Goal: Task Accomplishment & Management: Complete application form

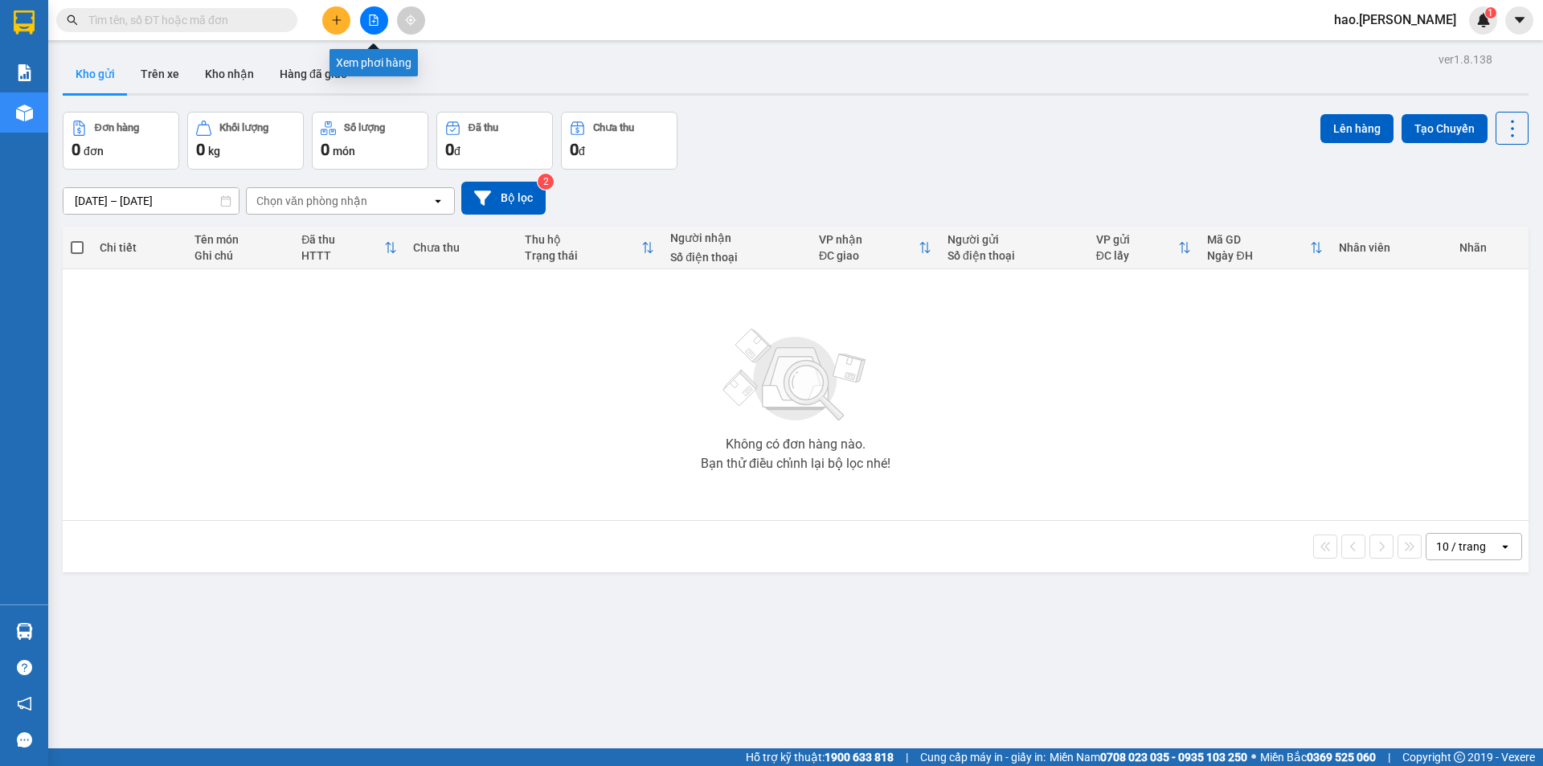
click at [374, 18] on icon "file-add" at bounding box center [374, 19] width 9 height 11
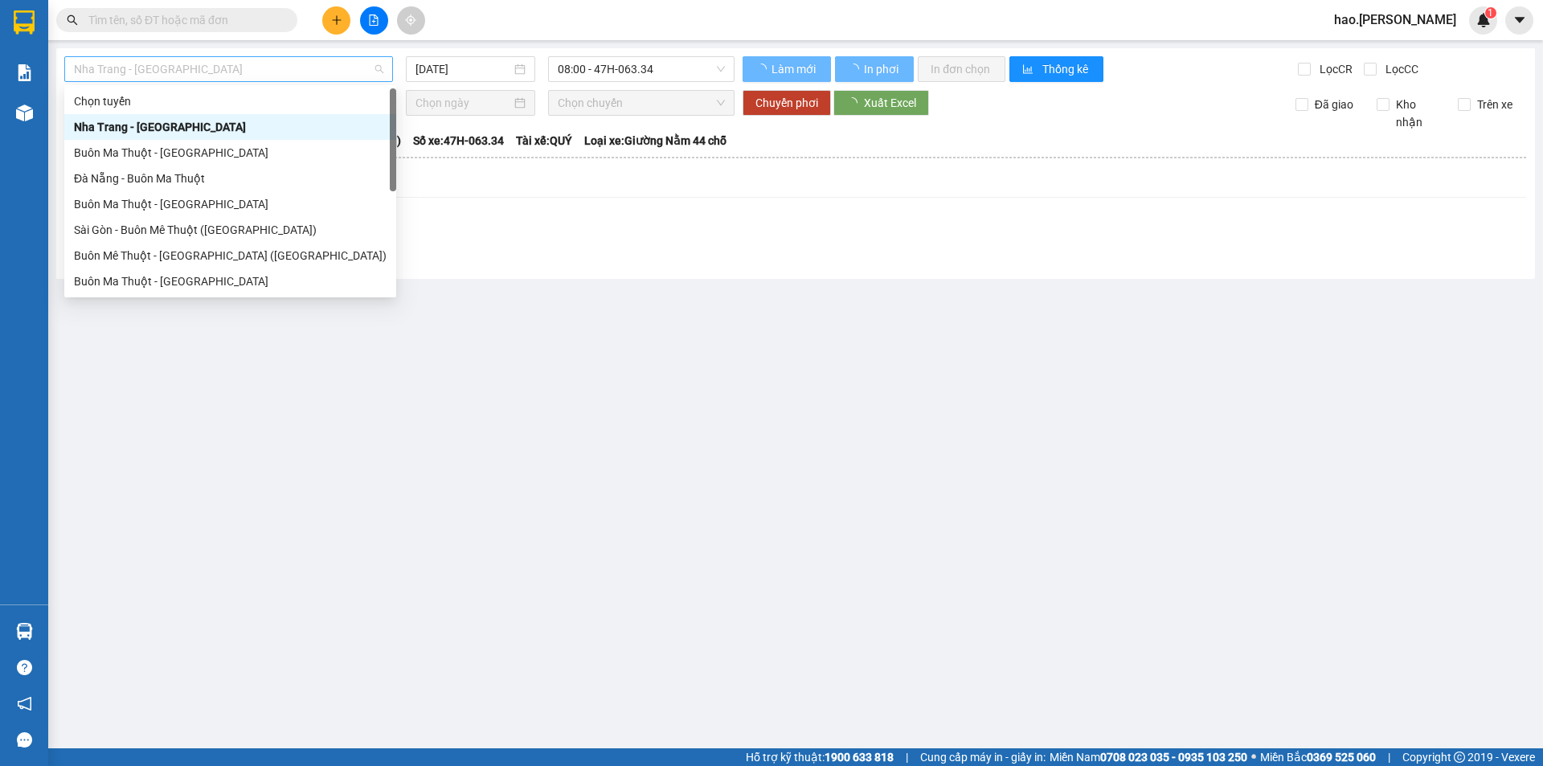
click at [184, 63] on span "Nha Trang - [GEOGRAPHIC_DATA]" at bounding box center [228, 69] width 309 height 24
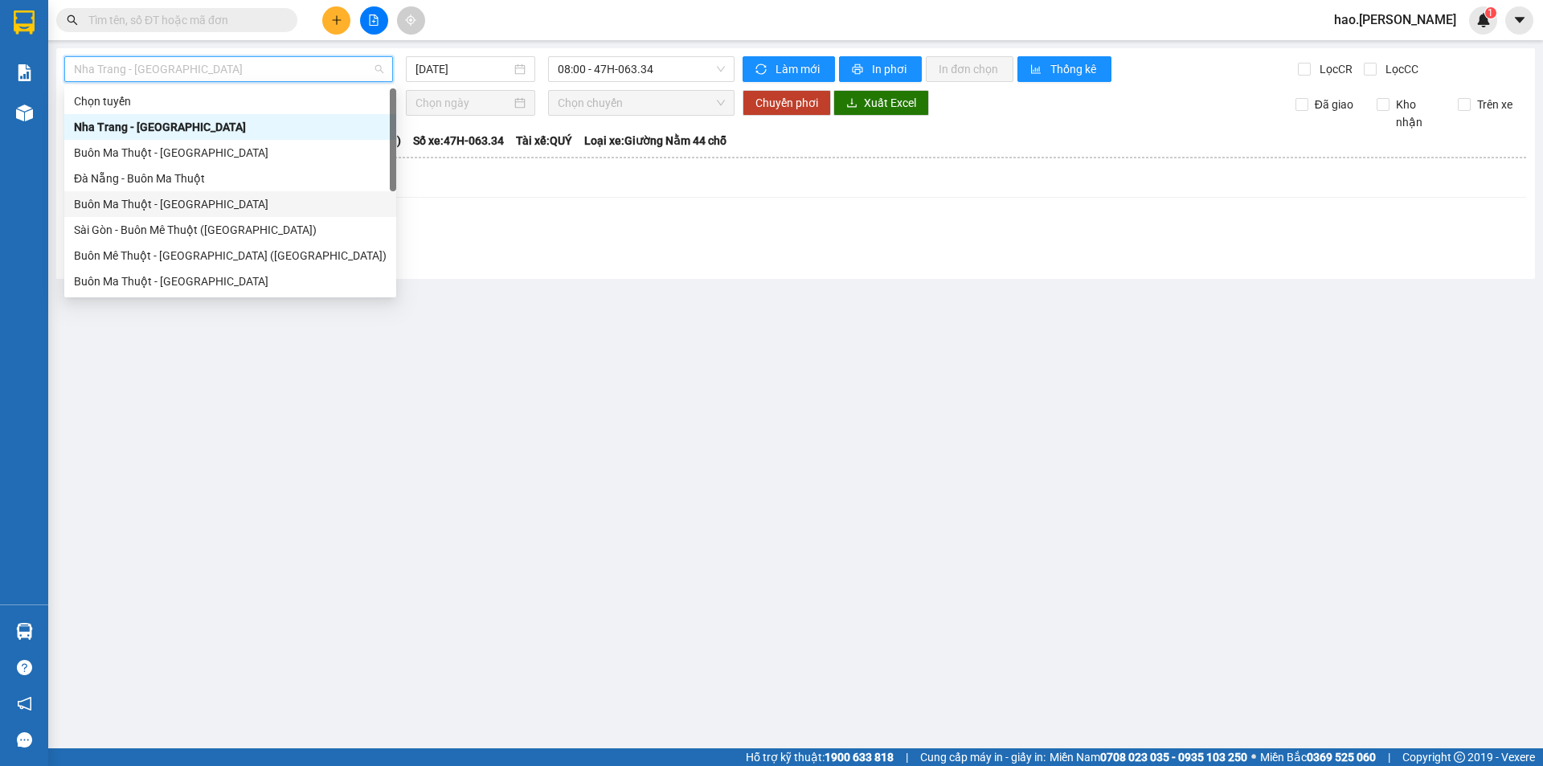
click at [159, 207] on div "Buôn Ma Thuột - Đà Nẵng" at bounding box center [230, 204] width 313 height 18
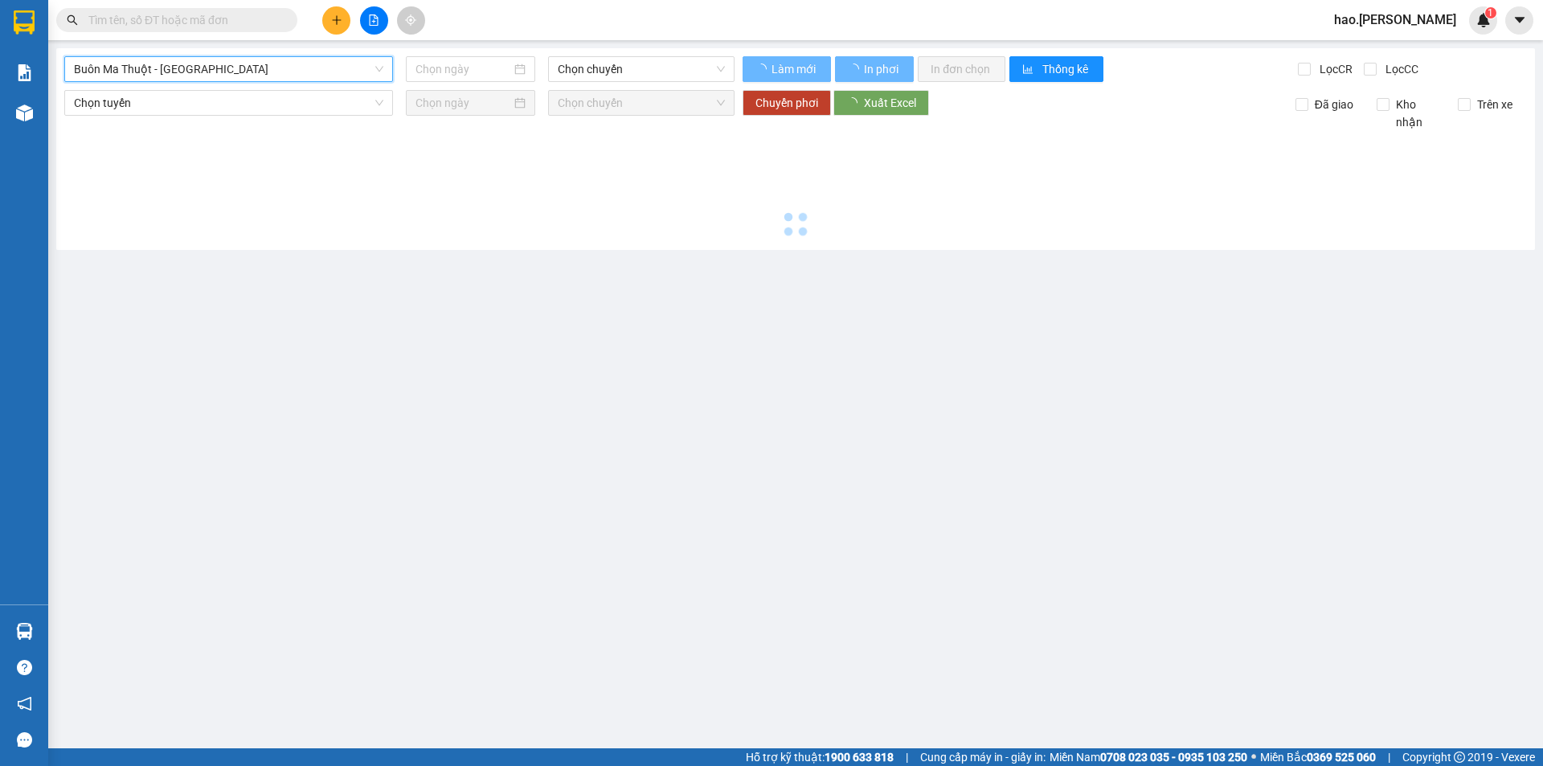
type input "[DATE]"
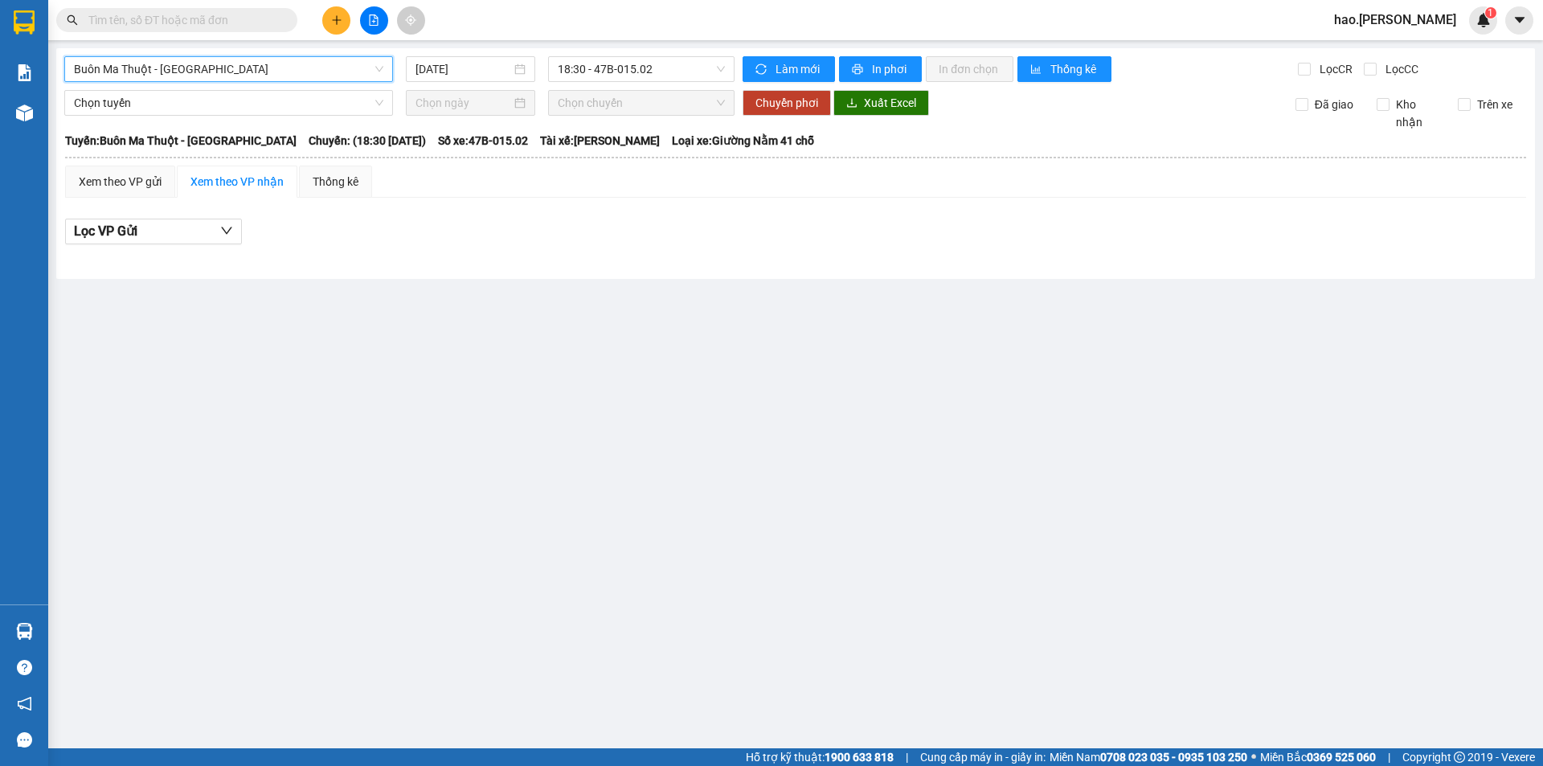
drag, startPoint x: 275, startPoint y: 71, endPoint x: 231, endPoint y: 131, distance: 74.3
click at [272, 76] on span "Buôn Ma Thuột - Đà Nẵng" at bounding box center [228, 69] width 309 height 24
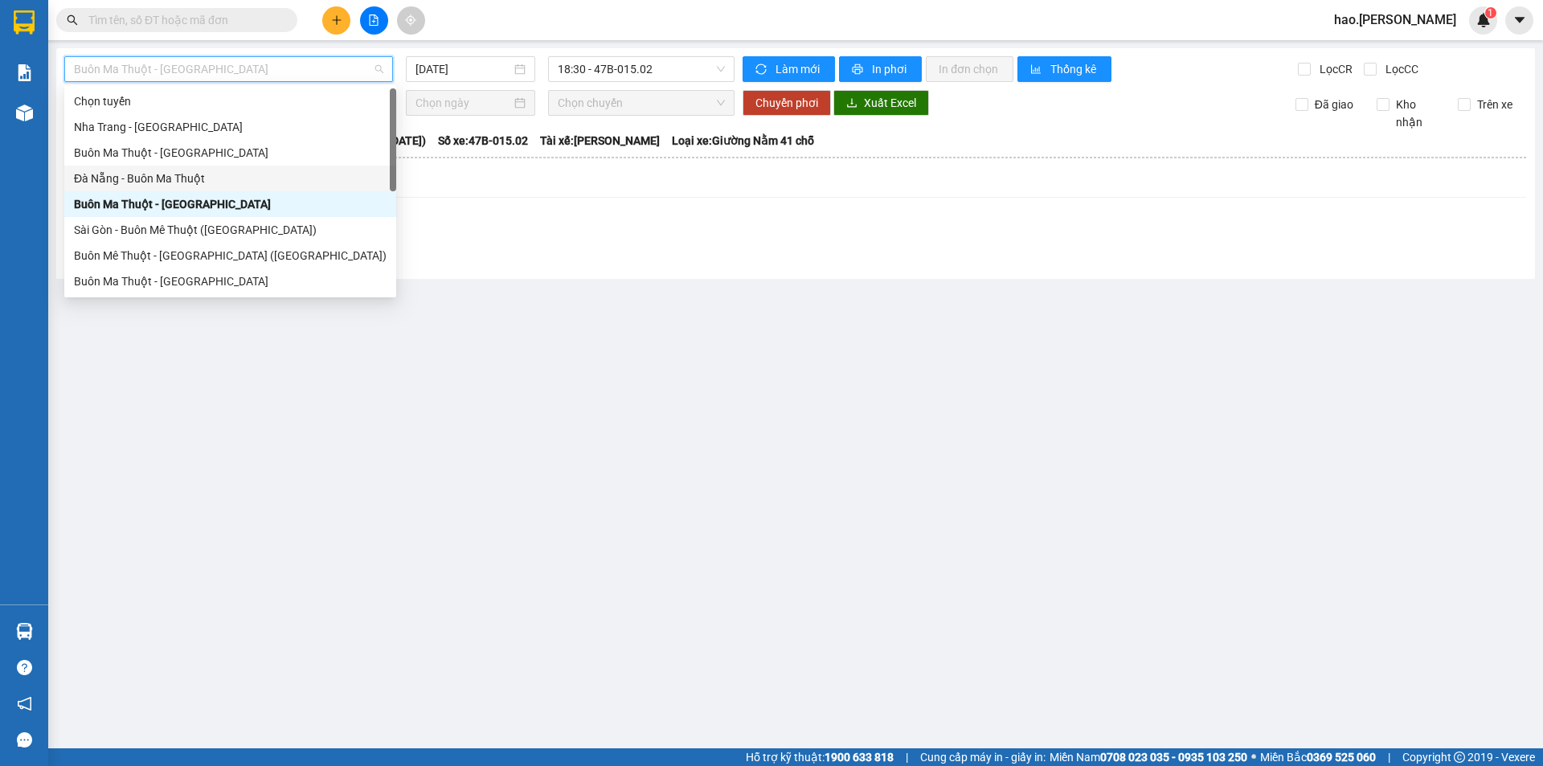
click at [131, 180] on div "Đà Nẵng - Buôn Ma Thuột" at bounding box center [230, 179] width 313 height 18
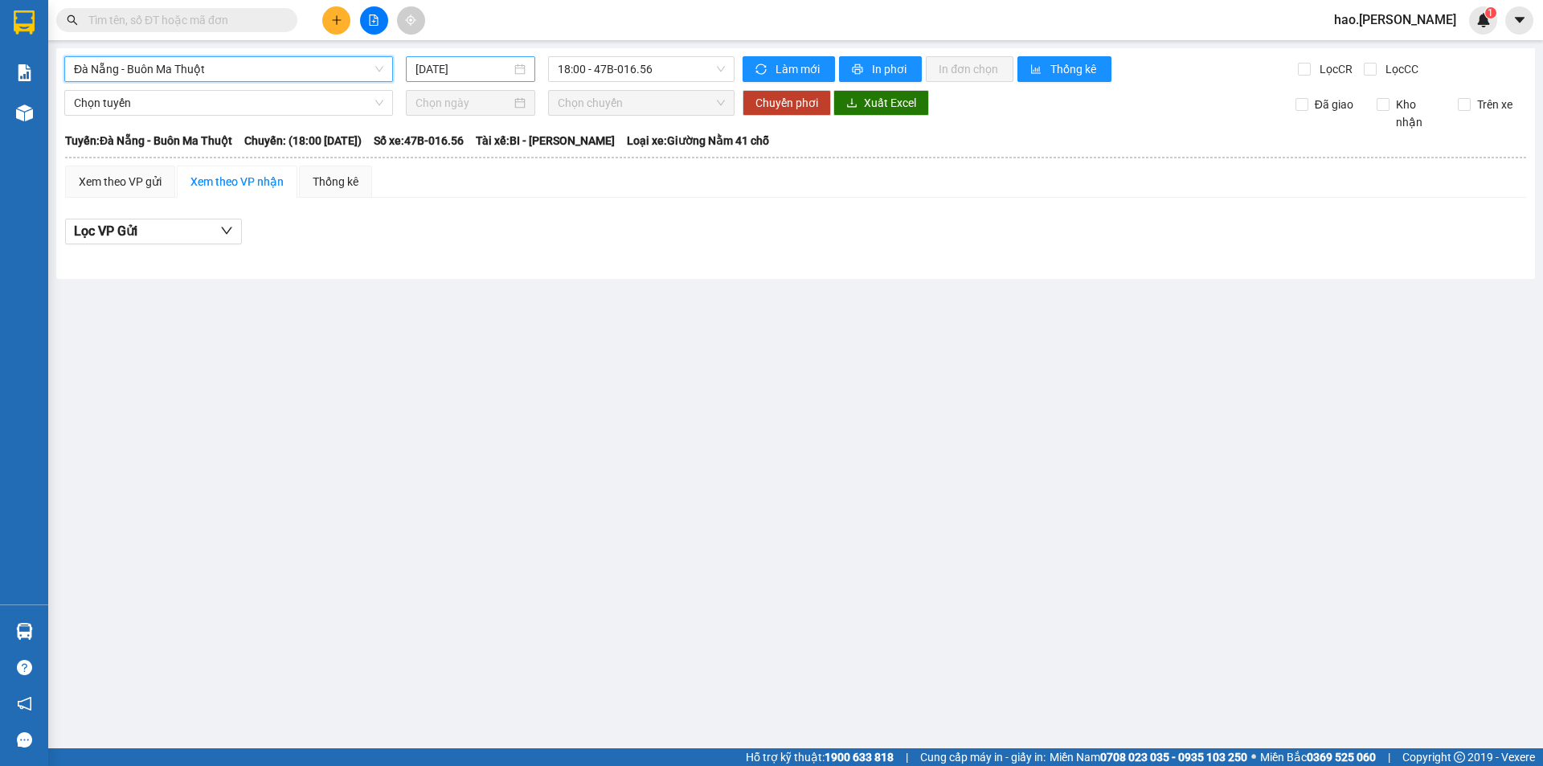
click at [489, 66] on input "[DATE]" at bounding box center [463, 69] width 96 height 18
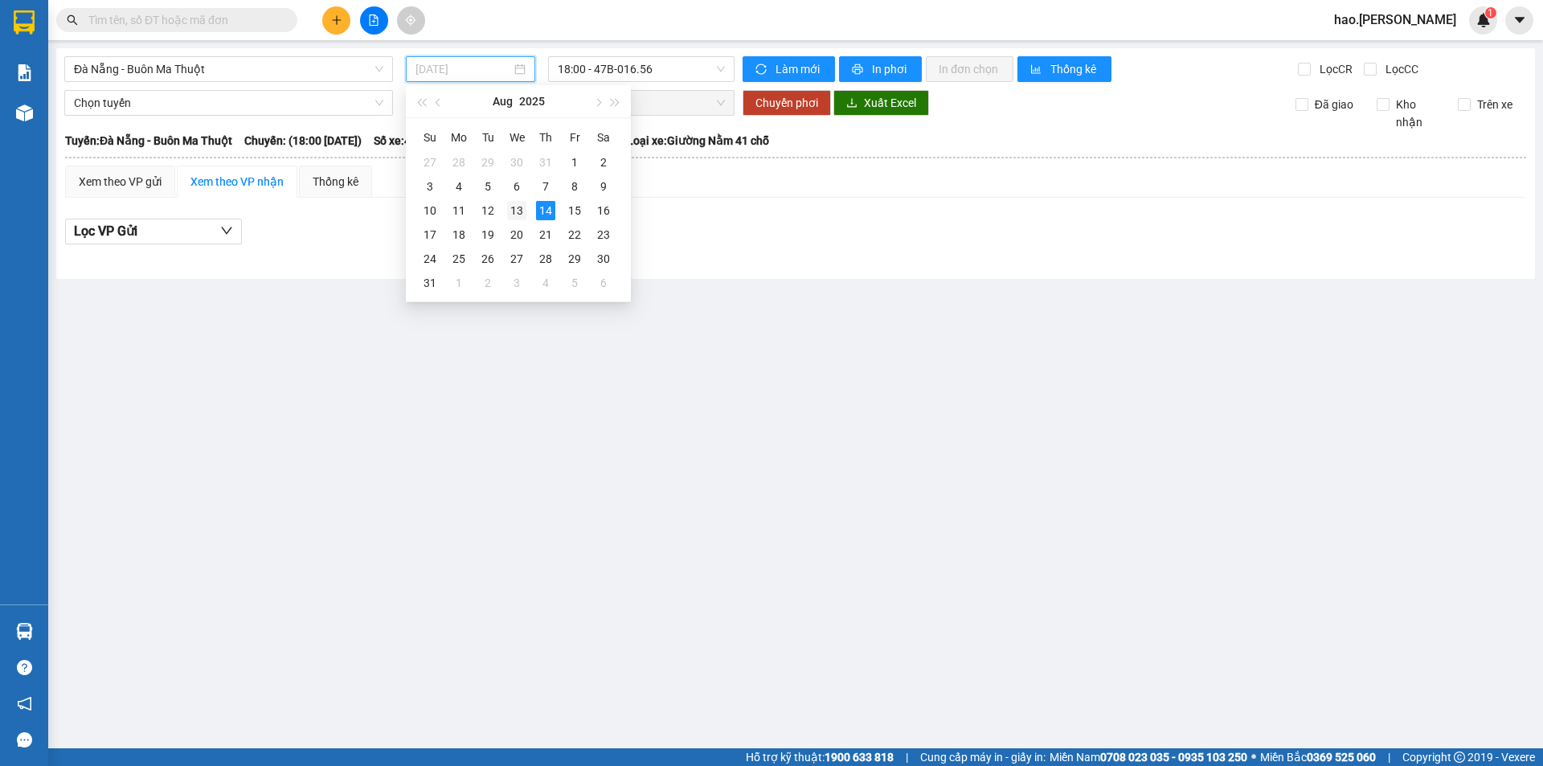
click at [516, 211] on div "13" at bounding box center [516, 210] width 19 height 19
type input "13/08/2025"
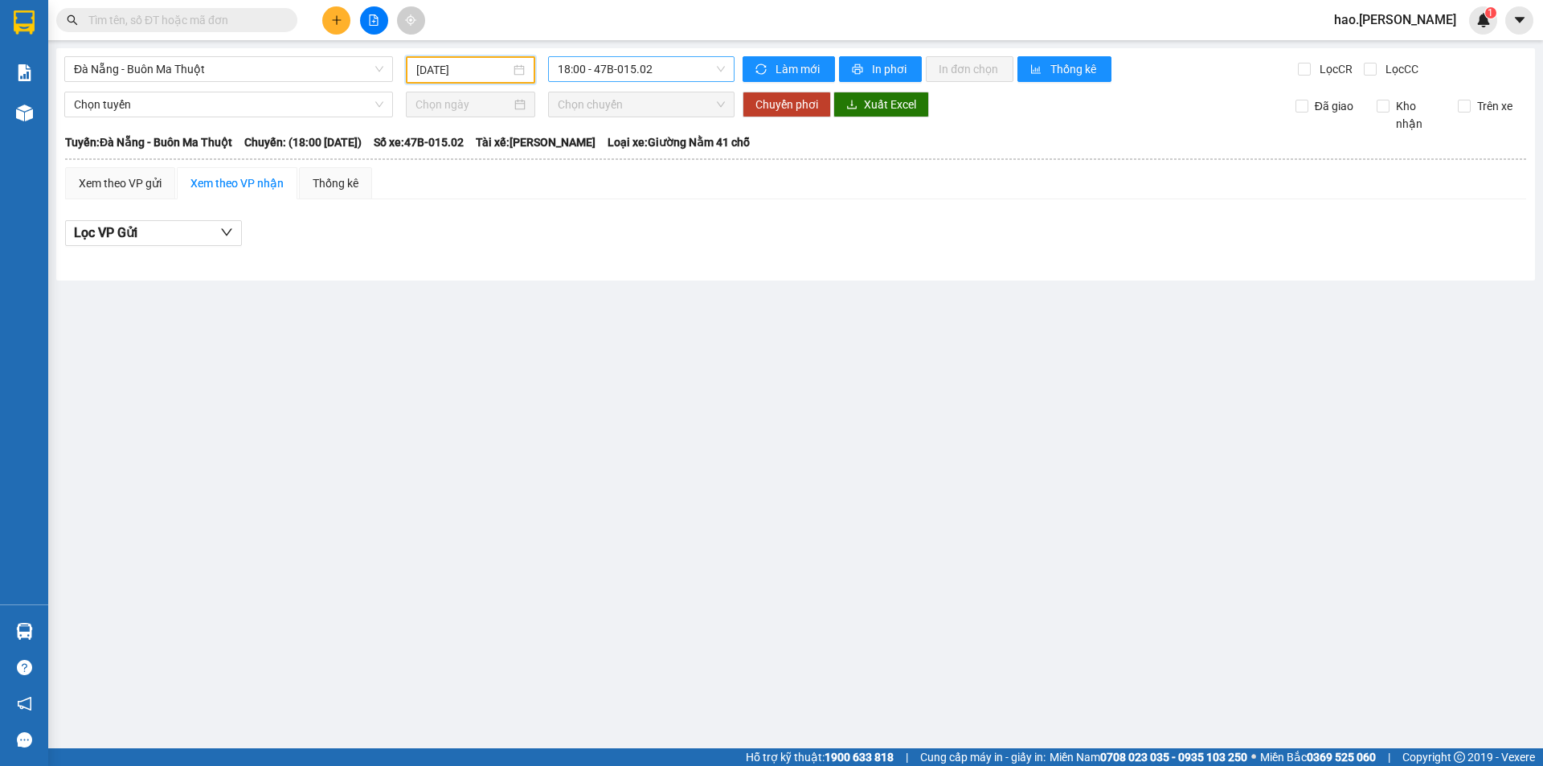
click at [641, 74] on span "18:00 - 47B-015.02" at bounding box center [641, 69] width 167 height 24
click at [642, 158] on div "18:31 - 47B-012.49" at bounding box center [620, 153] width 125 height 18
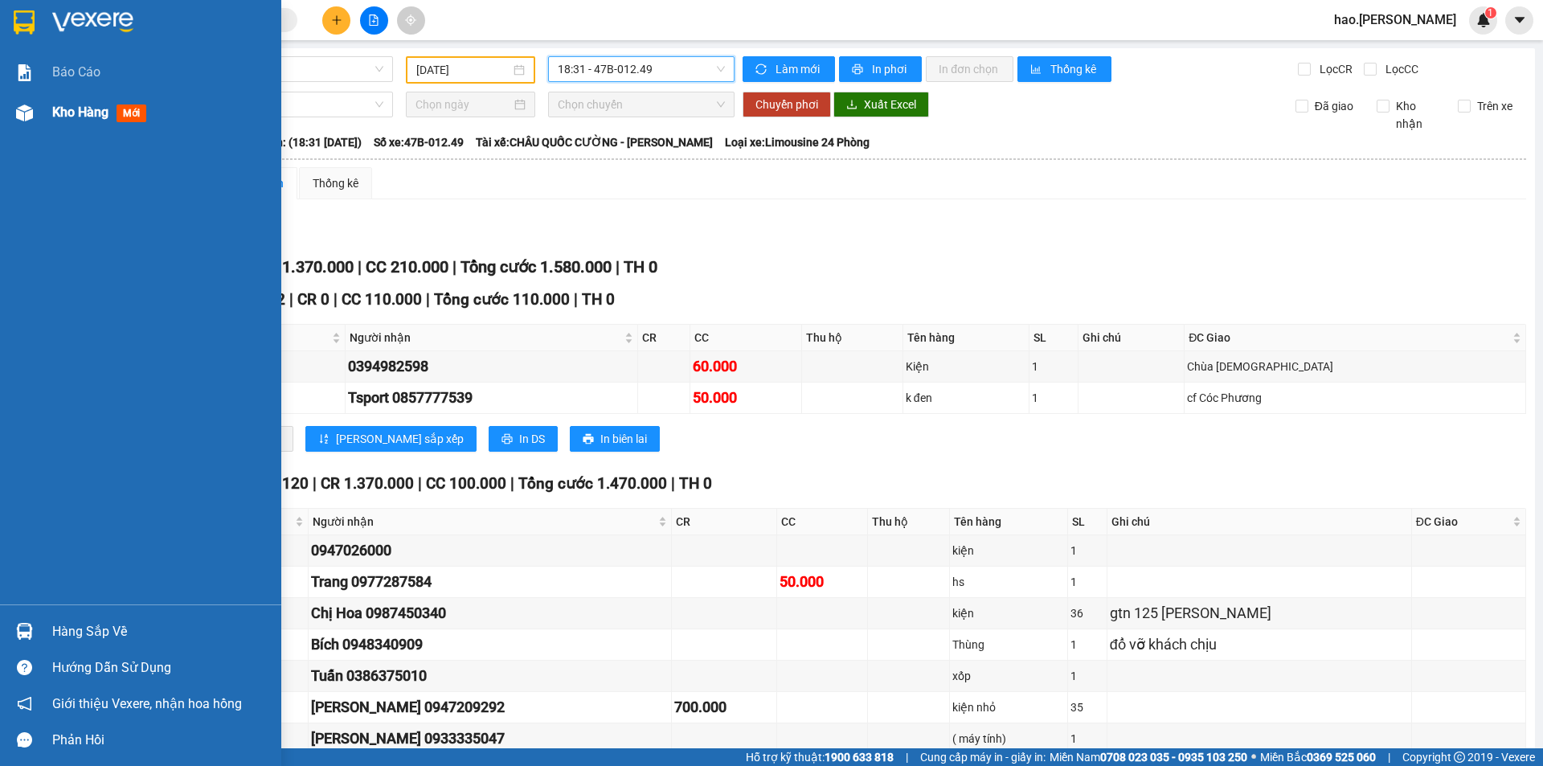
click at [87, 96] on div "Kho hàng mới" at bounding box center [160, 112] width 217 height 40
click at [85, 96] on div "Kho hàng mới" at bounding box center [160, 112] width 217 height 40
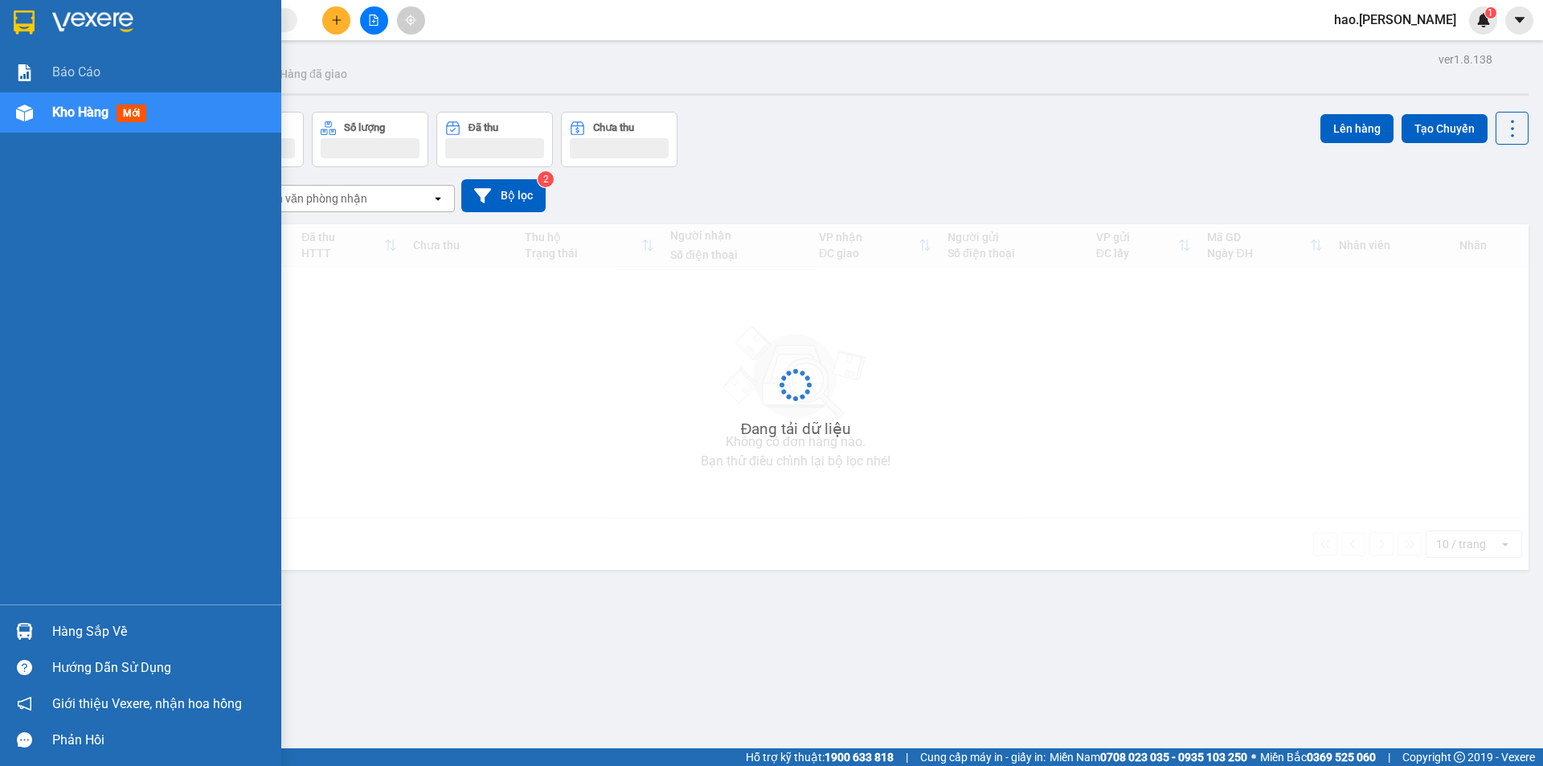
drag, startPoint x: 84, startPoint y: 97, endPoint x: 77, endPoint y: 105, distance: 10.3
click at [80, 104] on div "Kho hàng mới" at bounding box center [160, 112] width 217 height 40
click at [77, 105] on span "Kho hàng" at bounding box center [80, 111] width 56 height 15
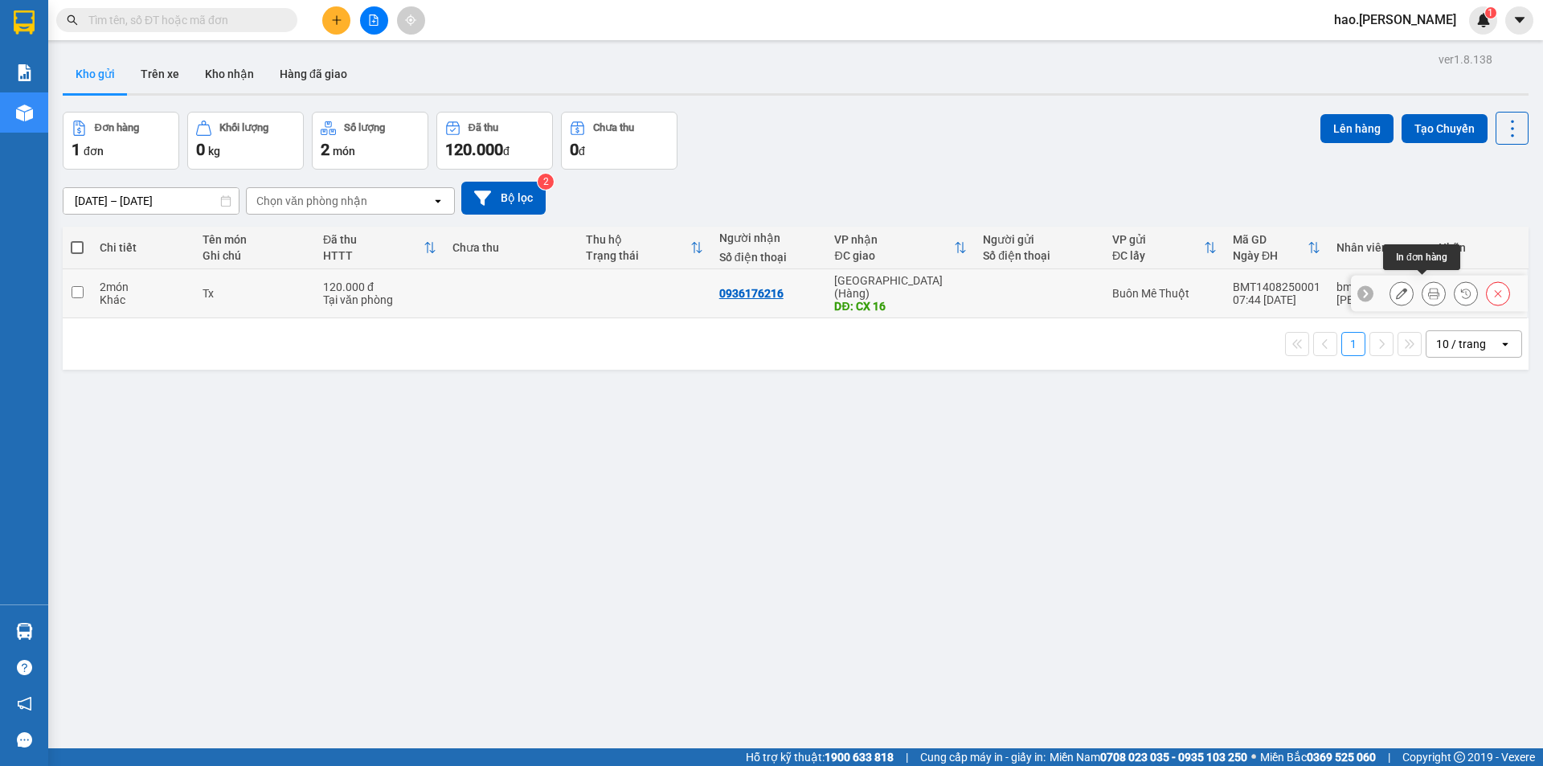
click at [1430, 292] on div at bounding box center [1434, 293] width 24 height 24
click at [1428, 288] on icon at bounding box center [1433, 293] width 11 height 11
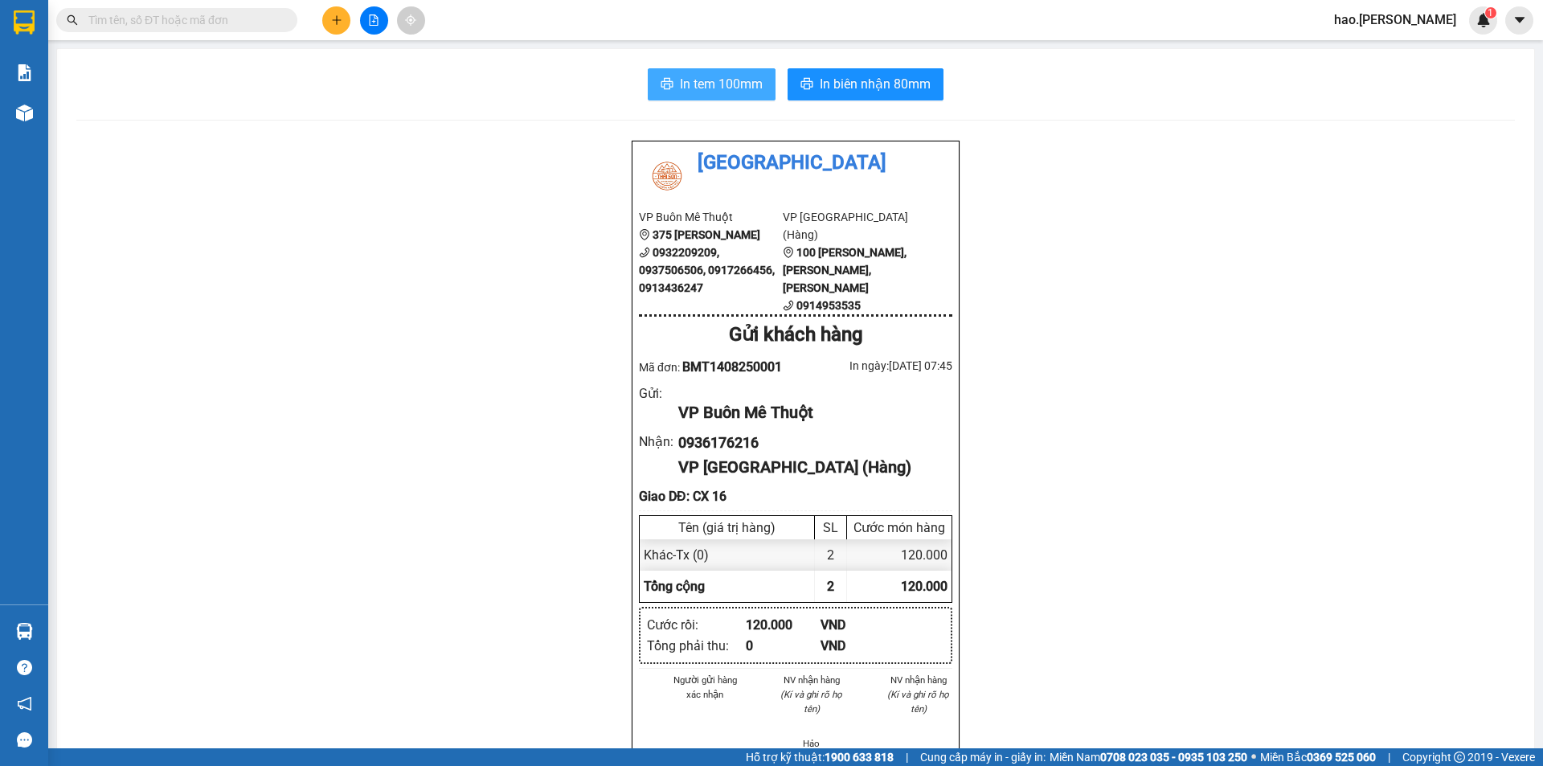
click at [717, 92] on span "In tem 100mm" at bounding box center [721, 84] width 83 height 20
click at [898, 83] on span "In biên nhận 80mm" at bounding box center [875, 84] width 111 height 20
click at [709, 89] on span "In tem 100mm" at bounding box center [721, 84] width 83 height 20
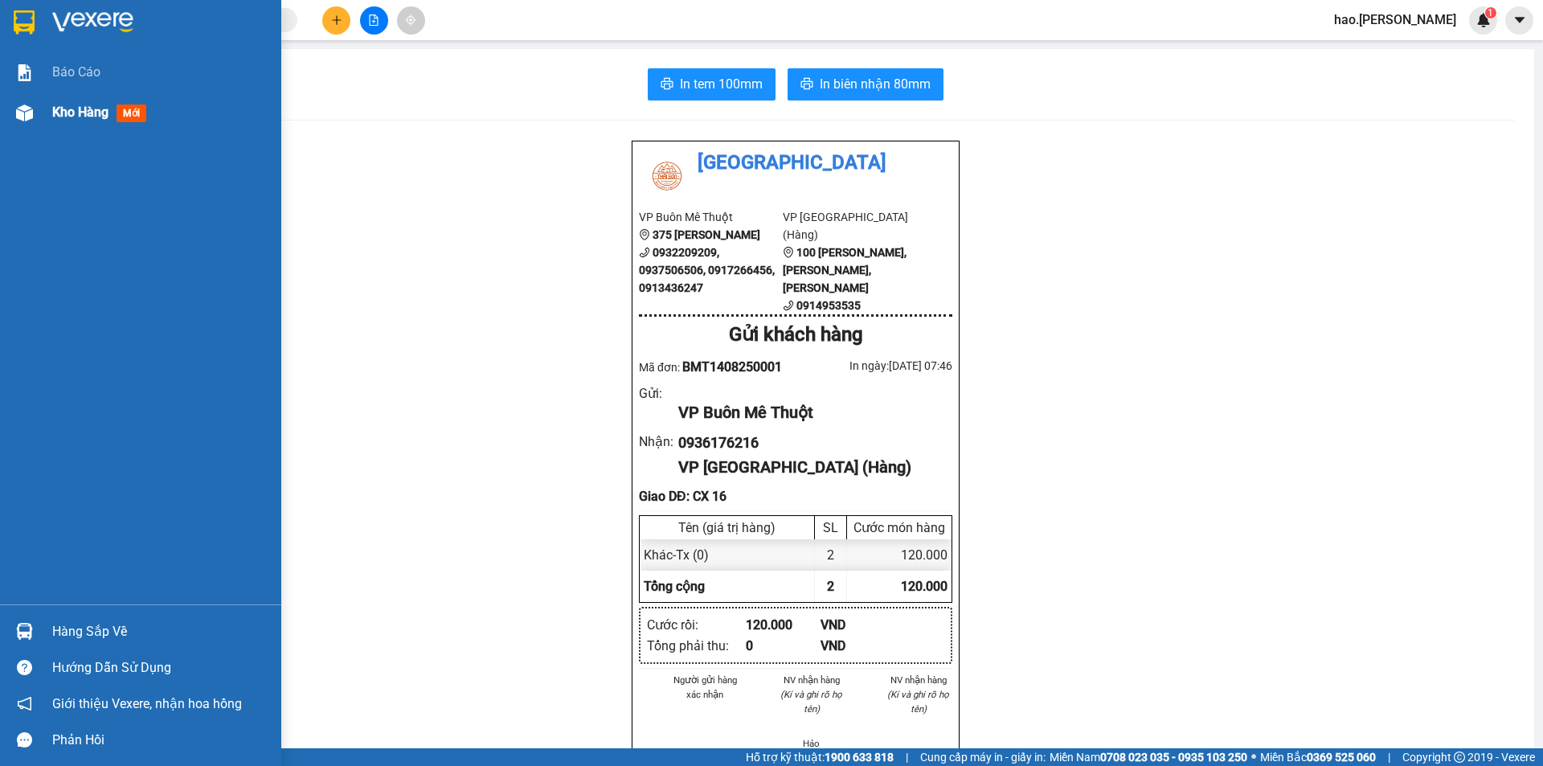
click at [87, 113] on span "Kho hàng" at bounding box center [80, 111] width 56 height 15
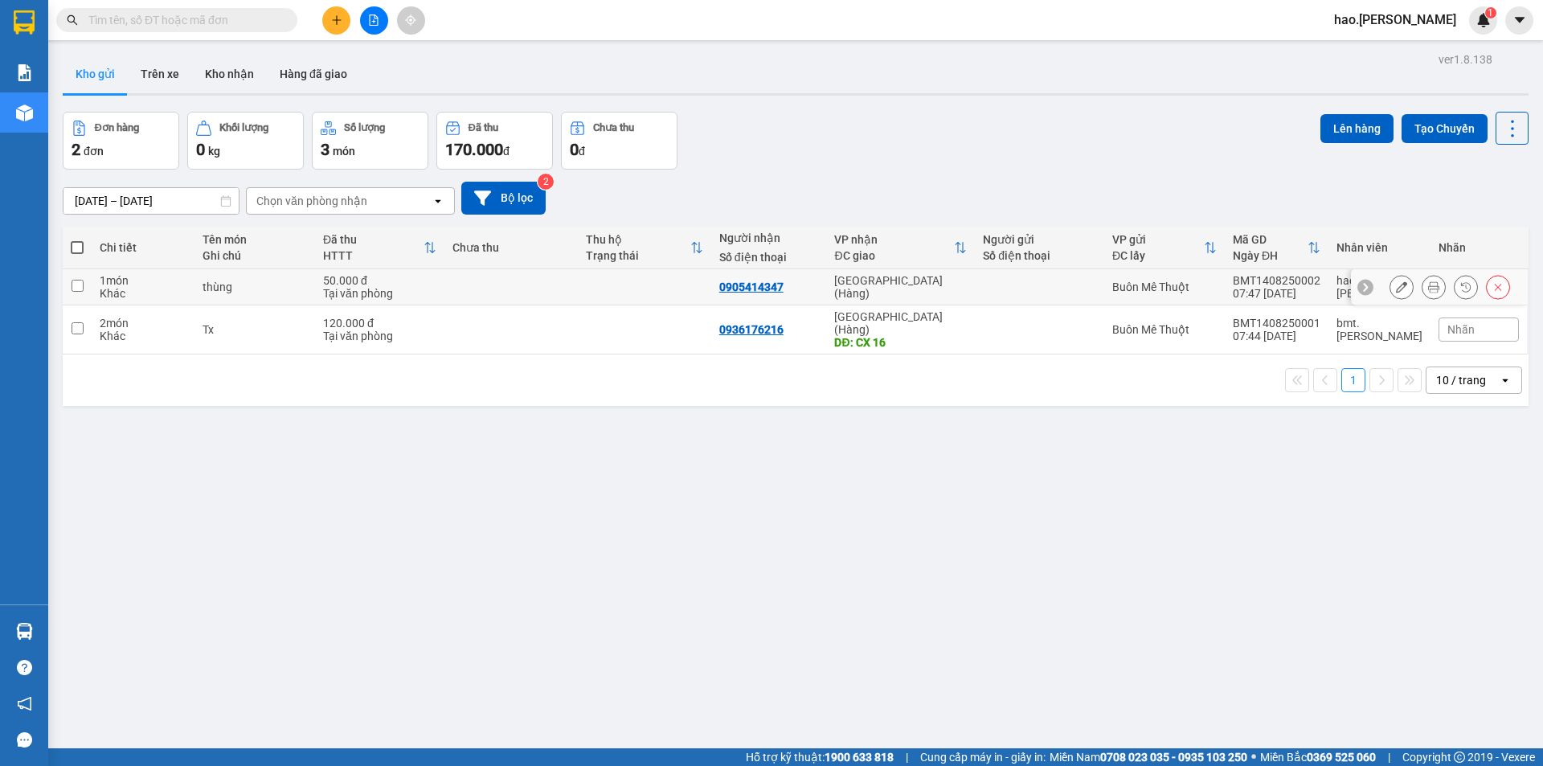
click at [1428, 291] on icon at bounding box center [1433, 286] width 11 height 11
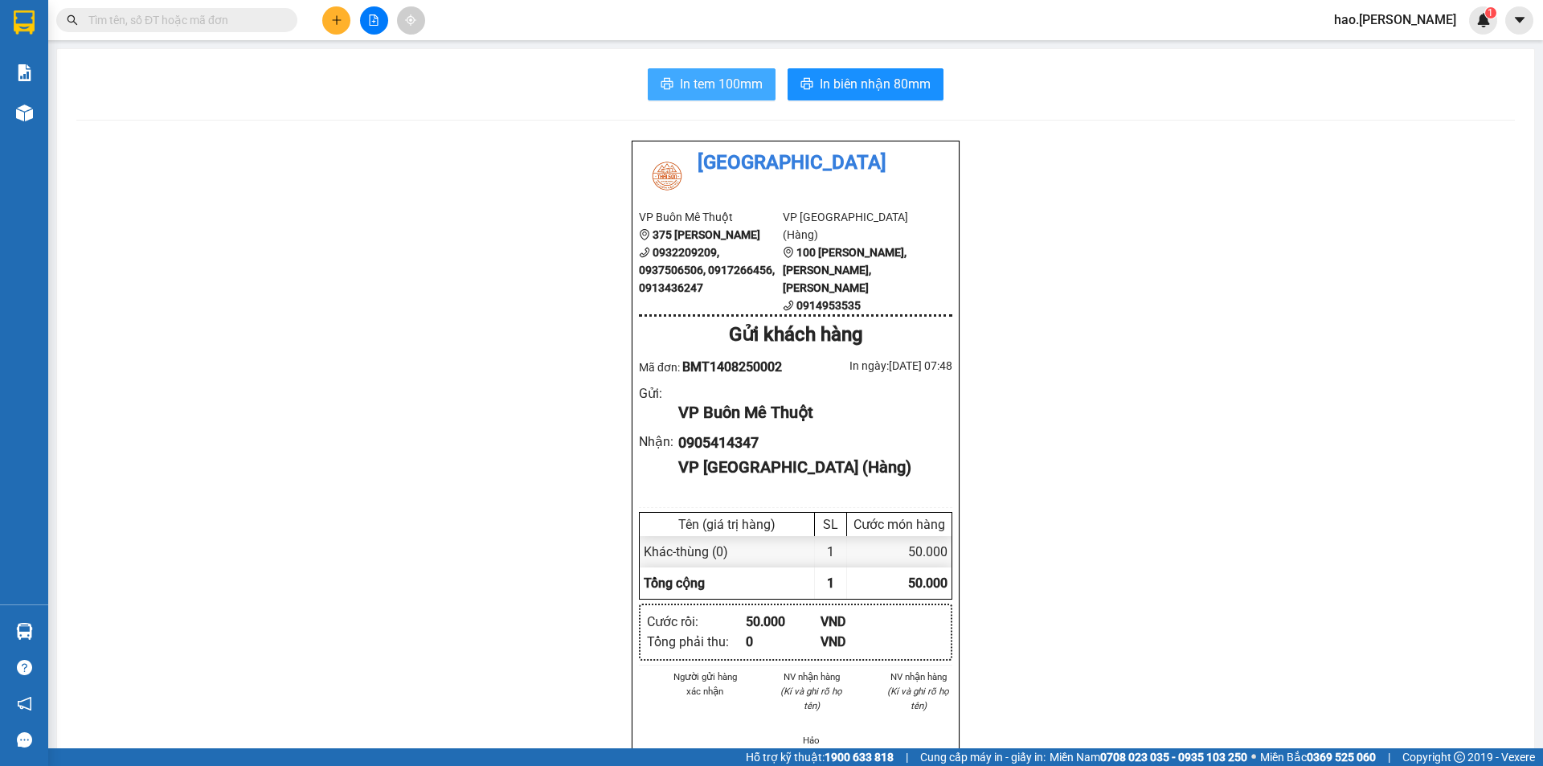
click at [648, 83] on button "In tem 100mm" at bounding box center [712, 84] width 128 height 32
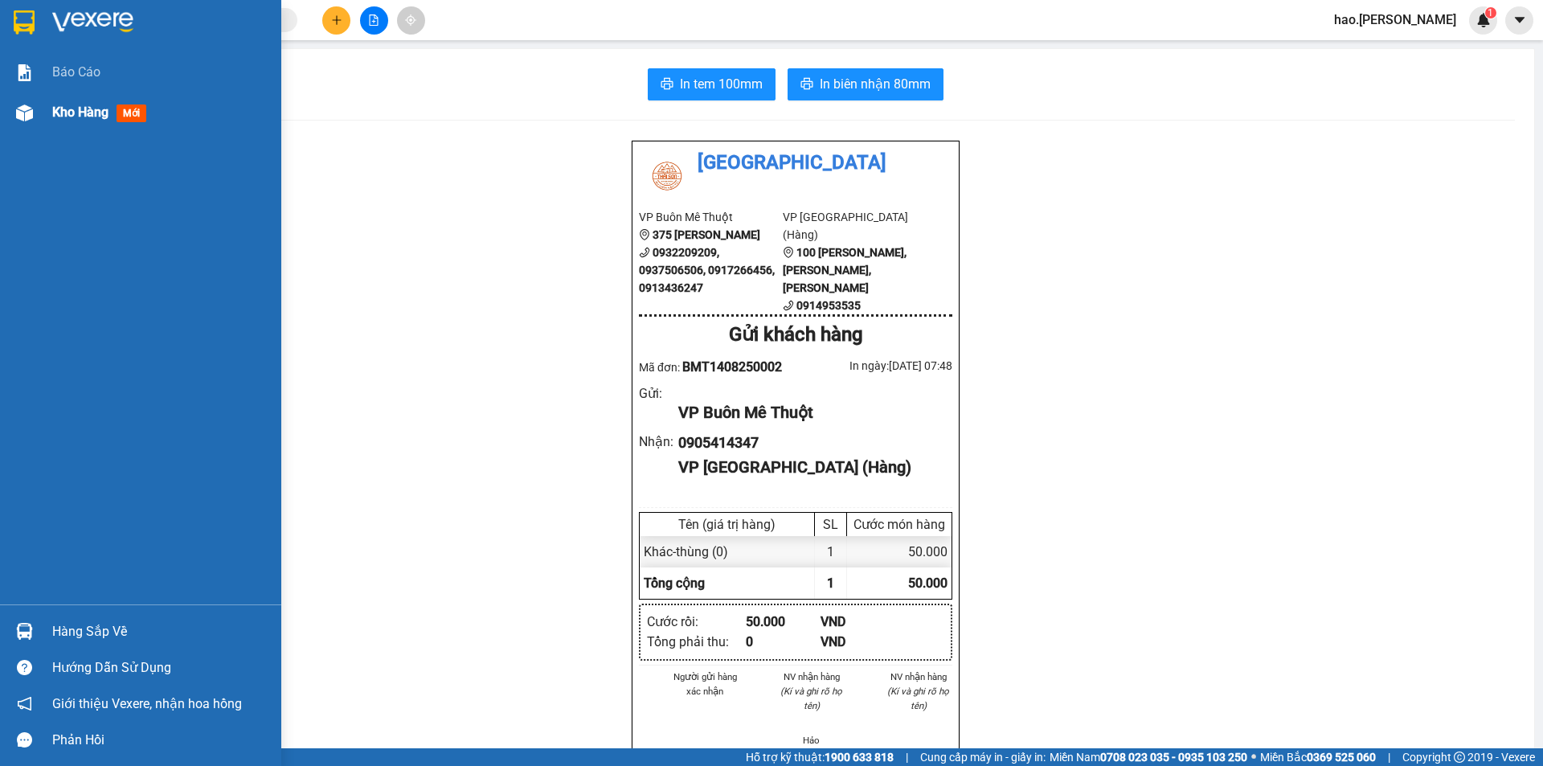
click at [67, 116] on span "Kho hàng" at bounding box center [80, 111] width 56 height 15
click at [68, 115] on span "Kho hàng" at bounding box center [80, 111] width 56 height 15
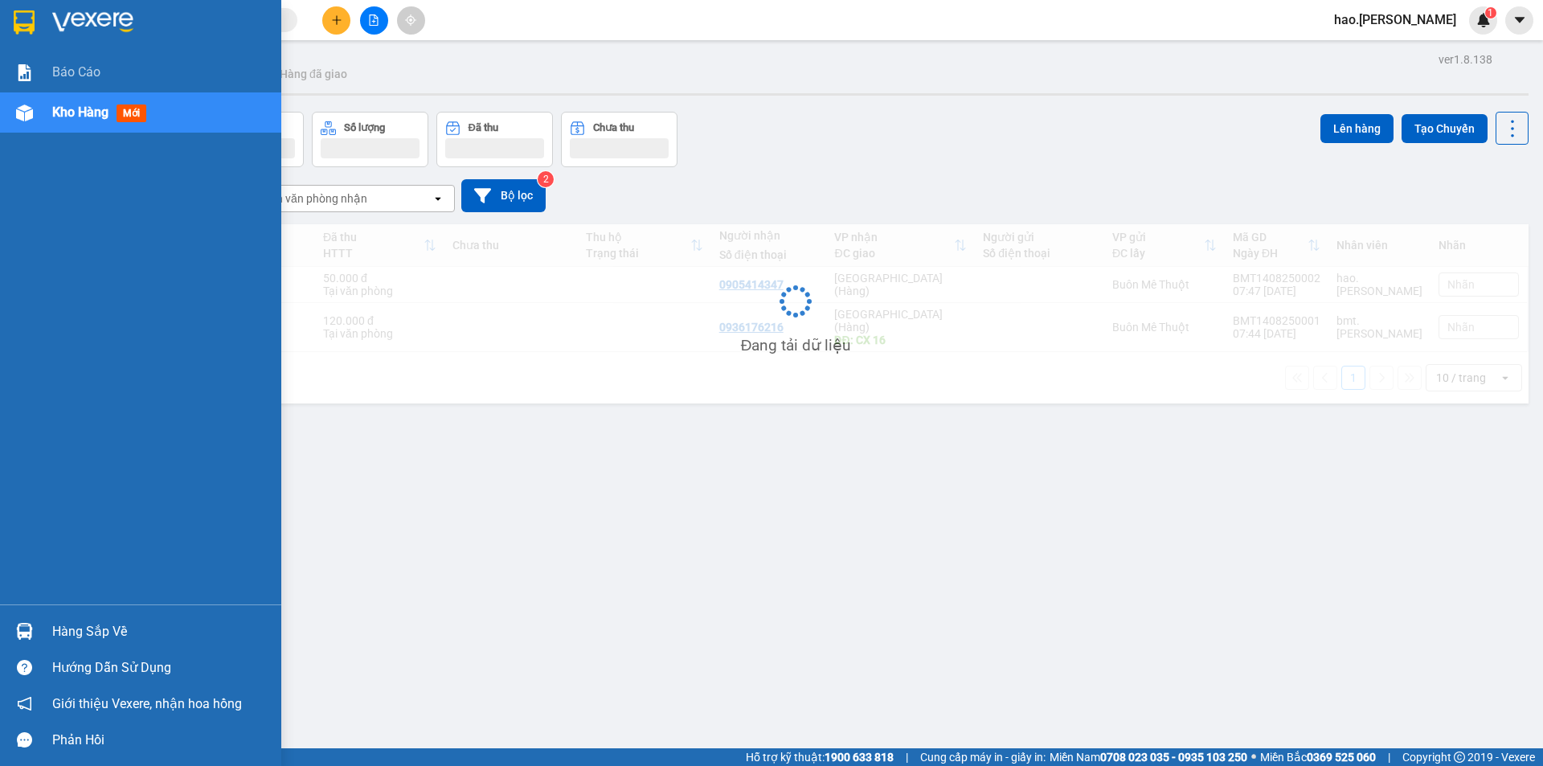
click at [68, 115] on span "Kho hàng" at bounding box center [80, 111] width 56 height 15
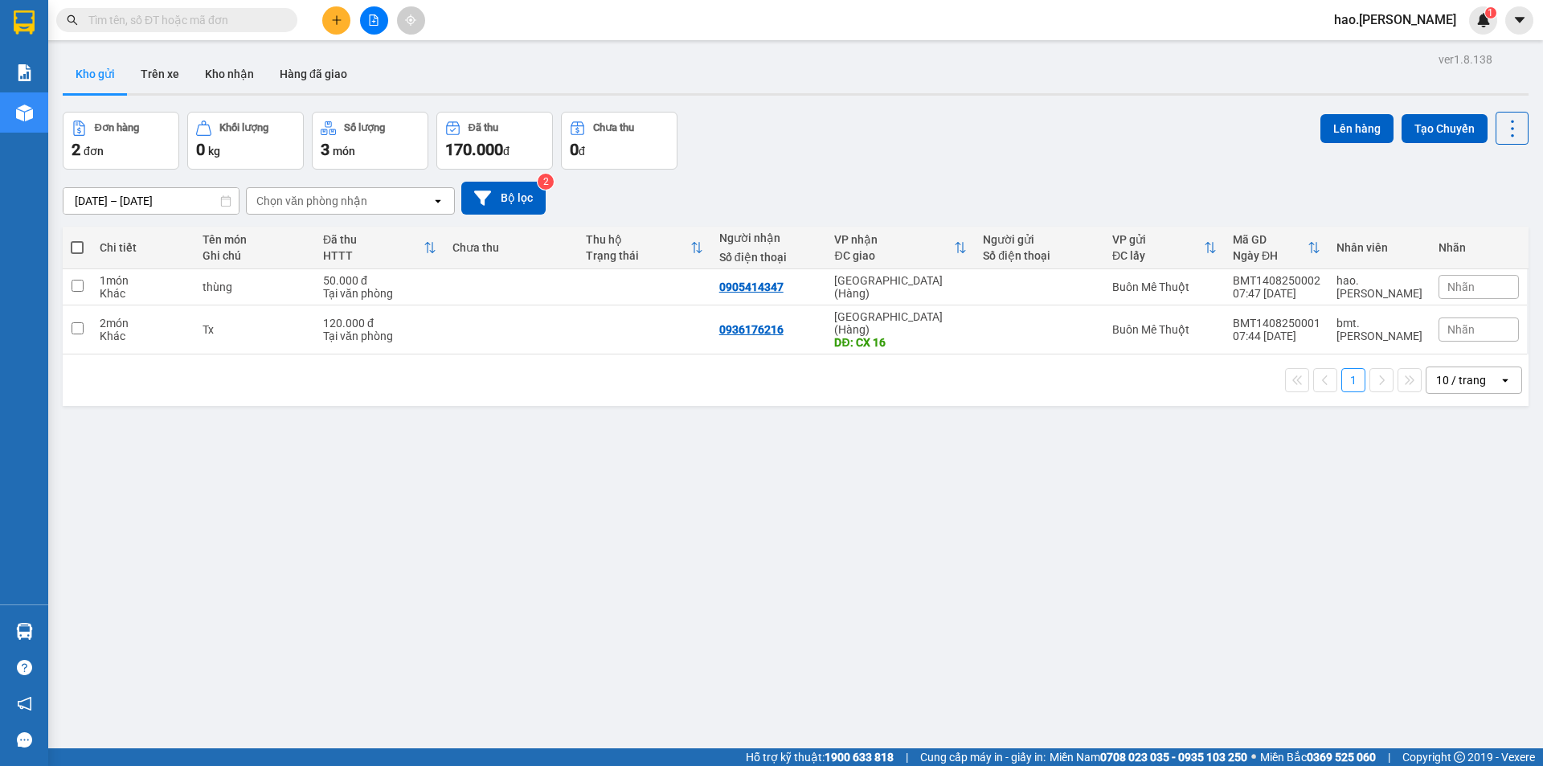
click at [243, 17] on input "text" at bounding box center [183, 20] width 190 height 18
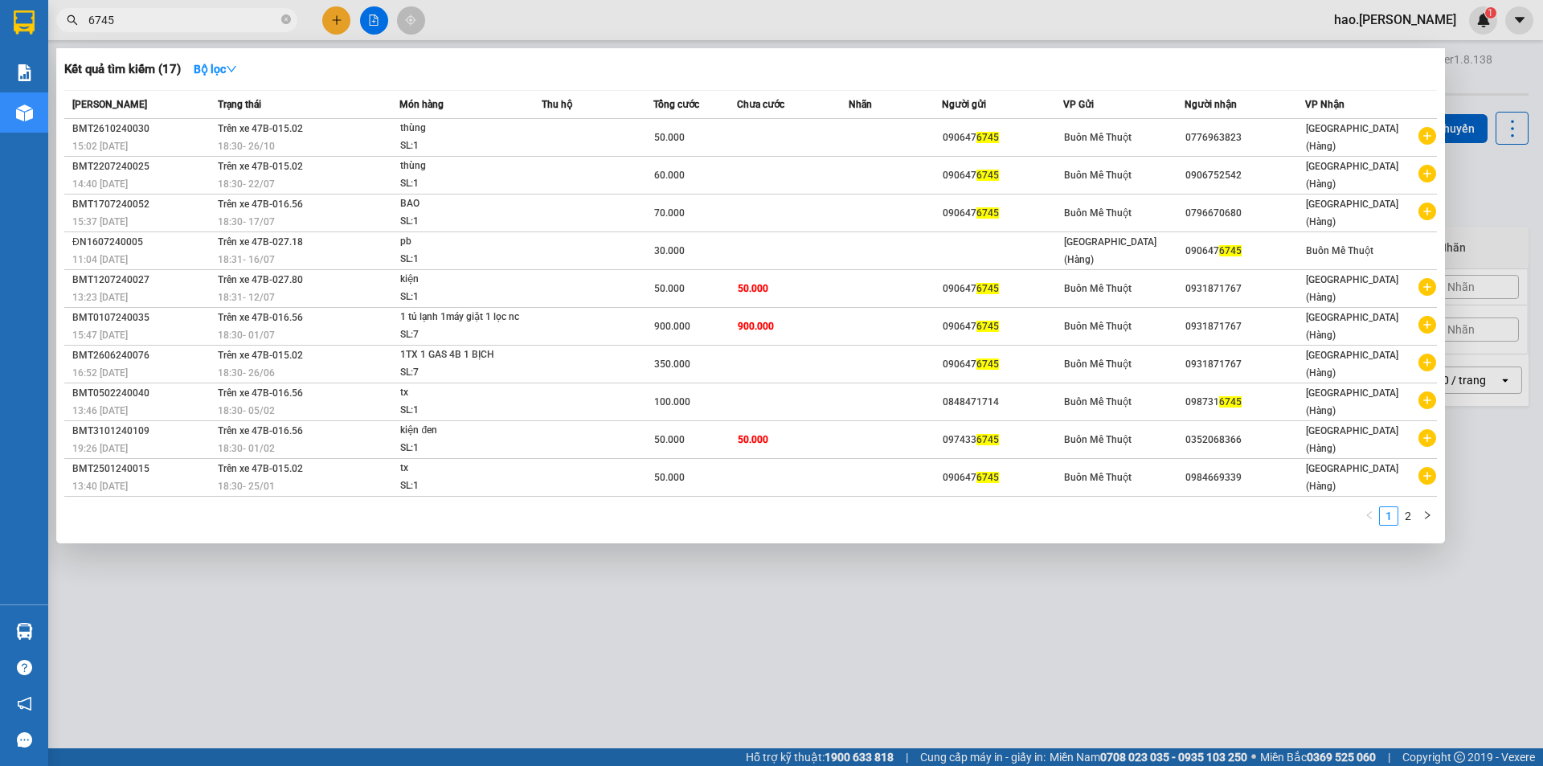
click at [148, 17] on input "6745" at bounding box center [183, 20] width 190 height 18
click at [203, 10] on span "6745" at bounding box center [176, 20] width 241 height 24
click at [197, 22] on input "6745" at bounding box center [183, 20] width 190 height 18
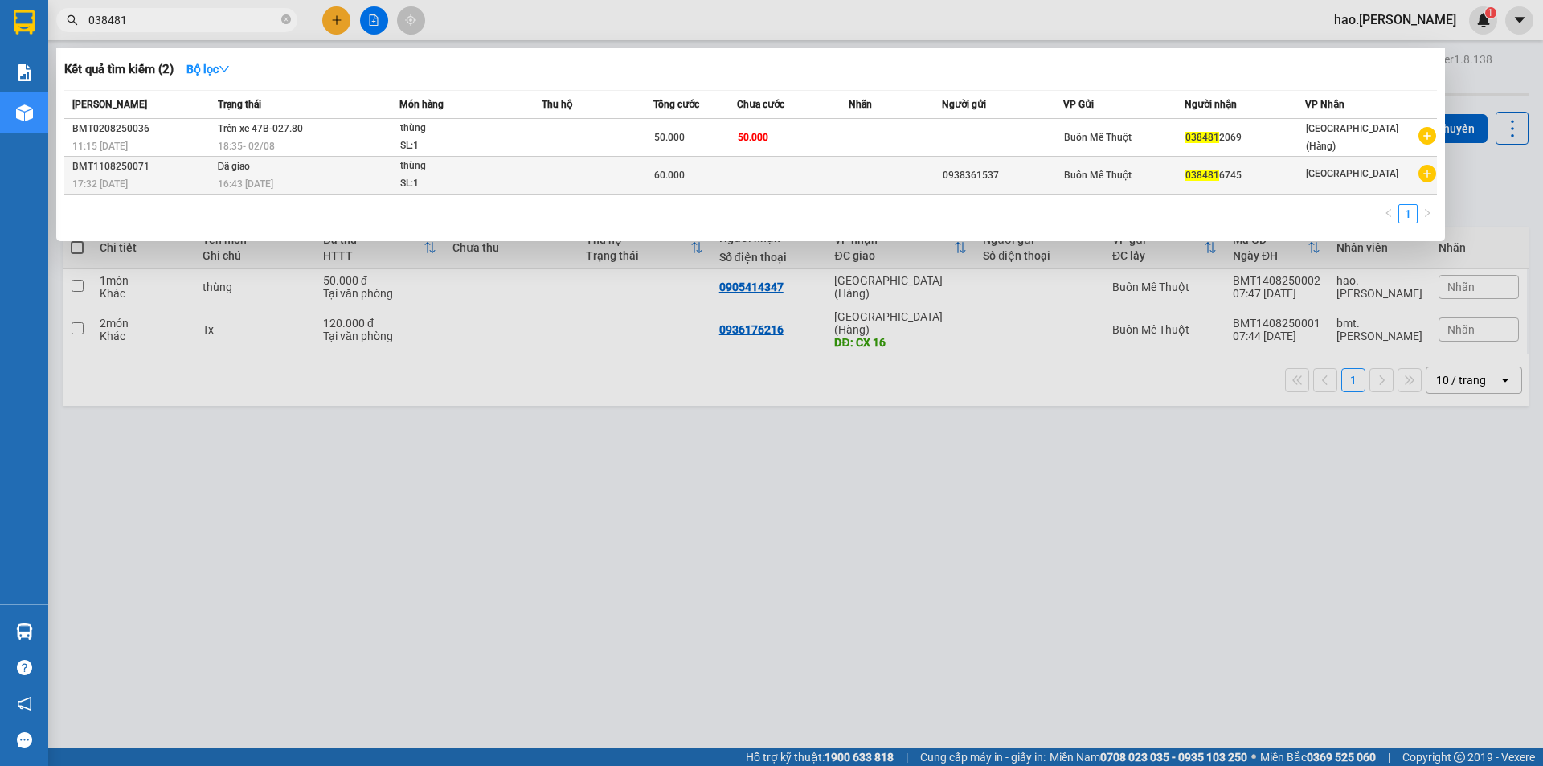
type input "038481"
click at [917, 173] on td at bounding box center [895, 176] width 93 height 38
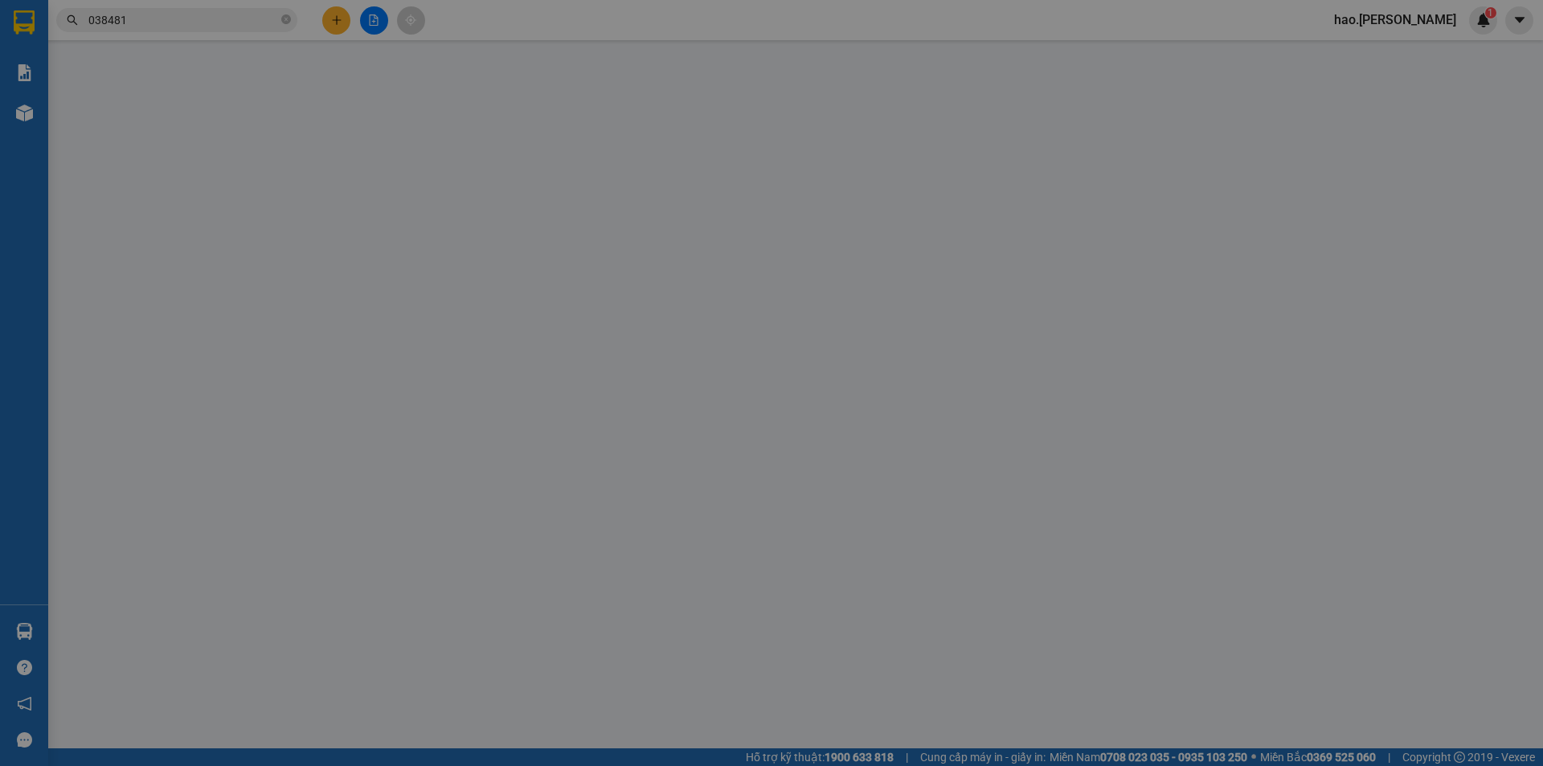
type input "0938361537"
type input "0384816745"
type input "60.000"
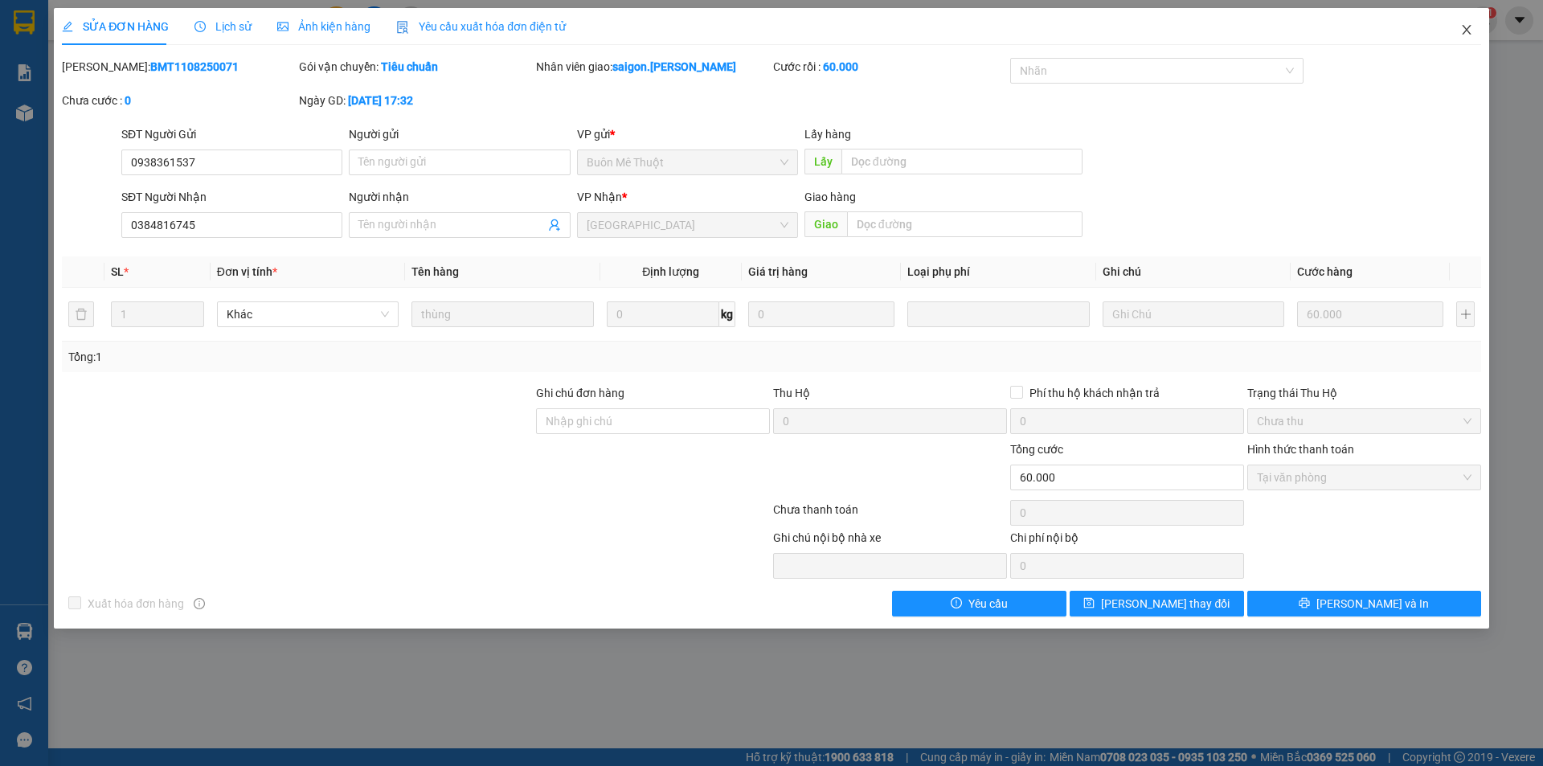
click at [1463, 27] on icon "close" at bounding box center [1466, 29] width 13 height 13
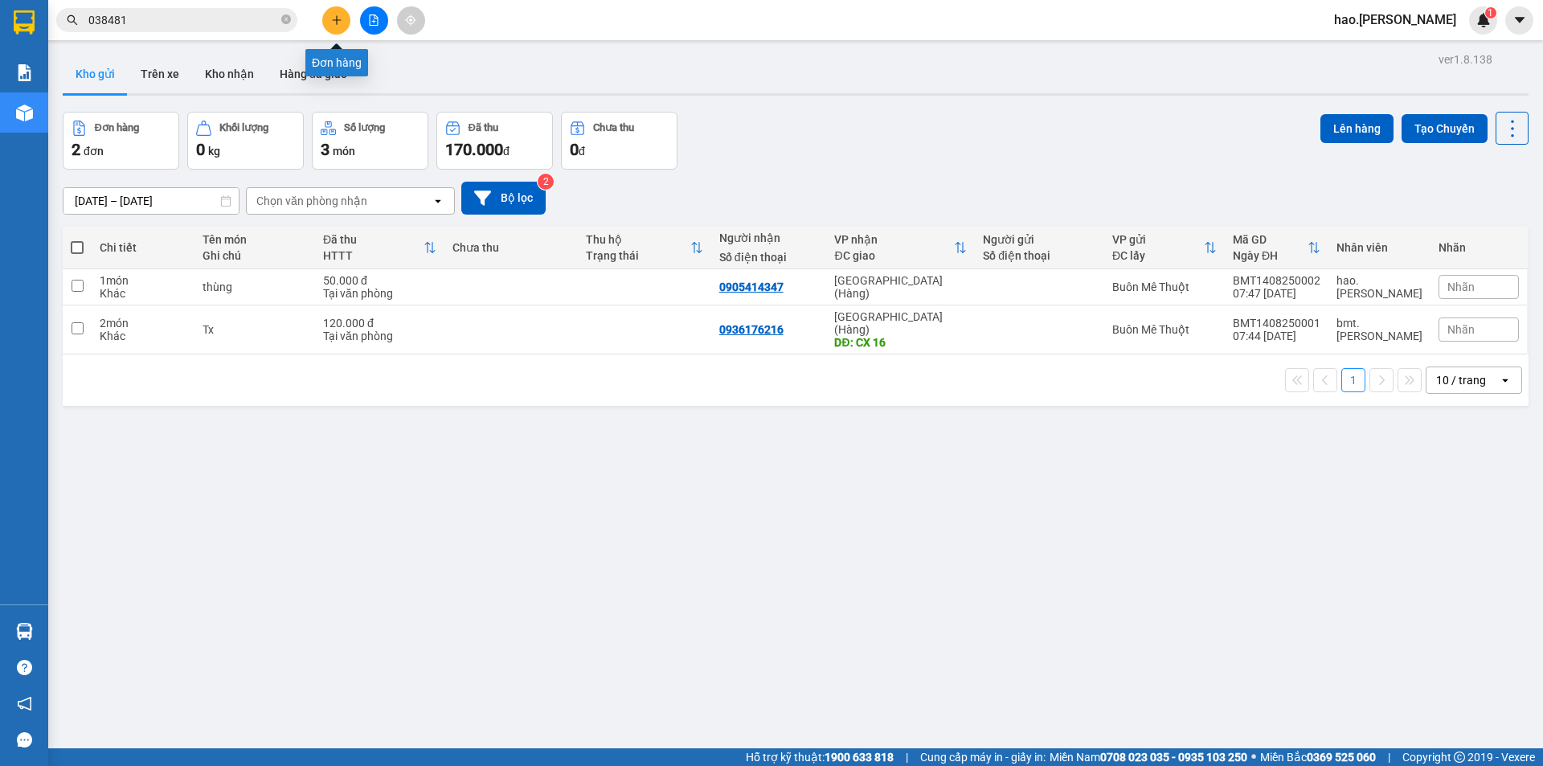
click at [336, 20] on icon "plus" at bounding box center [336, 19] width 9 height 1
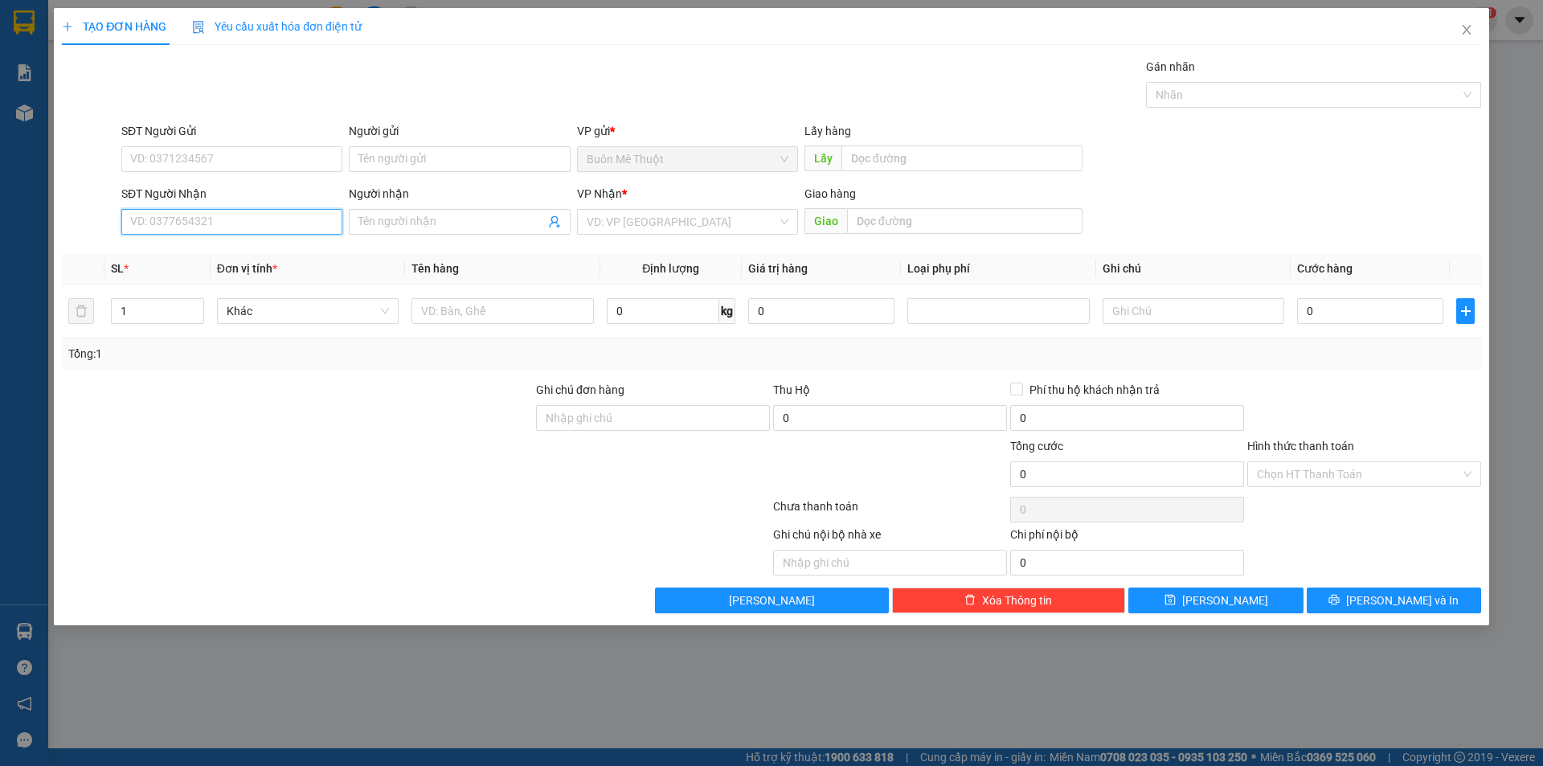
click at [227, 223] on input "SĐT Người Nhận" at bounding box center [231, 222] width 221 height 26
click at [240, 219] on input "0766764133" at bounding box center [231, 222] width 221 height 26
type input "0766764133"
click at [1461, 31] on icon "close" at bounding box center [1466, 29] width 13 height 13
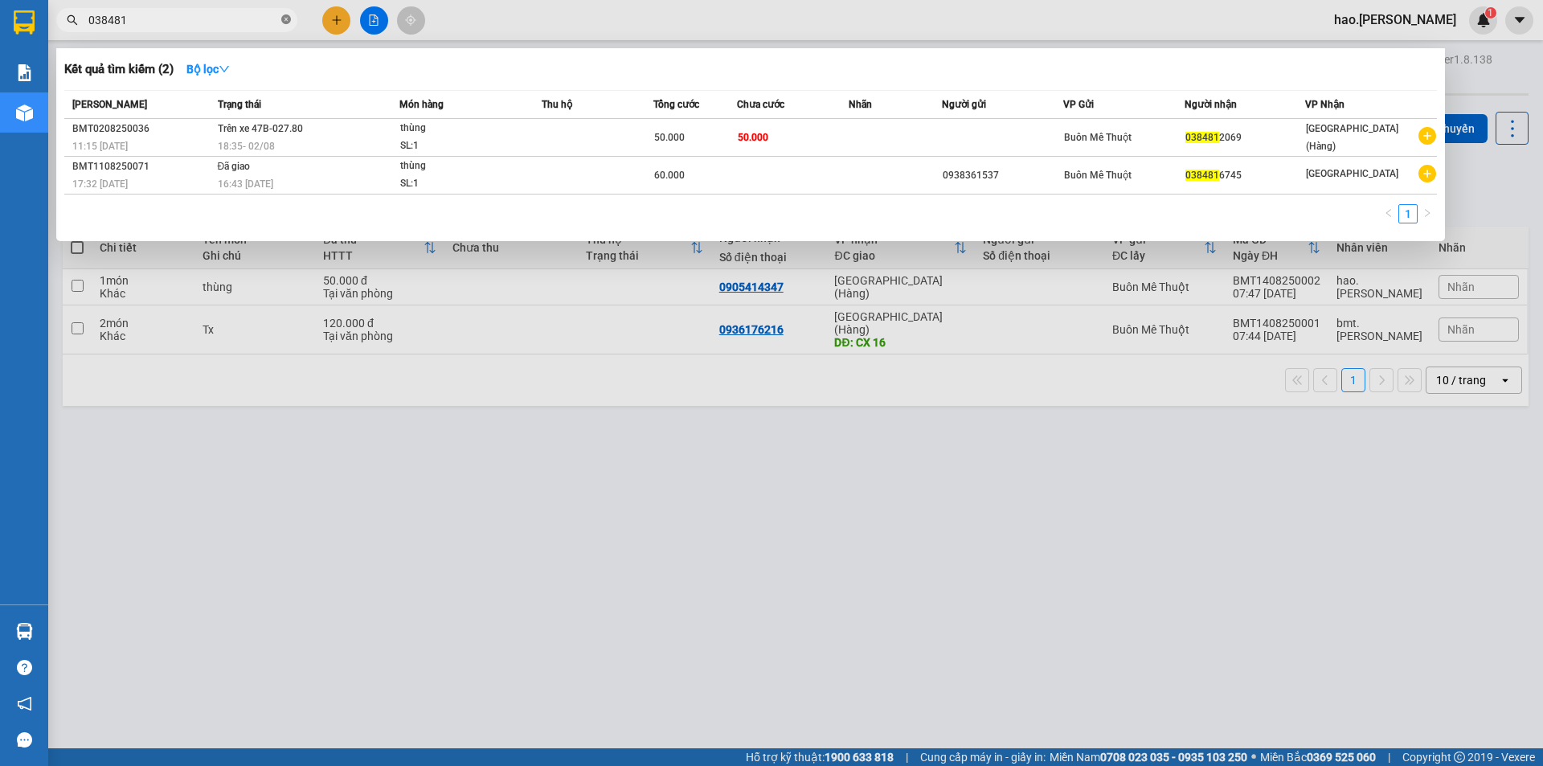
click at [288, 24] on icon "close-circle" at bounding box center [286, 19] width 10 height 10
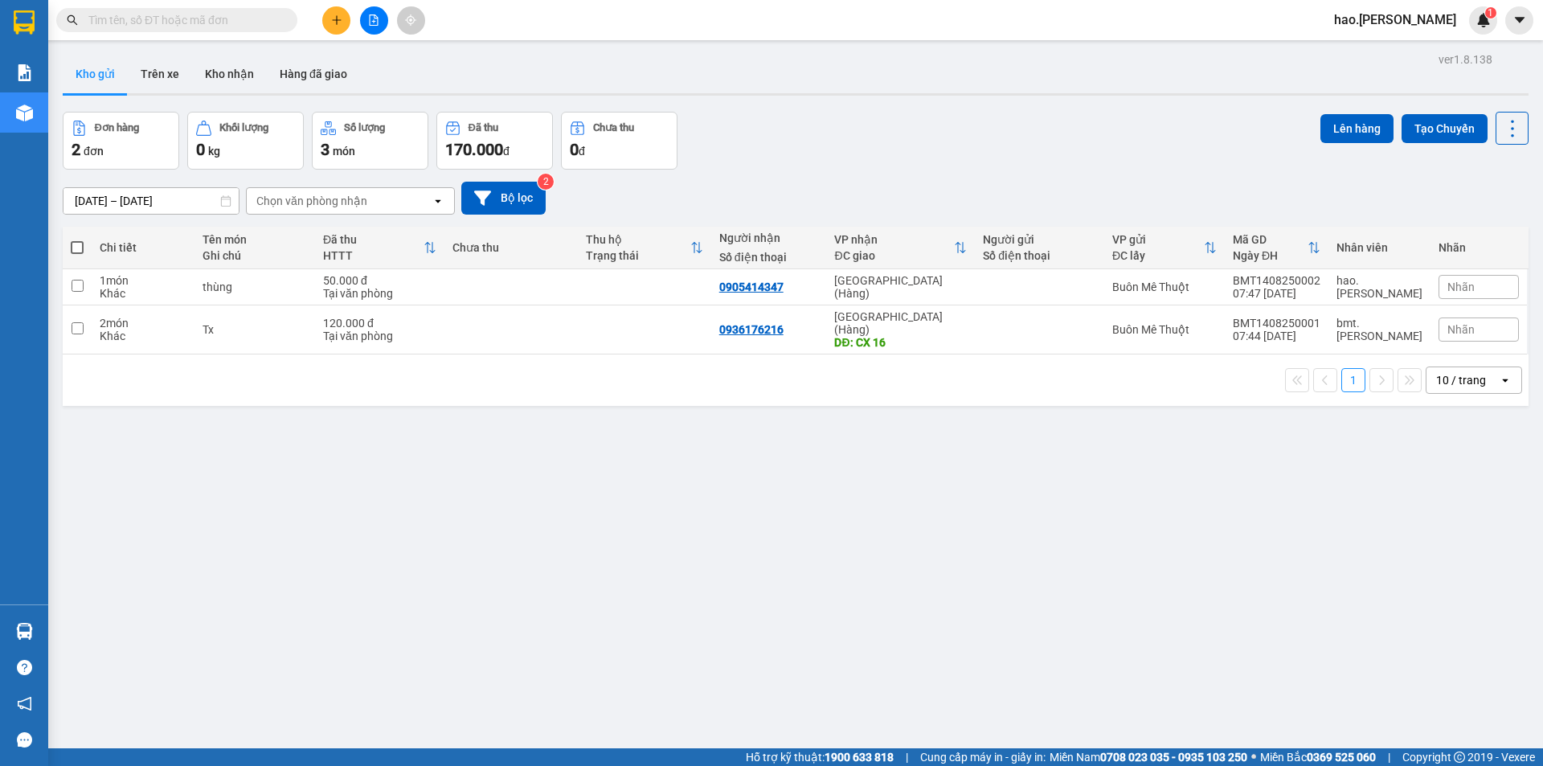
click at [231, 21] on input "text" at bounding box center [183, 20] width 190 height 18
paste input "0766764133"
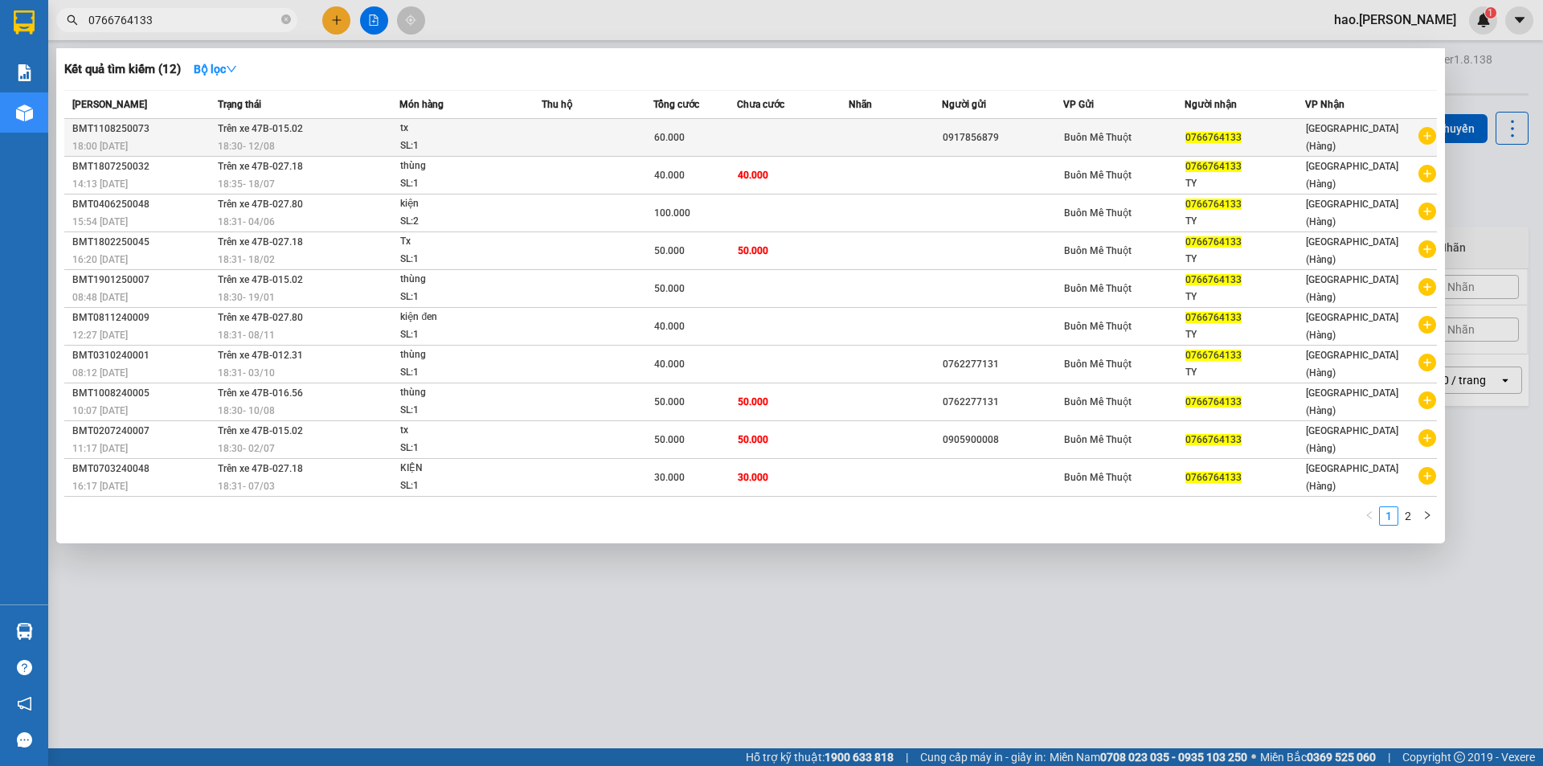
type input "0766764133"
click at [349, 129] on td "Trên xe 47B-015.02 18:30 - 12/08" at bounding box center [307, 138] width 186 height 38
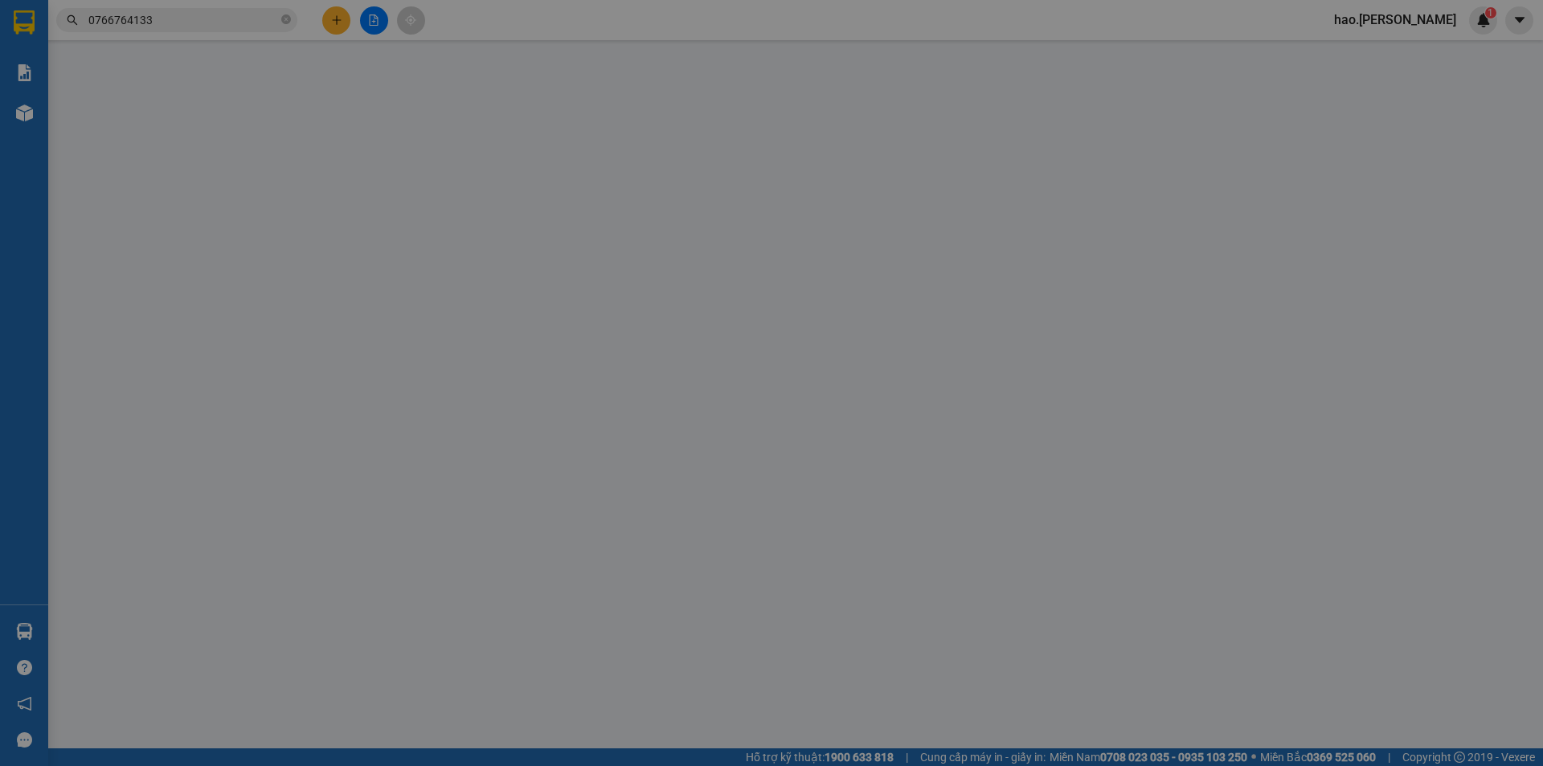
type input "0917856879"
type input "0766764133"
type input "60.000"
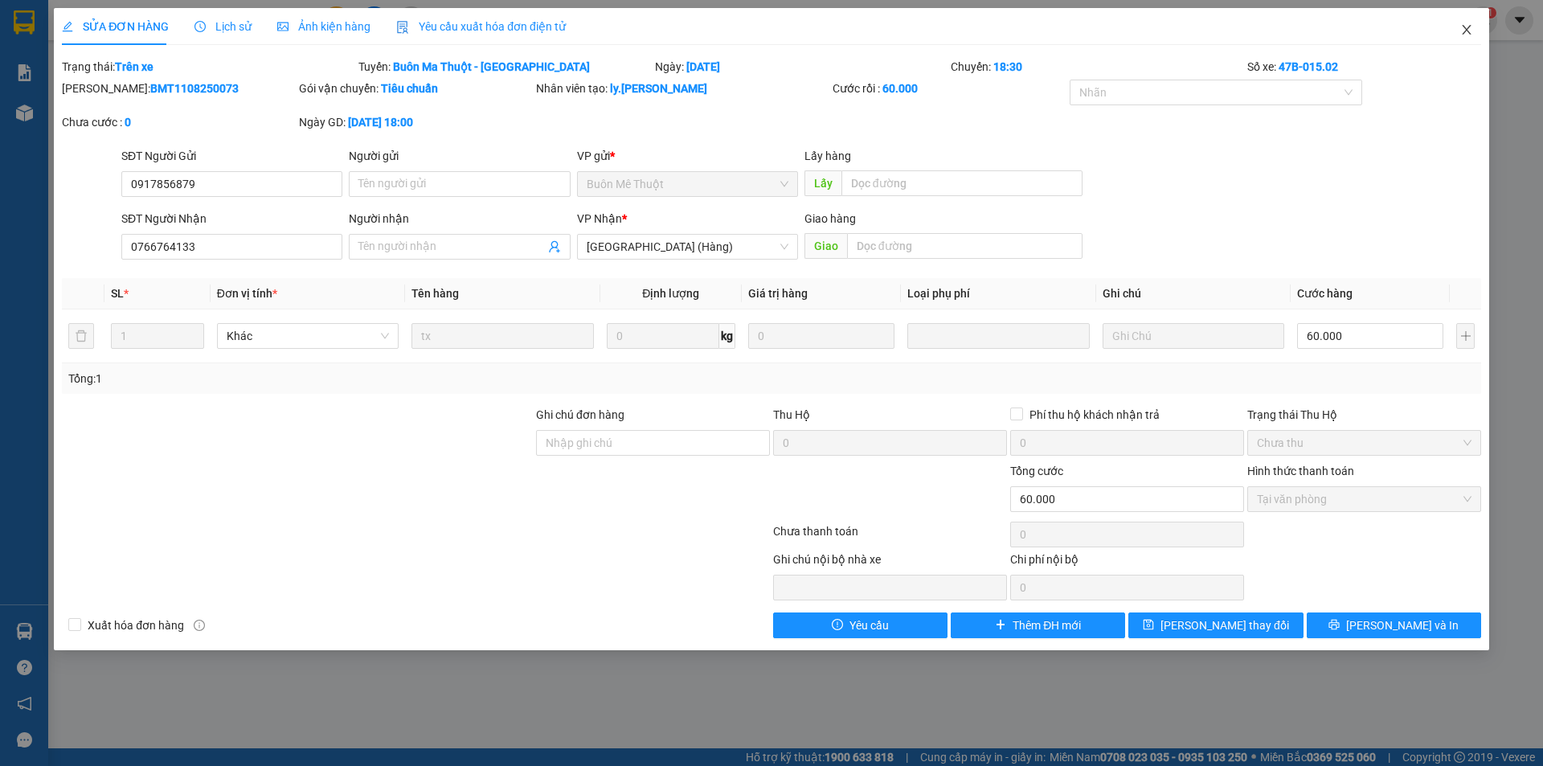
click at [1464, 32] on icon "close" at bounding box center [1466, 29] width 13 height 13
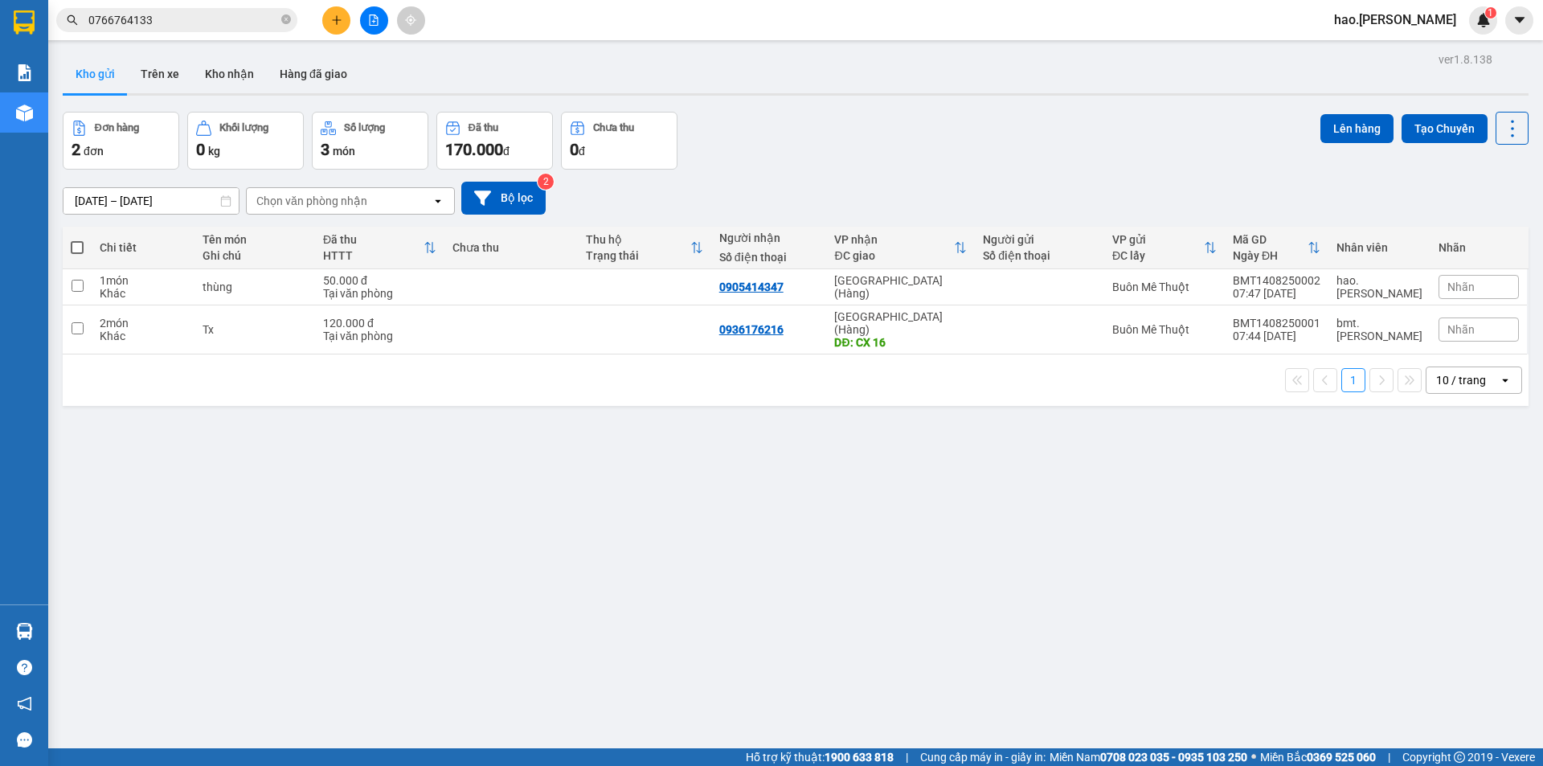
drag, startPoint x: 394, startPoint y: 17, endPoint x: 386, endPoint y: 22, distance: 9.4
click at [391, 19] on div at bounding box center [373, 20] width 121 height 28
click at [386, 22] on button at bounding box center [374, 20] width 28 height 28
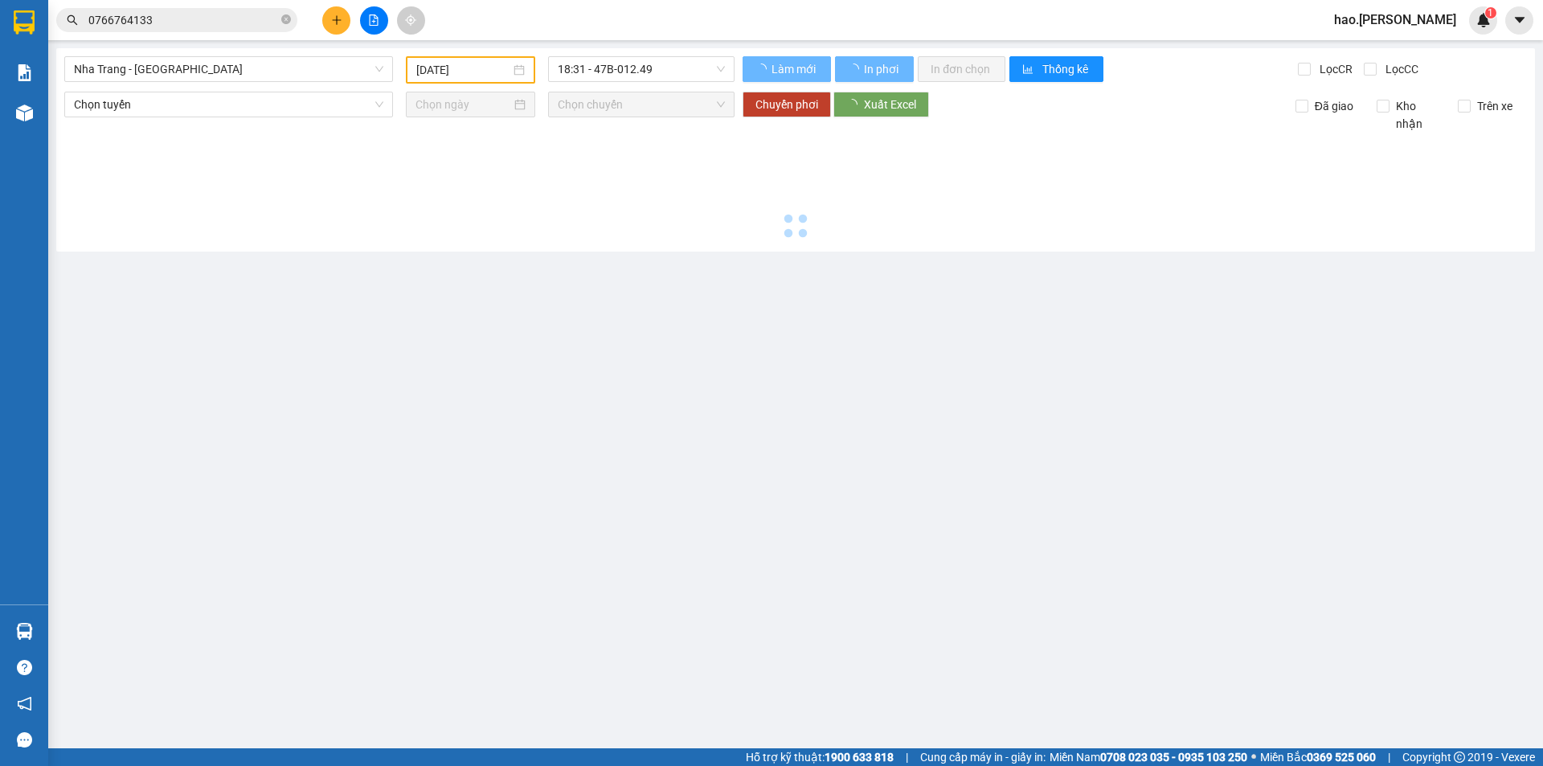
type input "[DATE]"
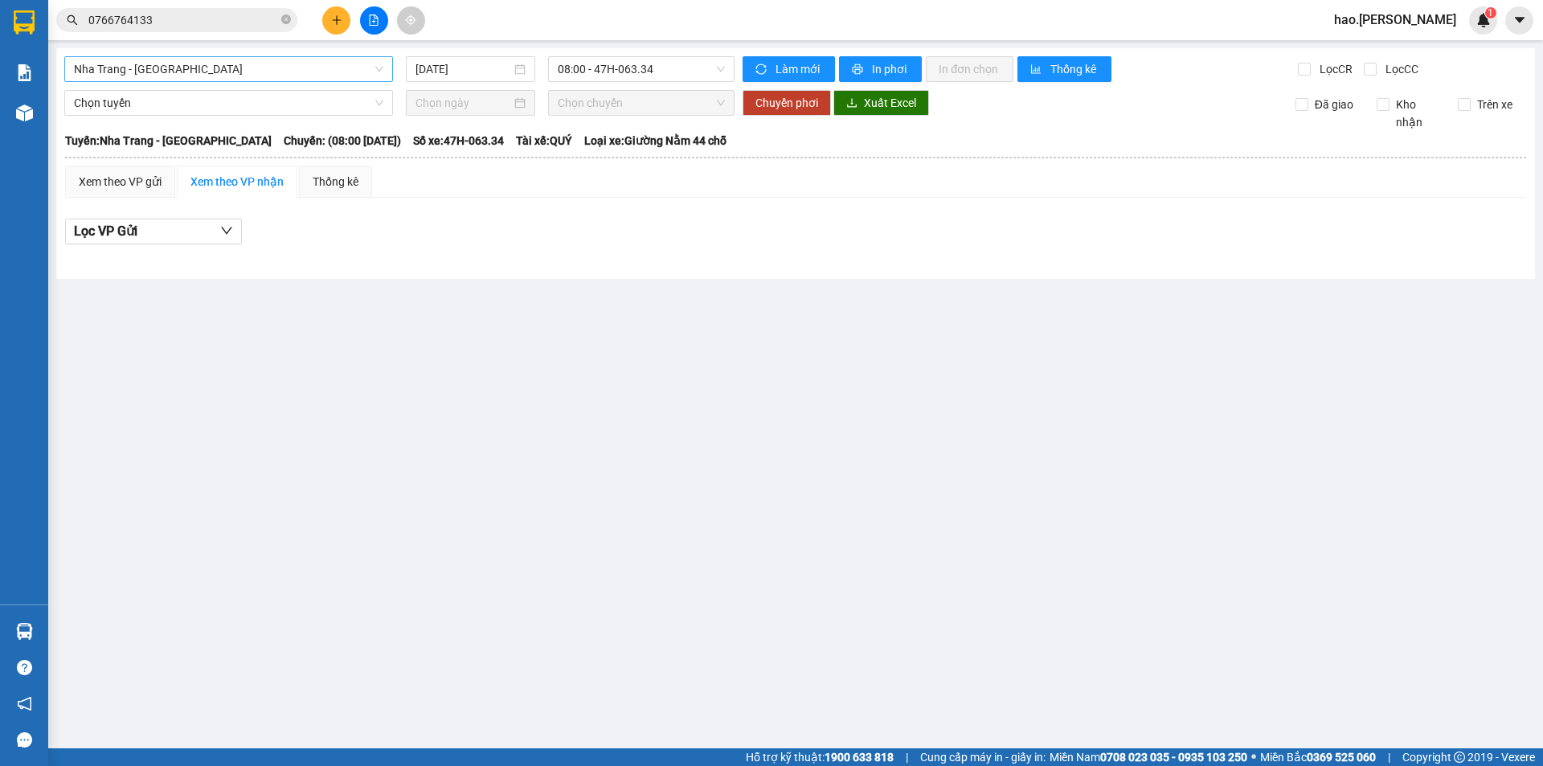
click at [215, 65] on span "Nha Trang - [GEOGRAPHIC_DATA]" at bounding box center [228, 69] width 309 height 24
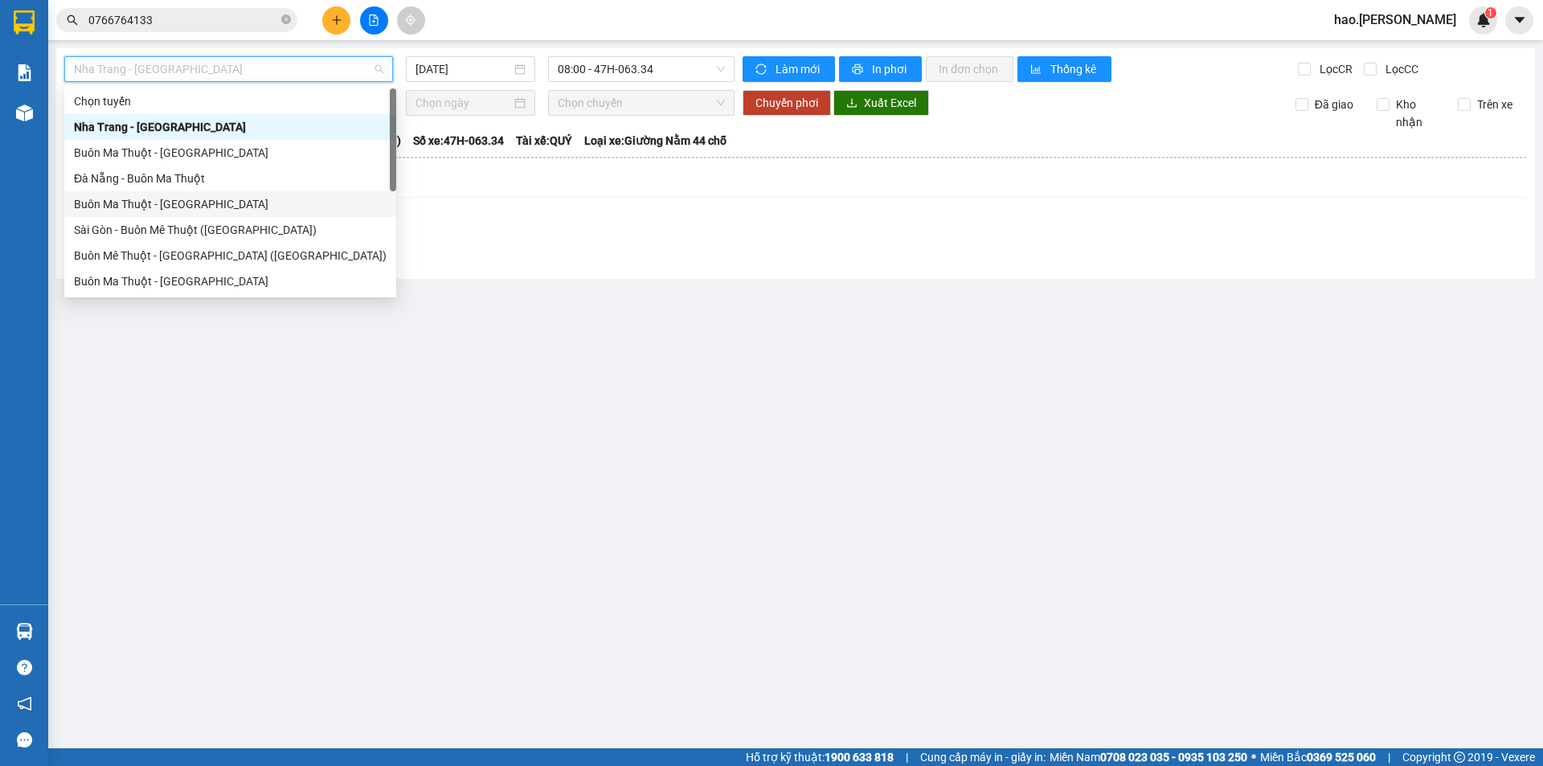
click at [170, 214] on div "Buôn Ma Thuột - Đà Nẵng" at bounding box center [230, 204] width 332 height 26
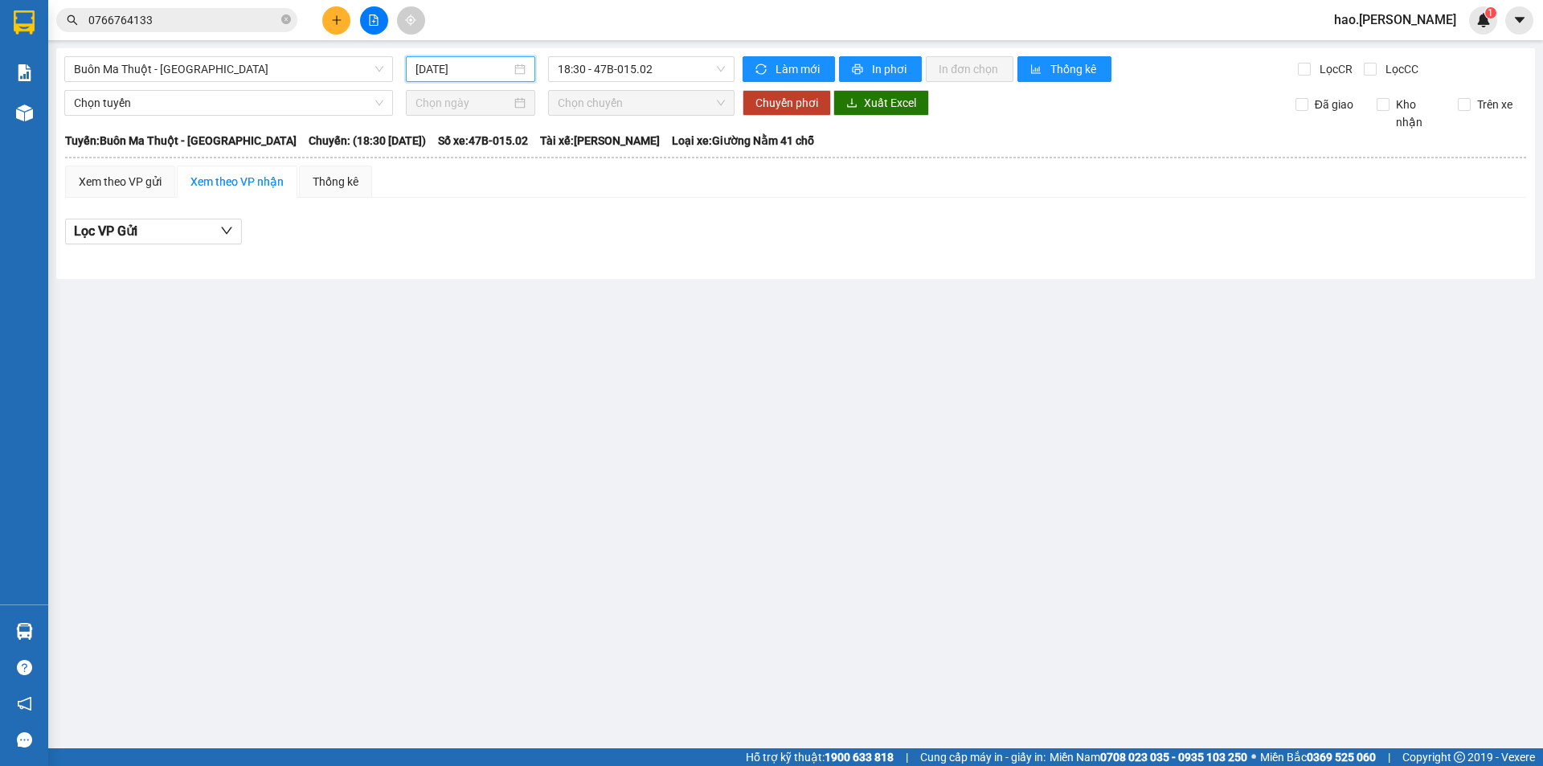
click at [447, 65] on input "[DATE]" at bounding box center [463, 69] width 96 height 18
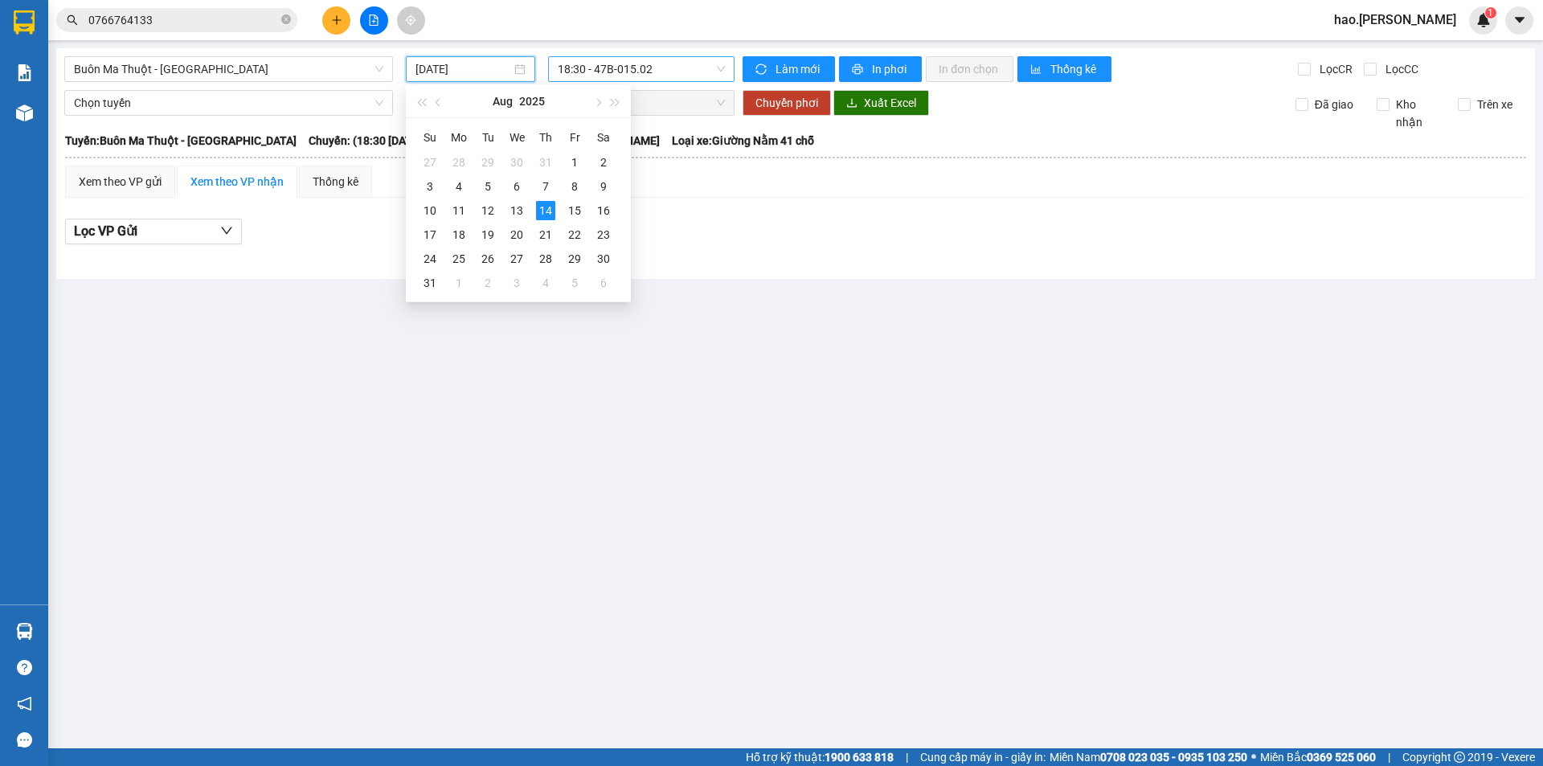
click at [677, 79] on span "18:30 - 47B-015.02" at bounding box center [641, 69] width 167 height 24
click at [467, 68] on input "[DATE]" at bounding box center [463, 69] width 96 height 18
click at [510, 214] on div "13" at bounding box center [516, 210] width 19 height 19
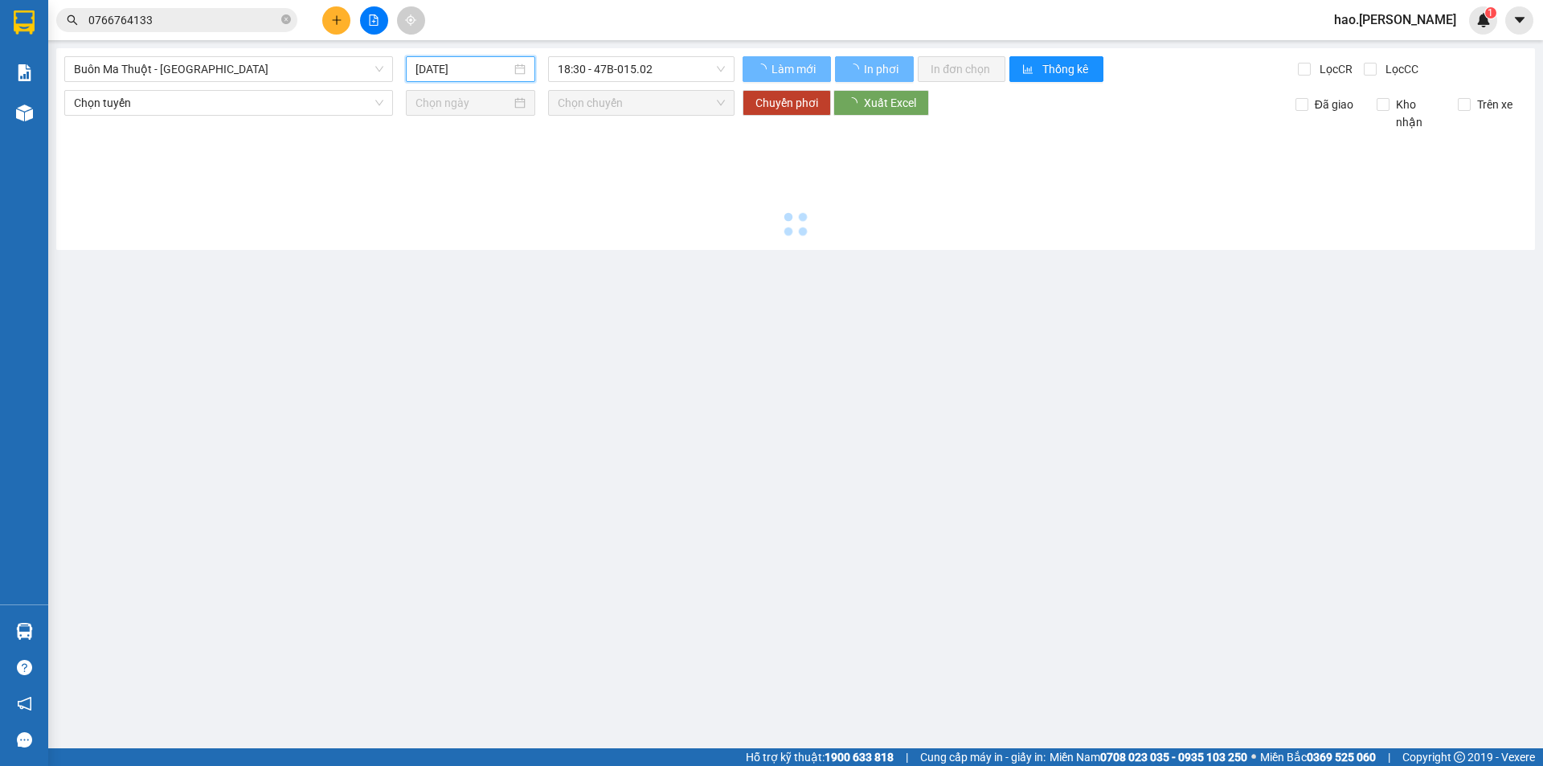
type input "13/08/2025"
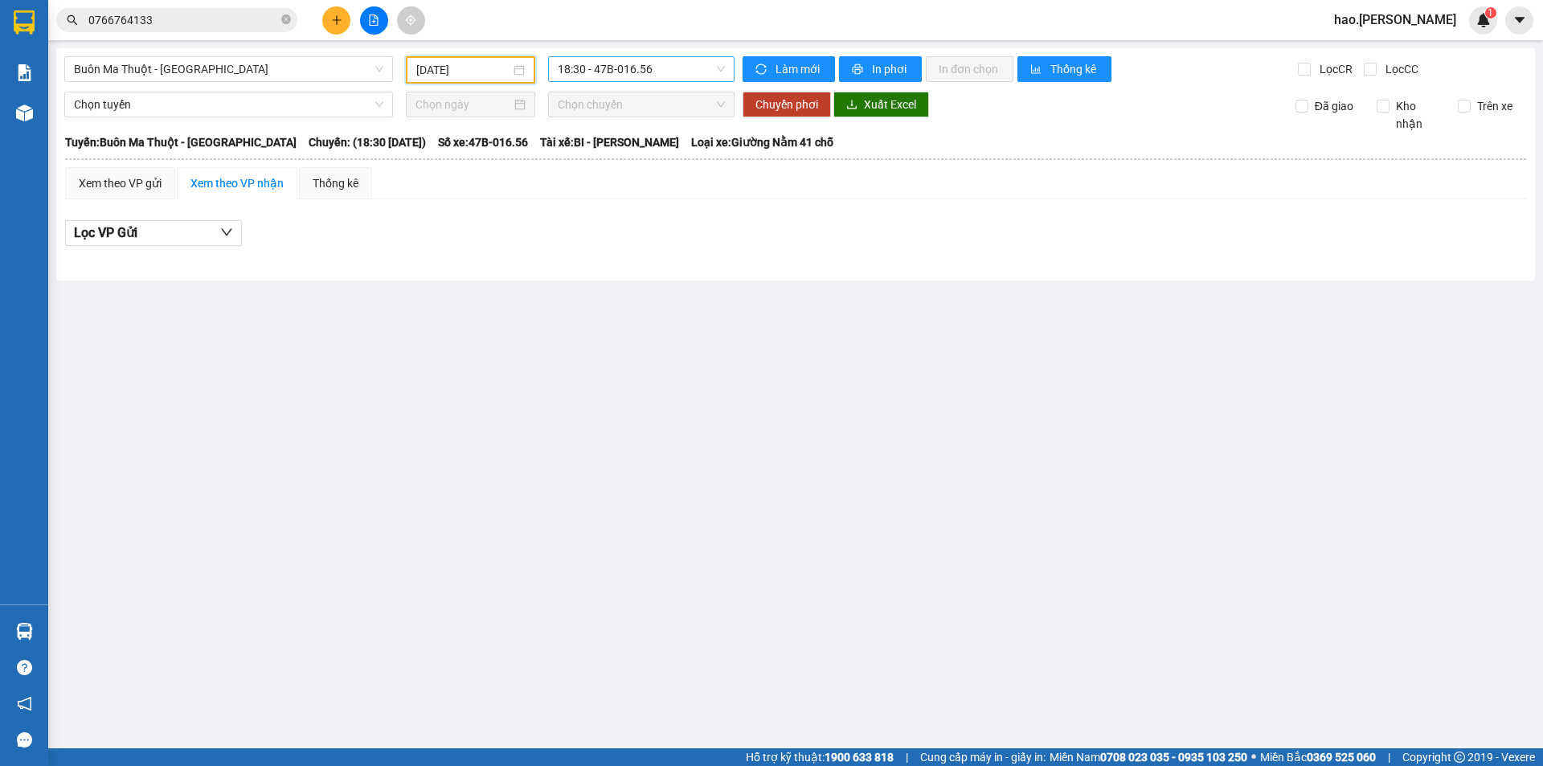
click at [615, 74] on span "18:30 - 47B-016.56" at bounding box center [641, 69] width 167 height 24
click at [623, 149] on div "18:31 - 47B-027.80" at bounding box center [620, 153] width 125 height 18
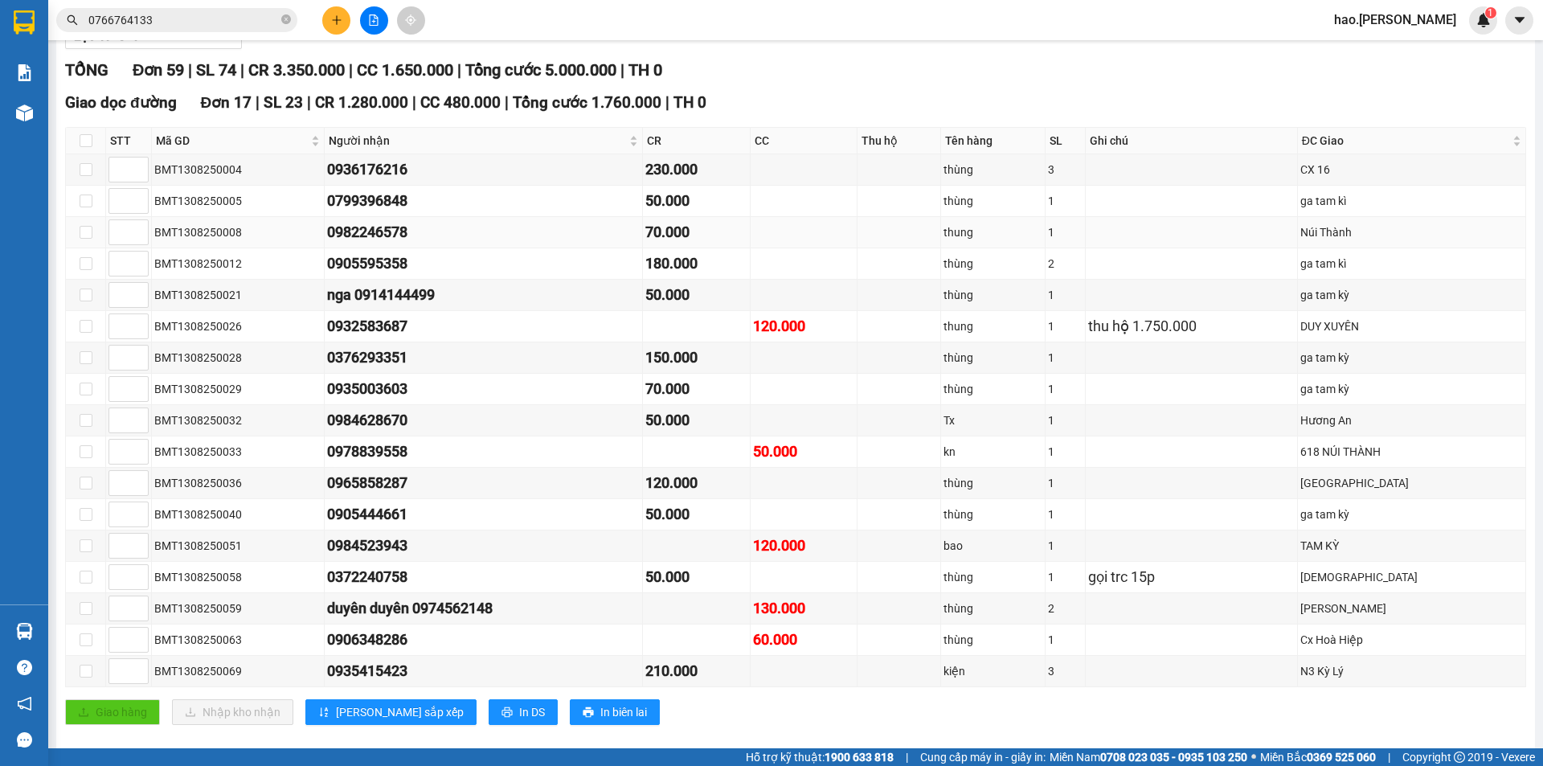
scroll to position [161, 0]
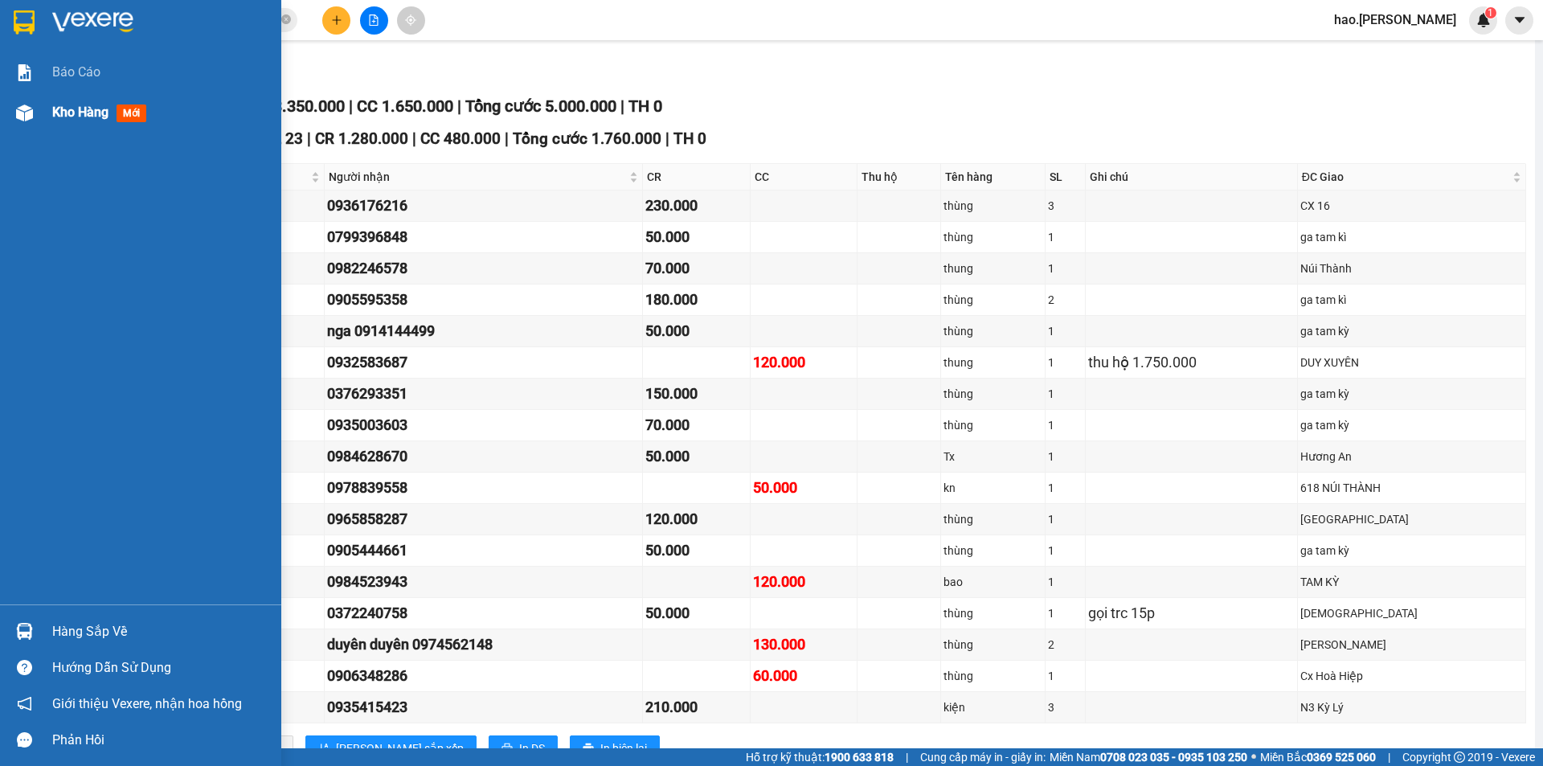
click at [76, 104] on span "Kho hàng" at bounding box center [80, 111] width 56 height 15
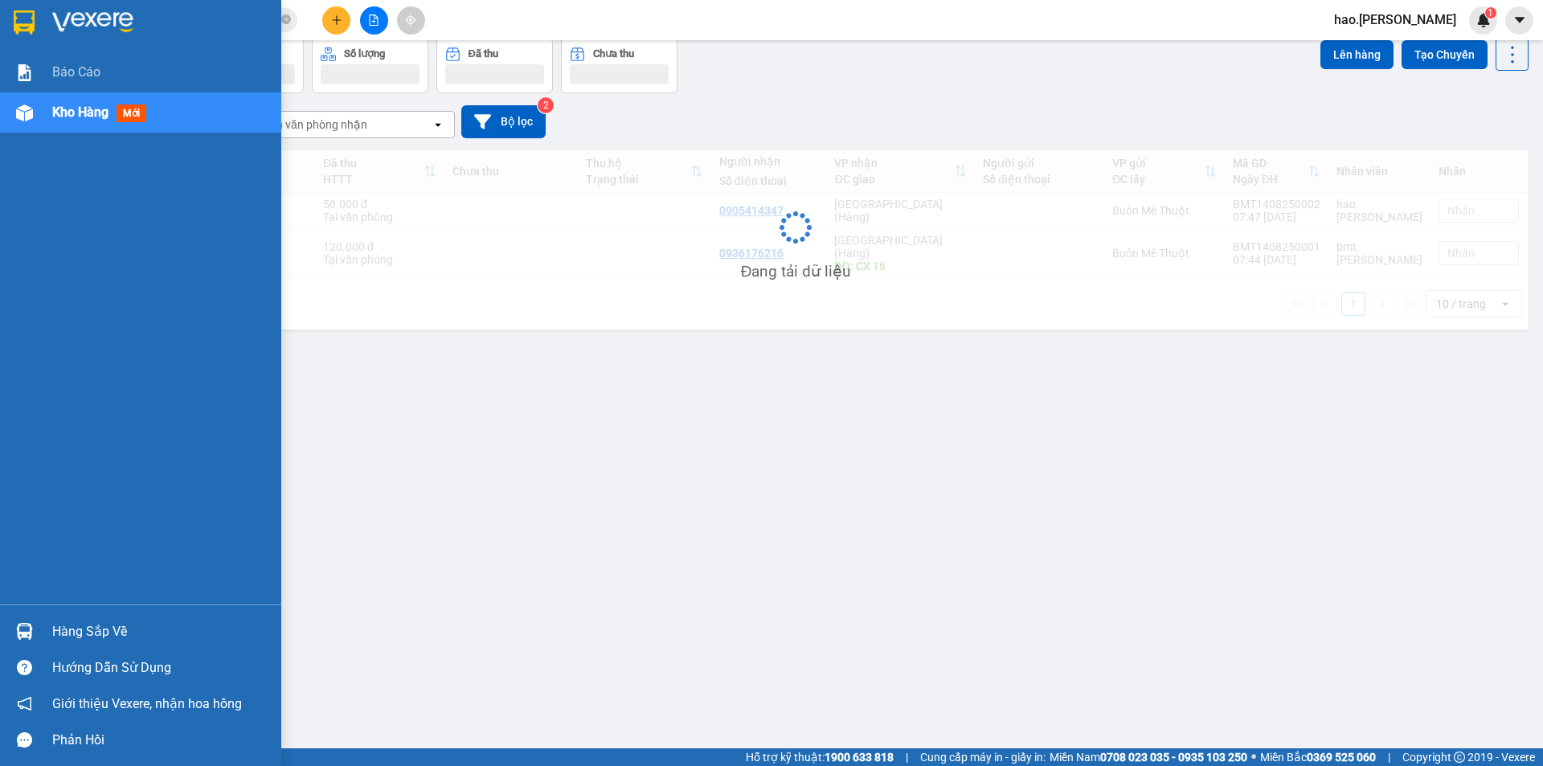
click at [76, 104] on span "Kho hàng" at bounding box center [80, 111] width 56 height 15
drag, startPoint x: 76, startPoint y: 104, endPoint x: 82, endPoint y: 86, distance: 18.8
click at [80, 90] on div "Báo cáo Kho hàng mới" at bounding box center [140, 328] width 281 height 552
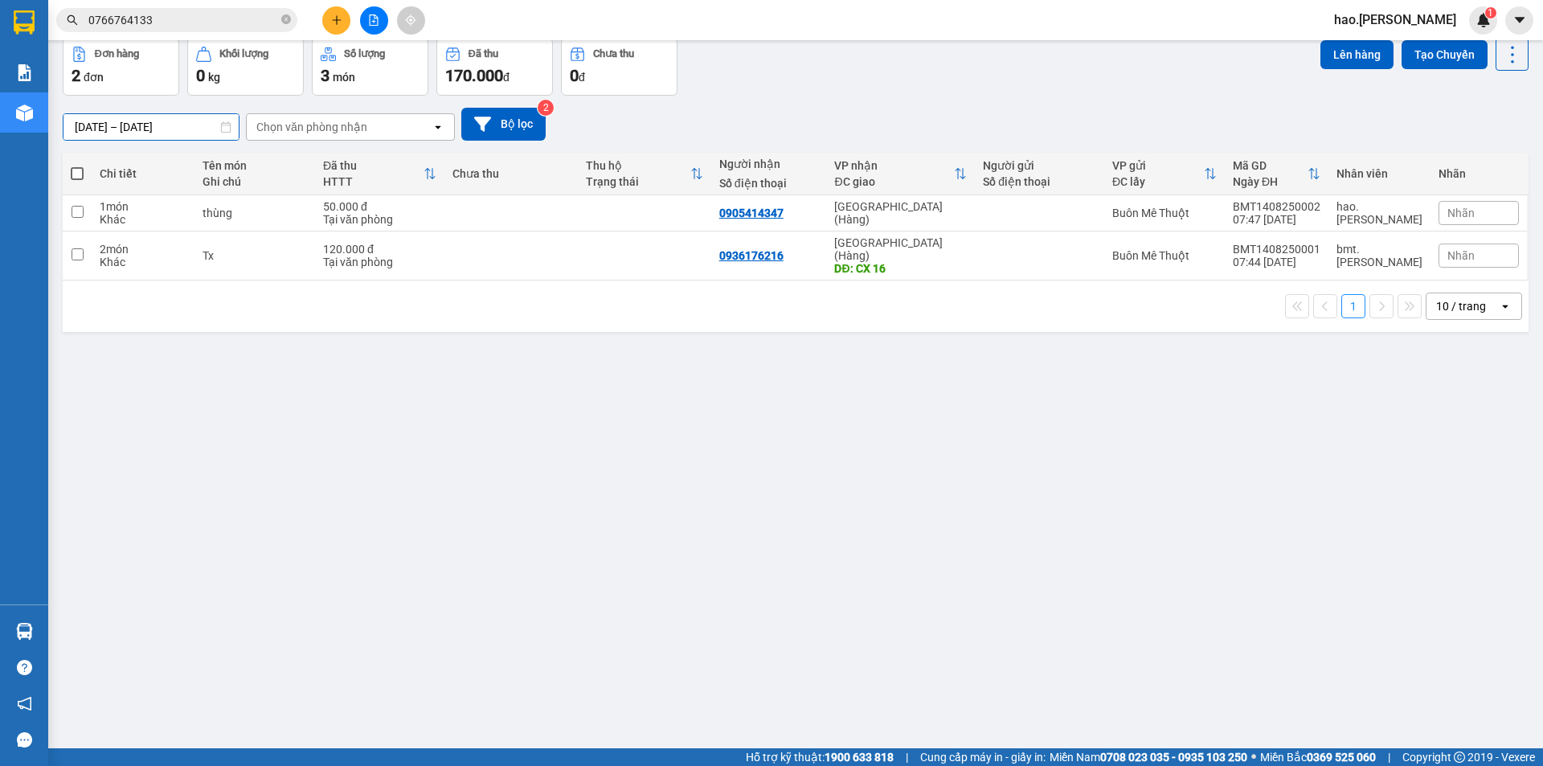
click at [149, 124] on input "[DATE] – [DATE]" at bounding box center [150, 127] width 175 height 26
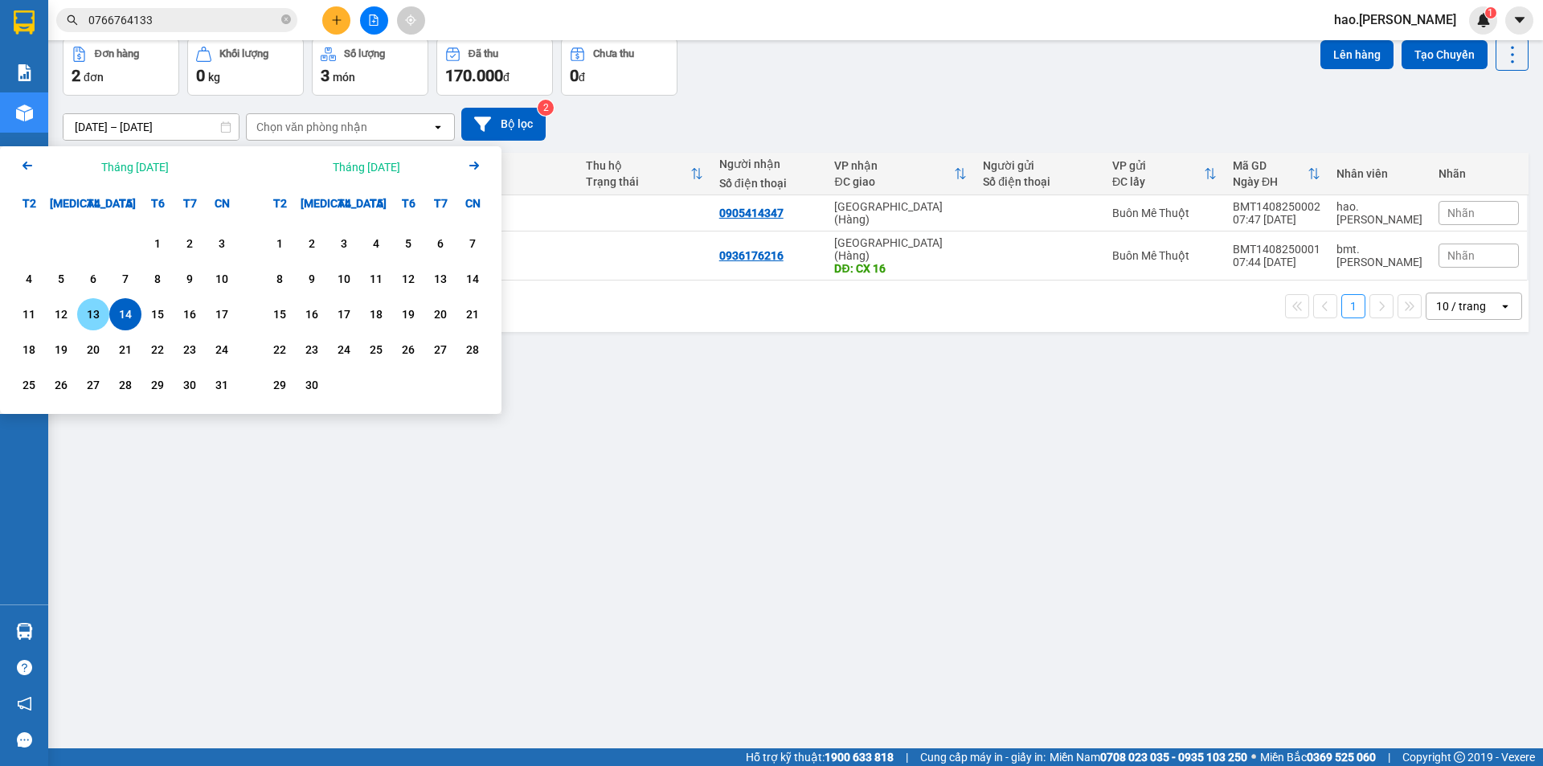
click at [96, 308] on div "13" at bounding box center [93, 314] width 23 height 19
click at [115, 307] on div "14" at bounding box center [125, 314] width 23 height 19
type input "[DATE] – [DATE]"
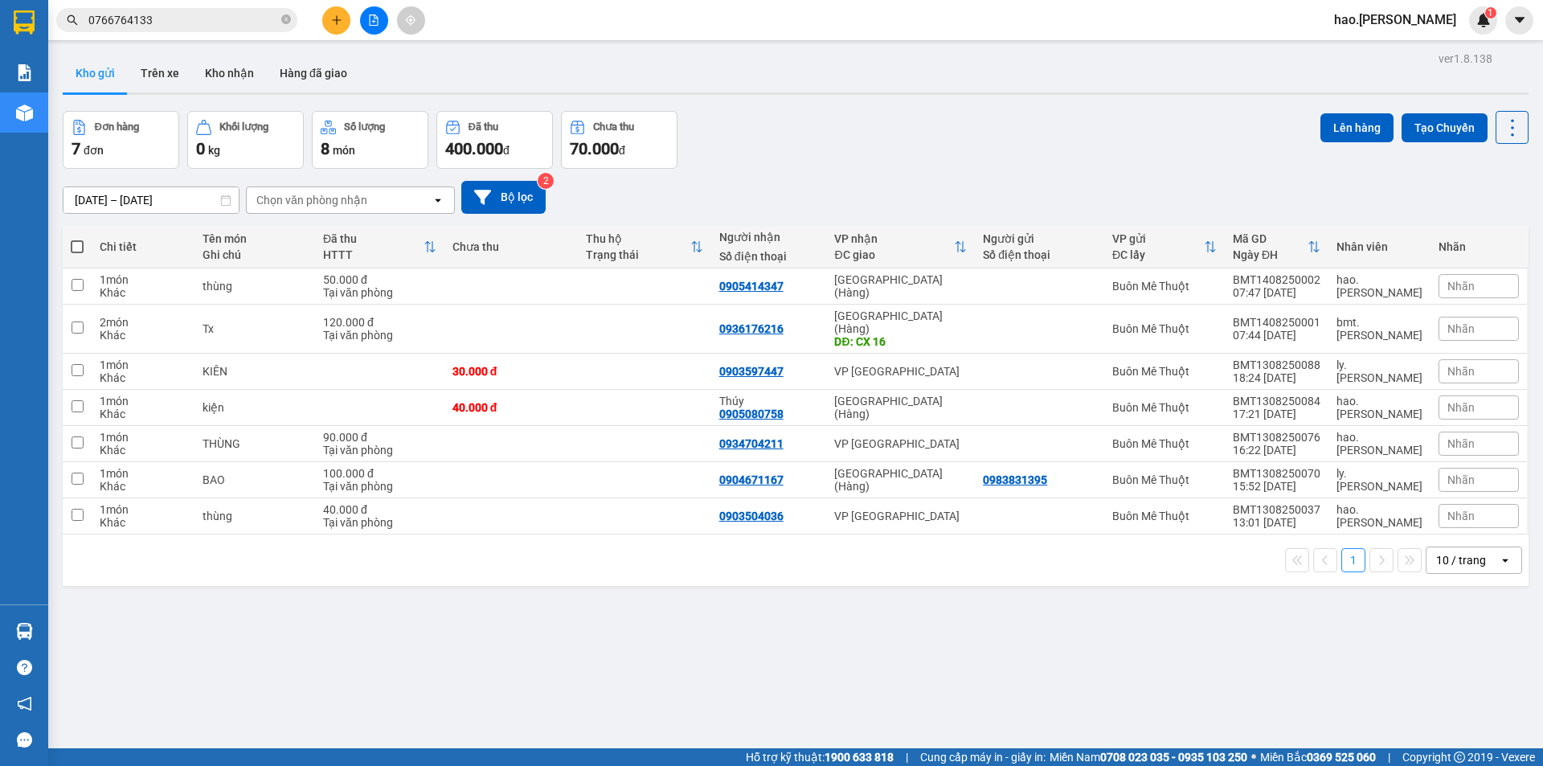
scroll to position [0, 0]
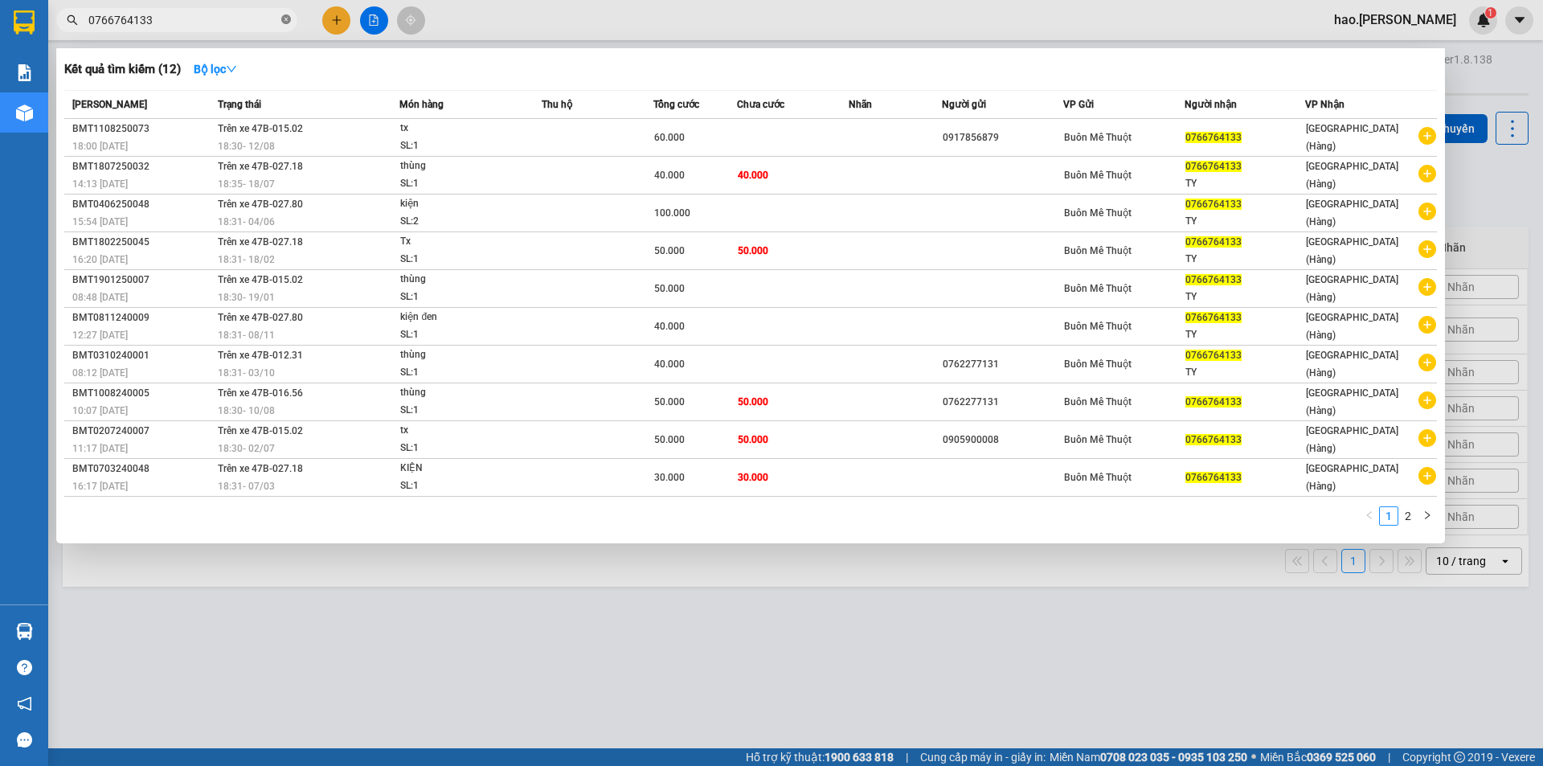
click at [289, 23] on icon "close-circle" at bounding box center [286, 19] width 10 height 10
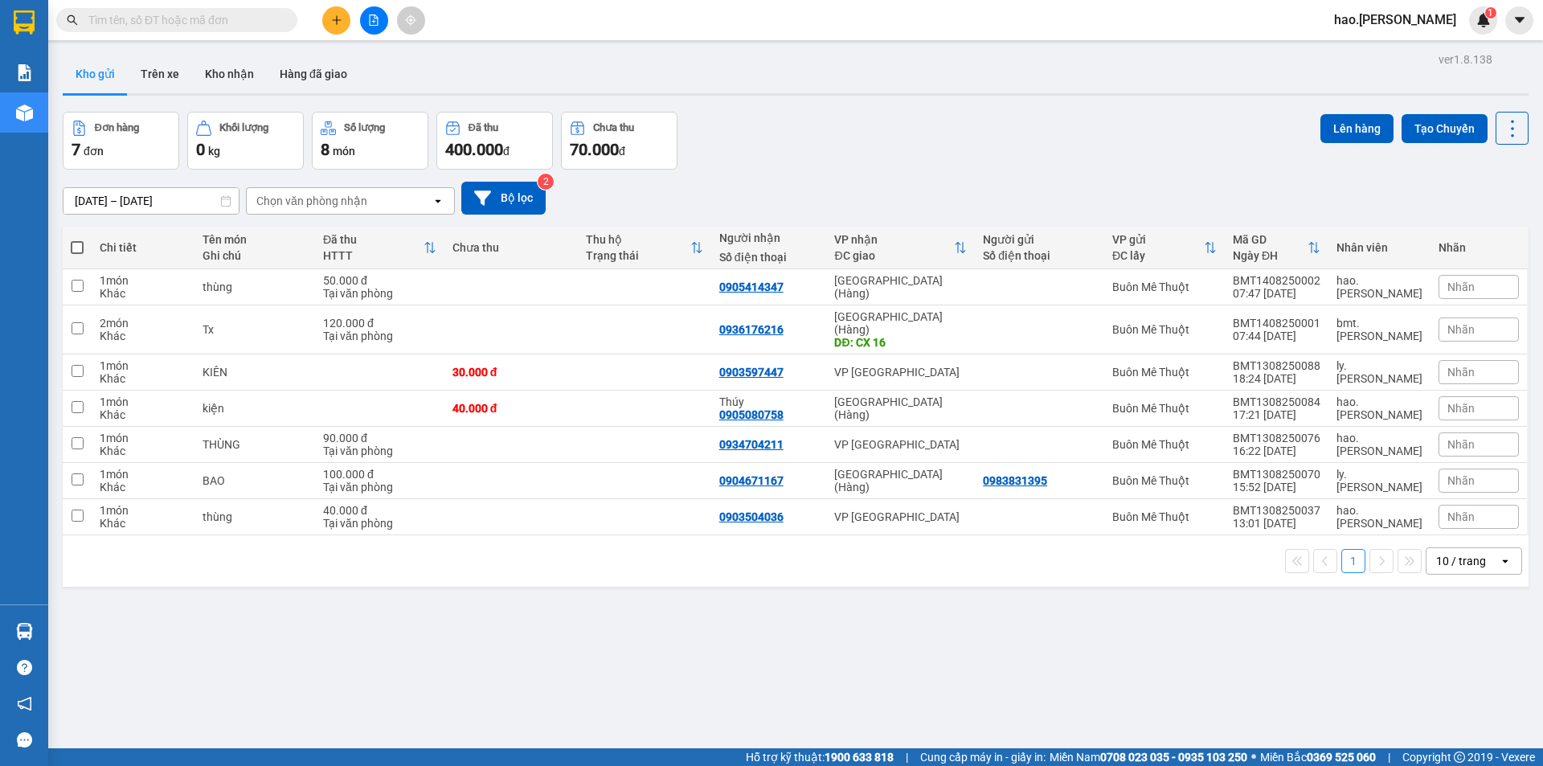
click at [205, 23] on input "text" at bounding box center [183, 20] width 190 height 18
click at [212, 28] on input "text" at bounding box center [183, 20] width 190 height 18
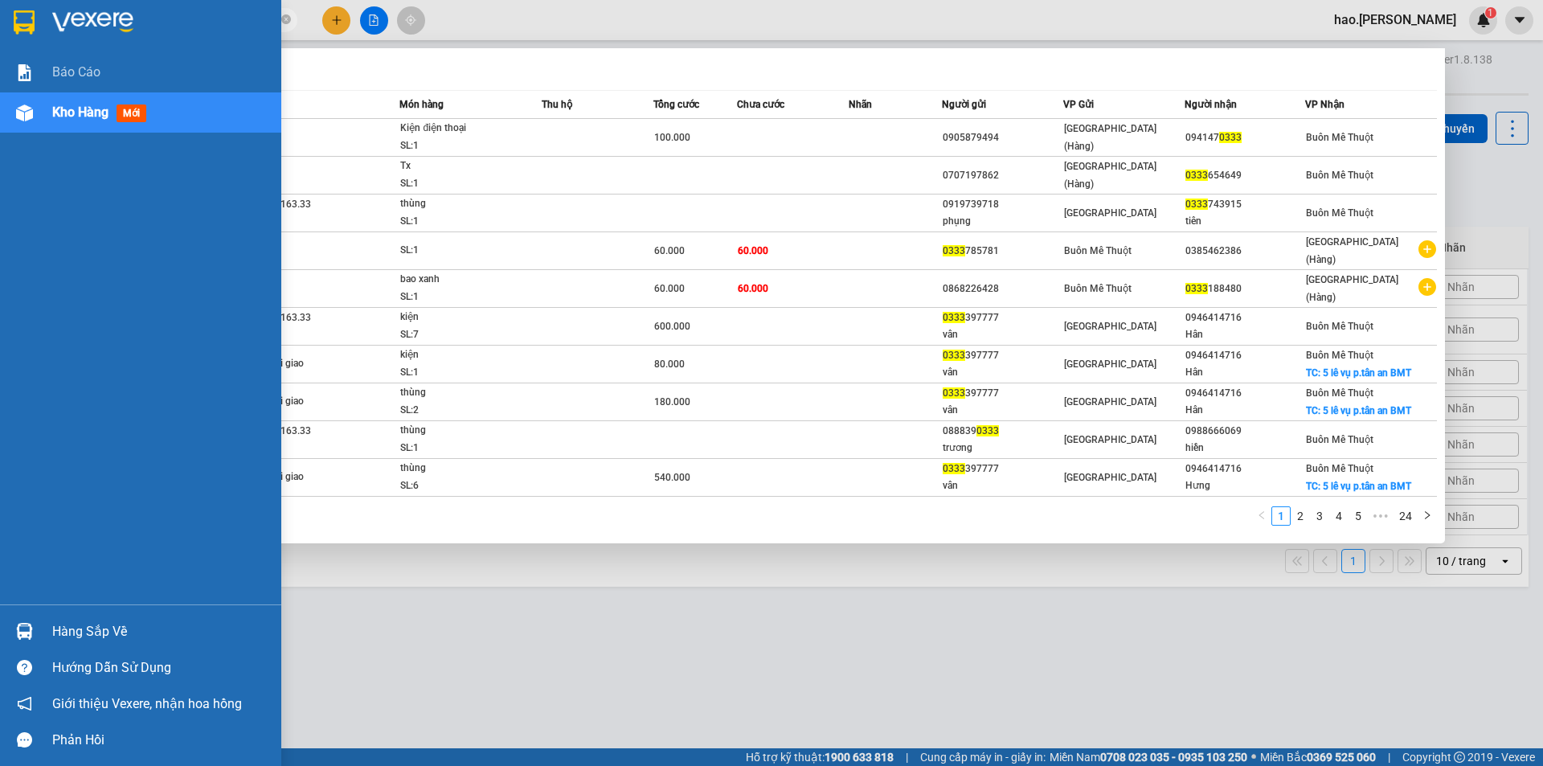
type input "0333"
drag, startPoint x: 59, startPoint y: 115, endPoint x: 72, endPoint y: 122, distance: 15.5
click at [63, 117] on span "Kho hàng" at bounding box center [80, 111] width 56 height 15
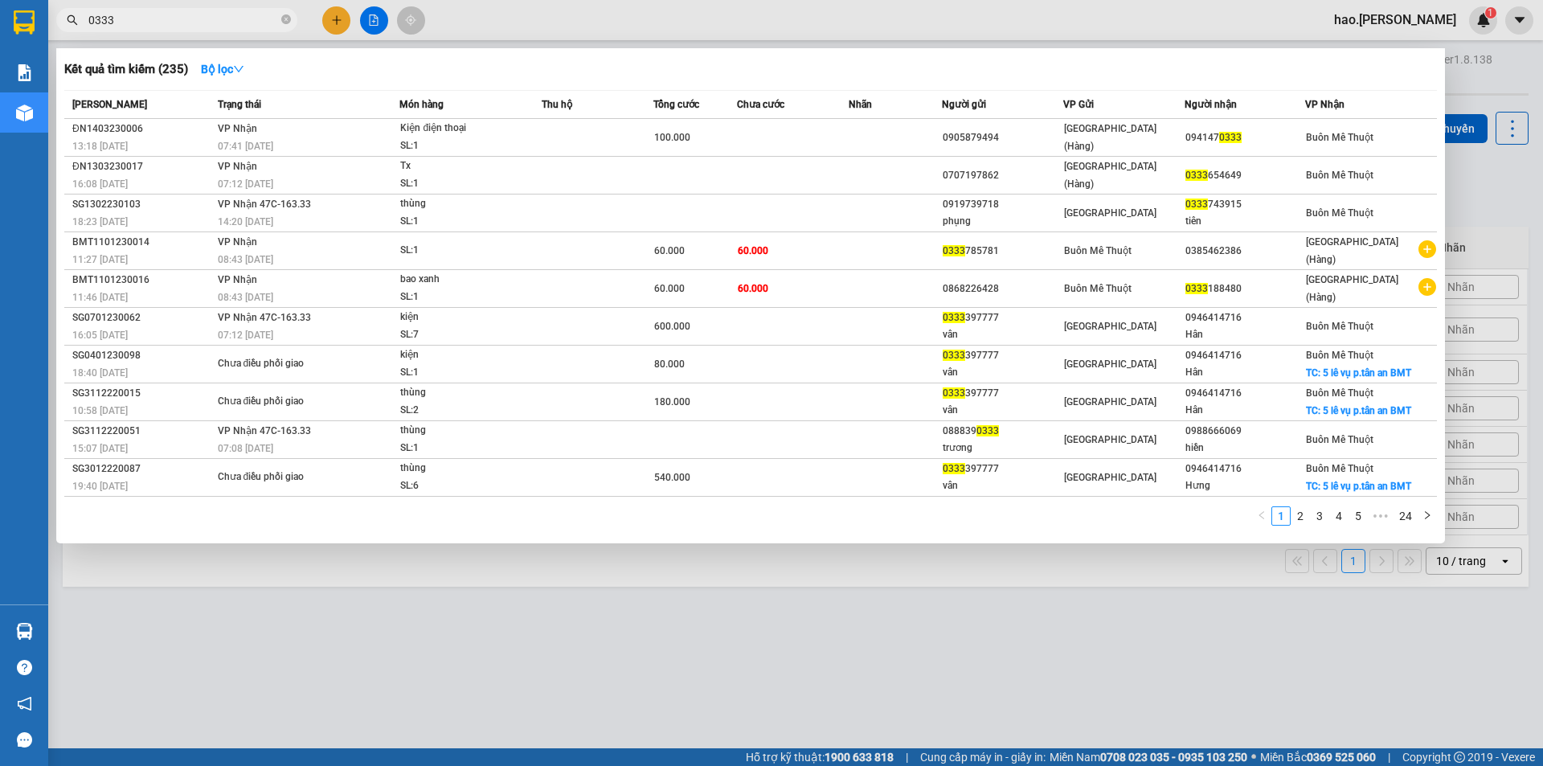
click at [573, 625] on div at bounding box center [771, 383] width 1543 height 766
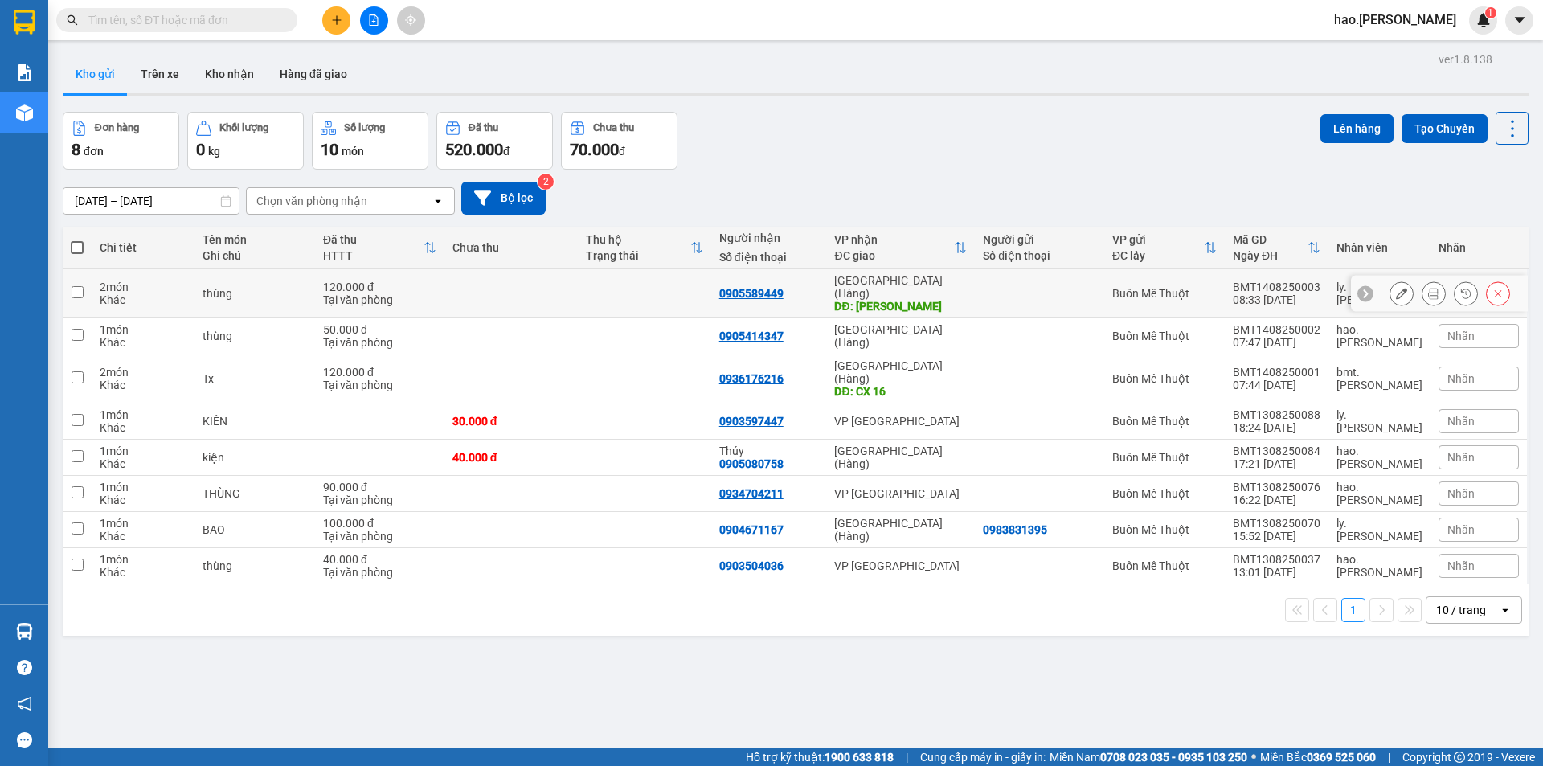
click at [1428, 290] on icon at bounding box center [1433, 293] width 11 height 11
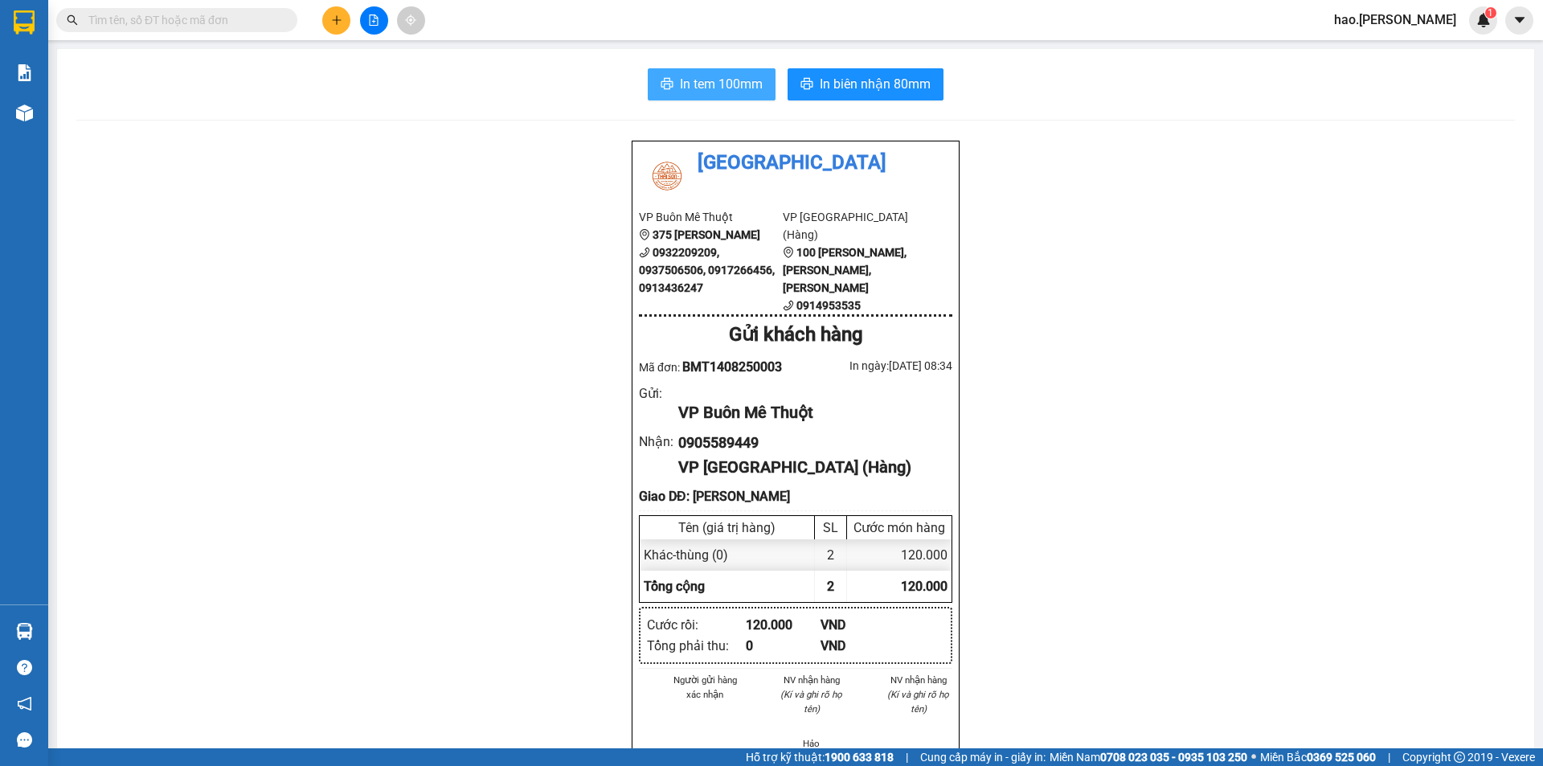
click at [756, 88] on span "In tem 100mm" at bounding box center [721, 84] width 83 height 20
click at [342, 28] on button at bounding box center [336, 20] width 28 height 28
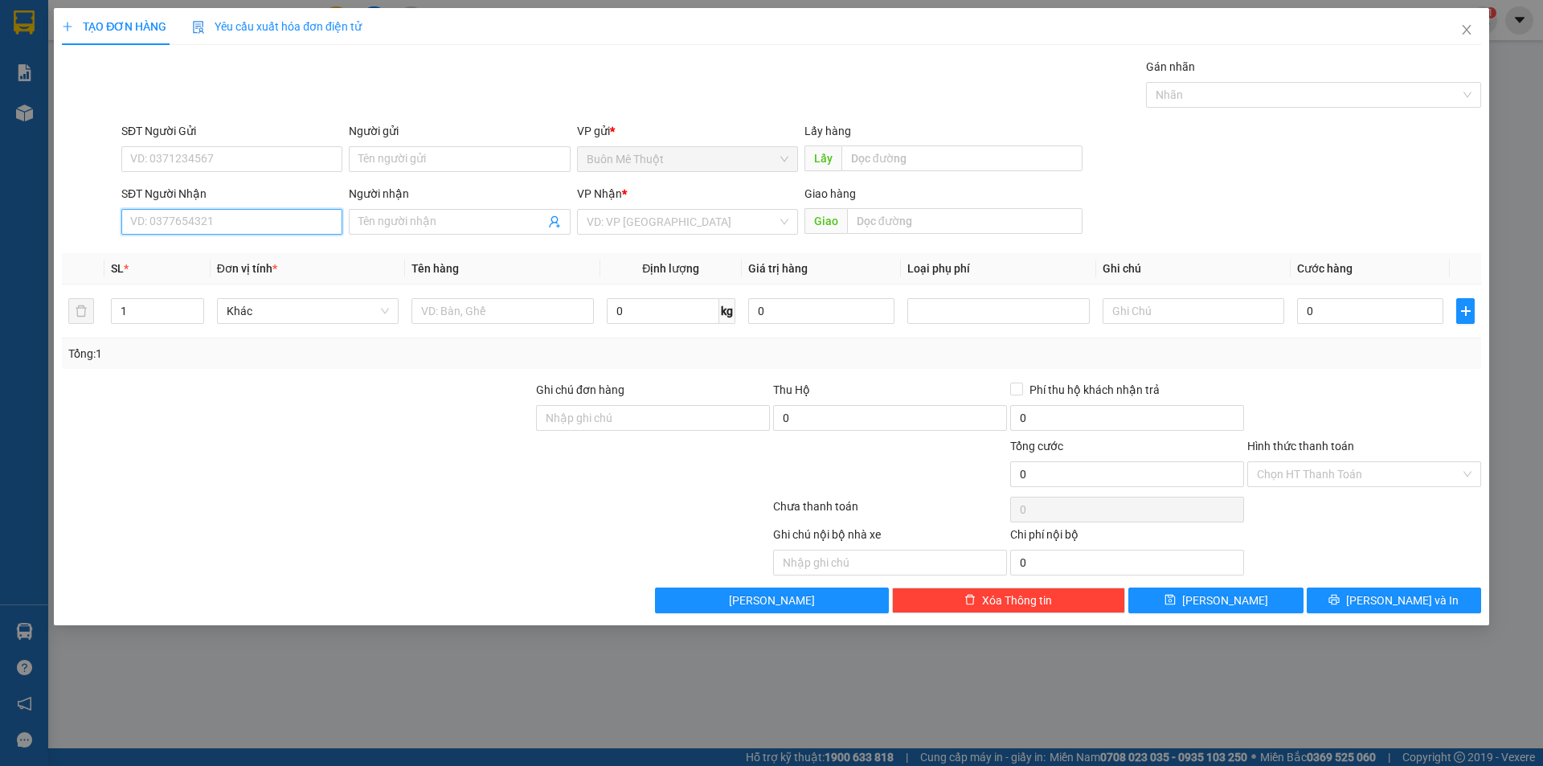
click at [230, 226] on input "SĐT Người Nhận" at bounding box center [231, 222] width 221 height 26
type input "0947500921"
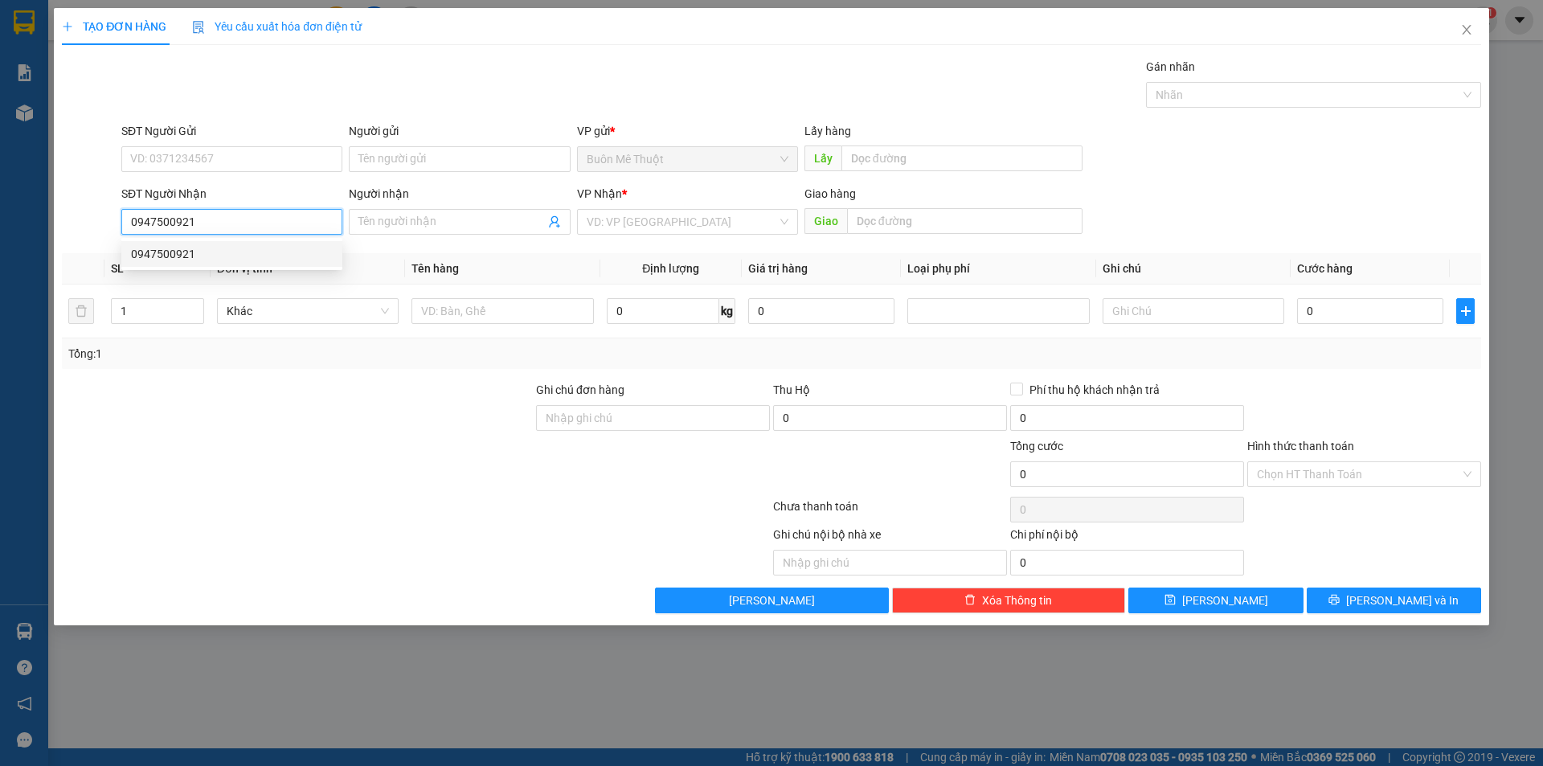
click at [148, 250] on div "0947500921" at bounding box center [232, 254] width 202 height 18
type input "Vina House"
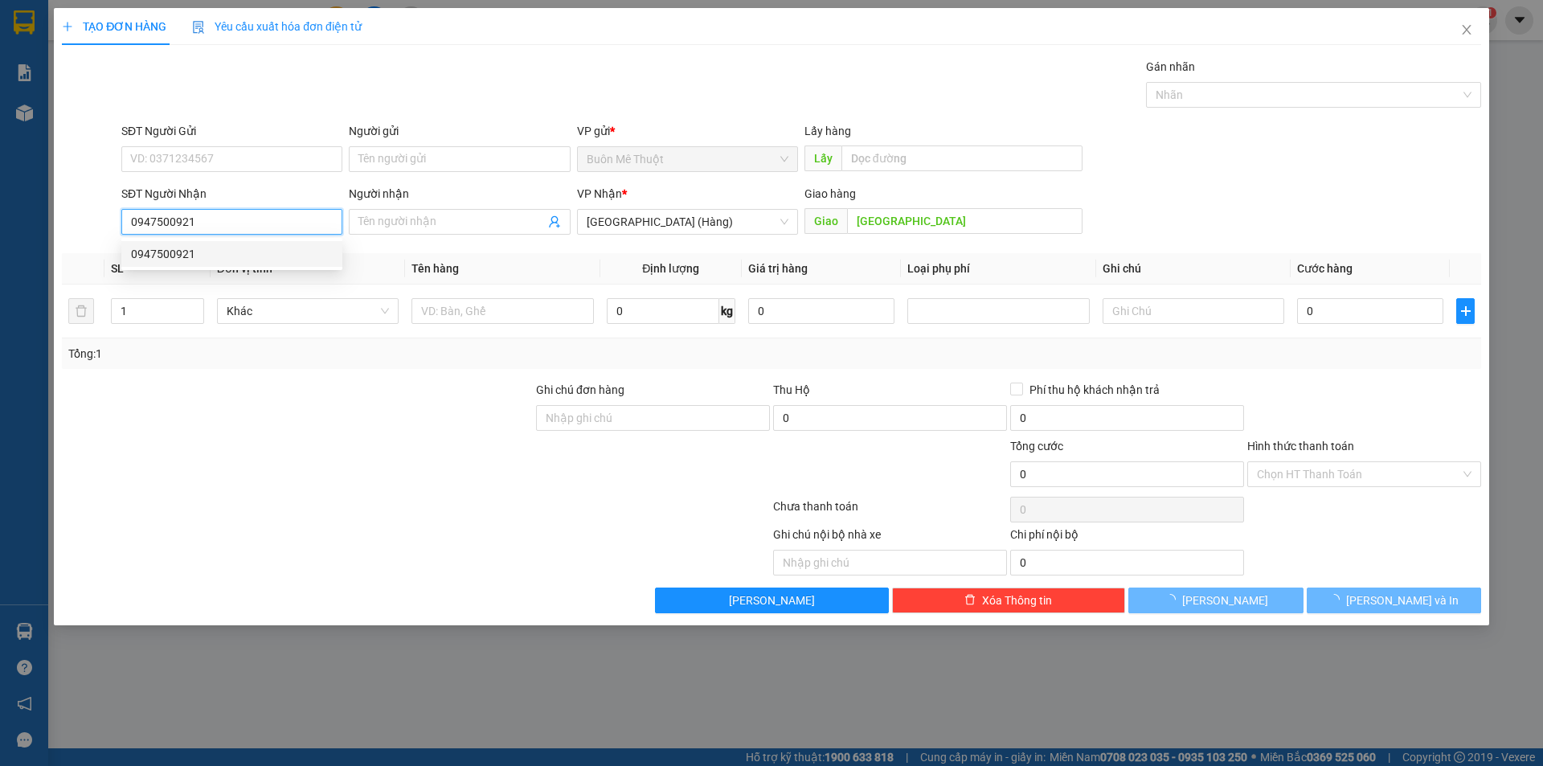
type input "70.000"
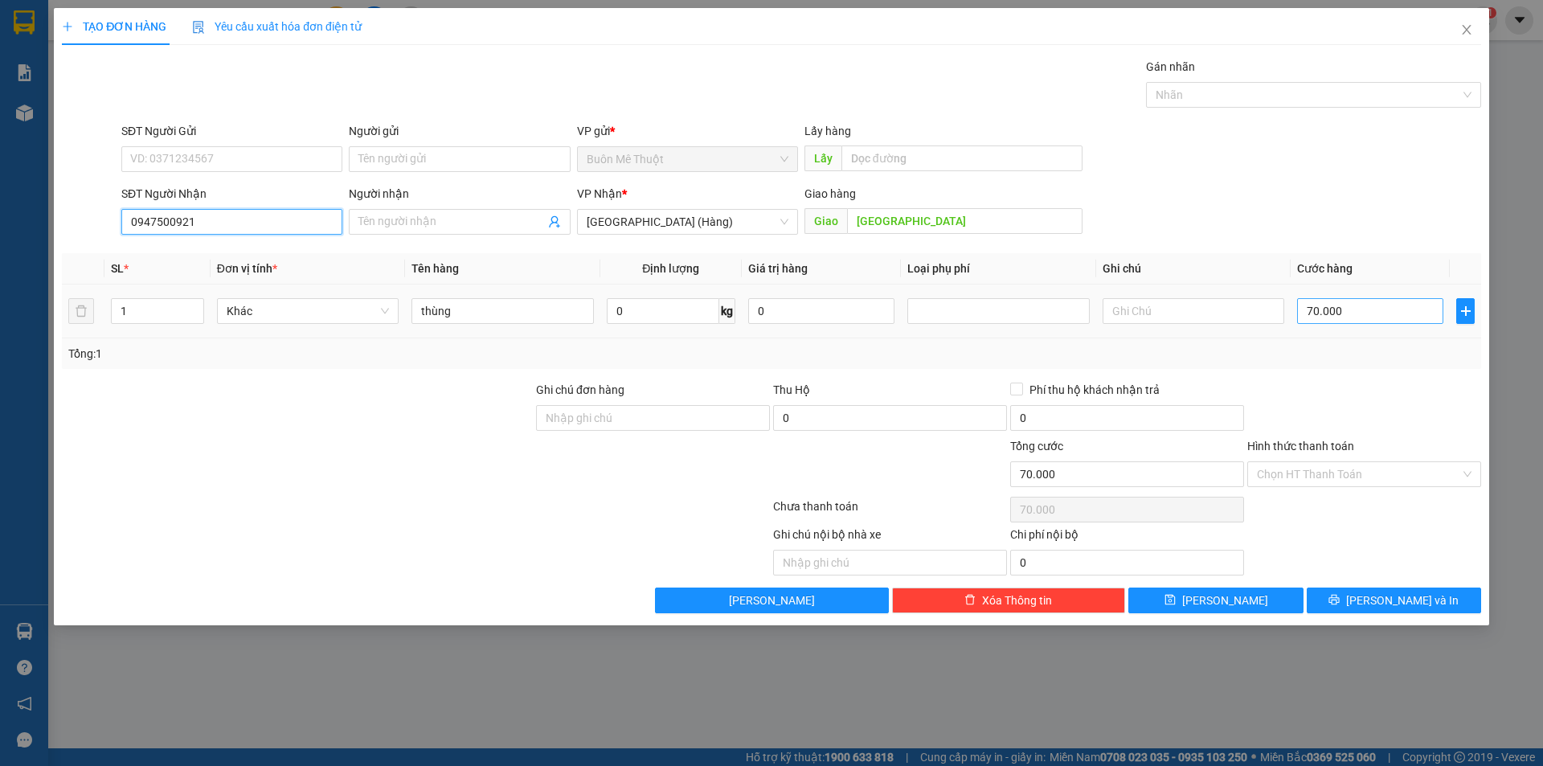
type input "0947500921"
click at [1365, 311] on input "70.000" at bounding box center [1370, 311] width 146 height 26
type input "5"
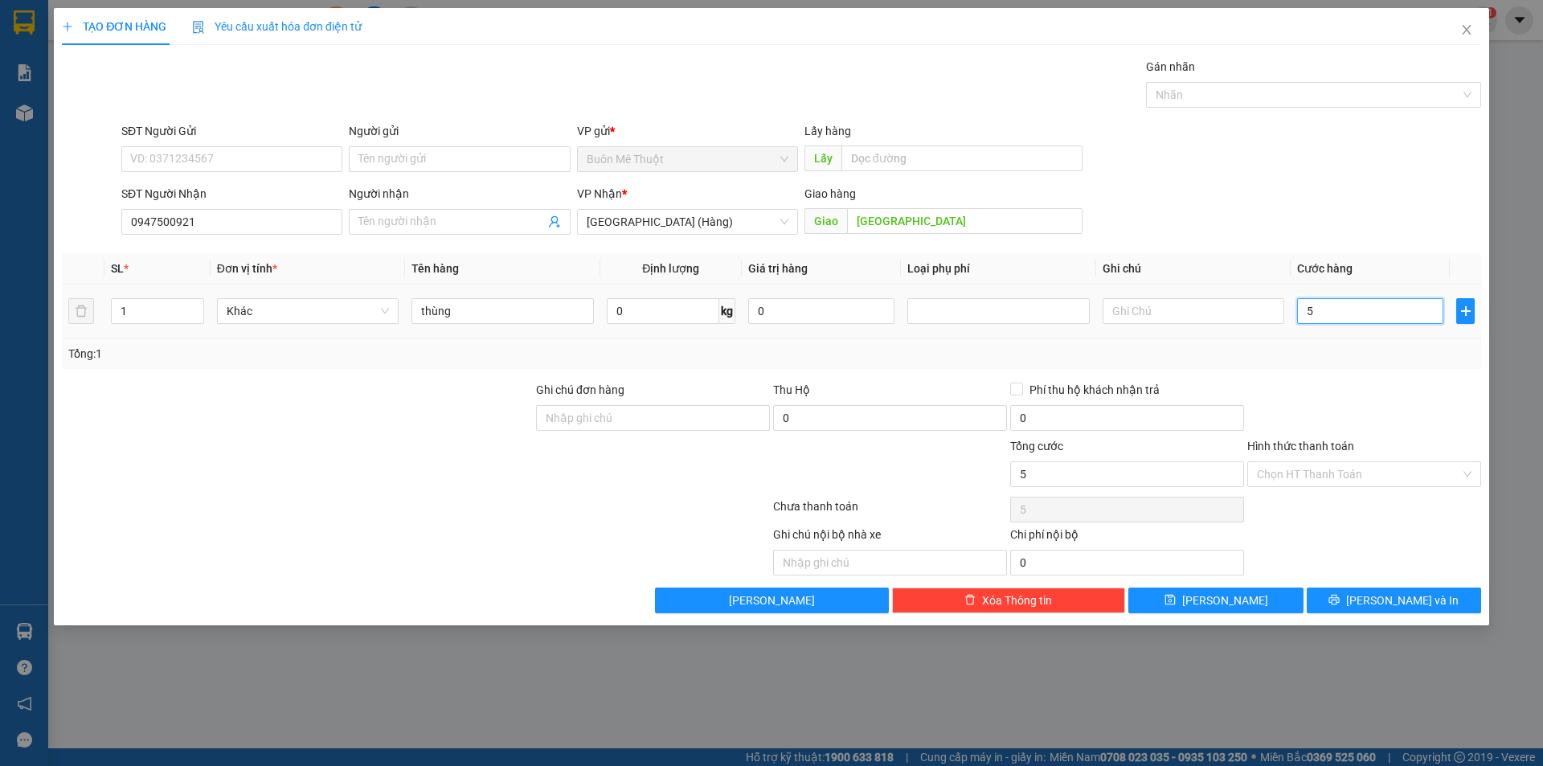
type input "50"
type input "50.000"
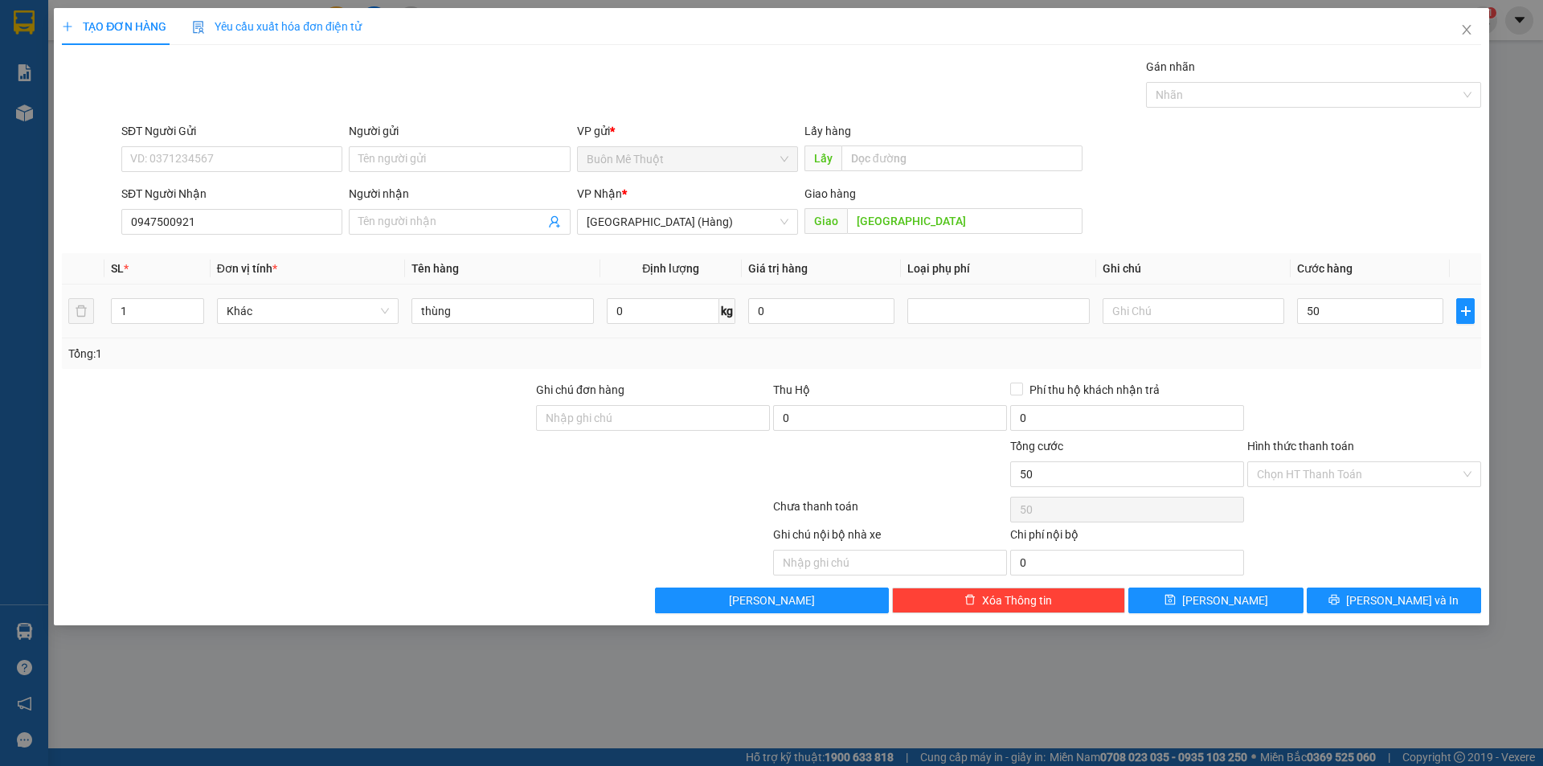
type input "50.000"
click at [1360, 350] on div "Tổng: 1" at bounding box center [771, 354] width 1406 height 18
drag, startPoint x: 1335, startPoint y: 464, endPoint x: 1322, endPoint y: 486, distance: 25.2
click at [1327, 477] on input "Hình thức thanh toán" at bounding box center [1358, 474] width 203 height 24
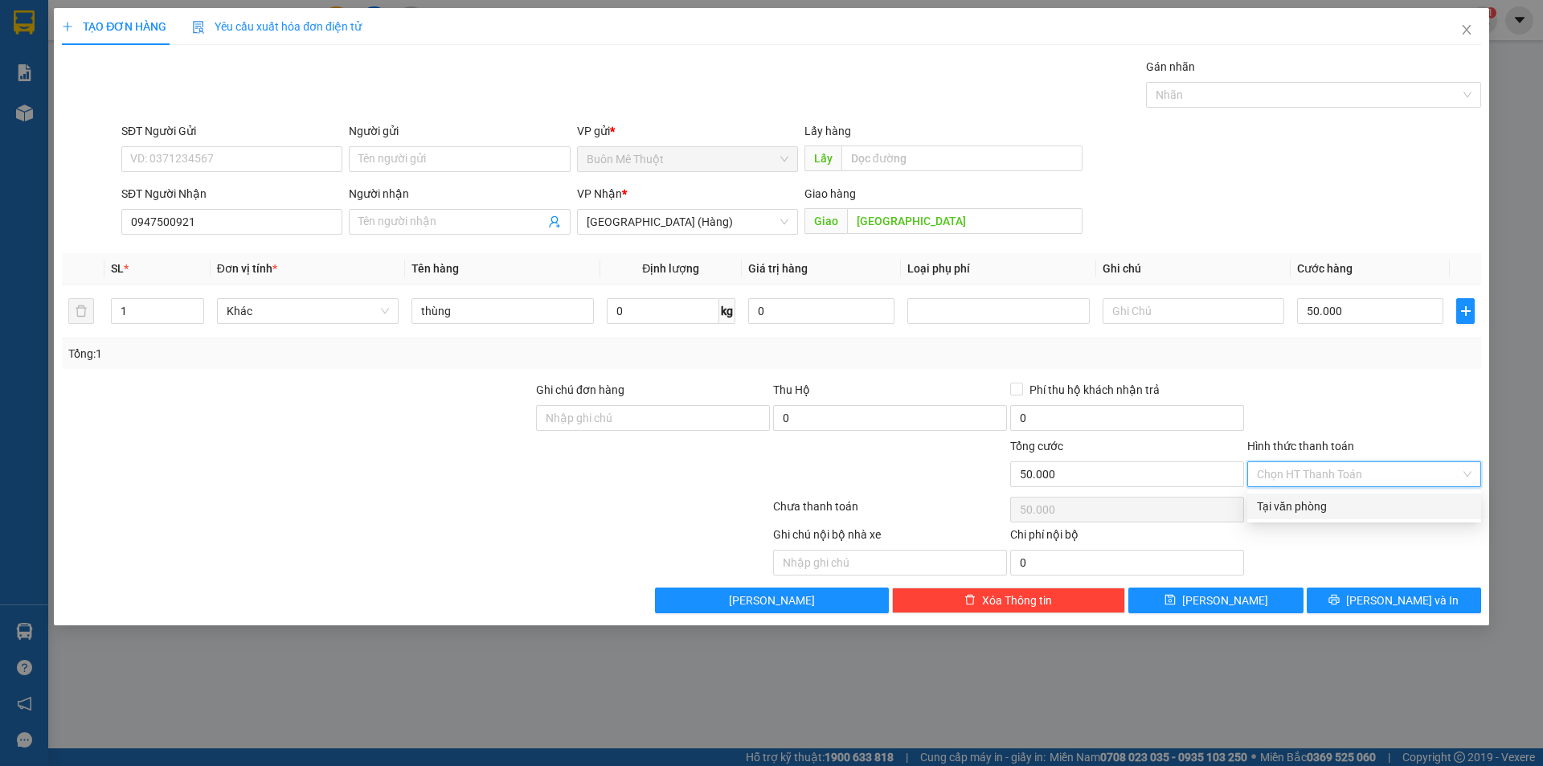
drag, startPoint x: 1311, startPoint y: 508, endPoint x: 1323, endPoint y: 584, distance: 77.4
click at [1311, 509] on div "Tại văn phòng" at bounding box center [1364, 506] width 215 height 18
type input "0"
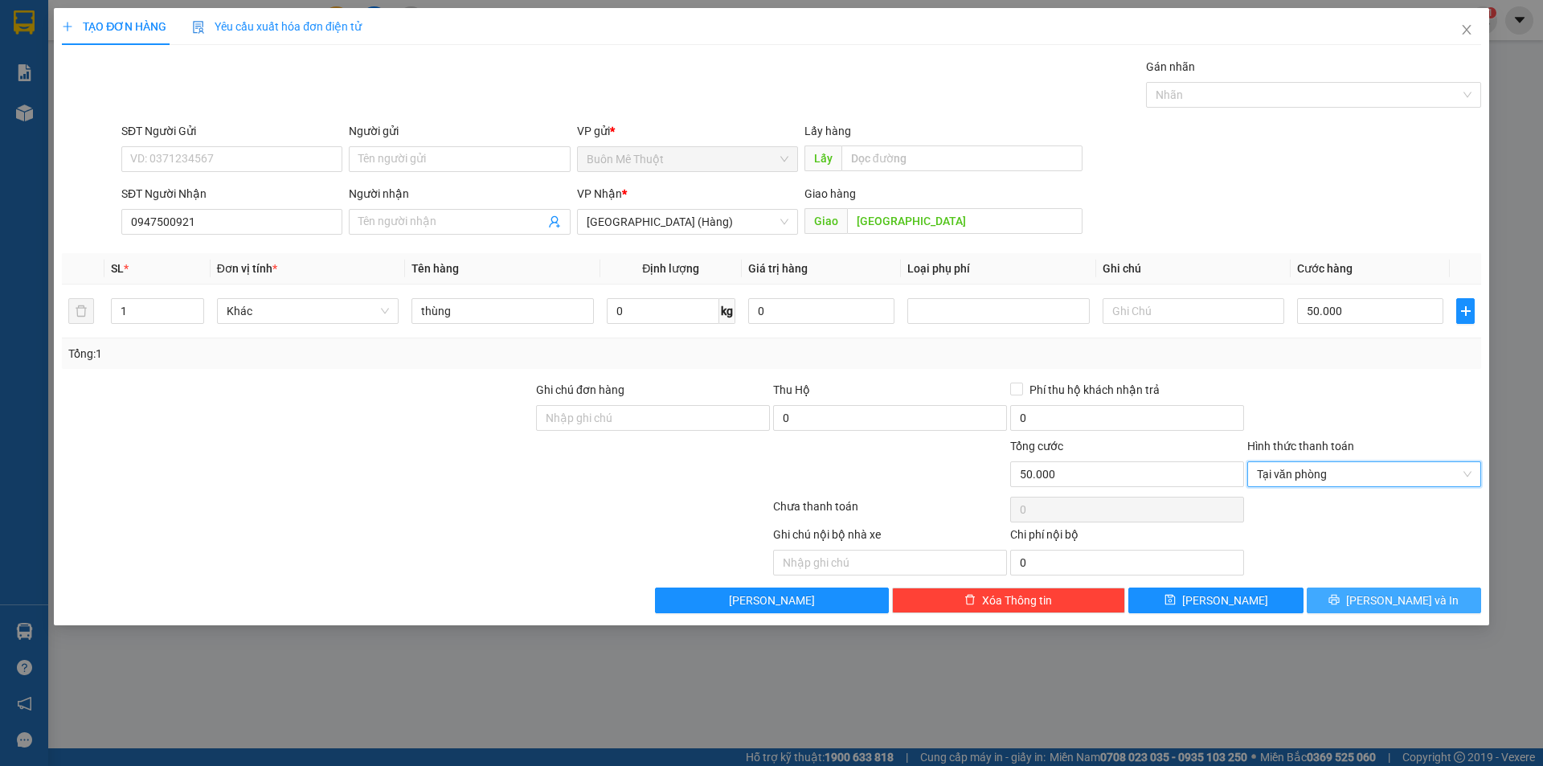
click at [1330, 587] on button "[PERSON_NAME] và In" at bounding box center [1394, 600] width 174 height 26
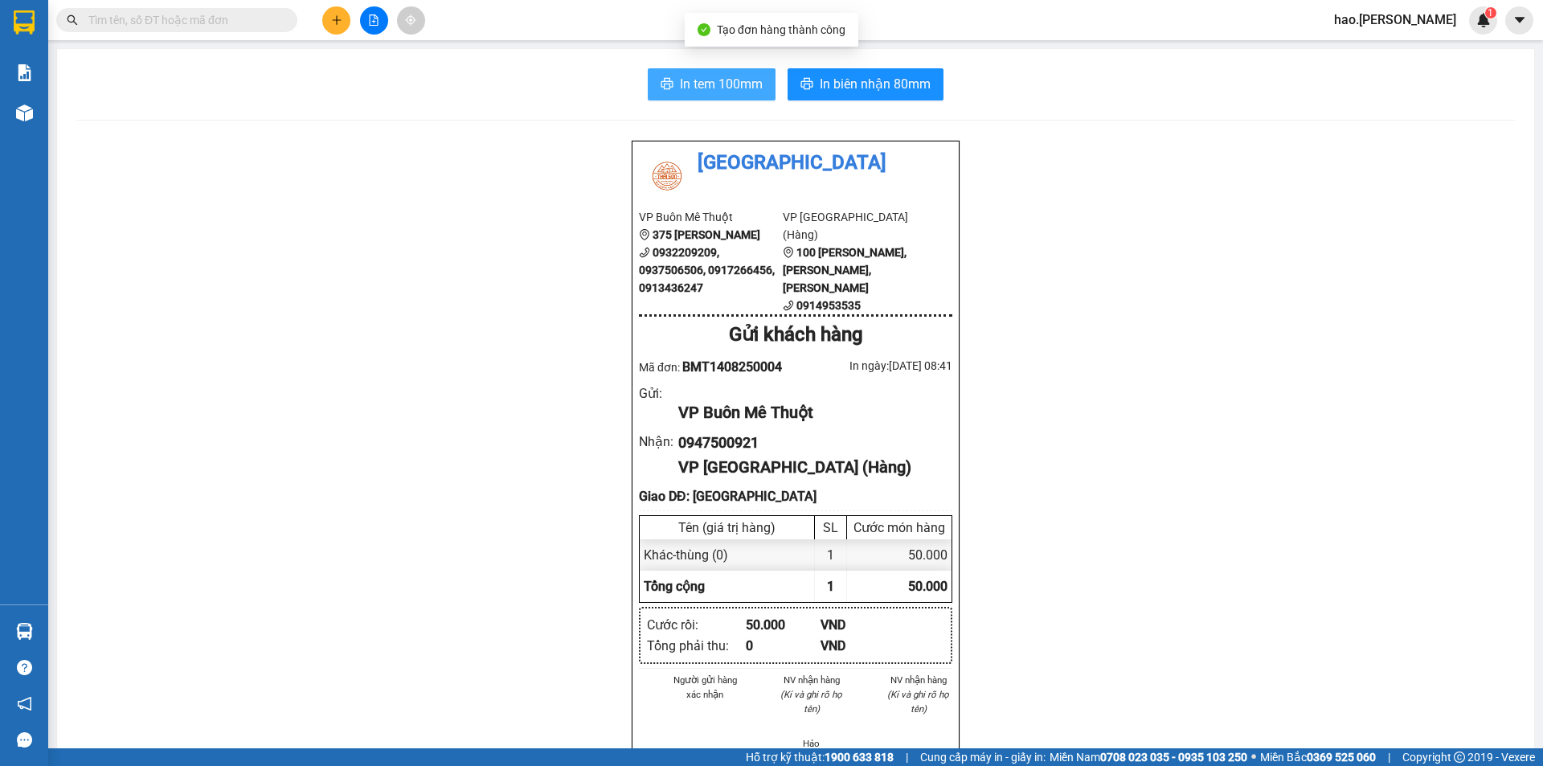
click at [742, 83] on span "In tem 100mm" at bounding box center [721, 84] width 83 height 20
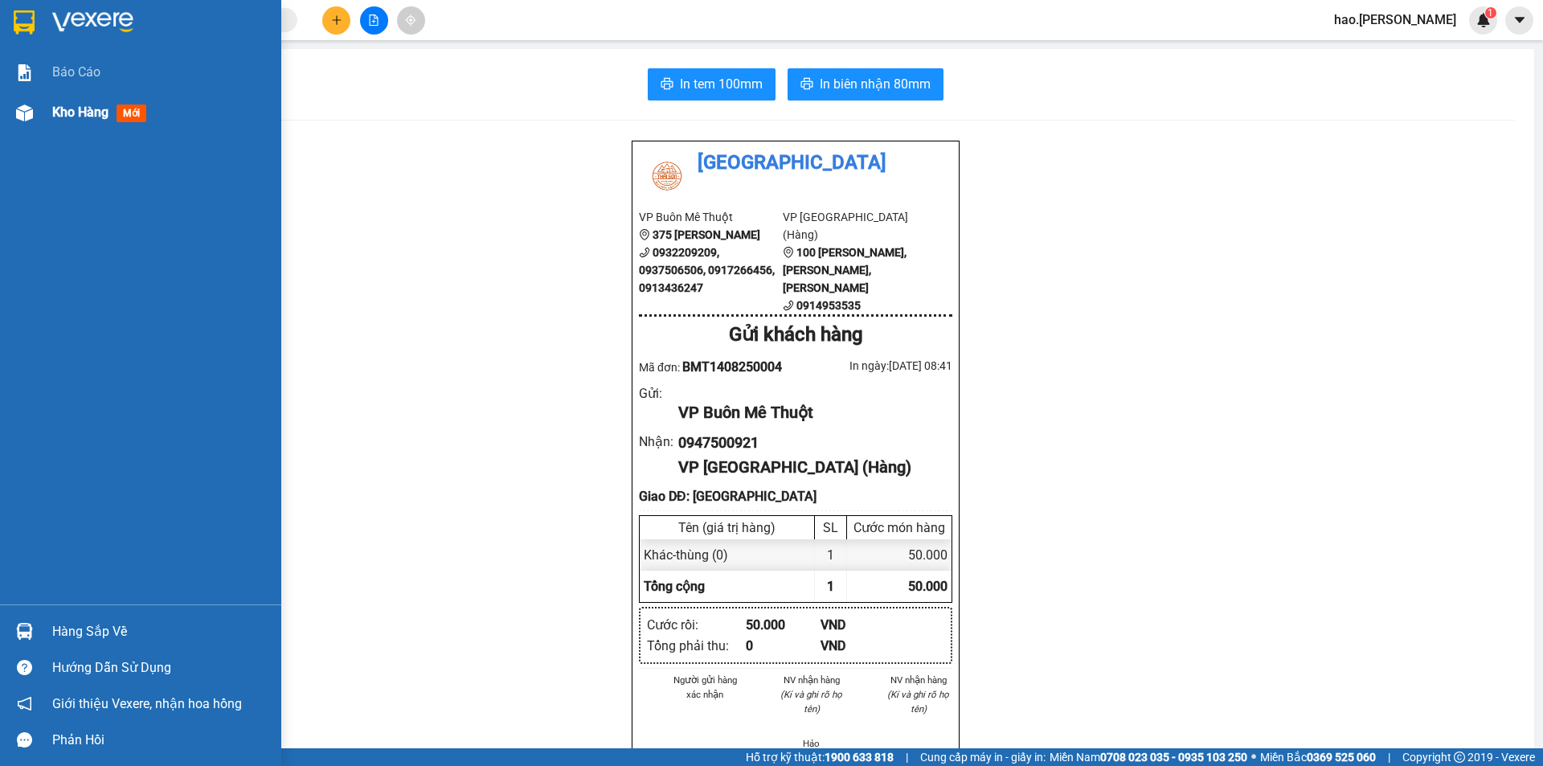
click at [42, 103] on div "Kho hàng mới" at bounding box center [140, 112] width 281 height 40
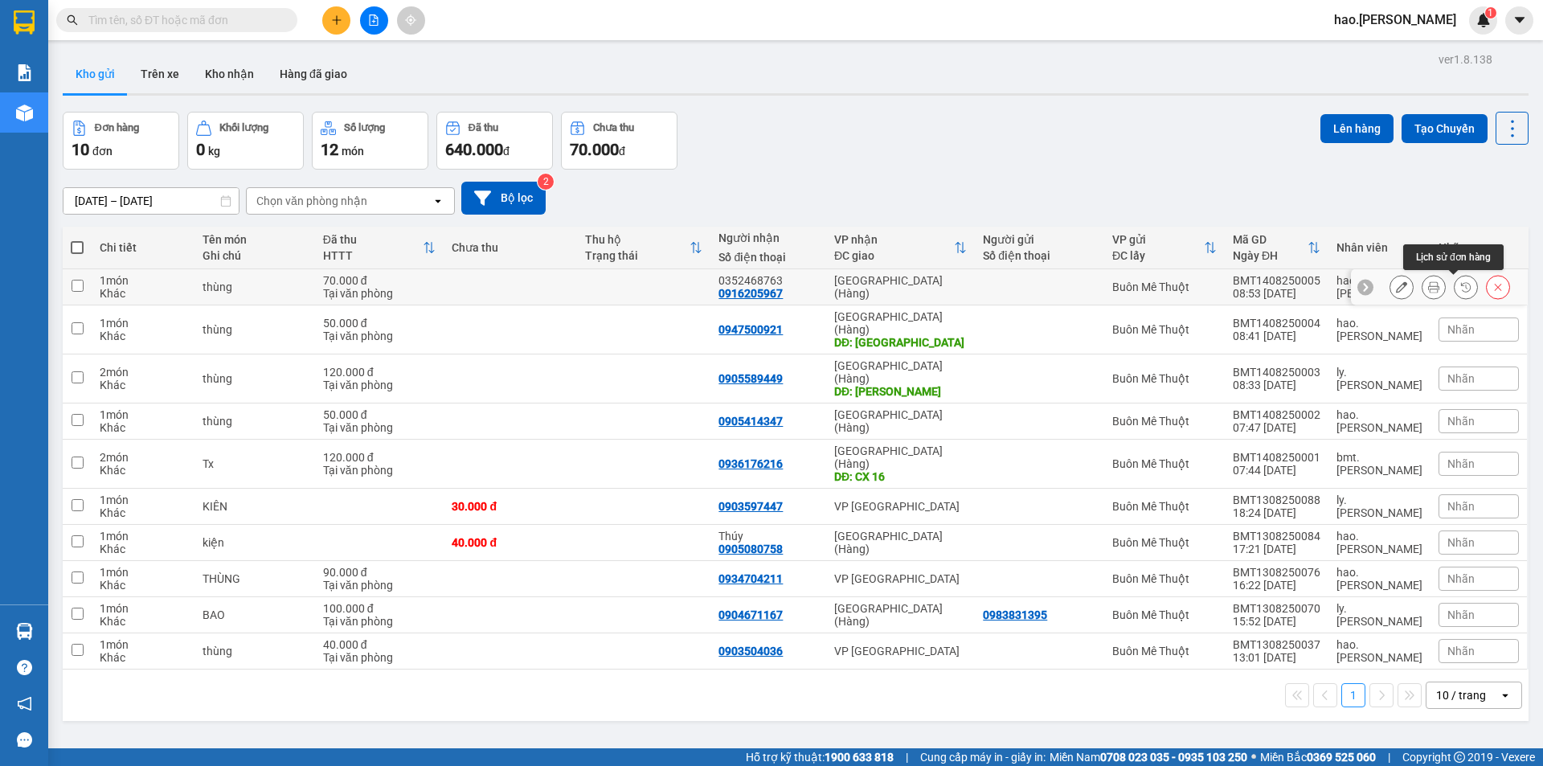
click at [1430, 289] on button at bounding box center [1433, 287] width 23 height 28
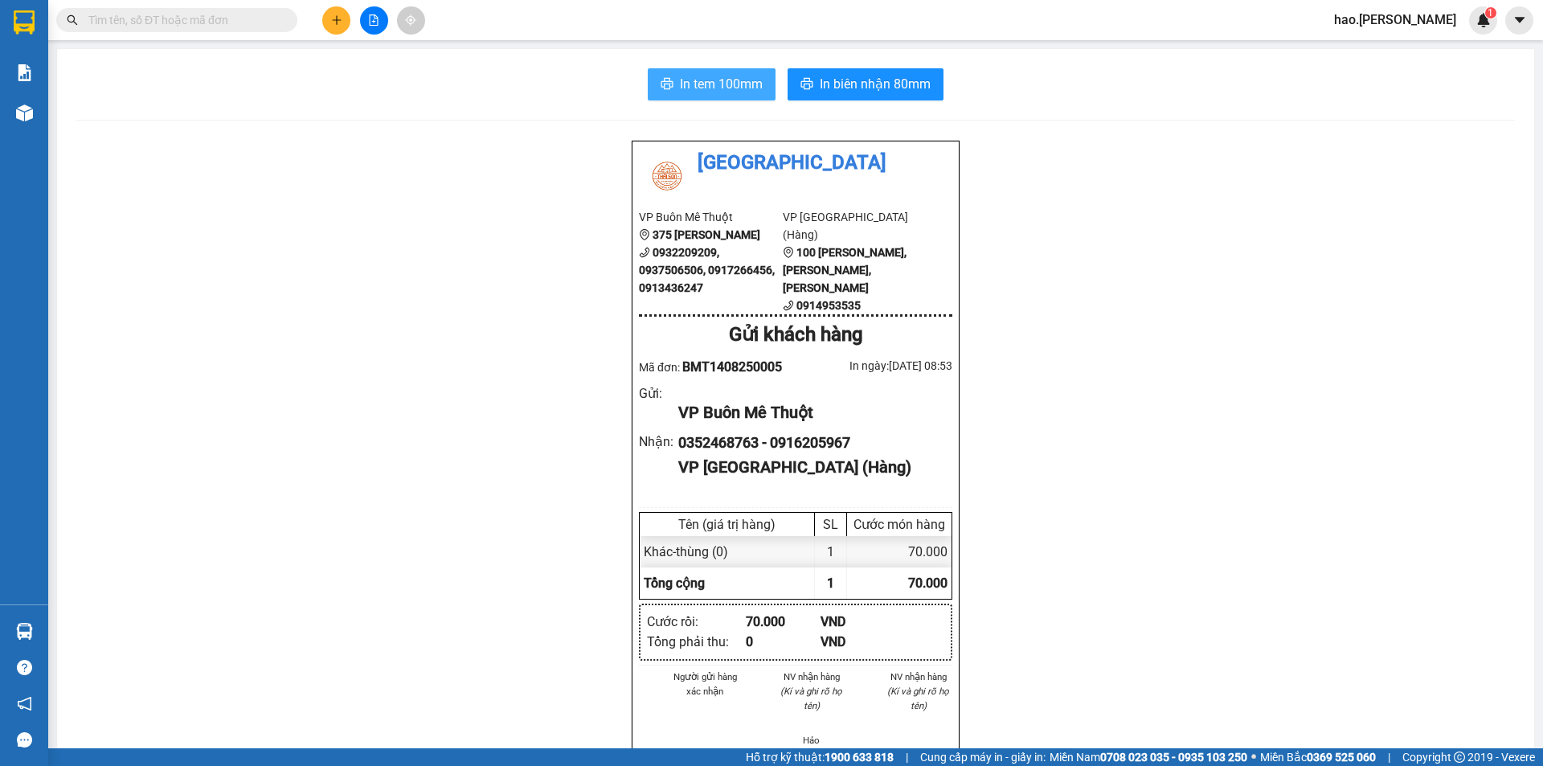
click at [722, 80] on span "In tem 100mm" at bounding box center [721, 84] width 83 height 20
click at [334, 11] on button at bounding box center [336, 20] width 28 height 28
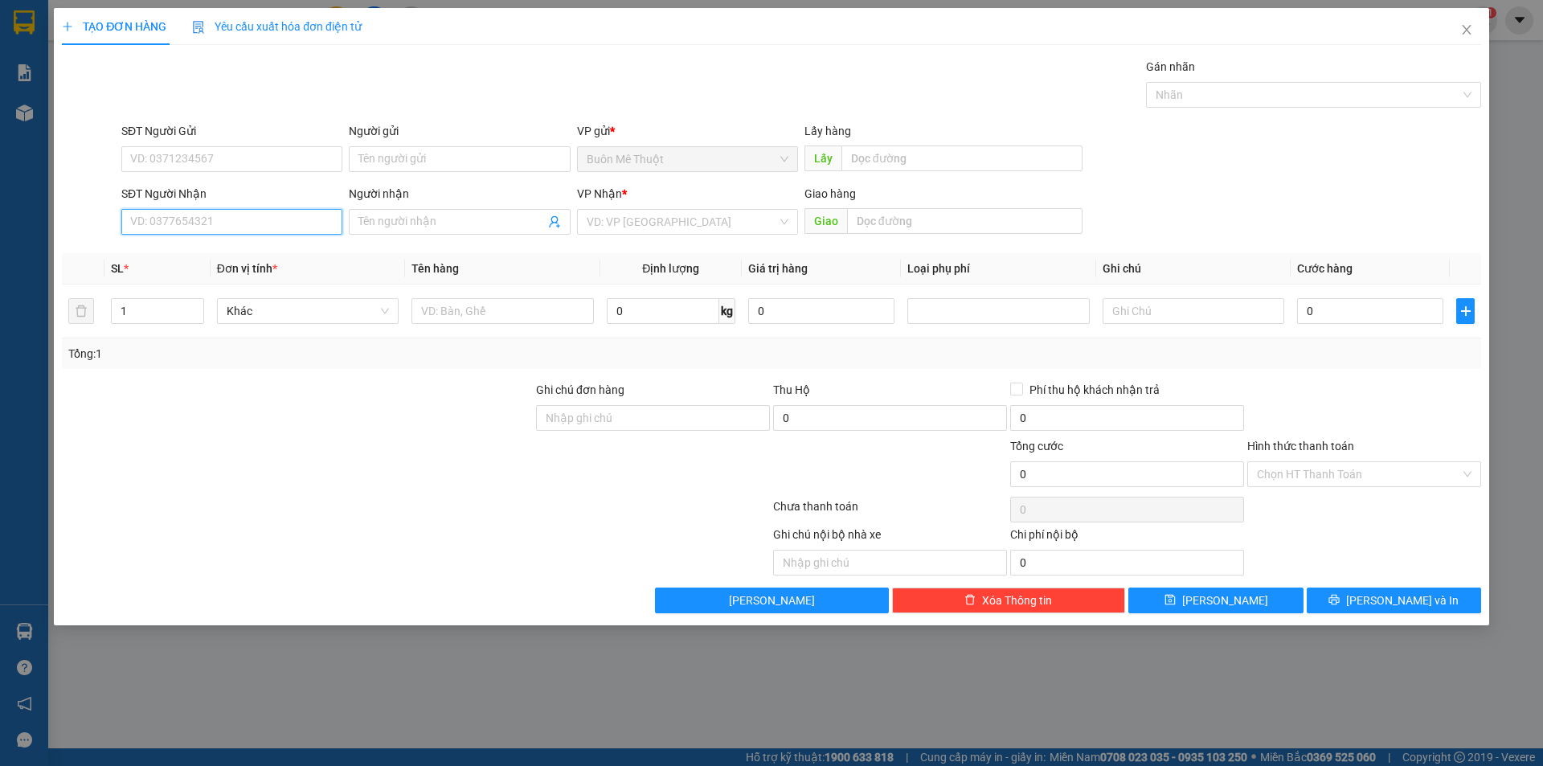
drag, startPoint x: 212, startPoint y: 225, endPoint x: 1542, endPoint y: 211, distance: 1330.0
click at [213, 224] on input "SĐT Người Nhận" at bounding box center [231, 222] width 221 height 26
click at [168, 248] on div "02862711609" at bounding box center [232, 254] width 202 height 18
type input "02862711609"
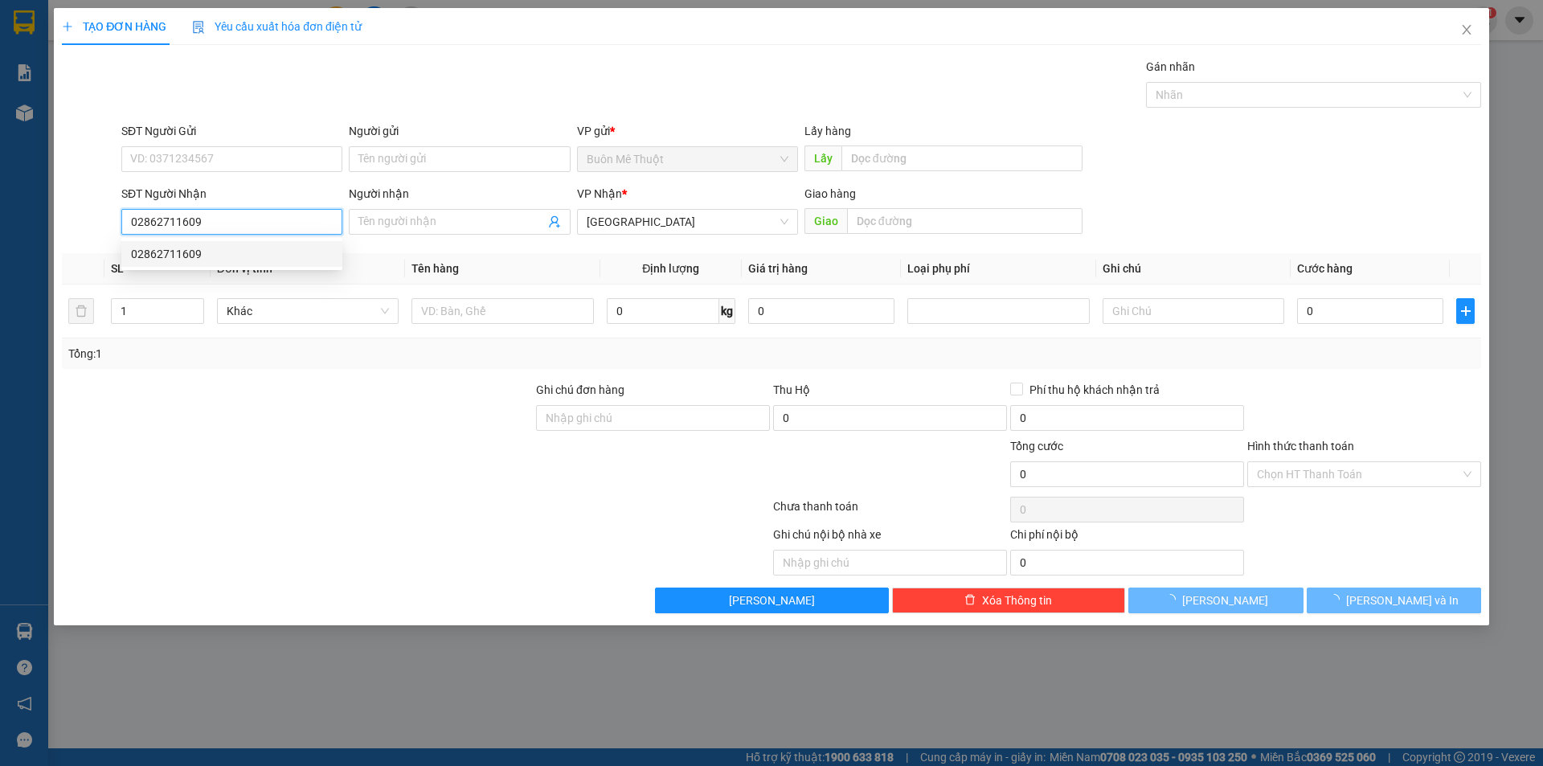
type input "30.000"
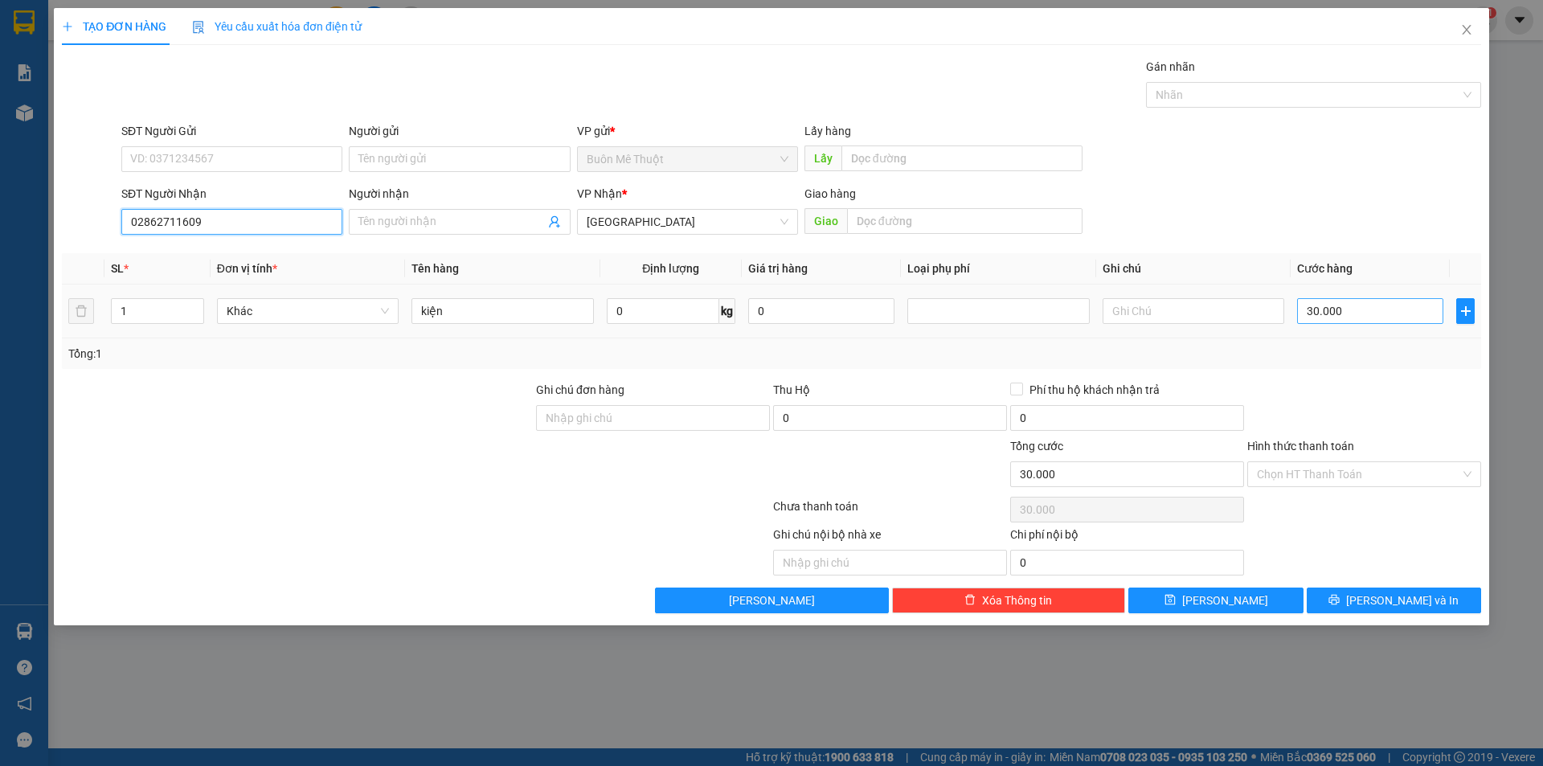
type input "02862711609"
click at [1356, 316] on input "30.000" at bounding box center [1370, 311] width 146 height 26
type input "2"
type input "20"
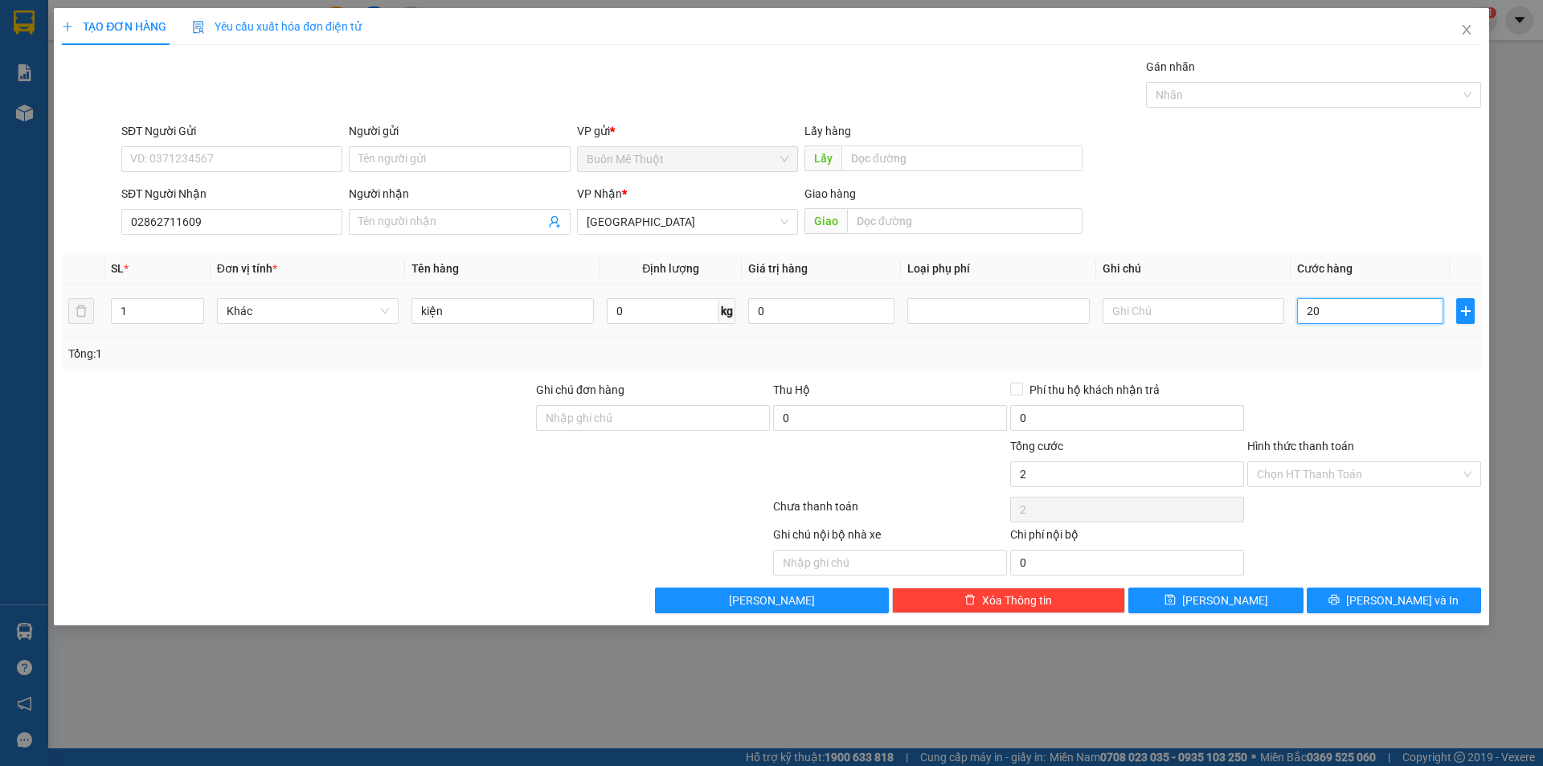
type input "20"
type input "20.000"
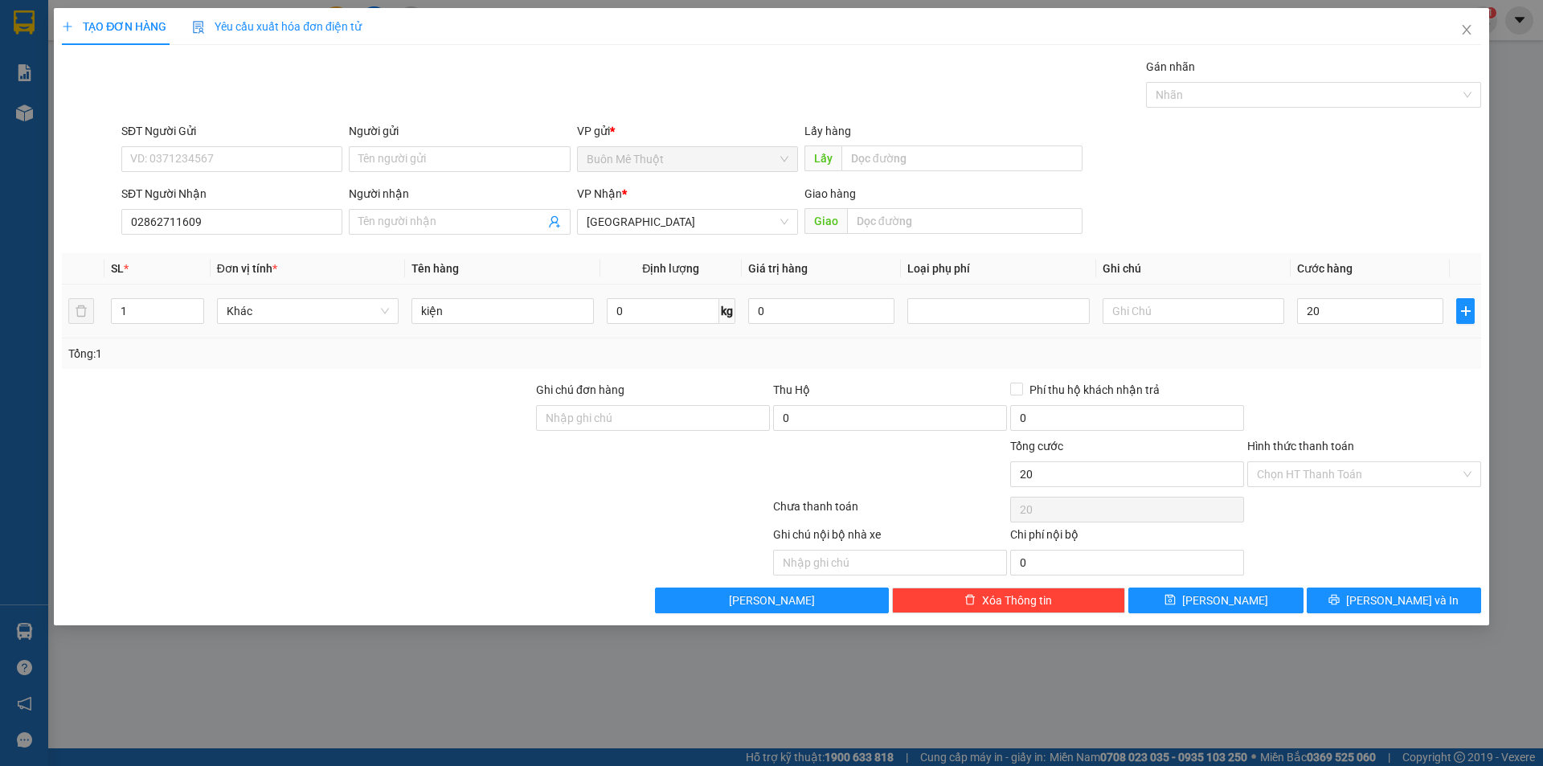
type input "20.000"
click at [1356, 364] on div "Tổng: 1" at bounding box center [771, 353] width 1419 height 31
drag, startPoint x: 1287, startPoint y: 481, endPoint x: 1282, endPoint y: 489, distance: 10.5
click at [1286, 485] on input "Hình thức thanh toán" at bounding box center [1358, 474] width 203 height 24
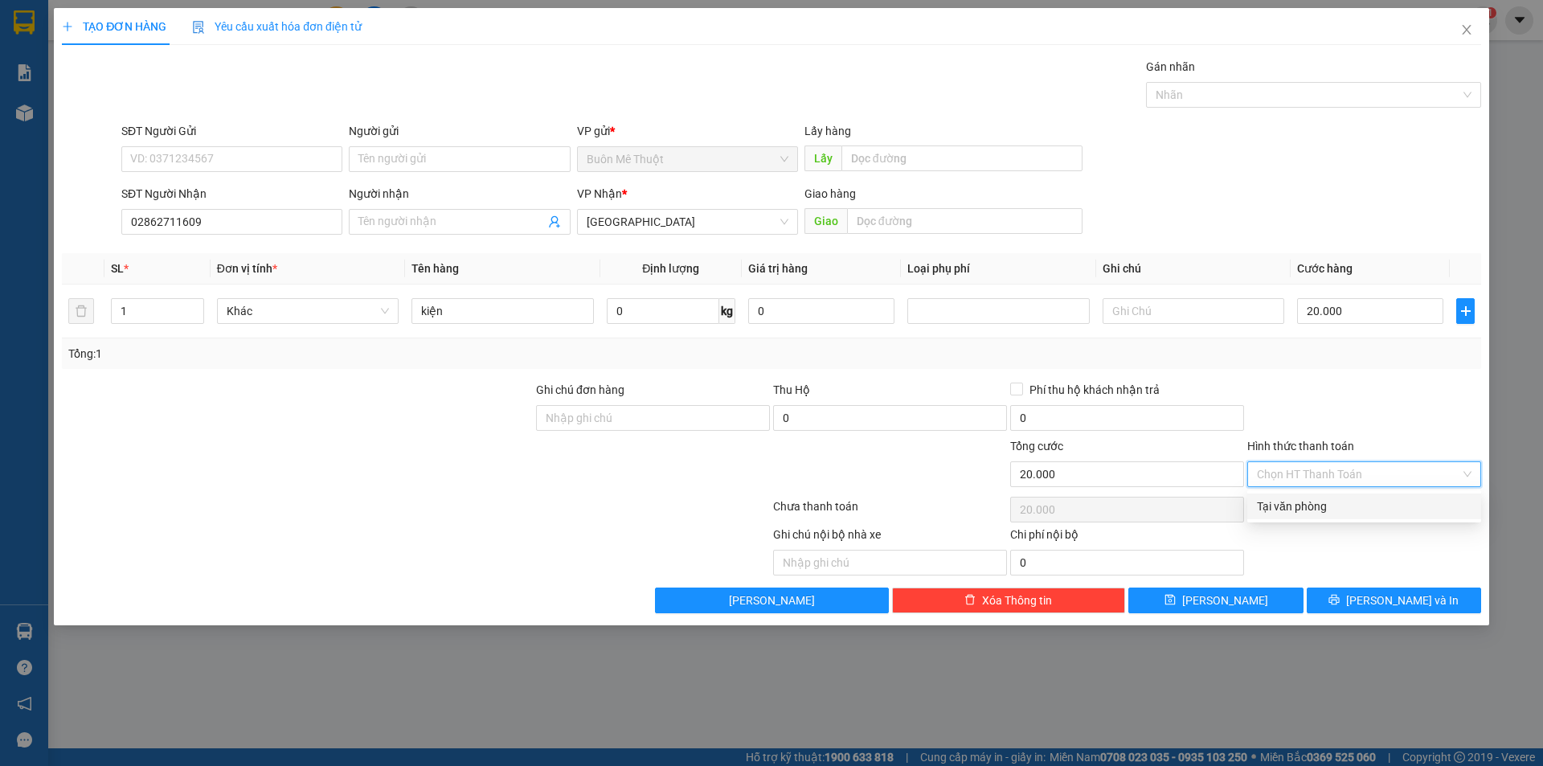
click at [1267, 505] on div "Tại văn phòng" at bounding box center [1364, 506] width 215 height 18
type input "0"
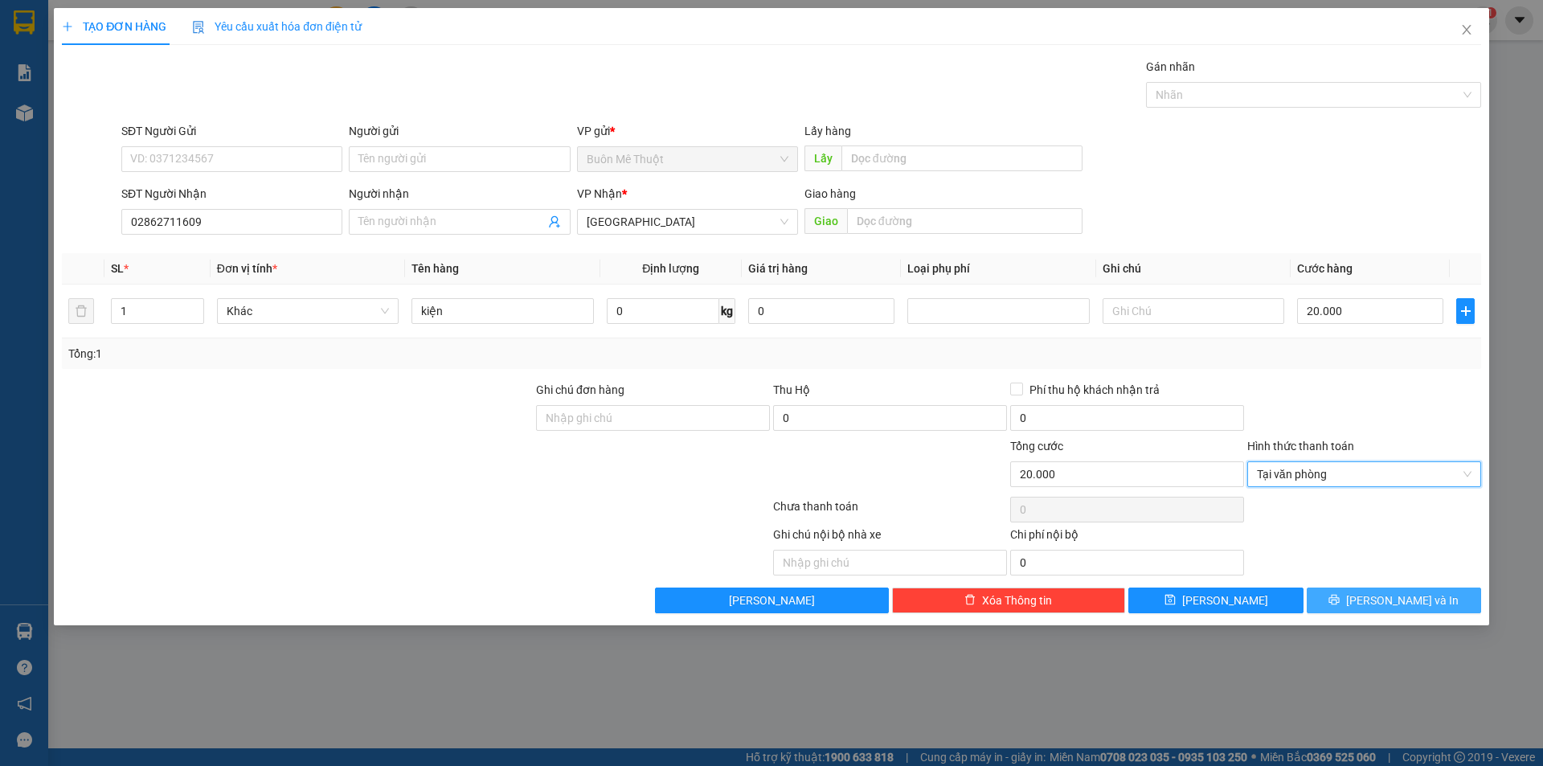
click at [1333, 615] on div "TẠO ĐƠN HÀNG Yêu cầu xuất hóa đơn điện tử Transit Pickup Surcharge Ids Transit …" at bounding box center [771, 316] width 1435 height 617
click at [1345, 594] on button "[PERSON_NAME] và In" at bounding box center [1394, 600] width 174 height 26
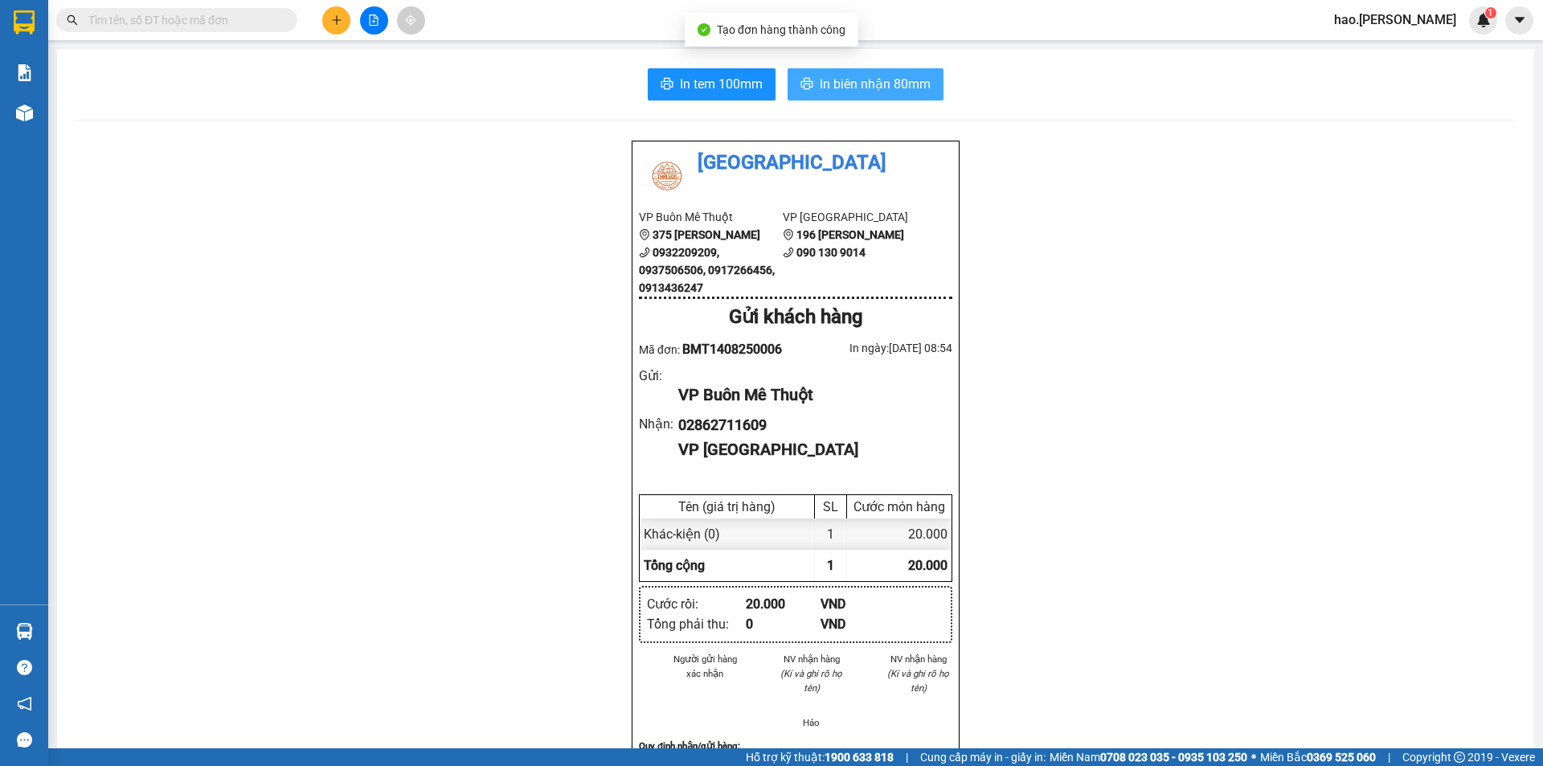
click at [833, 80] on span "In biên nhận 80mm" at bounding box center [875, 84] width 111 height 20
click at [867, 81] on span "In biên nhận 80mm" at bounding box center [875, 84] width 111 height 20
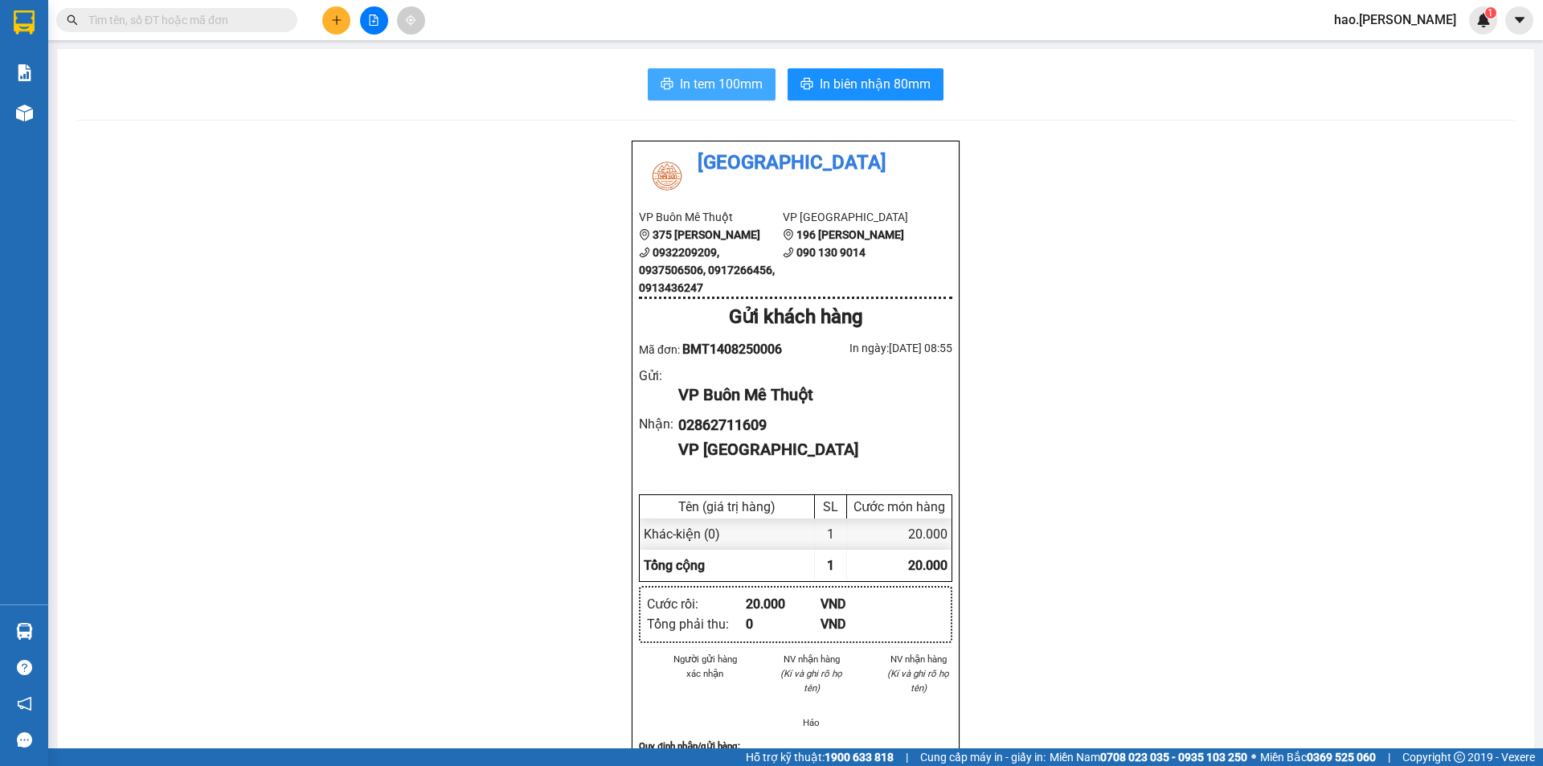
click at [741, 92] on span "In tem 100mm" at bounding box center [721, 84] width 83 height 20
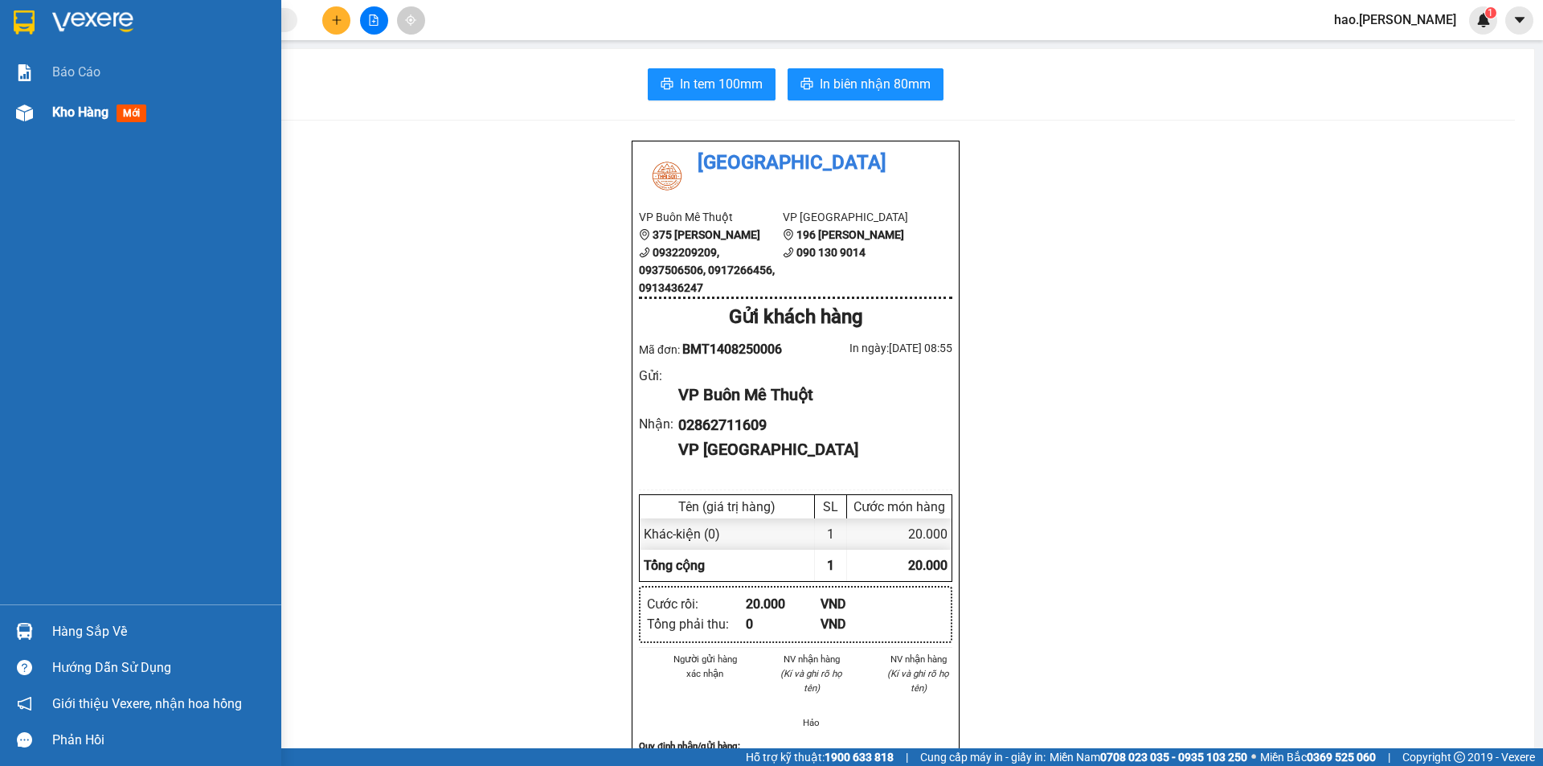
click at [92, 108] on span "Kho hàng" at bounding box center [80, 111] width 56 height 15
click at [88, 109] on span "Kho hàng" at bounding box center [80, 111] width 56 height 15
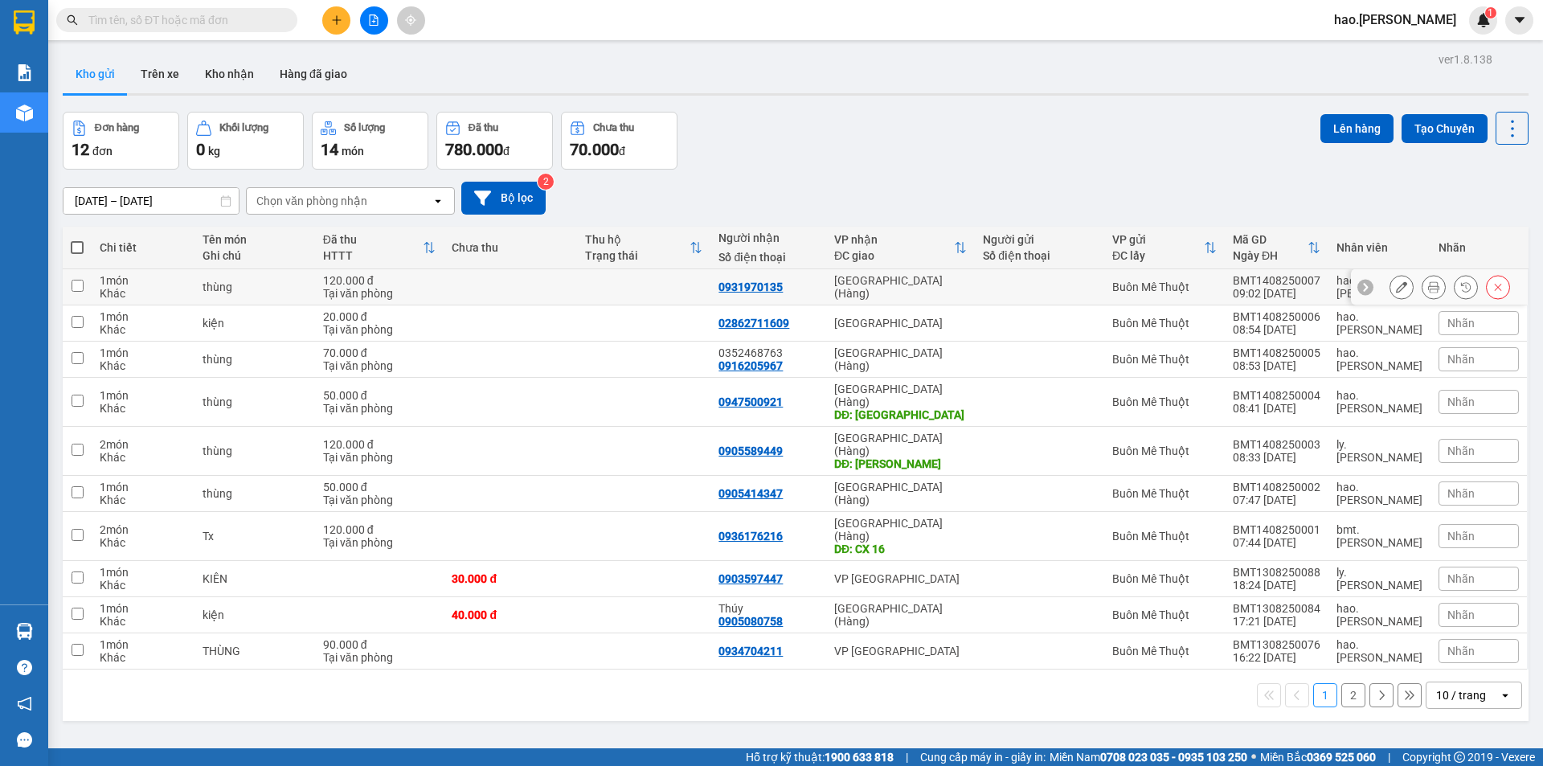
click at [1422, 280] on button at bounding box center [1433, 287] width 23 height 28
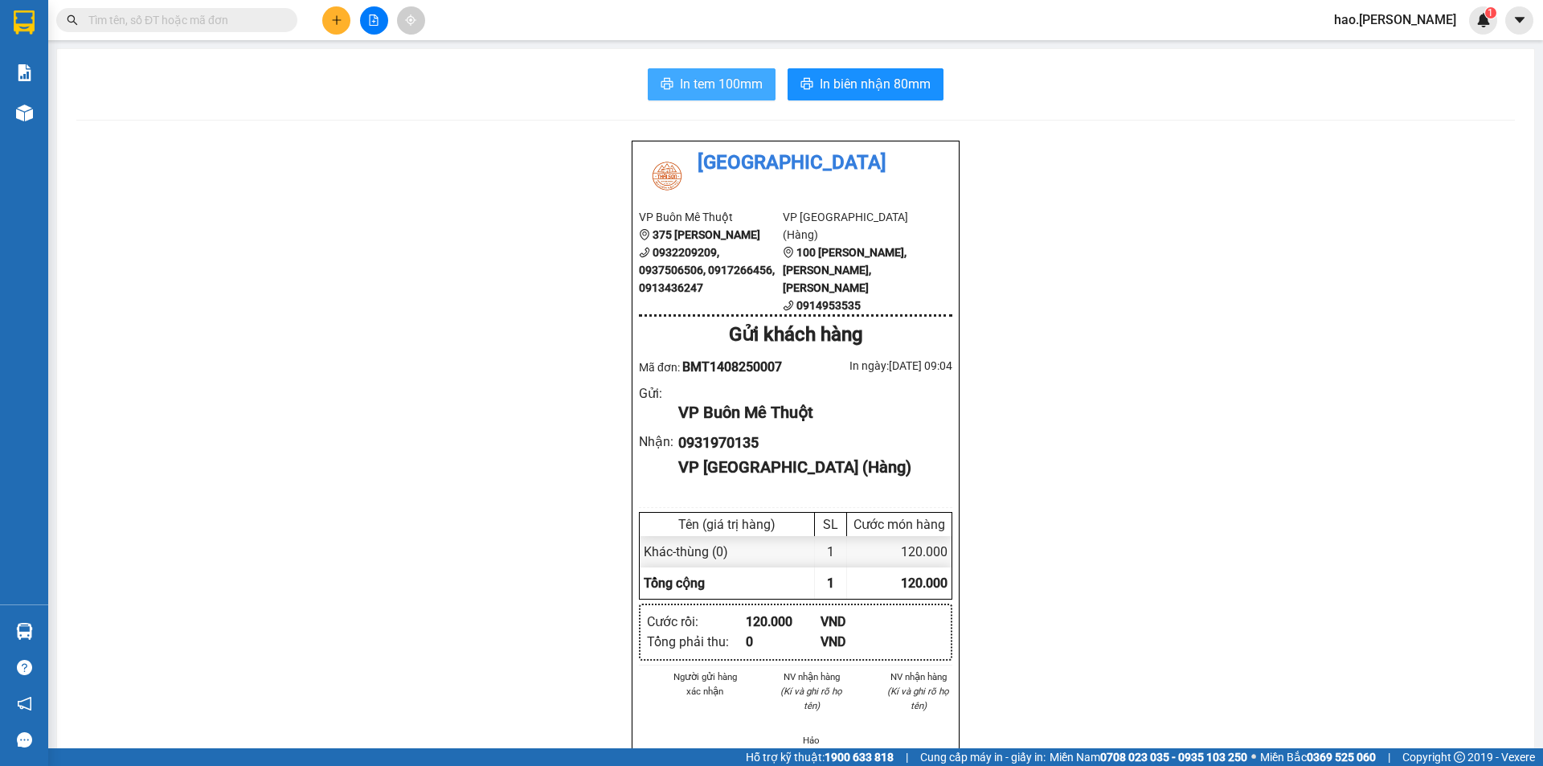
click at [710, 90] on span "In tem 100mm" at bounding box center [721, 84] width 83 height 20
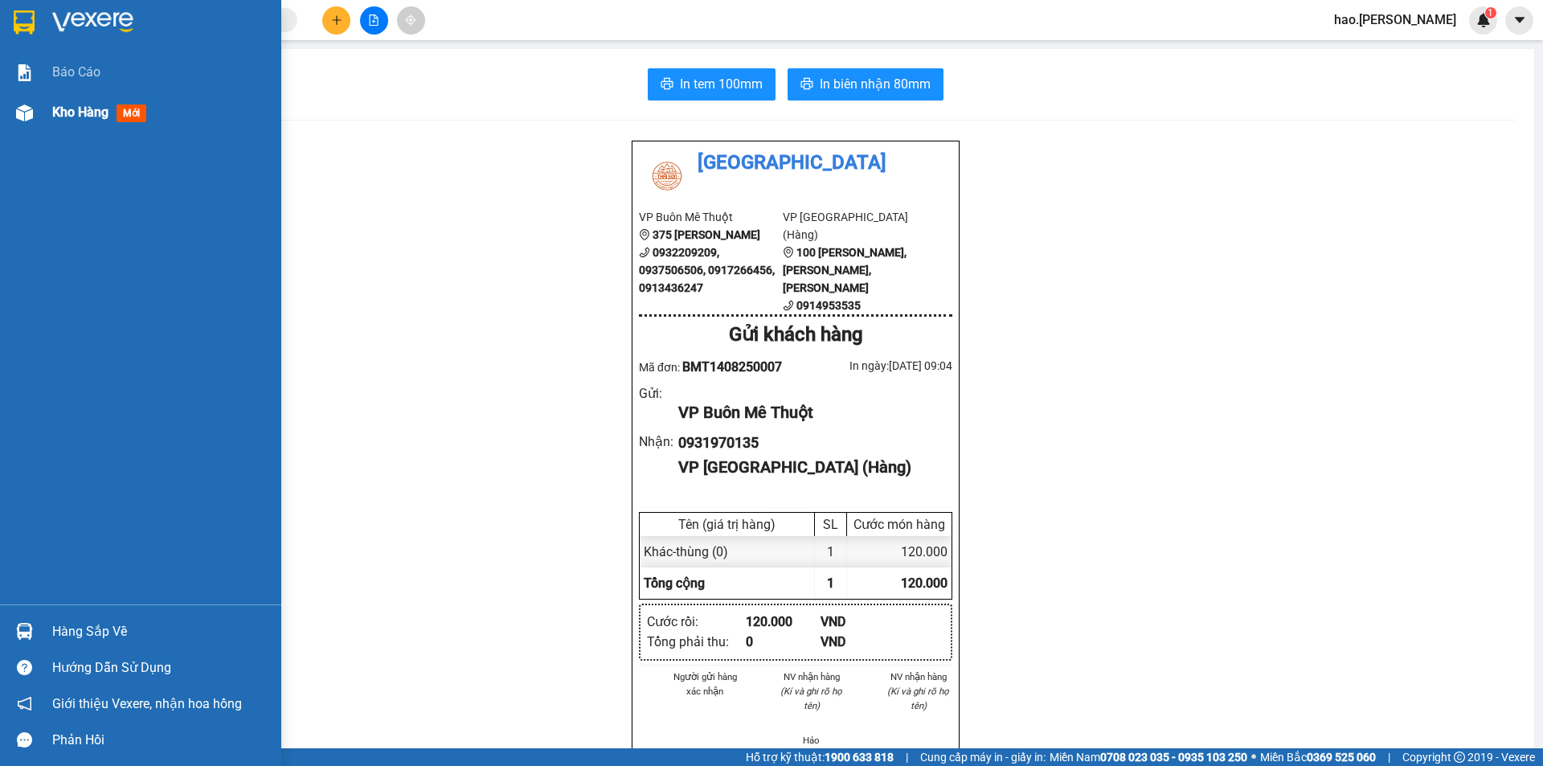
click at [68, 104] on span "Kho hàng" at bounding box center [80, 111] width 56 height 15
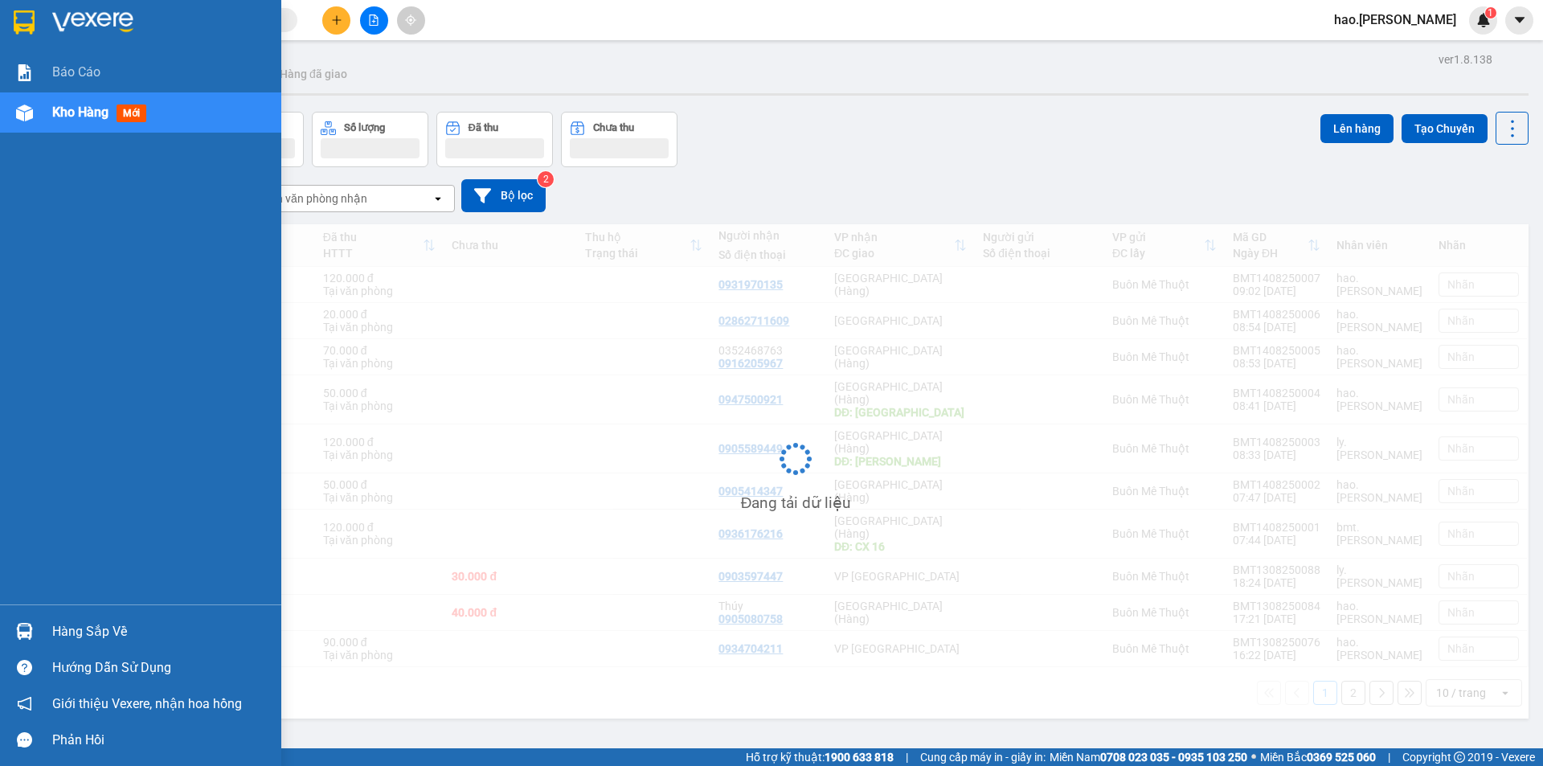
click at [68, 104] on span "Kho hàng" at bounding box center [80, 111] width 56 height 15
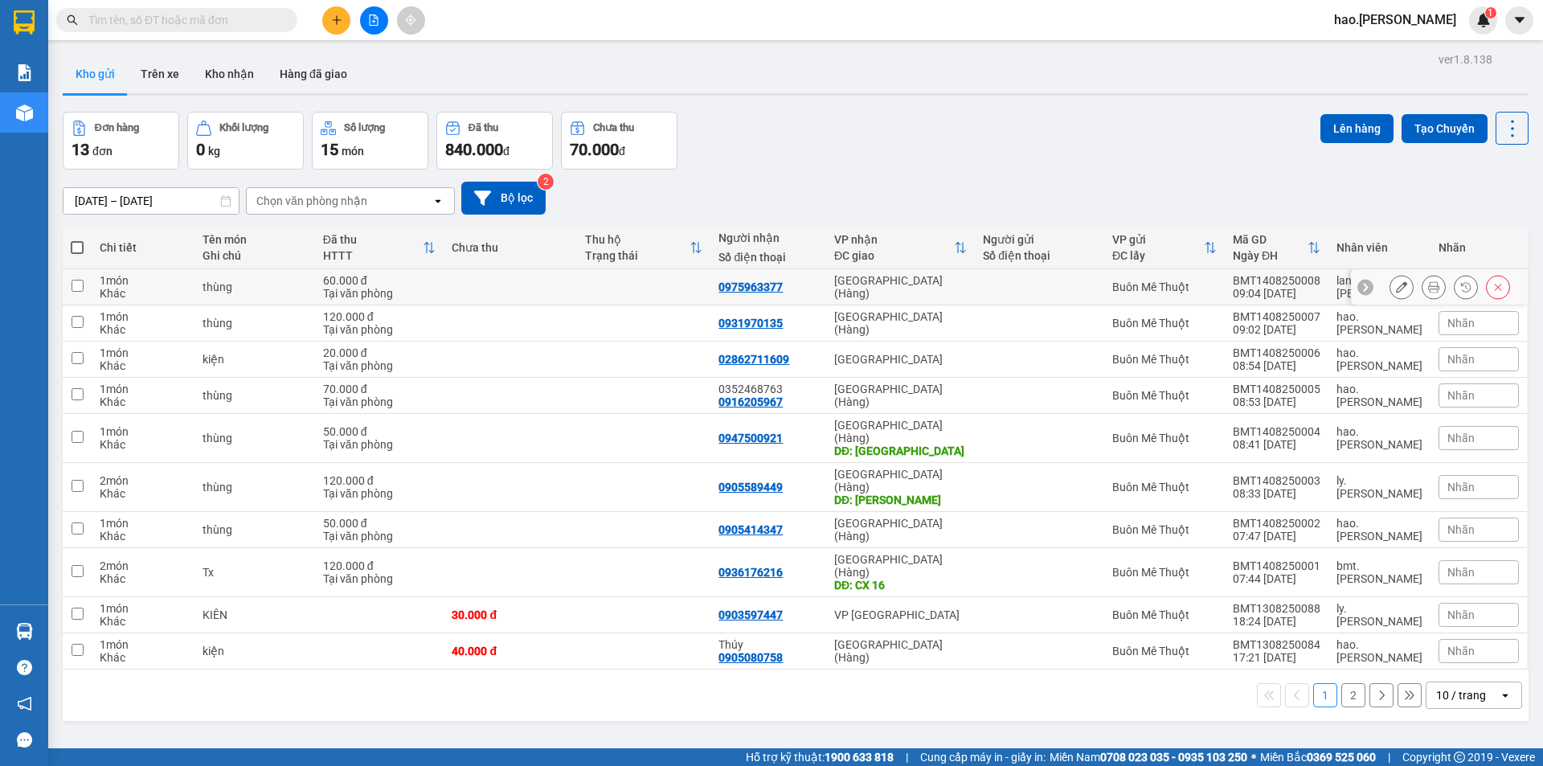
click at [1428, 284] on icon at bounding box center [1433, 286] width 11 height 11
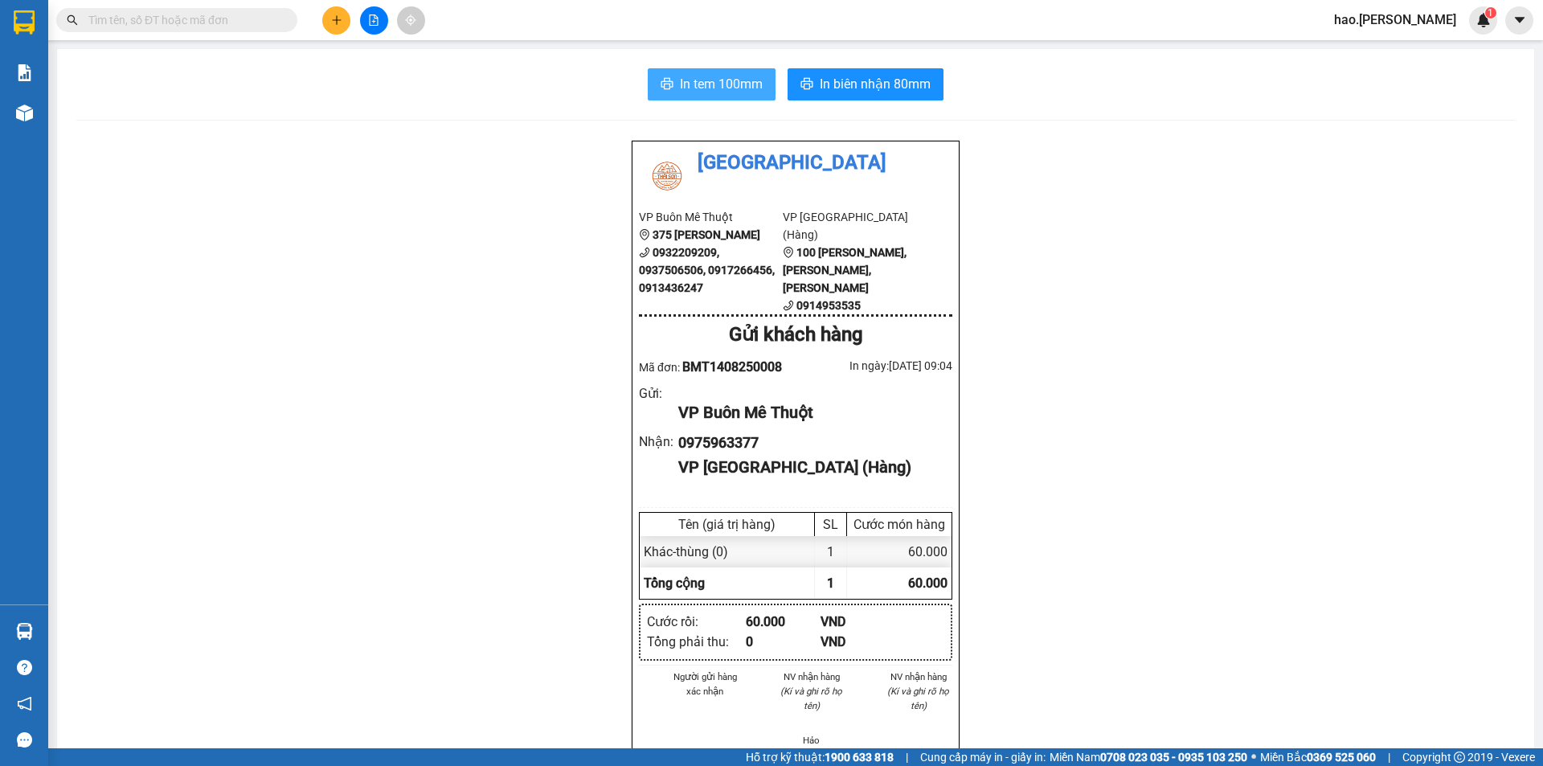
drag, startPoint x: 653, startPoint y: 68, endPoint x: 662, endPoint y: 73, distance: 10.1
click at [655, 68] on button "In tem 100mm" at bounding box center [712, 84] width 128 height 32
click at [662, 73] on button "In tem 100mm" at bounding box center [712, 84] width 128 height 32
click at [866, 90] on span "In biên nhận 80mm" at bounding box center [875, 84] width 111 height 20
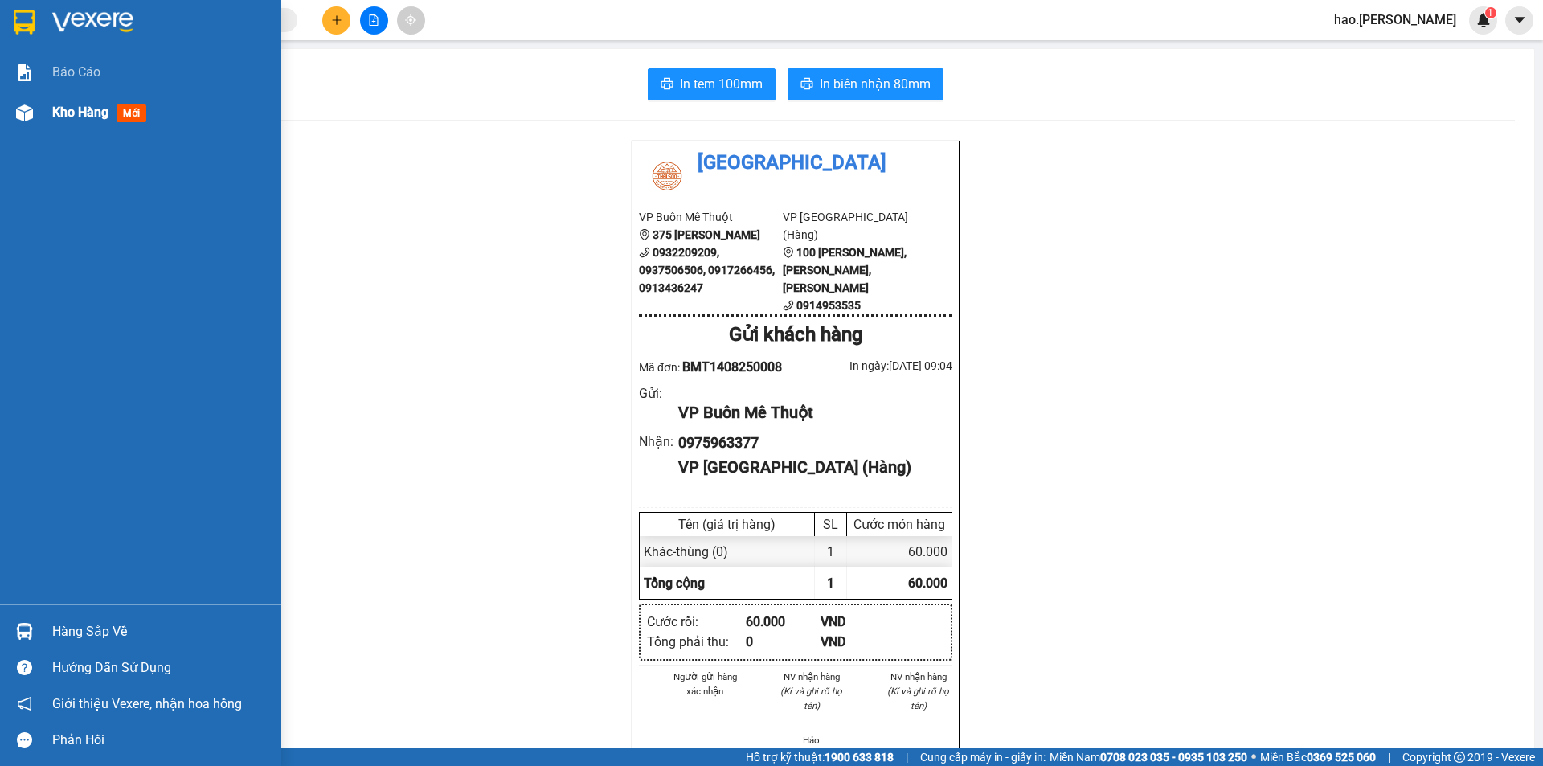
click at [96, 122] on div "Kho hàng mới" at bounding box center [102, 112] width 100 height 20
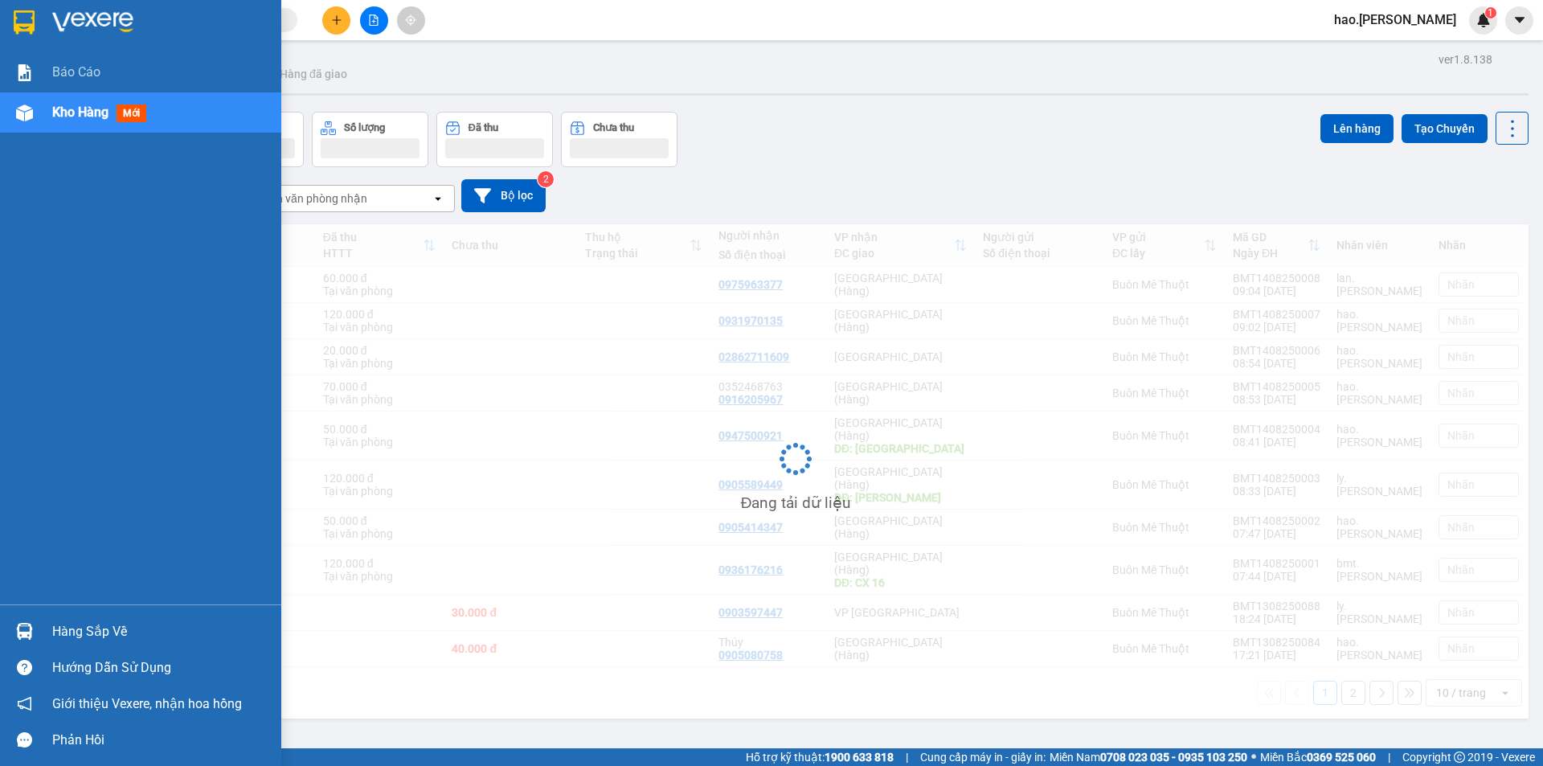
click at [96, 122] on div "Kho hàng mới" at bounding box center [102, 112] width 100 height 20
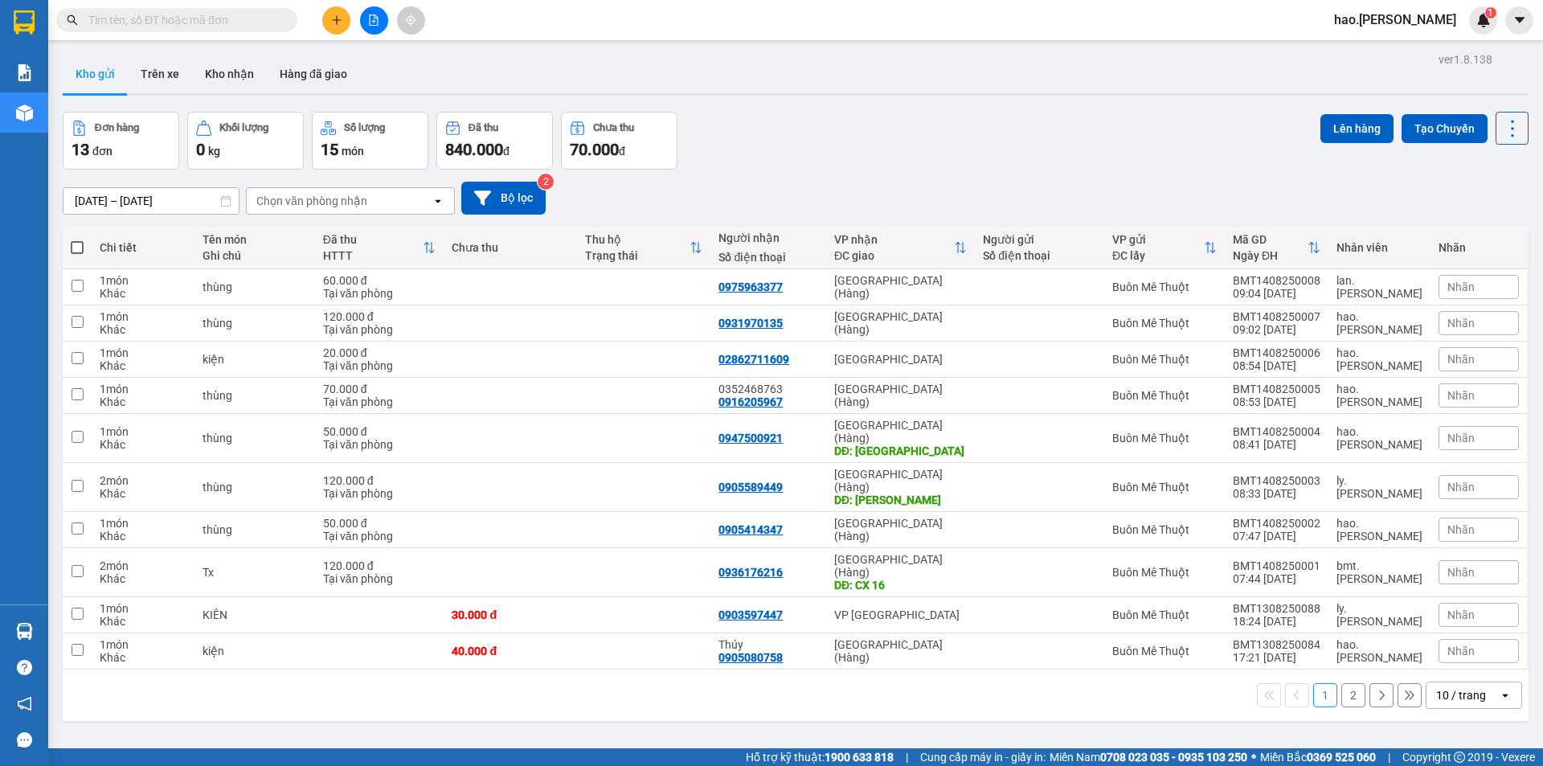
click at [327, 21] on button at bounding box center [336, 20] width 28 height 28
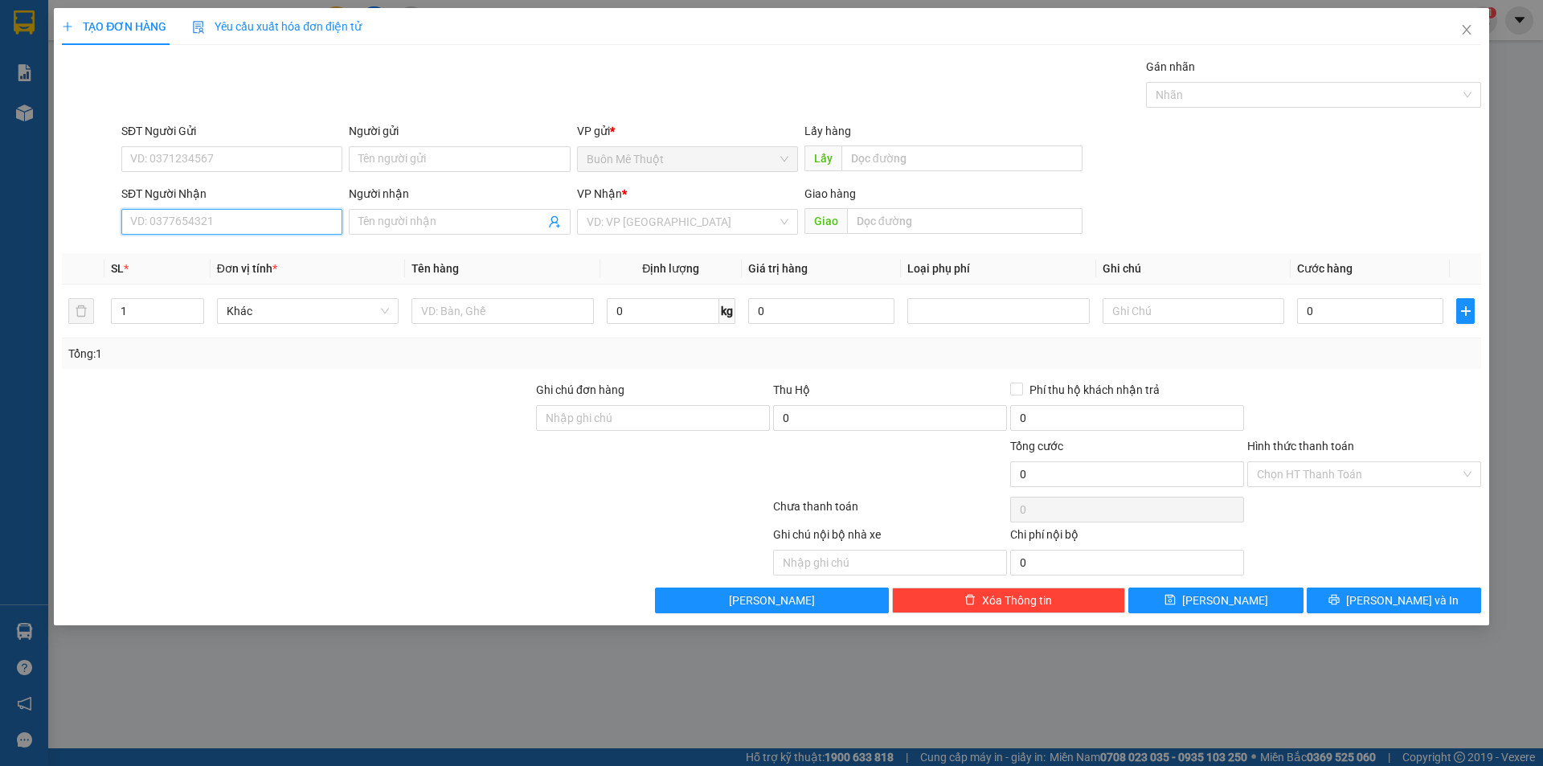
click at [234, 220] on input "SĐT Người Nhận" at bounding box center [231, 222] width 221 height 26
click at [177, 254] on div "0938223922" at bounding box center [232, 254] width 202 height 18
type input "0938223922"
type input "30.000"
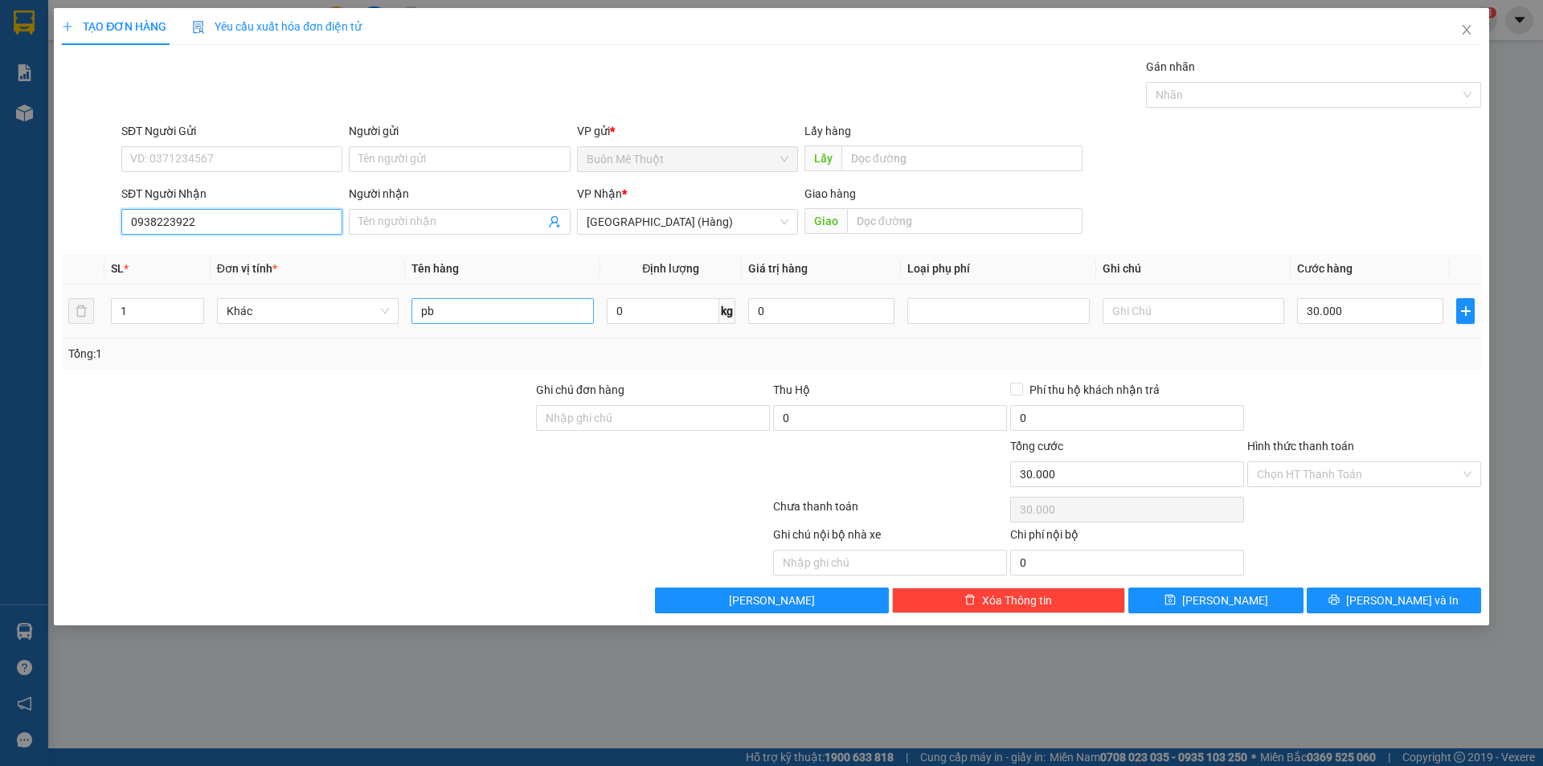
type input "0938223922"
click at [524, 314] on input "pb" at bounding box center [502, 311] width 182 height 26
type input "bs"
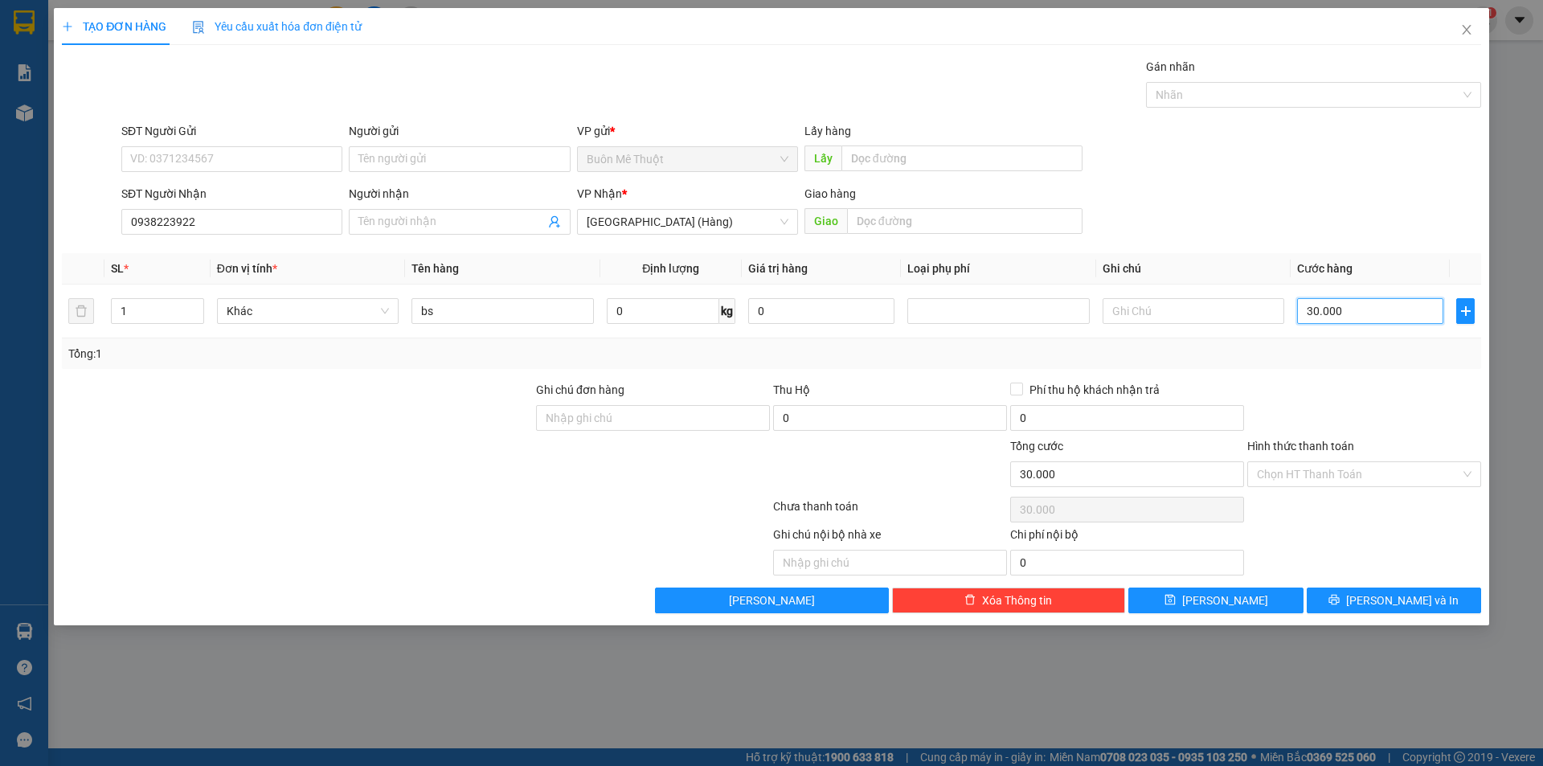
type input "5"
type input "50"
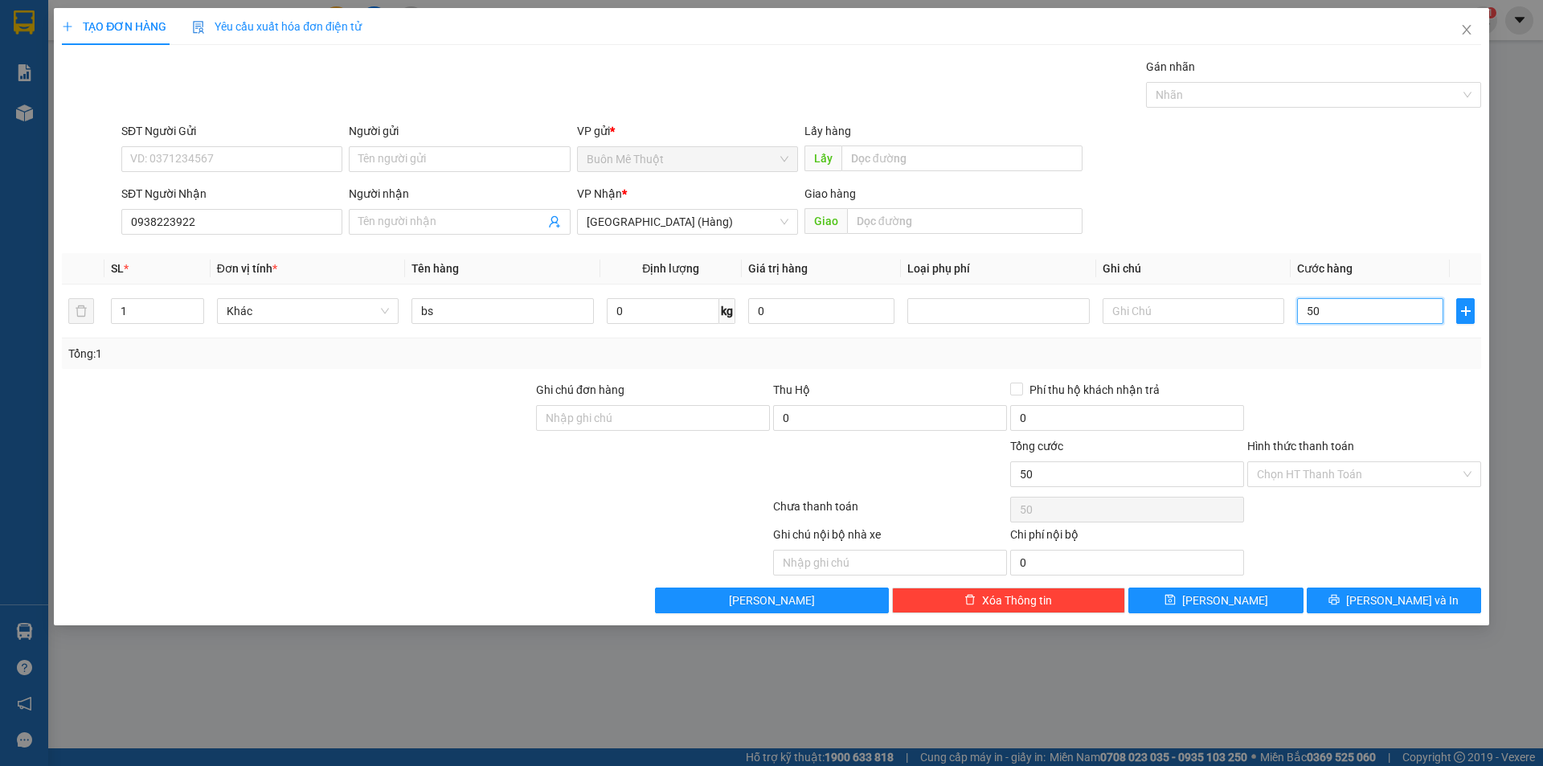
type input "50"
type input "50.000"
click at [1338, 408] on div at bounding box center [1364, 409] width 237 height 56
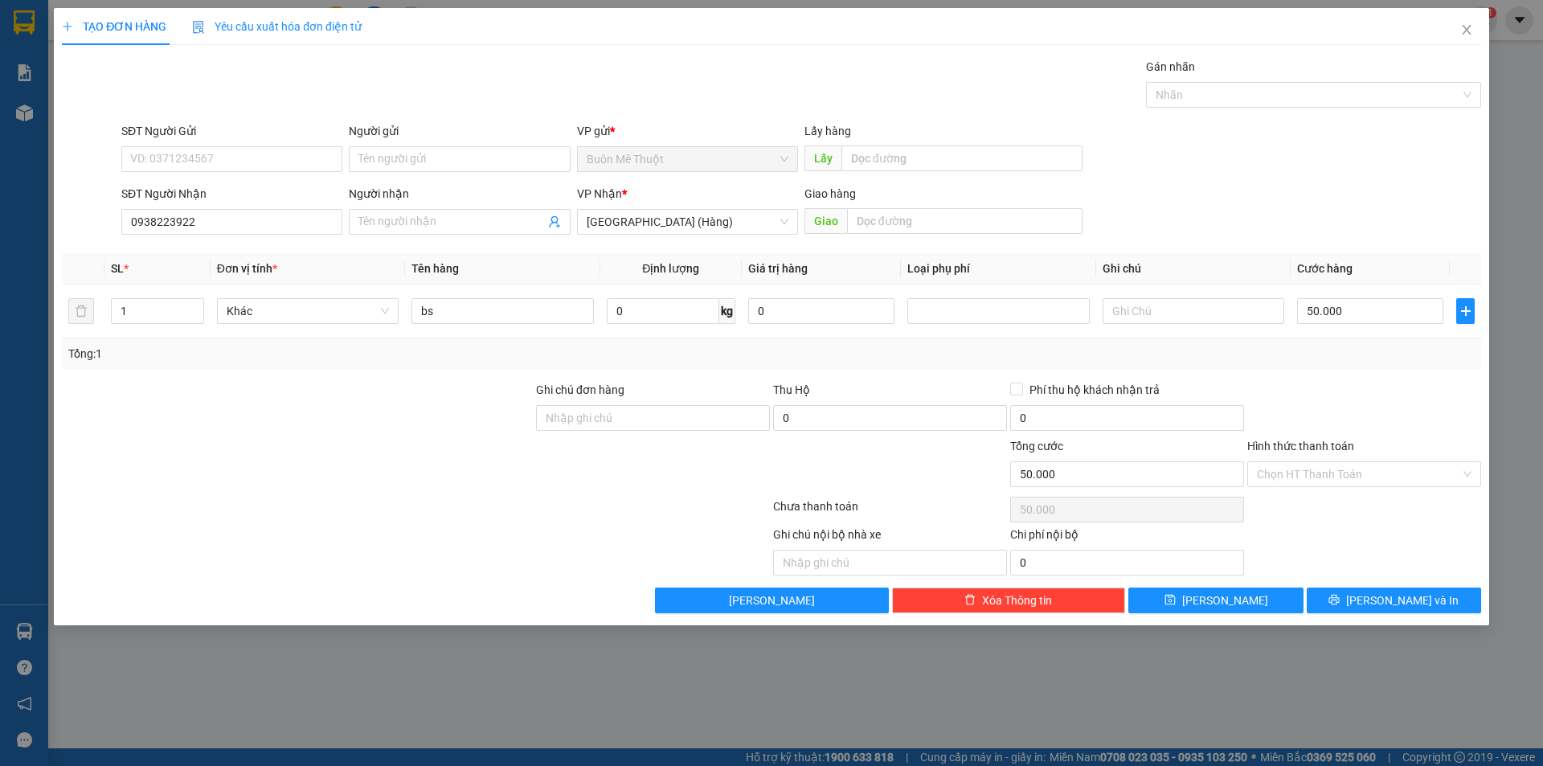
drag, startPoint x: 1316, startPoint y: 488, endPoint x: 1316, endPoint y: 503, distance: 15.3
click at [1316, 492] on div "Hình thức thanh toán Chọn HT Thanh Toán" at bounding box center [1364, 465] width 234 height 56
click at [1315, 484] on input "Hình thức thanh toán" at bounding box center [1358, 474] width 203 height 24
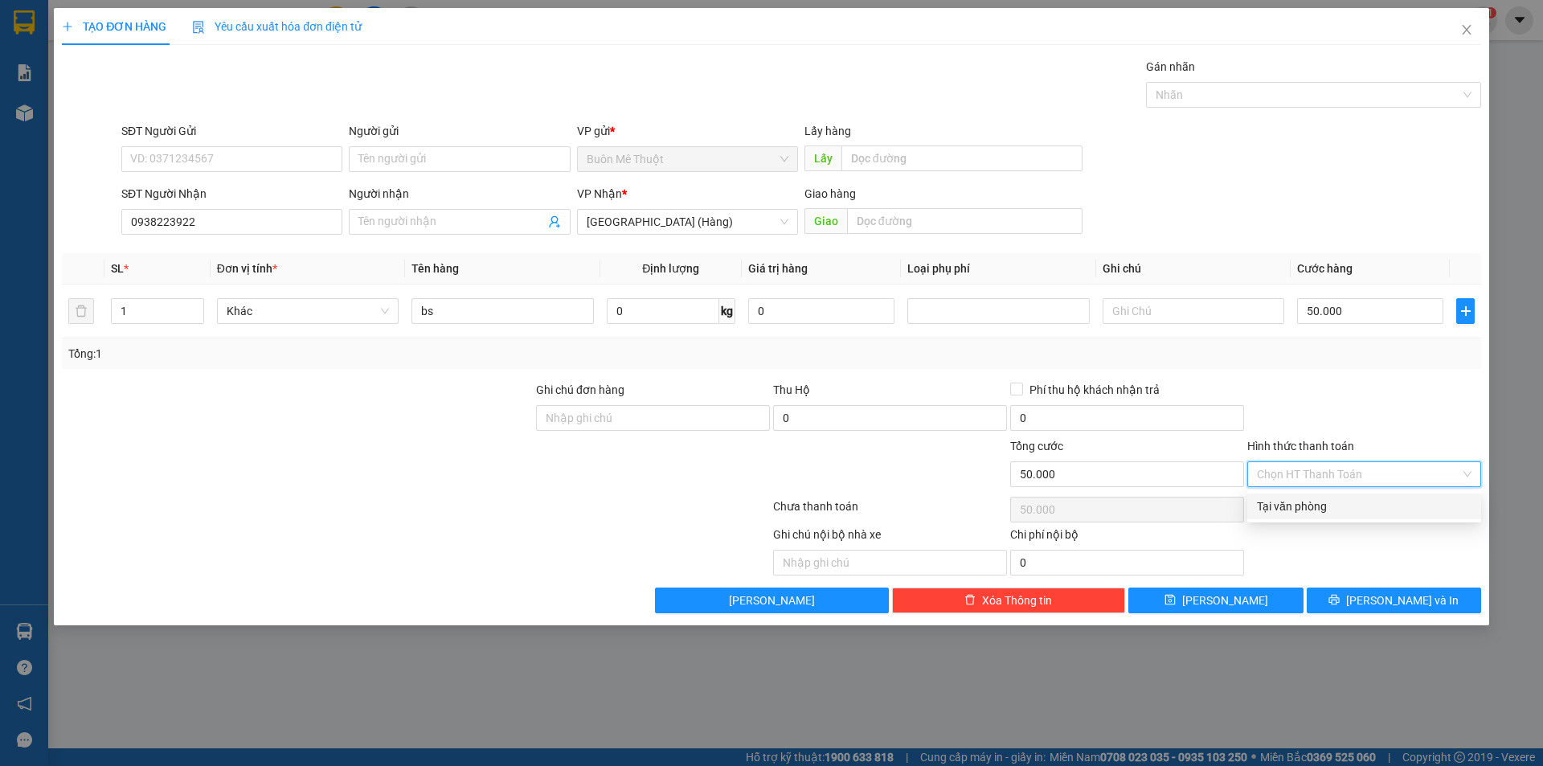
drag, startPoint x: 1313, startPoint y: 501, endPoint x: 1370, endPoint y: 636, distance: 146.6
click at [1313, 503] on div "Tại văn phòng" at bounding box center [1364, 506] width 215 height 18
type input "0"
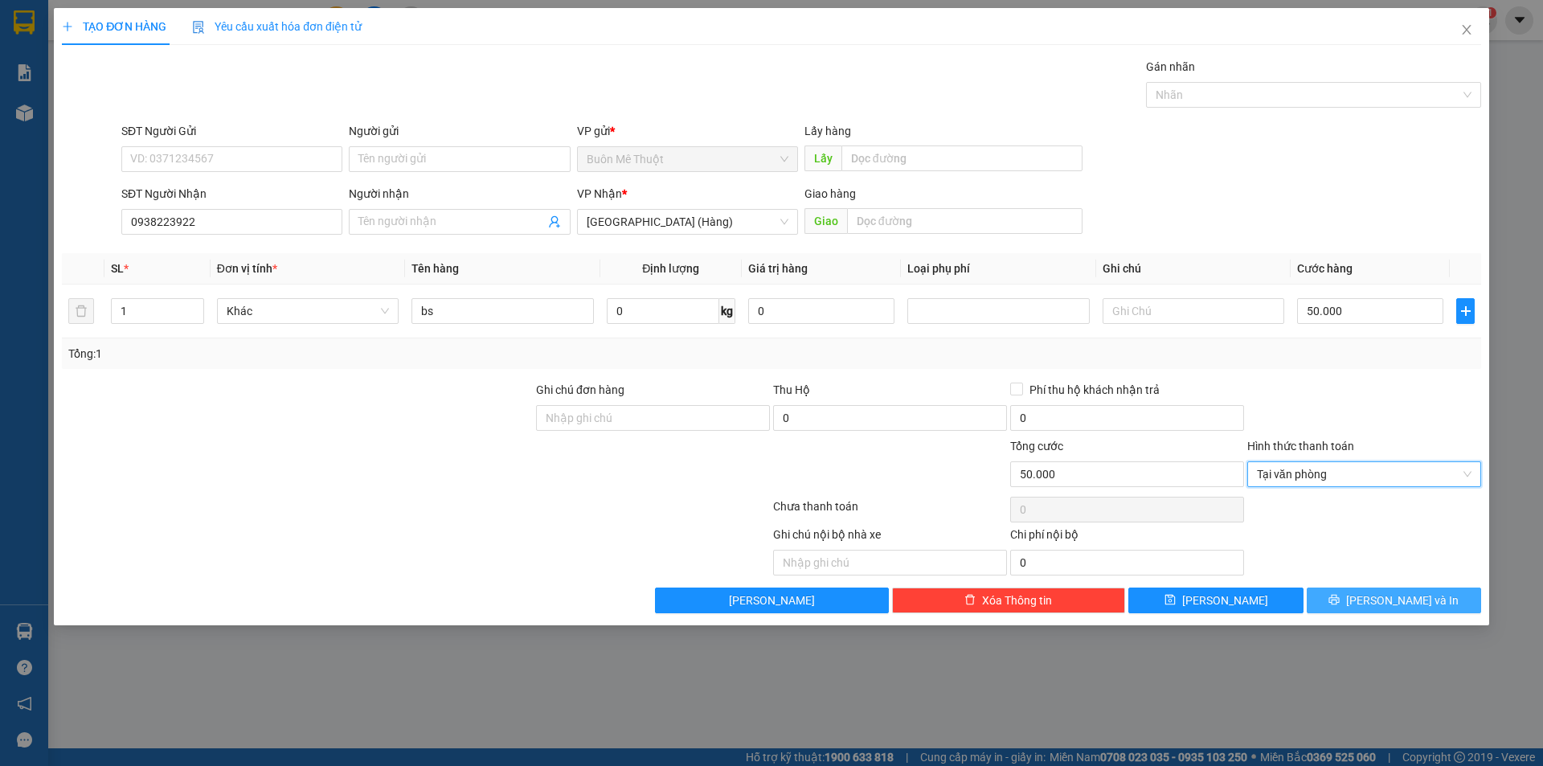
click at [1370, 591] on button "[PERSON_NAME] và In" at bounding box center [1394, 600] width 174 height 26
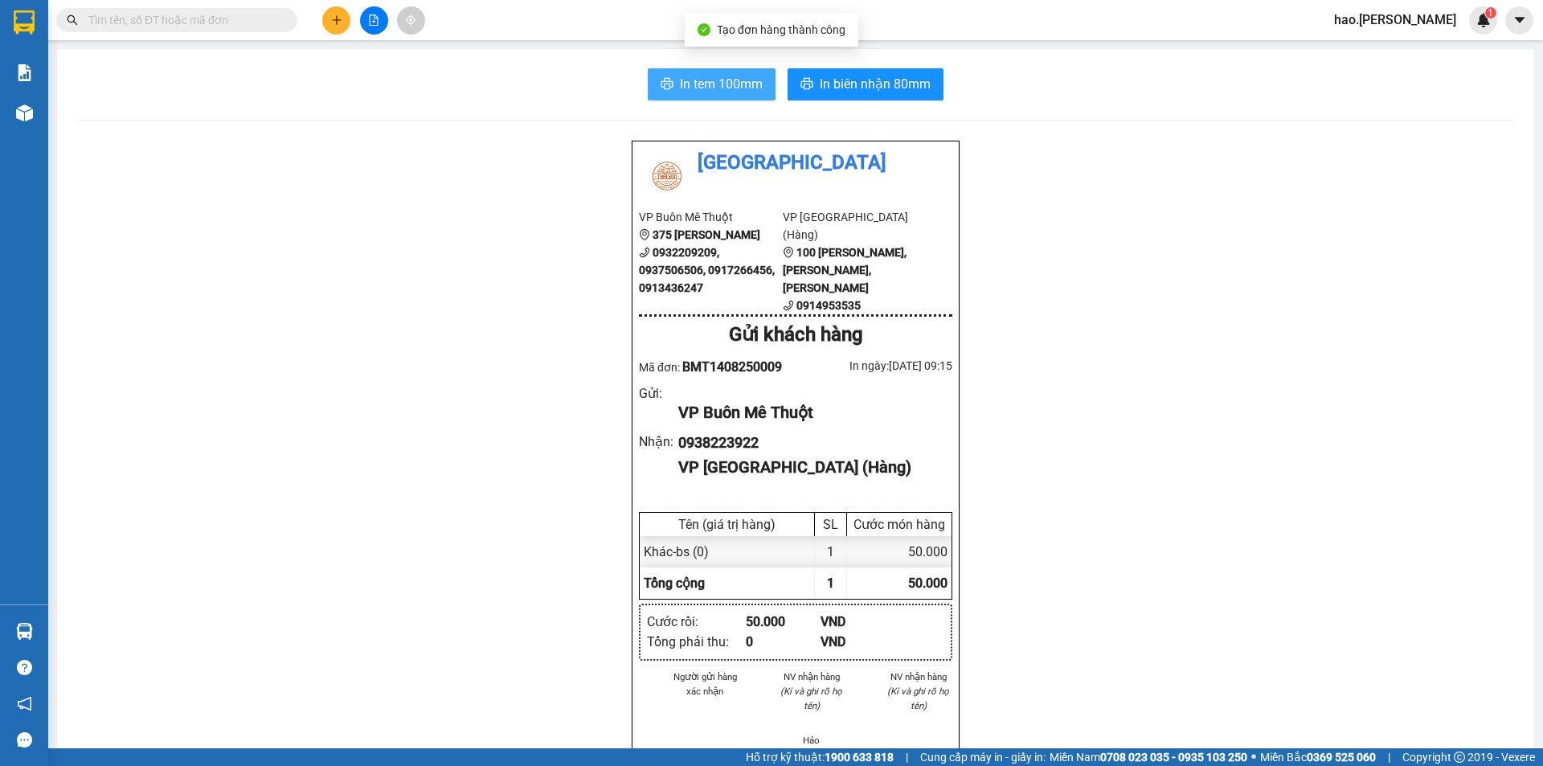
click at [702, 84] on span "In tem 100mm" at bounding box center [721, 84] width 83 height 20
click at [894, 100] on div "In tem 100mm In biên nhận 80mm Thái Sơn VP Buôn Mê Thuột 375 Hoàng Diệu 0932209…" at bounding box center [795, 723] width 1477 height 1349
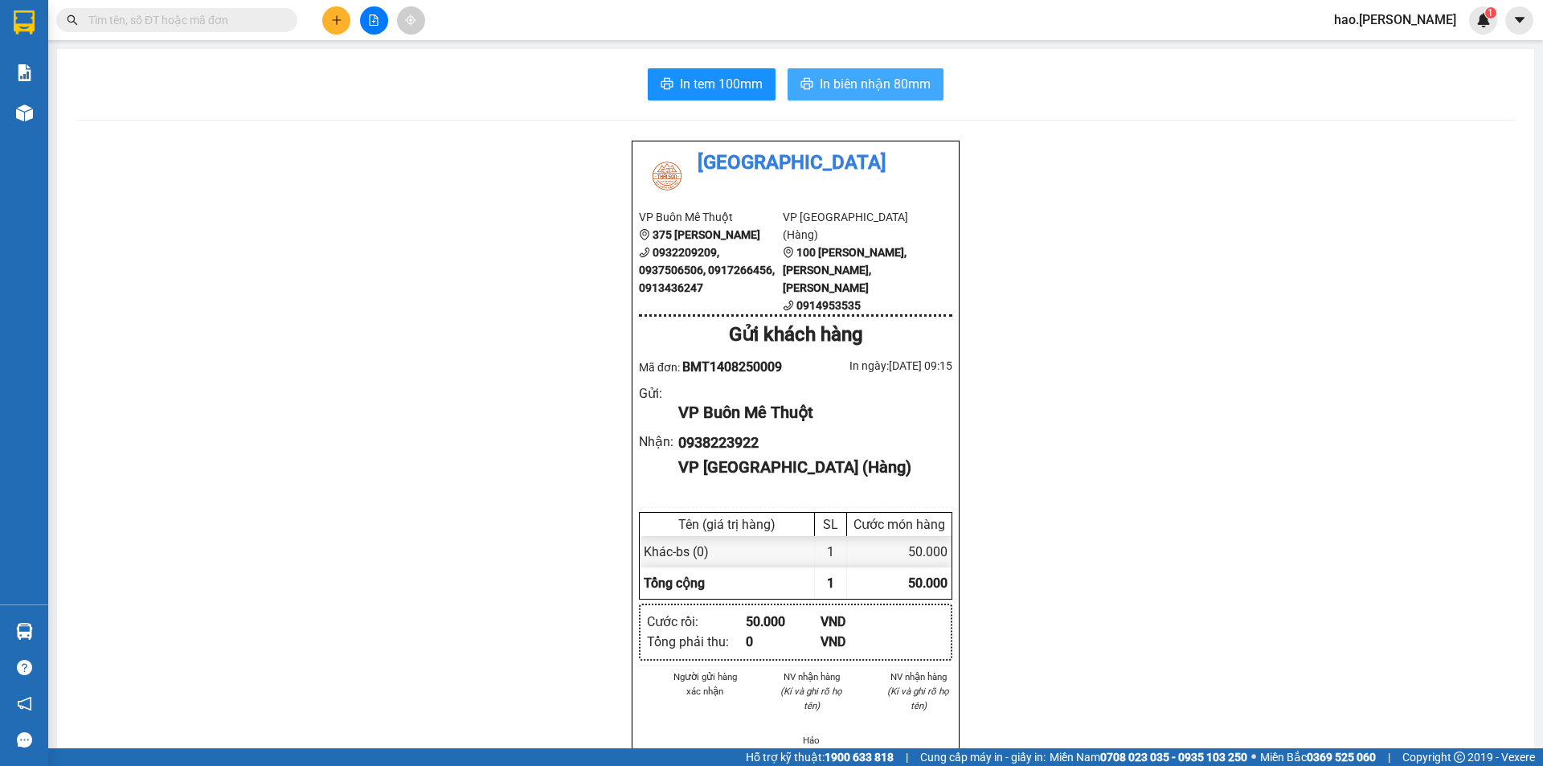
click at [879, 74] on span "In biên nhận 80mm" at bounding box center [875, 84] width 111 height 20
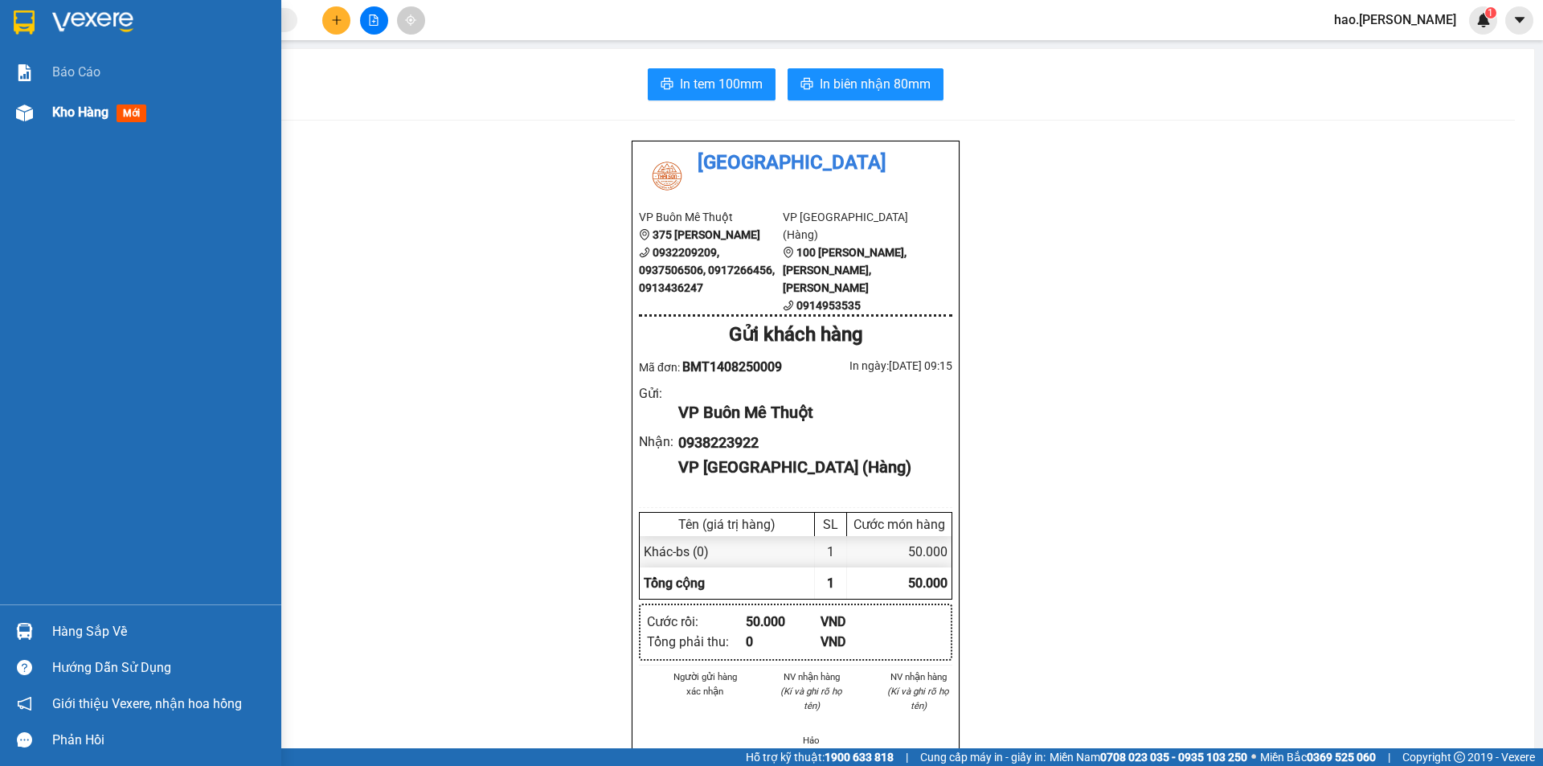
click at [76, 117] on span "Kho hàng" at bounding box center [80, 111] width 56 height 15
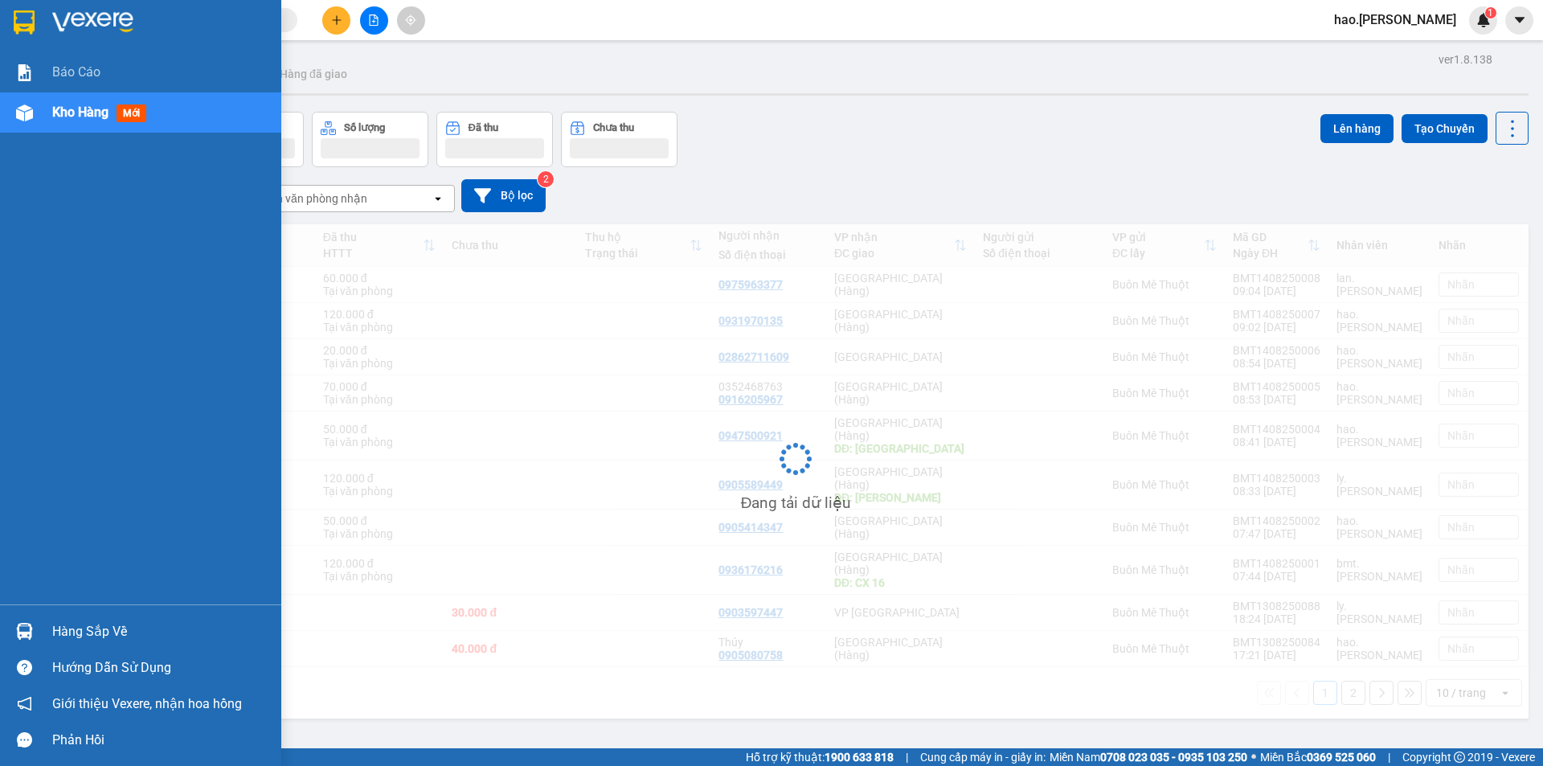
click at [76, 117] on span "Kho hàng" at bounding box center [80, 111] width 56 height 15
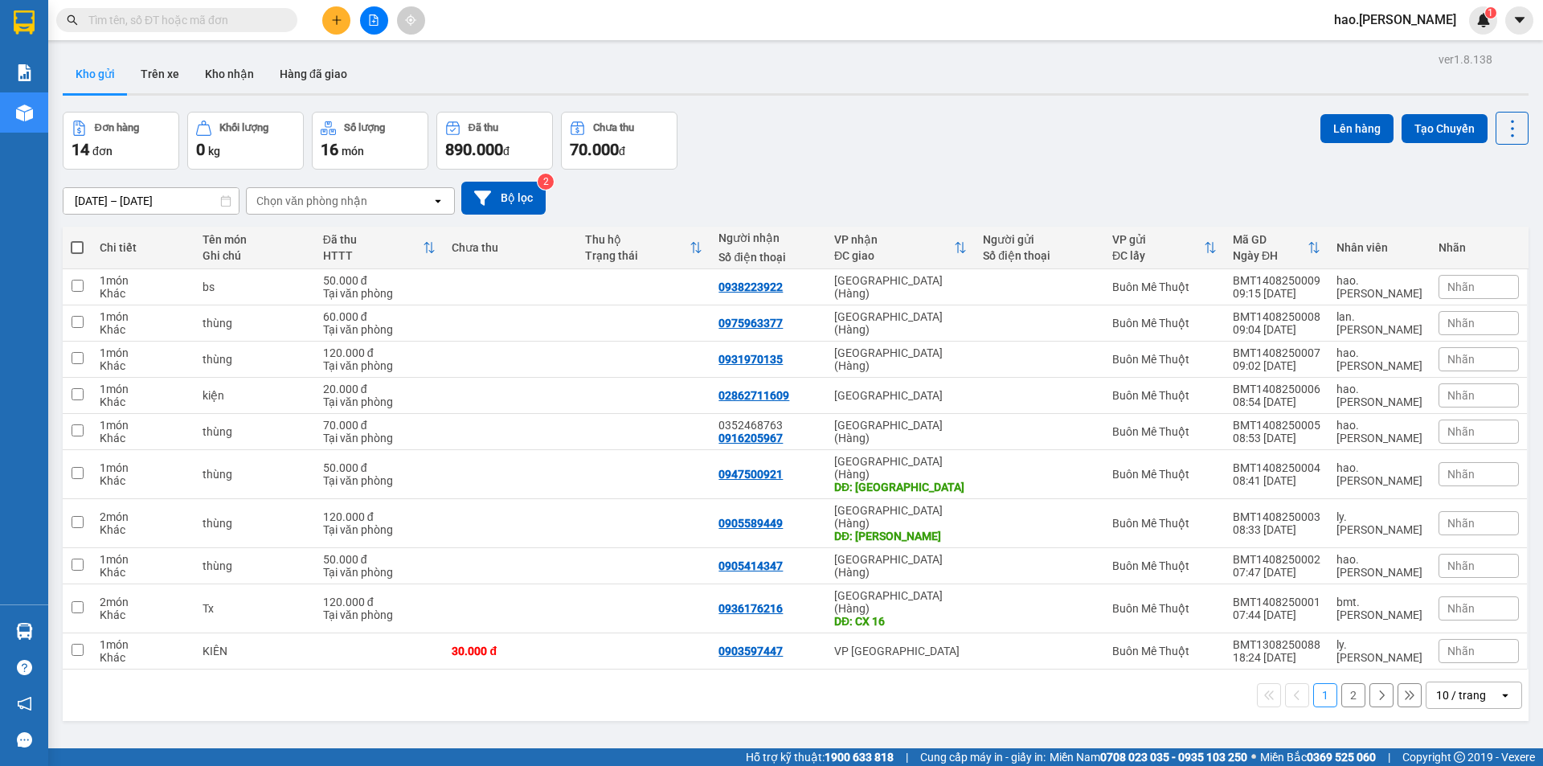
click at [1448, 687] on div "10 / trang" at bounding box center [1461, 695] width 50 height 16
click at [1434, 619] on span "100 / trang" at bounding box center [1455, 621] width 58 height 16
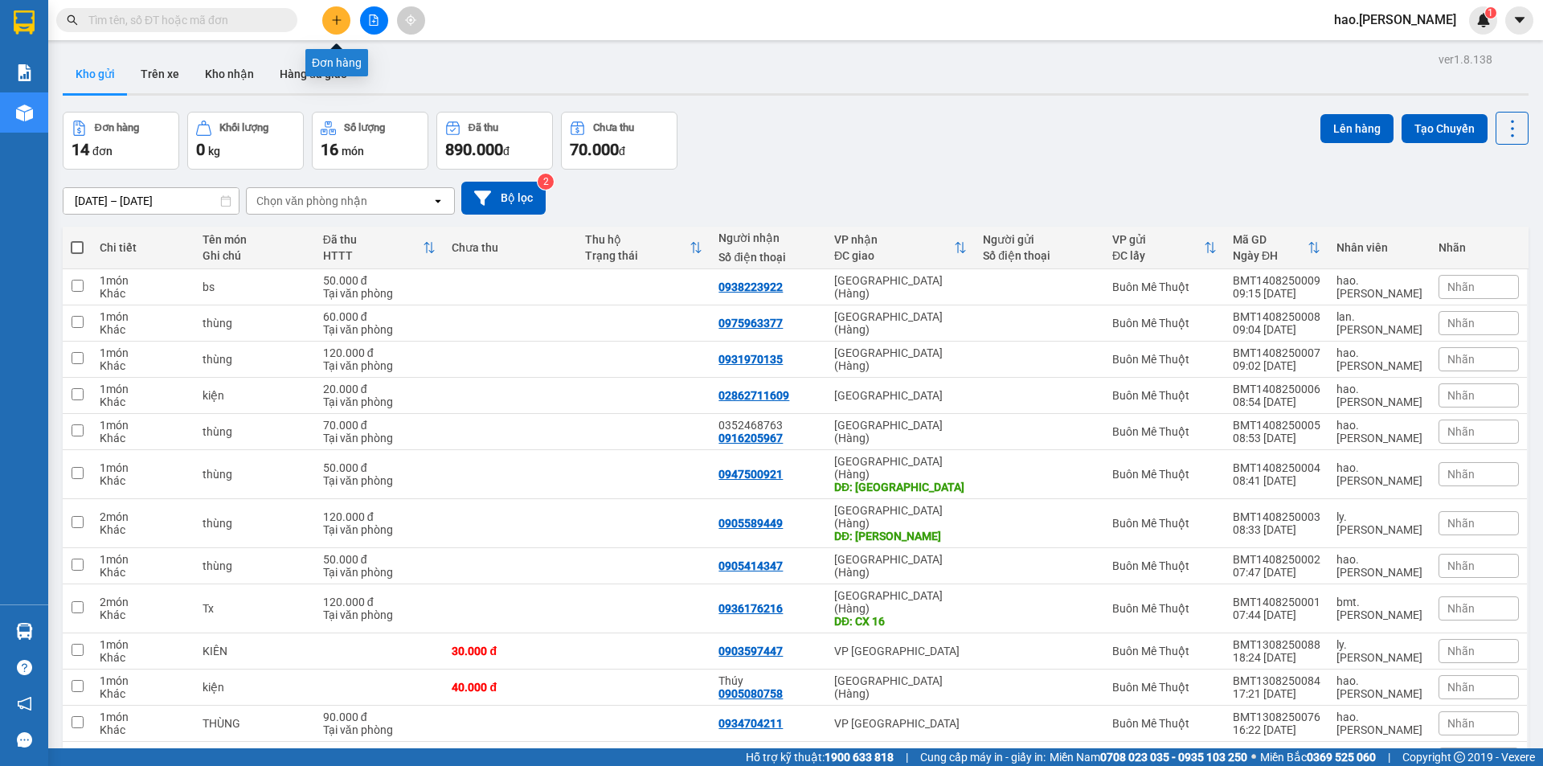
click at [336, 14] on button at bounding box center [336, 20] width 28 height 28
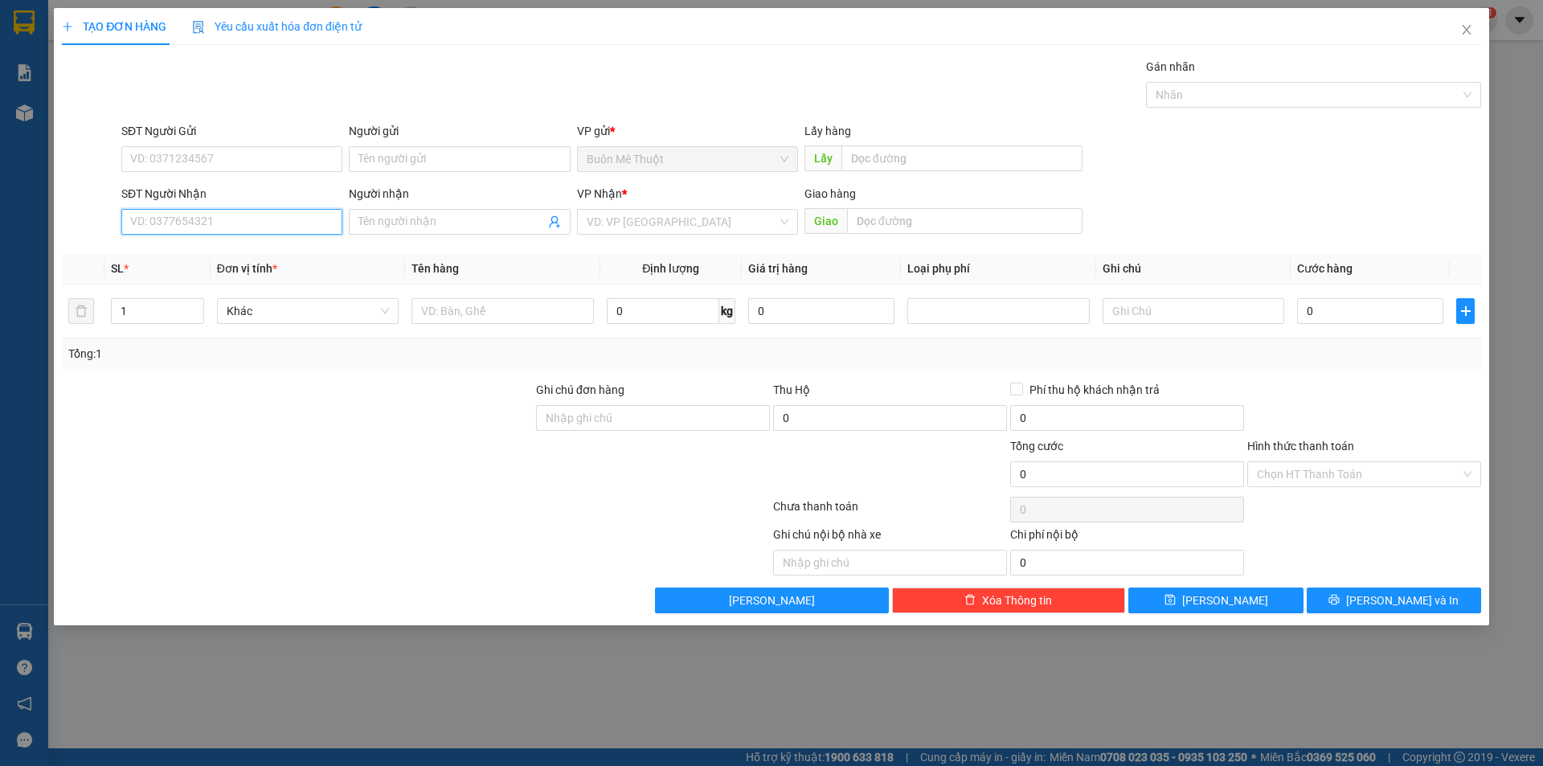
click at [249, 225] on input "SĐT Người Nhận" at bounding box center [231, 222] width 221 height 26
type input "0975777243"
click at [182, 261] on div "0975777243" at bounding box center [232, 254] width 202 height 18
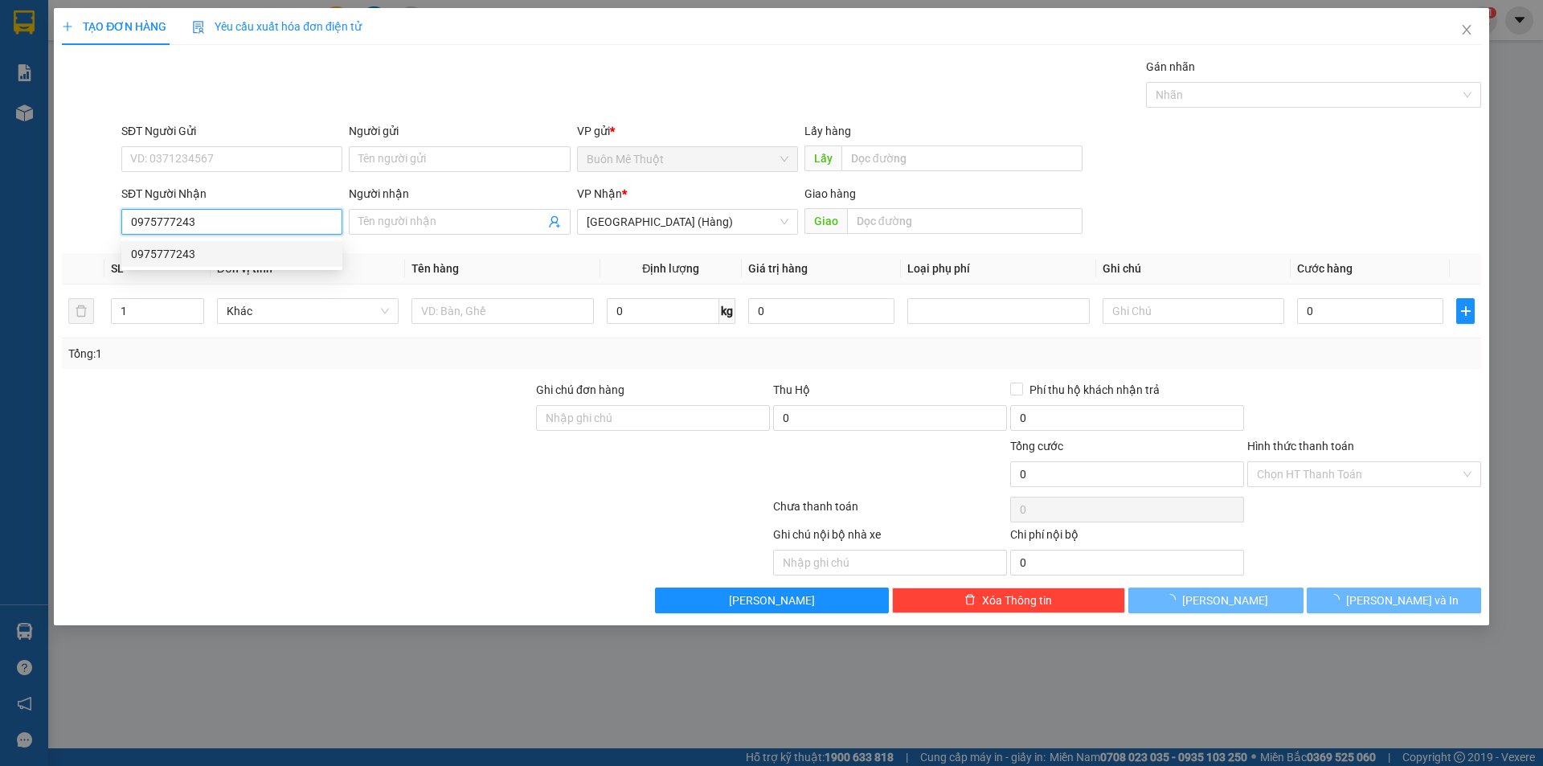
type input "100.000"
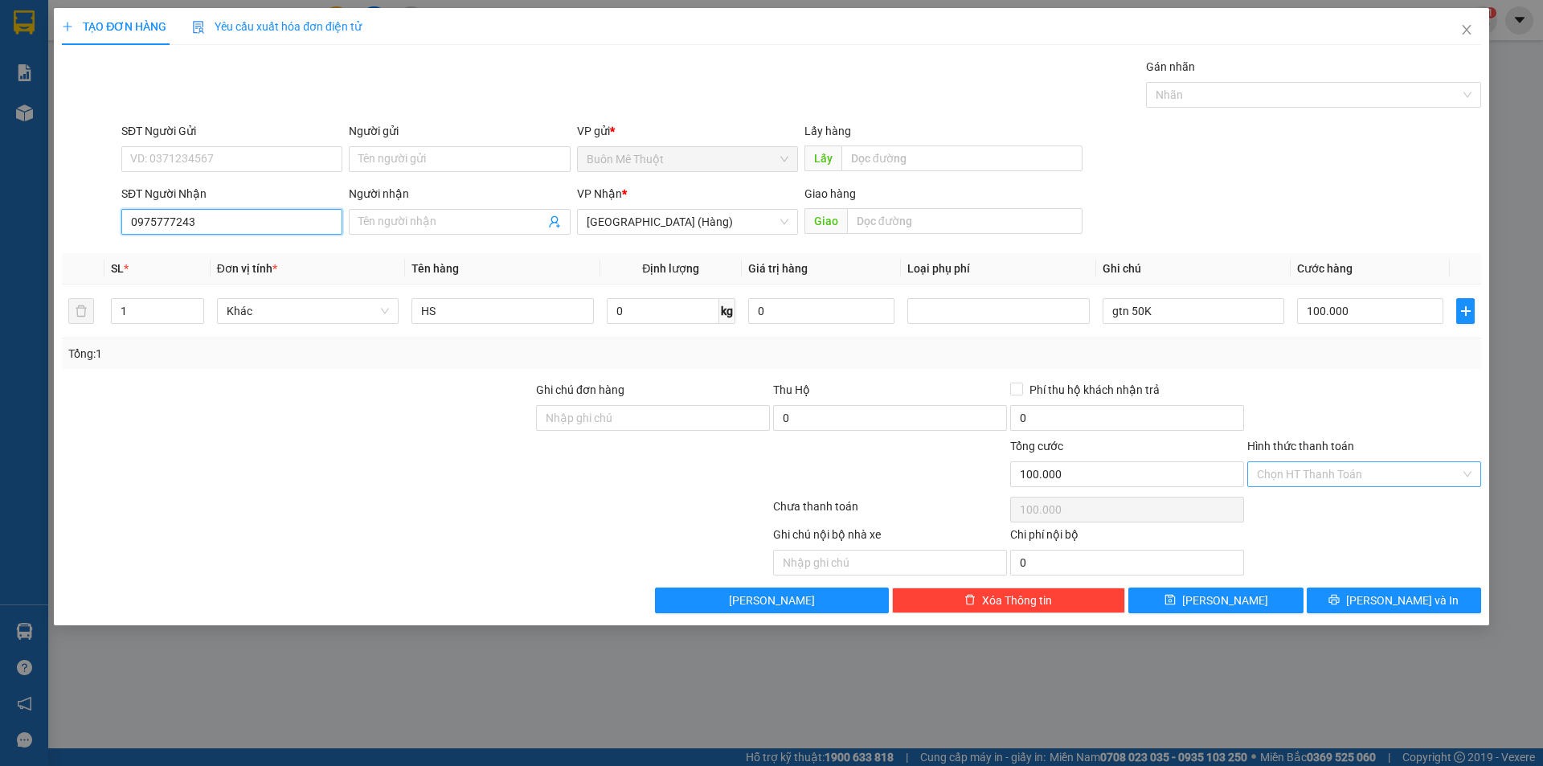
type input "0975777243"
drag, startPoint x: 1296, startPoint y: 475, endPoint x: 1288, endPoint y: 496, distance: 22.4
click at [1295, 482] on input "Hình thức thanh toán" at bounding box center [1358, 474] width 203 height 24
click at [1287, 499] on div "Tại văn phòng" at bounding box center [1364, 506] width 215 height 18
type input "0"
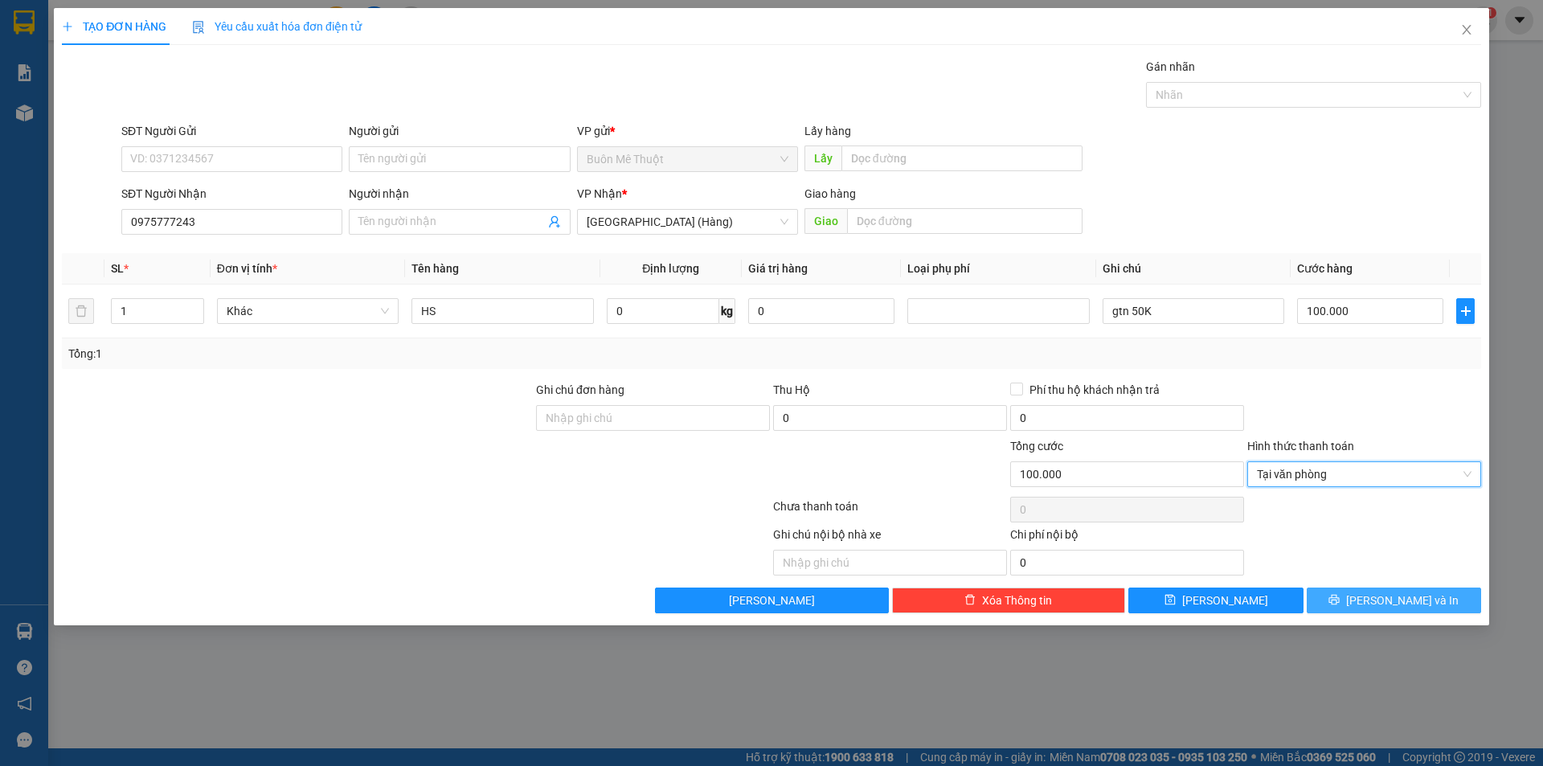
click at [1340, 606] on span "printer" at bounding box center [1333, 600] width 11 height 13
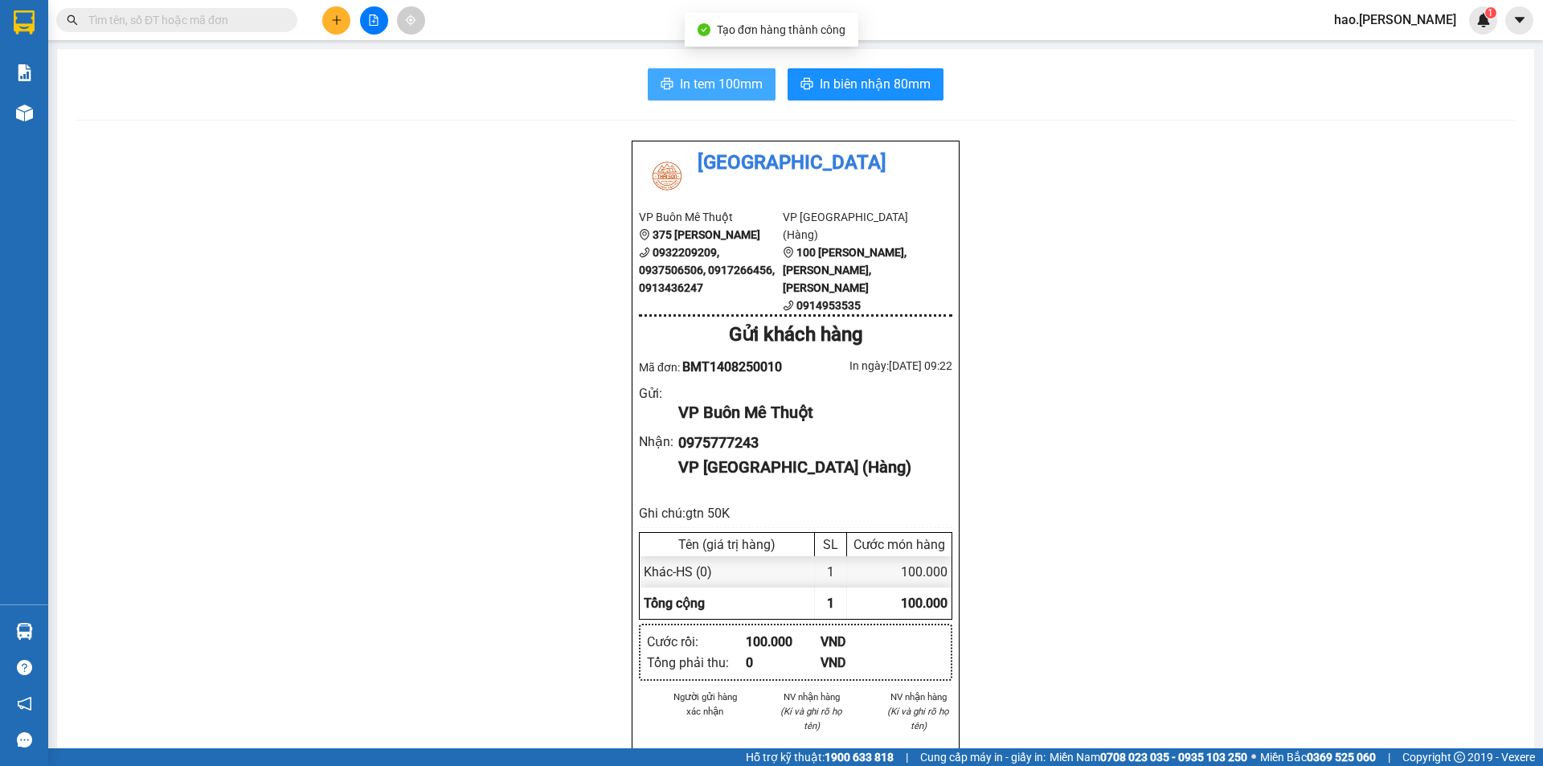
click at [710, 88] on span "In tem 100mm" at bounding box center [721, 84] width 83 height 20
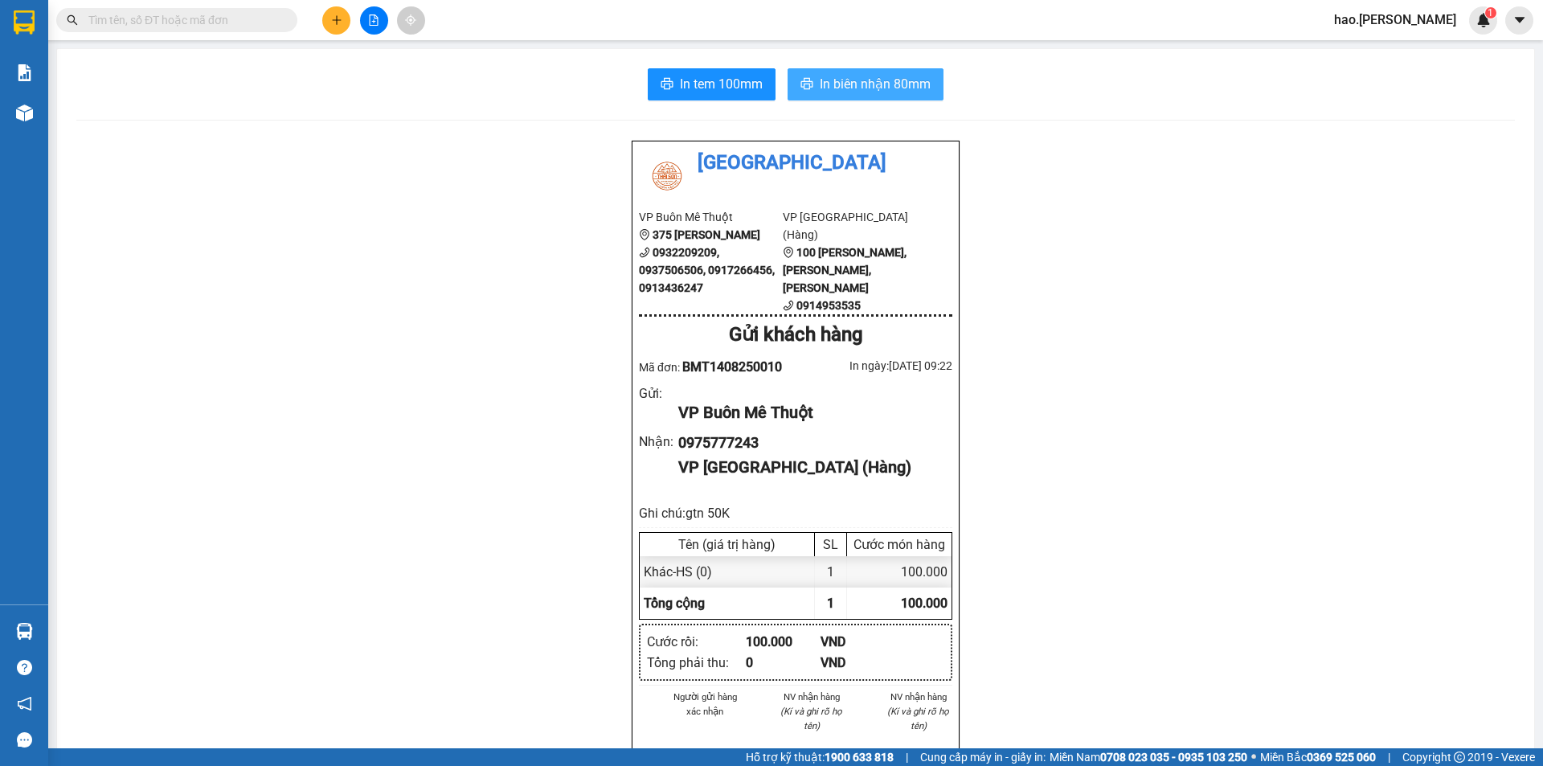
click at [882, 80] on span "In biên nhận 80mm" at bounding box center [875, 84] width 111 height 20
click at [334, 27] on button at bounding box center [336, 20] width 28 height 28
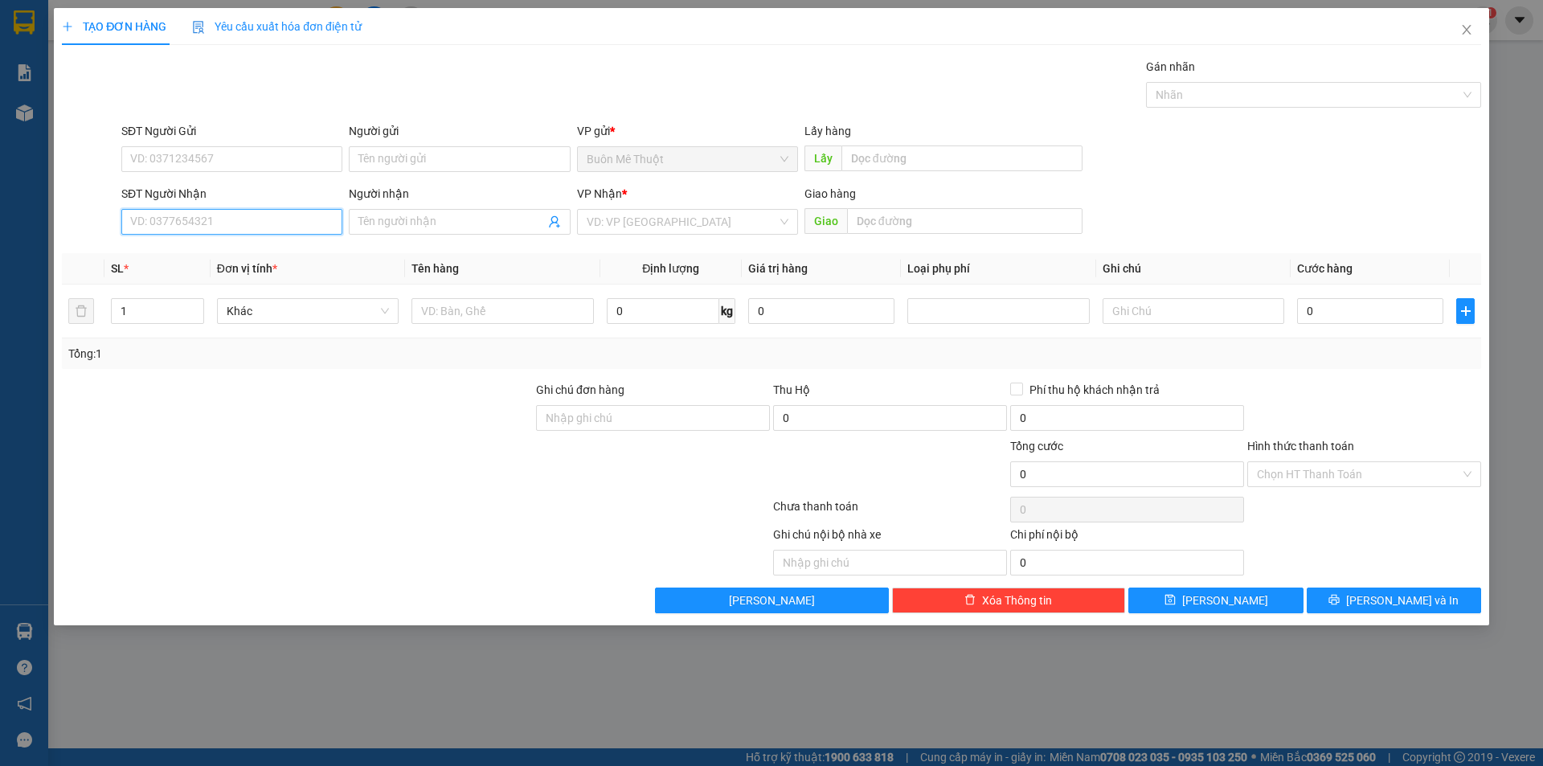
click at [200, 225] on input "SĐT Người Nhận" at bounding box center [231, 222] width 221 height 26
type input "0935166441"
click at [207, 157] on input "SĐT Người Gửi" at bounding box center [231, 159] width 221 height 26
type input "0853787078"
click at [461, 320] on input "text" at bounding box center [502, 311] width 182 height 26
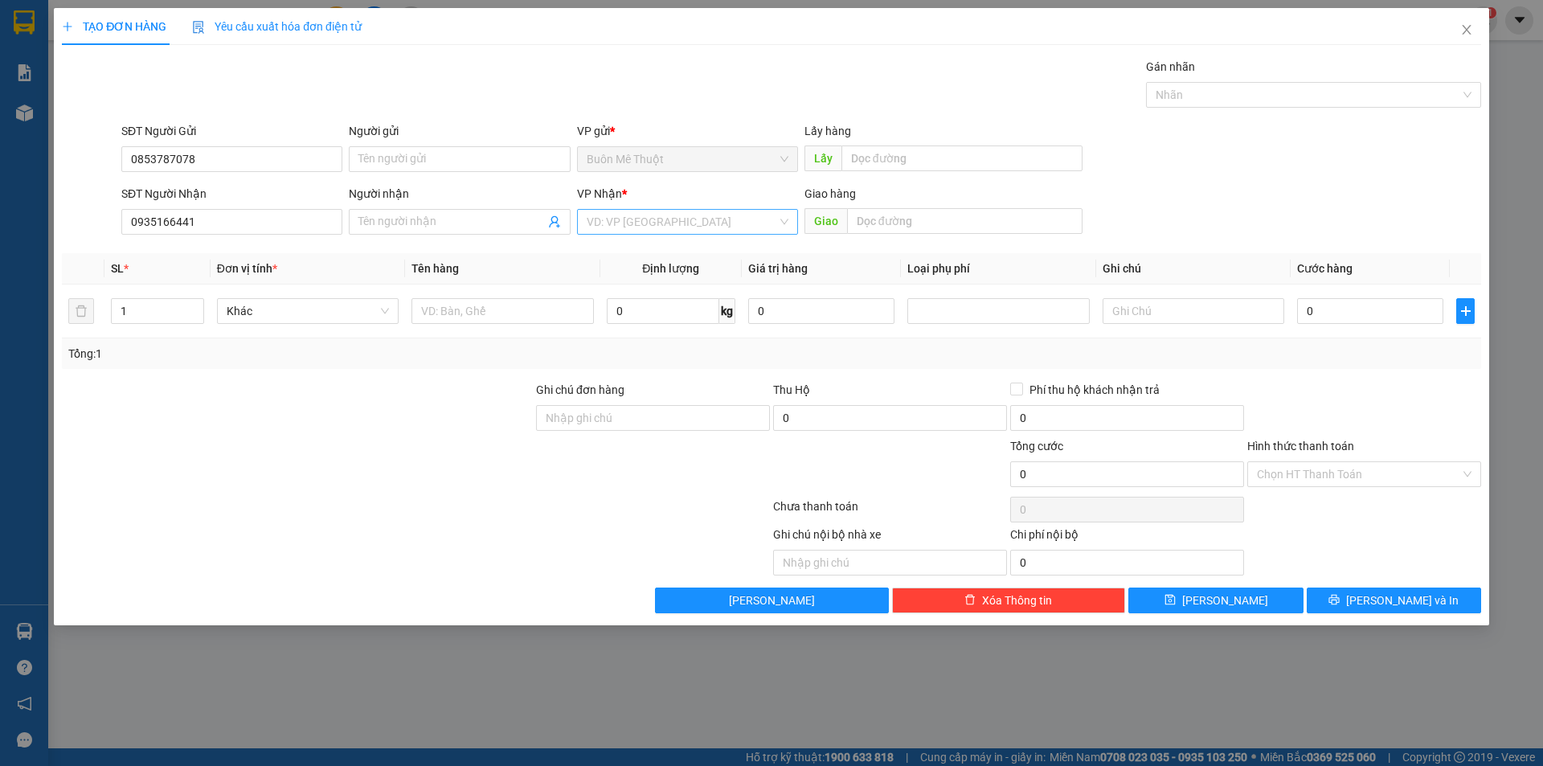
click at [632, 229] on input "search" at bounding box center [682, 222] width 190 height 24
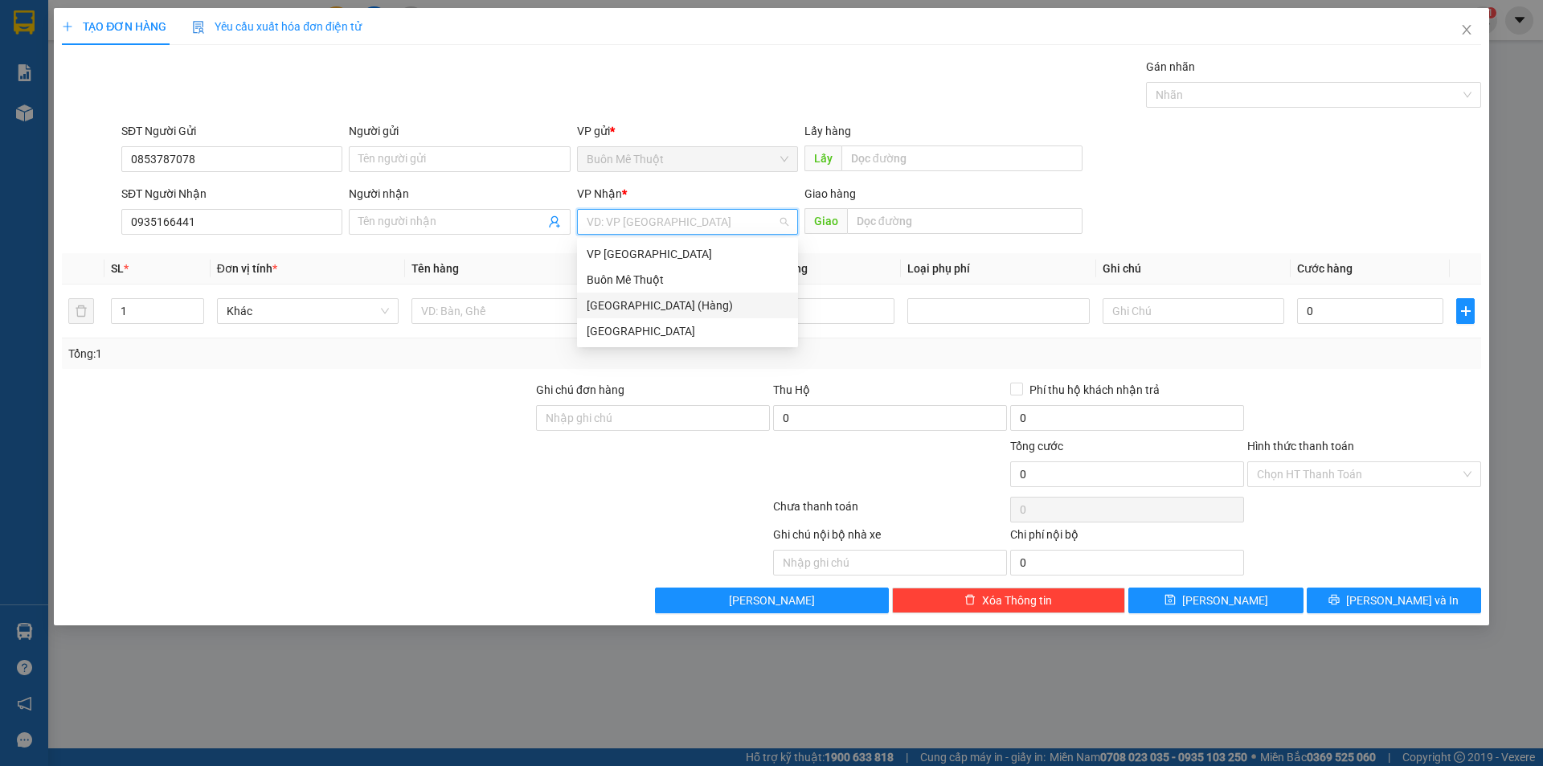
click at [632, 309] on div "[GEOGRAPHIC_DATA] (Hàng)" at bounding box center [688, 306] width 202 height 18
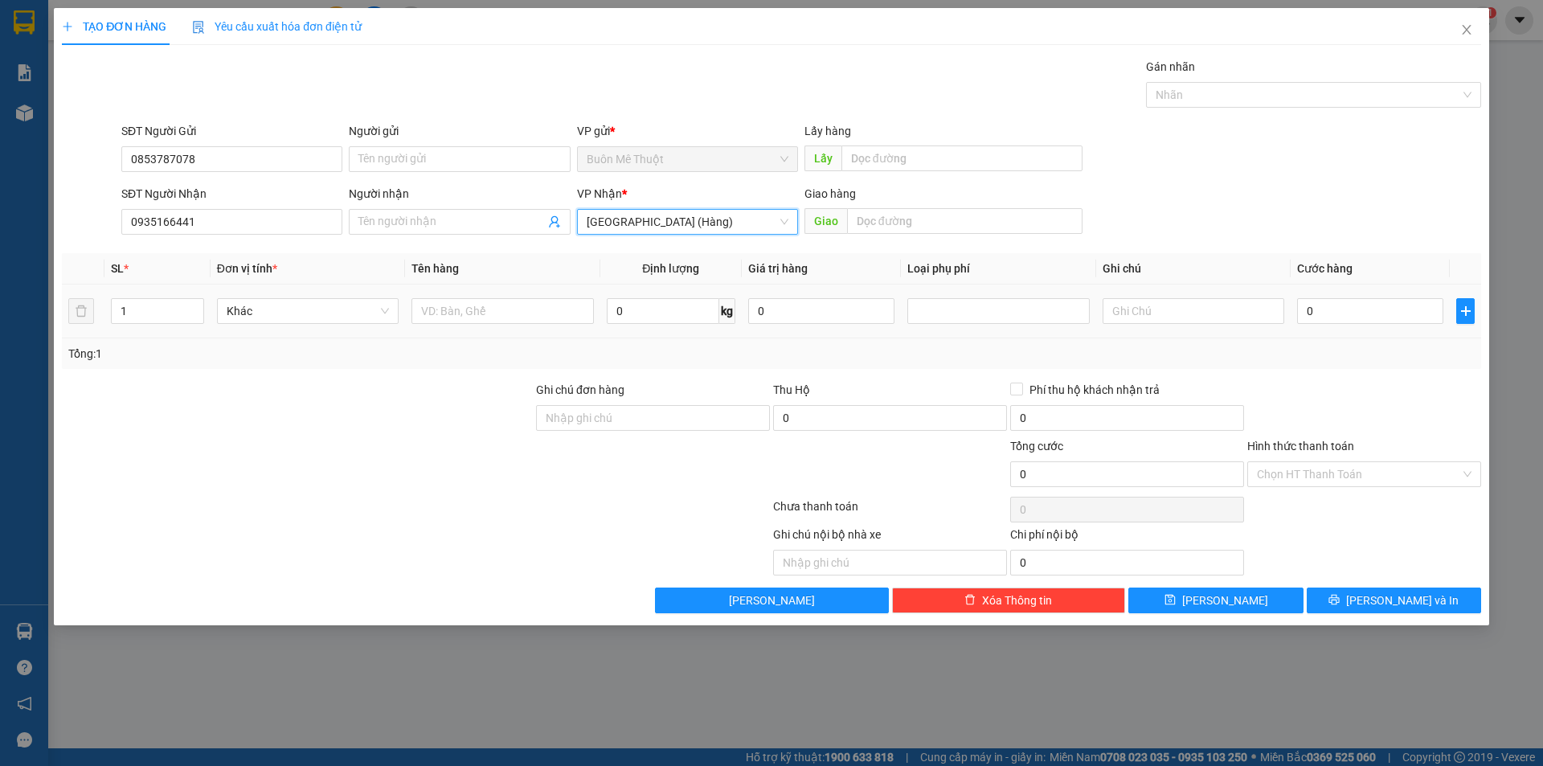
click at [561, 325] on div at bounding box center [502, 311] width 182 height 32
click at [495, 313] on input "text" at bounding box center [502, 311] width 182 height 26
type input "thùng"
click at [1364, 322] on input "0" at bounding box center [1370, 311] width 146 height 26
type input "5"
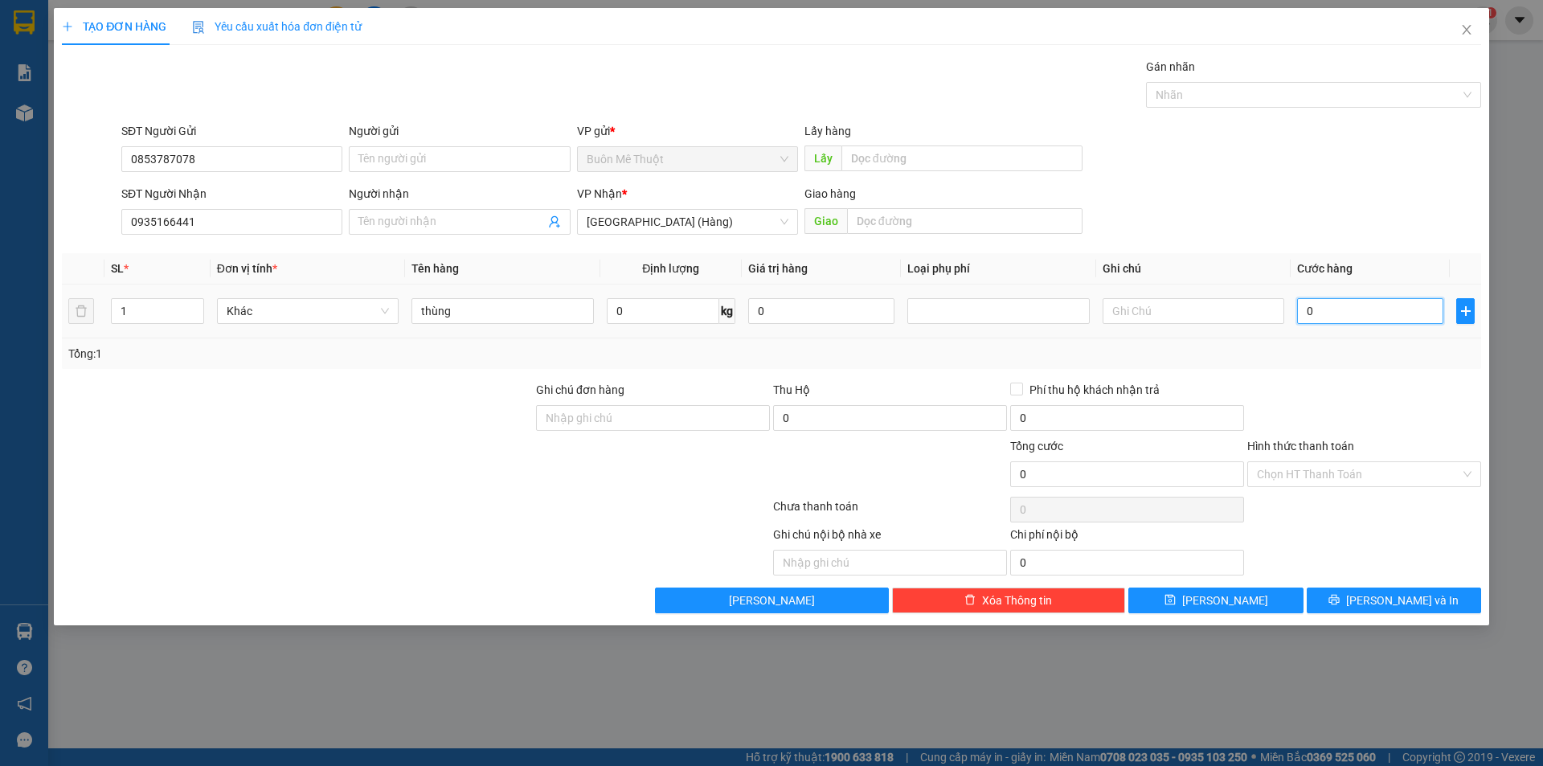
type input "5"
type input "50"
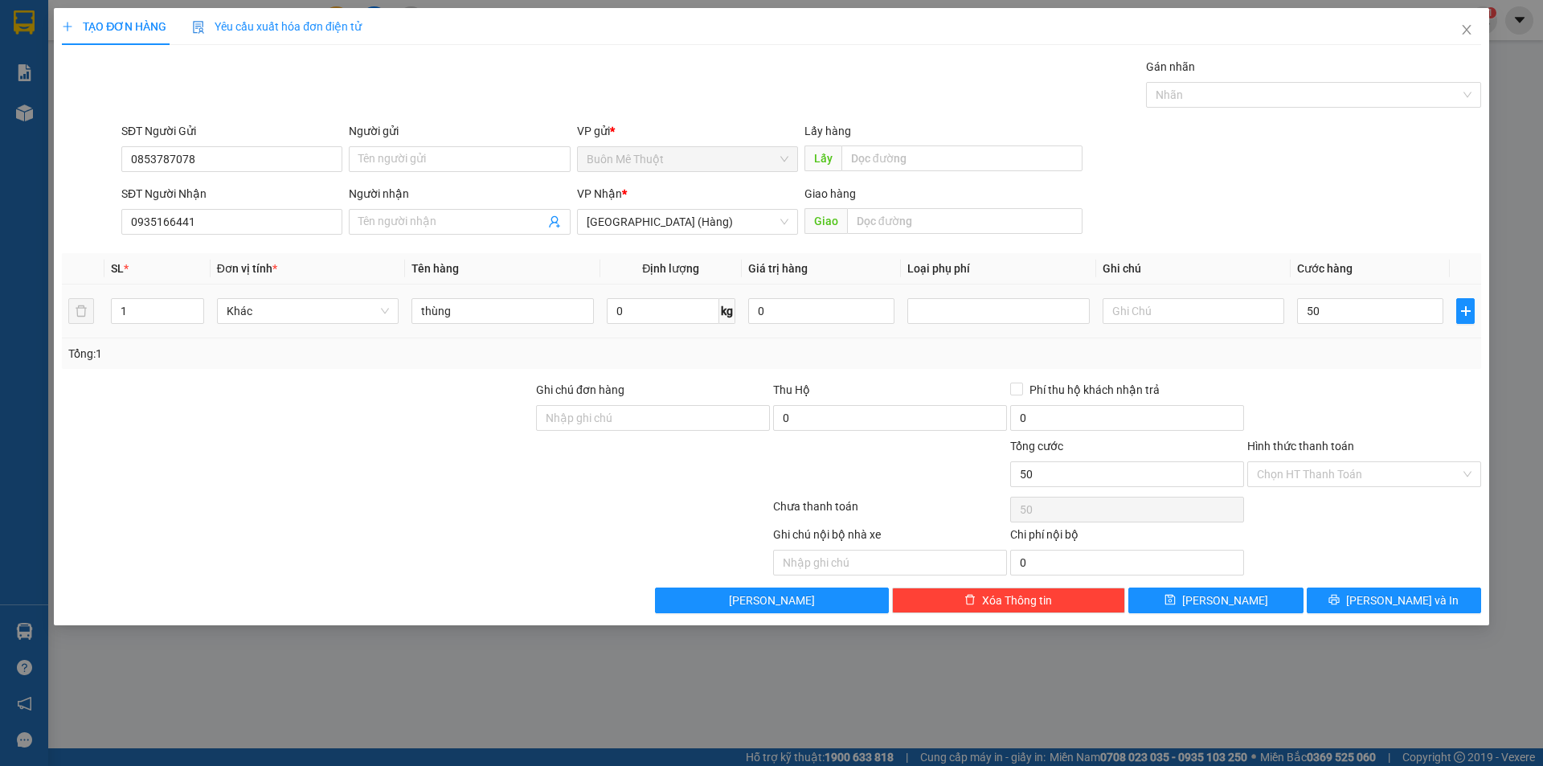
type input "50.000"
click at [1376, 364] on div "Tổng: 1" at bounding box center [771, 353] width 1419 height 31
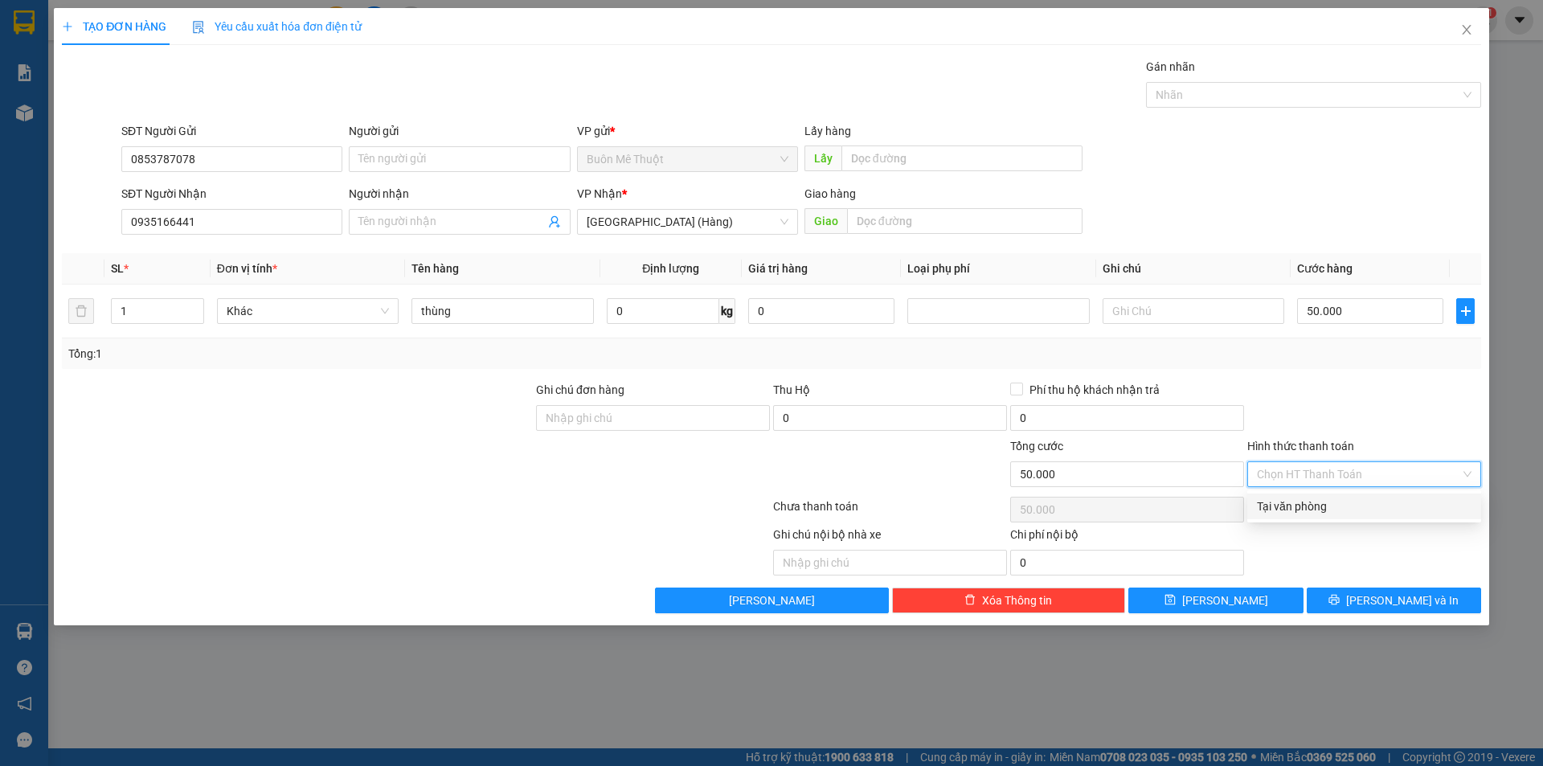
click at [1299, 475] on input "Hình thức thanh toán" at bounding box center [1358, 474] width 203 height 24
drag, startPoint x: 1283, startPoint y: 510, endPoint x: 1373, endPoint y: 556, distance: 100.3
click at [1287, 511] on div "Tại văn phòng" at bounding box center [1364, 506] width 215 height 18
type input "0"
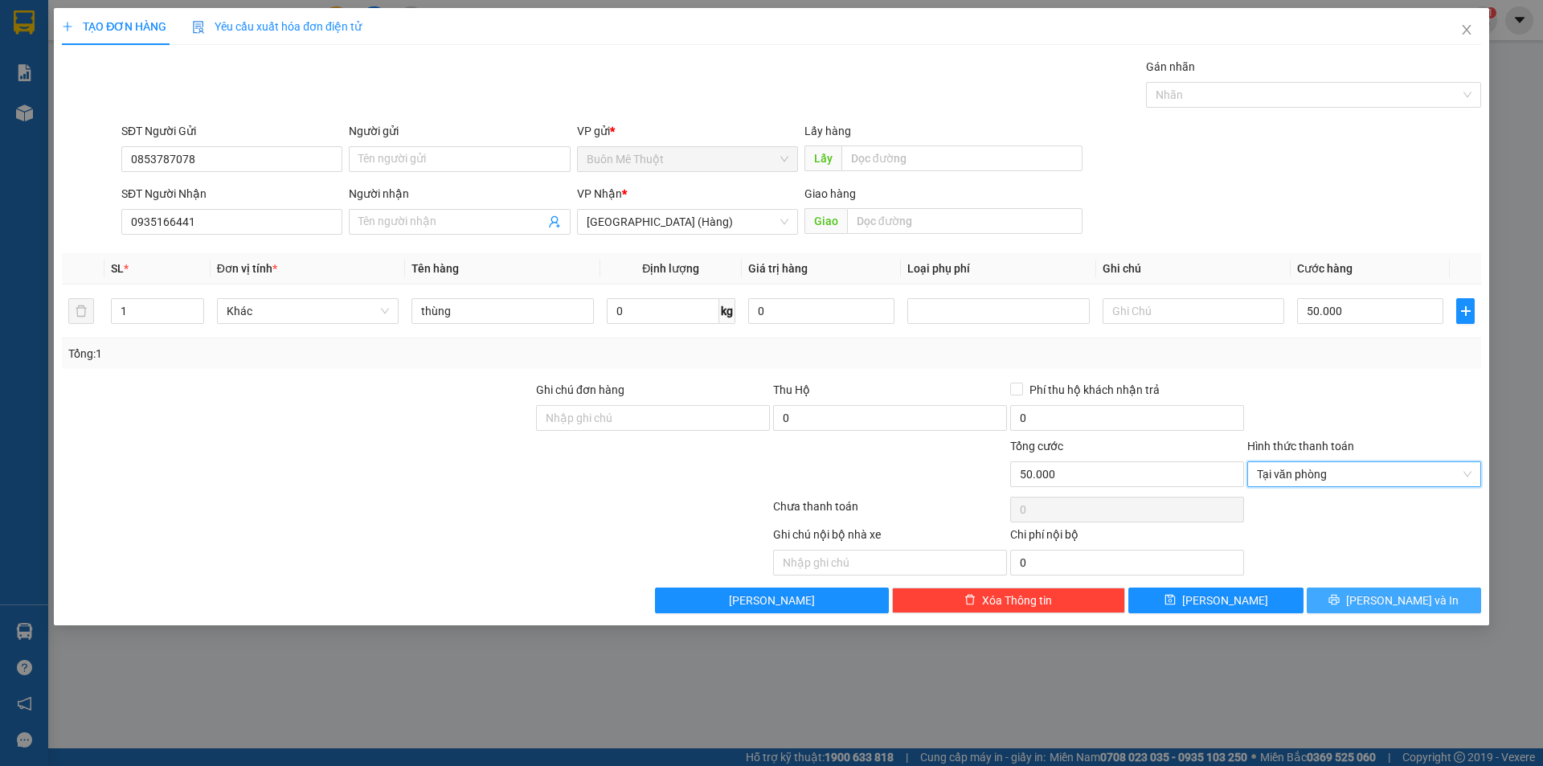
click at [1340, 595] on icon "printer" at bounding box center [1334, 600] width 10 height 10
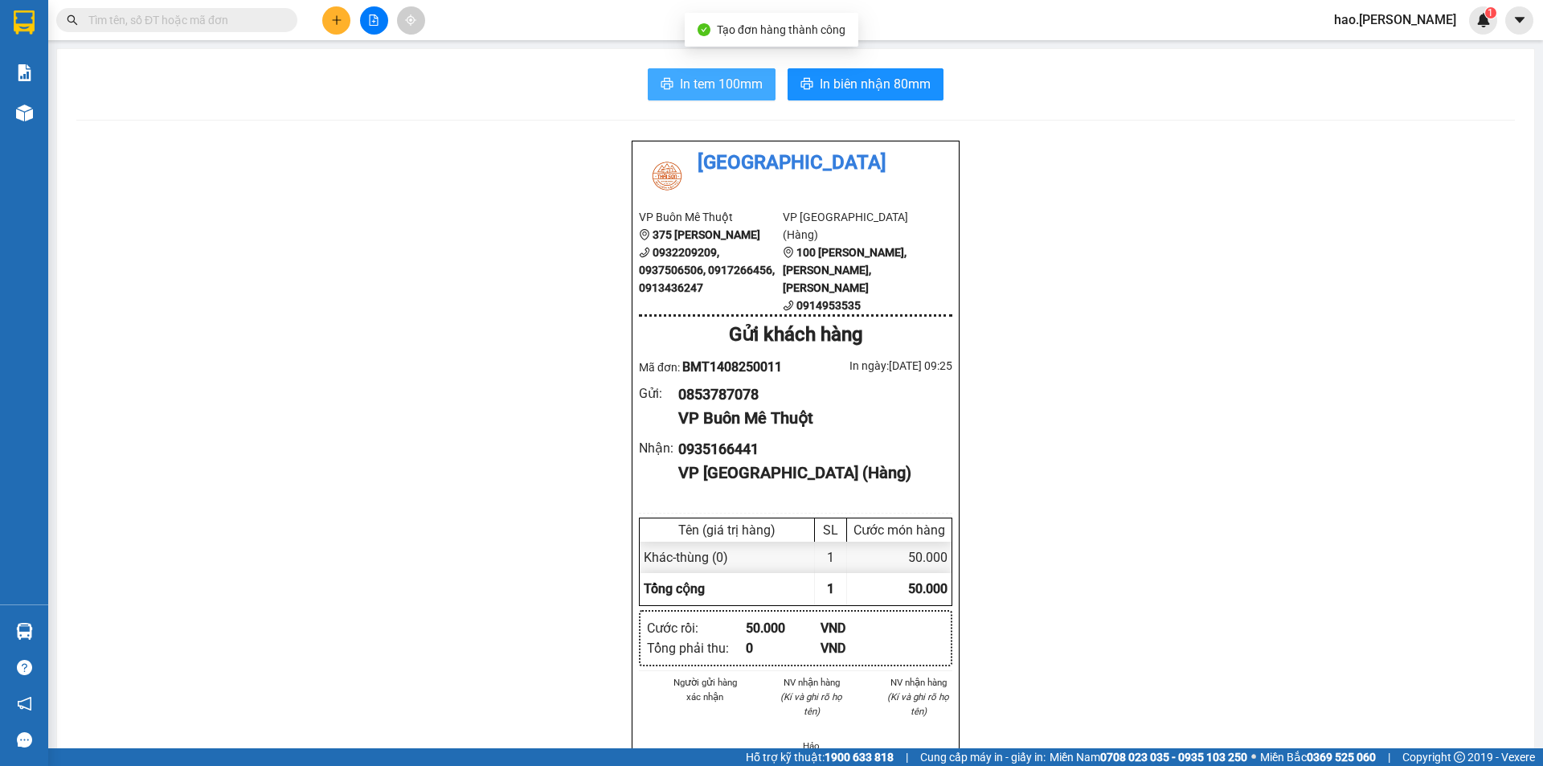
click at [730, 95] on button "In tem 100mm" at bounding box center [712, 84] width 128 height 32
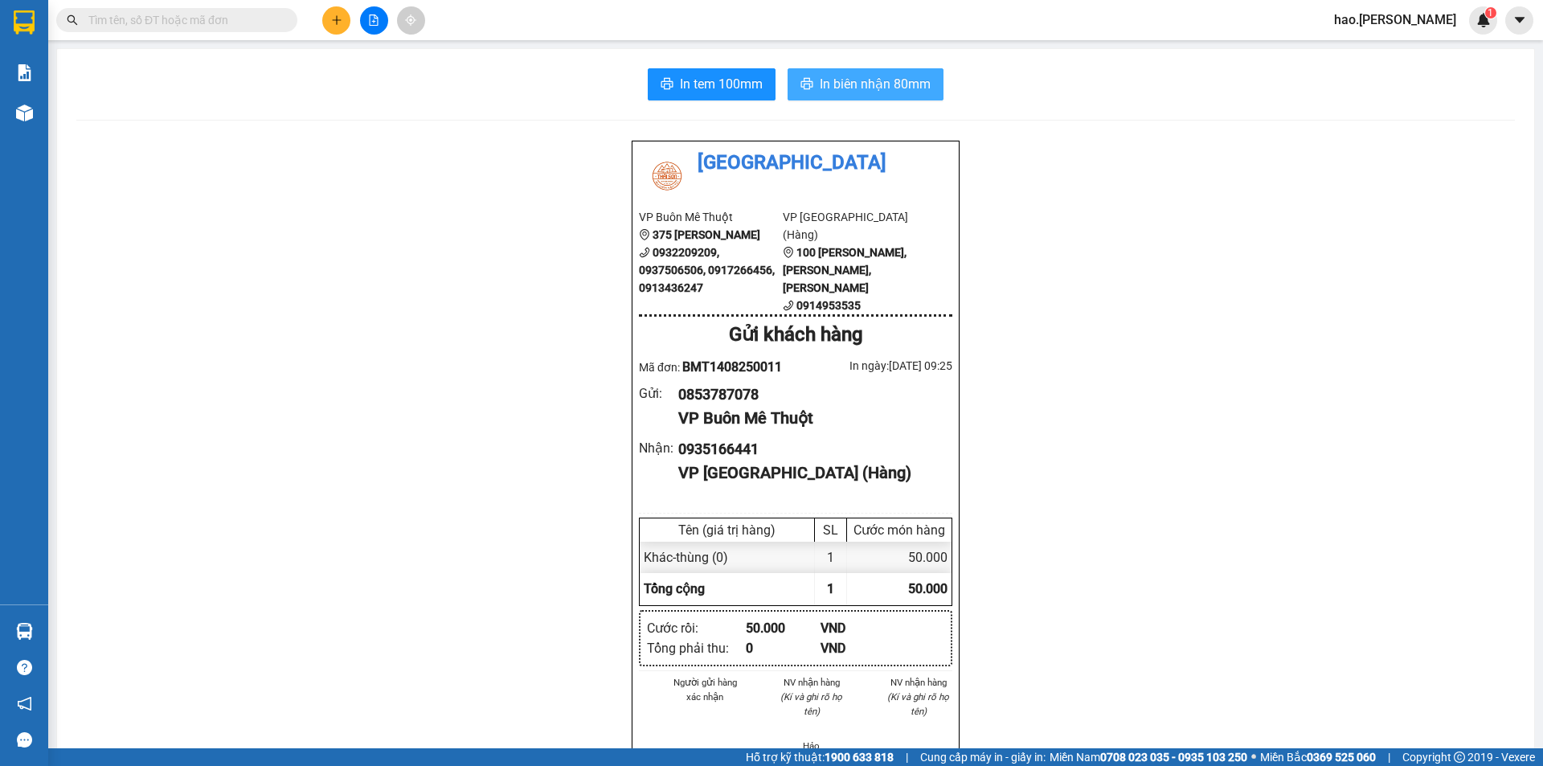
click at [873, 84] on span "In biên nhận 80mm" at bounding box center [875, 84] width 111 height 20
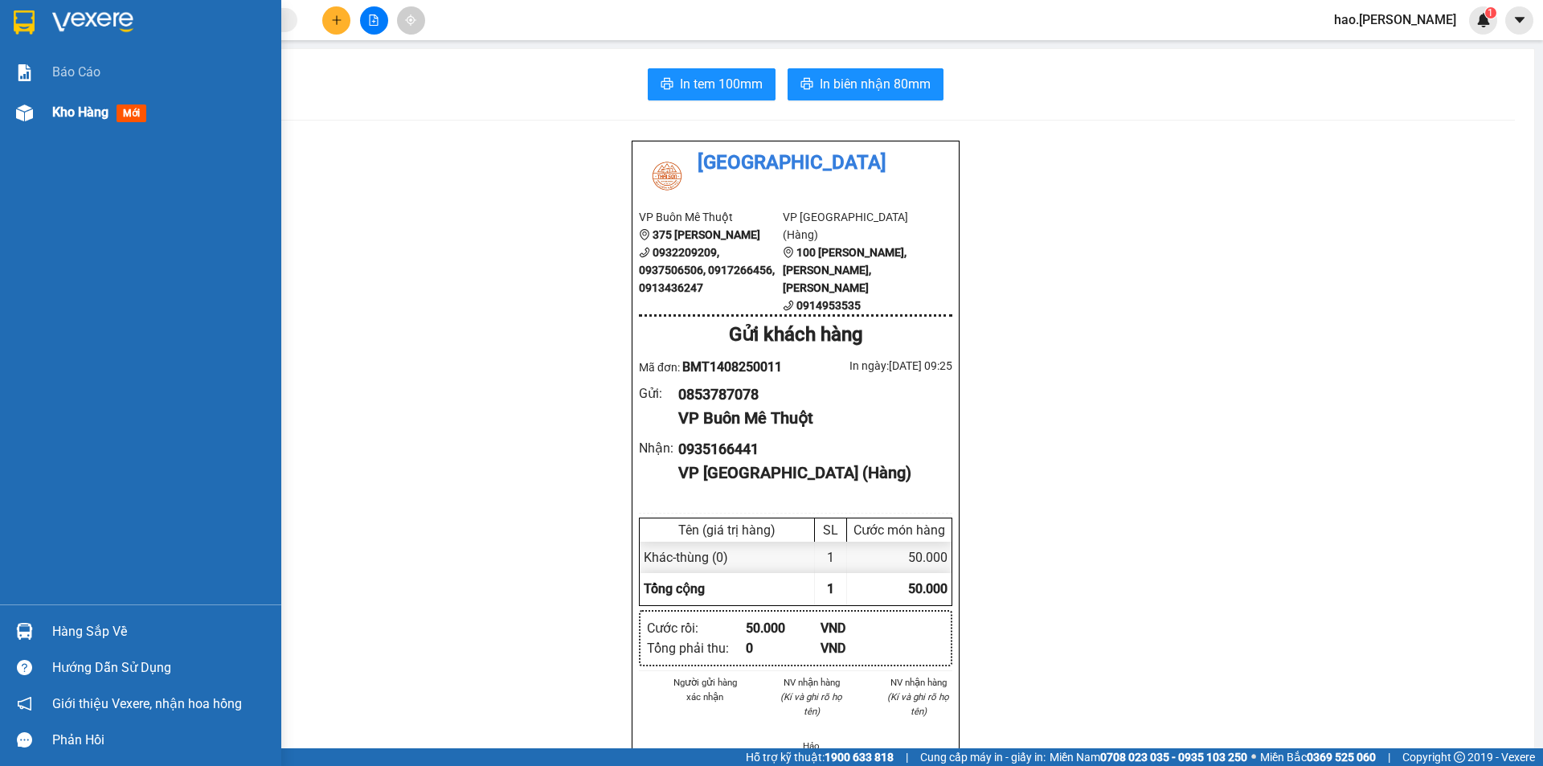
click at [70, 110] on span "Kho hàng" at bounding box center [80, 111] width 56 height 15
click at [71, 110] on span "Kho hàng" at bounding box center [80, 111] width 56 height 15
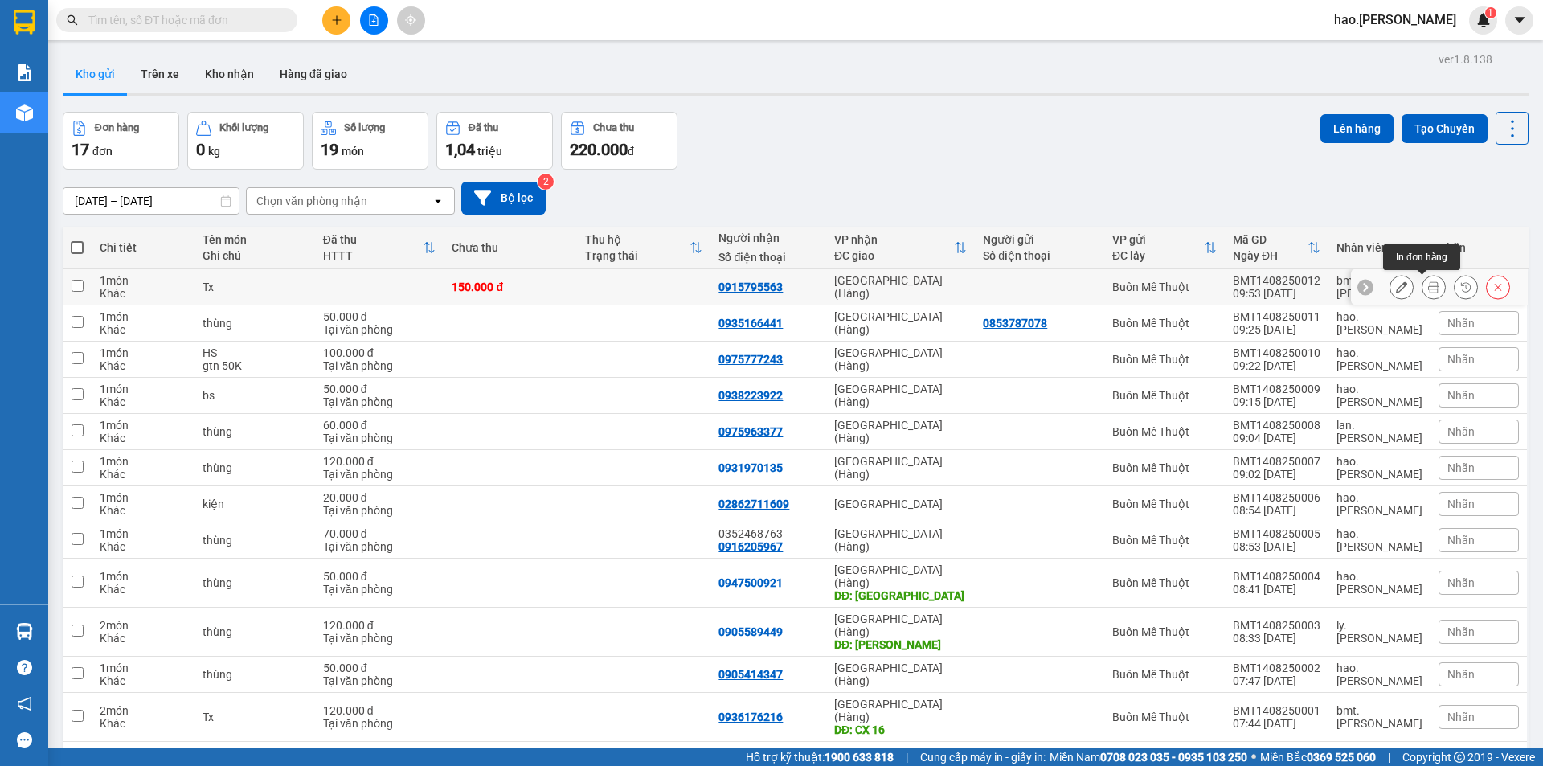
click at [1428, 285] on icon at bounding box center [1433, 286] width 11 height 11
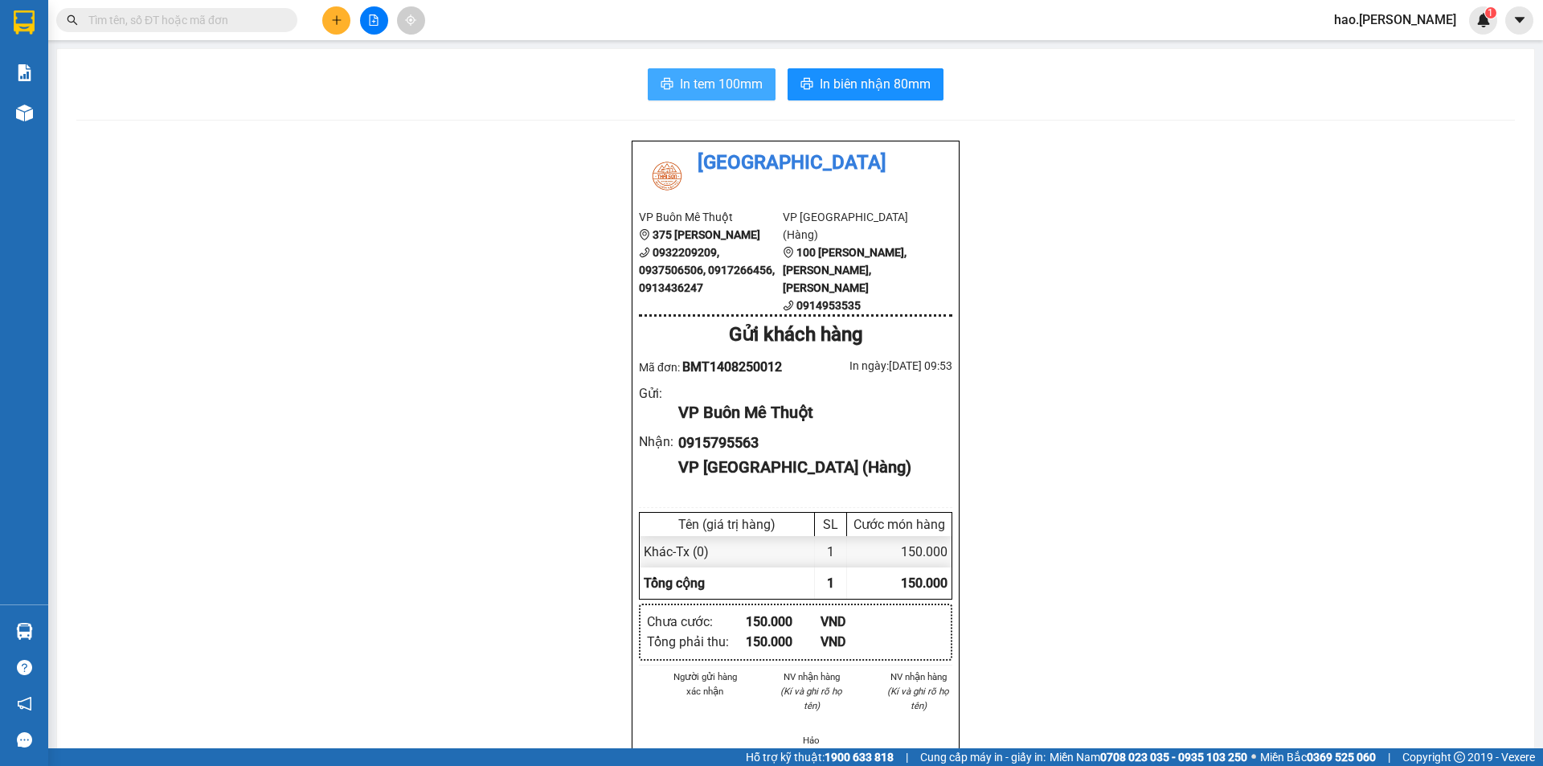
click at [747, 80] on span "In tem 100mm" at bounding box center [721, 84] width 83 height 20
click at [347, 14] on button at bounding box center [336, 20] width 28 height 28
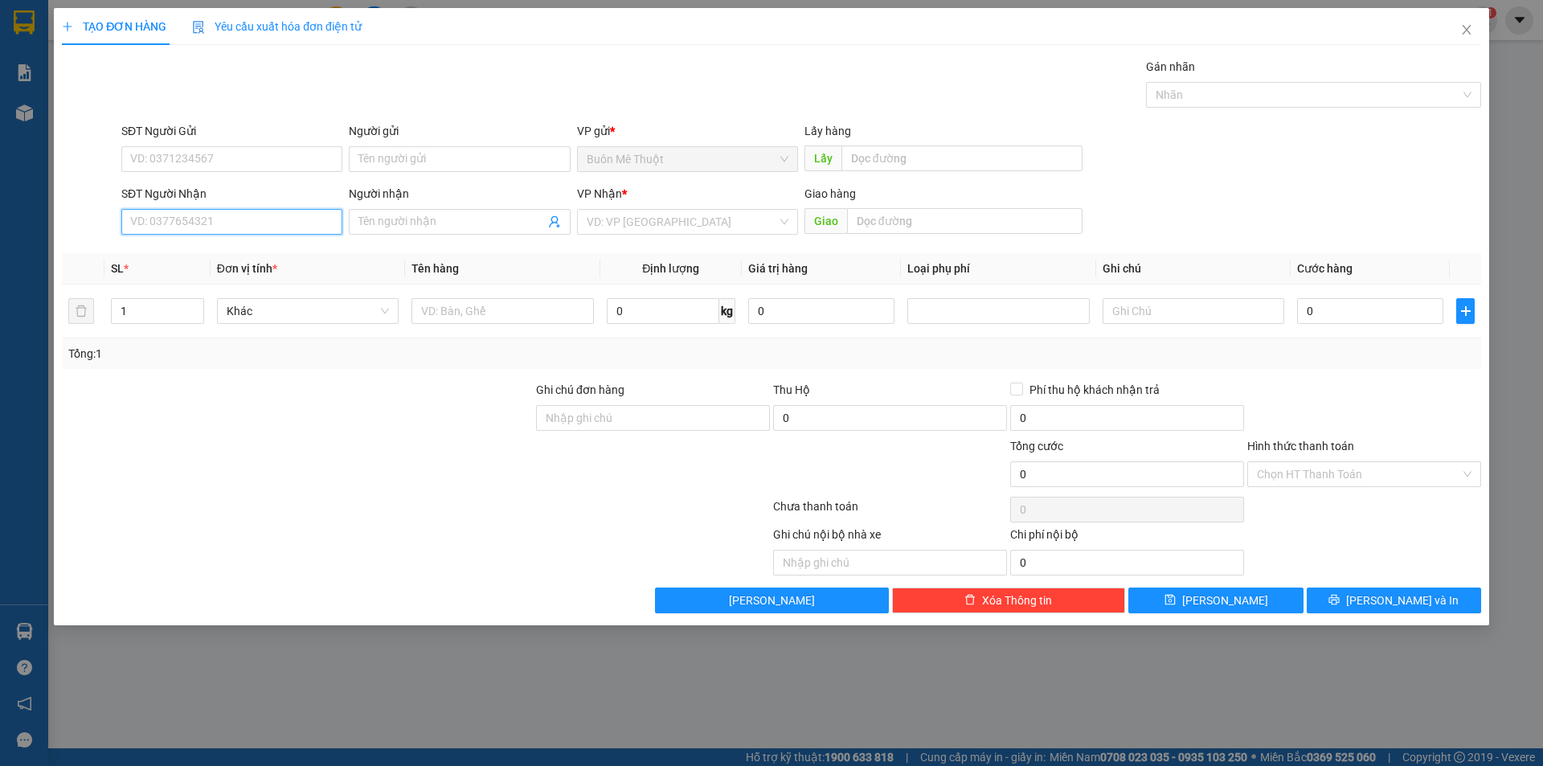
click at [230, 219] on input "SĐT Người Nhận" at bounding box center [231, 222] width 221 height 26
type input "0844149149"
click at [619, 231] on input "search" at bounding box center [682, 222] width 190 height 24
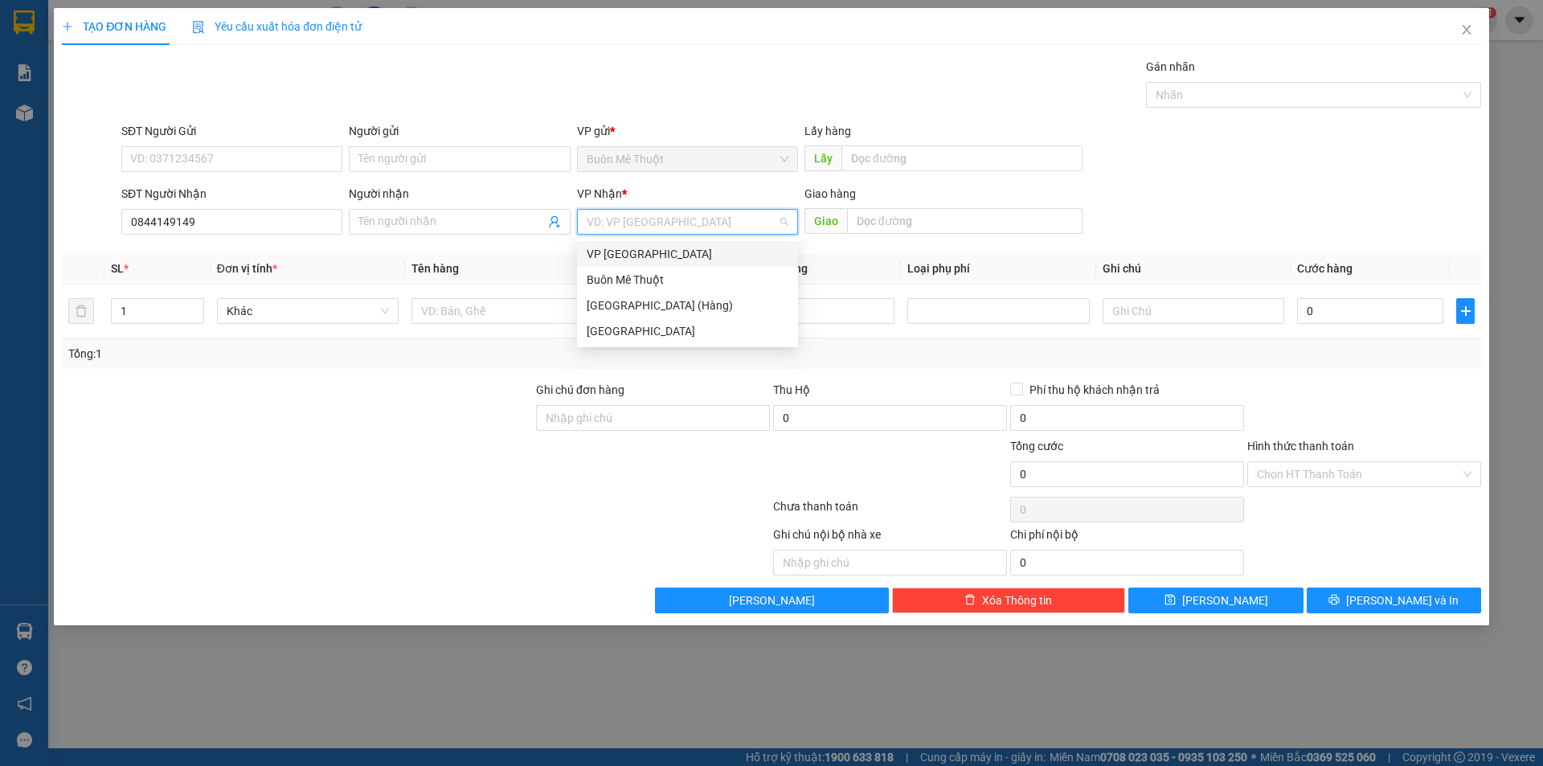
click at [636, 260] on div "VP [GEOGRAPHIC_DATA]" at bounding box center [688, 254] width 202 height 18
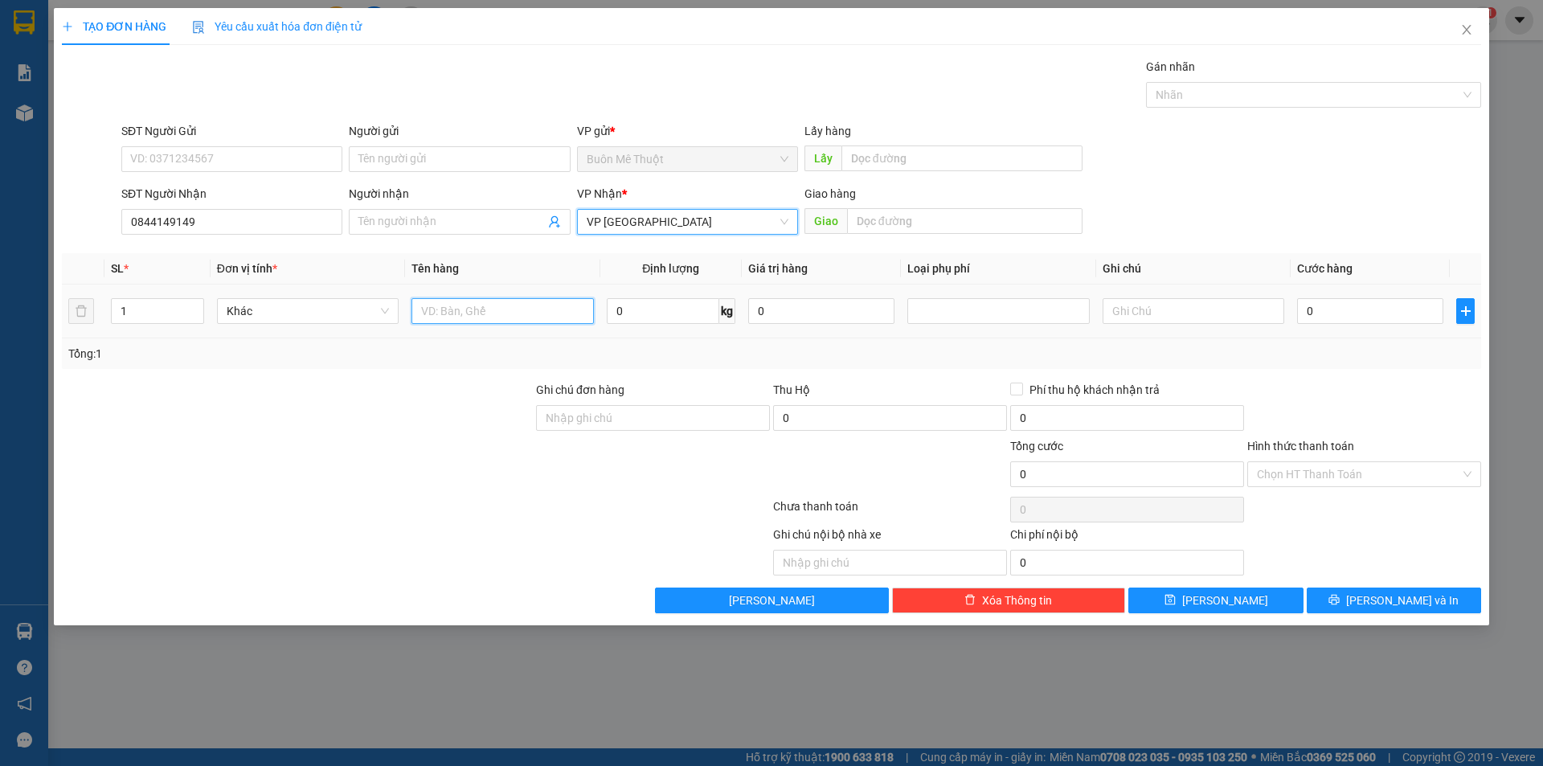
click at [531, 306] on input "text" at bounding box center [502, 311] width 182 height 26
type input "kiện"
click at [1341, 317] on input "0" at bounding box center [1370, 311] width 146 height 26
type input "5"
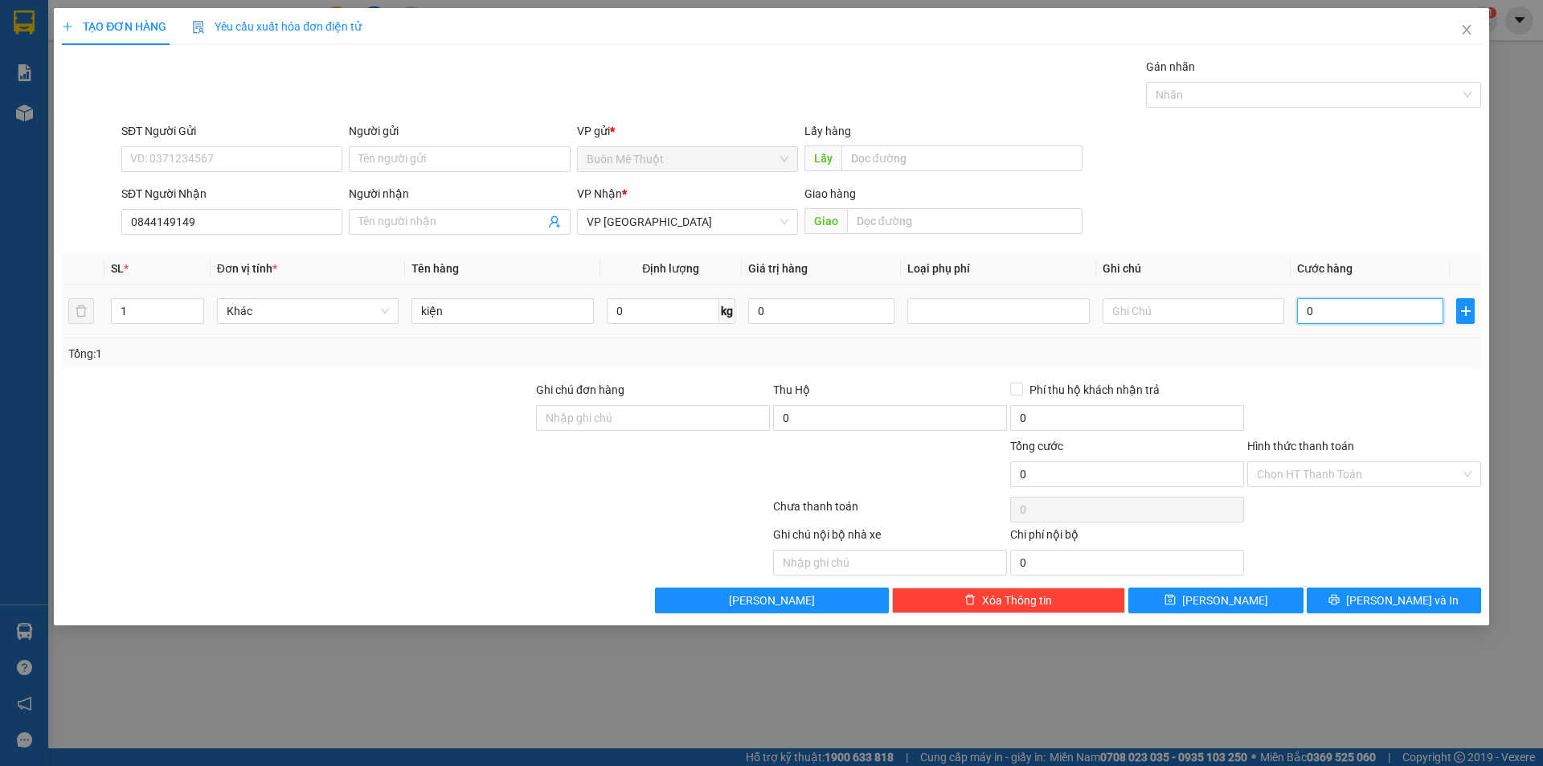
type input "5"
type input "50"
type input "50.000"
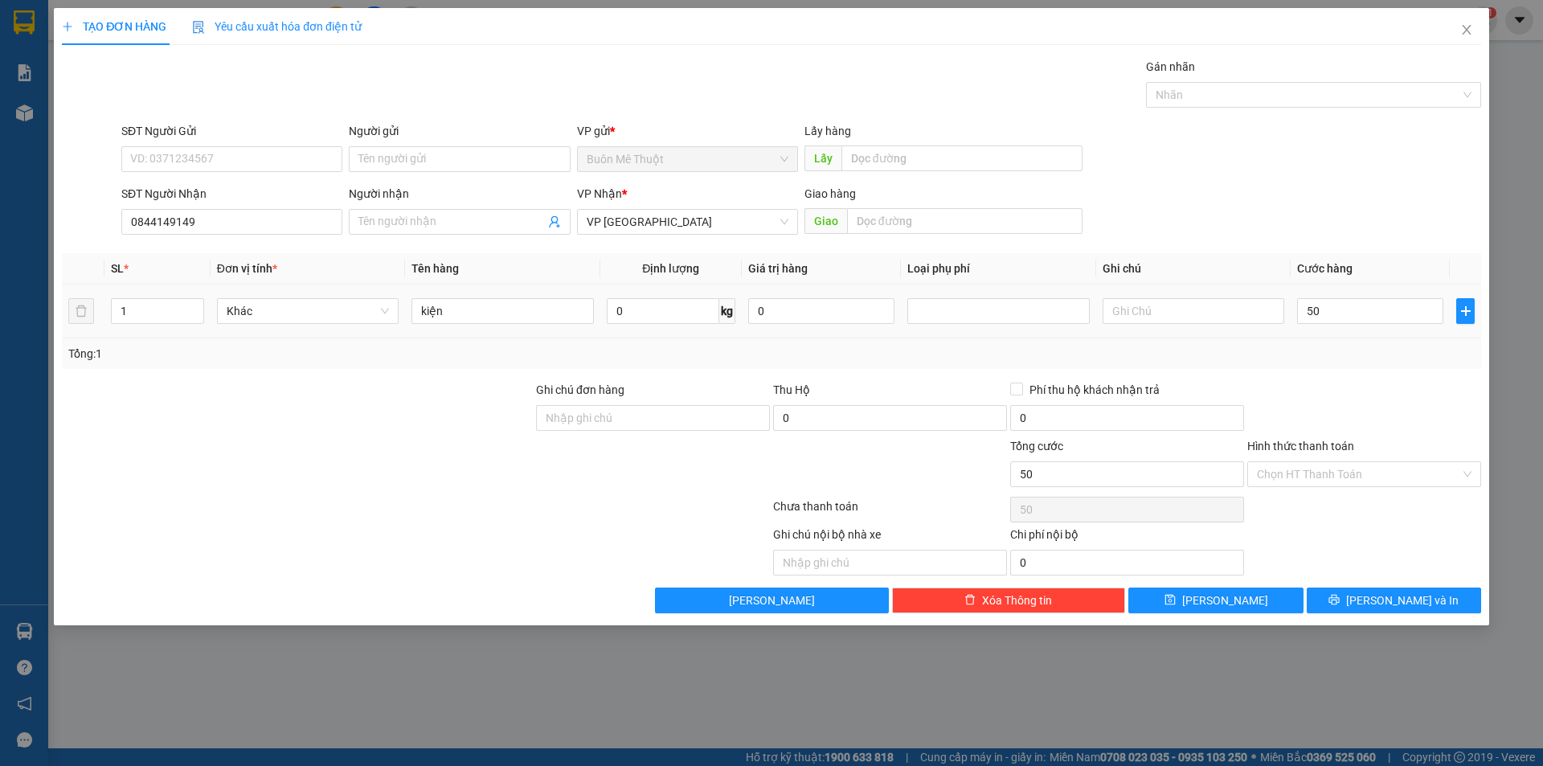
type input "50.000"
click at [1278, 406] on div at bounding box center [1364, 409] width 237 height 56
click at [1340, 607] on span "printer" at bounding box center [1333, 600] width 11 height 13
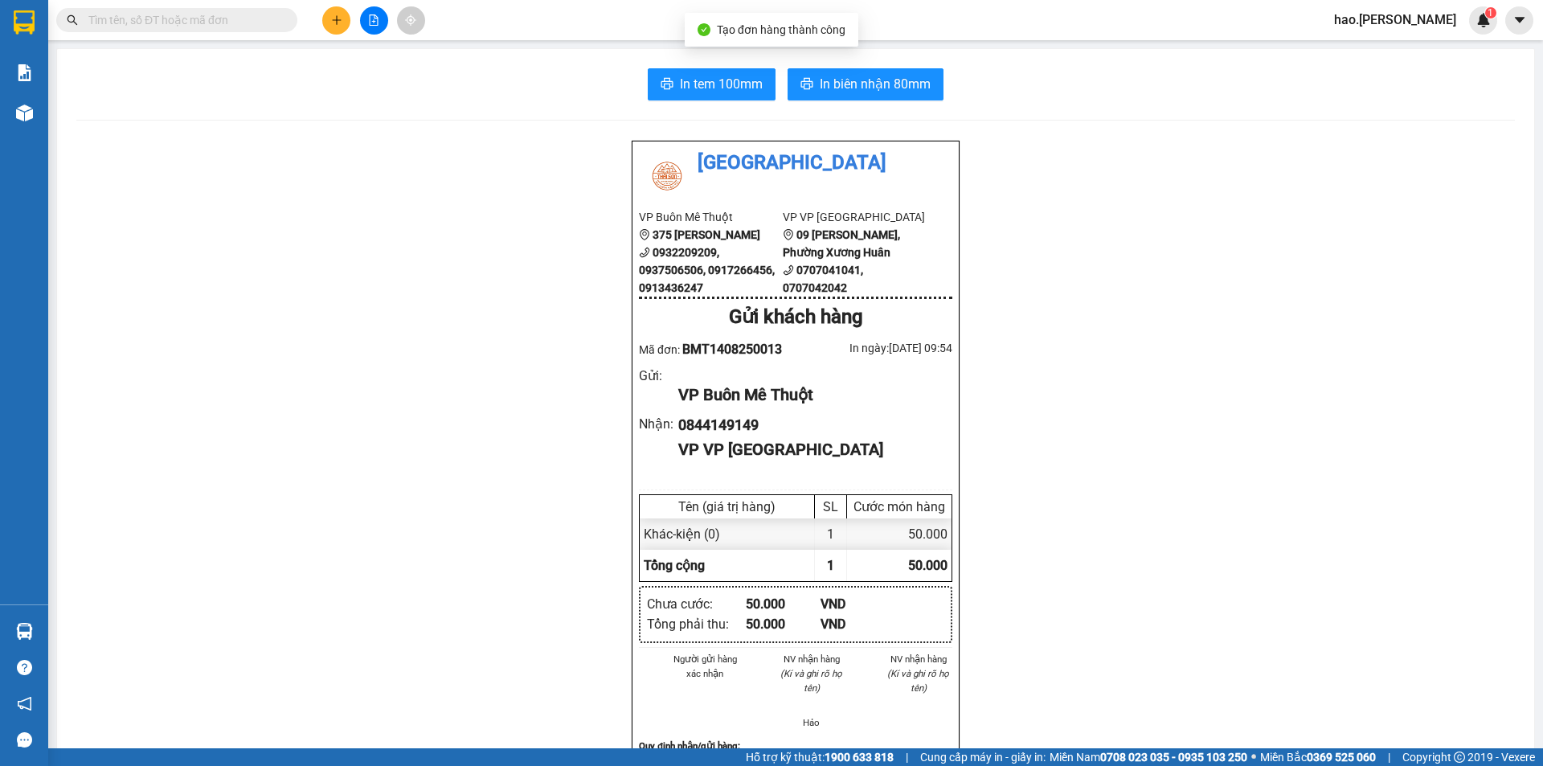
click at [689, 54] on div "In tem 100mm In biên nhận 80mm Thái Sơn VP Buôn Mê Thuột 375 Hoàng Diệu 0932209…" at bounding box center [795, 703] width 1477 height 1309
click at [689, 59] on div "In tem 100mm In biên nhận 80mm Thái Sơn VP Buôn Mê Thuột 375 Hoàng Diệu 0932209…" at bounding box center [795, 703] width 1477 height 1309
click at [691, 87] on span "In tem 100mm" at bounding box center [721, 84] width 83 height 20
click at [326, 19] on button at bounding box center [336, 20] width 28 height 28
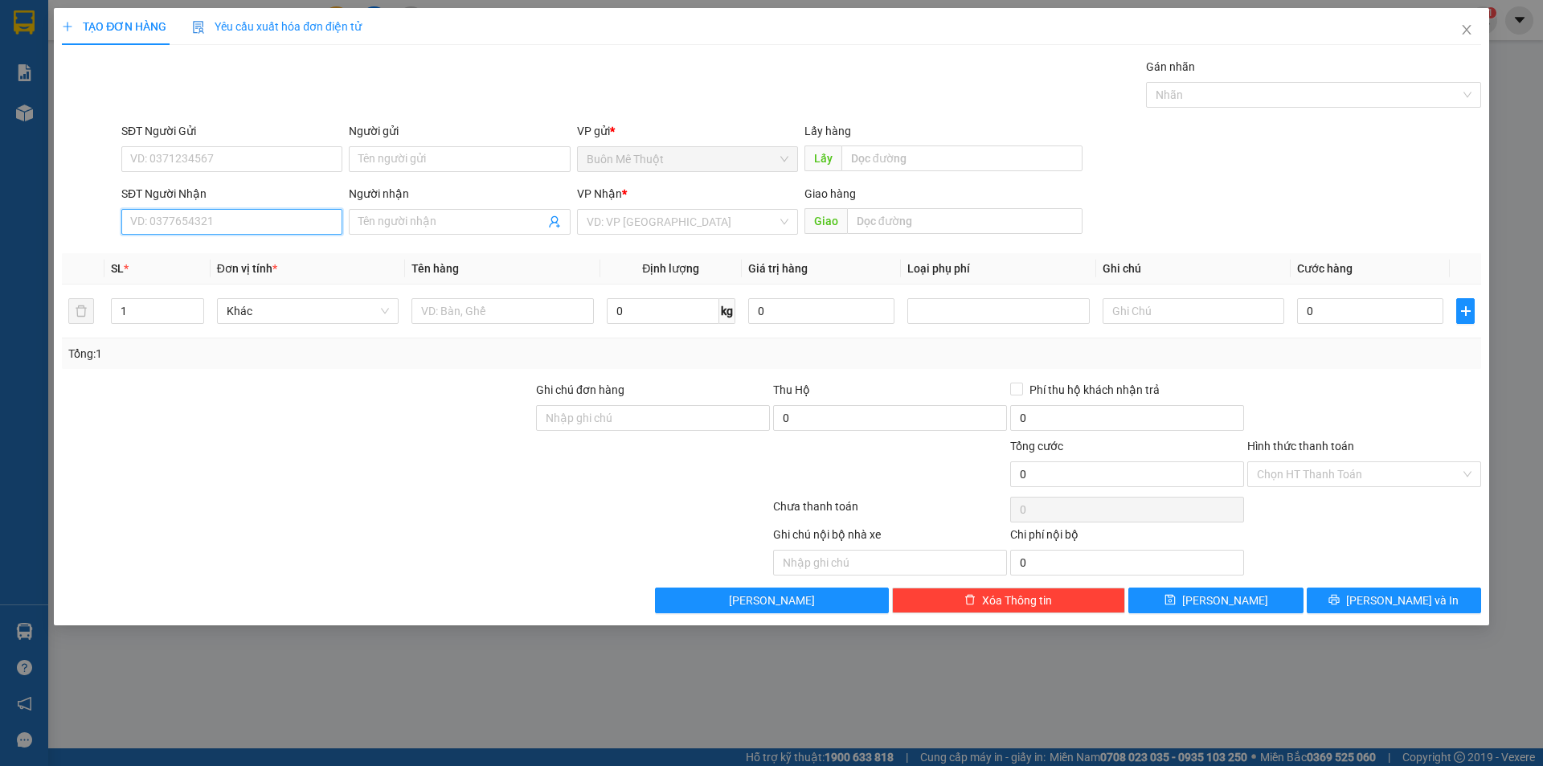
click at [227, 227] on input "SĐT Người Nhận" at bounding box center [231, 222] width 221 height 26
click at [200, 254] on div "0911879868" at bounding box center [232, 254] width 202 height 18
type input "0911879868"
type input "100.000"
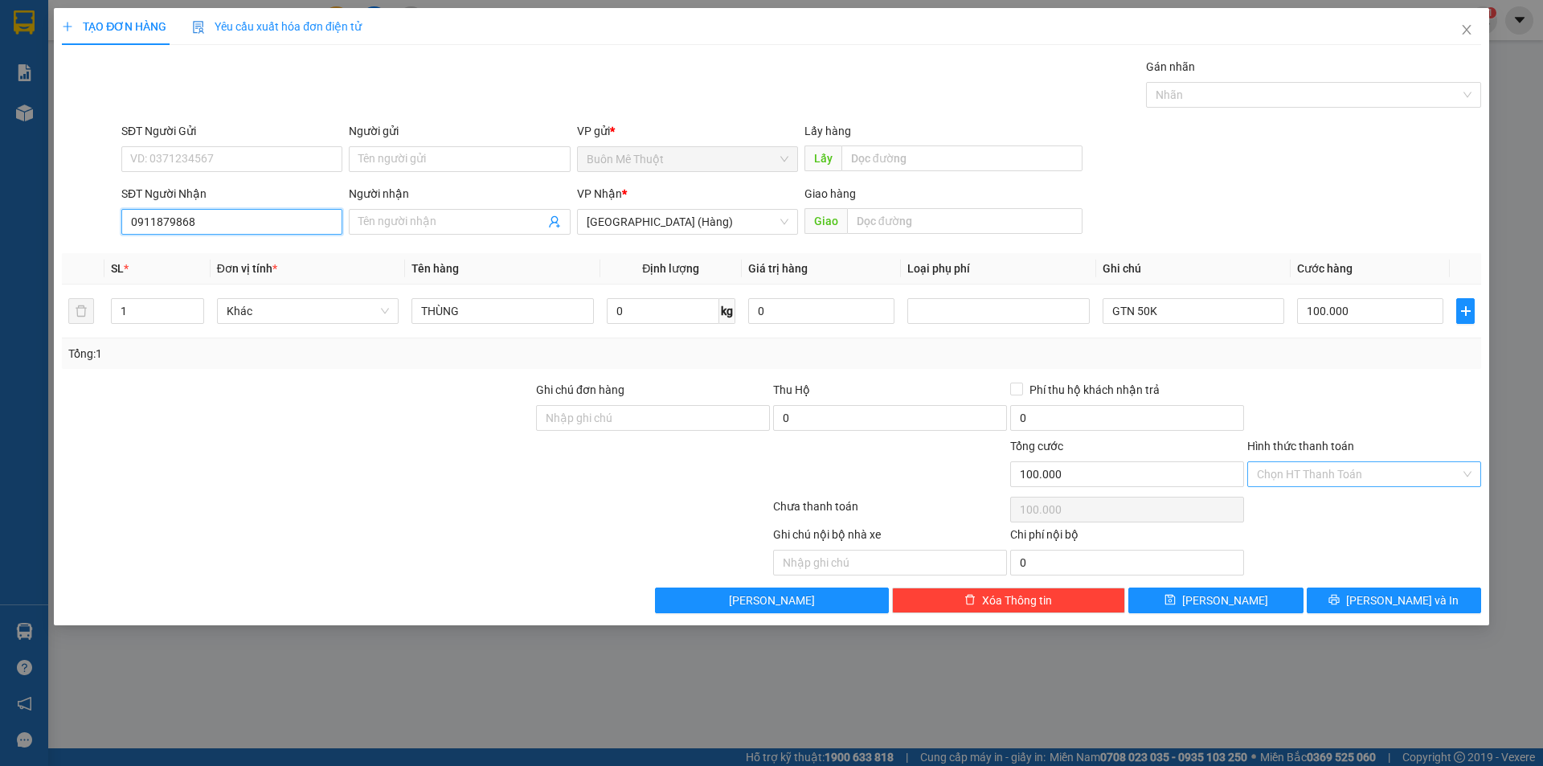
type input "0911879868"
click at [1284, 477] on input "Hình thức thanh toán" at bounding box center [1358, 474] width 203 height 24
click at [1283, 515] on div "Tại văn phòng" at bounding box center [1364, 506] width 234 height 26
type input "0"
click at [1340, 598] on button "[PERSON_NAME] và In" at bounding box center [1394, 600] width 174 height 26
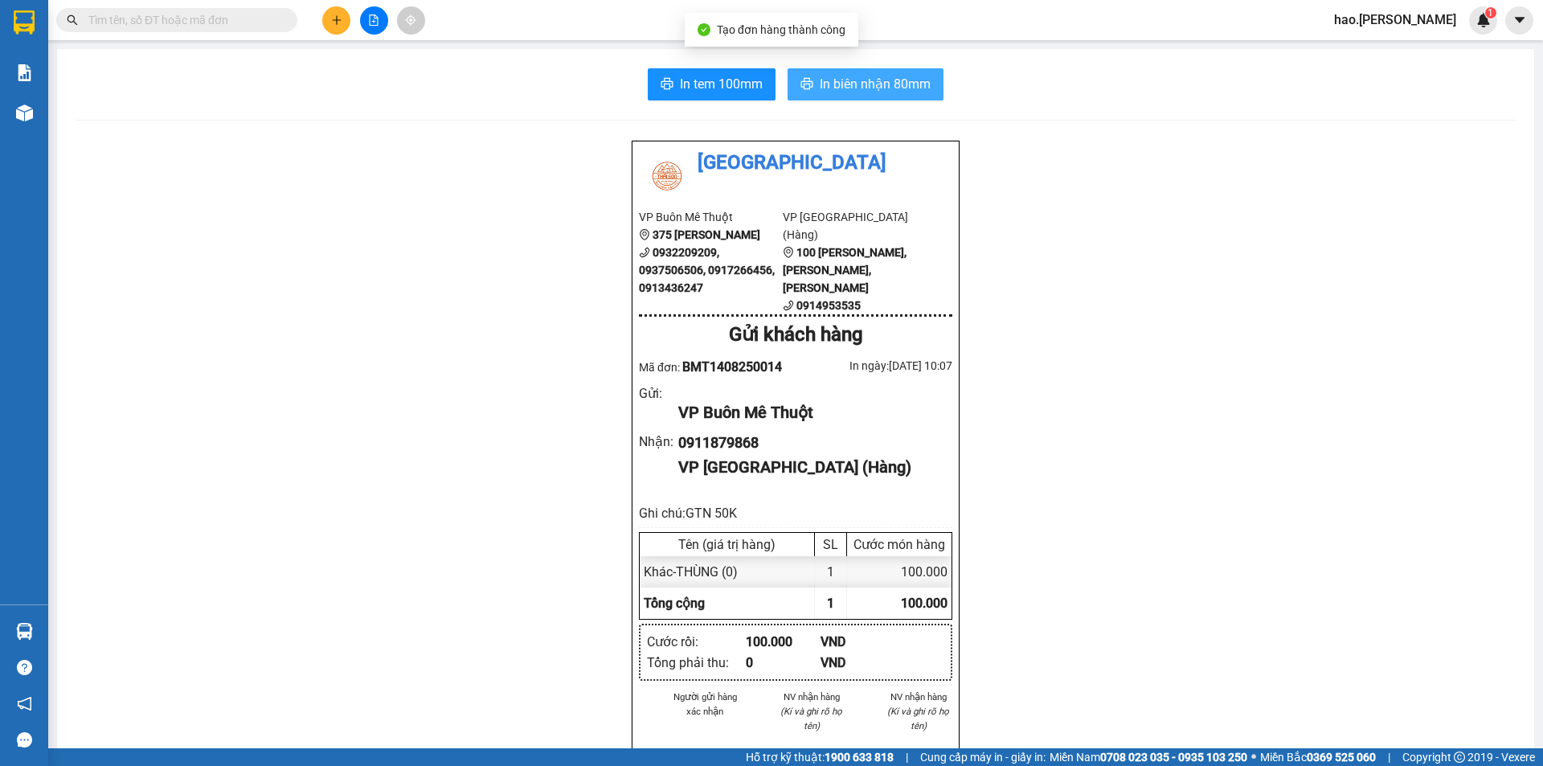
click at [902, 86] on span "In biên nhận 80mm" at bounding box center [875, 84] width 111 height 20
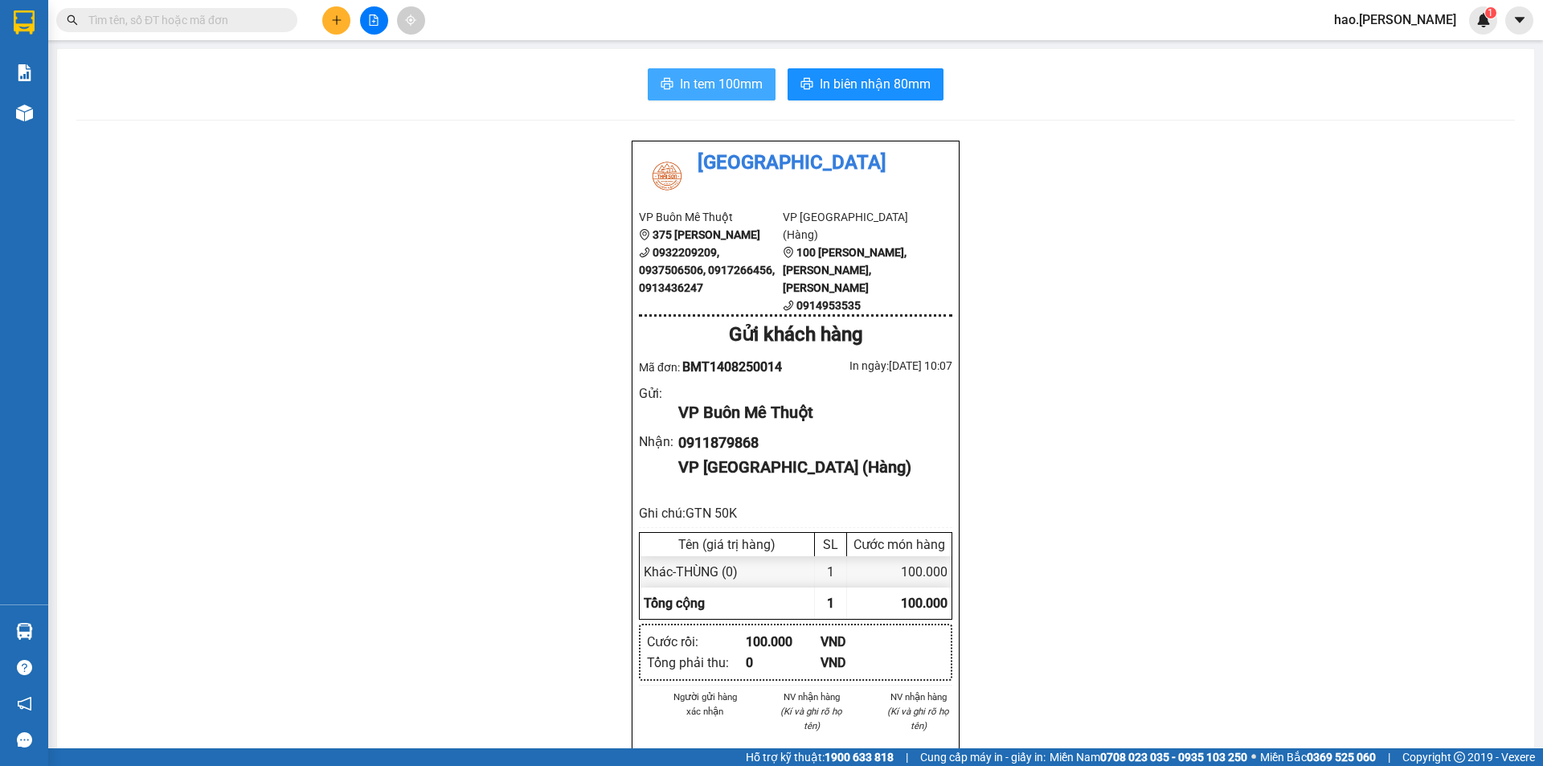
click at [738, 89] on span "In tem 100mm" at bounding box center [721, 84] width 83 height 20
click at [334, 16] on icon "plus" at bounding box center [336, 19] width 11 height 11
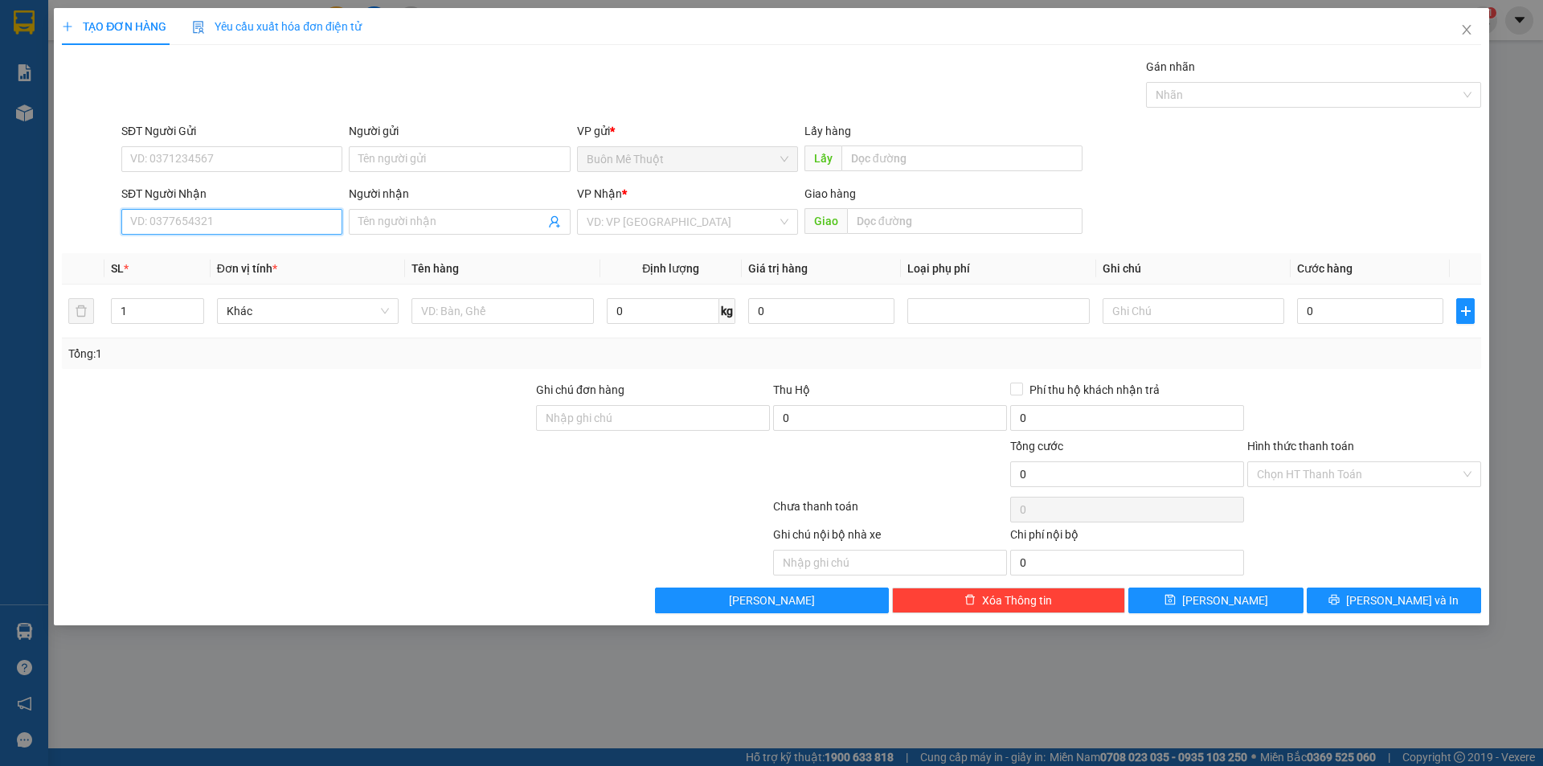
click at [219, 217] on input "SĐT Người Nhận" at bounding box center [231, 222] width 221 height 26
type input "0945949717"
click at [615, 216] on input "search" at bounding box center [682, 222] width 190 height 24
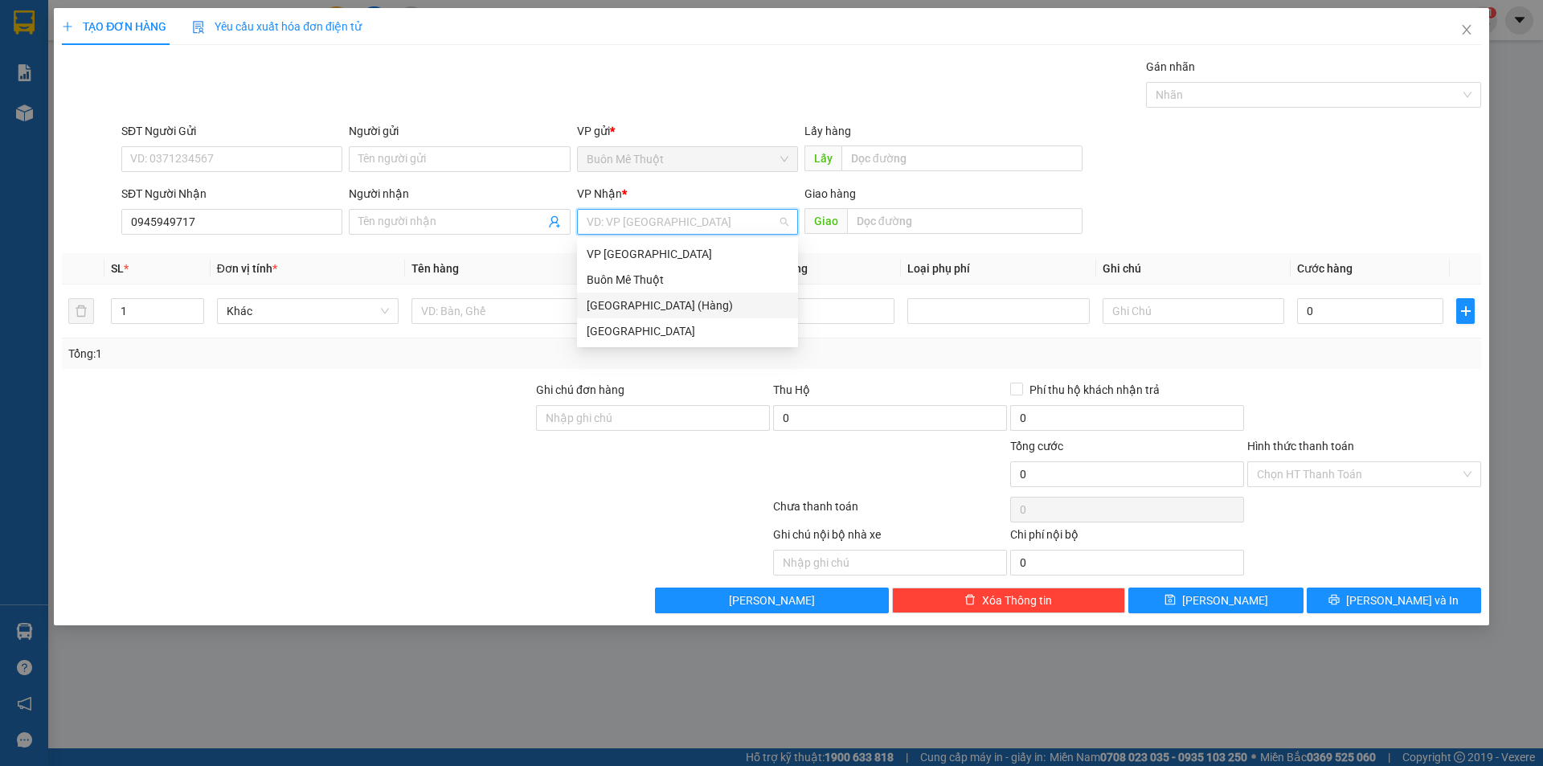
click at [628, 305] on div "[GEOGRAPHIC_DATA] (Hàng)" at bounding box center [688, 306] width 202 height 18
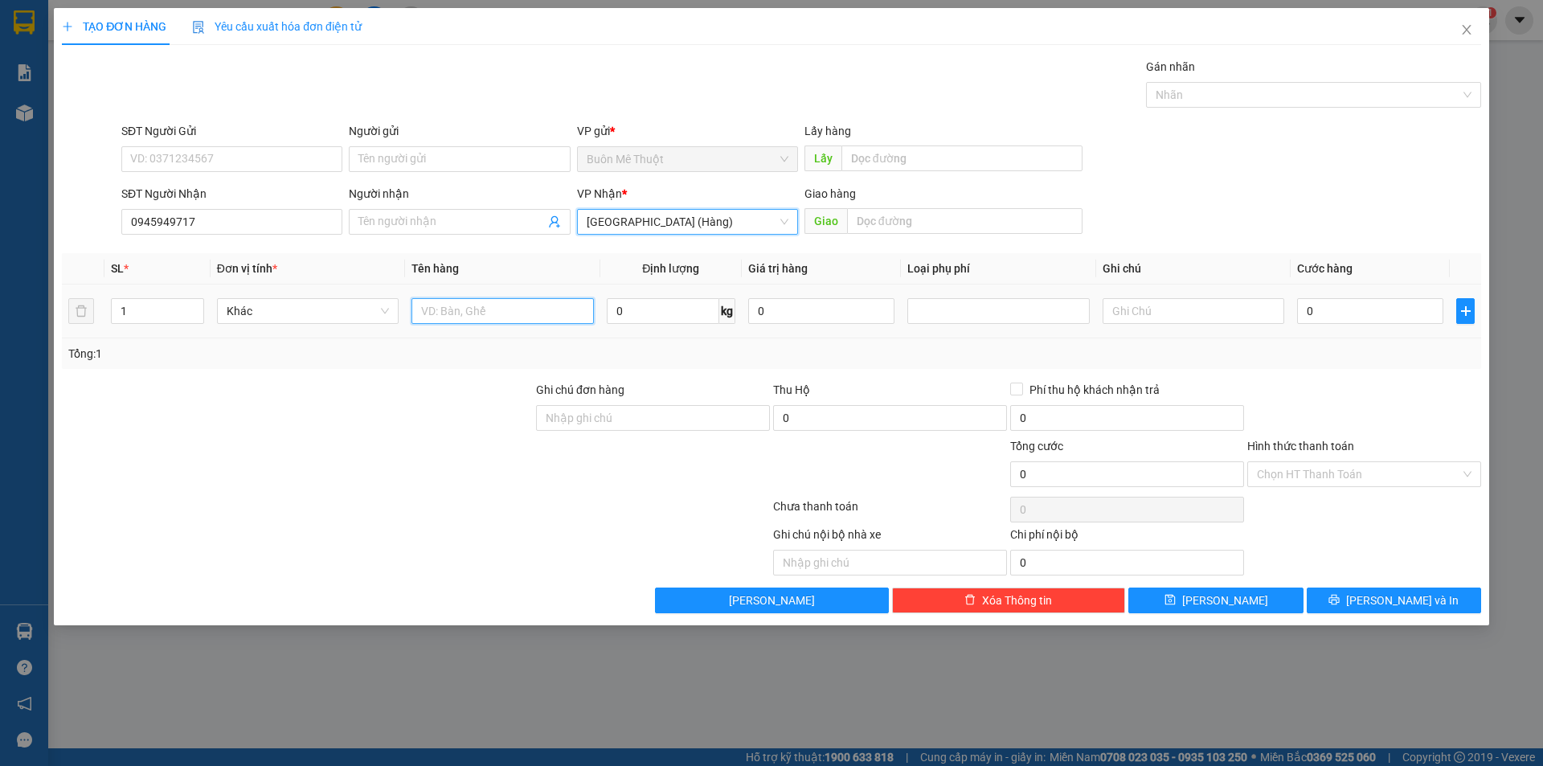
click at [538, 309] on input "text" at bounding box center [502, 311] width 182 height 26
type input "kiện"
type input "5"
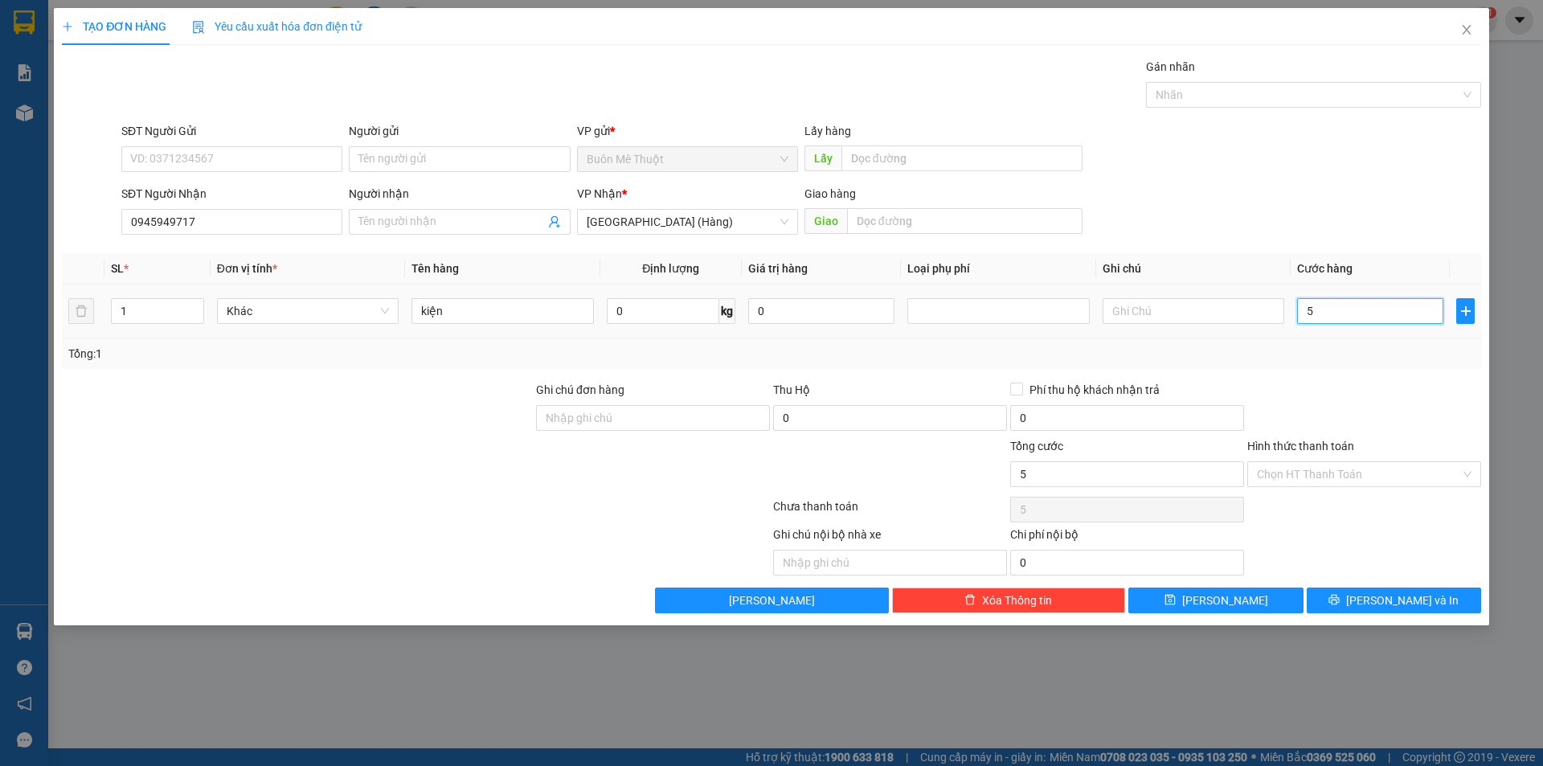
type input "50"
click at [1355, 336] on td "50.000" at bounding box center [1370, 311] width 159 height 54
click at [1306, 483] on input "Hình thức thanh toán" at bounding box center [1358, 474] width 203 height 24
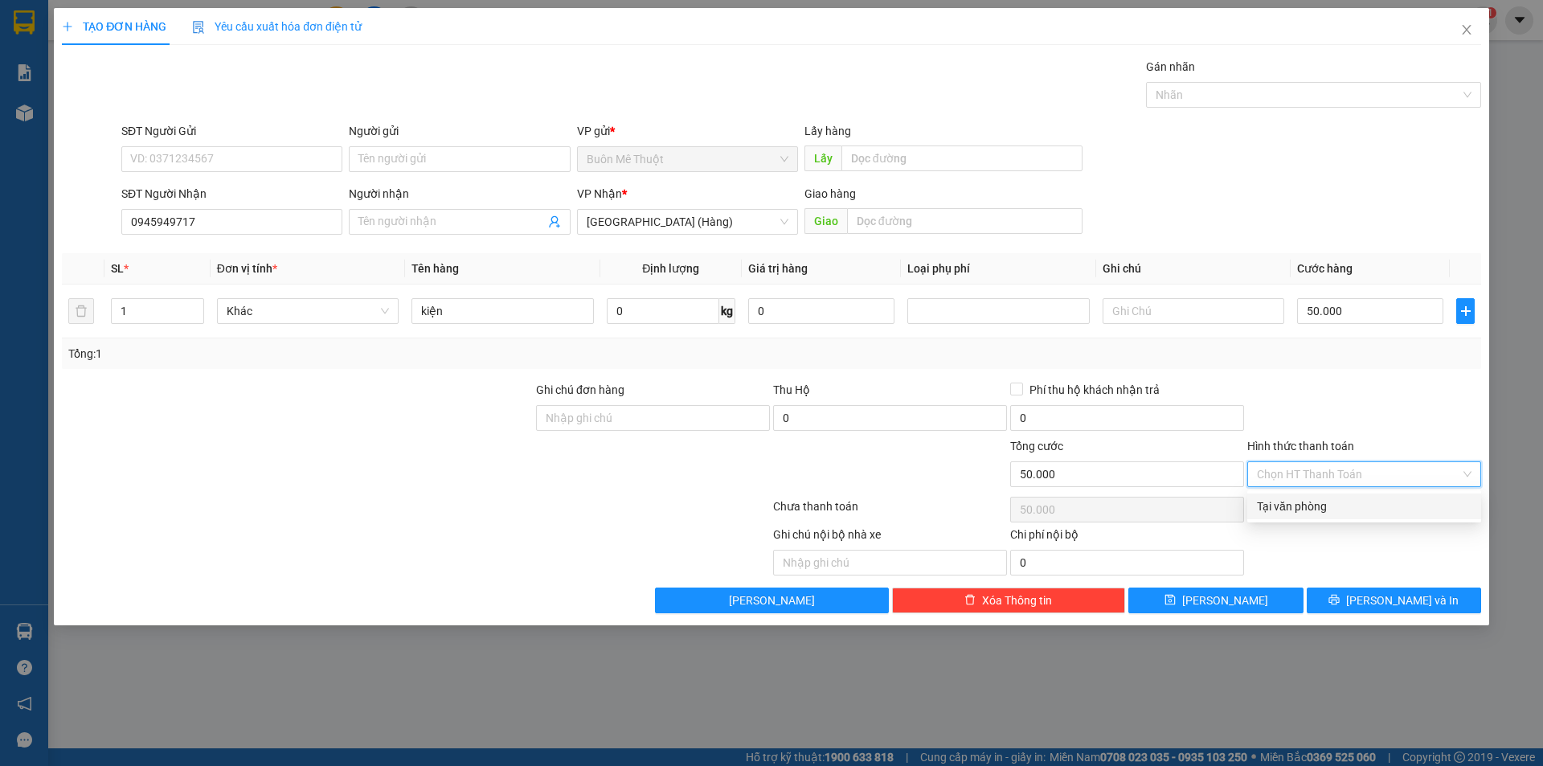
click at [1289, 501] on div "Tại văn phòng" at bounding box center [1364, 506] width 215 height 18
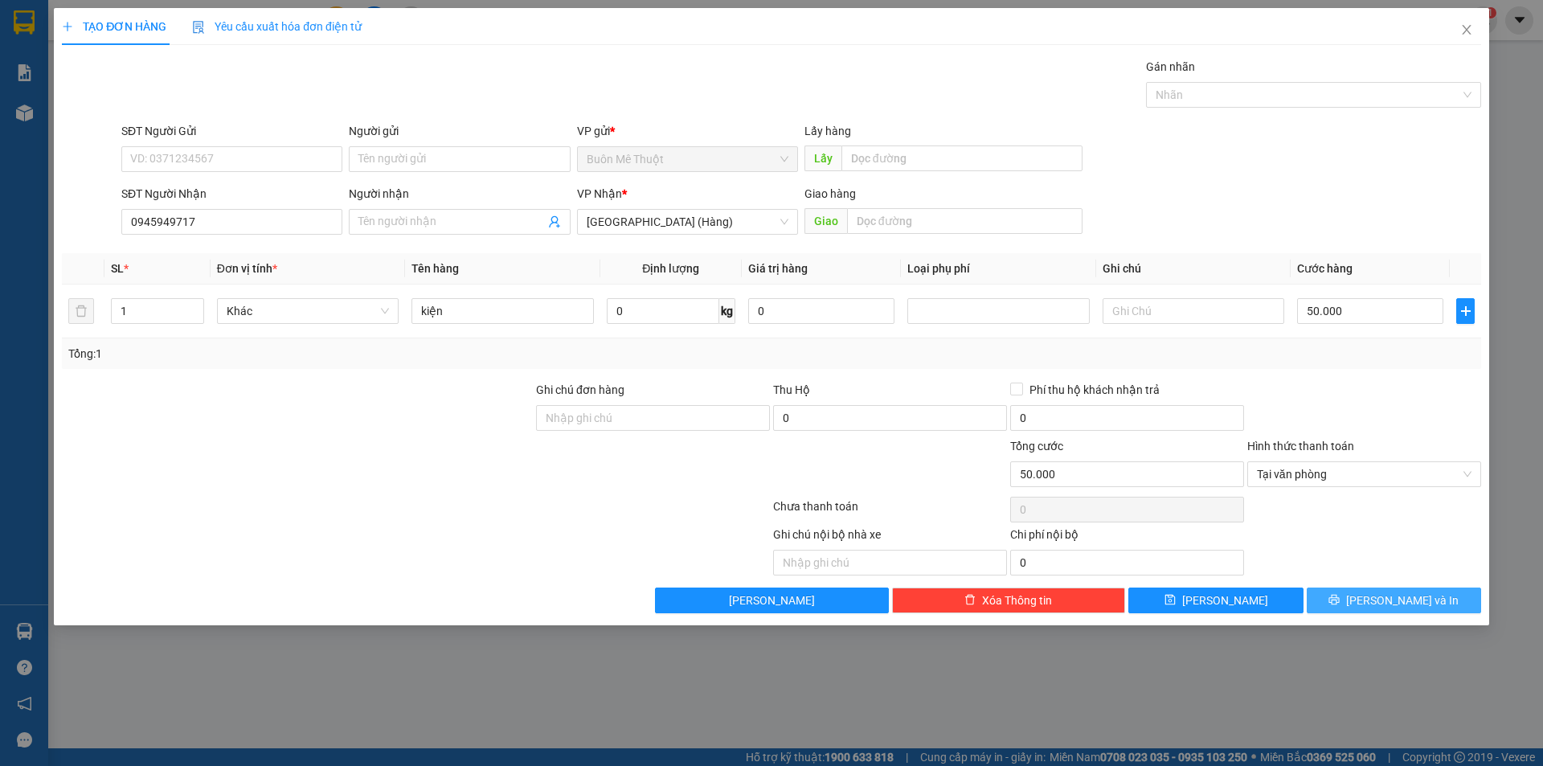
click at [1332, 591] on button "[PERSON_NAME] và In" at bounding box center [1394, 600] width 174 height 26
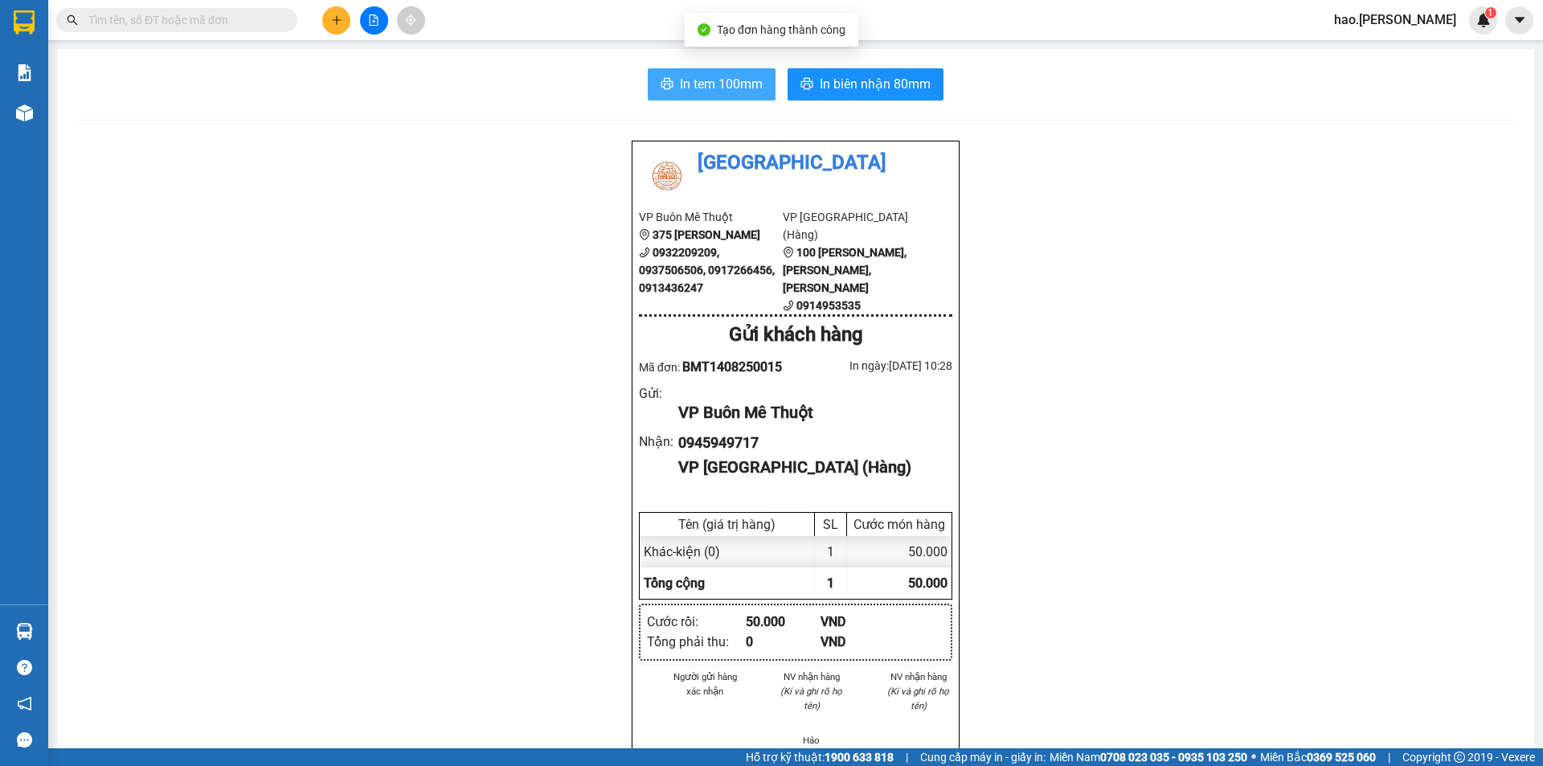
click at [729, 87] on span "In tem 100mm" at bounding box center [721, 84] width 83 height 20
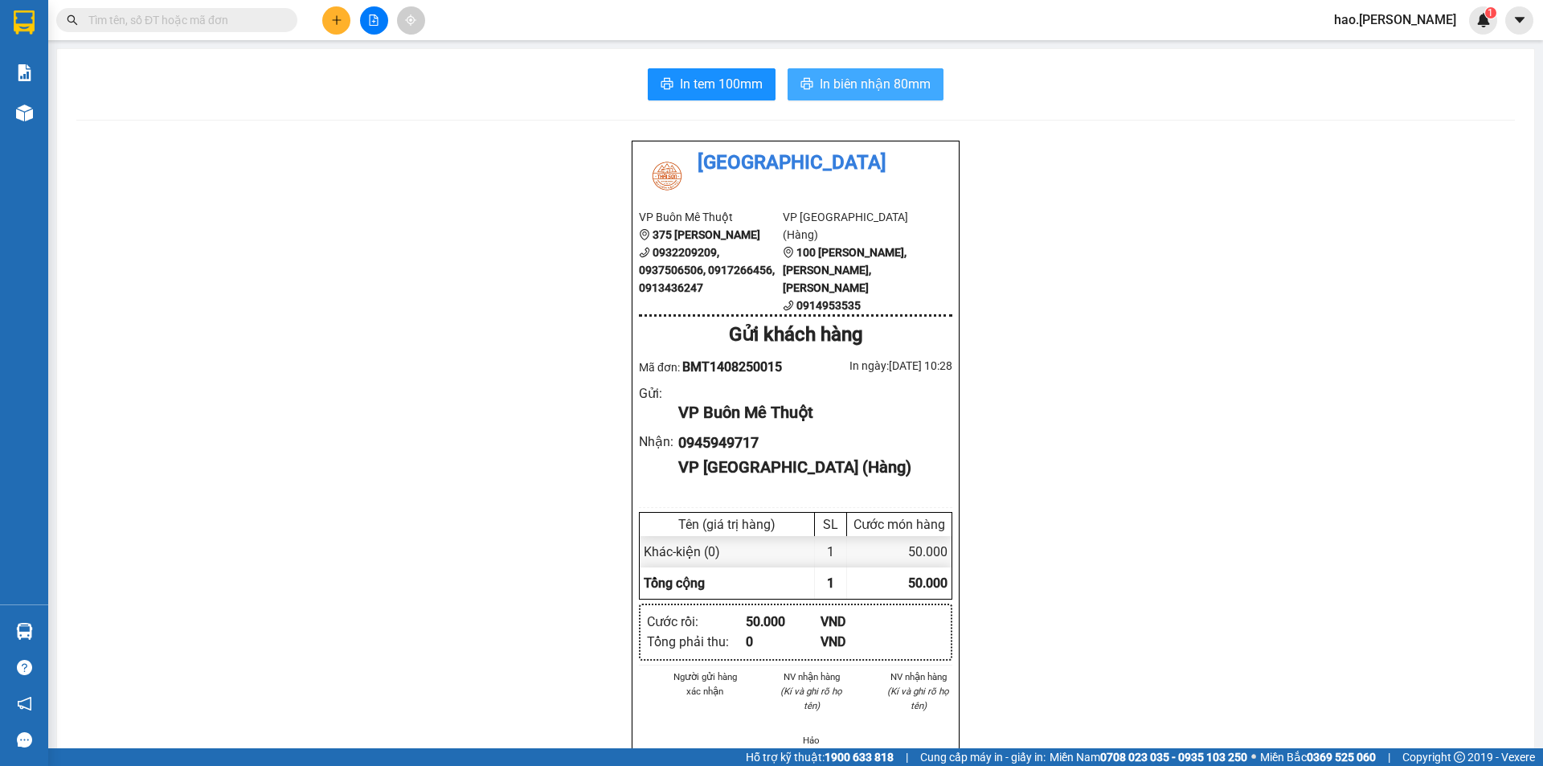
click at [889, 82] on span "In biên nhận 80mm" at bounding box center [875, 84] width 111 height 20
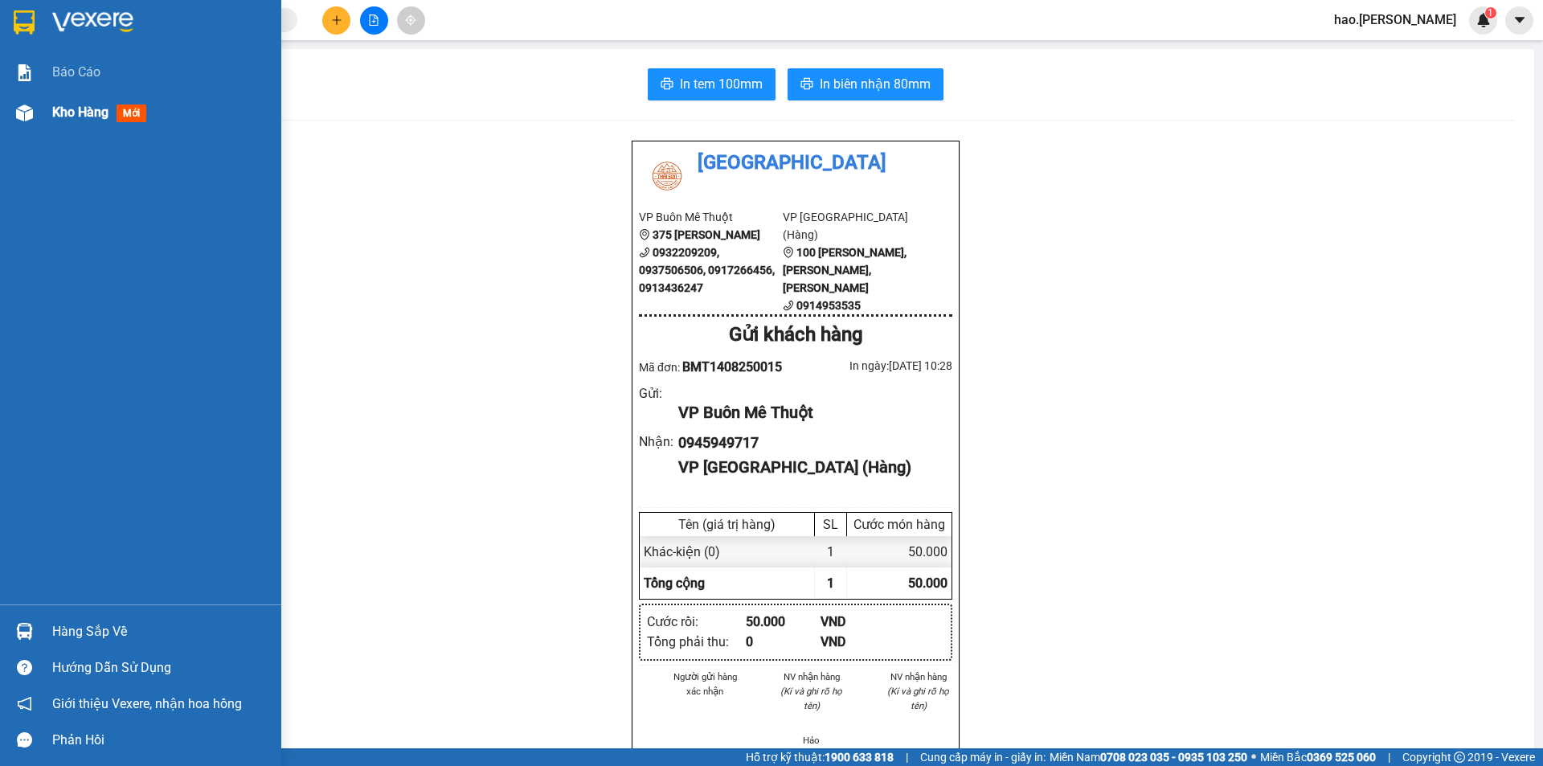
click at [95, 118] on span "Kho hàng" at bounding box center [80, 111] width 56 height 15
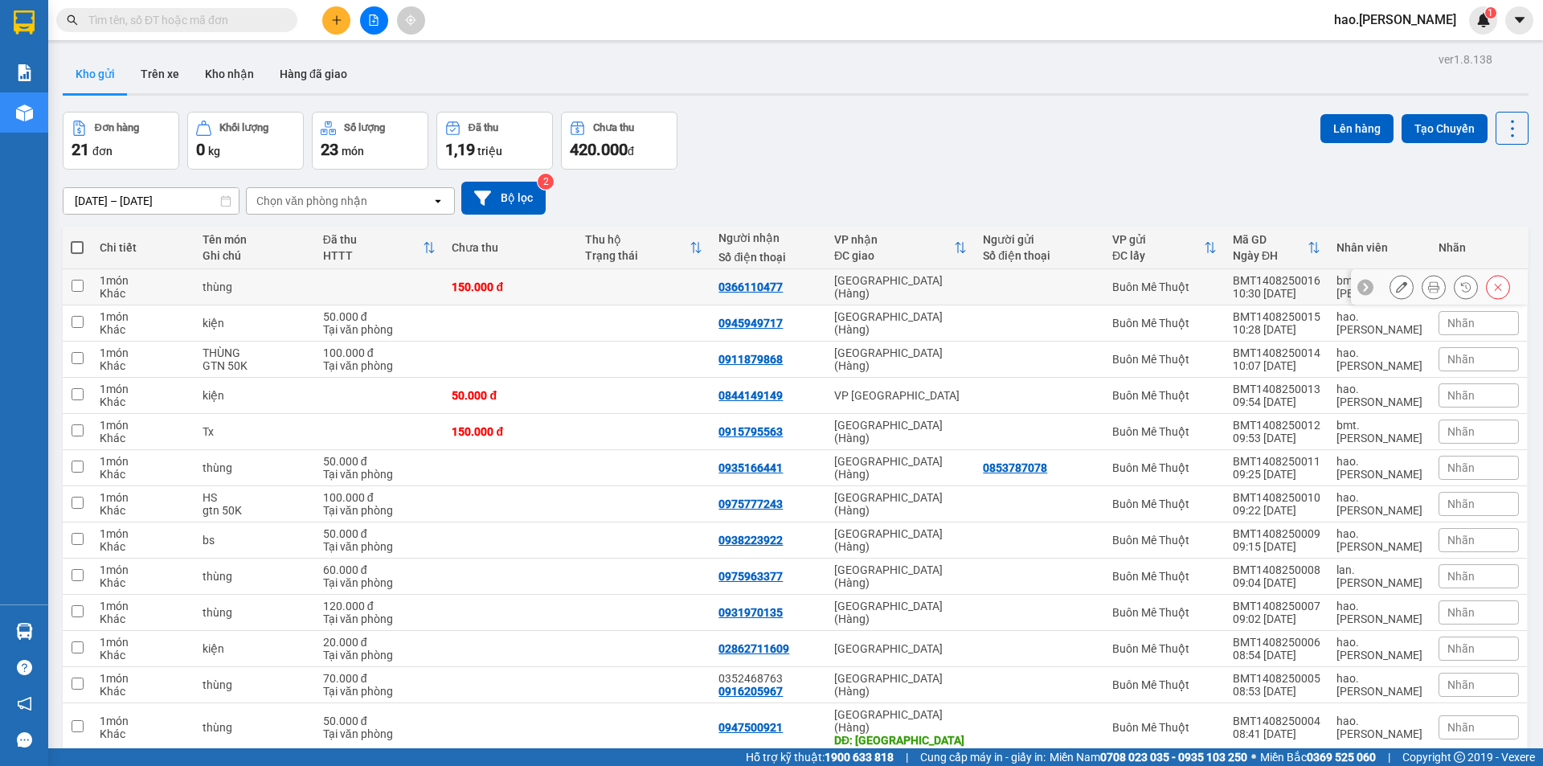
click at [1428, 285] on icon at bounding box center [1433, 286] width 11 height 11
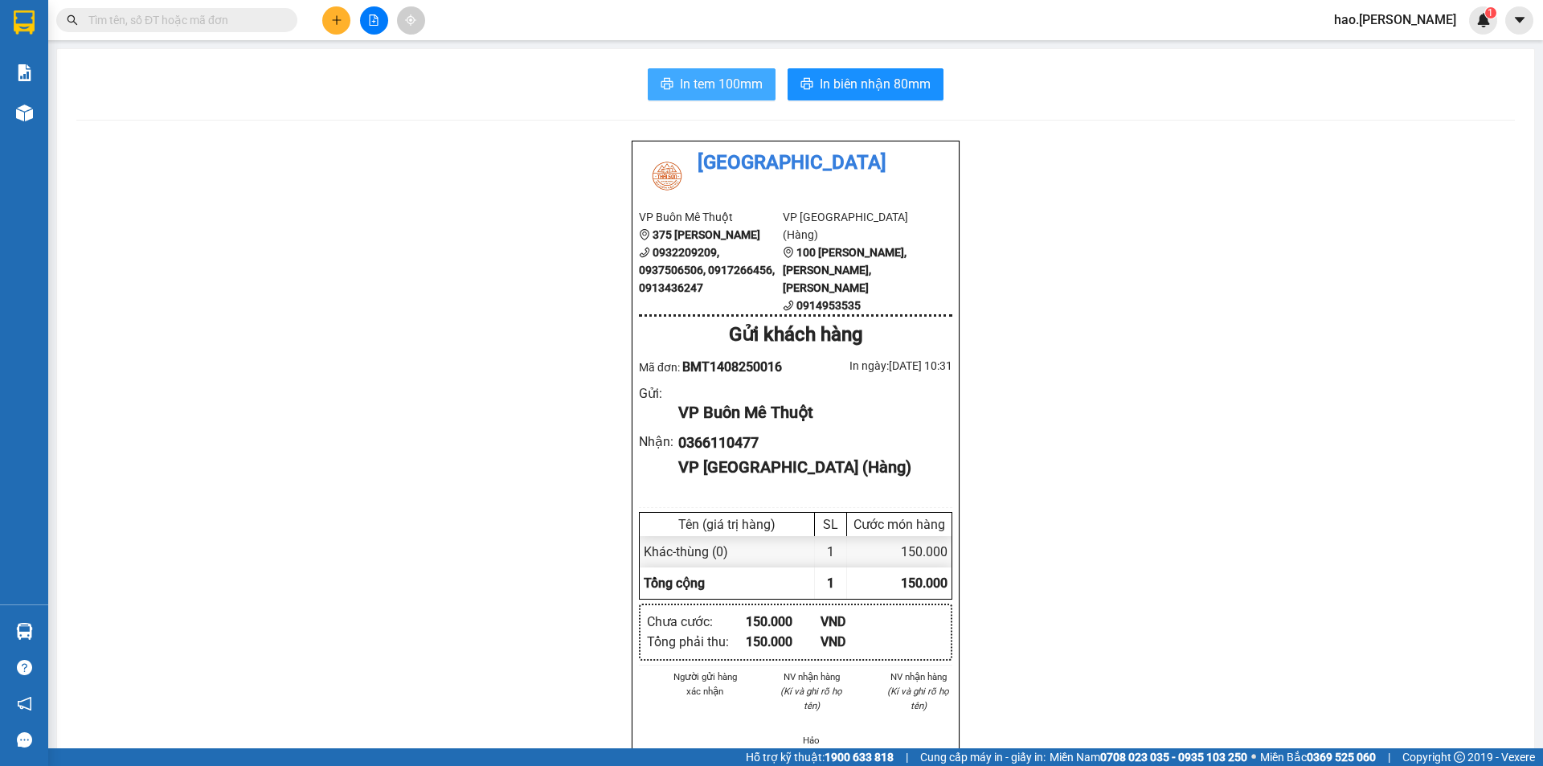
click at [753, 90] on span "In tem 100mm" at bounding box center [721, 84] width 83 height 20
click at [854, 77] on span "In biên nhận 80mm" at bounding box center [875, 84] width 111 height 20
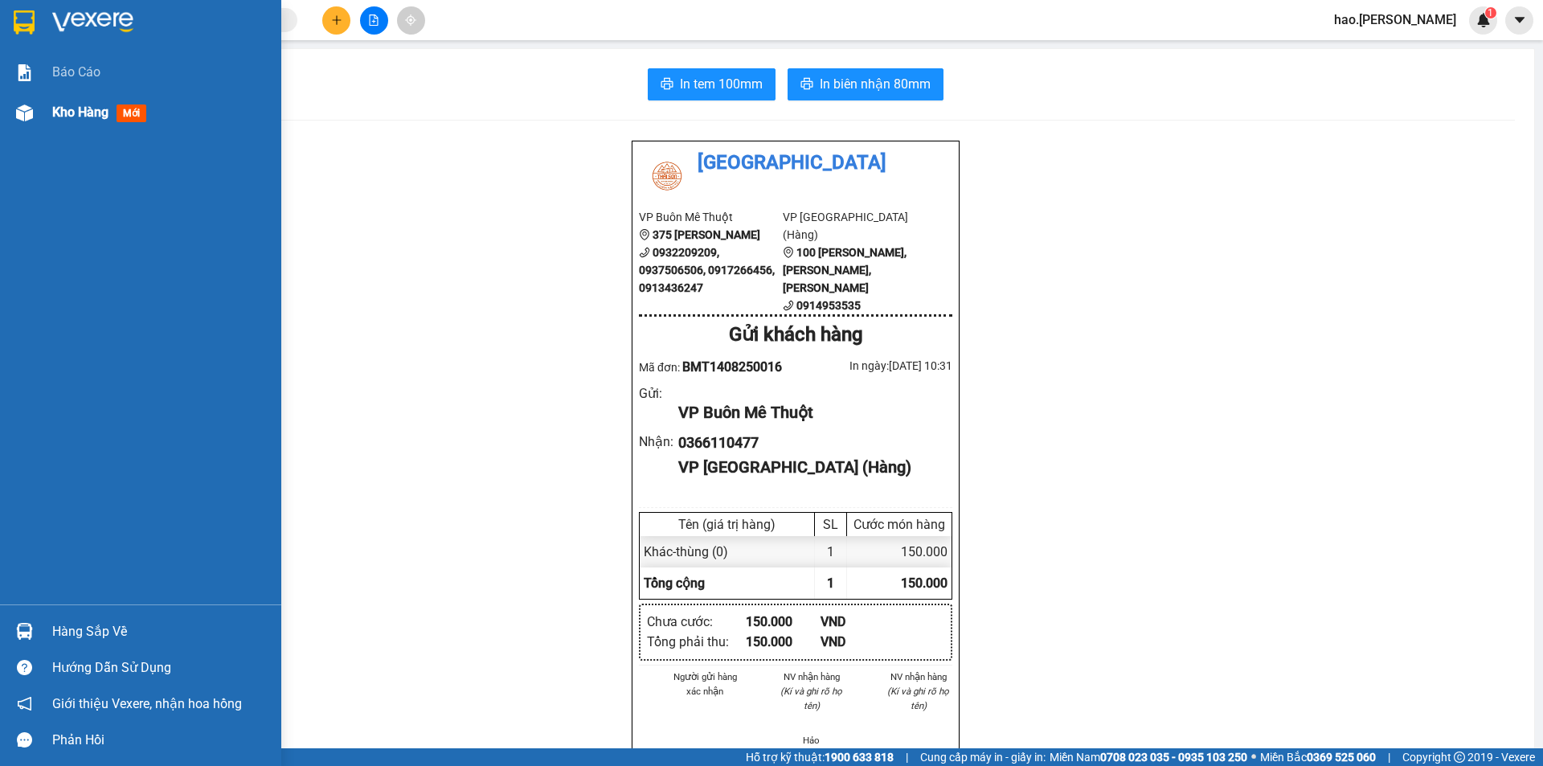
click at [80, 108] on span "Kho hàng" at bounding box center [80, 111] width 56 height 15
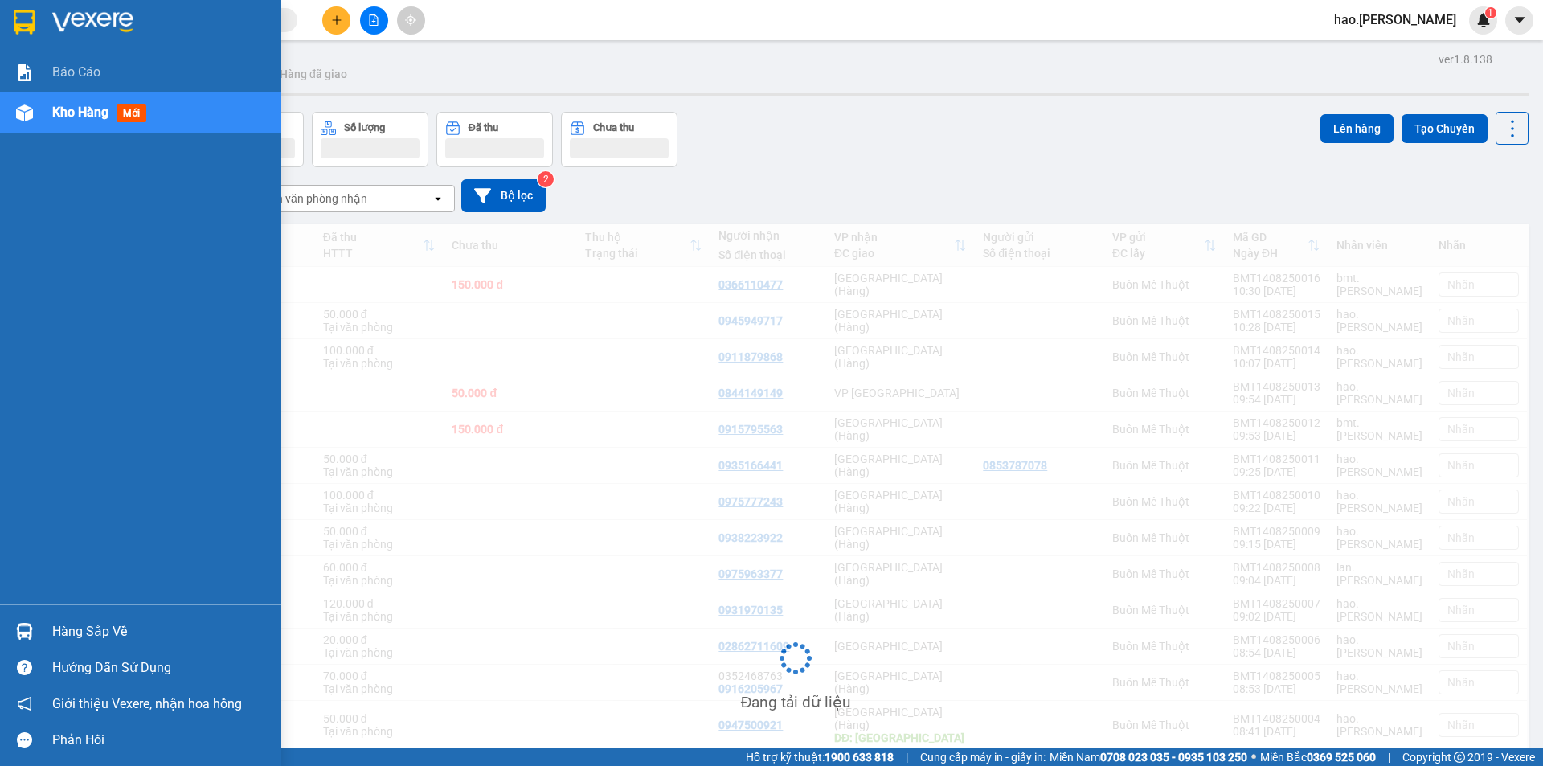
click at [80, 108] on span "Kho hàng" at bounding box center [80, 111] width 56 height 15
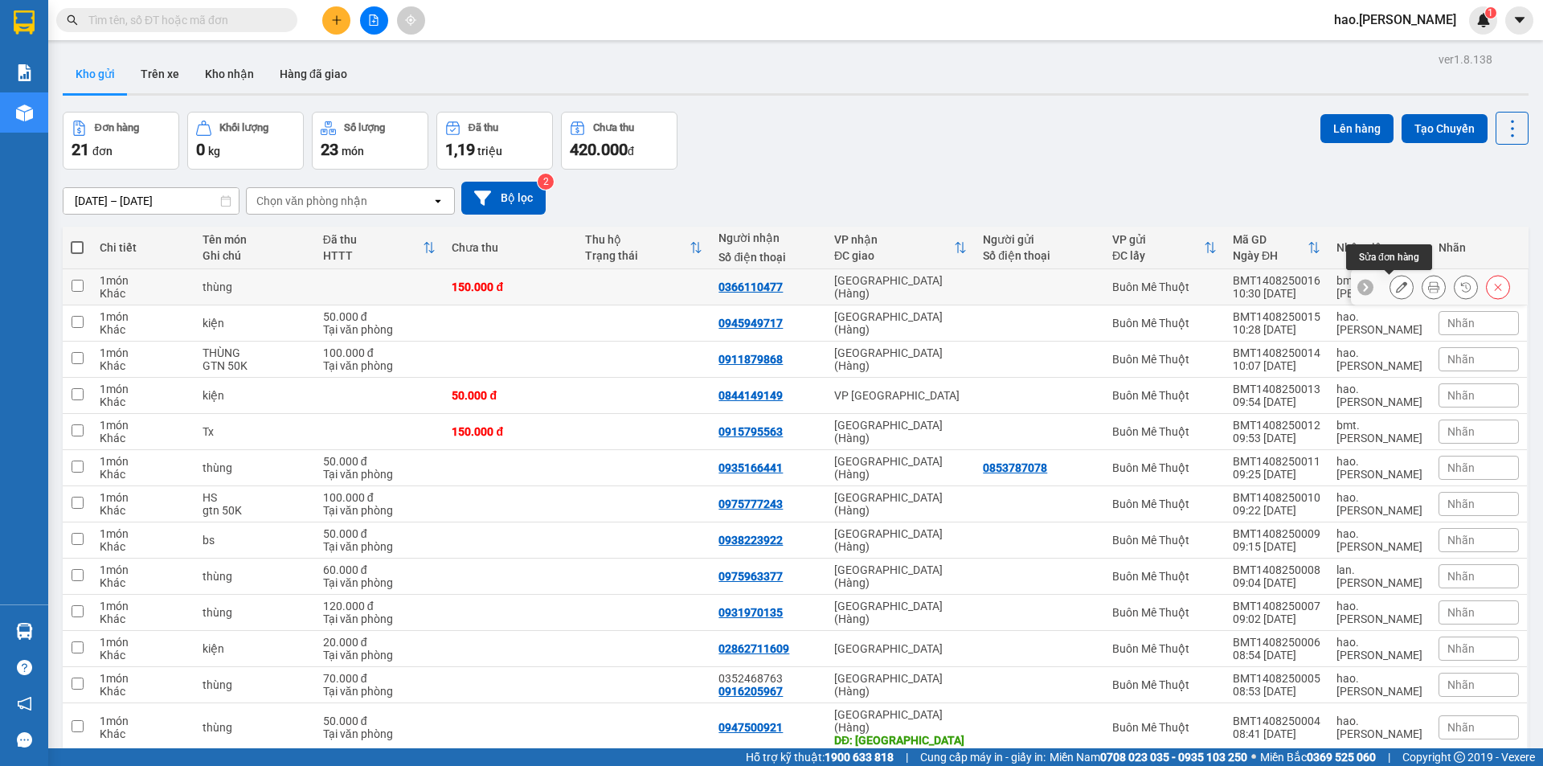
click at [1397, 286] on button at bounding box center [1401, 287] width 23 height 28
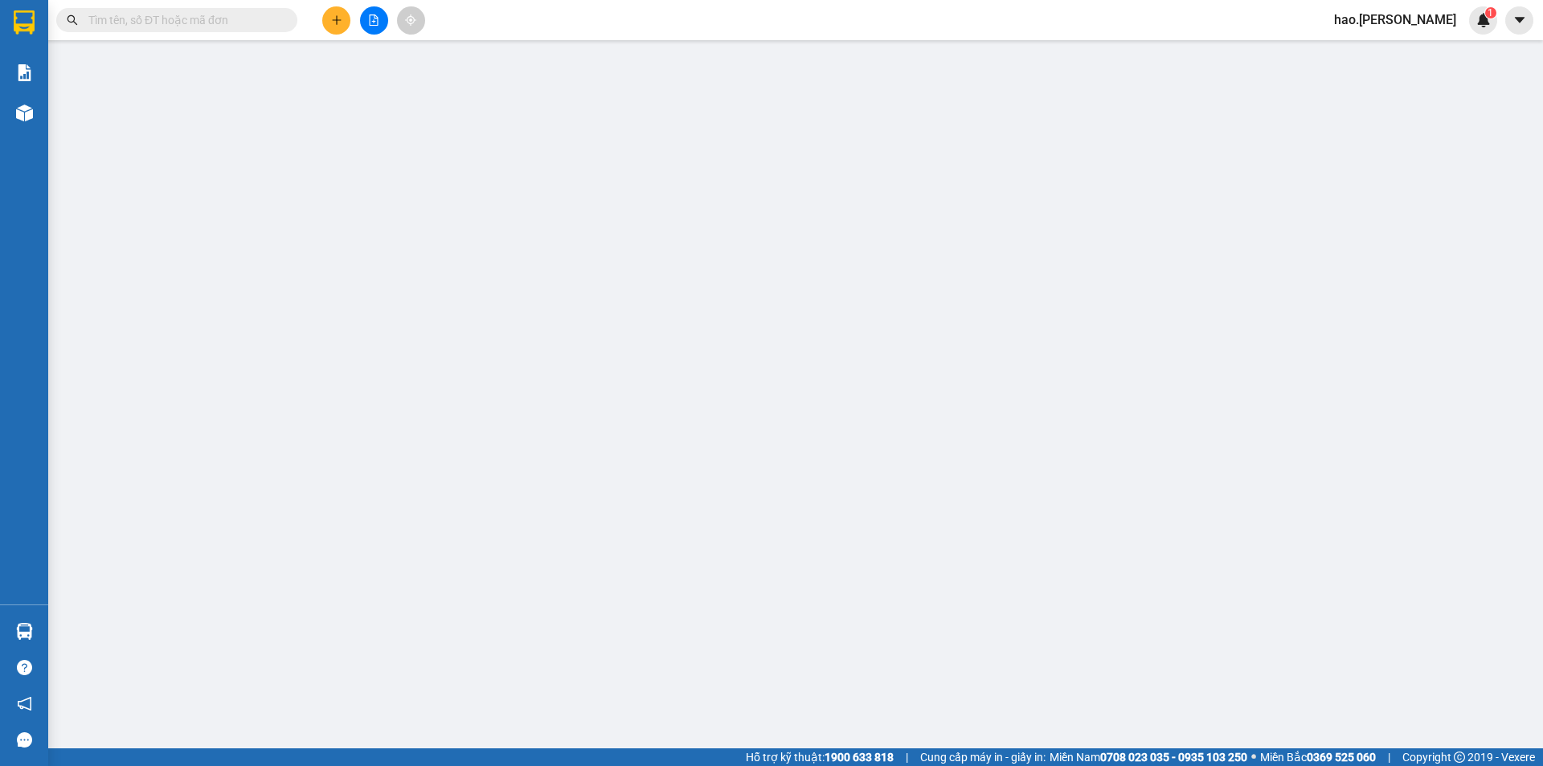
type input "0366110477"
type input "150.000"
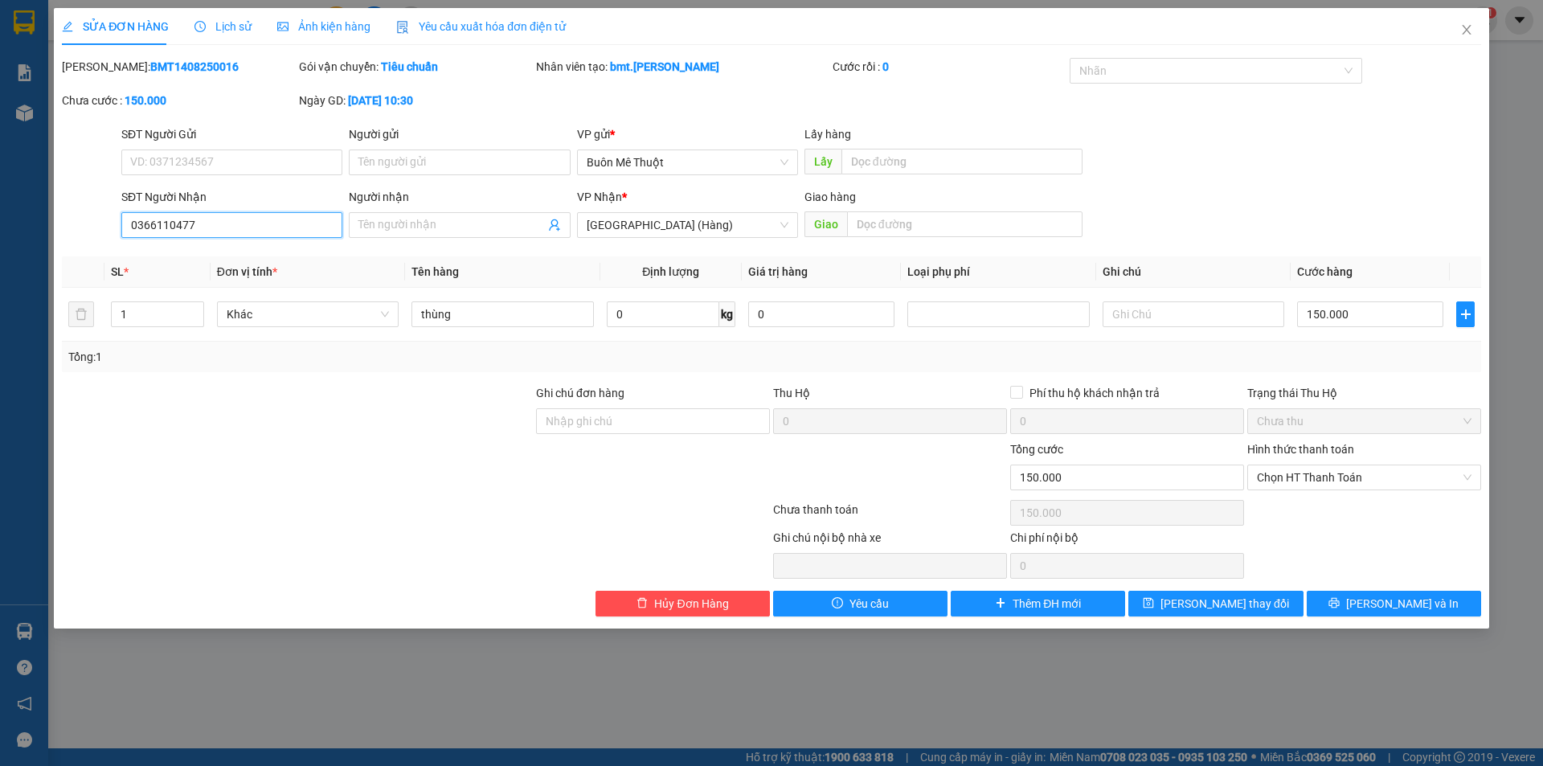
click at [212, 225] on input "0366110477" at bounding box center [231, 225] width 221 height 26
type input "0912481479"
click at [1387, 603] on span "[PERSON_NAME] và In" at bounding box center [1402, 604] width 113 height 18
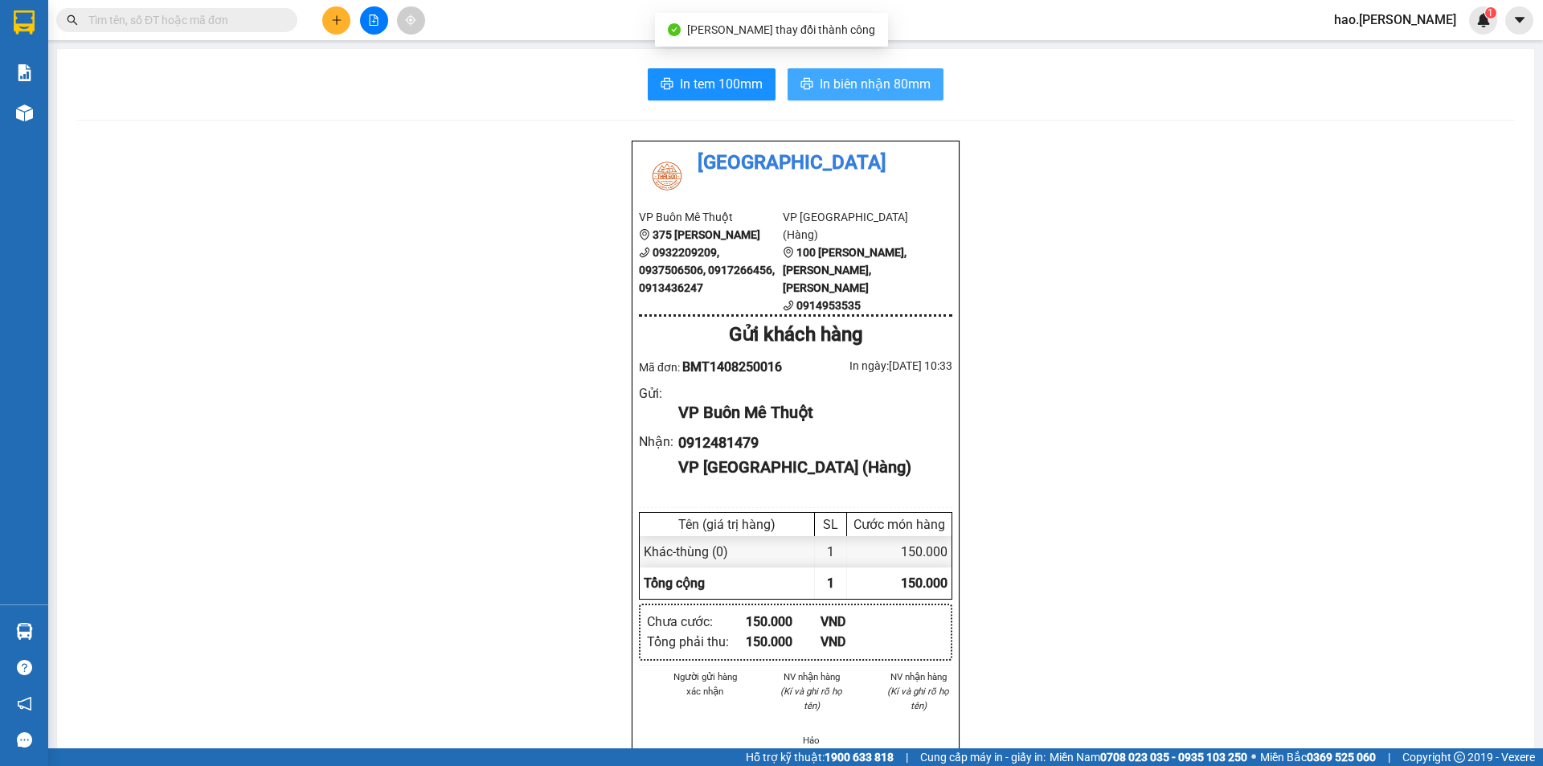
click at [899, 87] on span "In biên nhận 80mm" at bounding box center [875, 84] width 111 height 20
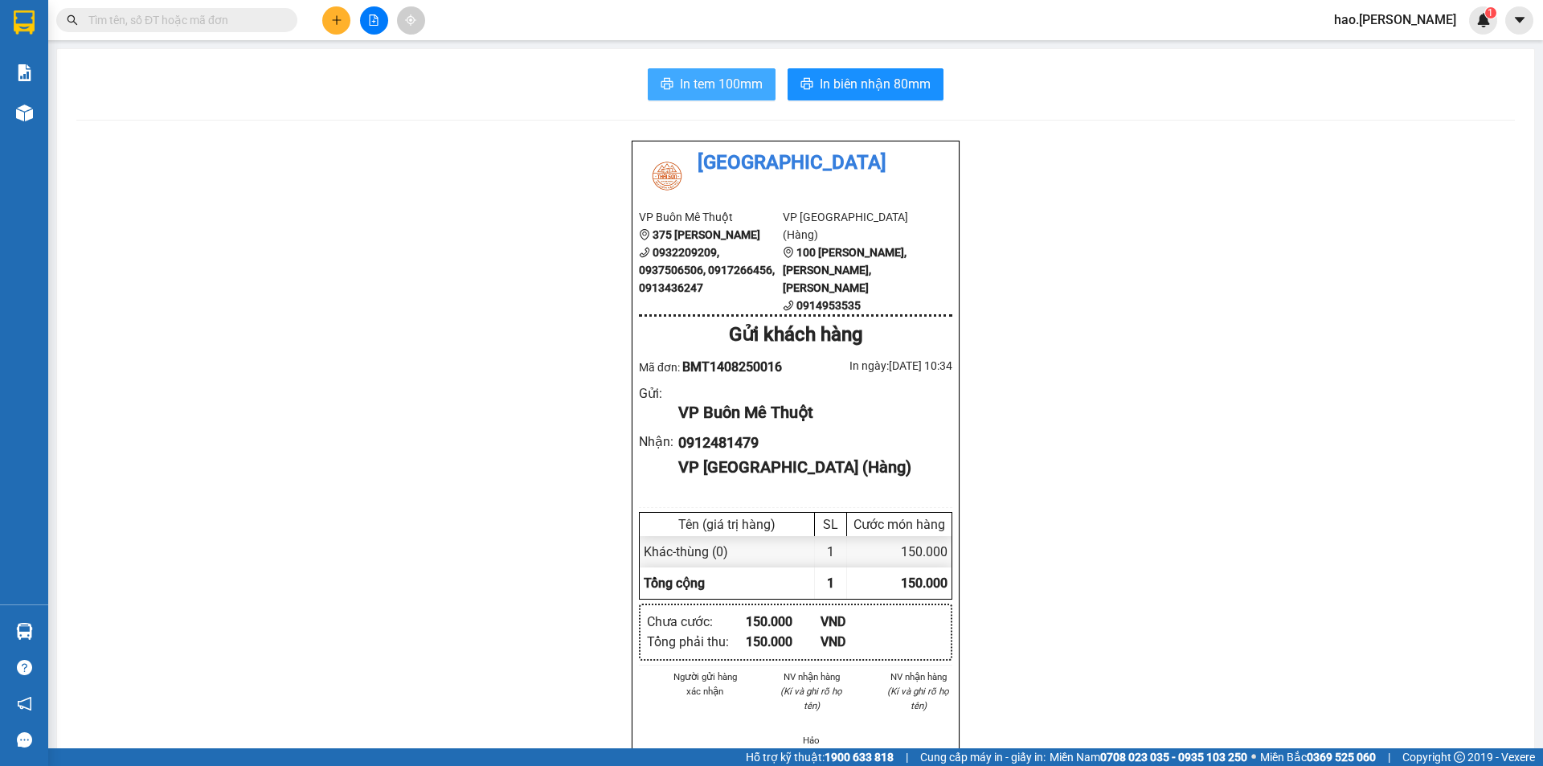
click at [722, 90] on span "In tem 100mm" at bounding box center [721, 84] width 83 height 20
click at [225, 14] on input "text" at bounding box center [183, 20] width 190 height 18
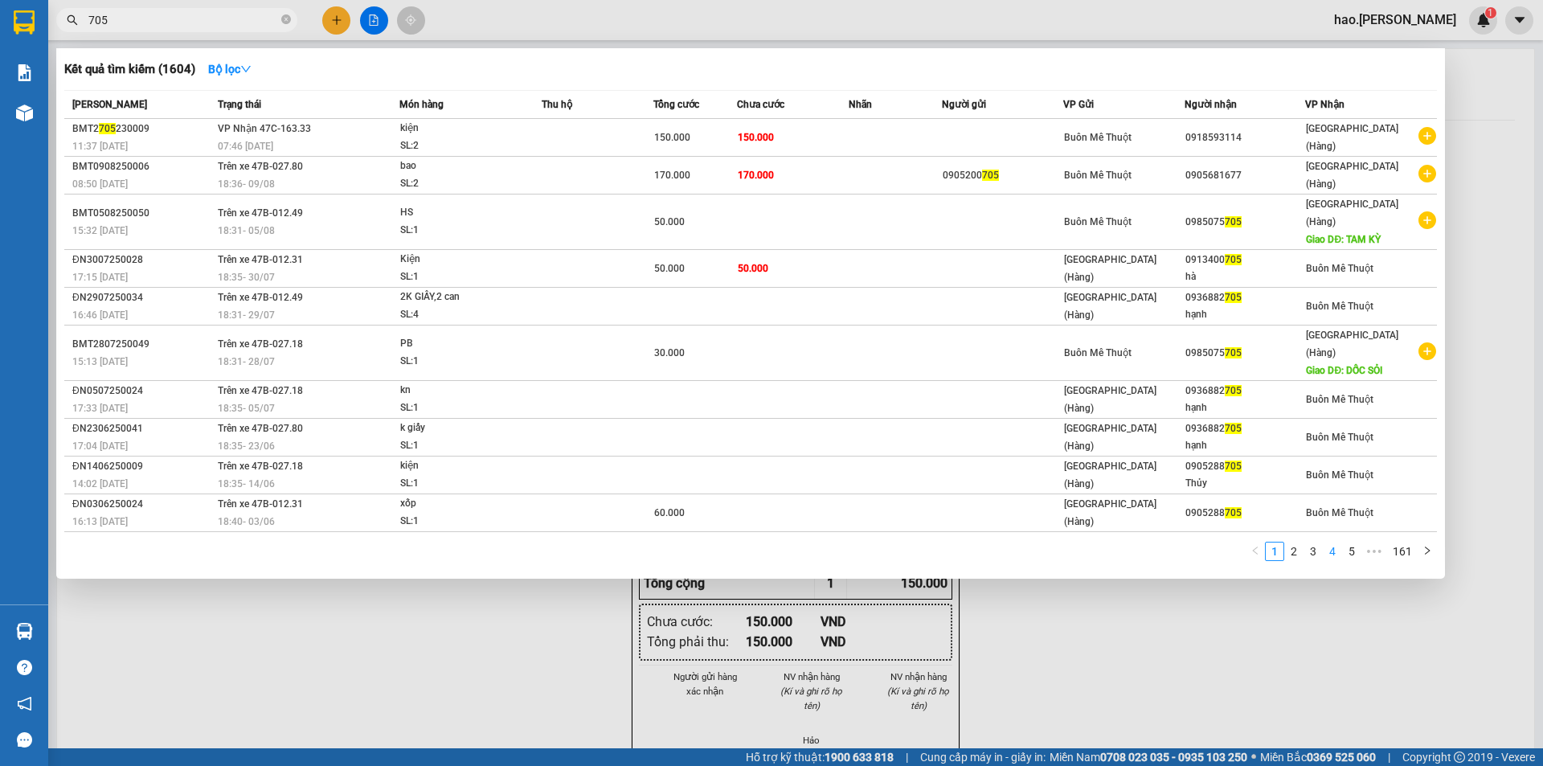
type input "705"
click at [1331, 542] on link "4" at bounding box center [1332, 551] width 18 height 18
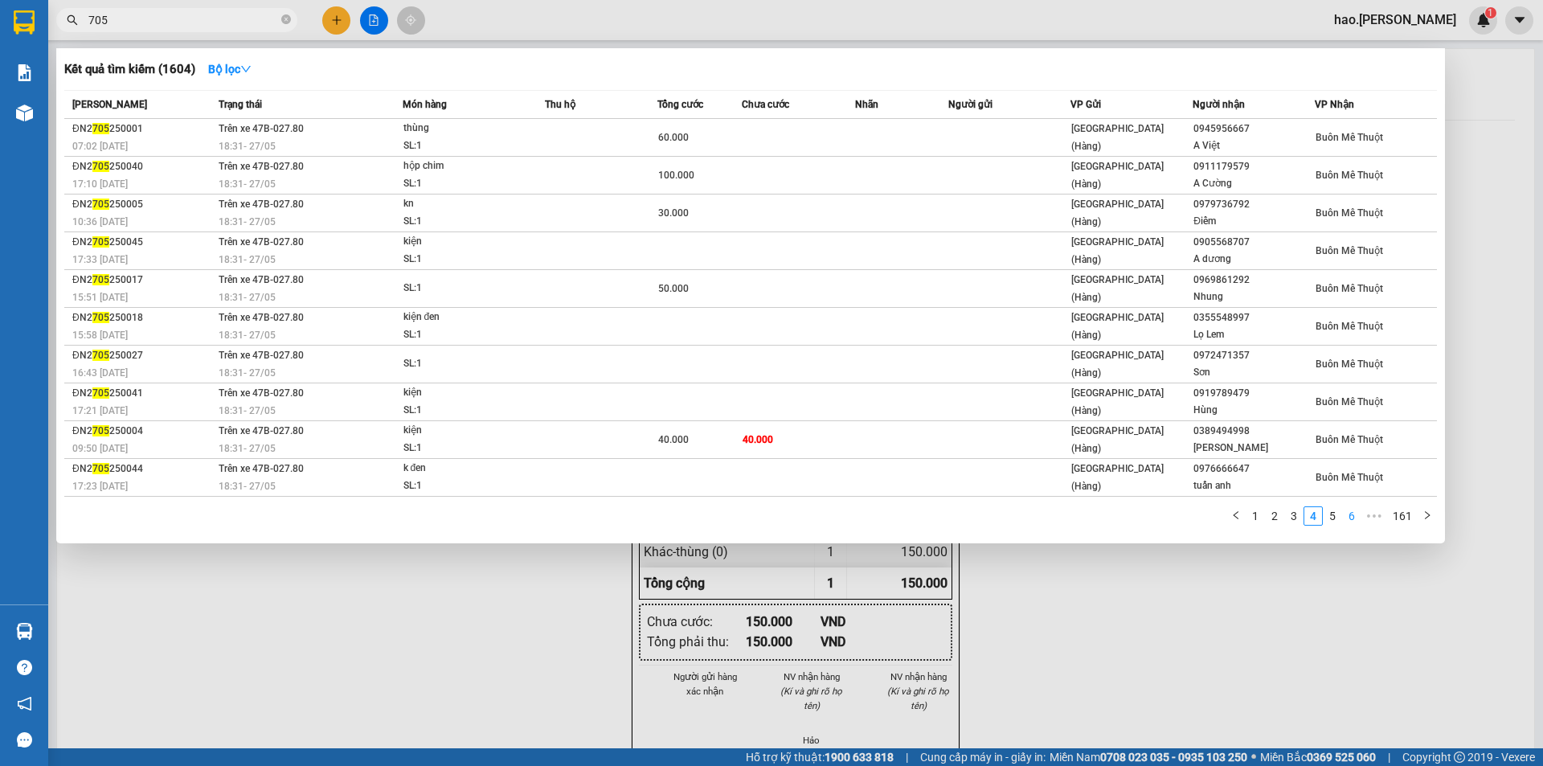
click at [1356, 515] on link "6" at bounding box center [1352, 516] width 18 height 18
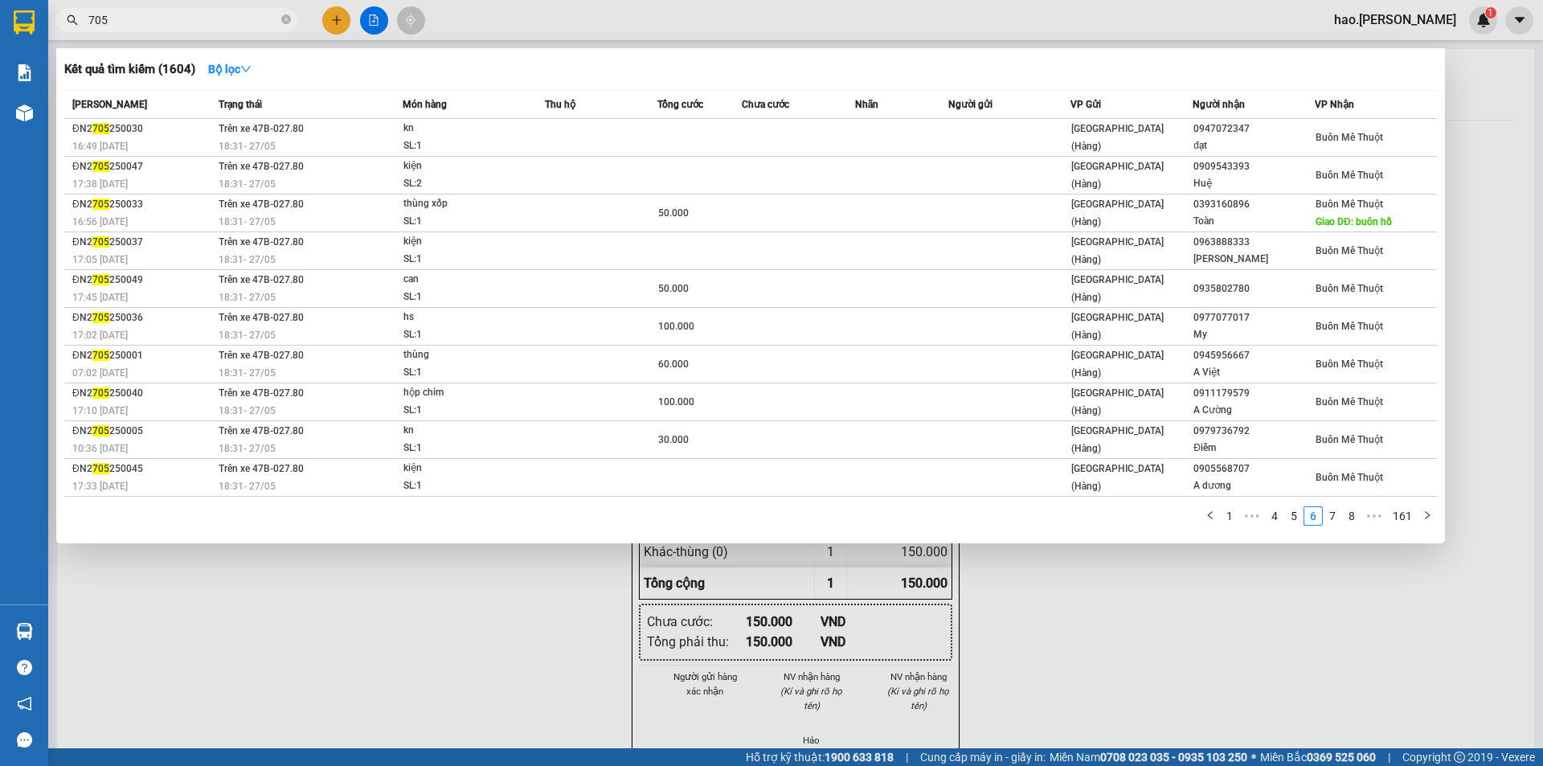
drag, startPoint x: 198, startPoint y: 10, endPoint x: 258, endPoint y: 13, distance: 59.5
click at [199, 11] on span "705" at bounding box center [176, 20] width 241 height 24
click at [289, 14] on span "705" at bounding box center [176, 20] width 241 height 24
click at [283, 16] on icon "close-circle" at bounding box center [286, 19] width 10 height 10
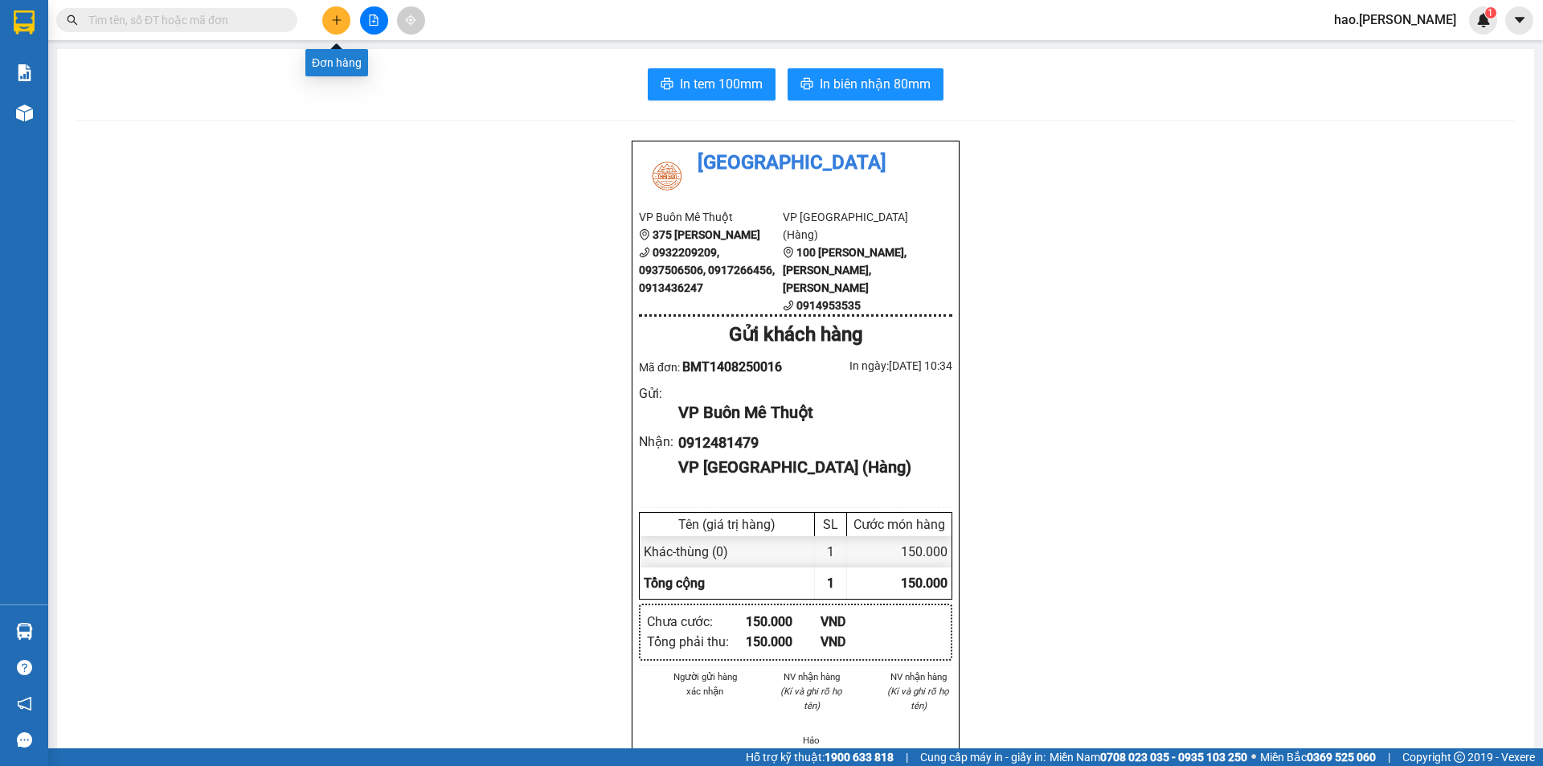
click at [346, 26] on button at bounding box center [336, 20] width 28 height 28
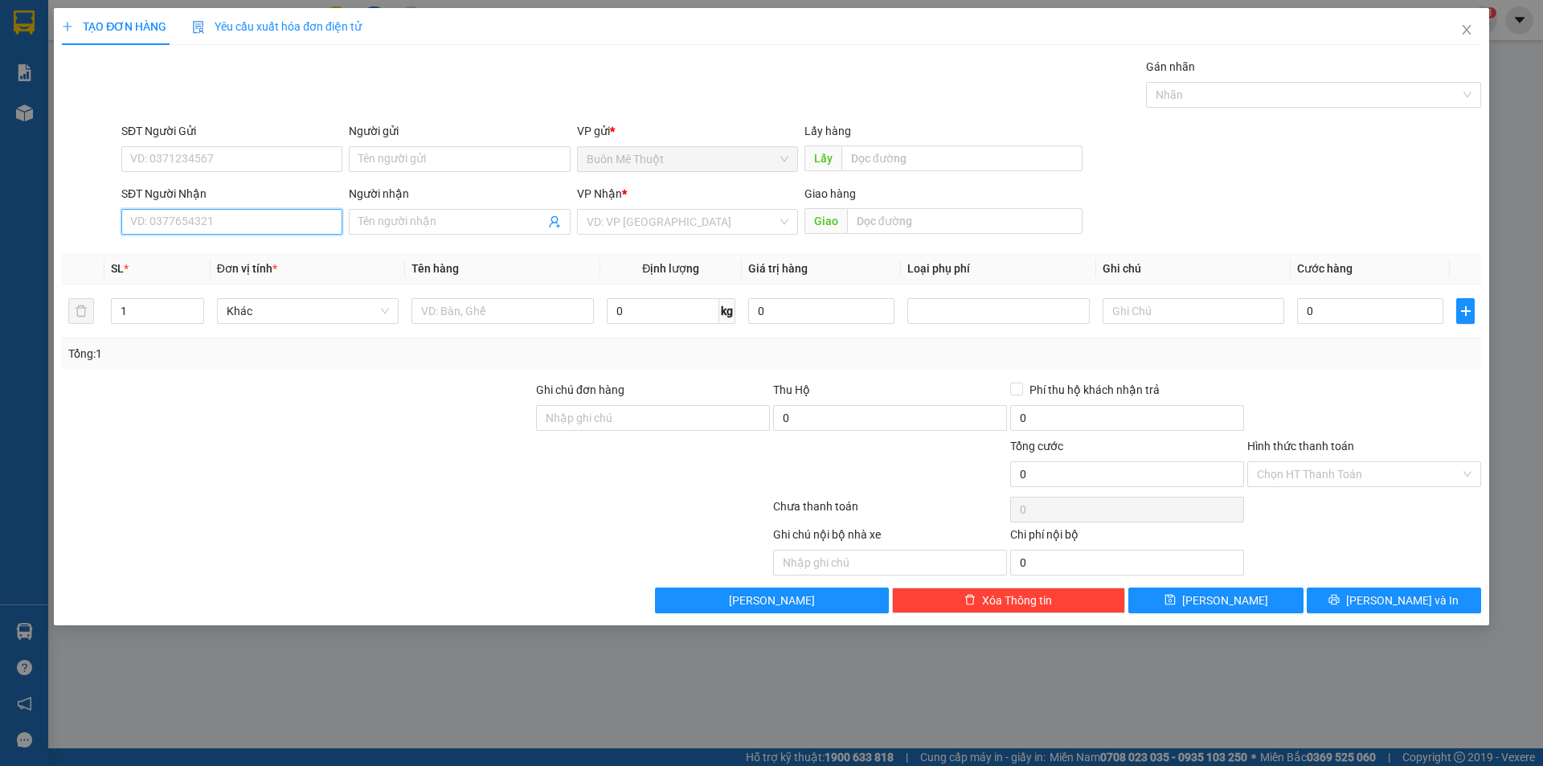
click at [235, 226] on input "SĐT Người Nhận" at bounding box center [231, 222] width 221 height 26
type input "0938786814"
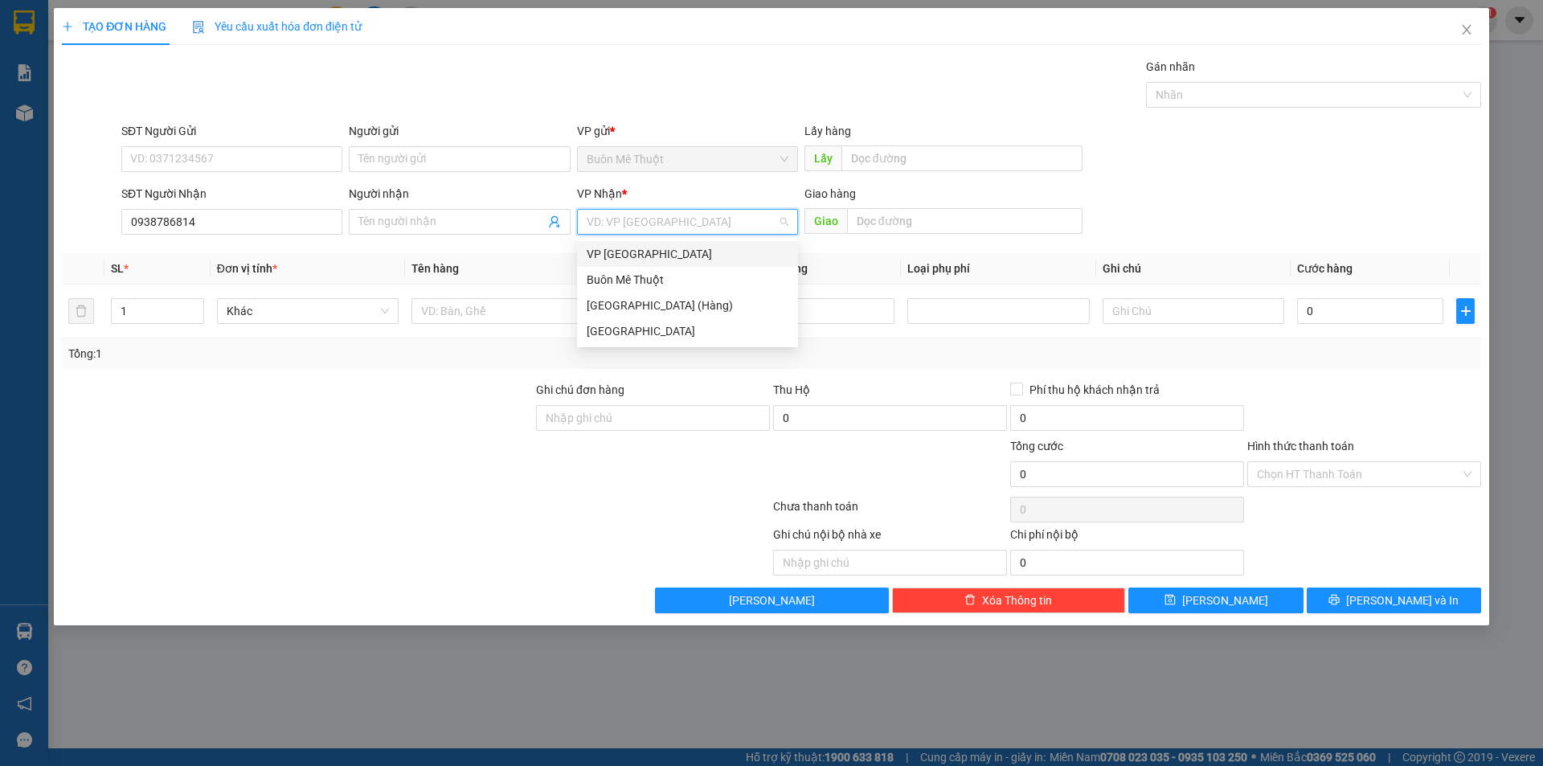
click at [647, 222] on input "search" at bounding box center [682, 222] width 190 height 24
click at [631, 310] on div "[GEOGRAPHIC_DATA] (Hàng)" at bounding box center [688, 306] width 202 height 18
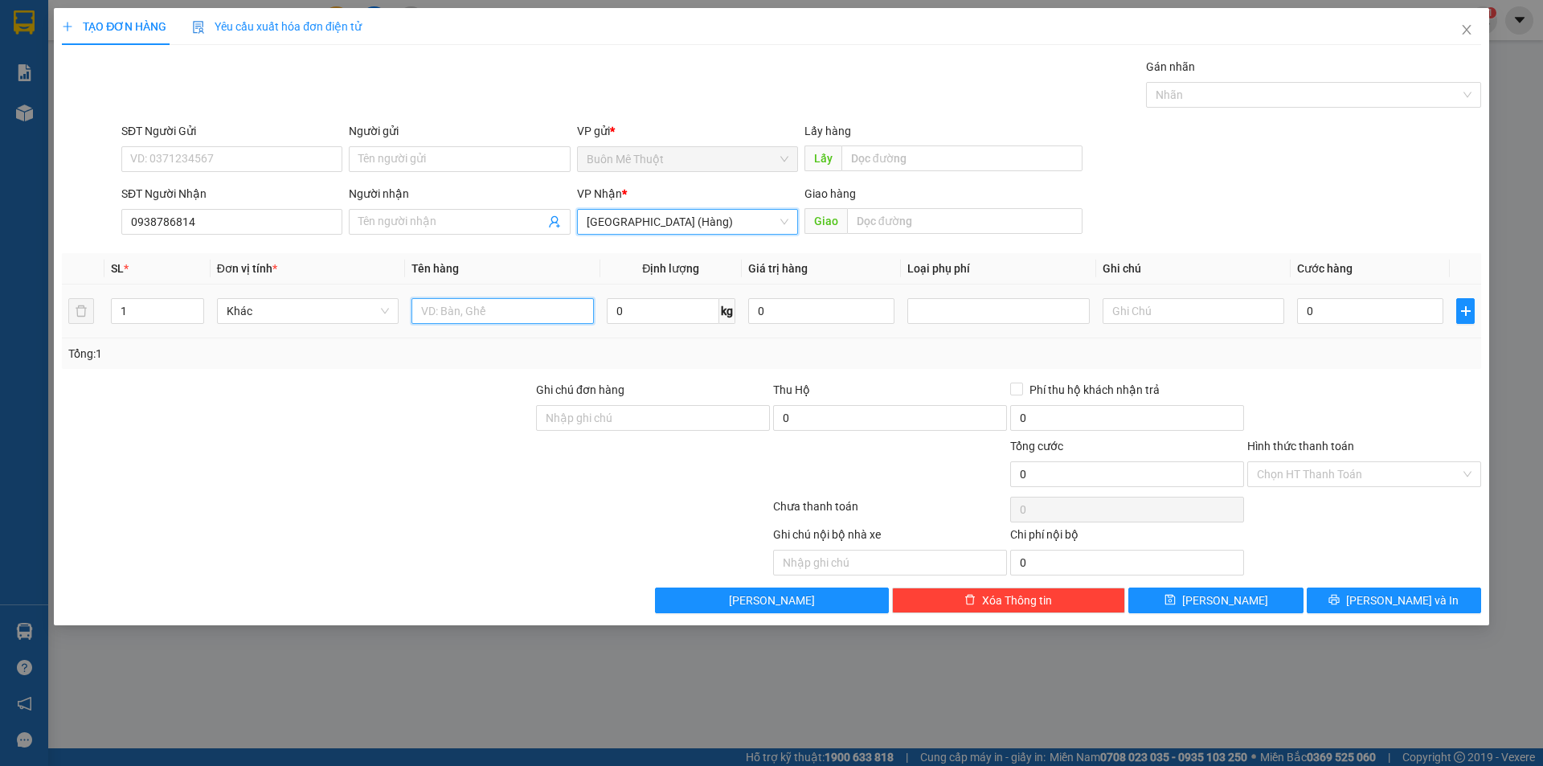
click at [516, 309] on input "text" at bounding box center [502, 311] width 182 height 26
type input "THÙNG"
click at [1340, 312] on input "0" at bounding box center [1370, 311] width 146 height 26
click at [1352, 427] on div at bounding box center [1364, 409] width 237 height 56
click at [1307, 480] on input "Hình thức thanh toán" at bounding box center [1358, 474] width 203 height 24
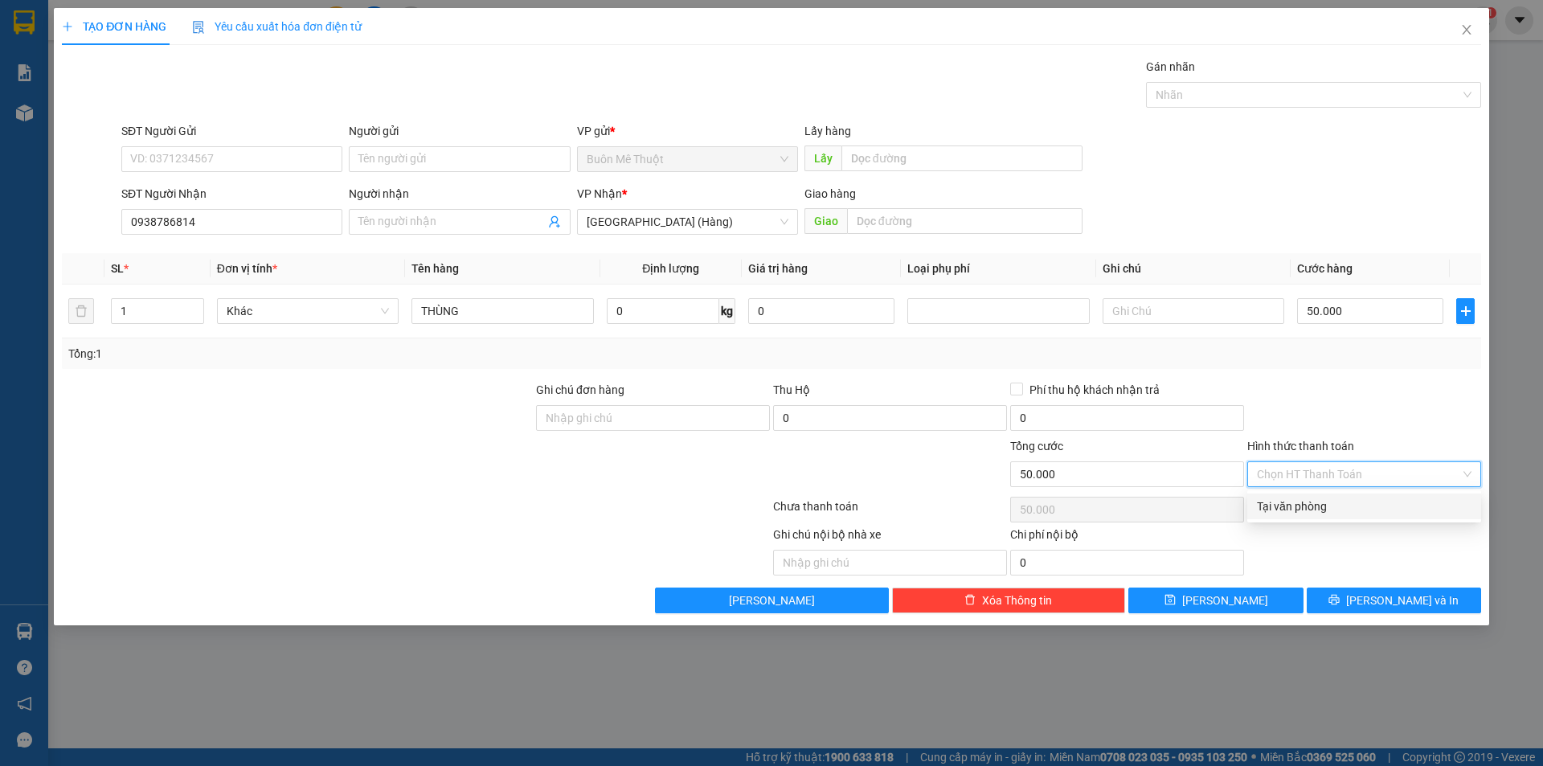
click at [1301, 509] on div "Tại văn phòng" at bounding box center [1364, 506] width 215 height 18
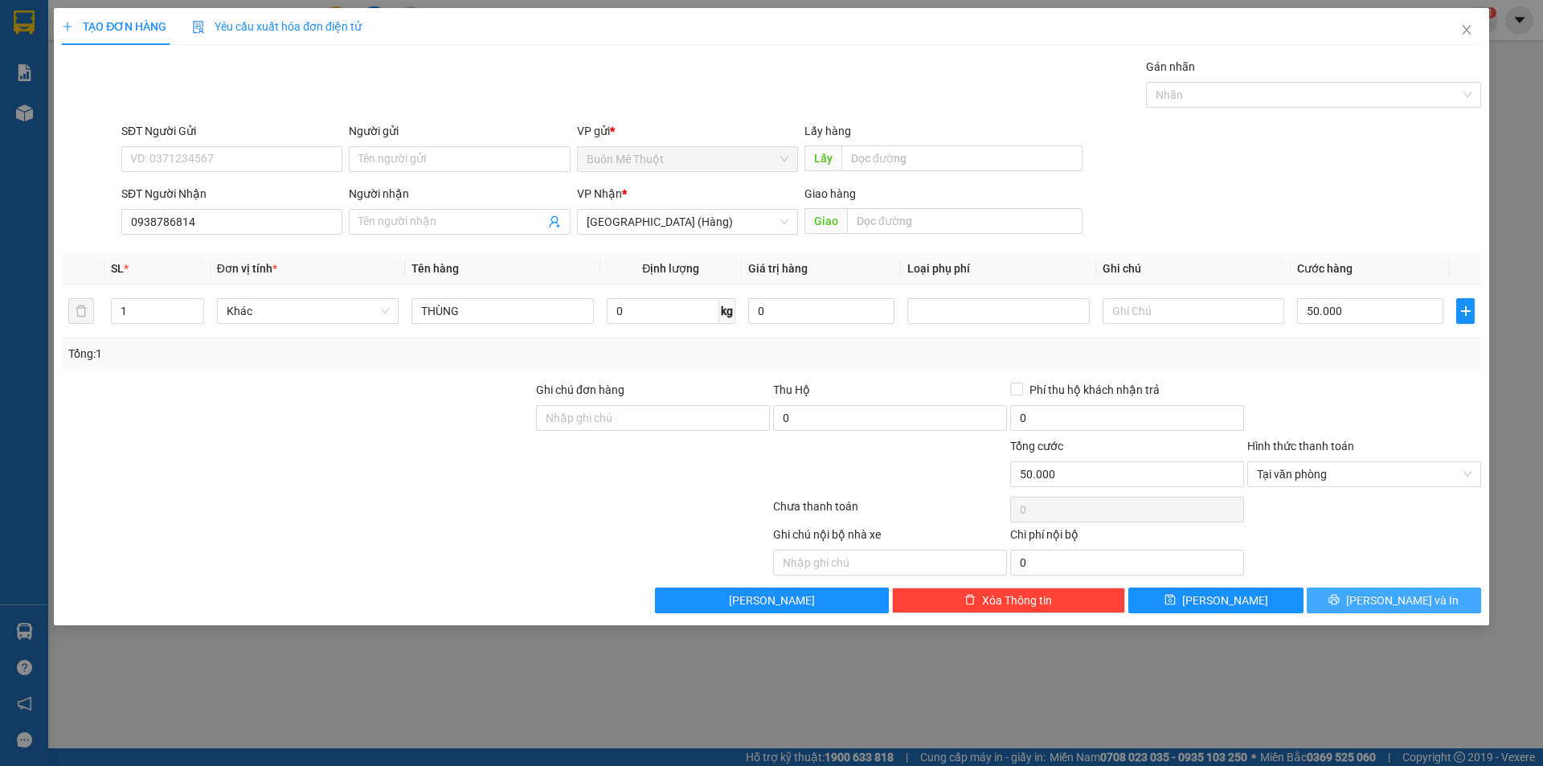
click at [1348, 603] on button "[PERSON_NAME] và In" at bounding box center [1394, 600] width 174 height 26
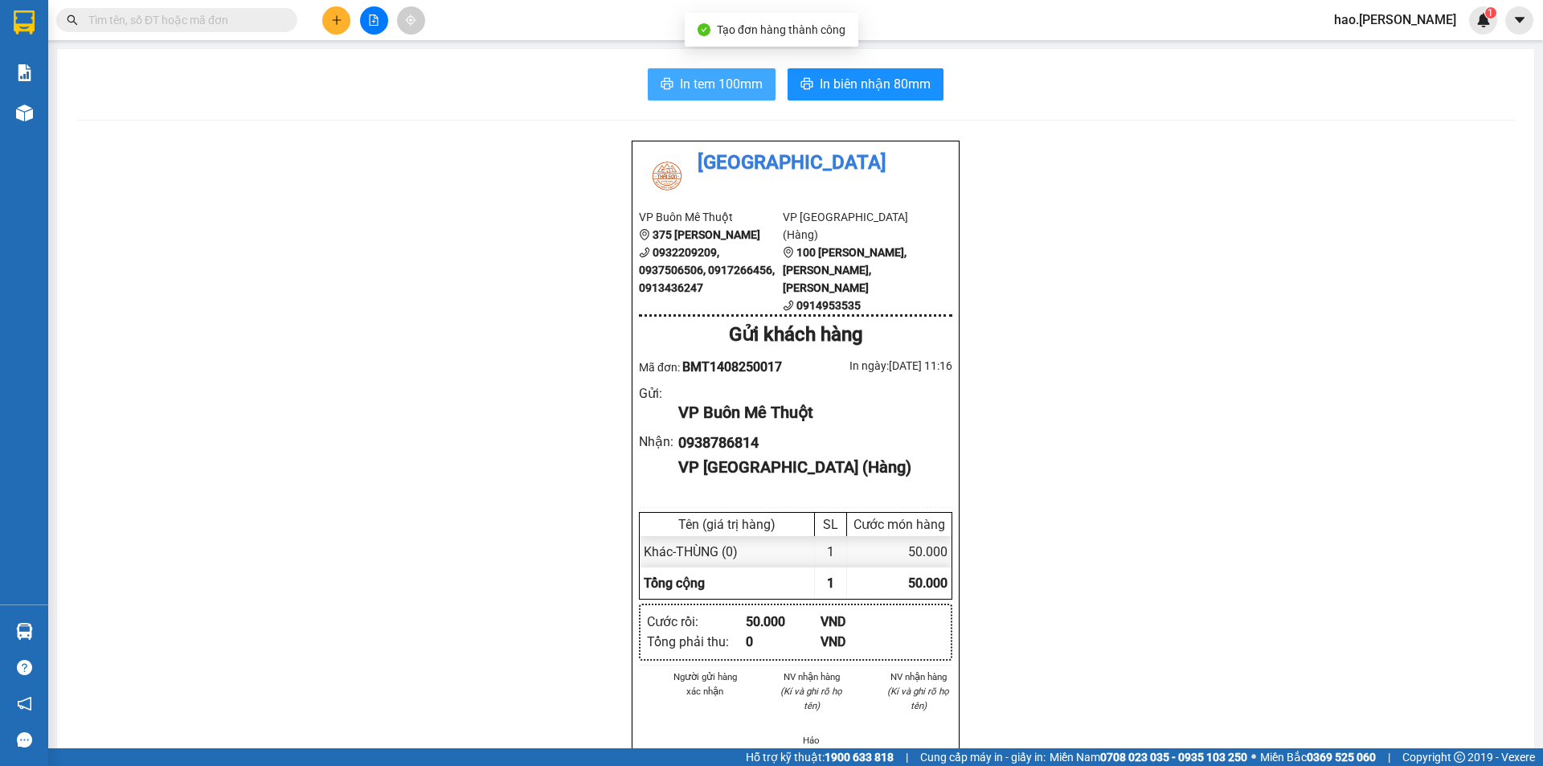
click at [714, 84] on span "In tem 100mm" at bounding box center [721, 84] width 83 height 20
click at [807, 63] on div "In tem 100mm In biên nhận 80mm Thái Sơn VP Buôn Mê Thuột 375 Hoàng Diệu 0932209…" at bounding box center [795, 723] width 1477 height 1349
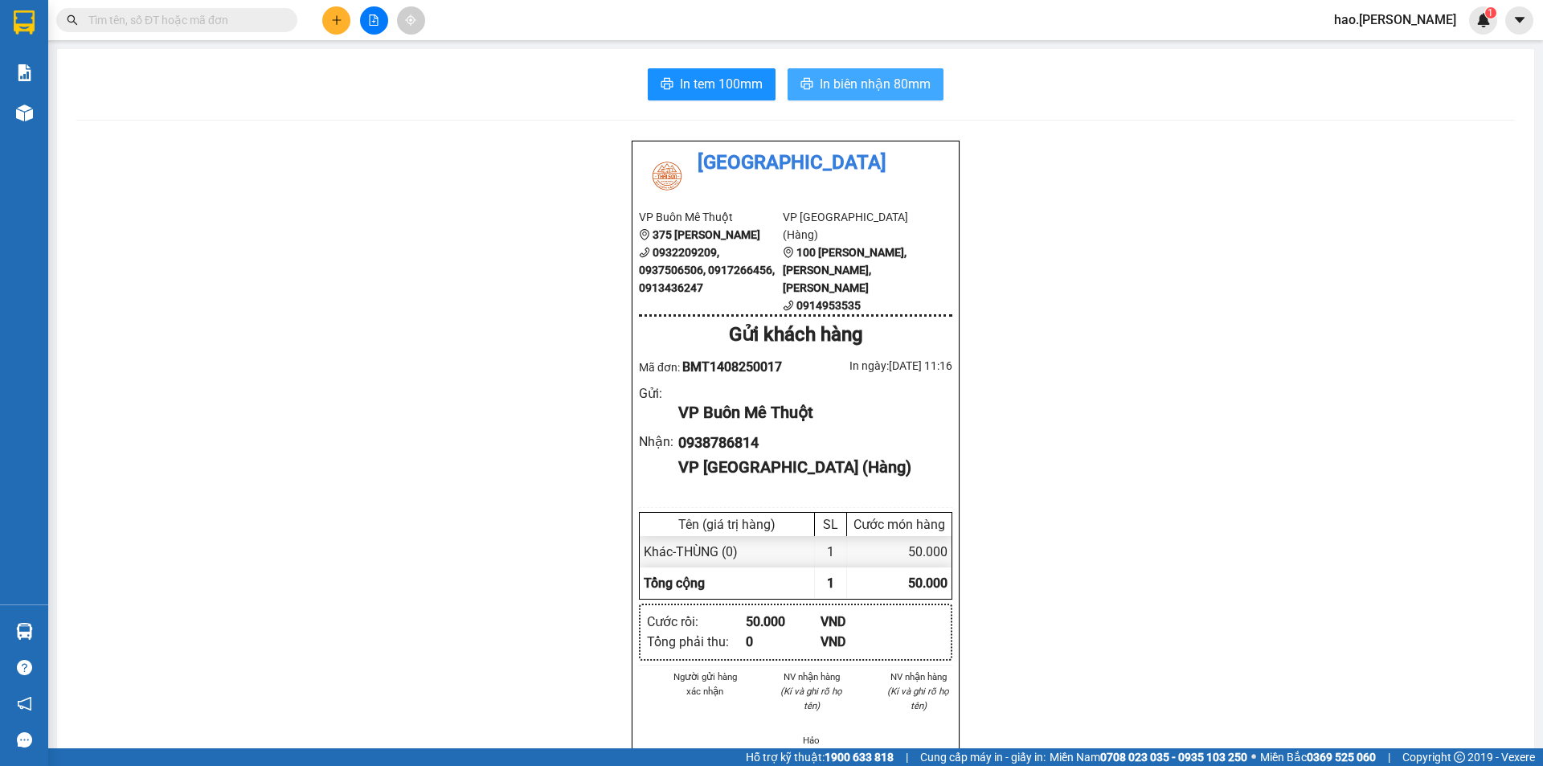
drag, startPoint x: 806, startPoint y: 66, endPoint x: 811, endPoint y: 74, distance: 9.4
click at [806, 67] on div "In tem 100mm In biên nhận 80mm Thái Sơn VP Buôn Mê Thuột 375 Hoàng Diệu 0932209…" at bounding box center [795, 723] width 1477 height 1349
click at [811, 74] on button "In biên nhận 80mm" at bounding box center [866, 84] width 156 height 32
click at [328, 8] on button at bounding box center [336, 20] width 28 height 28
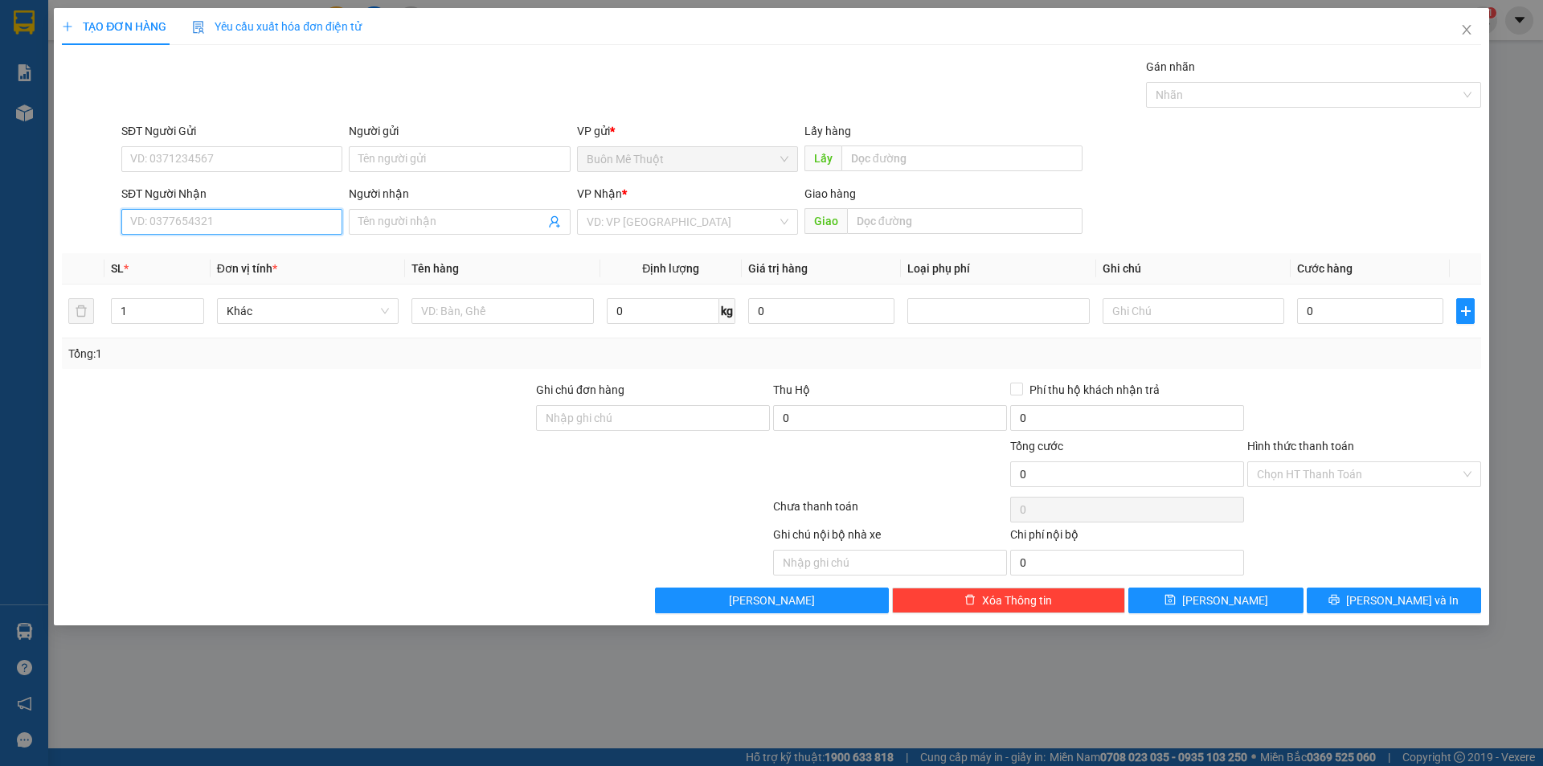
click at [209, 226] on input "SĐT Người Nhận" at bounding box center [231, 222] width 221 height 26
type input "0773454397"
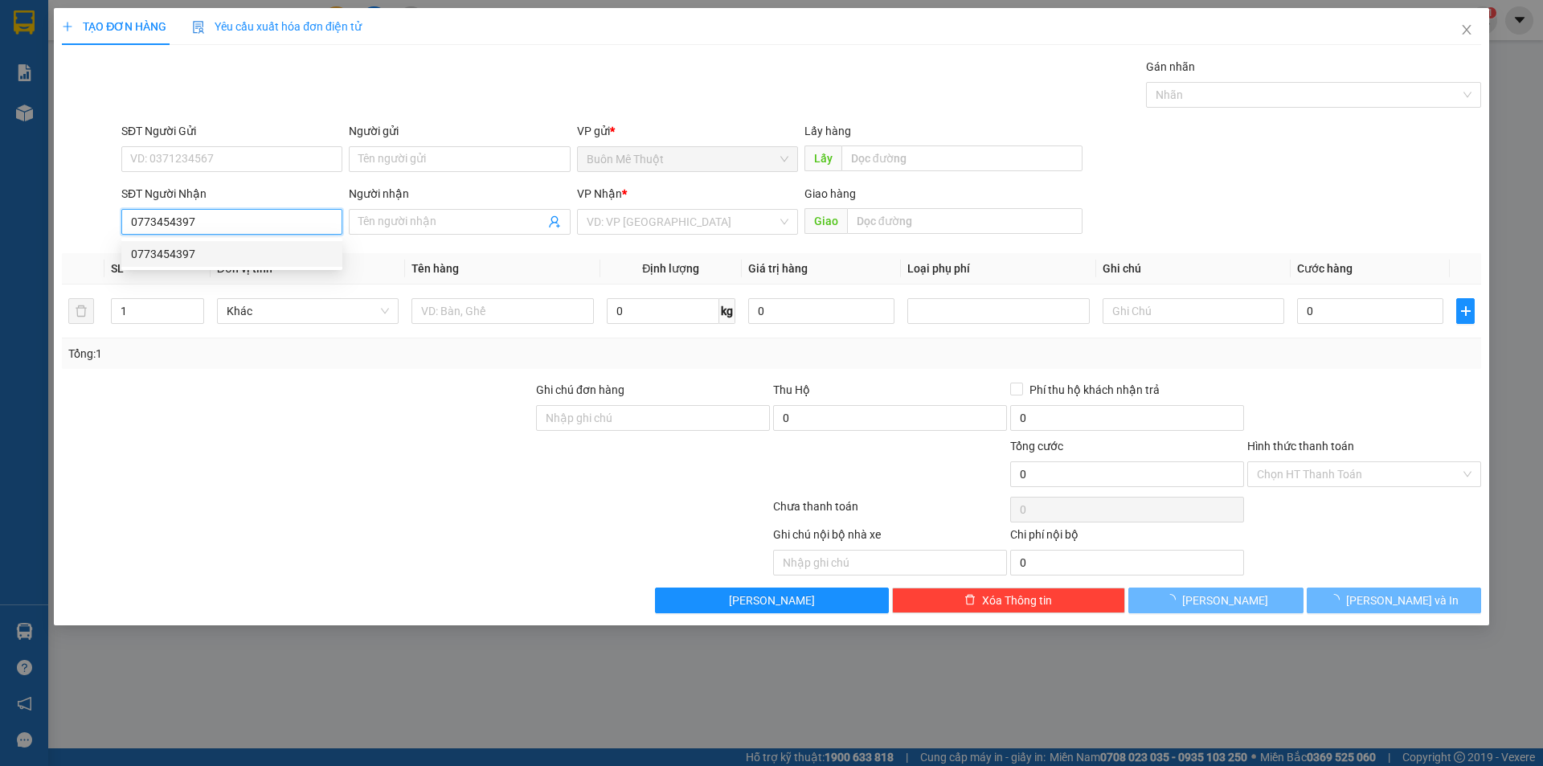
click at [164, 259] on div "0773454397" at bounding box center [232, 254] width 202 height 18
type input "70.000"
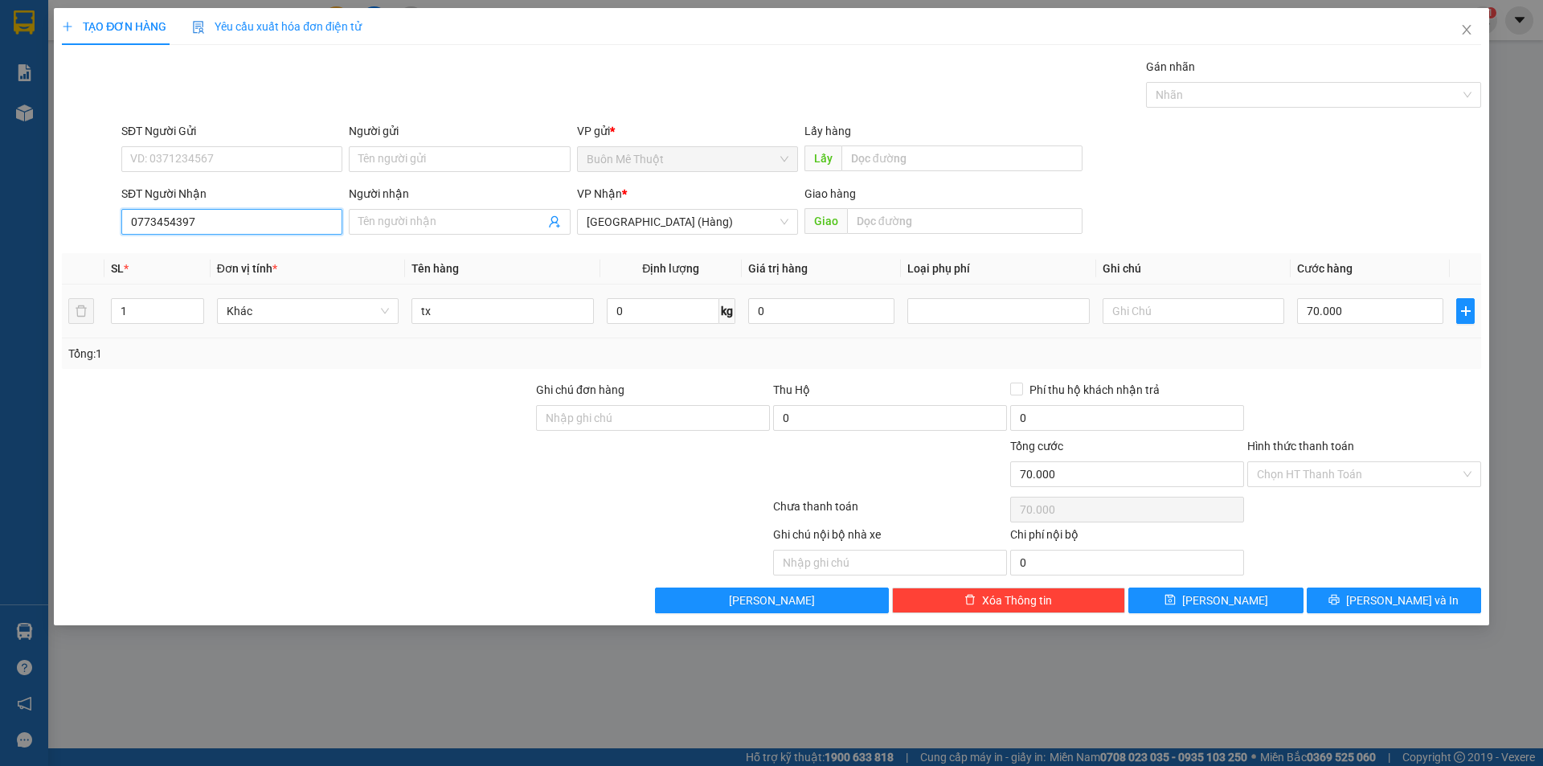
type input "0773454397"
click at [1341, 297] on div "70.000" at bounding box center [1370, 311] width 146 height 32
click at [1328, 307] on input "70.000" at bounding box center [1370, 311] width 146 height 26
type input "5"
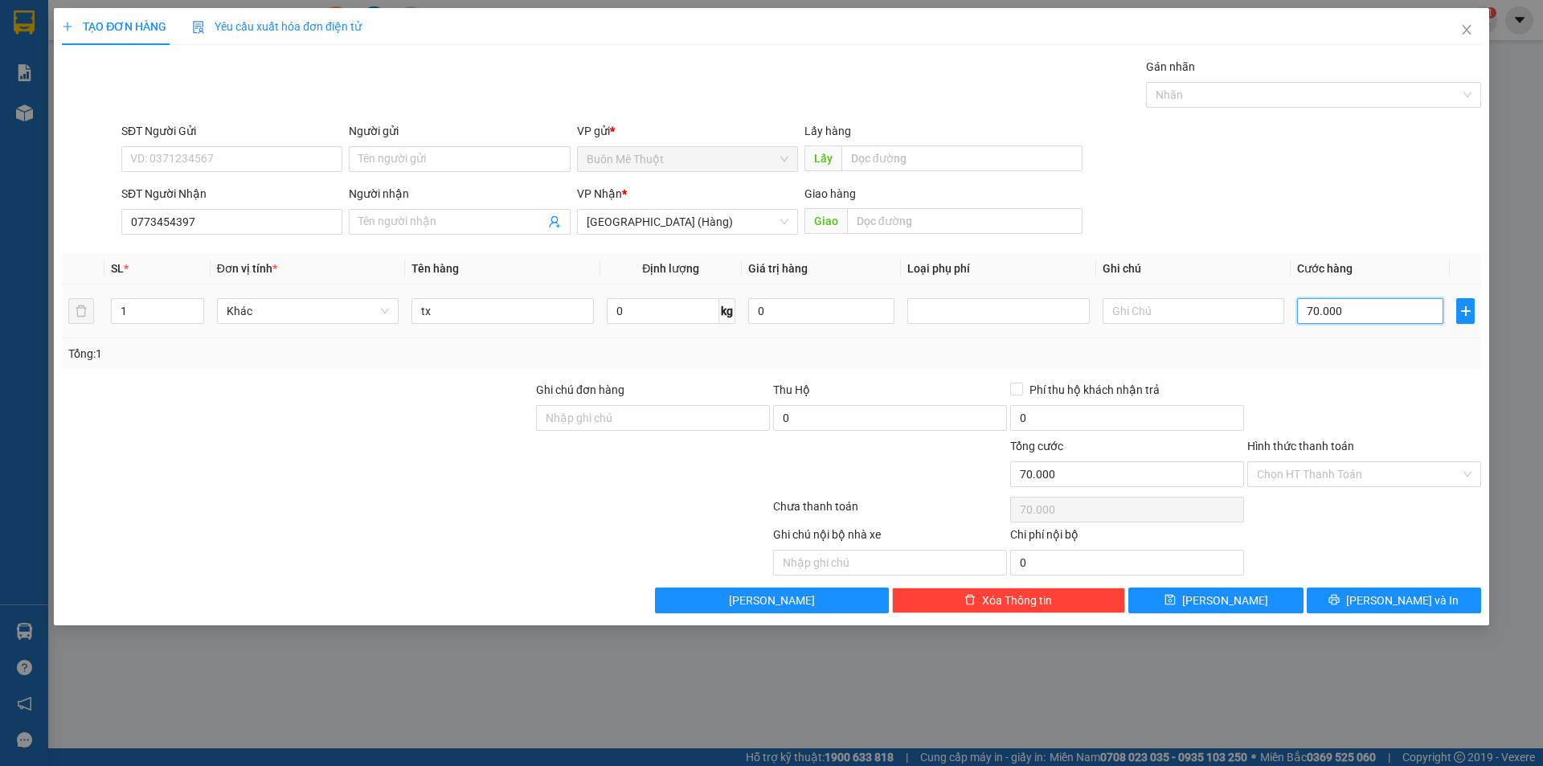
type input "5"
type input "50"
type input "50.000"
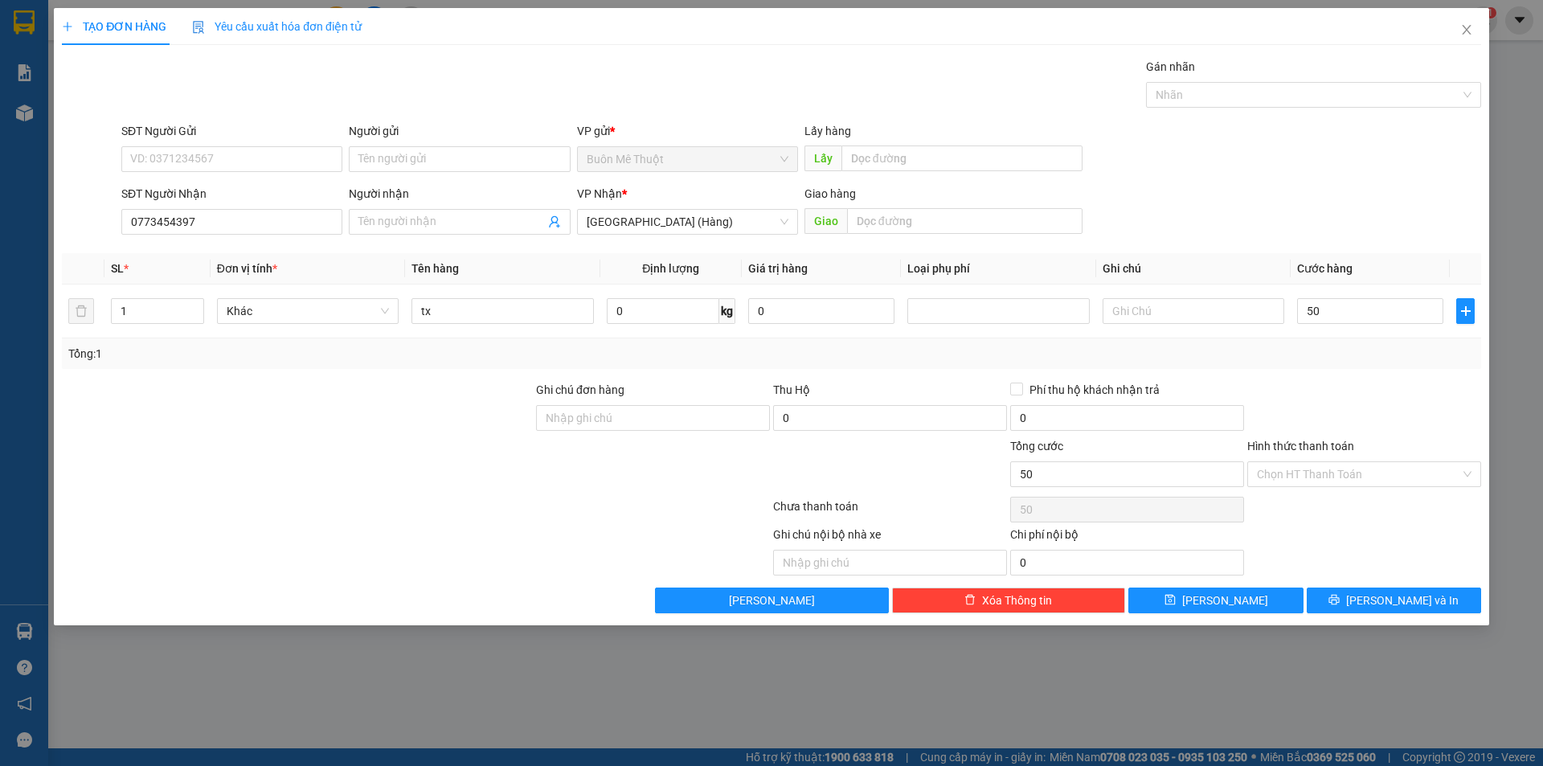
type input "50.000"
drag, startPoint x: 1299, startPoint y: 382, endPoint x: 1301, endPoint y: 391, distance: 9.9
click at [1299, 383] on div at bounding box center [1364, 409] width 237 height 56
drag, startPoint x: 1297, startPoint y: 475, endPoint x: 1289, endPoint y: 489, distance: 16.5
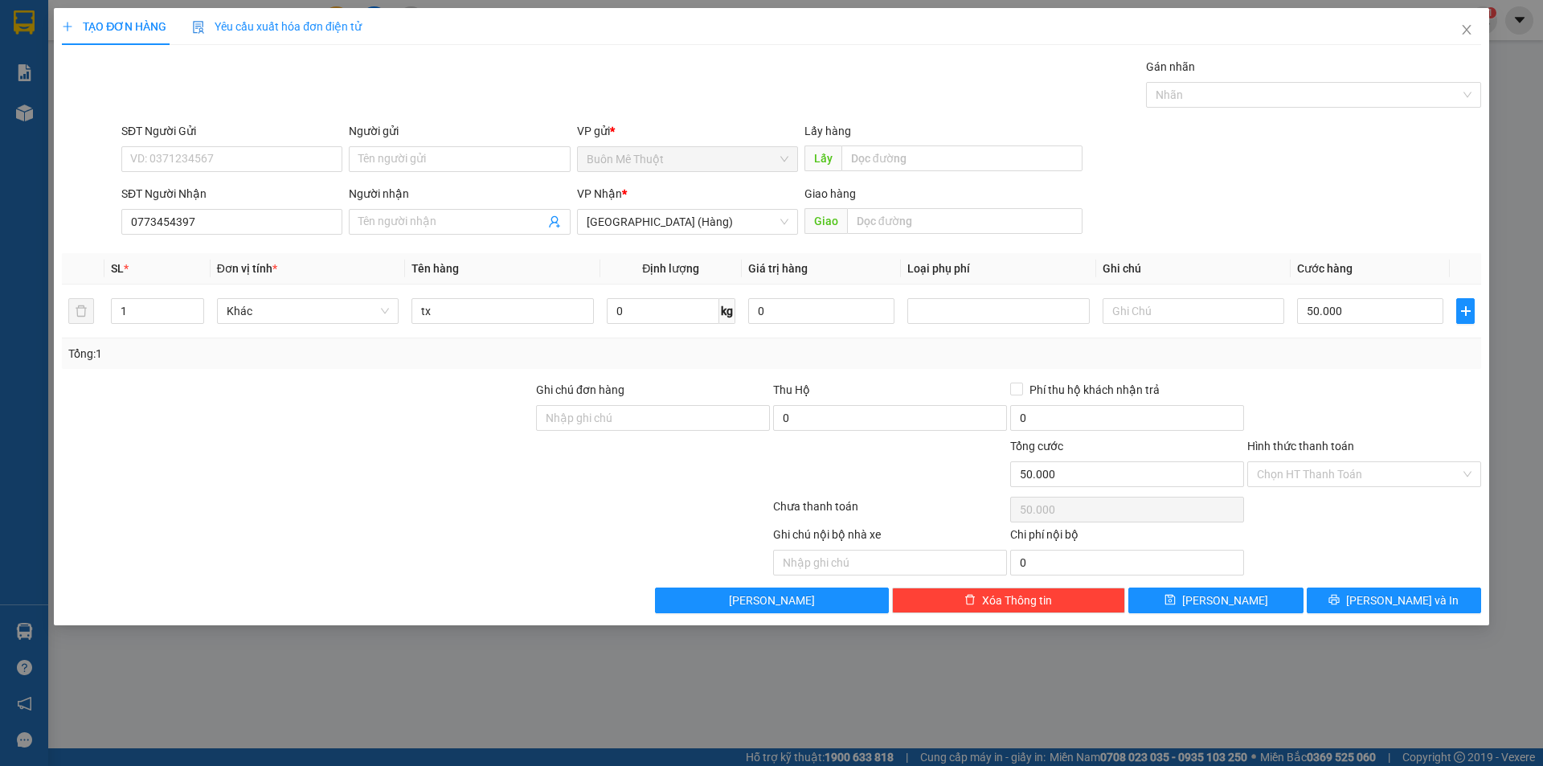
click at [1295, 478] on input "Hình thức thanh toán" at bounding box center [1358, 474] width 203 height 24
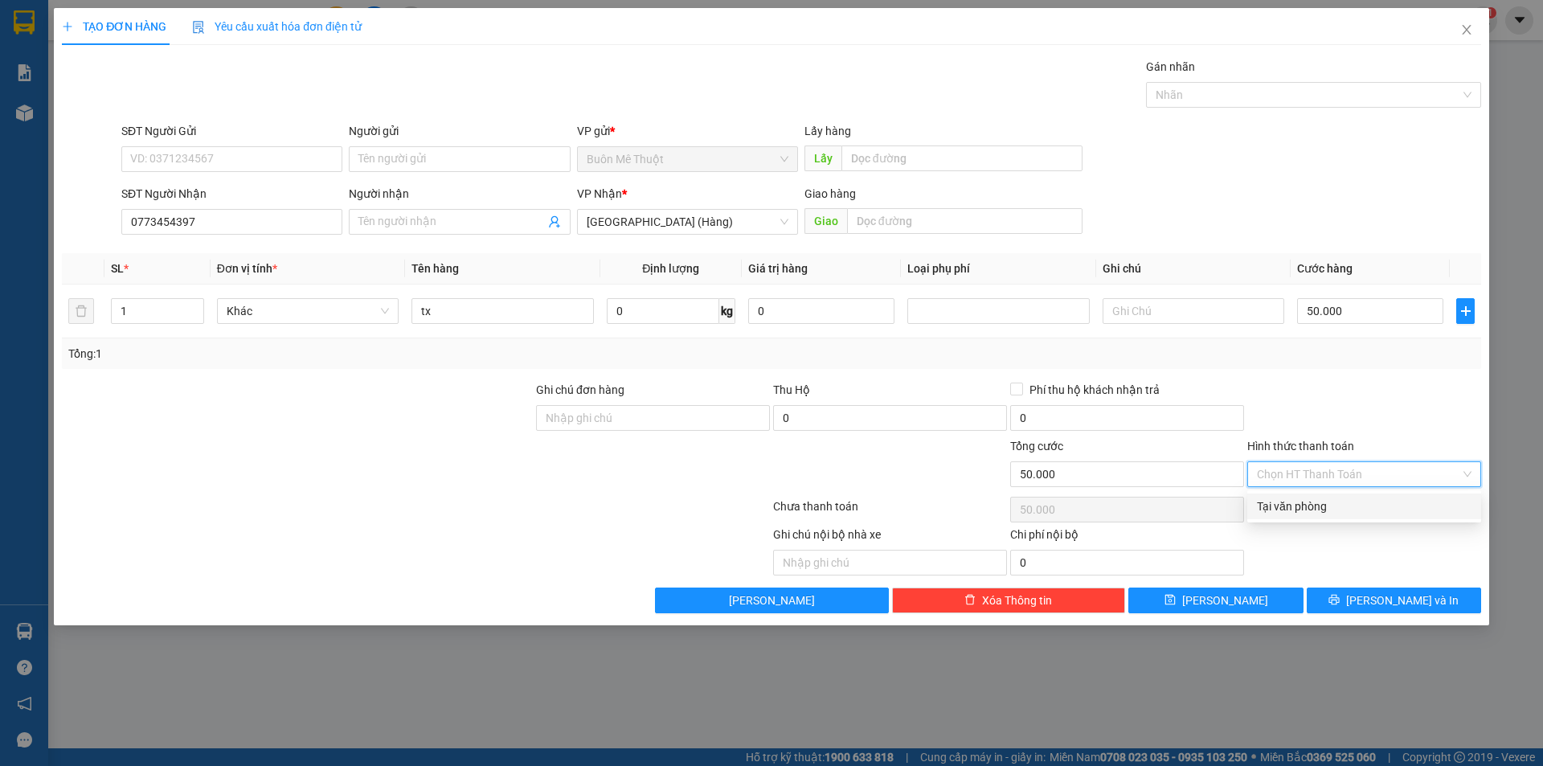
drag, startPoint x: 1280, startPoint y: 494, endPoint x: 1285, endPoint y: 506, distance: 13.0
click at [1280, 500] on div "Tại văn phòng" at bounding box center [1364, 506] width 234 height 26
type input "0"
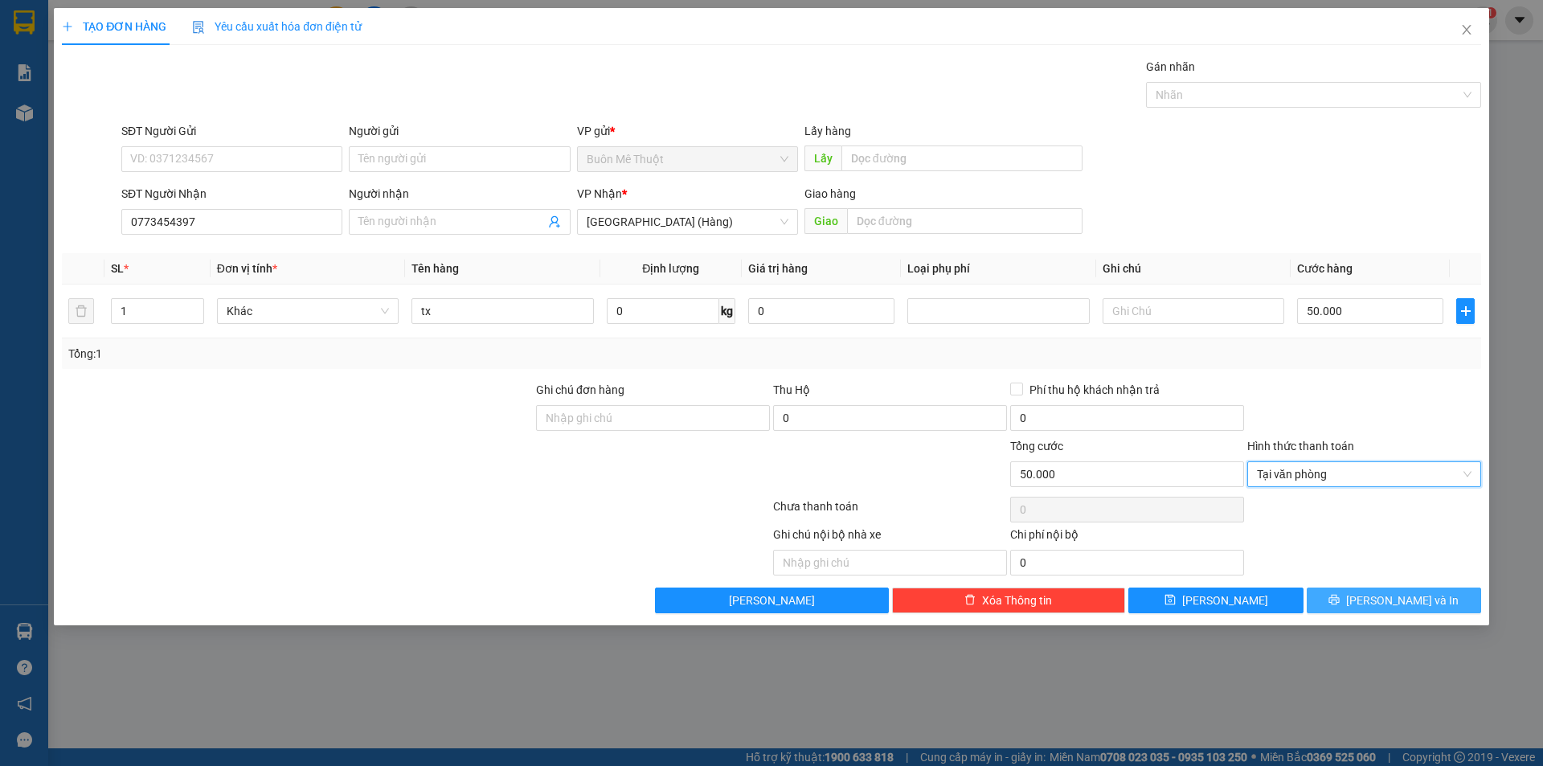
click at [1344, 608] on button "[PERSON_NAME] và In" at bounding box center [1394, 600] width 174 height 26
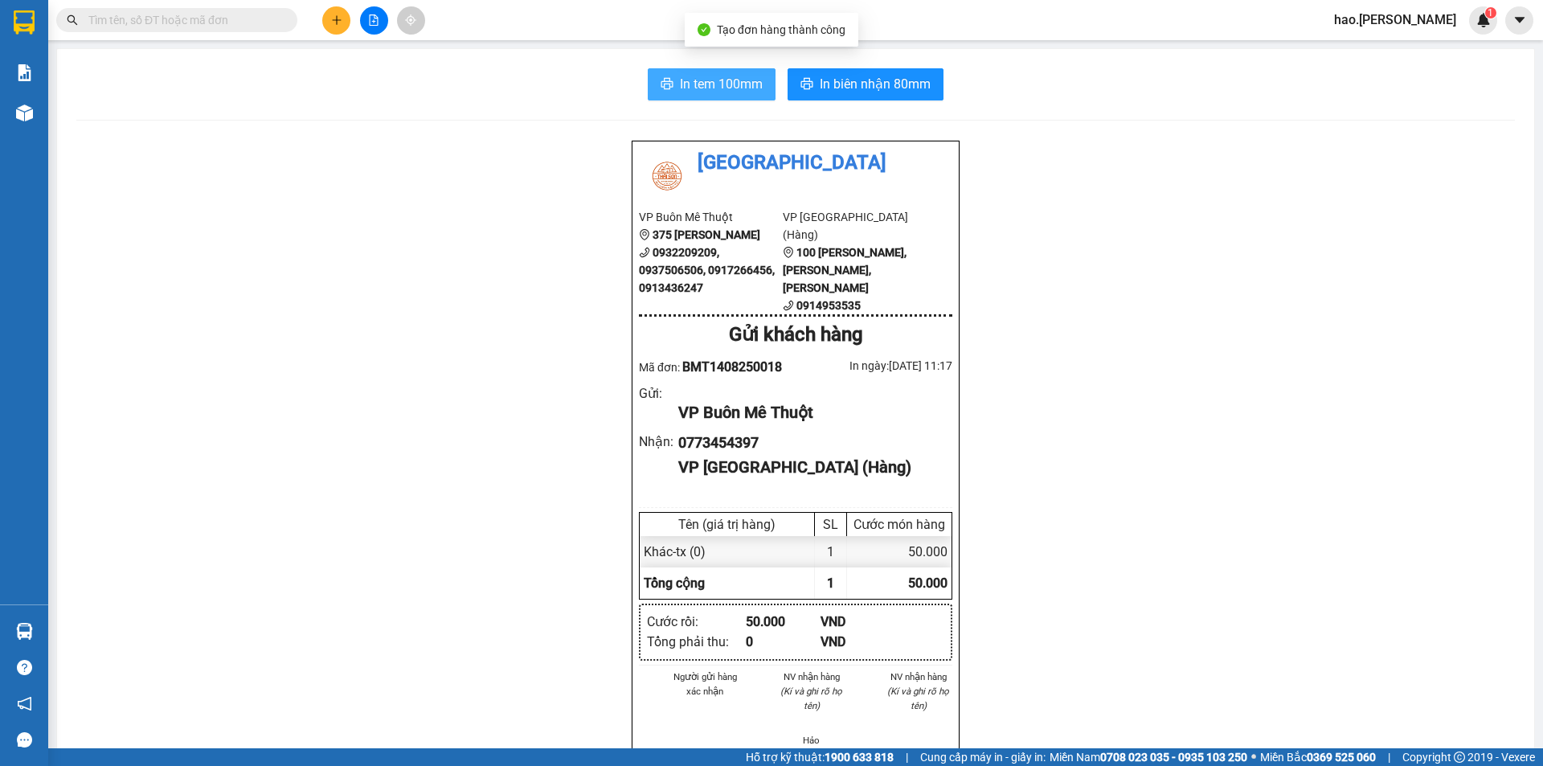
click at [718, 90] on span "In tem 100mm" at bounding box center [721, 84] width 83 height 20
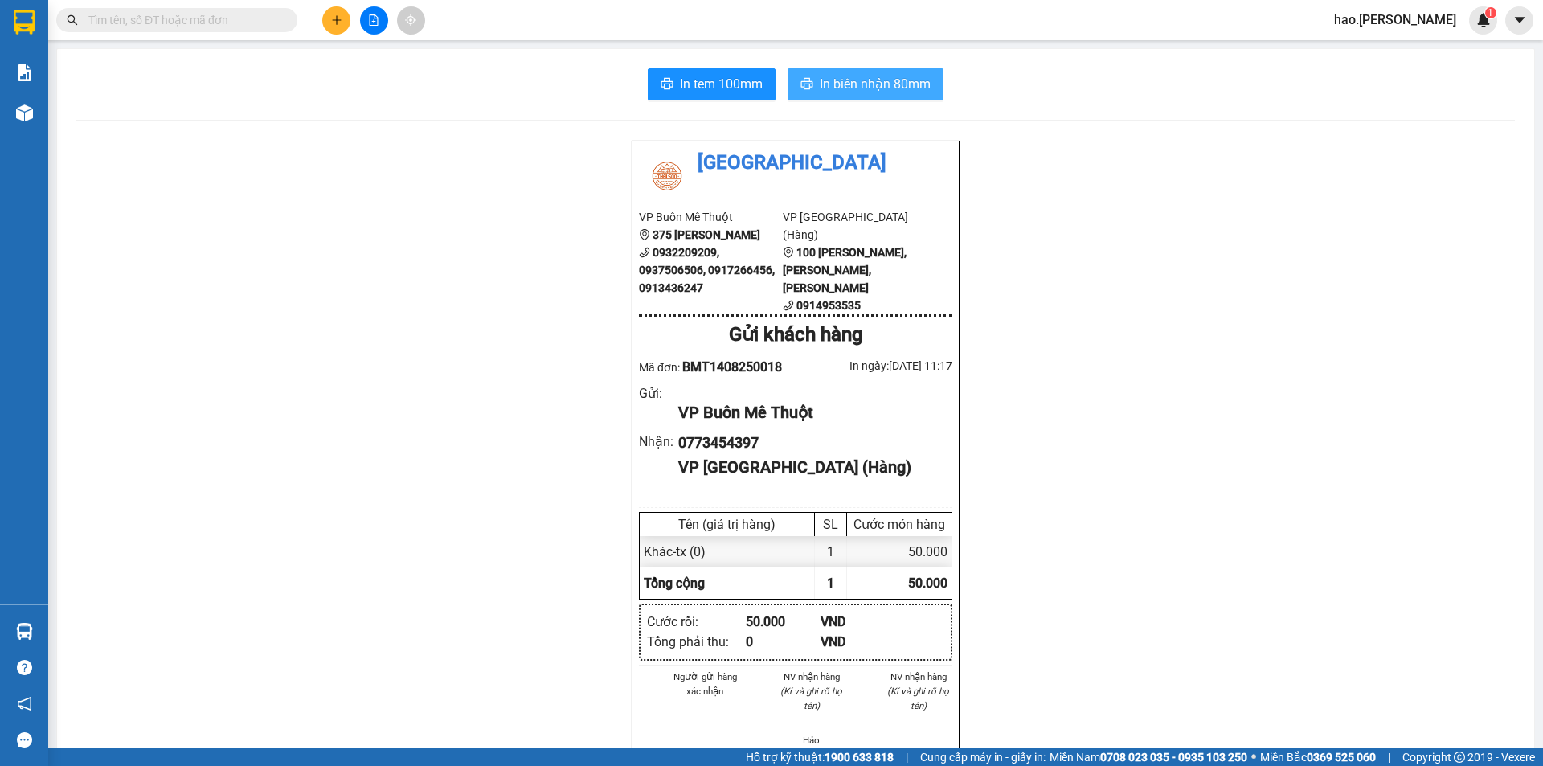
click at [853, 89] on span "In biên nhận 80mm" at bounding box center [875, 84] width 111 height 20
click at [344, 24] on button at bounding box center [336, 20] width 28 height 28
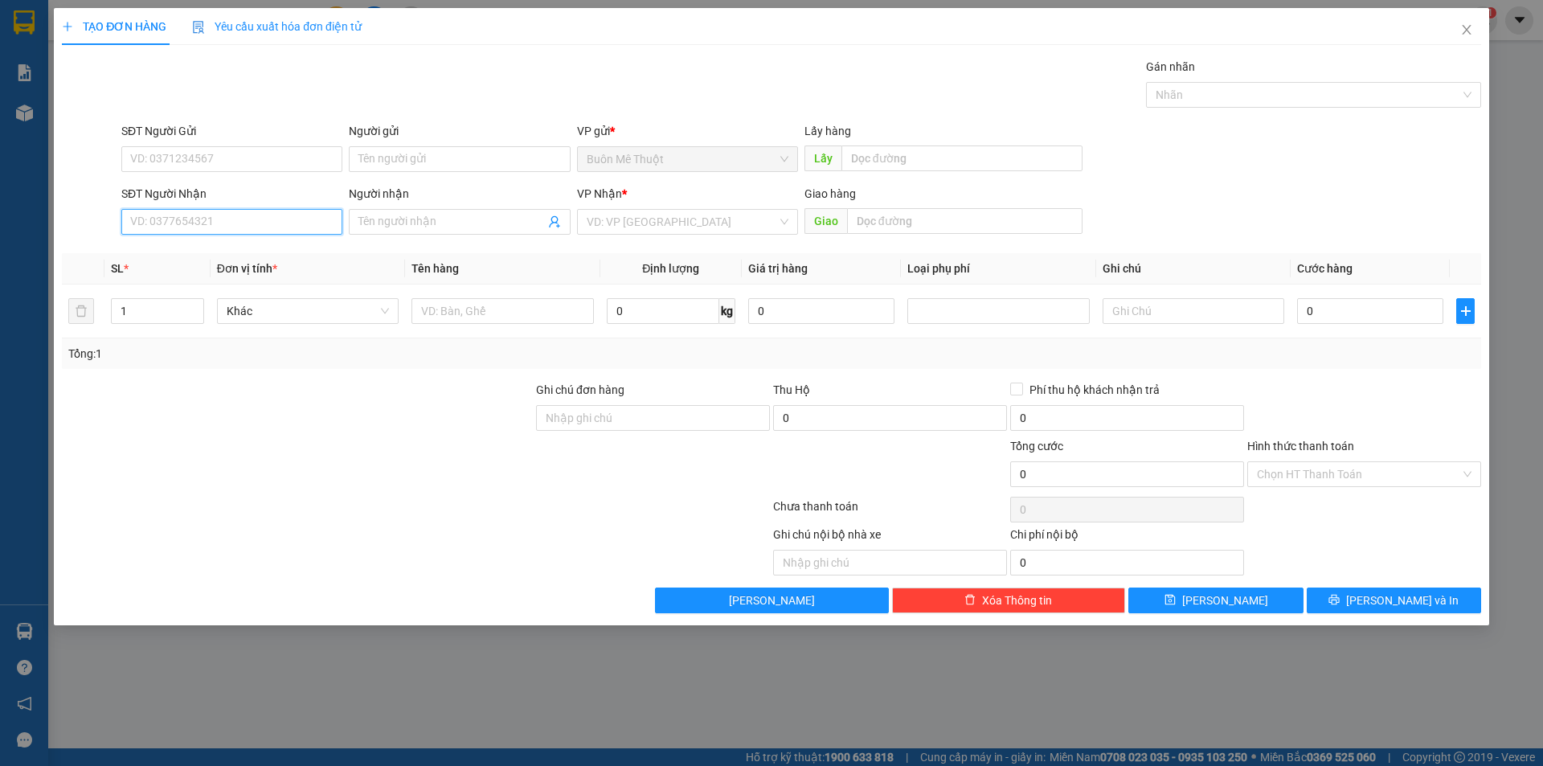
click at [212, 224] on input "SĐT Người Nhận" at bounding box center [231, 222] width 221 height 26
type input "0385099048"
click at [193, 251] on div "0385099048" at bounding box center [232, 254] width 202 height 18
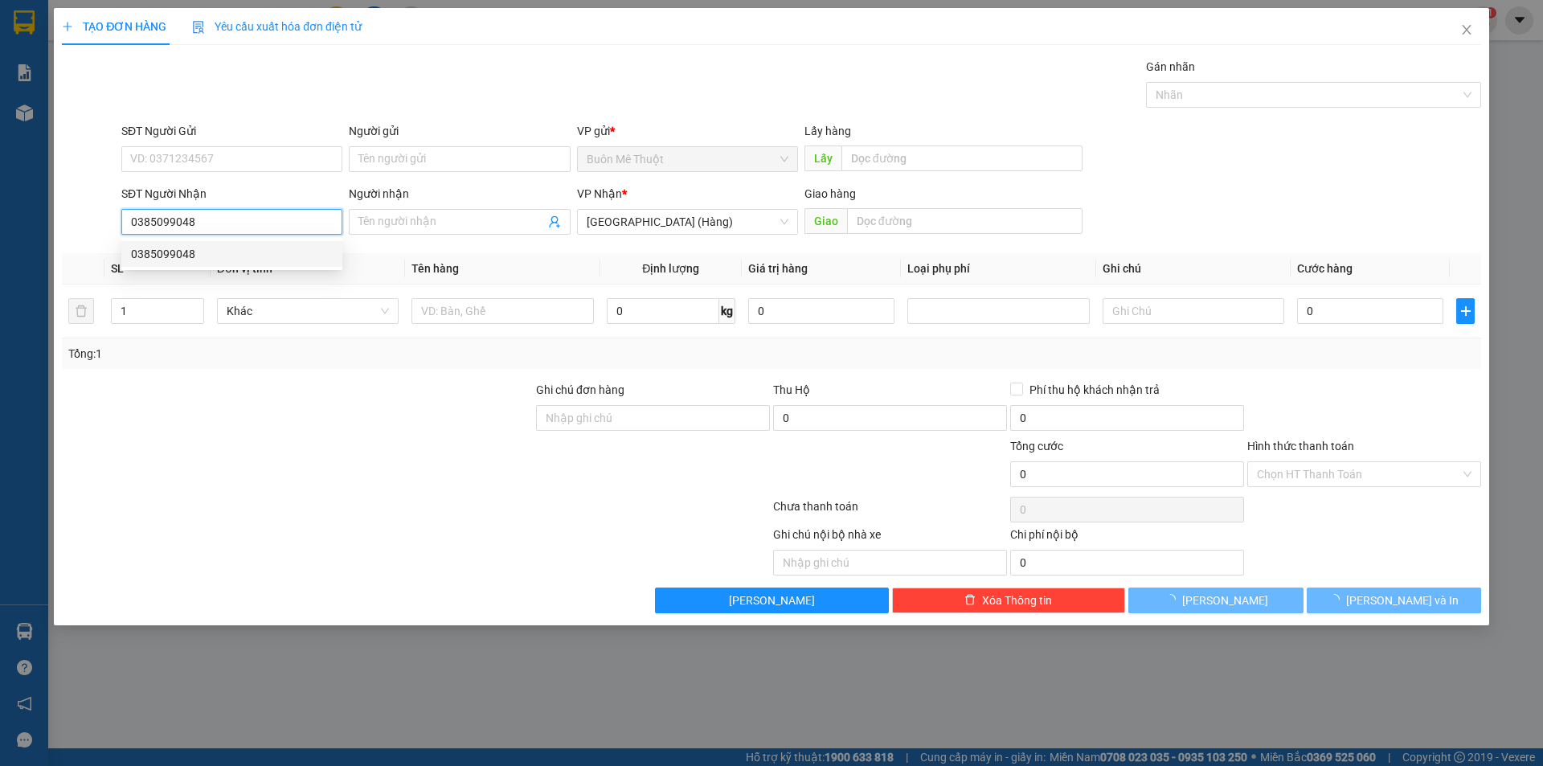
type input "80.000"
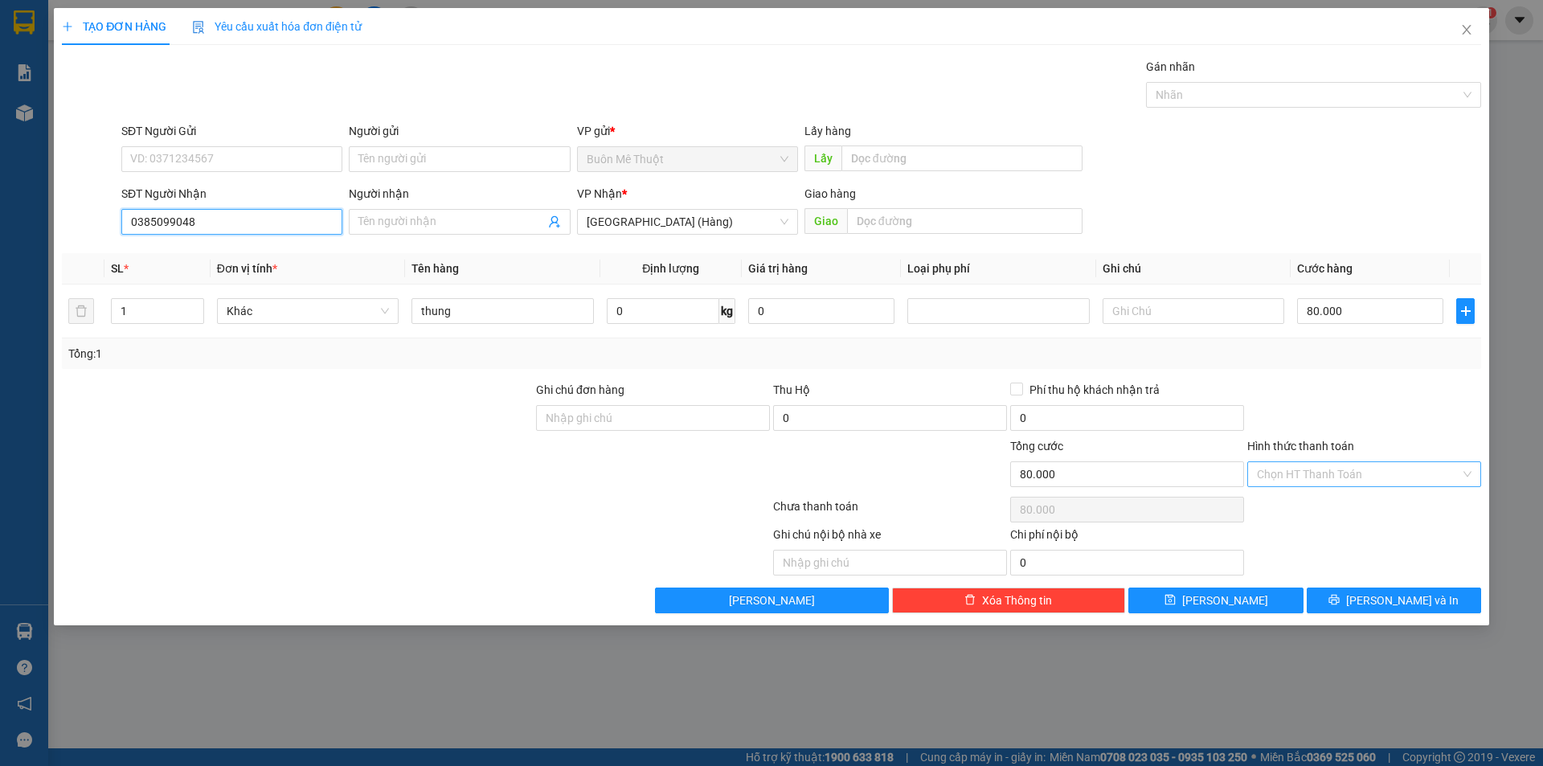
type input "0385099048"
click at [1300, 484] on input "Hình thức thanh toán" at bounding box center [1358, 474] width 203 height 24
drag, startPoint x: 1257, startPoint y: 502, endPoint x: 1298, endPoint y: 538, distance: 54.1
click at [1266, 507] on div "Tại văn phòng" at bounding box center [1364, 506] width 215 height 18
click at [1340, 603] on button "[PERSON_NAME] và In" at bounding box center [1394, 600] width 174 height 26
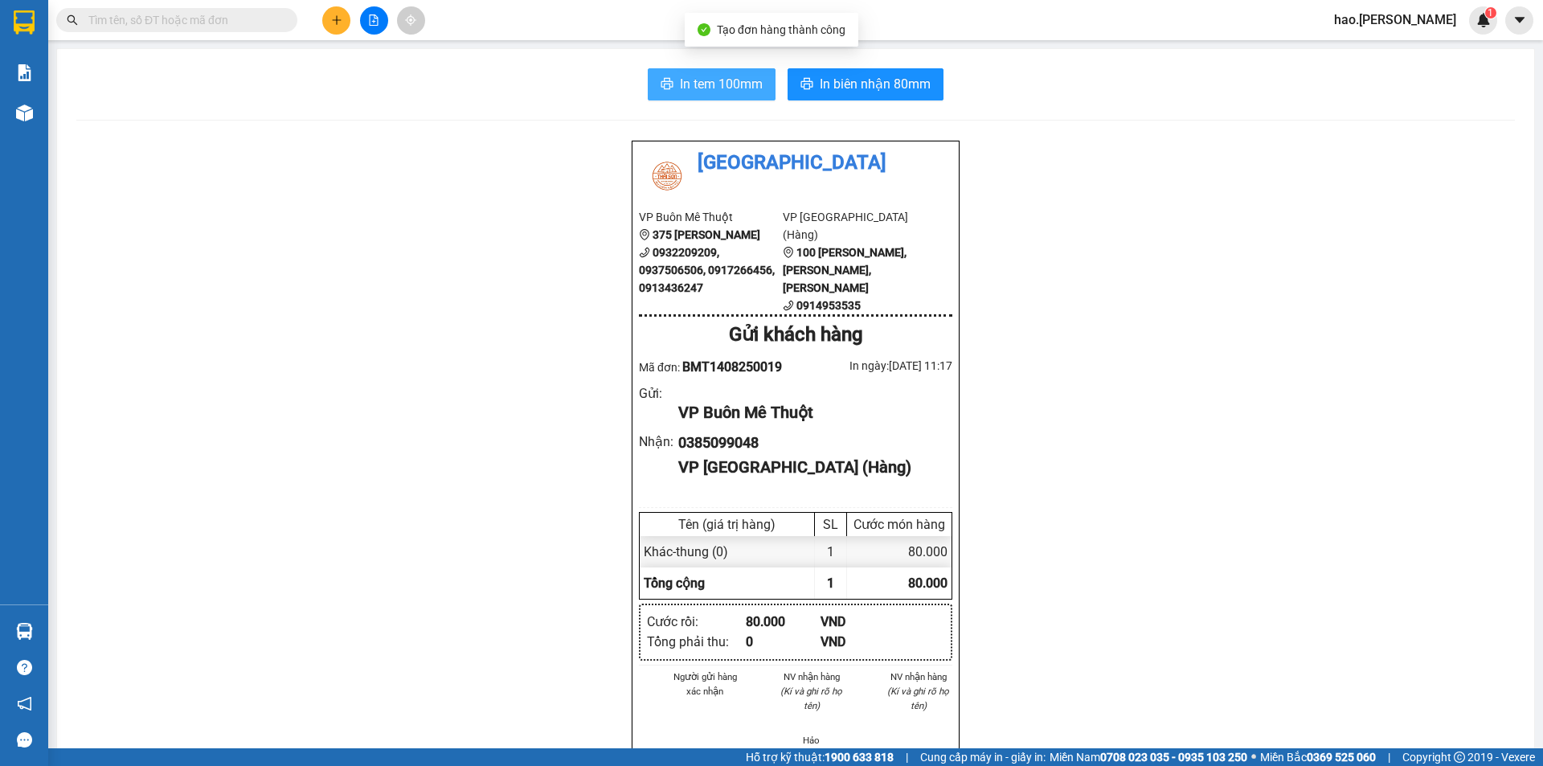
click at [720, 75] on span "In tem 100mm" at bounding box center [721, 84] width 83 height 20
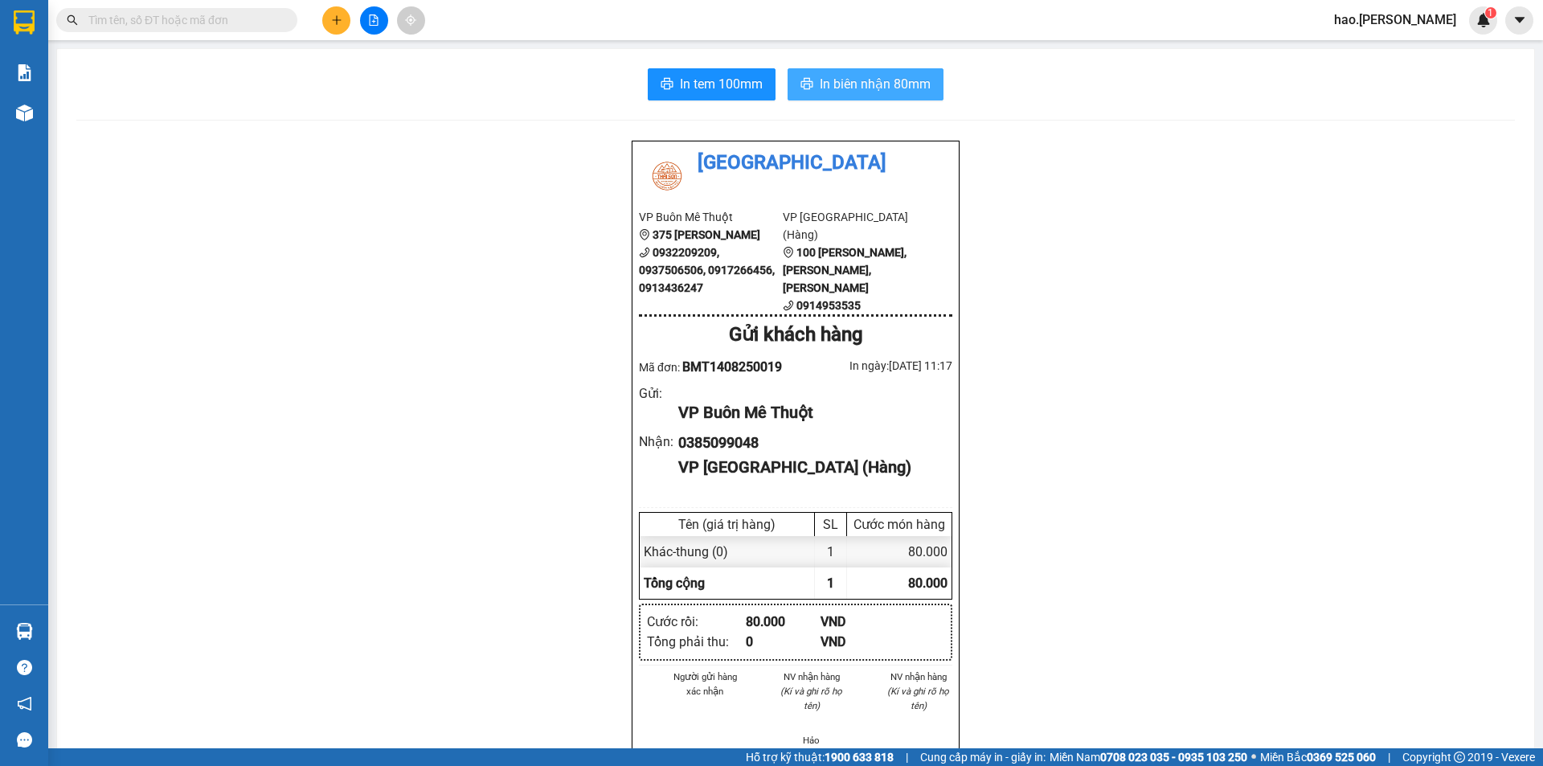
click at [821, 76] on span "In biên nhận 80mm" at bounding box center [875, 84] width 111 height 20
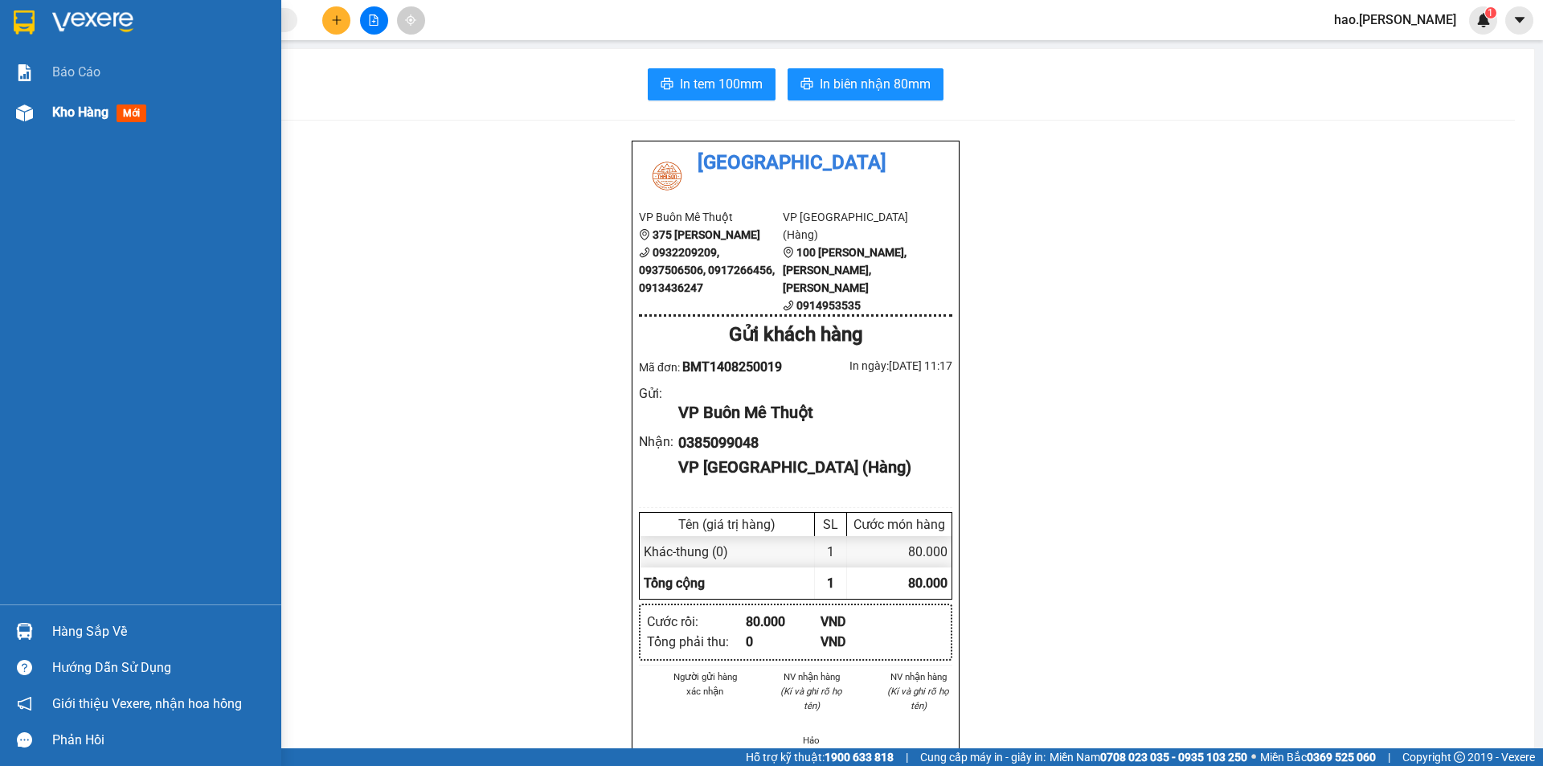
click at [78, 103] on div "Kho hàng mới" at bounding box center [102, 112] width 100 height 20
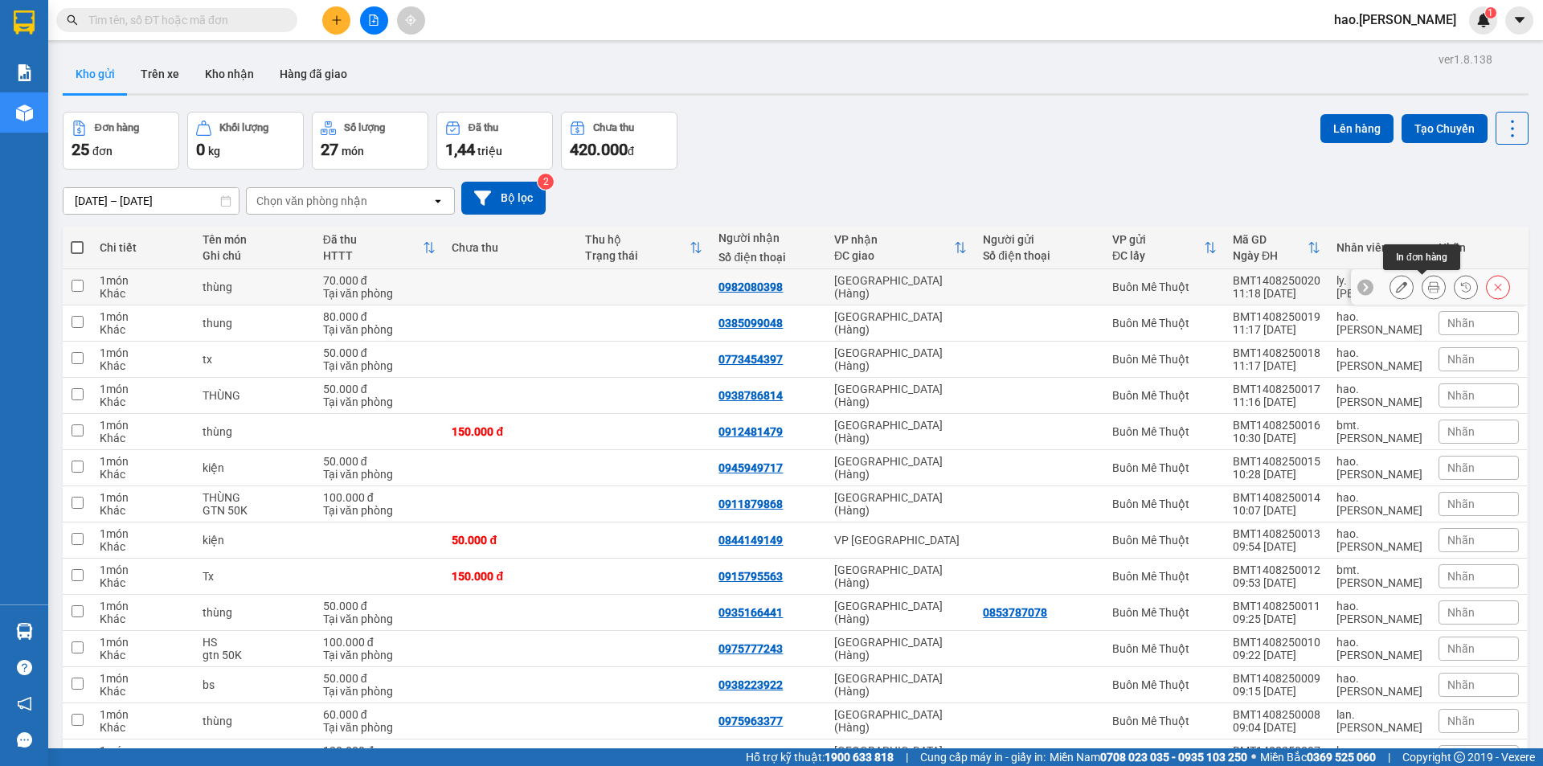
click at [1422, 279] on div at bounding box center [1434, 287] width 24 height 24
click at [1422, 284] on button at bounding box center [1433, 287] width 23 height 28
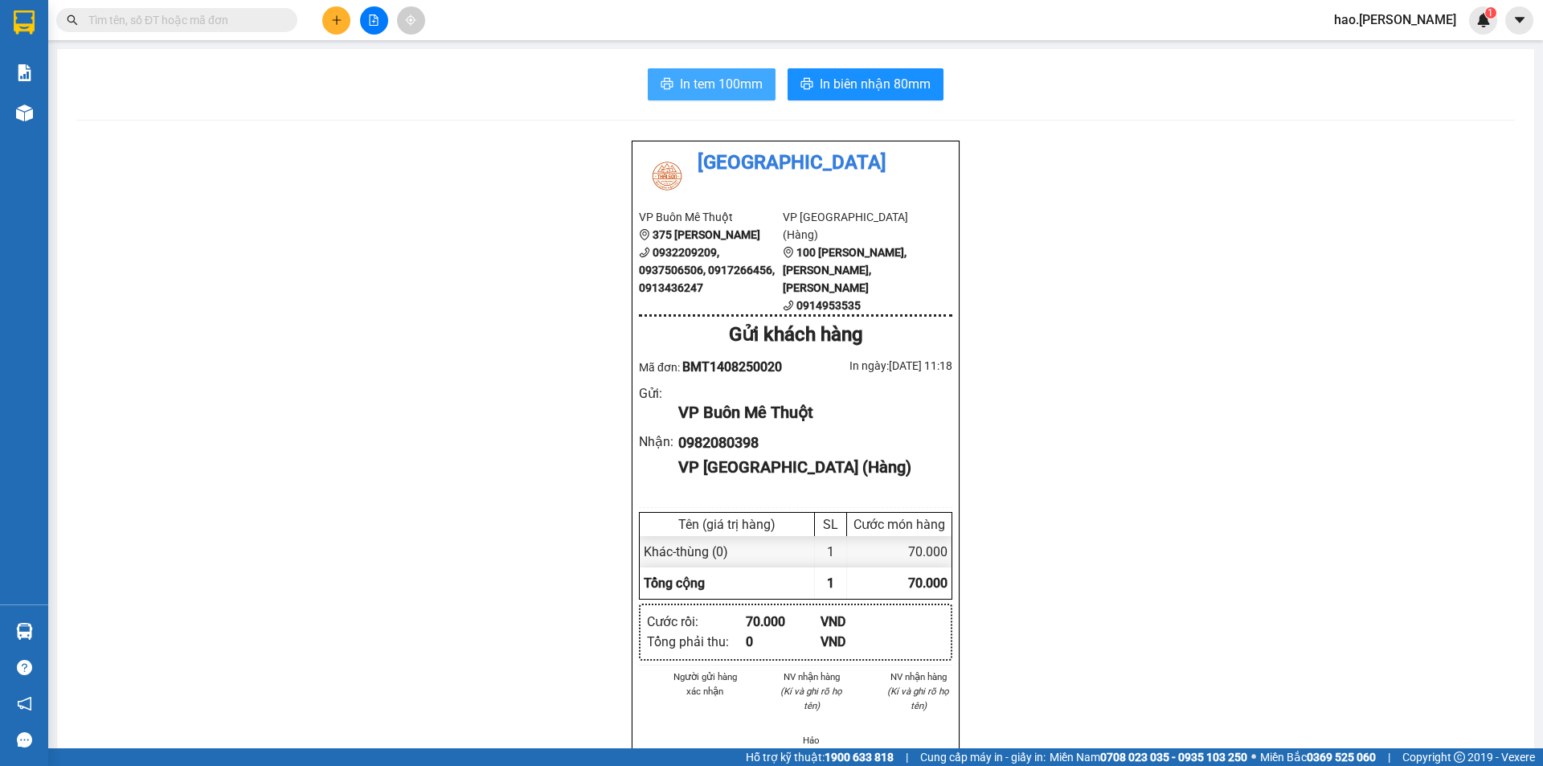
click at [693, 91] on span "In tem 100mm" at bounding box center [721, 84] width 83 height 20
click at [334, 23] on icon "plus" at bounding box center [336, 19] width 11 height 11
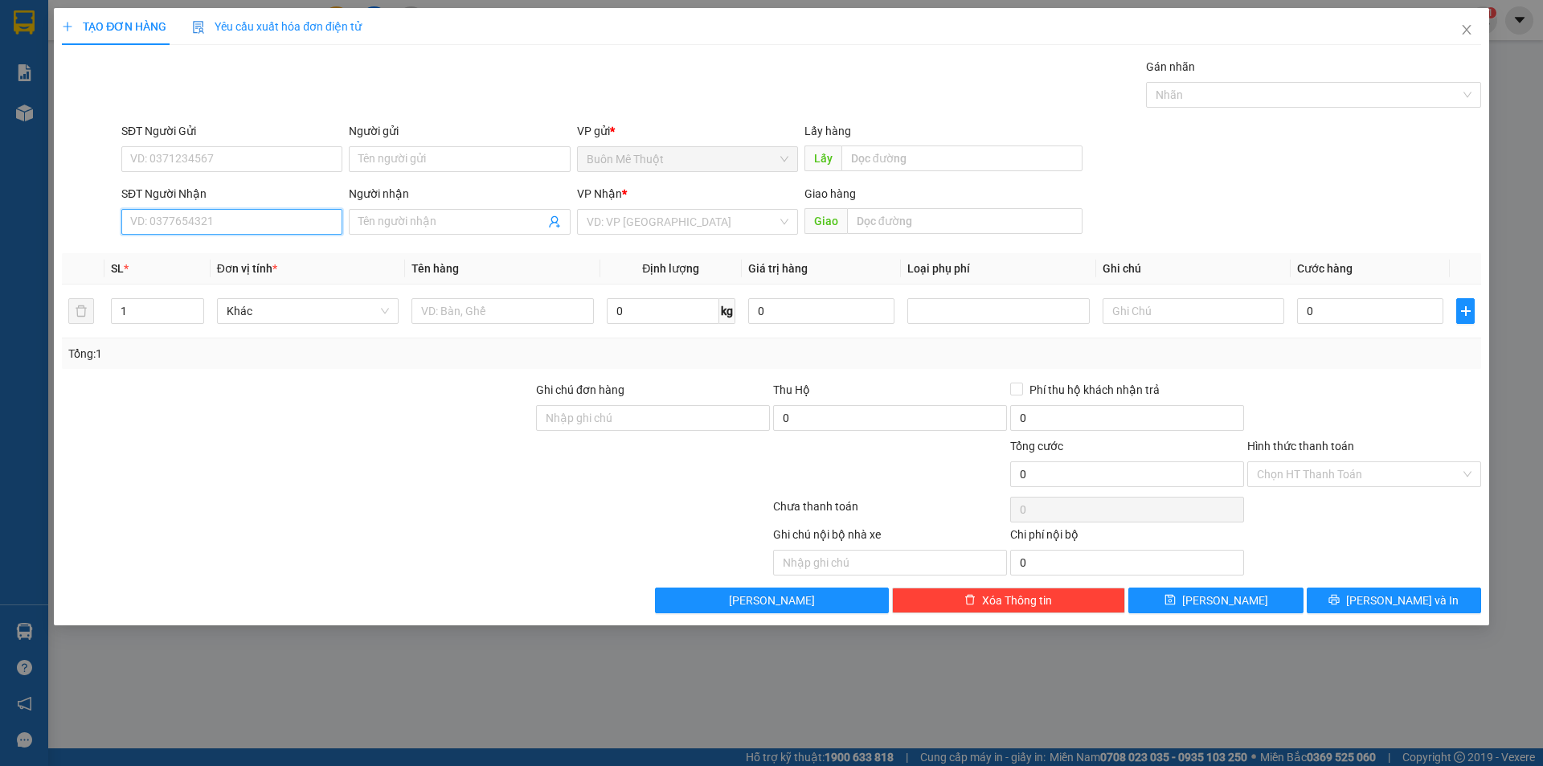
click at [217, 219] on input "SĐT Người Nhận" at bounding box center [231, 222] width 221 height 26
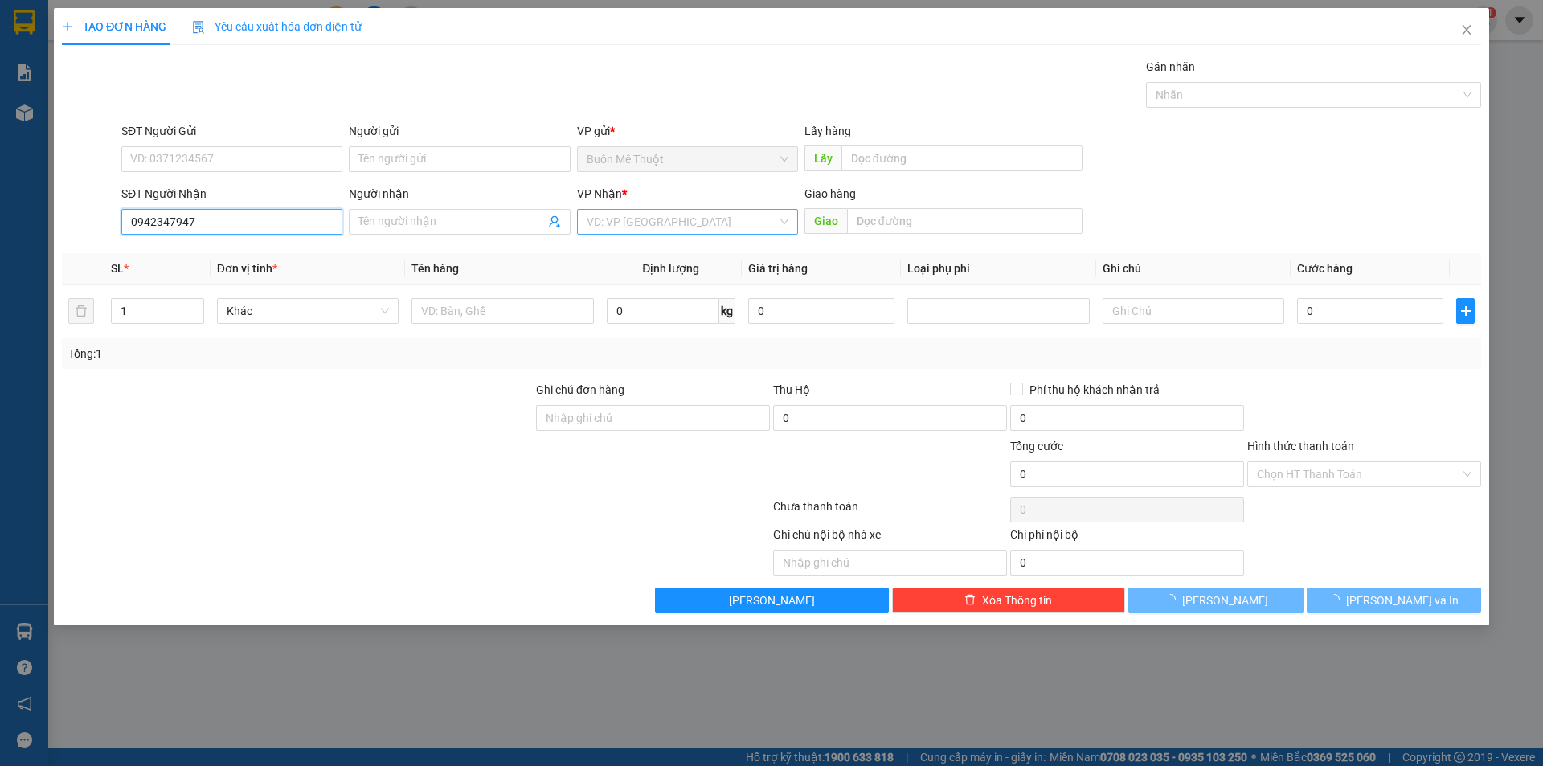
type input "0942347947"
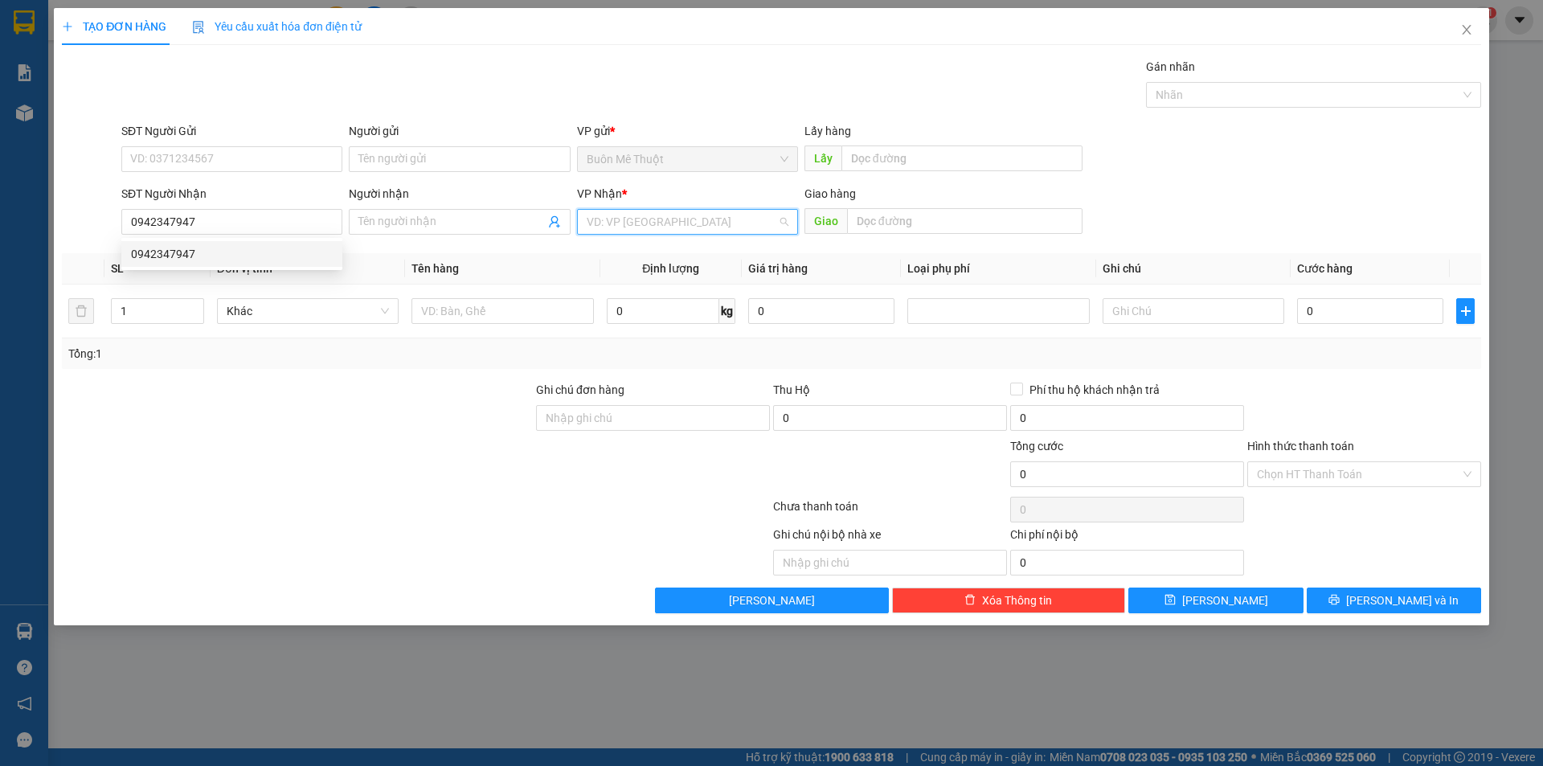
click at [619, 229] on input "search" at bounding box center [682, 222] width 190 height 24
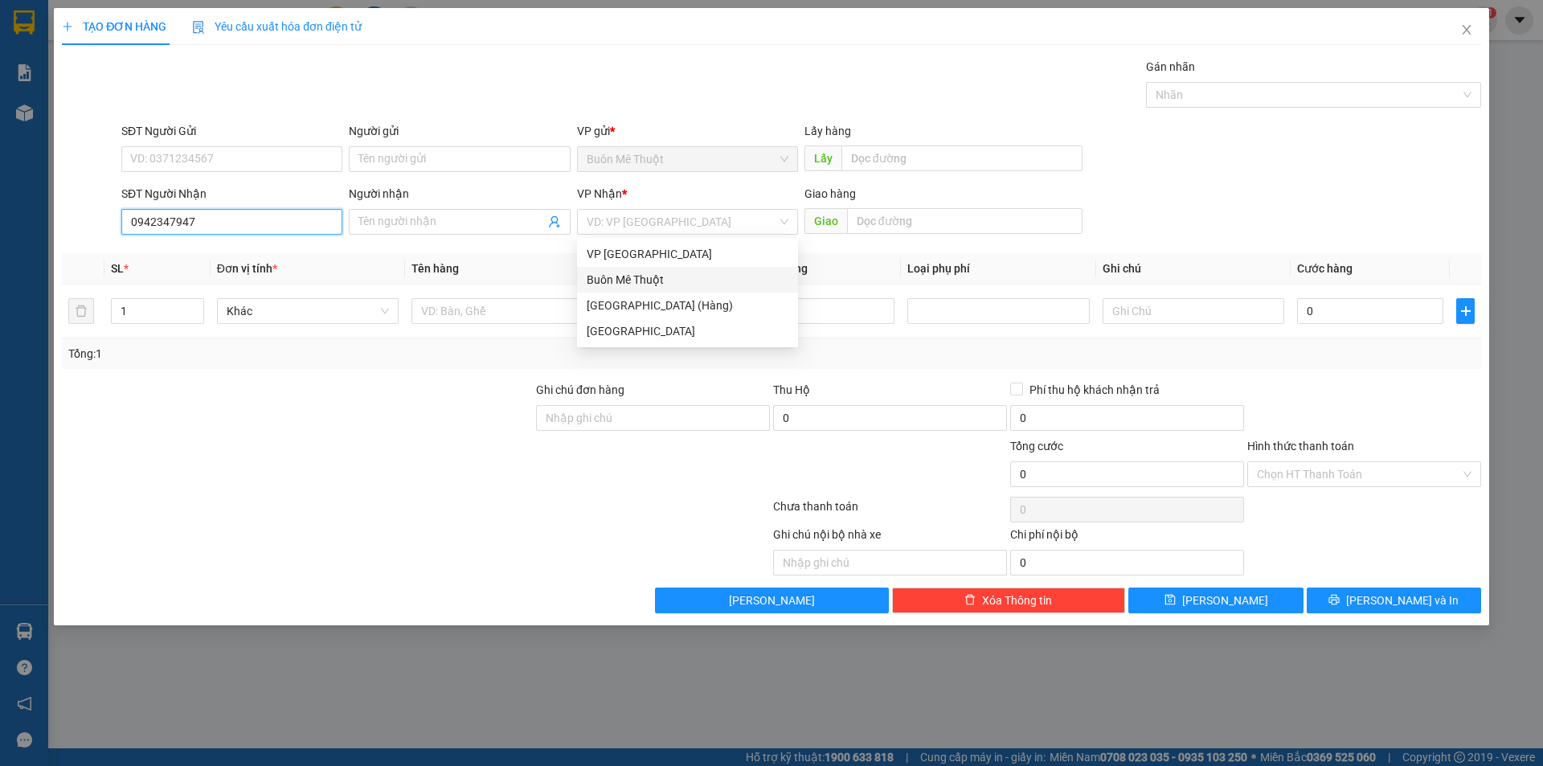
click at [211, 215] on input "0942347947" at bounding box center [231, 222] width 221 height 26
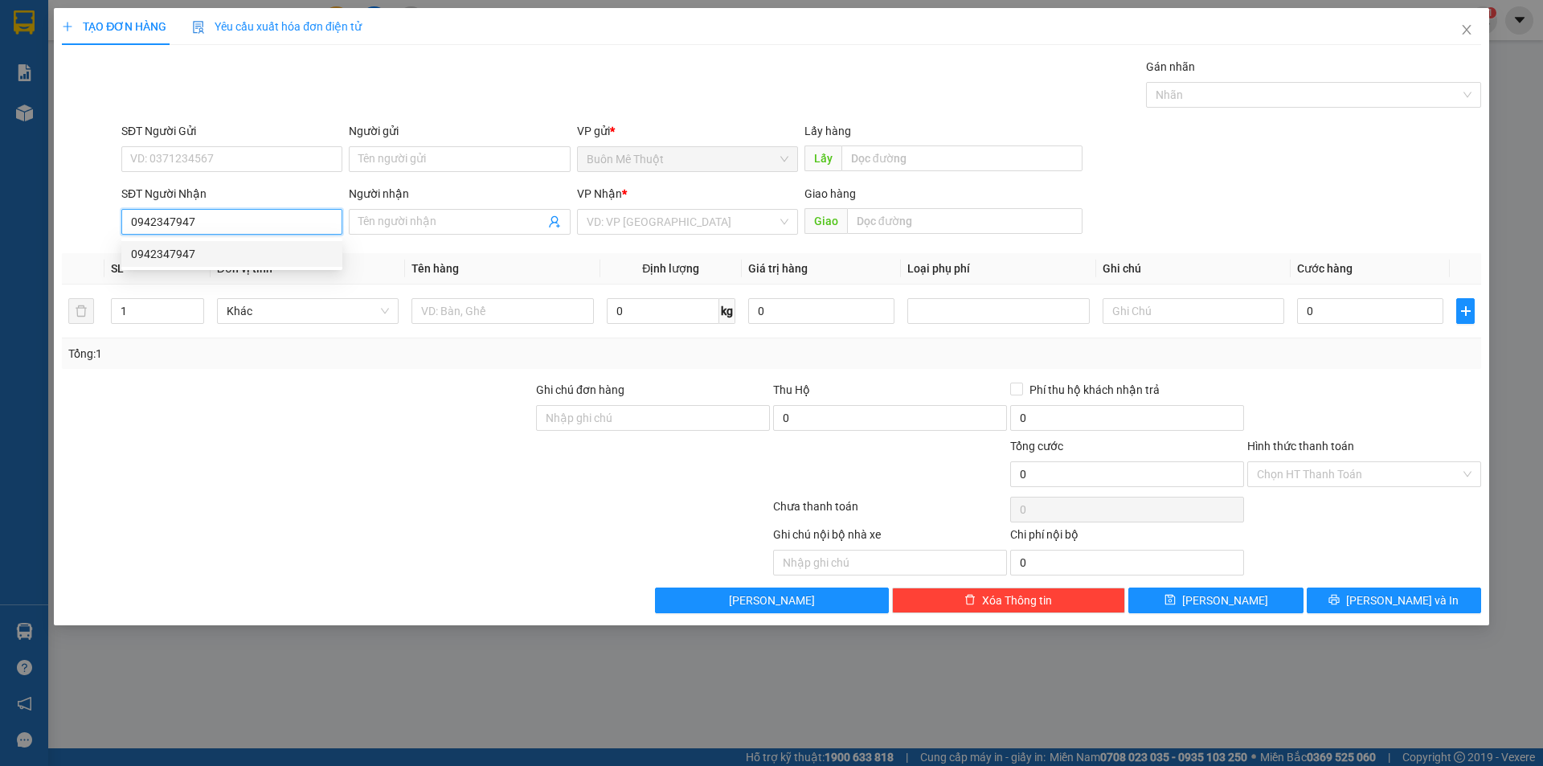
click at [143, 254] on div "0942347947" at bounding box center [232, 254] width 202 height 18
type input "120.000"
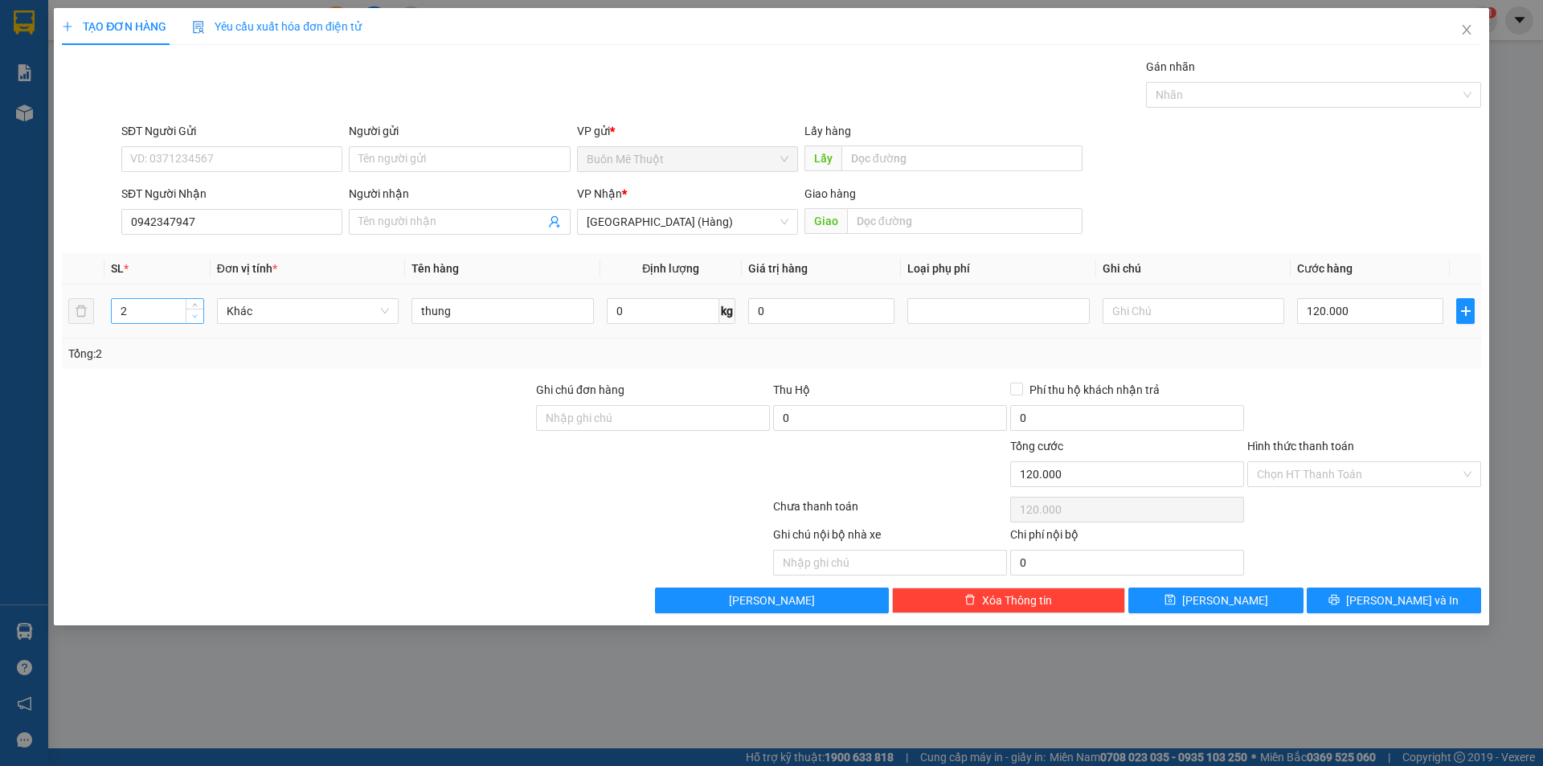
type input "1"
click at [193, 310] on span "Decrease Value" at bounding box center [195, 316] width 18 height 14
click at [1390, 314] on input "120.000" at bounding box center [1370, 311] width 146 height 26
drag, startPoint x: 1332, startPoint y: 412, endPoint x: 1354, endPoint y: 505, distance: 95.9
click at [1334, 412] on div at bounding box center [1364, 409] width 237 height 56
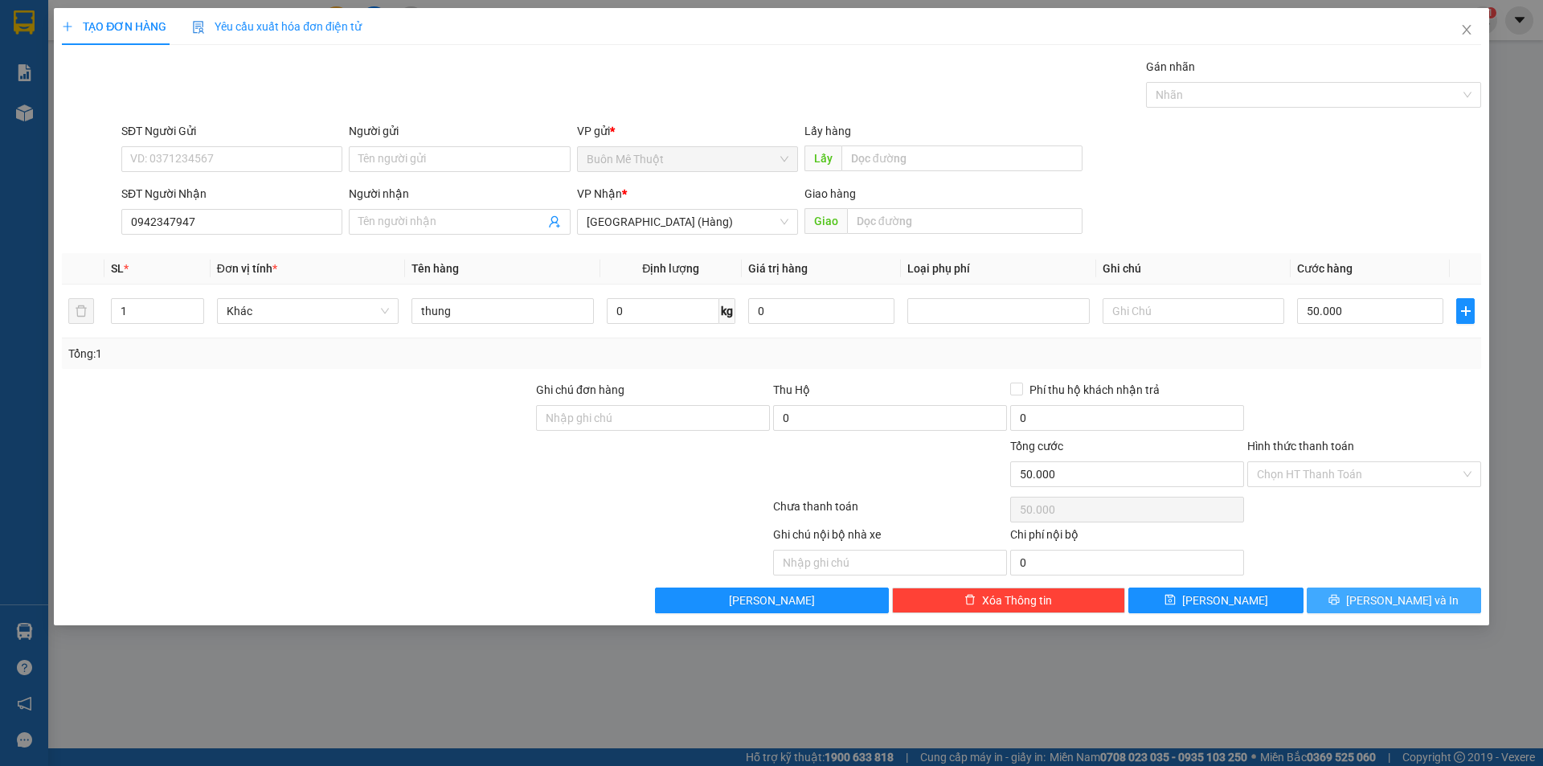
click at [1340, 603] on icon "printer" at bounding box center [1334, 600] width 10 height 10
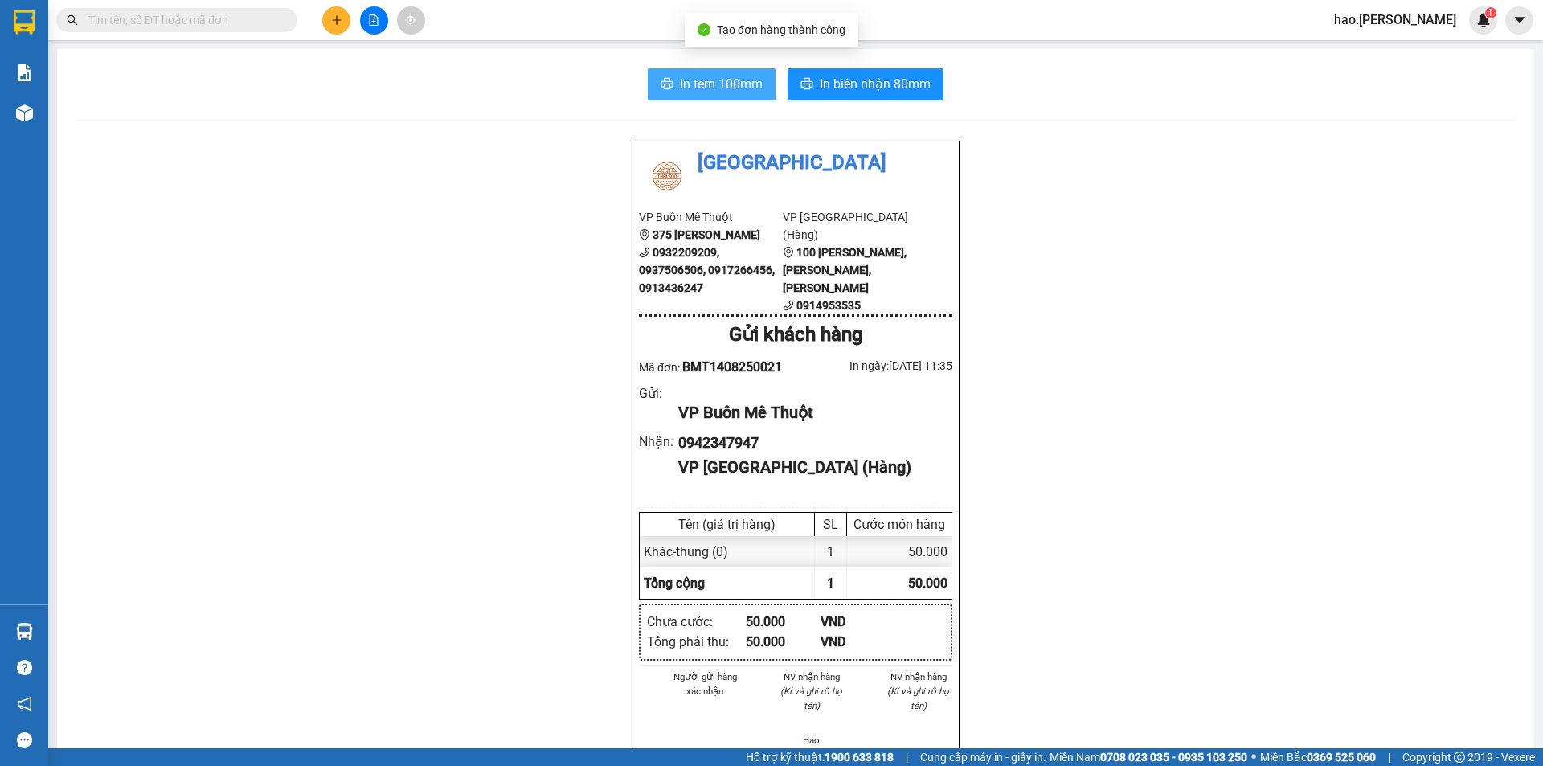
click at [698, 87] on span "In tem 100mm" at bounding box center [721, 84] width 83 height 20
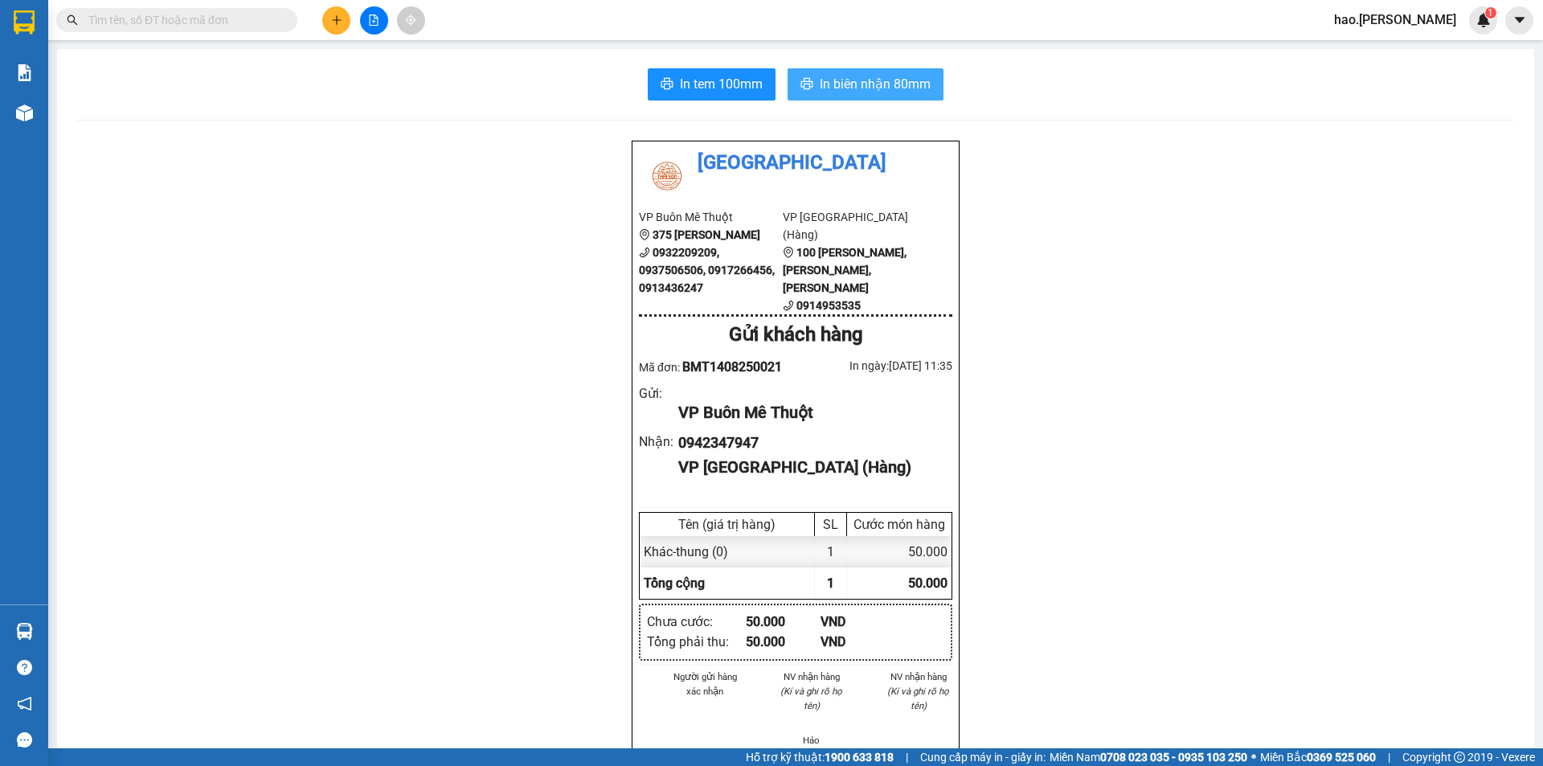
click at [850, 68] on button "In biên nhận 80mm" at bounding box center [866, 84] width 156 height 32
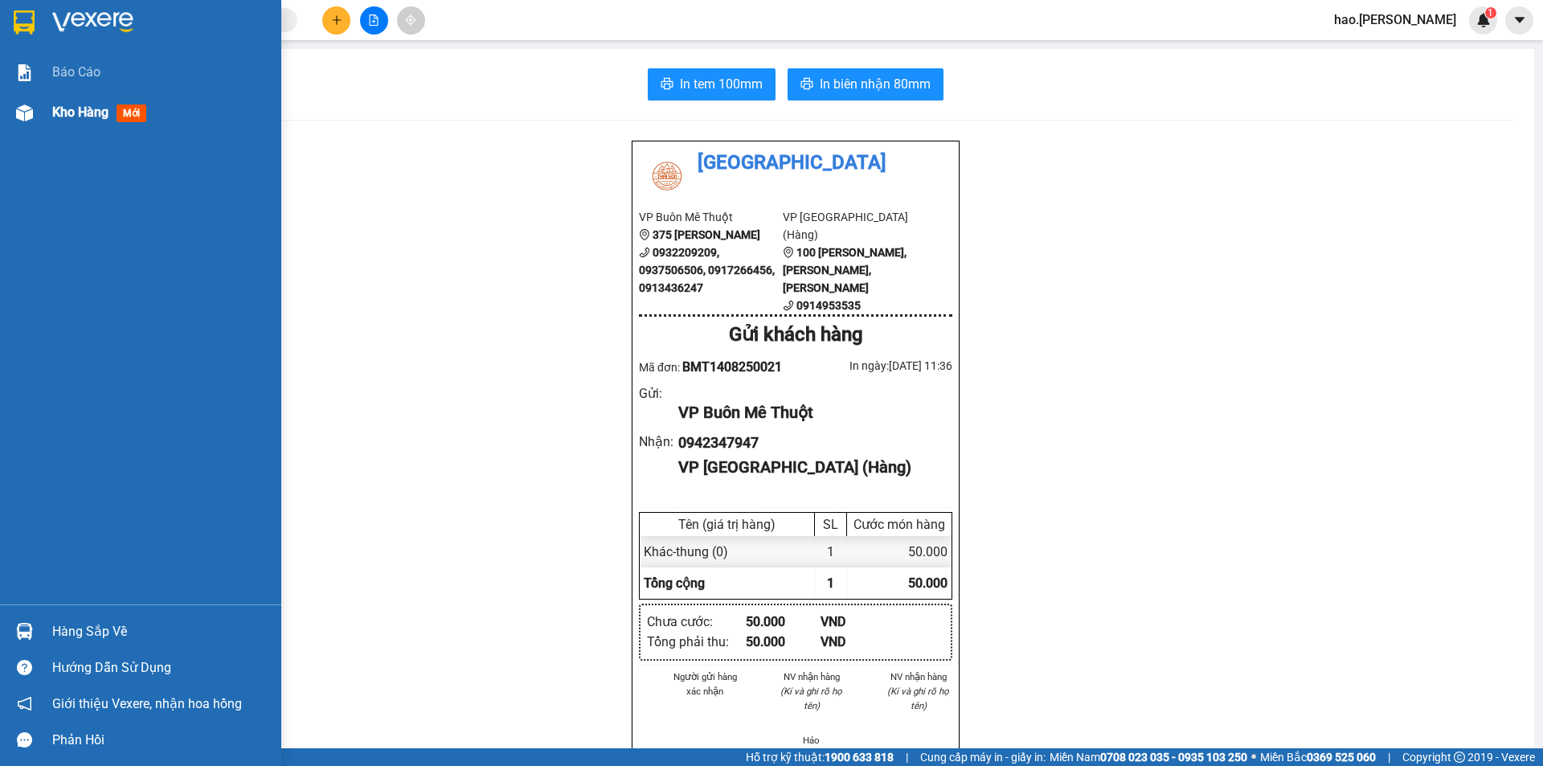
click at [82, 109] on span "Kho hàng" at bounding box center [80, 111] width 56 height 15
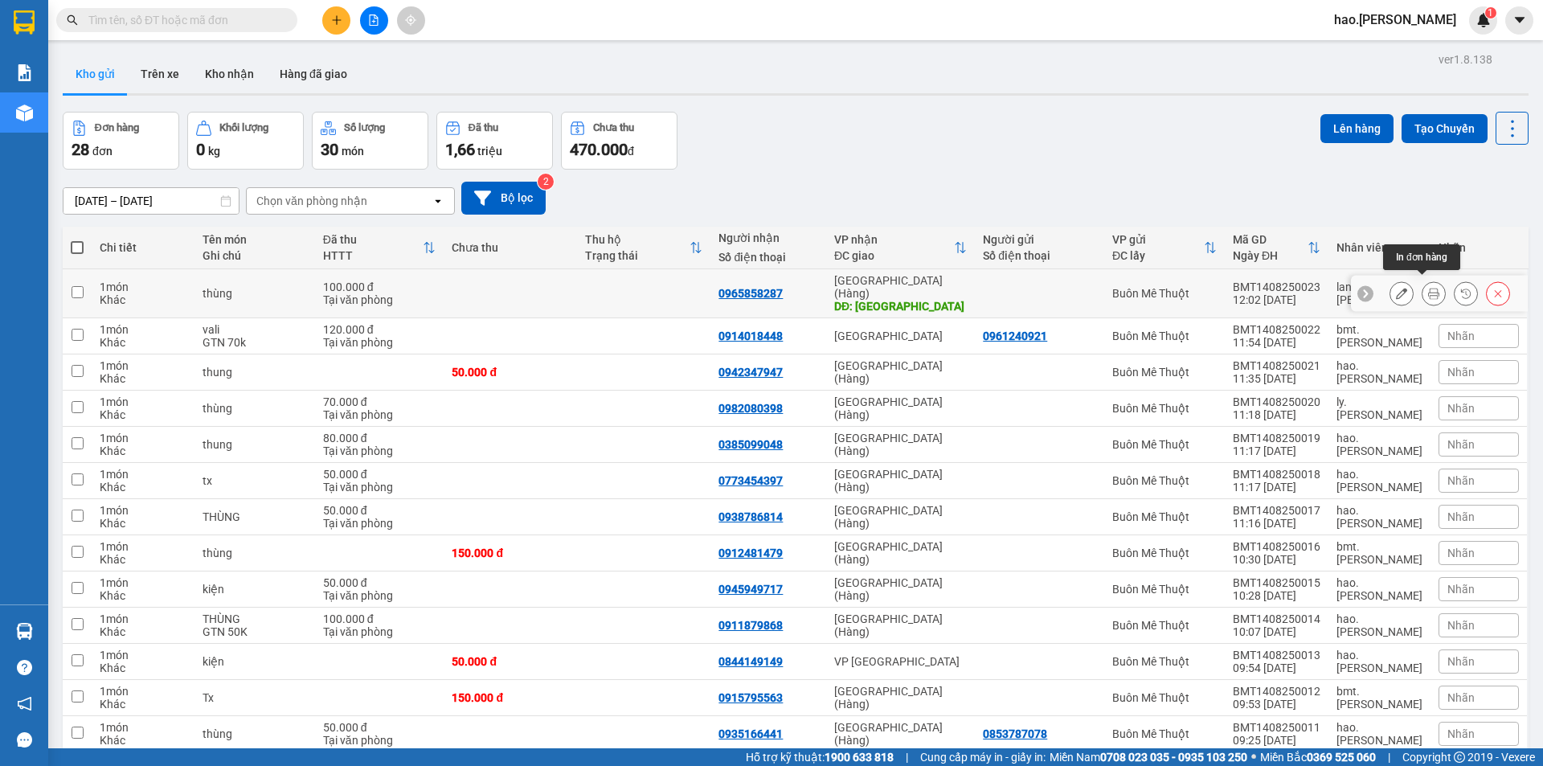
click at [1422, 285] on button at bounding box center [1433, 294] width 23 height 28
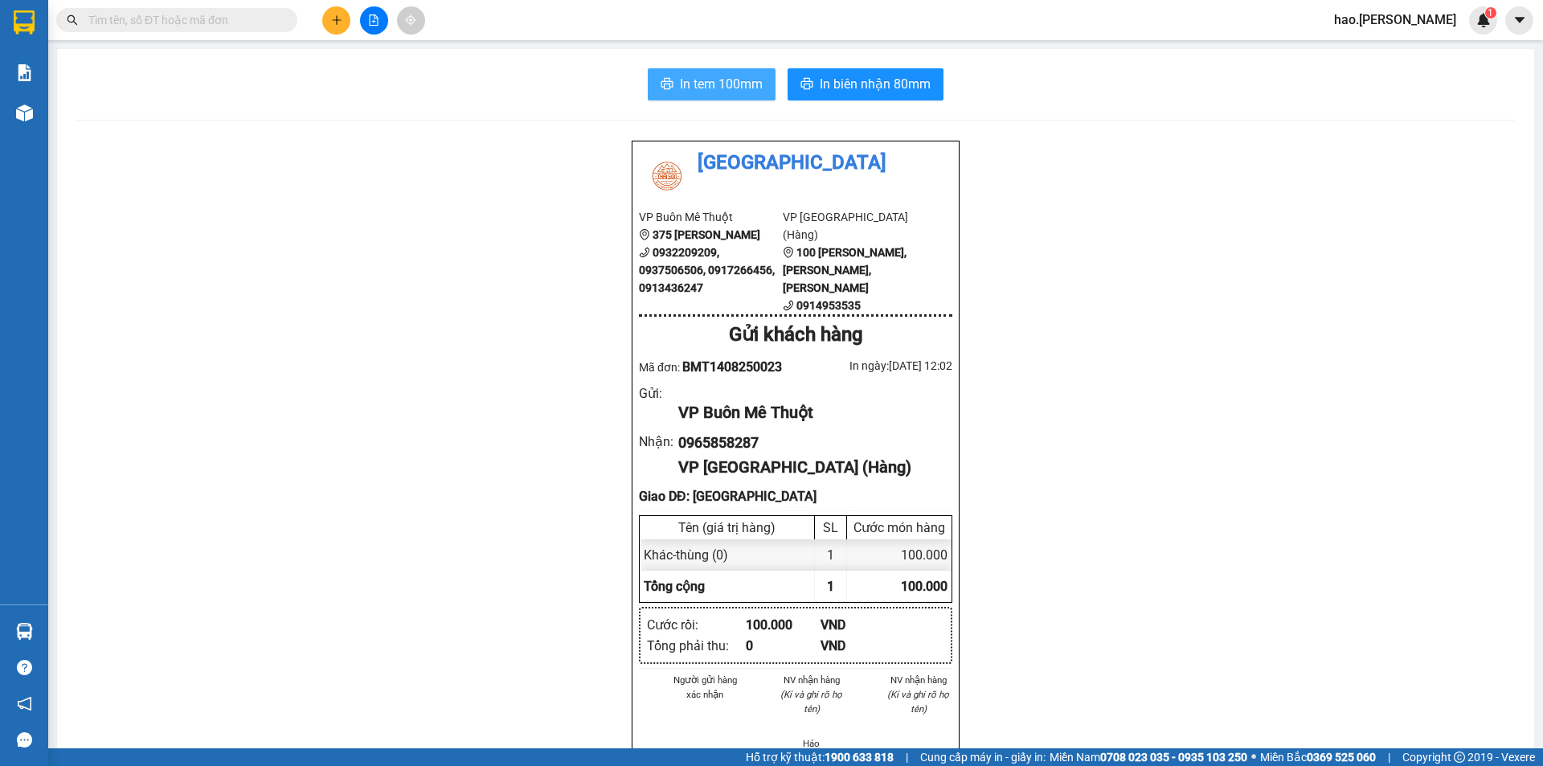
click at [716, 85] on span "In tem 100mm" at bounding box center [721, 84] width 83 height 20
click at [865, 80] on span "In biên nhận 80mm" at bounding box center [875, 84] width 111 height 20
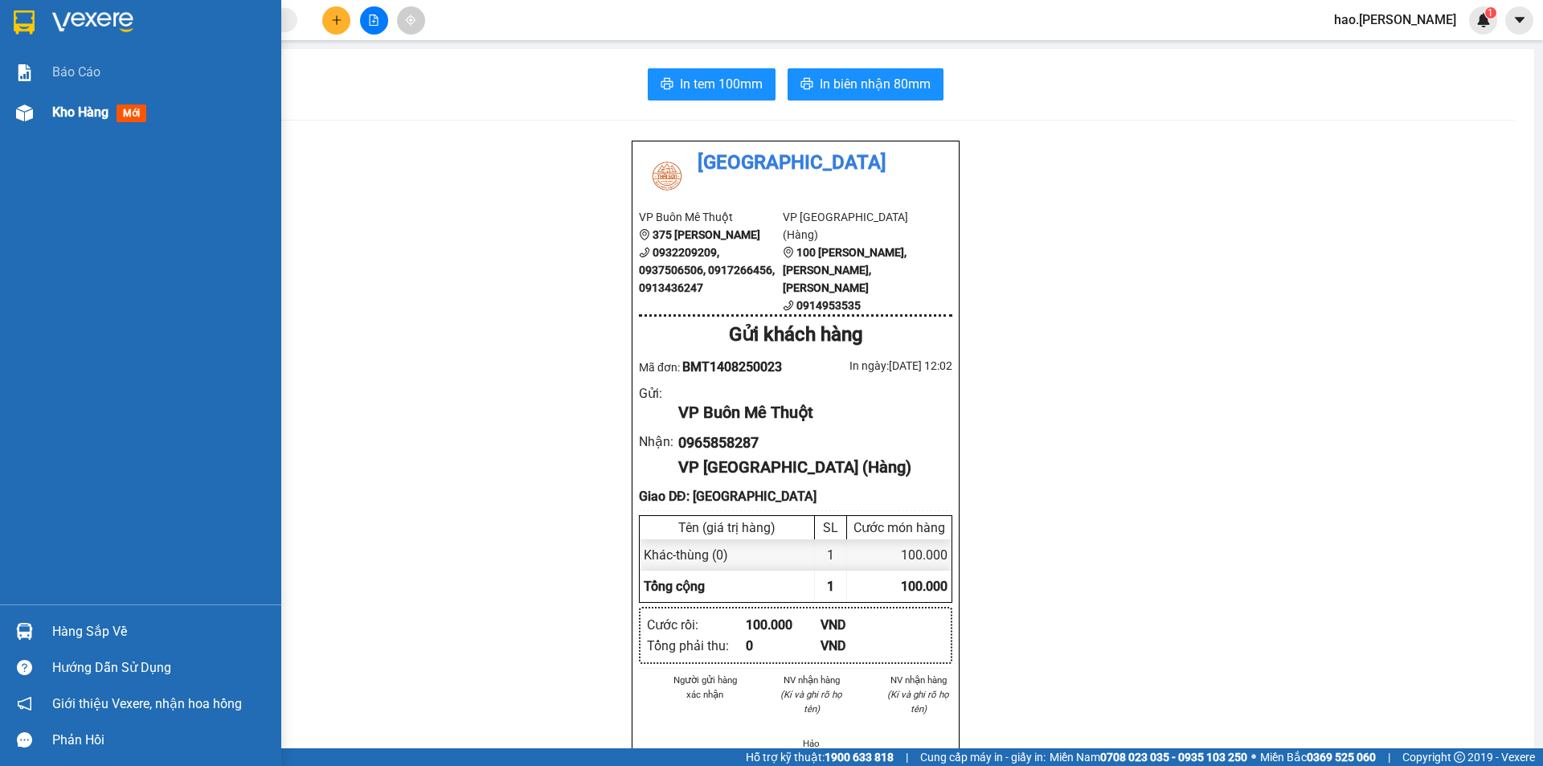
click at [38, 96] on div "Kho hàng mới" at bounding box center [140, 112] width 281 height 40
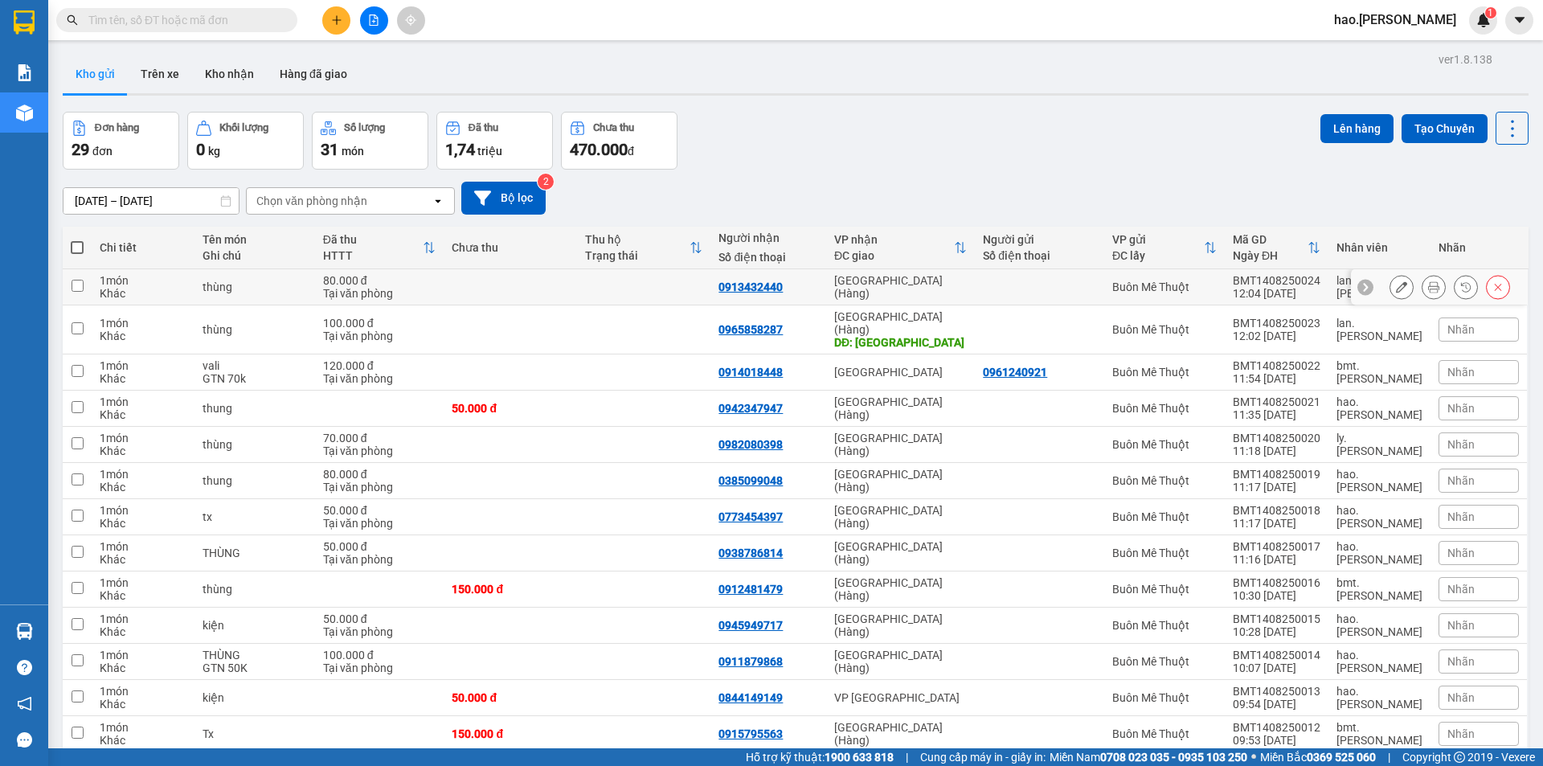
click at [1428, 292] on icon at bounding box center [1433, 286] width 11 height 11
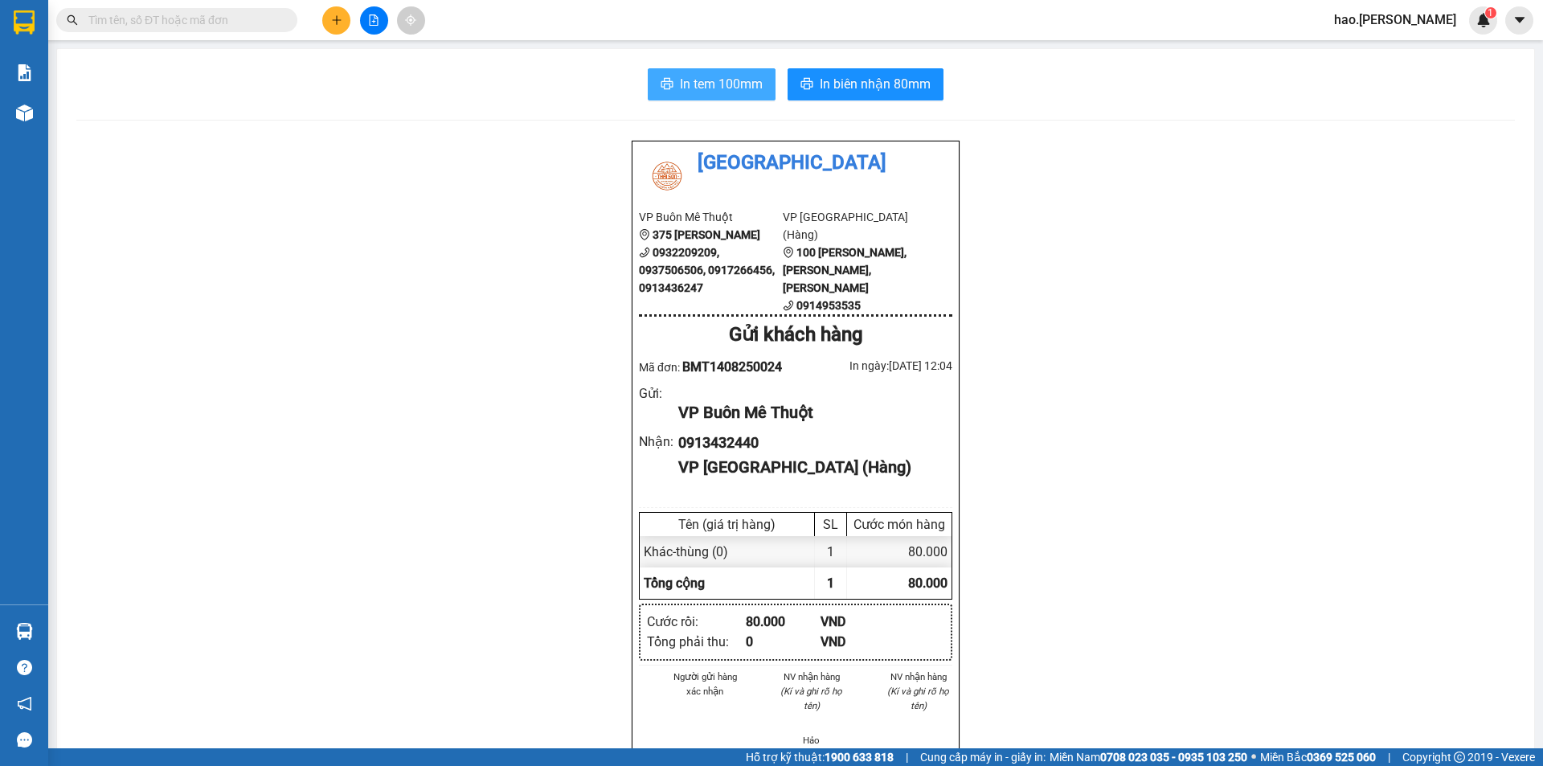
drag, startPoint x: 672, startPoint y: 88, endPoint x: 726, endPoint y: 68, distance: 57.5
click at [673, 88] on button "In tem 100mm" at bounding box center [712, 84] width 128 height 32
click at [856, 94] on span "In biên nhận 80mm" at bounding box center [875, 84] width 111 height 20
click at [837, 76] on span "In biên nhận 80mm" at bounding box center [875, 84] width 111 height 20
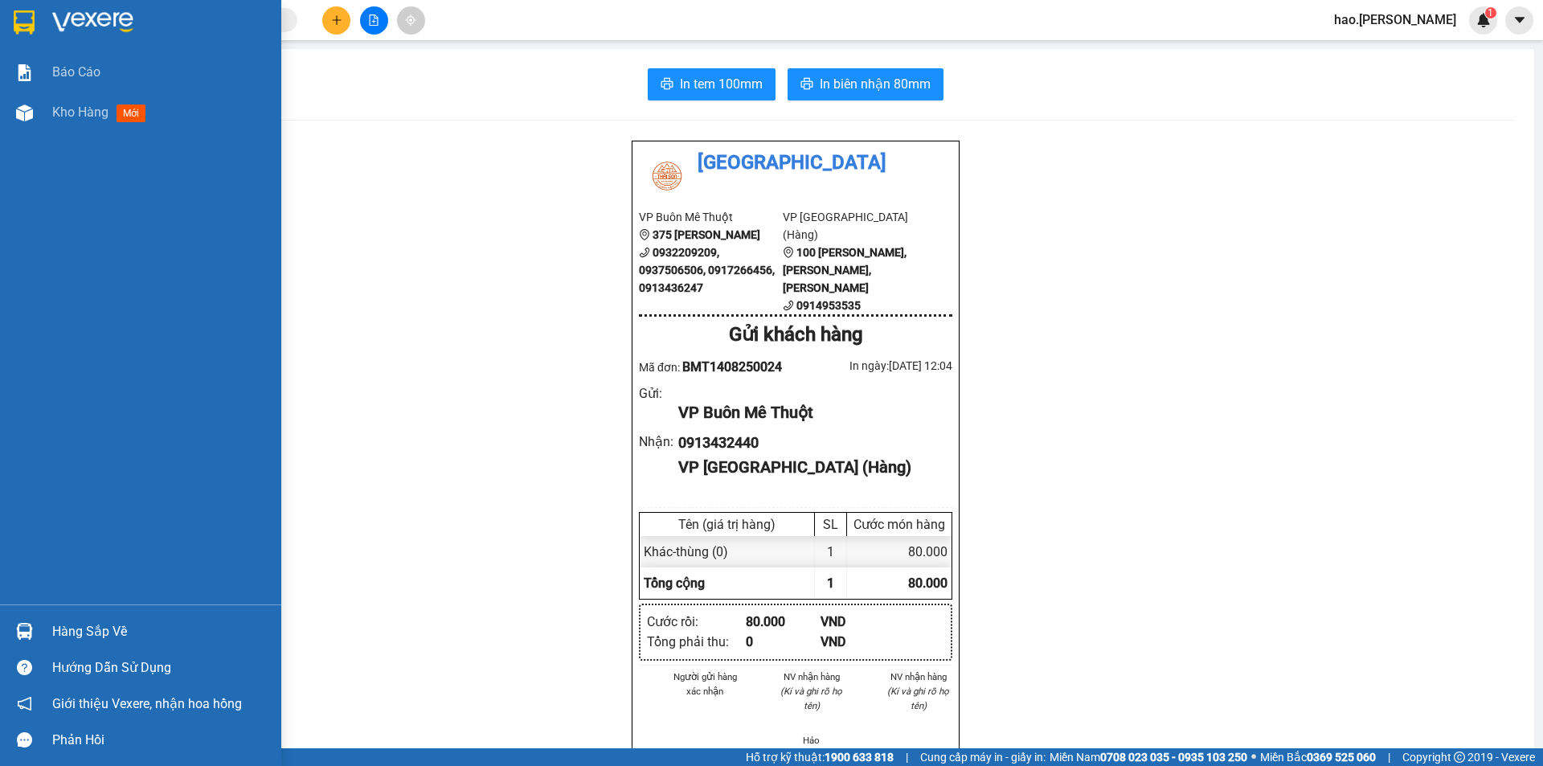
click at [78, 102] on div "Kho hàng mới" at bounding box center [102, 112] width 100 height 20
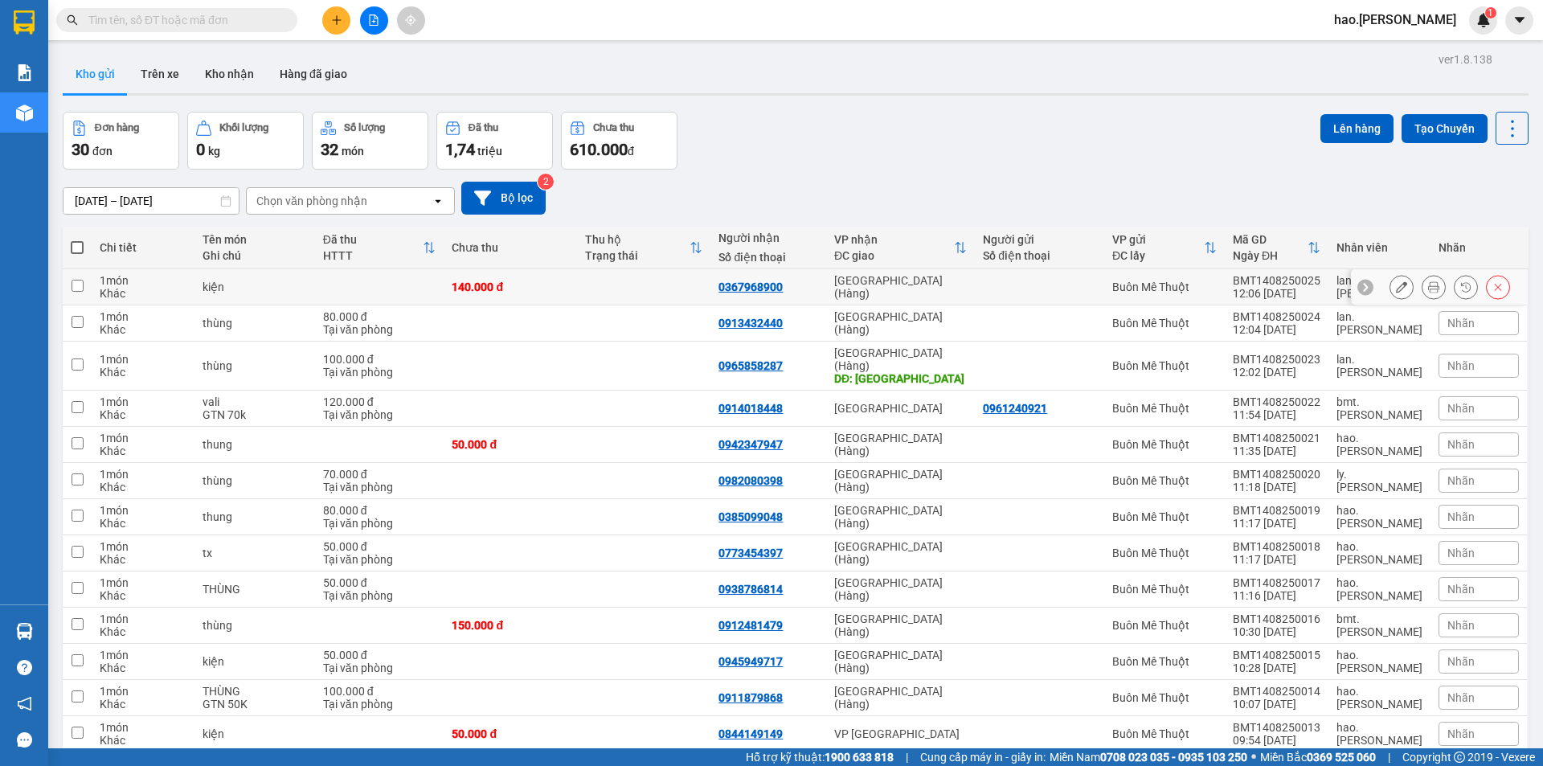
click at [1454, 282] on div at bounding box center [1466, 287] width 24 height 24
click at [1428, 284] on button at bounding box center [1433, 287] width 23 height 28
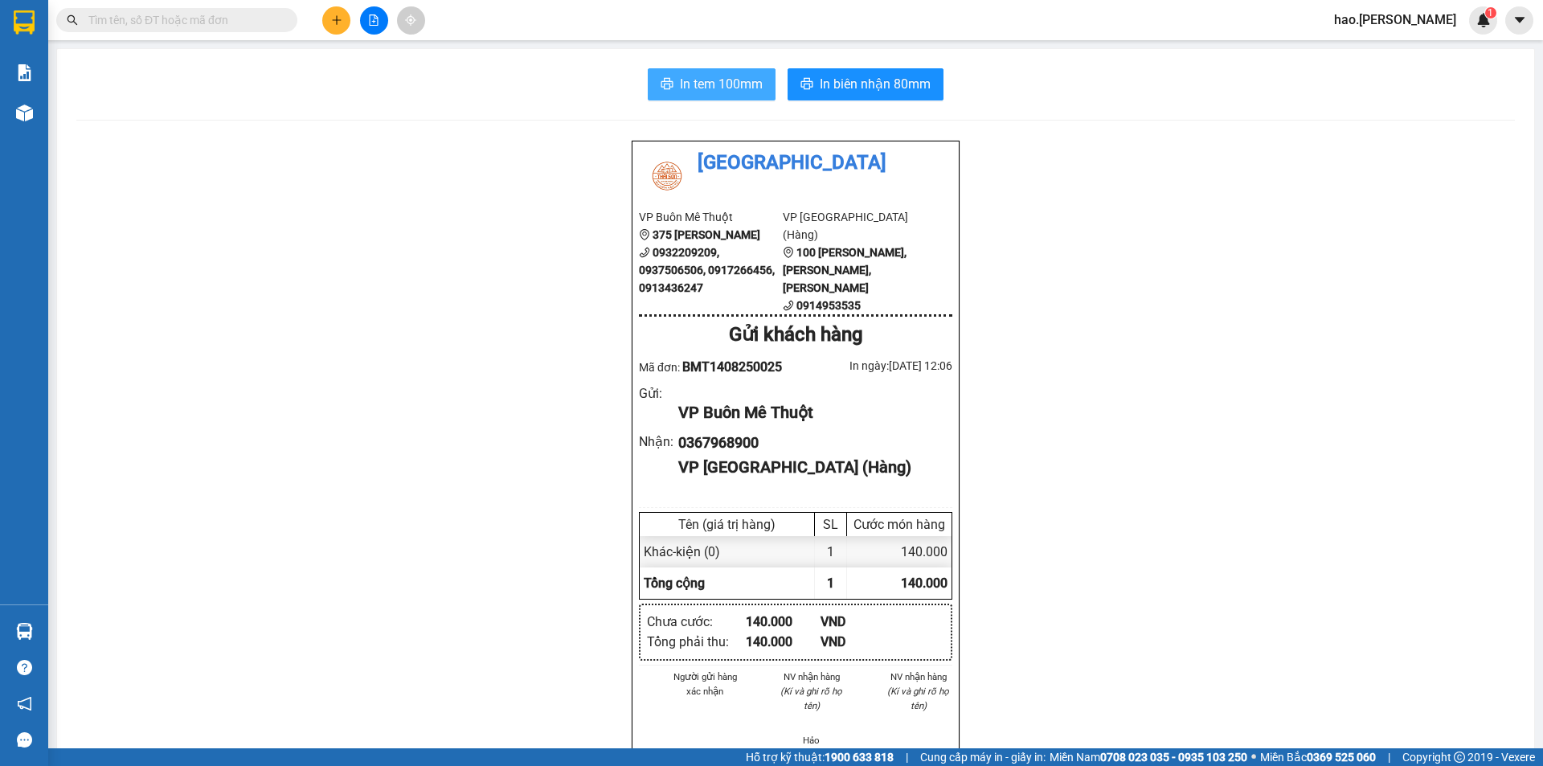
click at [704, 94] on span "In tem 100mm" at bounding box center [721, 84] width 83 height 20
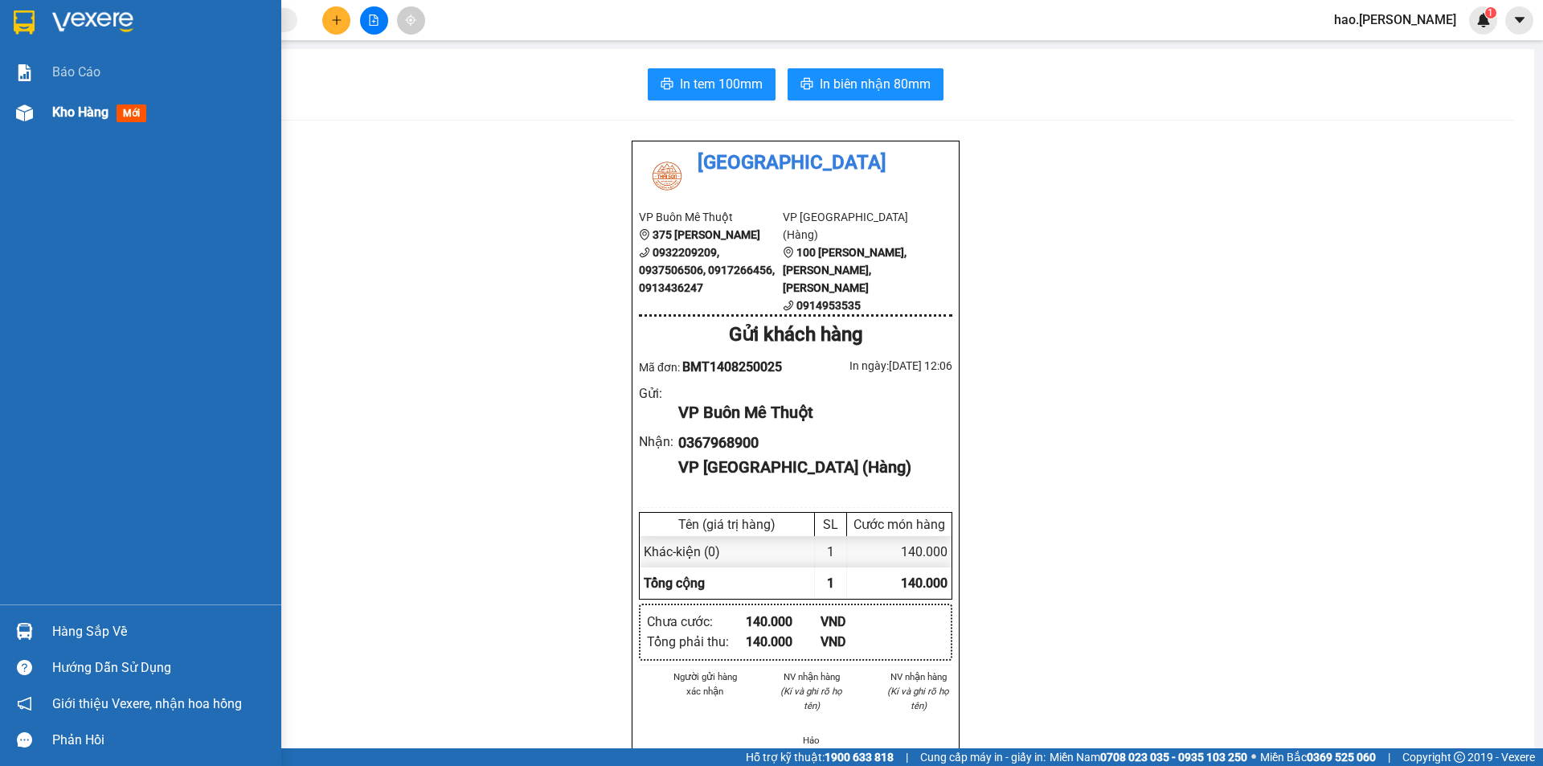
click at [16, 104] on img at bounding box center [24, 112] width 17 height 17
click at [23, 108] on img at bounding box center [24, 112] width 17 height 17
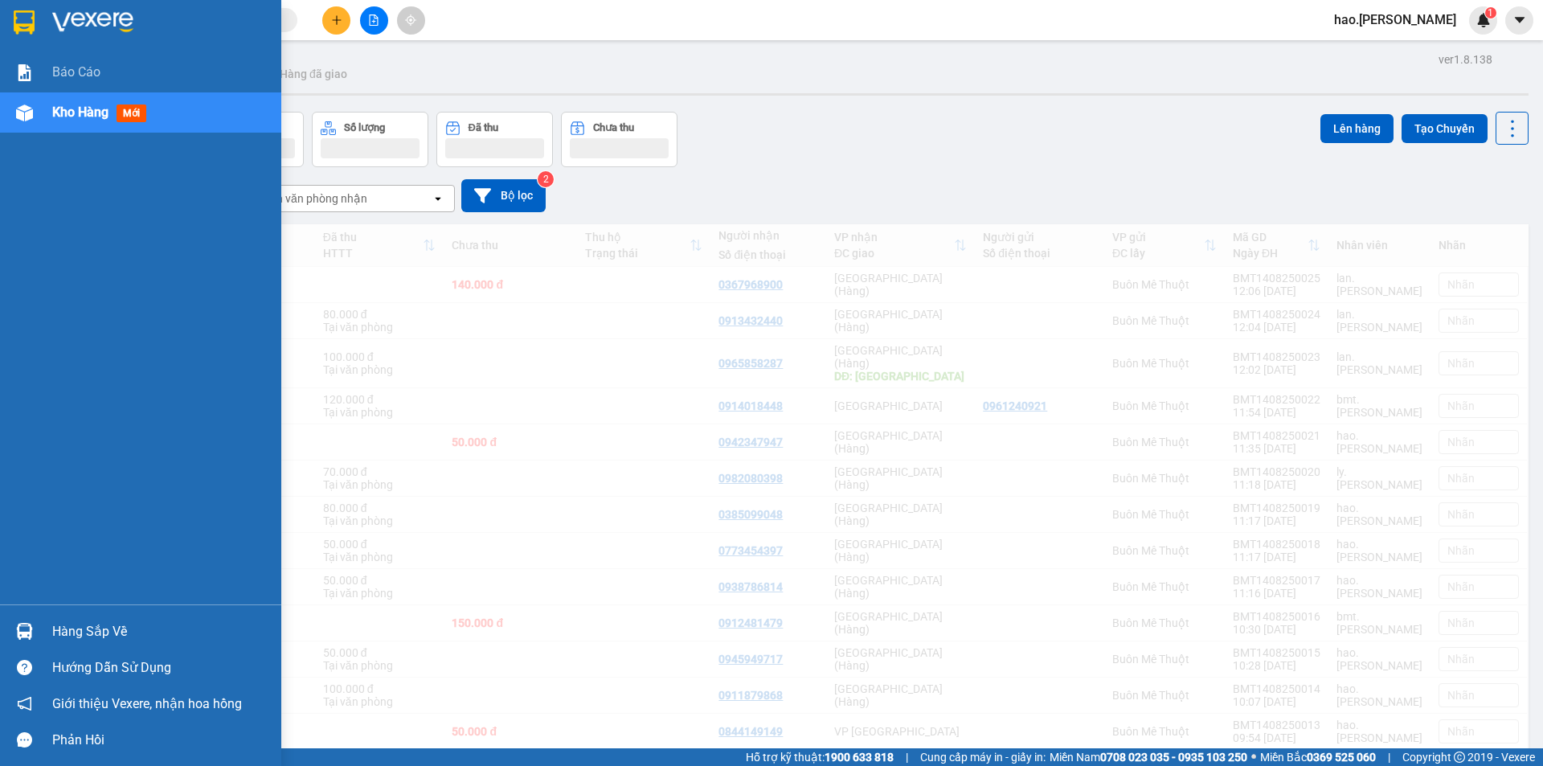
click at [42, 108] on div "Kho hàng mới" at bounding box center [140, 112] width 281 height 40
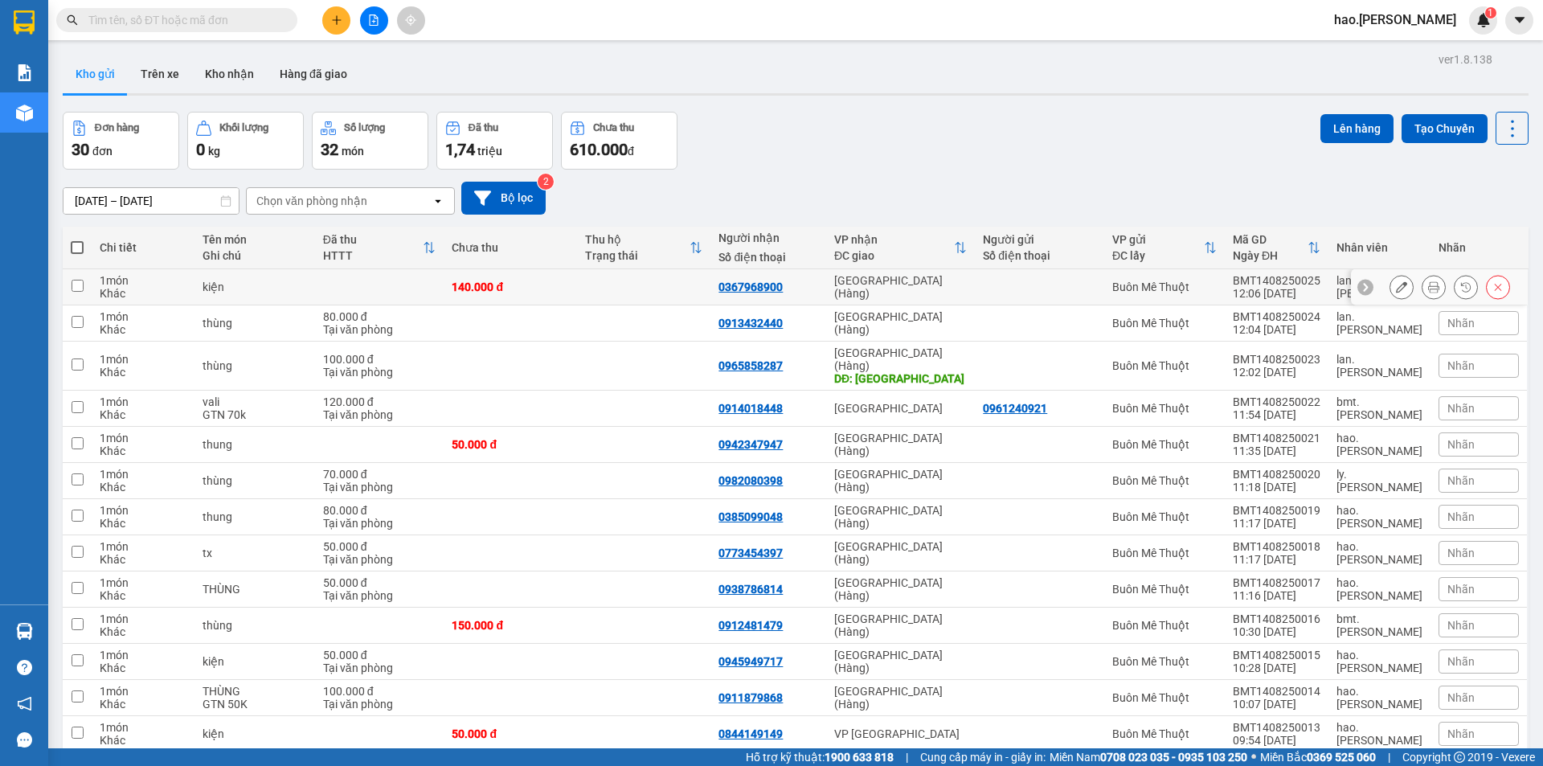
click at [1397, 282] on button at bounding box center [1401, 287] width 23 height 28
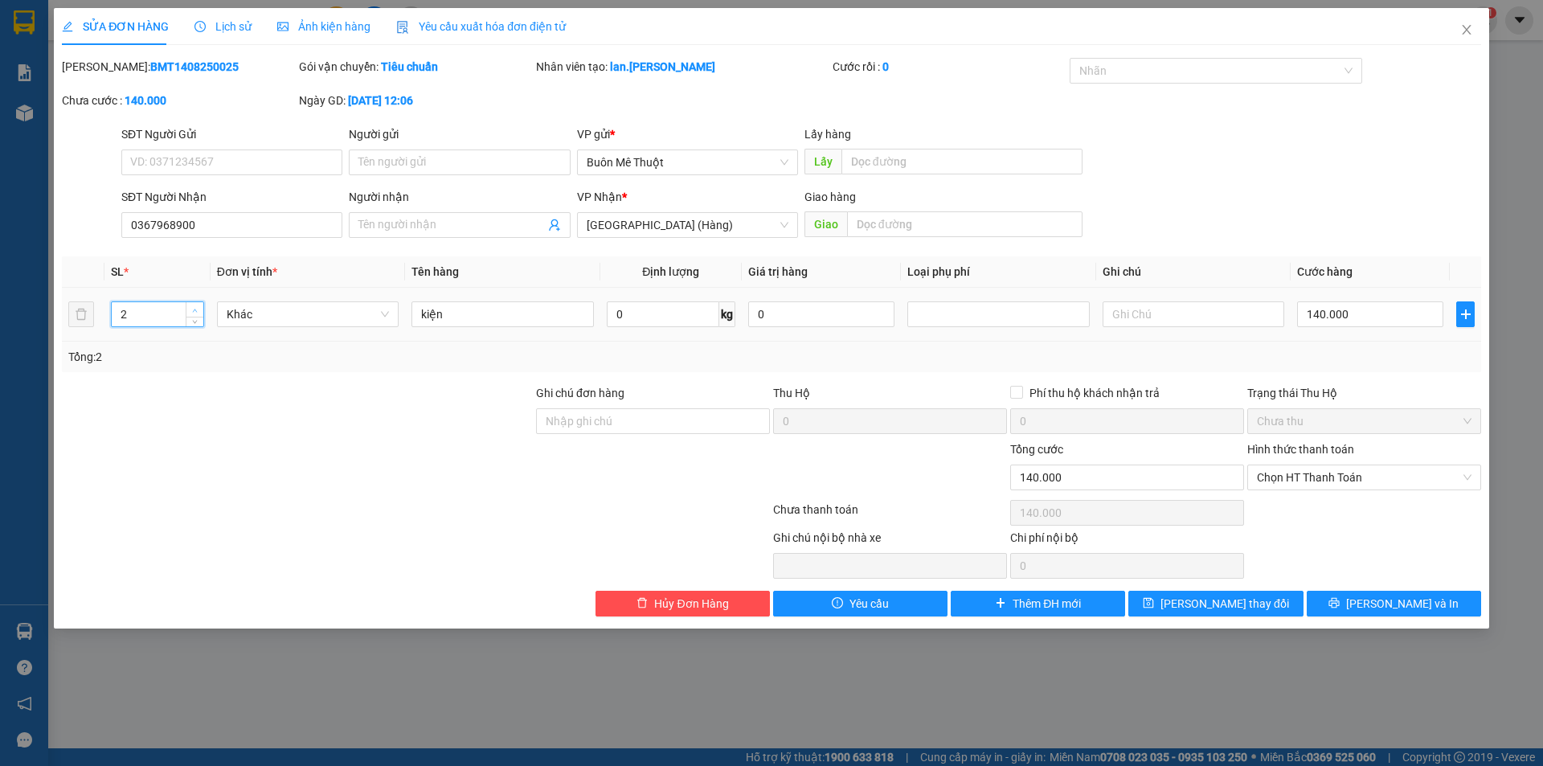
click at [196, 312] on icon "up" at bounding box center [195, 311] width 6 height 6
click at [1377, 604] on button "[PERSON_NAME] và In" at bounding box center [1394, 604] width 174 height 26
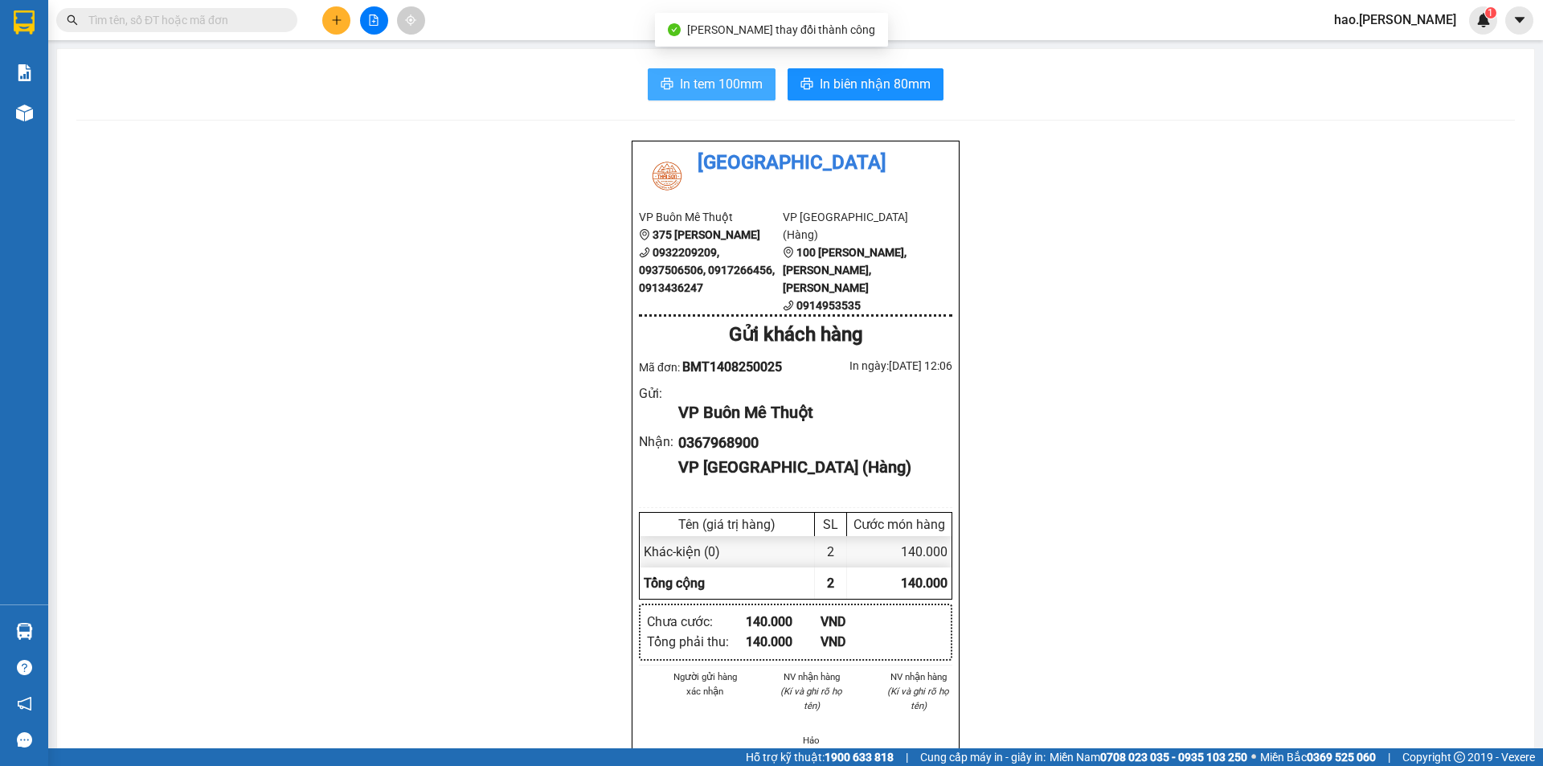
click at [739, 90] on span "In tem 100mm" at bounding box center [721, 84] width 83 height 20
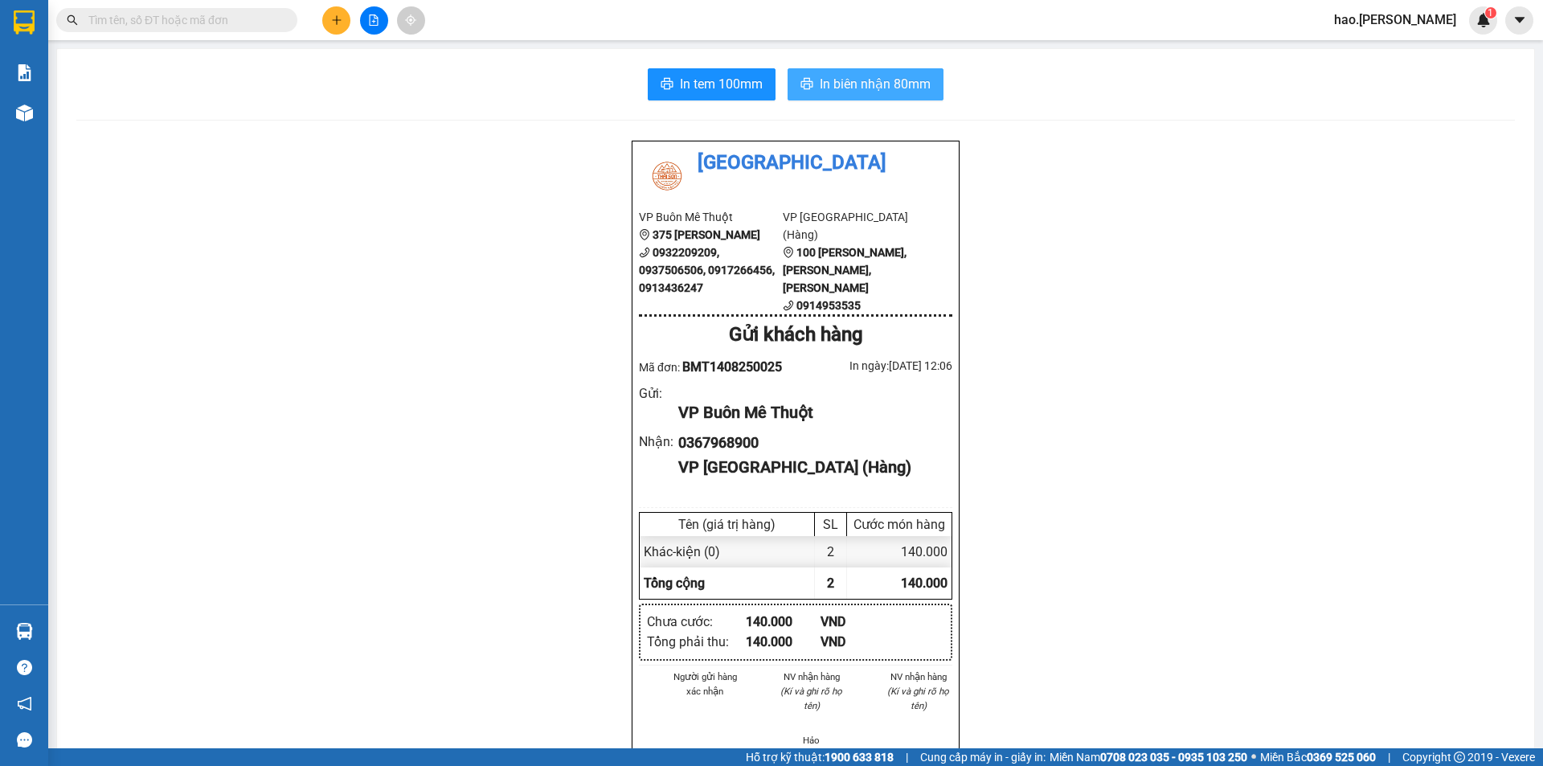
click at [849, 87] on span "In biên nhận 80mm" at bounding box center [875, 84] width 111 height 20
click at [332, 31] on button at bounding box center [336, 20] width 28 height 28
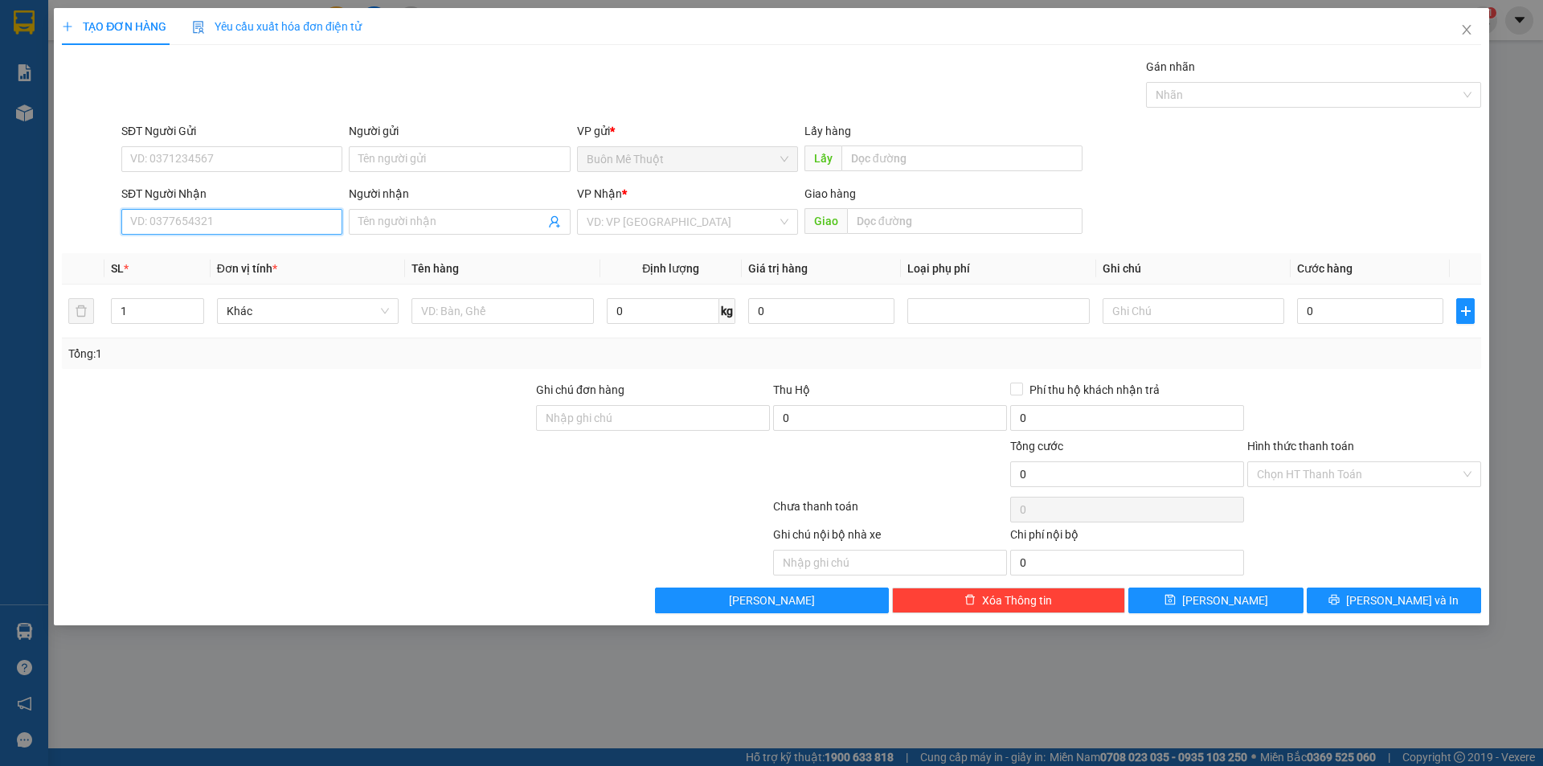
drag, startPoint x: 222, startPoint y: 212, endPoint x: 225, endPoint y: 223, distance: 10.9
click at [223, 213] on input "SĐT Người Nhận" at bounding box center [231, 222] width 221 height 26
click at [226, 232] on input "SĐT Người Nhận" at bounding box center [231, 222] width 221 height 26
click at [243, 252] on div "0774519818" at bounding box center [232, 254] width 202 height 18
type input "0774519818"
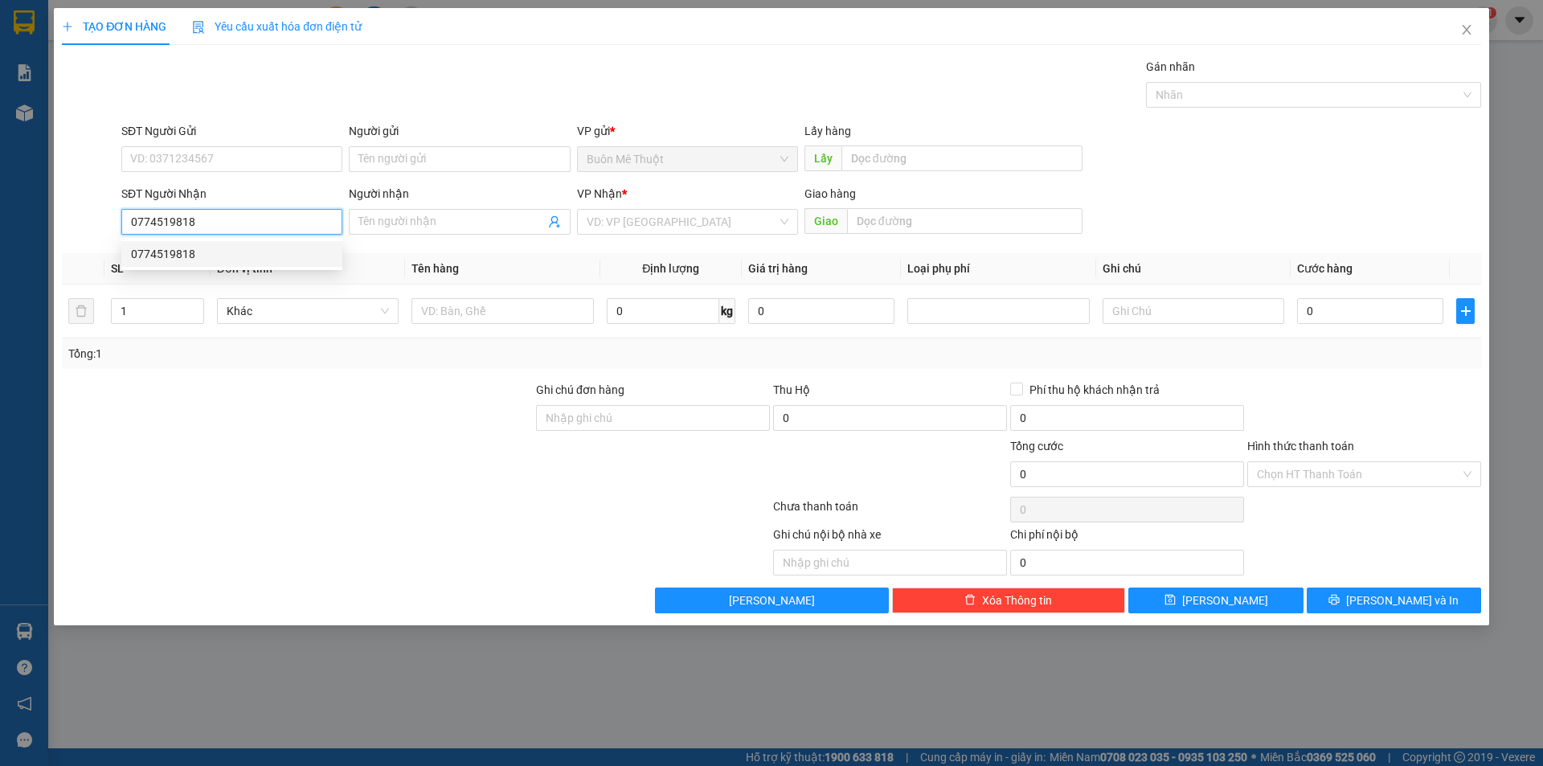
type input "270.000"
type input "0774519818"
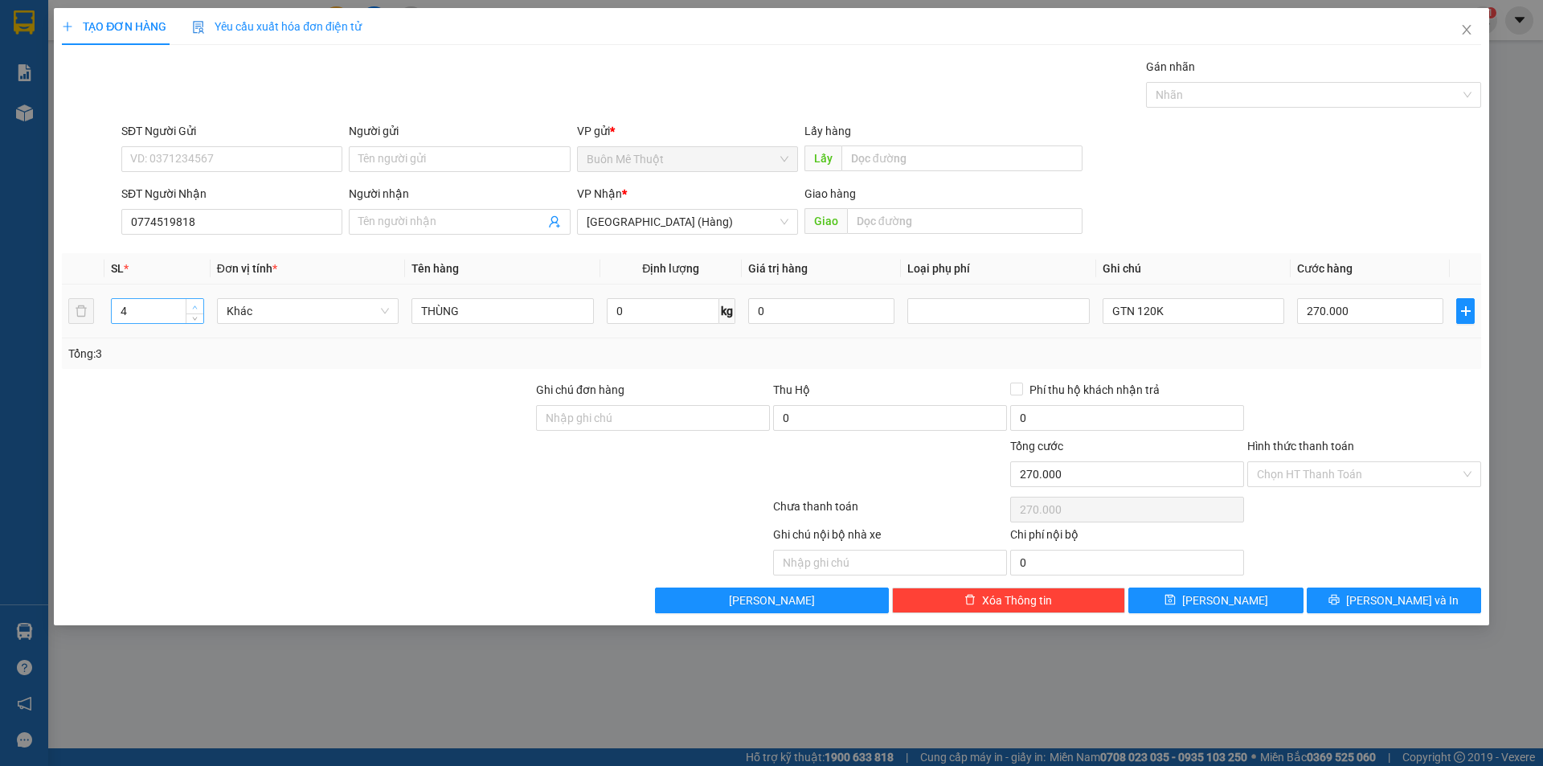
click at [201, 305] on span "Increase Value" at bounding box center [195, 306] width 18 height 14
type input "7"
click at [201, 305] on span "Increase Value" at bounding box center [195, 306] width 18 height 14
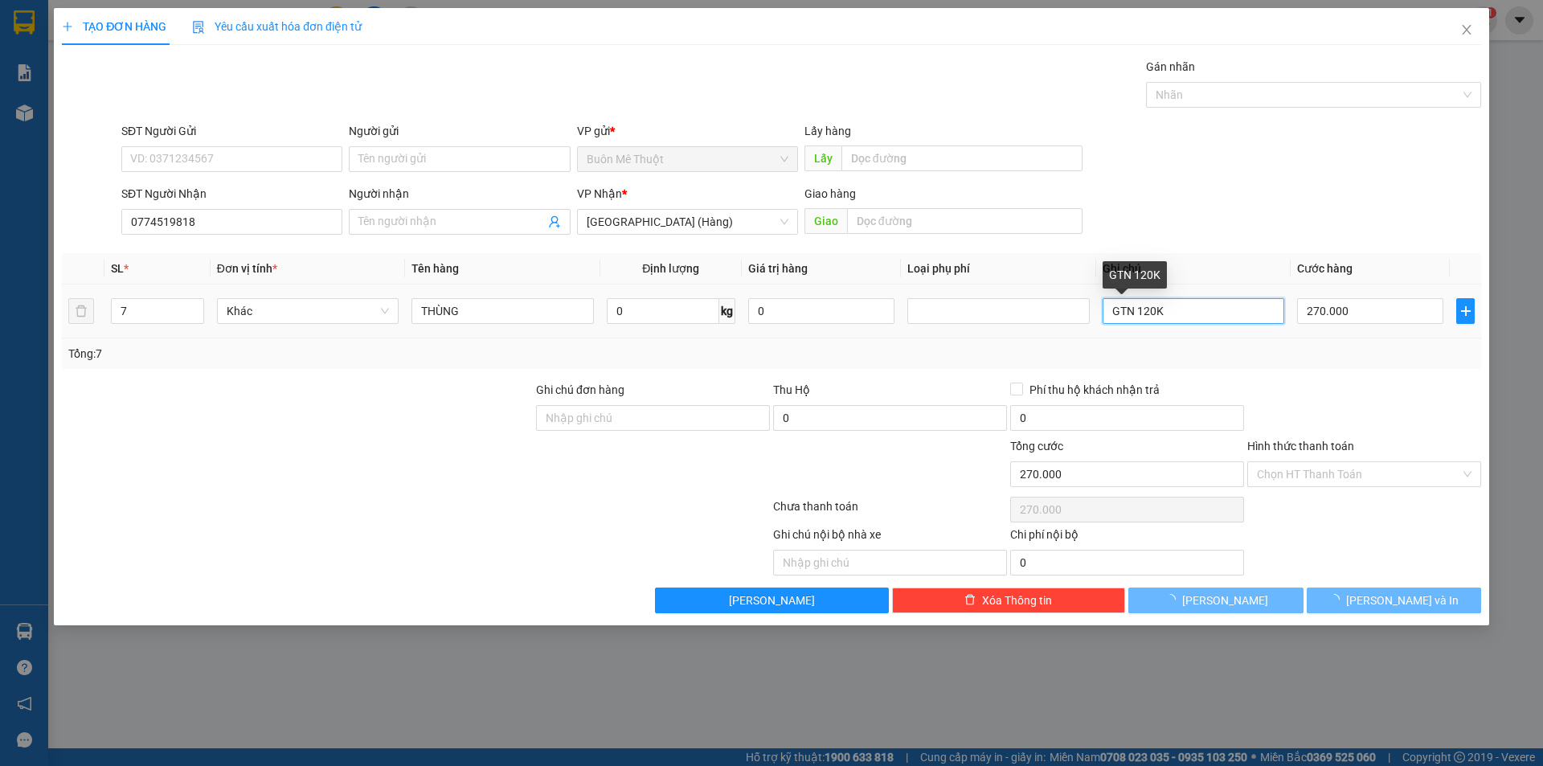
click at [1198, 317] on input "GTN 120K" at bounding box center [1194, 311] width 182 height 26
type input "0"
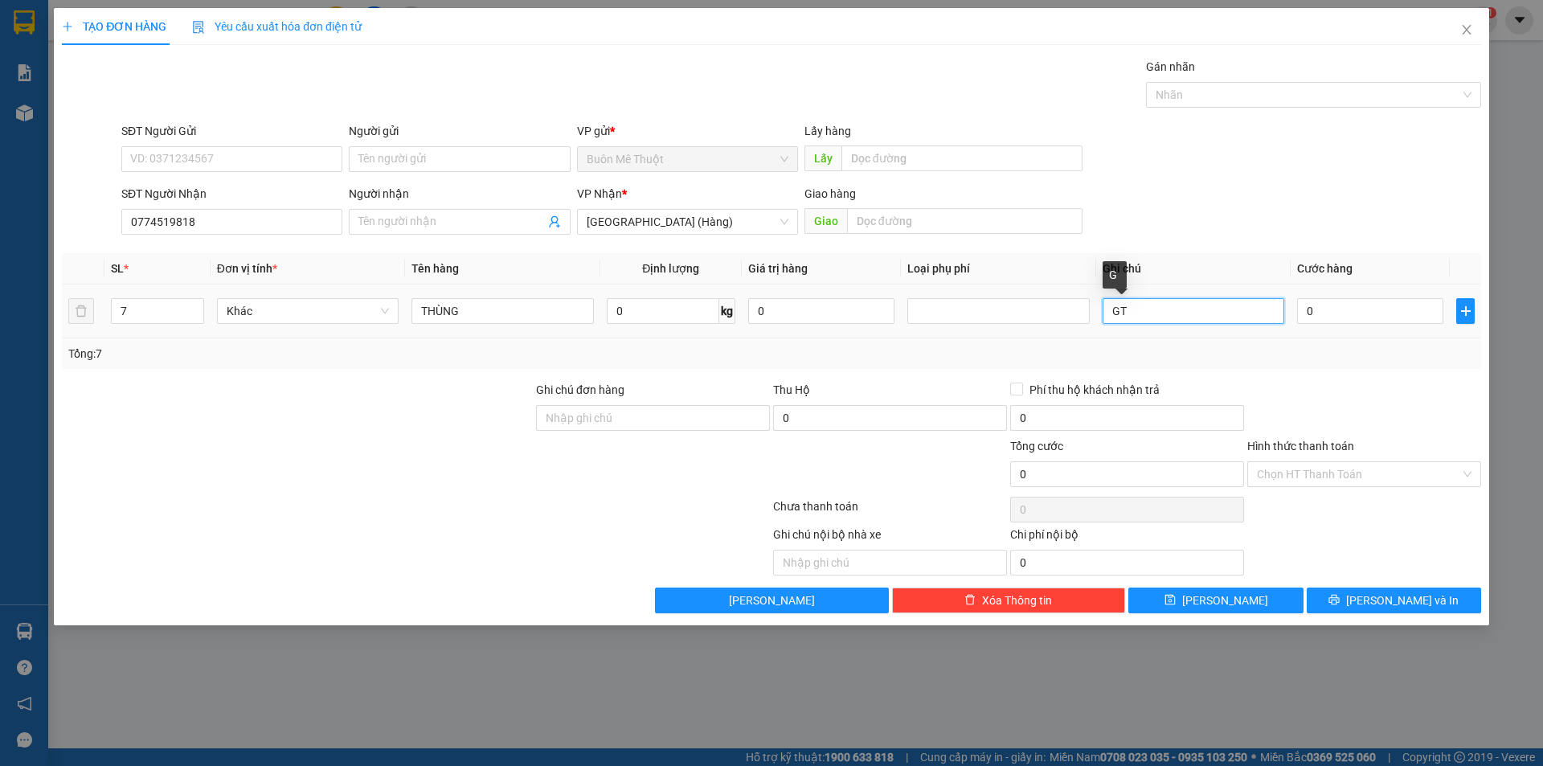
type input "G"
type input "GTN200"
click at [1371, 306] on input "0" at bounding box center [1370, 311] width 146 height 26
type input "5"
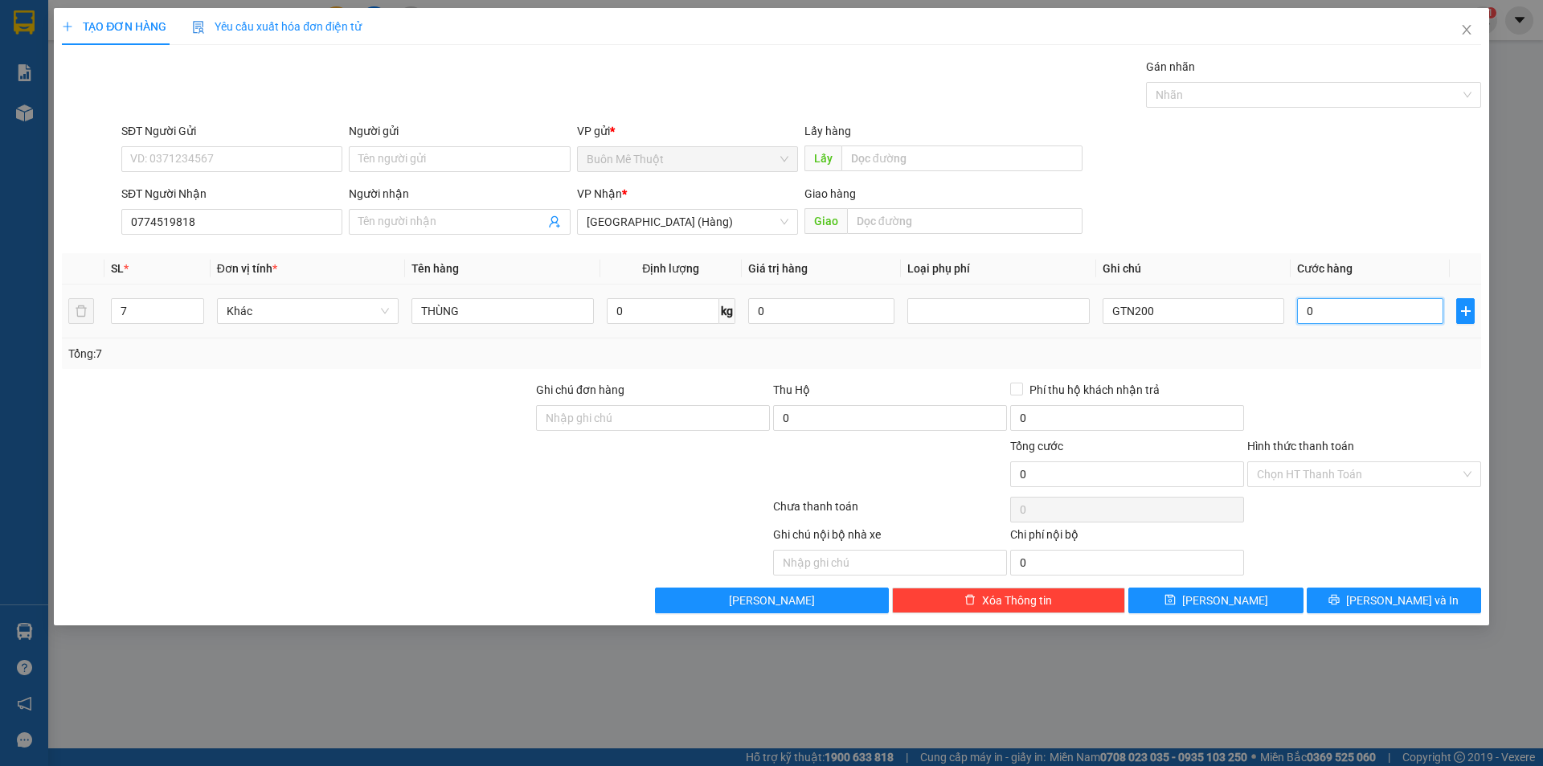
type input "5"
type input "55"
type input "550"
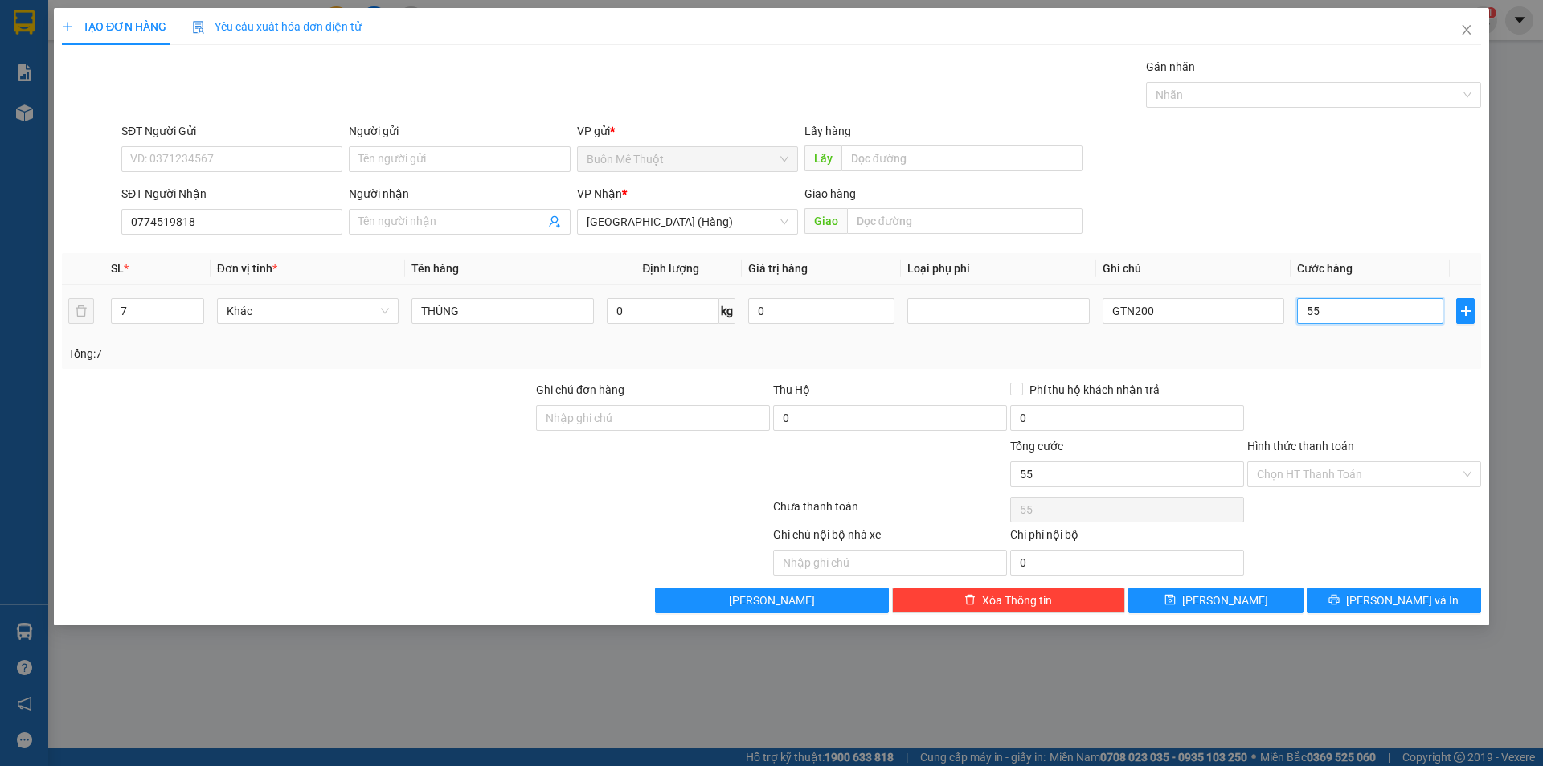
type input "550"
type input "550.000"
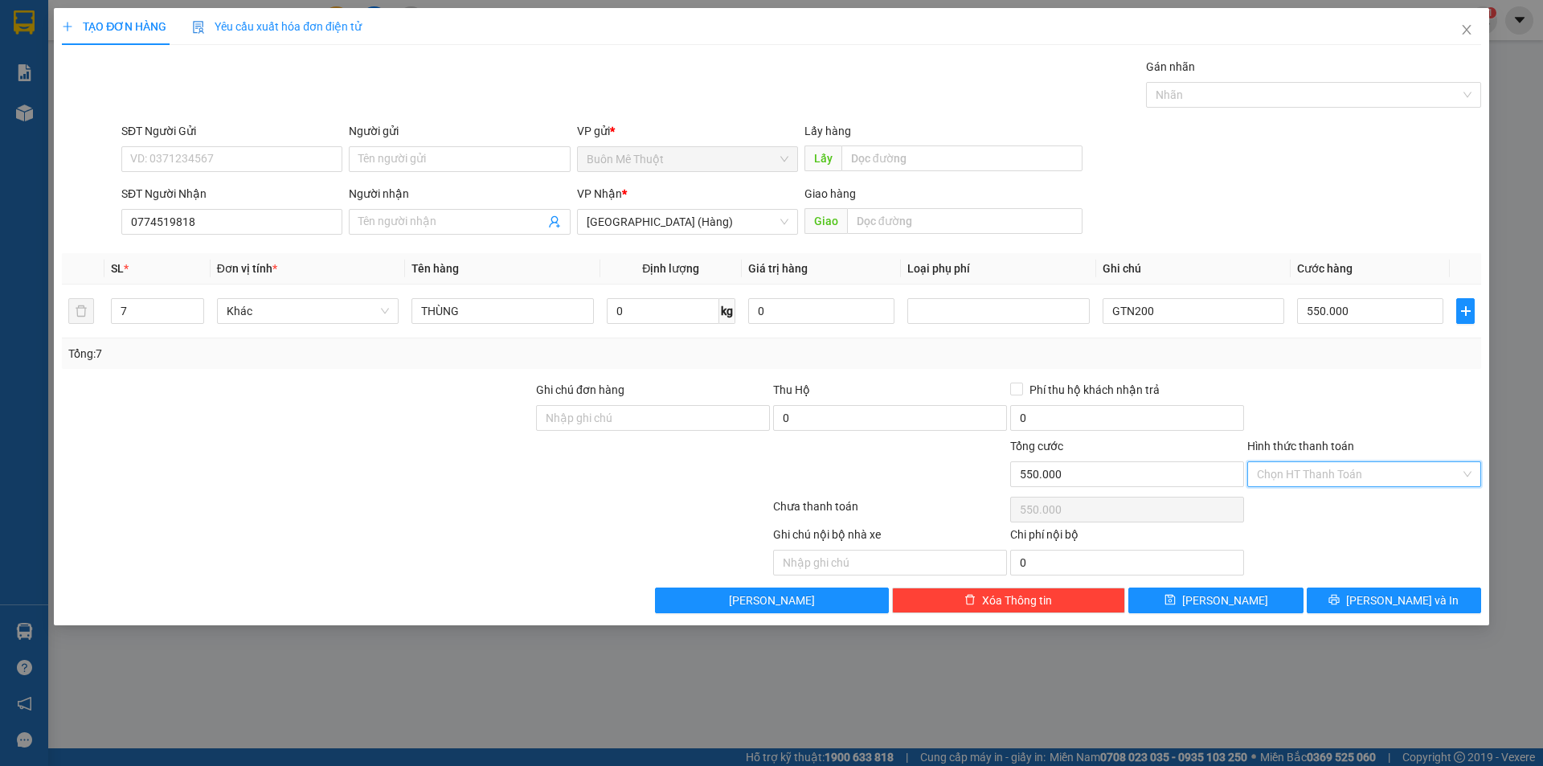
click at [1320, 477] on input "Hình thức thanh toán" at bounding box center [1358, 474] width 203 height 24
click at [1337, 498] on div "Tại văn phòng" at bounding box center [1364, 506] width 215 height 18
type input "0"
click at [1351, 580] on div "Transit Pickup Surcharge Ids Transit Deliver Surcharge Ids Transit Deliver Surc…" at bounding box center [771, 335] width 1419 height 555
click at [1351, 591] on button "[PERSON_NAME] và In" at bounding box center [1394, 600] width 174 height 26
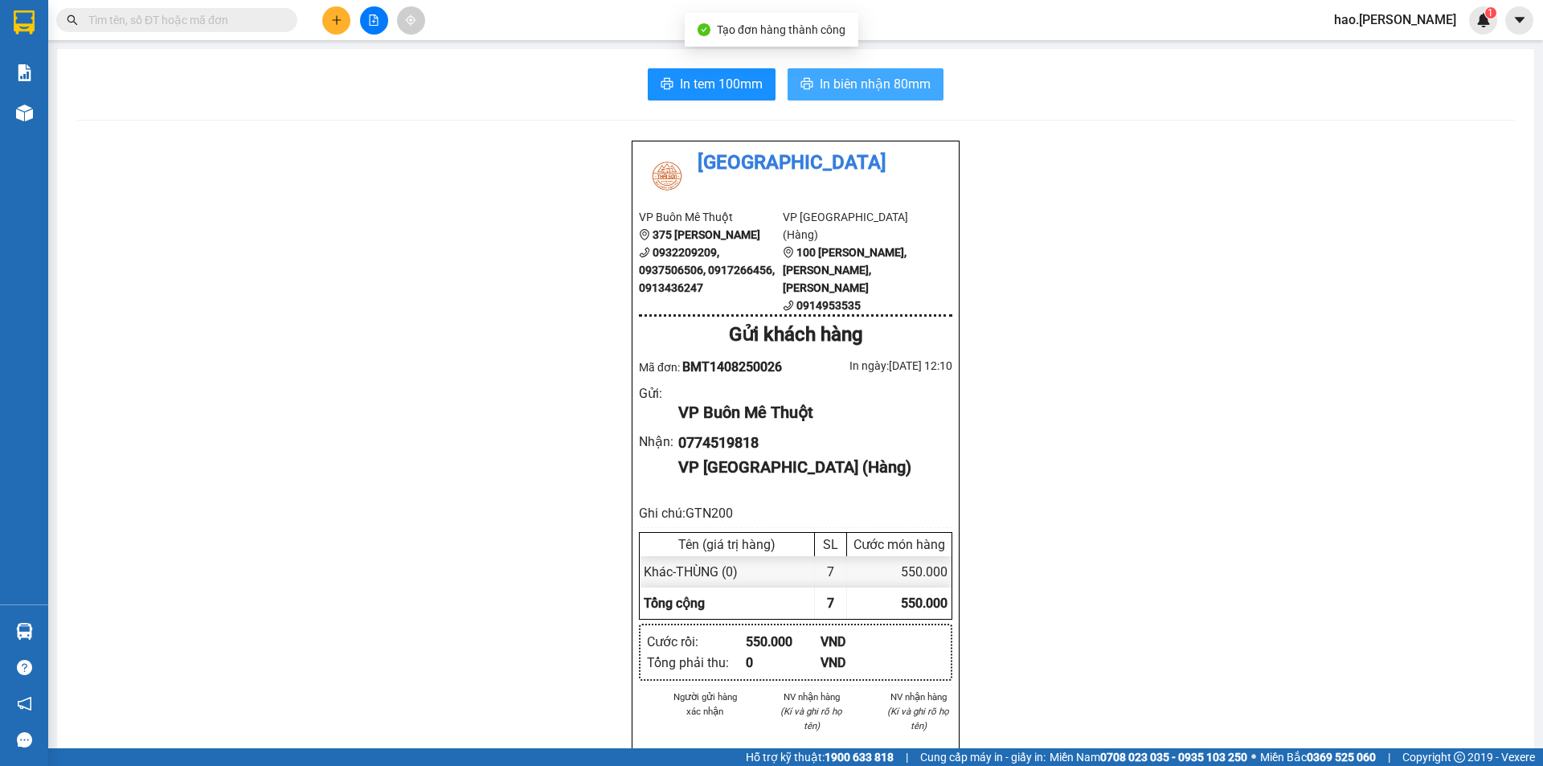
click at [820, 91] on span "In biên nhận 80mm" at bounding box center [875, 84] width 111 height 20
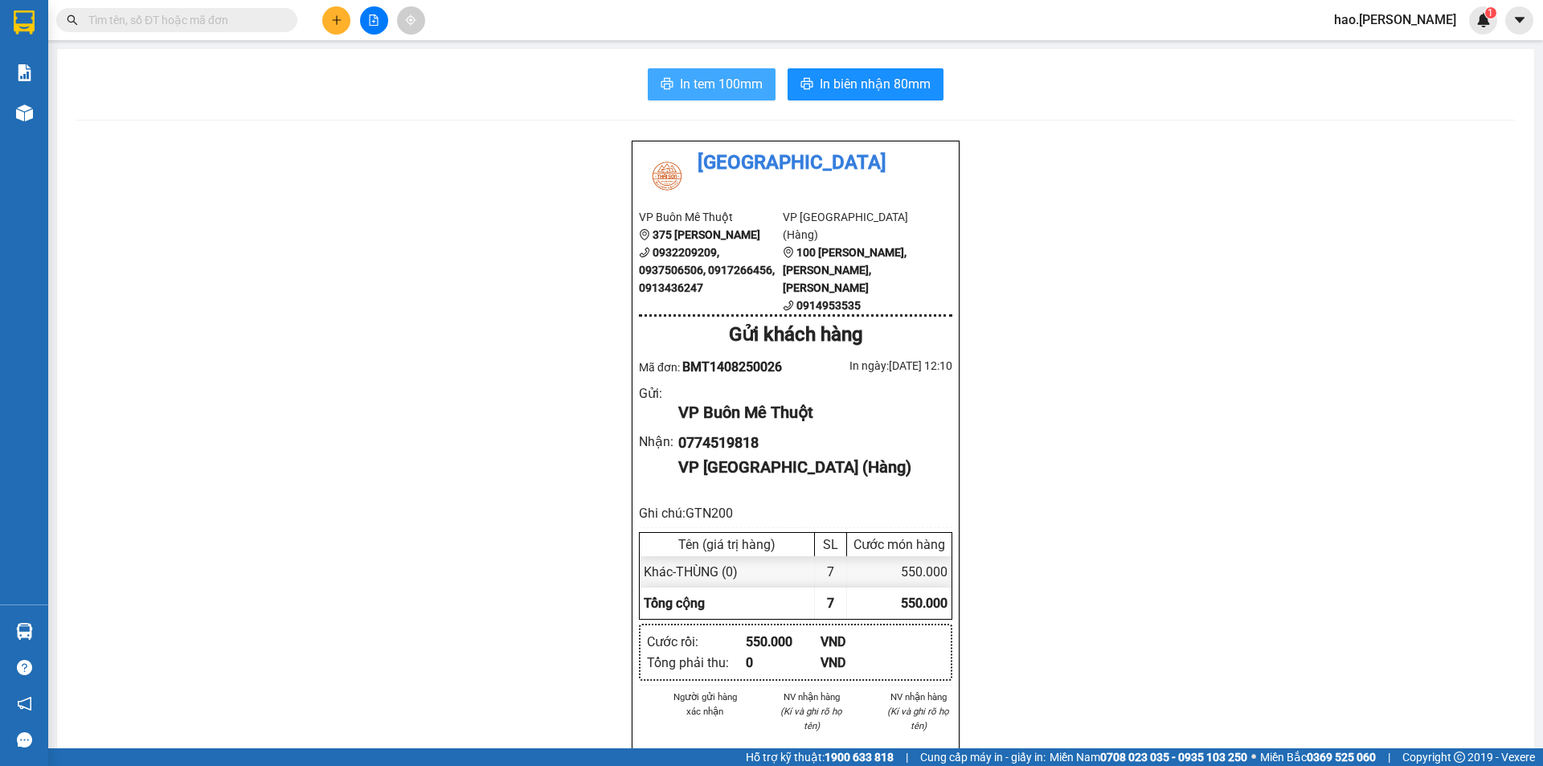
click at [722, 84] on span "In tem 100mm" at bounding box center [721, 84] width 83 height 20
click at [343, 23] on button at bounding box center [336, 20] width 28 height 28
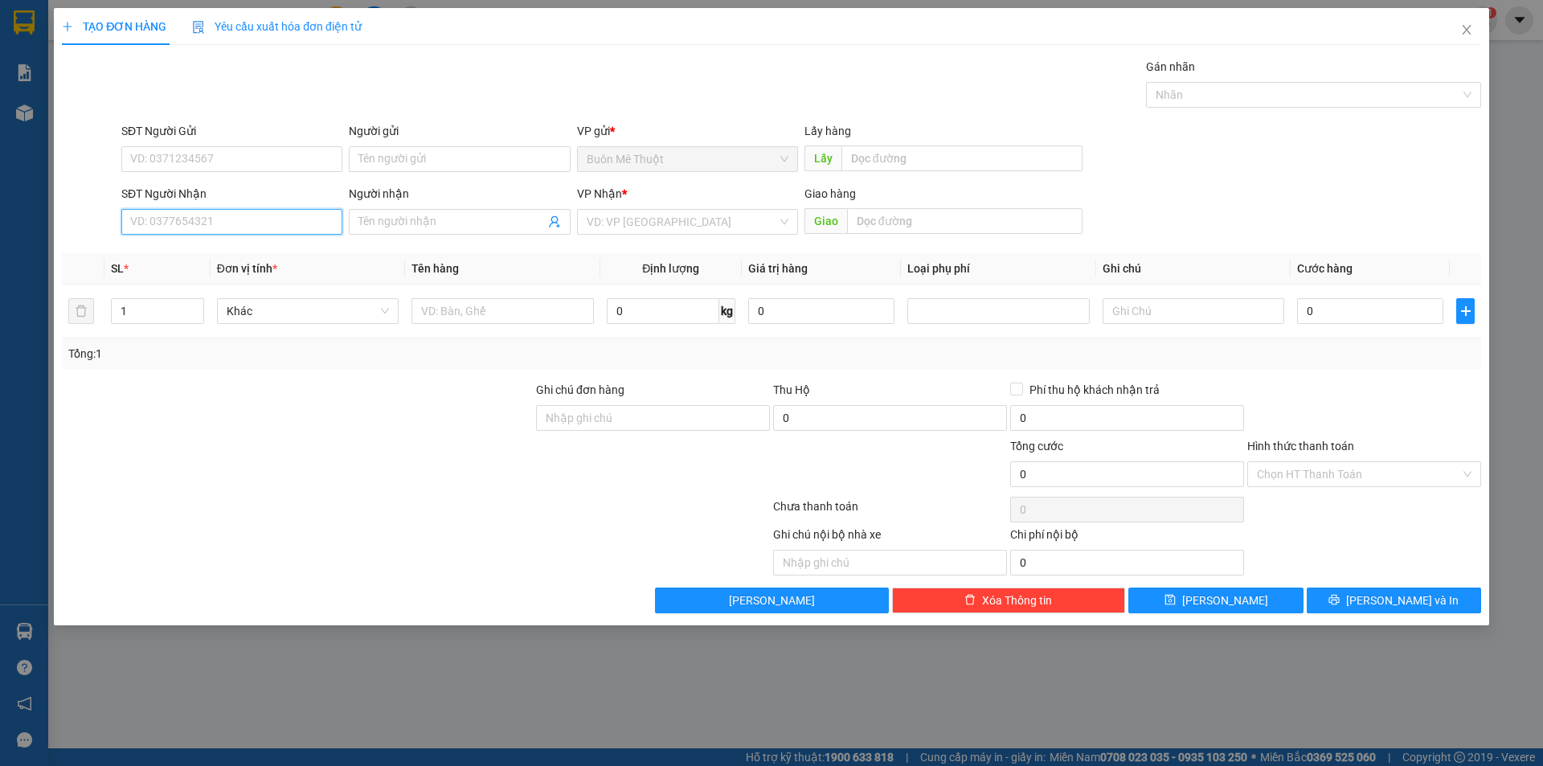
drag, startPoint x: 164, startPoint y: 220, endPoint x: 172, endPoint y: 223, distance: 8.7
click at [166, 221] on input "SĐT Người Nhận" at bounding box center [231, 222] width 221 height 26
type input "0989600442"
click at [428, 211] on span at bounding box center [459, 222] width 221 height 26
click at [419, 217] on input "Người nhận" at bounding box center [451, 222] width 186 height 18
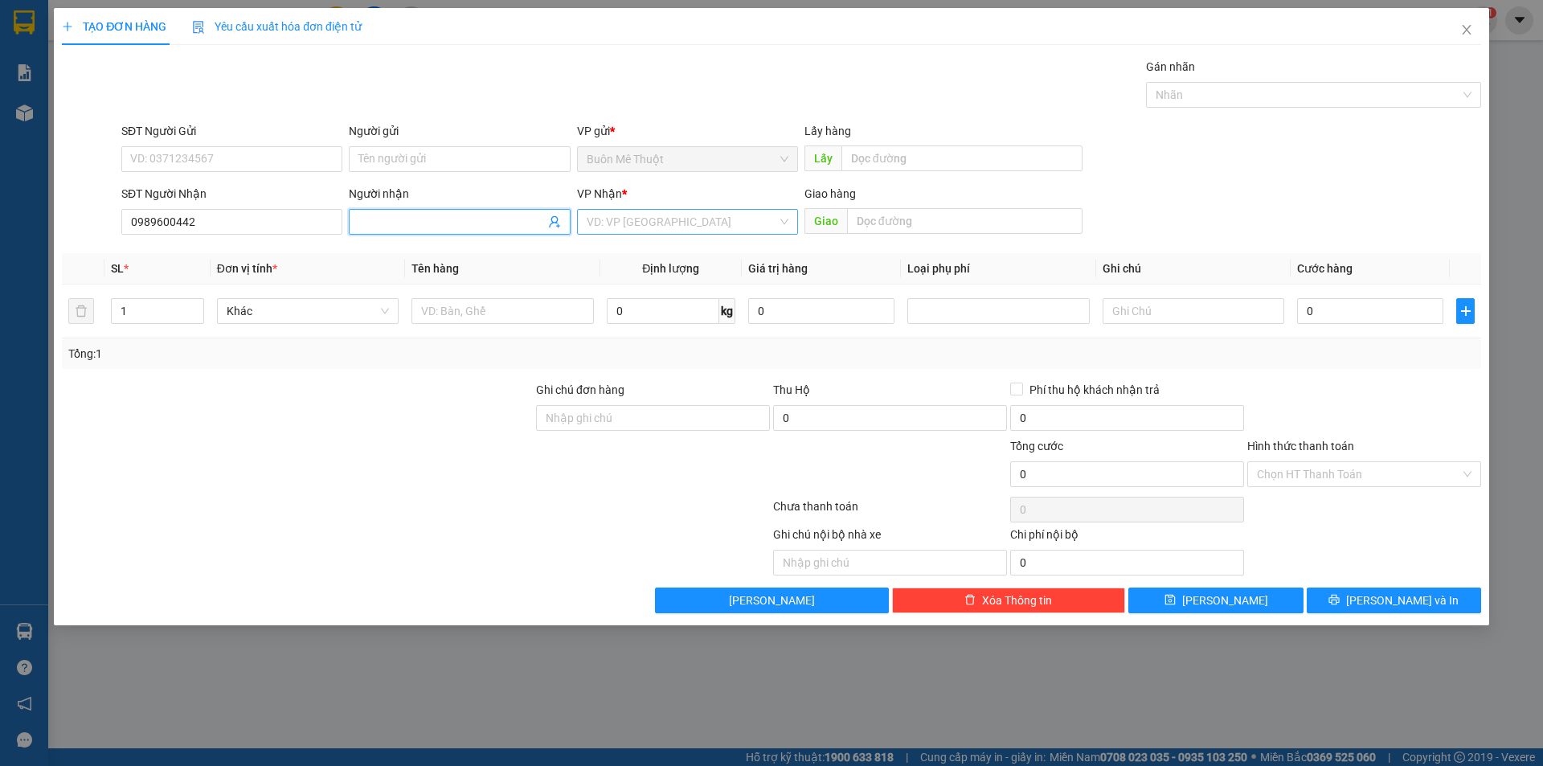
click at [685, 215] on input "search" at bounding box center [682, 222] width 190 height 24
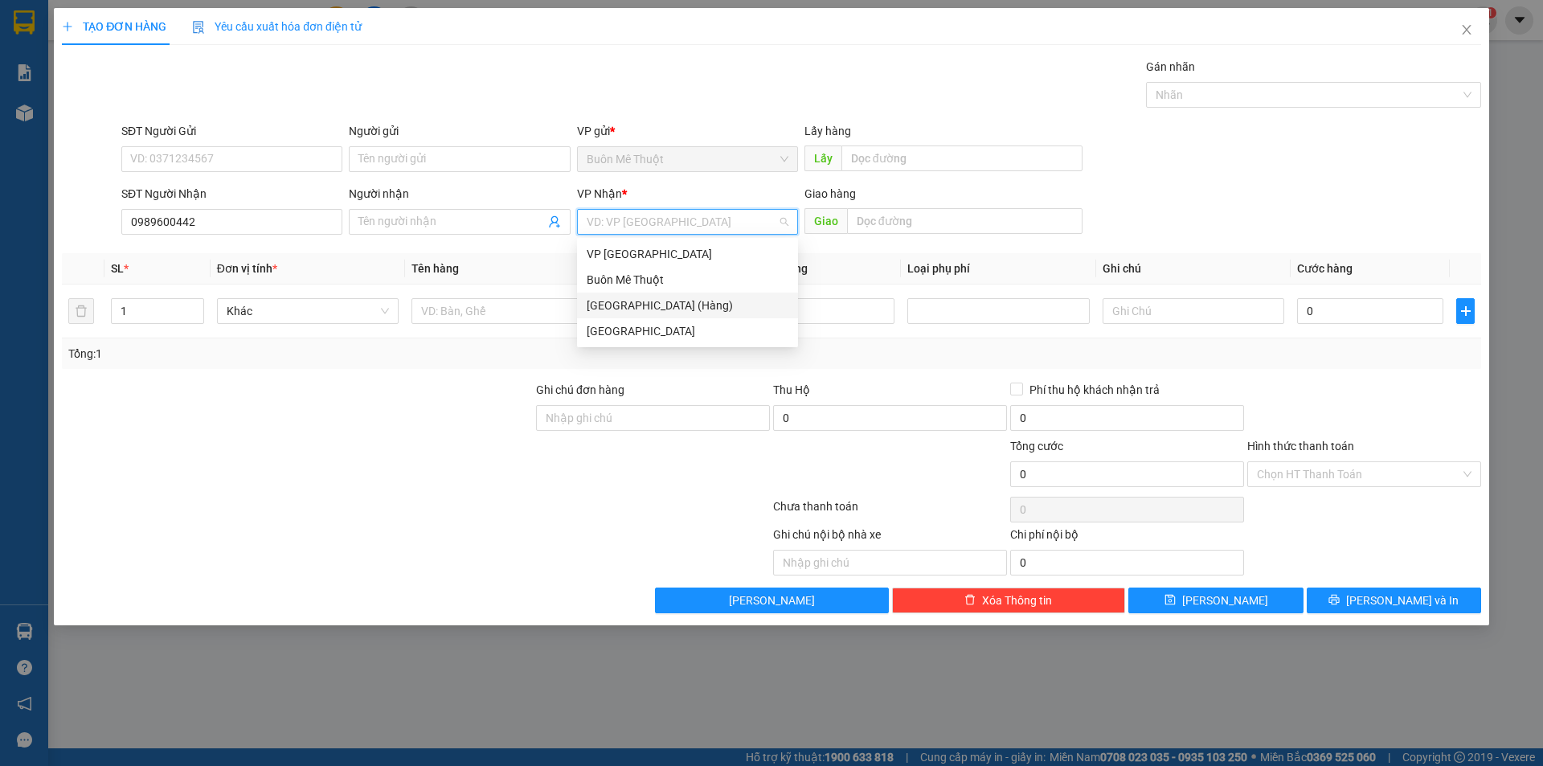
click at [675, 300] on div "[GEOGRAPHIC_DATA] (Hàng)" at bounding box center [688, 306] width 202 height 18
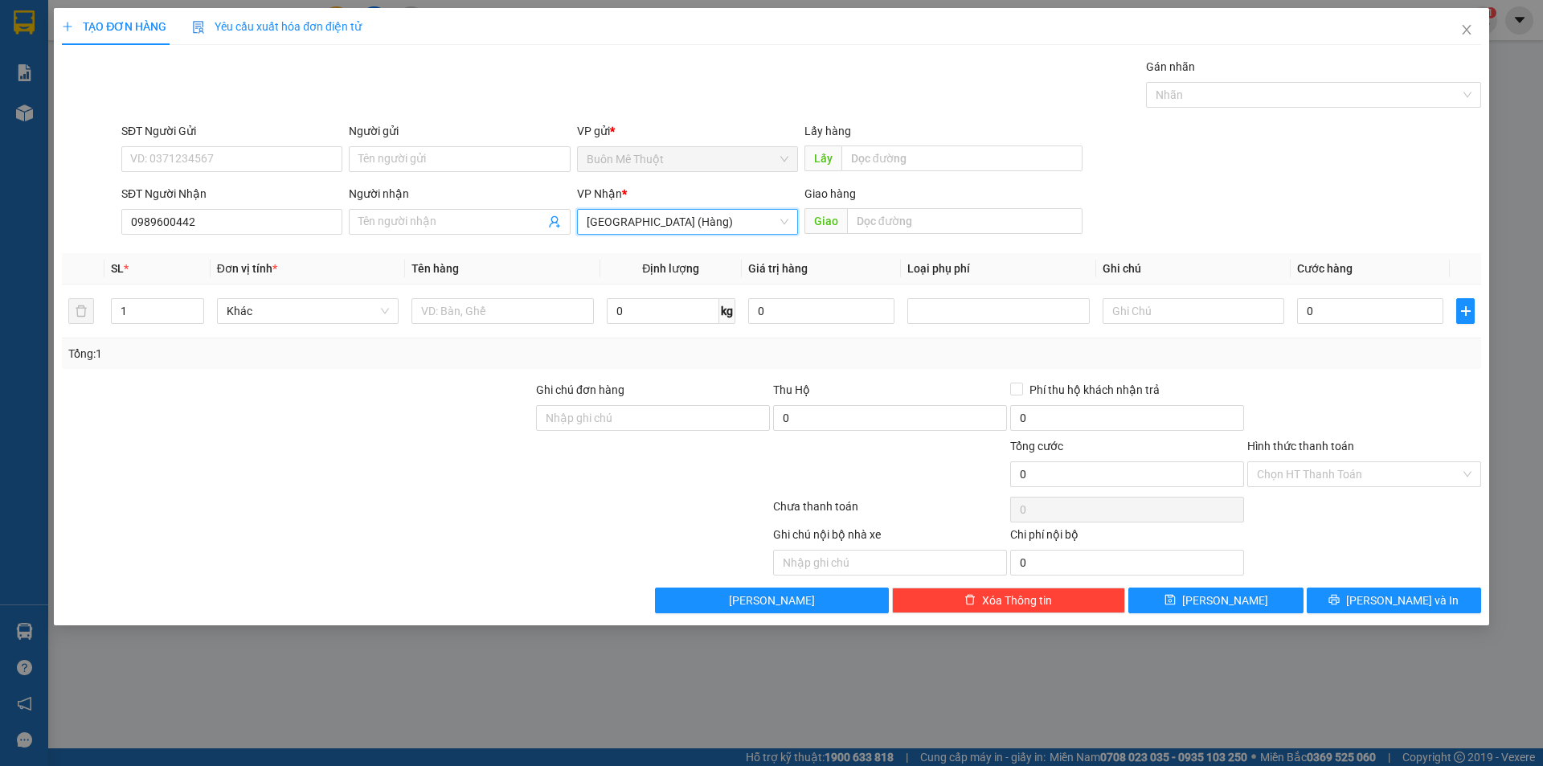
click at [670, 227] on span "[GEOGRAPHIC_DATA] (Hàng)" at bounding box center [688, 222] width 202 height 24
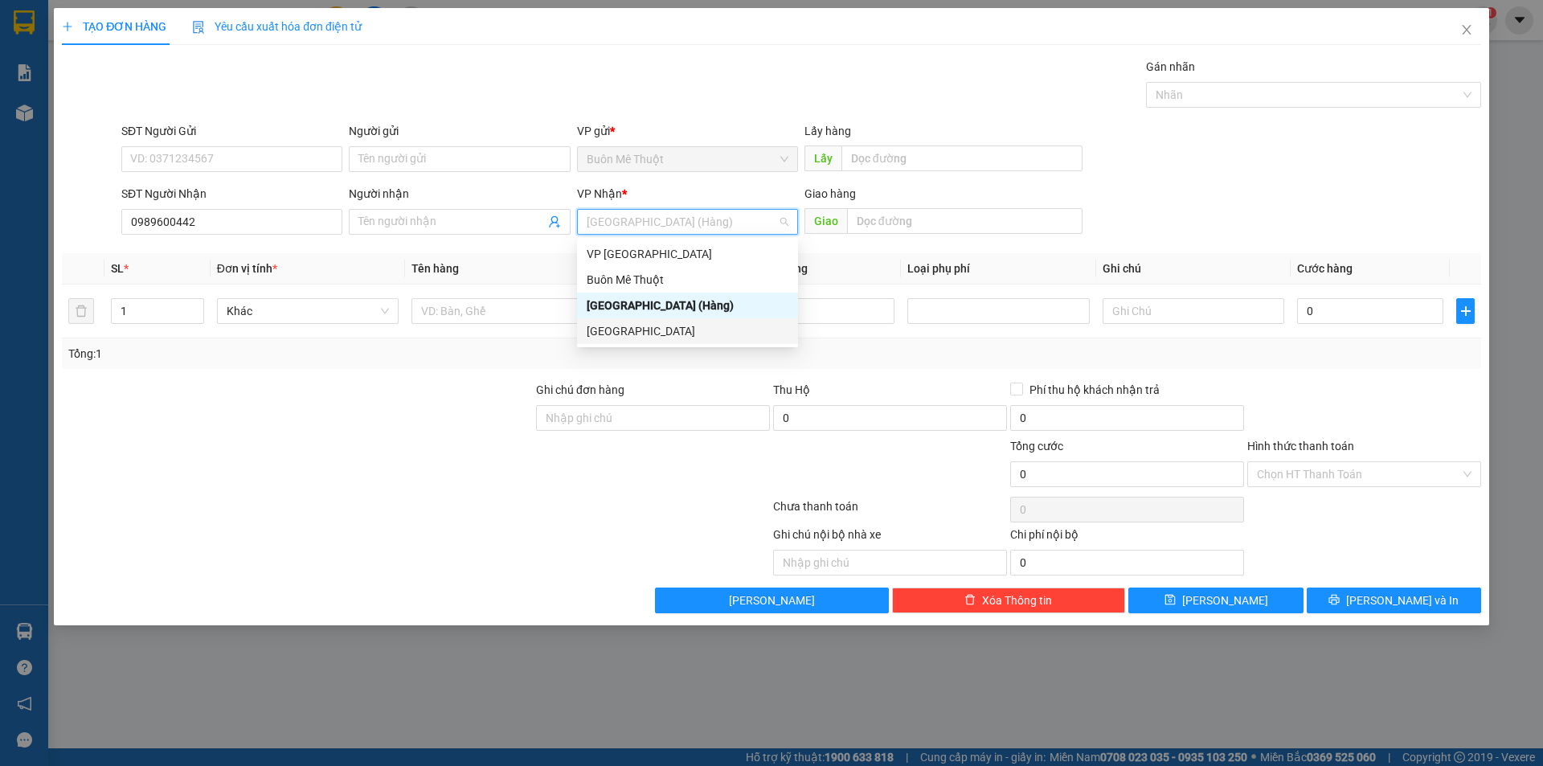
click at [633, 337] on div "[GEOGRAPHIC_DATA]" at bounding box center [688, 331] width 202 height 18
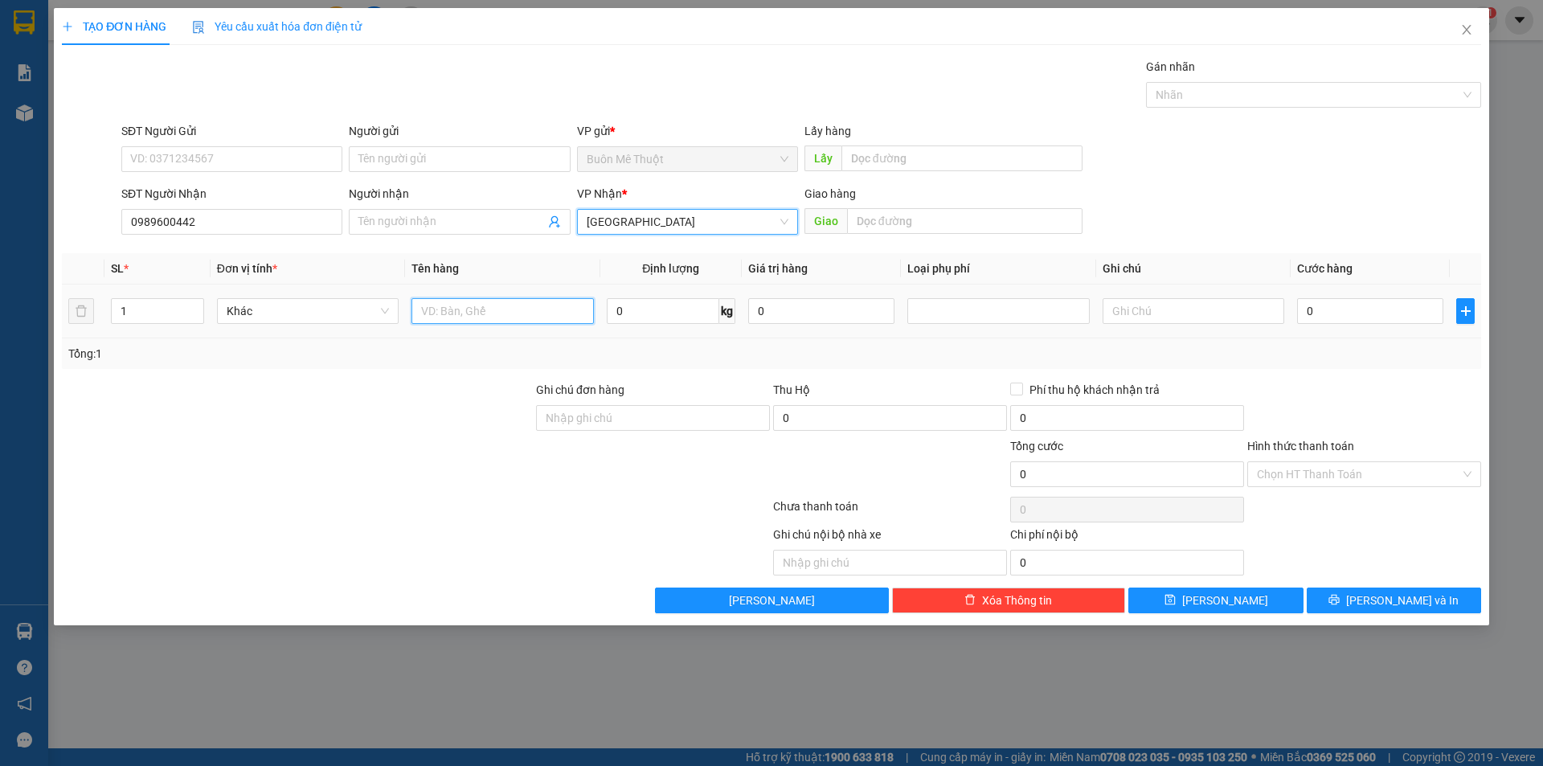
click at [472, 309] on input "text" at bounding box center [502, 311] width 182 height 26
type input "KIỆN"
click at [1367, 310] on input "0" at bounding box center [1370, 311] width 146 height 26
click at [1223, 309] on input "text" at bounding box center [1194, 311] width 182 height 26
click at [1353, 312] on input "0" at bounding box center [1370, 311] width 146 height 26
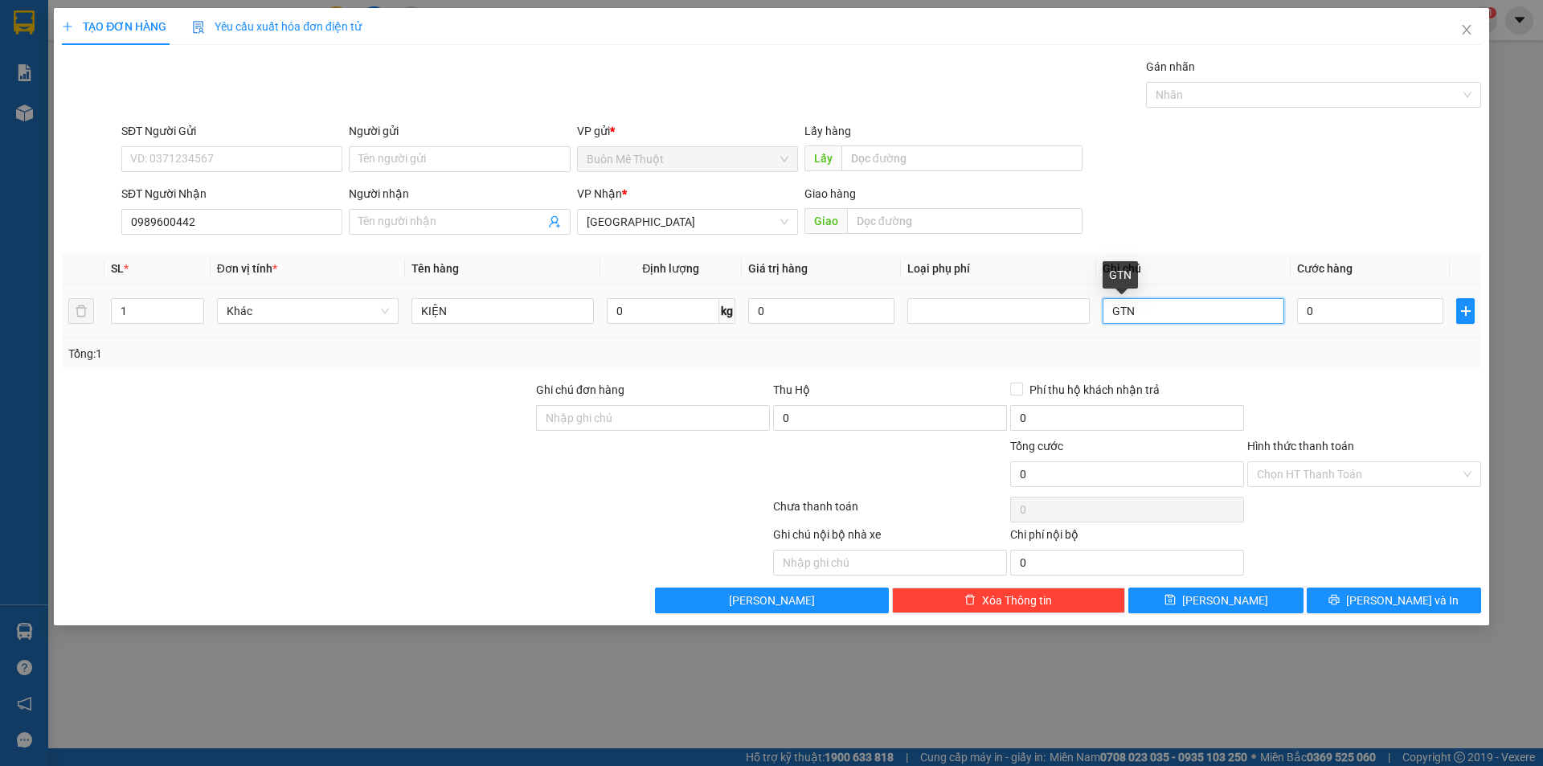
click at [1204, 318] on input "GTN" at bounding box center [1194, 311] width 182 height 26
type input "GTN60"
click at [1327, 324] on div "0" at bounding box center [1370, 311] width 146 height 32
type input "1"
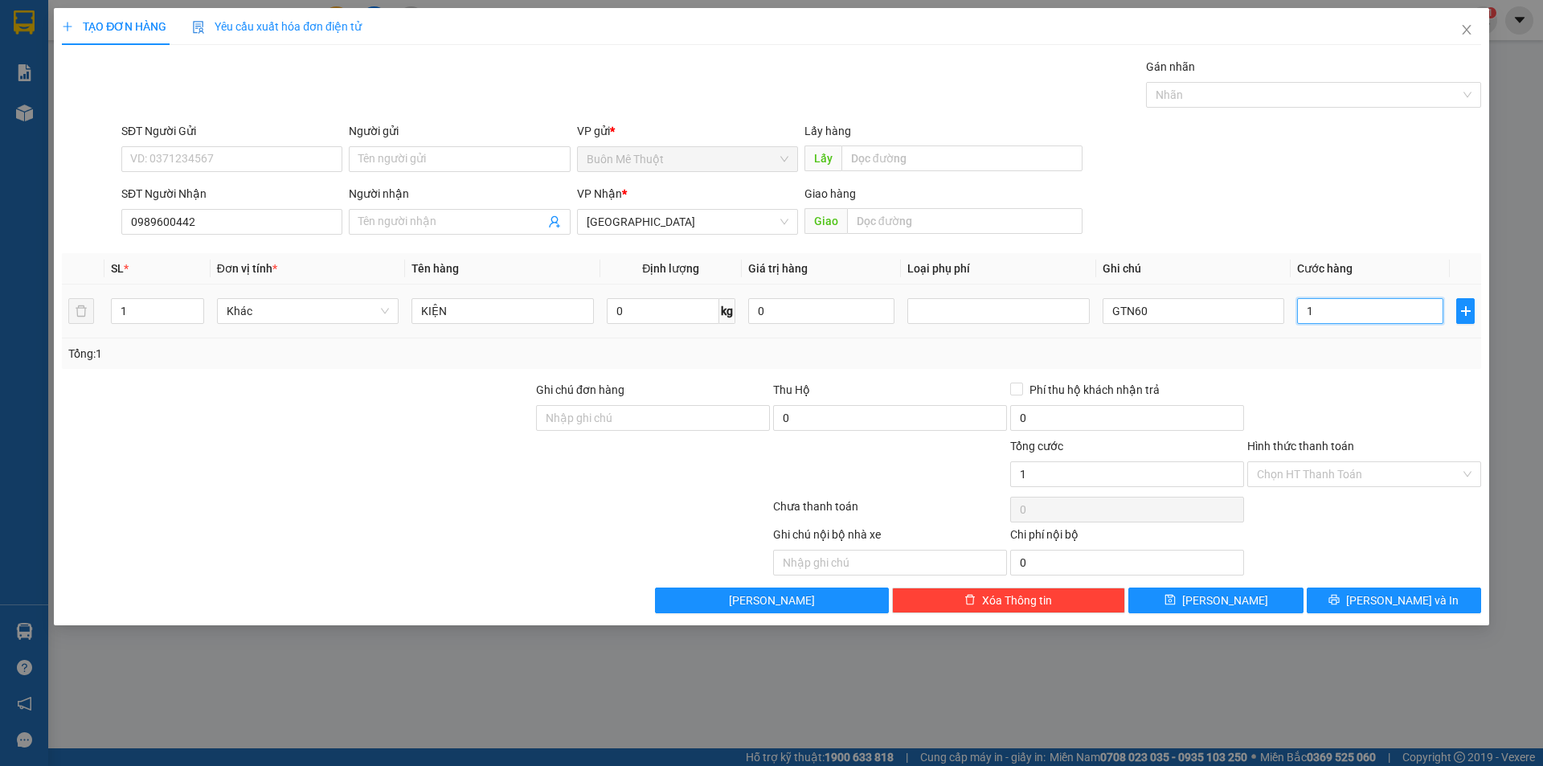
type input "1"
type input "10"
type input "100"
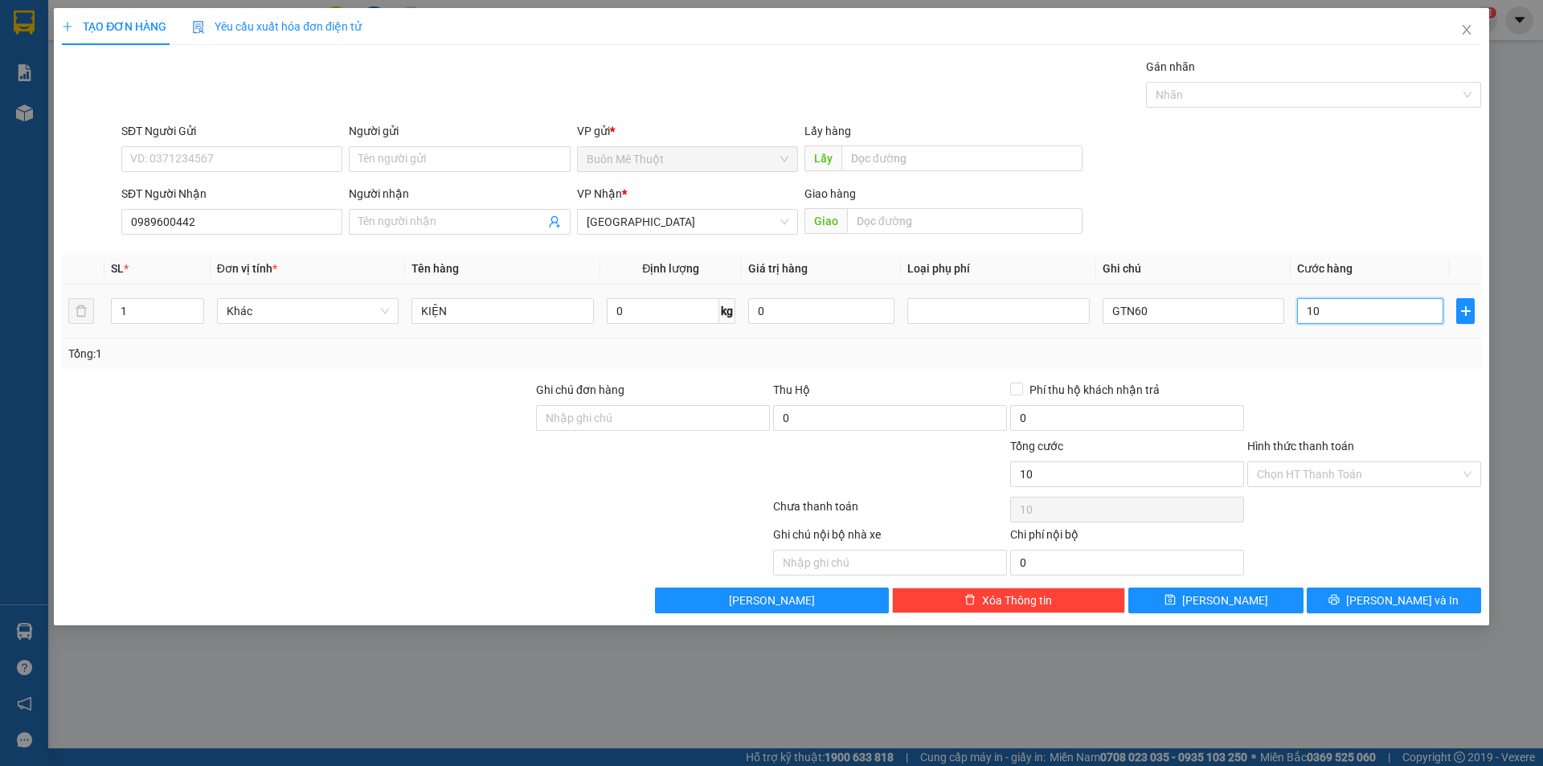
type input "100"
type input "100.000"
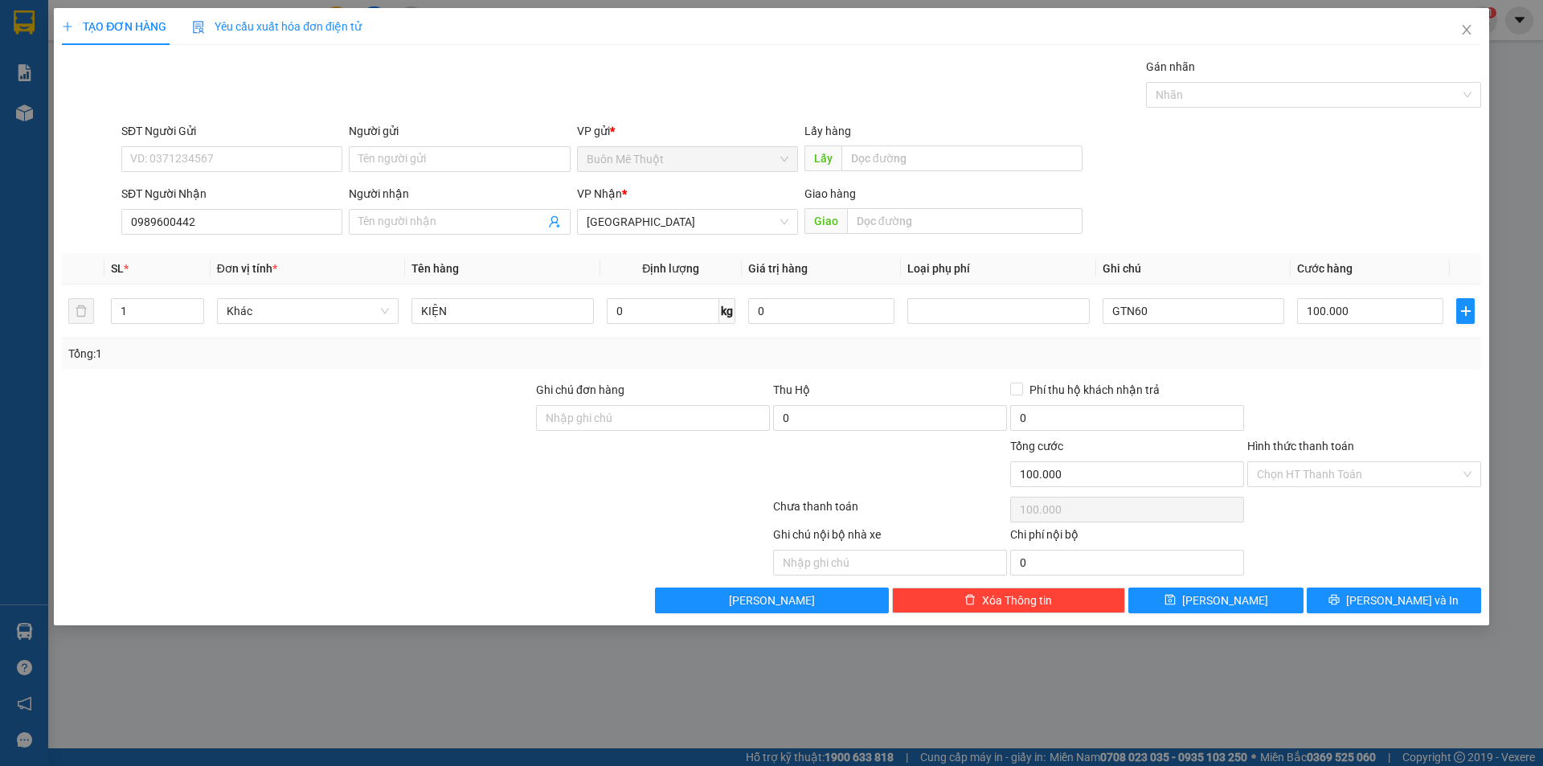
click at [1418, 178] on div "SĐT Người Gửi VD: 0371234567 Người gửi Tên người gửi VP gửi * Buôn Mê Thuột Lấy…" at bounding box center [801, 150] width 1366 height 56
drag, startPoint x: 1382, startPoint y: 465, endPoint x: 1369, endPoint y: 482, distance: 21.2
click at [1381, 468] on input "Hình thức thanh toán" at bounding box center [1358, 474] width 203 height 24
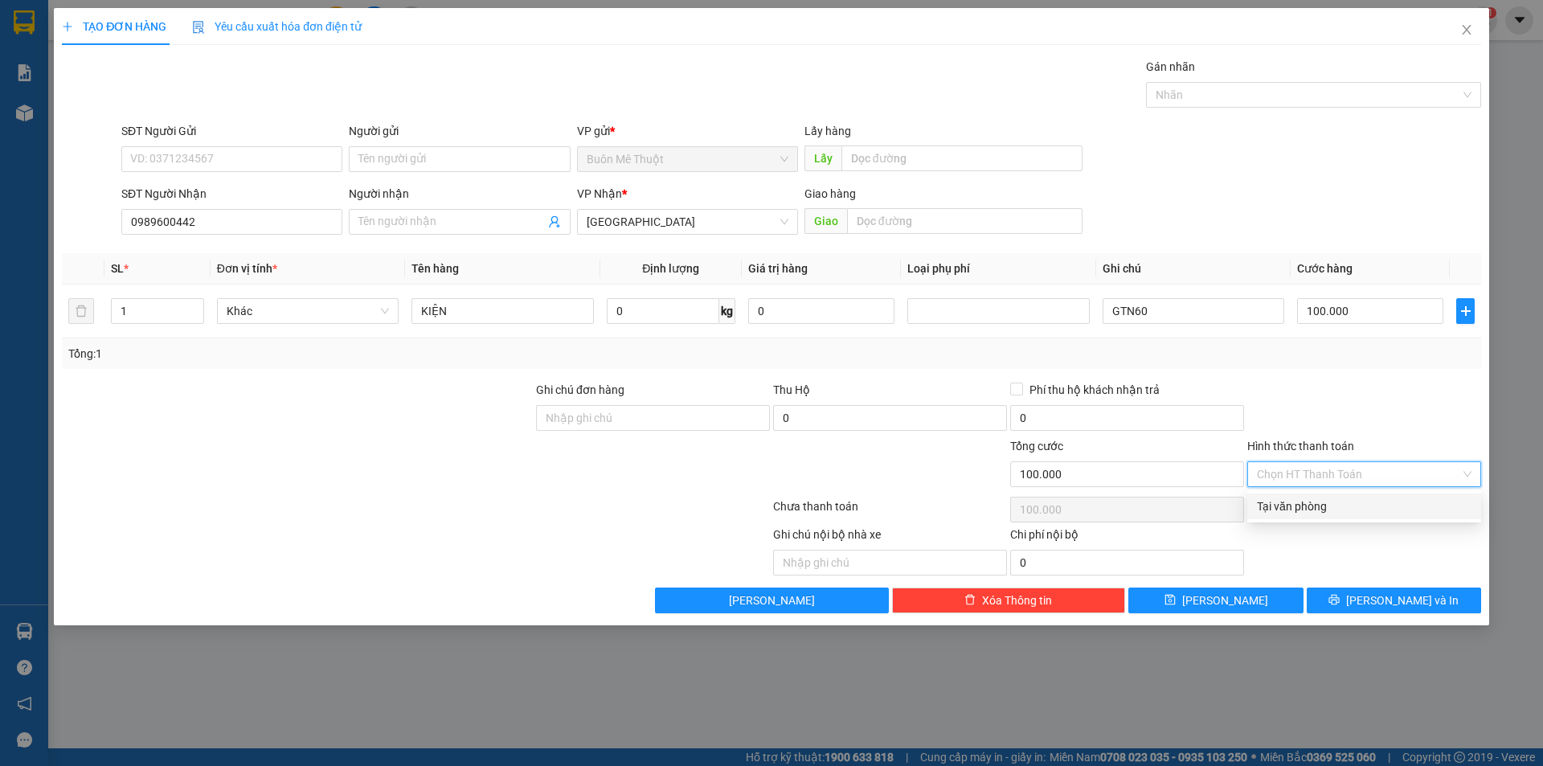
click at [1346, 519] on div "Transit Pickup Surcharge Ids Transit Deliver Surcharge Ids Transit Deliver Surc…" at bounding box center [771, 335] width 1419 height 555
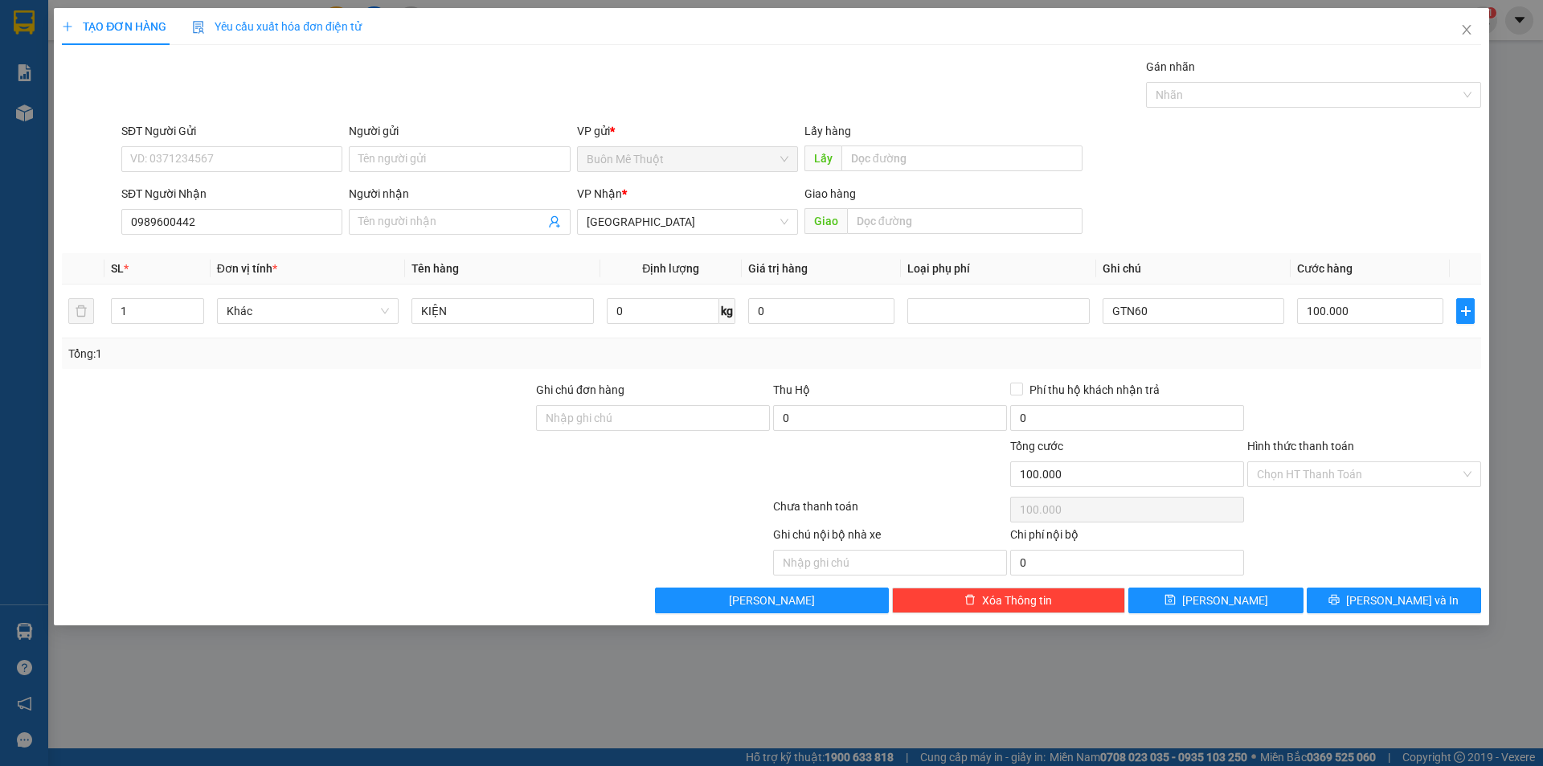
click at [1347, 502] on div "Chọn HT Thanh Toán" at bounding box center [1364, 509] width 237 height 32
click at [1395, 456] on div "Hình thức thanh toán" at bounding box center [1364, 449] width 234 height 24
click at [1395, 465] on input "Hình thức thanh toán" at bounding box center [1358, 474] width 203 height 24
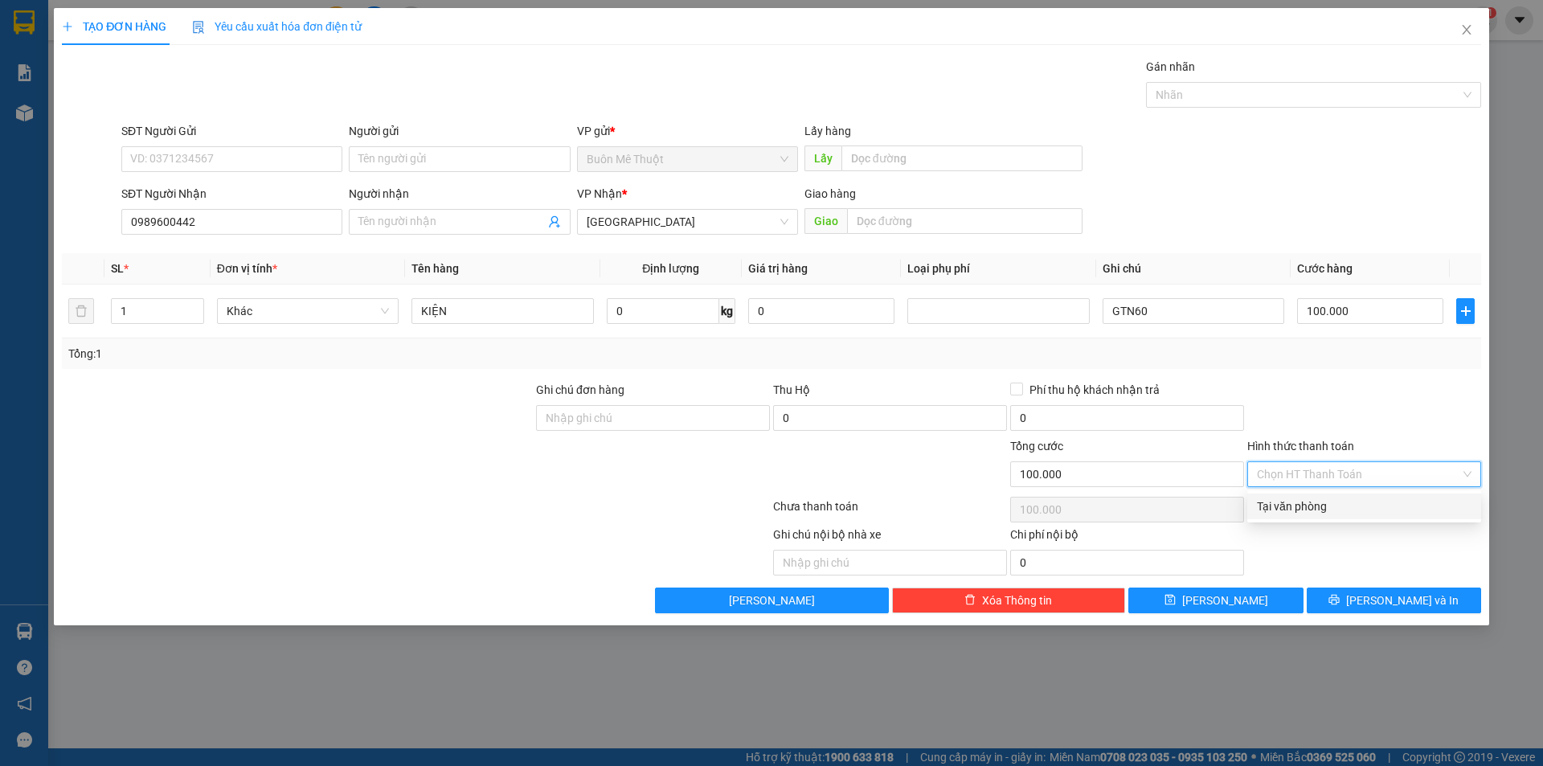
click at [1378, 504] on div "Tại văn phòng" at bounding box center [1364, 506] width 215 height 18
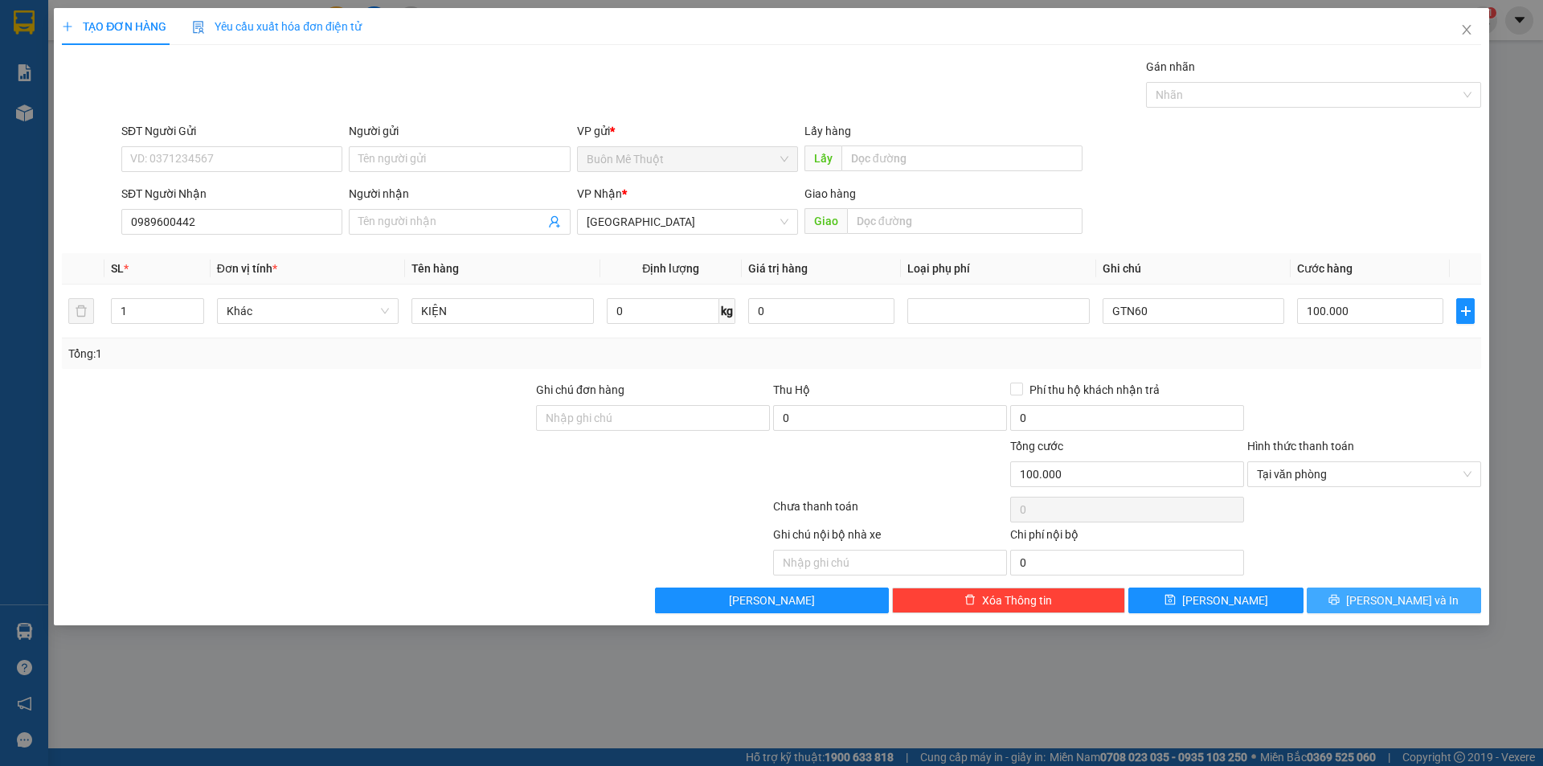
click at [1387, 593] on span "[PERSON_NAME] và In" at bounding box center [1402, 600] width 113 height 18
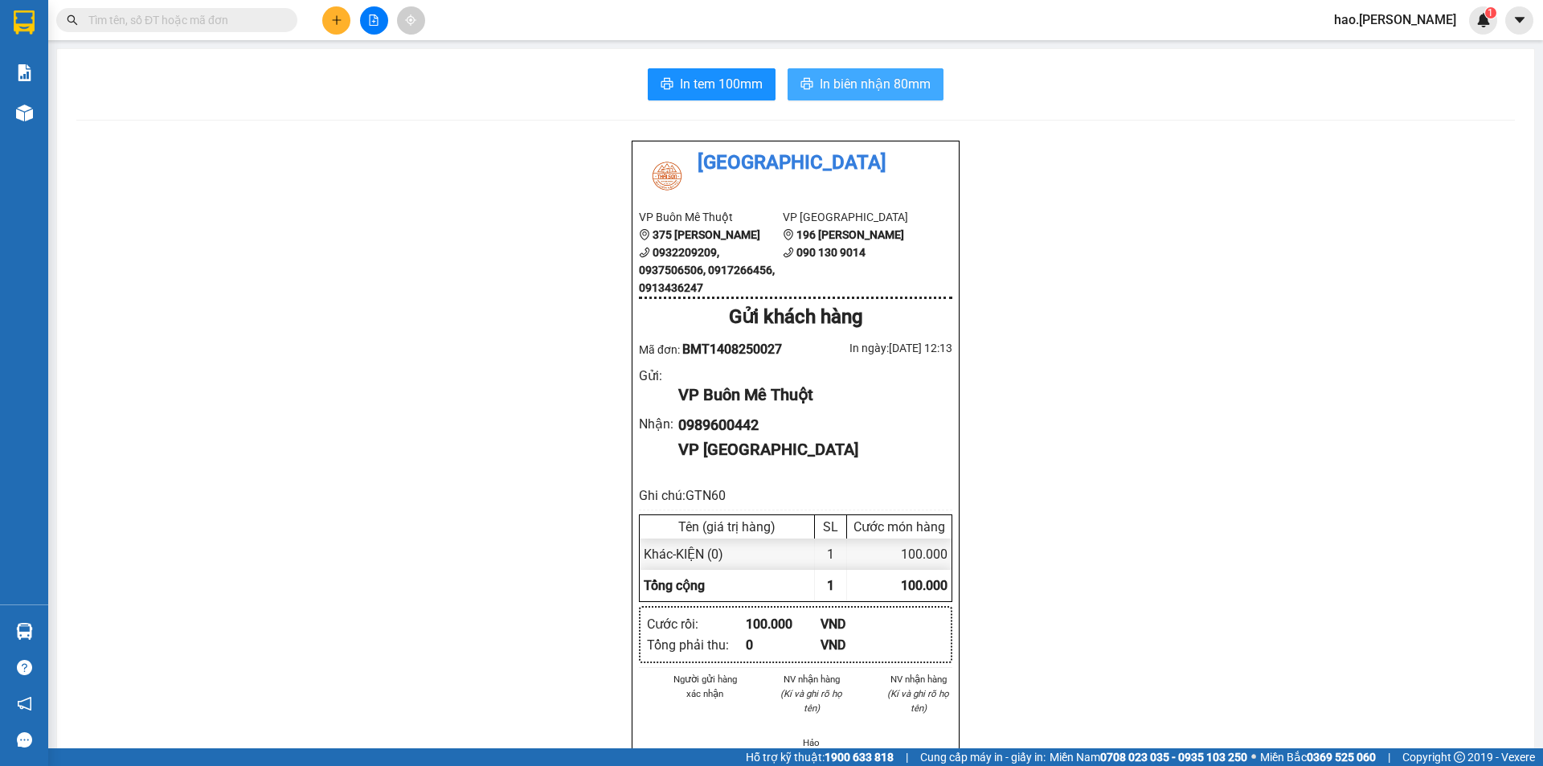
click at [861, 81] on span "In biên nhận 80mm" at bounding box center [875, 84] width 111 height 20
click at [702, 86] on span "In tem 100mm" at bounding box center [721, 84] width 83 height 20
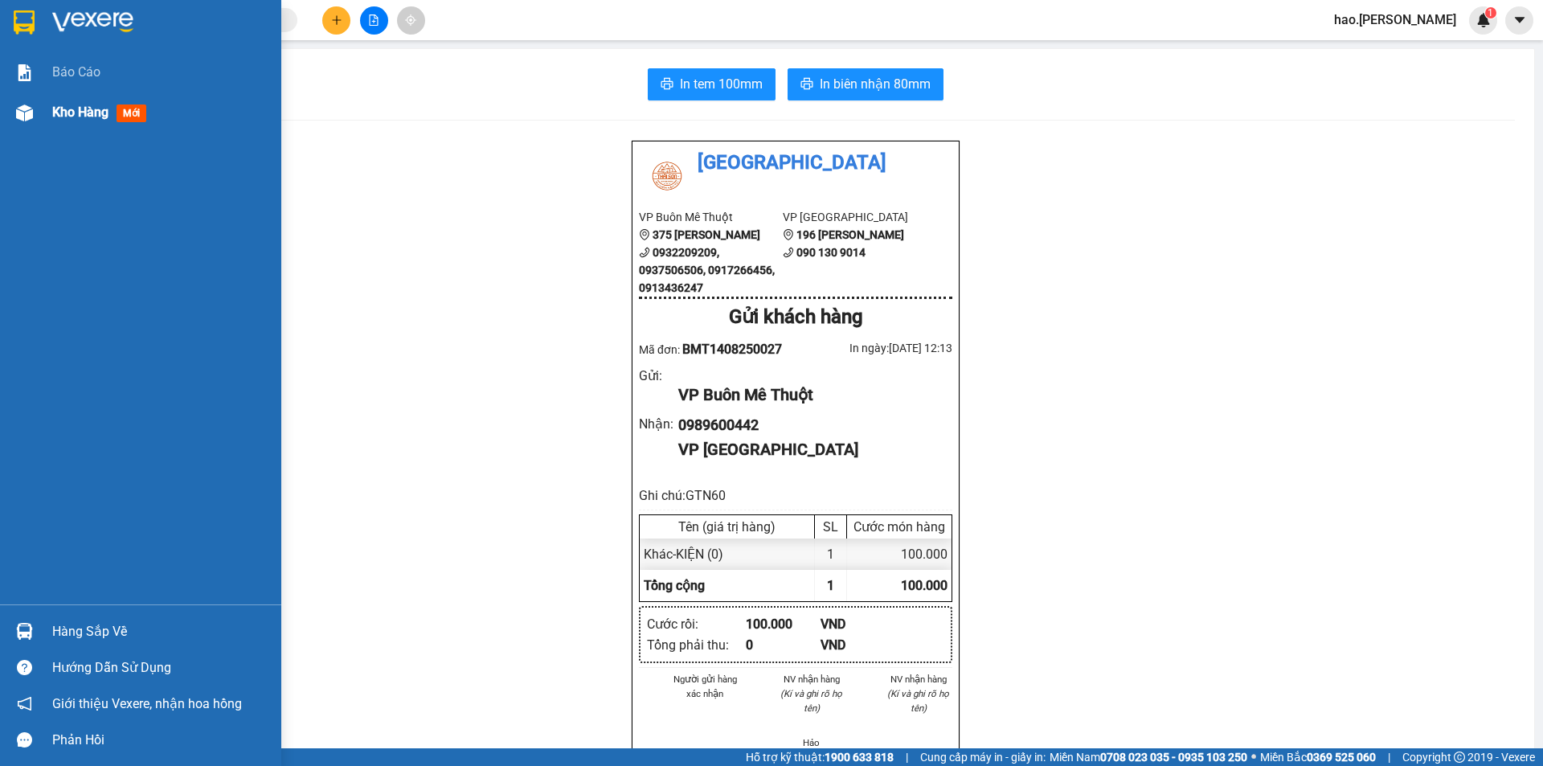
click at [96, 116] on span "Kho hàng" at bounding box center [80, 111] width 56 height 15
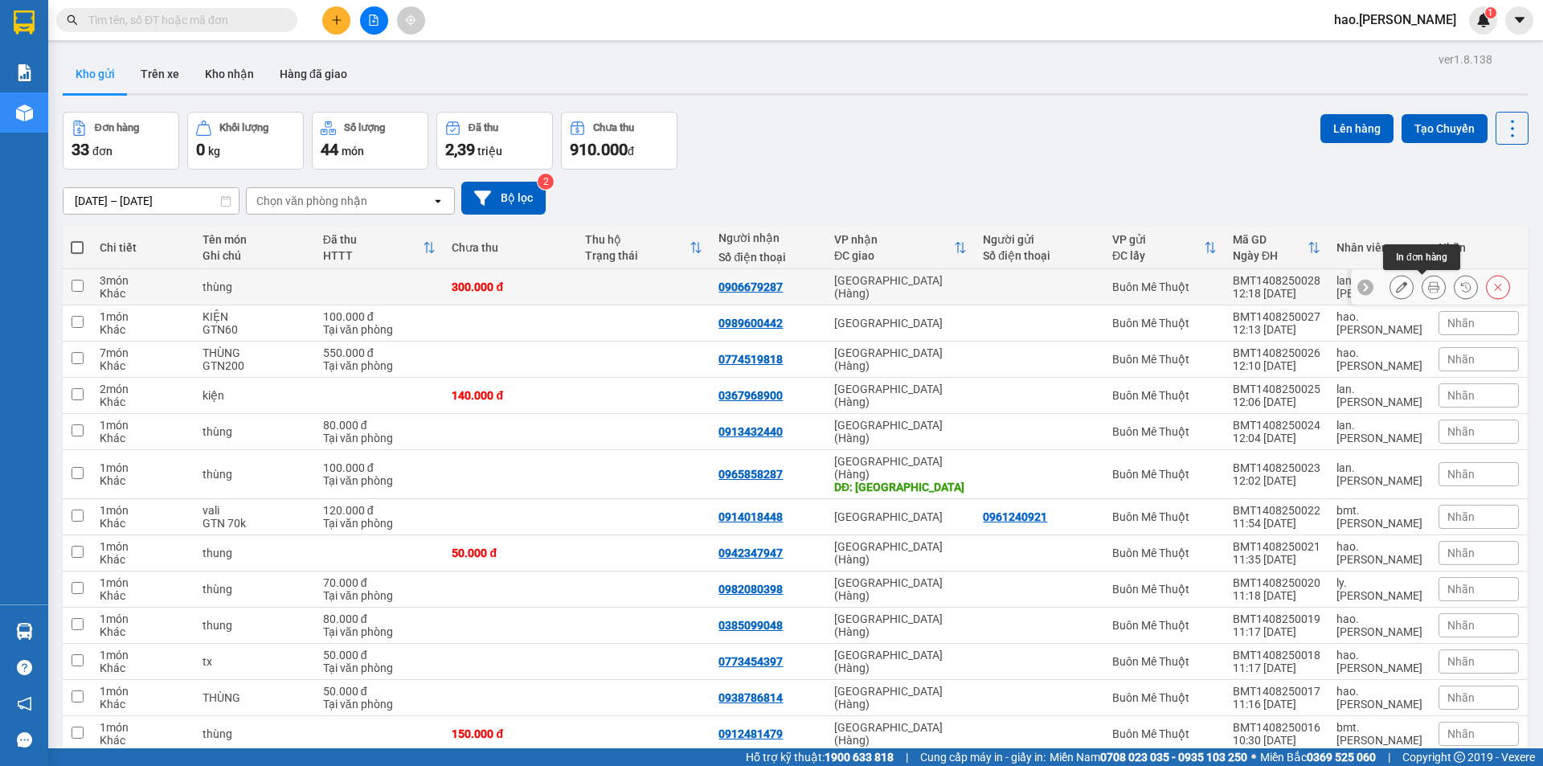
click at [1428, 283] on icon at bounding box center [1433, 286] width 11 height 11
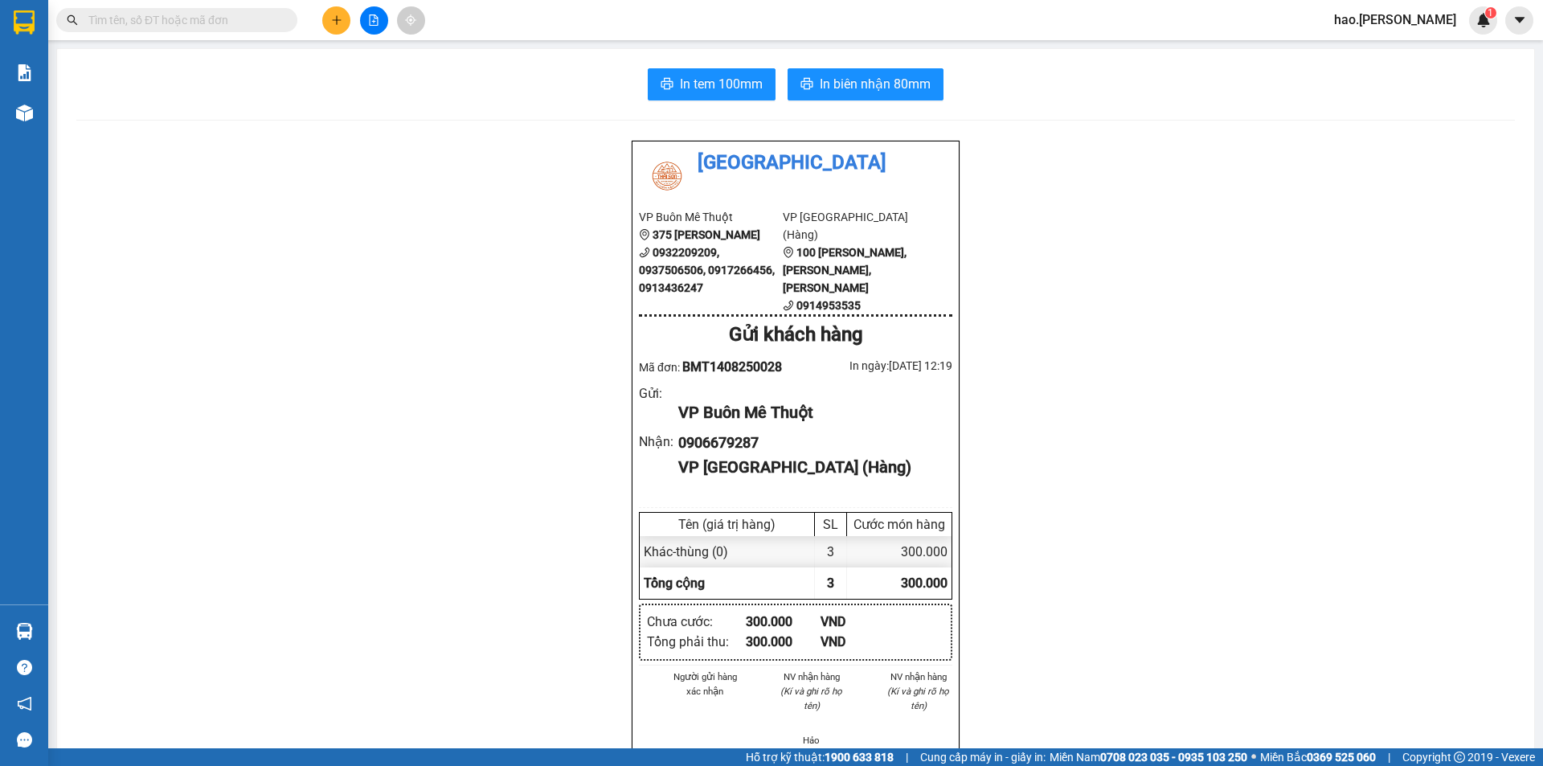
click at [775, 79] on div "In tem 100mm In biên nhận 80mm" at bounding box center [795, 84] width 1438 height 32
click at [765, 79] on button "In tem 100mm" at bounding box center [712, 84] width 128 height 32
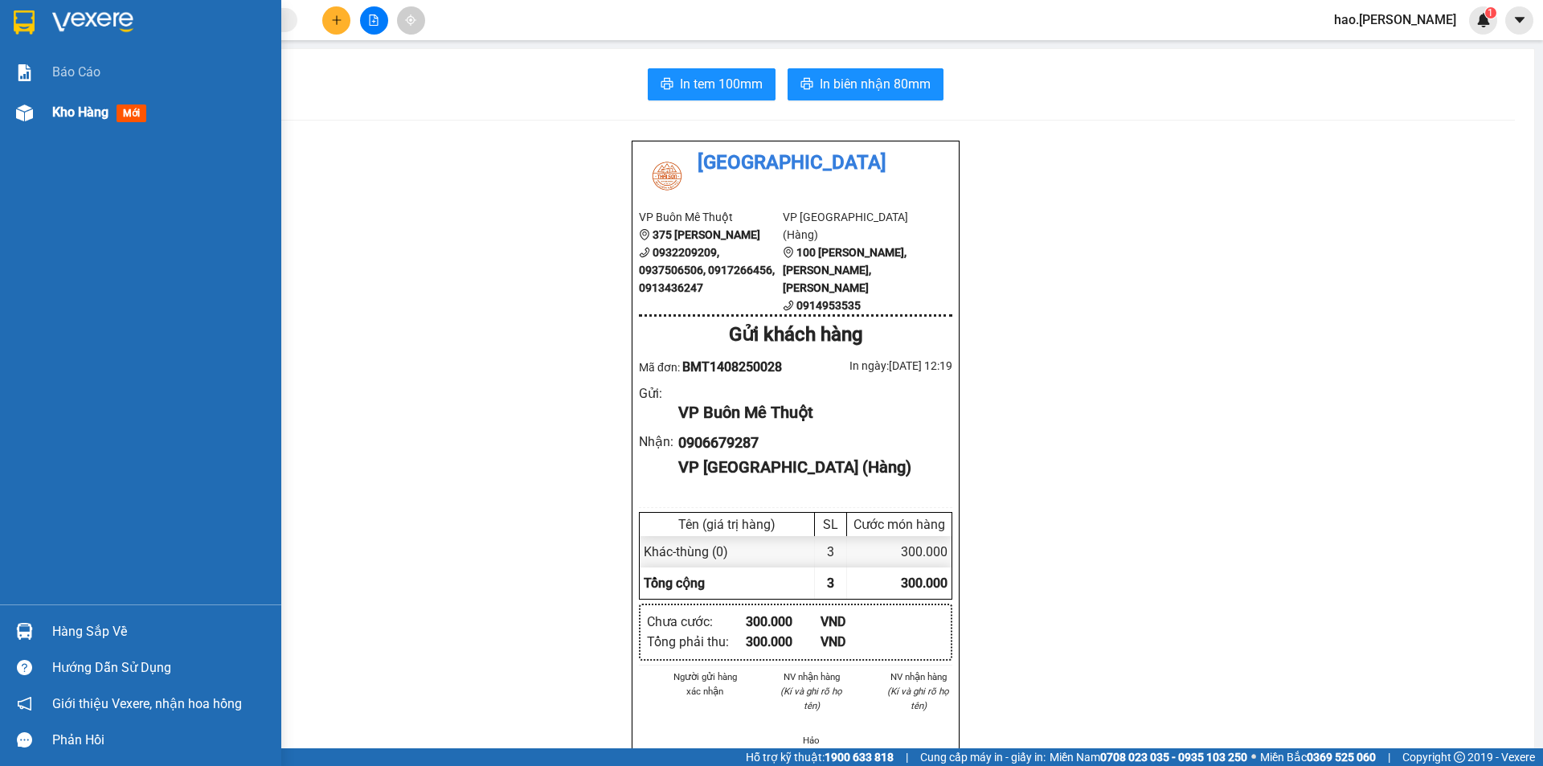
click at [33, 125] on div at bounding box center [24, 113] width 28 height 28
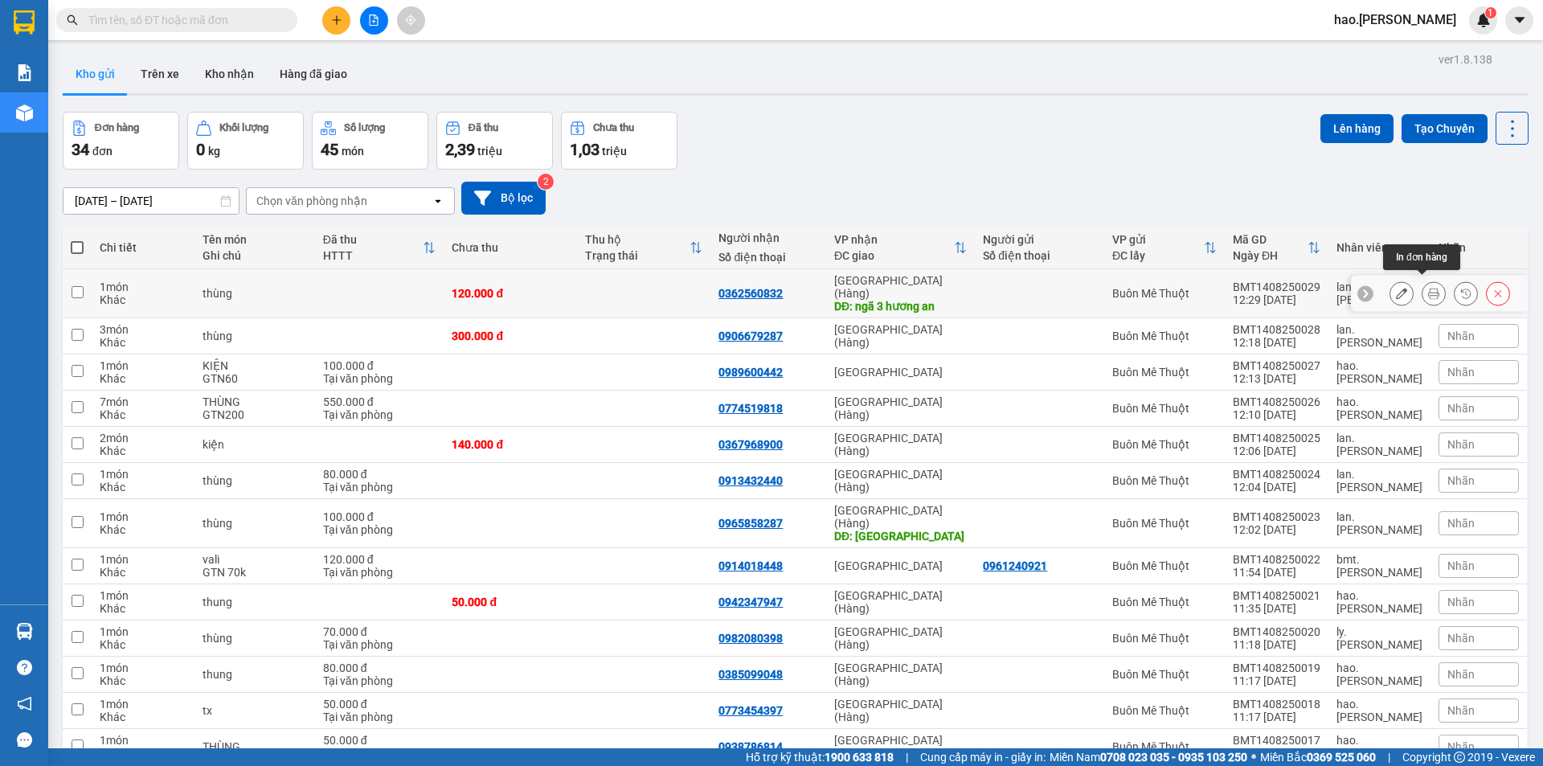
click at [1422, 291] on button at bounding box center [1433, 294] width 23 height 28
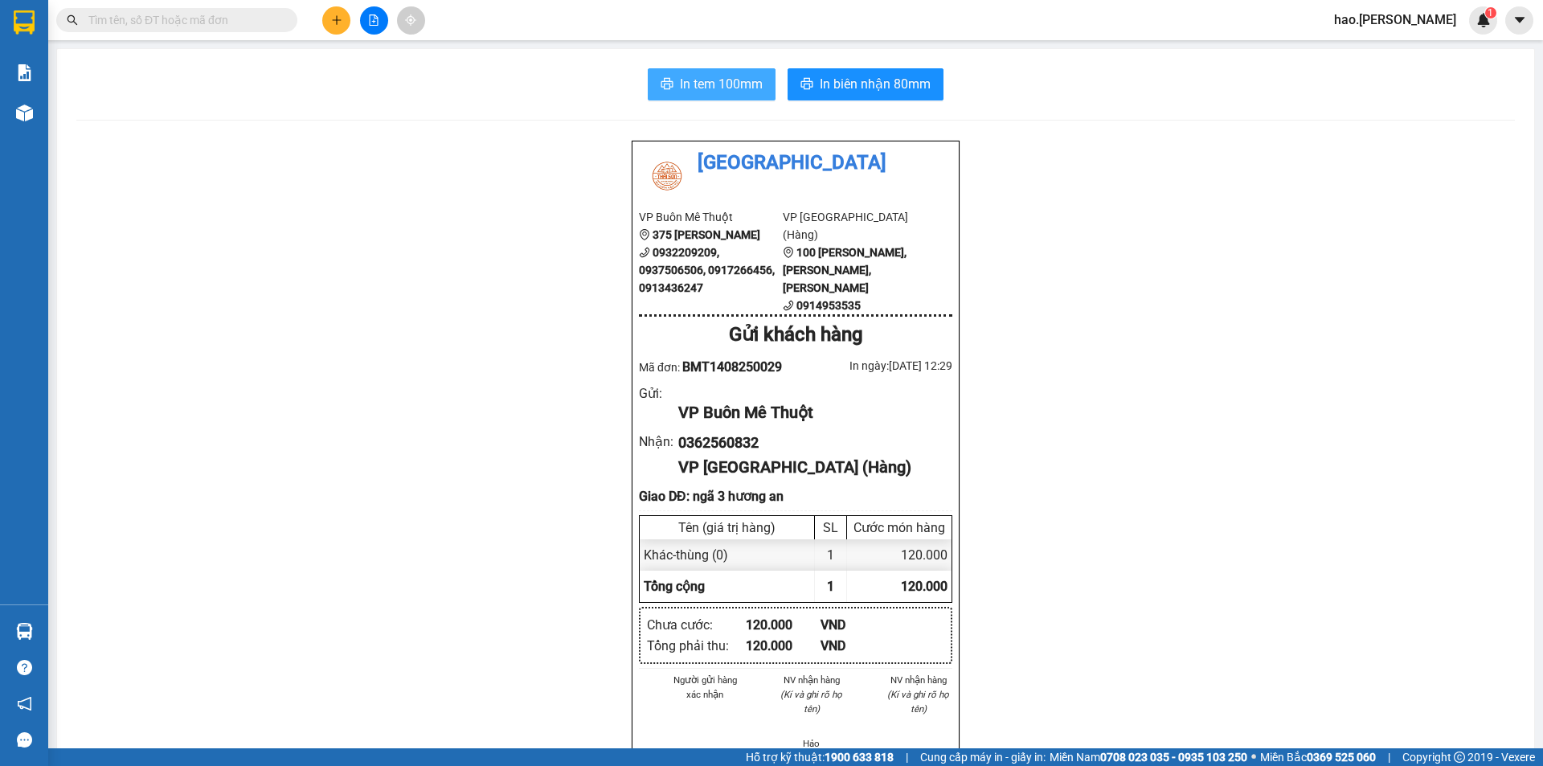
click at [730, 81] on span "In tem 100mm" at bounding box center [721, 84] width 83 height 20
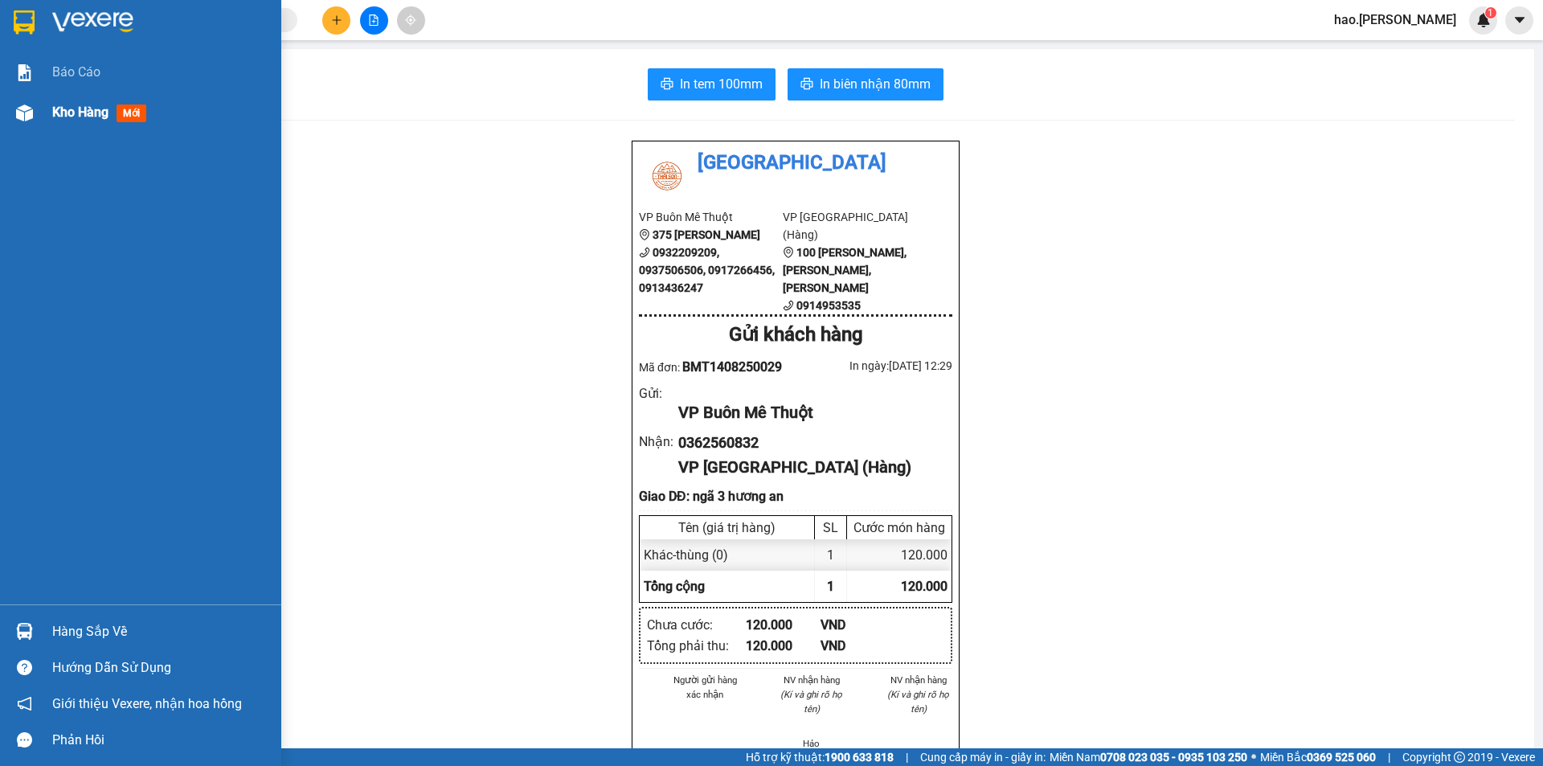
click at [23, 125] on div at bounding box center [24, 113] width 28 height 28
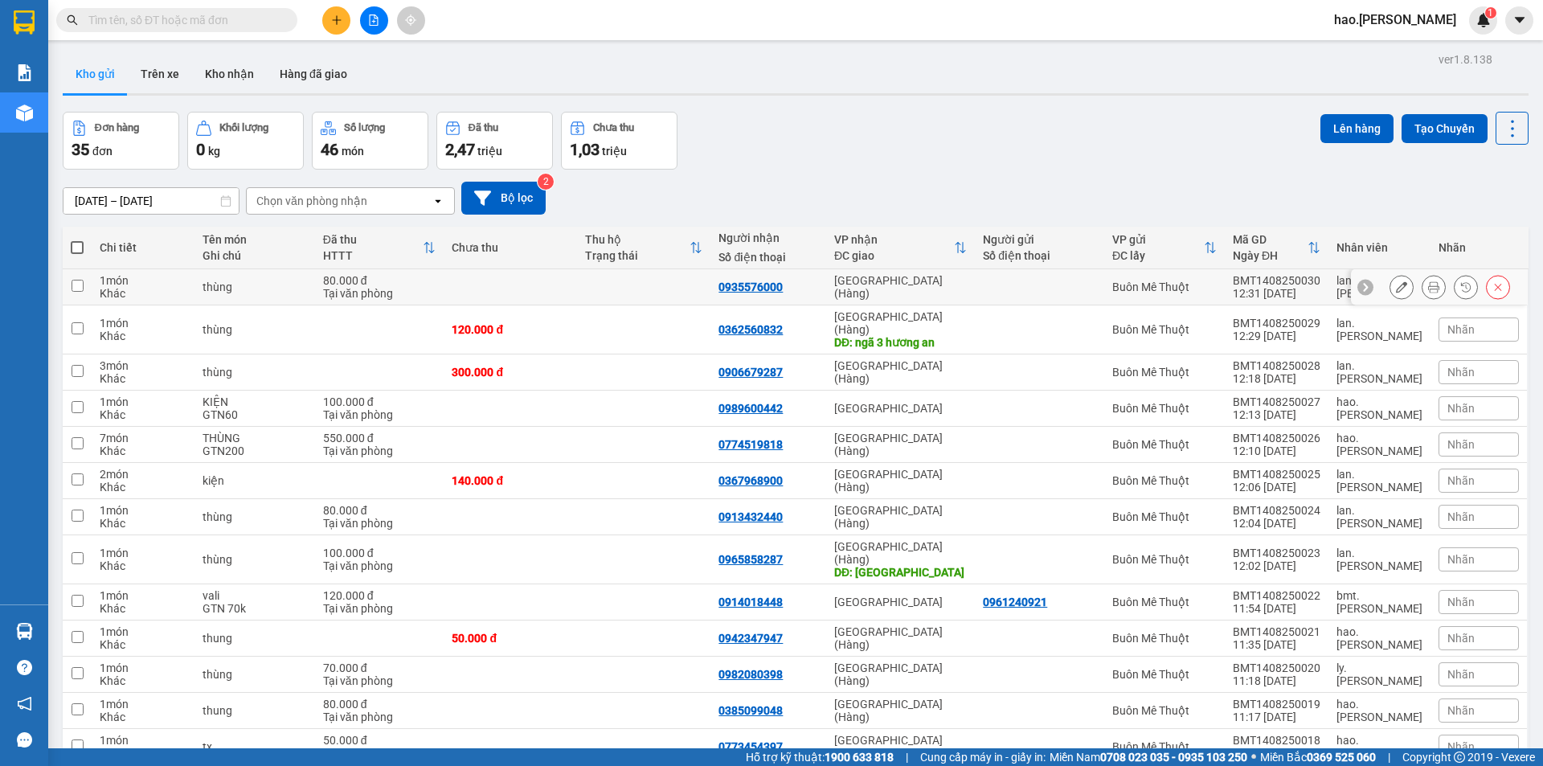
click at [1428, 290] on icon at bounding box center [1433, 286] width 11 height 11
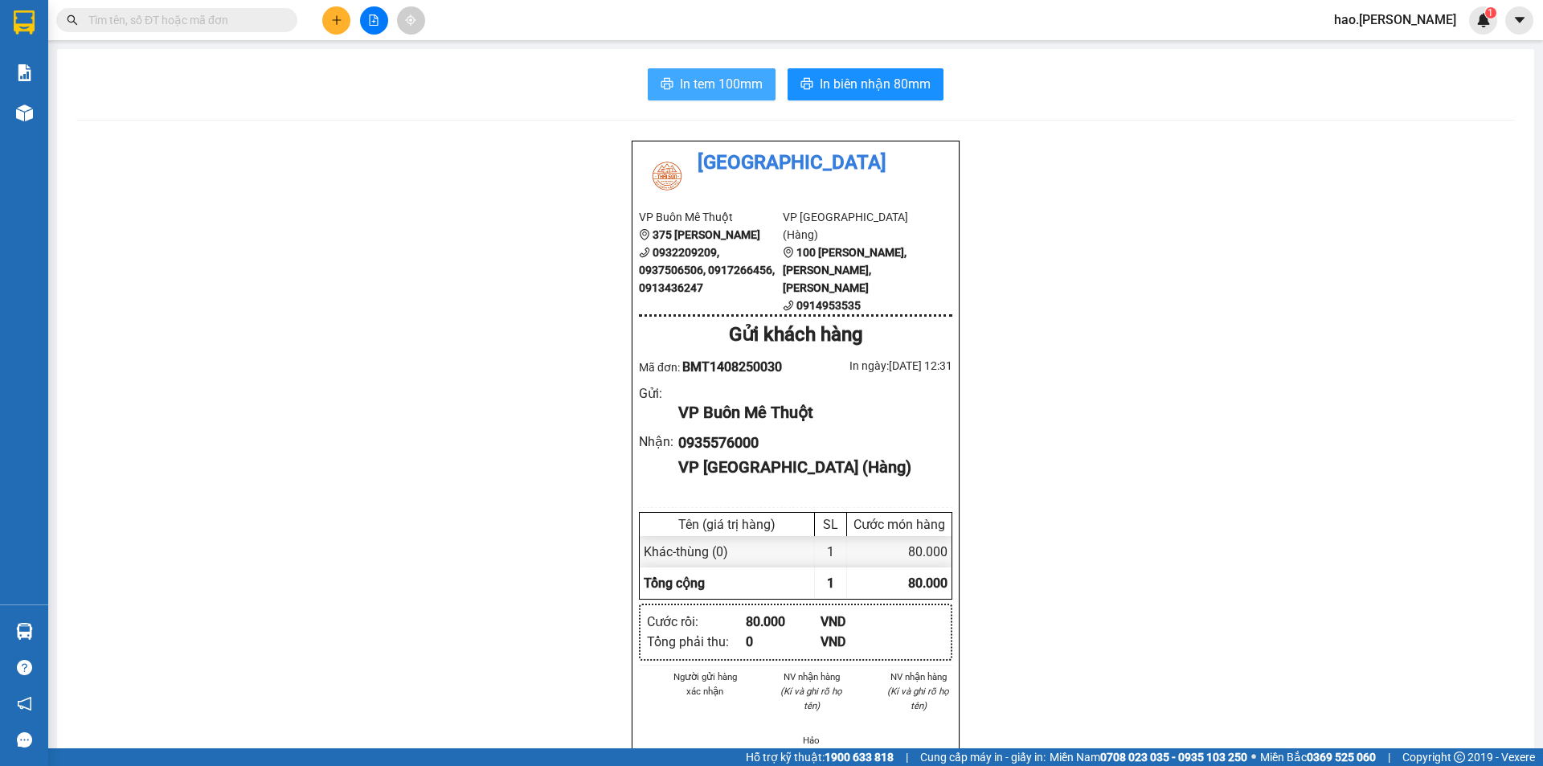
click at [717, 88] on span "In tem 100mm" at bounding box center [721, 84] width 83 height 20
click at [884, 76] on span "In biên nhận 80mm" at bounding box center [875, 84] width 111 height 20
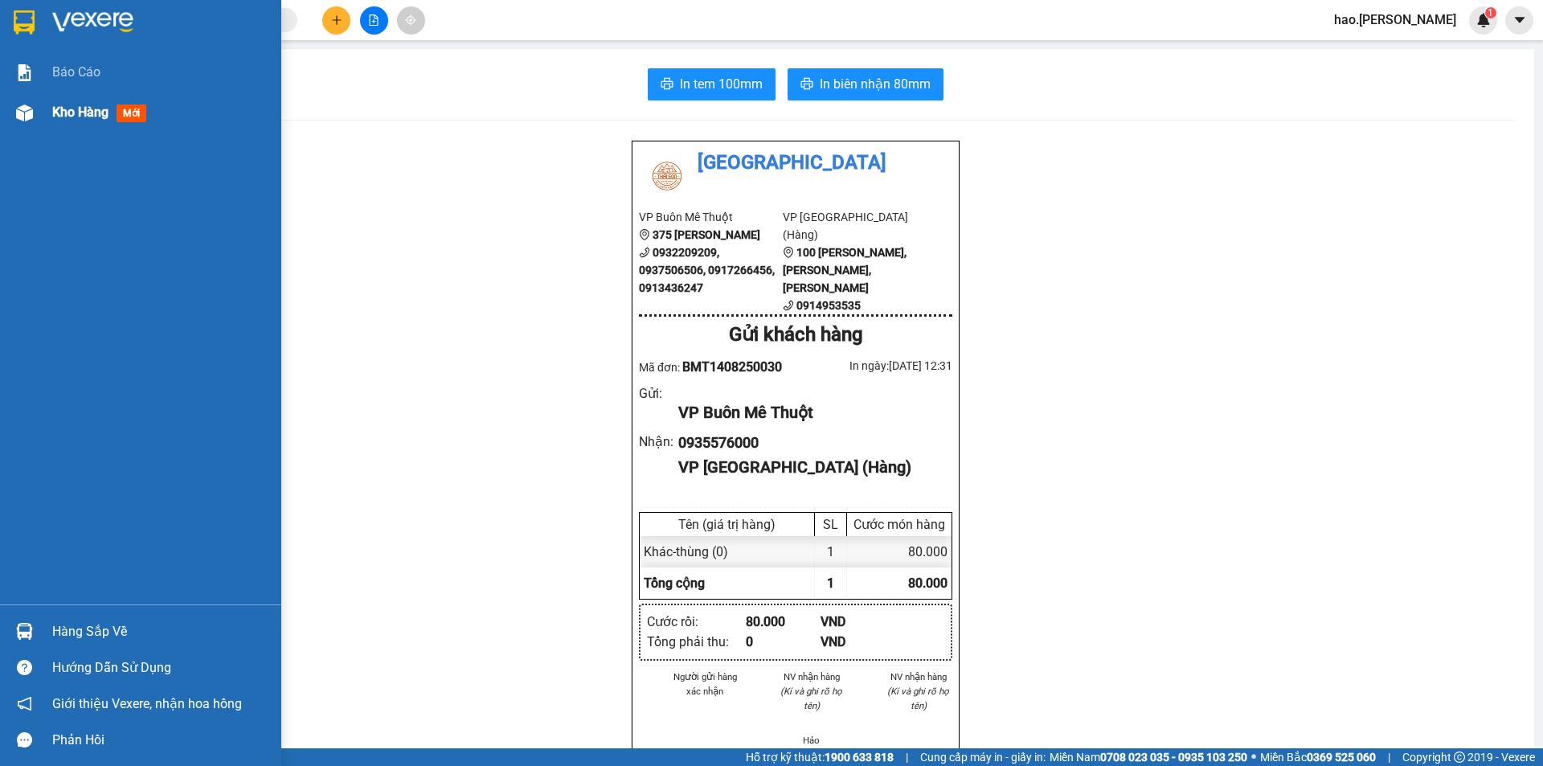
click at [72, 120] on span "Kho hàng" at bounding box center [80, 111] width 56 height 15
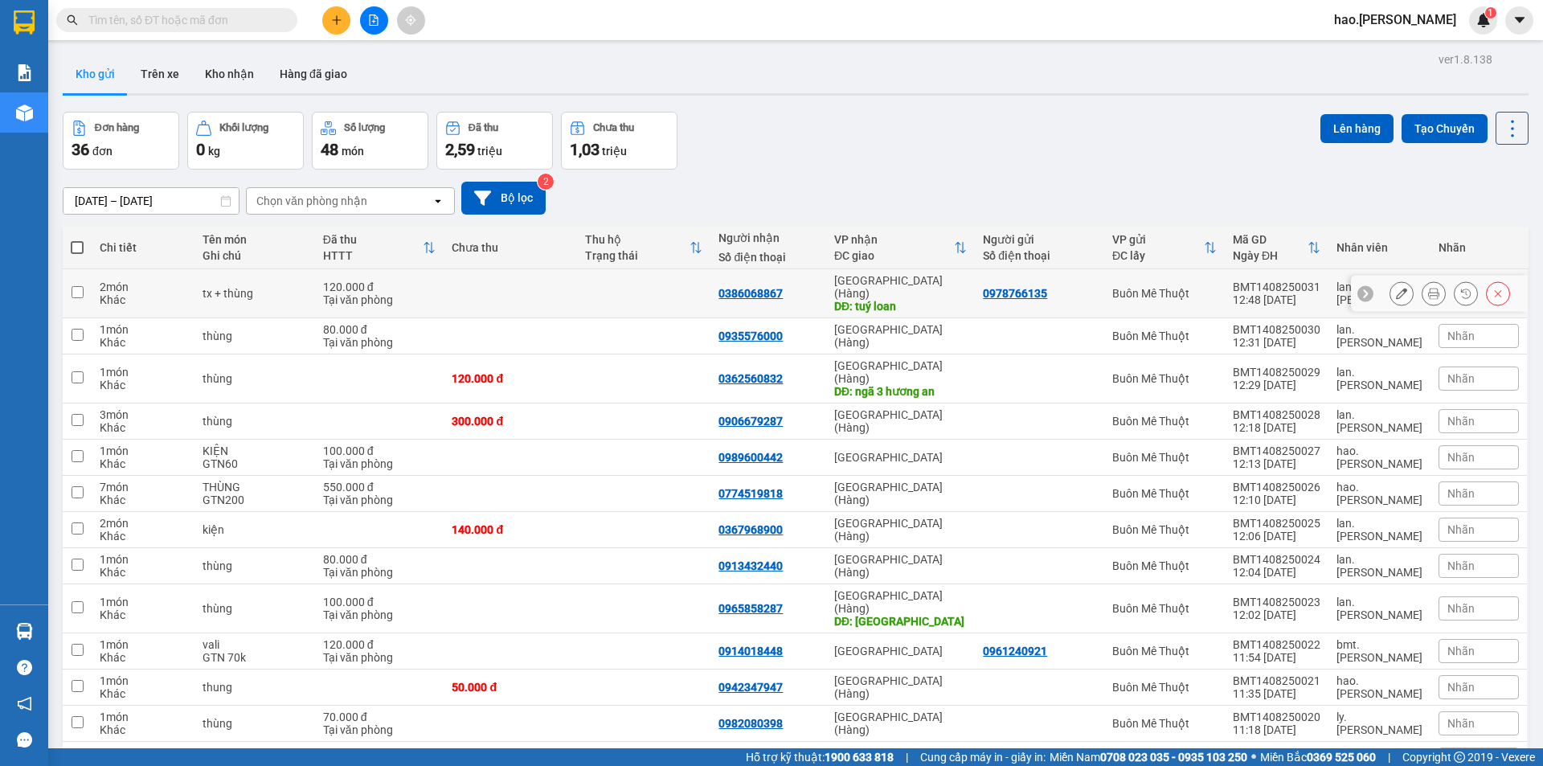
click at [1428, 292] on icon at bounding box center [1433, 293] width 11 height 11
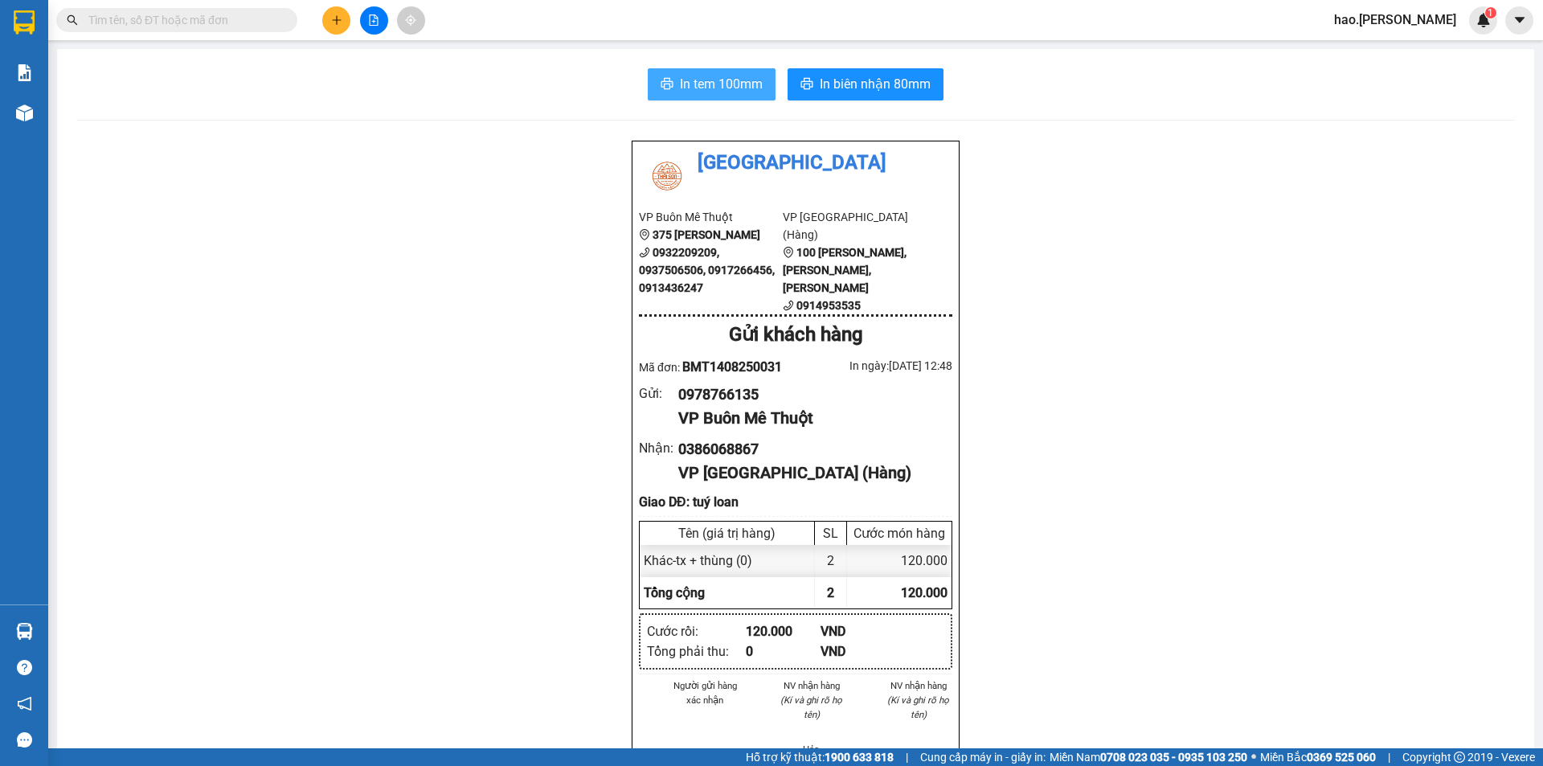
click at [758, 86] on button "In tem 100mm" at bounding box center [712, 84] width 128 height 32
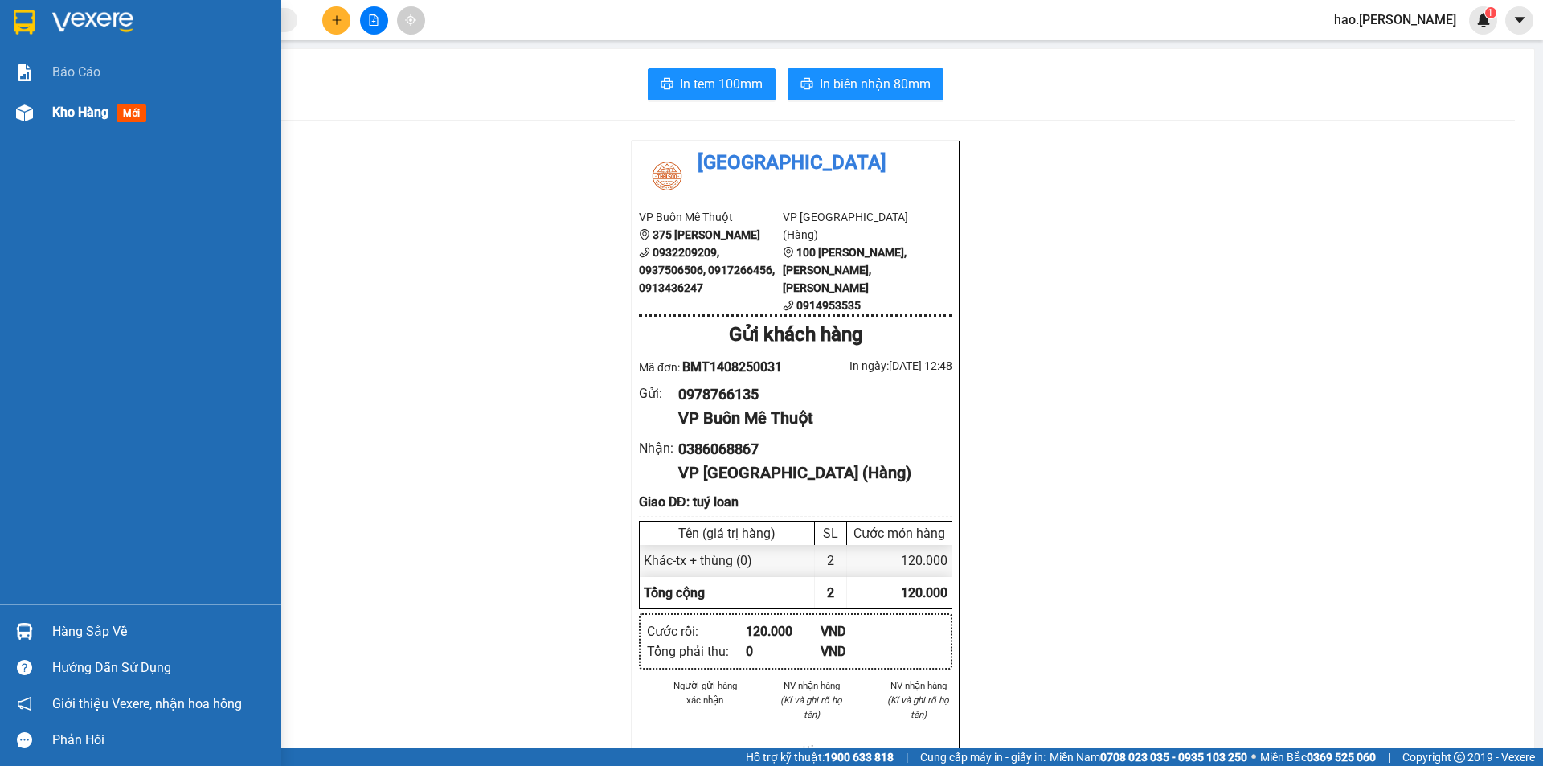
click at [66, 126] on div "Kho hàng mới" at bounding box center [160, 112] width 217 height 40
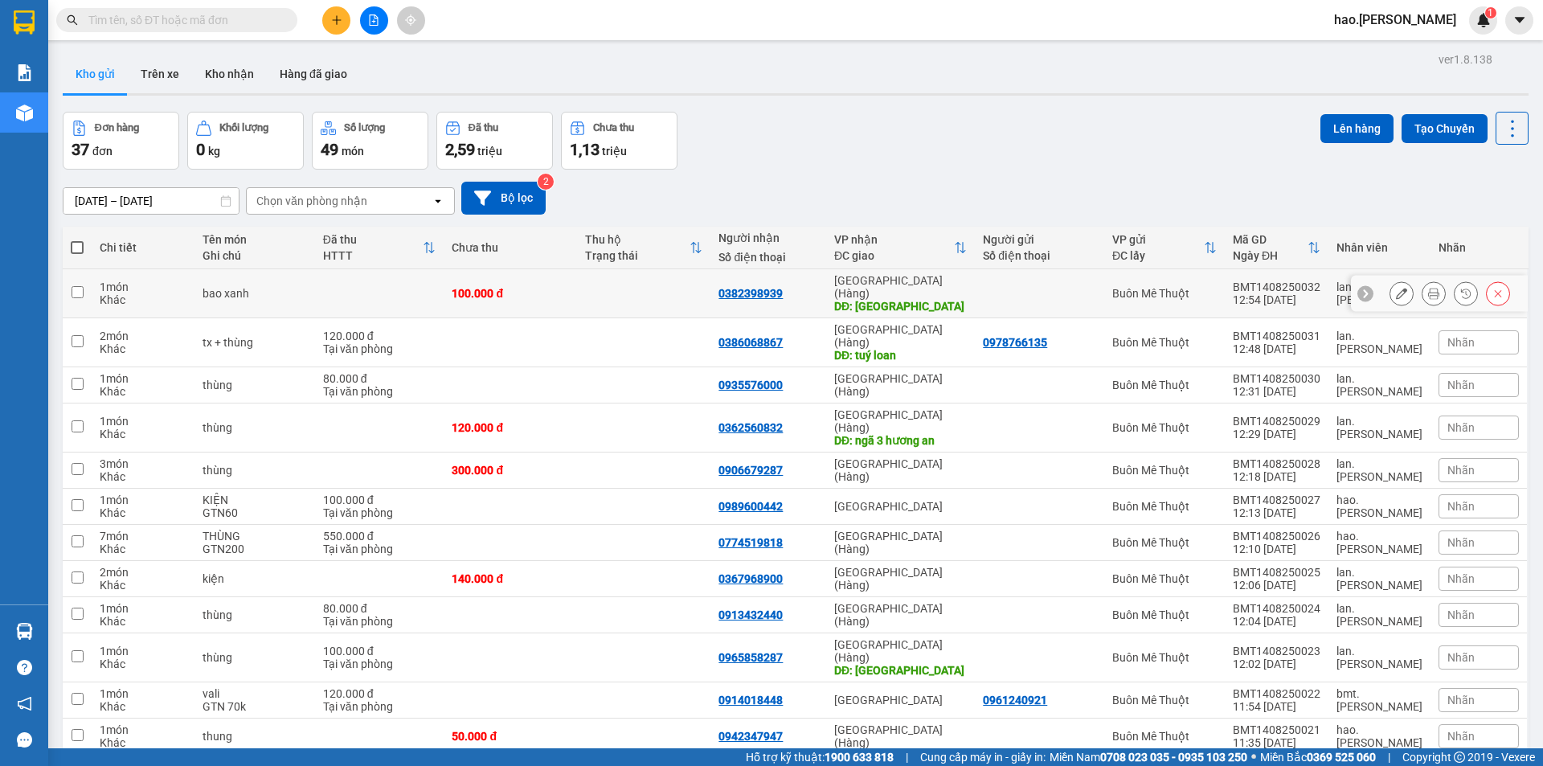
click at [1428, 289] on icon at bounding box center [1433, 293] width 11 height 11
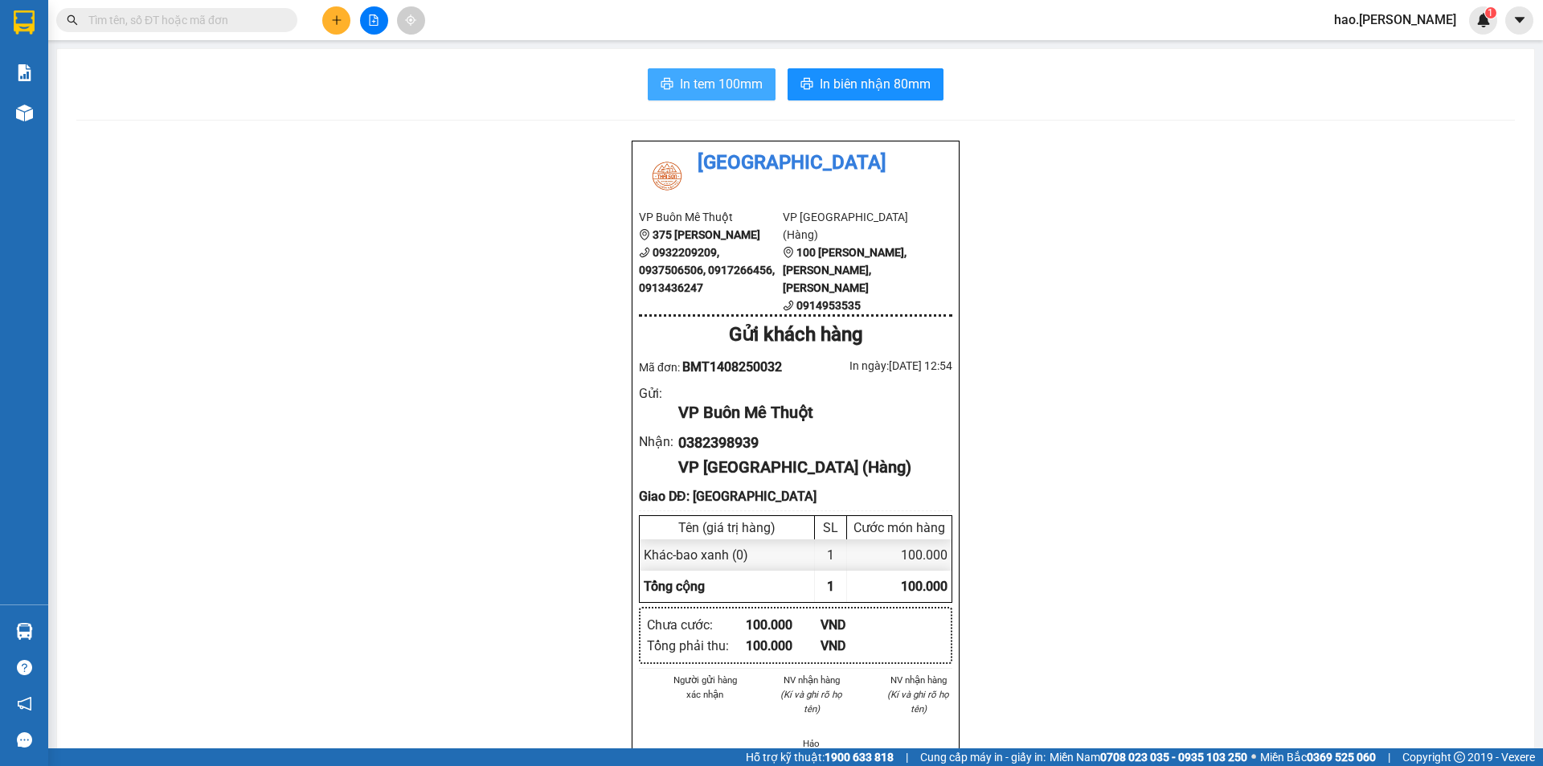
click at [694, 95] on button "In tem 100mm" at bounding box center [712, 84] width 128 height 32
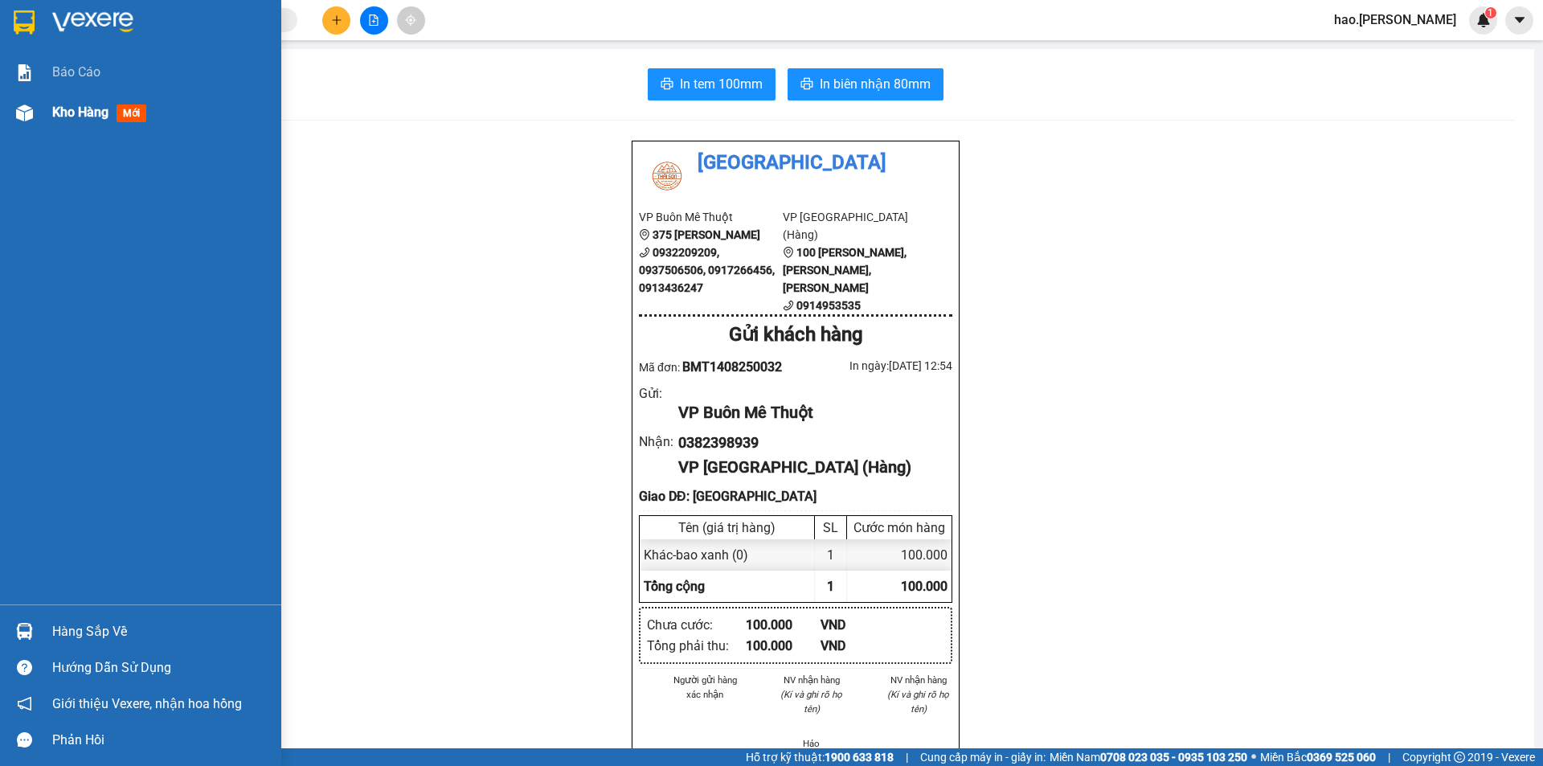
drag, startPoint x: 0, startPoint y: 125, endPoint x: 100, endPoint y: 120, distance: 99.8
click at [0, 125] on div "Kho hàng mới" at bounding box center [140, 112] width 281 height 40
click at [37, 114] on div at bounding box center [24, 113] width 28 height 28
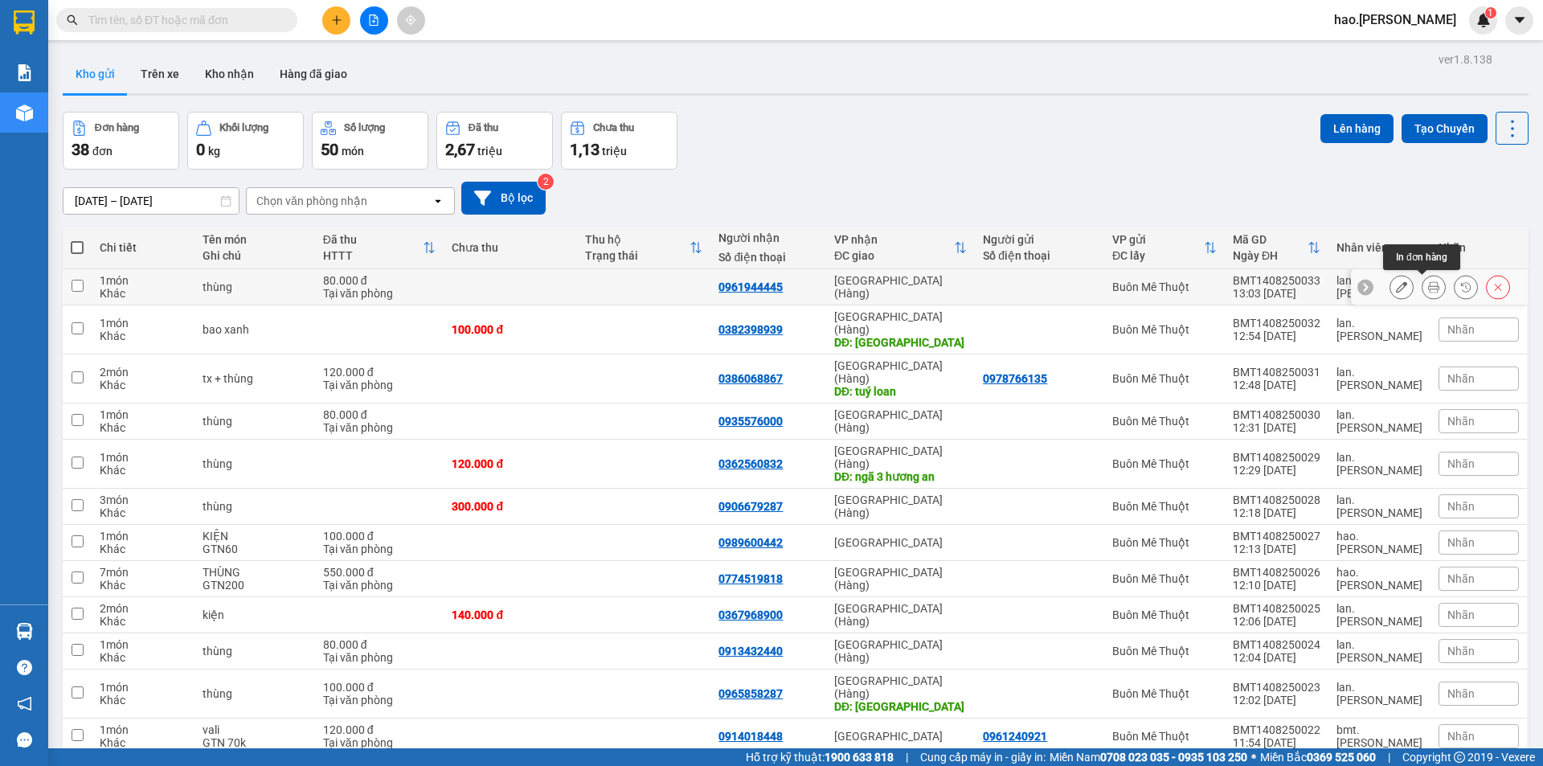
click at [1428, 284] on icon at bounding box center [1433, 286] width 11 height 11
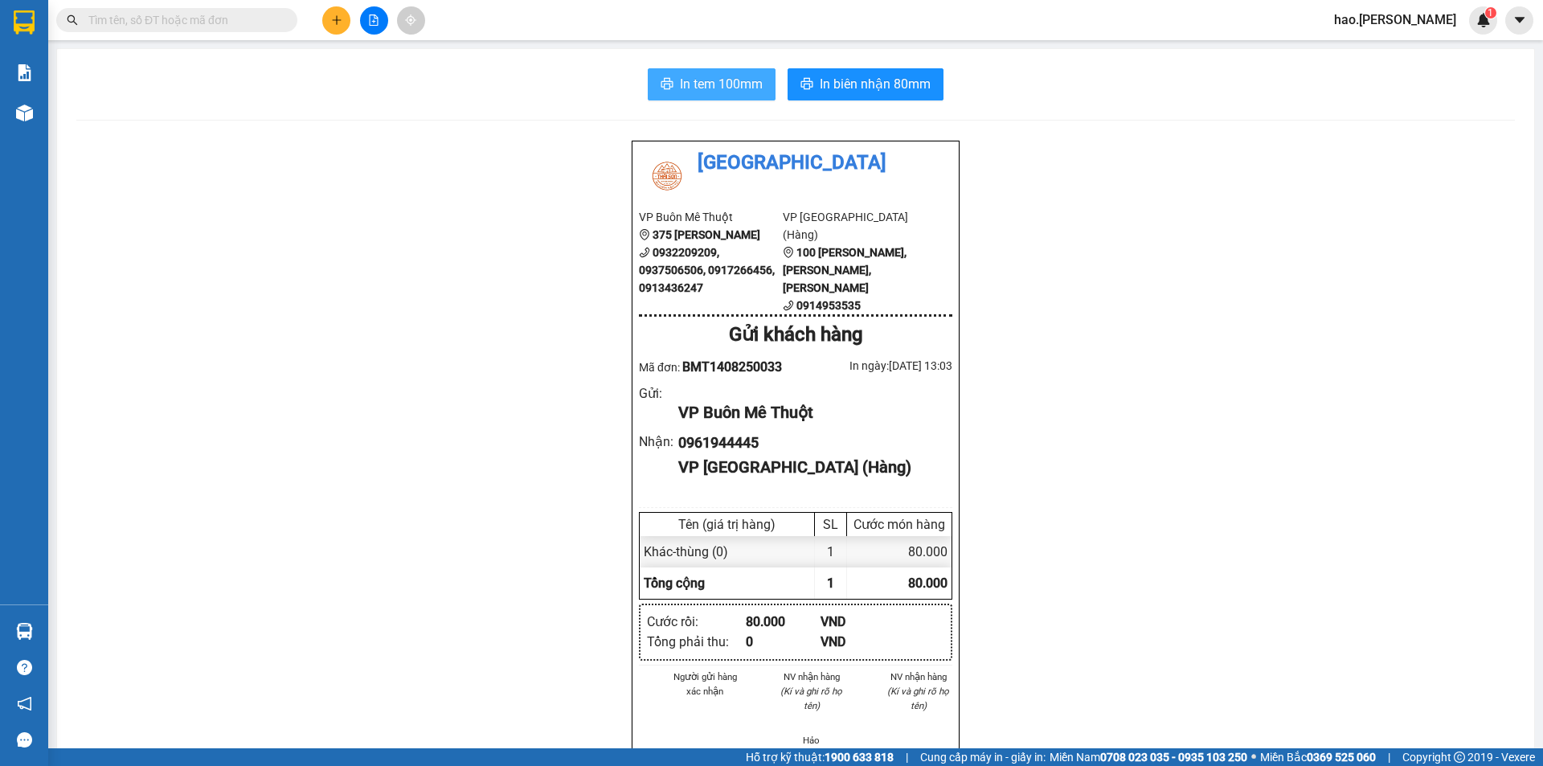
click at [734, 90] on span "In tem 100mm" at bounding box center [721, 84] width 83 height 20
click at [841, 92] on span "In biên nhận 80mm" at bounding box center [875, 84] width 111 height 20
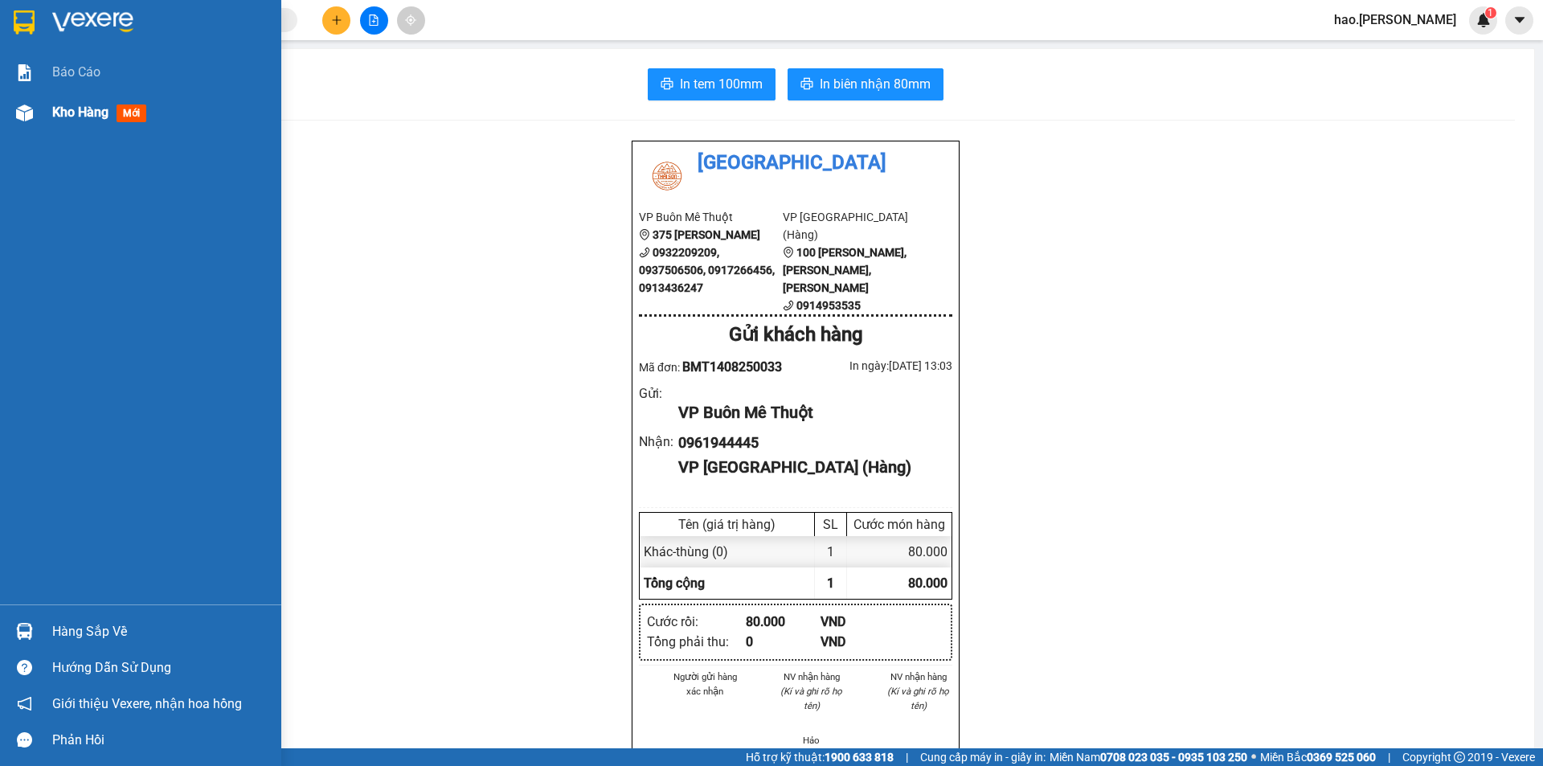
click at [28, 103] on div at bounding box center [24, 113] width 28 height 28
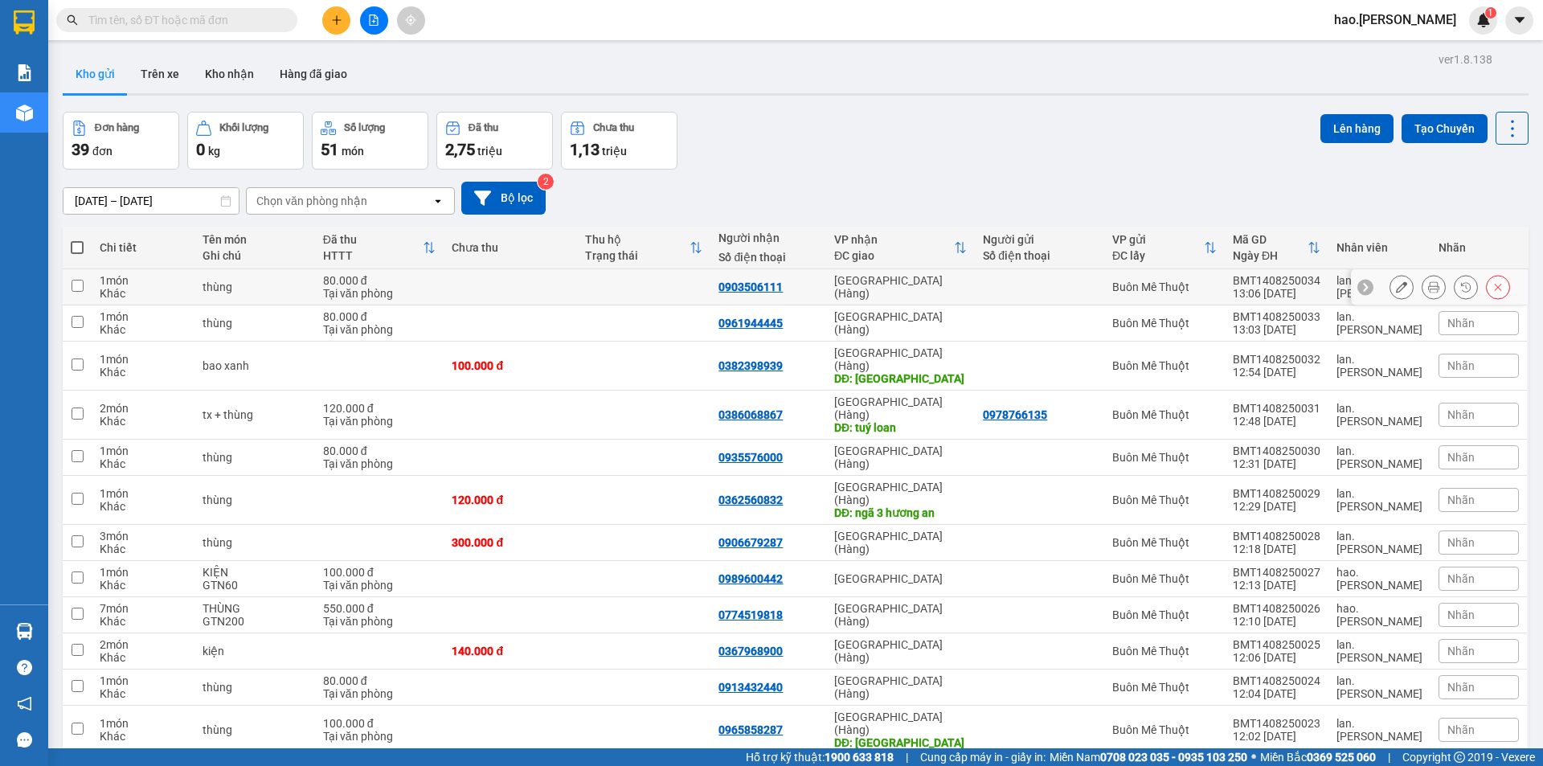
click at [1422, 288] on button at bounding box center [1433, 287] width 23 height 28
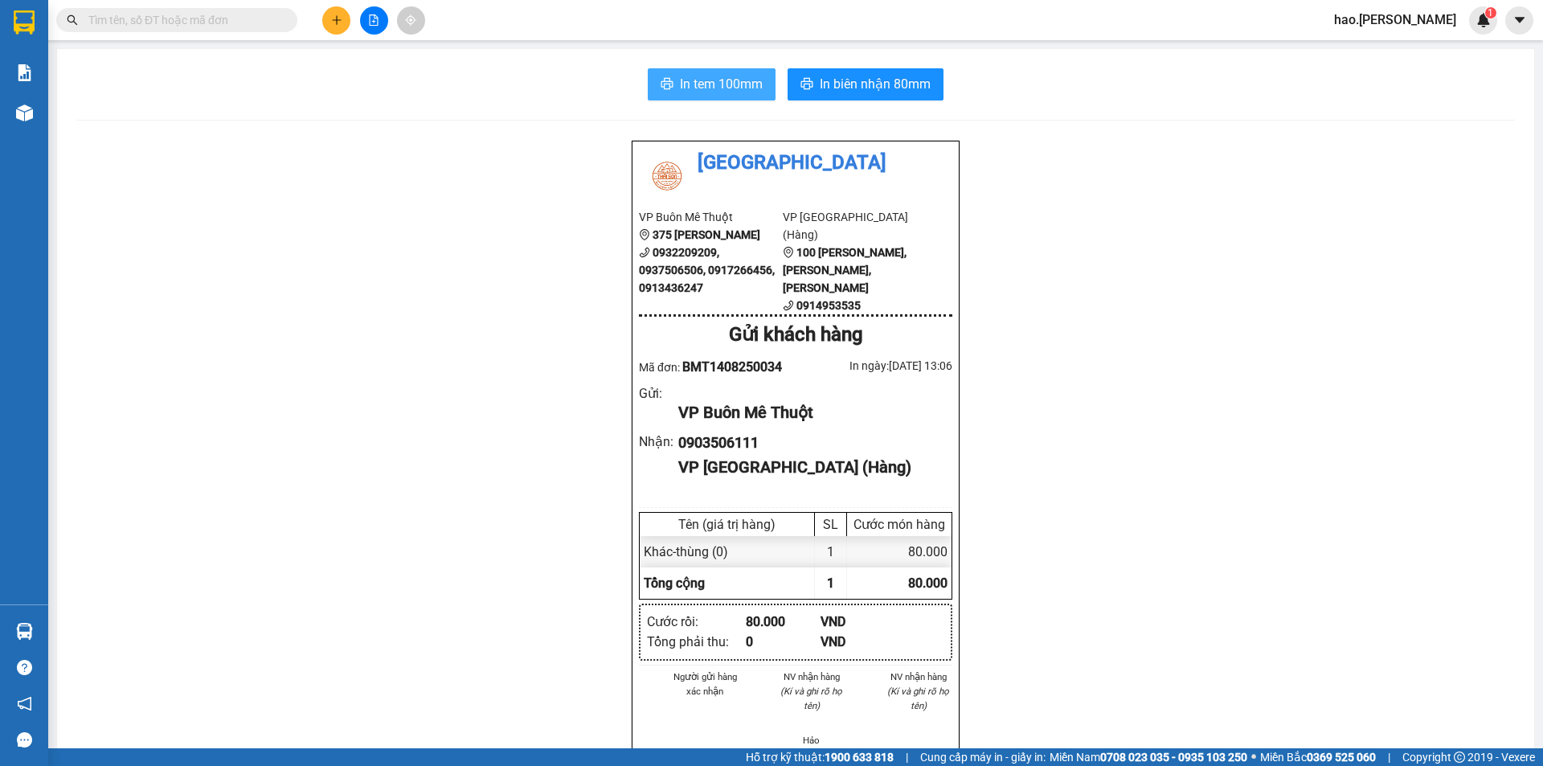
click at [713, 93] on span "In tem 100mm" at bounding box center [721, 84] width 83 height 20
click at [833, 93] on span "In biên nhận 80mm" at bounding box center [875, 84] width 111 height 20
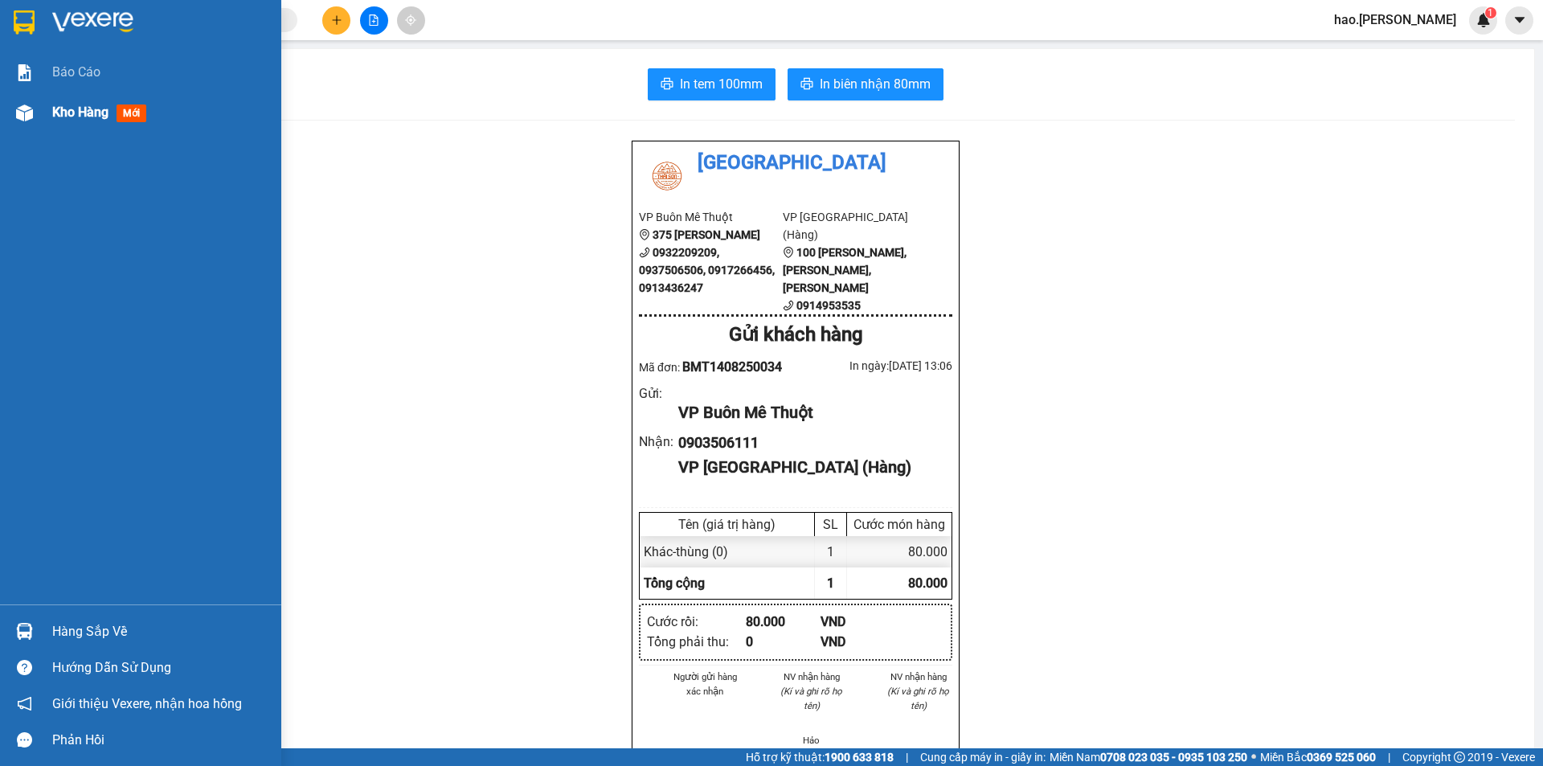
click at [78, 113] on span "Kho hàng" at bounding box center [80, 111] width 56 height 15
click at [79, 114] on span "Kho hàng" at bounding box center [80, 111] width 56 height 15
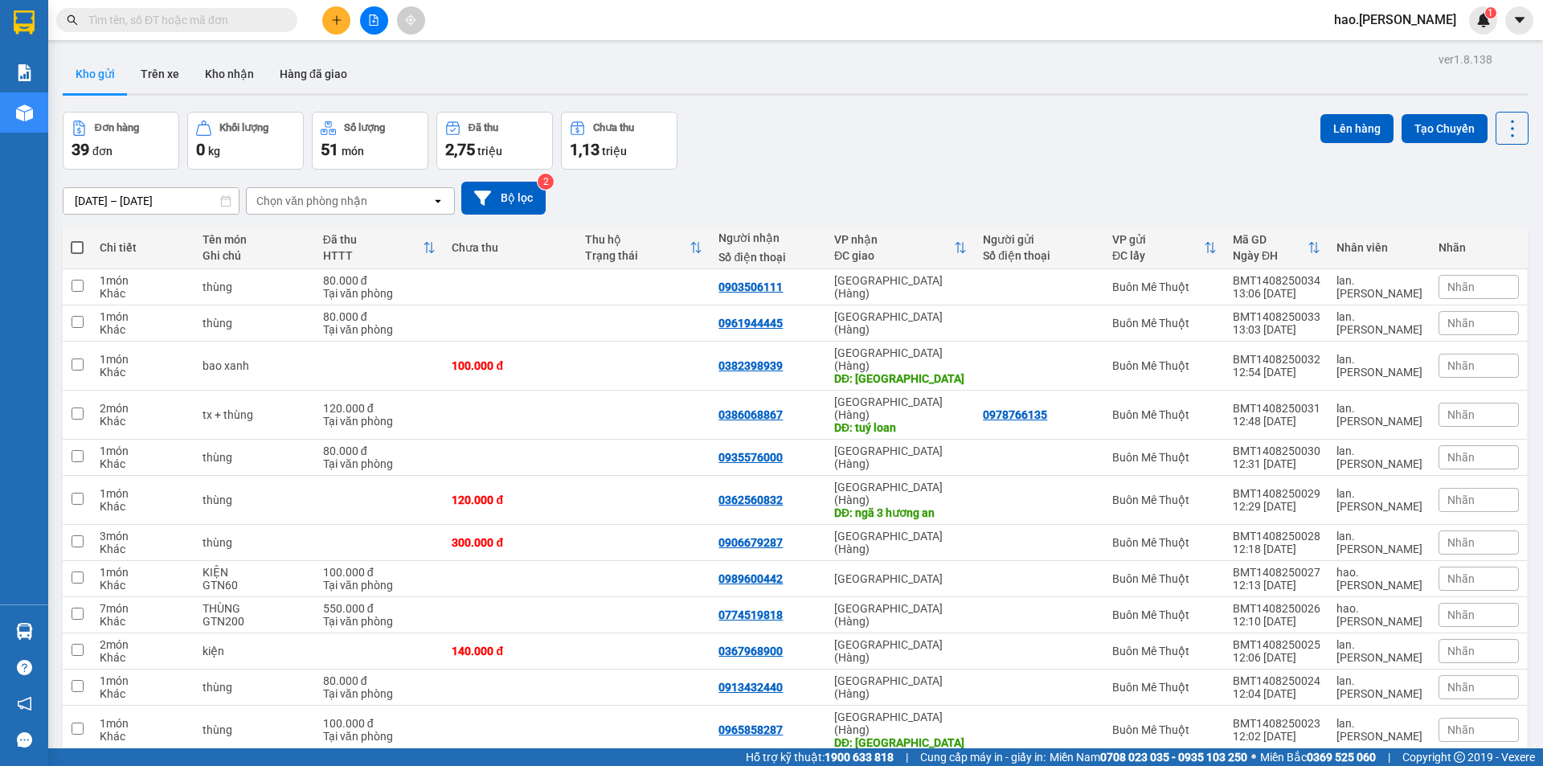
drag, startPoint x: 212, startPoint y: 68, endPoint x: 121, endPoint y: 77, distance: 92.0
click at [209, 69] on button "Kho nhận" at bounding box center [229, 74] width 75 height 39
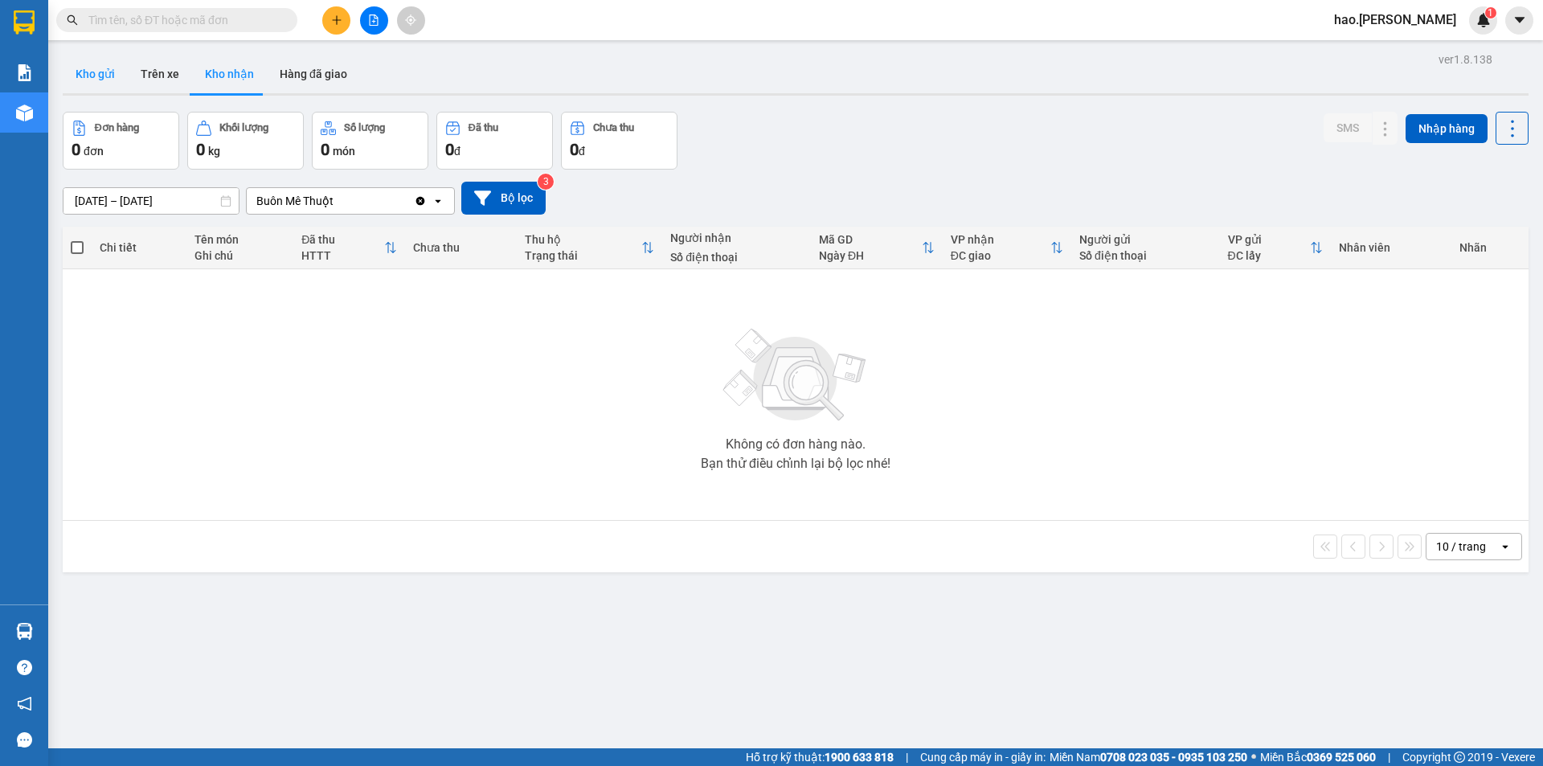
click at [103, 78] on button "Kho gửi" at bounding box center [95, 74] width 65 height 39
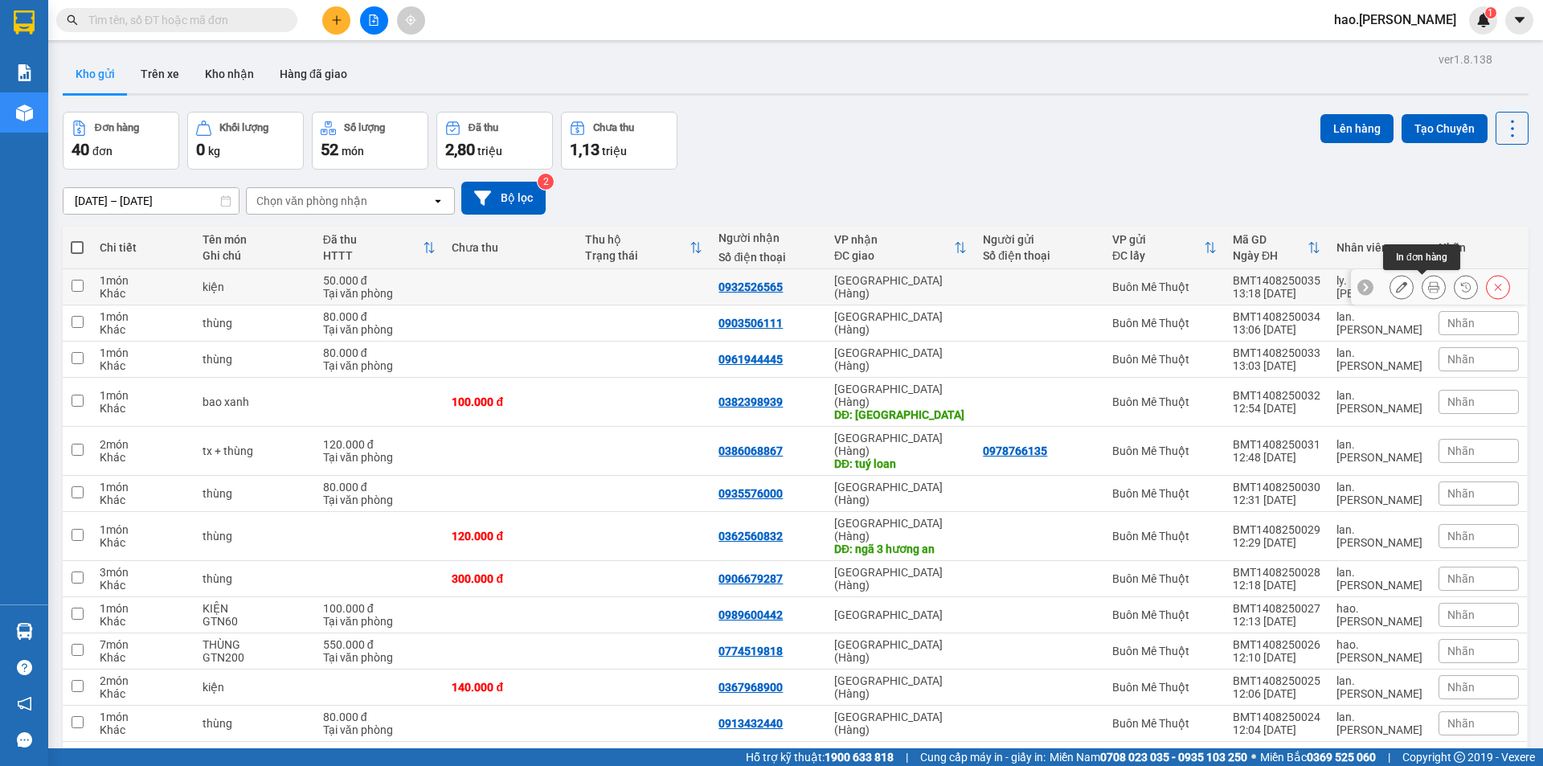
click at [1428, 285] on icon at bounding box center [1433, 286] width 11 height 11
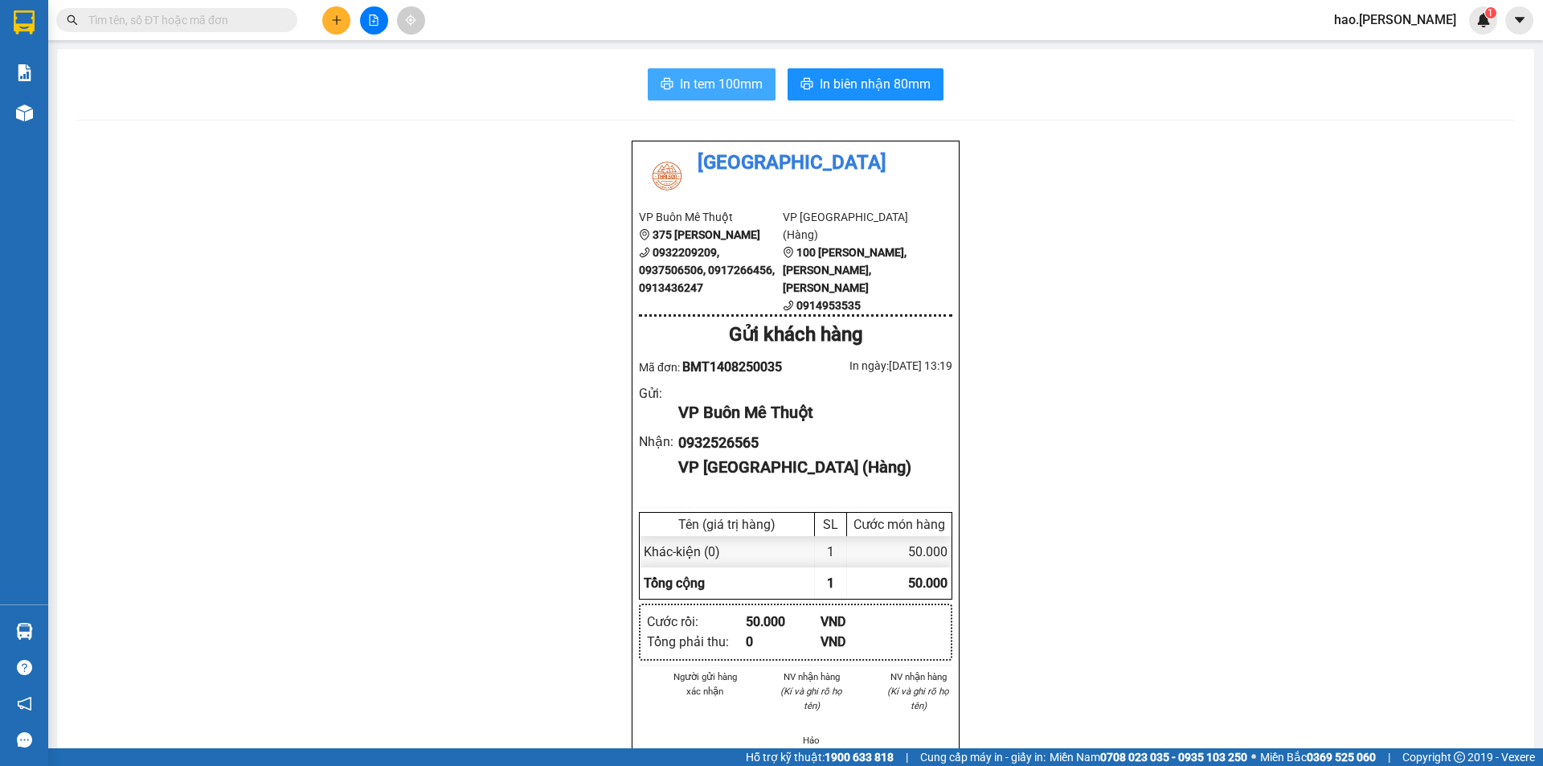
click at [755, 100] on button "In tem 100mm" at bounding box center [712, 84] width 128 height 32
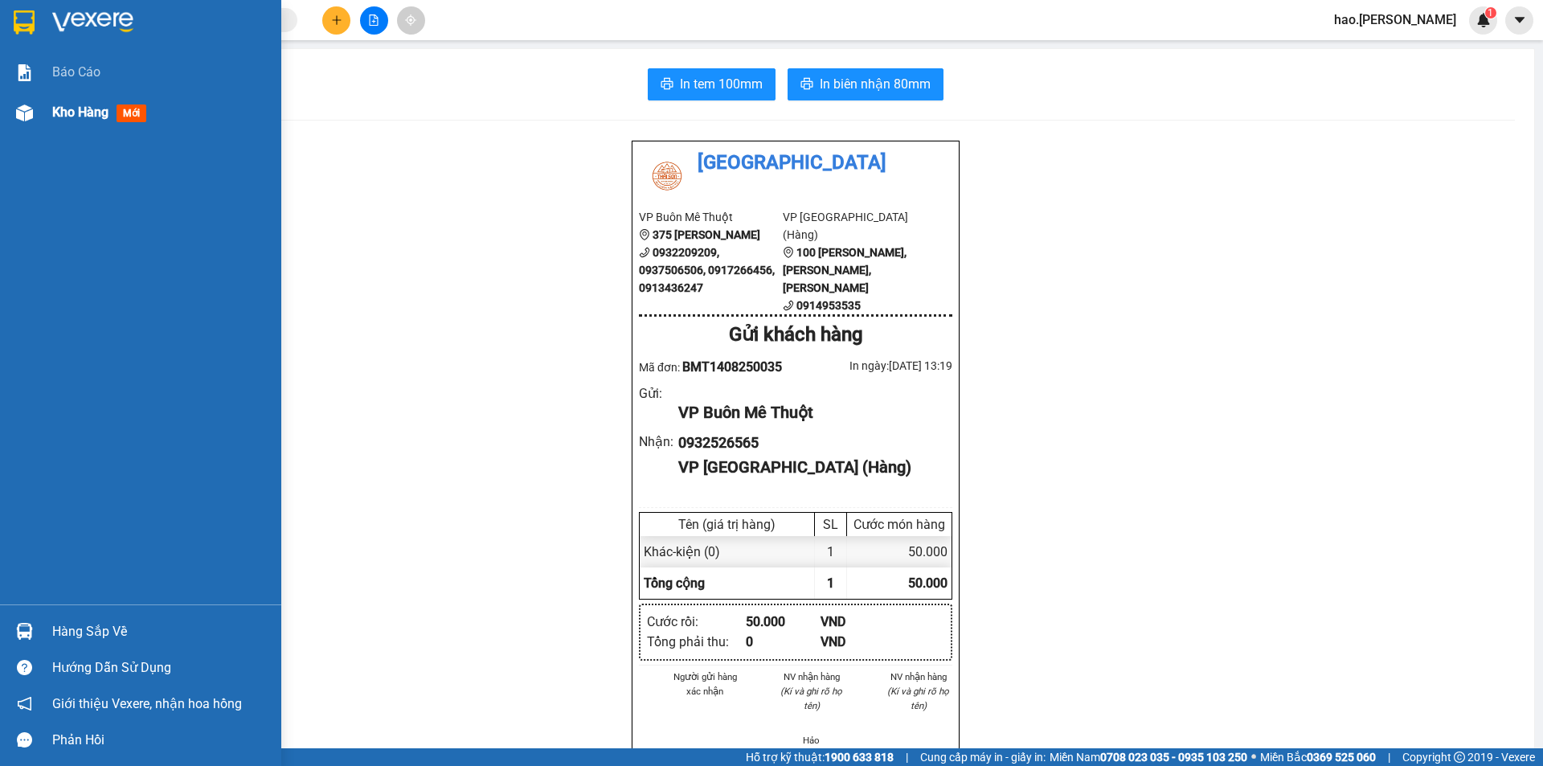
click at [8, 96] on div "Kho hàng mới" at bounding box center [140, 112] width 281 height 40
click at [28, 113] on img at bounding box center [24, 112] width 17 height 17
click at [99, 108] on span "Kho hàng" at bounding box center [80, 111] width 56 height 15
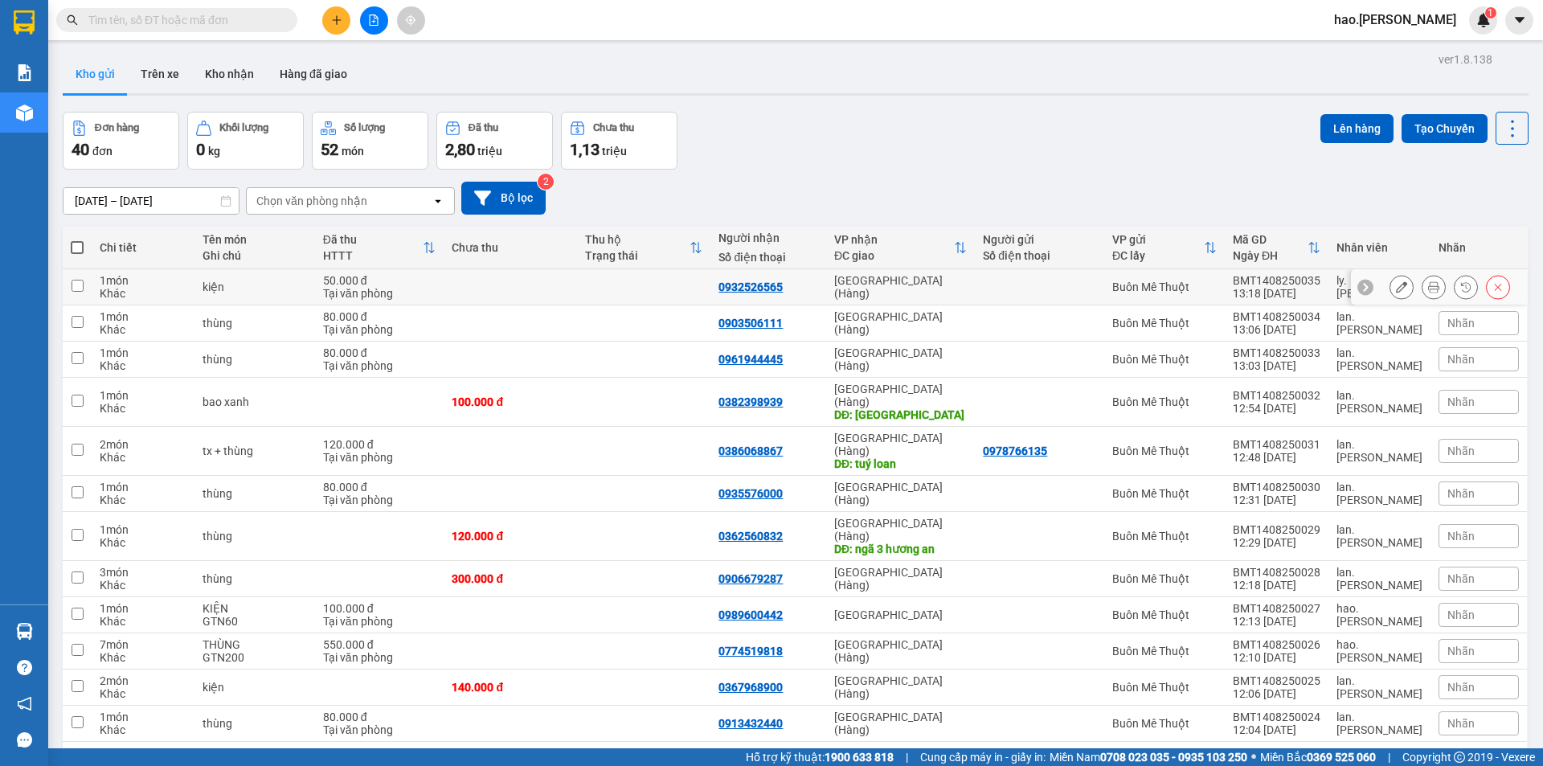
click at [1428, 284] on icon at bounding box center [1433, 286] width 11 height 11
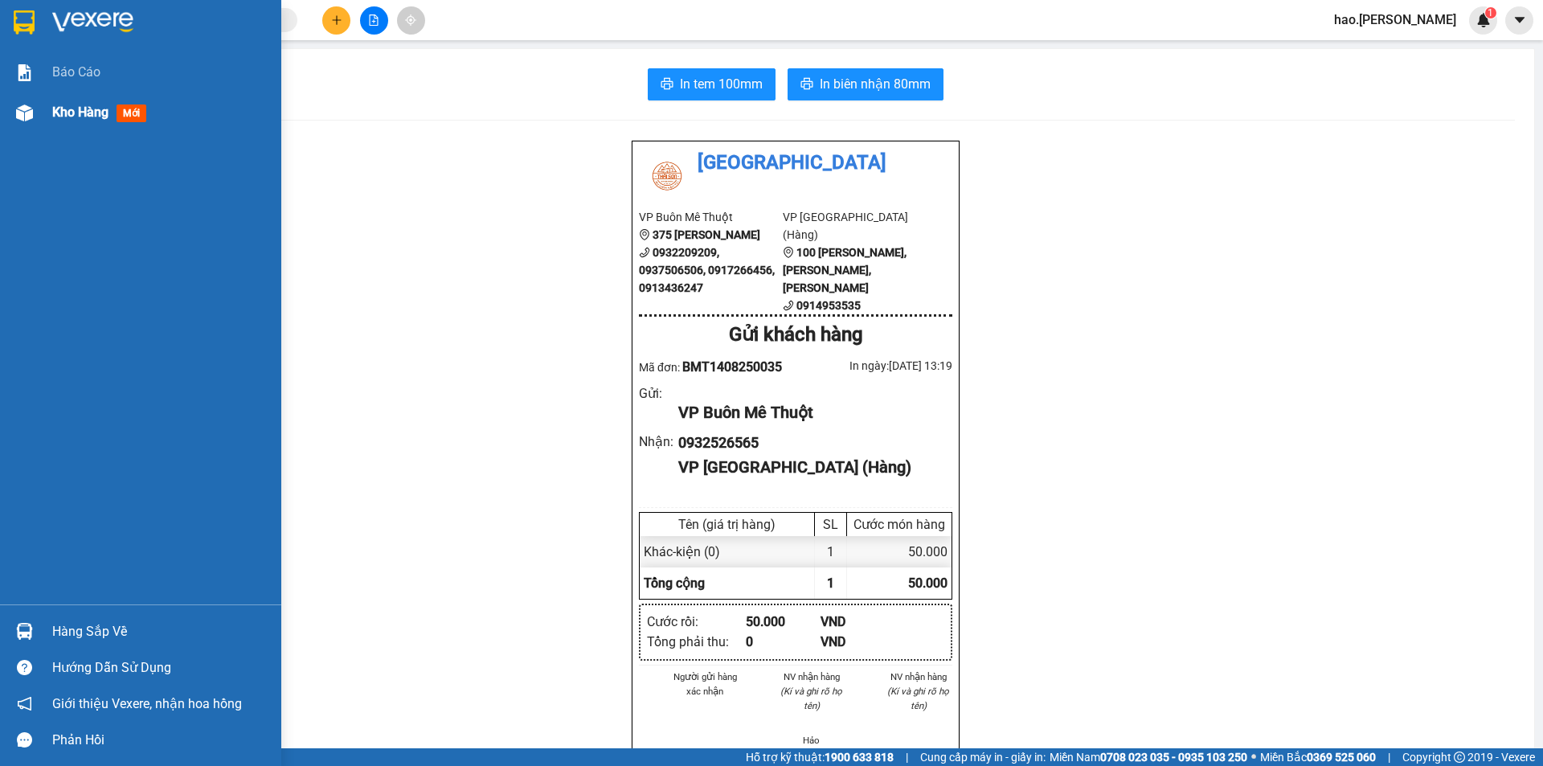
click at [25, 117] on img at bounding box center [24, 112] width 17 height 17
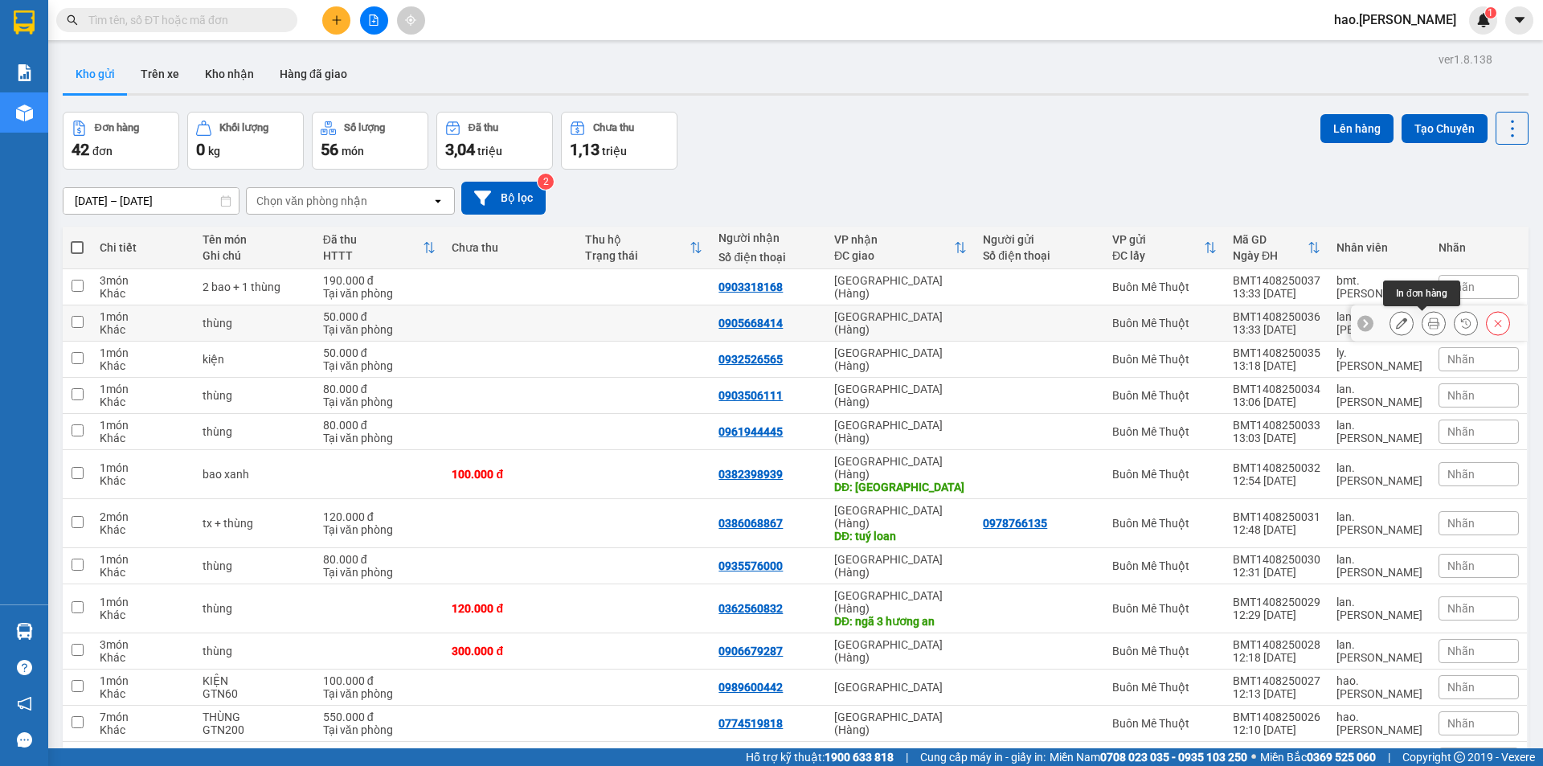
click at [1428, 320] on icon at bounding box center [1433, 322] width 11 height 11
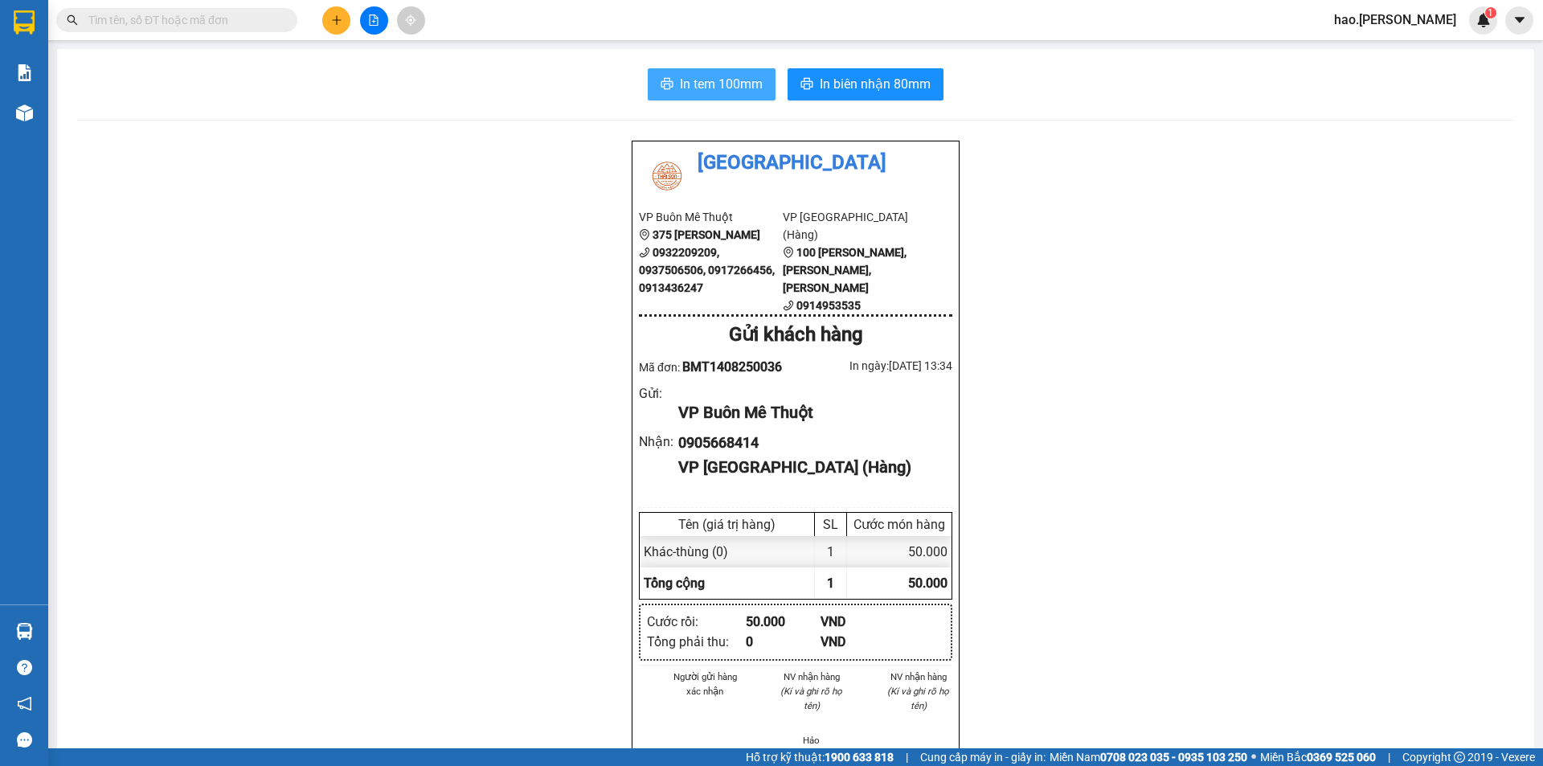
click at [714, 81] on span "In tem 100mm" at bounding box center [721, 84] width 83 height 20
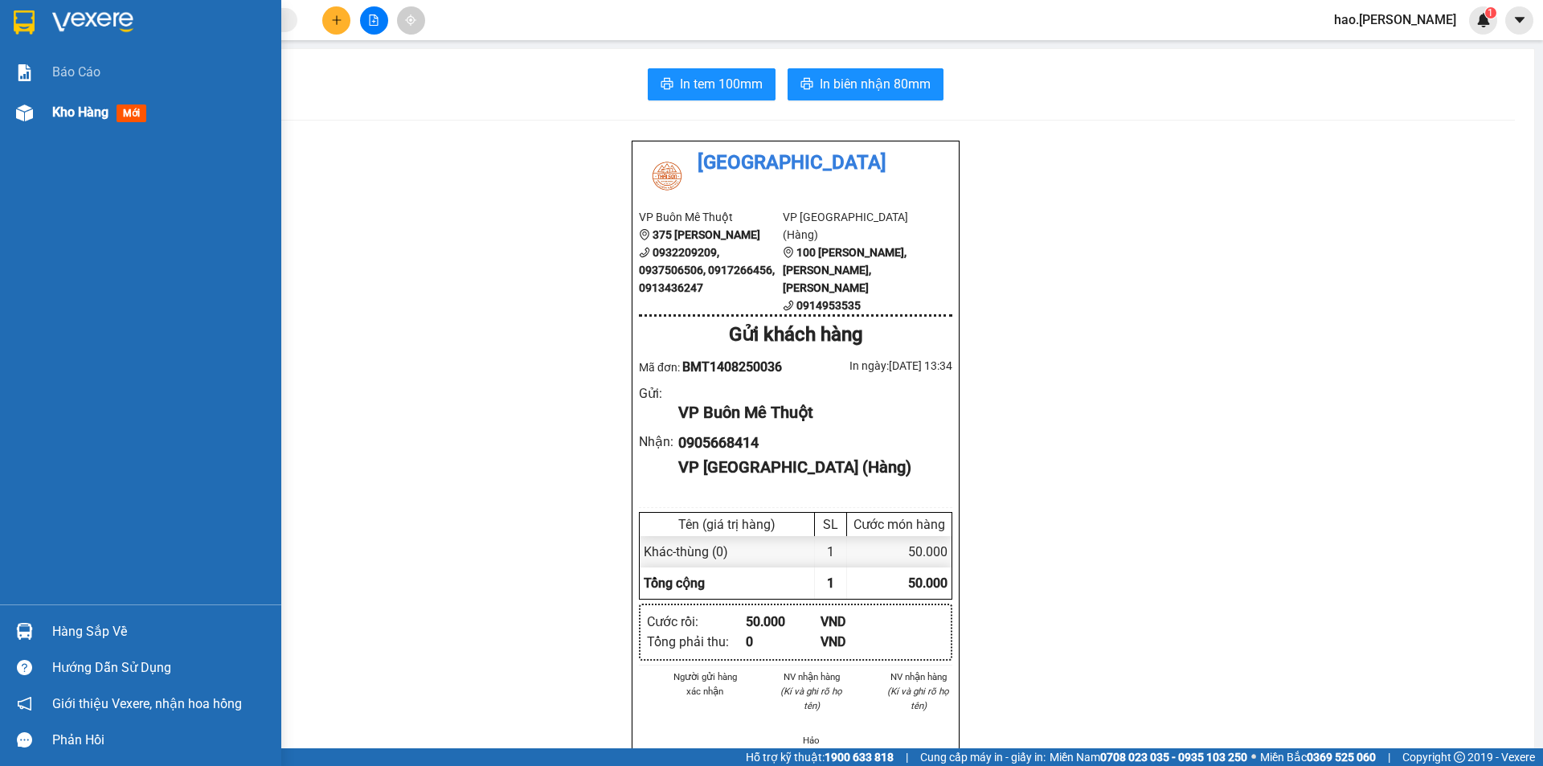
click at [34, 120] on div at bounding box center [24, 113] width 28 height 28
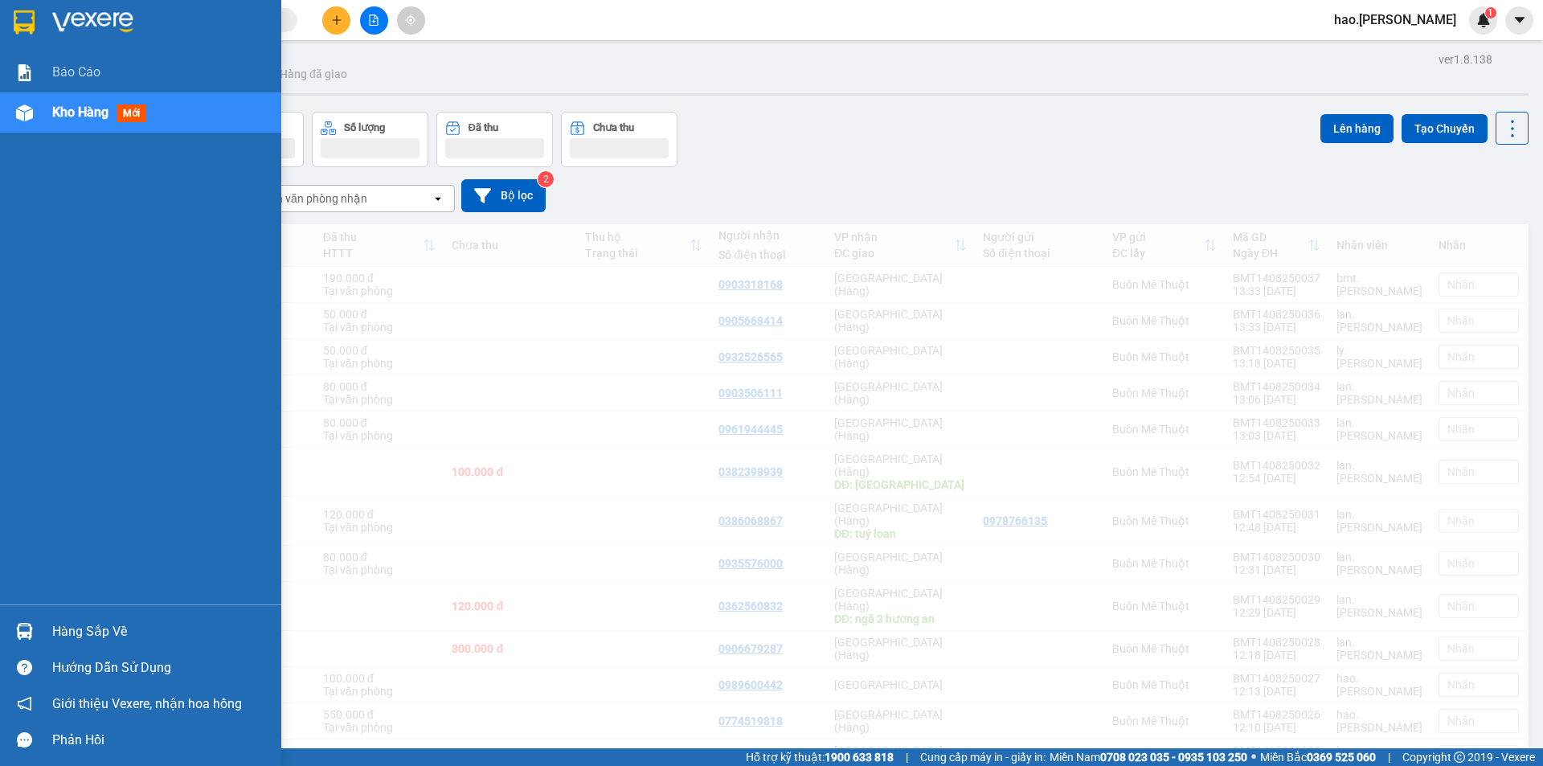
click at [85, 124] on div "Kho hàng mới" at bounding box center [160, 112] width 217 height 40
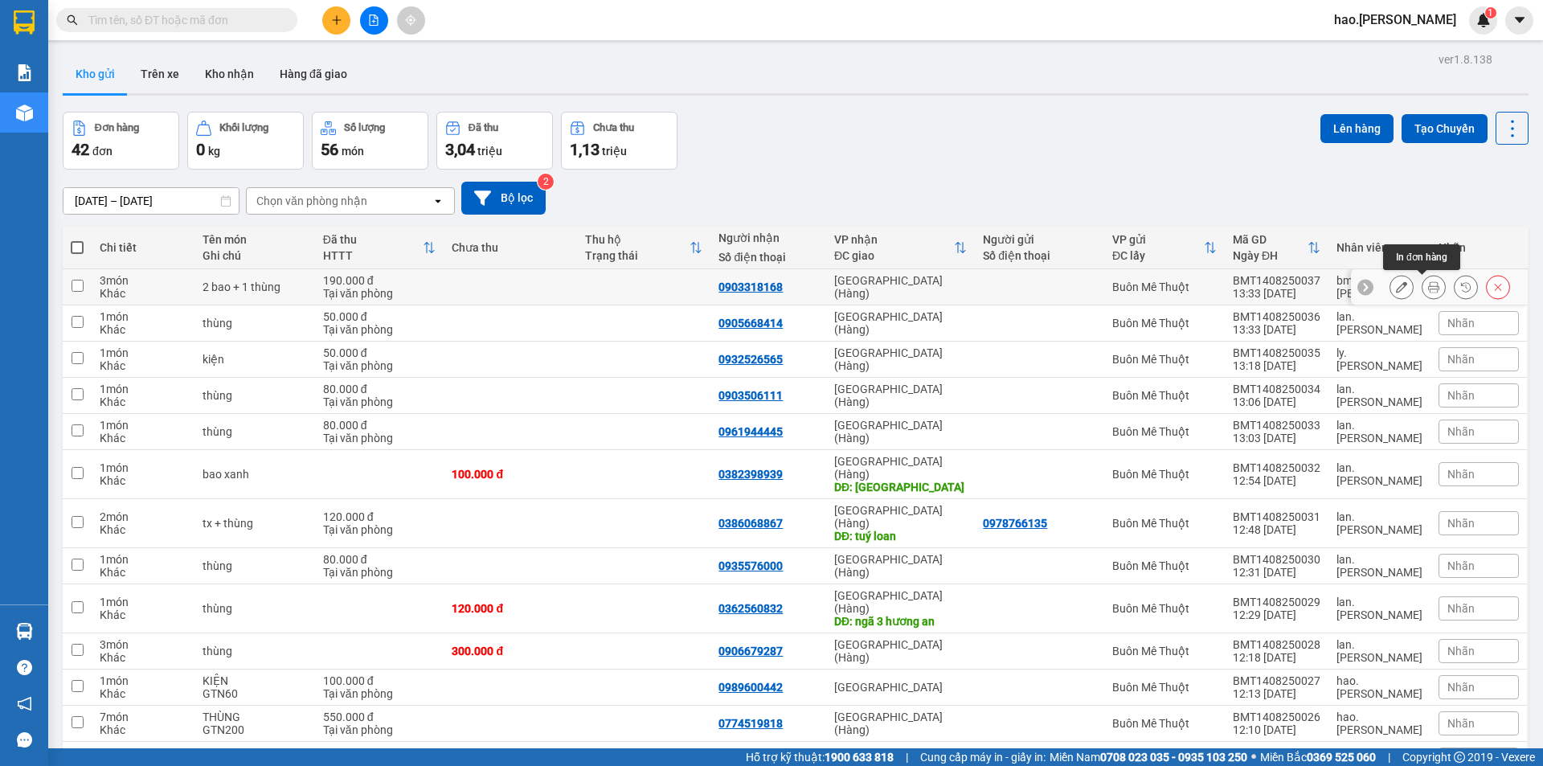
click at [1428, 286] on icon at bounding box center [1433, 286] width 11 height 11
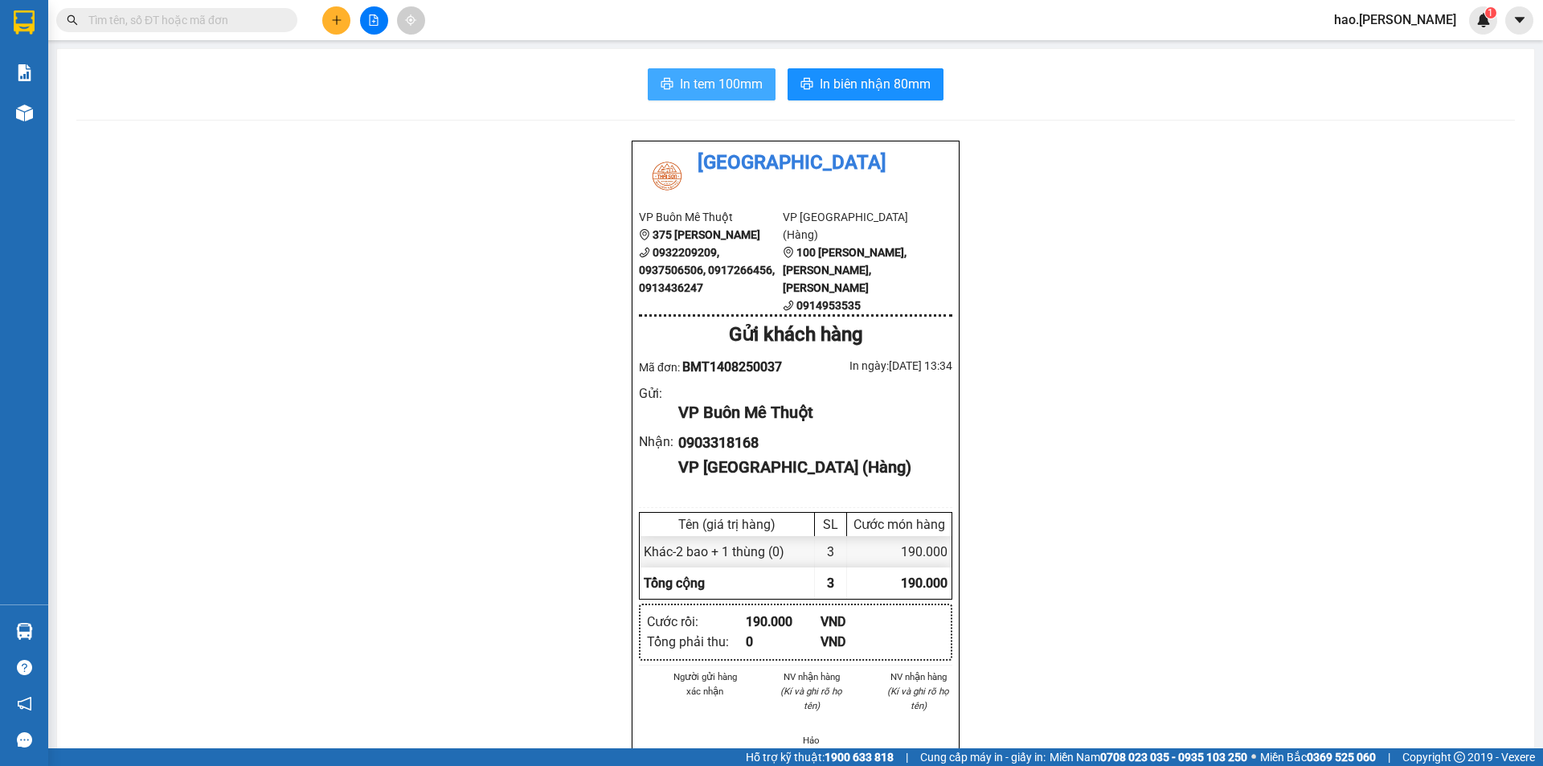
drag, startPoint x: 739, startPoint y: 84, endPoint x: 828, endPoint y: 92, distance: 89.6
click at [740, 84] on span "In tem 100mm" at bounding box center [721, 84] width 83 height 20
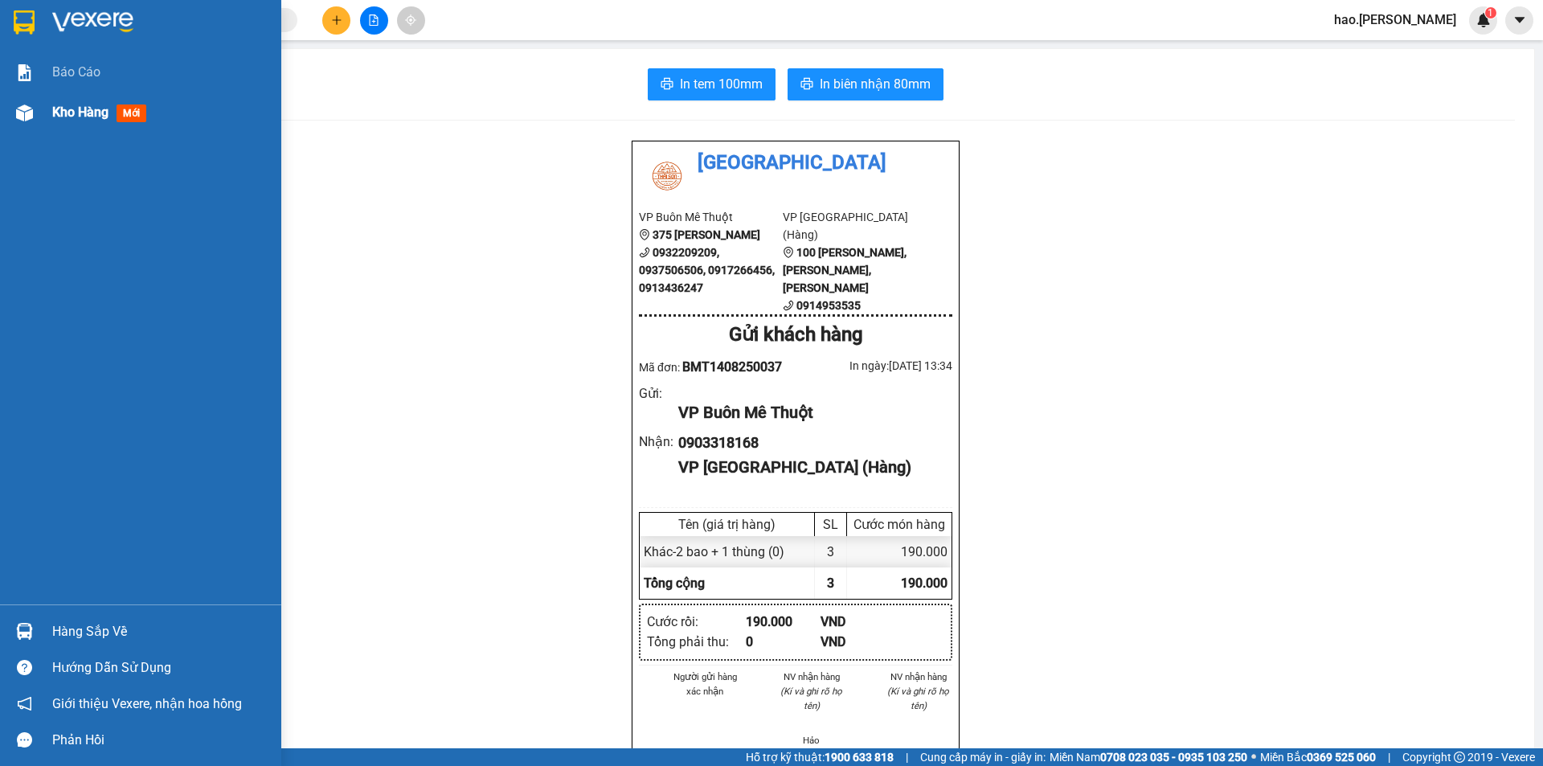
drag, startPoint x: 81, startPoint y: 107, endPoint x: 79, endPoint y: 117, distance: 9.9
click at [82, 107] on span "Kho hàng" at bounding box center [80, 111] width 56 height 15
click at [79, 117] on span "Kho hàng" at bounding box center [80, 111] width 56 height 15
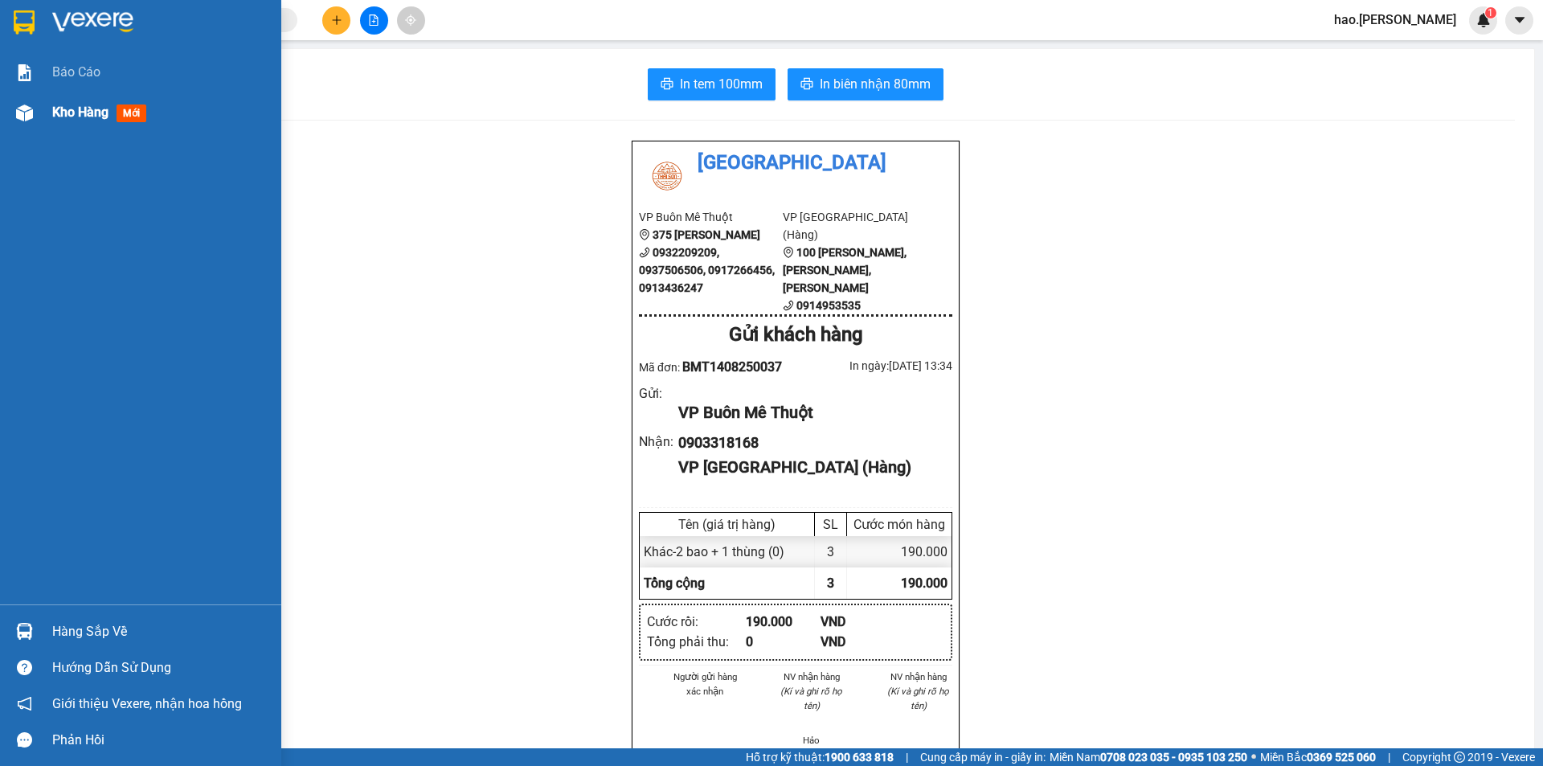
click at [79, 117] on span "Kho hàng" at bounding box center [80, 111] width 56 height 15
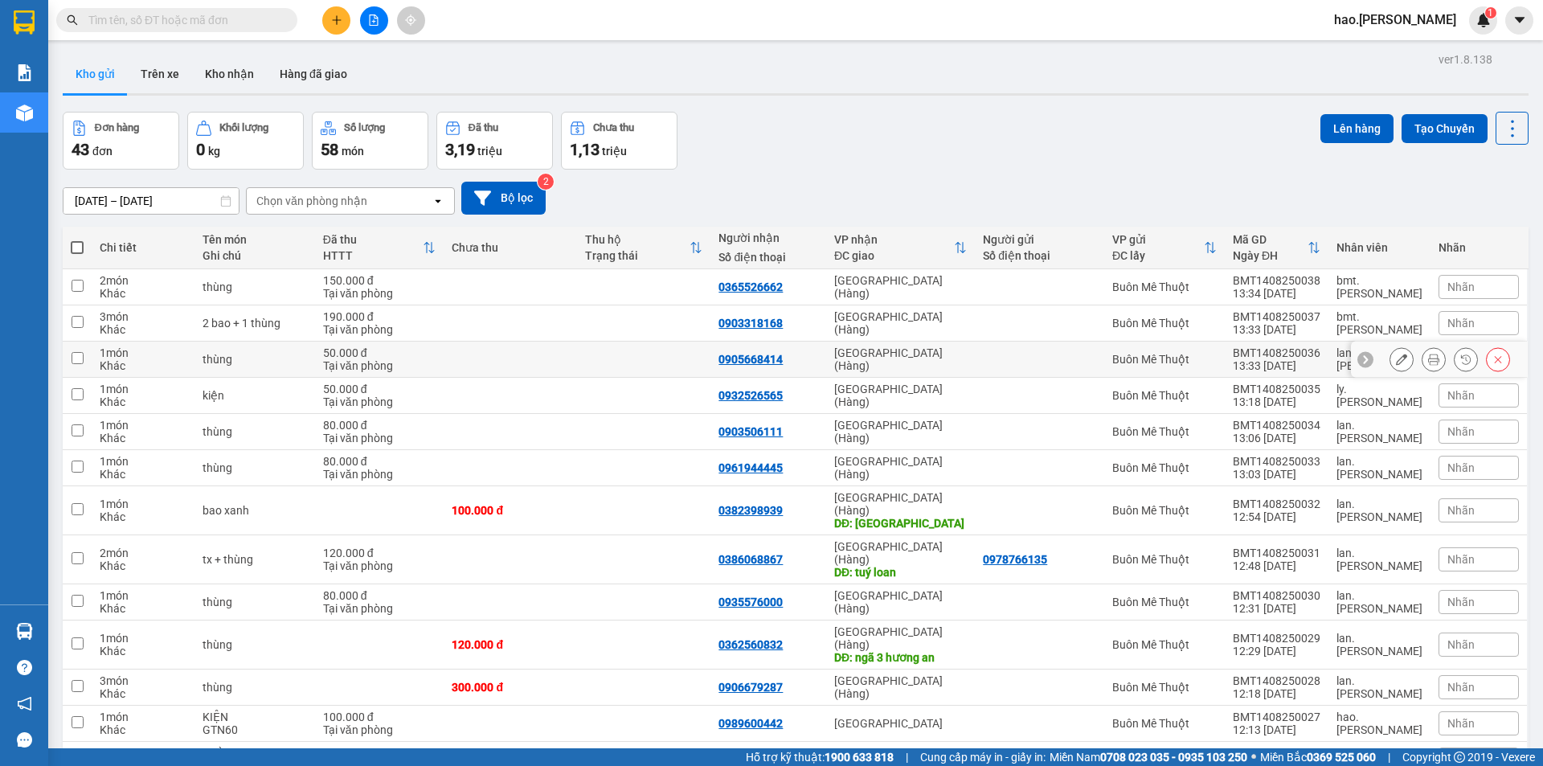
click at [1428, 361] on icon at bounding box center [1433, 359] width 11 height 11
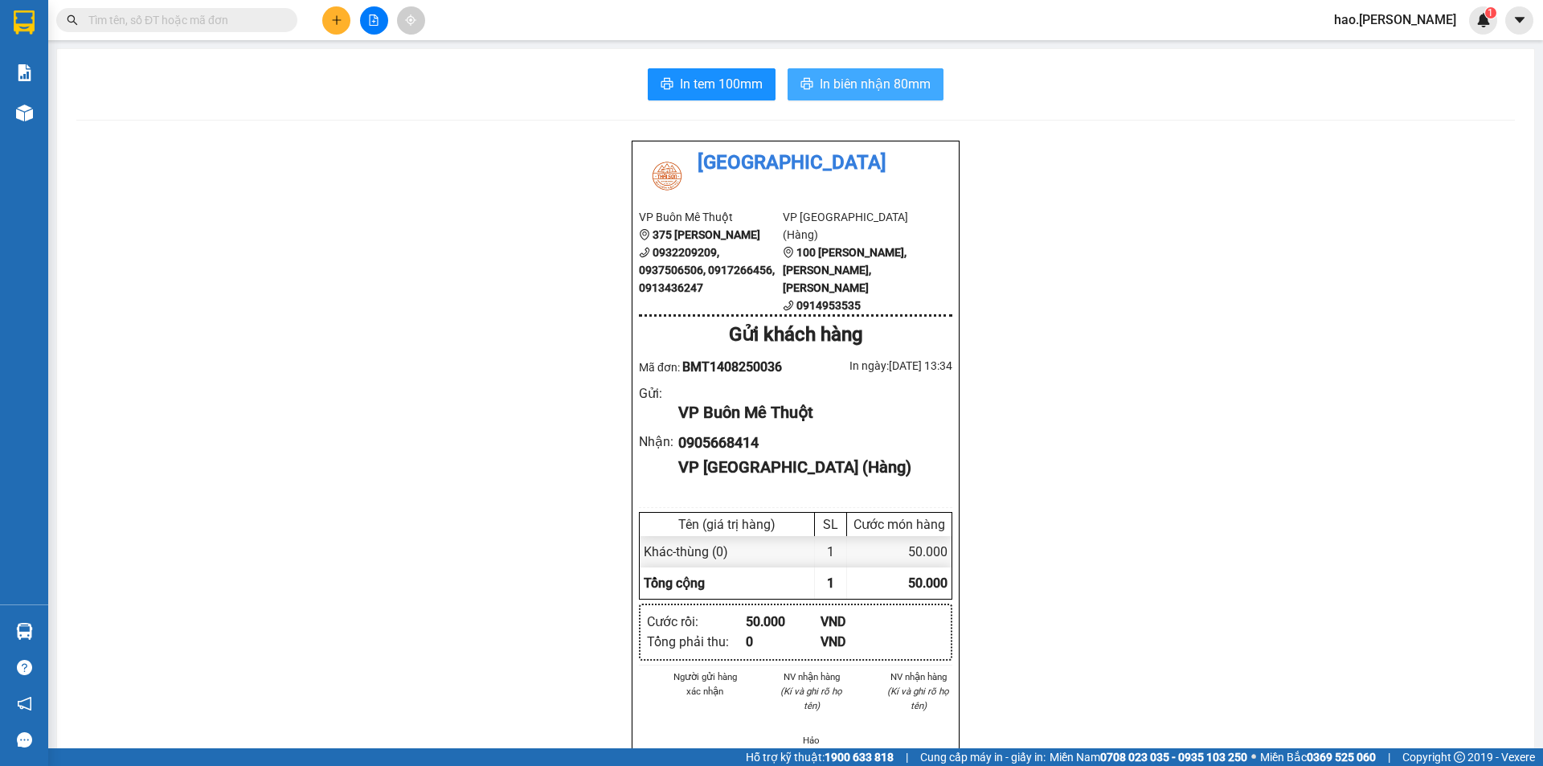
click at [853, 100] on button "In biên nhận 80mm" at bounding box center [866, 84] width 156 height 32
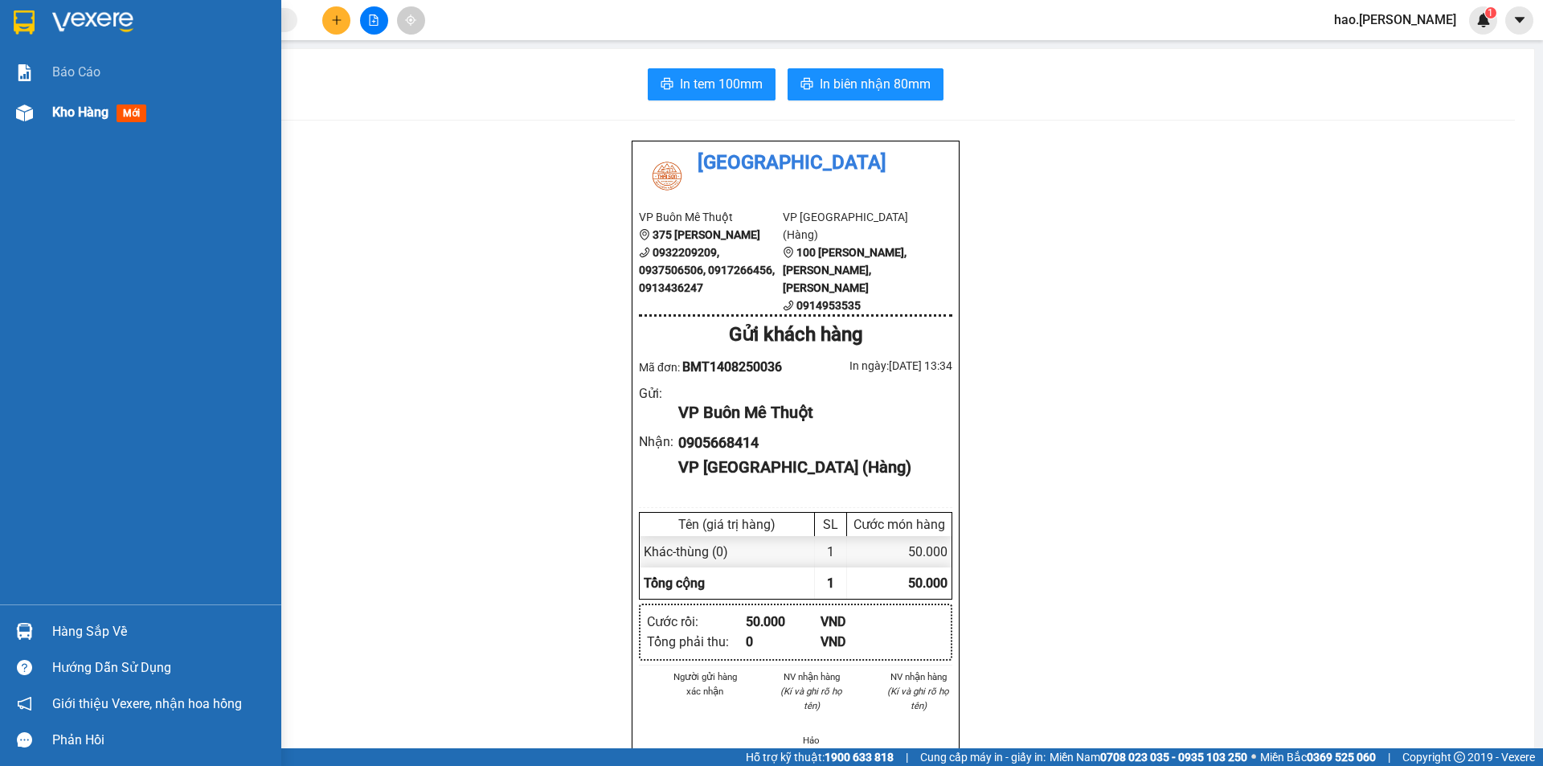
click at [82, 131] on div "Kho hàng mới" at bounding box center [160, 112] width 217 height 40
click at [90, 115] on span "Kho hàng" at bounding box center [80, 111] width 56 height 15
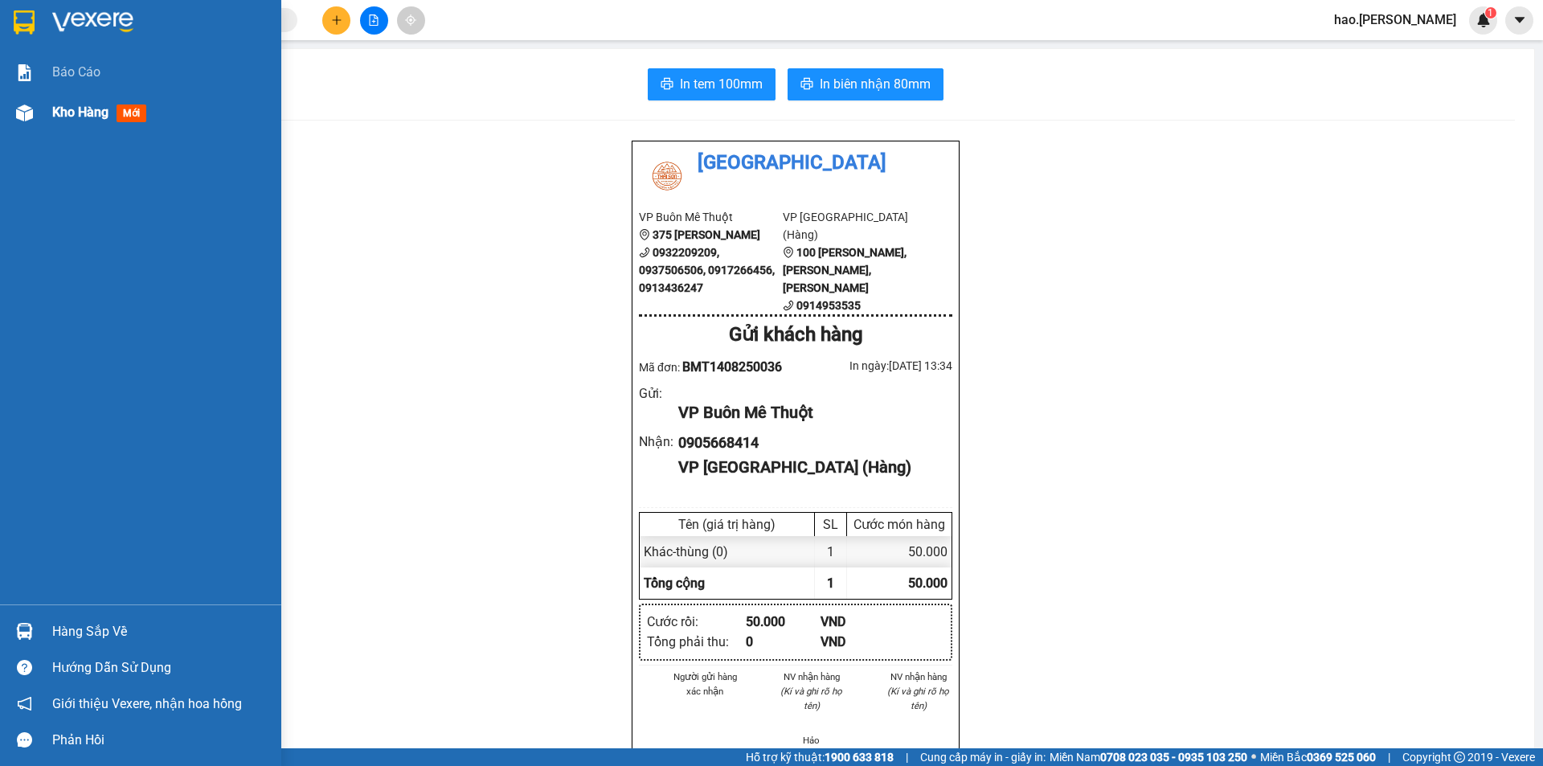
click at [90, 115] on span "Kho hàng" at bounding box center [80, 111] width 56 height 15
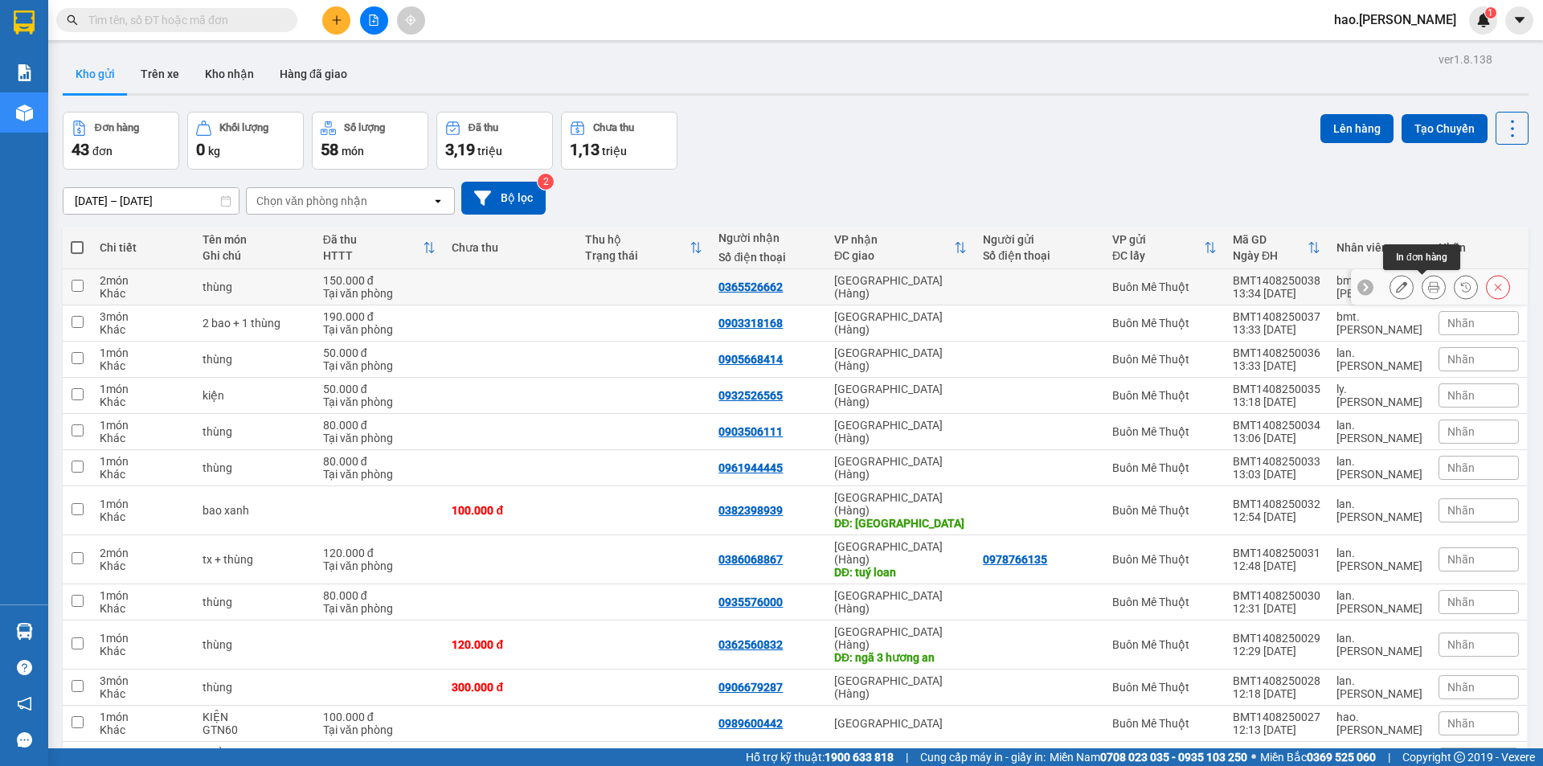
click at [1428, 291] on icon at bounding box center [1433, 286] width 11 height 11
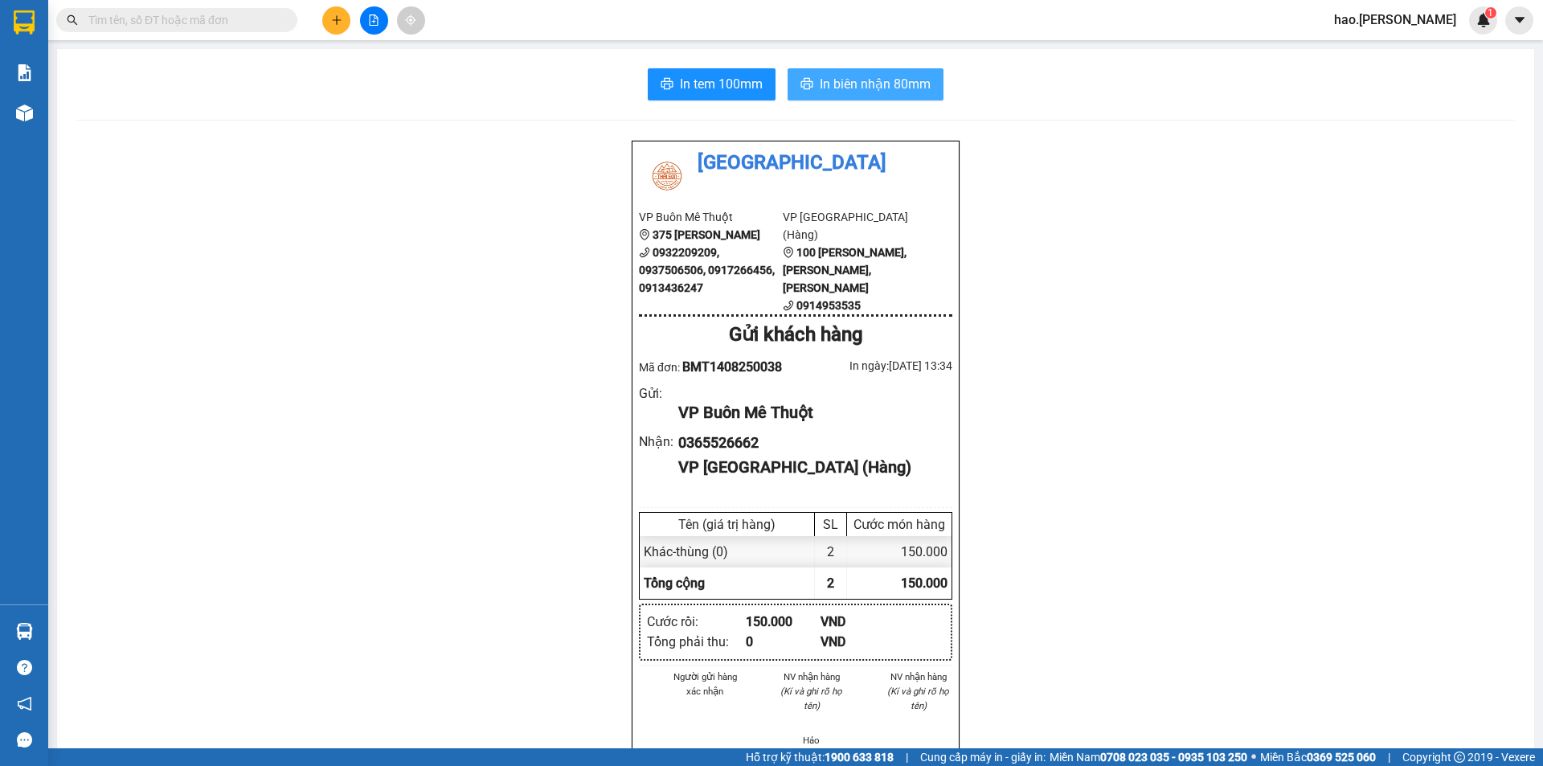
click at [857, 89] on span "In biên nhận 80mm" at bounding box center [875, 84] width 111 height 20
click at [714, 90] on span "In tem 100mm" at bounding box center [721, 84] width 83 height 20
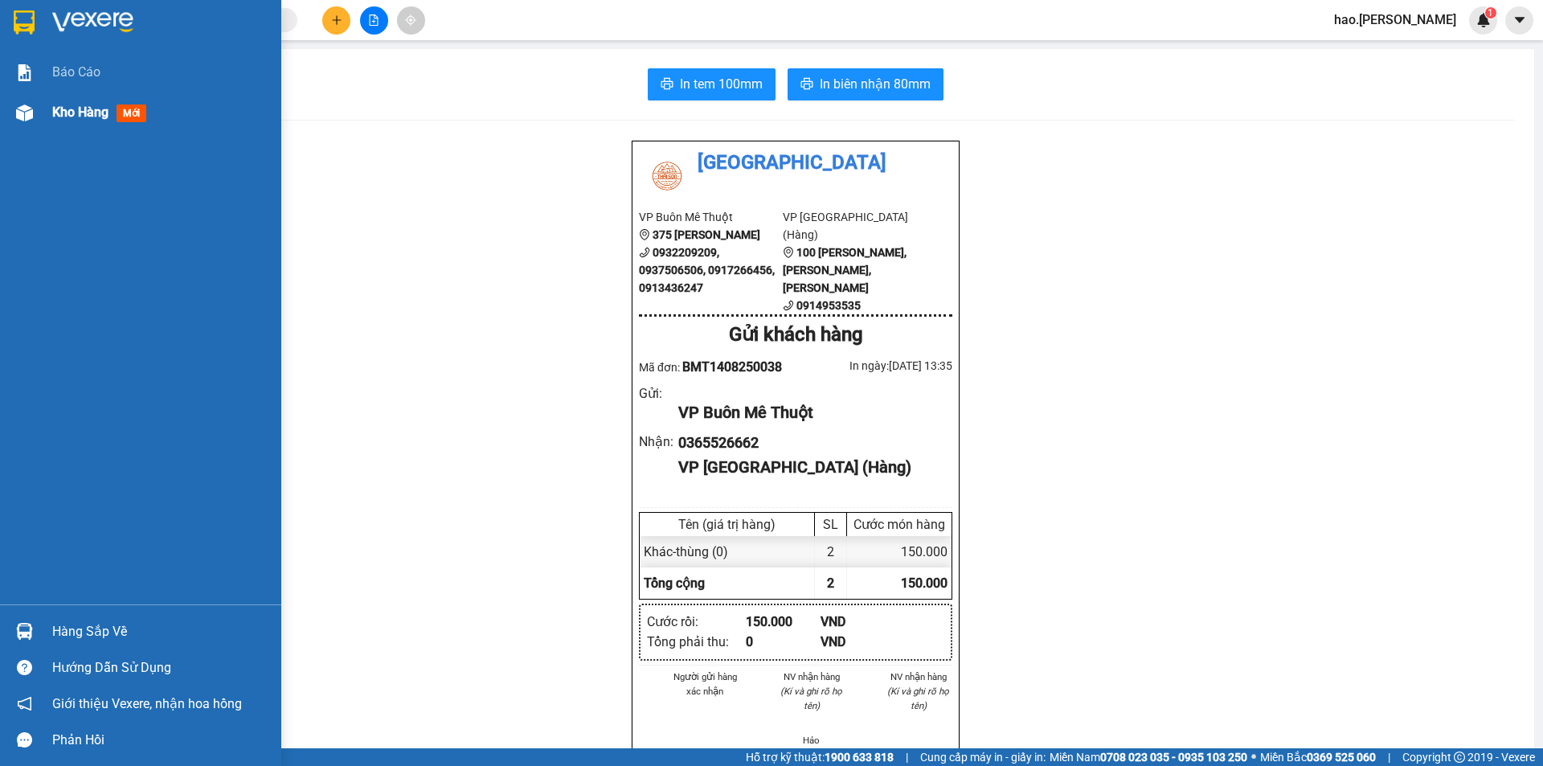
click at [16, 106] on img at bounding box center [24, 112] width 17 height 17
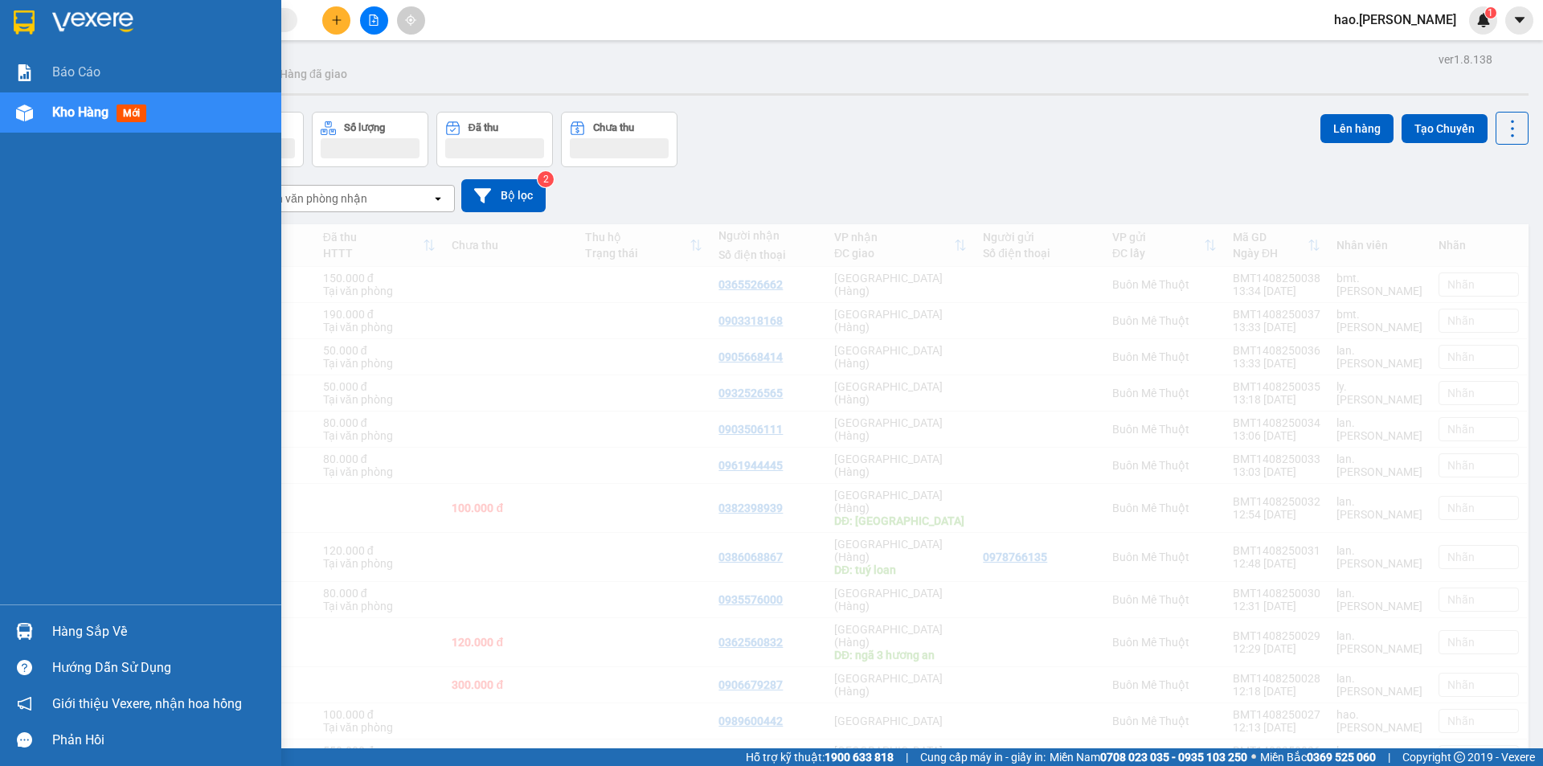
click at [67, 112] on span "Kho hàng" at bounding box center [80, 111] width 56 height 15
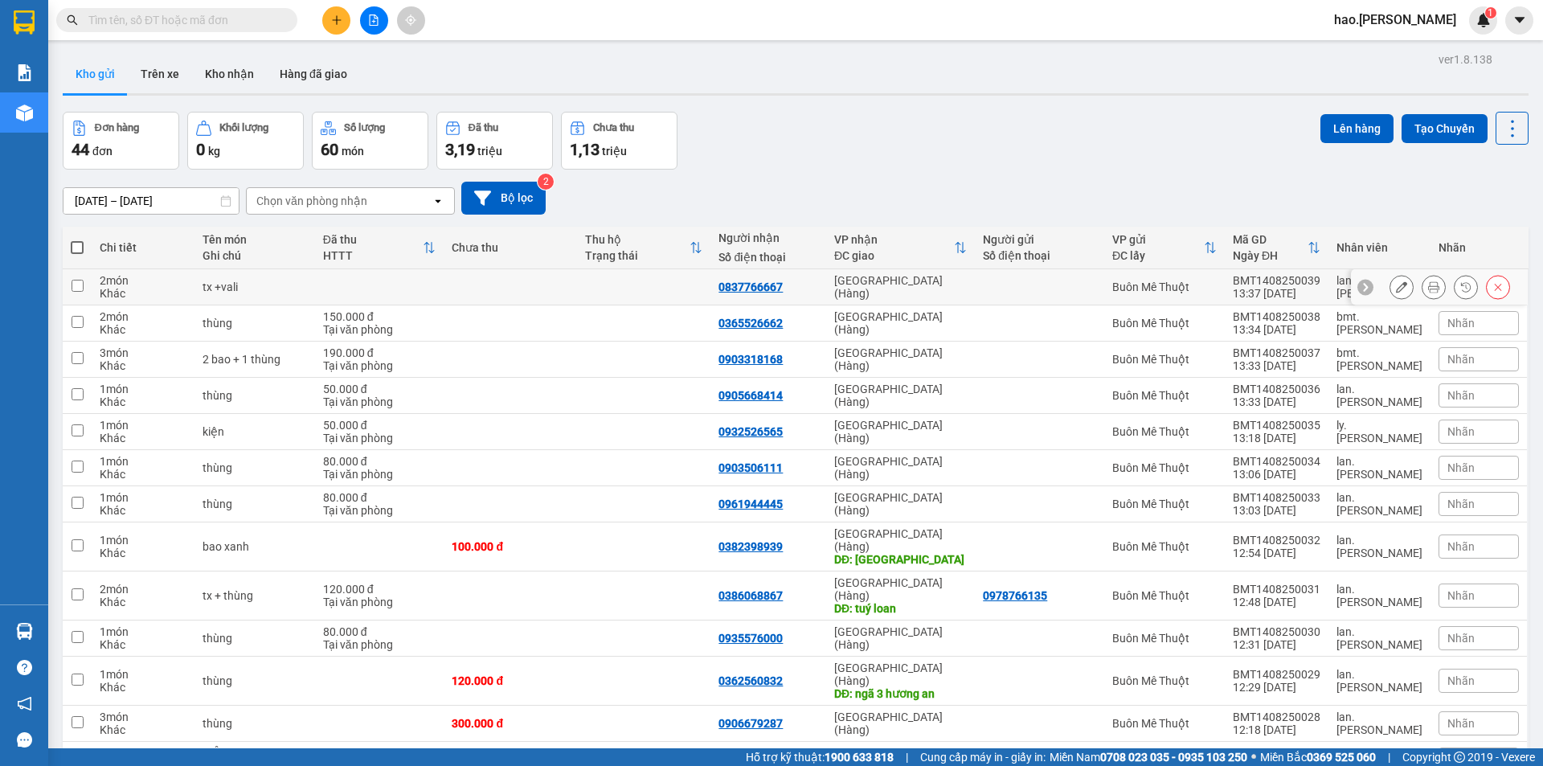
click at [1428, 293] on icon at bounding box center [1433, 286] width 11 height 11
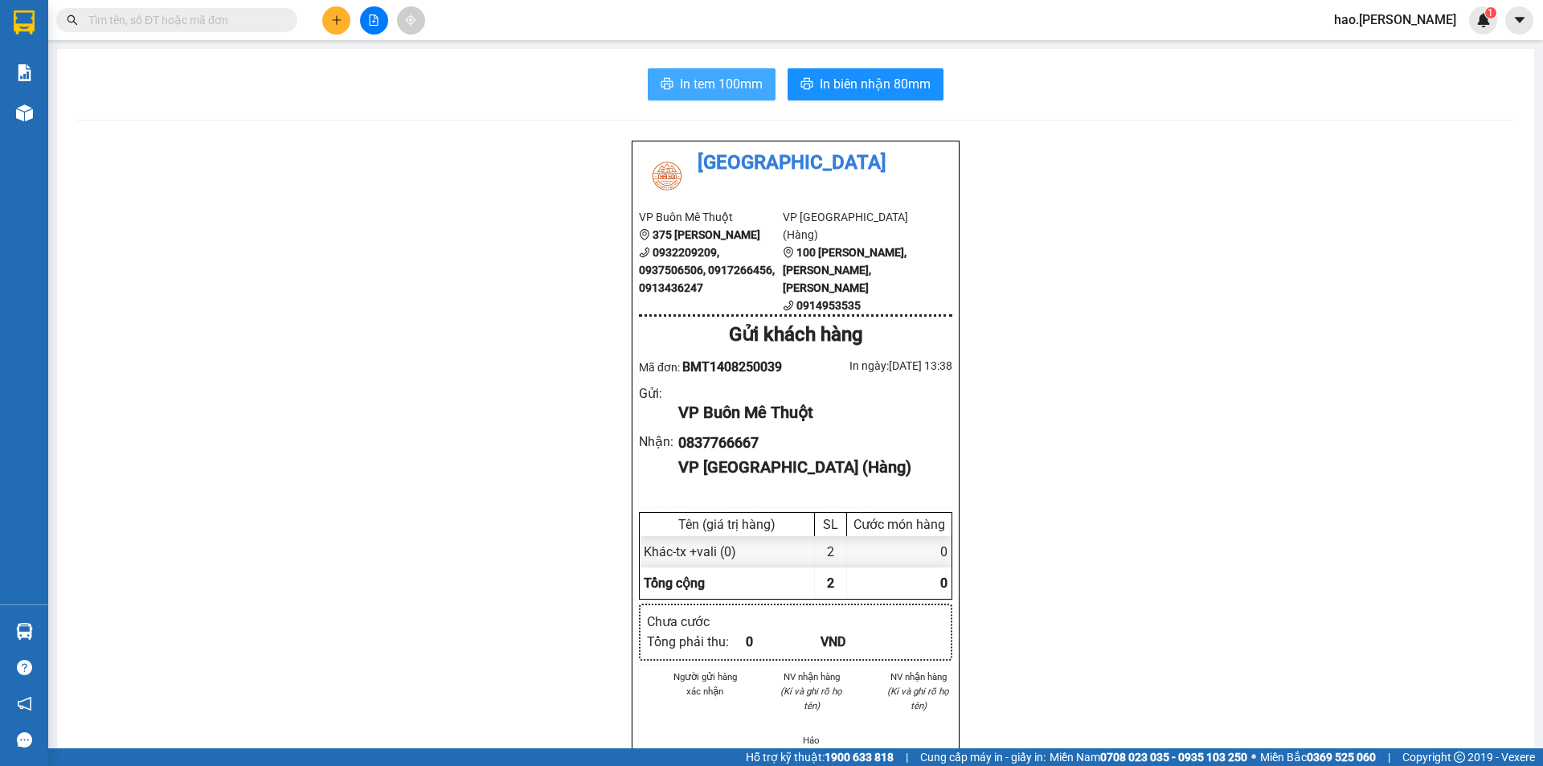
click at [725, 88] on span "In tem 100mm" at bounding box center [721, 84] width 83 height 20
click at [901, 88] on span "In biên nhận 80mm" at bounding box center [875, 84] width 111 height 20
click at [192, 27] on input "text" at bounding box center [183, 20] width 190 height 18
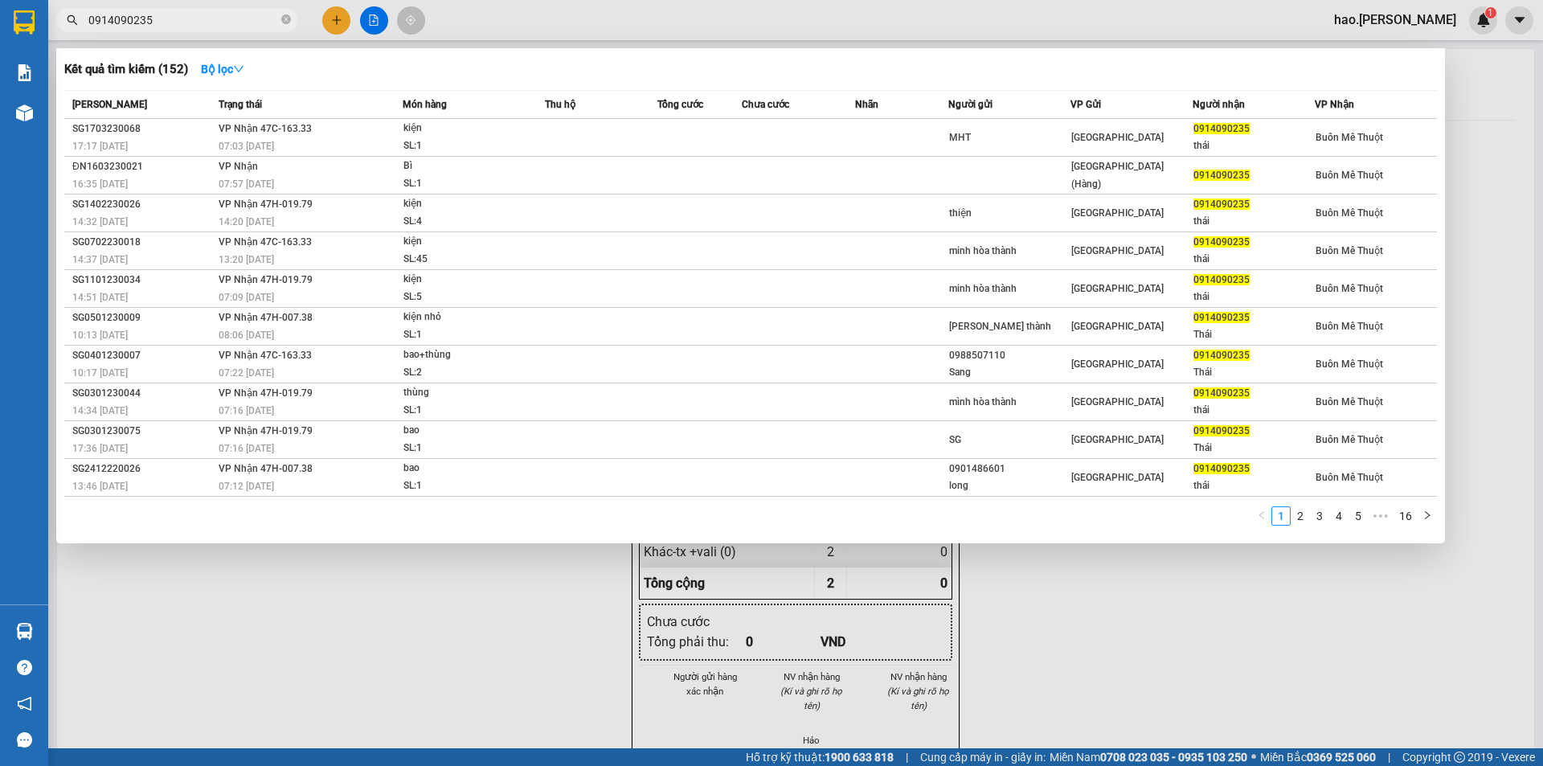
type input "0914090235"
click at [340, 27] on div at bounding box center [771, 383] width 1543 height 766
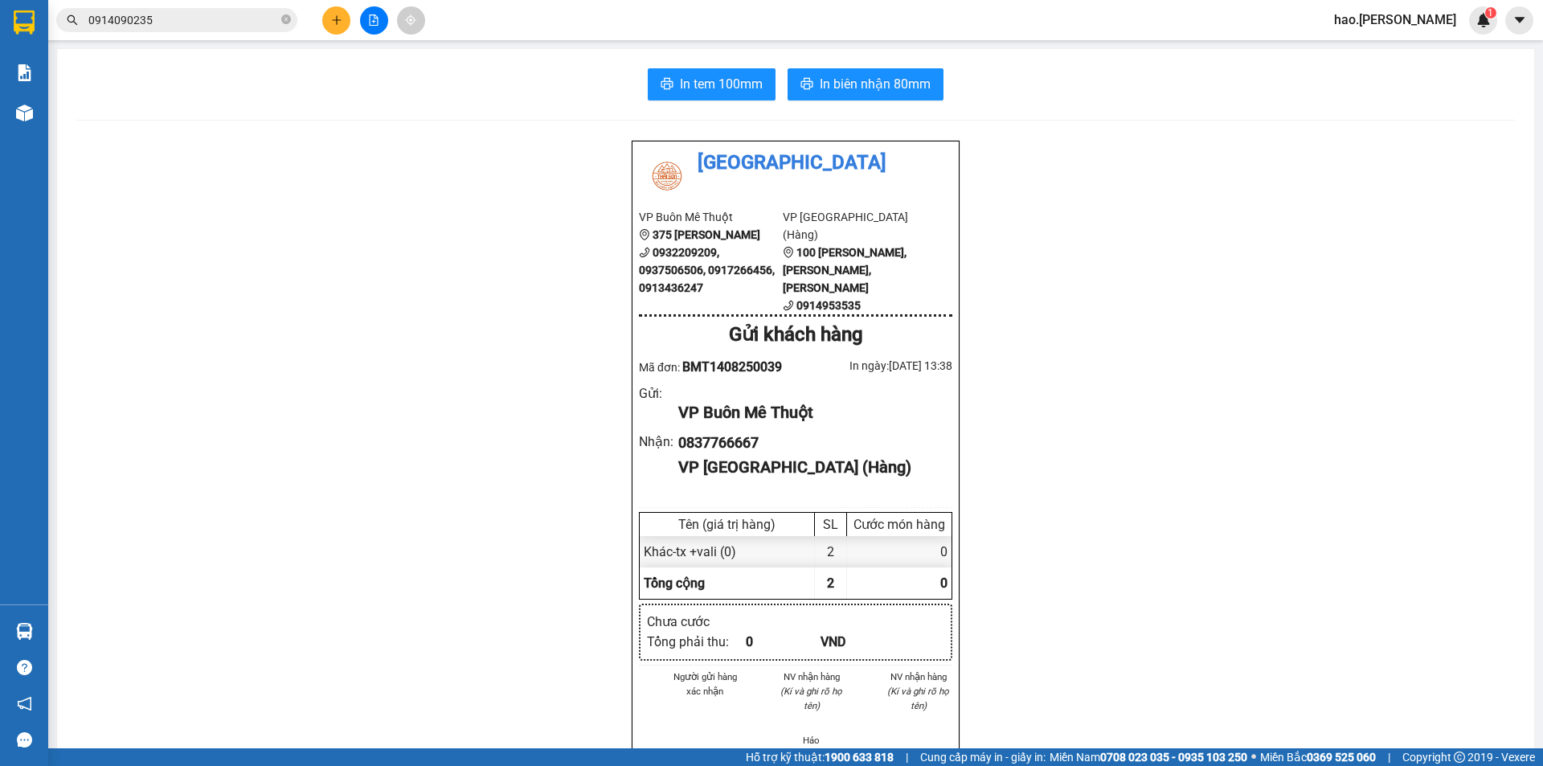
click at [331, 18] on button at bounding box center [336, 20] width 28 height 28
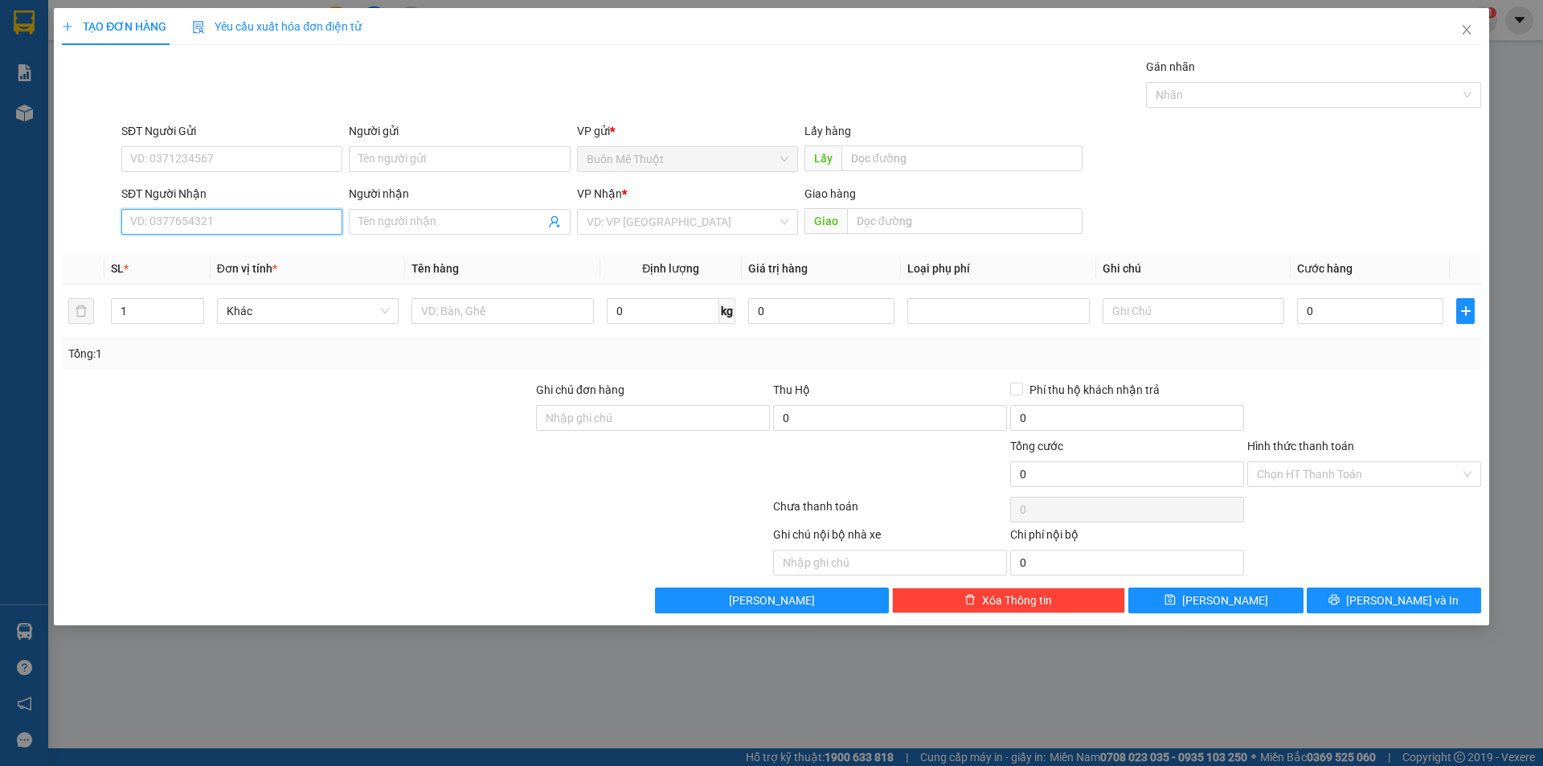
click at [245, 217] on input "SĐT Người Nhận" at bounding box center [231, 222] width 221 height 26
drag, startPoint x: 245, startPoint y: 217, endPoint x: 1542, endPoint y: 269, distance: 1298.0
click at [250, 217] on input "SĐT Người Nhận" at bounding box center [231, 222] width 221 height 26
type input "0907391"
click at [201, 253] on div "0907391839 - bảo" at bounding box center [232, 254] width 202 height 18
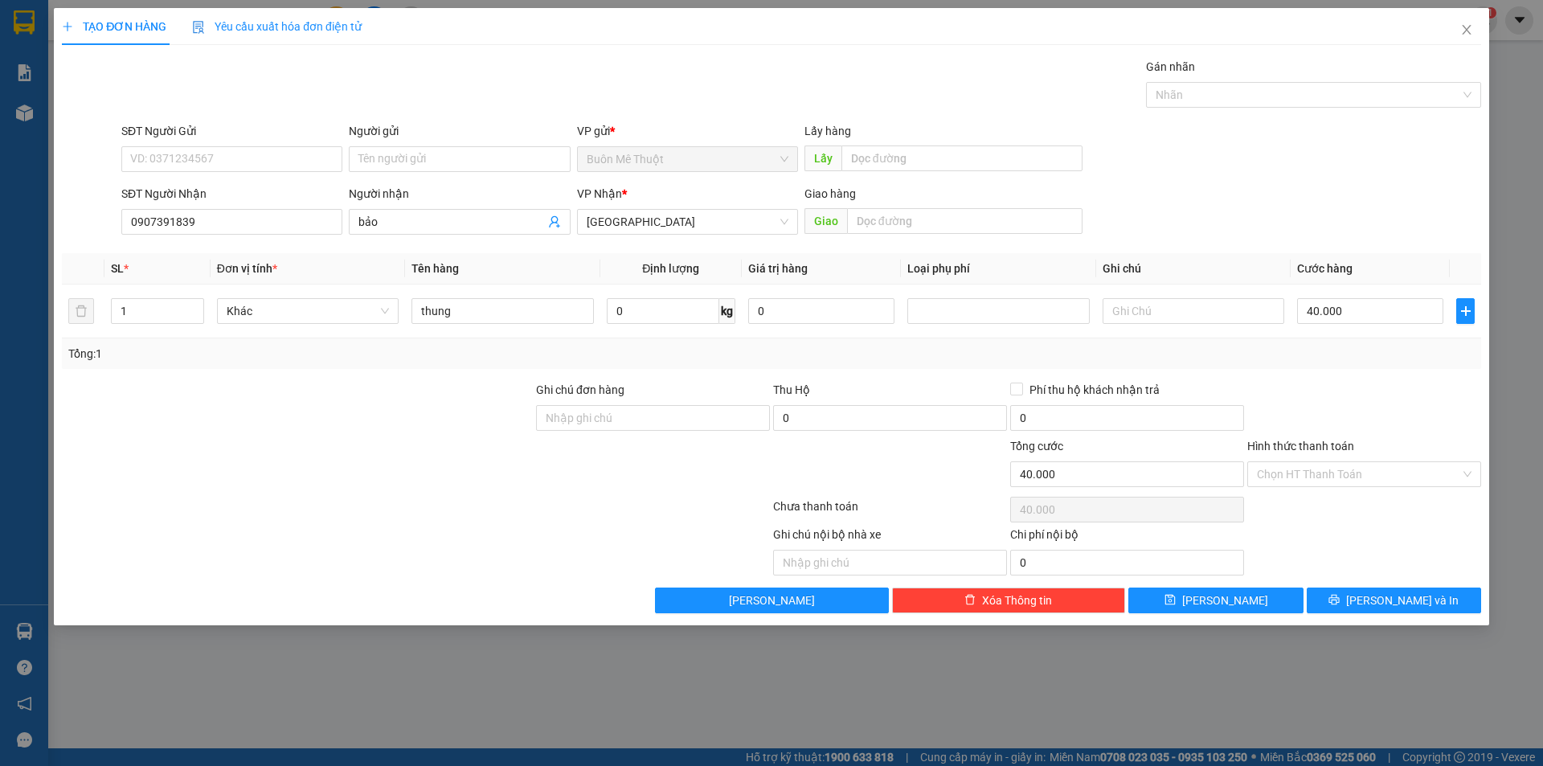
click at [1352, 615] on div "TẠO ĐƠN HÀNG Yêu cầu xuất hóa đơn điện tử Transit Pickup Surcharge Ids Transit …" at bounding box center [771, 316] width 1435 height 617
click at [1352, 603] on button "[PERSON_NAME] và In" at bounding box center [1394, 600] width 174 height 26
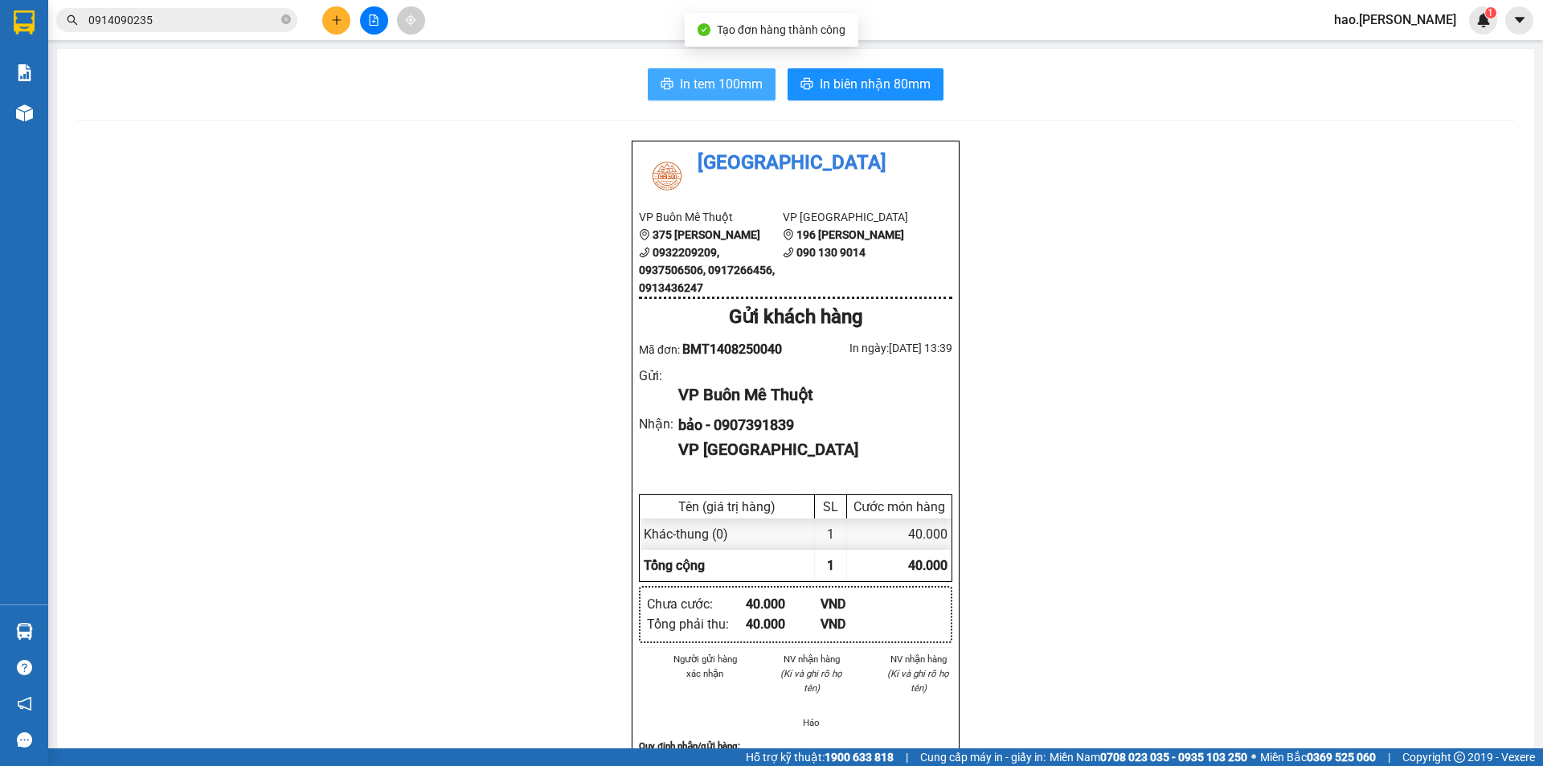
click at [693, 84] on span "In tem 100mm" at bounding box center [721, 84] width 83 height 20
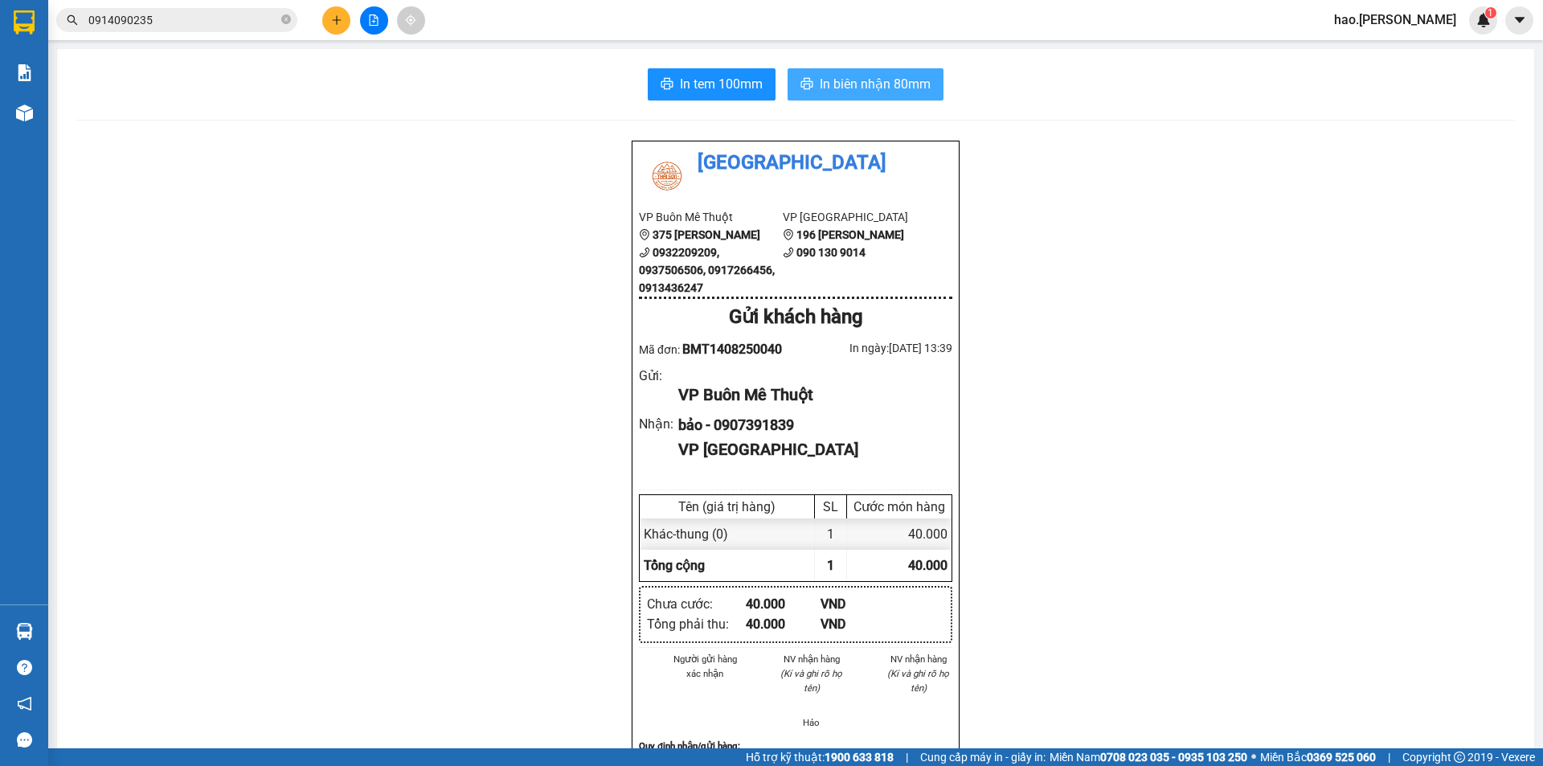
click at [878, 85] on span "In biên nhận 80mm" at bounding box center [875, 84] width 111 height 20
click at [731, 93] on span "In tem 100mm" at bounding box center [721, 84] width 83 height 20
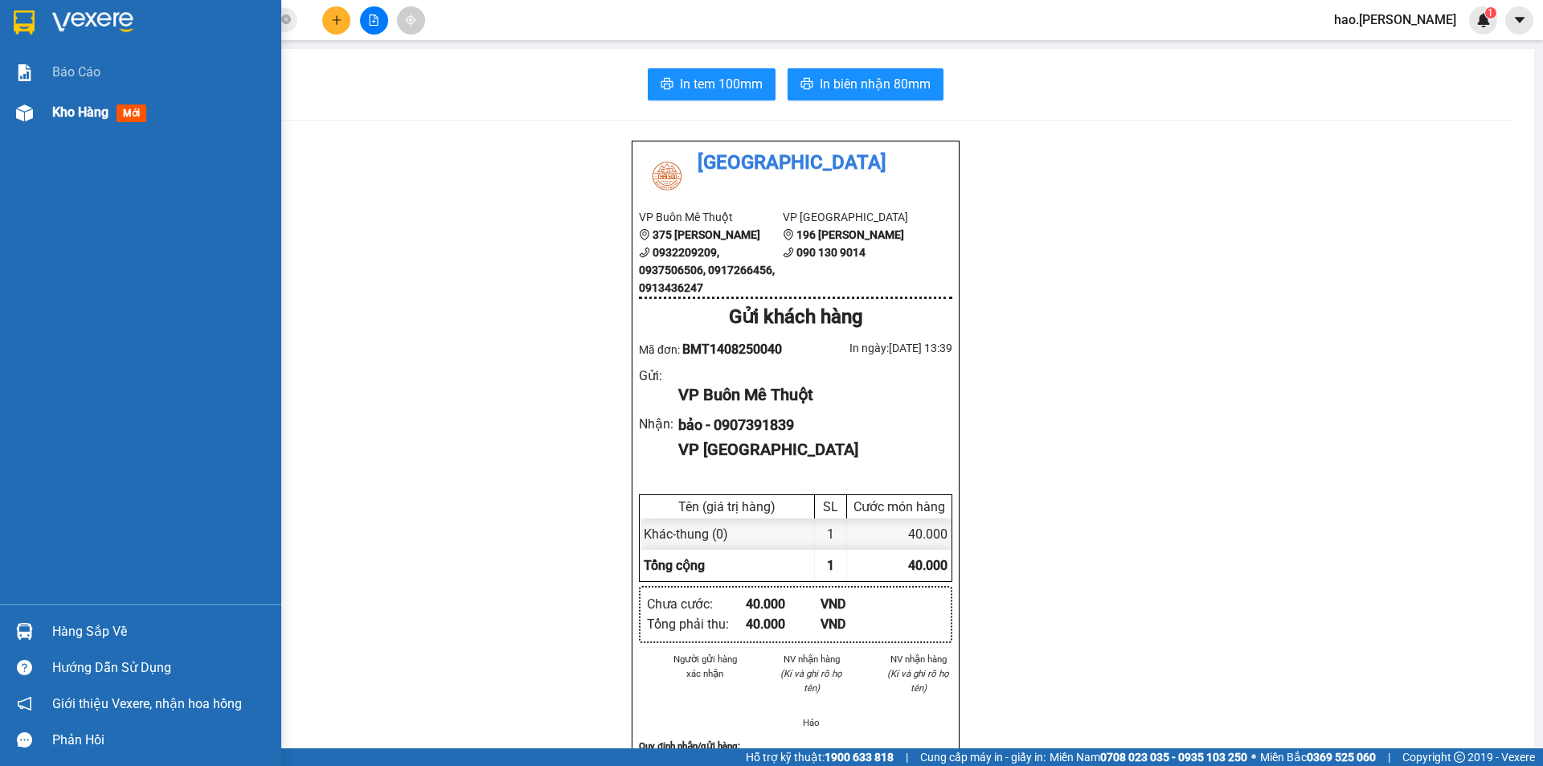
click at [90, 117] on span "Kho hàng" at bounding box center [80, 111] width 56 height 15
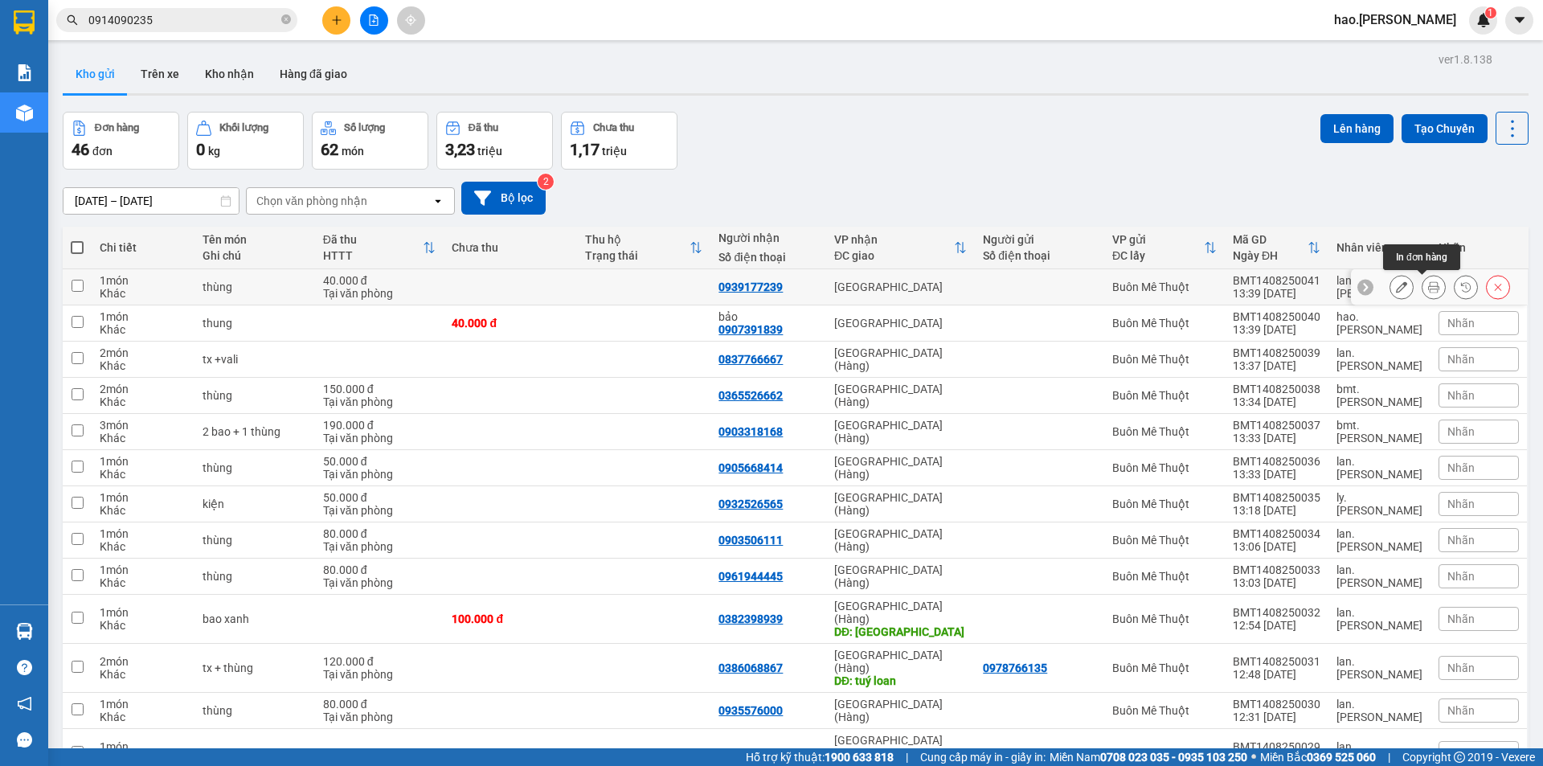
click at [1428, 285] on icon at bounding box center [1433, 286] width 11 height 11
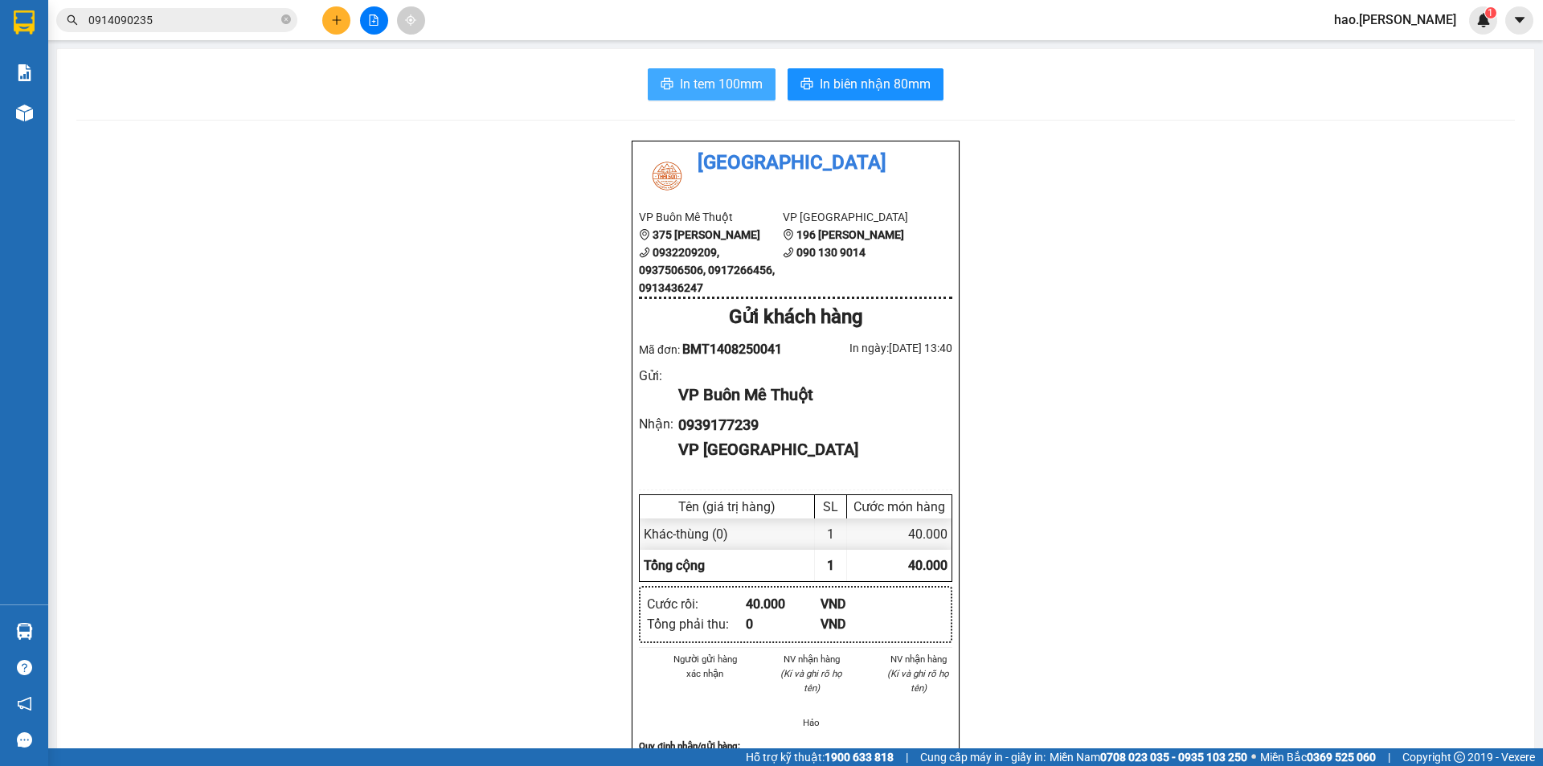
click at [717, 88] on span "In tem 100mm" at bounding box center [721, 84] width 83 height 20
click at [836, 72] on button "In biên nhận 80mm" at bounding box center [866, 84] width 156 height 32
click at [50, 117] on main "In tem 100mm In biên nhận 80mm Thái Sơn VP Buôn Mê Thuột 375 Hoàng Diệu 0932209…" at bounding box center [771, 374] width 1543 height 748
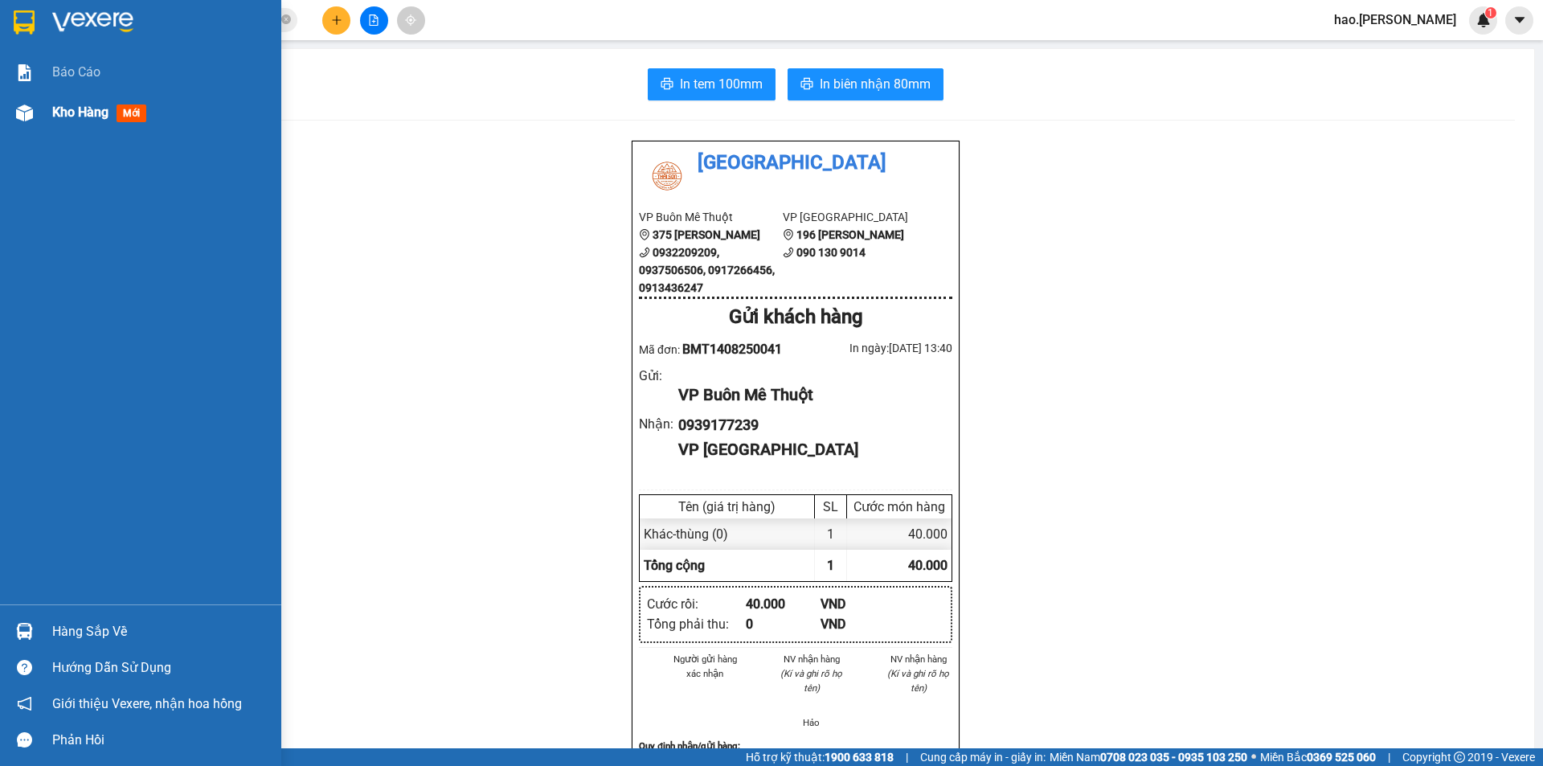
click at [39, 116] on div "Kho hàng mới" at bounding box center [140, 112] width 281 height 40
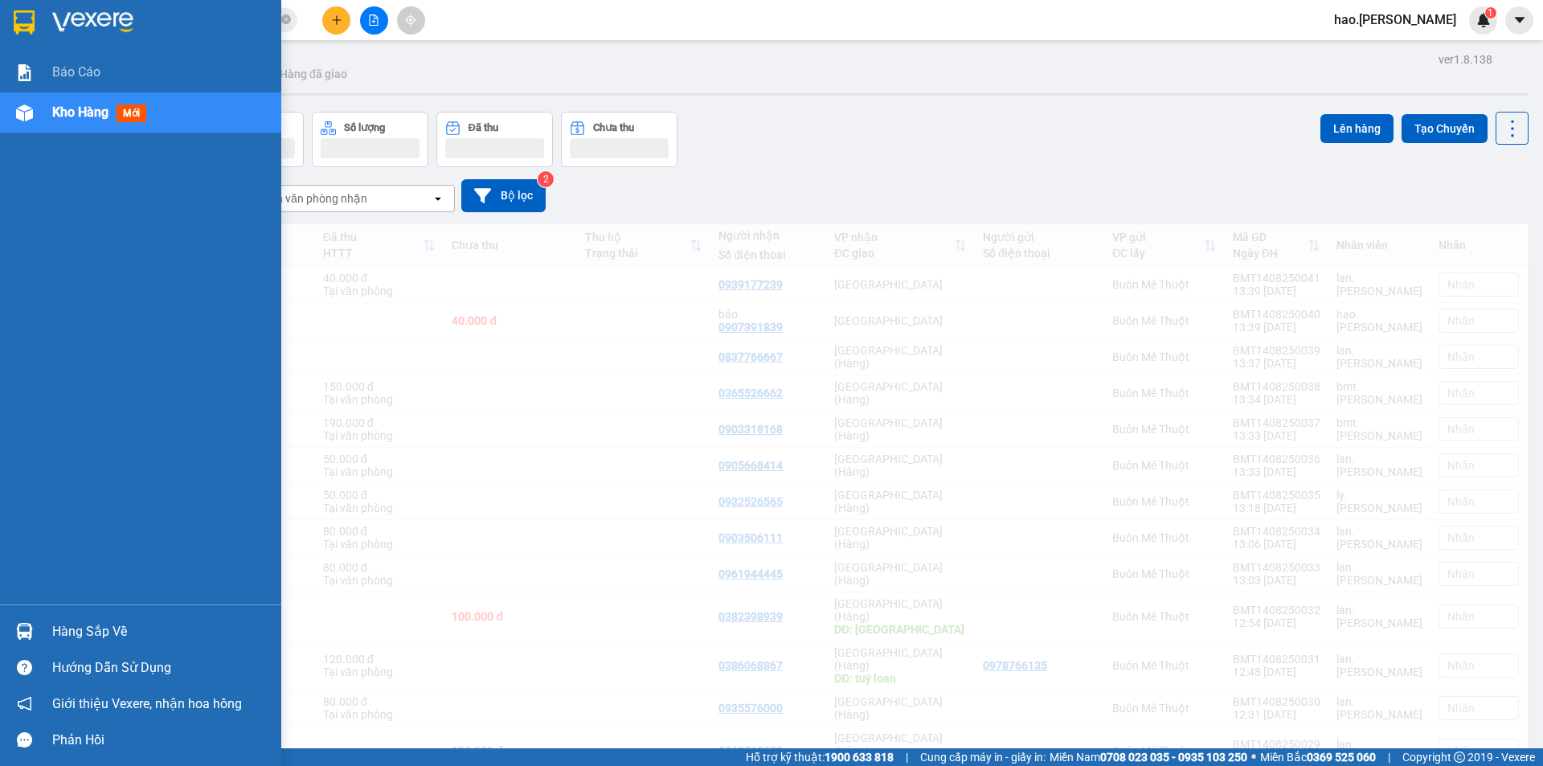
click at [56, 113] on span "Kho hàng" at bounding box center [80, 111] width 56 height 15
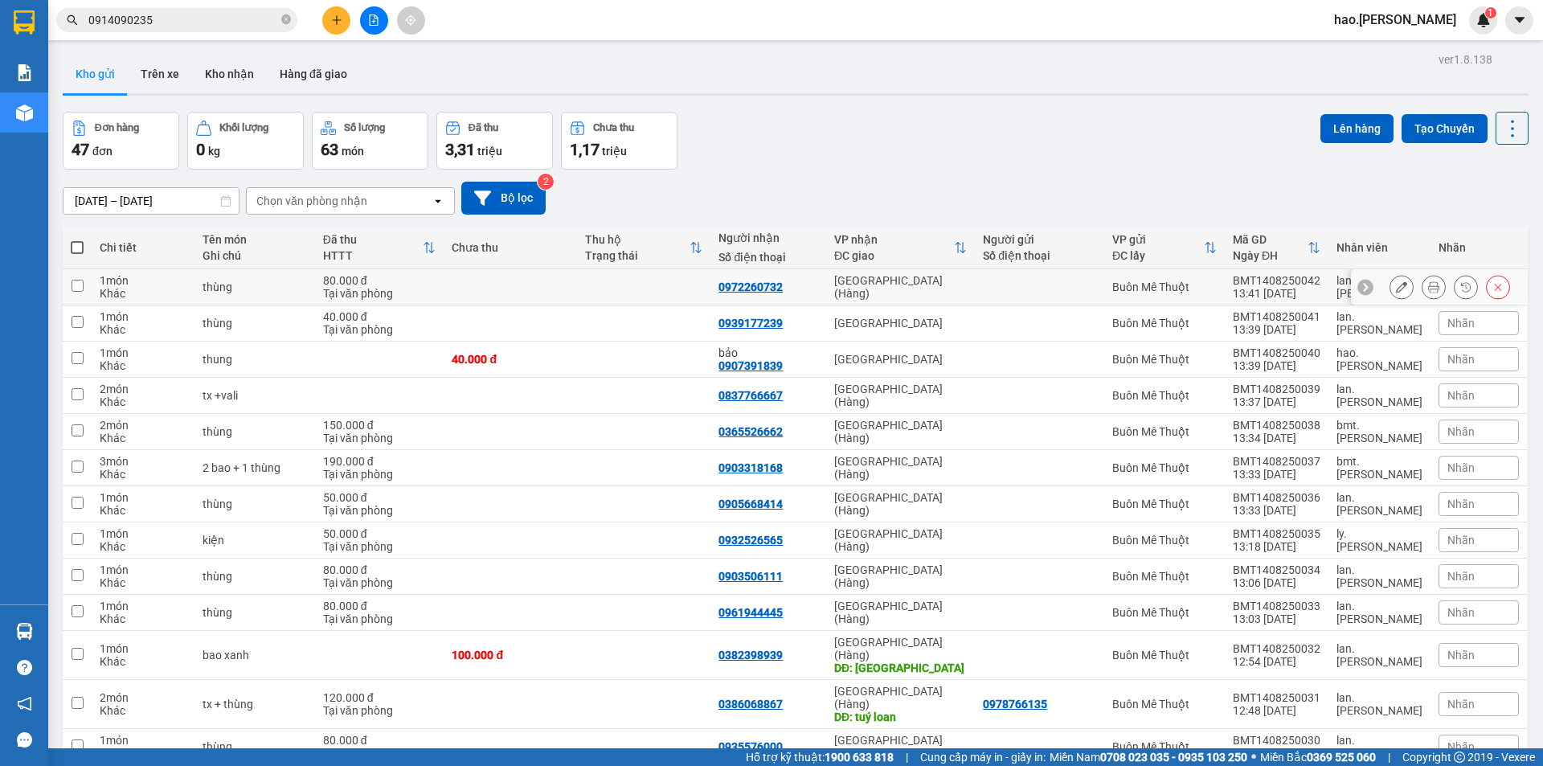
click at [1429, 288] on button at bounding box center [1433, 287] width 23 height 28
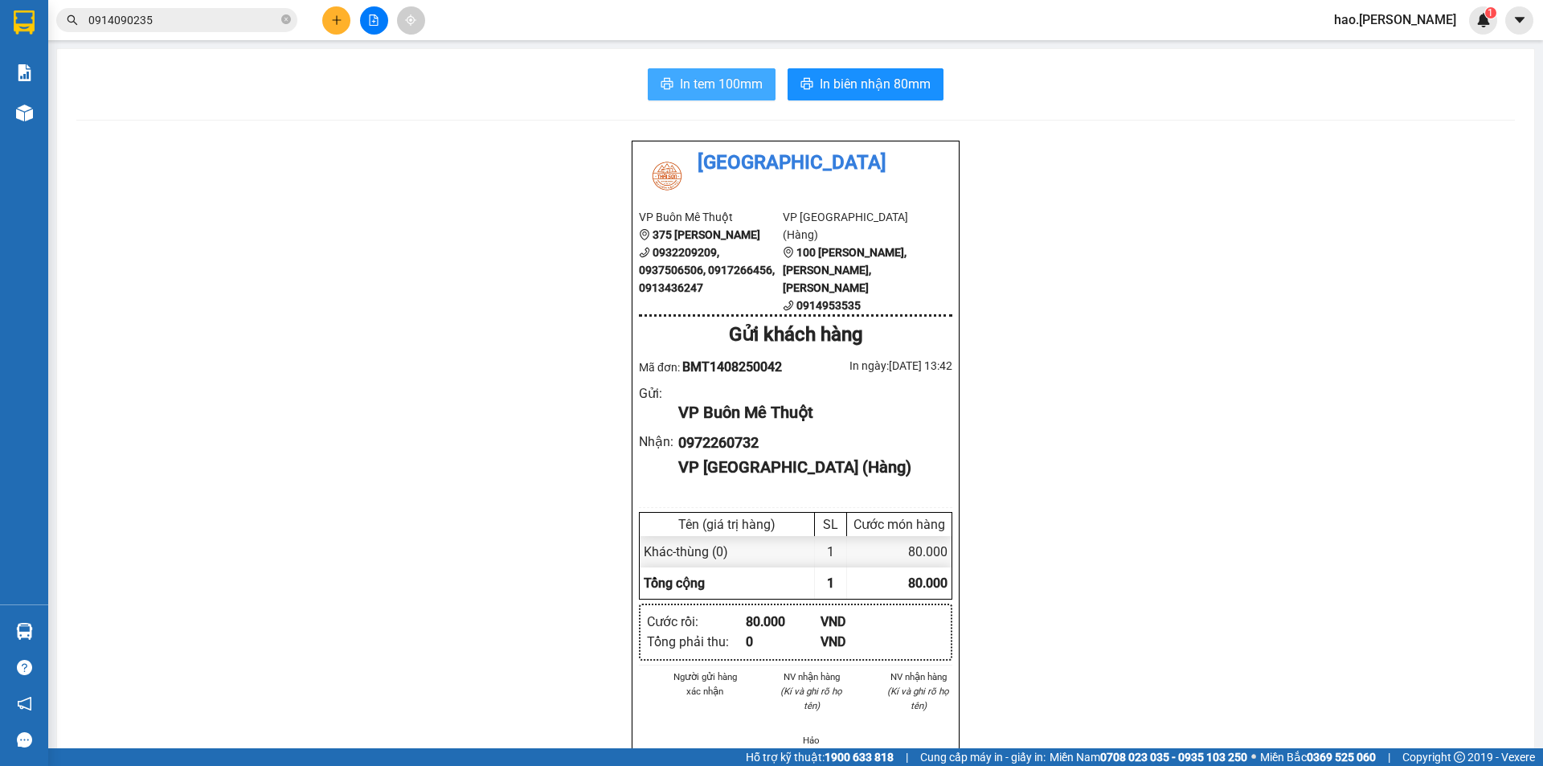
click at [757, 77] on button "In tem 100mm" at bounding box center [712, 84] width 128 height 32
click at [798, 96] on button "In biên nhận 80mm" at bounding box center [866, 84] width 156 height 32
click at [325, 21] on button at bounding box center [336, 20] width 28 height 28
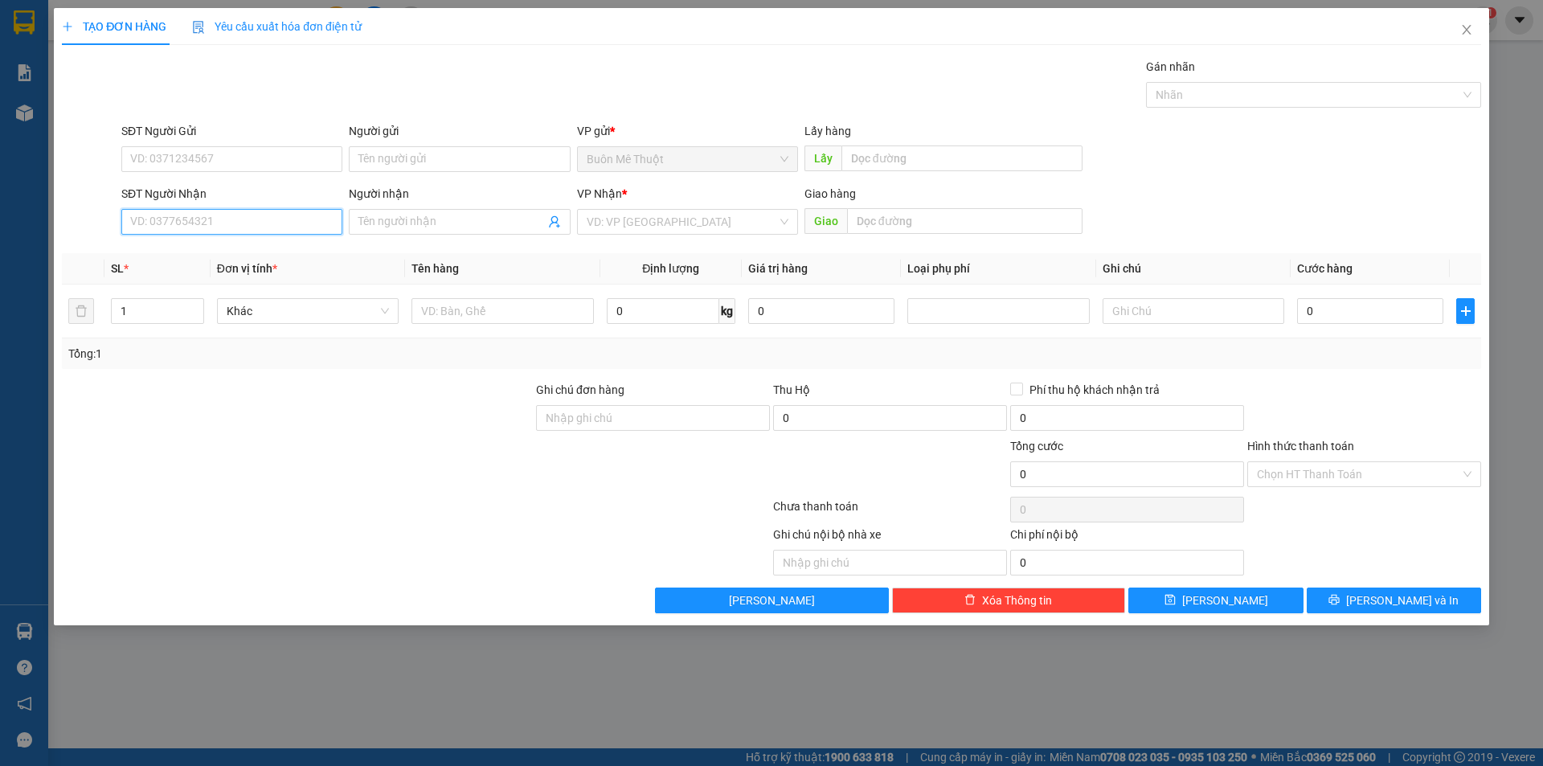
click at [269, 216] on input "SĐT Người Nhận" at bounding box center [231, 222] width 221 height 26
click at [197, 257] on div "0703896975" at bounding box center [232, 254] width 202 height 18
type input "0703896975"
type input "40.000"
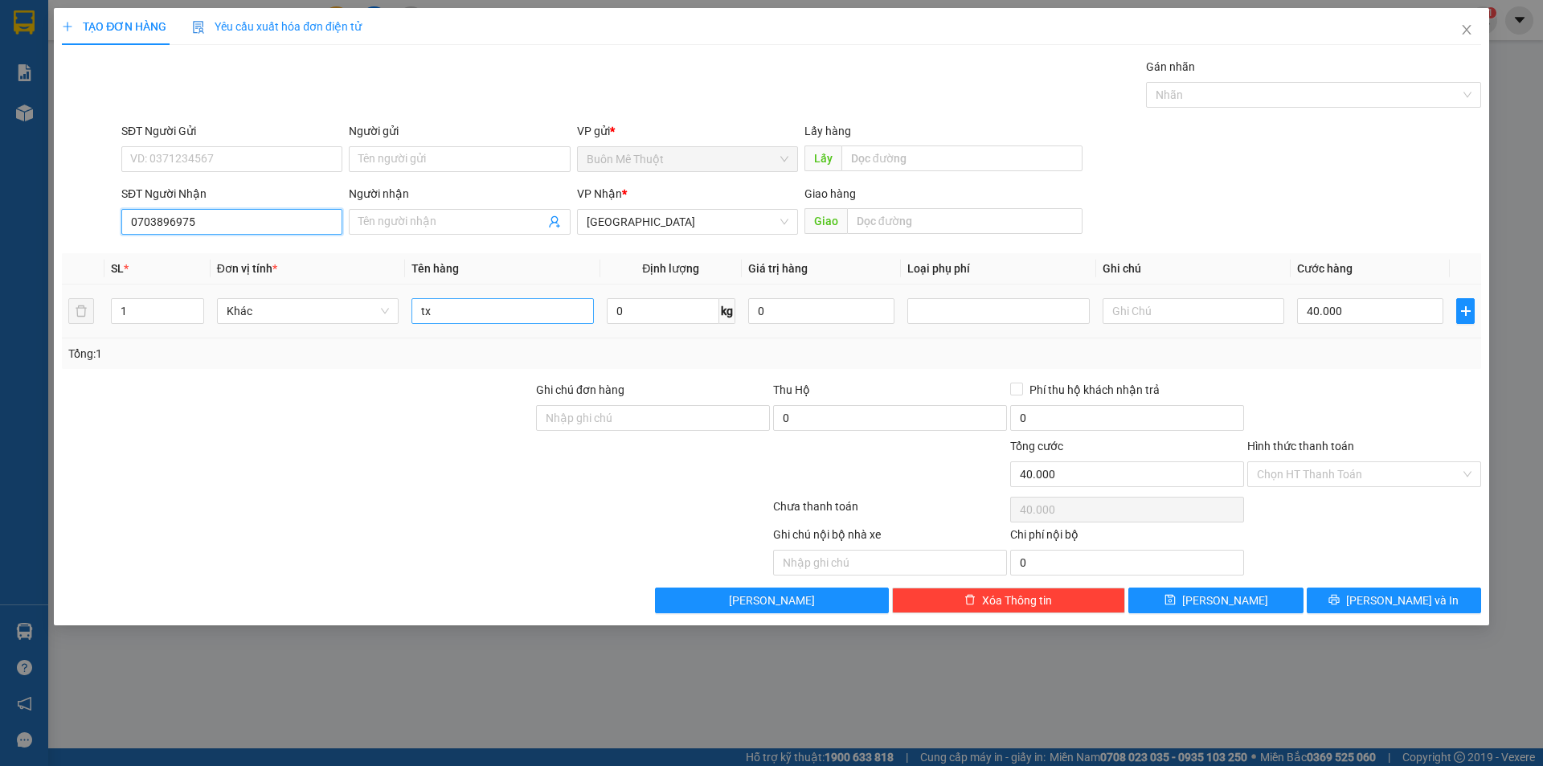
type input "0703896975"
click at [449, 315] on input "tx" at bounding box center [502, 311] width 182 height 26
type input "THÙNG"
click at [1344, 305] on input "40.000" at bounding box center [1370, 311] width 146 height 26
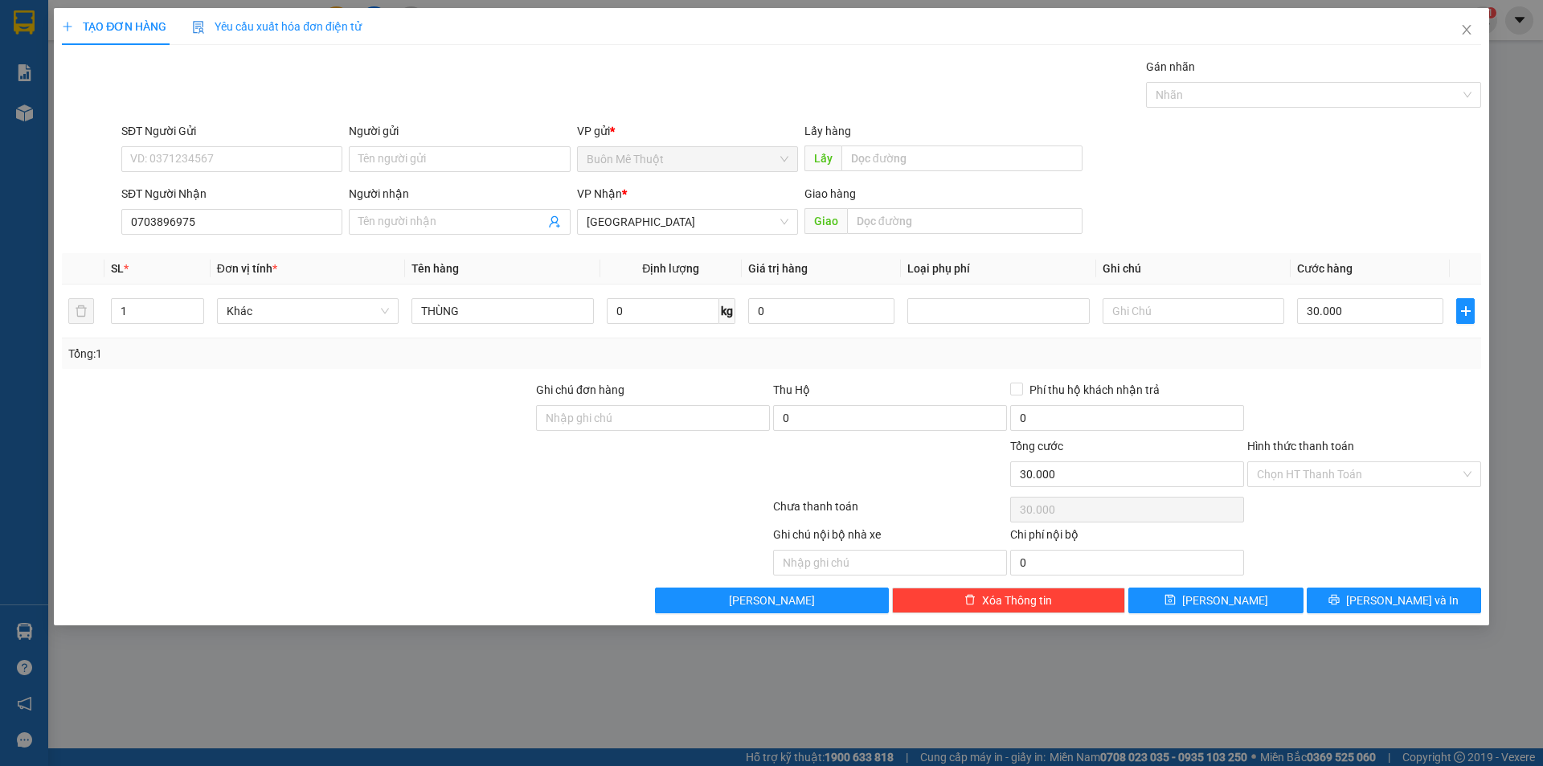
click at [1363, 376] on div "Transit Pickup Surcharge Ids Transit Deliver Surcharge Ids Transit Deliver Surc…" at bounding box center [771, 335] width 1419 height 555
click at [1340, 601] on icon "printer" at bounding box center [1334, 600] width 10 height 10
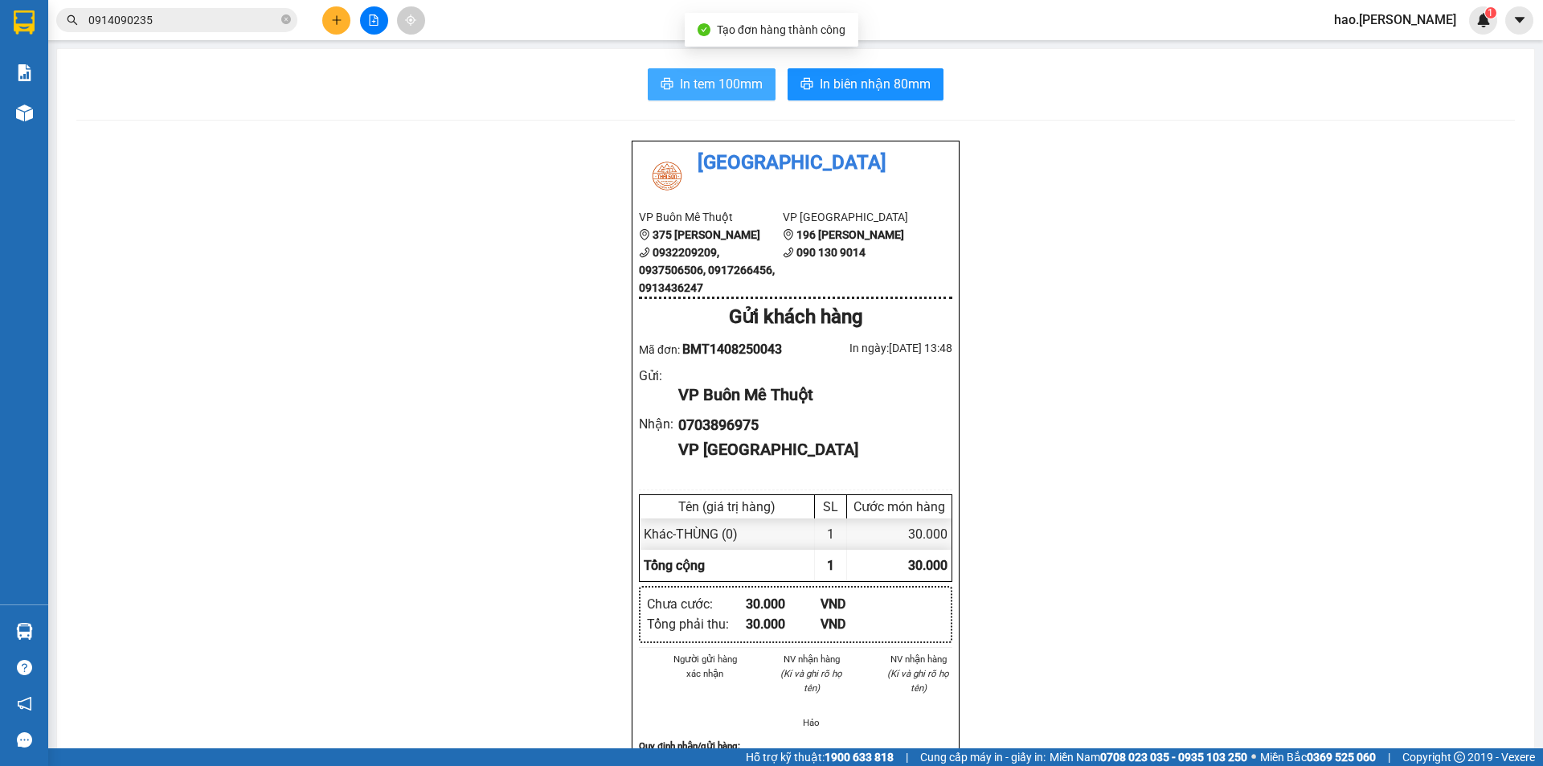
click at [667, 88] on icon "printer" at bounding box center [667, 83] width 12 height 11
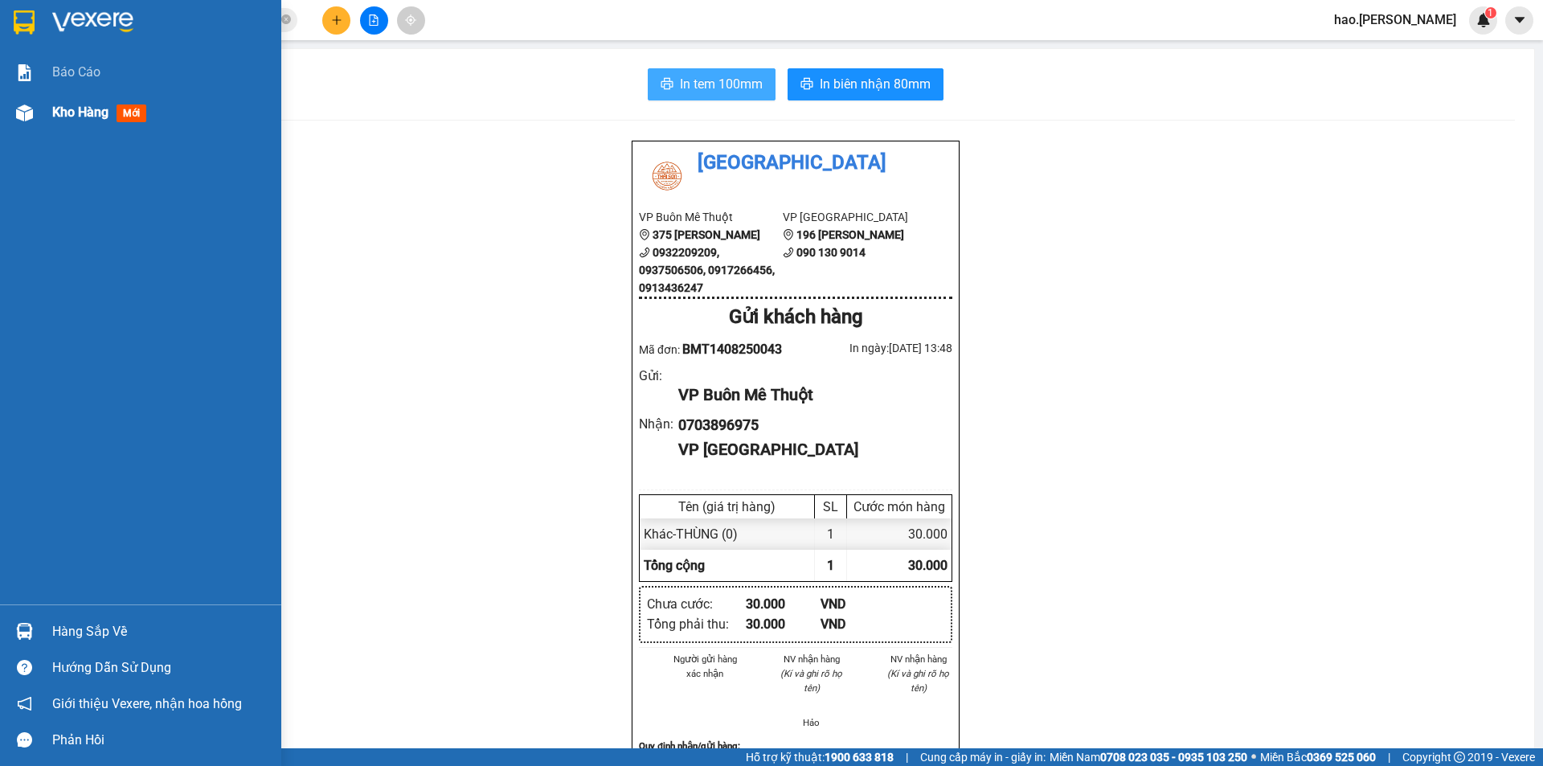
click at [63, 108] on span "Kho hàng" at bounding box center [80, 111] width 56 height 15
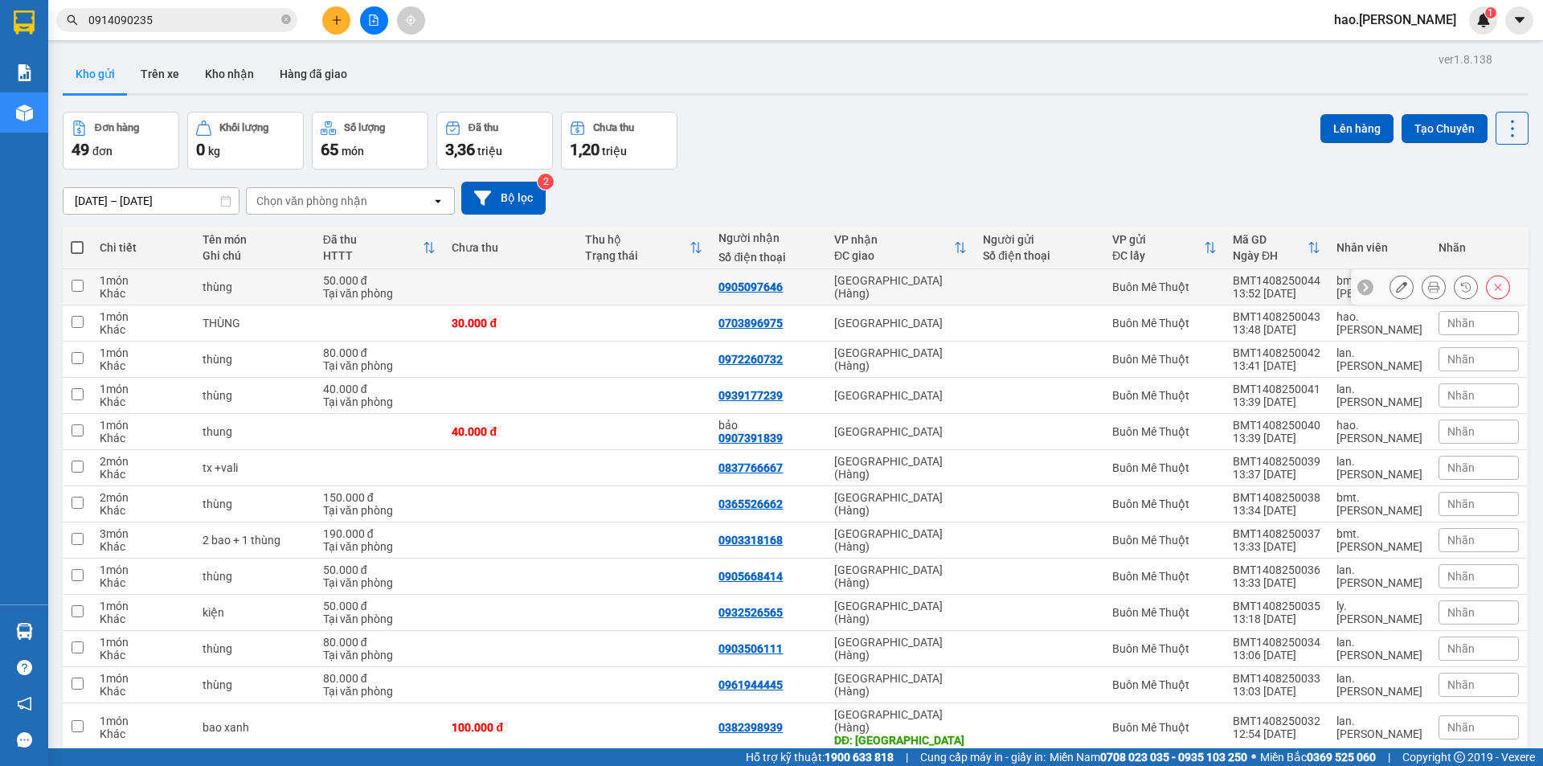
click at [1423, 278] on button at bounding box center [1433, 287] width 23 height 28
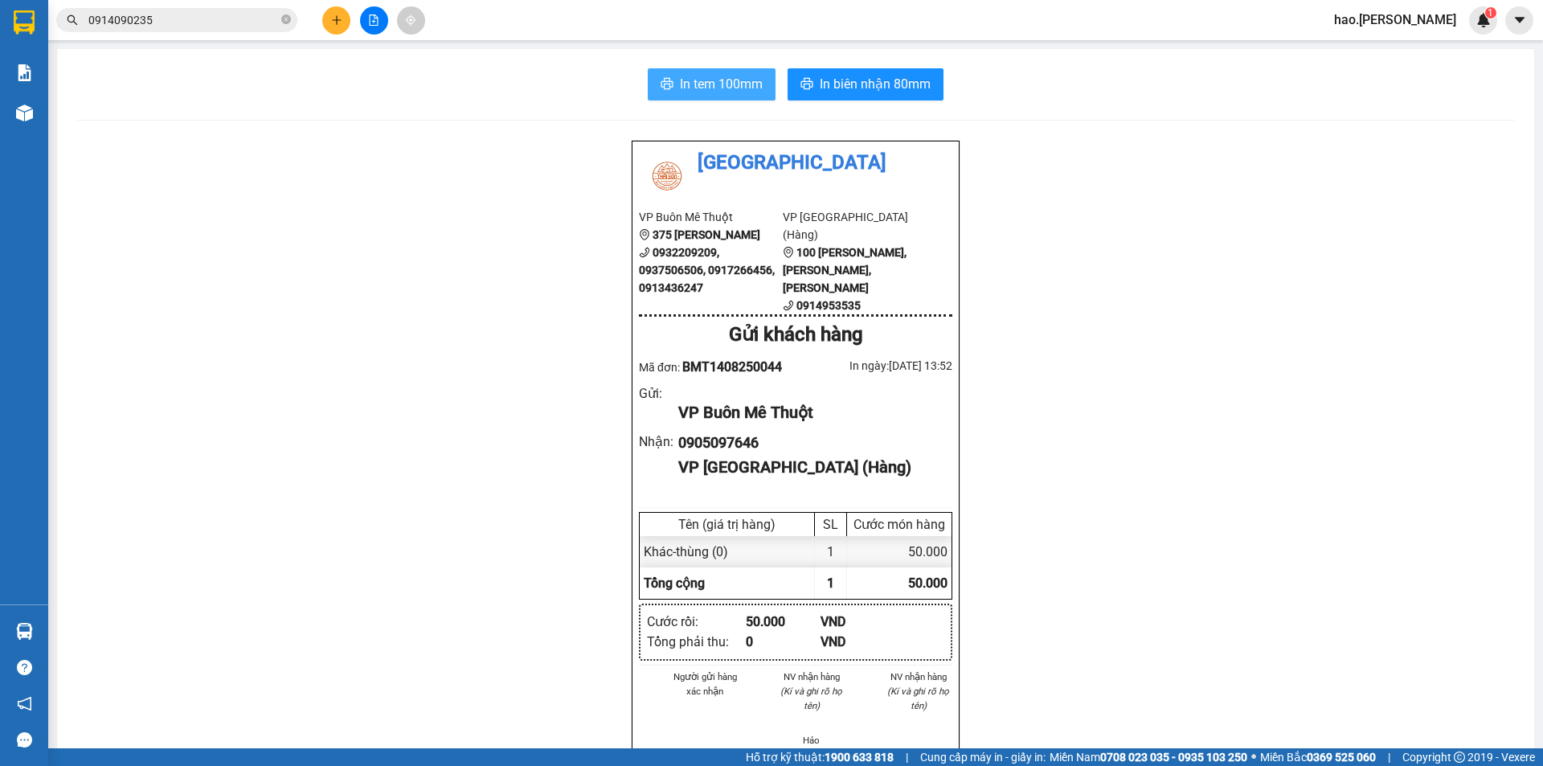
click at [711, 92] on span "In tem 100mm" at bounding box center [721, 84] width 83 height 20
click at [898, 88] on span "In biên nhận 80mm" at bounding box center [875, 84] width 111 height 20
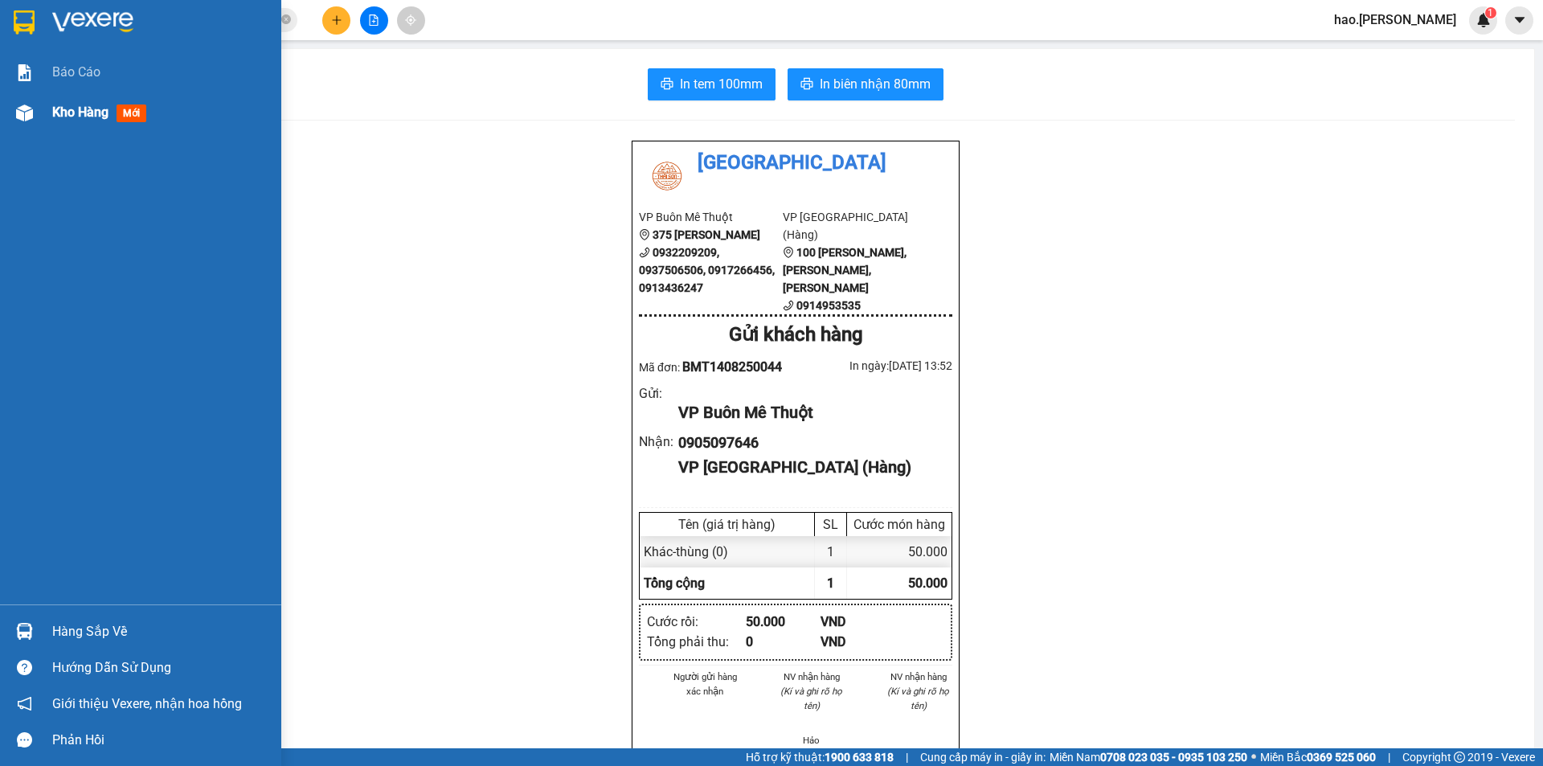
click at [90, 127] on div "Kho hàng mới" at bounding box center [160, 112] width 217 height 40
click at [92, 121] on div "Kho hàng mới" at bounding box center [102, 112] width 100 height 20
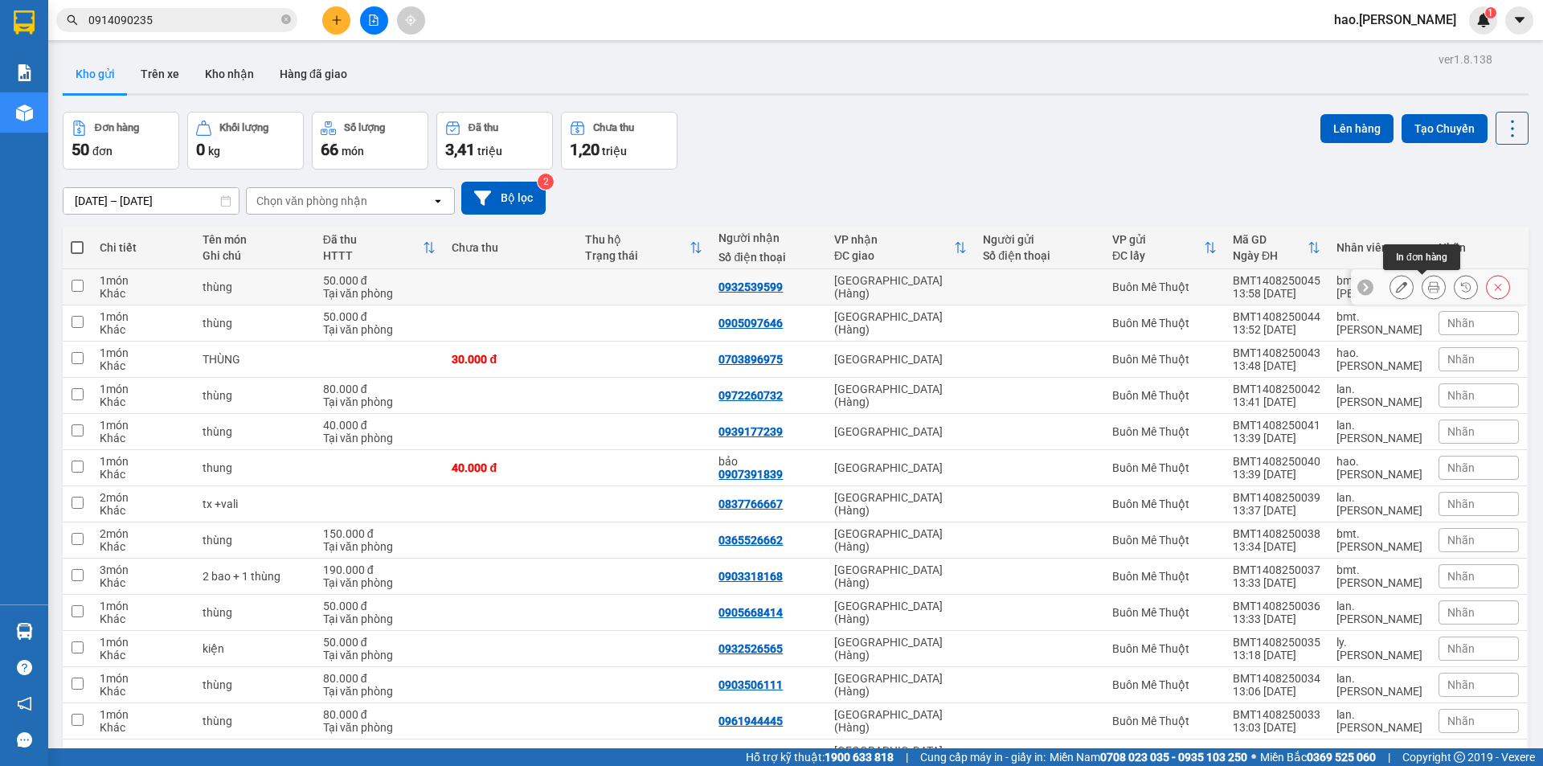
click at [1422, 288] on button at bounding box center [1433, 287] width 23 height 28
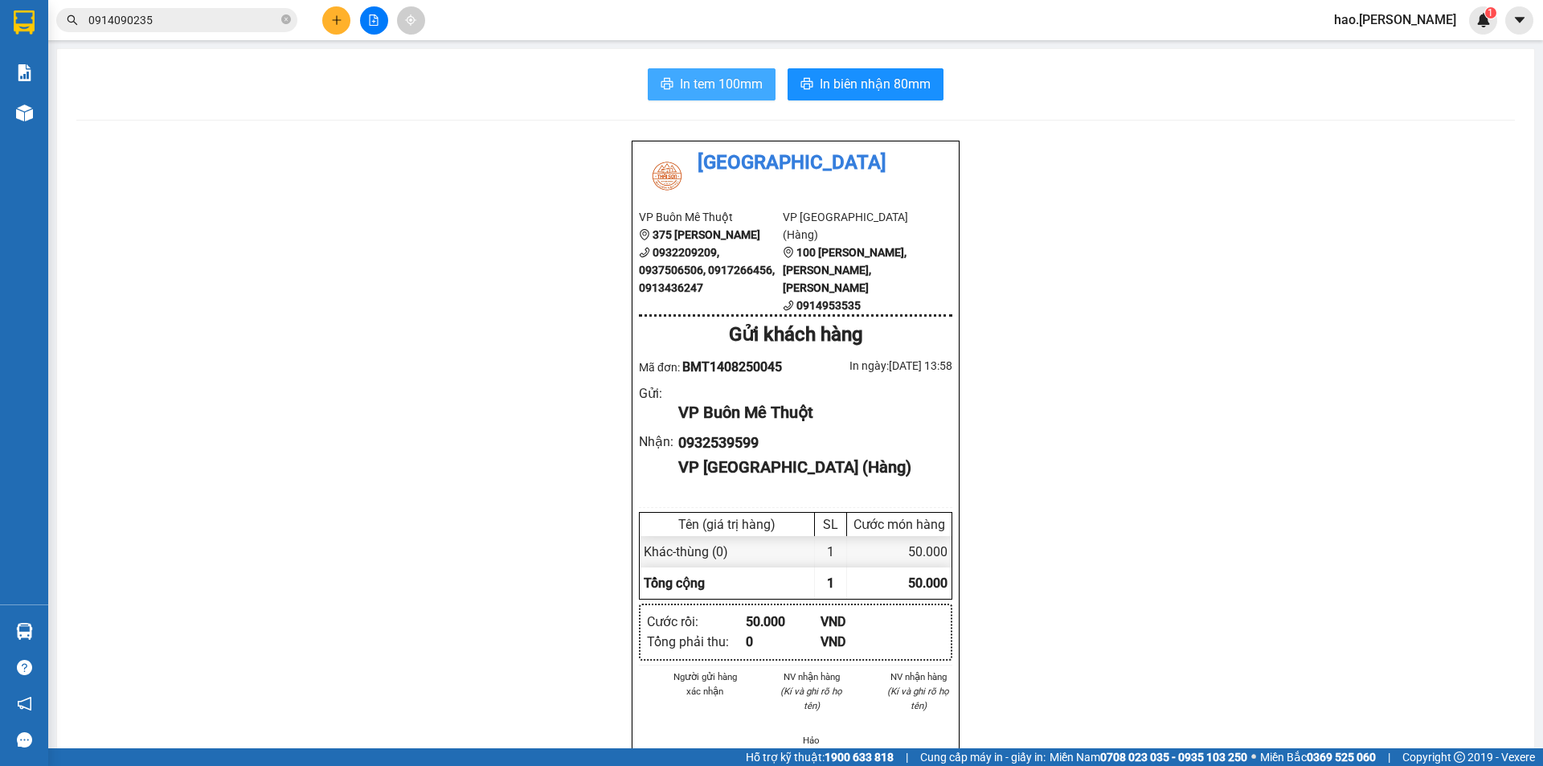
click at [712, 93] on span "In tem 100mm" at bounding box center [721, 84] width 83 height 20
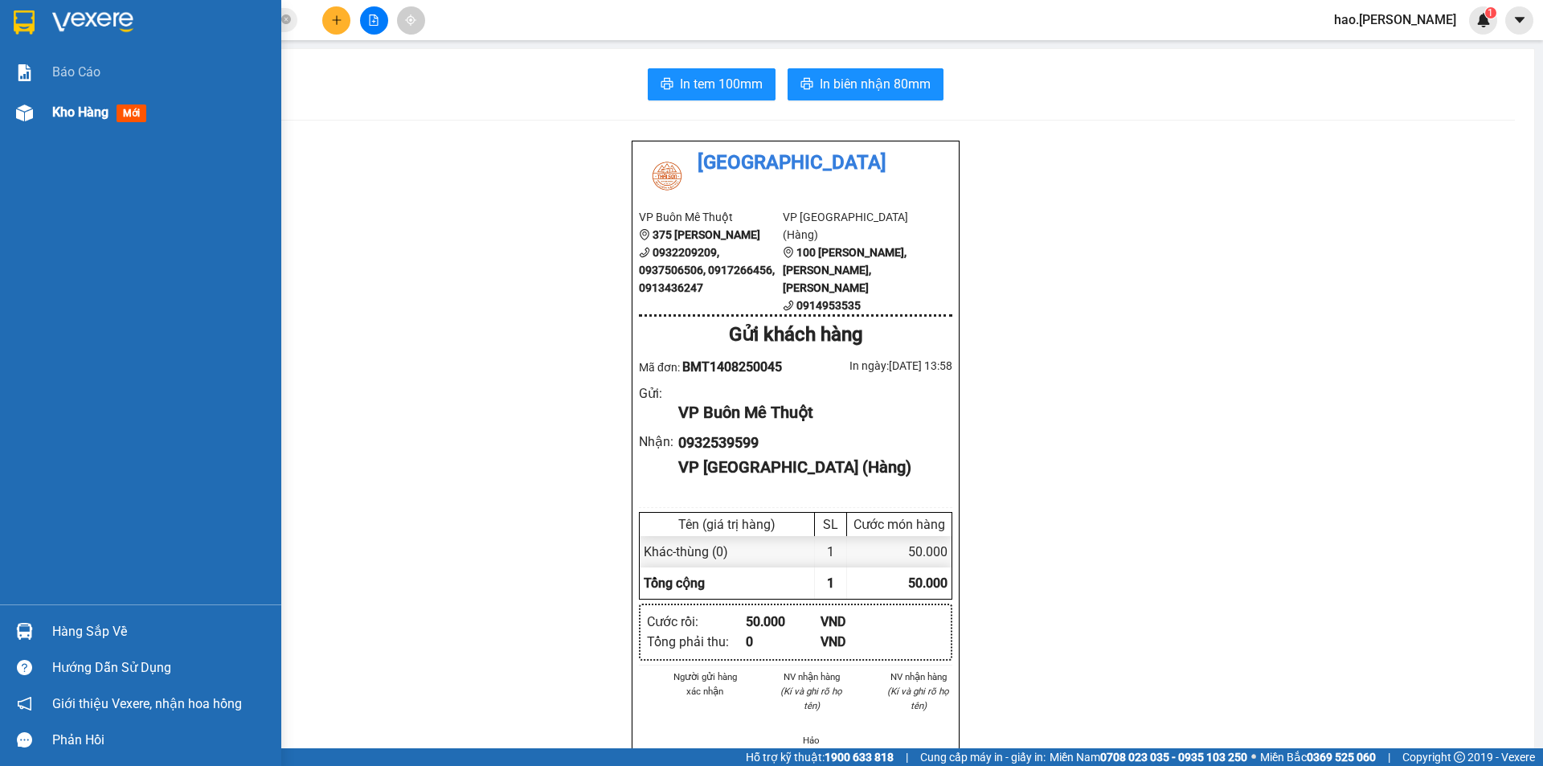
click at [72, 117] on span "Kho hàng" at bounding box center [80, 111] width 56 height 15
click at [74, 117] on span "Kho hàng" at bounding box center [80, 111] width 56 height 15
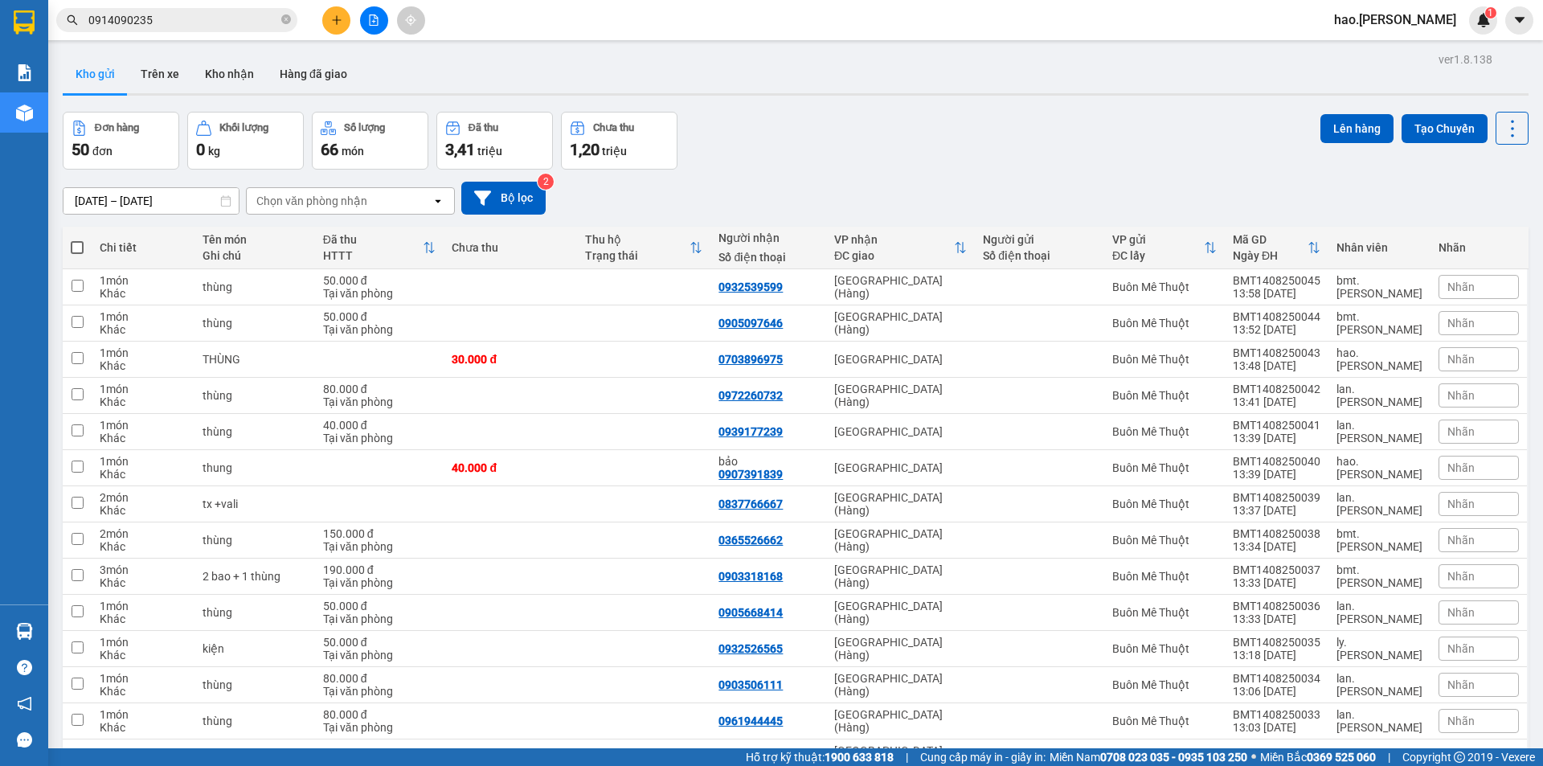
click at [379, 199] on div "Chọn văn phòng nhận" at bounding box center [339, 201] width 185 height 26
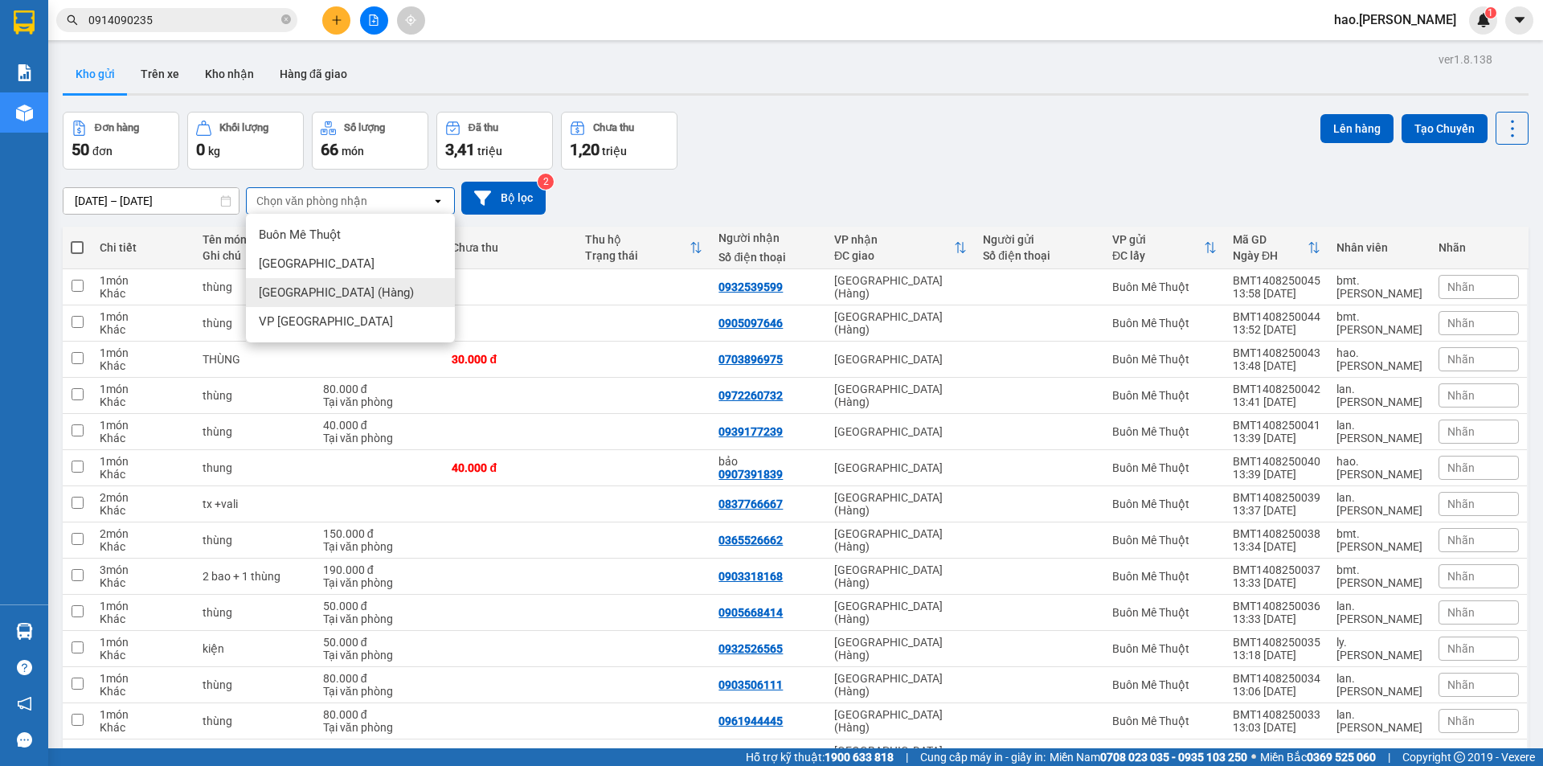
click at [345, 288] on span "[GEOGRAPHIC_DATA] (Hàng)" at bounding box center [336, 292] width 155 height 16
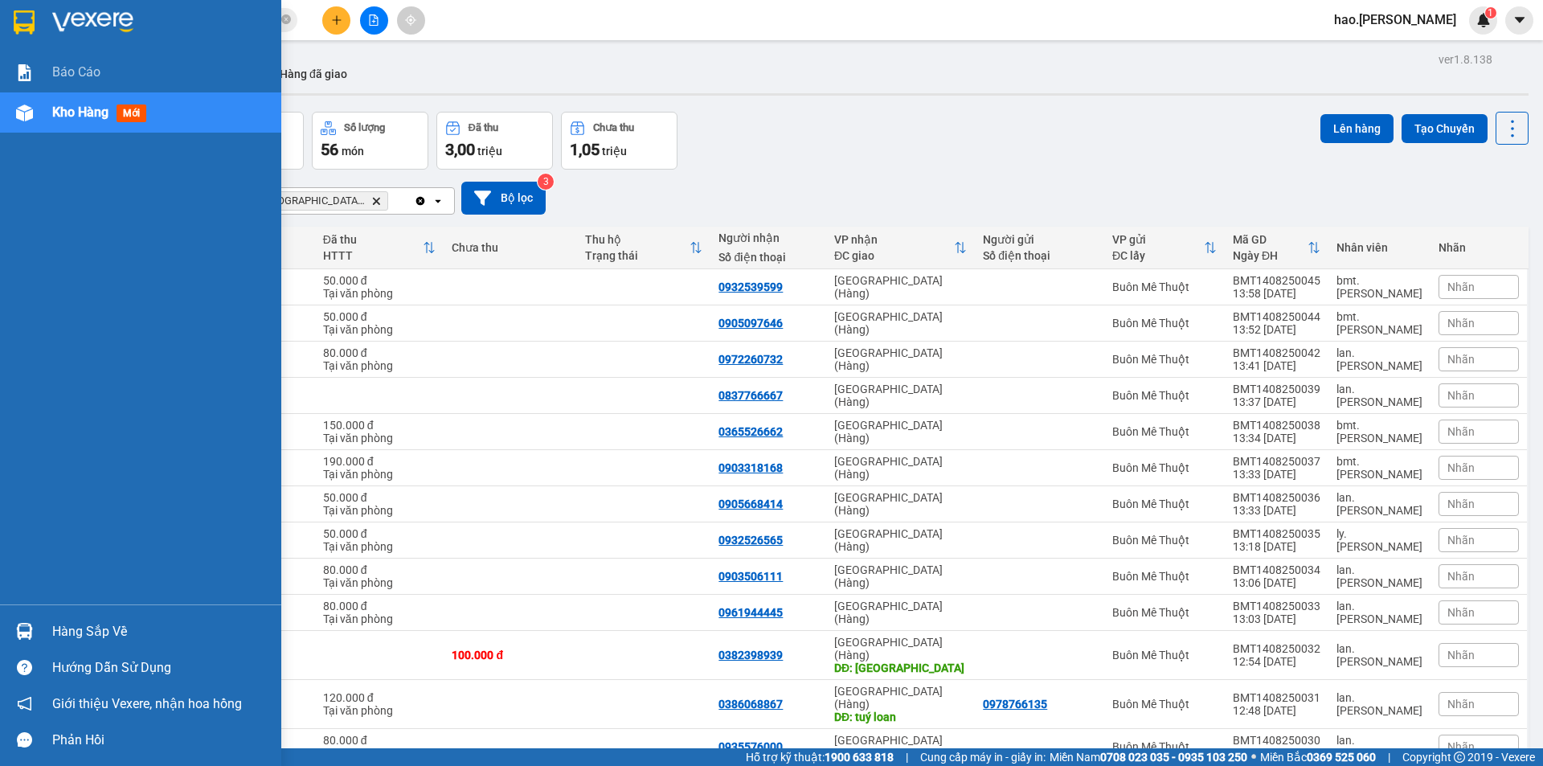
drag, startPoint x: 101, startPoint y: 59, endPoint x: 79, endPoint y: 104, distance: 50.3
click at [92, 81] on div "Báo cáo" at bounding box center [160, 72] width 217 height 40
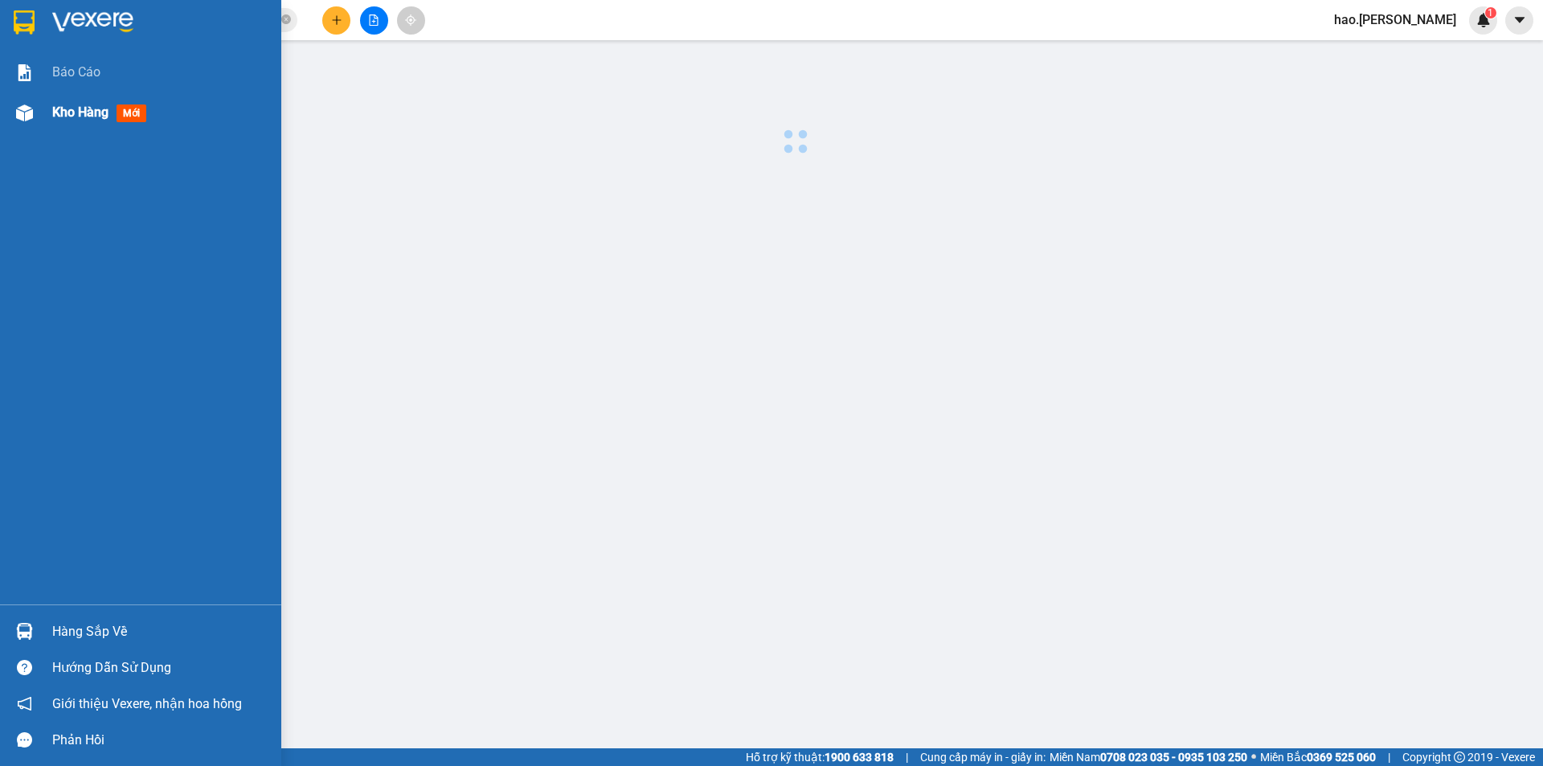
click at [66, 124] on div "Kho hàng mới" at bounding box center [160, 112] width 217 height 40
click at [68, 122] on div "Kho hàng mới" at bounding box center [102, 112] width 100 height 20
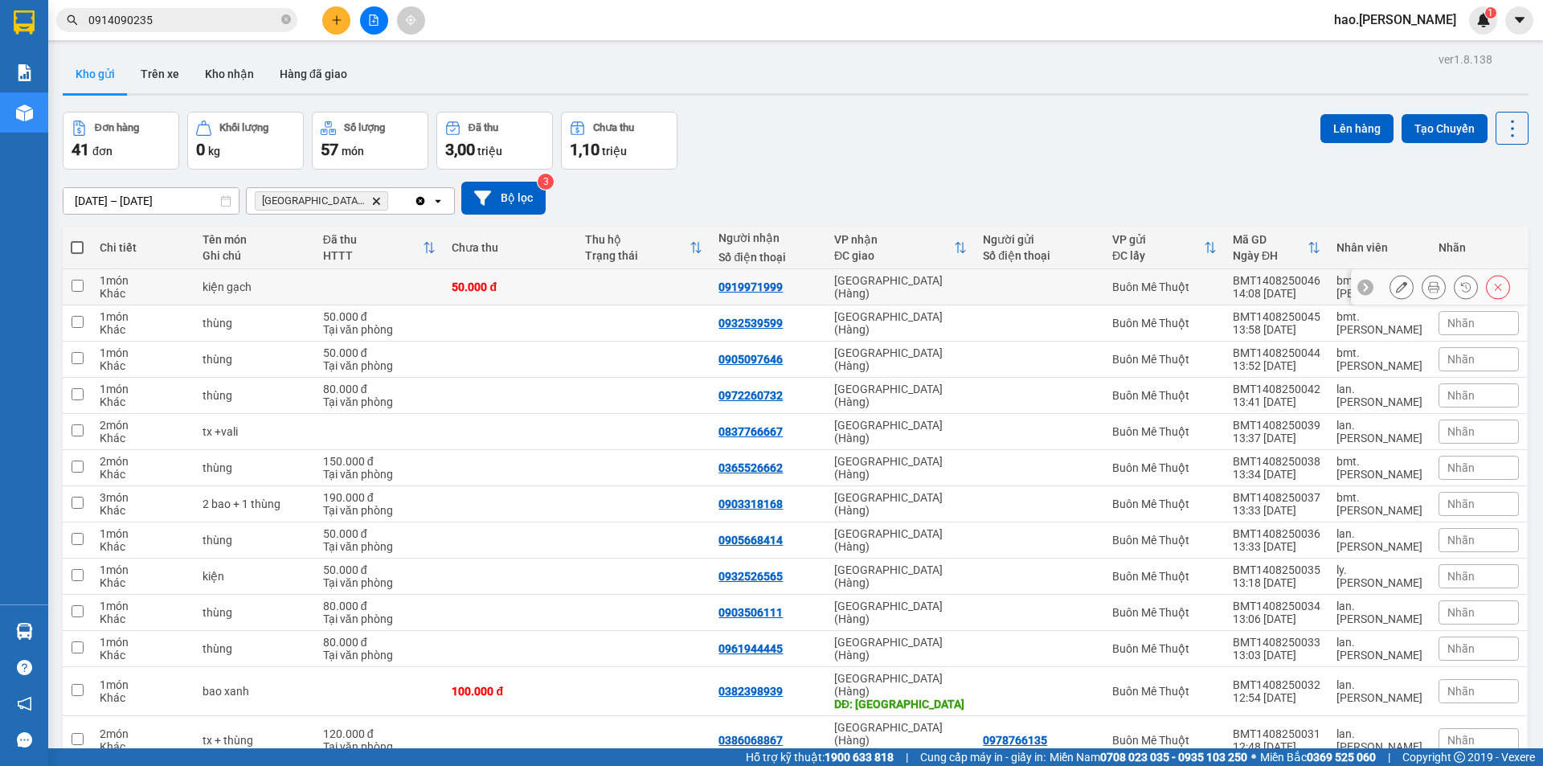
click at [1428, 287] on icon at bounding box center [1433, 286] width 11 height 11
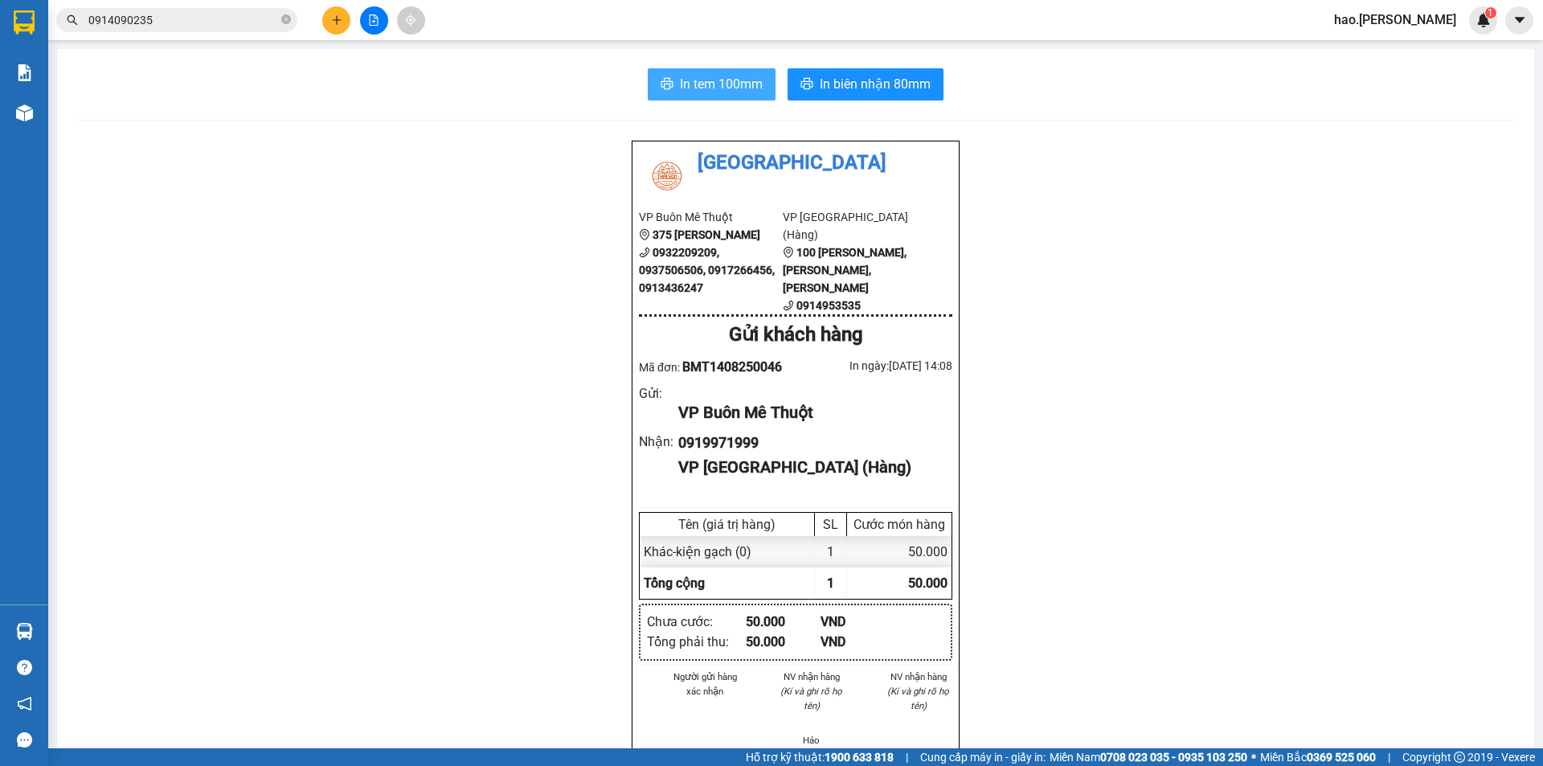
click at [758, 94] on button "In tem 100mm" at bounding box center [712, 84] width 128 height 32
click at [938, 99] on div "In tem 100mm In biên nhận 80mm" at bounding box center [795, 84] width 1438 height 32
click at [900, 100] on button "In biên nhận 80mm" at bounding box center [866, 84] width 156 height 32
click at [313, 21] on div "0914090235" at bounding box center [156, 20] width 313 height 24
click at [334, 21] on icon "plus" at bounding box center [336, 19] width 11 height 11
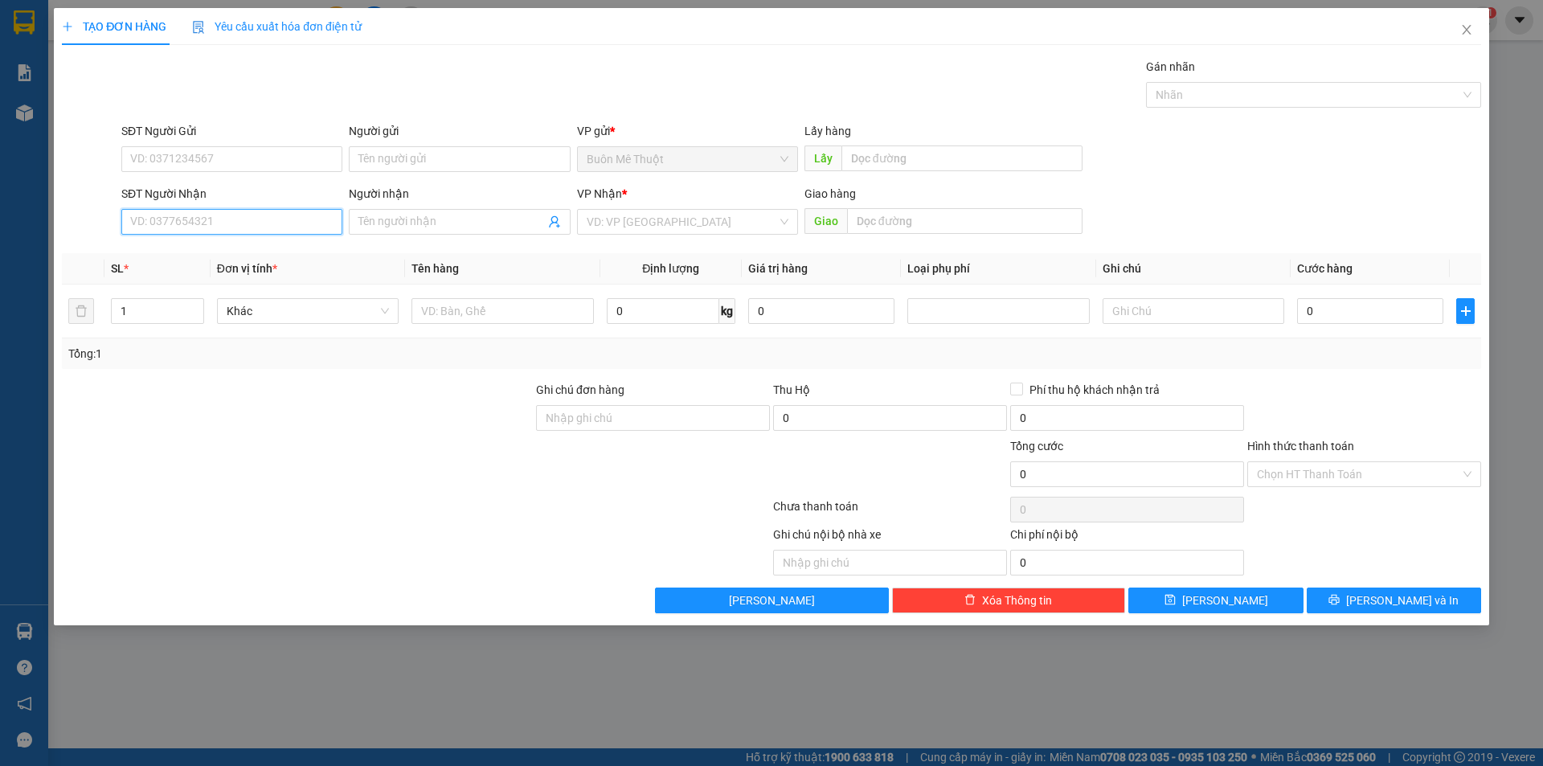
drag, startPoint x: 229, startPoint y: 220, endPoint x: 223, endPoint y: 206, distance: 15.8
click at [224, 207] on div "SĐT Người Nhận VD: 0377654321" at bounding box center [231, 213] width 221 height 56
click at [178, 259] on div "0345027258" at bounding box center [232, 254] width 202 height 18
type input "0345027258"
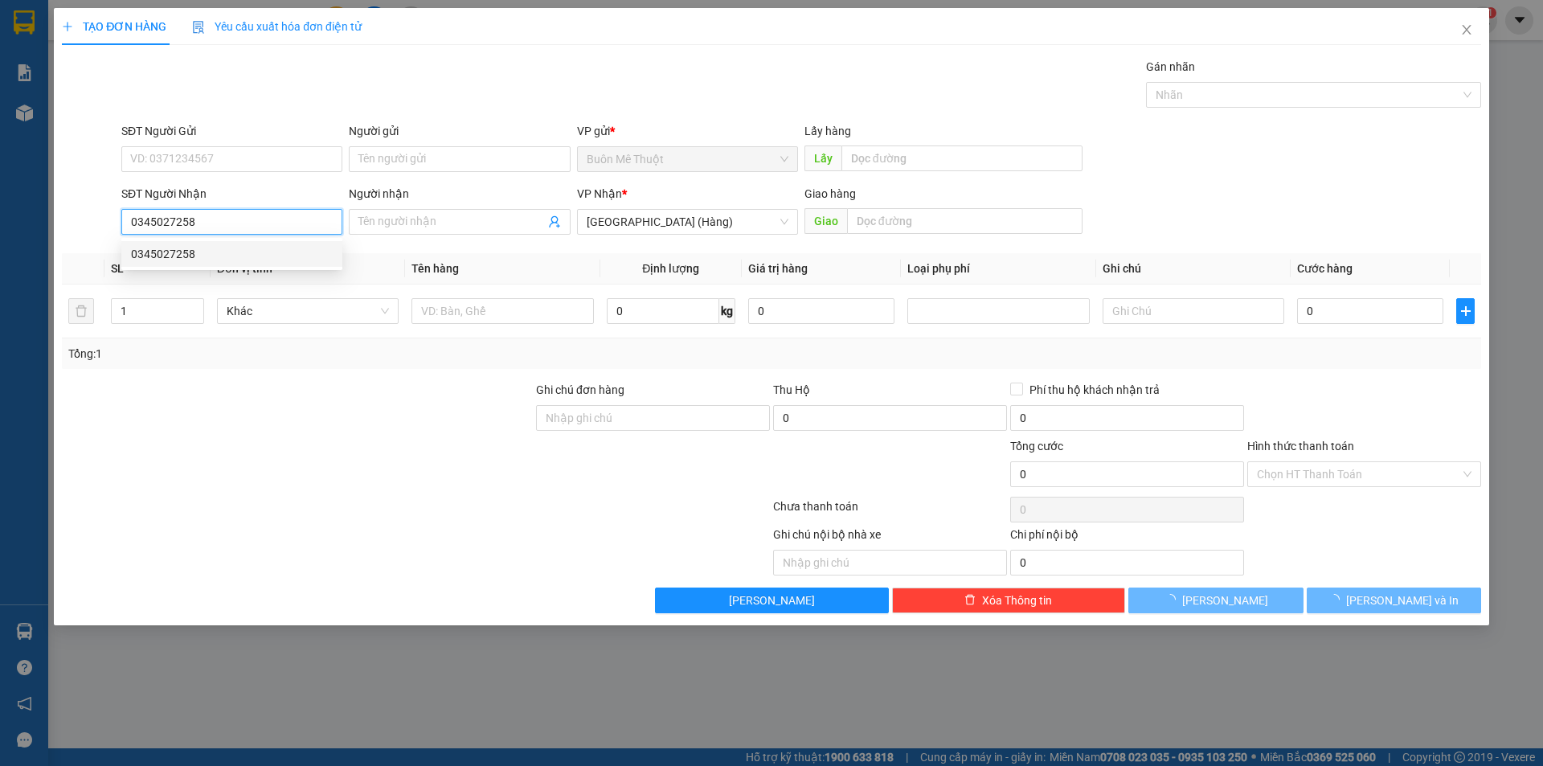
type input "100.000"
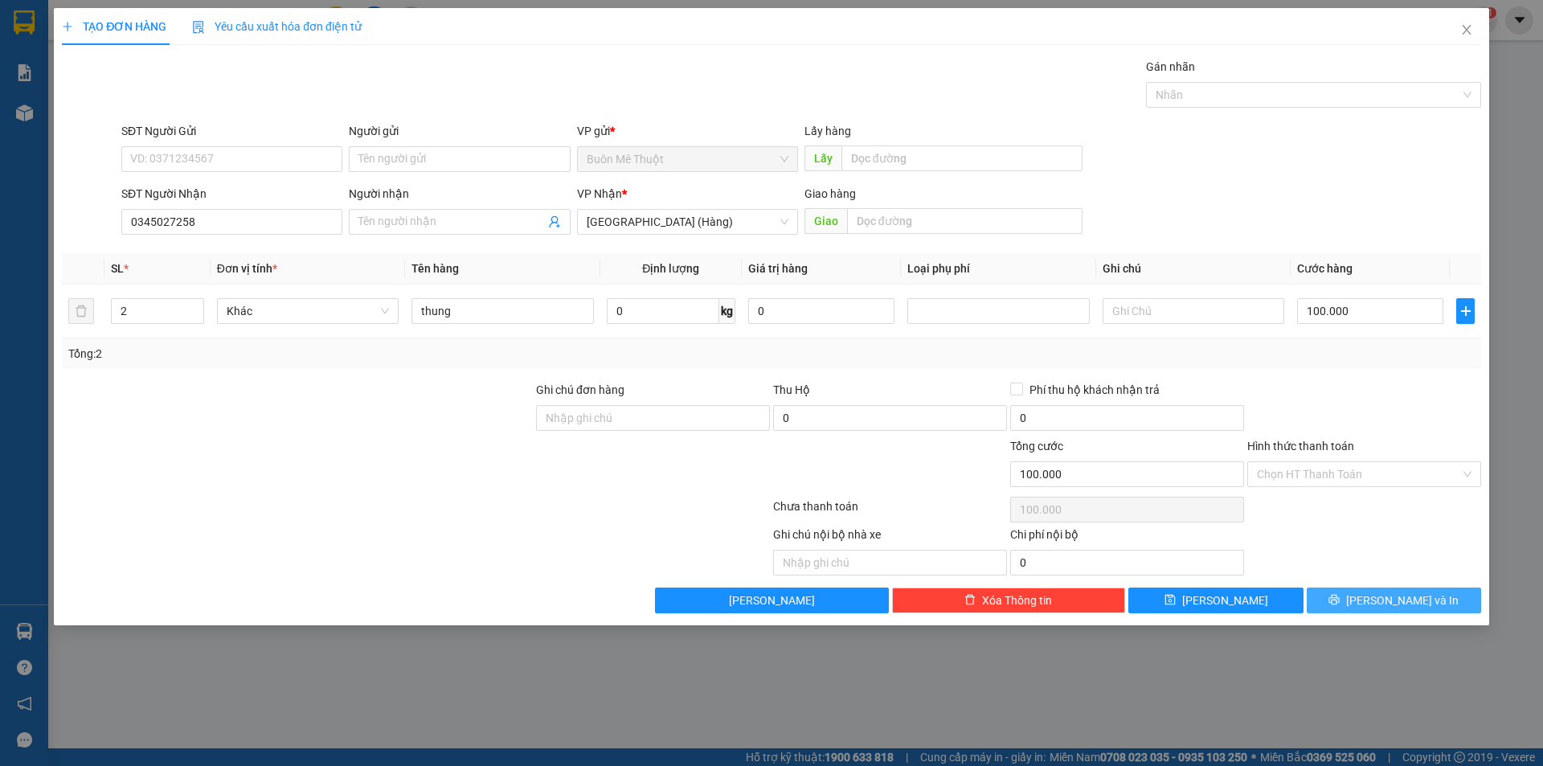
drag, startPoint x: 1368, startPoint y: 590, endPoint x: 1363, endPoint y: 600, distance: 11.9
click at [1366, 594] on div "Transit Pickup Surcharge Ids Transit Deliver Surcharge Ids Transit Deliver Surc…" at bounding box center [771, 335] width 1419 height 555
click at [1340, 601] on icon "printer" at bounding box center [1334, 600] width 10 height 10
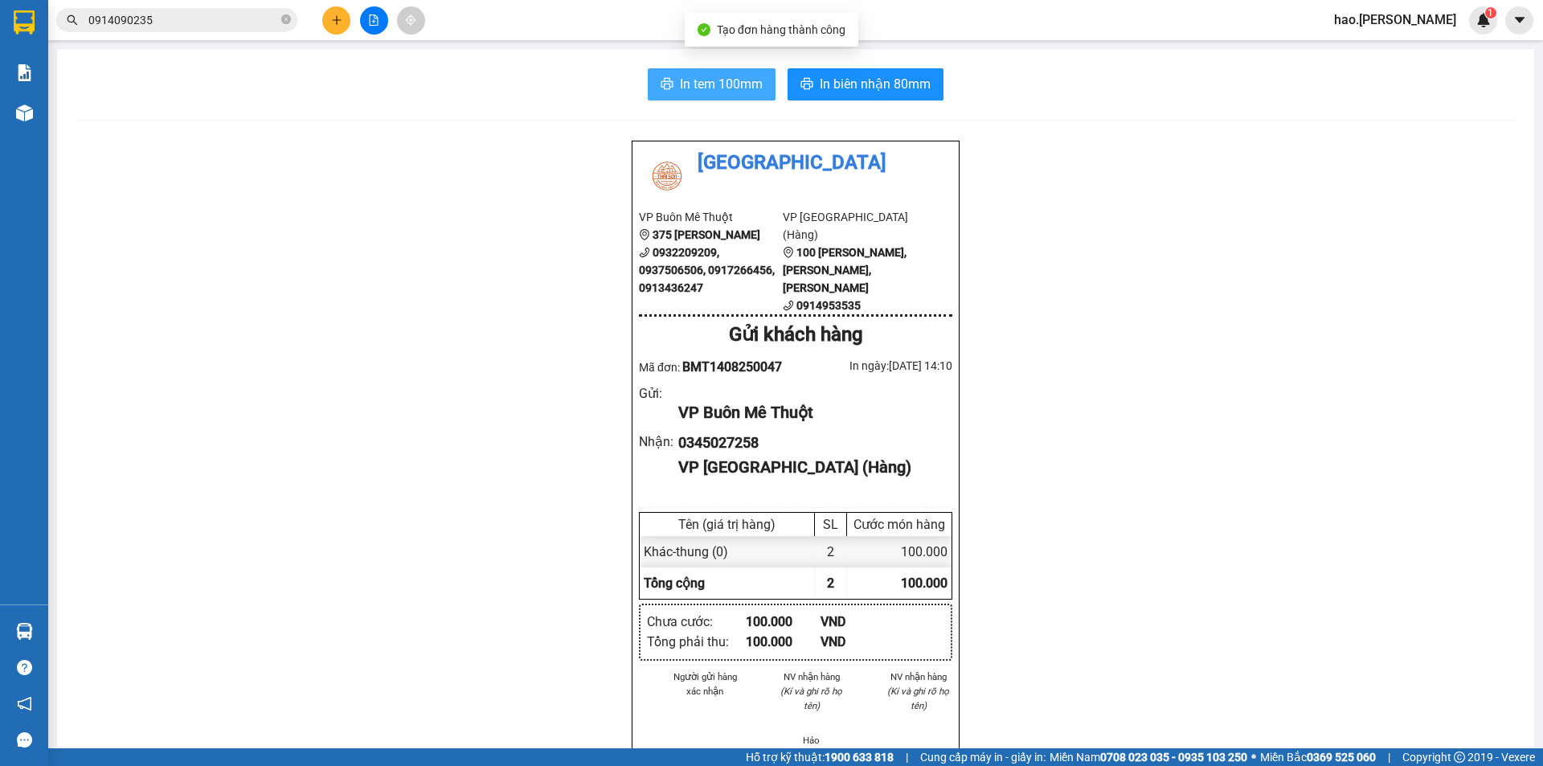
click at [702, 76] on span "In tem 100mm" at bounding box center [721, 84] width 83 height 20
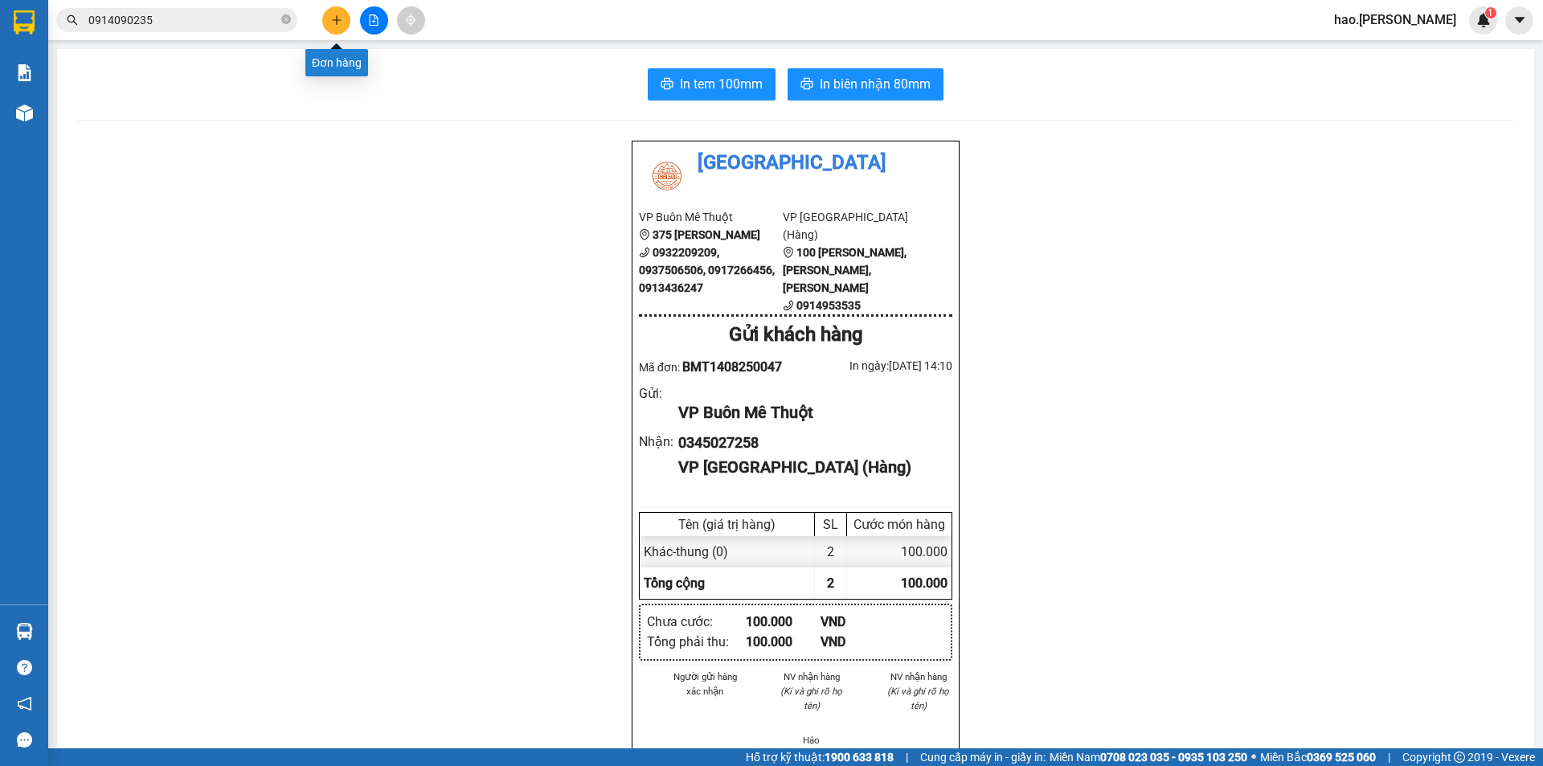
click at [339, 18] on icon "plus" at bounding box center [336, 19] width 11 height 11
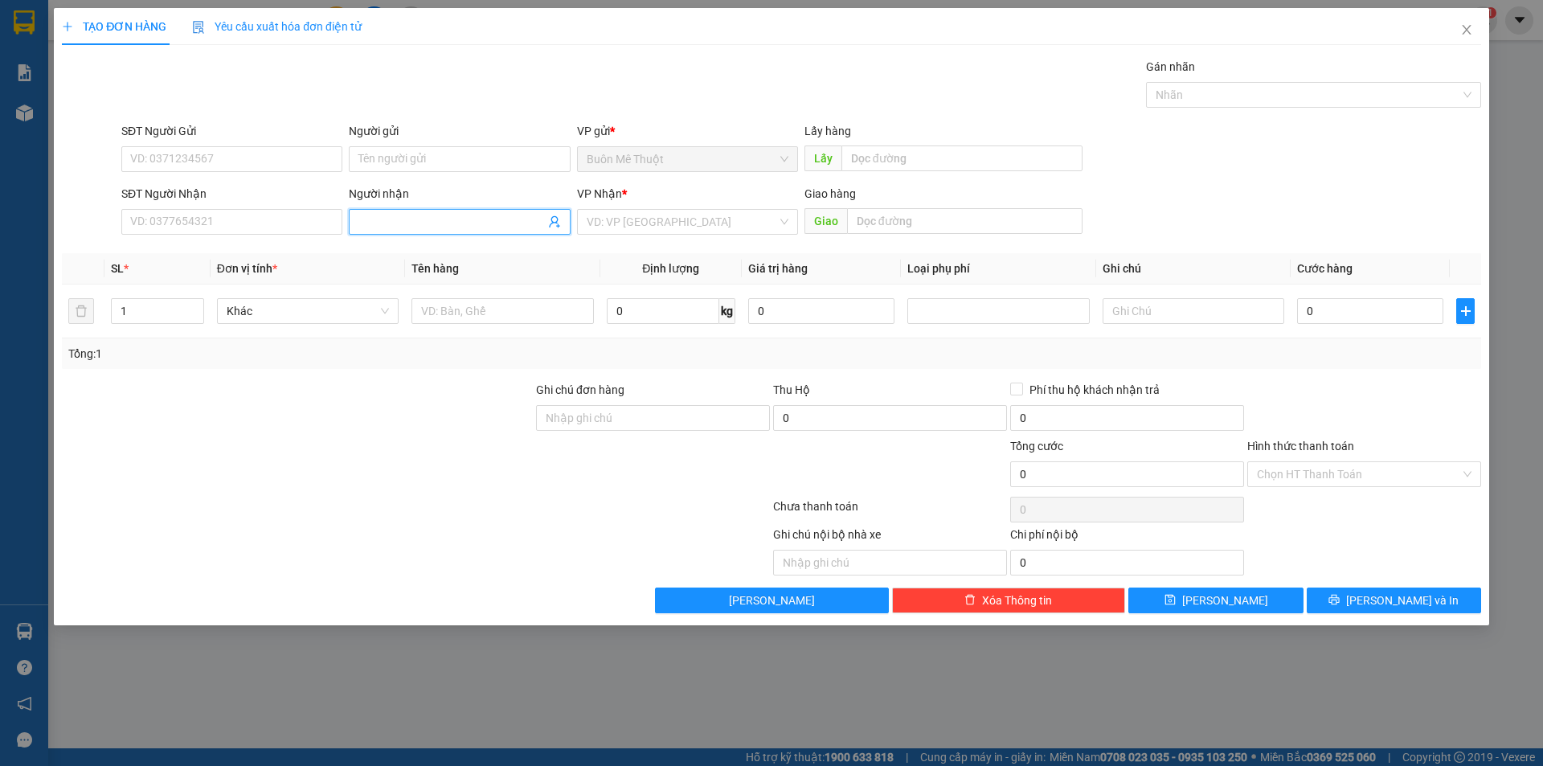
click at [420, 223] on input "Người nhận" at bounding box center [451, 222] width 186 height 18
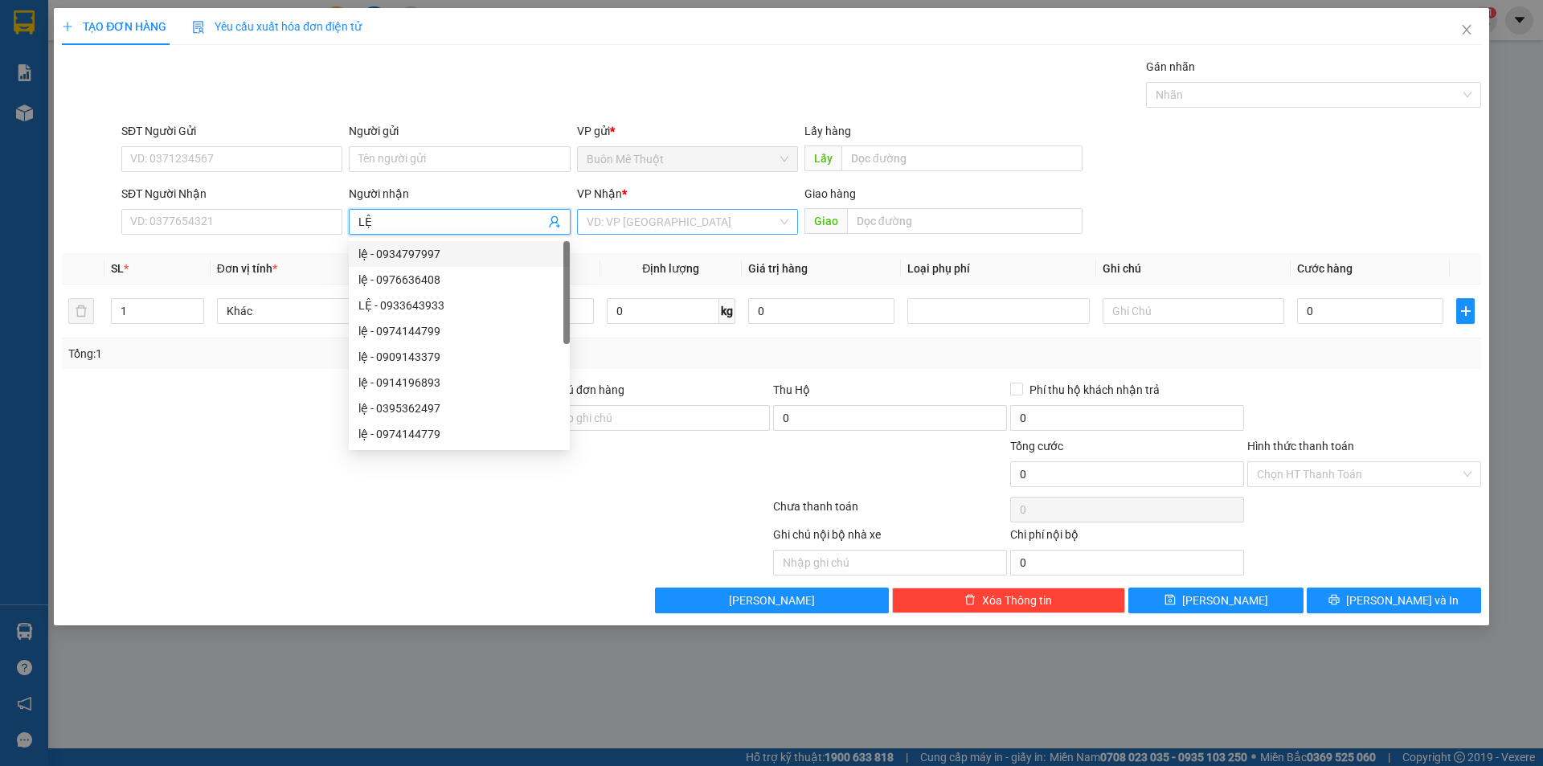
type input "LỆ"
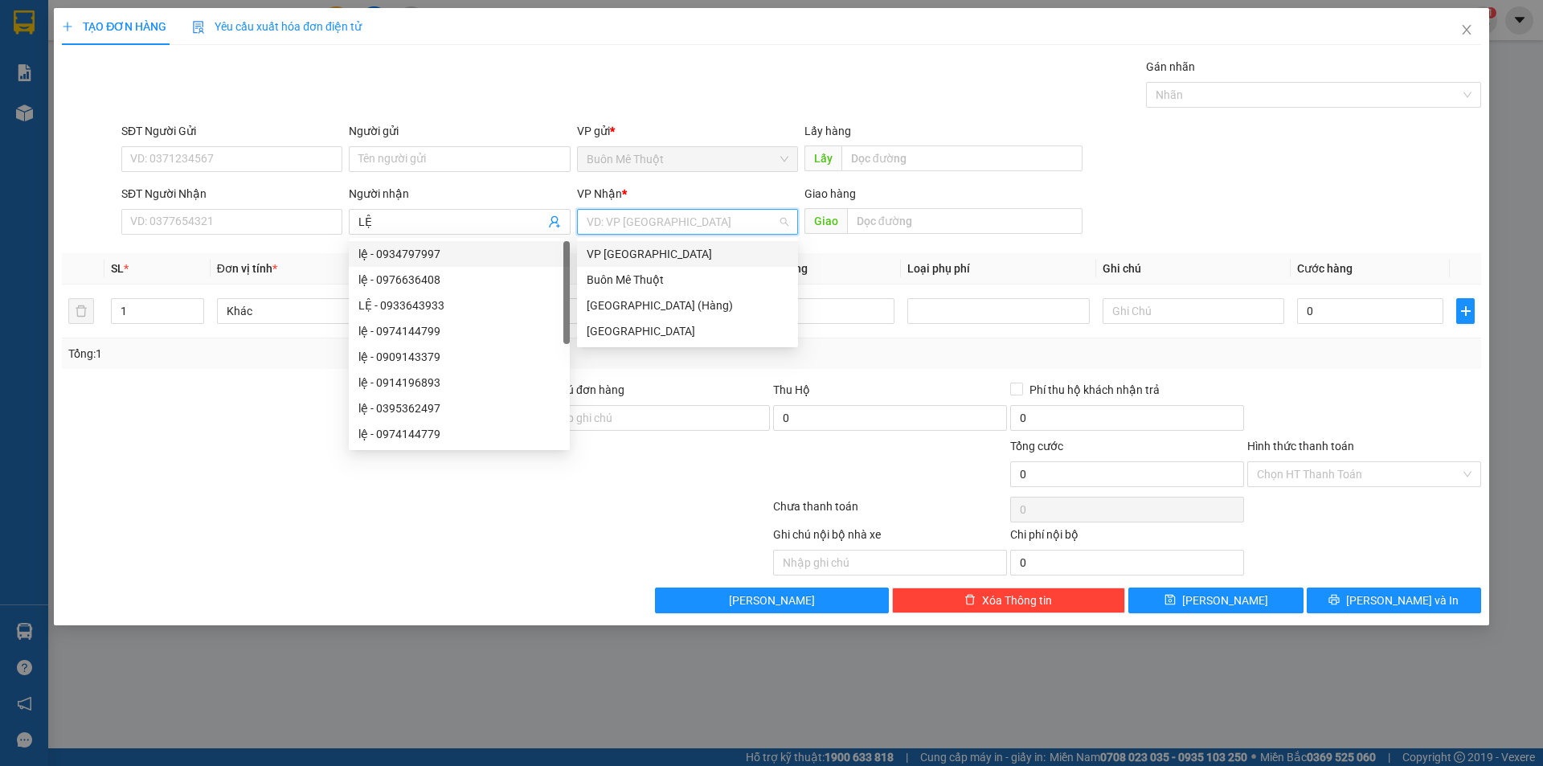
click at [628, 230] on input "search" at bounding box center [682, 222] width 190 height 24
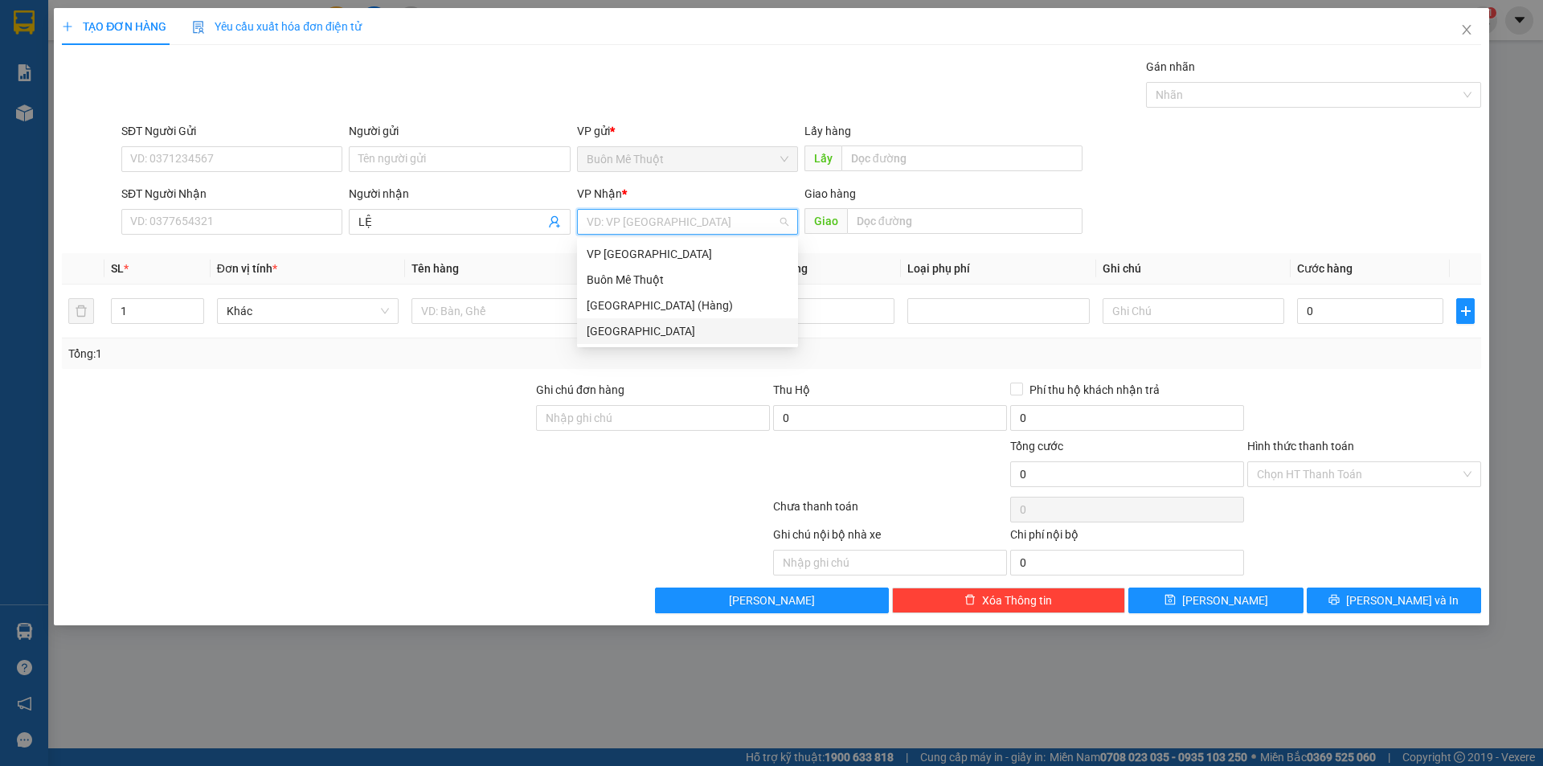
click at [608, 329] on div "[GEOGRAPHIC_DATA]" at bounding box center [688, 331] width 202 height 18
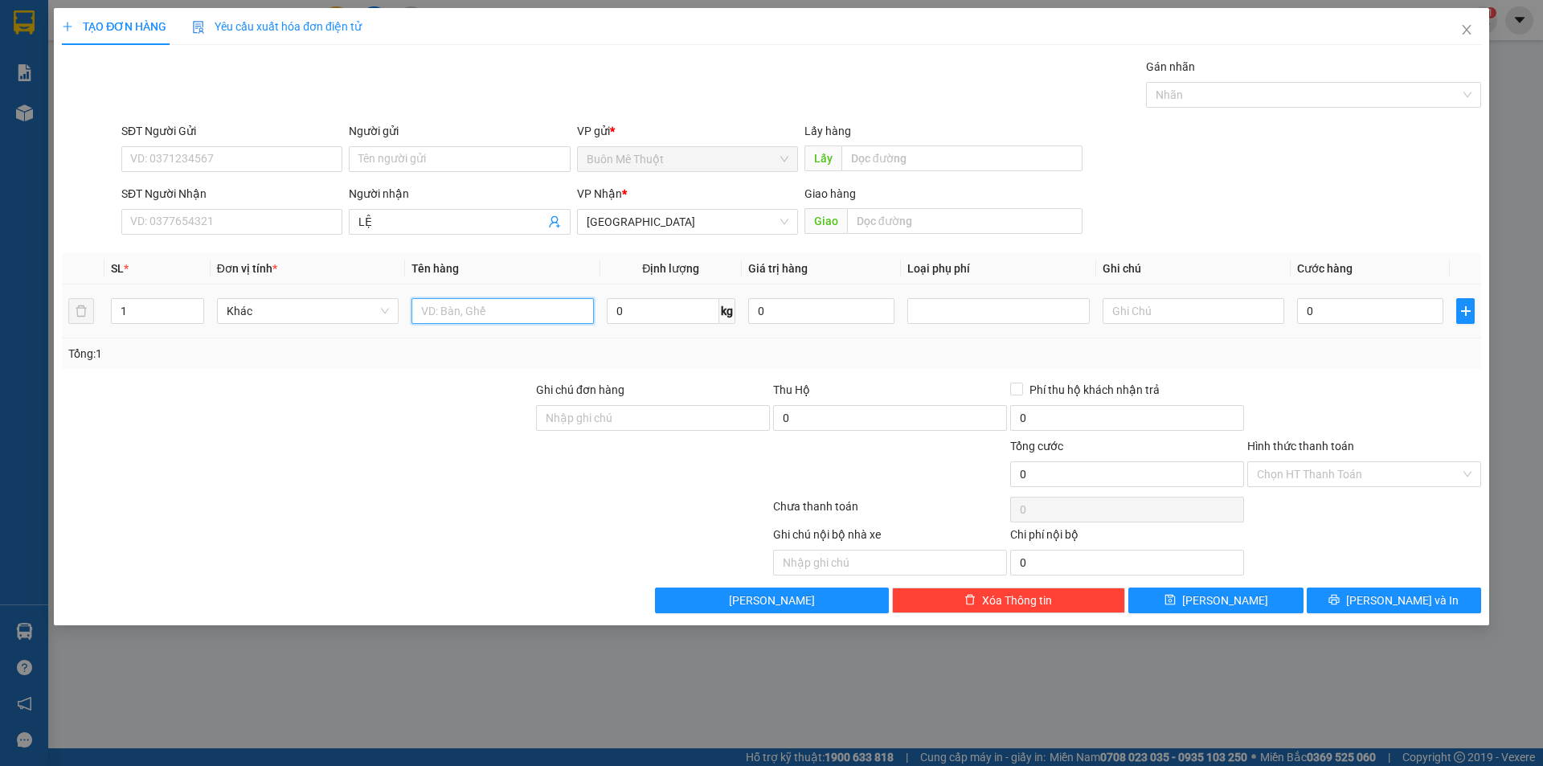
click at [475, 317] on input "text" at bounding box center [502, 311] width 182 height 26
type input "kiện"
click at [1410, 309] on input "0" at bounding box center [1370, 311] width 146 height 26
type input "7"
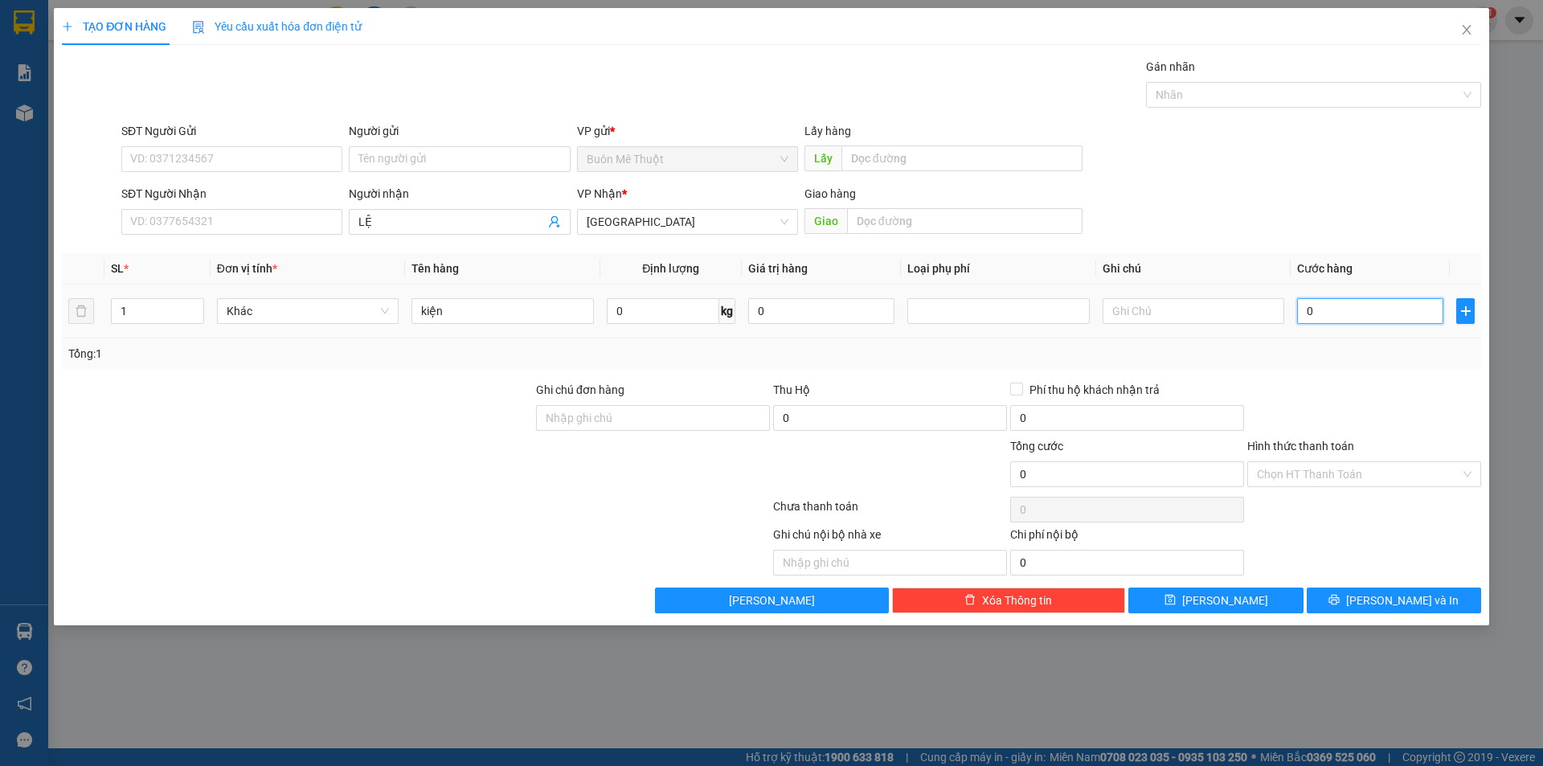
type input "7"
type input "70"
type input "70.000"
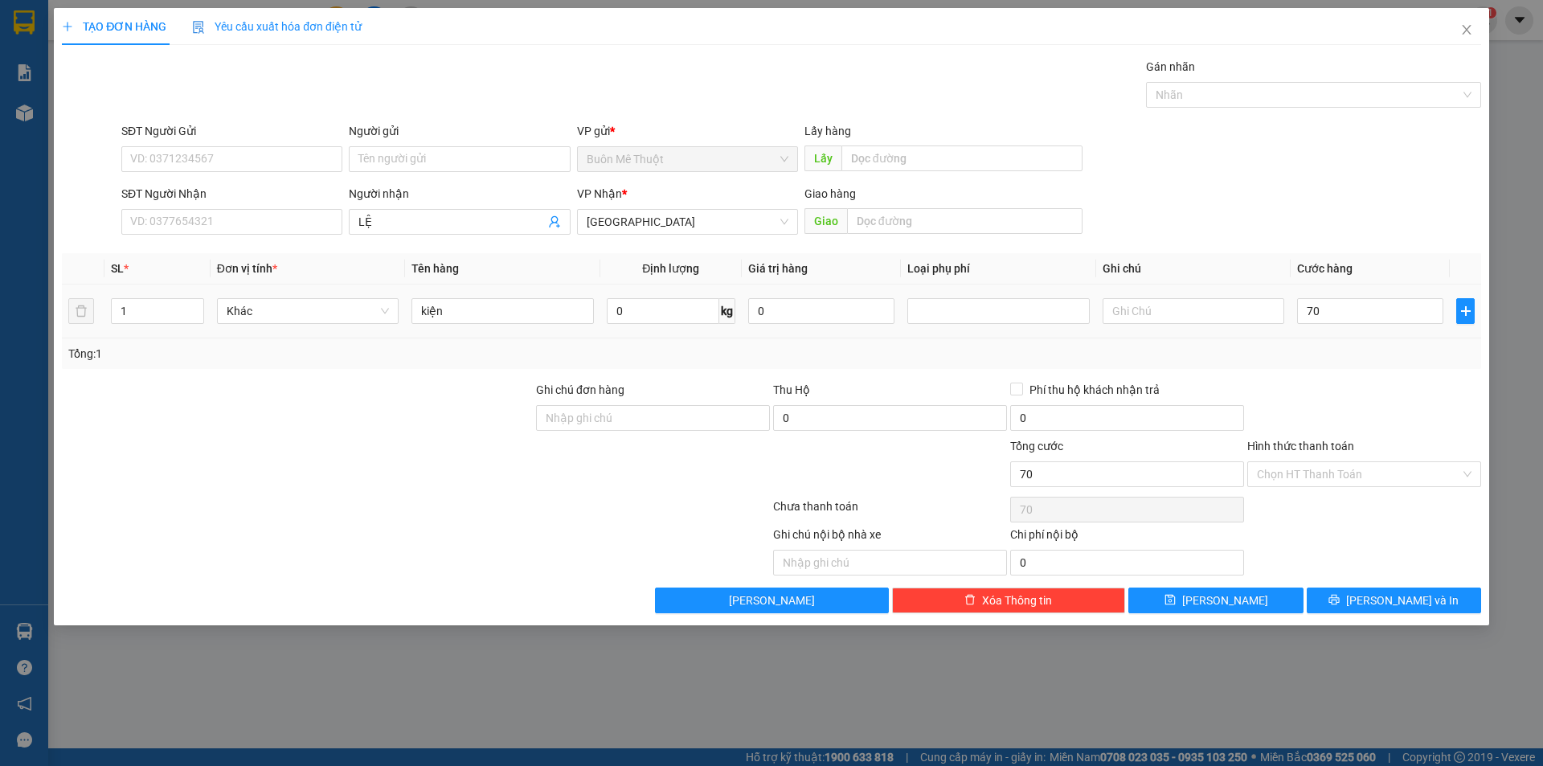
type input "70.000"
drag, startPoint x: 1388, startPoint y: 371, endPoint x: 1389, endPoint y: 489, distance: 117.3
click at [1388, 372] on div "Transit Pickup Surcharge Ids Transit Deliver Surcharge Ids Transit Deliver Surc…" at bounding box center [771, 335] width 1419 height 555
drag, startPoint x: 1348, startPoint y: 477, endPoint x: 1315, endPoint y: 498, distance: 39.7
click at [1345, 481] on input "Hình thức thanh toán" at bounding box center [1358, 474] width 203 height 24
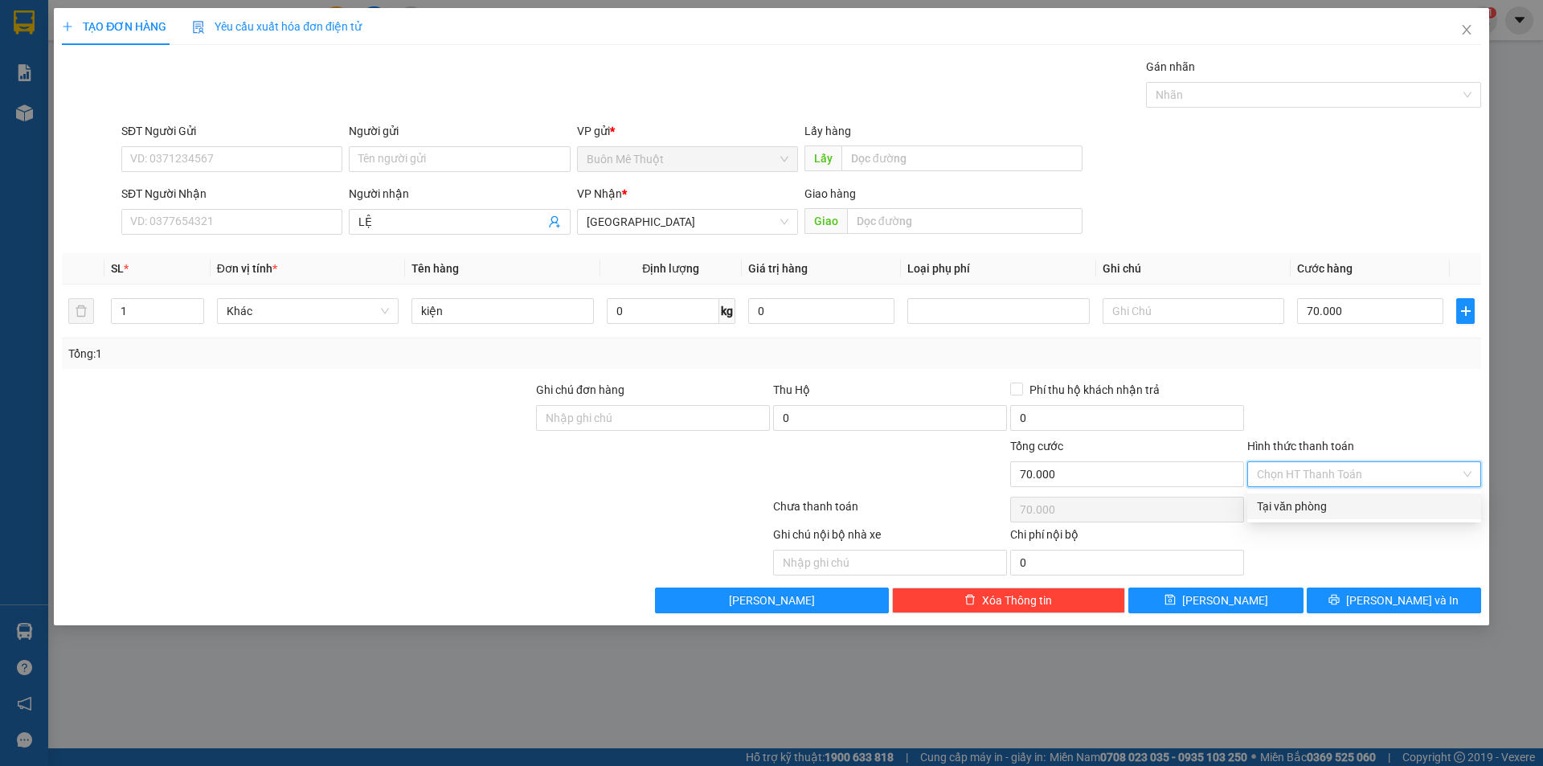
drag, startPoint x: 1315, startPoint y: 498, endPoint x: 1266, endPoint y: 554, distance: 74.0
click at [1314, 500] on div "Tại văn phòng" at bounding box center [1364, 506] width 215 height 18
type input "0"
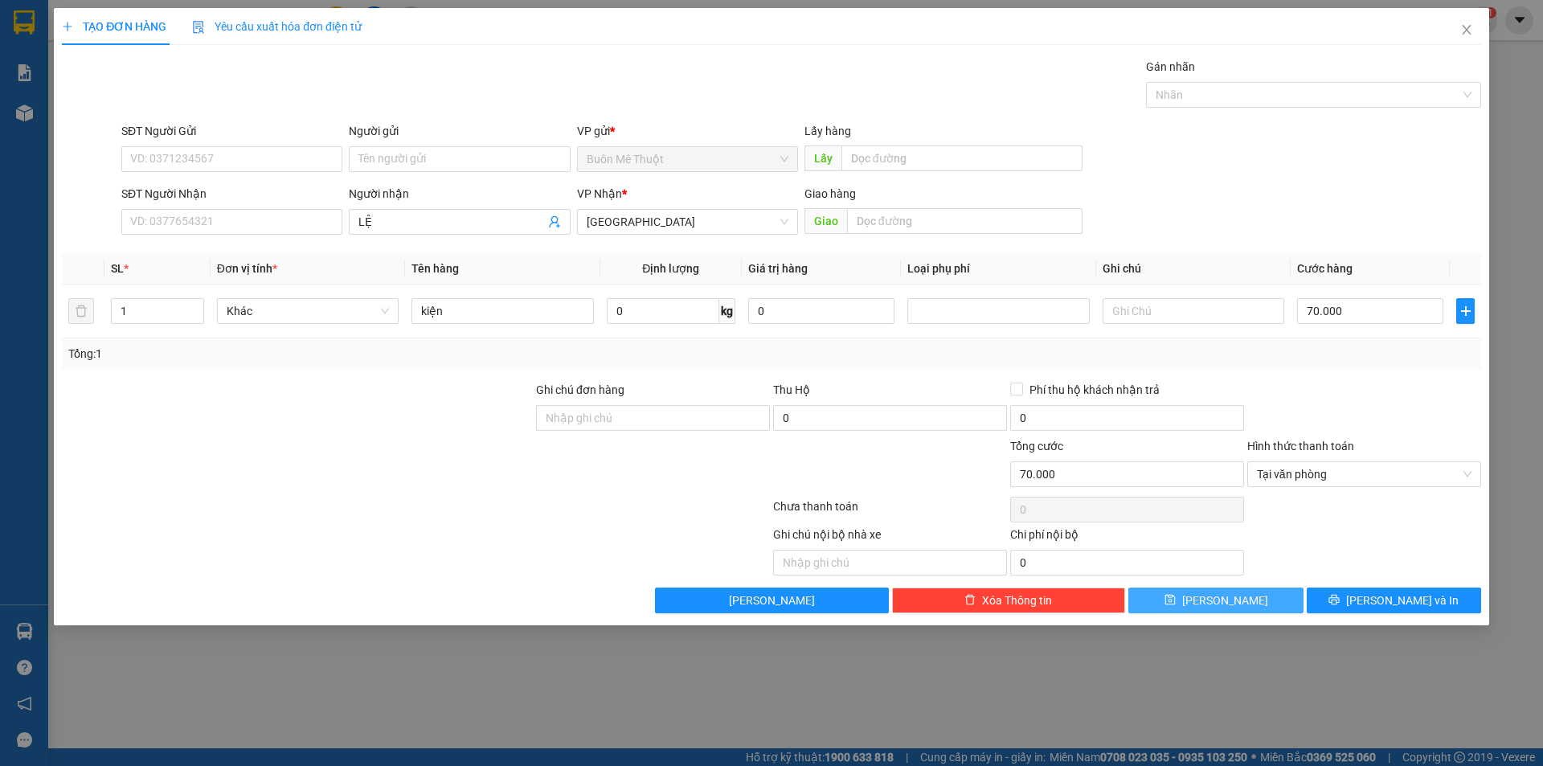
click at [1230, 604] on span "Lưu" at bounding box center [1225, 600] width 86 height 18
type input "0"
click at [1464, 29] on icon "close" at bounding box center [1466, 29] width 13 height 13
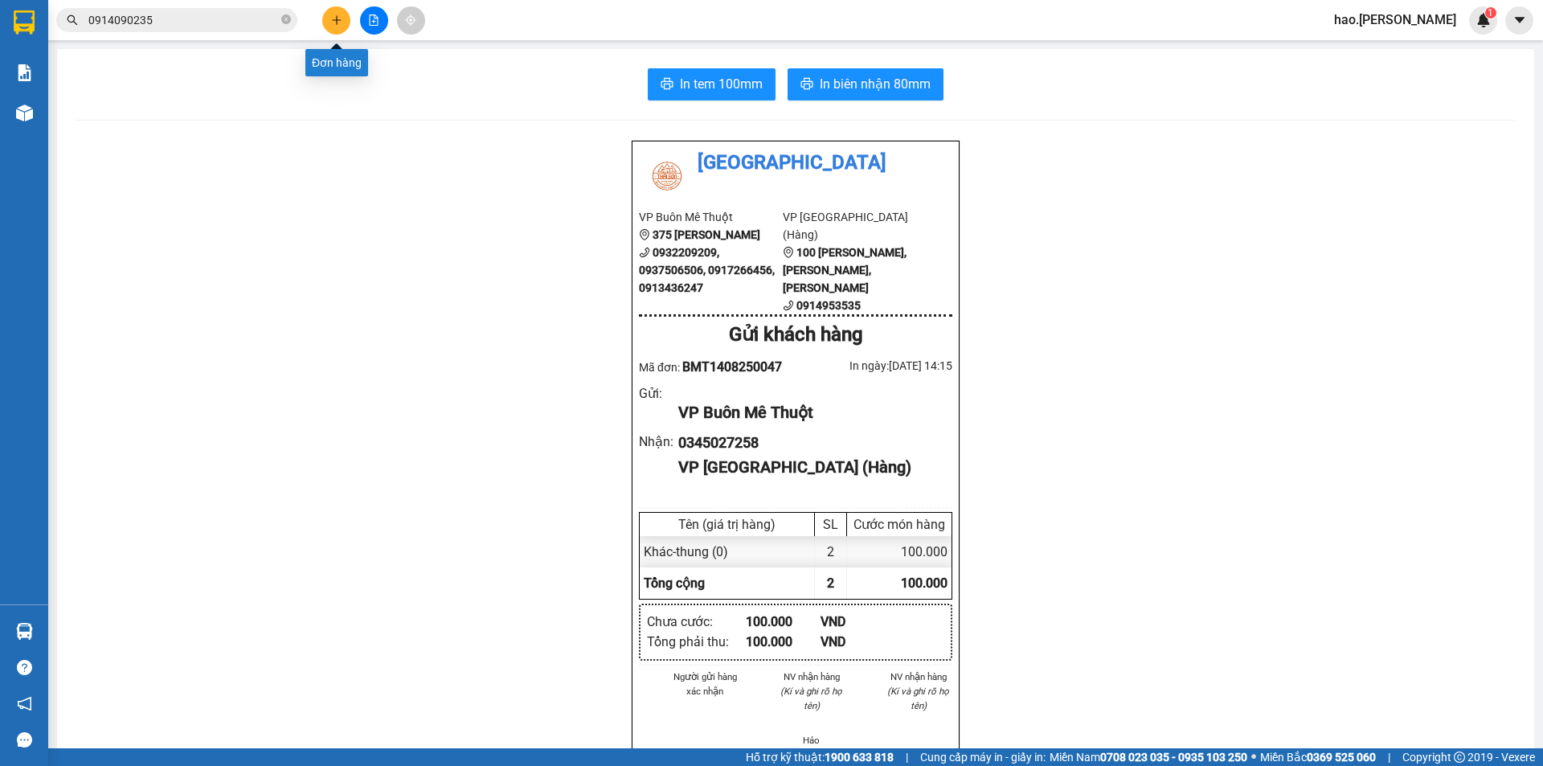
click at [335, 24] on button at bounding box center [336, 20] width 28 height 28
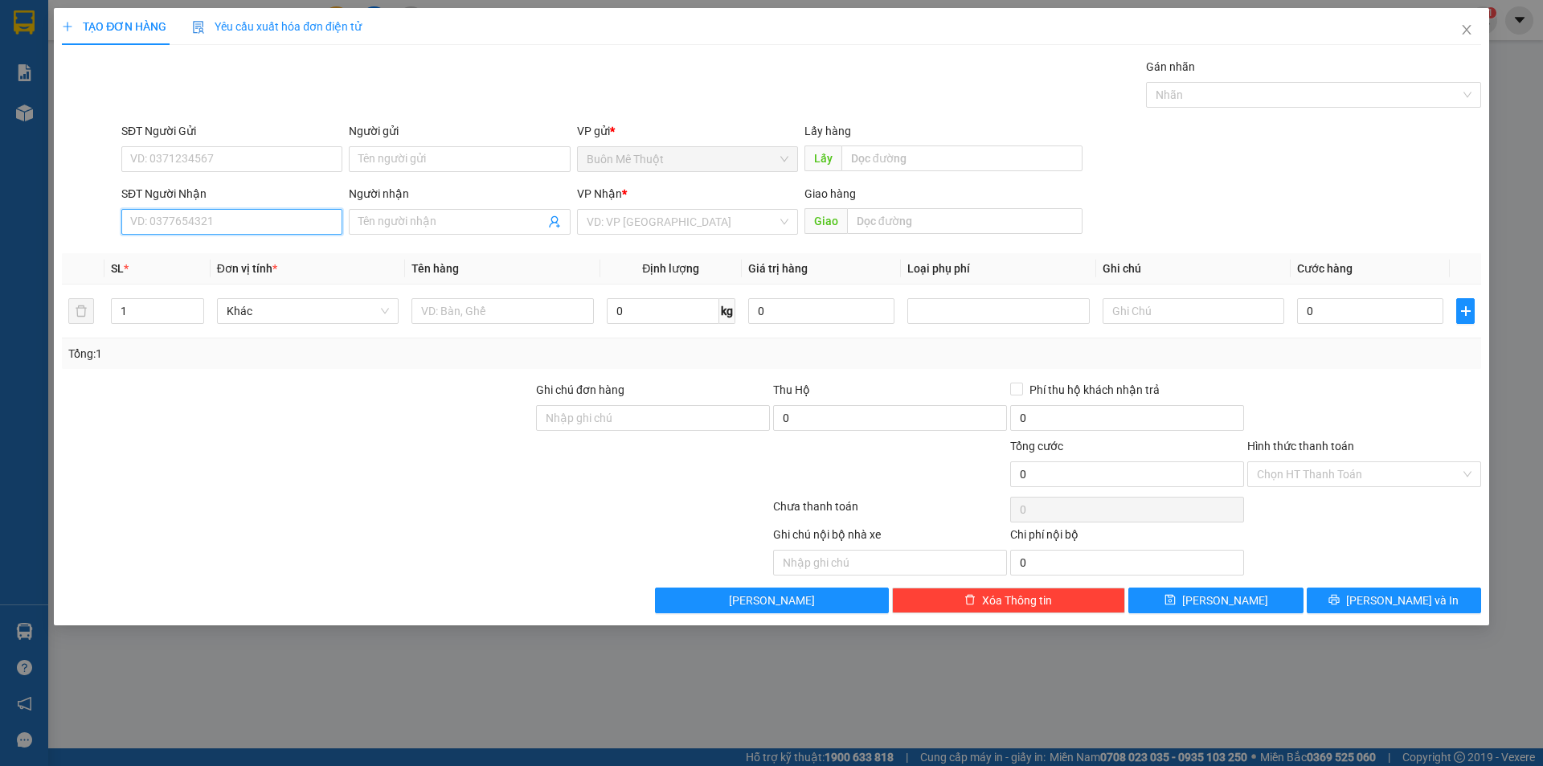
click at [179, 221] on input "SĐT Người Nhận" at bounding box center [231, 222] width 221 height 26
type input "0935476517"
click at [243, 227] on input "0935476517" at bounding box center [231, 222] width 221 height 26
click at [1473, 34] on span "Close" at bounding box center [1466, 30] width 45 height 45
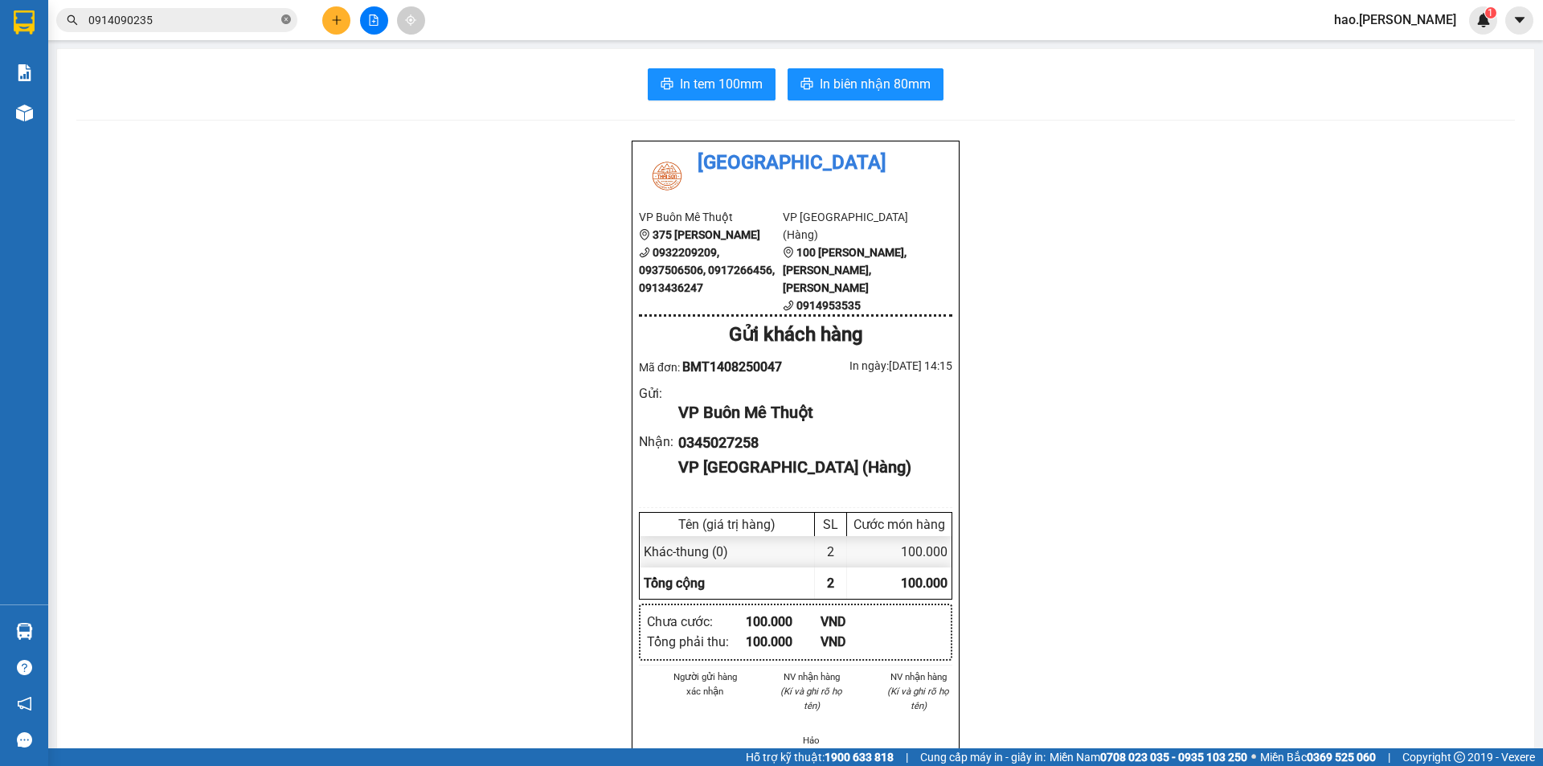
click at [284, 21] on icon "close-circle" at bounding box center [286, 19] width 10 height 10
click at [230, 26] on input "text" at bounding box center [183, 20] width 190 height 18
paste input "0935476517"
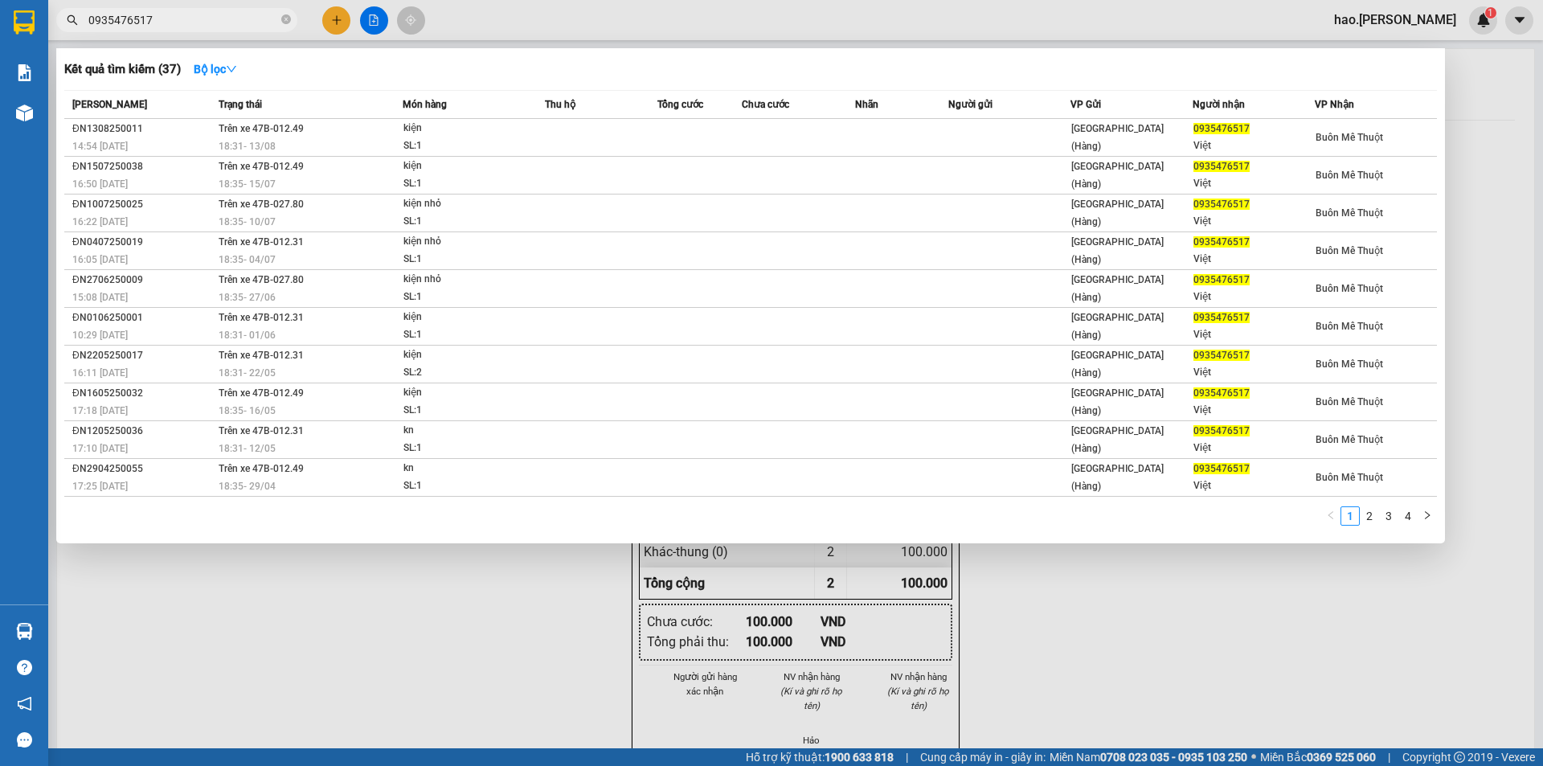
type input "0935476517"
click at [332, 27] on div at bounding box center [771, 383] width 1543 height 766
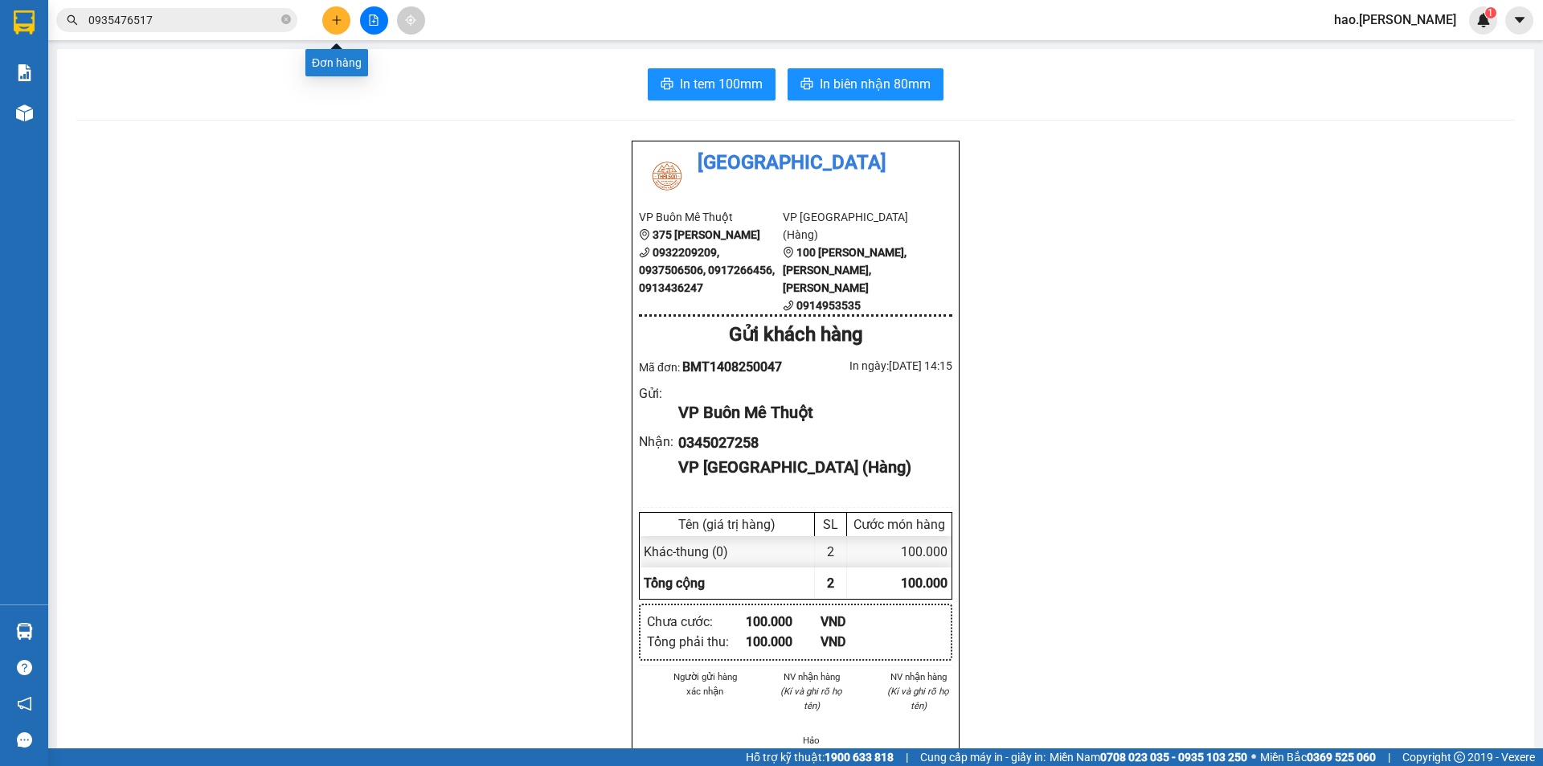
click at [360, 27] on div at bounding box center [373, 20] width 121 height 28
click at [342, 31] on button at bounding box center [336, 20] width 28 height 28
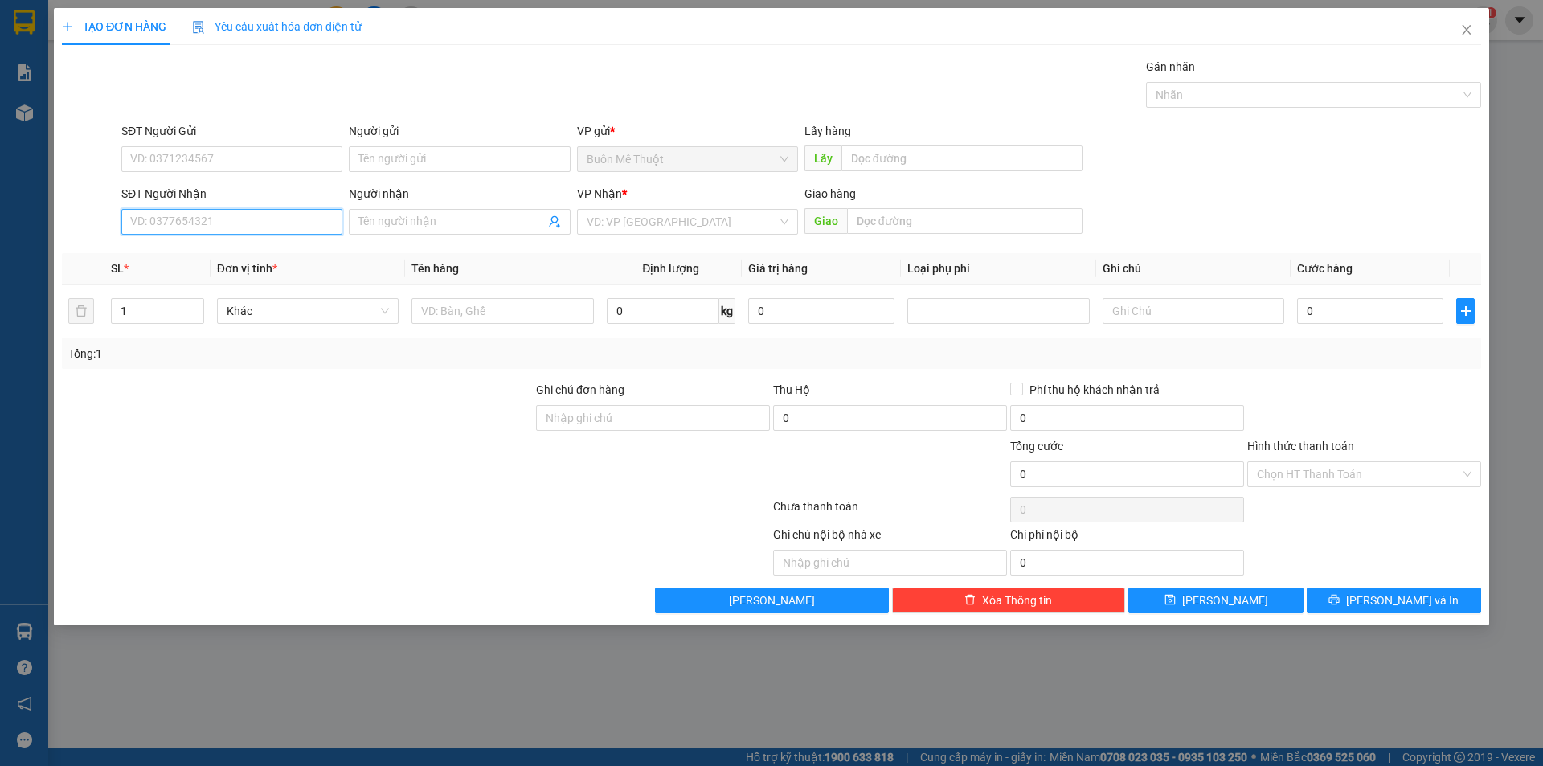
click at [178, 222] on input "SĐT Người Nhận" at bounding box center [231, 222] width 221 height 26
click at [150, 272] on div "0983555057" at bounding box center [232, 280] width 202 height 18
type input "0983555057"
type input "Tam Kỳ"
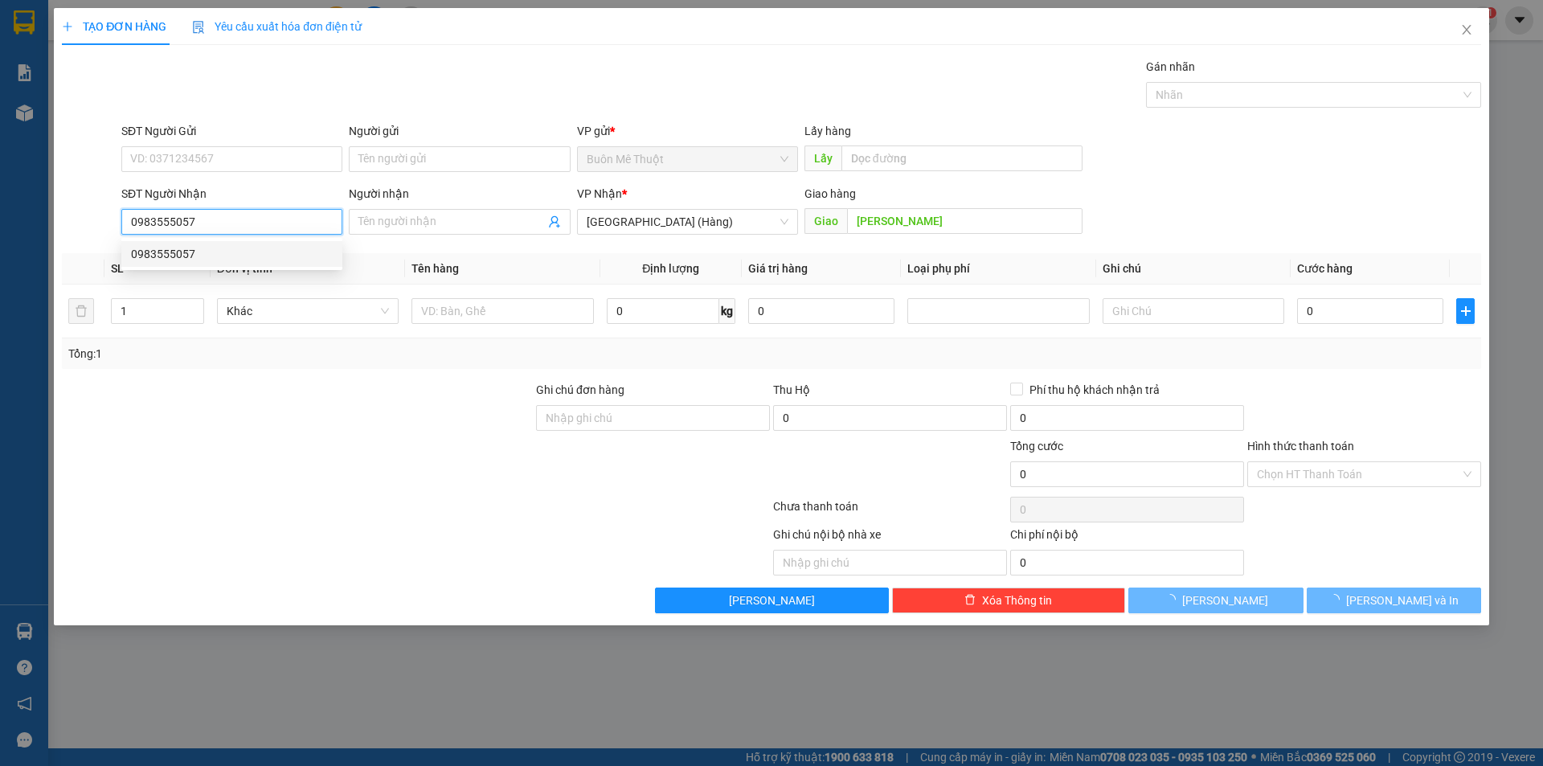
type input "100.000"
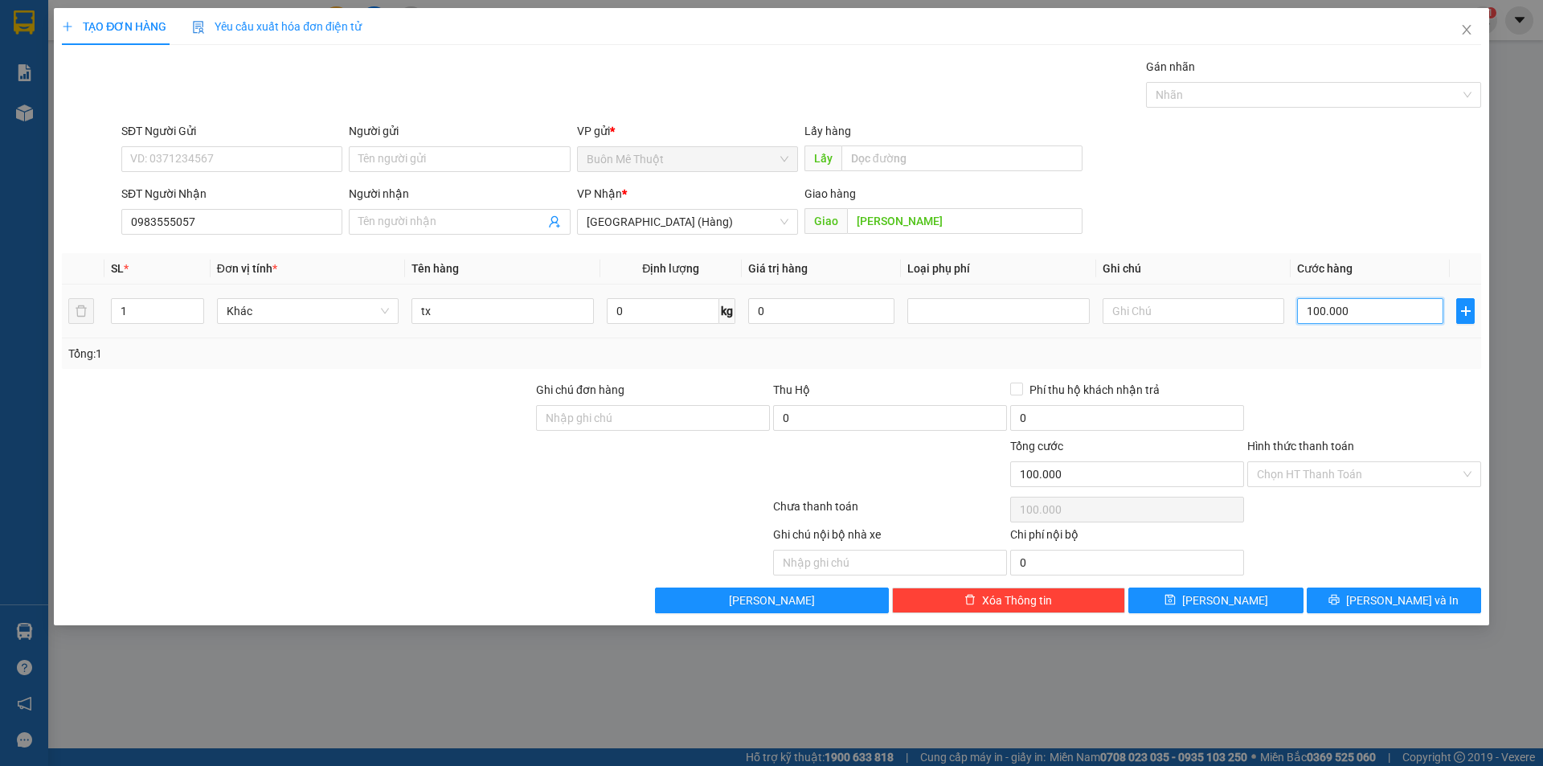
click at [1369, 321] on input "100.000" at bounding box center [1370, 311] width 146 height 26
click at [1307, 378] on div "Transit Pickup Surcharge Ids Transit Deliver Surcharge Ids Transit Deliver Surc…" at bounding box center [771, 335] width 1419 height 555
click at [1307, 479] on input "Hình thức thanh toán" at bounding box center [1358, 474] width 203 height 24
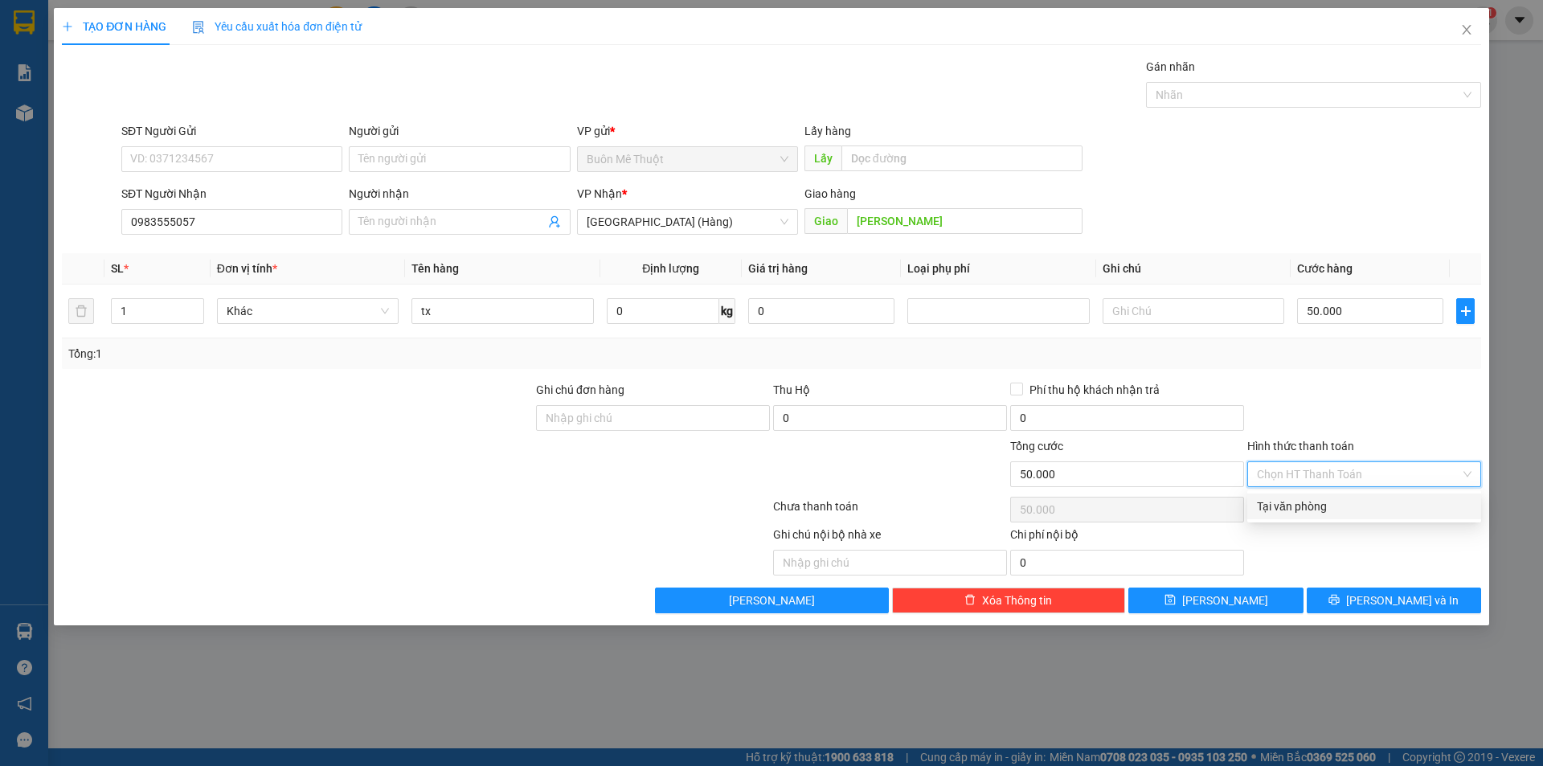
click at [1287, 516] on div "Tại văn phòng" at bounding box center [1364, 506] width 234 height 26
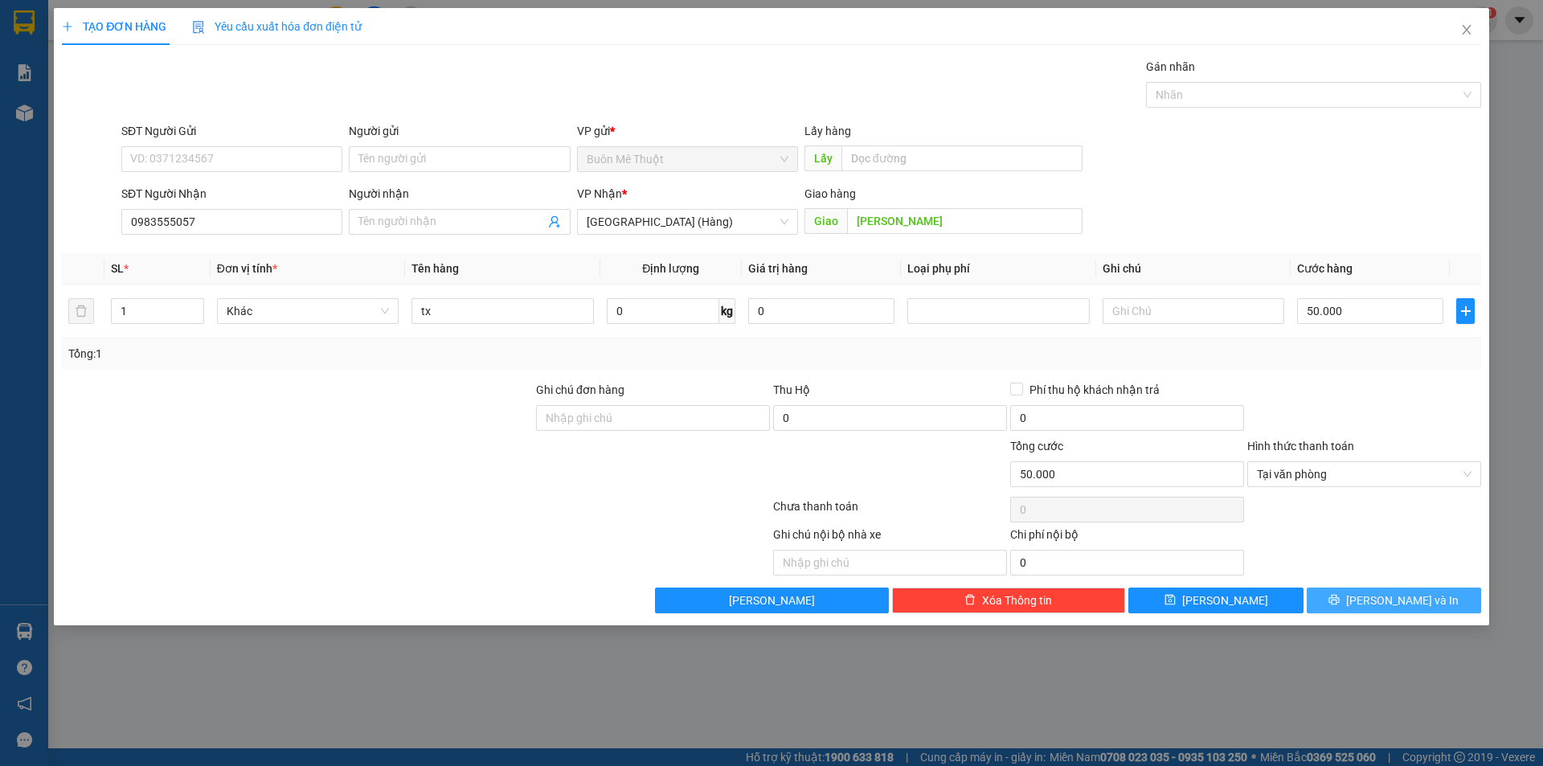
click at [1361, 608] on button "Lưu và In" at bounding box center [1394, 600] width 174 height 26
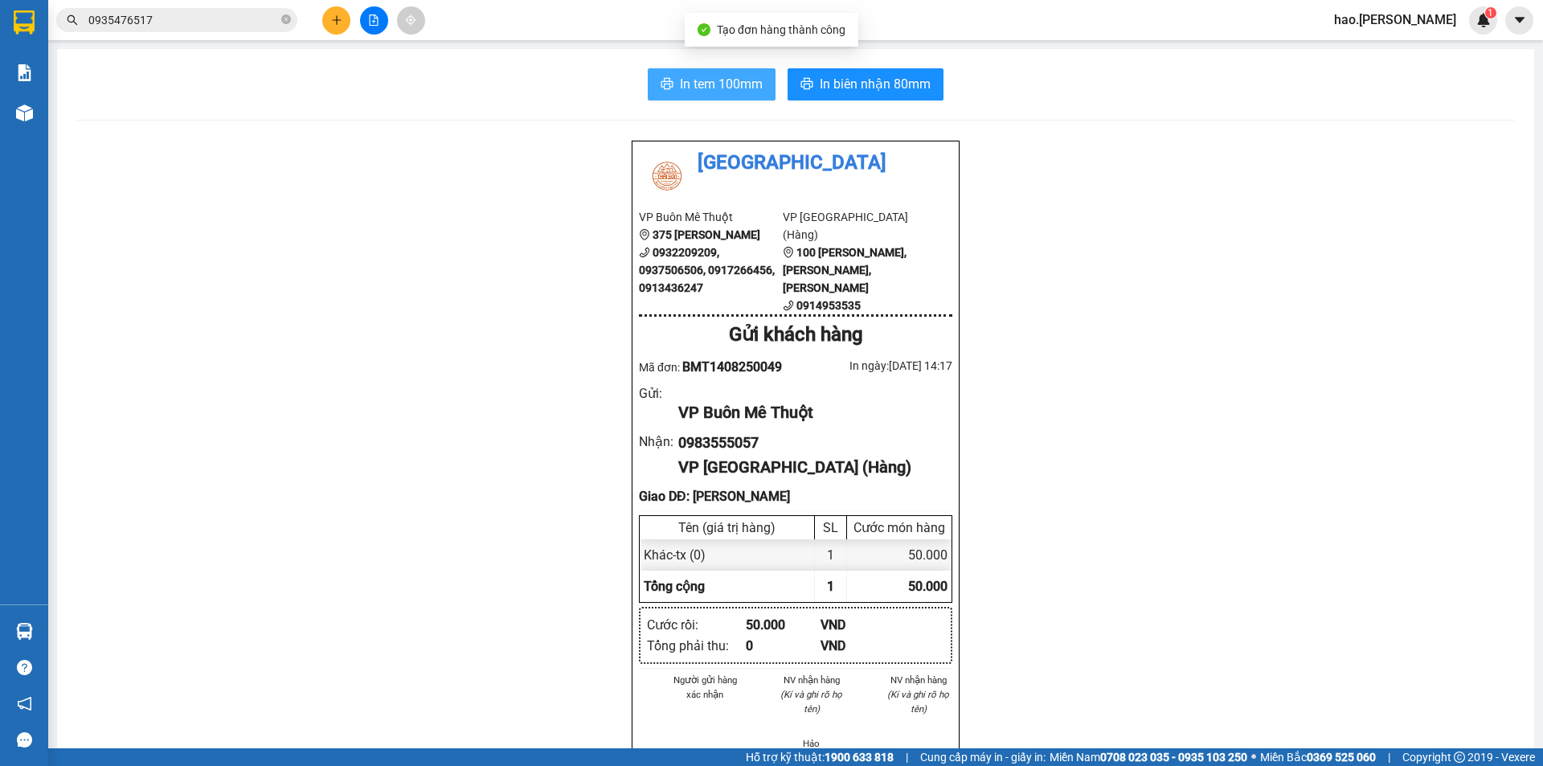
click at [693, 79] on span "In tem 100mm" at bounding box center [721, 84] width 83 height 20
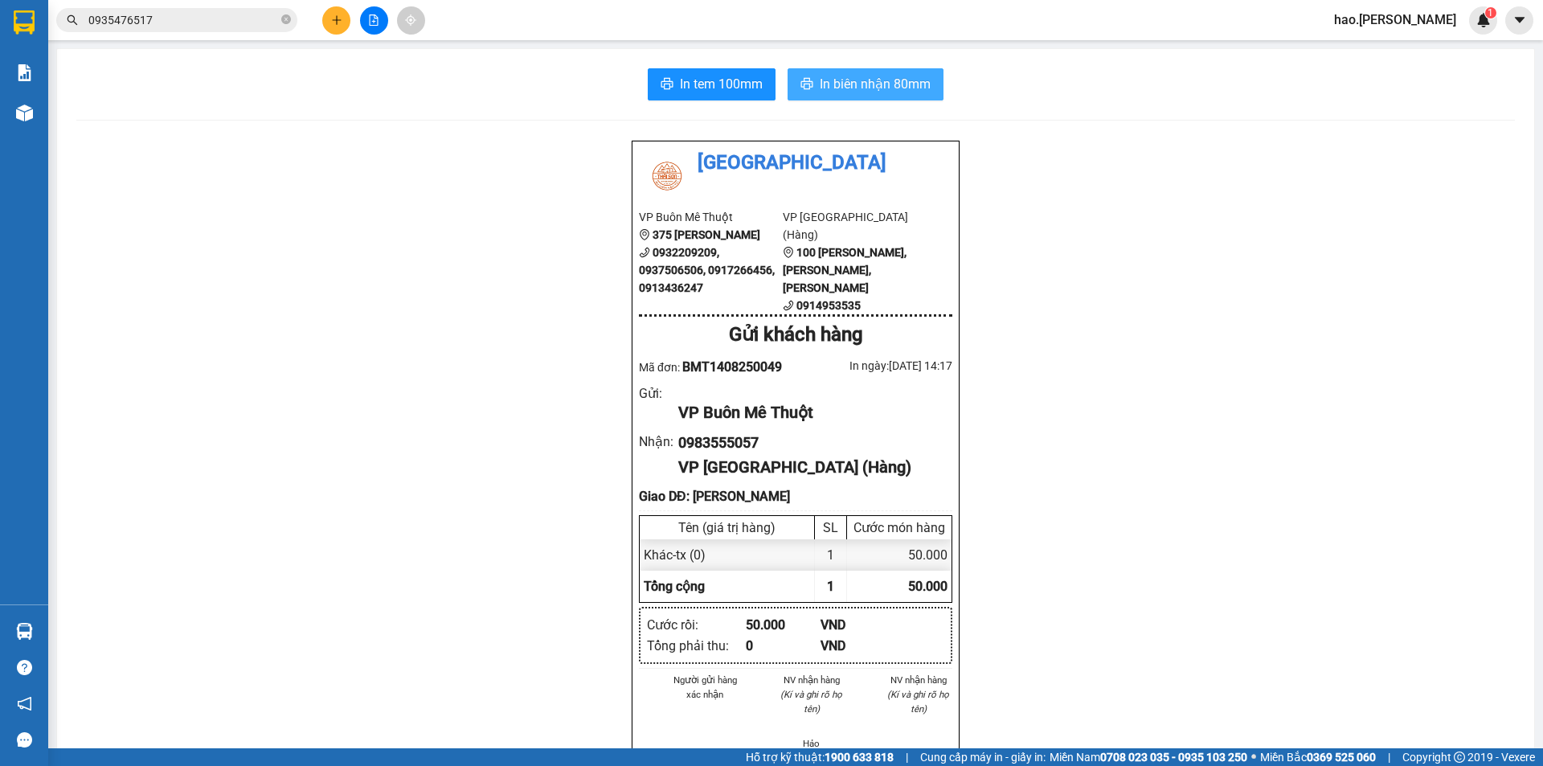
click at [873, 83] on span "In biên nhận 80mm" at bounding box center [875, 84] width 111 height 20
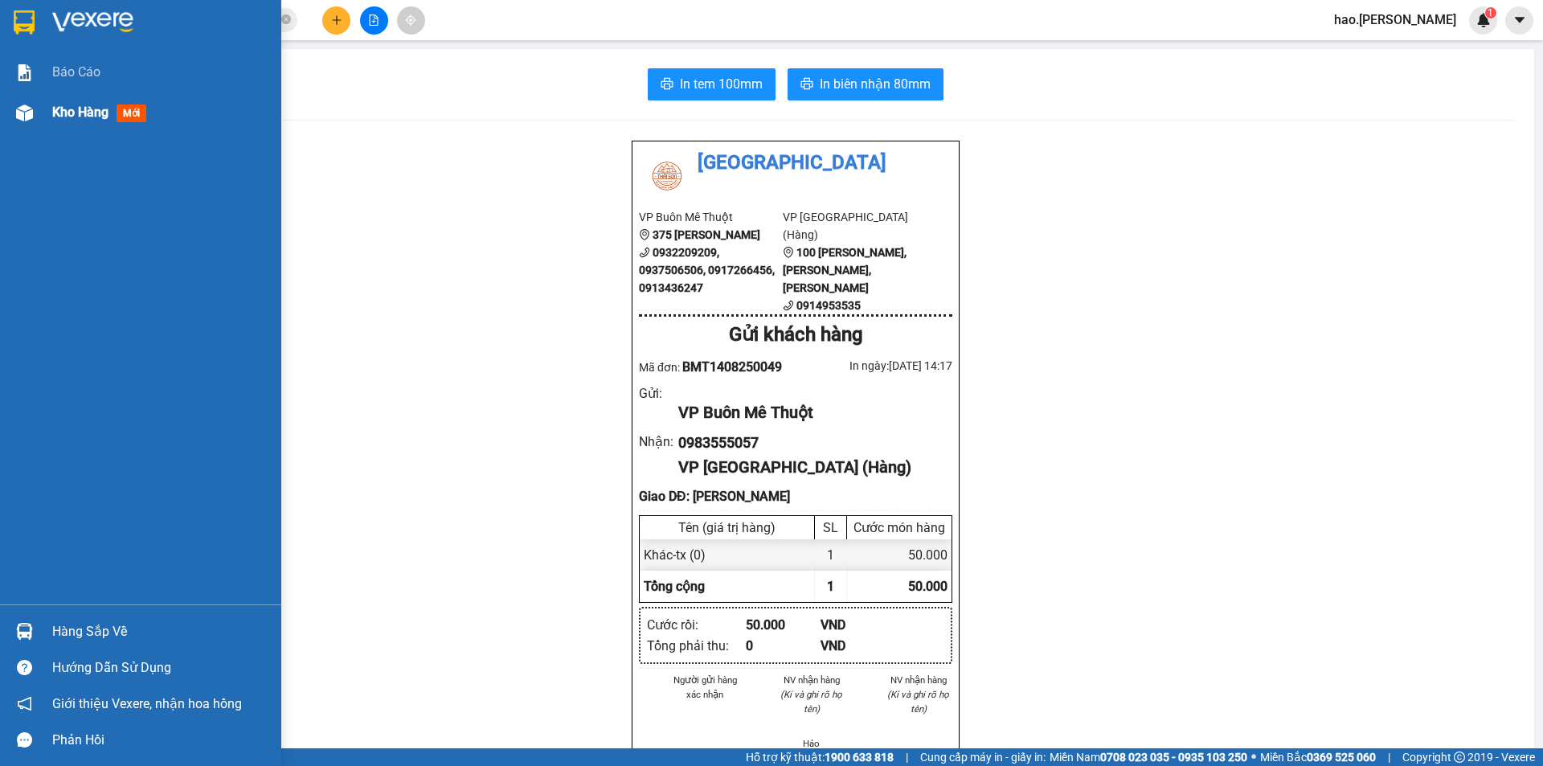
click at [32, 116] on img at bounding box center [24, 112] width 17 height 17
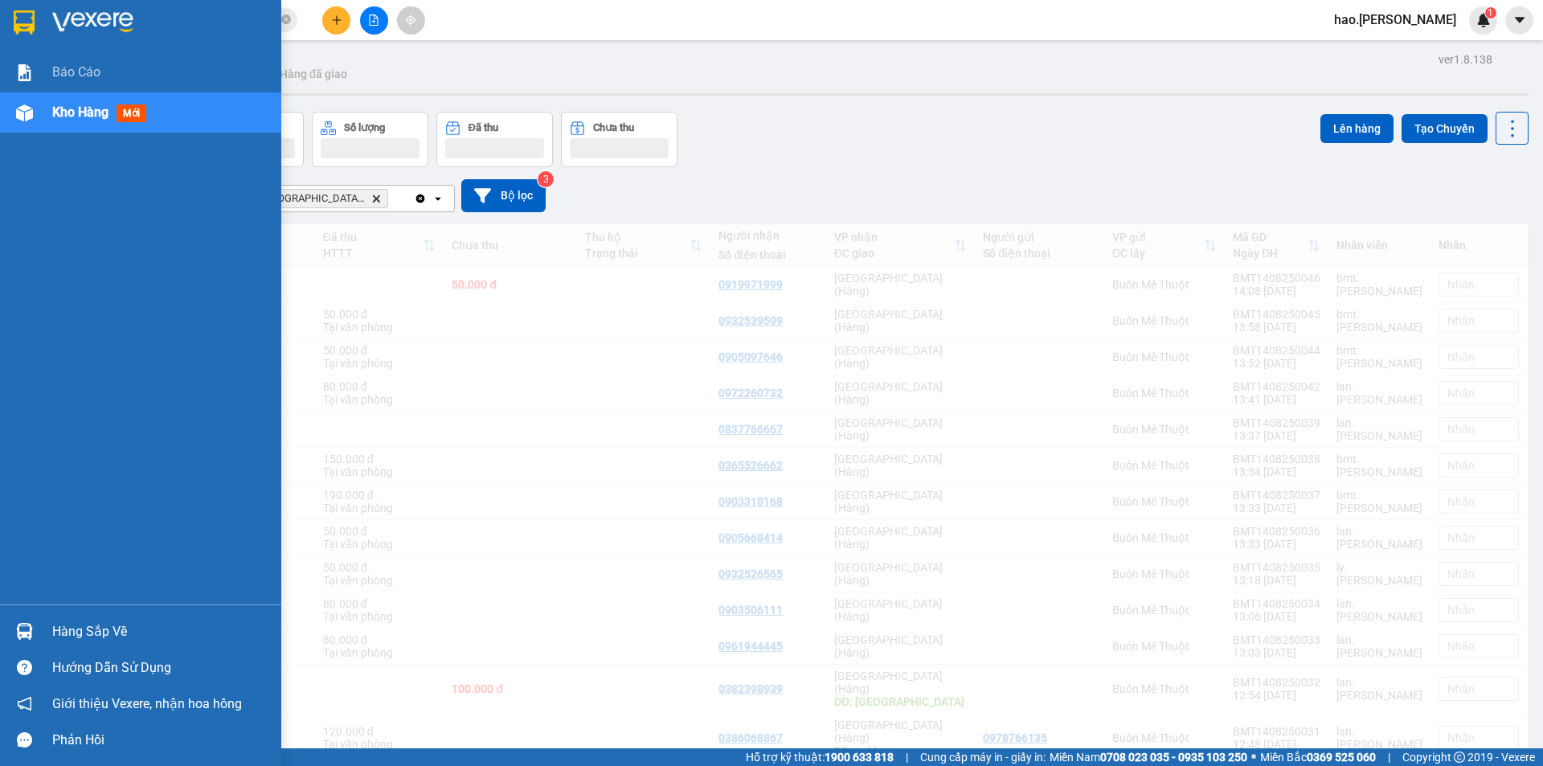
click at [96, 108] on span "Kho hàng" at bounding box center [80, 111] width 56 height 15
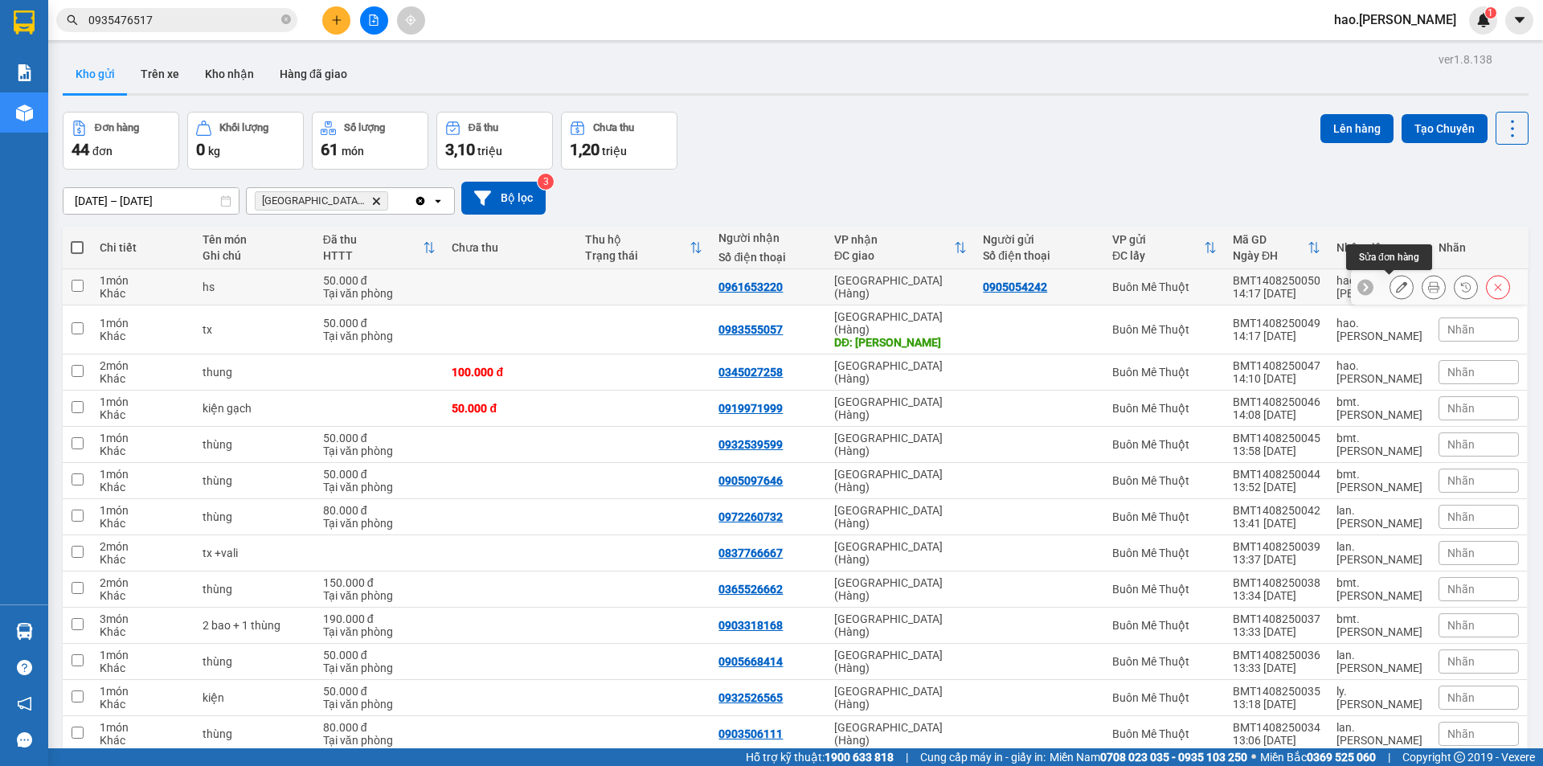
click at [1422, 285] on button at bounding box center [1433, 287] width 23 height 28
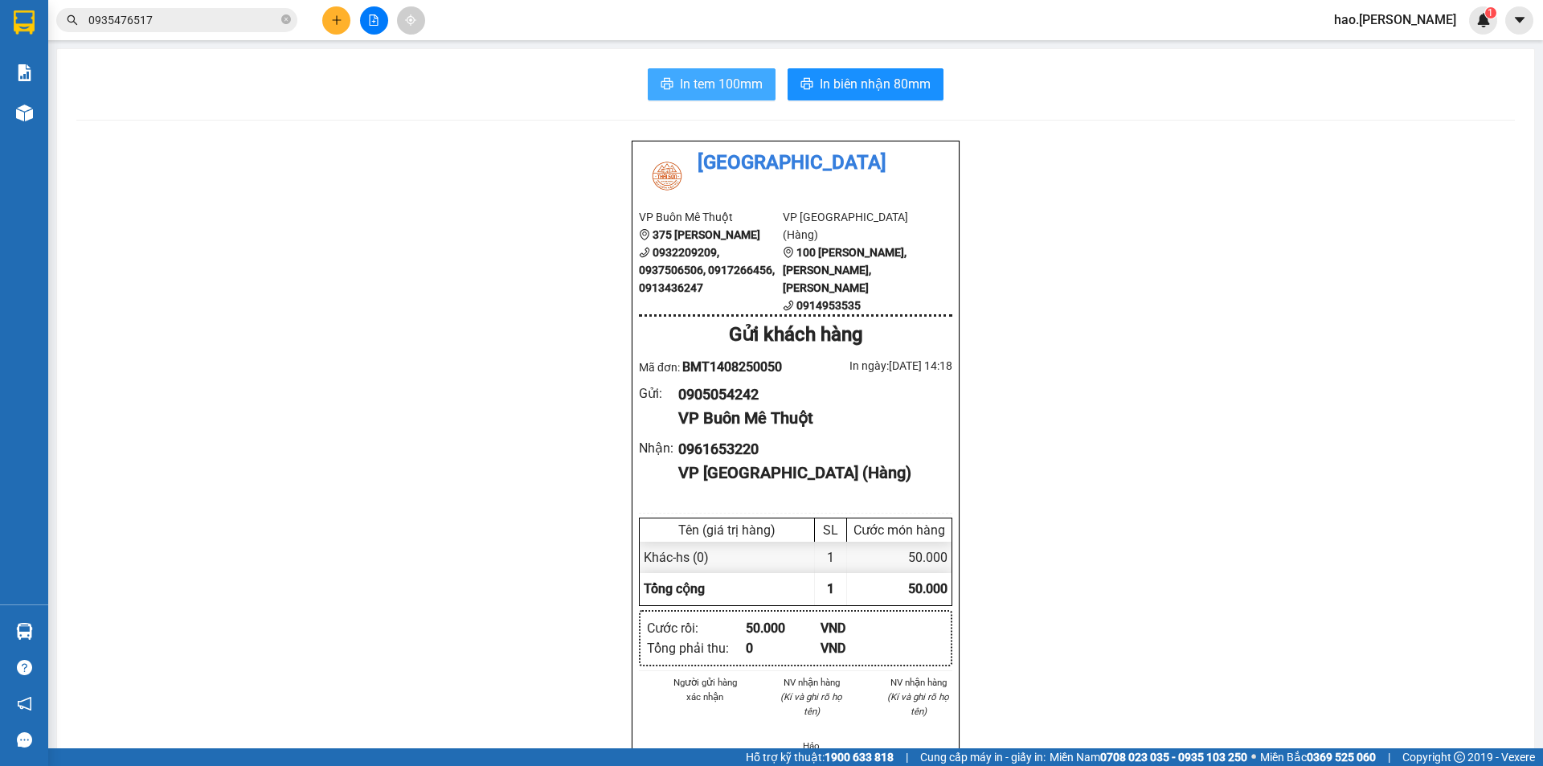
click at [706, 90] on span "In tem 100mm" at bounding box center [721, 84] width 83 height 20
click at [376, 18] on icon "file-add" at bounding box center [373, 19] width 11 height 11
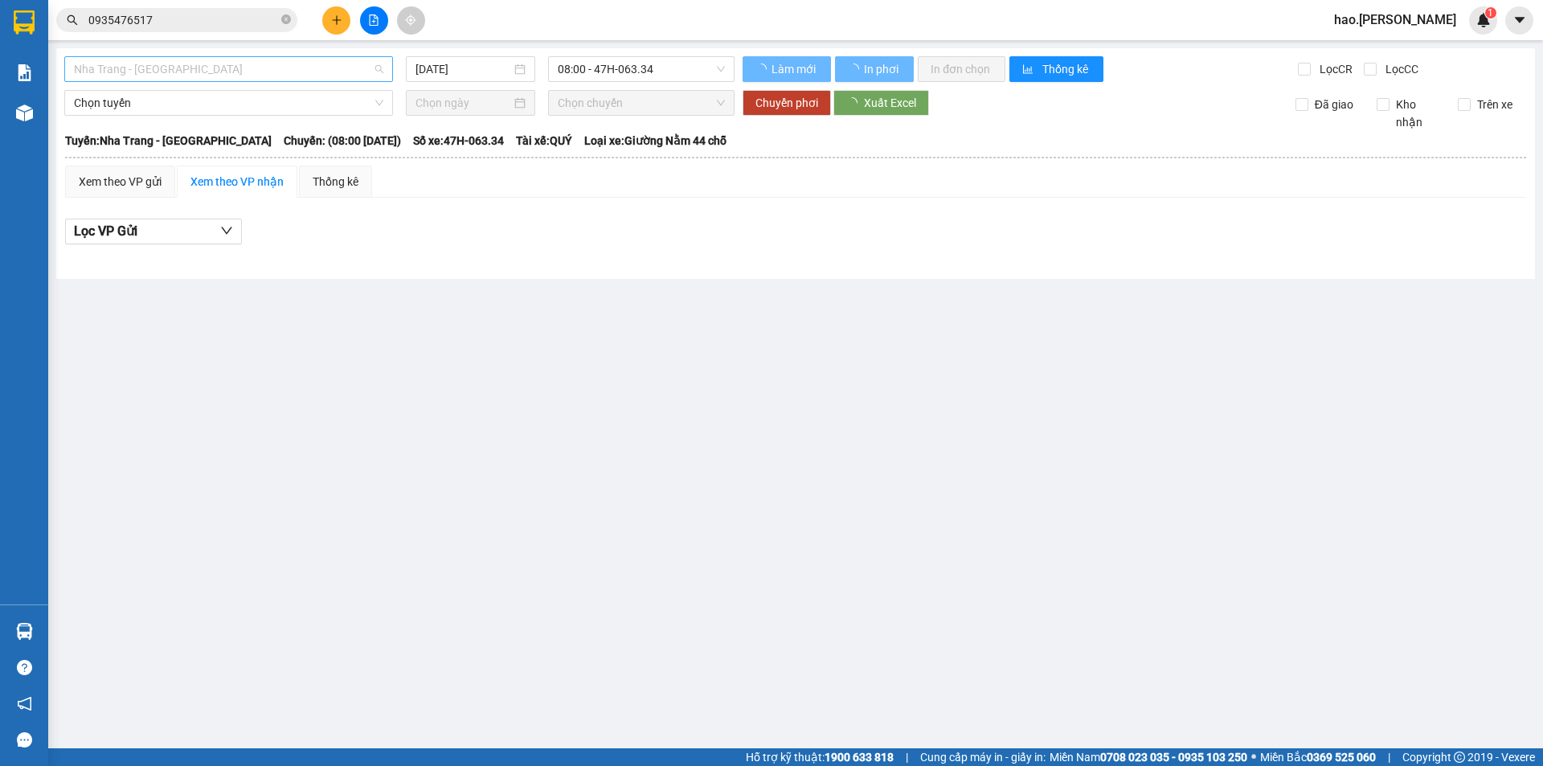
click at [252, 80] on span "Nha Trang - Buôn Ma Thuột" at bounding box center [228, 69] width 309 height 24
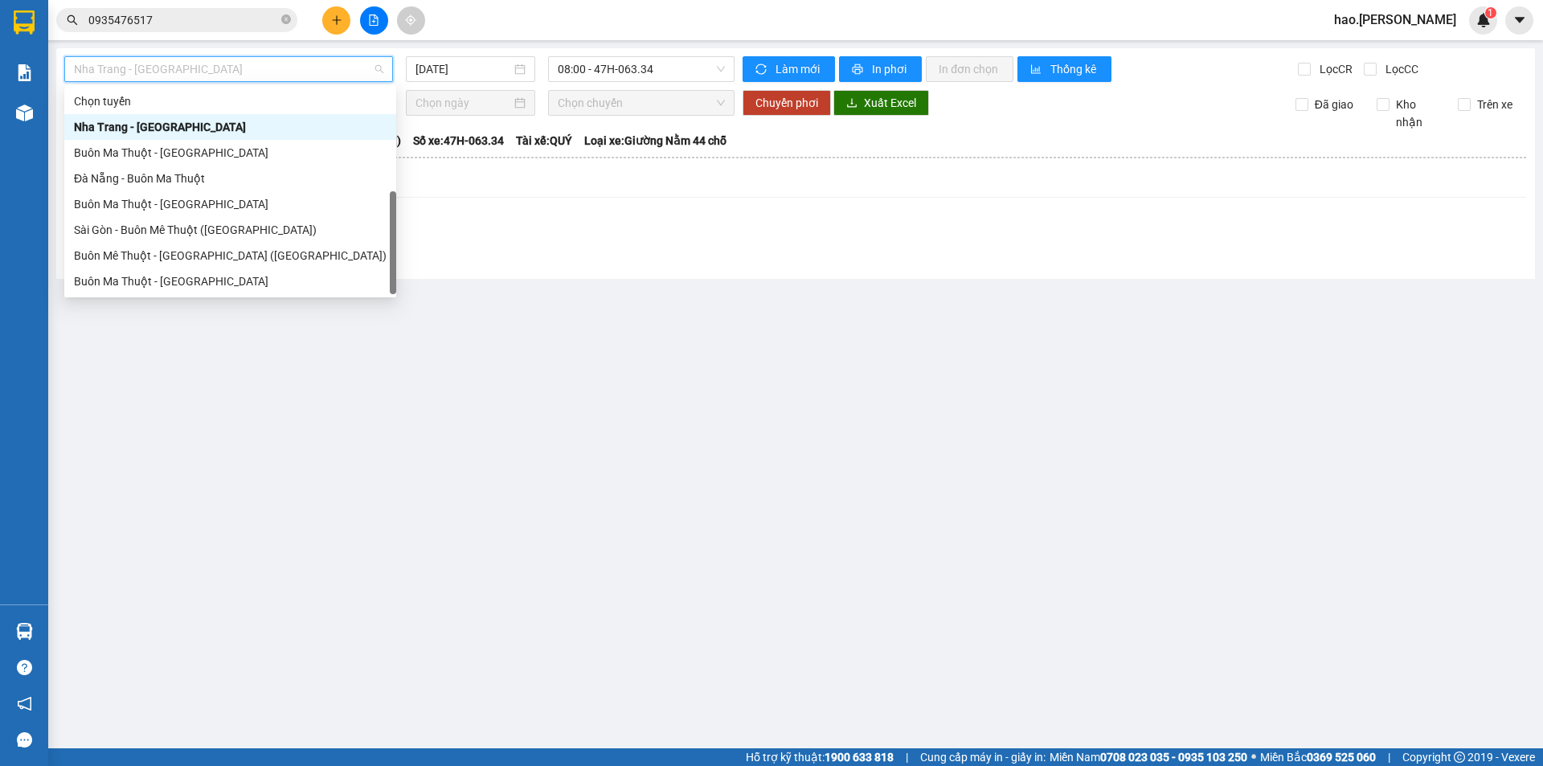
click at [173, 298] on div "Sài Gòn - Buôn Ma Thuột" at bounding box center [230, 307] width 313 height 18
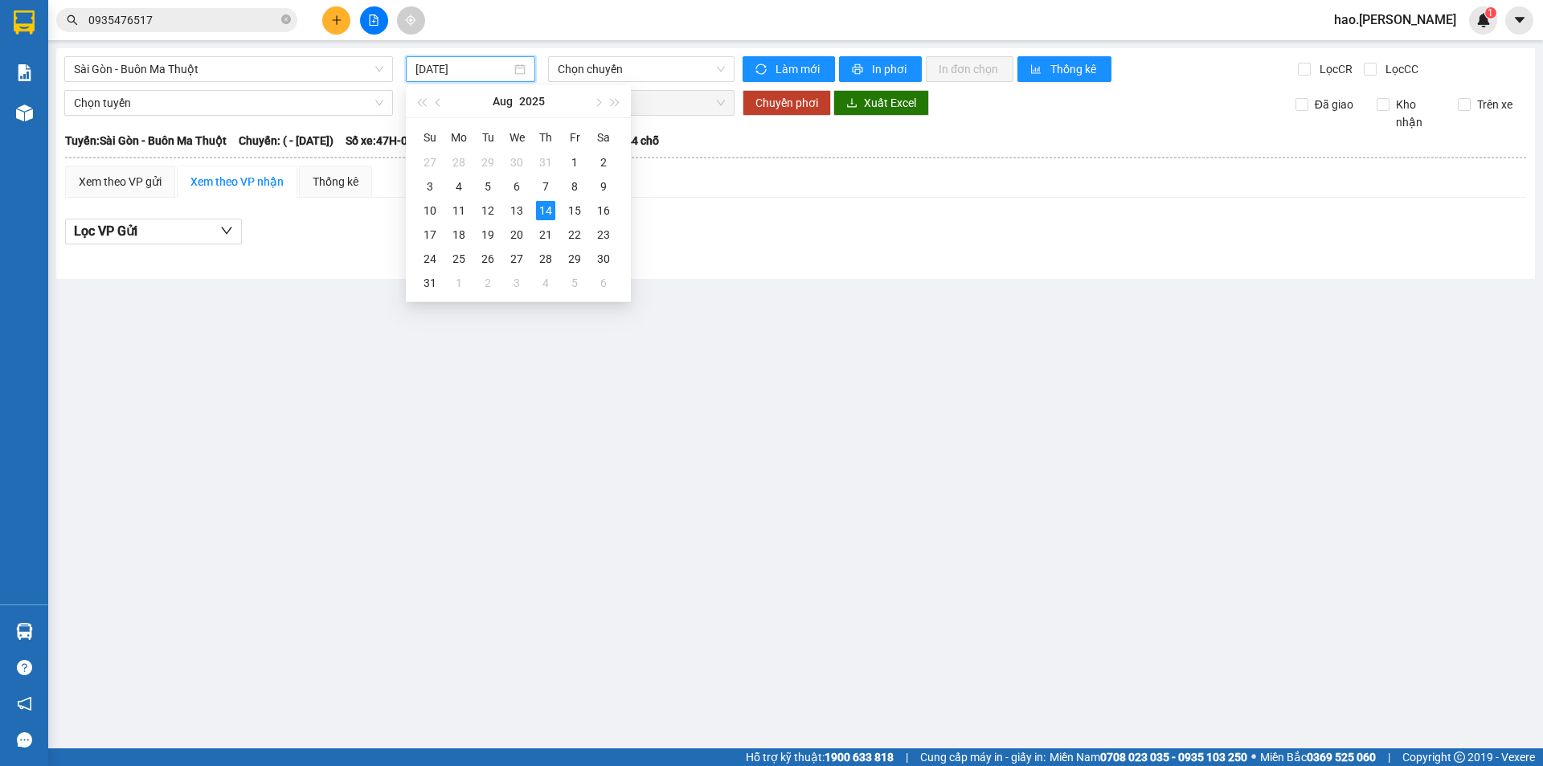
click at [485, 65] on input "14/08/2025" at bounding box center [463, 69] width 96 height 18
click at [484, 206] on div "12" at bounding box center [487, 210] width 19 height 19
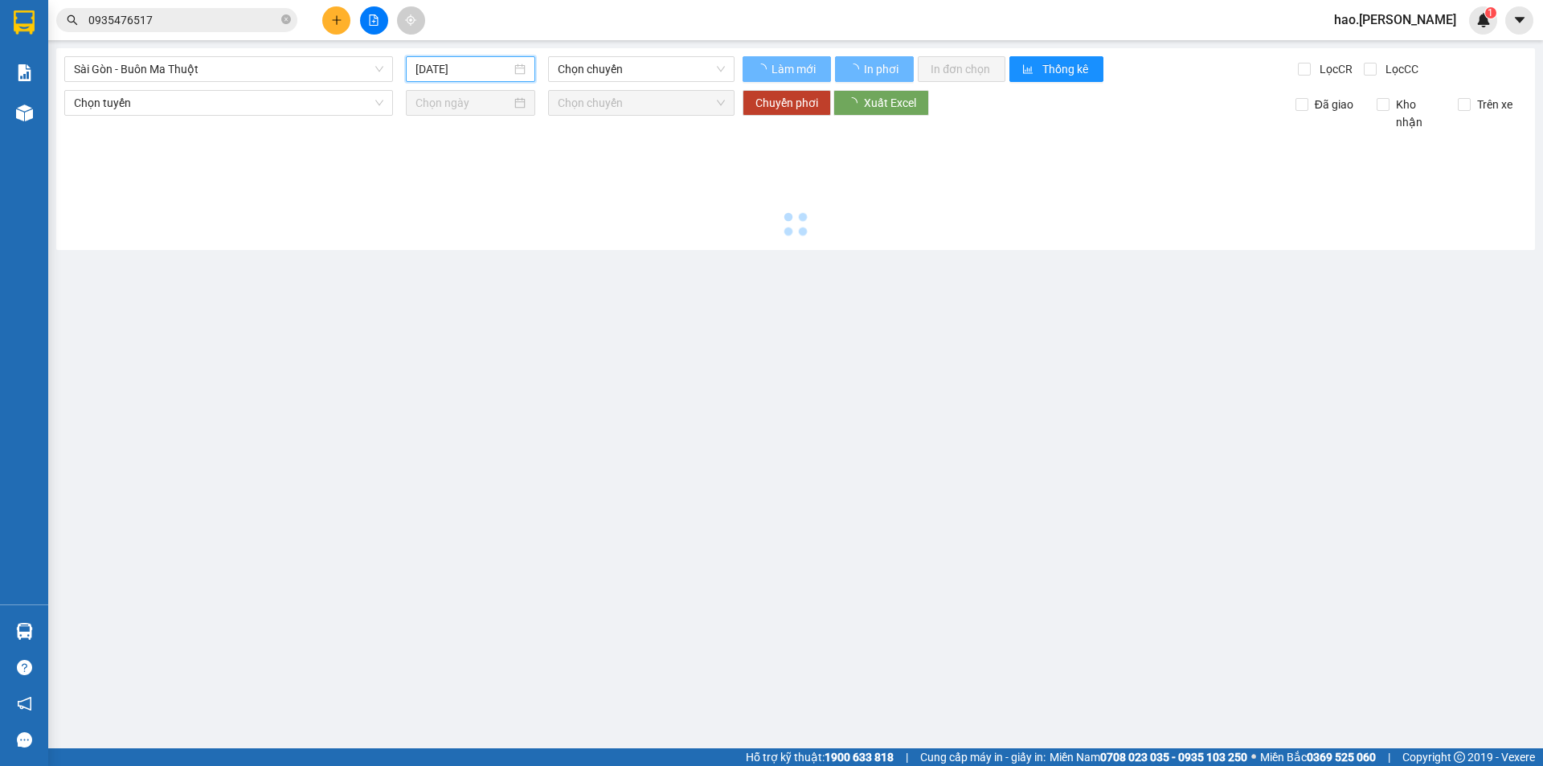
type input "12/08/2025"
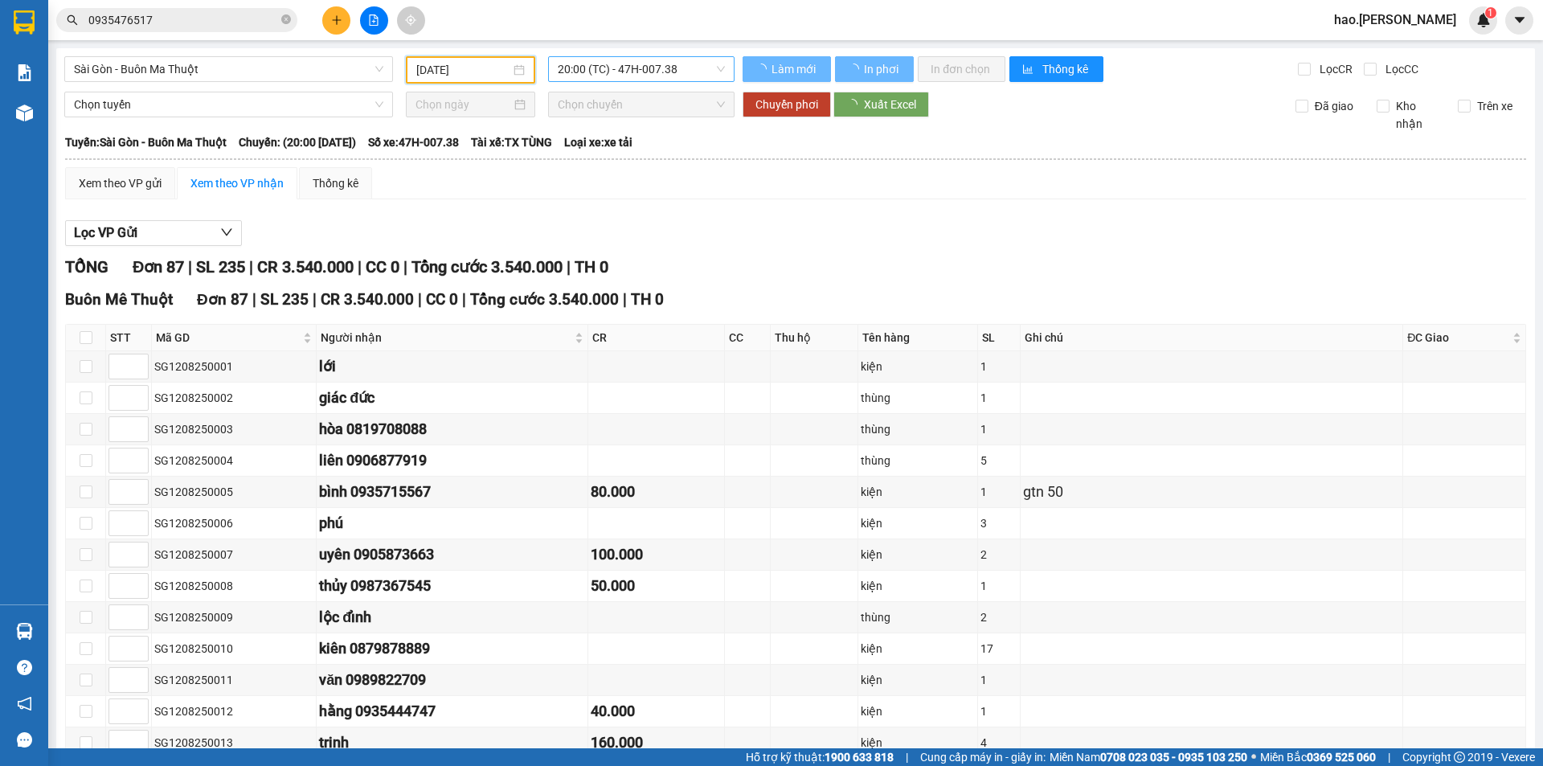
click at [665, 72] on span "20:00 (TC) - 47H-007.38" at bounding box center [641, 69] width 167 height 24
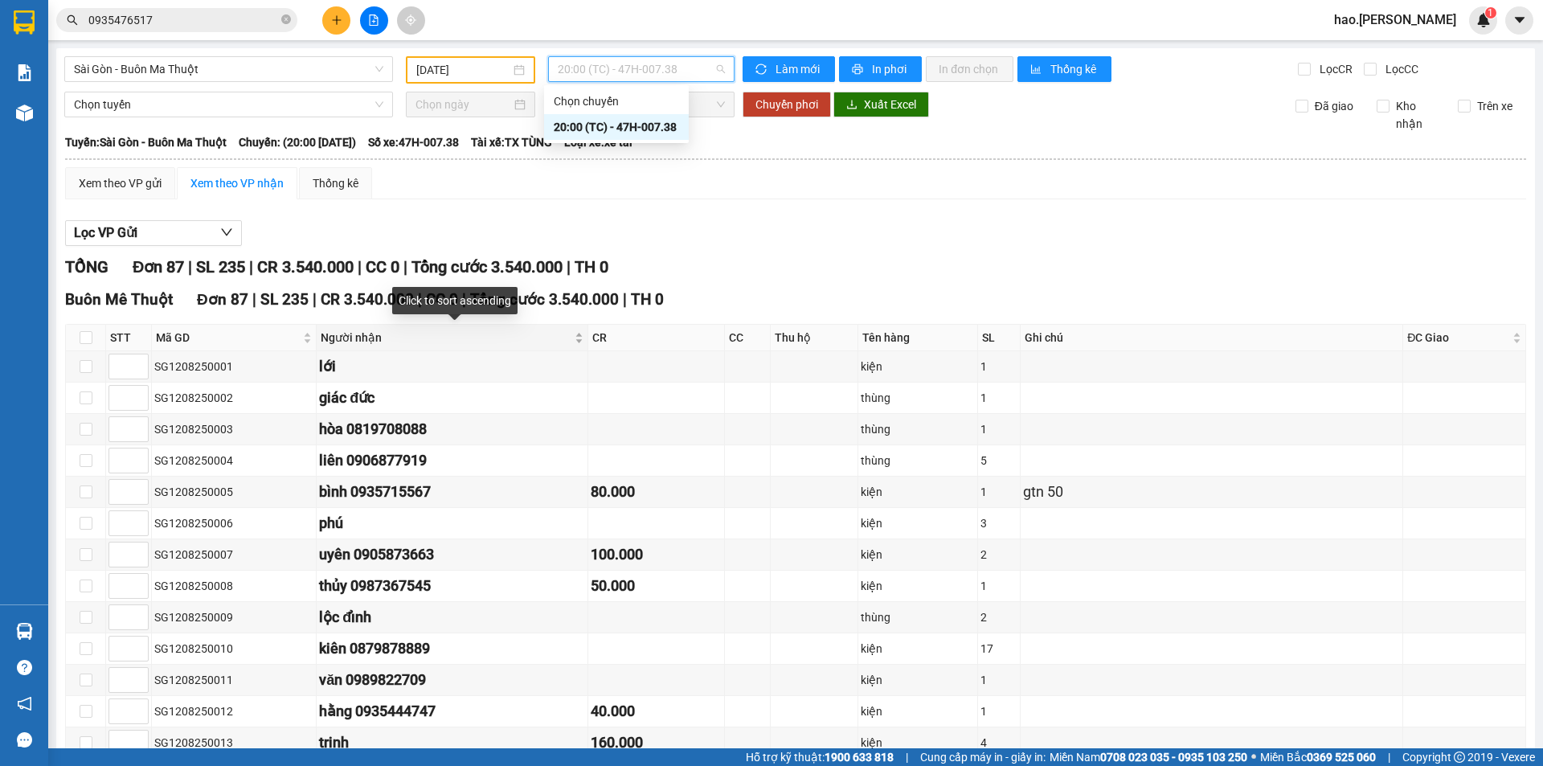
click at [583, 342] on div "Người nhận" at bounding box center [452, 338] width 263 height 18
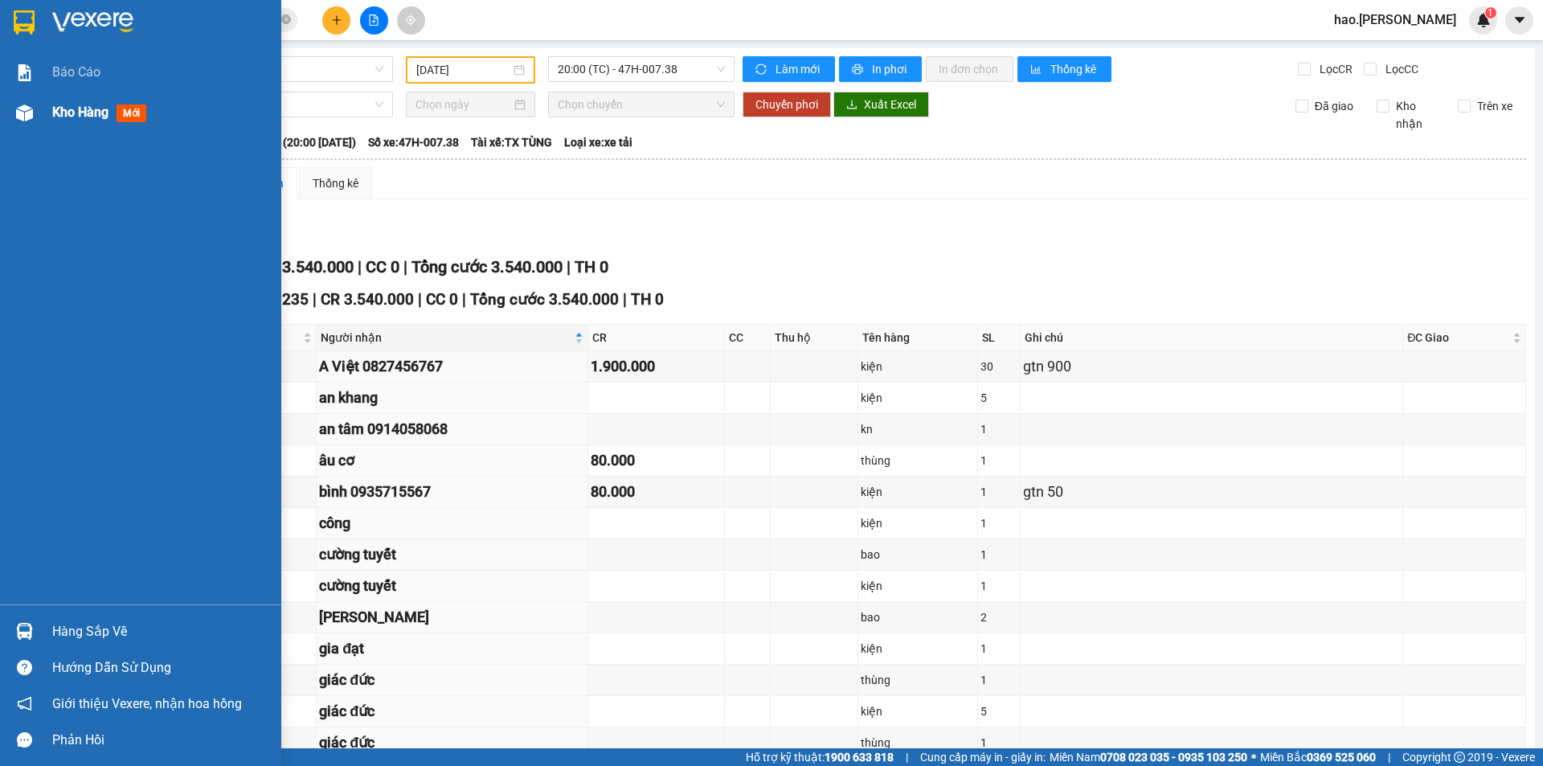
click at [44, 119] on div "Kho hàng mới" at bounding box center [140, 112] width 281 height 40
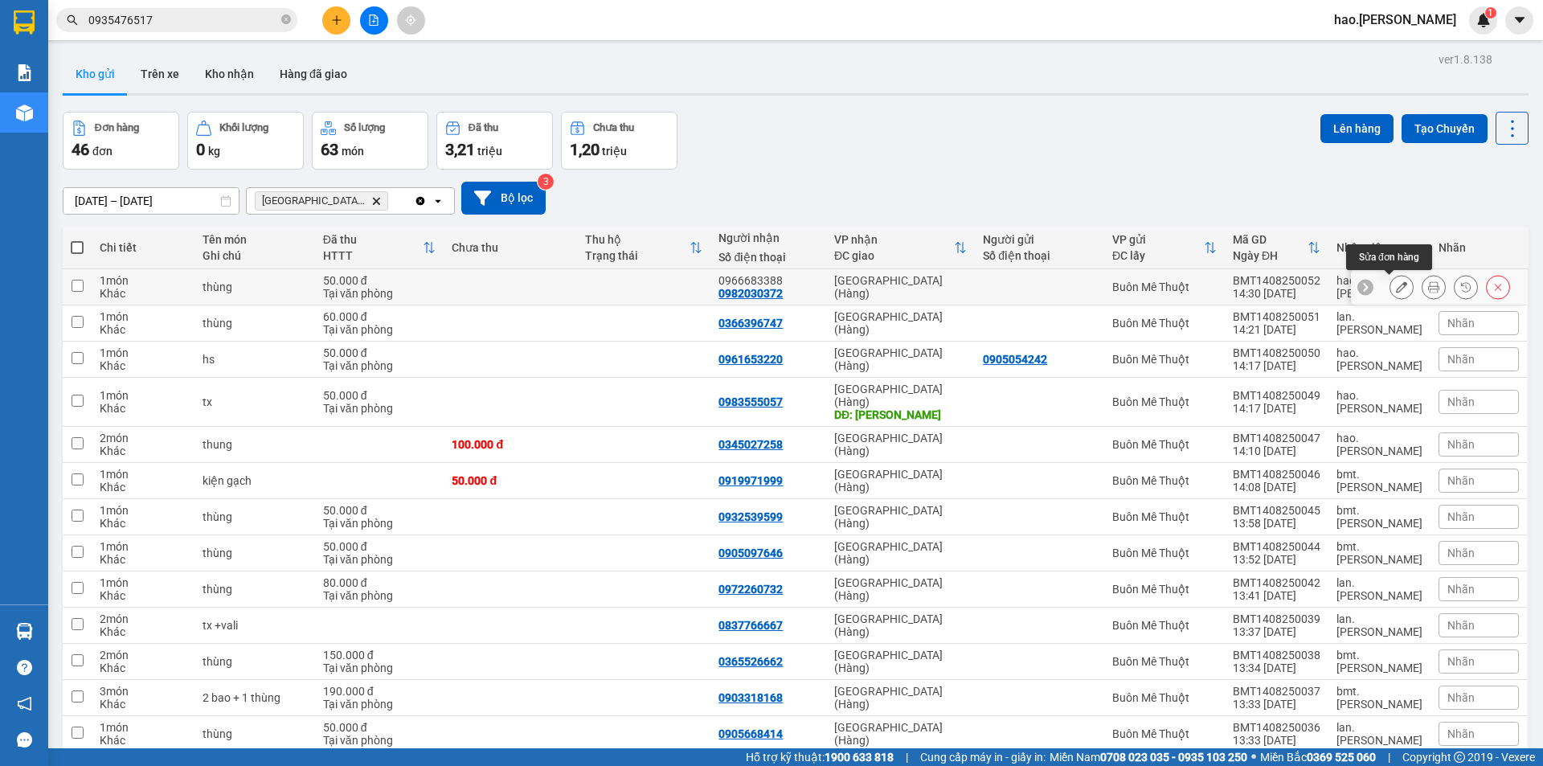
click at [1428, 287] on icon at bounding box center [1433, 286] width 11 height 11
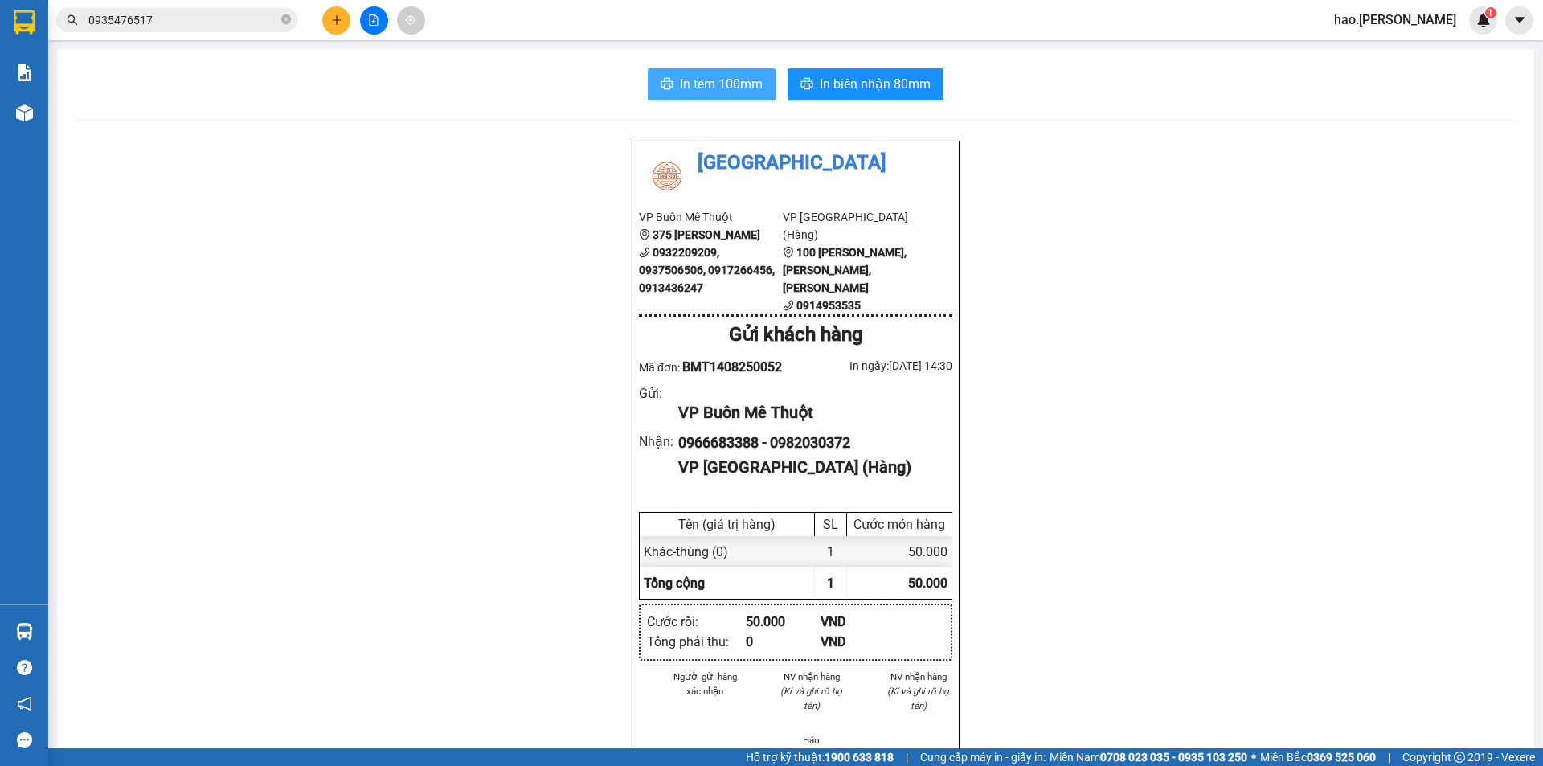
click at [730, 84] on span "In tem 100mm" at bounding box center [721, 84] width 83 height 20
click at [40, 108] on div "Kho hàng mới" at bounding box center [24, 112] width 48 height 40
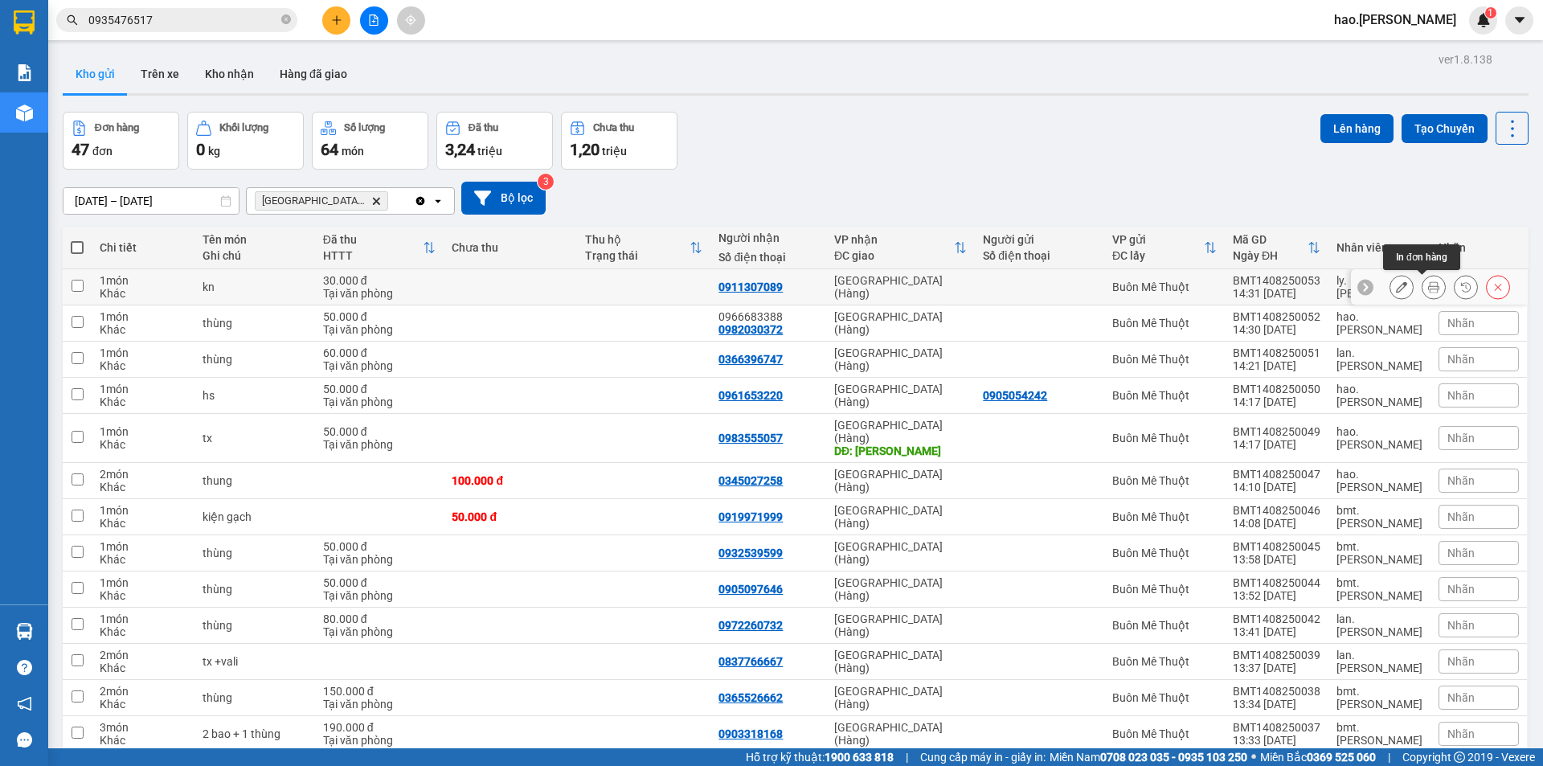
click at [1428, 288] on icon at bounding box center [1433, 286] width 11 height 11
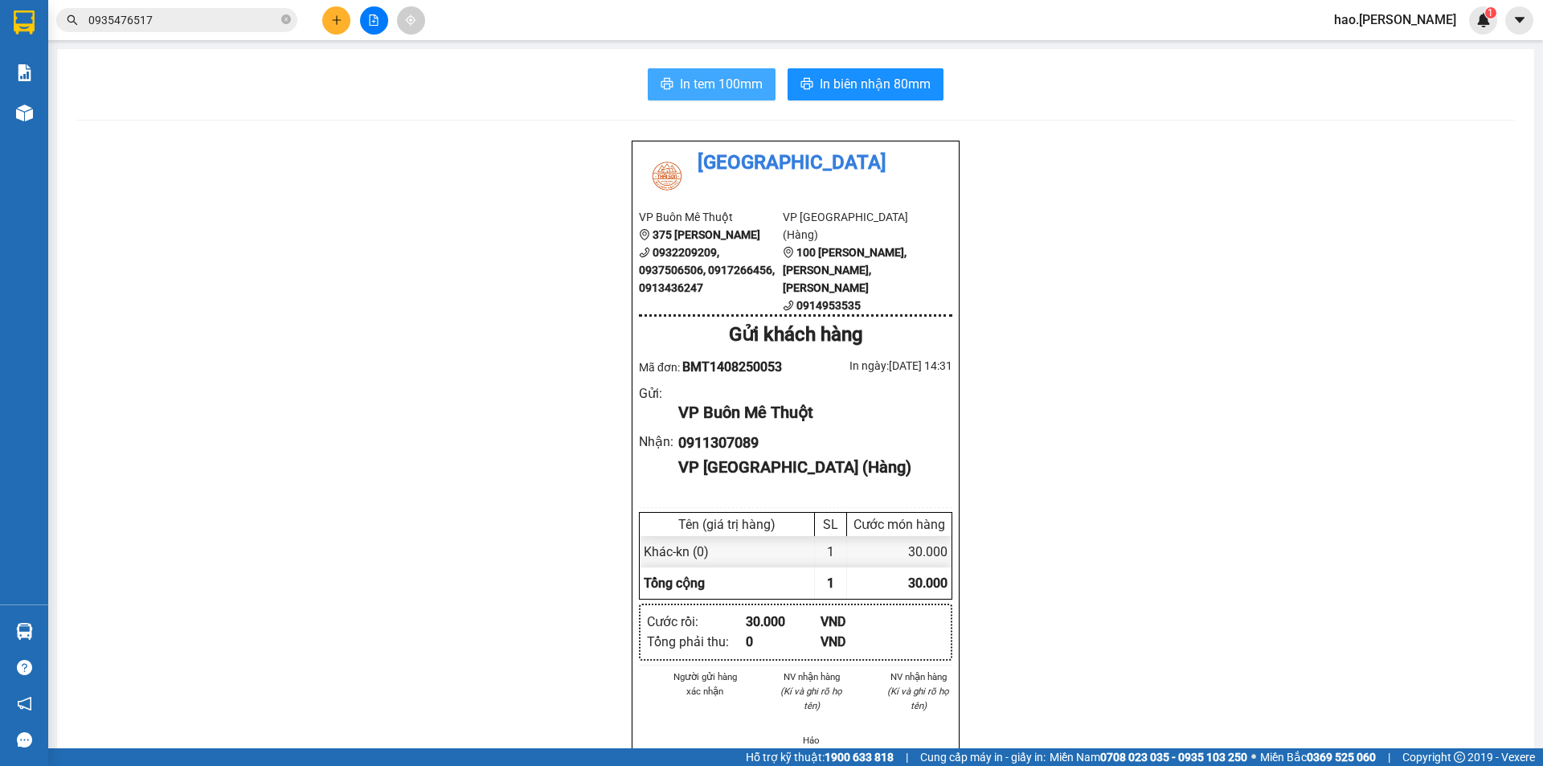
click at [740, 83] on span "In tem 100mm" at bounding box center [721, 84] width 83 height 20
click at [321, 10] on div at bounding box center [373, 20] width 121 height 28
click at [327, 15] on button at bounding box center [336, 20] width 28 height 28
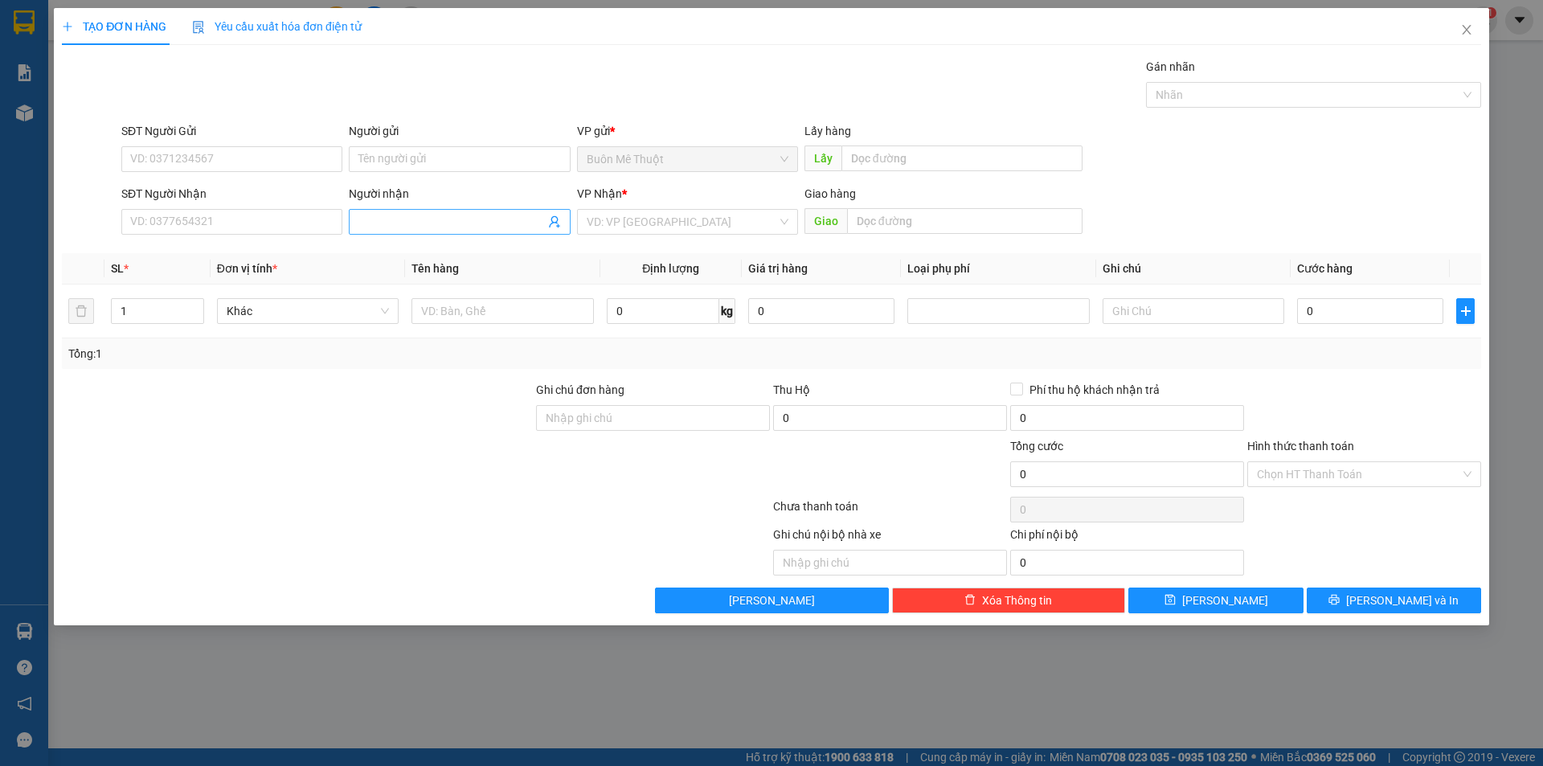
click at [403, 220] on input "Người nhận" at bounding box center [451, 222] width 186 height 18
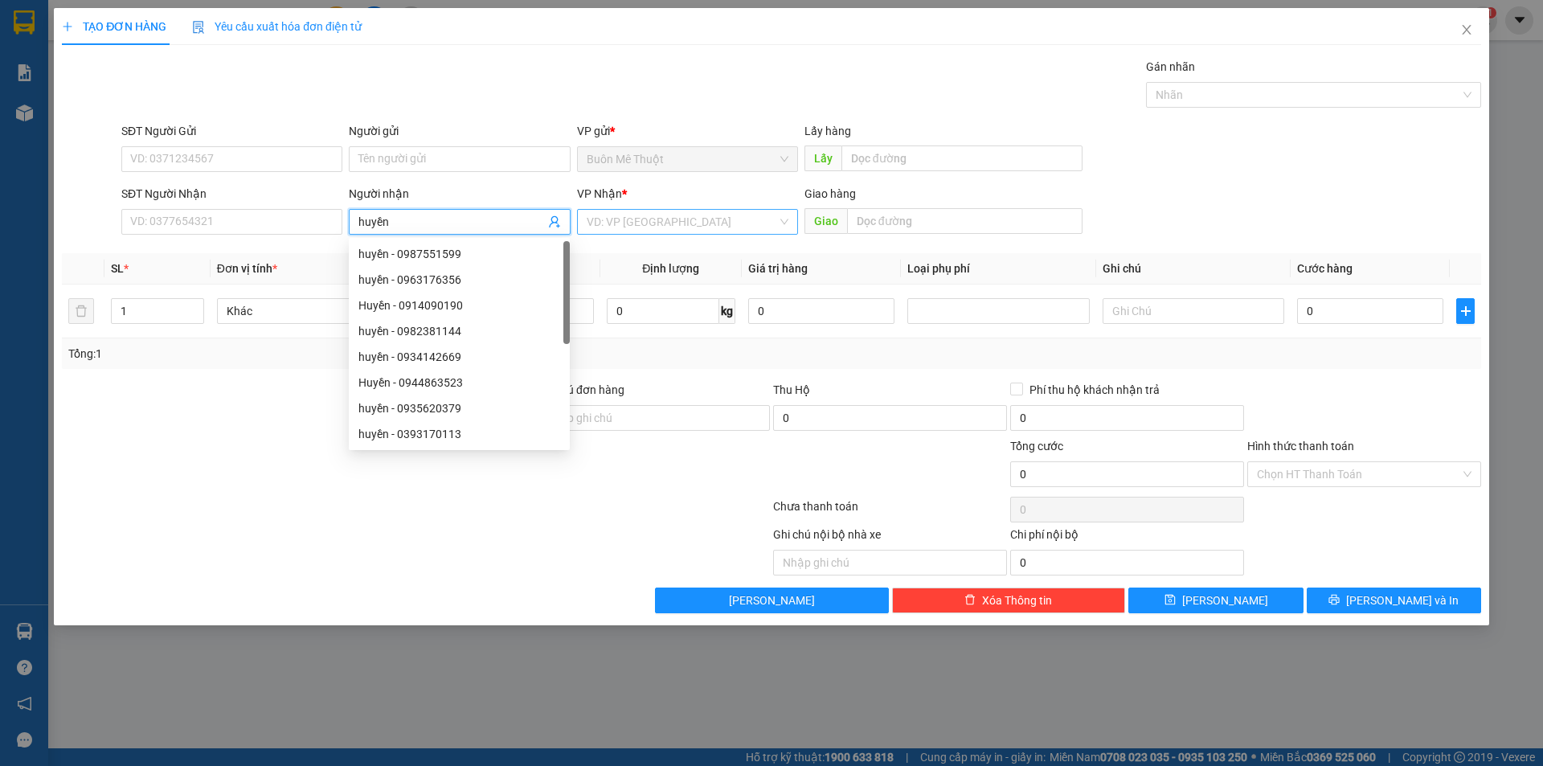
type input "huyền"
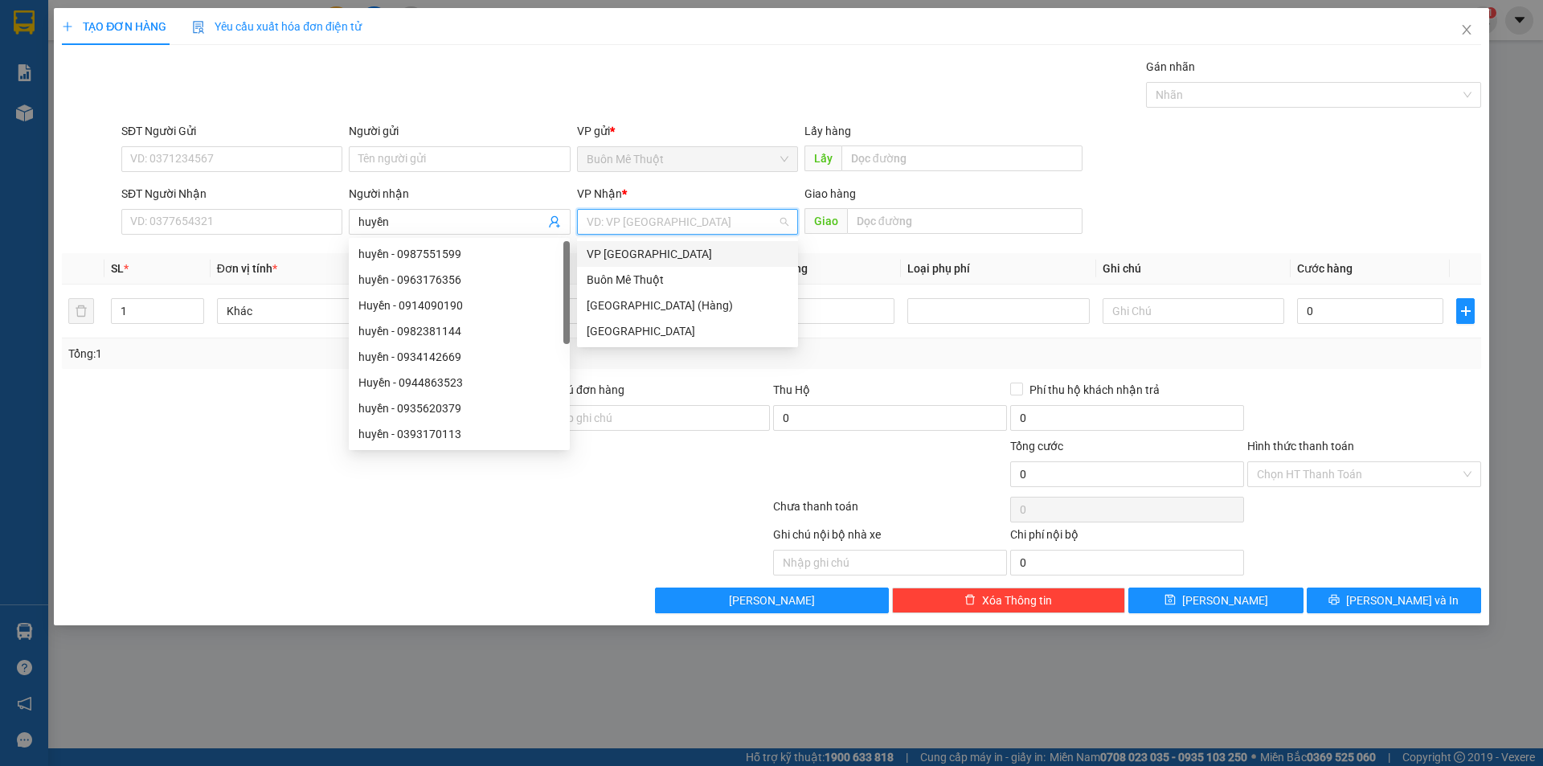
click at [637, 226] on input "search" at bounding box center [682, 222] width 190 height 24
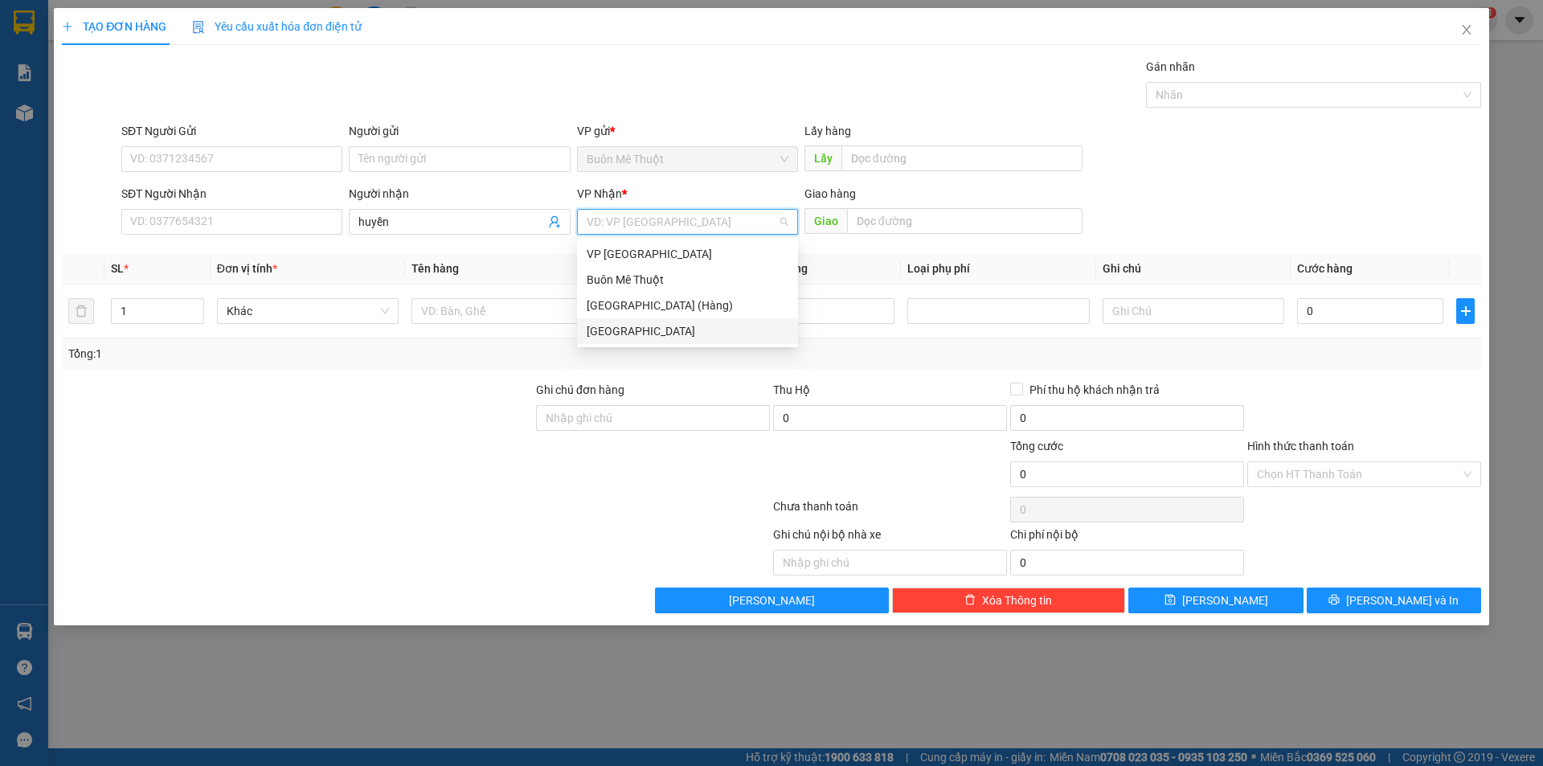
click at [617, 339] on div "[GEOGRAPHIC_DATA]" at bounding box center [688, 331] width 202 height 18
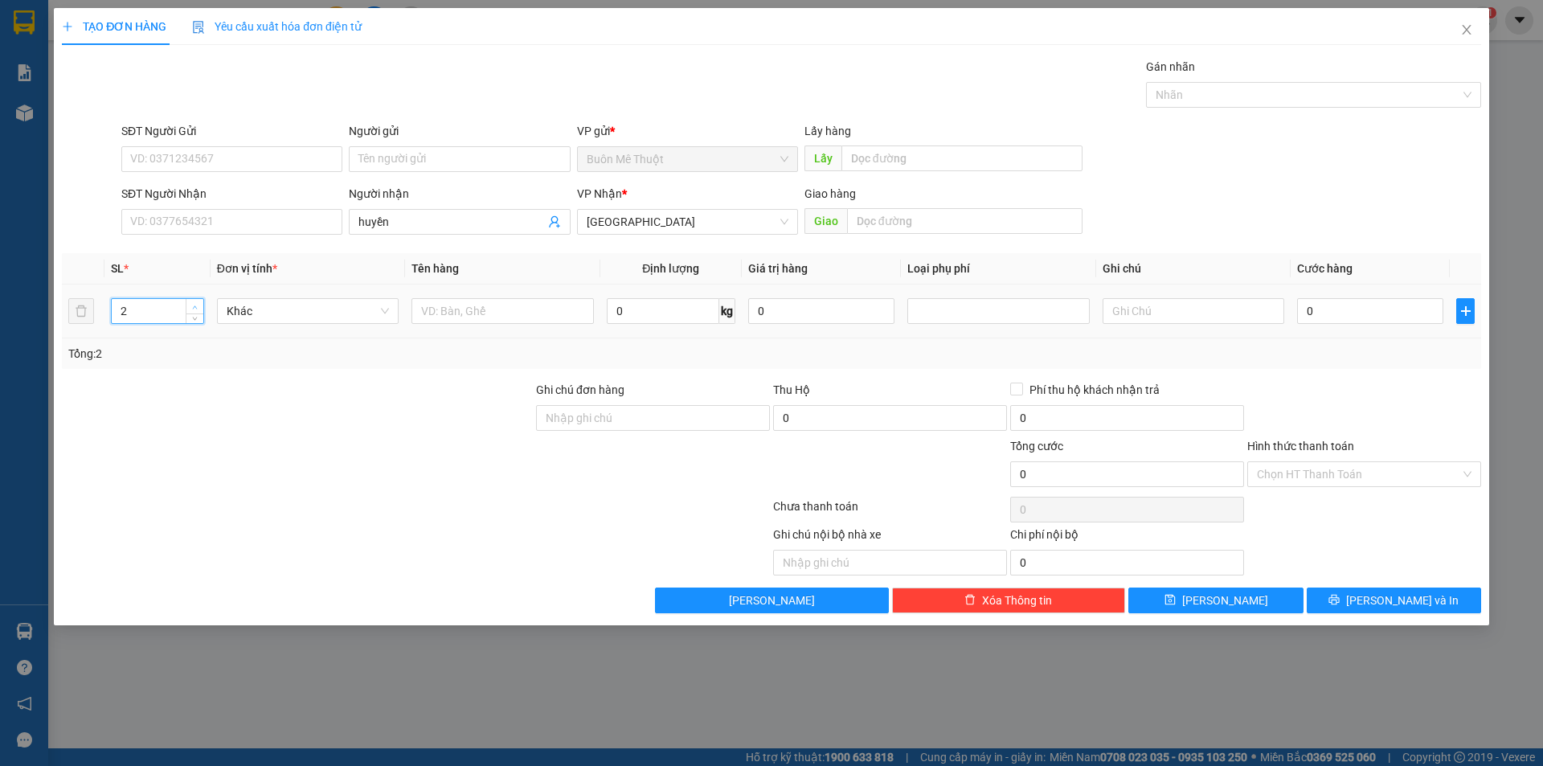
click at [198, 306] on icon "up" at bounding box center [195, 308] width 6 height 6
type input "4"
click at [198, 306] on icon "up" at bounding box center [195, 308] width 6 height 6
click at [505, 309] on input "text" at bounding box center [502, 311] width 182 height 26
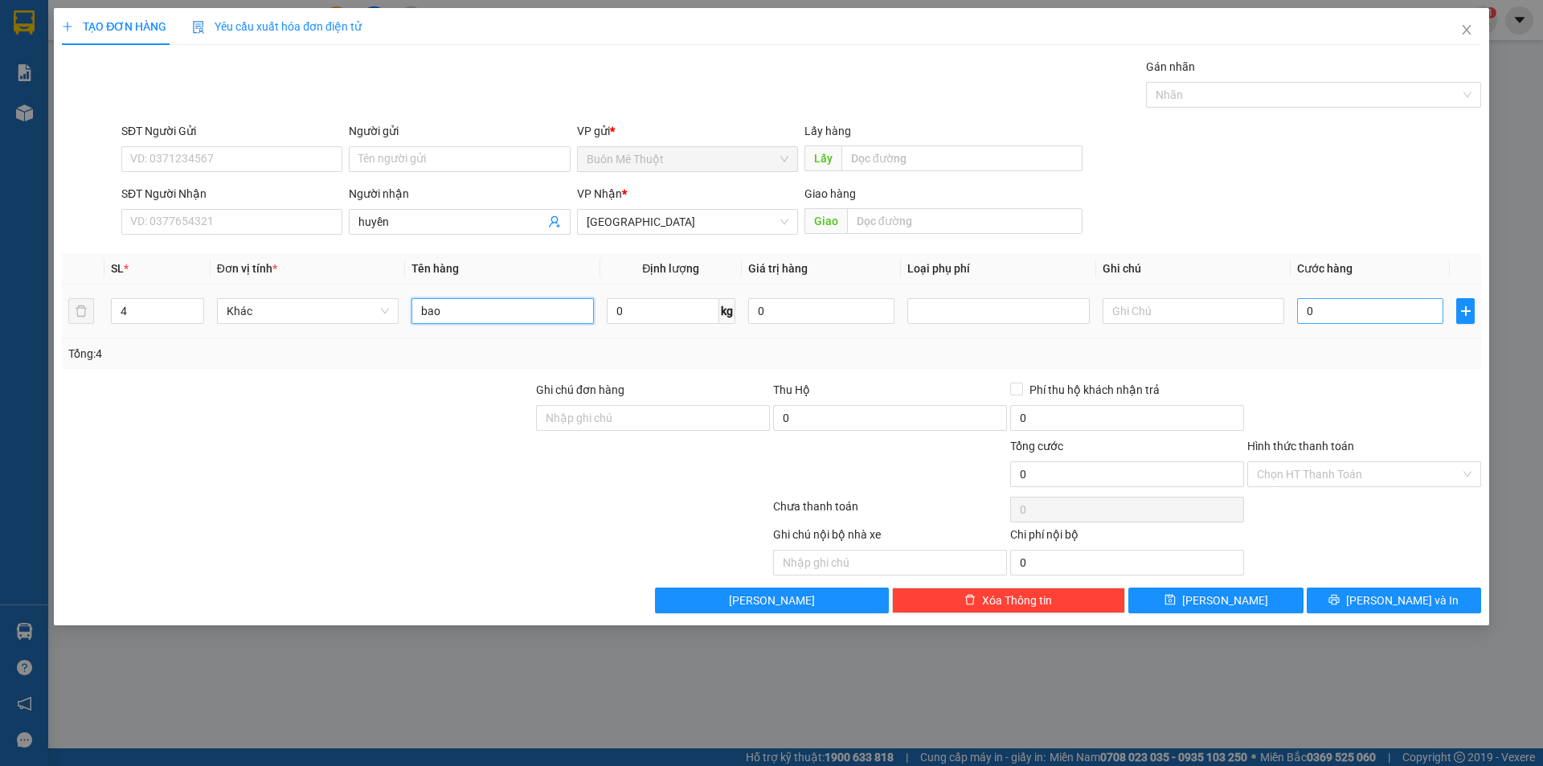
type input "bao"
click at [1368, 309] on input "0" at bounding box center [1370, 311] width 146 height 26
type input "41"
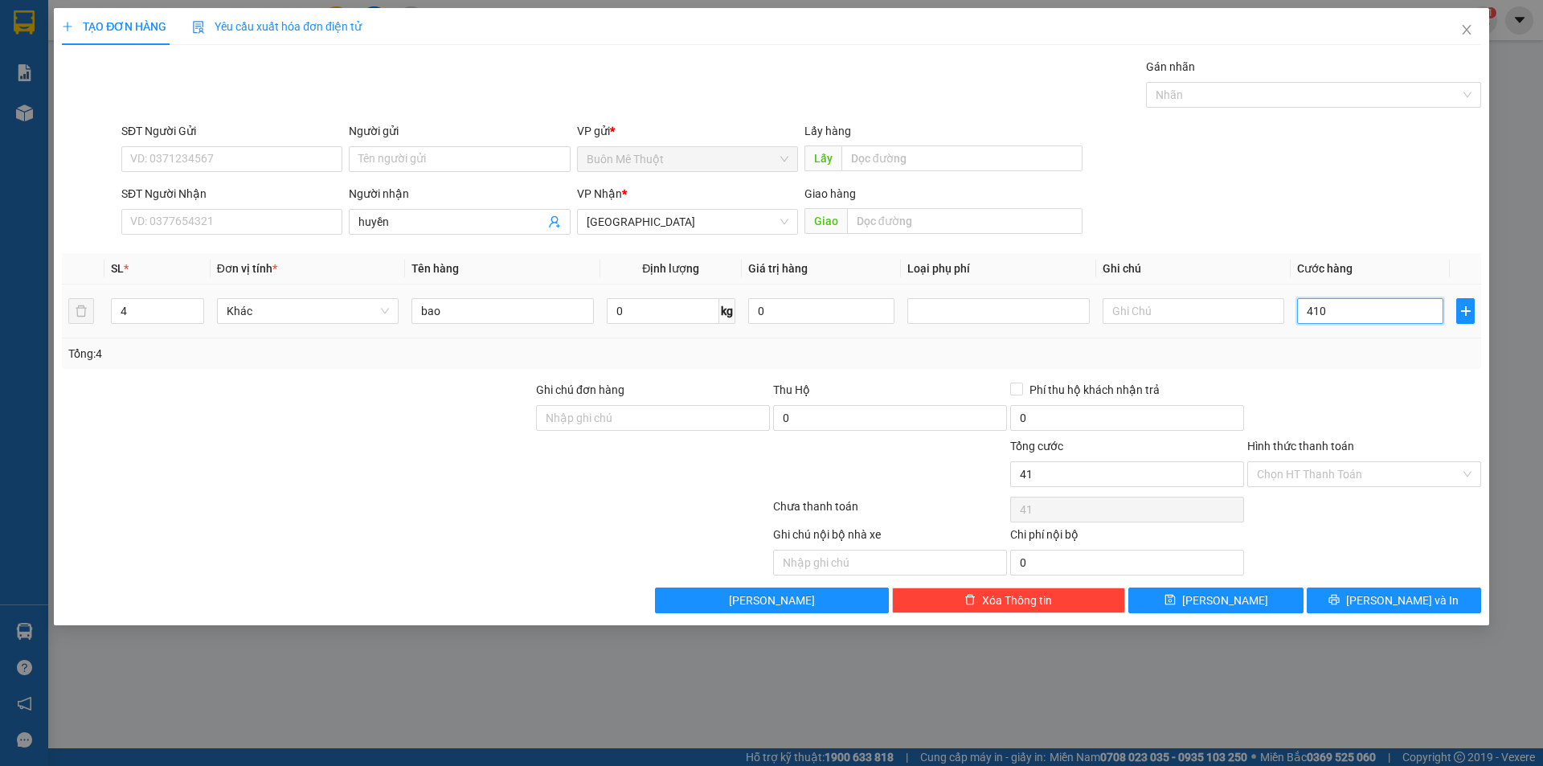
type input "4.101"
type input "41.010"
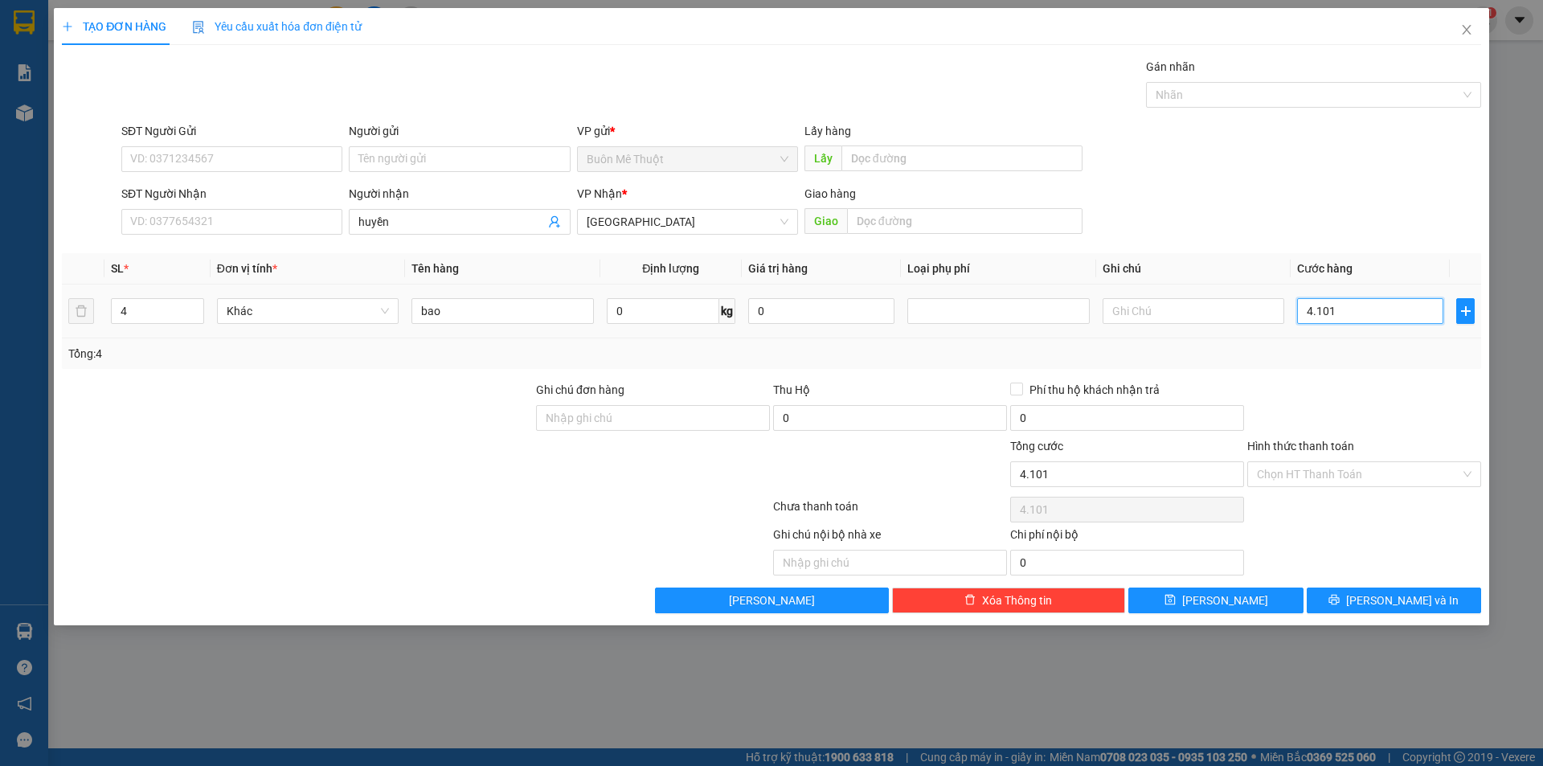
type input "41.010"
type input "4.101"
type input "41"
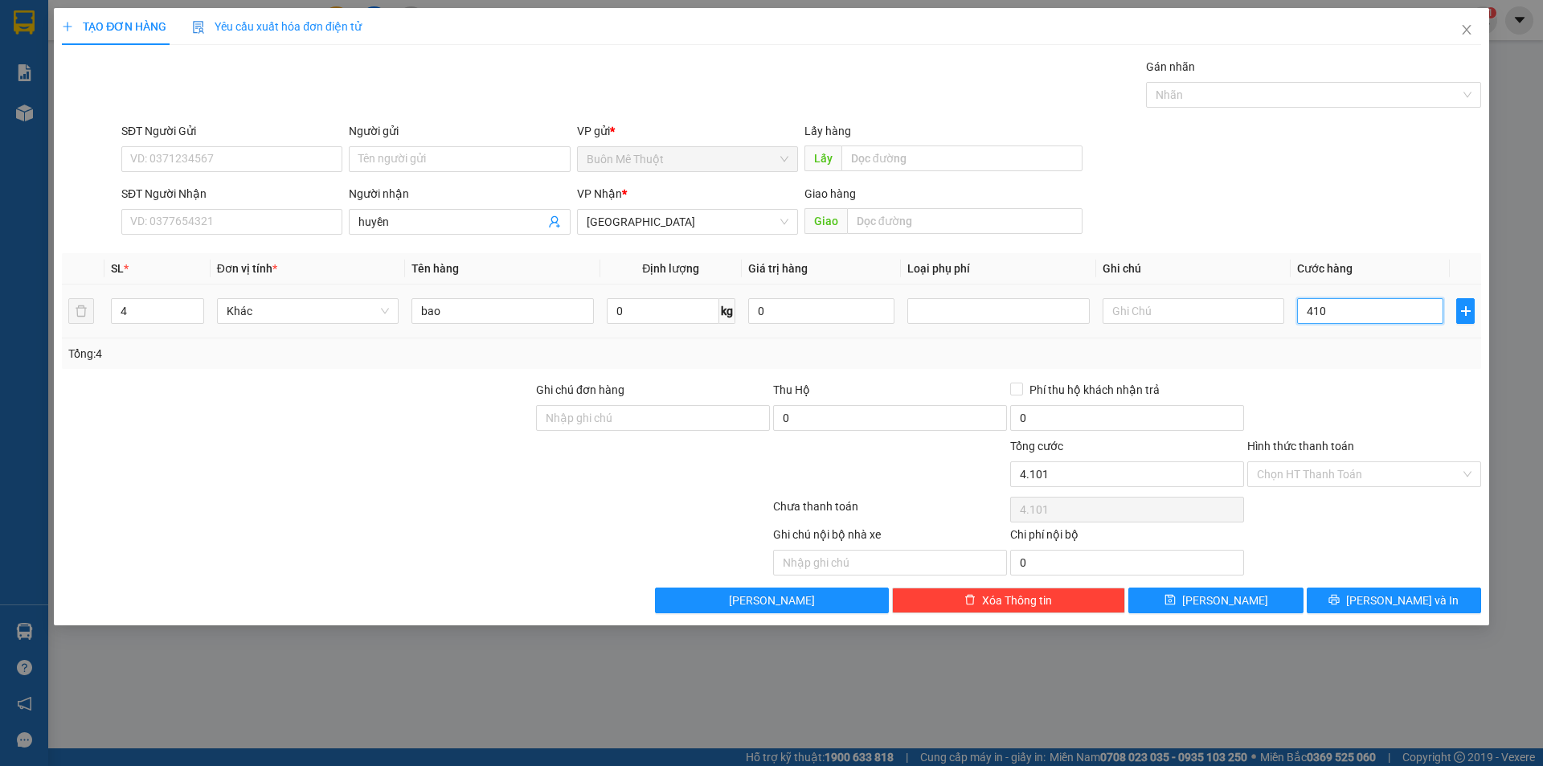
type input "41"
type input "0"
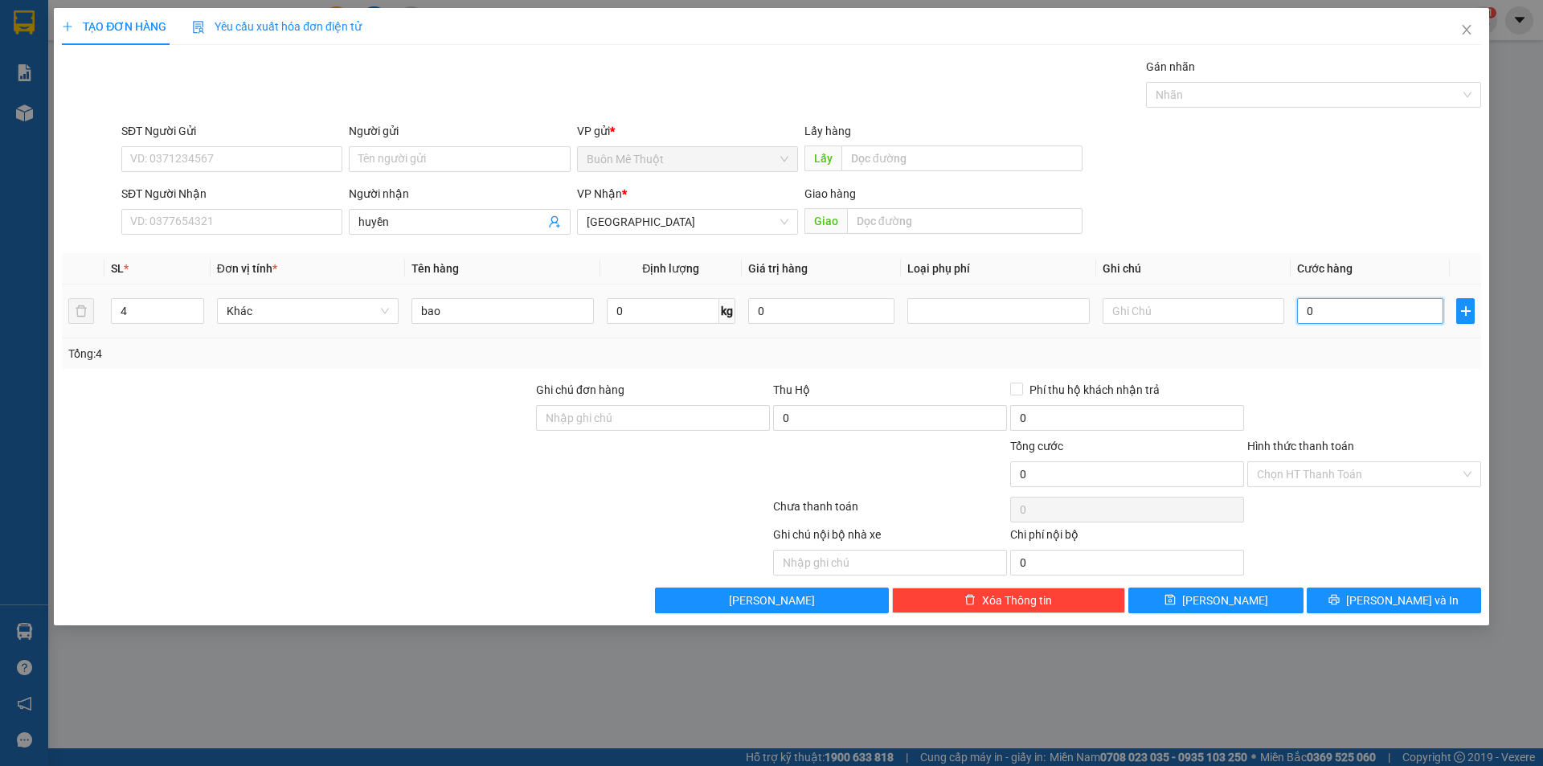
type input "01"
type input "1"
type input "010"
type input "10"
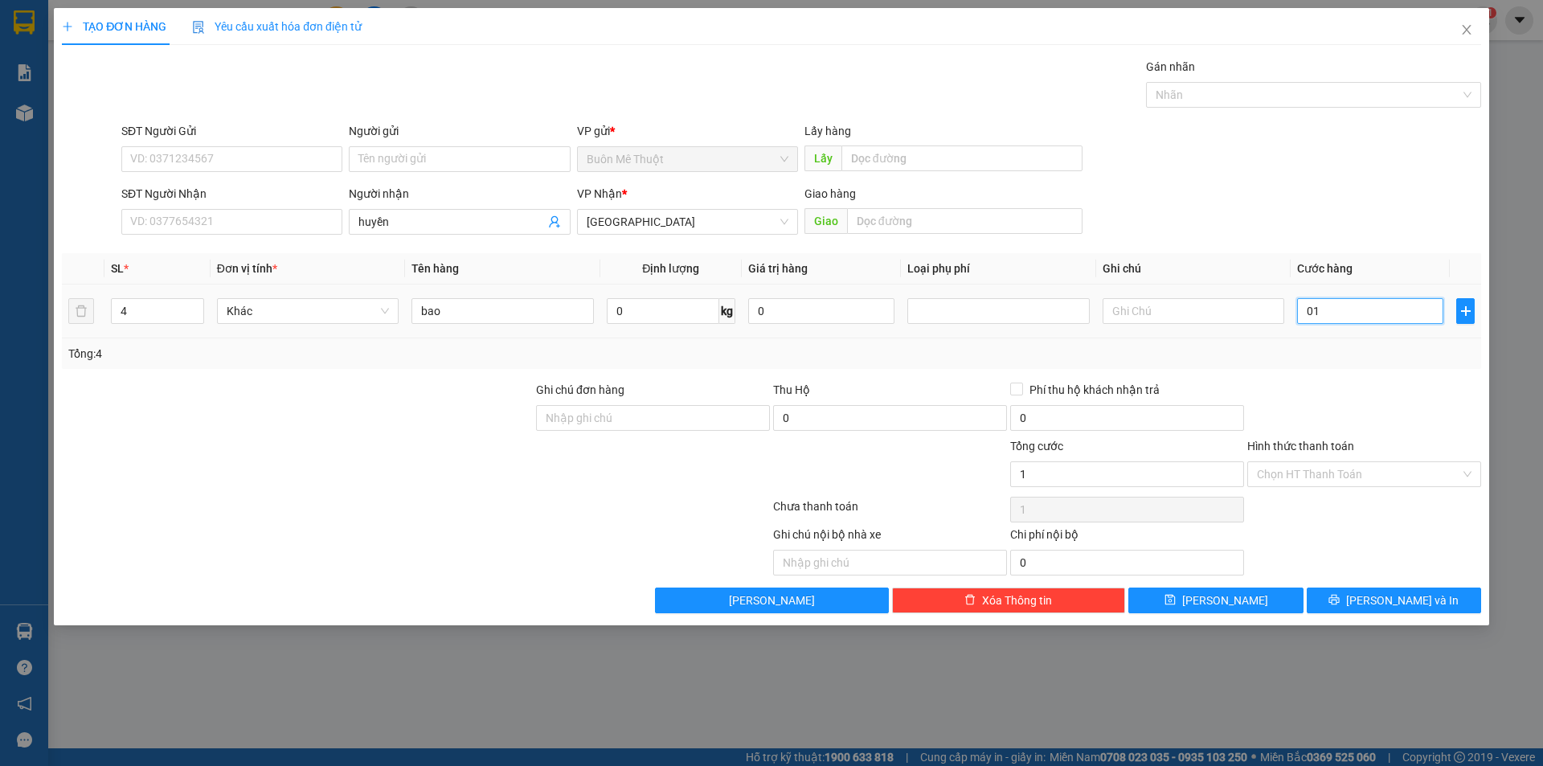
type input "10"
type input "0.100"
type input "100"
type input "100.000"
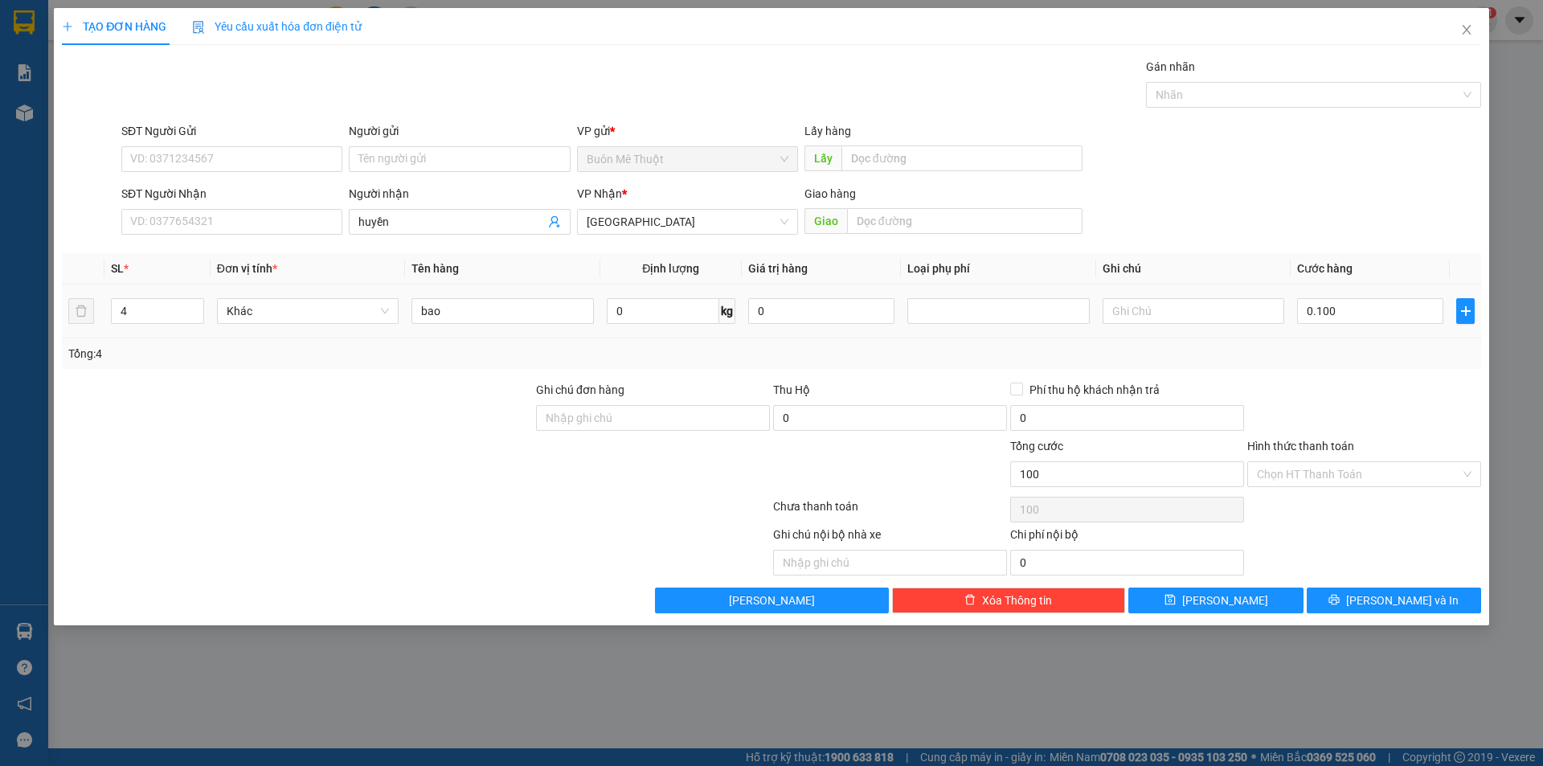
type input "100.000"
click at [1362, 383] on div at bounding box center [1364, 409] width 237 height 56
drag, startPoint x: 1313, startPoint y: 474, endPoint x: 1308, endPoint y: 495, distance: 21.4
click at [1308, 491] on div "Transit Pickup Surcharge Ids Transit Deliver Surcharge Ids Transit Deliver Surc…" at bounding box center [771, 335] width 1419 height 555
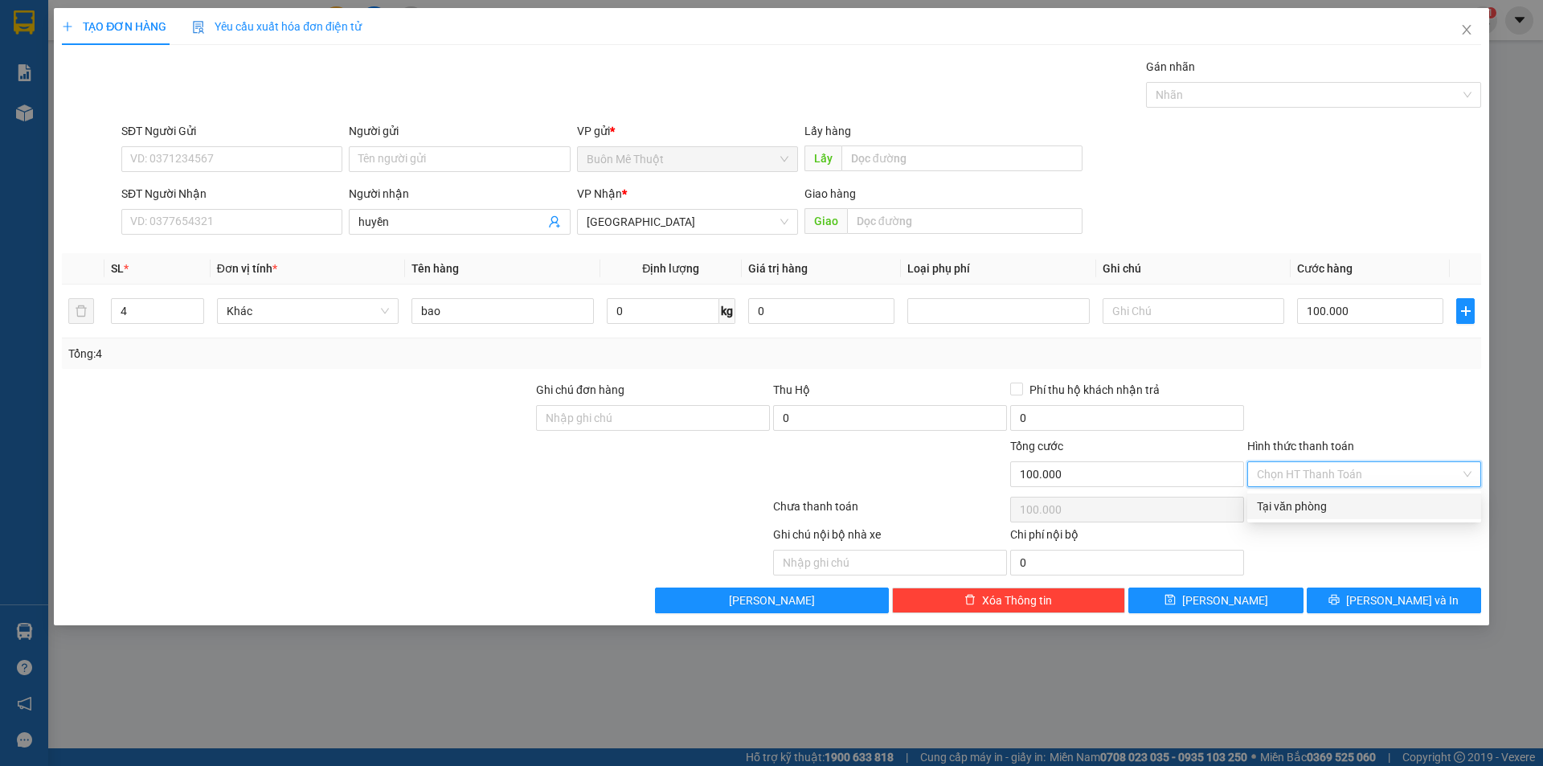
click at [1308, 495] on div "Tại văn phòng" at bounding box center [1364, 506] width 234 height 26
type input "0"
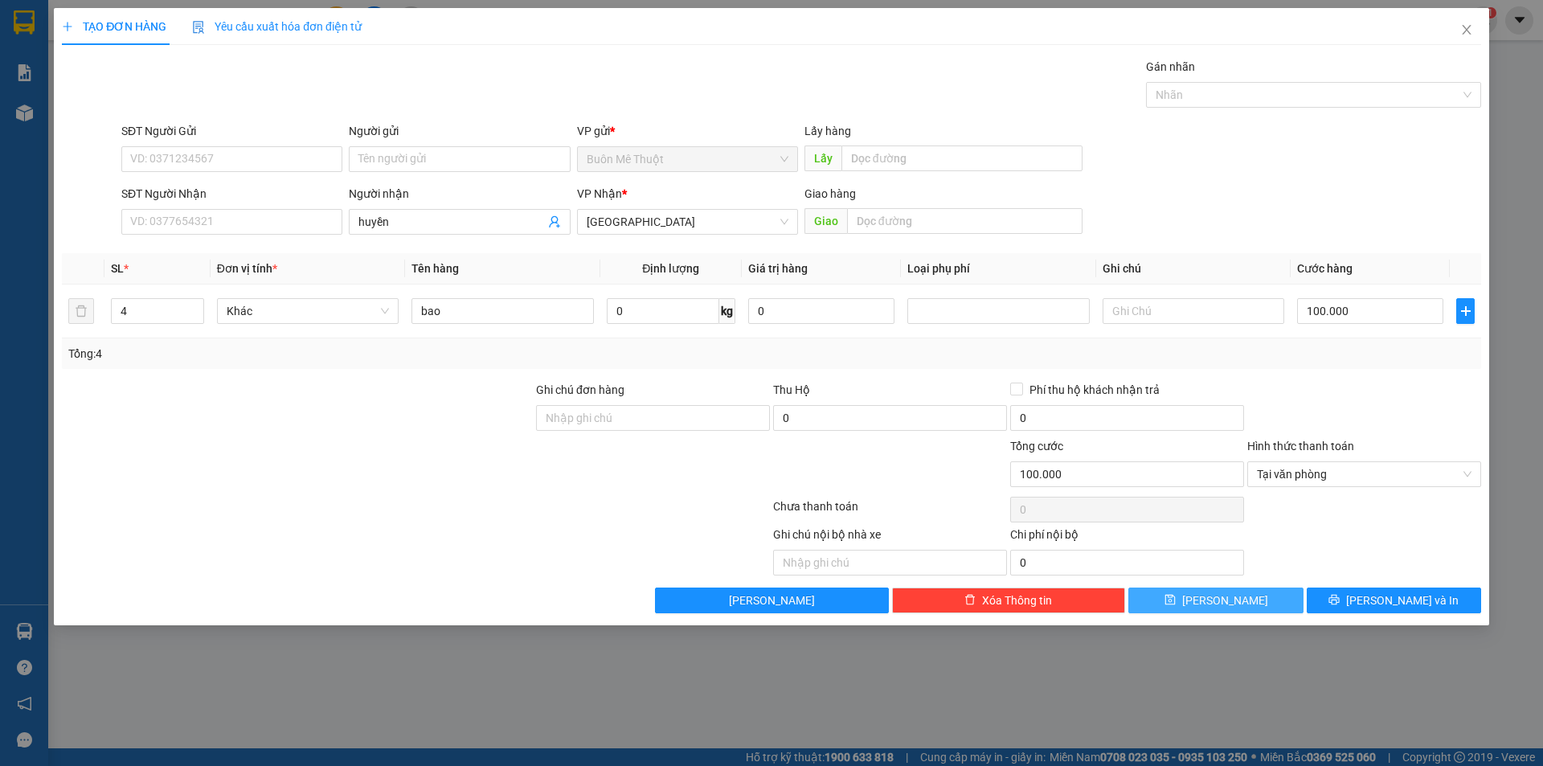
click at [1257, 592] on button "Lưu" at bounding box center [1215, 600] width 174 height 26
type input "1"
type input "0"
click at [223, 219] on input "SĐT Người Nhận" at bounding box center [231, 222] width 221 height 26
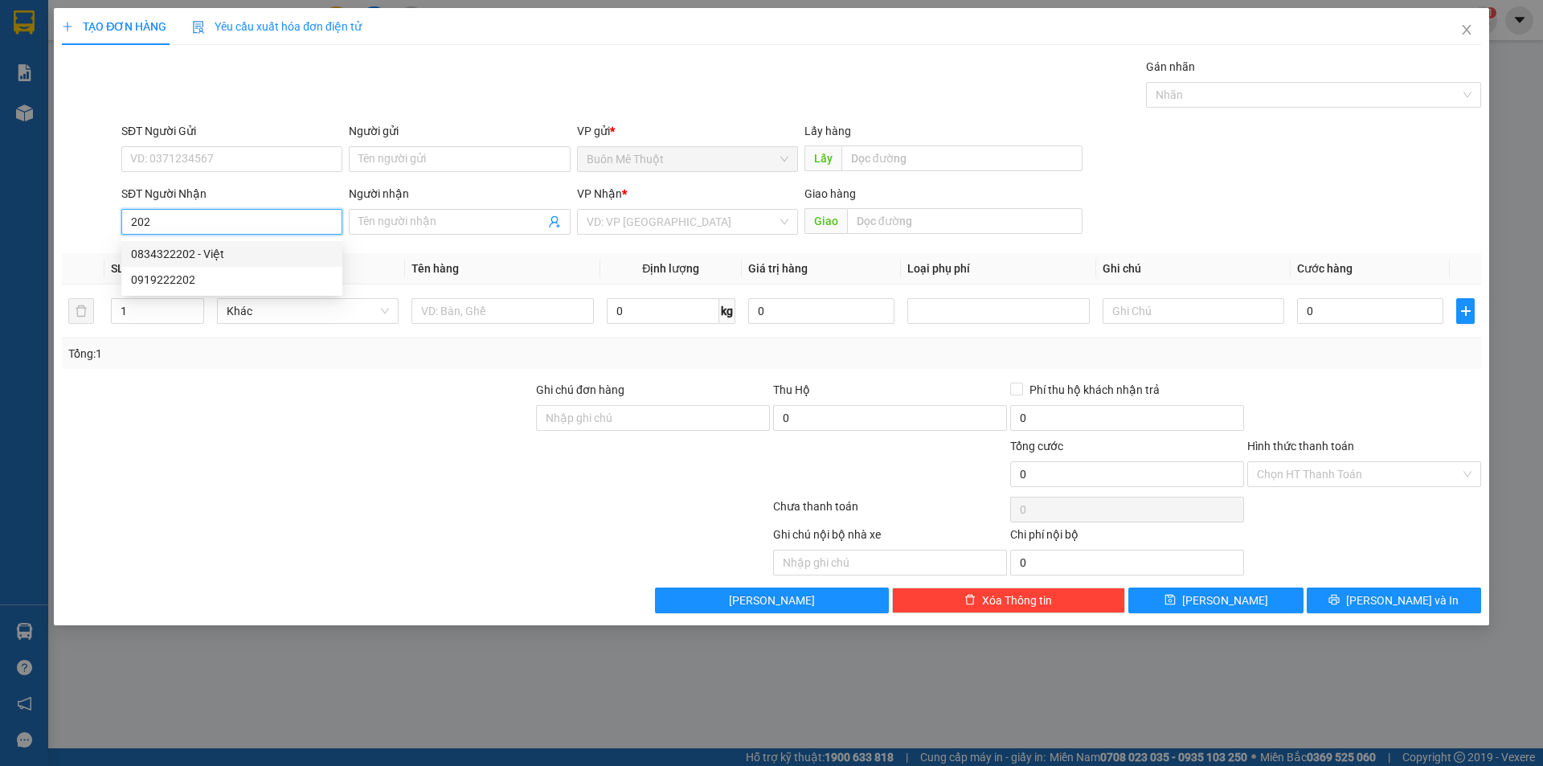
click at [196, 262] on div "0834322202 - Việt" at bounding box center [232, 254] width 202 height 18
type input "0834322202"
type input "Việt"
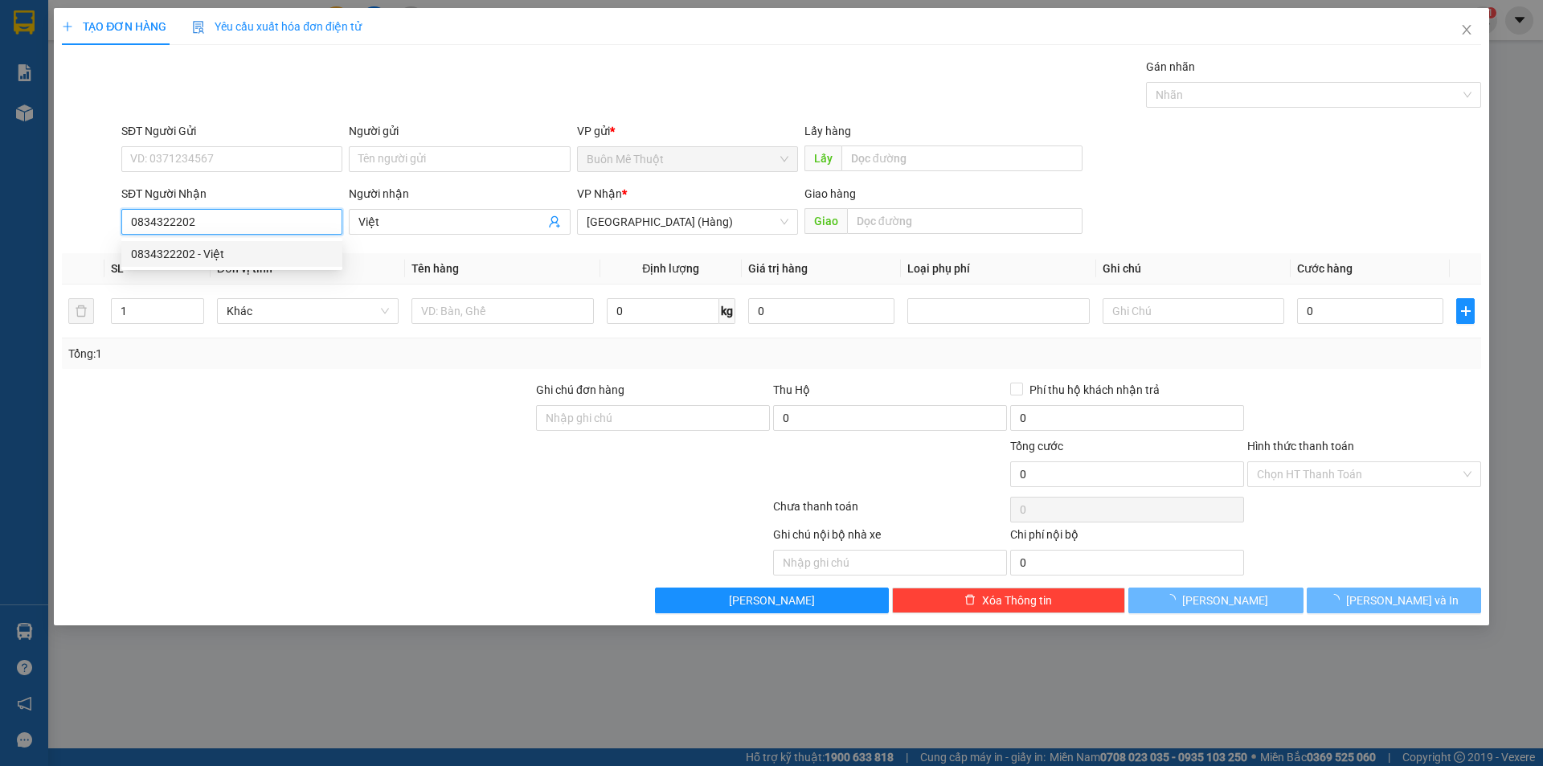
type input "100.000"
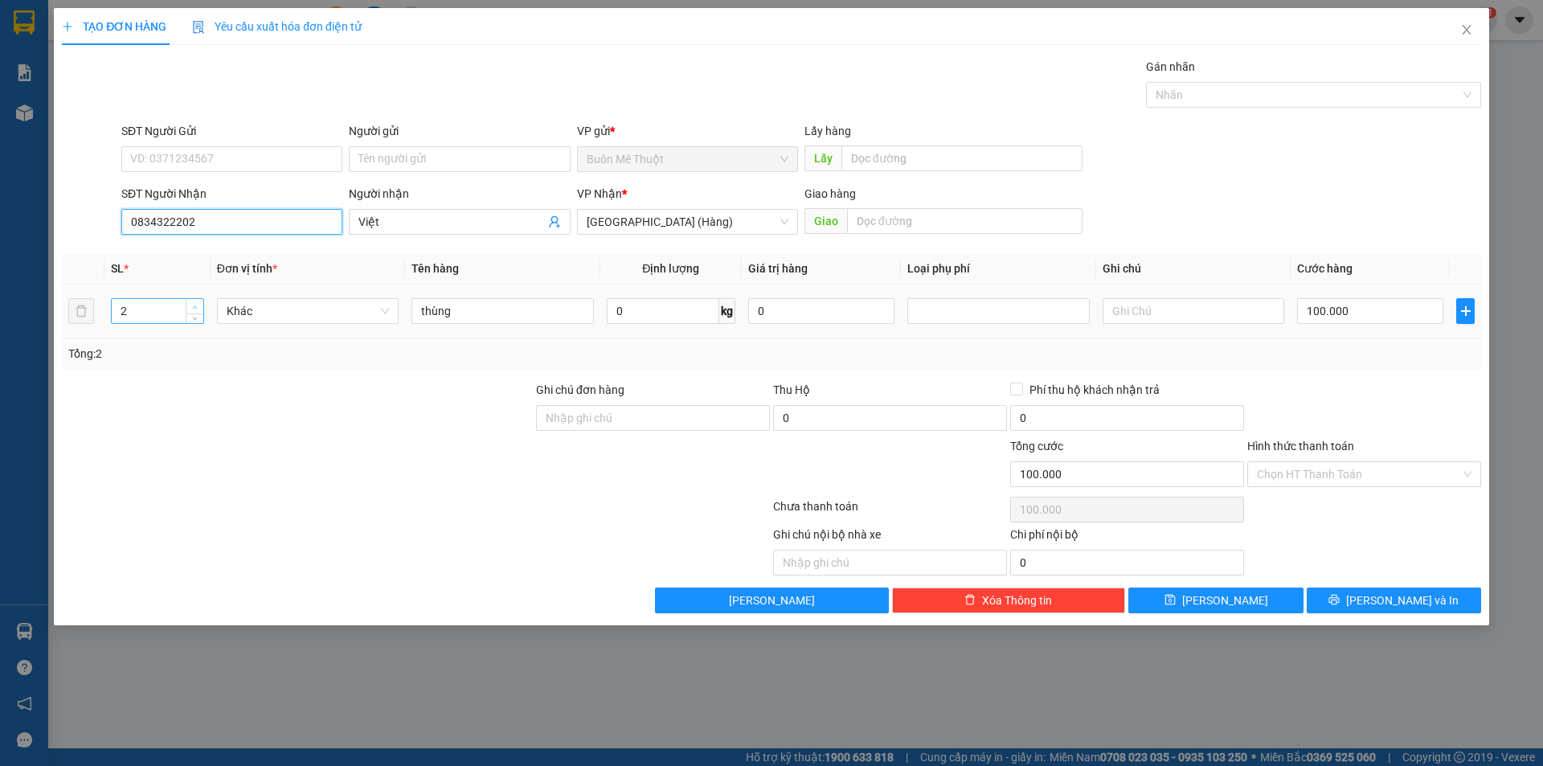
type input "0834322202"
type input "3"
click at [192, 306] on icon "up" at bounding box center [195, 308] width 6 height 6
click at [1337, 316] on input "100.000" at bounding box center [1370, 311] width 146 height 26
type input "0"
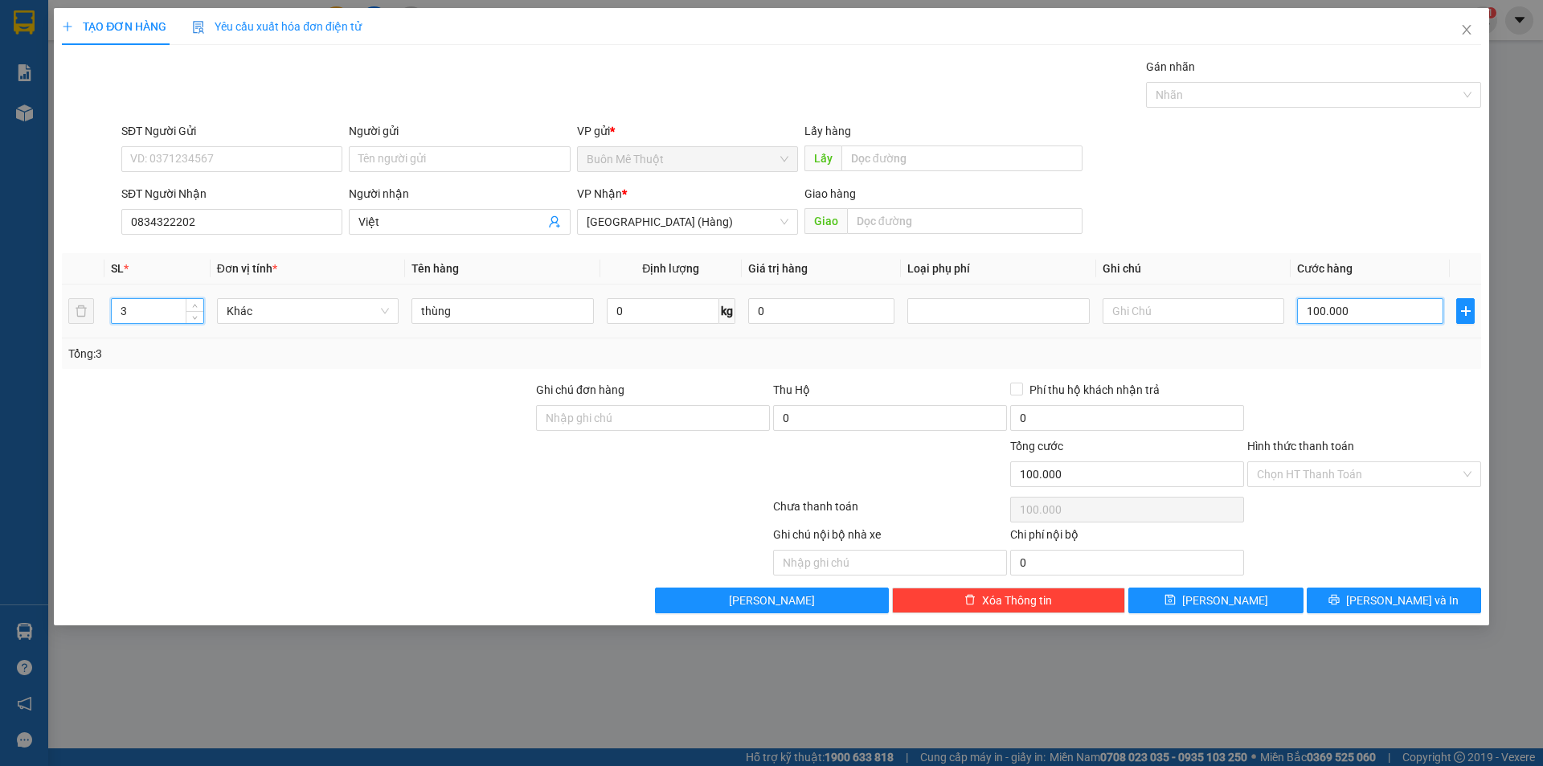
type input "0"
type input "1"
type input "01"
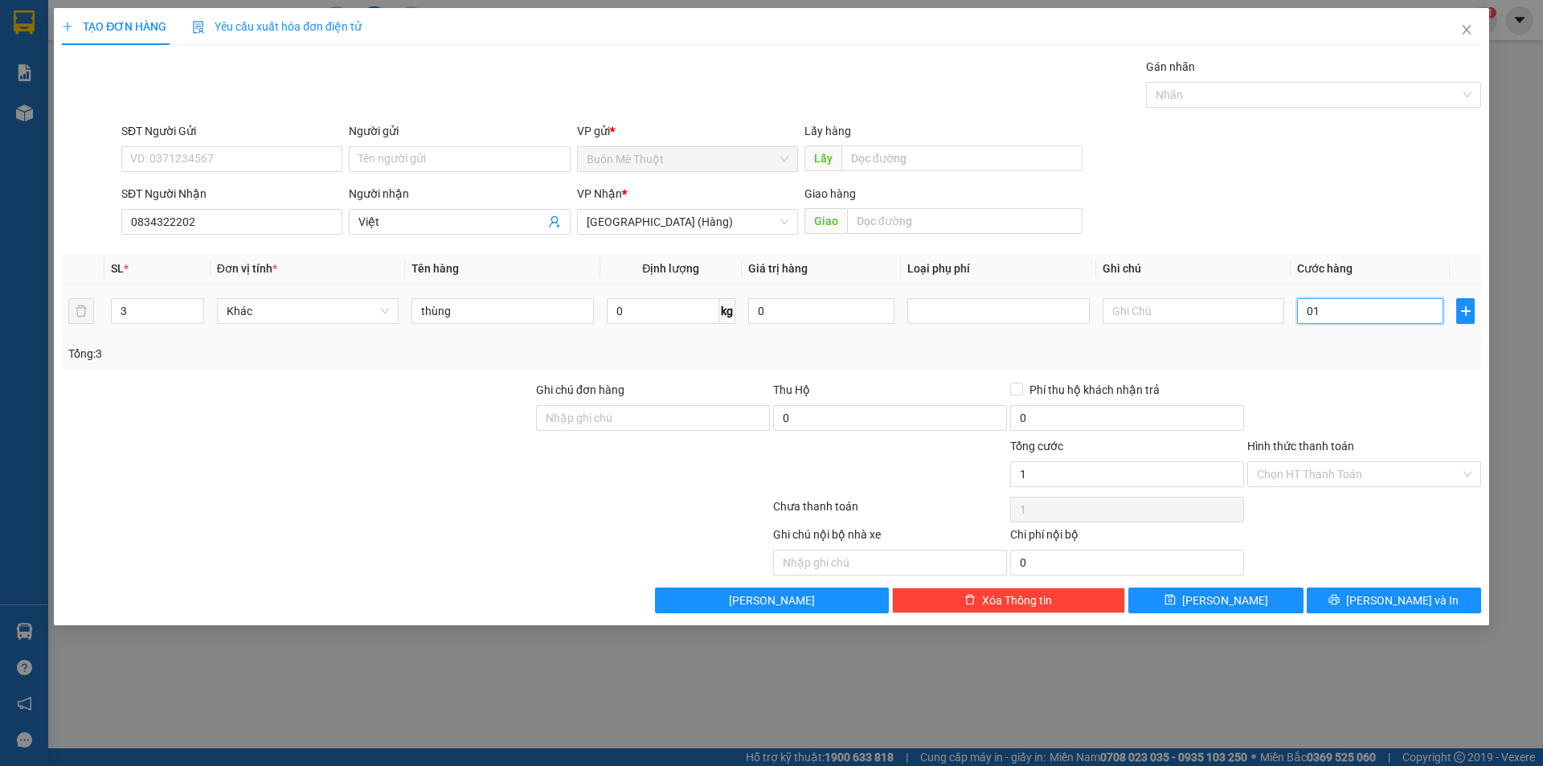
type input "15"
type input "015"
type input "150"
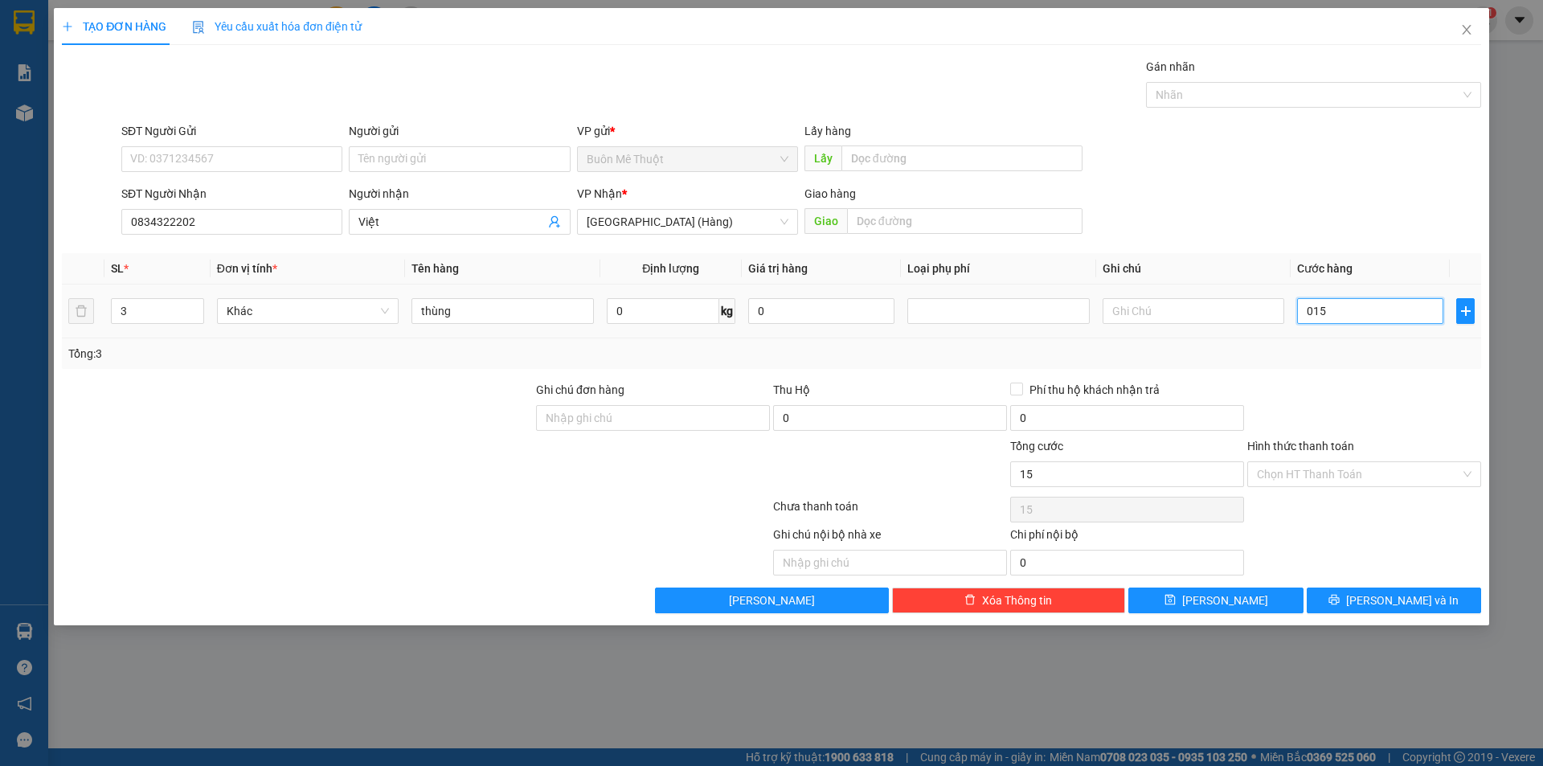
type input "0.150"
click at [1358, 337] on td "150.000" at bounding box center [1370, 311] width 159 height 54
click at [1372, 593] on button "Lưu và In" at bounding box center [1394, 600] width 174 height 26
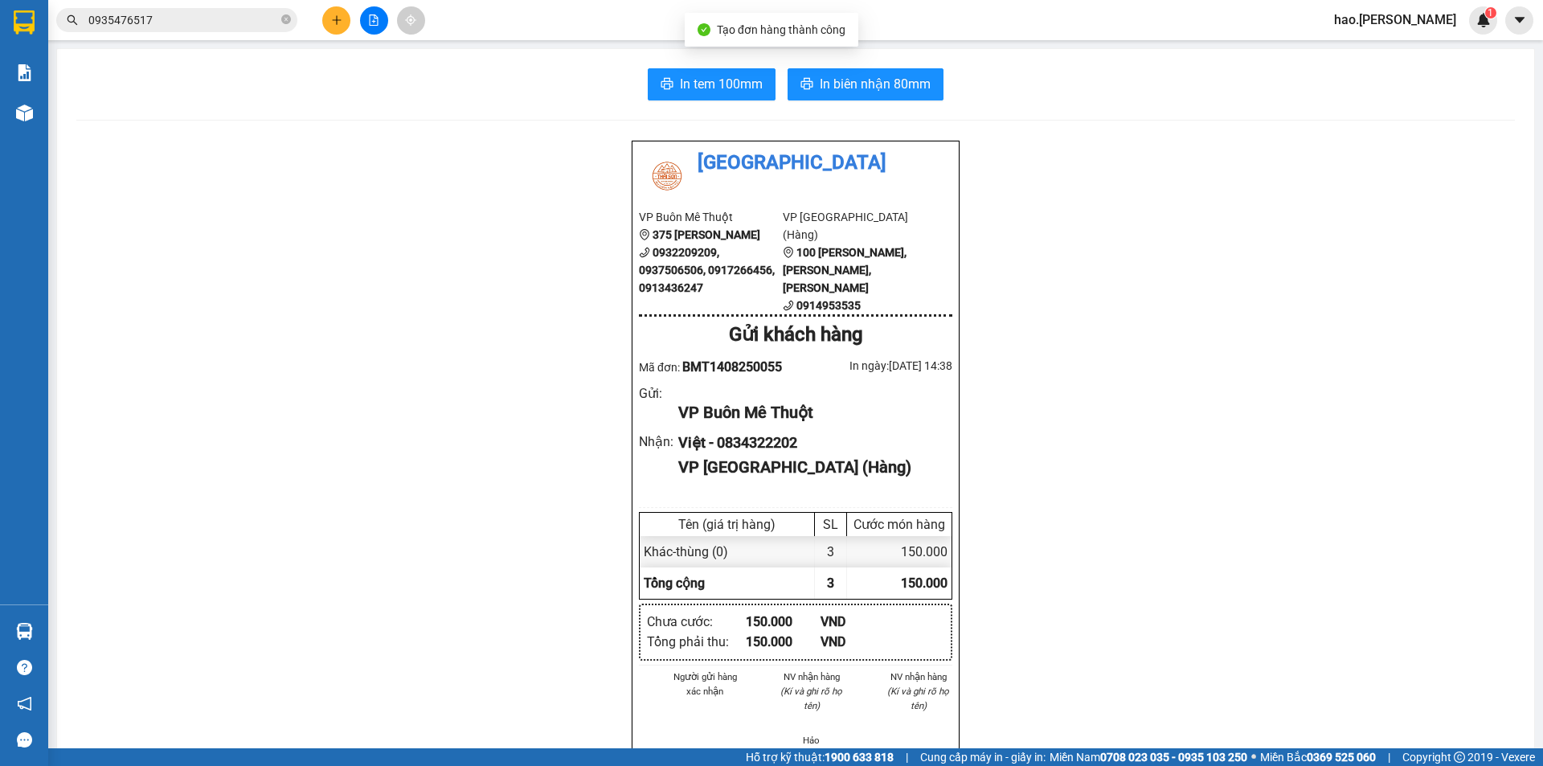
click at [864, 101] on div "In tem 100mm In biên nhận 80mm Thái Sơn VP Buôn Mê Thuột 375 Hoàng Diệu 0932209…" at bounding box center [795, 739] width 1477 height 1380
click at [911, 83] on span "In biên nhận 80mm" at bounding box center [875, 84] width 111 height 20
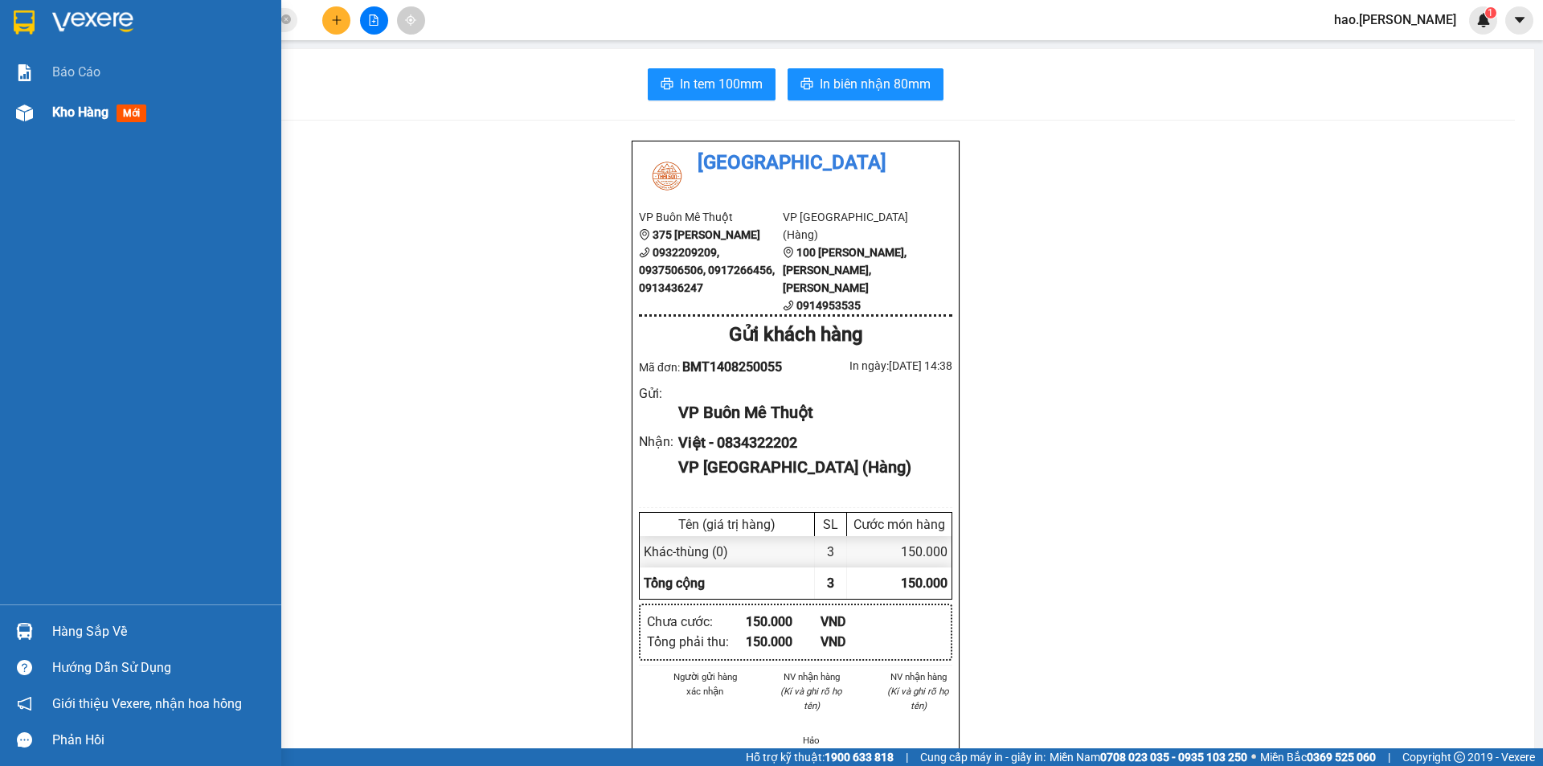
click at [81, 112] on span "Kho hàng" at bounding box center [80, 111] width 56 height 15
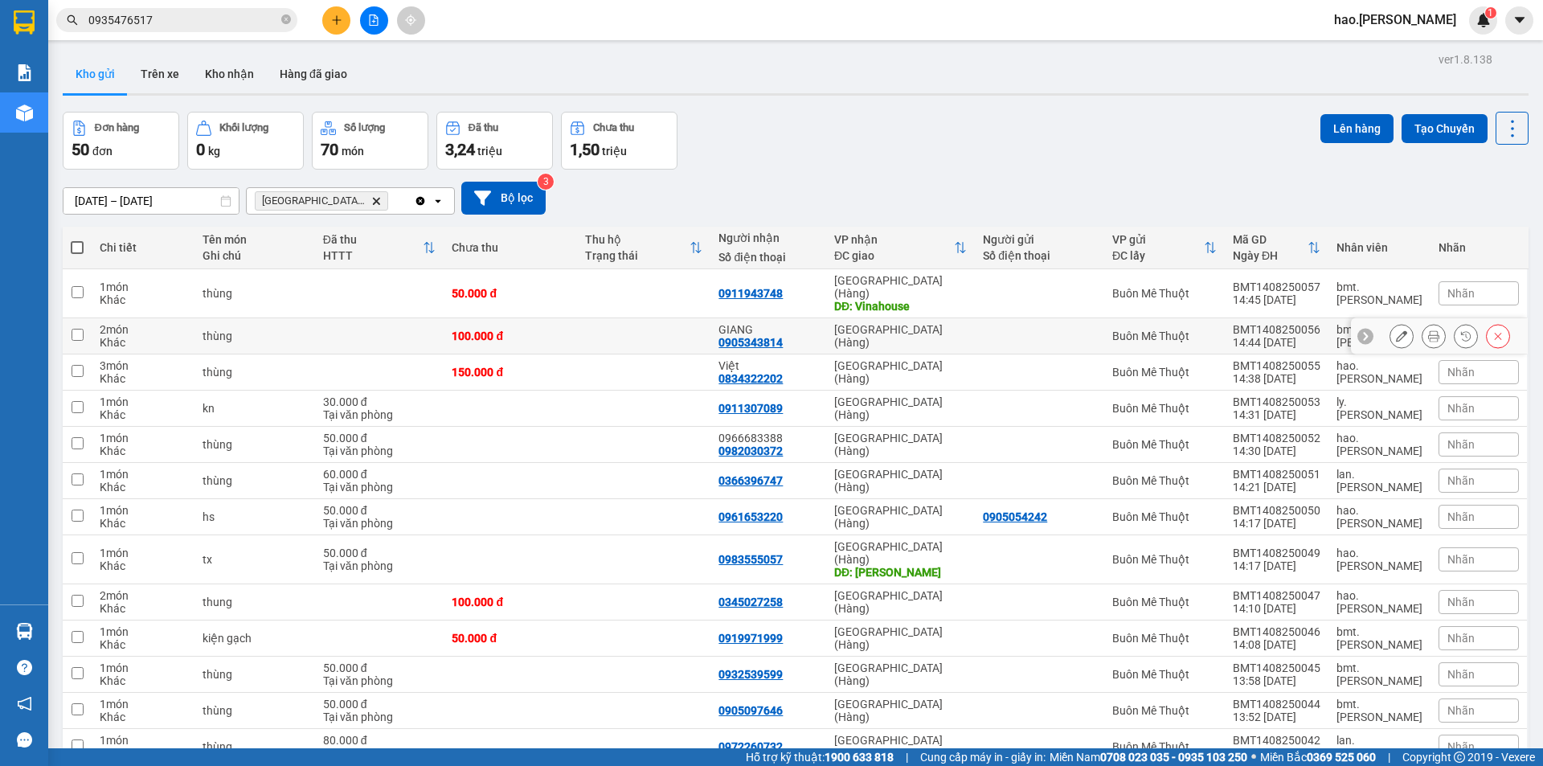
click at [1428, 330] on icon at bounding box center [1433, 335] width 11 height 11
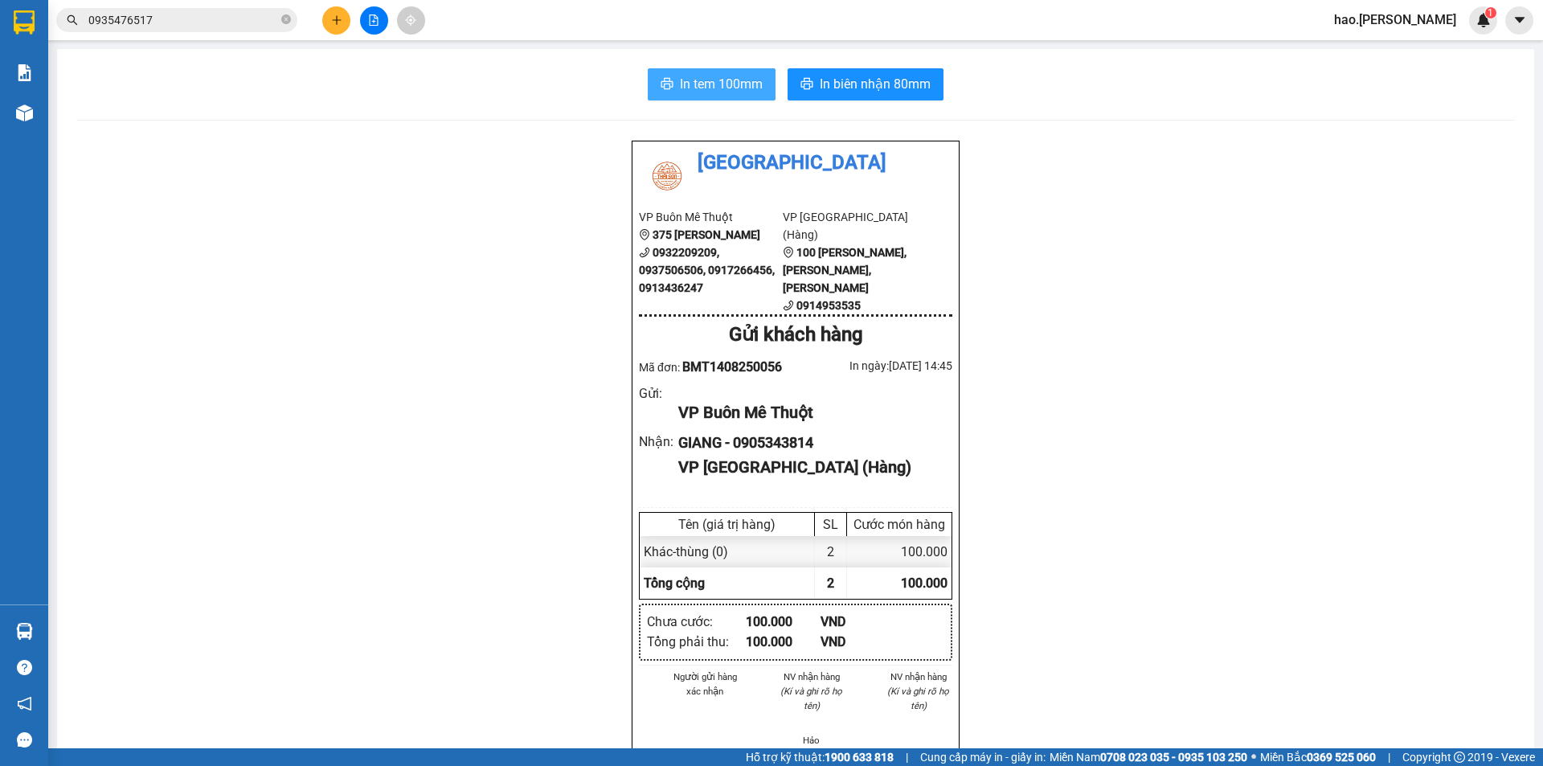
click at [730, 79] on span "In tem 100mm" at bounding box center [721, 84] width 83 height 20
click at [870, 96] on button "In biên nhận 80mm" at bounding box center [866, 84] width 156 height 32
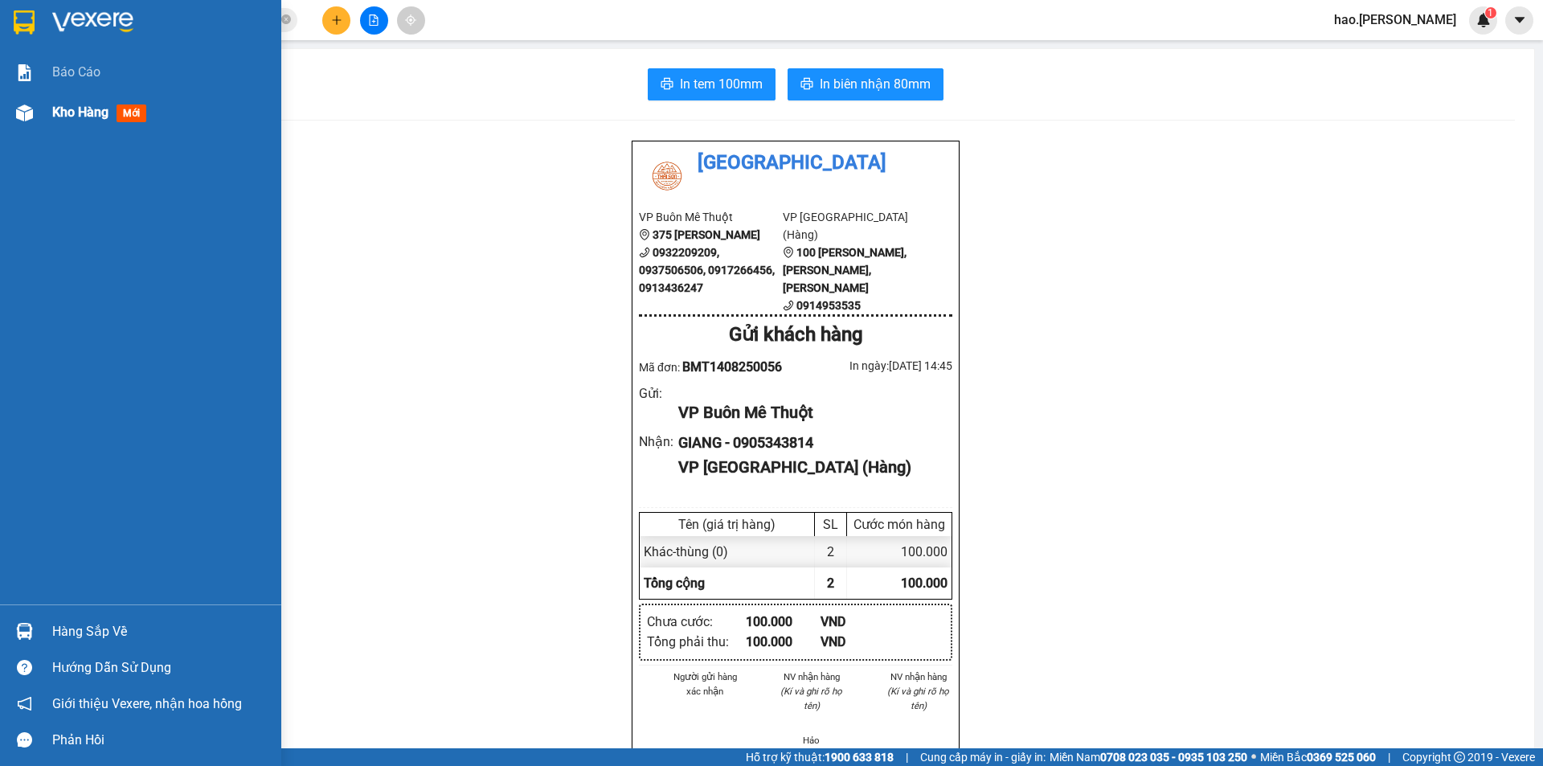
click at [79, 113] on div "Kho hàng mới" at bounding box center [160, 112] width 217 height 40
click at [85, 105] on span "Kho hàng" at bounding box center [80, 111] width 56 height 15
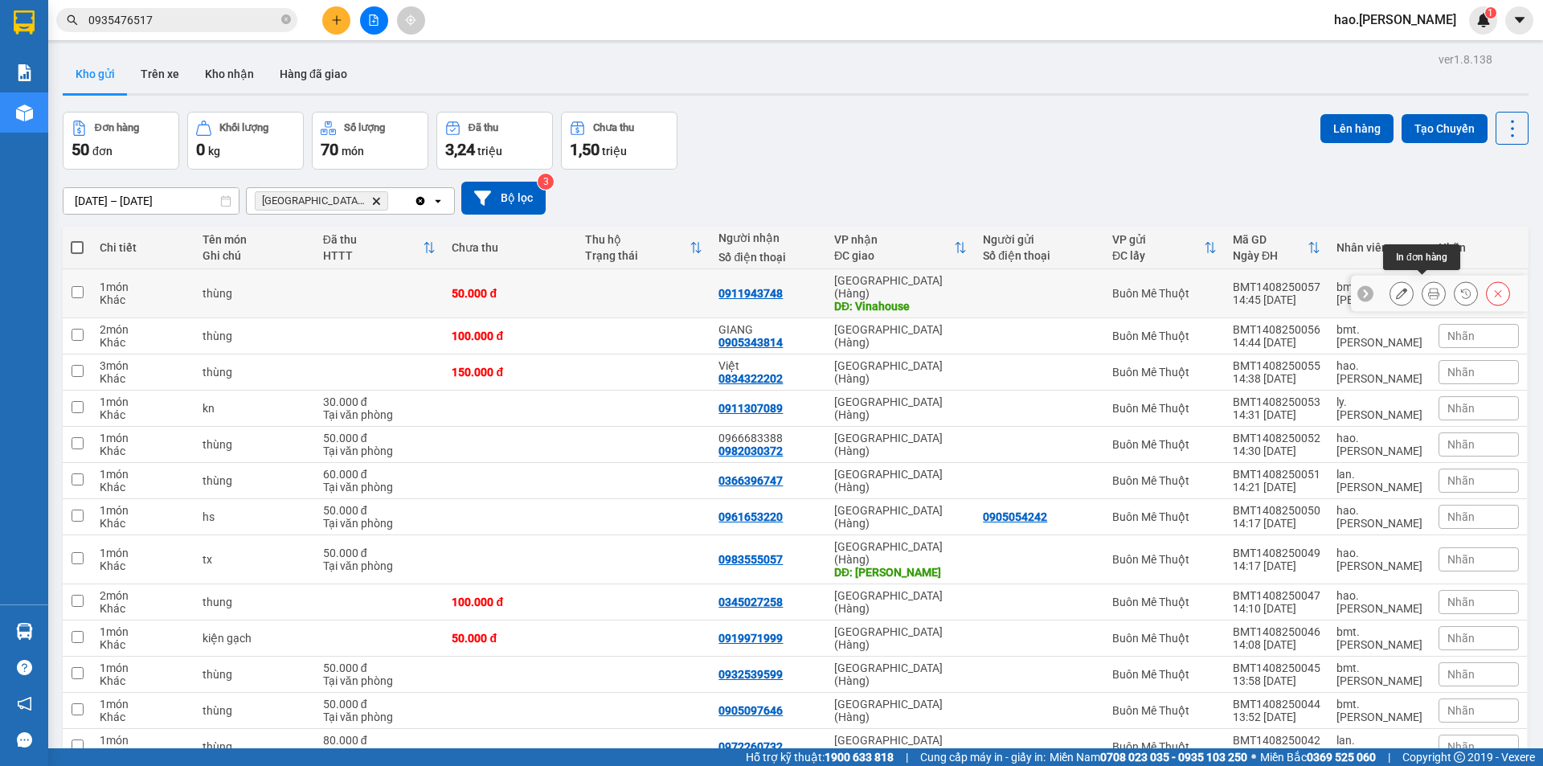
click at [1428, 288] on icon at bounding box center [1433, 293] width 11 height 11
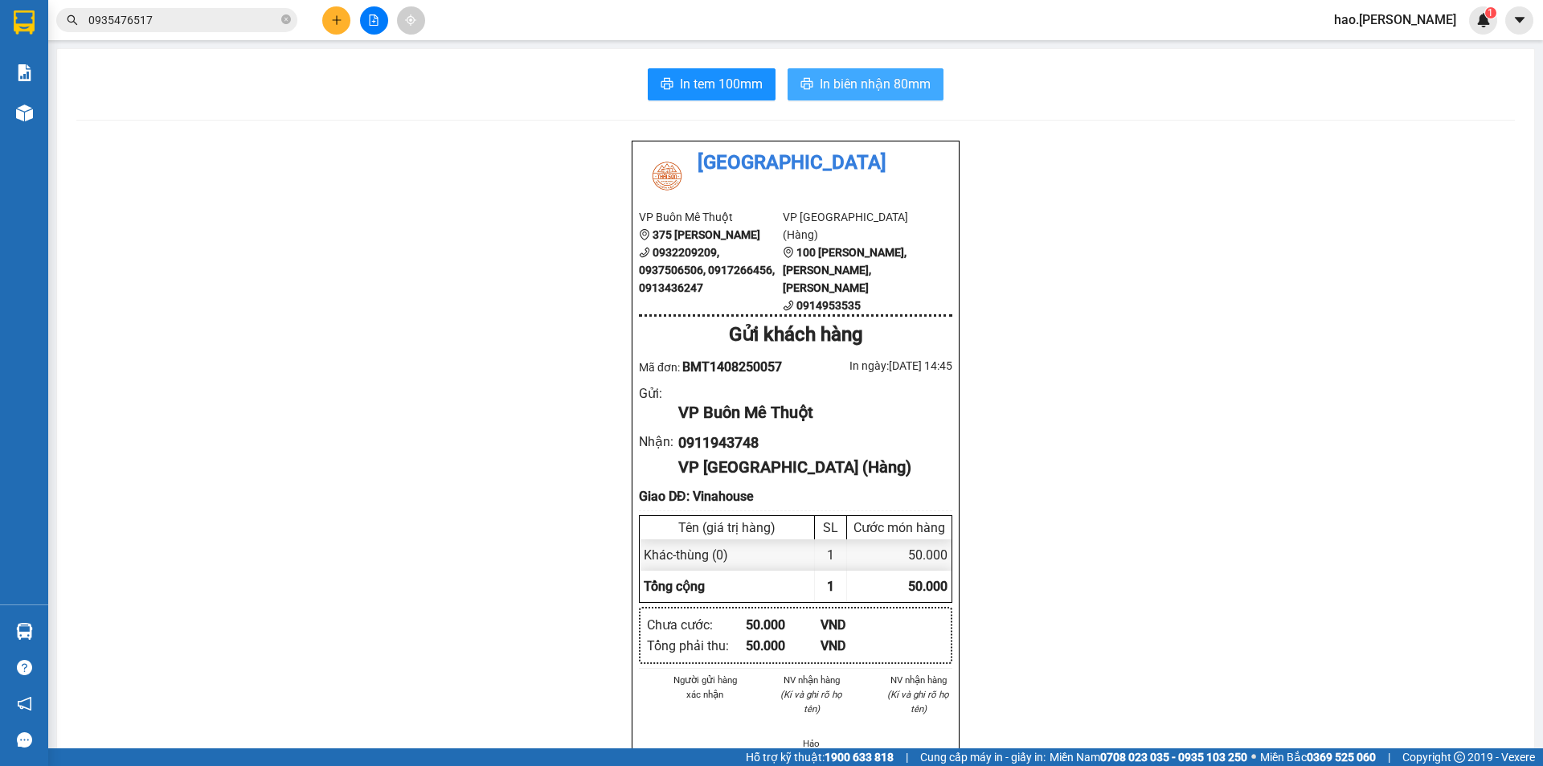
click at [848, 81] on span "In biên nhận 80mm" at bounding box center [875, 84] width 111 height 20
click at [681, 82] on span "In tem 100mm" at bounding box center [721, 84] width 83 height 20
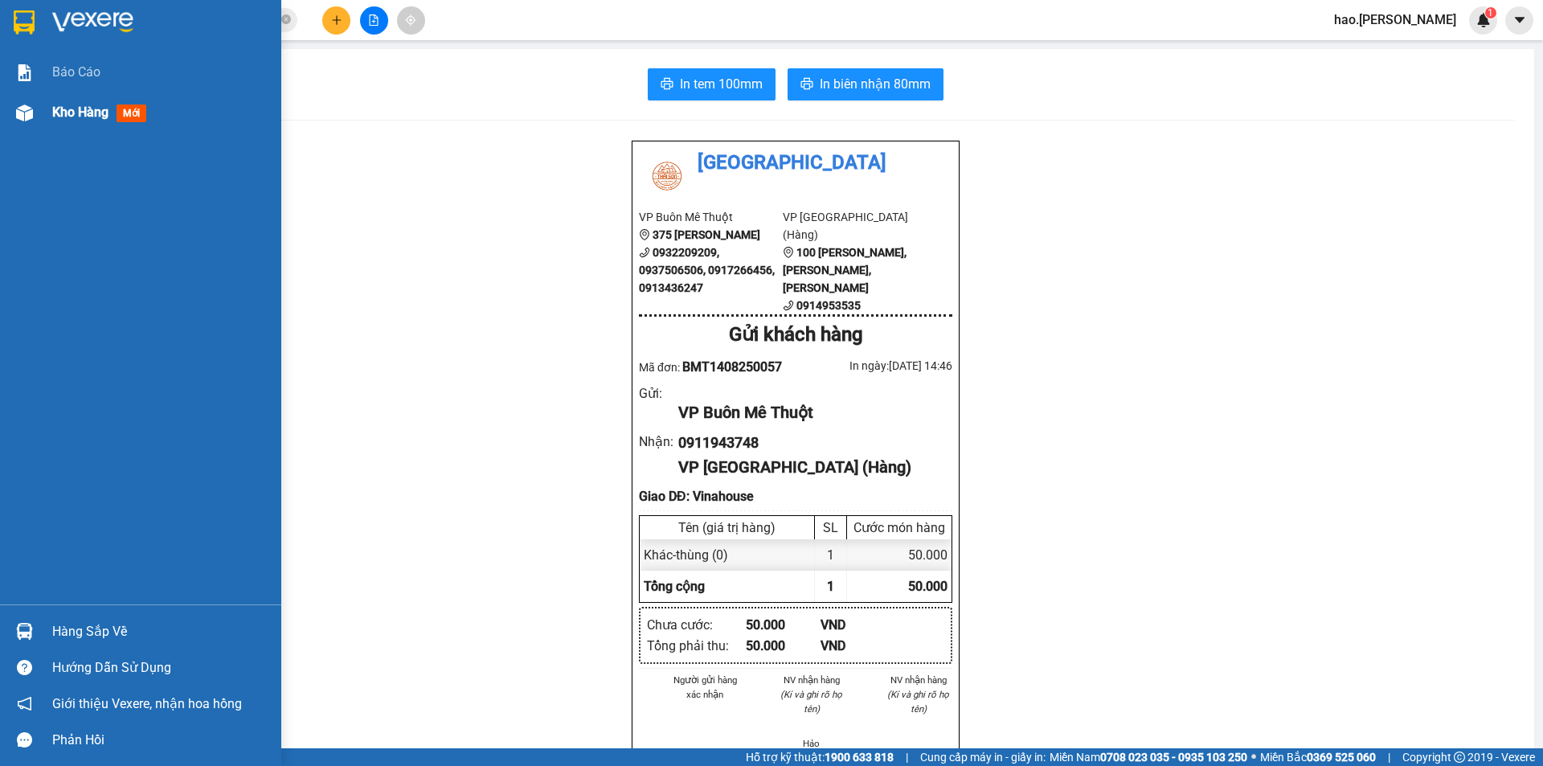
click at [76, 119] on span "Kho hàng" at bounding box center [80, 111] width 56 height 15
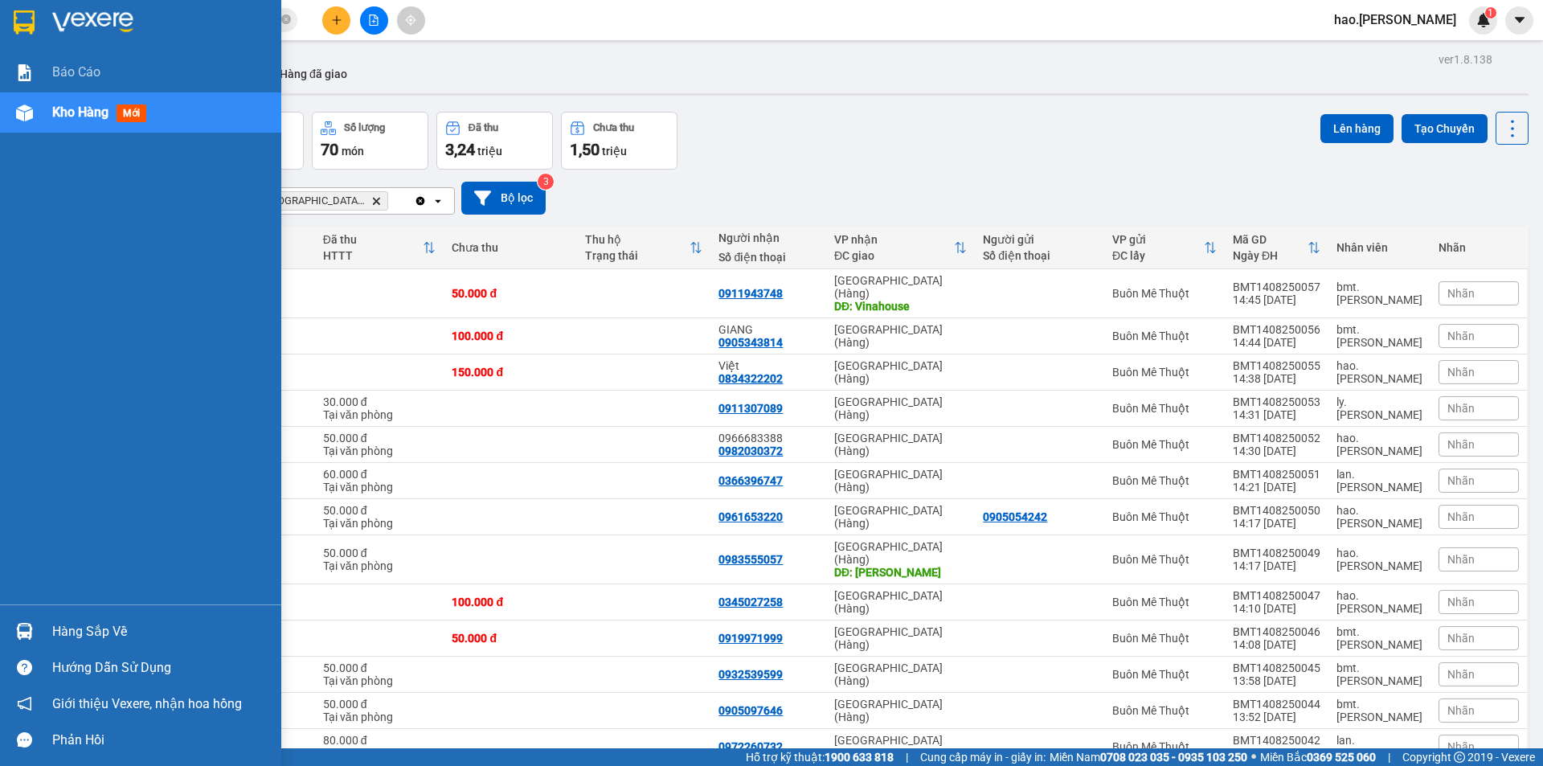
drag, startPoint x: 72, startPoint y: 72, endPoint x: 72, endPoint y: 108, distance: 35.4
click at [72, 81] on span "Báo cáo" at bounding box center [76, 72] width 48 height 20
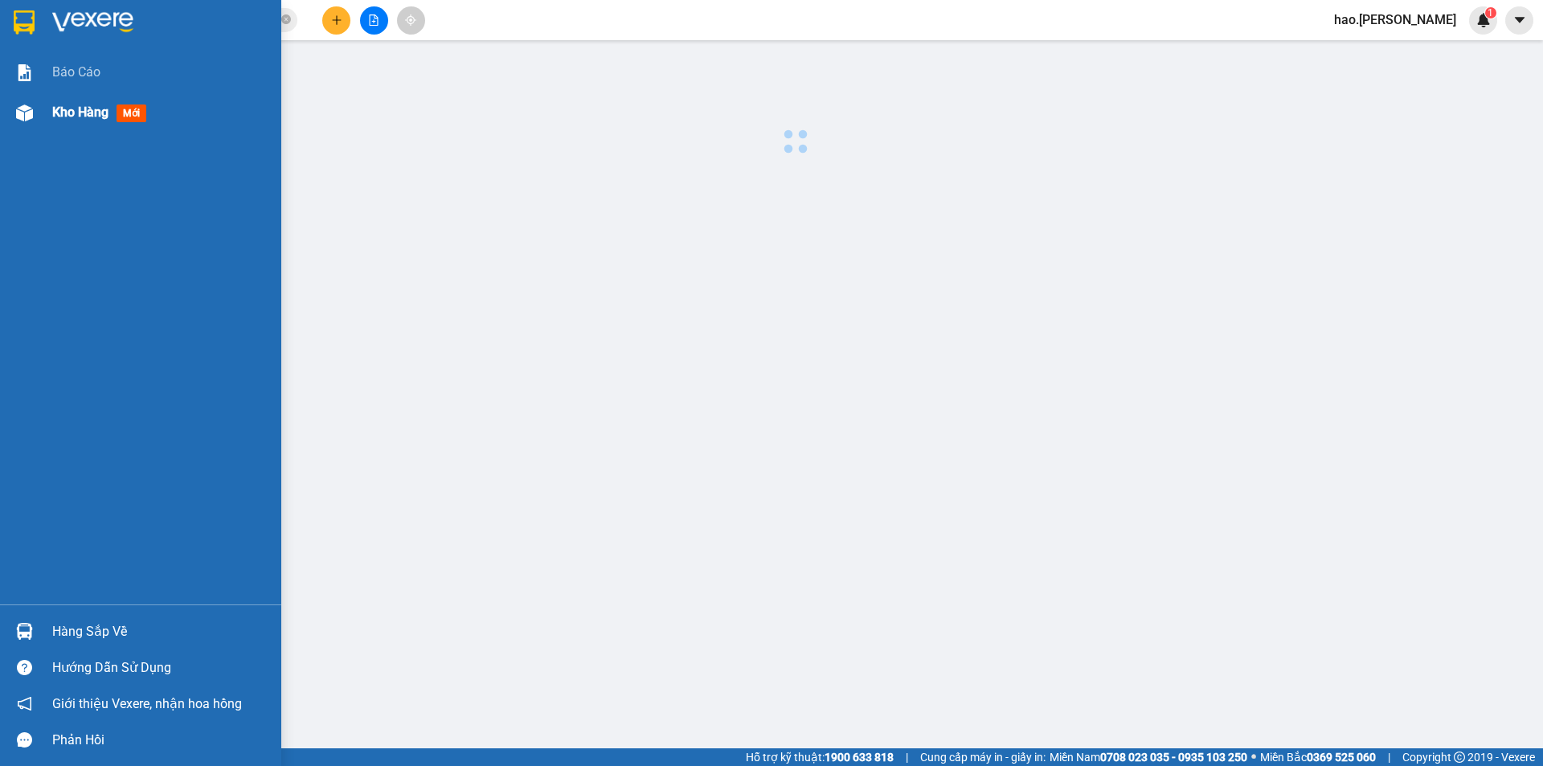
click at [71, 114] on span "Kho hàng" at bounding box center [80, 111] width 56 height 15
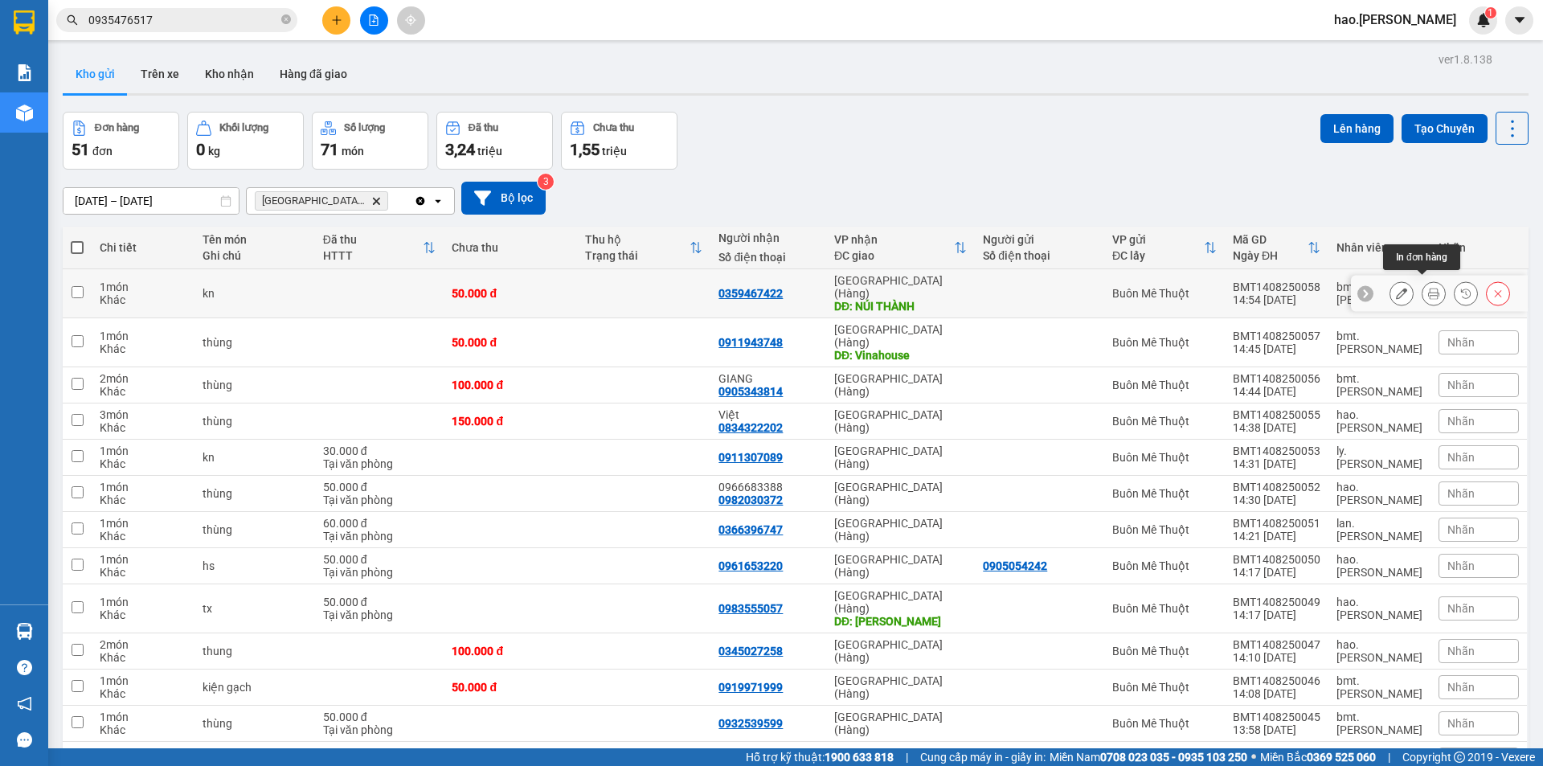
click at [1428, 290] on icon at bounding box center [1433, 293] width 11 height 11
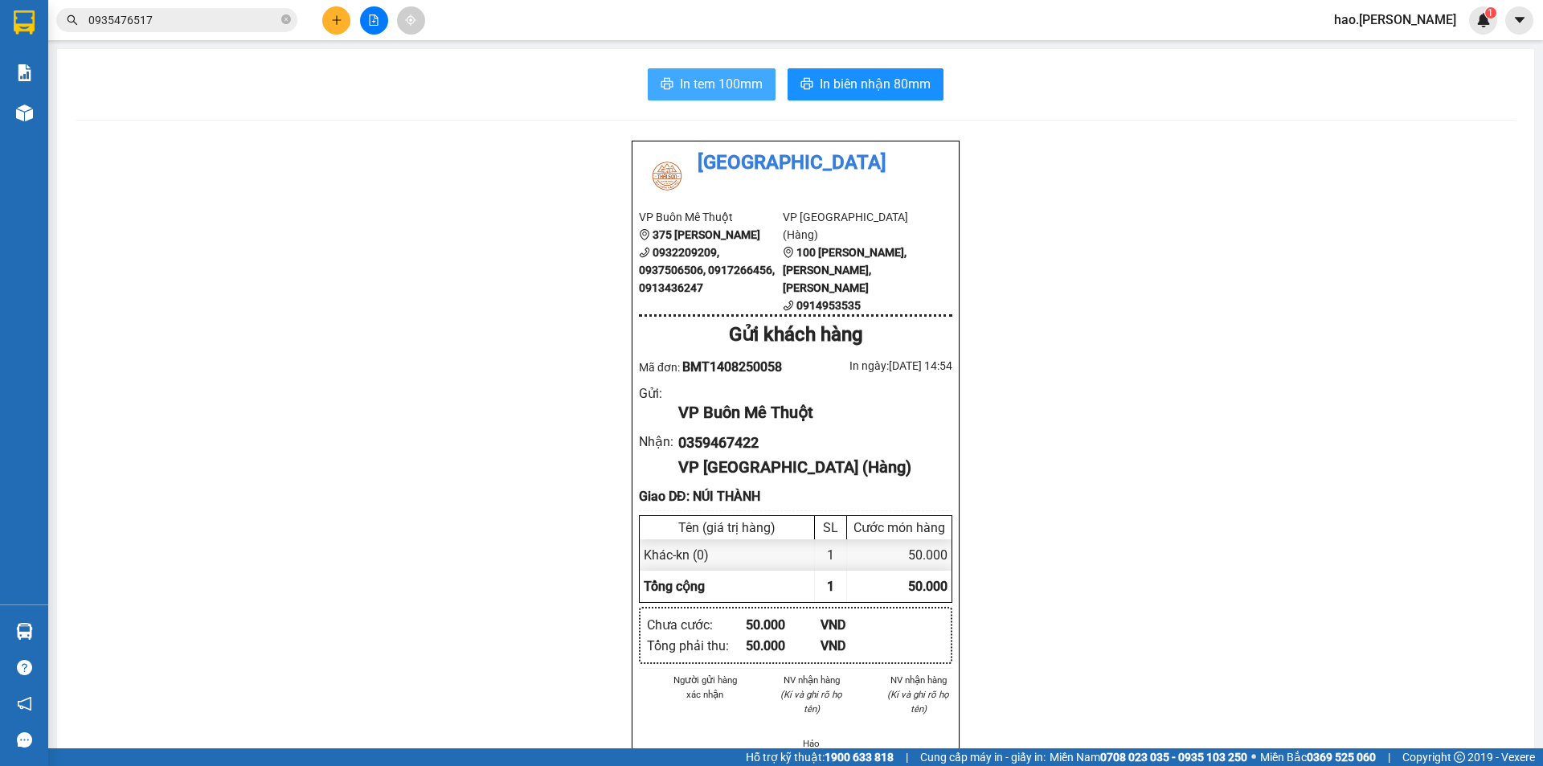
drag, startPoint x: 740, startPoint y: 64, endPoint x: 730, endPoint y: 70, distance: 11.9
click at [734, 67] on div "In tem 100mm In biên nhận 80mm Thái Sơn VP Buôn Mê Thuột 375 Hoàng Diệu 0932209…" at bounding box center [795, 746] width 1477 height 1394
click at [730, 70] on button "In tem 100mm" at bounding box center [712, 84] width 128 height 32
click at [848, 85] on span "In biên nhận 80mm" at bounding box center [875, 84] width 111 height 20
click at [340, 27] on button at bounding box center [336, 20] width 28 height 28
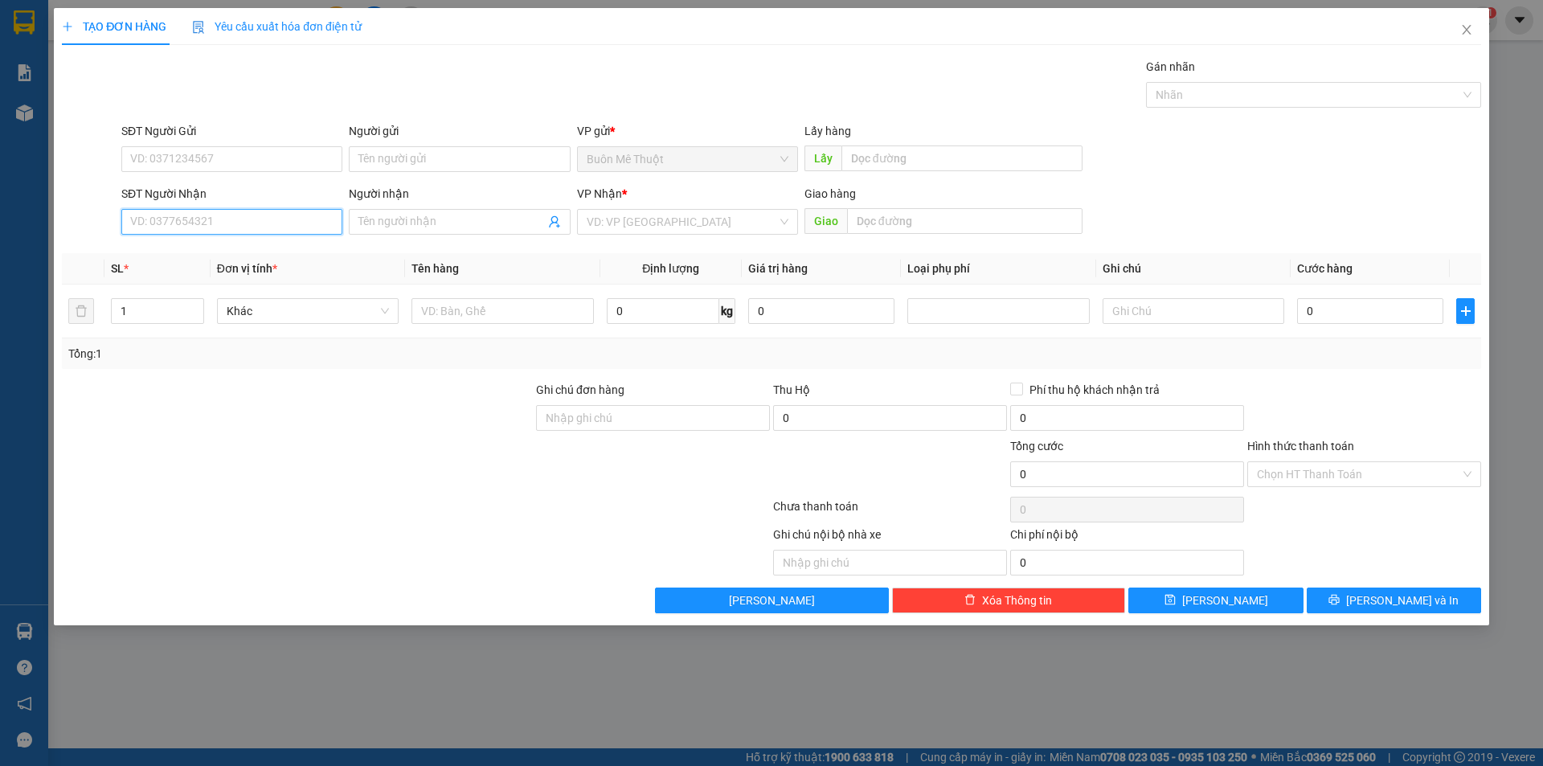
click at [226, 226] on input "SĐT Người Nhận" at bounding box center [231, 222] width 221 height 26
type input "0"
click at [1480, 31] on span "Close" at bounding box center [1466, 30] width 45 height 45
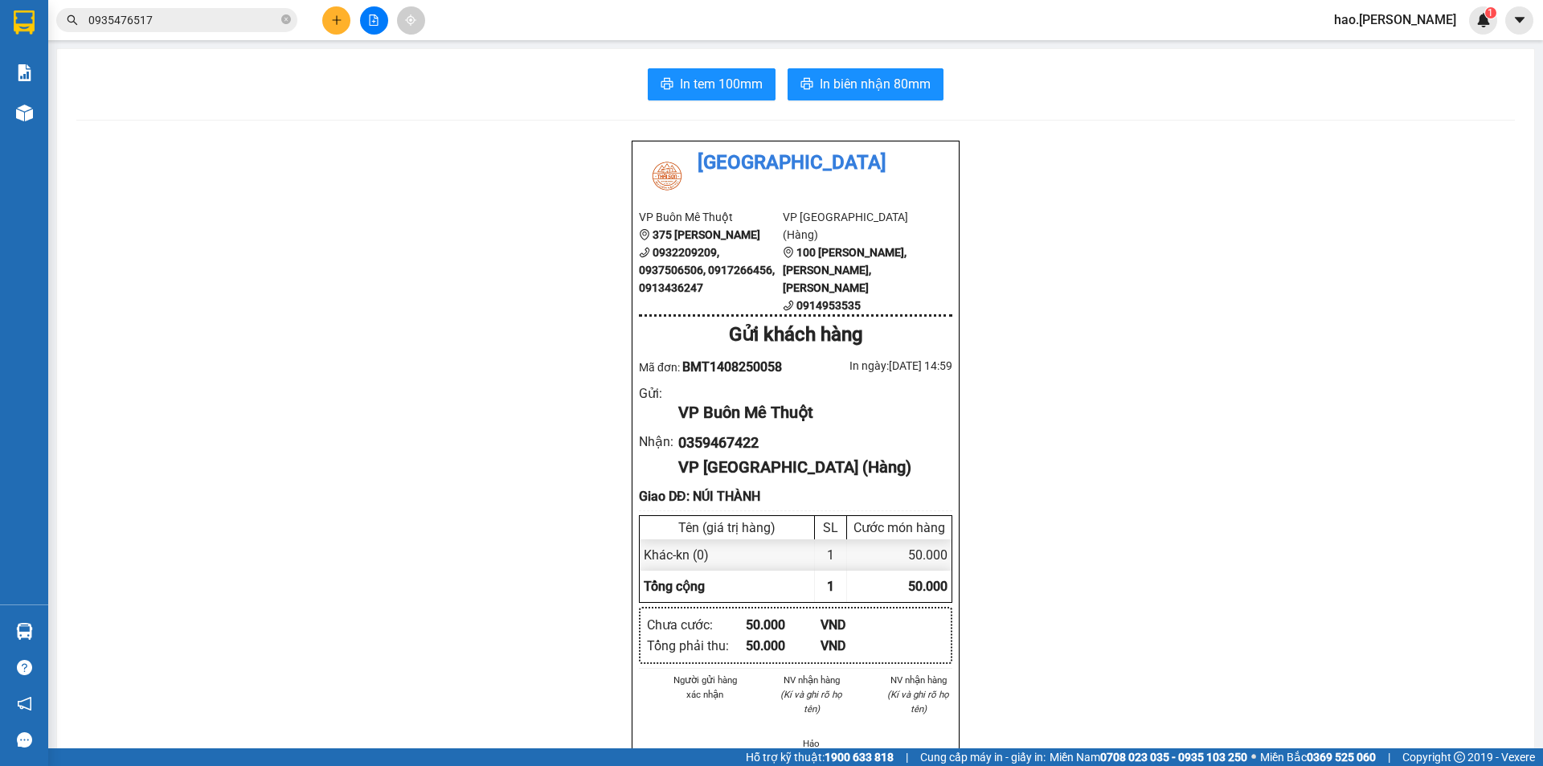
click at [51, 103] on main "In tem 100mm In biên nhận 80mm Thái Sơn VP Buôn Mê Thuột 375 Hoàng Diệu 0932209…" at bounding box center [771, 374] width 1543 height 748
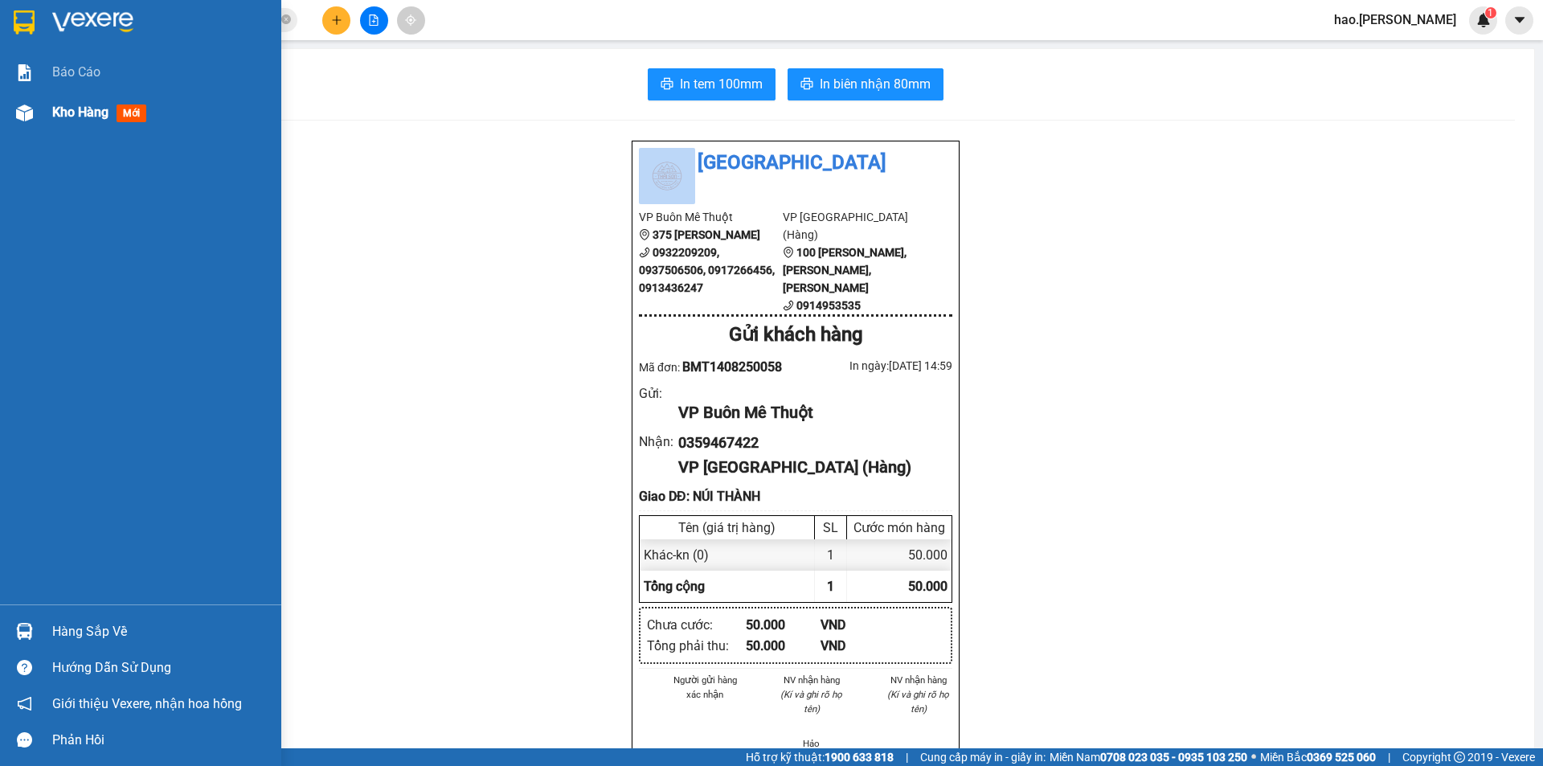
click at [60, 117] on span "Kho hàng" at bounding box center [80, 111] width 56 height 15
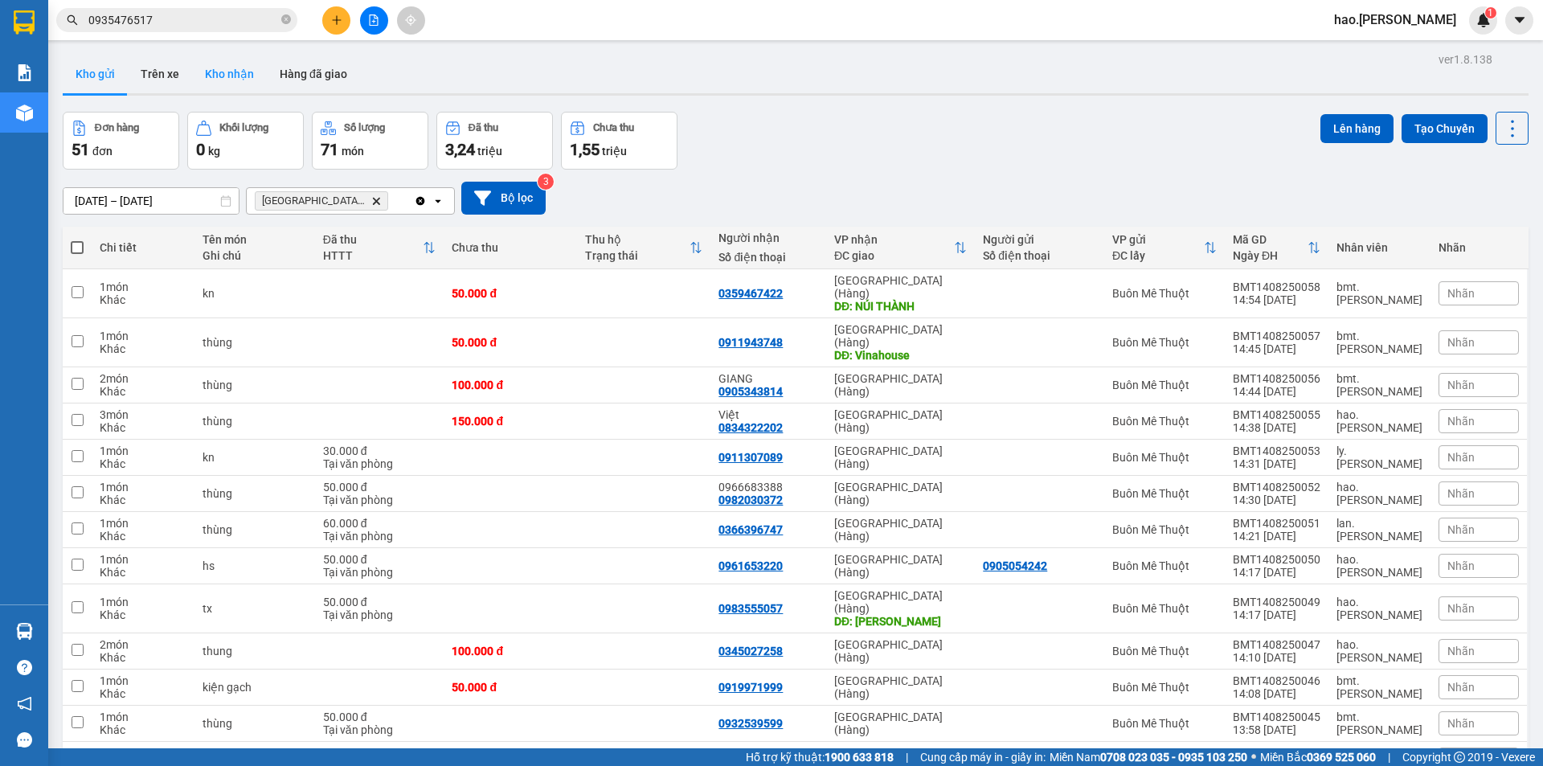
click at [216, 79] on button "Kho nhận" at bounding box center [229, 74] width 75 height 39
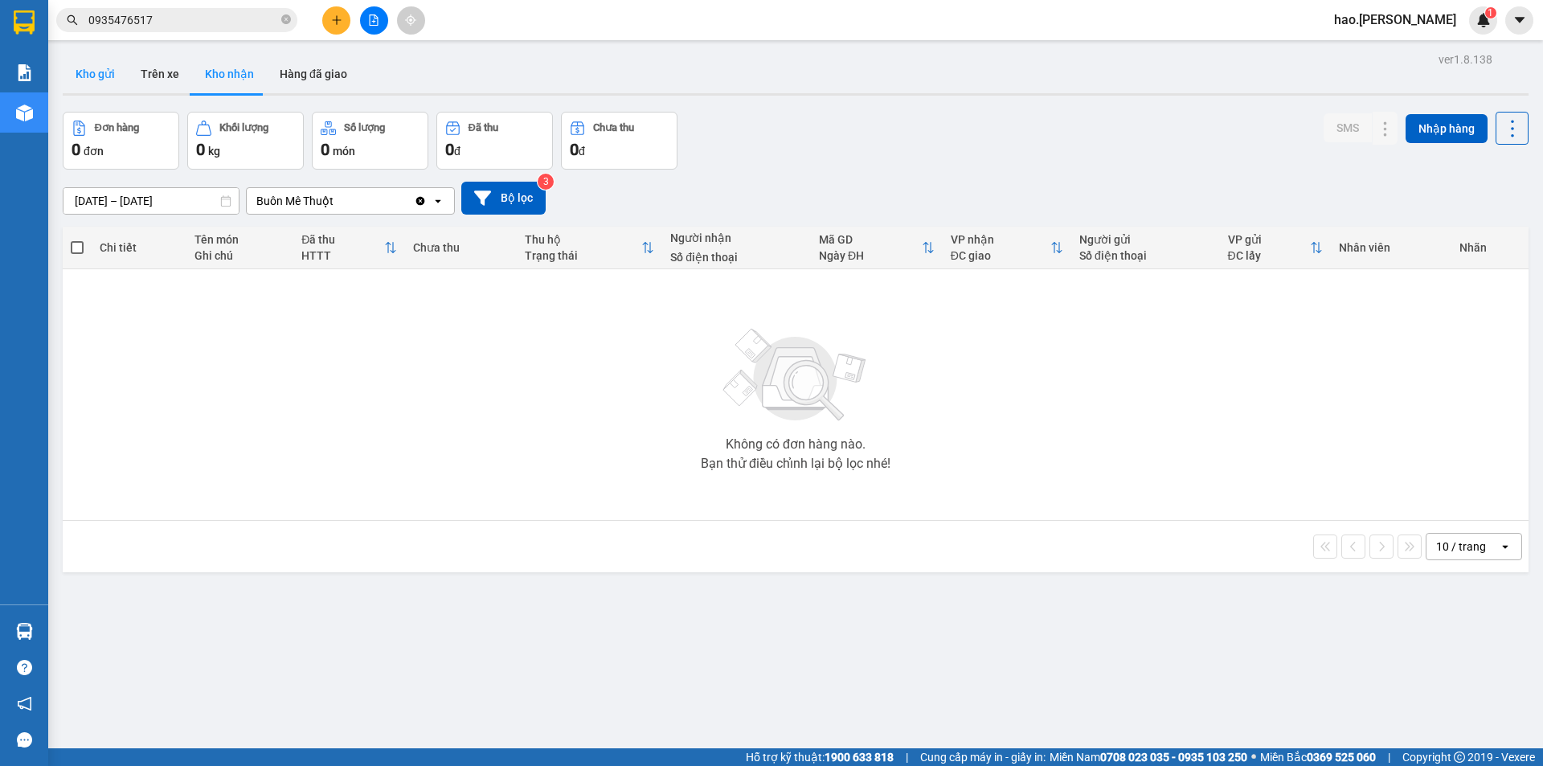
click at [98, 81] on button "Kho gửi" at bounding box center [95, 74] width 65 height 39
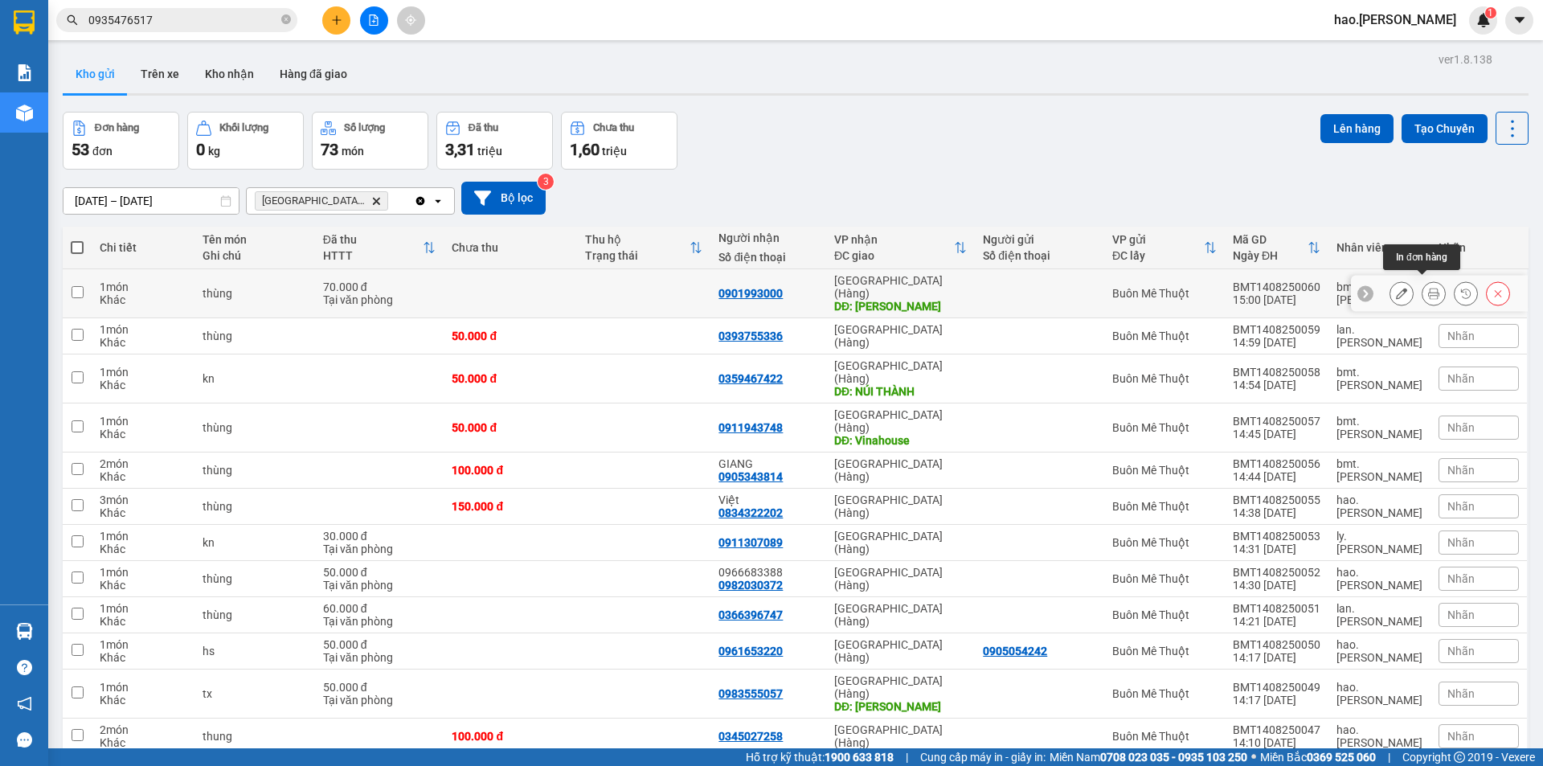
click at [1428, 288] on icon at bounding box center [1433, 293] width 11 height 11
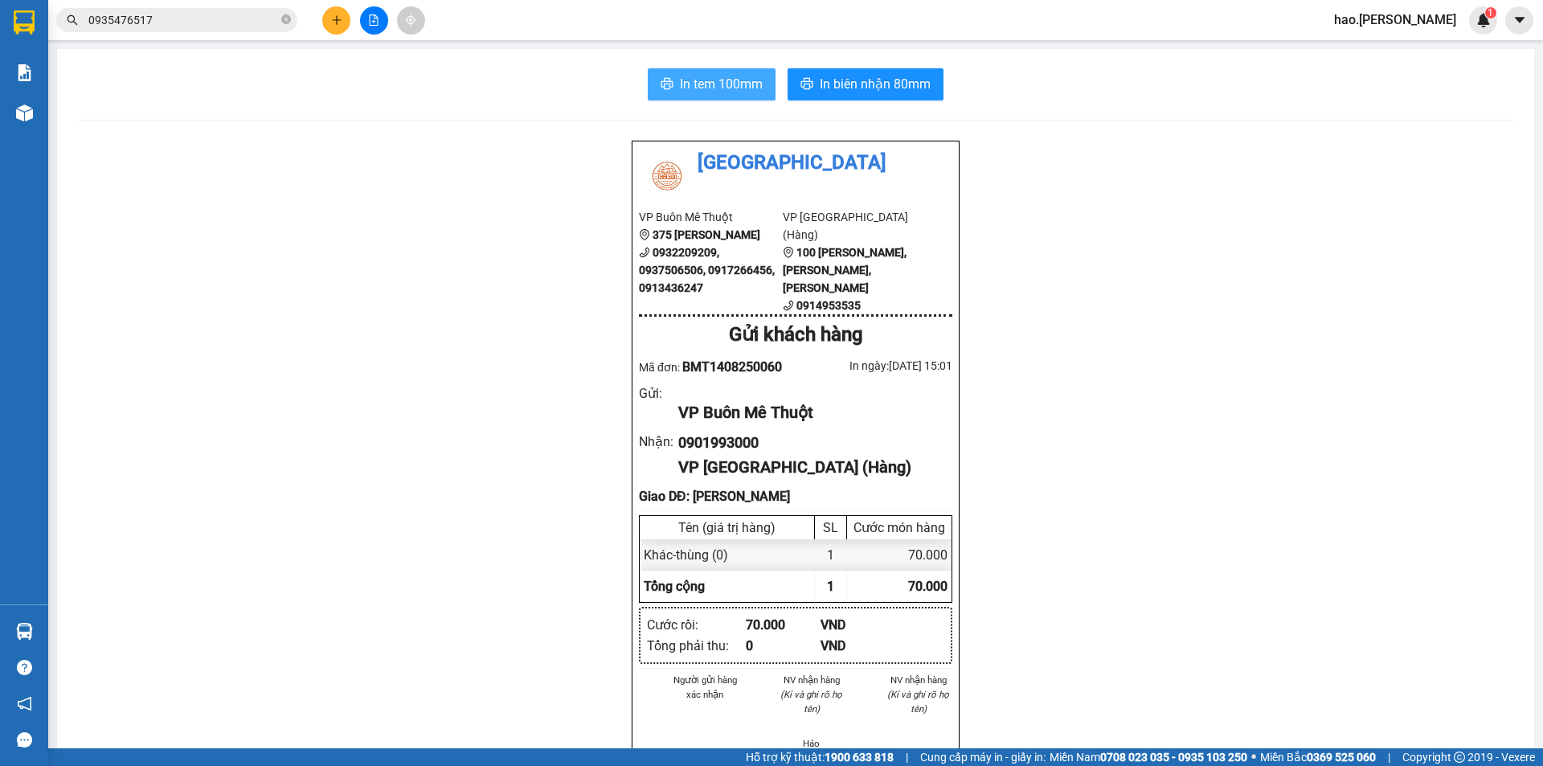
click at [680, 84] on span "In tem 100mm" at bounding box center [721, 84] width 83 height 20
click at [880, 86] on span "In biên nhận 80mm" at bounding box center [875, 84] width 111 height 20
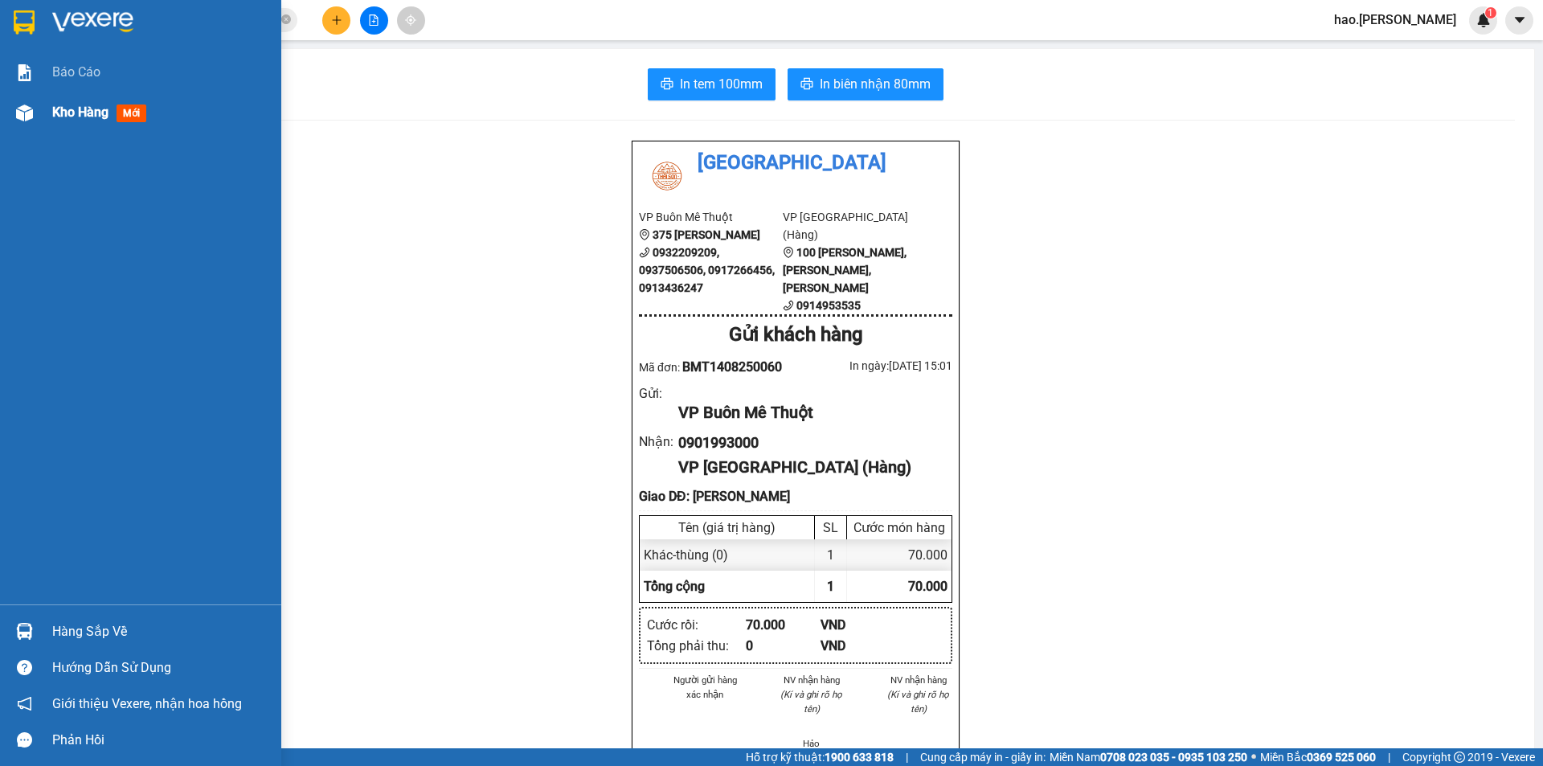
click at [63, 113] on span "Kho hàng" at bounding box center [80, 111] width 56 height 15
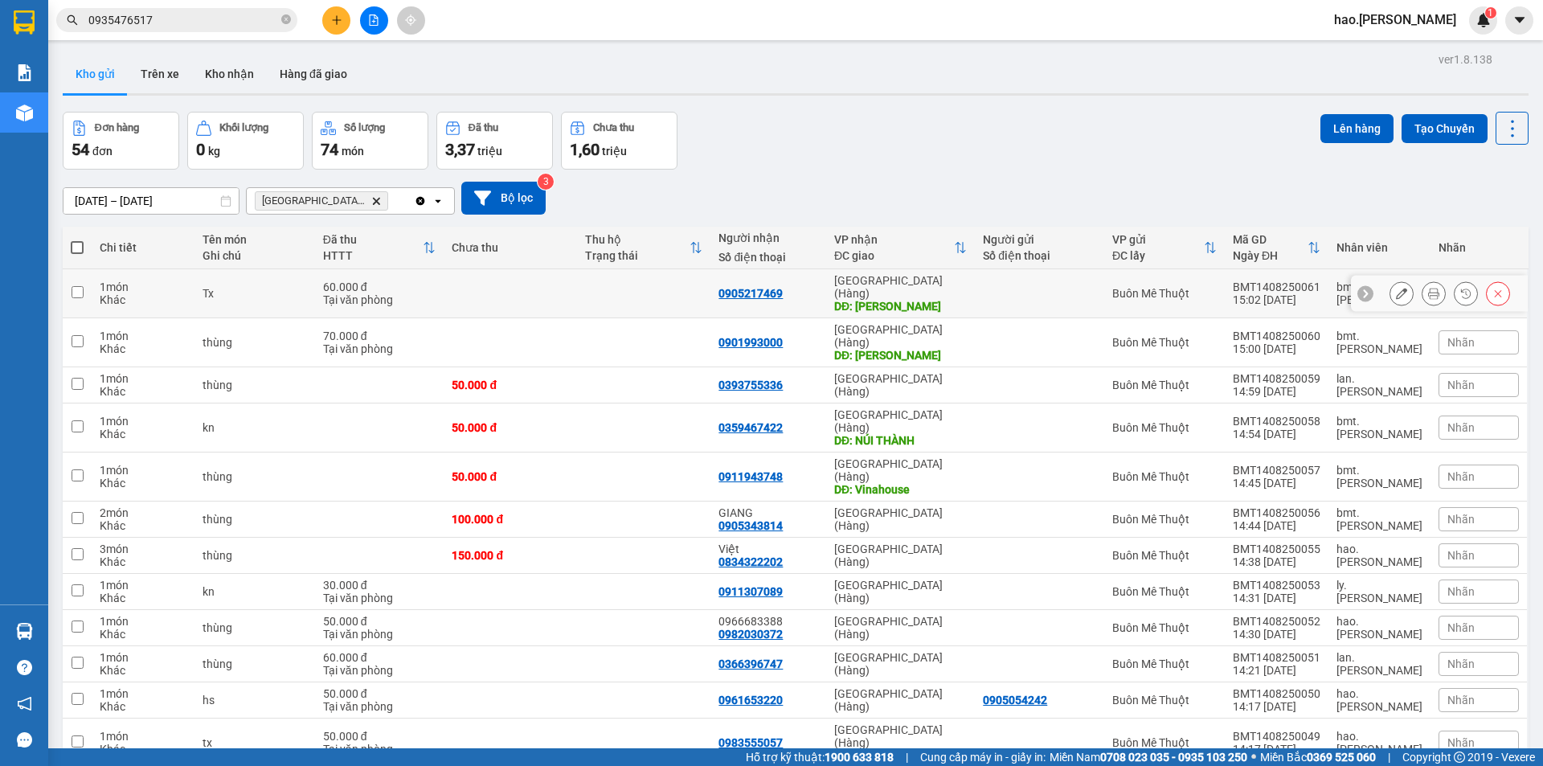
click at [1428, 288] on icon at bounding box center [1433, 293] width 11 height 11
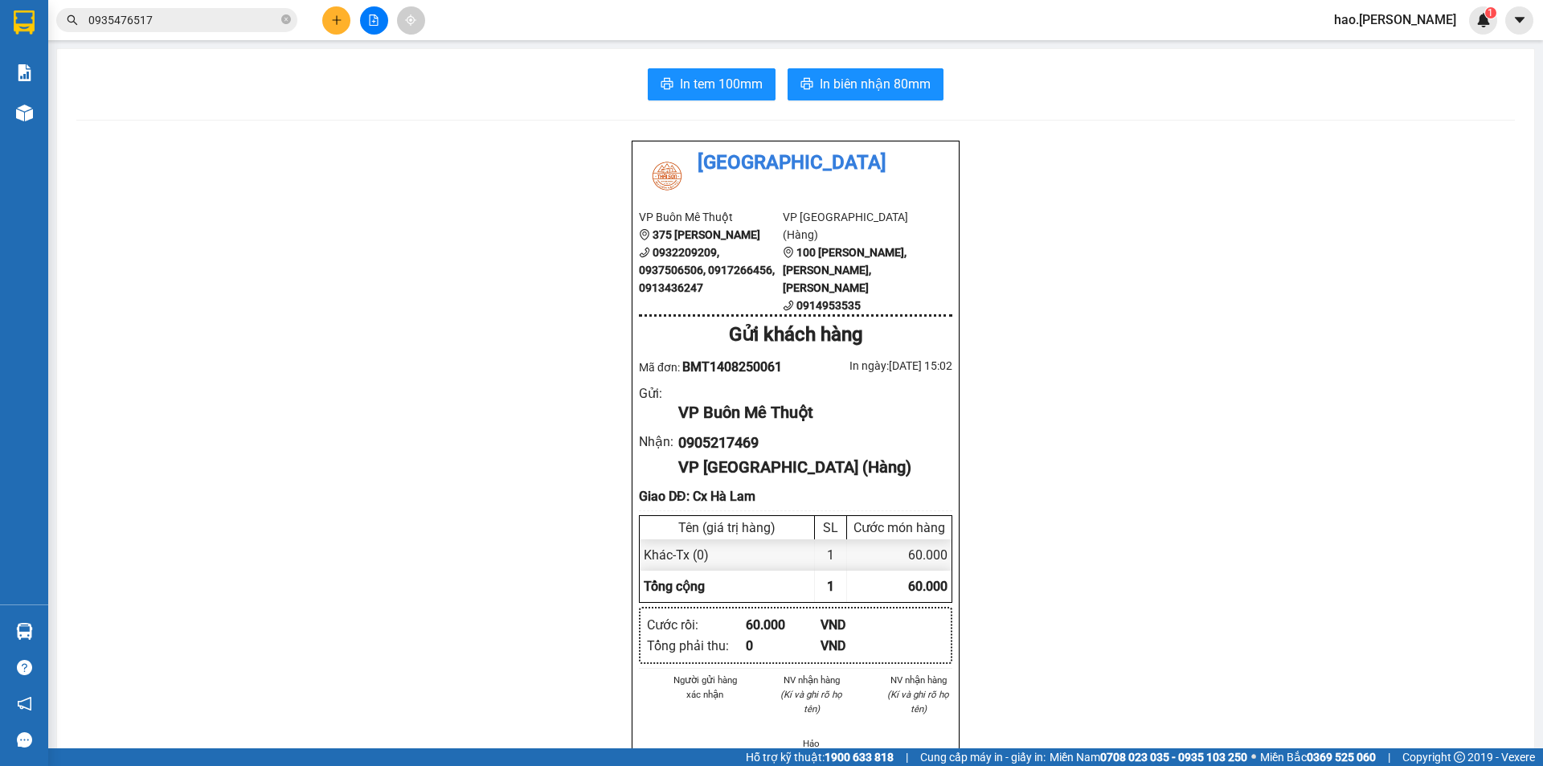
click at [706, 68] on div "In tem 100mm In biên nhận 80mm Thái Sơn VP Buôn Mê Thuột 375 Hoàng Diệu 0932209…" at bounding box center [795, 744] width 1477 height 1390
click at [701, 74] on span "In tem 100mm" at bounding box center [721, 84] width 83 height 20
click at [873, 81] on span "In biên nhận 80mm" at bounding box center [875, 84] width 111 height 20
drag, startPoint x: 1196, startPoint y: 642, endPoint x: 841, endPoint y: 796, distance: 386.9
drag, startPoint x: 841, startPoint y: 796, endPoint x: 338, endPoint y: 23, distance: 922.3
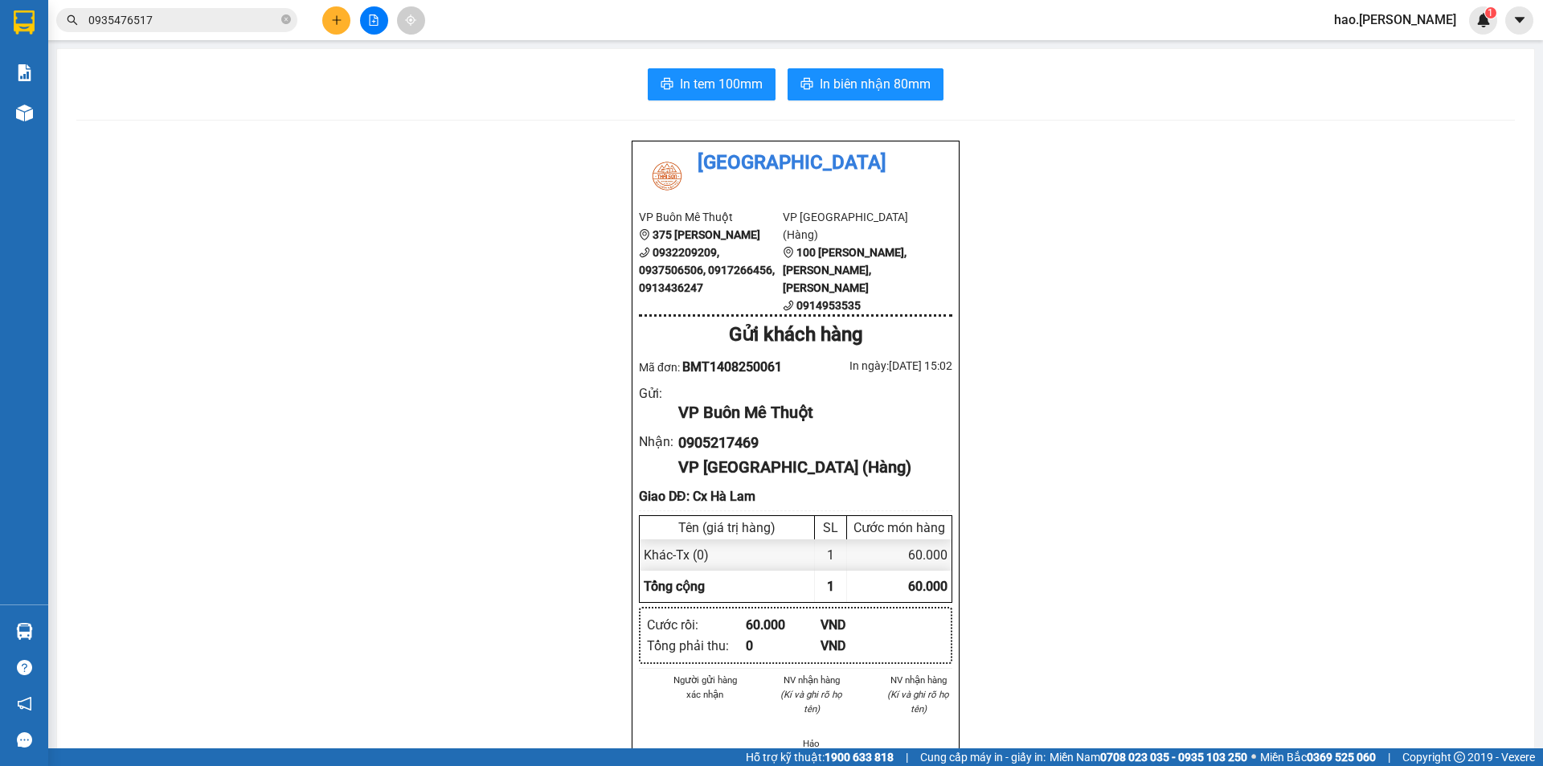
click at [338, 23] on icon "plus" at bounding box center [336, 19] width 11 height 11
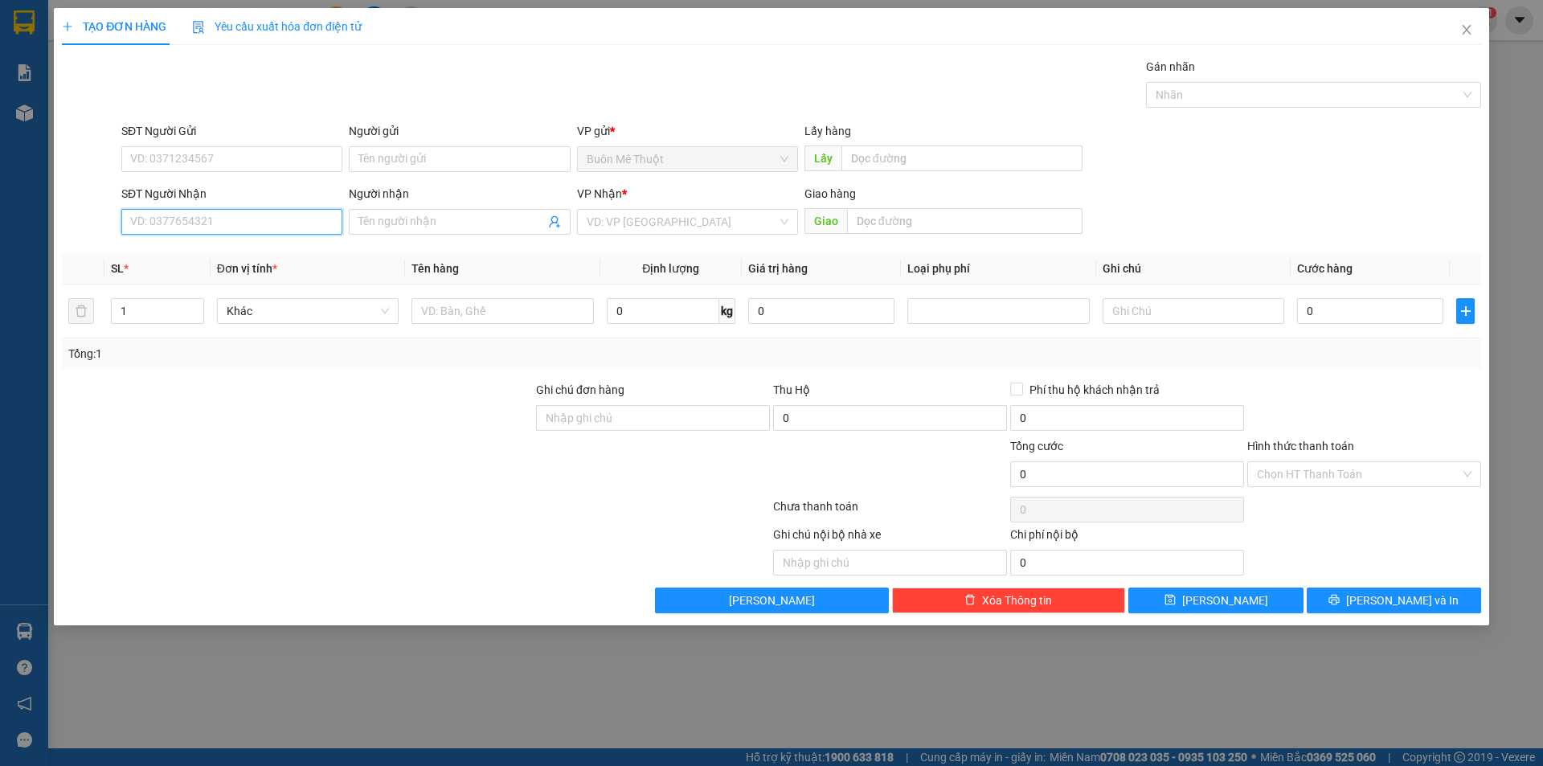
click at [246, 226] on input "SĐT Người Nhận" at bounding box center [231, 222] width 221 height 26
click at [189, 255] on div "0905294712" at bounding box center [232, 254] width 202 height 18
type input "0905294712"
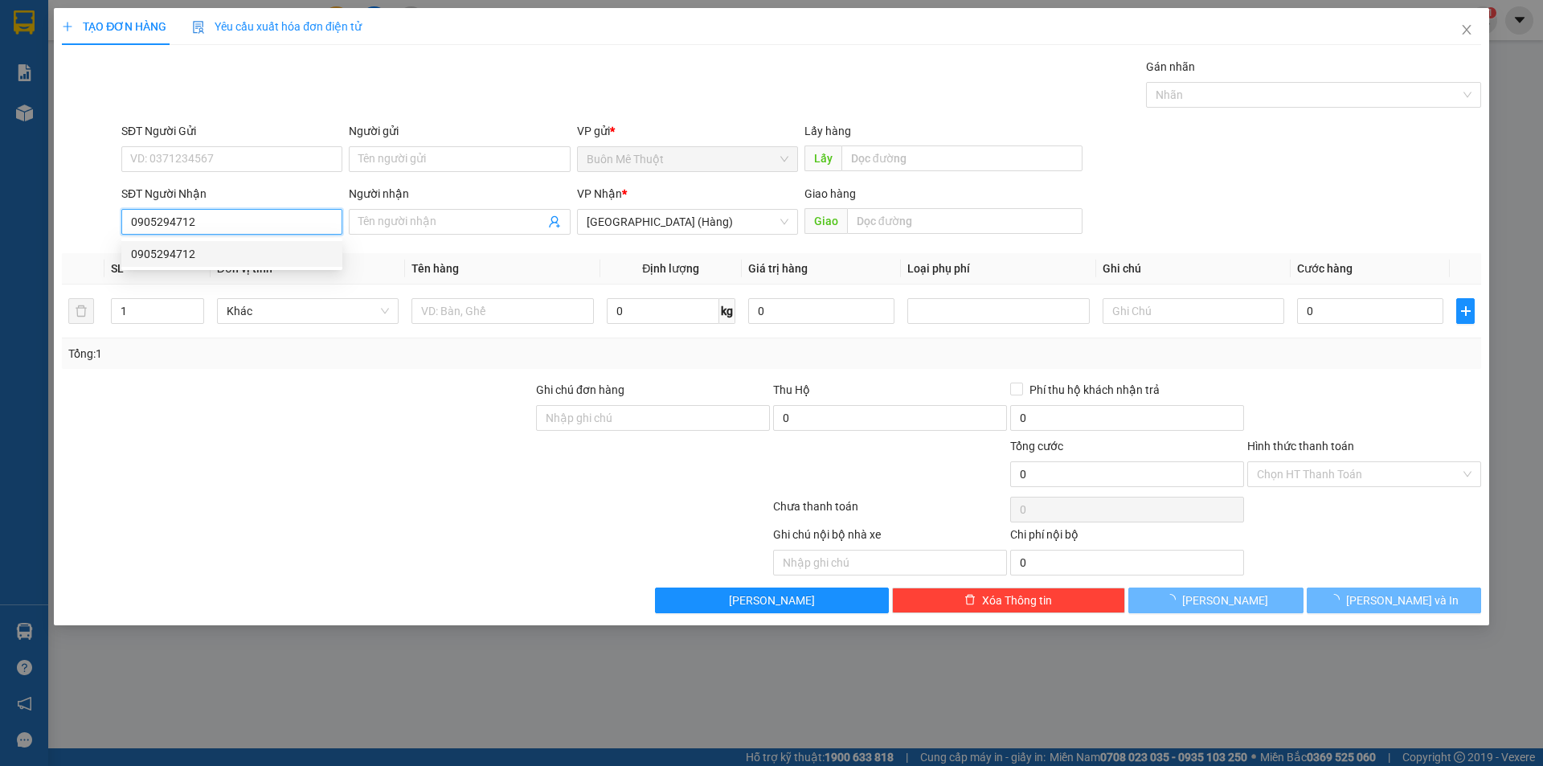
type input "50.000"
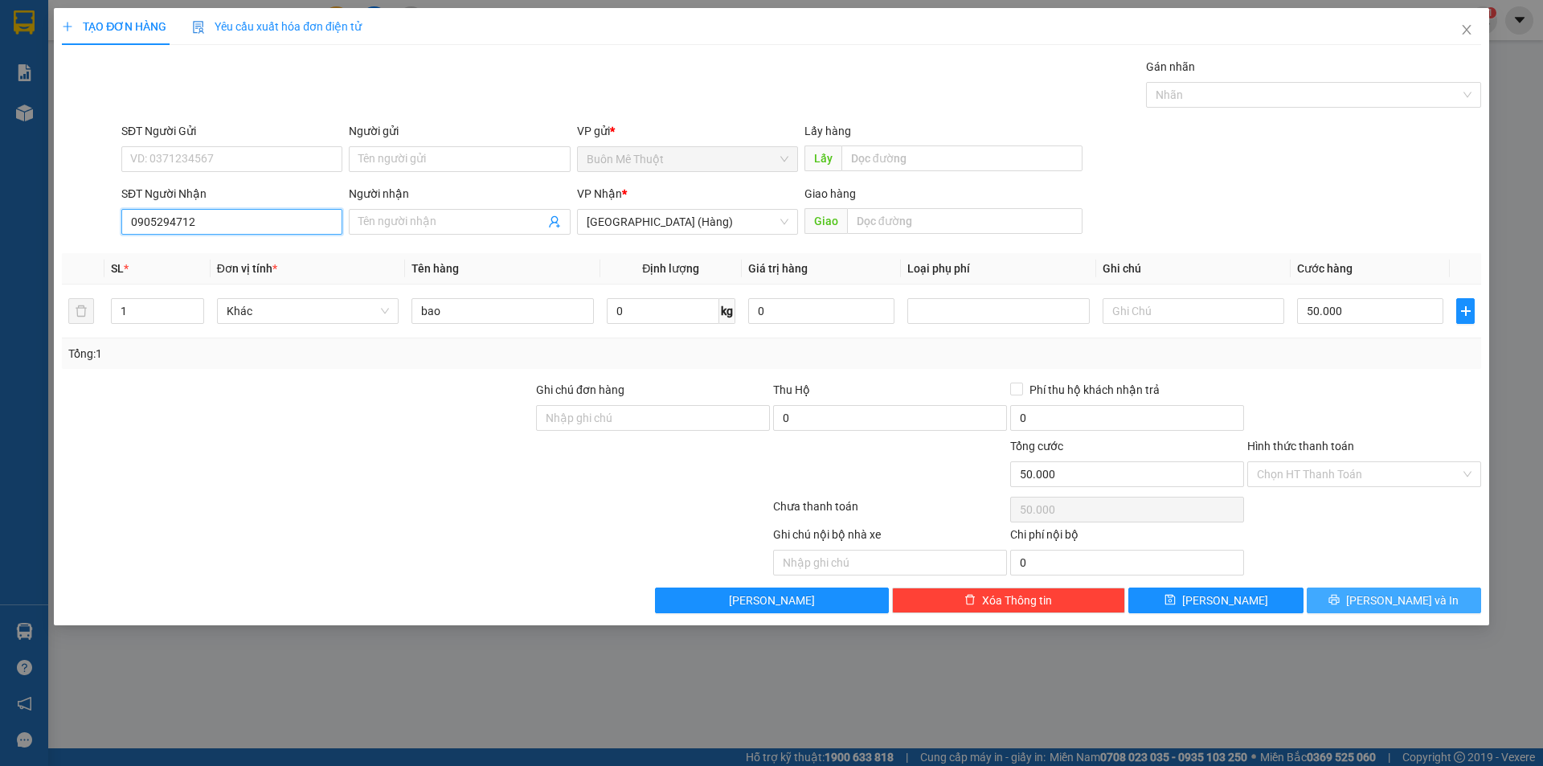
type input "0905294712"
click at [1373, 612] on button "[PERSON_NAME] và In" at bounding box center [1394, 600] width 174 height 26
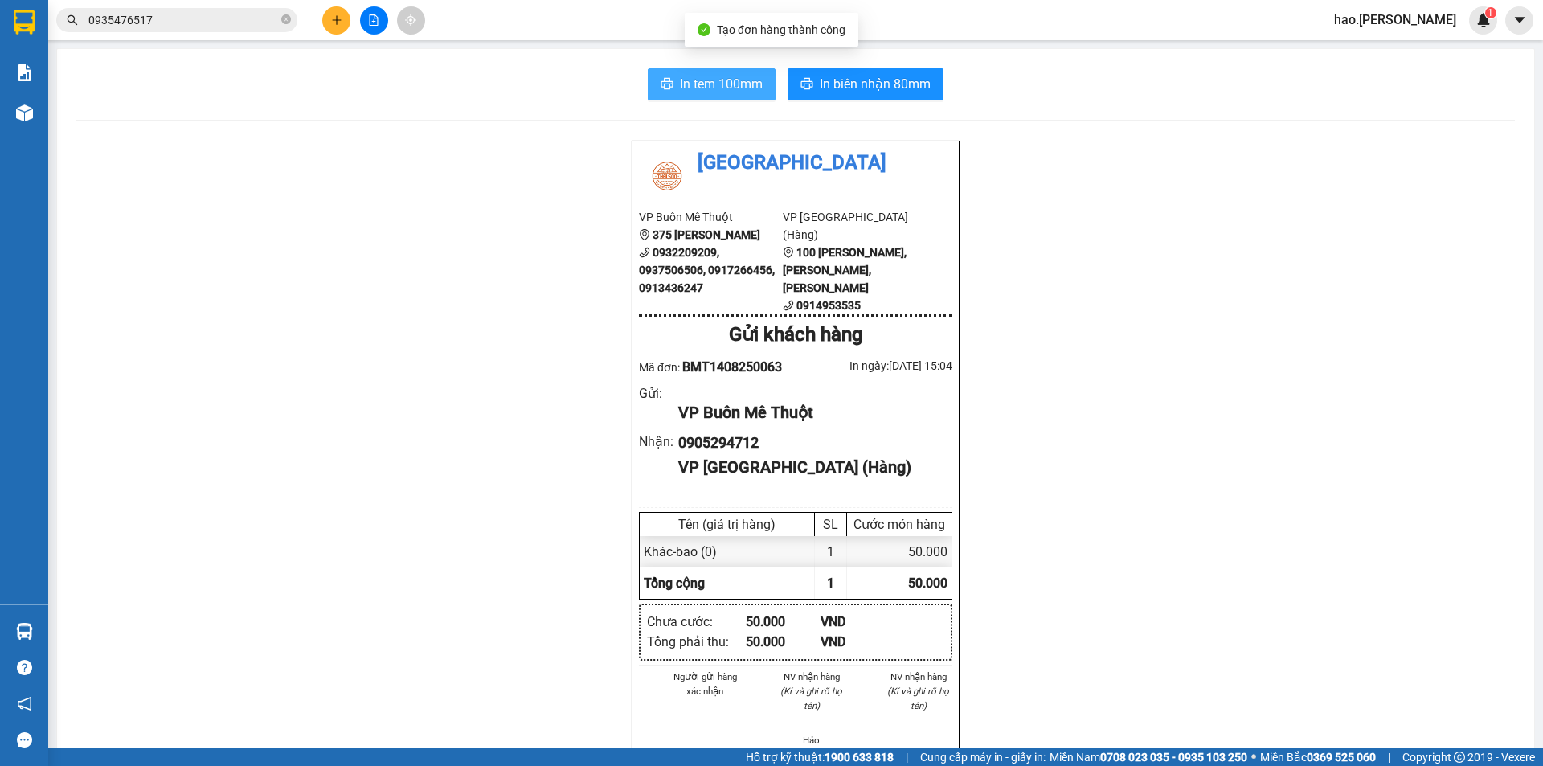
click at [718, 92] on span "In tem 100mm" at bounding box center [721, 84] width 83 height 20
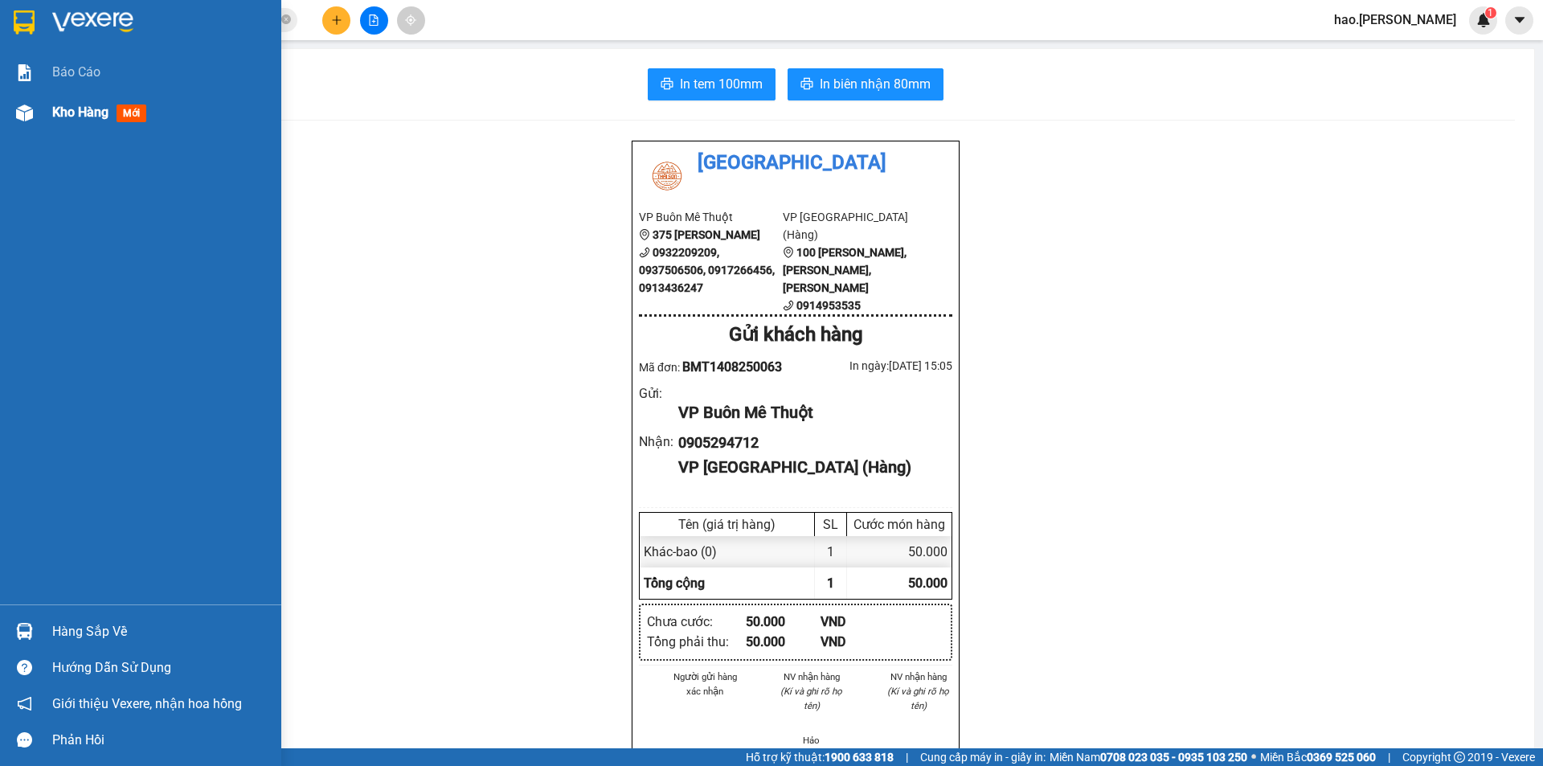
click at [110, 117] on div "Kho hàng mới" at bounding box center [102, 112] width 100 height 20
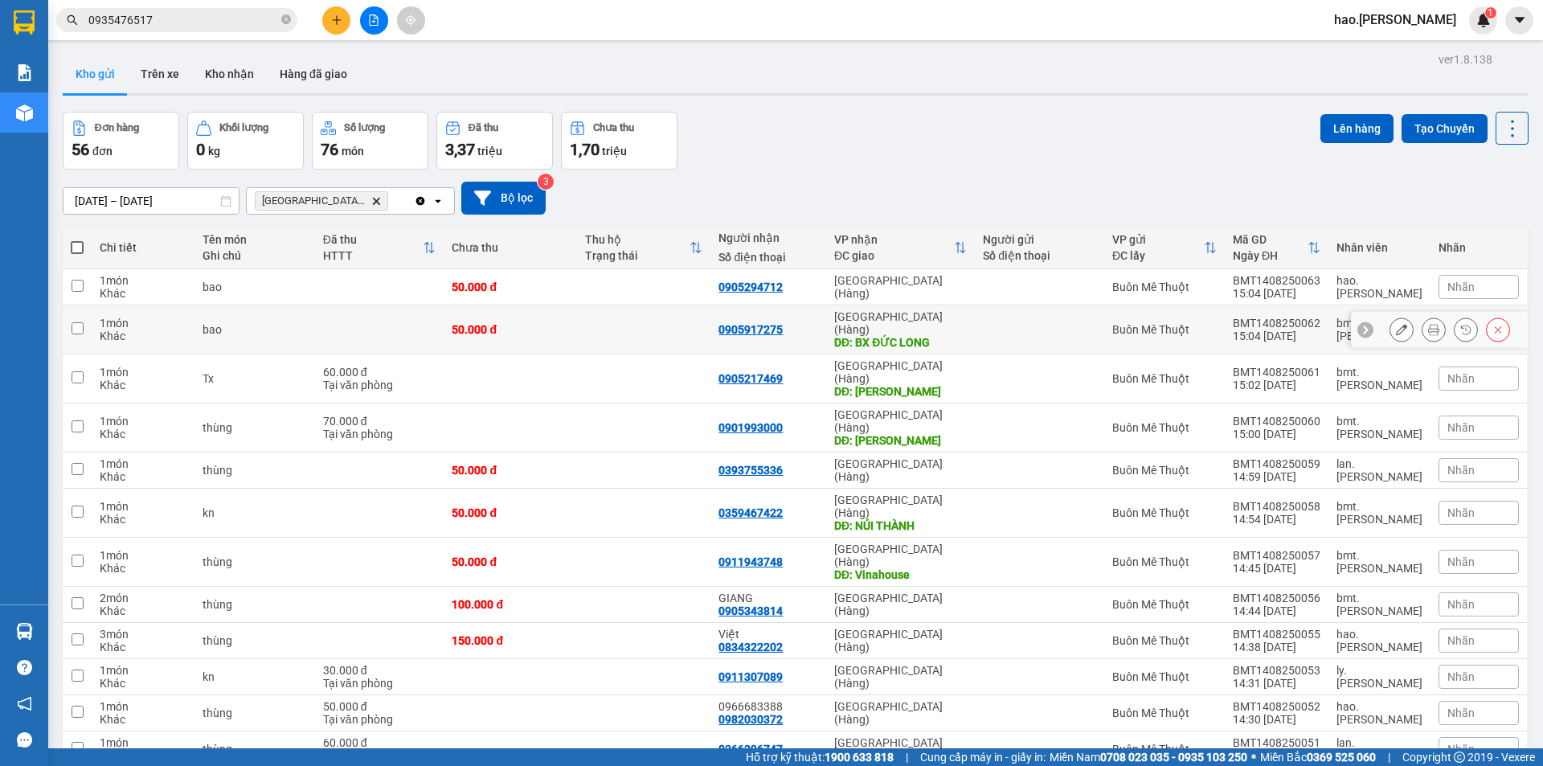
click at [1422, 329] on button at bounding box center [1433, 330] width 23 height 28
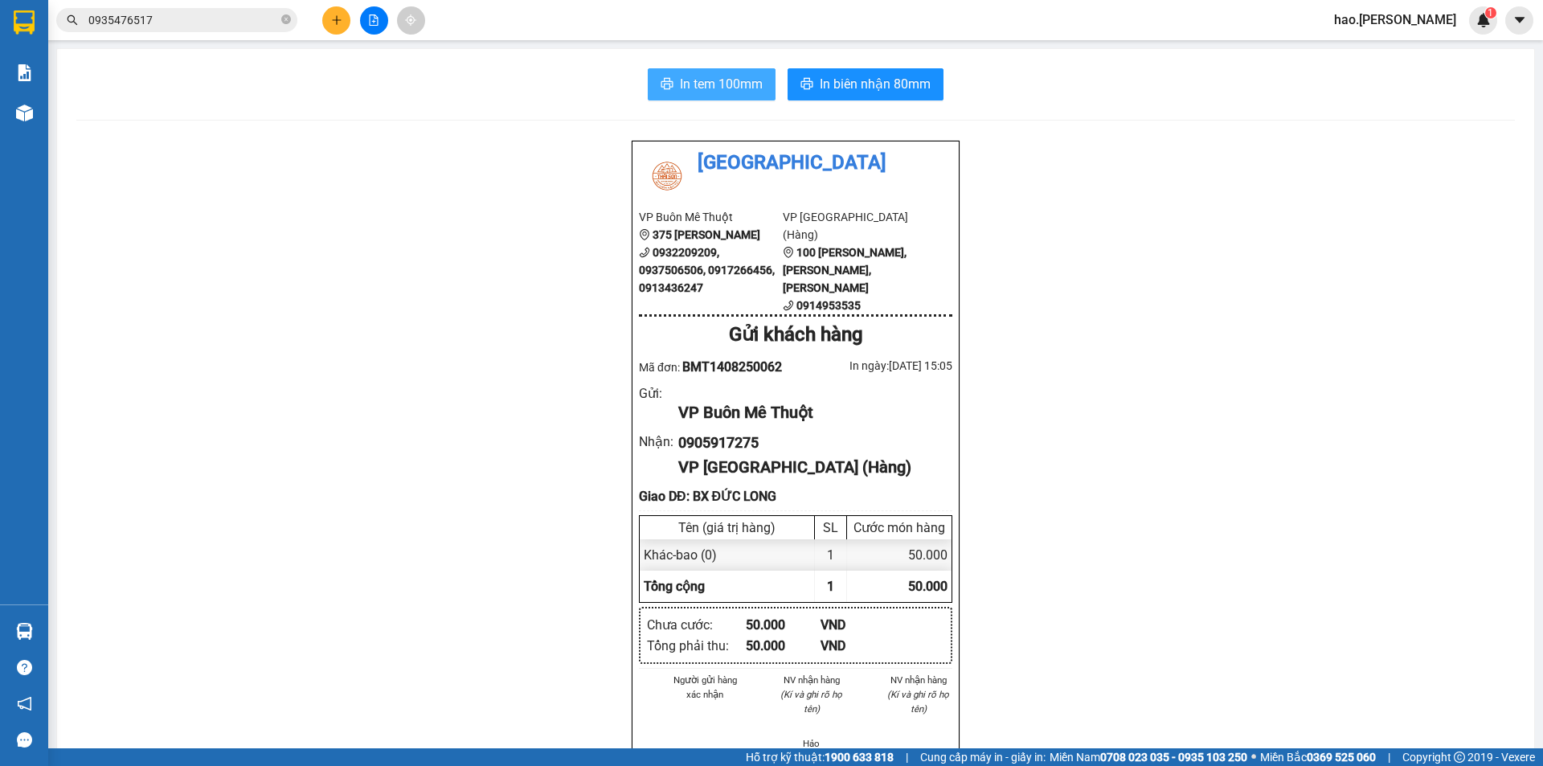
click at [721, 84] on span "In tem 100mm" at bounding box center [721, 84] width 83 height 20
click at [342, 22] on button at bounding box center [336, 20] width 28 height 28
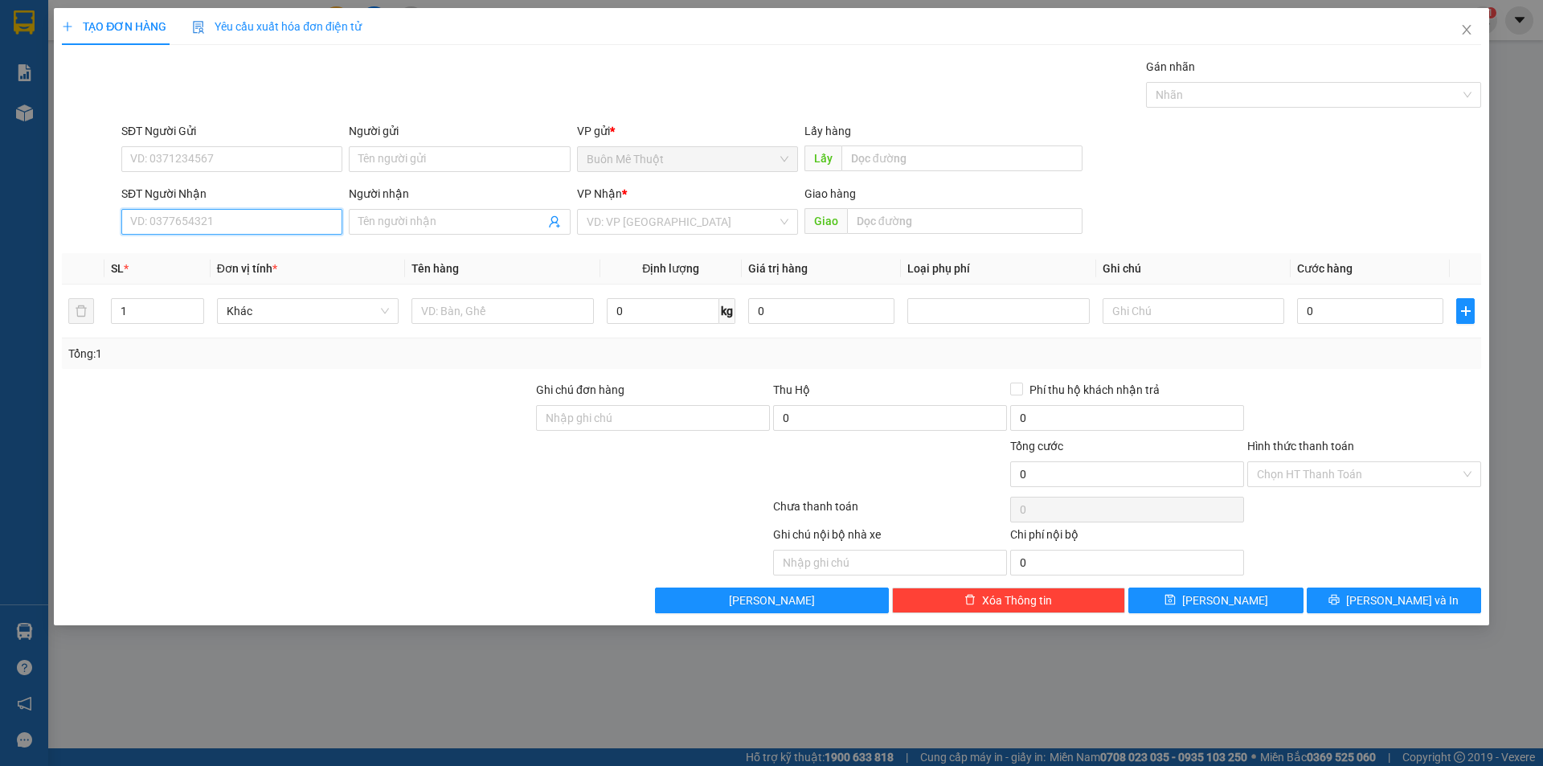
click at [248, 219] on input "SĐT Người Nhận" at bounding box center [231, 222] width 221 height 26
type input "0905177688"
click at [237, 246] on div "0905177688 - ANH THẮNG" at bounding box center [232, 254] width 202 height 18
type input "ANH THẮNG"
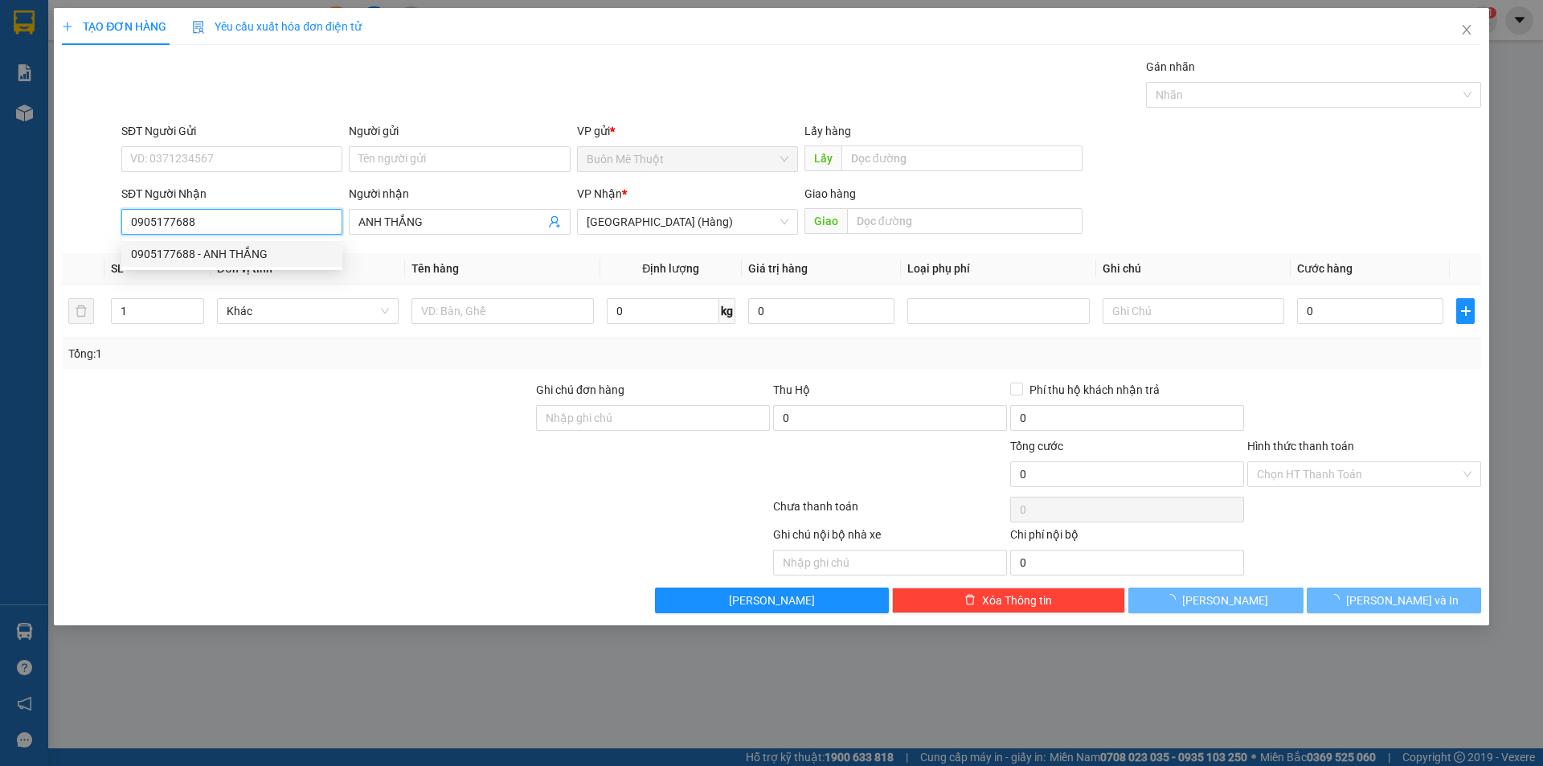
type input "40.000"
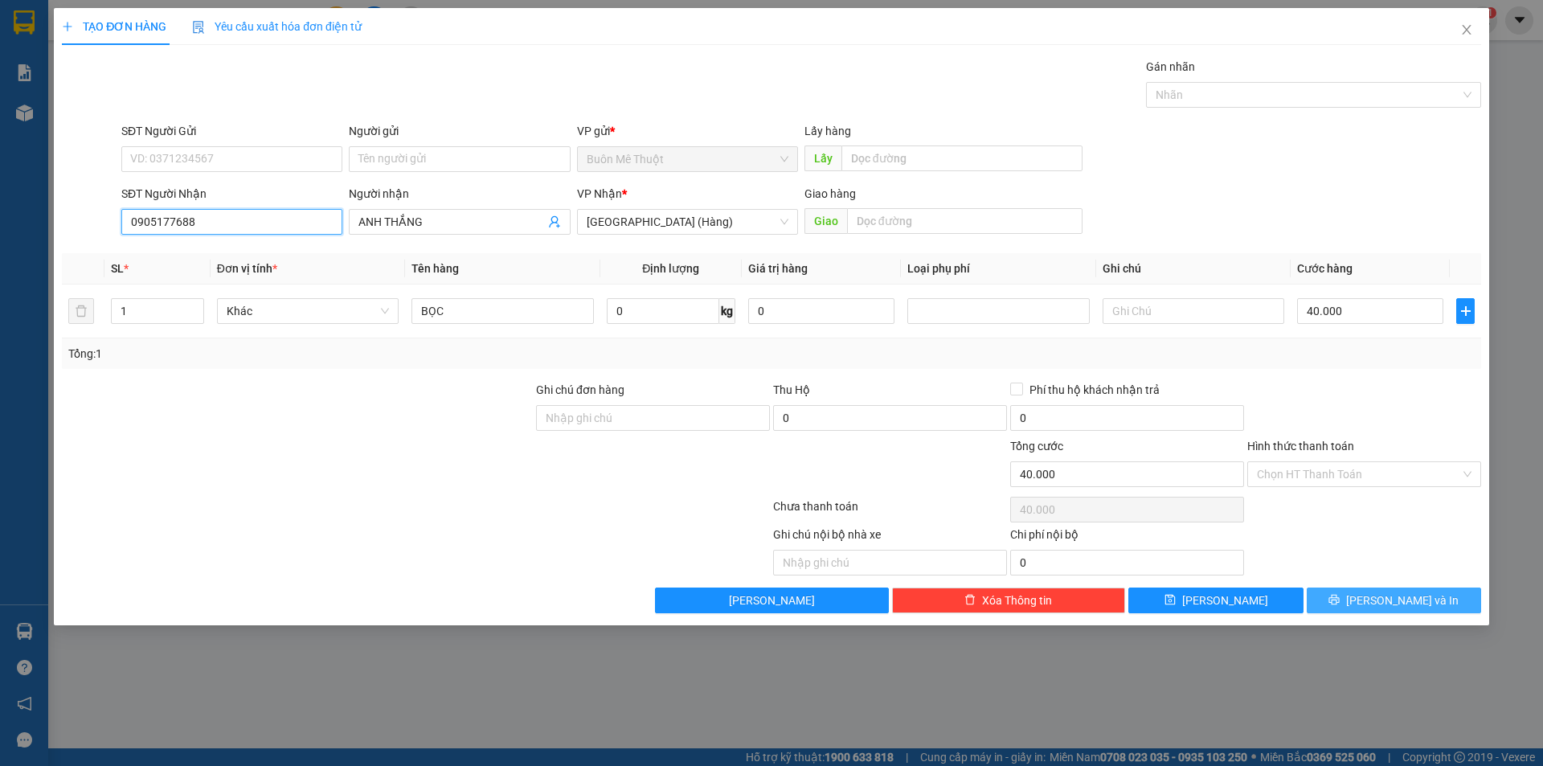
type input "0905177688"
click at [1323, 598] on button "[PERSON_NAME] và In" at bounding box center [1394, 600] width 174 height 26
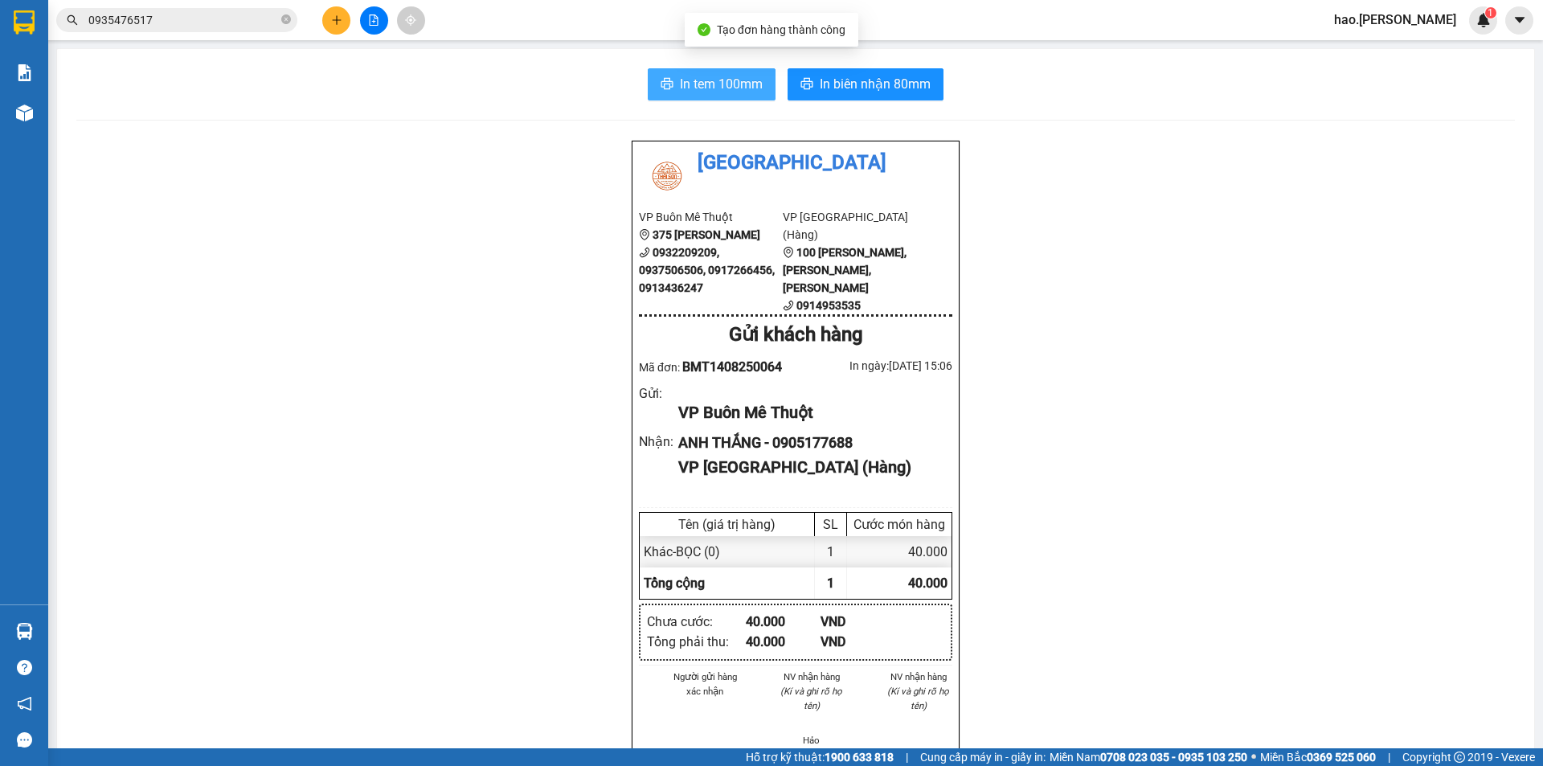
click at [730, 86] on span "In tem 100mm" at bounding box center [721, 84] width 83 height 20
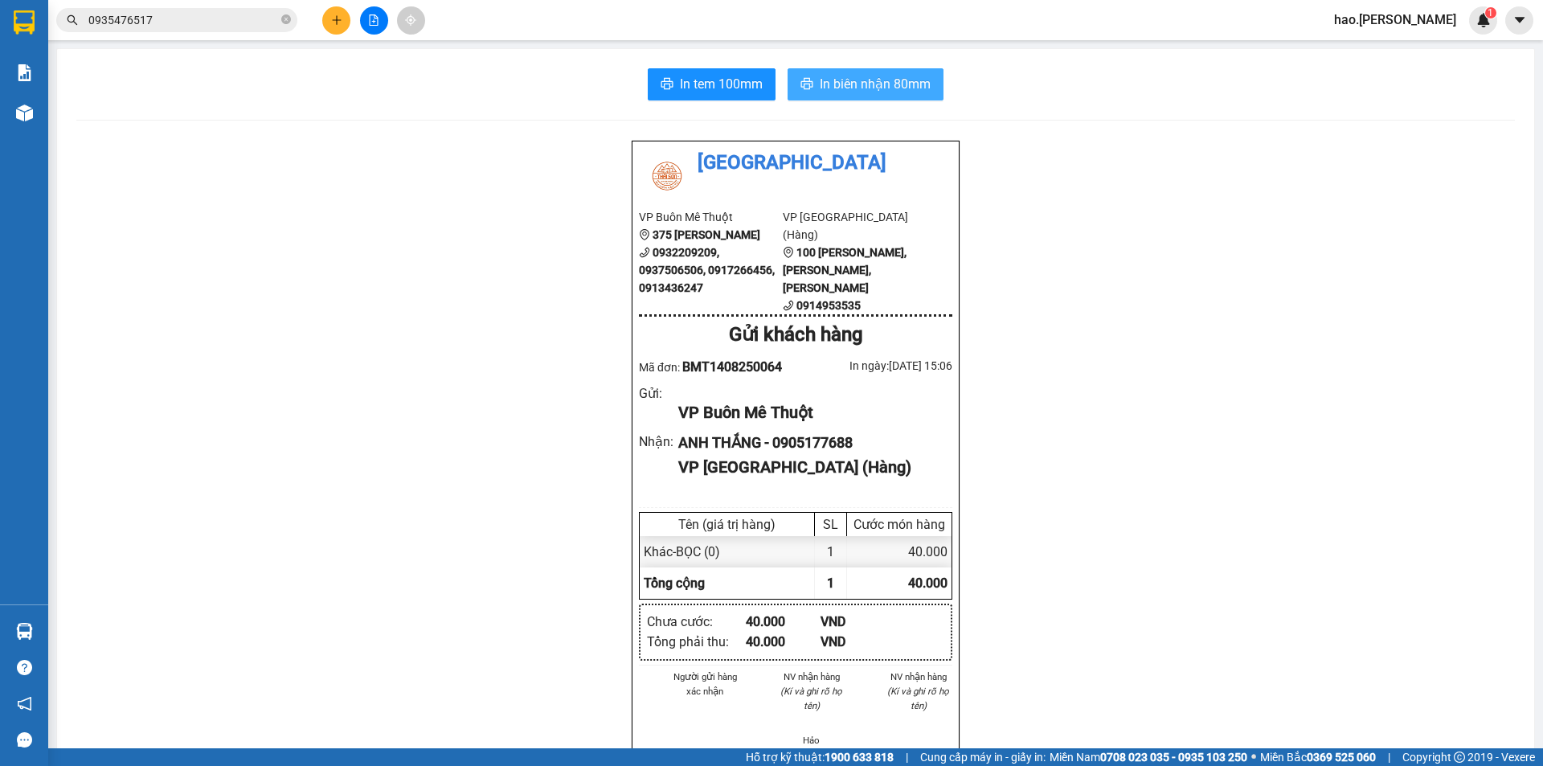
click at [883, 84] on span "In biên nhận 80mm" at bounding box center [875, 84] width 111 height 20
click at [340, 28] on button at bounding box center [336, 20] width 28 height 28
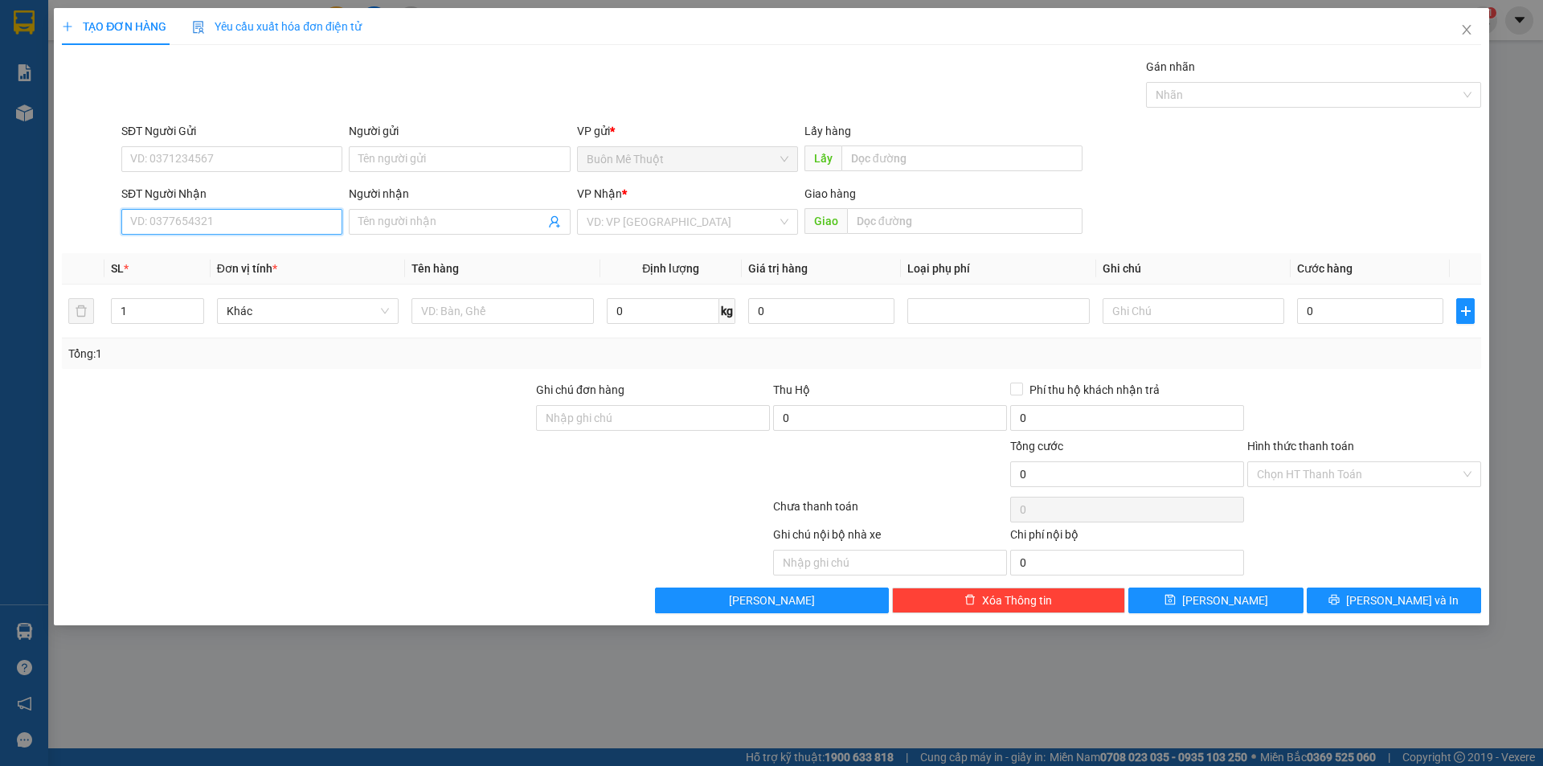
click at [235, 220] on input "SĐT Người Nhận" at bounding box center [231, 222] width 221 height 26
click at [215, 155] on input "SĐT Người Gửi" at bounding box center [231, 159] width 221 height 26
click at [208, 195] on div "0901672767" at bounding box center [232, 191] width 202 height 18
type input "0901672767"
type input "0934928708"
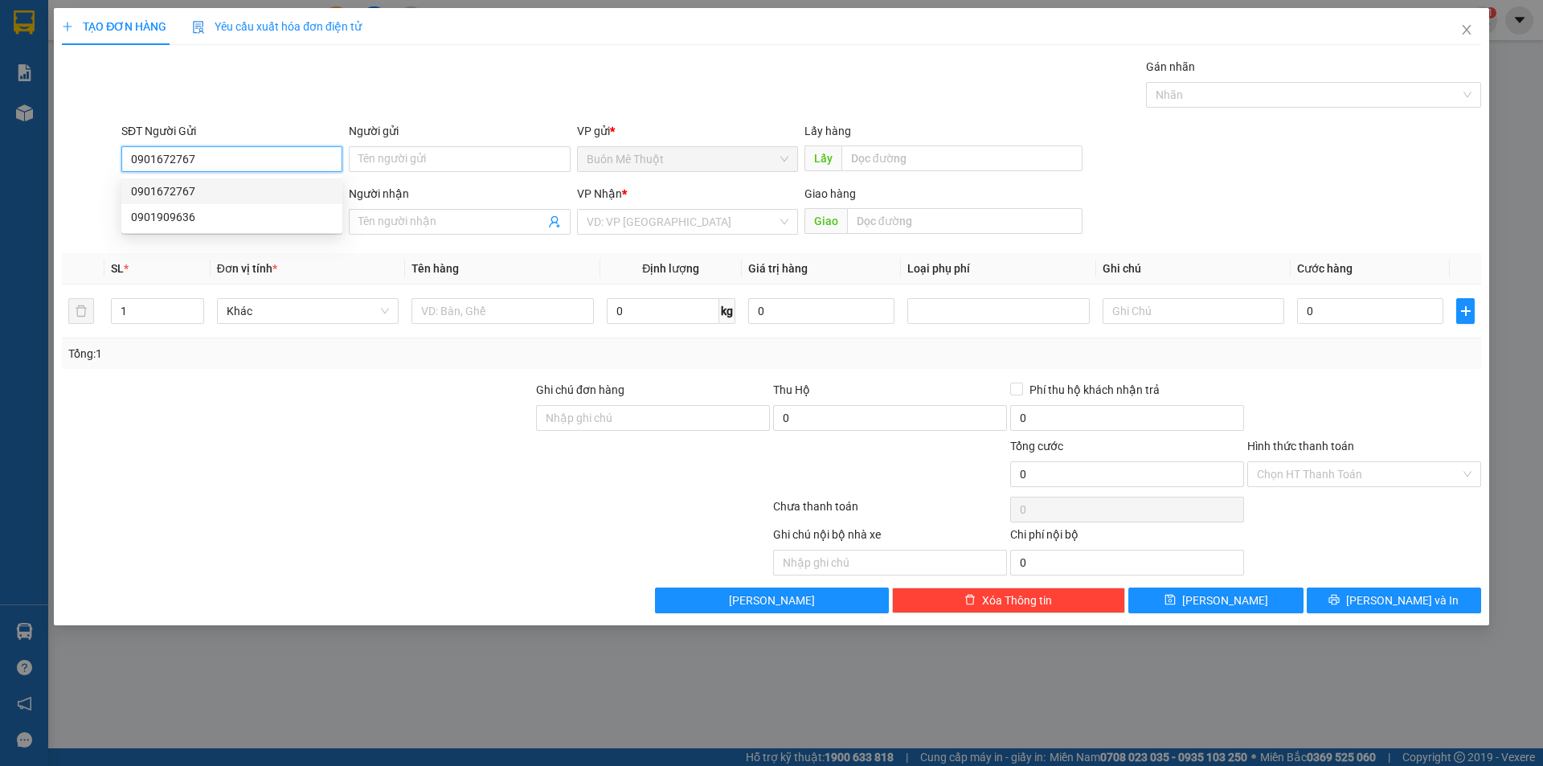
type input "50.000"
type input "0901672767"
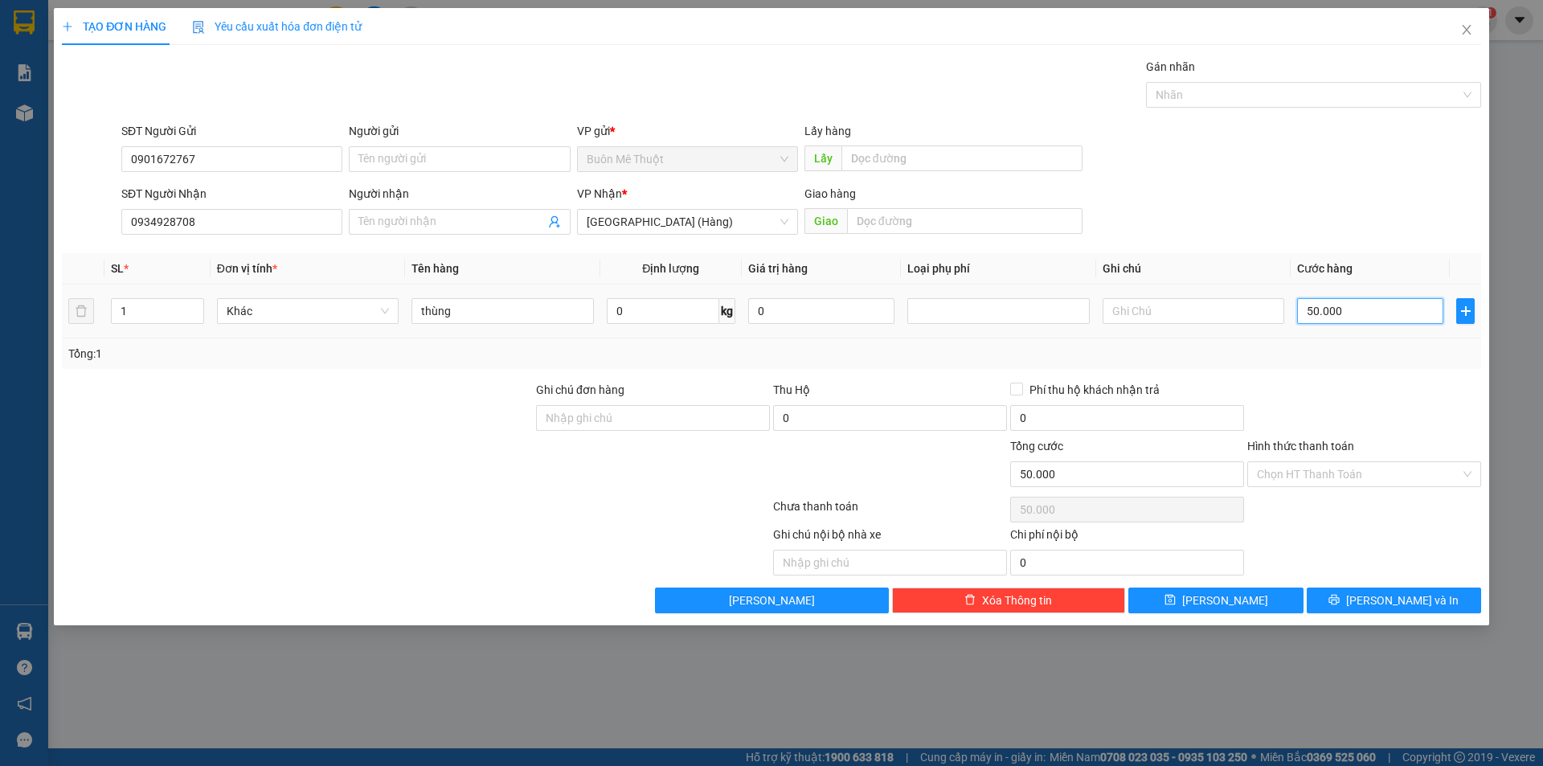
click at [1354, 309] on input "50.000" at bounding box center [1370, 311] width 146 height 26
type input "7"
type input "70"
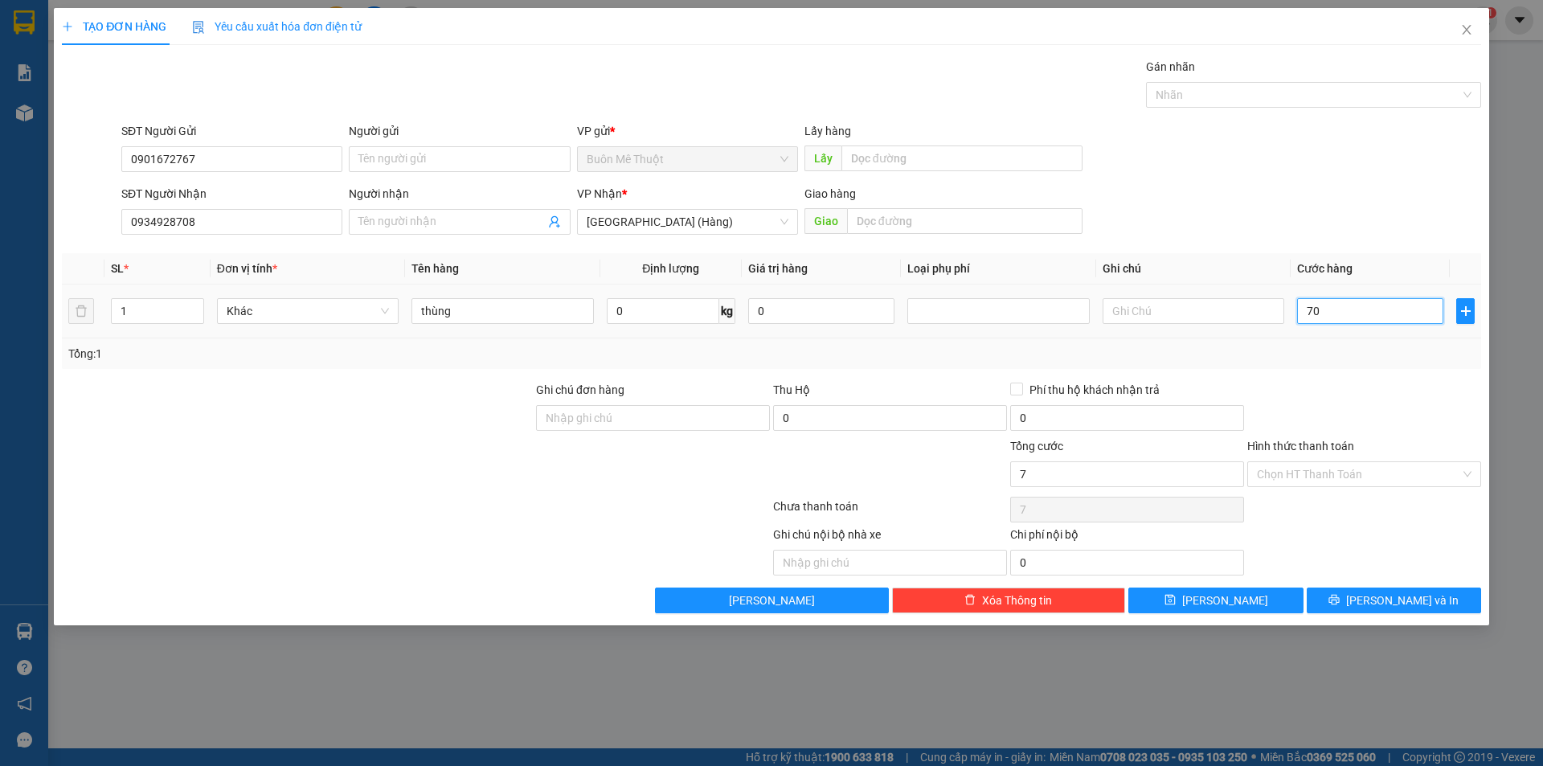
type input "70"
type input "70.000"
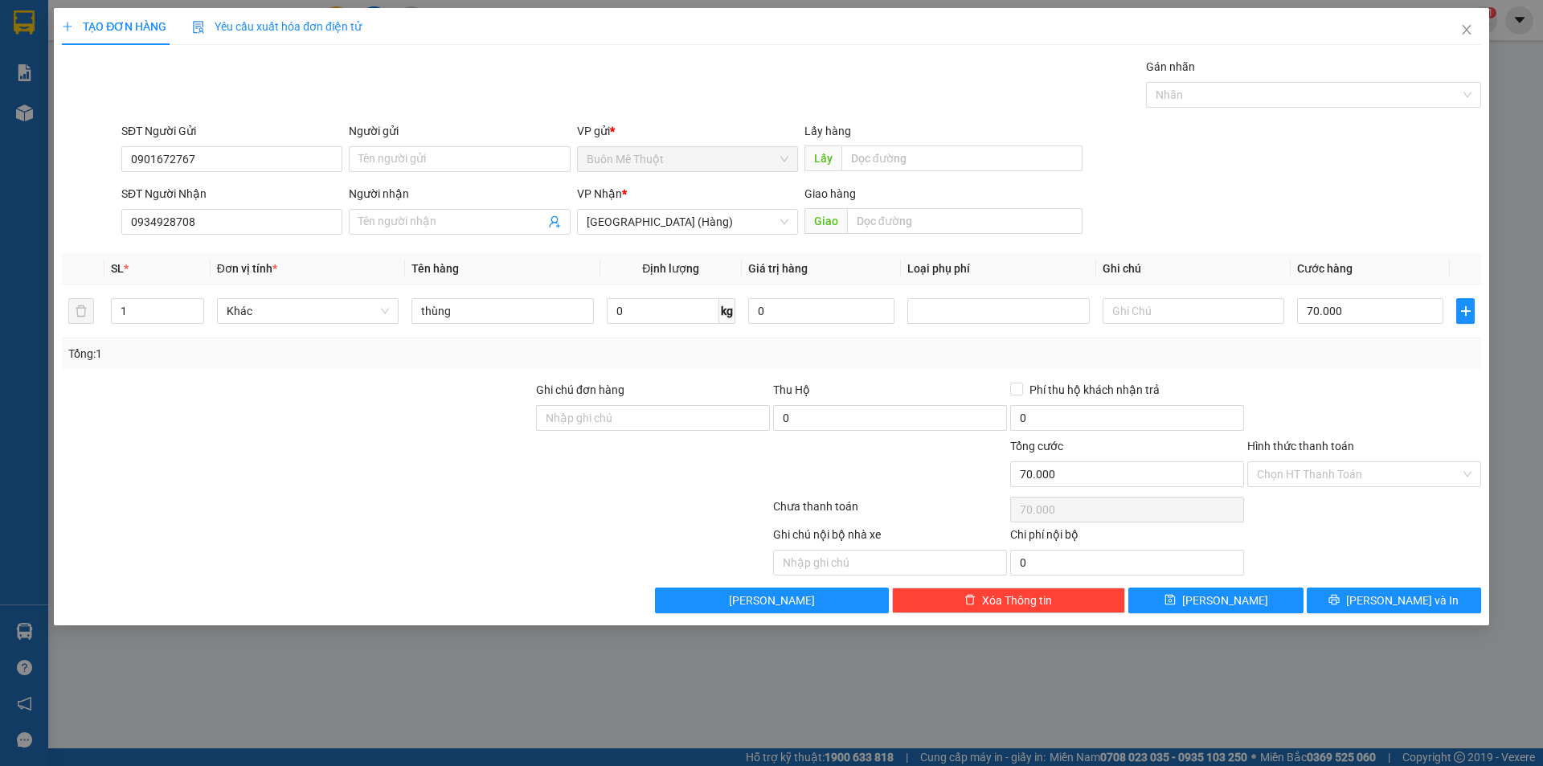
click at [1334, 399] on div at bounding box center [1364, 409] width 237 height 56
click at [1299, 479] on input "Hình thức thanh toán" at bounding box center [1358, 474] width 203 height 24
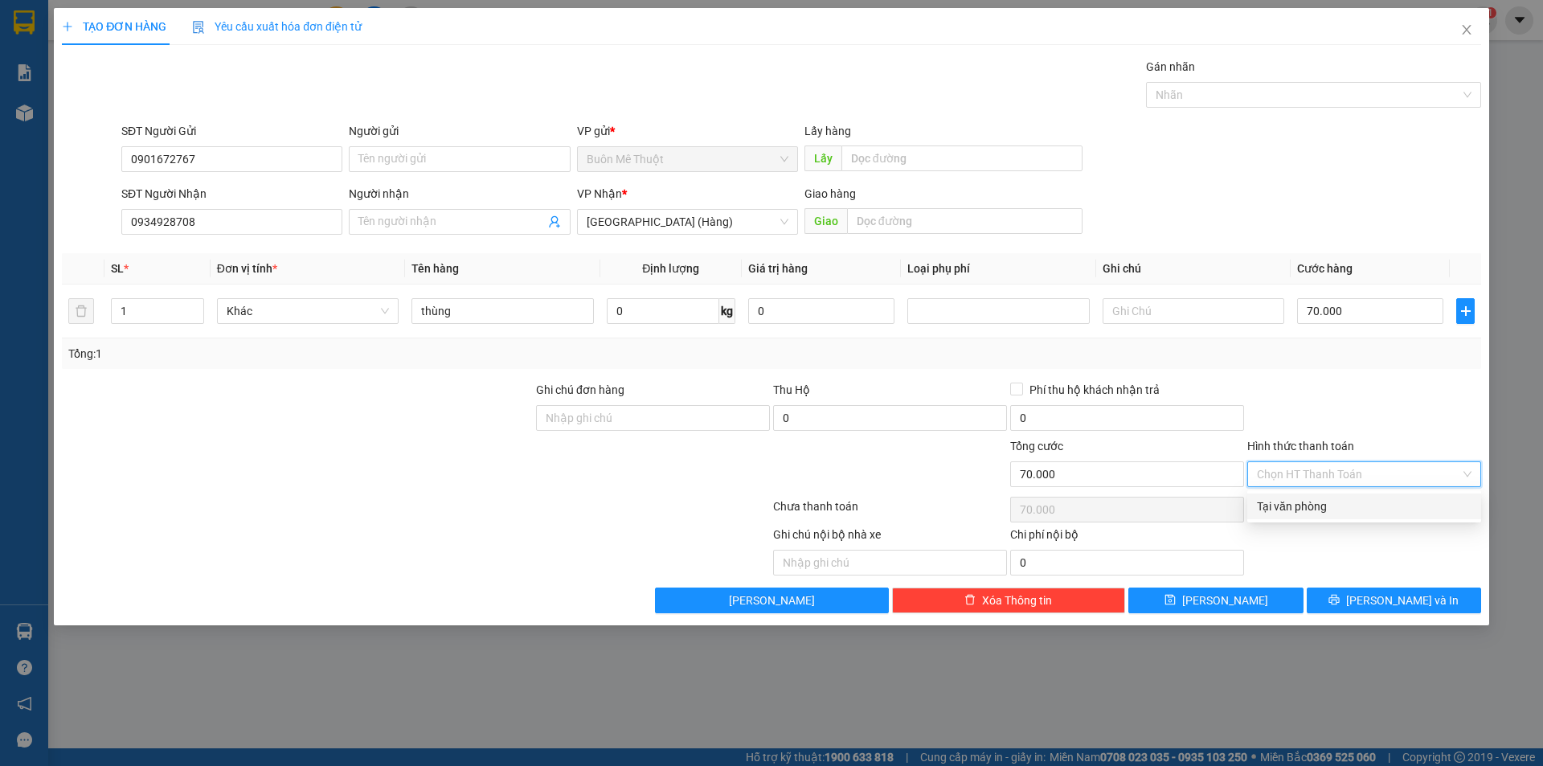
click at [1280, 502] on div "Tại văn phòng" at bounding box center [1364, 506] width 215 height 18
type input "0"
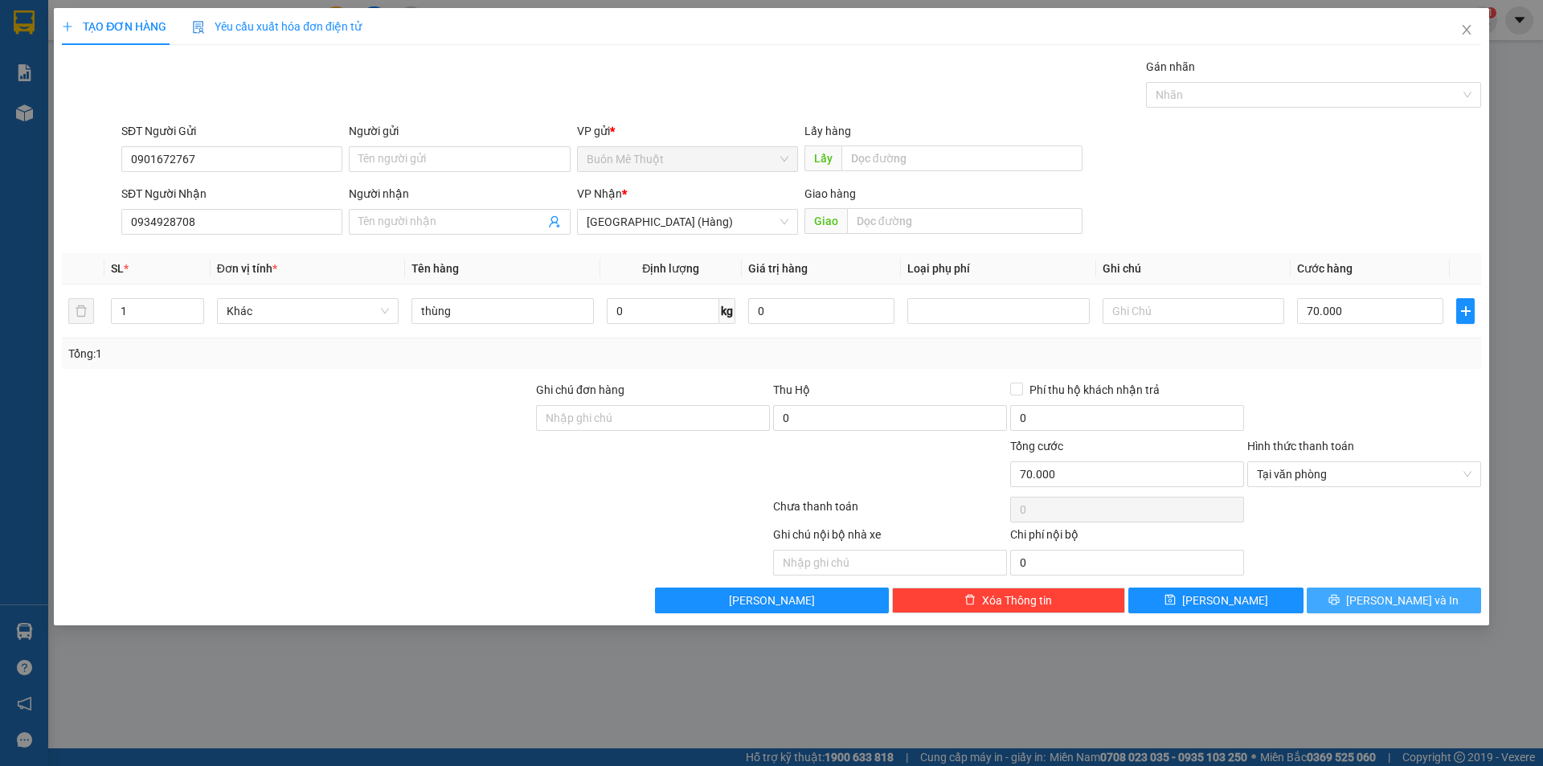
click at [1360, 601] on button "[PERSON_NAME] và In" at bounding box center [1394, 600] width 174 height 26
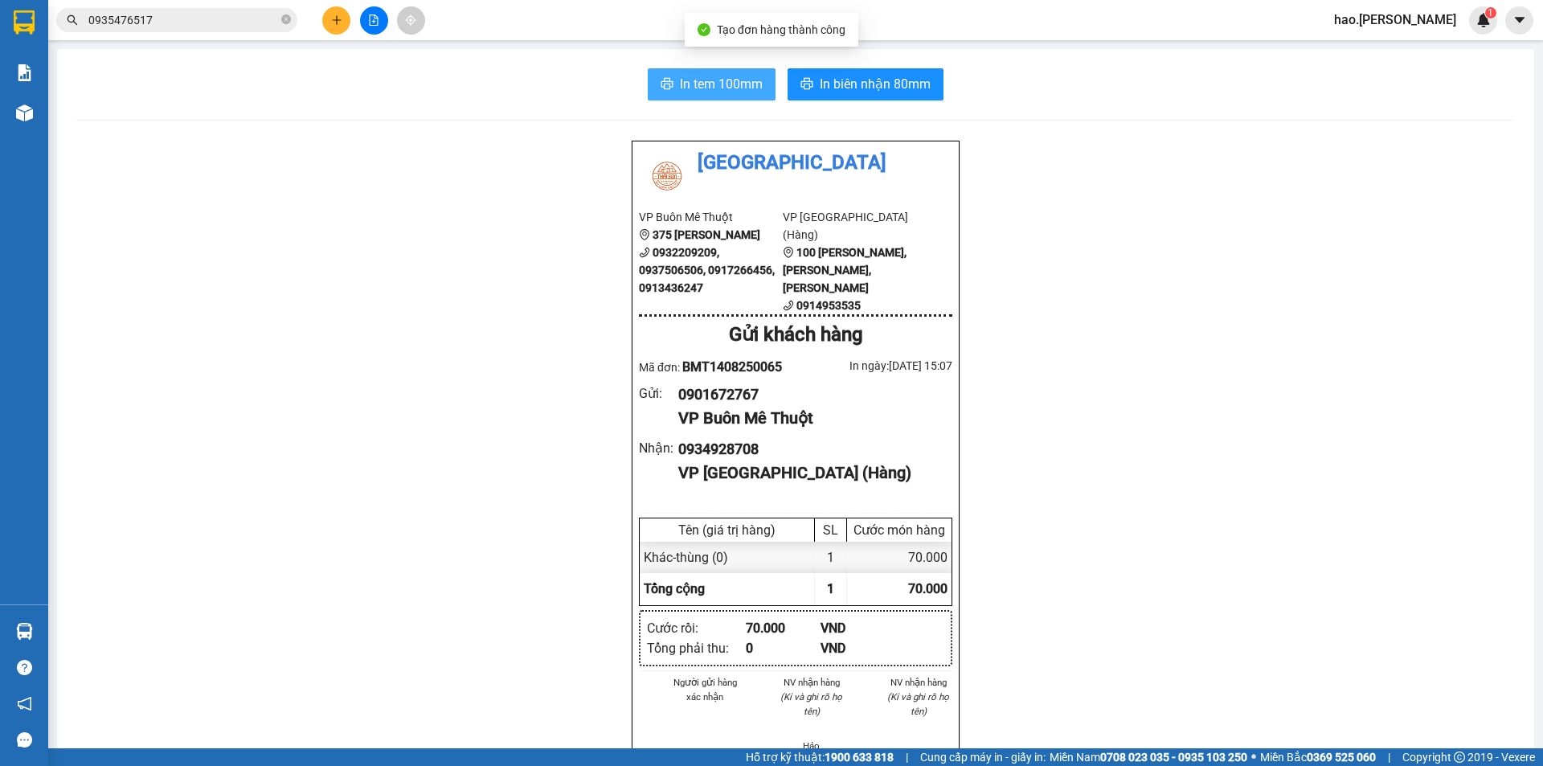
click at [754, 84] on span "In tem 100mm" at bounding box center [721, 84] width 83 height 20
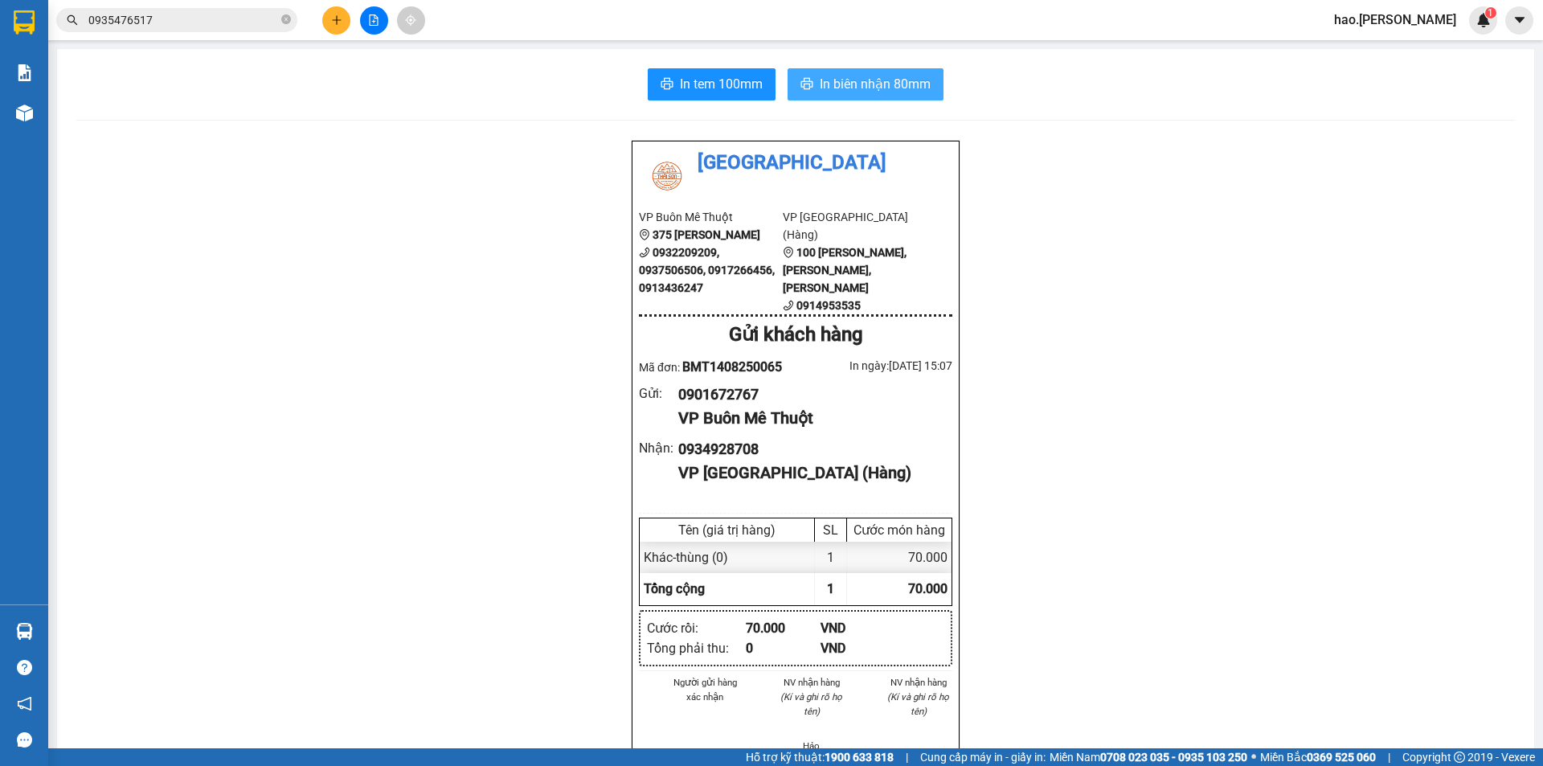
click at [882, 70] on button "In biên nhận 80mm" at bounding box center [866, 84] width 156 height 32
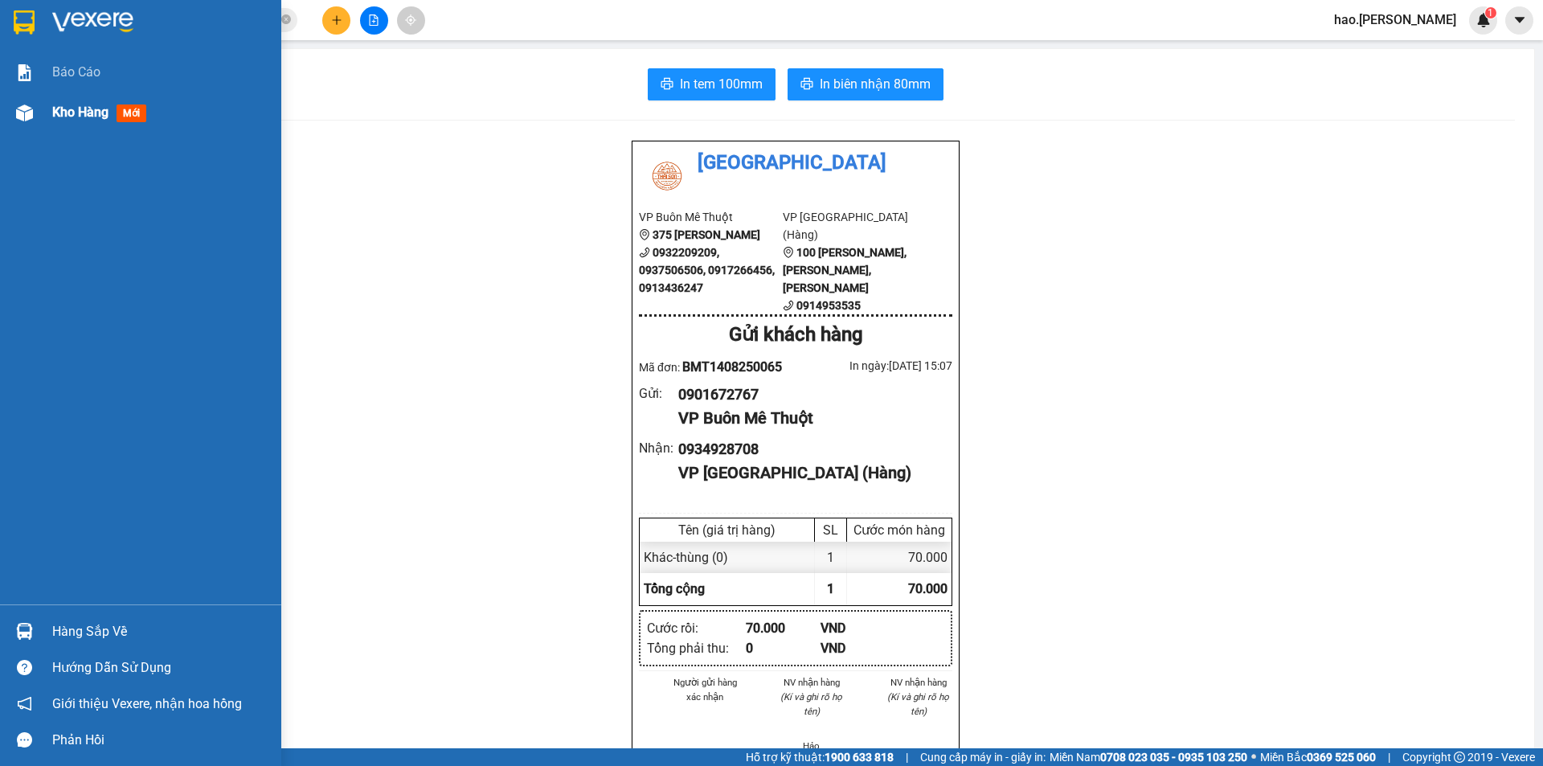
click at [96, 108] on span "Kho hàng" at bounding box center [80, 111] width 56 height 15
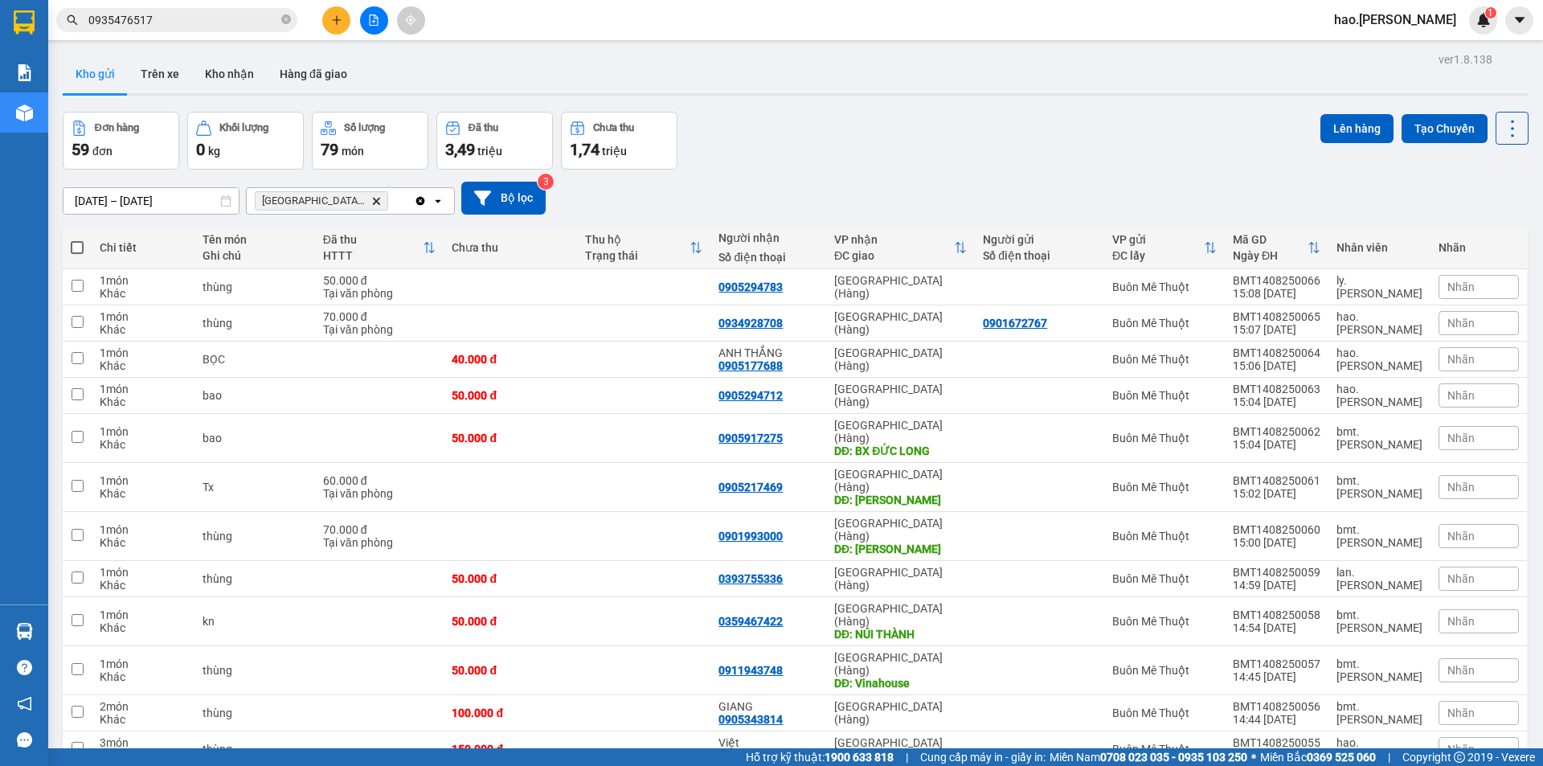
click at [371, 203] on icon "Delete" at bounding box center [376, 201] width 10 height 10
click at [1428, 287] on icon at bounding box center [1433, 286] width 11 height 11
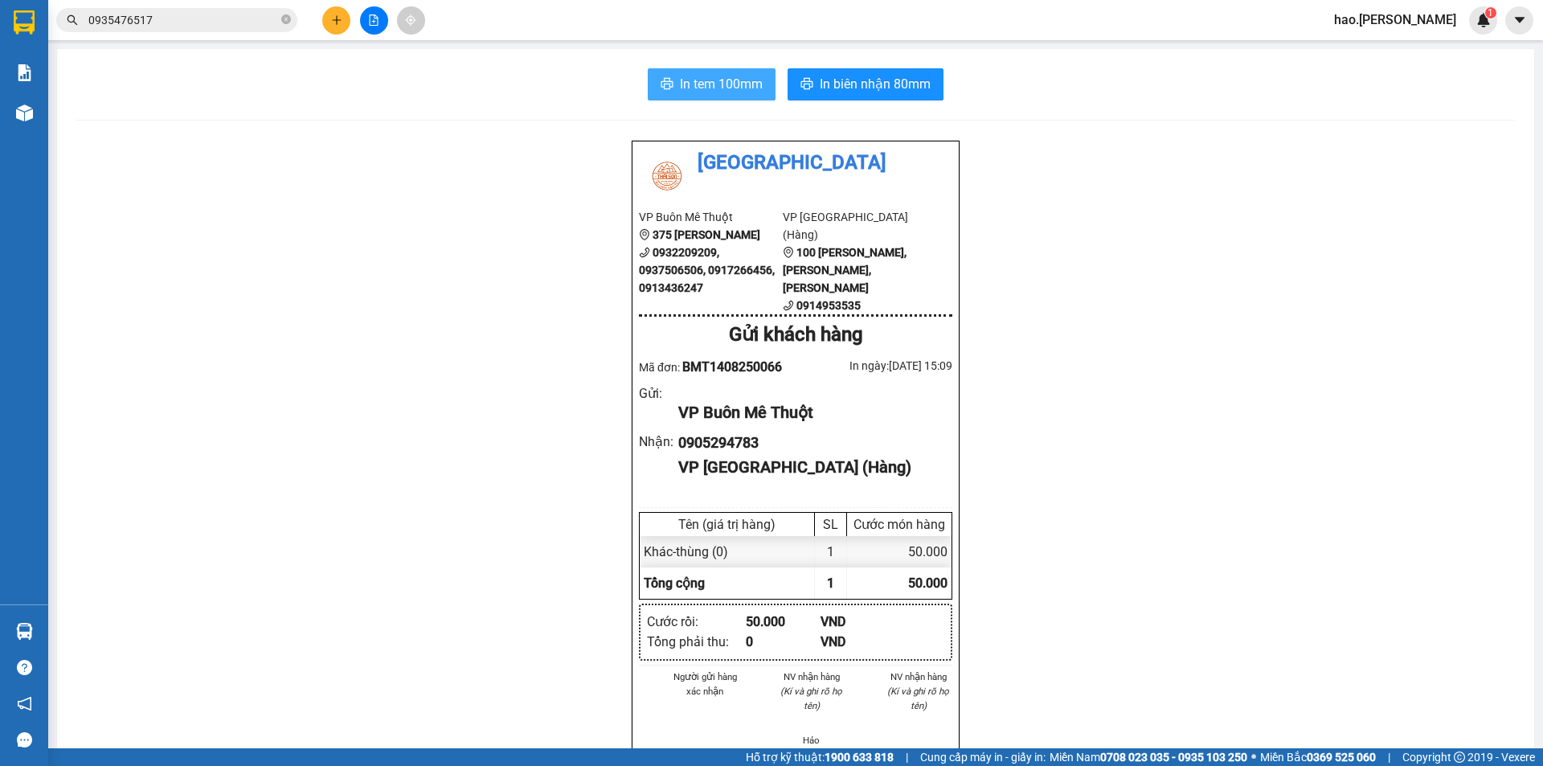
click at [718, 85] on span "In tem 100mm" at bounding box center [721, 84] width 83 height 20
click at [863, 88] on span "In biên nhận 80mm" at bounding box center [875, 84] width 111 height 20
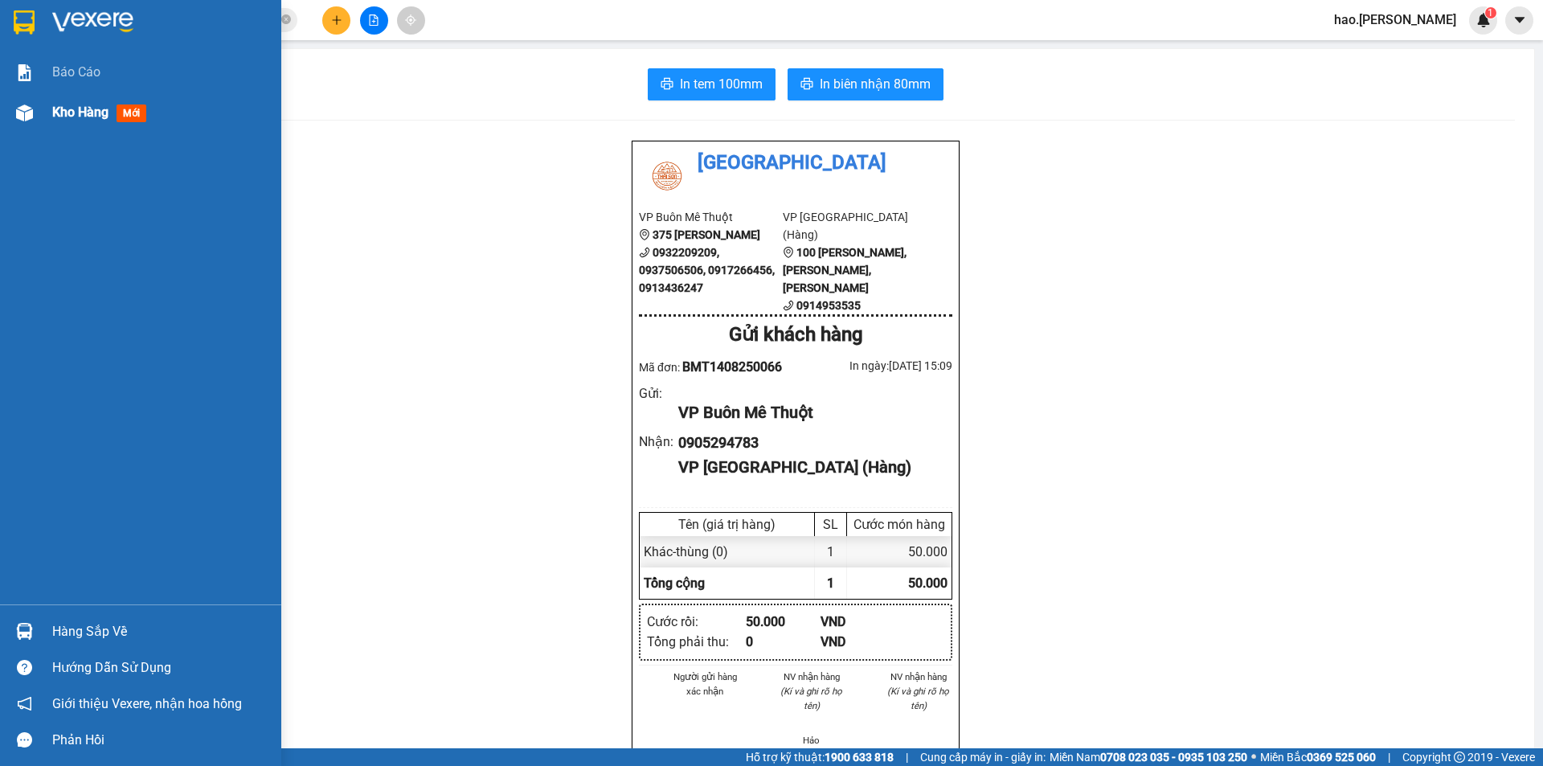
click at [85, 103] on div "Kho hàng mới" at bounding box center [102, 112] width 100 height 20
click at [82, 98] on div "Kho hàng mới" at bounding box center [160, 112] width 217 height 40
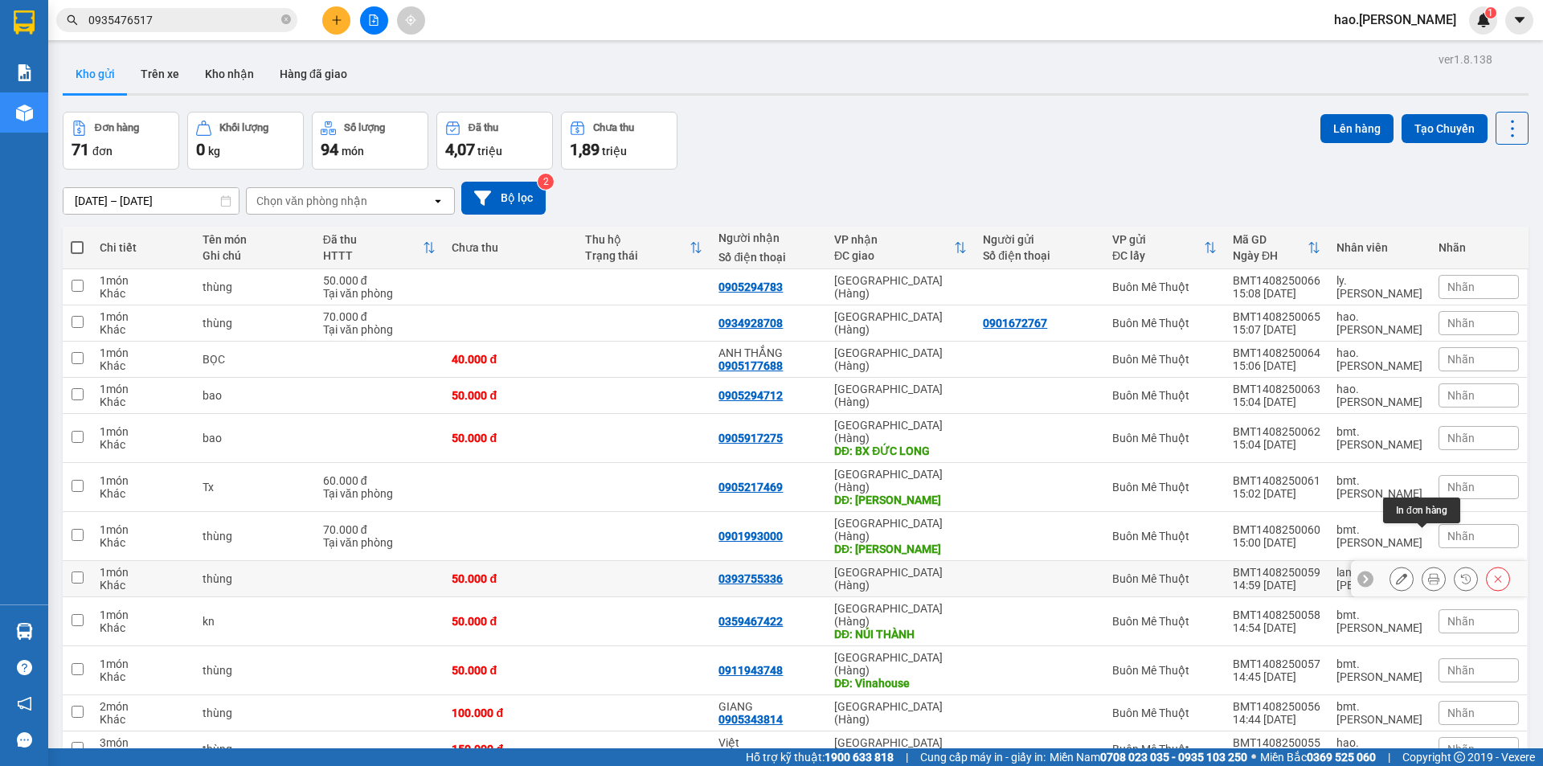
click at [1428, 573] on icon at bounding box center [1433, 578] width 11 height 11
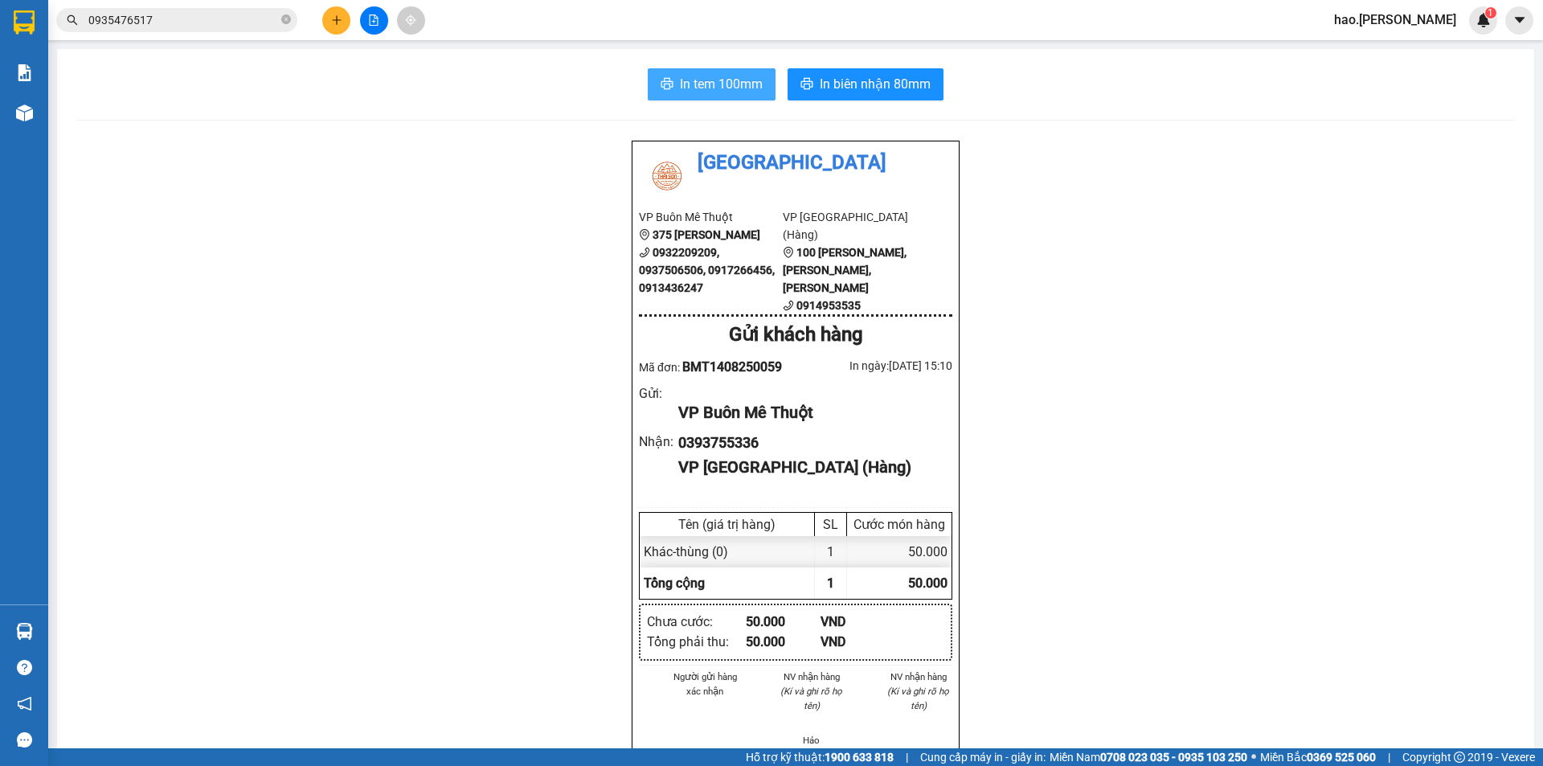
click at [737, 90] on span "In tem 100mm" at bounding box center [721, 84] width 83 height 20
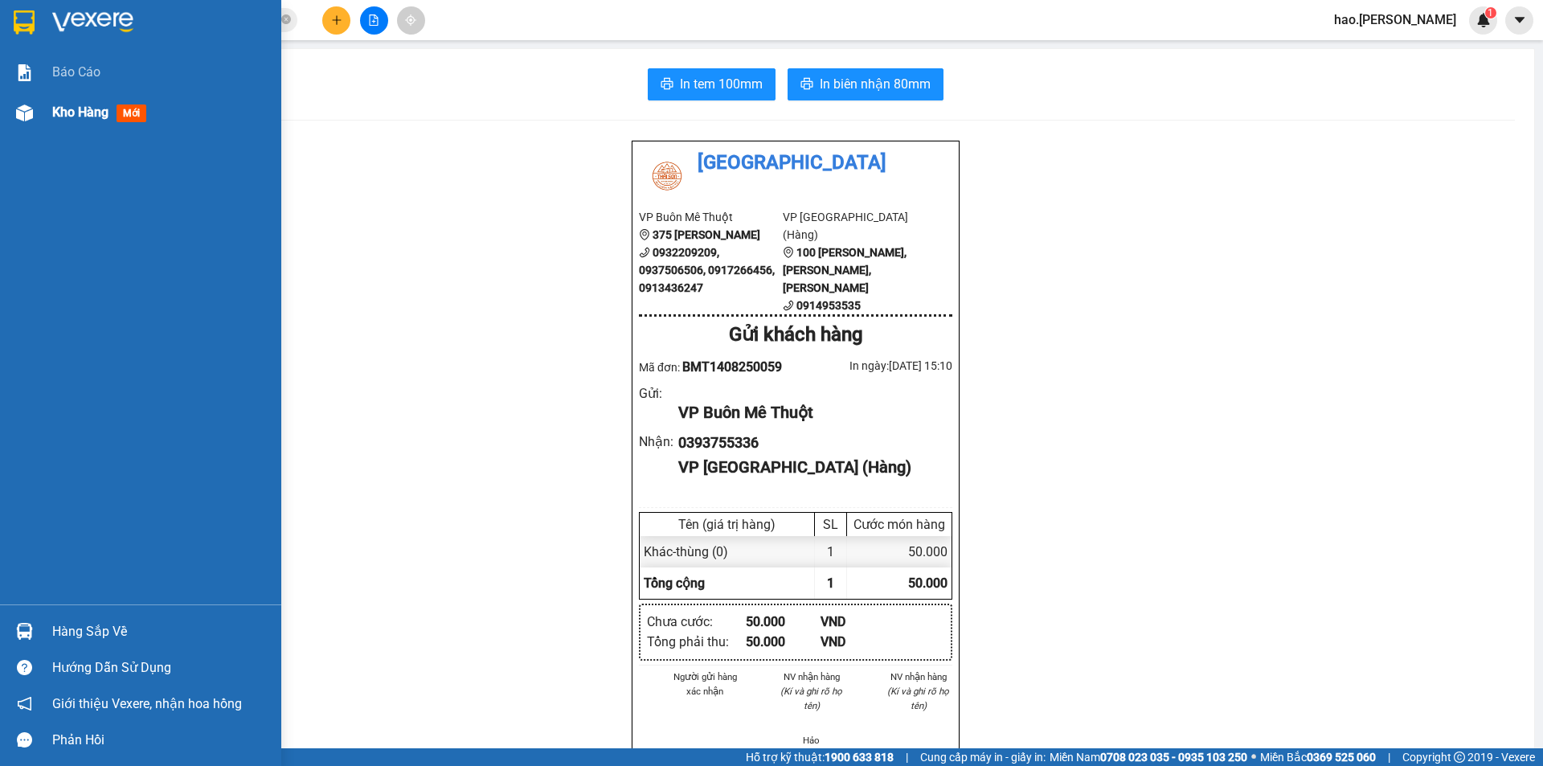
click at [85, 108] on span "Kho hàng" at bounding box center [80, 111] width 56 height 15
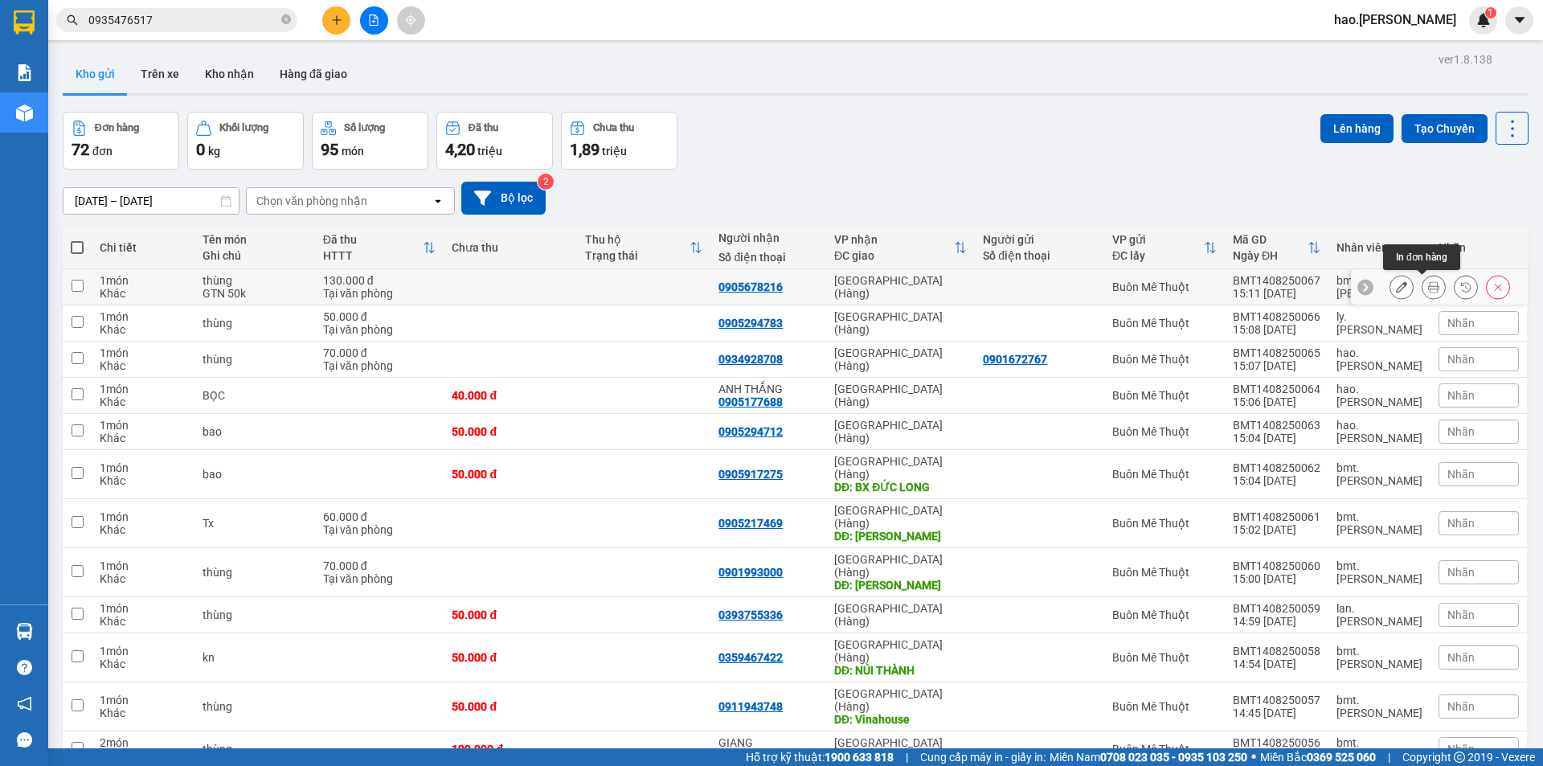
click at [1428, 288] on icon at bounding box center [1433, 286] width 11 height 11
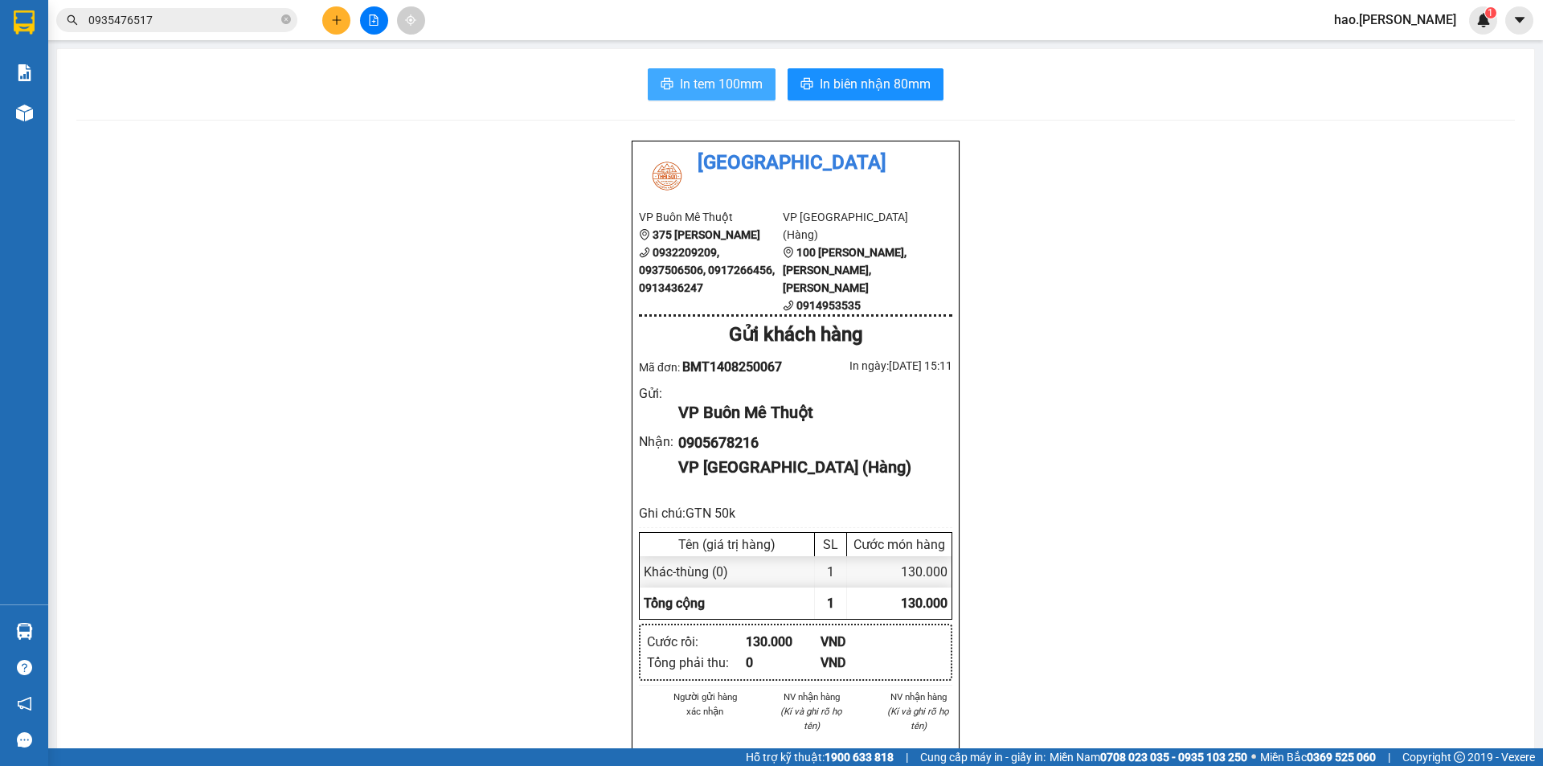
click at [712, 84] on span "In tem 100mm" at bounding box center [721, 84] width 83 height 20
click at [335, 28] on button at bounding box center [336, 20] width 28 height 28
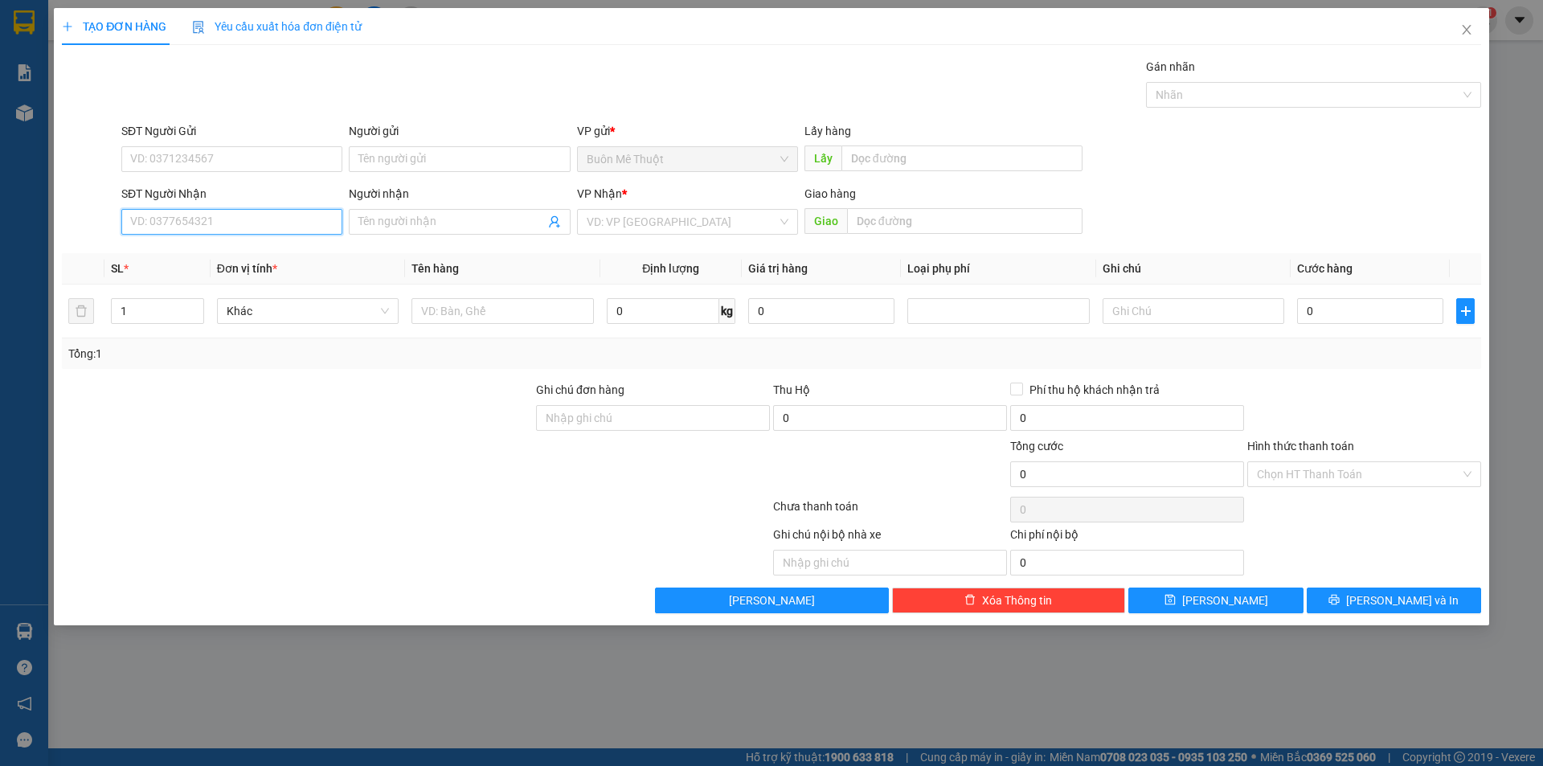
click at [227, 215] on input "SĐT Người Nhận" at bounding box center [231, 222] width 221 height 26
click at [155, 253] on div "0908800400 - A VŨ" at bounding box center [232, 254] width 202 height 18
type input "0908800400"
type input "A VŨ"
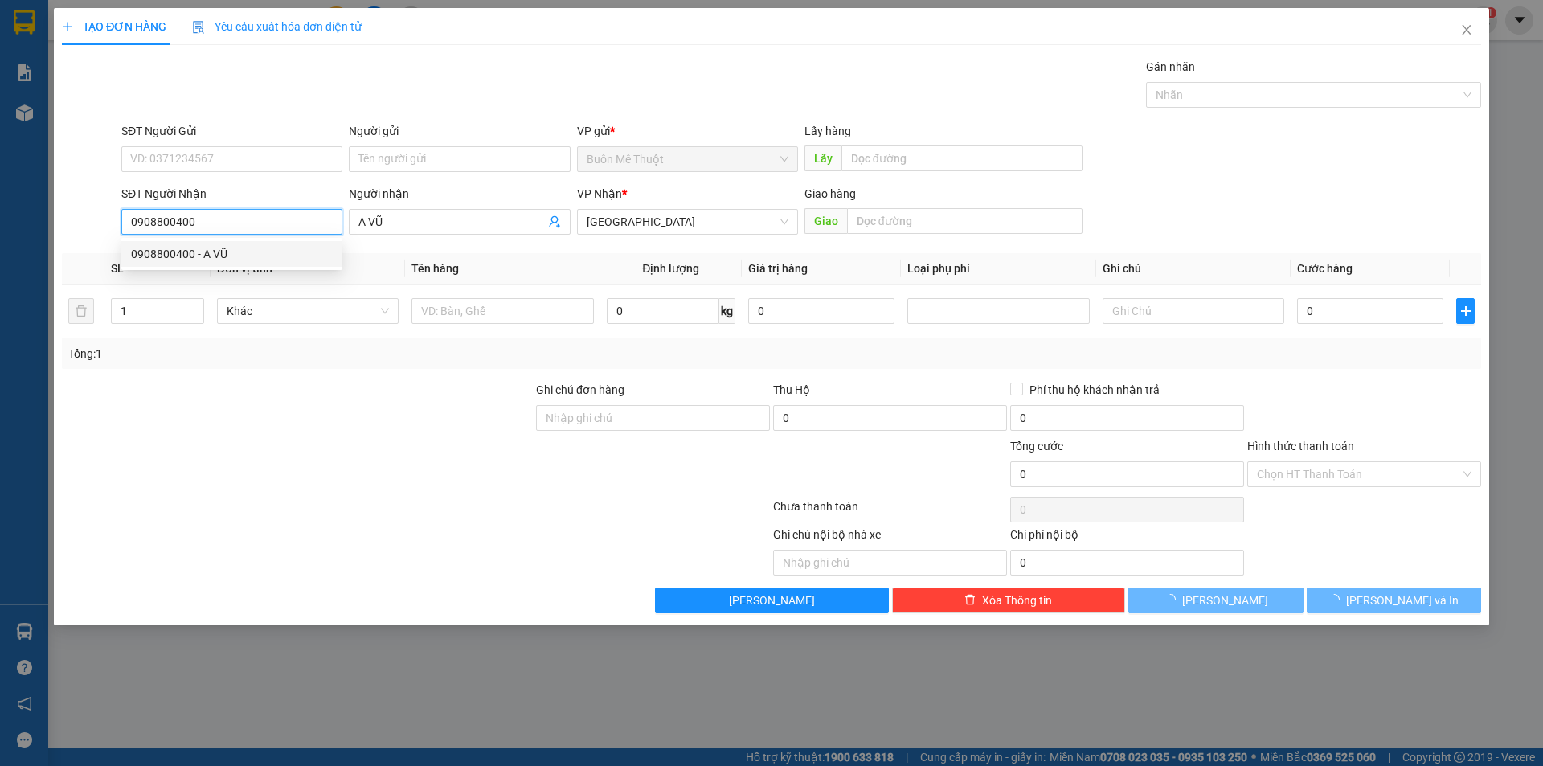
type input "30.000"
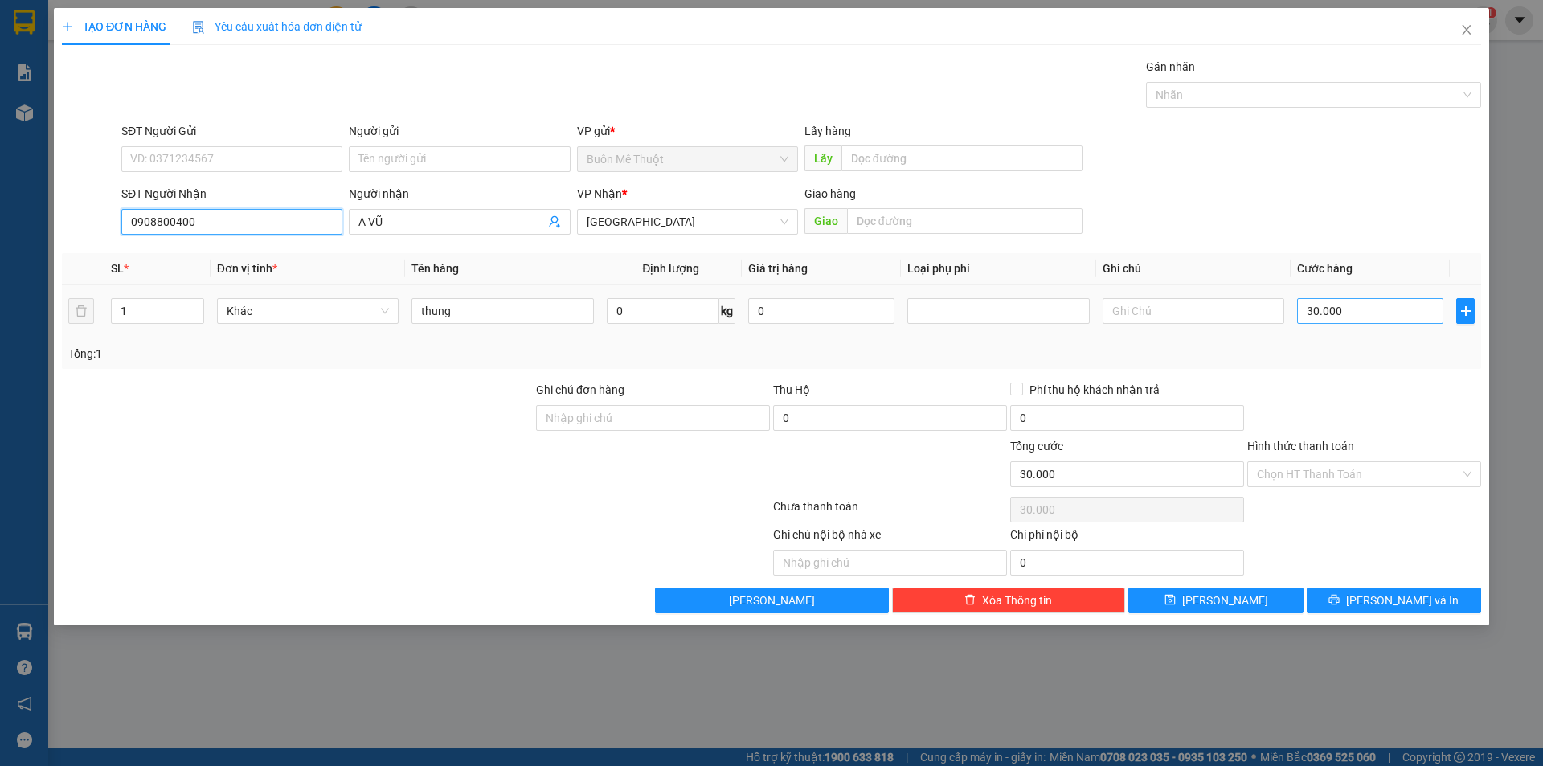
type input "0908800400"
click at [1324, 306] on input "30.000" at bounding box center [1370, 311] width 146 height 26
type input "5"
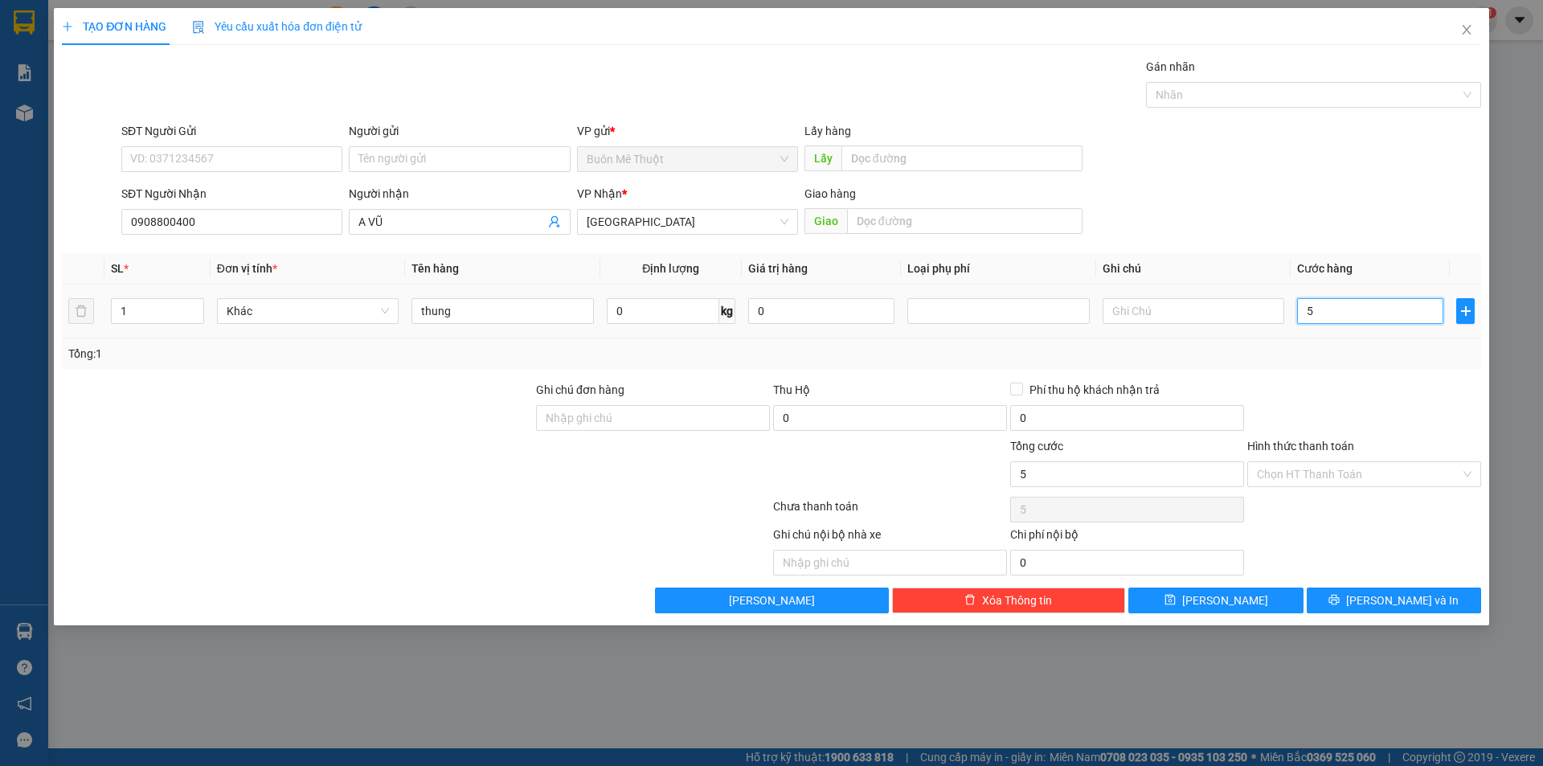
type input "50"
type input "50.000"
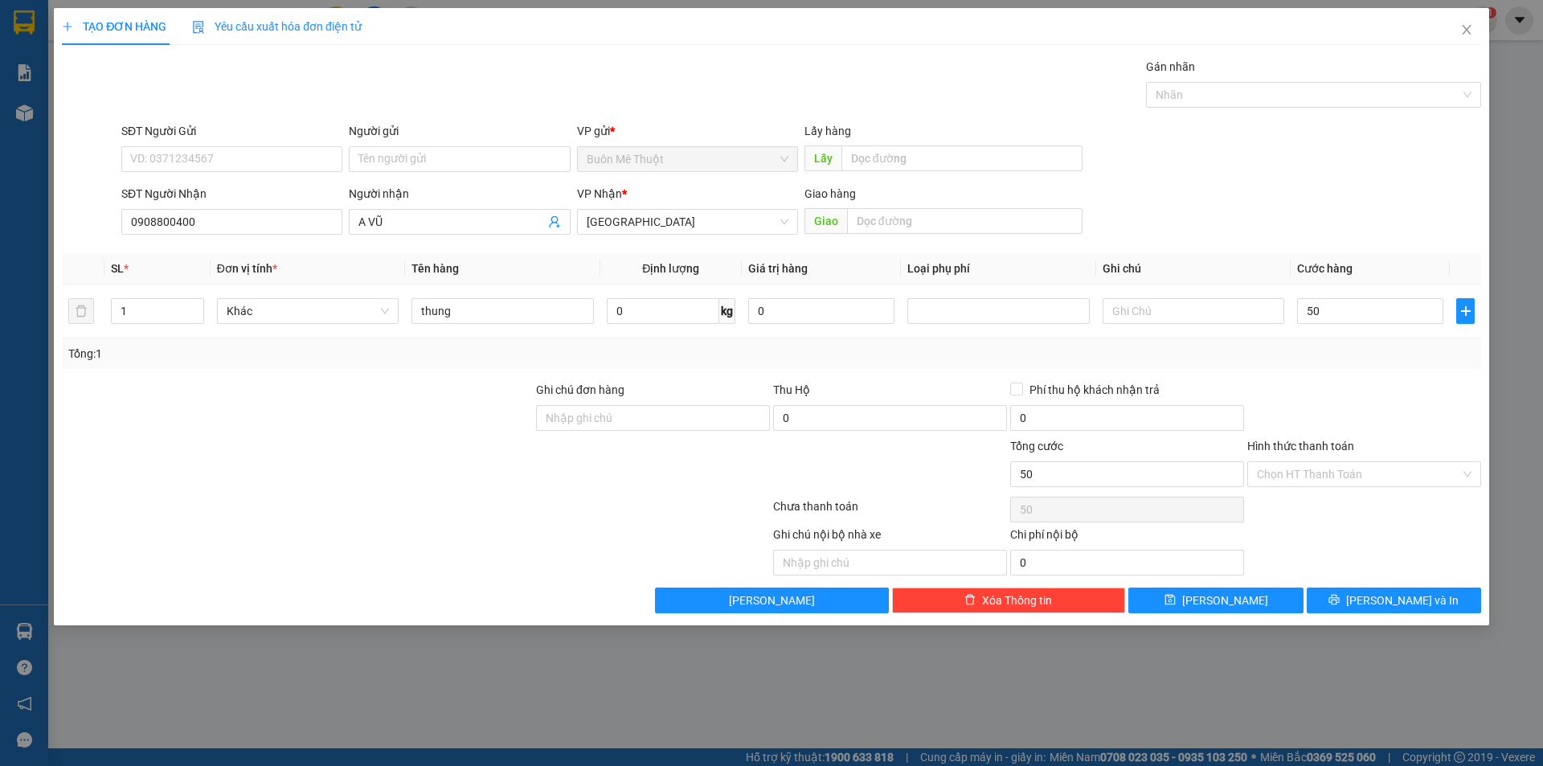
type input "50.000"
drag, startPoint x: 1326, startPoint y: 357, endPoint x: 1351, endPoint y: 452, distance: 98.0
click at [1331, 357] on div "Tổng: 1" at bounding box center [771, 354] width 1406 height 18
click at [1315, 488] on div "Hình thức thanh toán Chọn HT Thanh Toán" at bounding box center [1364, 465] width 234 height 56
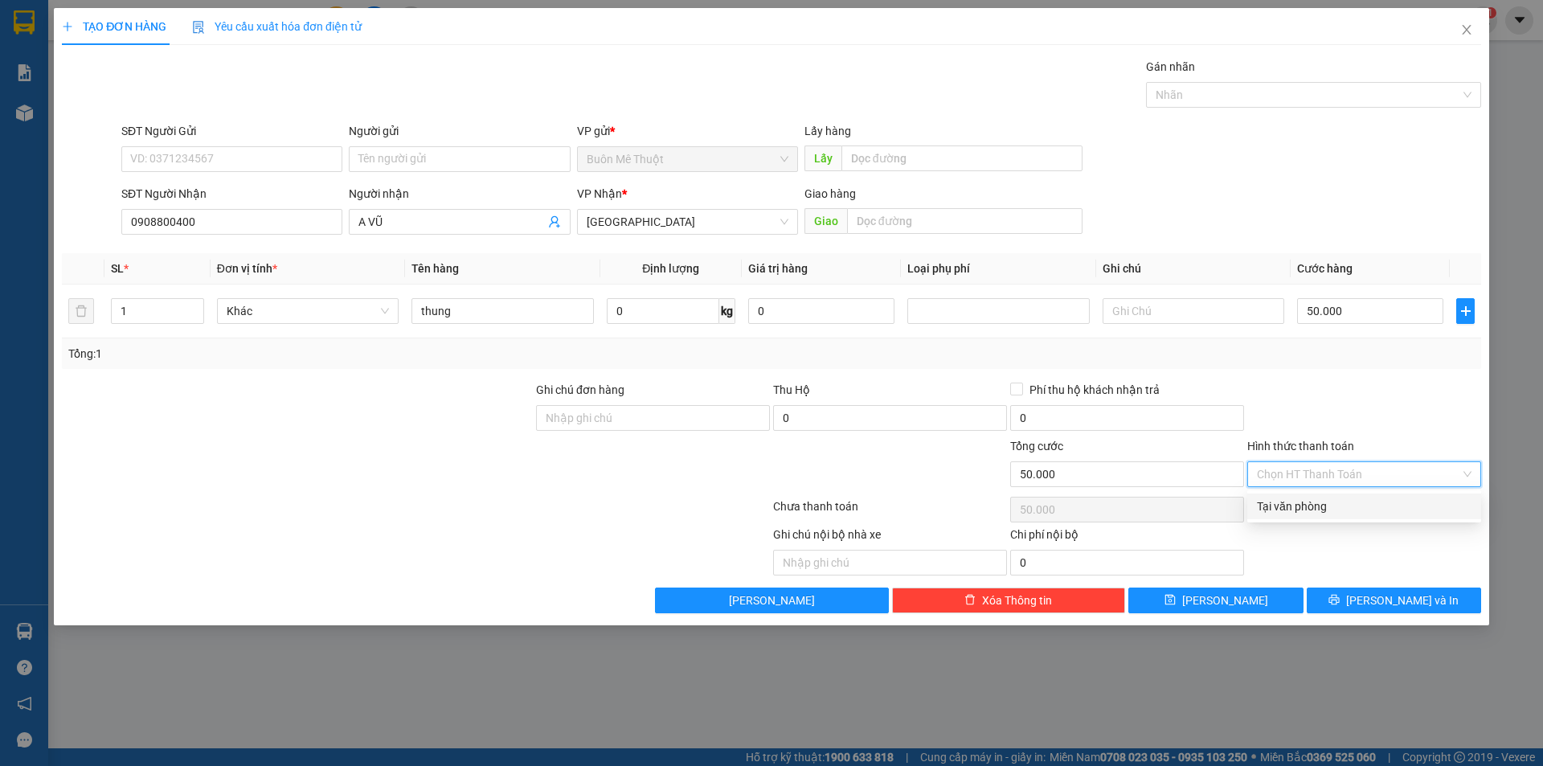
drag, startPoint x: 1315, startPoint y: 488, endPoint x: 1311, endPoint y: 520, distance: 32.4
click at [1307, 520] on div "Transit Pickup Surcharge Ids Transit Deliver Surcharge Ids Transit Deliver Surc…" at bounding box center [771, 335] width 1419 height 555
click at [1335, 473] on input "Hình thức thanh toán" at bounding box center [1358, 474] width 203 height 24
click at [1311, 502] on div "Tại văn phòng" at bounding box center [1364, 506] width 215 height 18
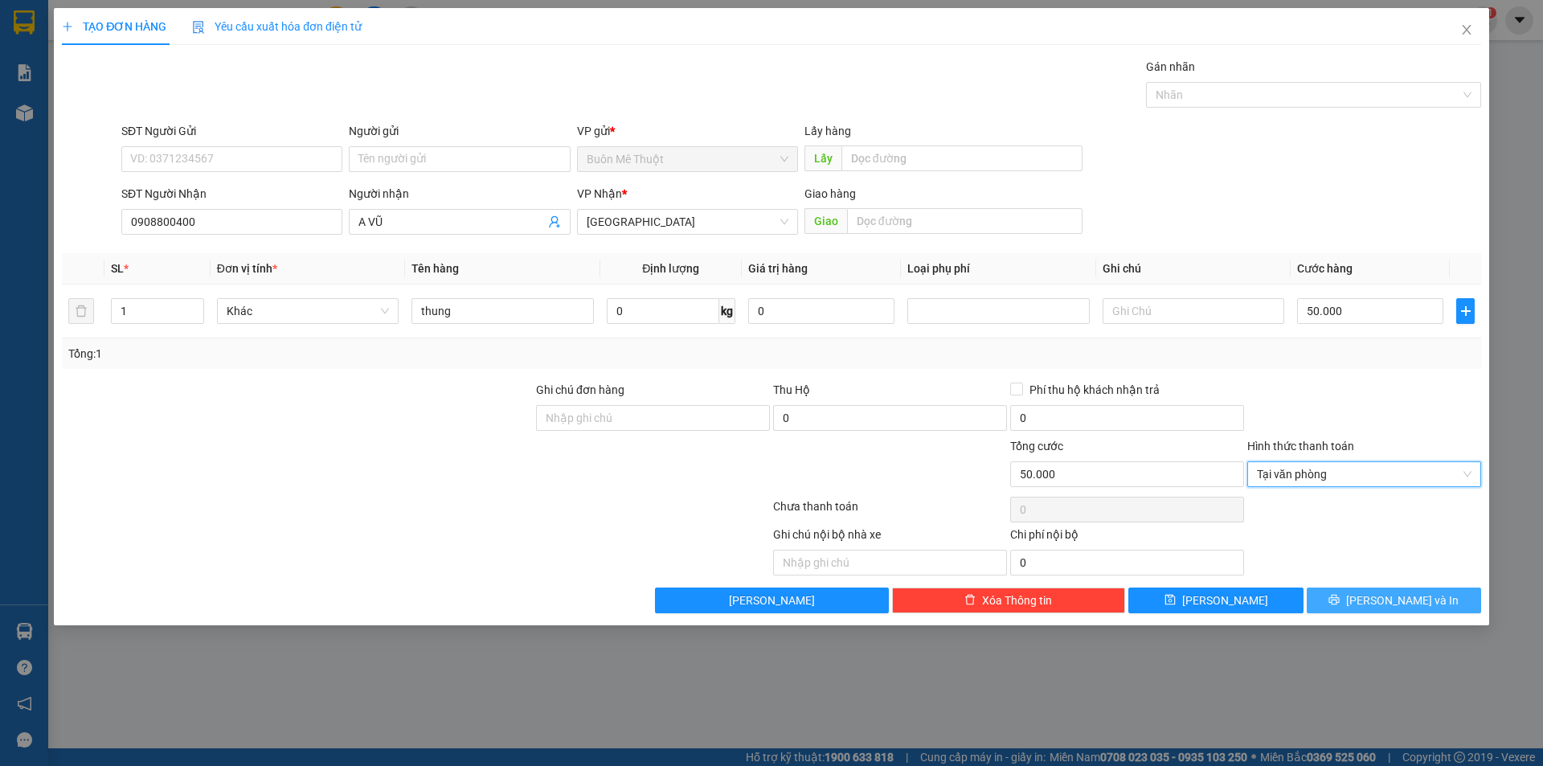
click at [1397, 599] on span "Lưu và In" at bounding box center [1402, 600] width 113 height 18
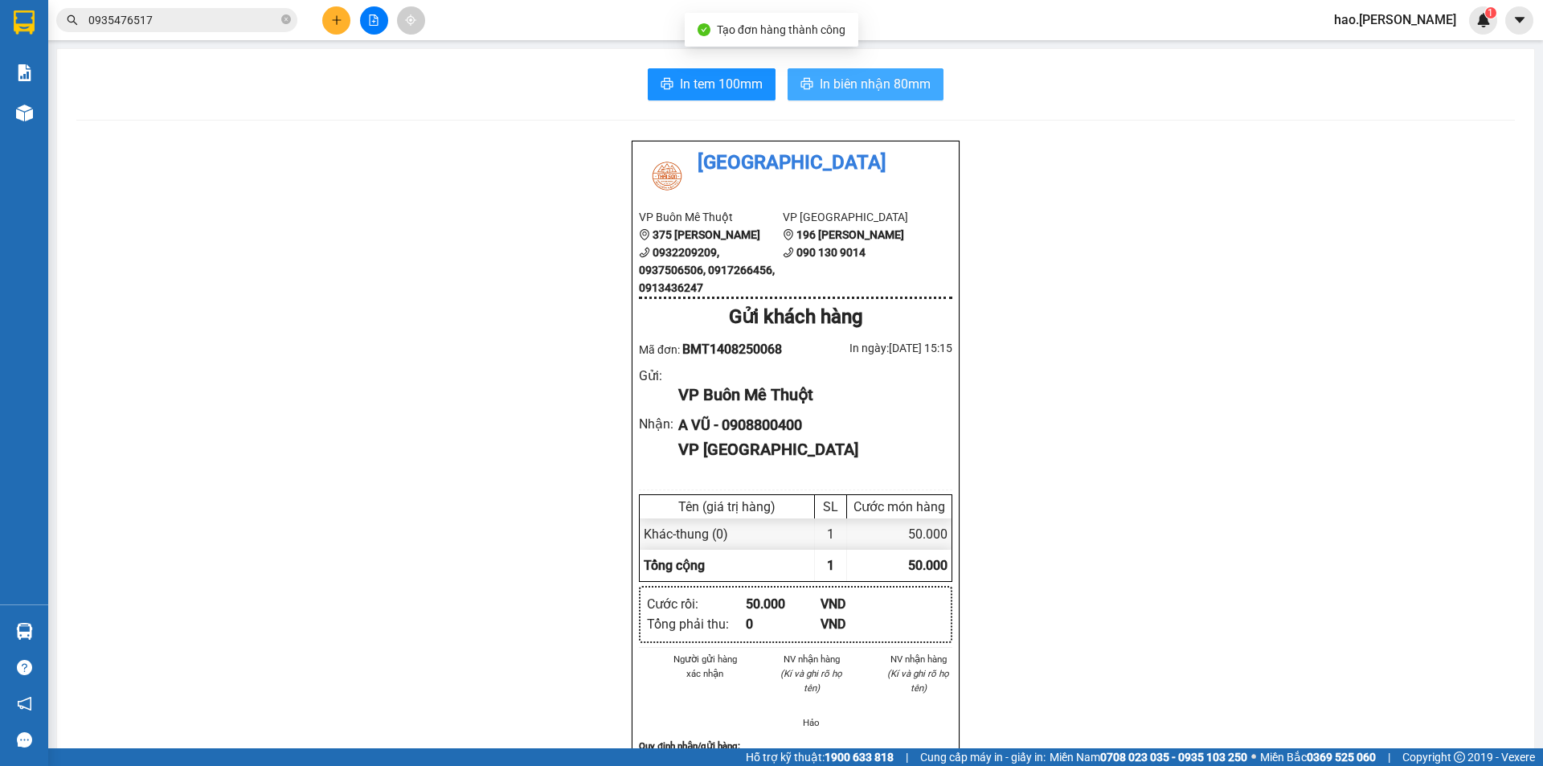
click at [855, 89] on span "In biên nhận 80mm" at bounding box center [875, 84] width 111 height 20
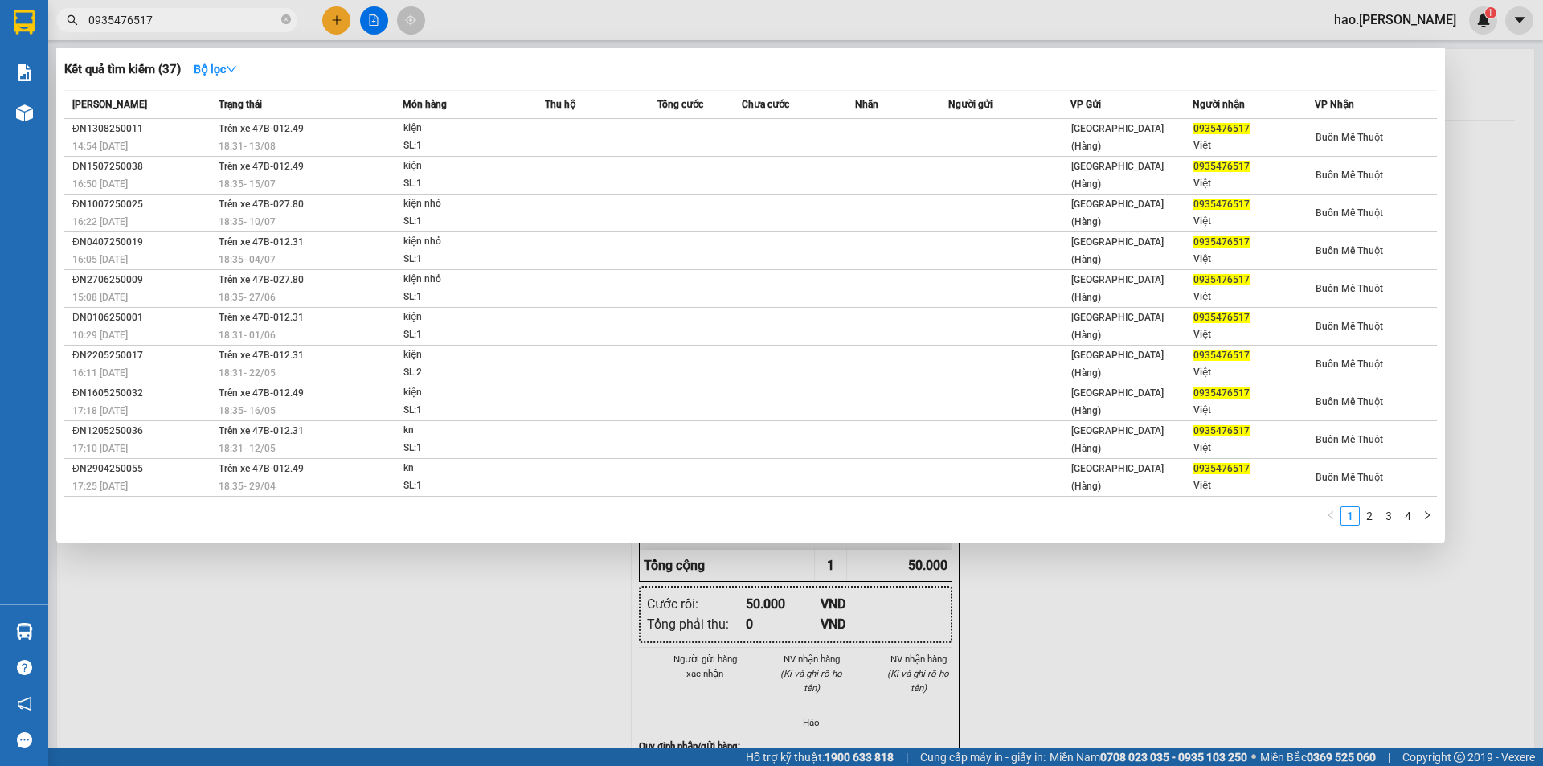
click at [224, 24] on input "0935476517" at bounding box center [183, 20] width 190 height 18
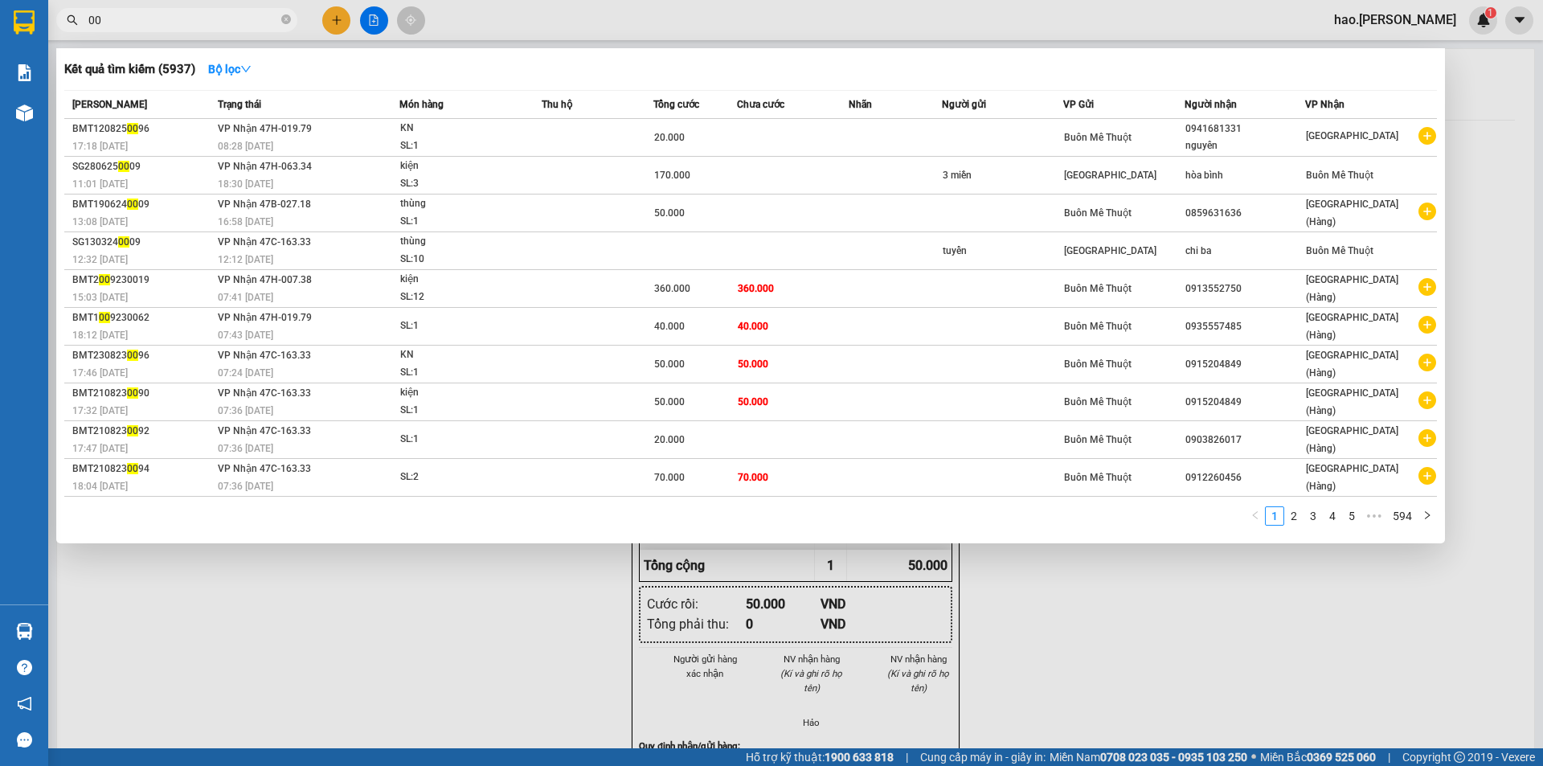
type input "0"
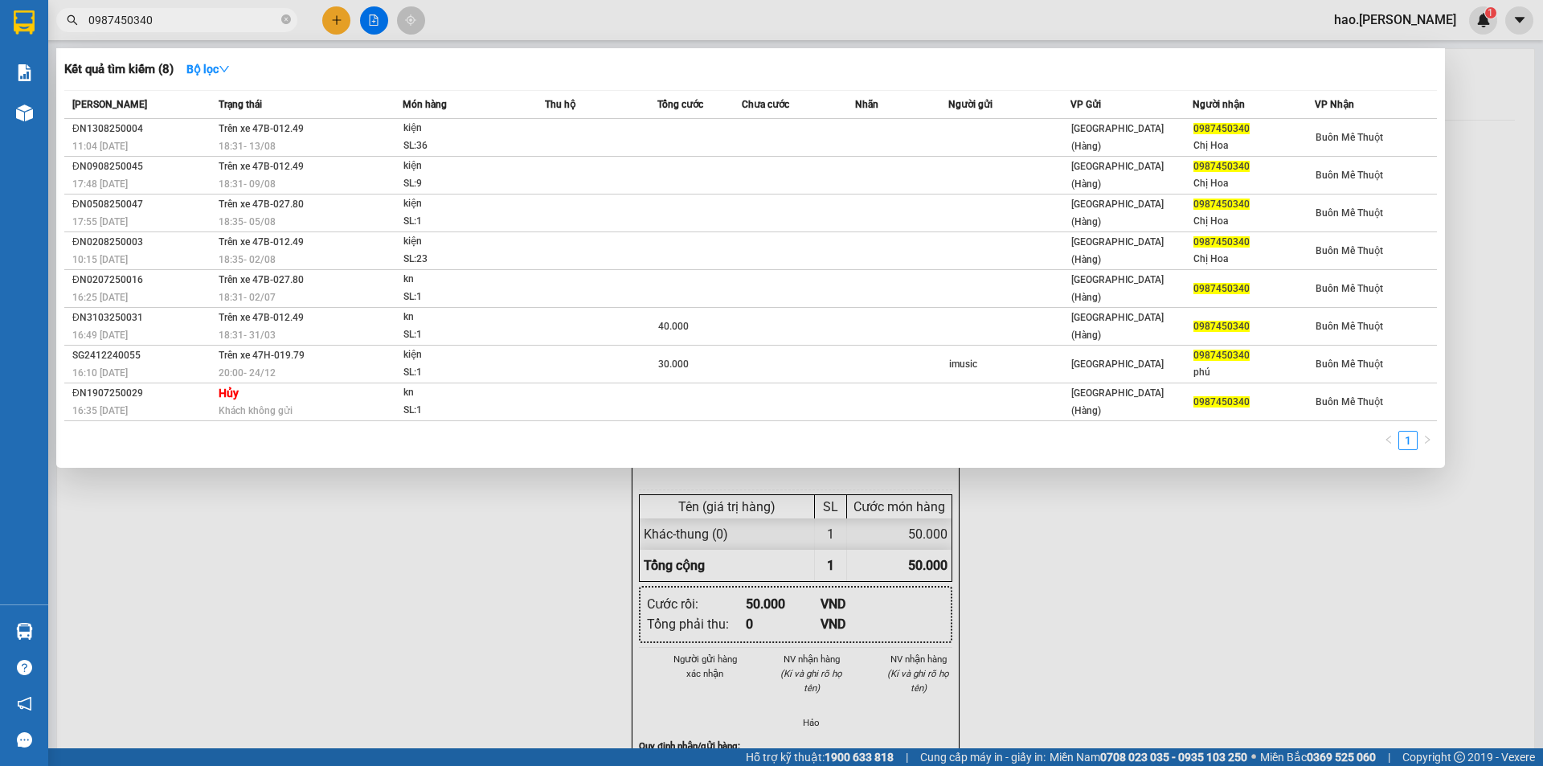
type input "0987450340"
click at [342, 30] on div at bounding box center [771, 383] width 1543 height 766
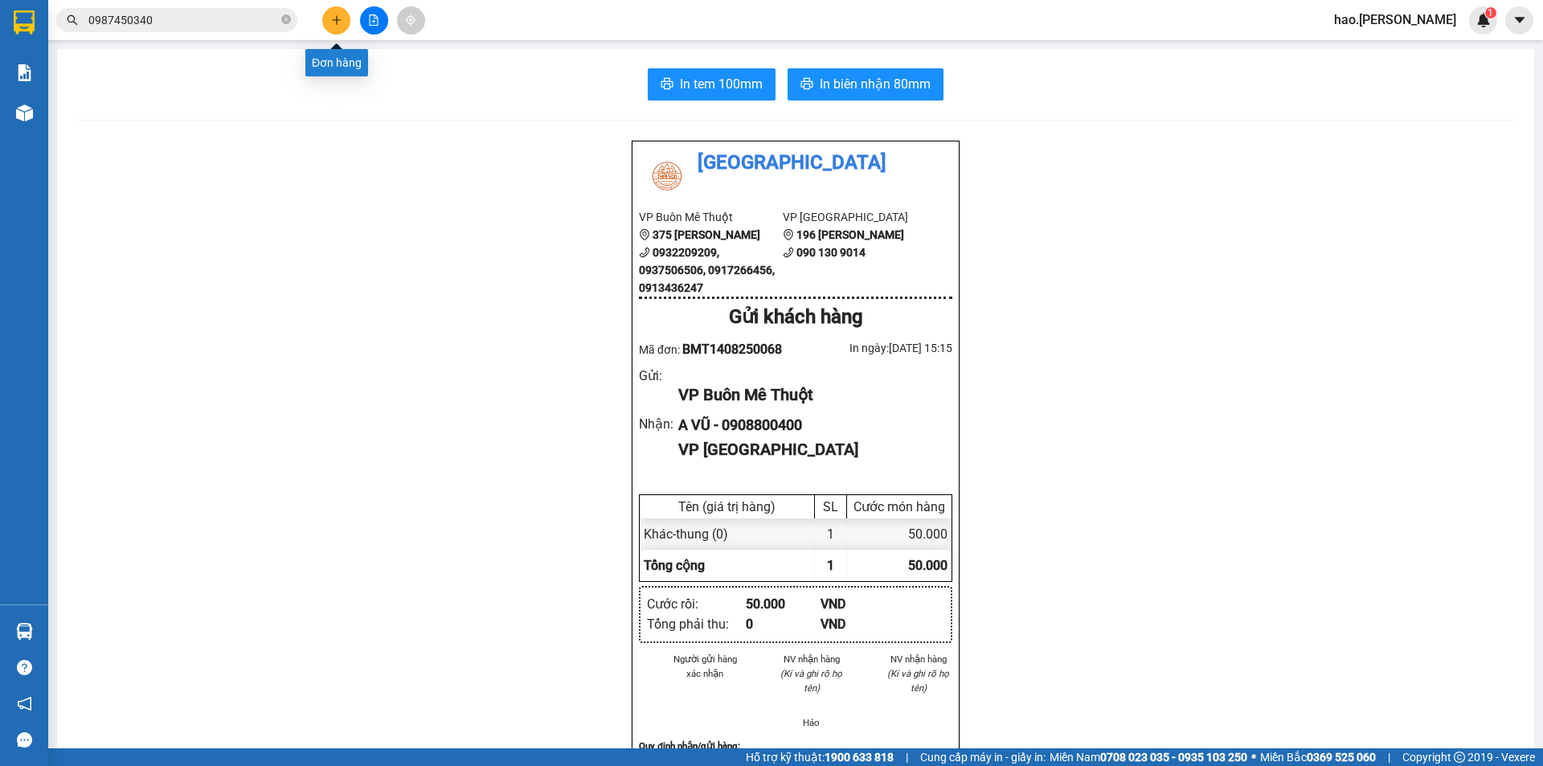
click at [338, 23] on icon "plus" at bounding box center [336, 19] width 11 height 11
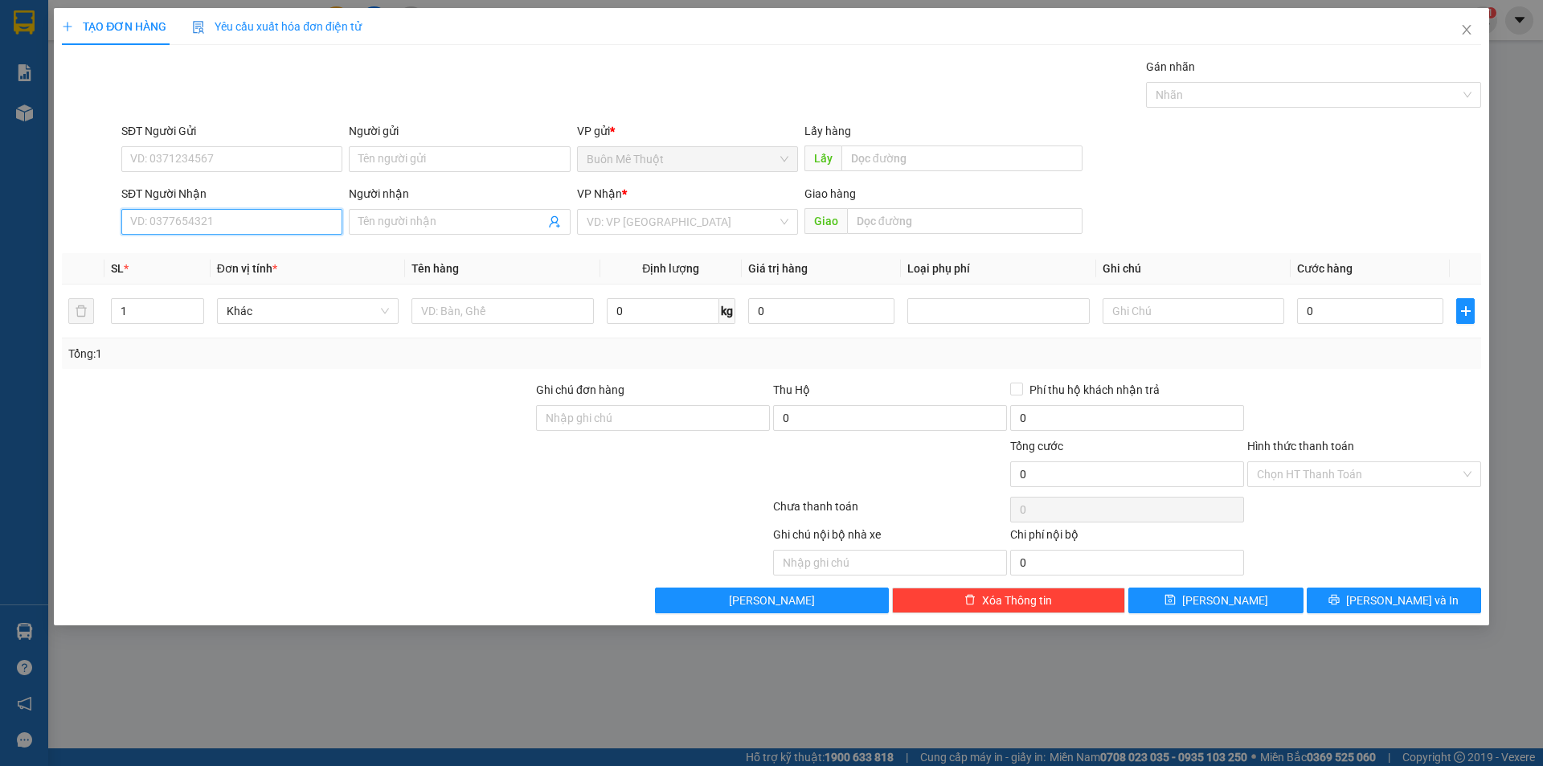
click at [216, 222] on input "SĐT Người Nhận" at bounding box center [231, 222] width 221 height 26
type input "0972010585"
click at [628, 229] on input "search" at bounding box center [682, 222] width 190 height 24
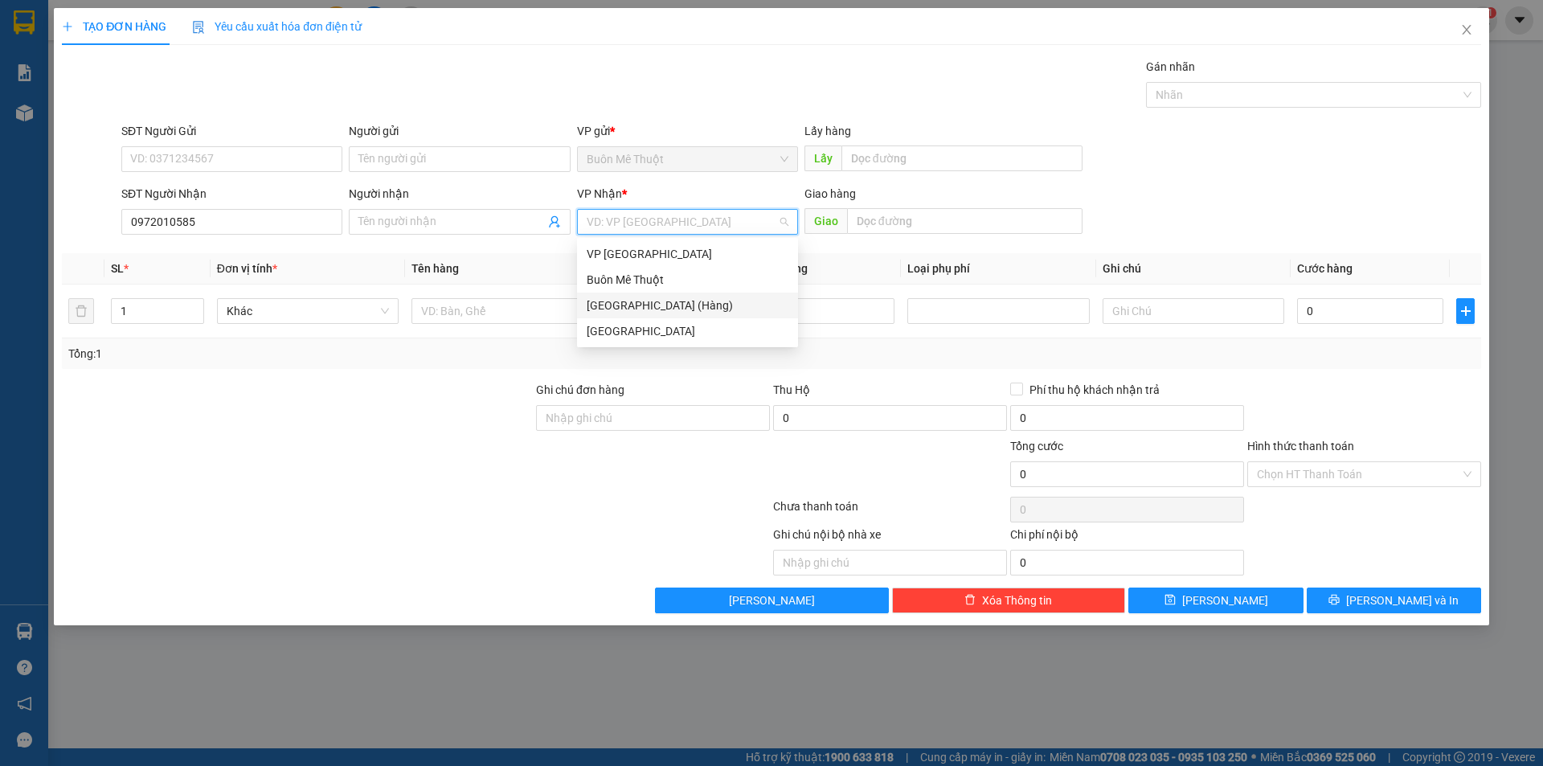
click at [613, 309] on div "[GEOGRAPHIC_DATA] (Hàng)" at bounding box center [688, 306] width 202 height 18
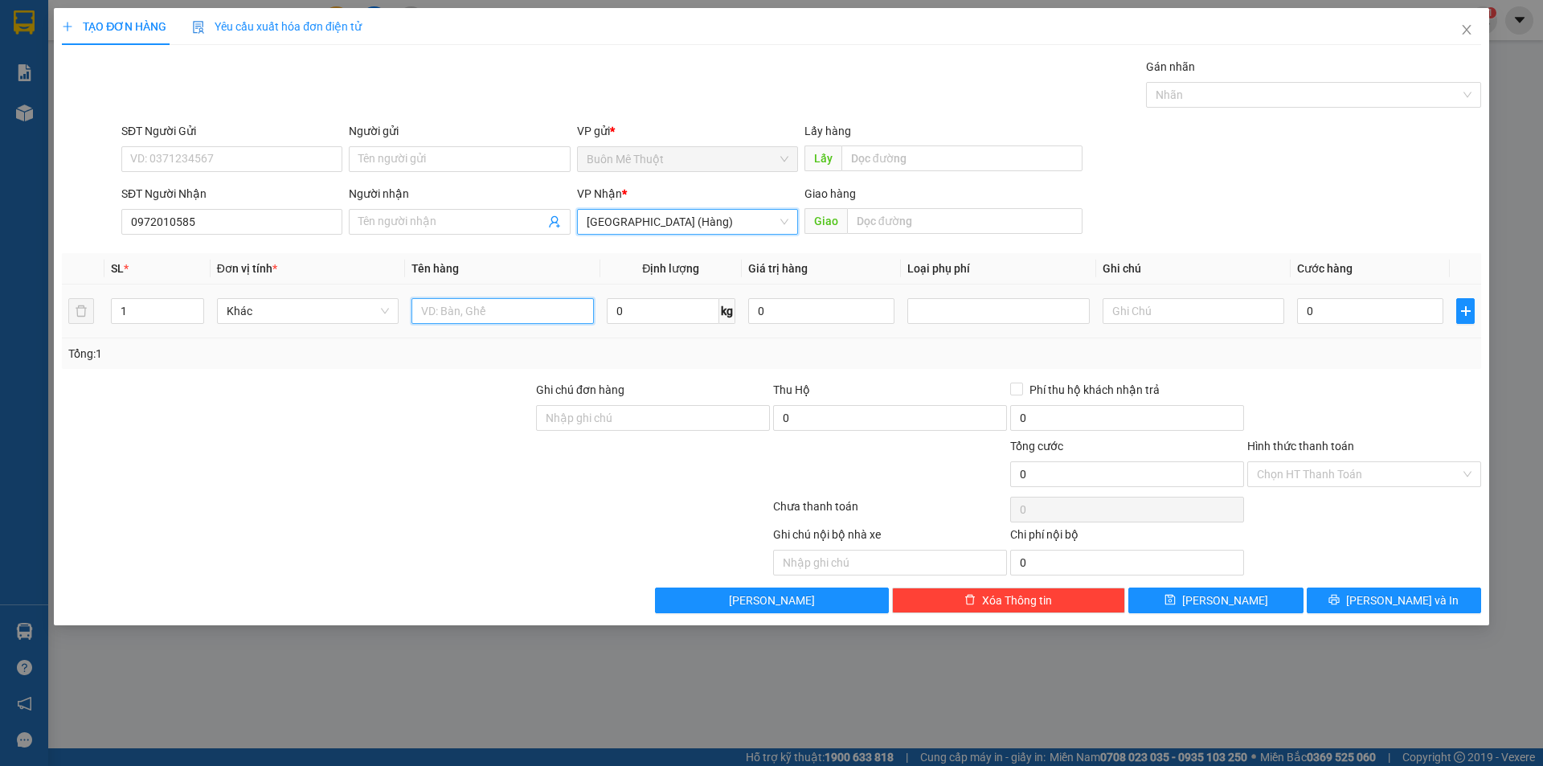
click at [501, 322] on input "text" at bounding box center [502, 311] width 182 height 26
type input "kn"
click at [1315, 308] on input "0" at bounding box center [1370, 311] width 146 height 26
type input "3"
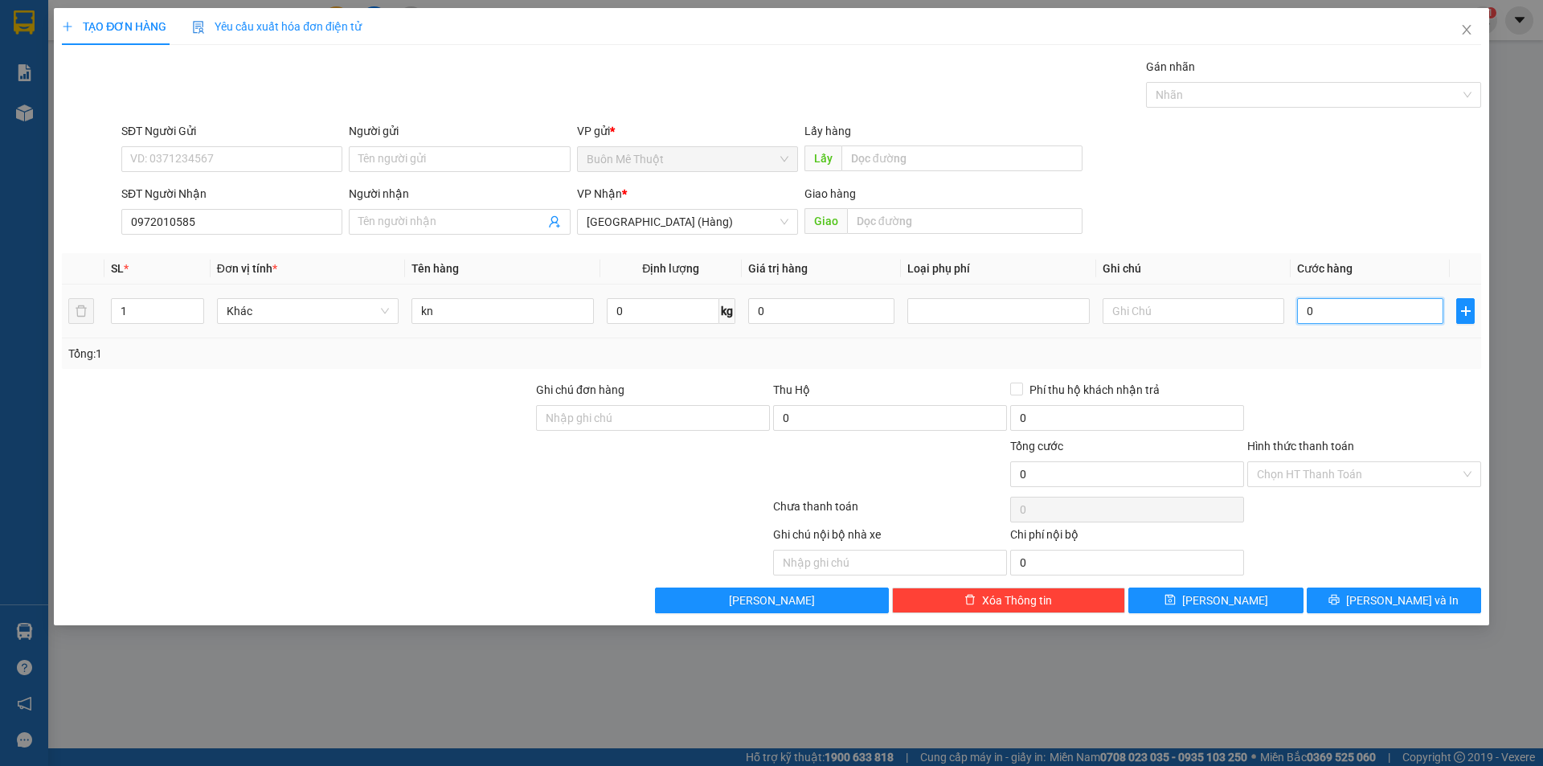
type input "3"
type input "30"
type input "30.000"
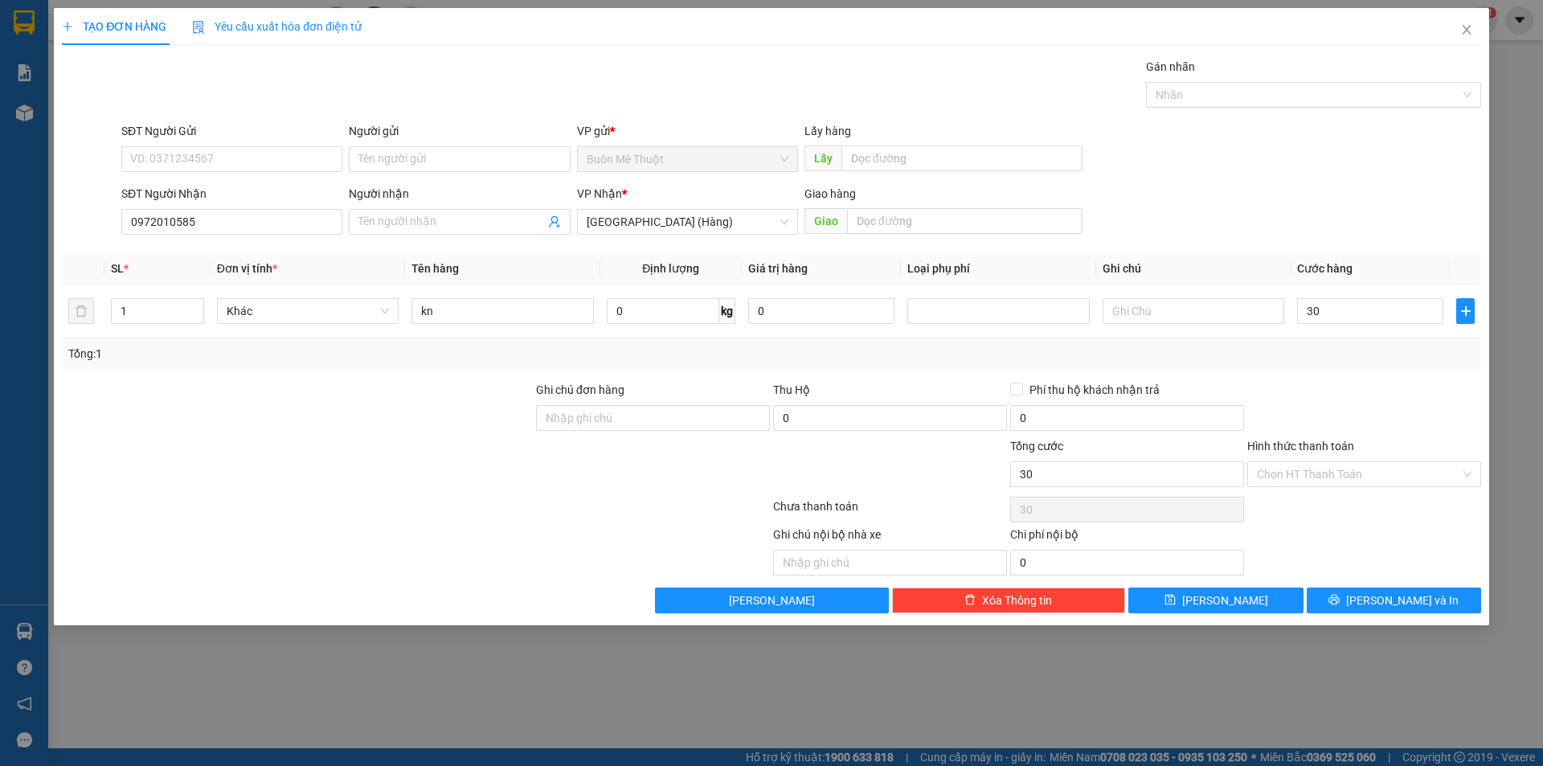
type input "30.000"
click at [1331, 363] on div "Tổng: 1" at bounding box center [771, 353] width 1419 height 31
click at [1329, 605] on button "Lưu và In" at bounding box center [1394, 600] width 174 height 26
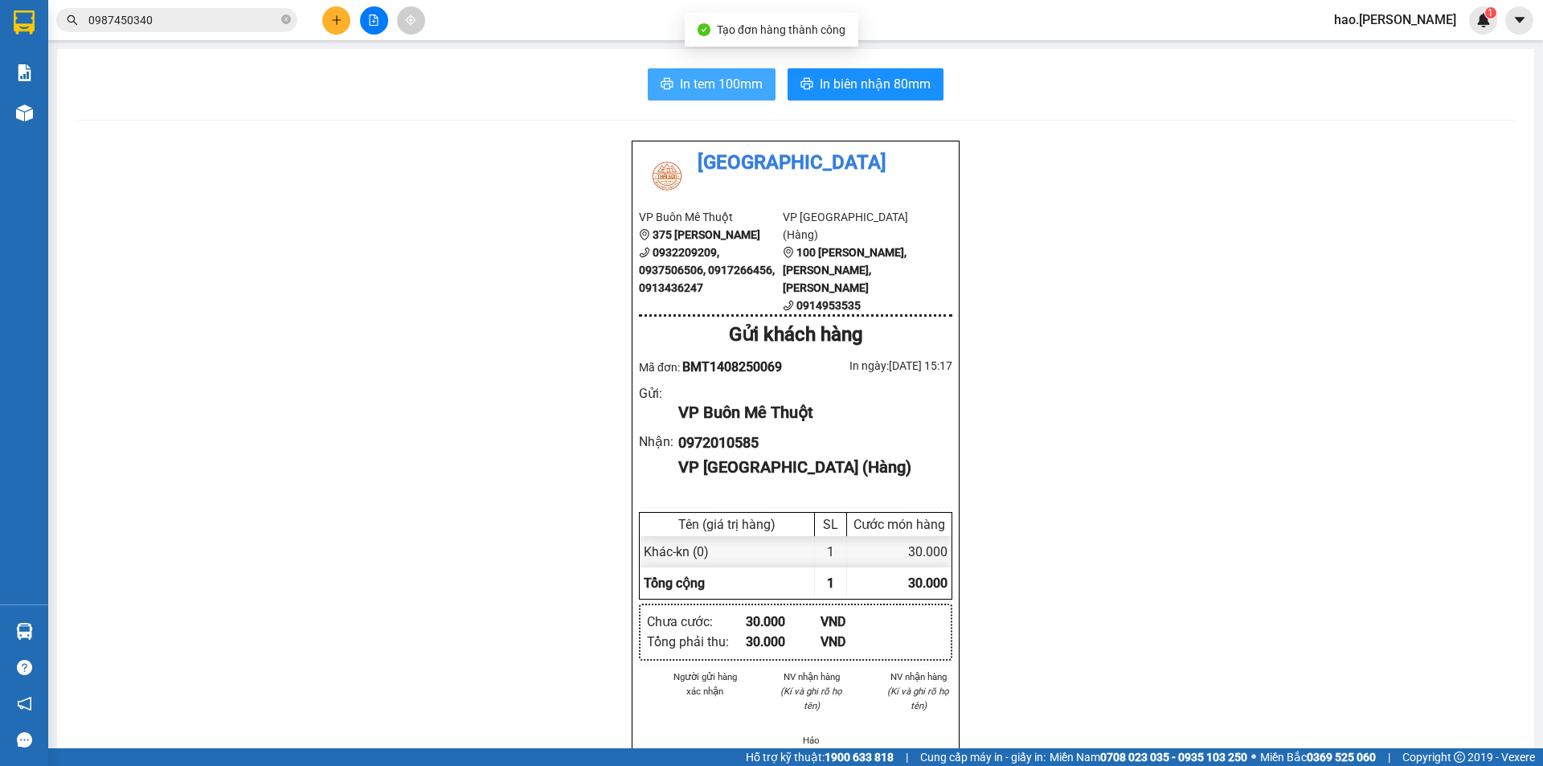
click at [726, 76] on span "In tem 100mm" at bounding box center [721, 84] width 83 height 20
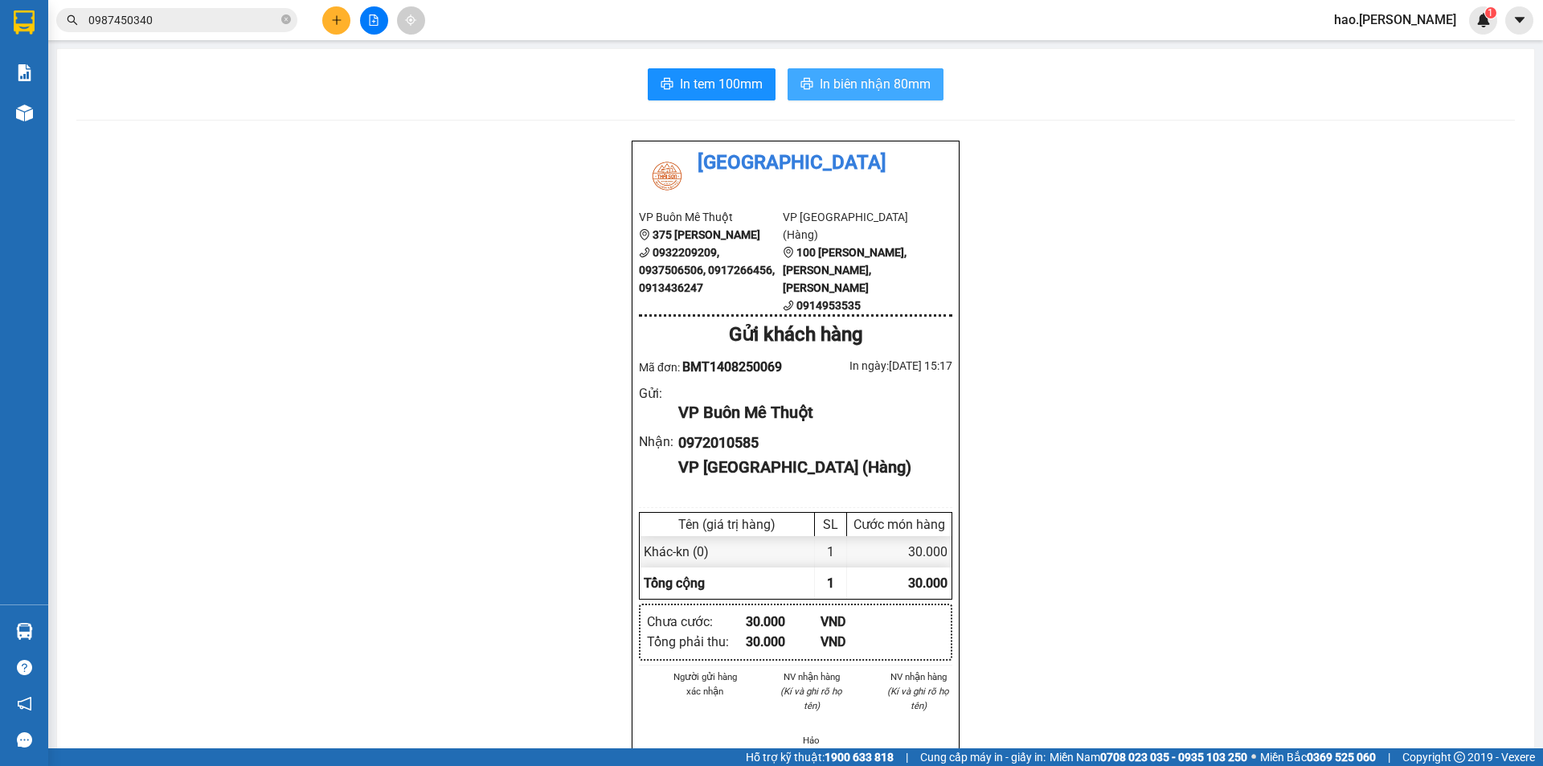
click at [801, 78] on icon "printer" at bounding box center [806, 83] width 13 height 13
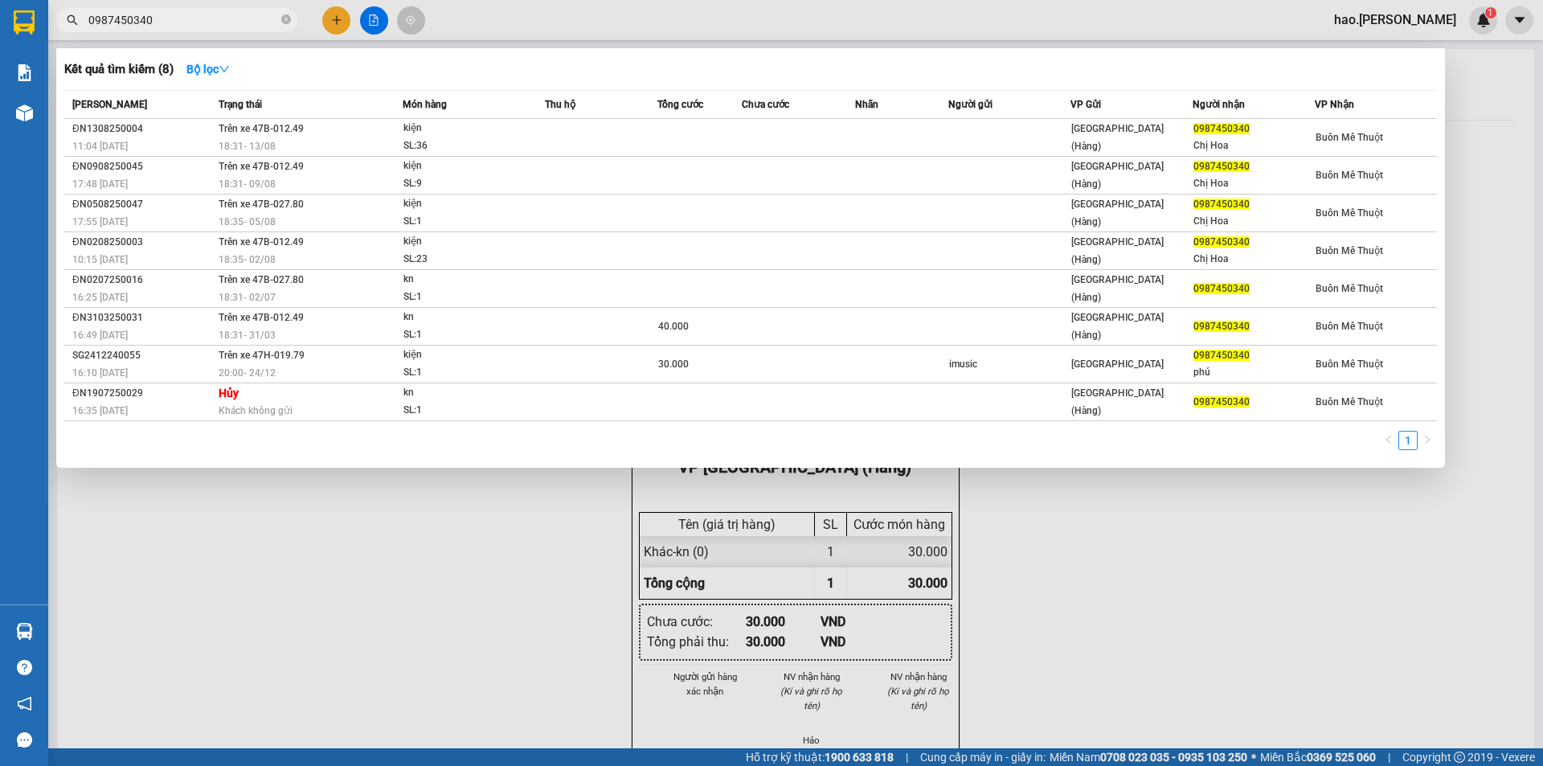
click at [208, 31] on span "0987450340" at bounding box center [176, 20] width 241 height 24
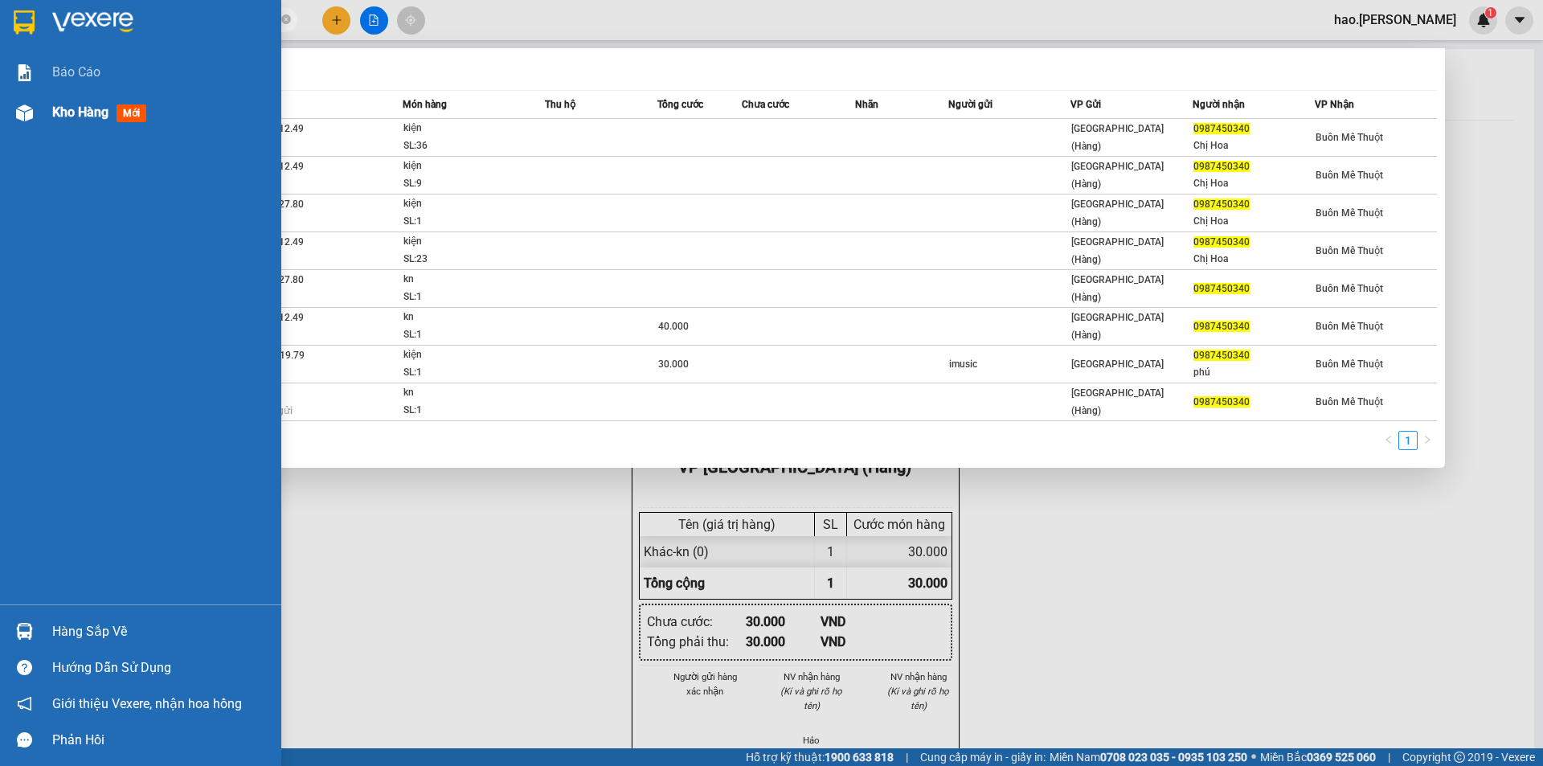
click at [76, 113] on span "Kho hàng" at bounding box center [80, 111] width 56 height 15
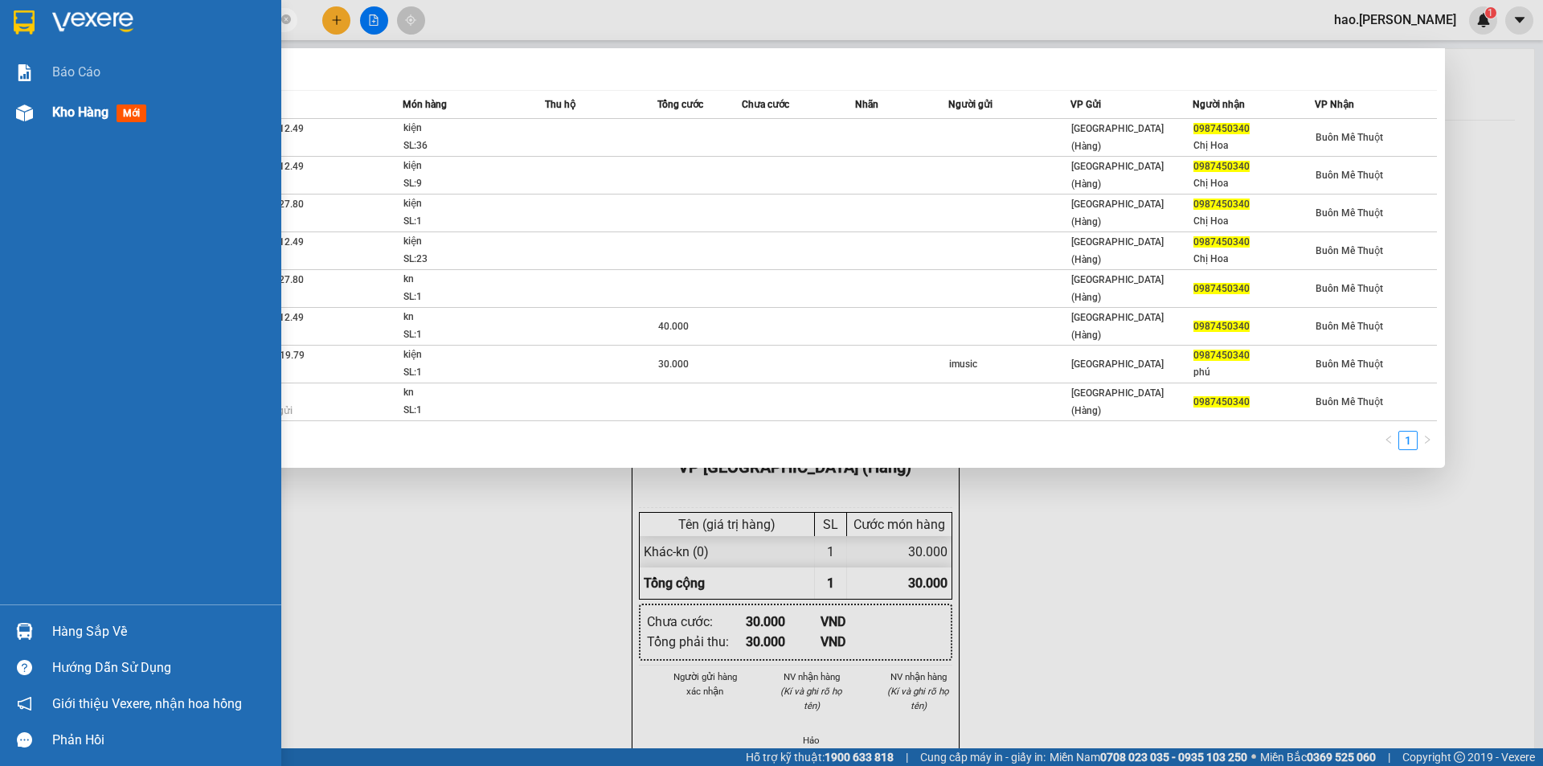
click at [76, 113] on span "Kho hàng" at bounding box center [80, 111] width 56 height 15
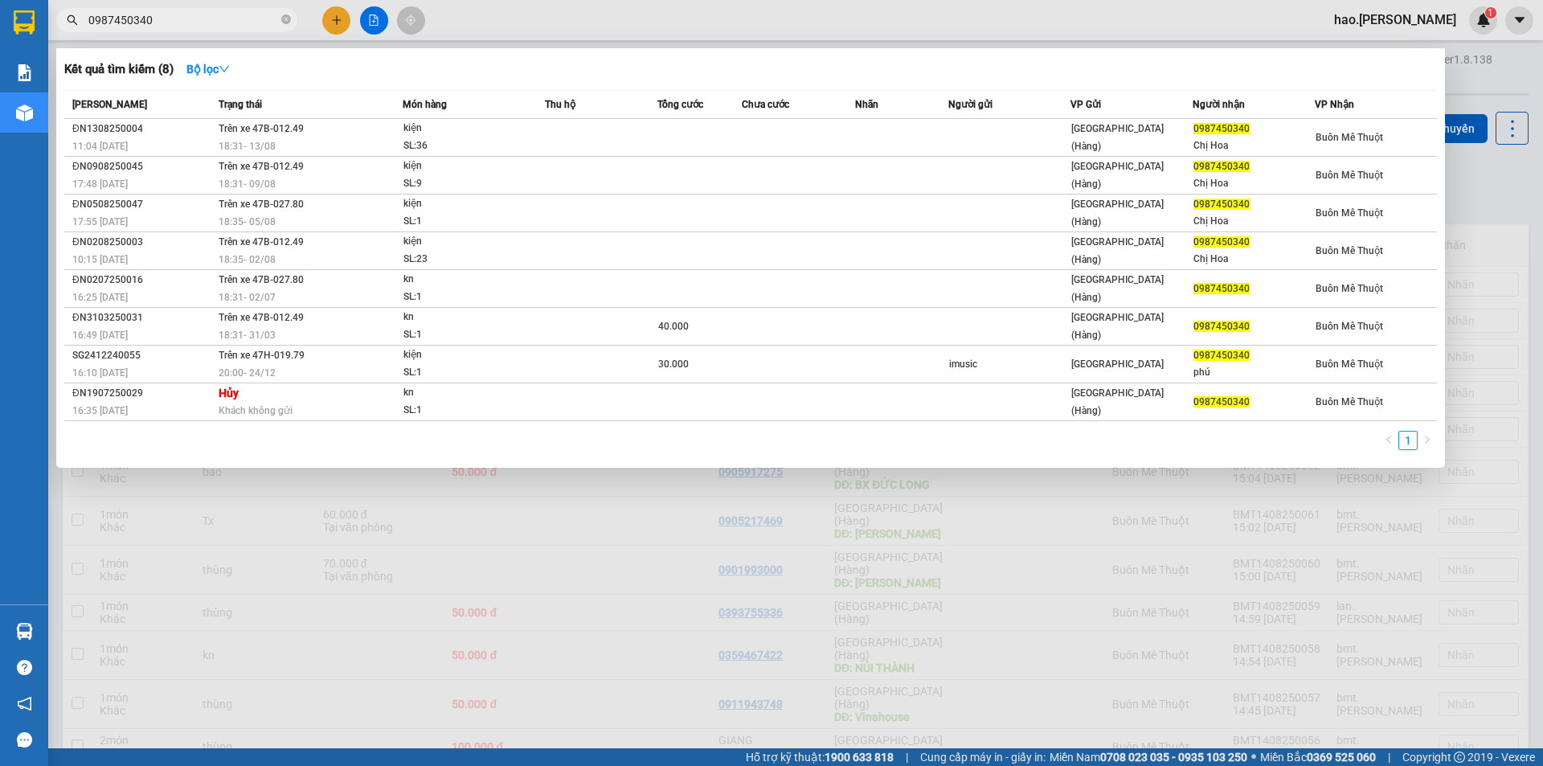
click at [595, 568] on div at bounding box center [771, 383] width 1543 height 766
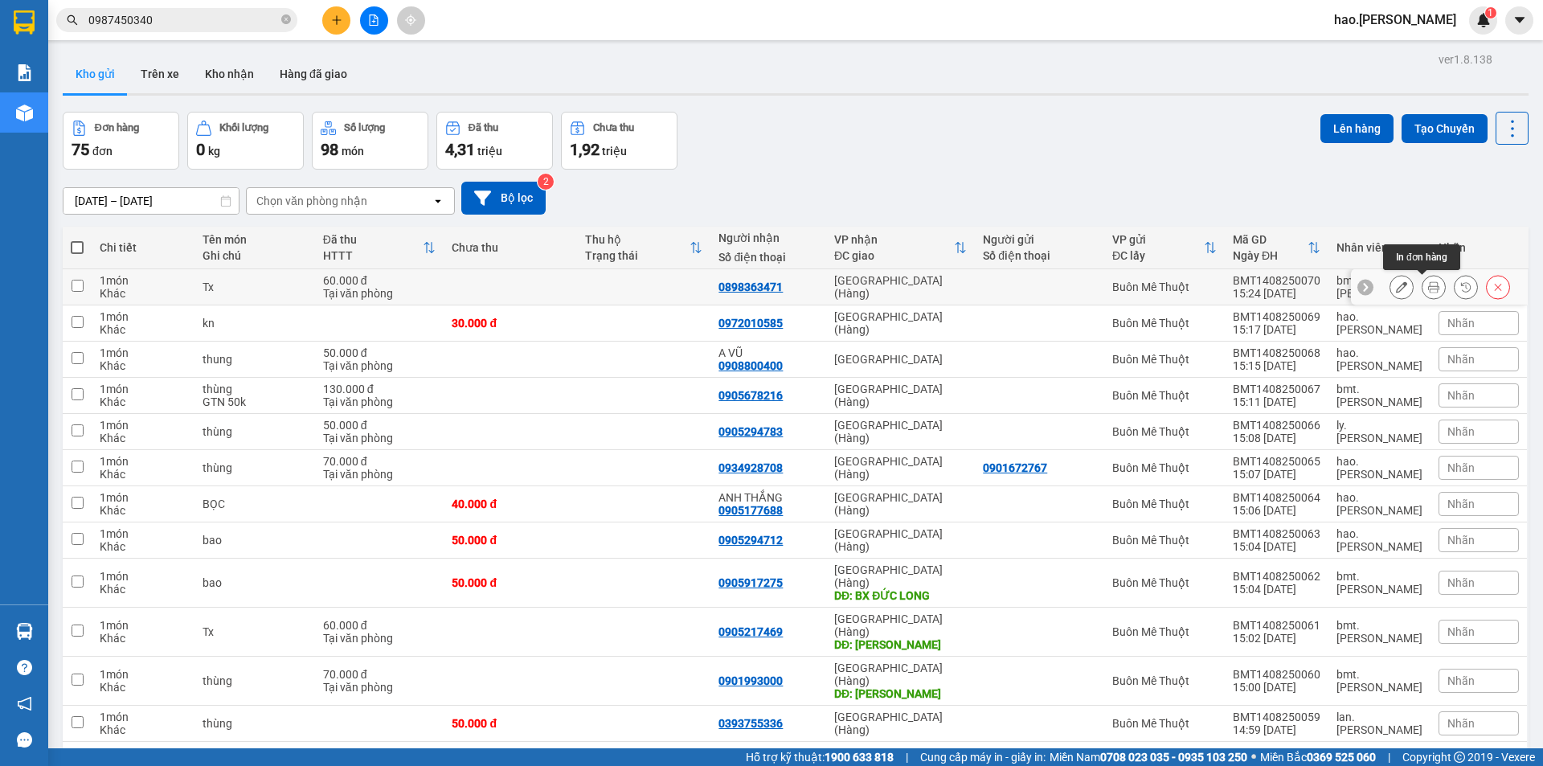
click at [1422, 284] on button at bounding box center [1433, 287] width 23 height 28
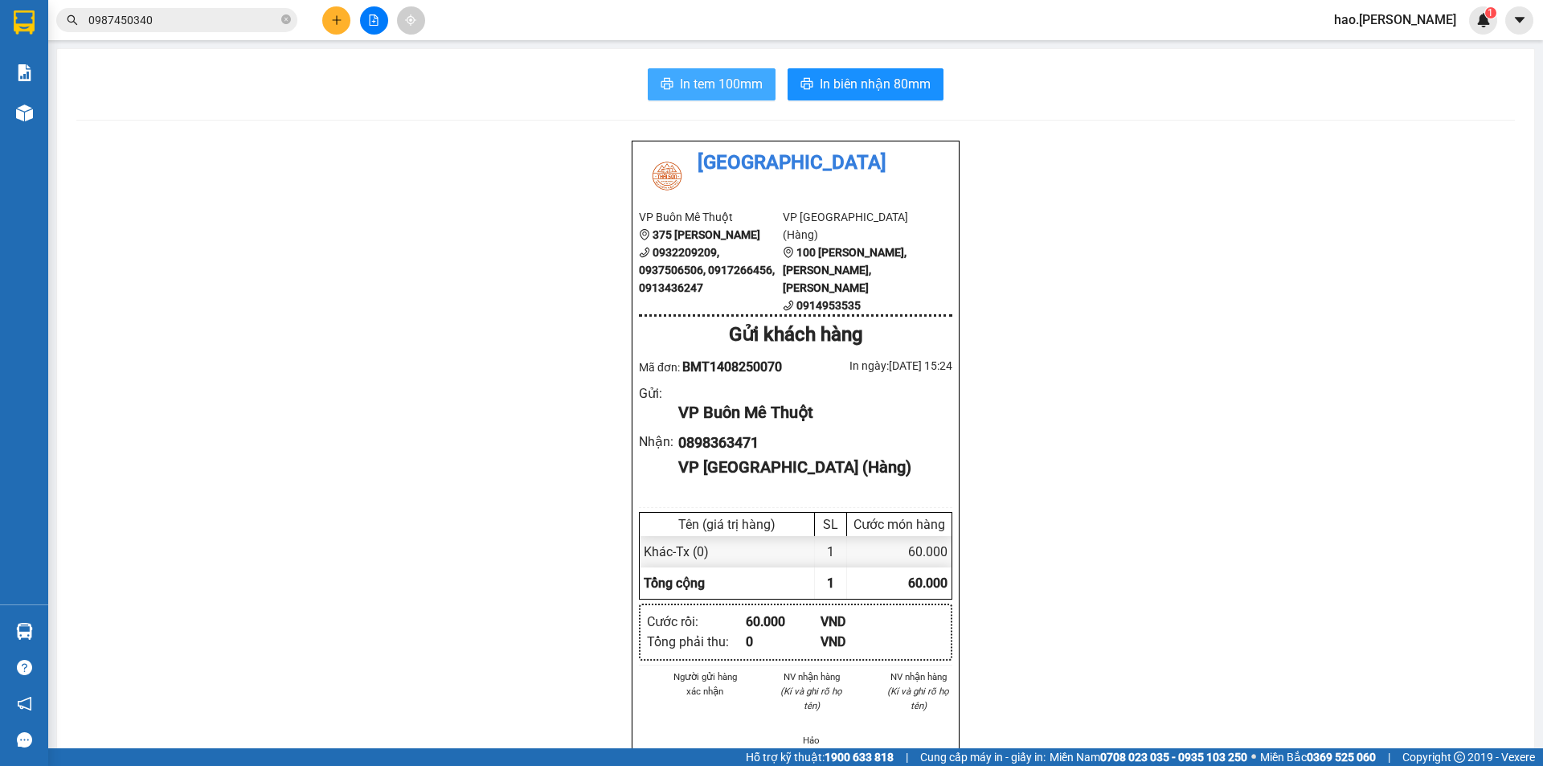
click at [722, 88] on span "In tem 100mm" at bounding box center [721, 84] width 83 height 20
click at [882, 85] on span "In biên nhận 80mm" at bounding box center [875, 84] width 111 height 20
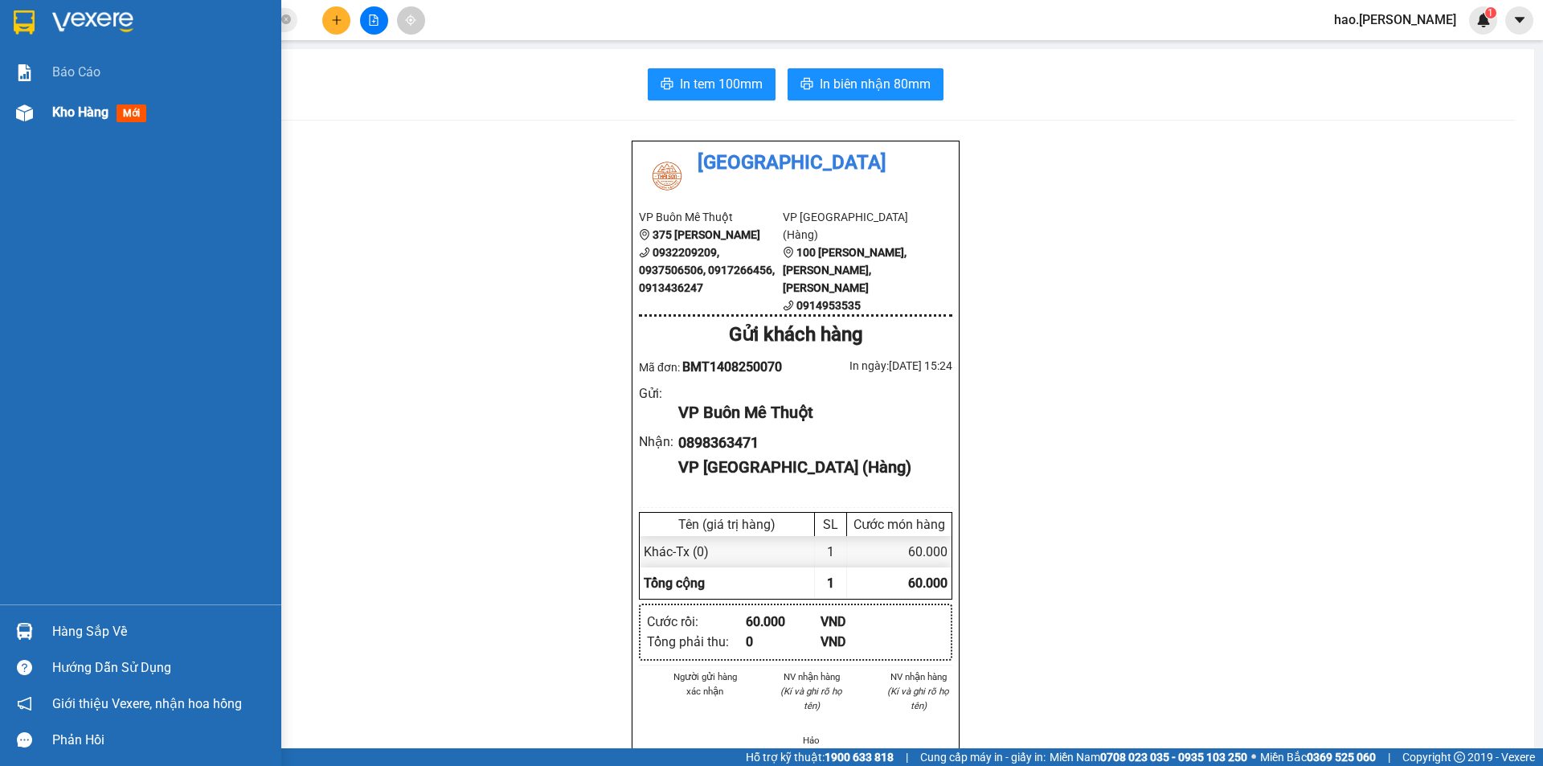
drag, startPoint x: 51, startPoint y: 96, endPoint x: 60, endPoint y: 113, distance: 19.8
click at [56, 96] on div "Kho hàng mới" at bounding box center [140, 112] width 281 height 40
click at [62, 100] on div "Kho hàng mới" at bounding box center [160, 112] width 217 height 40
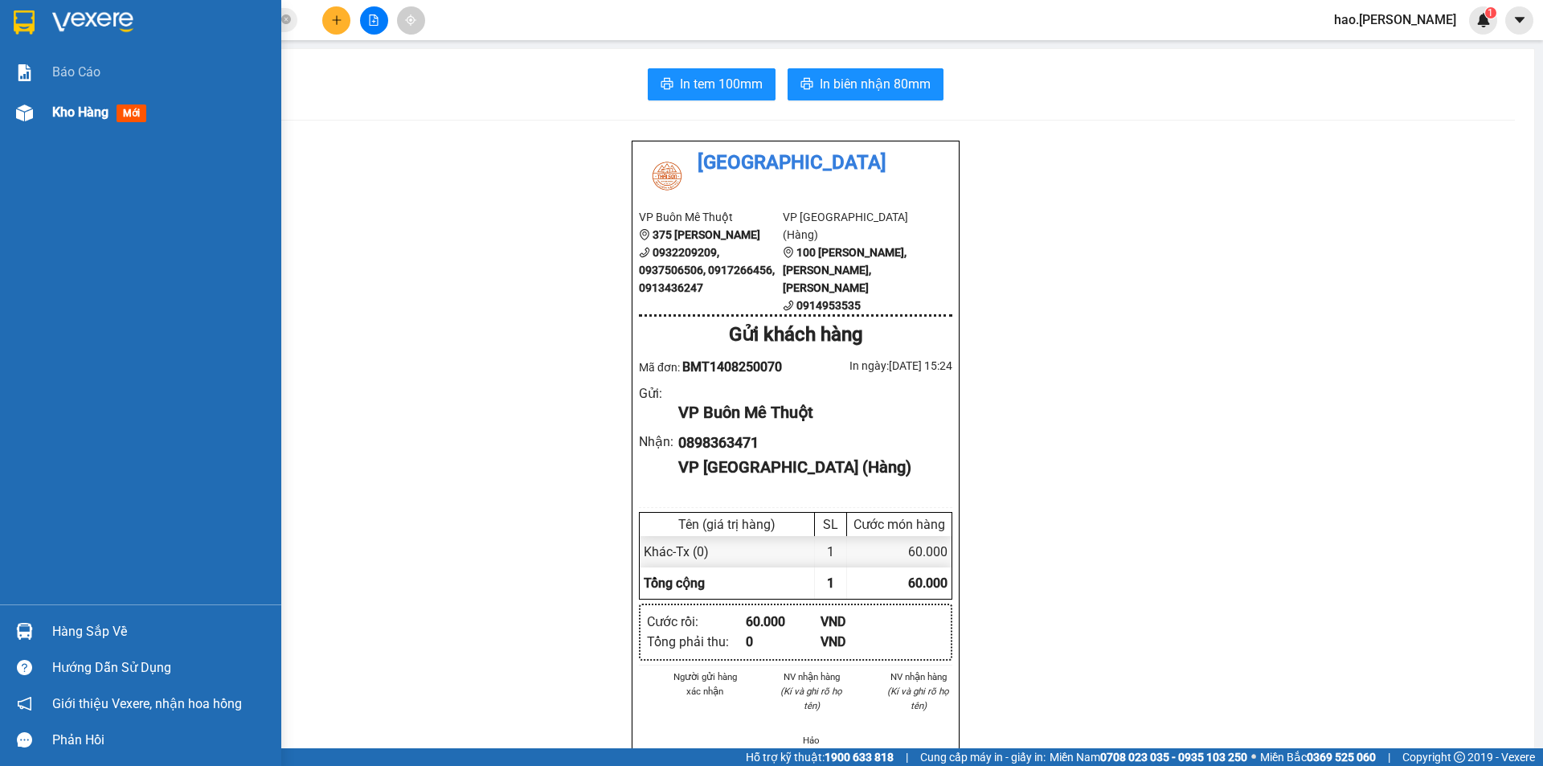
click at [60, 113] on span "Kho hàng" at bounding box center [80, 111] width 56 height 15
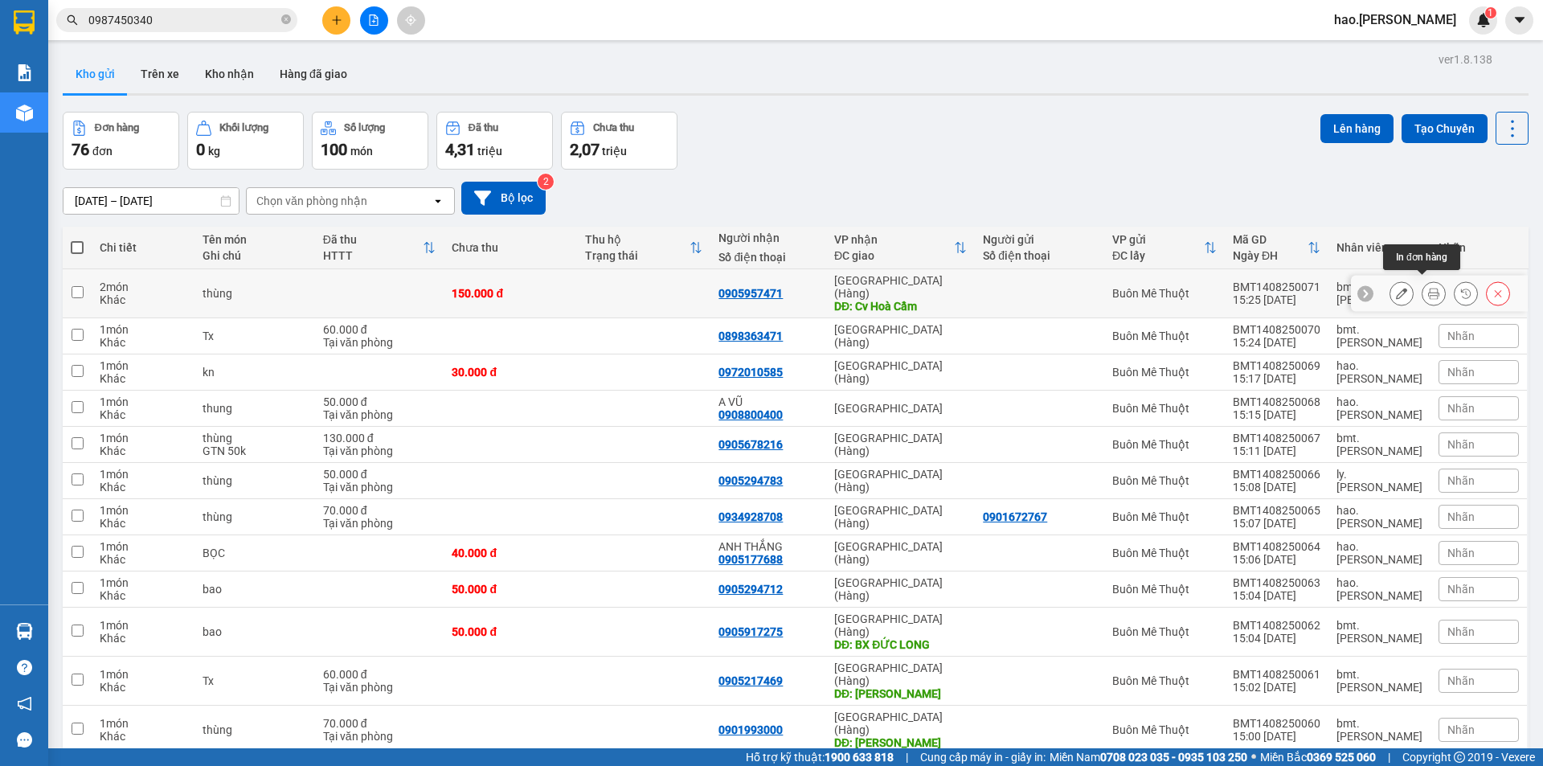
click at [1428, 288] on icon at bounding box center [1433, 293] width 11 height 11
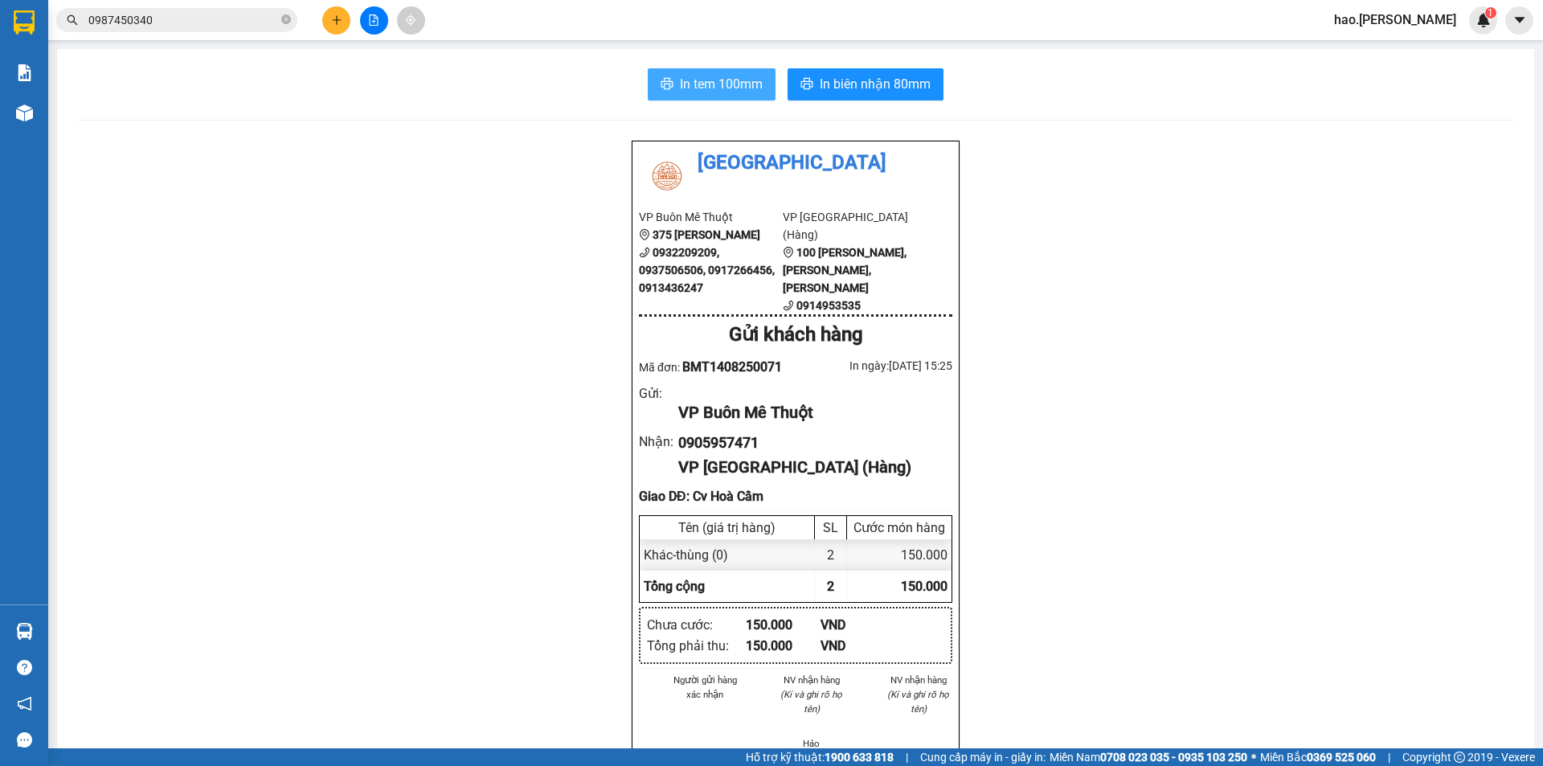
click at [666, 88] on icon "printer" at bounding box center [667, 83] width 12 height 11
click at [899, 96] on button "In biên nhận 80mm" at bounding box center [866, 84] width 156 height 32
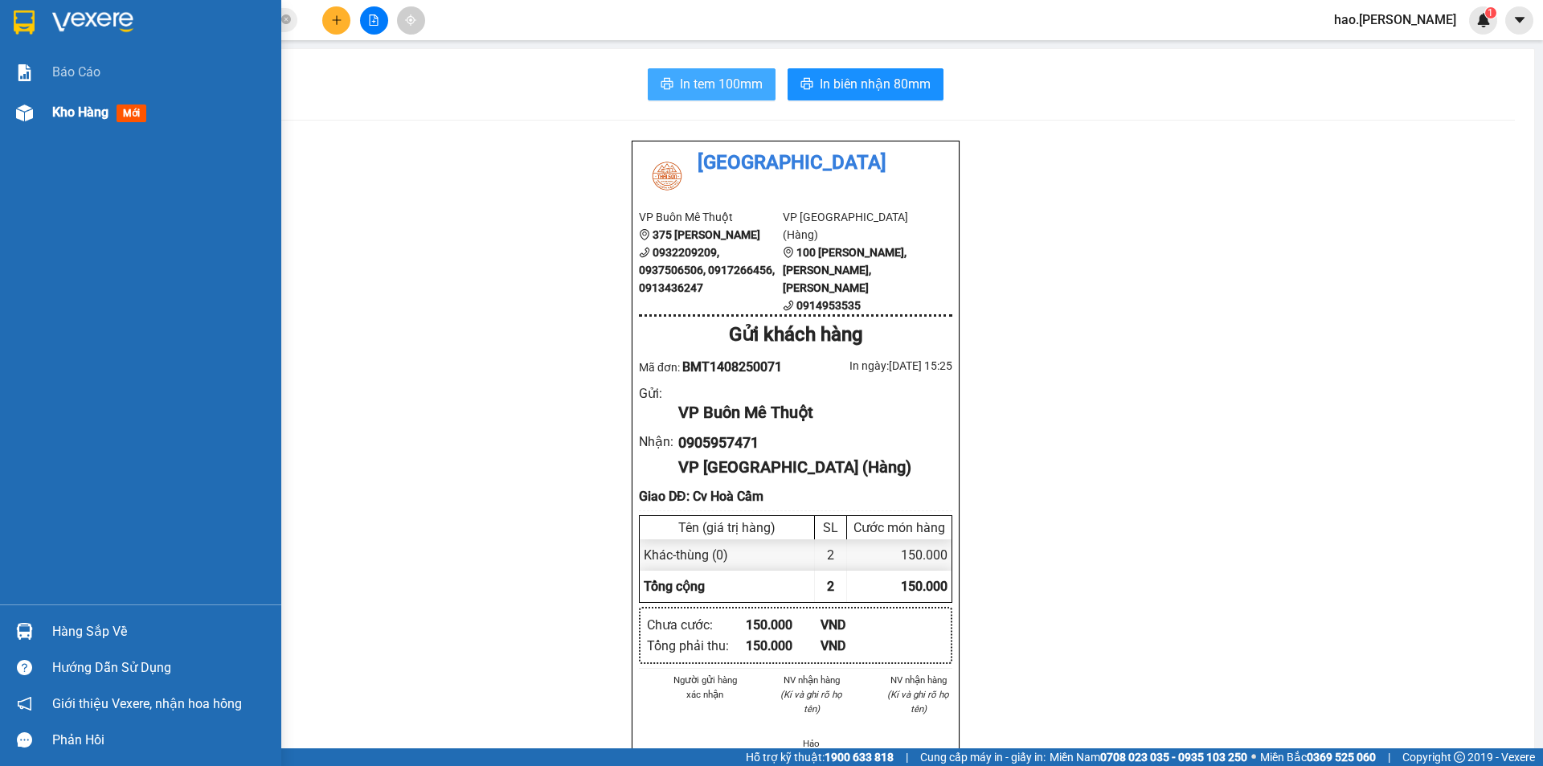
click at [63, 116] on span "Kho hàng" at bounding box center [80, 111] width 56 height 15
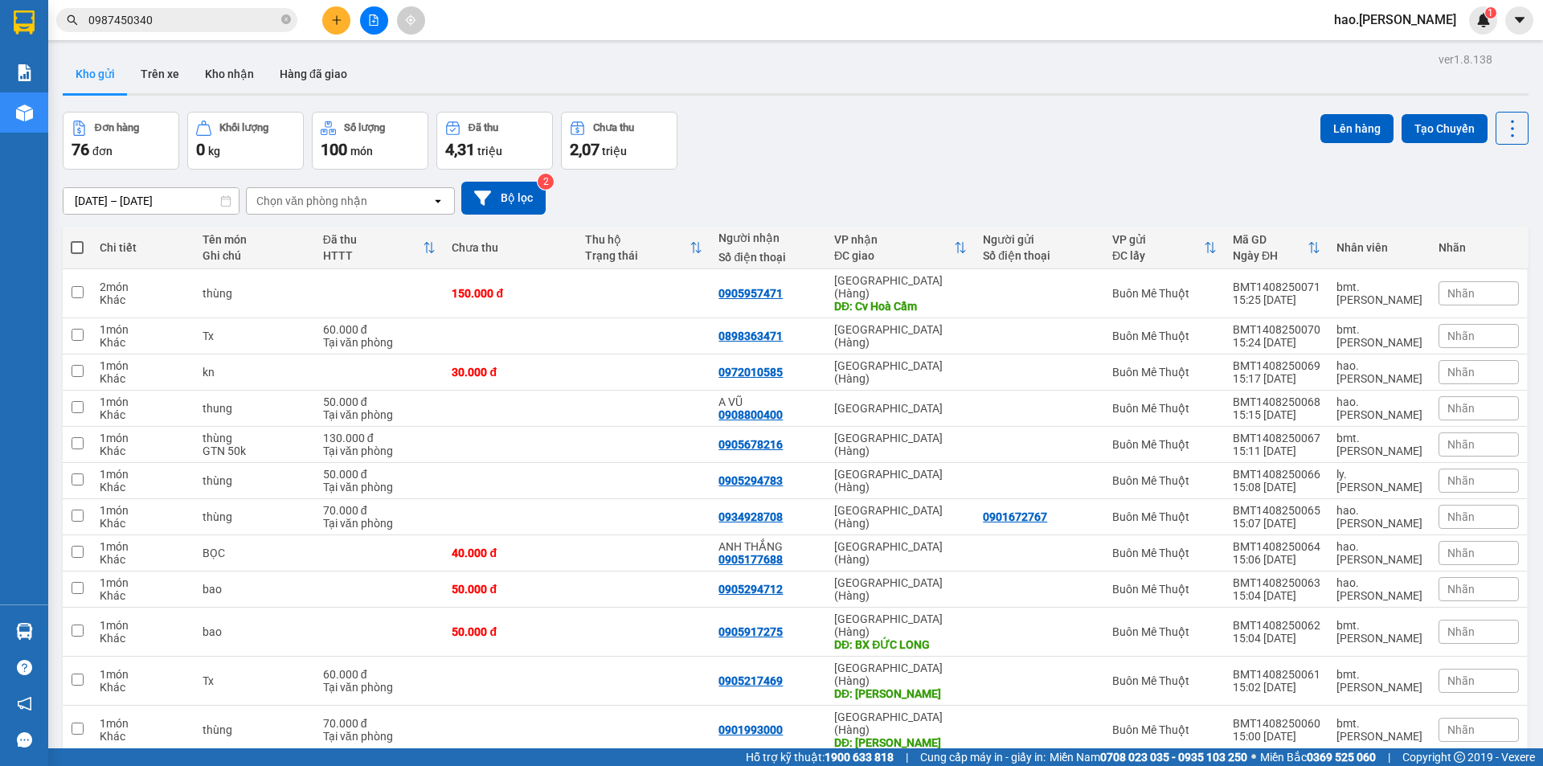
click at [323, 12] on div at bounding box center [373, 20] width 121 height 28
click at [341, 21] on icon "plus" at bounding box center [336, 19] width 11 height 11
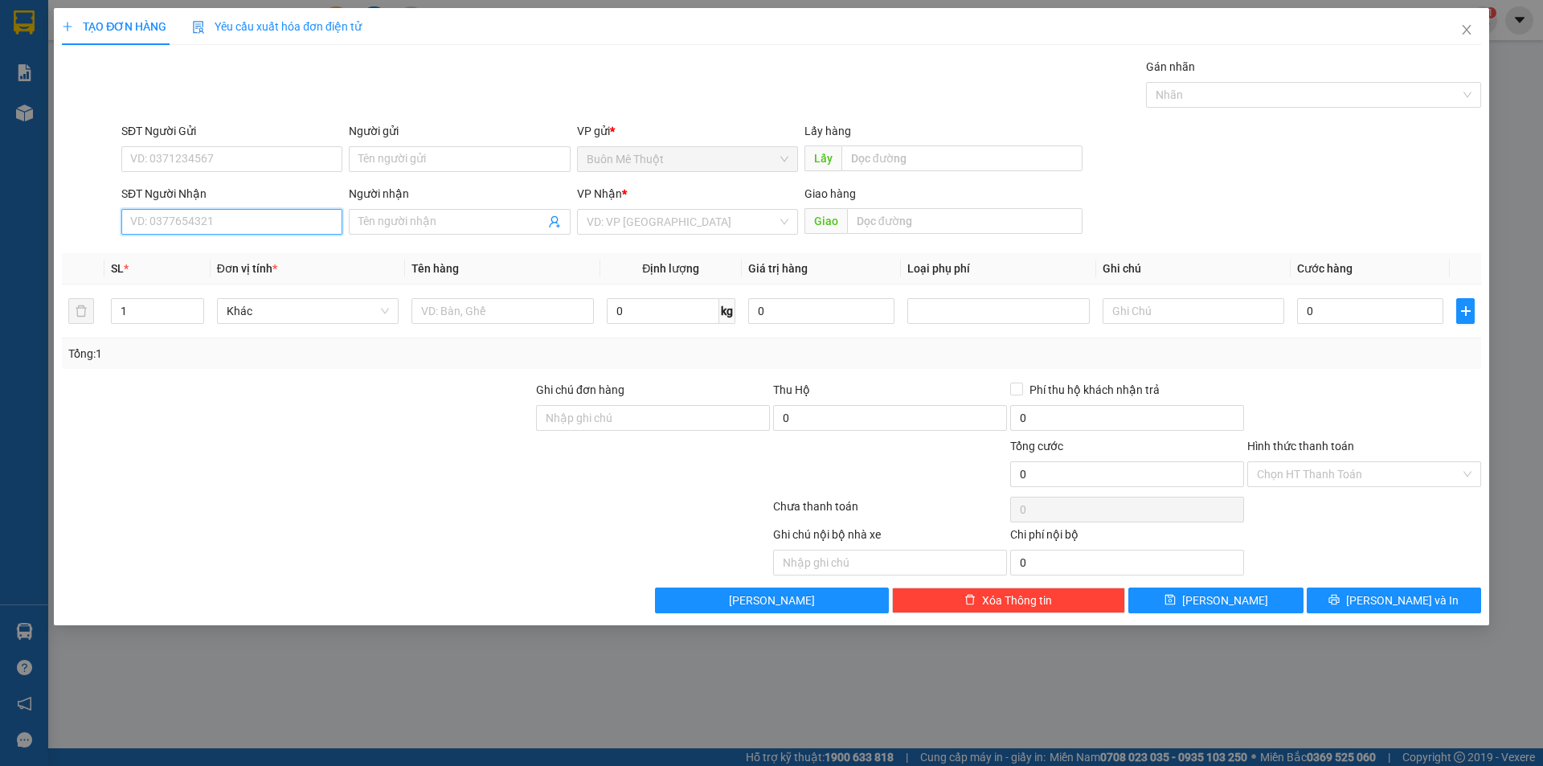
click at [171, 219] on input "SĐT Người Nhận" at bounding box center [231, 222] width 221 height 26
click at [186, 249] on div "0941681331 - nguyên" at bounding box center [232, 254] width 202 height 18
type input "0941681331"
type input "nguyên"
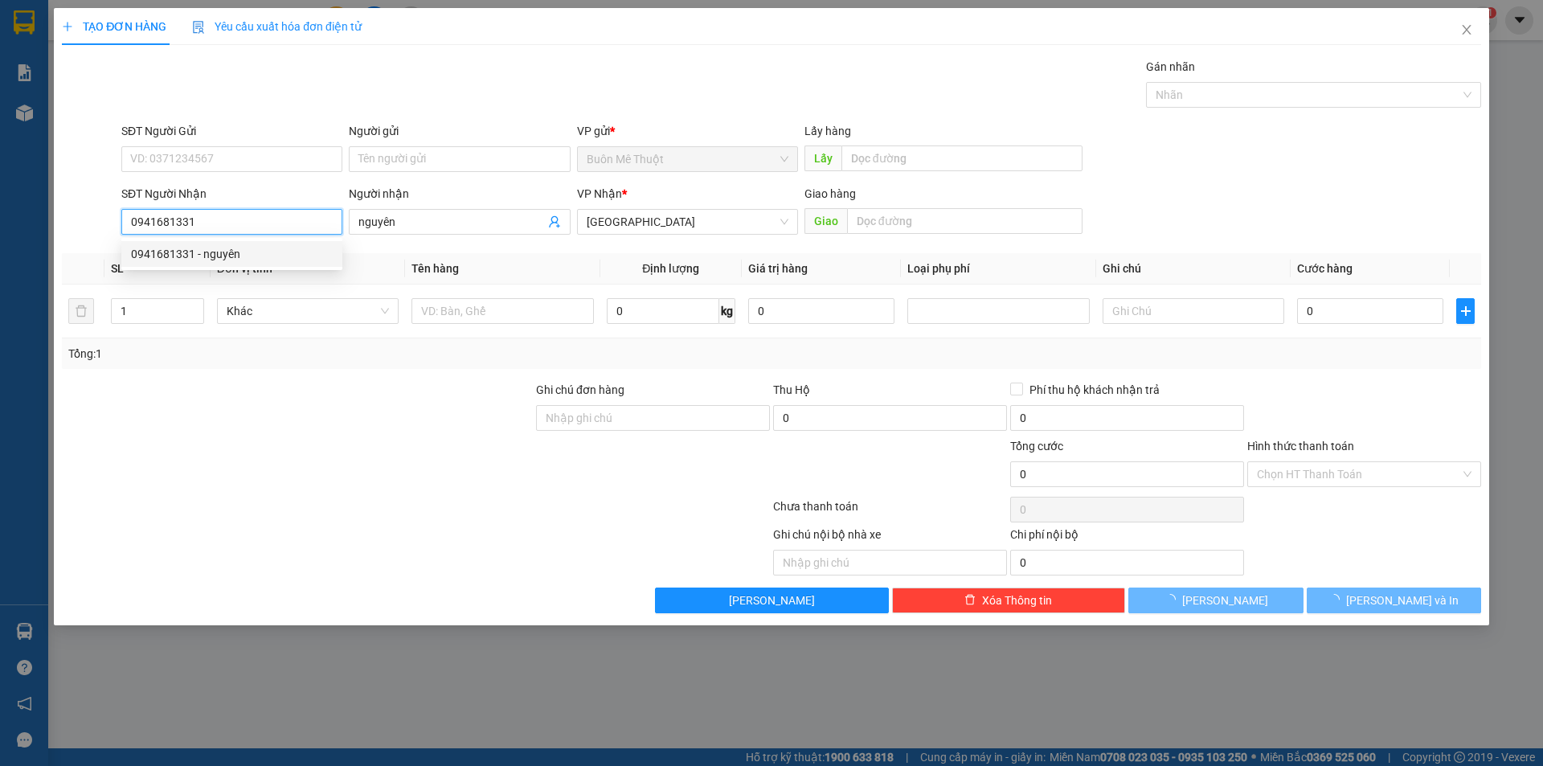
type input "70.000"
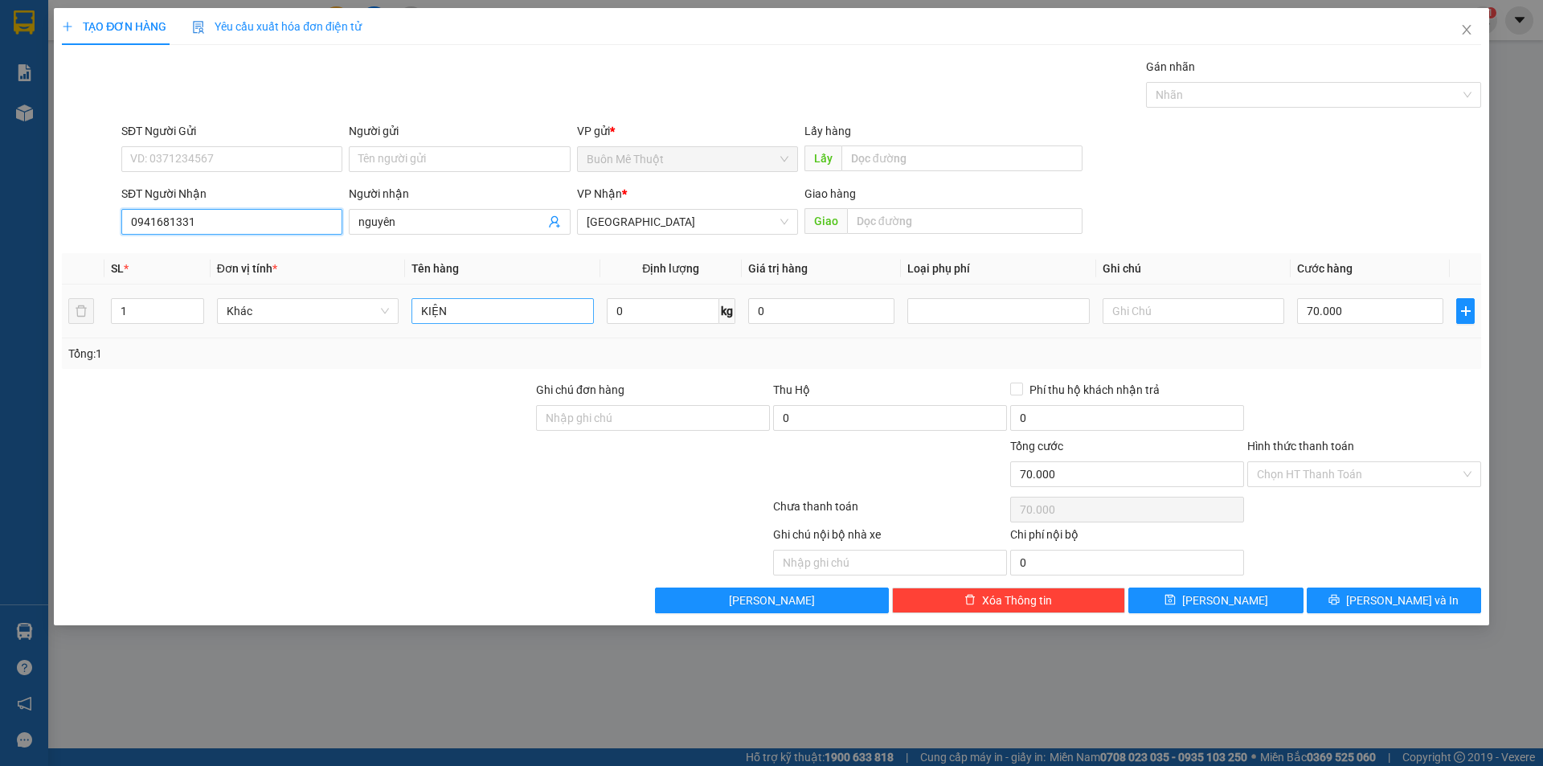
type input "0941681331"
click at [465, 304] on input "KIỆN" at bounding box center [502, 311] width 182 height 26
type input "thùng"
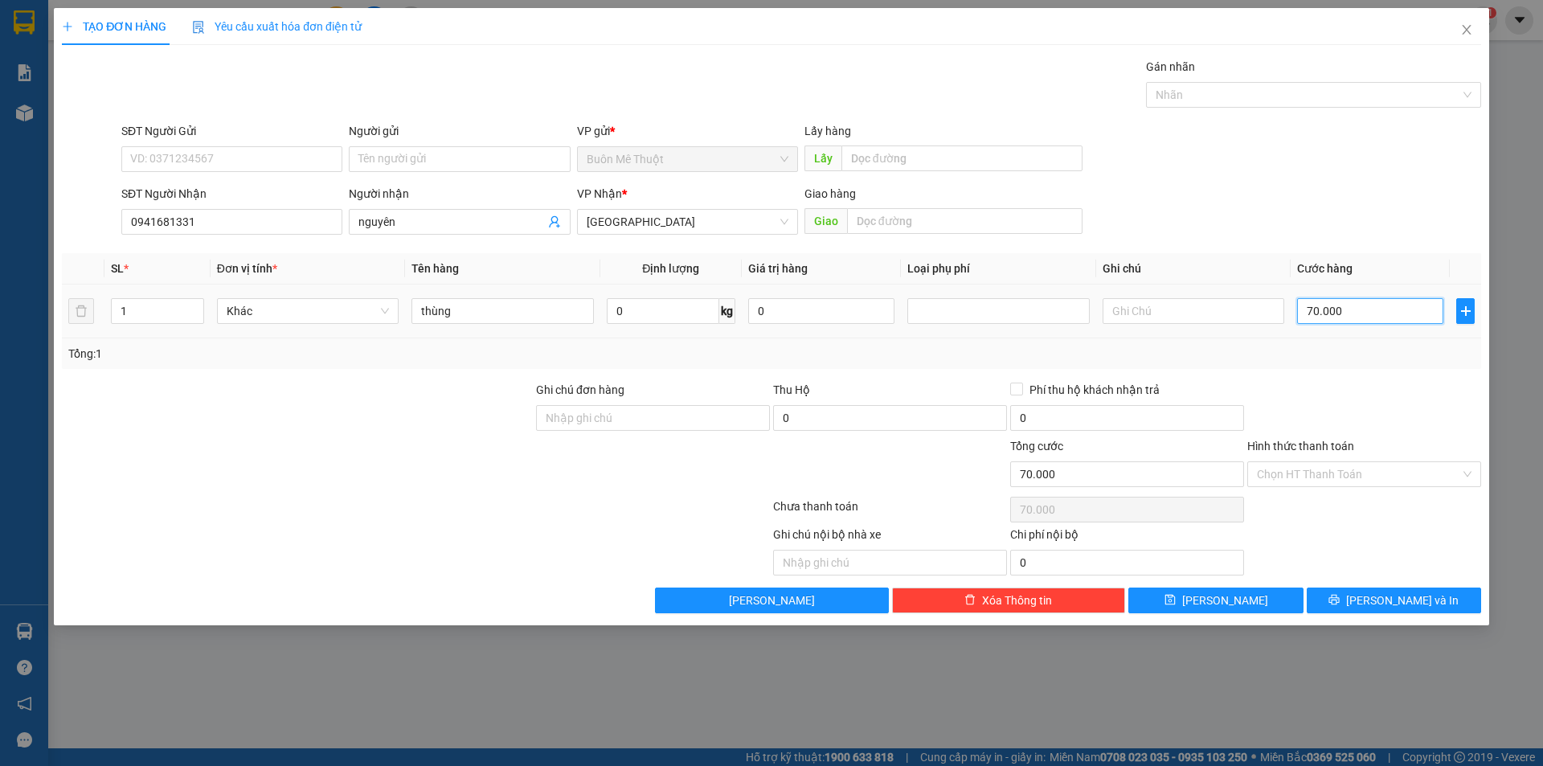
click at [1364, 315] on input "70.000" at bounding box center [1370, 311] width 146 height 26
type input "5"
type input "50"
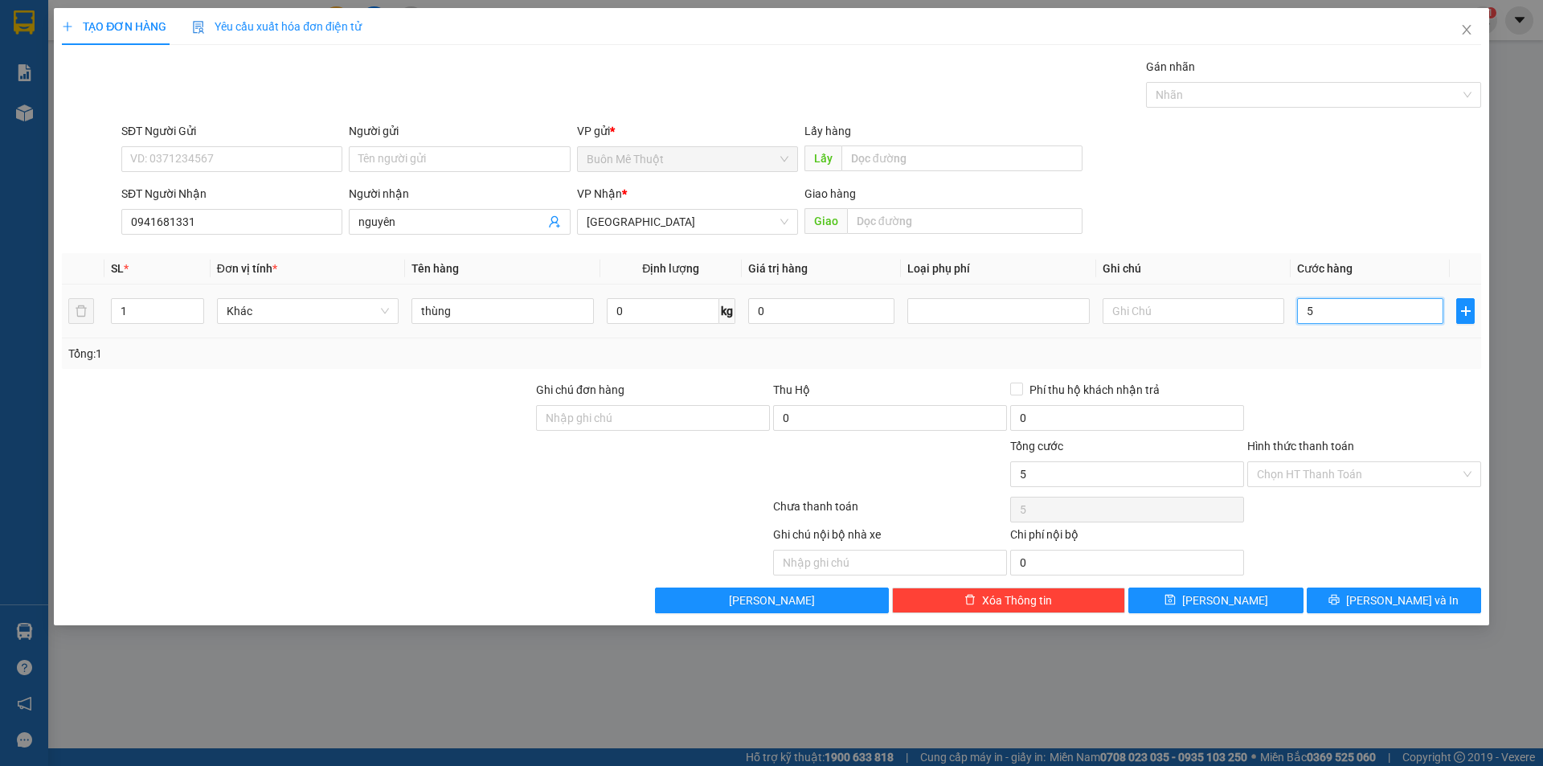
type input "50"
type input "50.000"
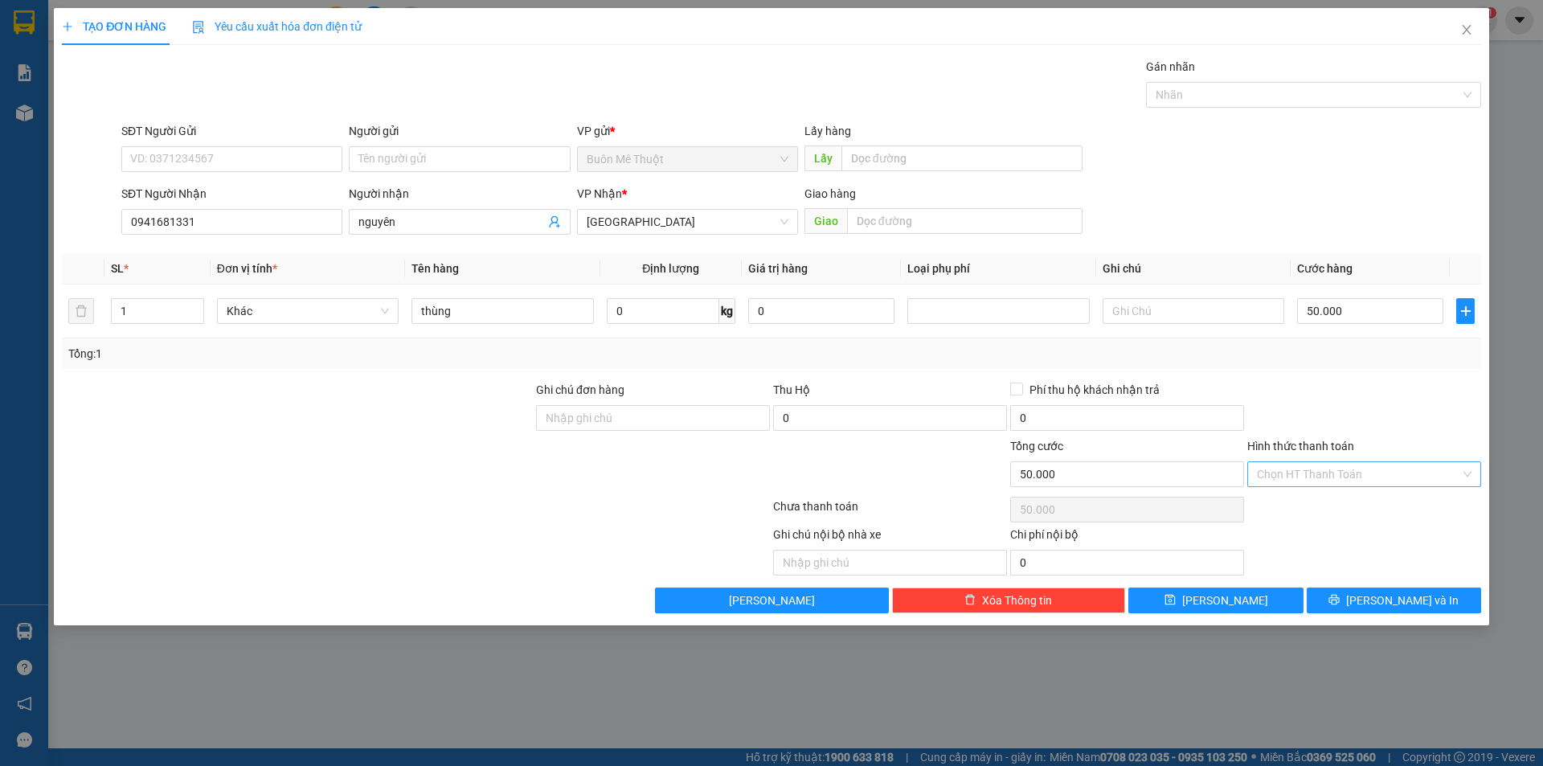
drag, startPoint x: 1352, startPoint y: 391, endPoint x: 1322, endPoint y: 473, distance: 87.9
click at [1352, 396] on div at bounding box center [1364, 409] width 237 height 56
click at [1319, 470] on input "Hình thức thanh toán" at bounding box center [1358, 474] width 203 height 24
click at [1308, 506] on div "Tại văn phòng" at bounding box center [1364, 506] width 215 height 18
type input "0"
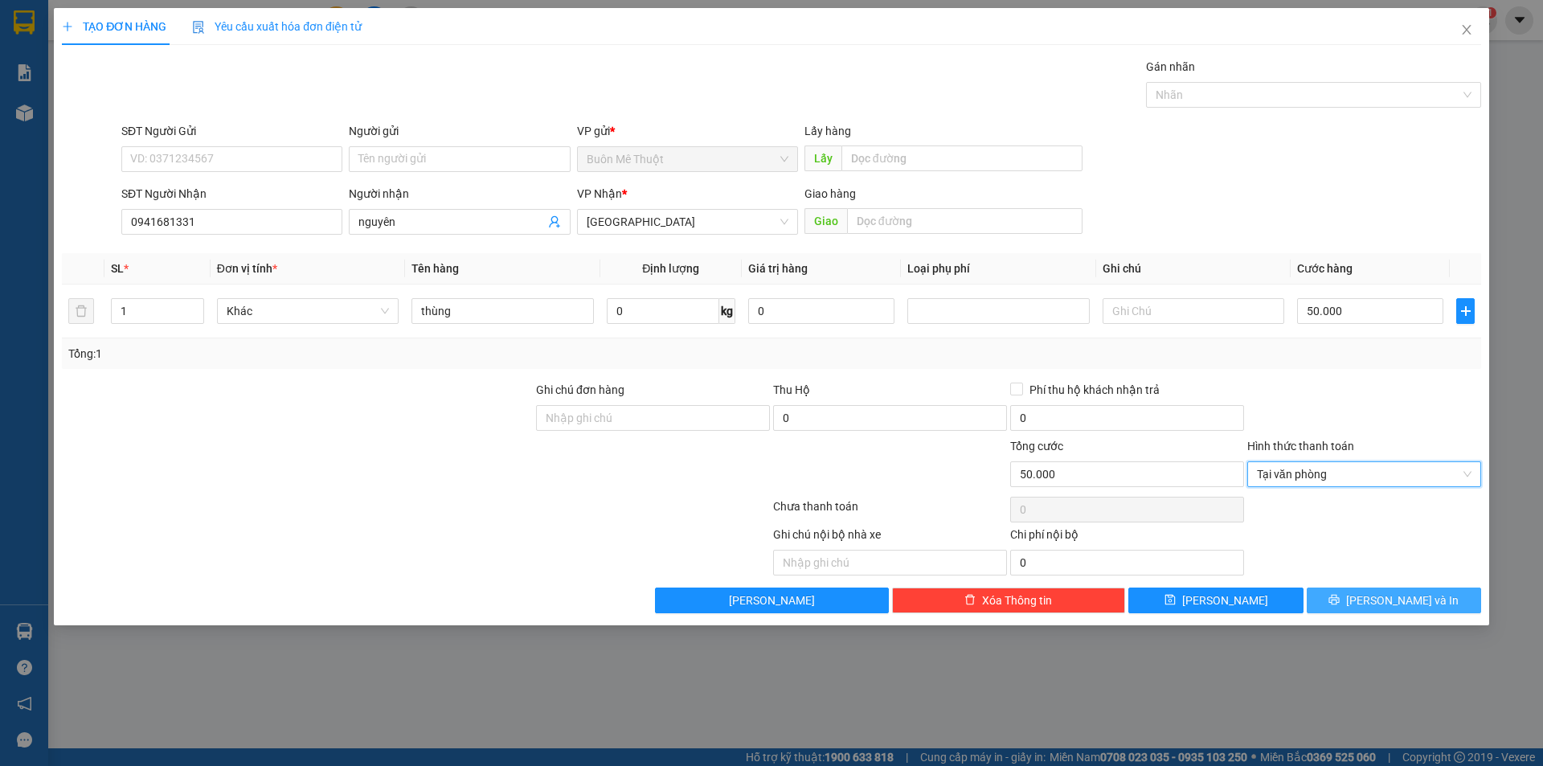
click at [1349, 603] on button "Lưu và In" at bounding box center [1394, 600] width 174 height 26
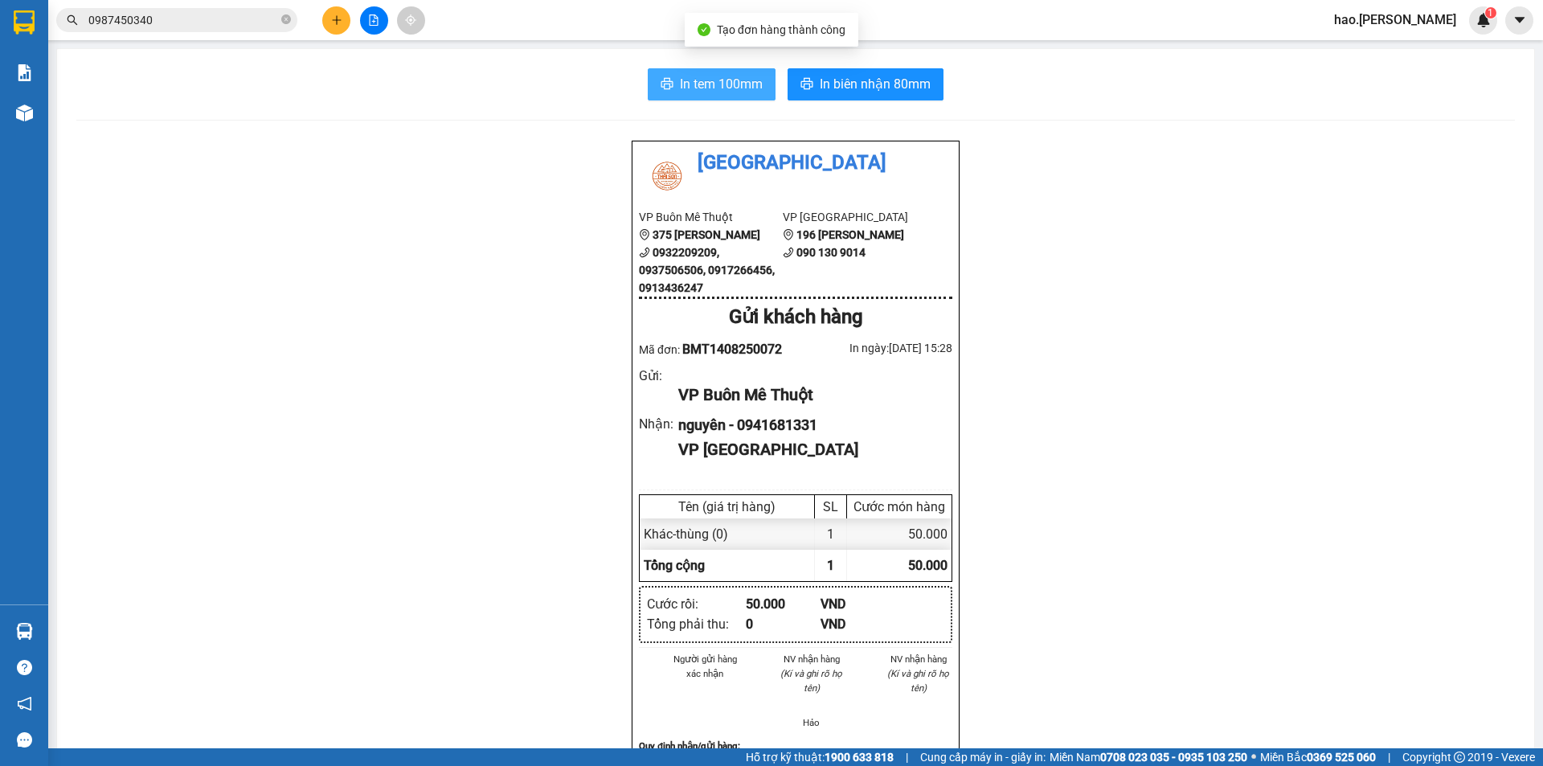
click at [657, 73] on button "In tem 100mm" at bounding box center [712, 84] width 128 height 32
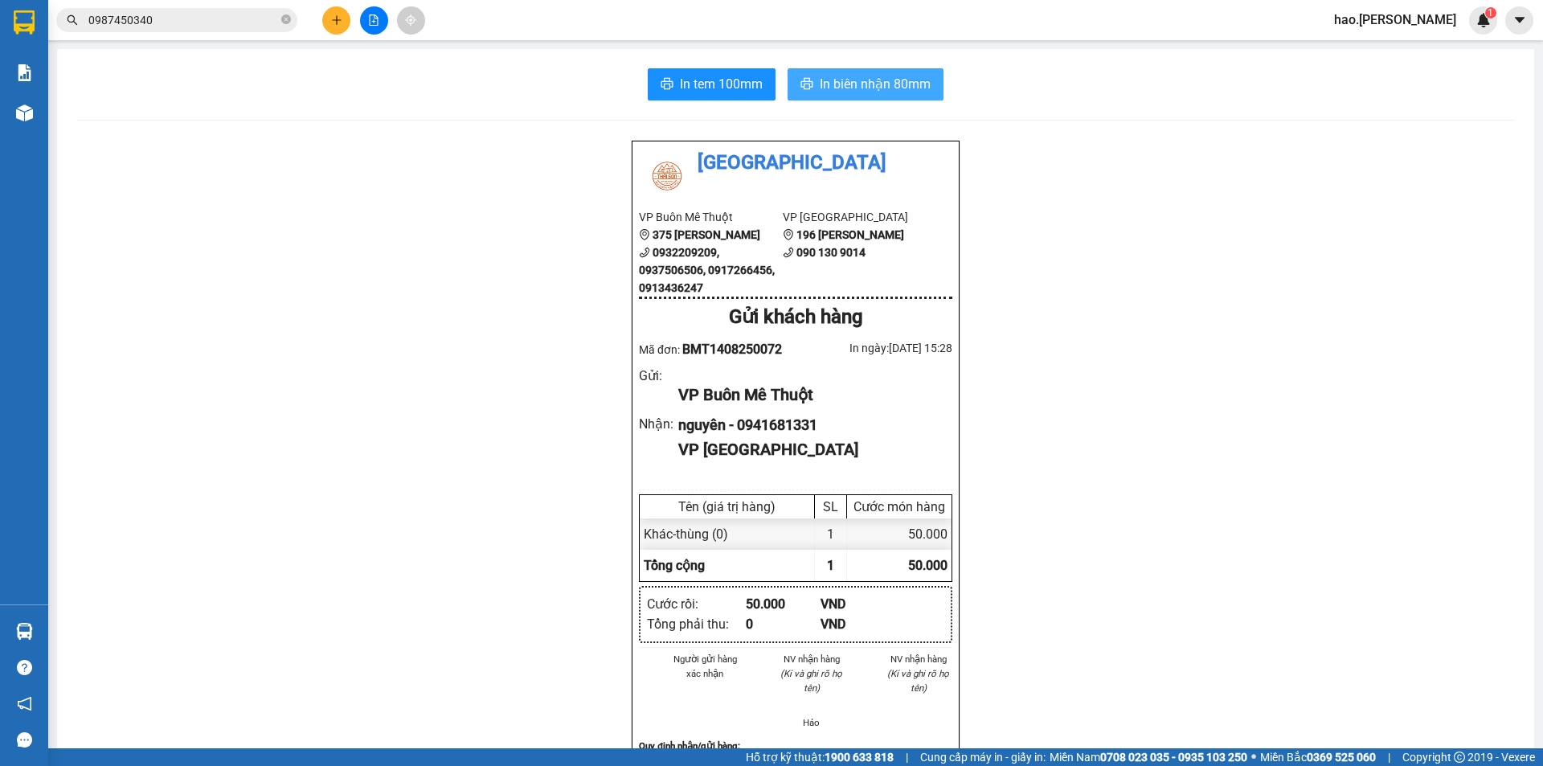
click at [868, 92] on span "In biên nhận 80mm" at bounding box center [875, 84] width 111 height 20
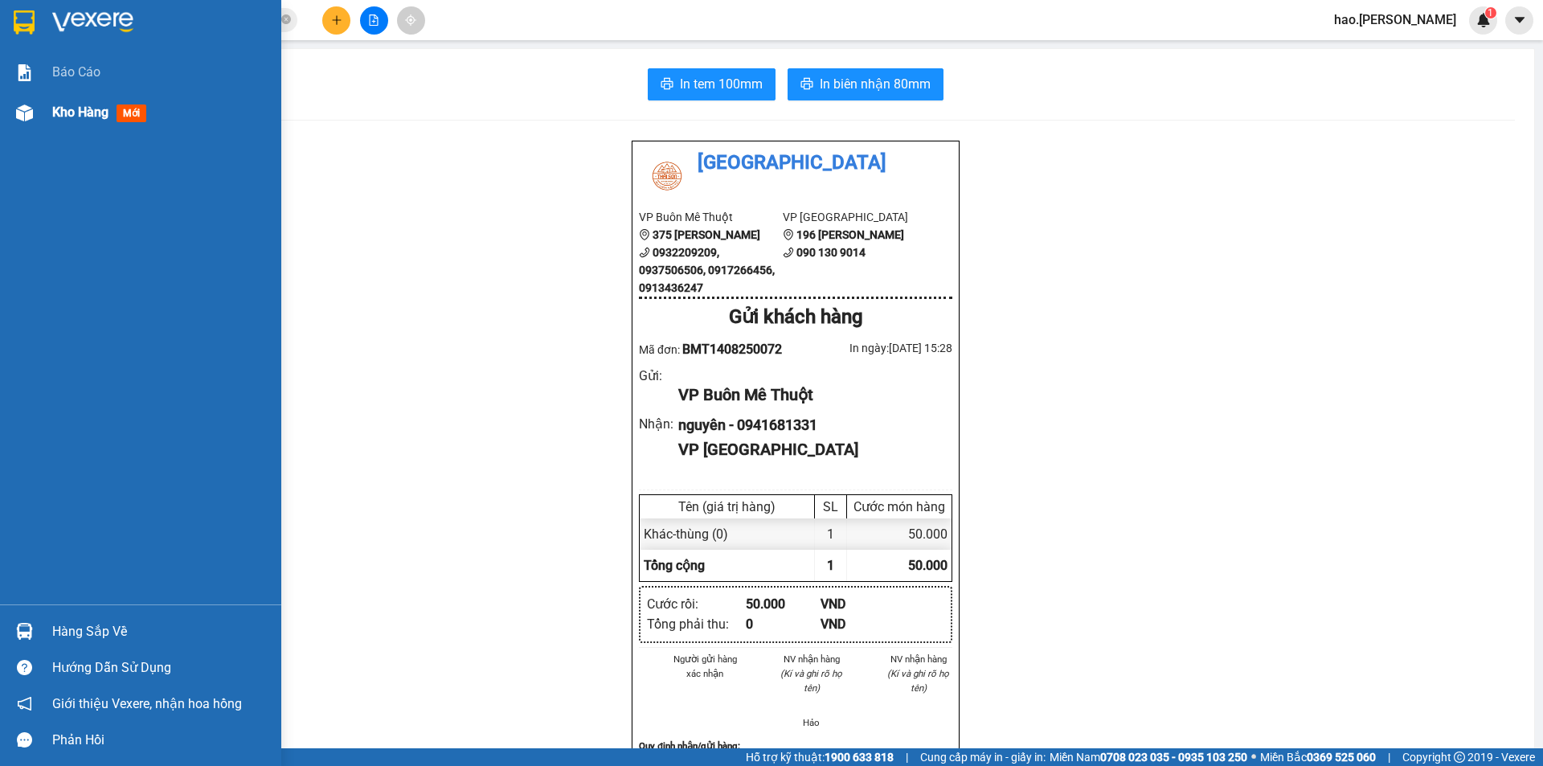
click at [53, 111] on span "Kho hàng" at bounding box center [80, 111] width 56 height 15
click at [63, 111] on span "Kho hàng" at bounding box center [80, 111] width 56 height 15
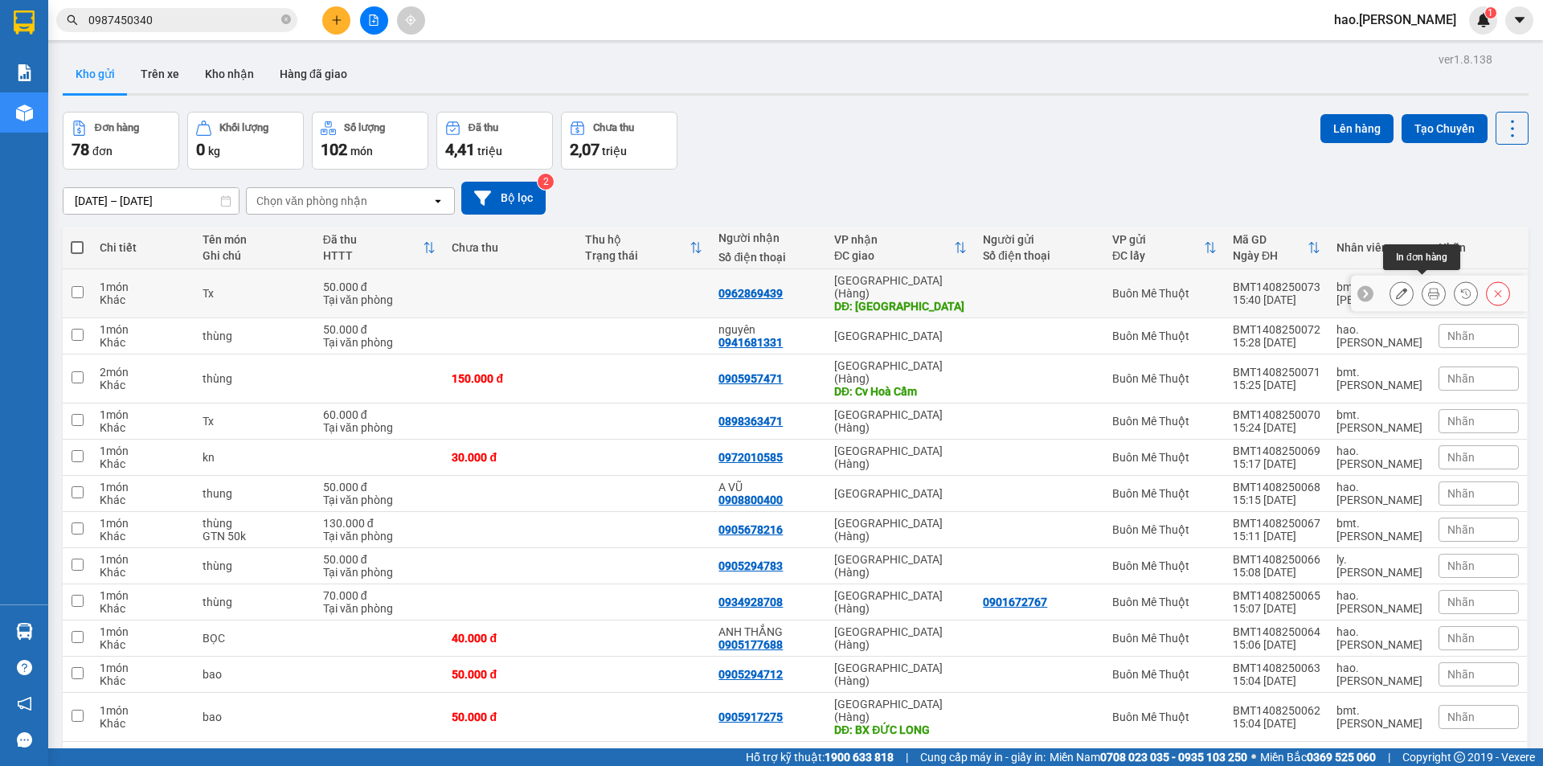
click at [1428, 291] on icon at bounding box center [1433, 293] width 11 height 11
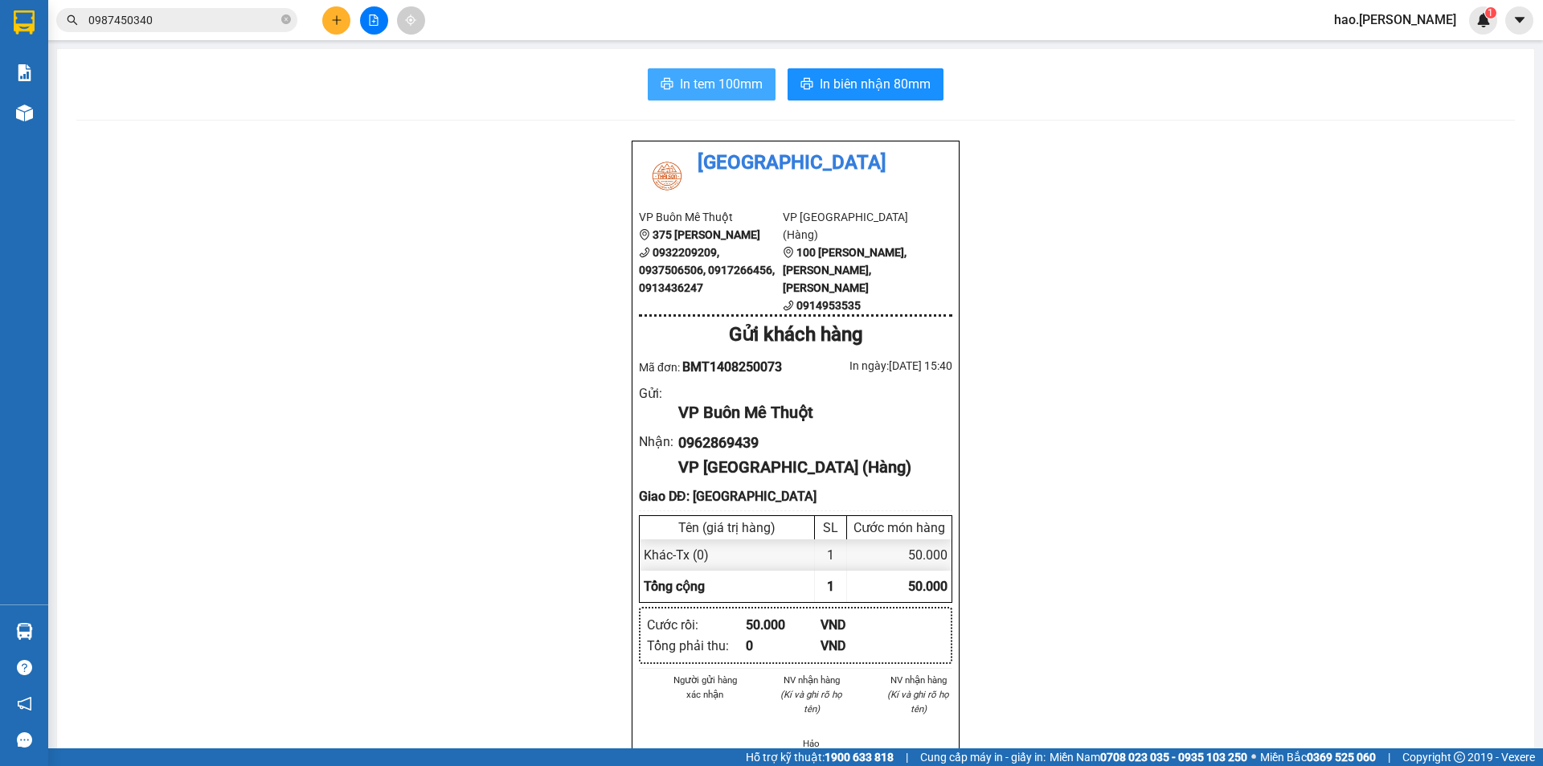
click at [743, 89] on span "In tem 100mm" at bounding box center [721, 84] width 83 height 20
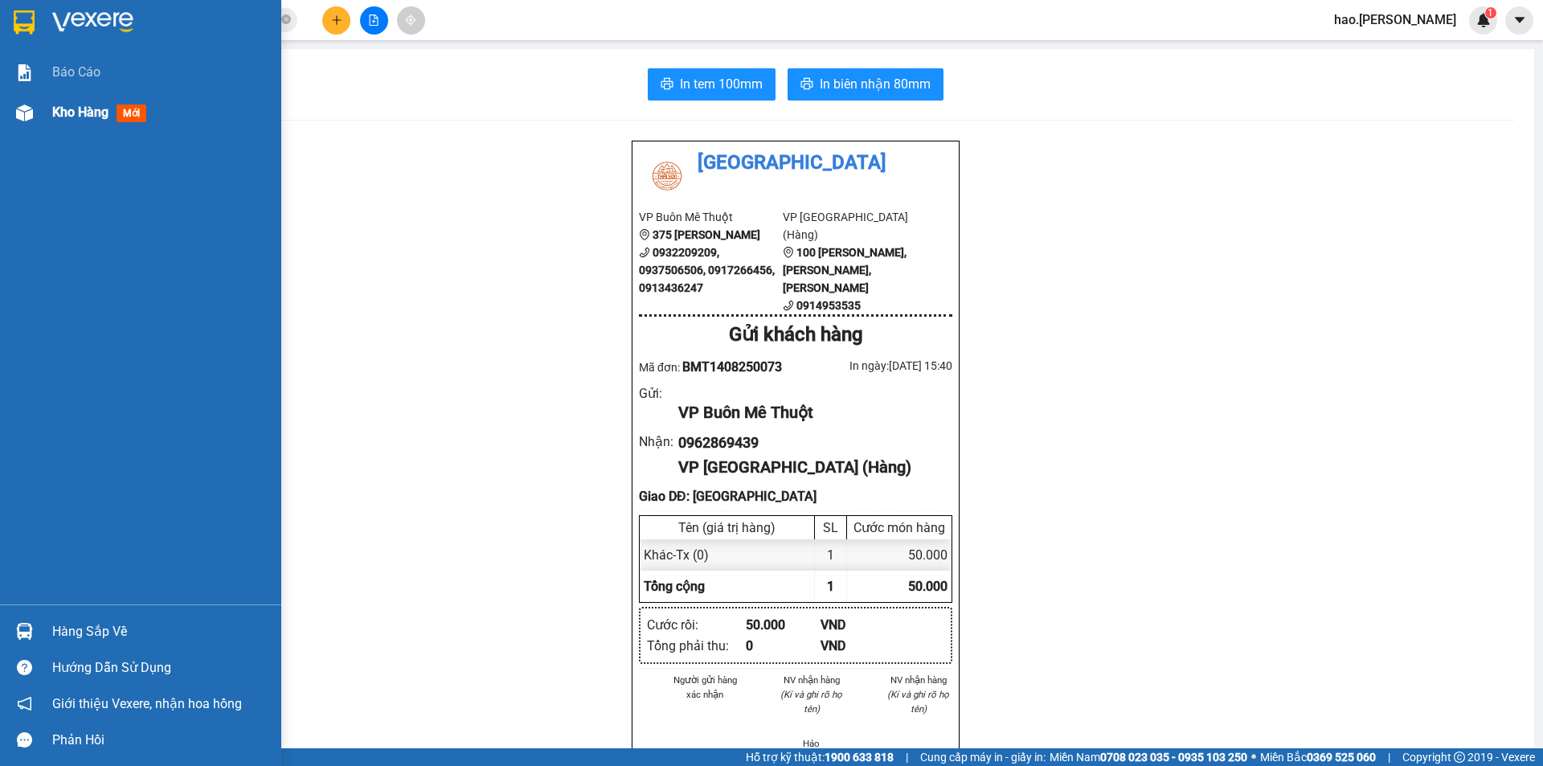
drag, startPoint x: 58, startPoint y: 120, endPoint x: 73, endPoint y: 116, distance: 15.8
click at [60, 118] on span "Kho hàng" at bounding box center [80, 111] width 56 height 15
click at [62, 117] on span "Kho hàng" at bounding box center [80, 111] width 56 height 15
click at [63, 117] on span "Kho hàng" at bounding box center [80, 111] width 56 height 15
click at [73, 116] on span "Kho hàng" at bounding box center [80, 111] width 56 height 15
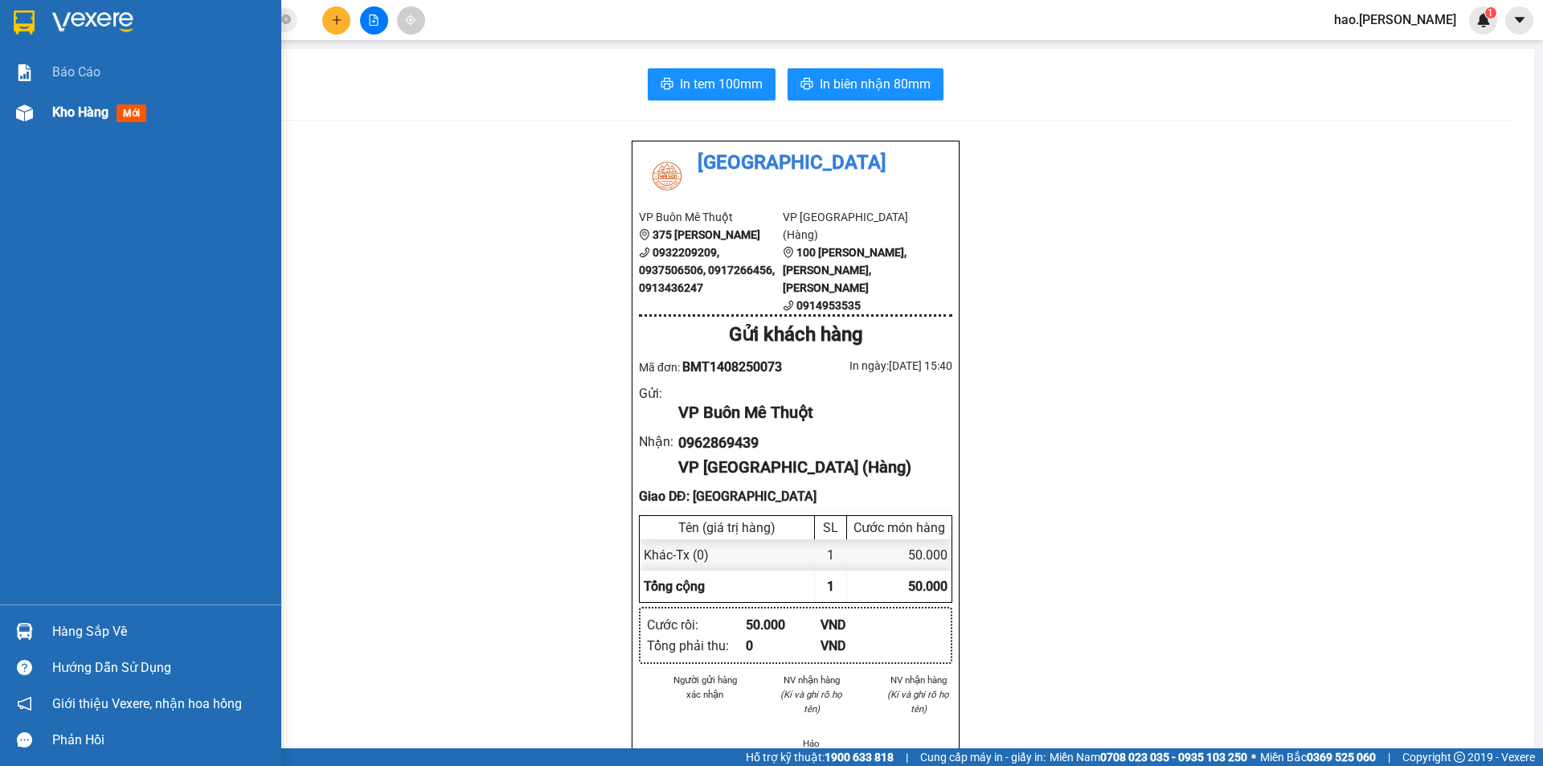
click at [73, 116] on span "Kho hàng" at bounding box center [80, 111] width 56 height 15
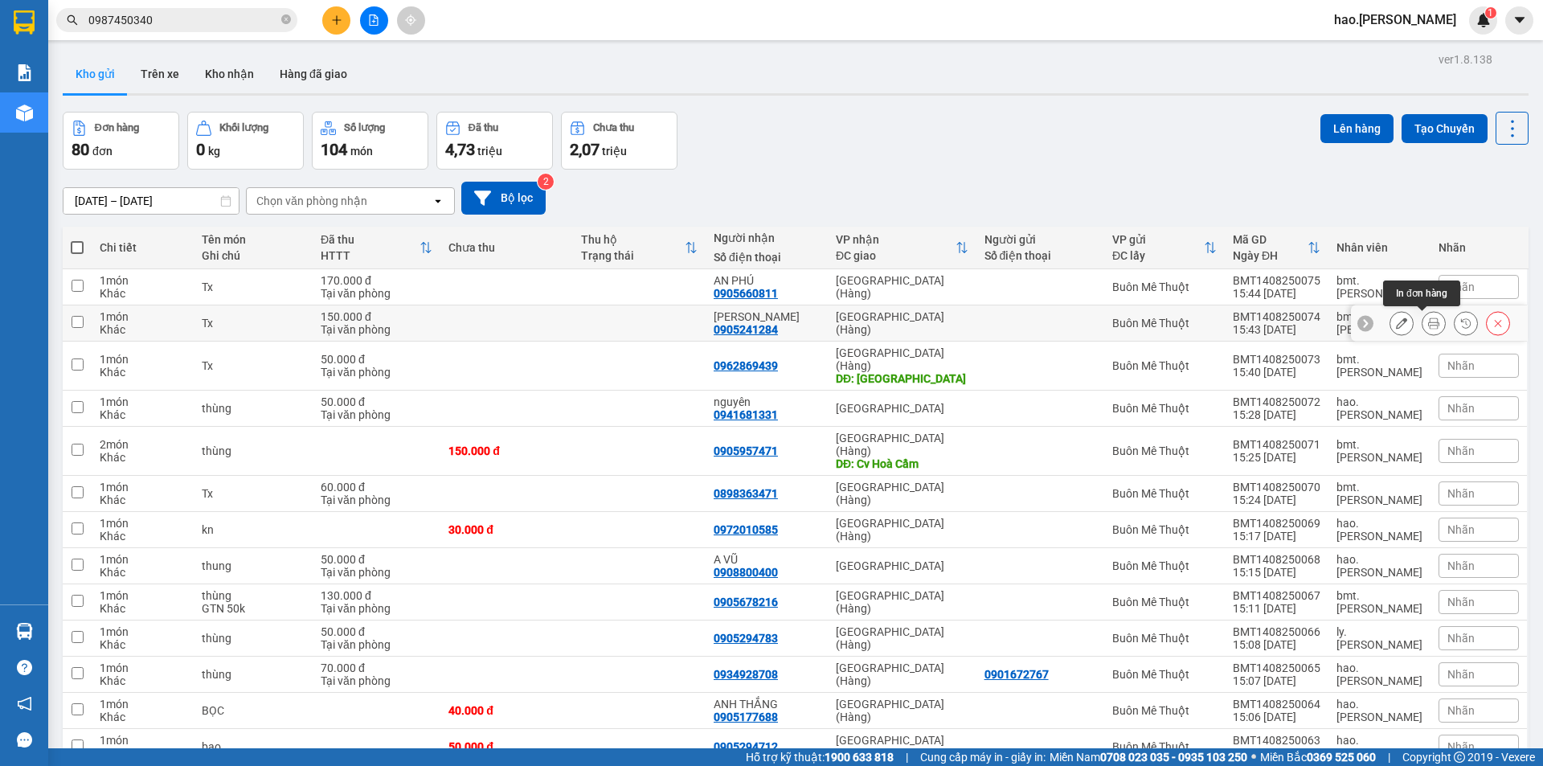
click at [1427, 321] on button at bounding box center [1433, 323] width 23 height 28
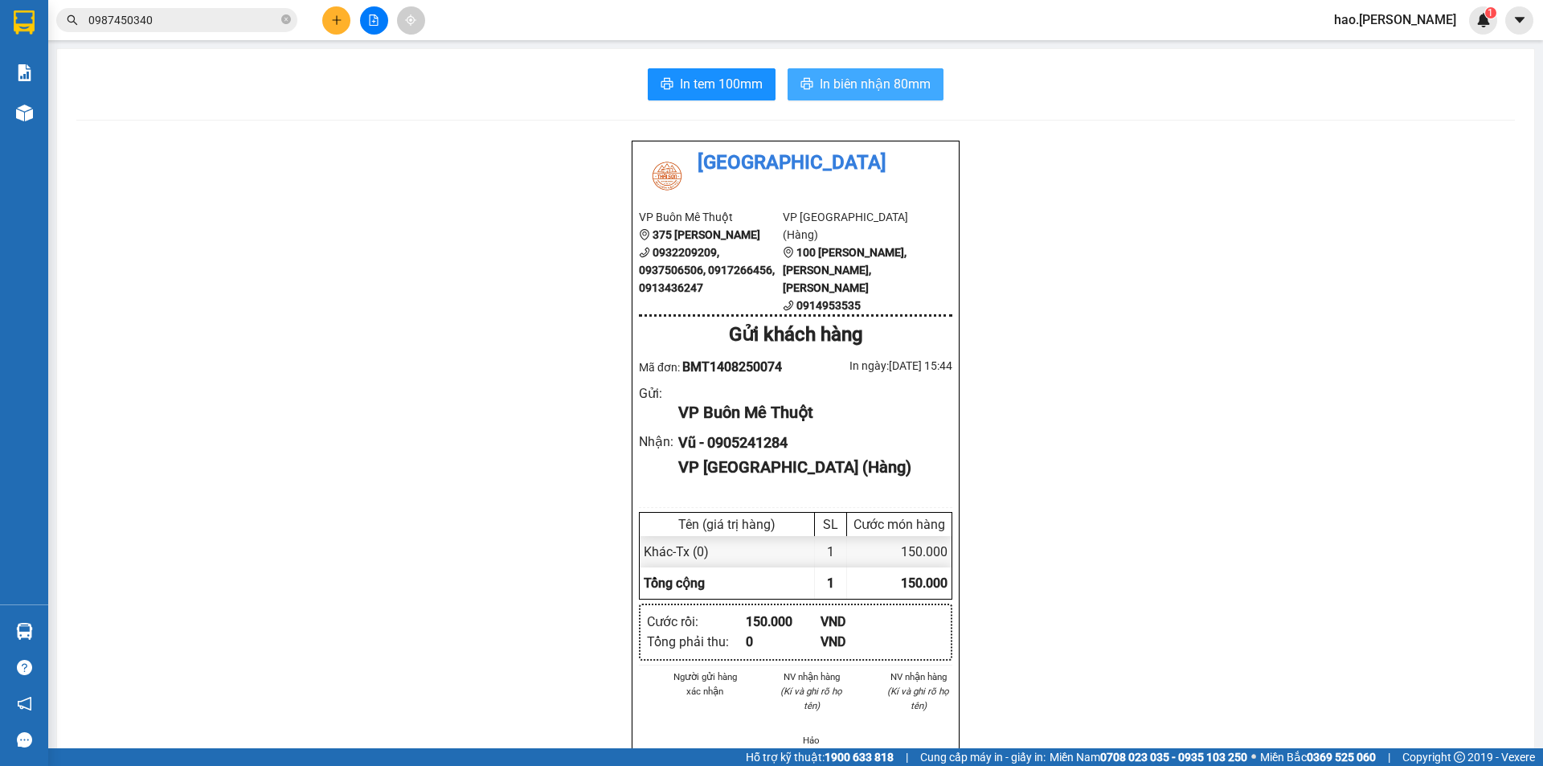
click at [879, 72] on button "In biên nhận 80mm" at bounding box center [866, 84] width 156 height 32
click at [740, 96] on button "In tem 100mm" at bounding box center [712, 84] width 128 height 32
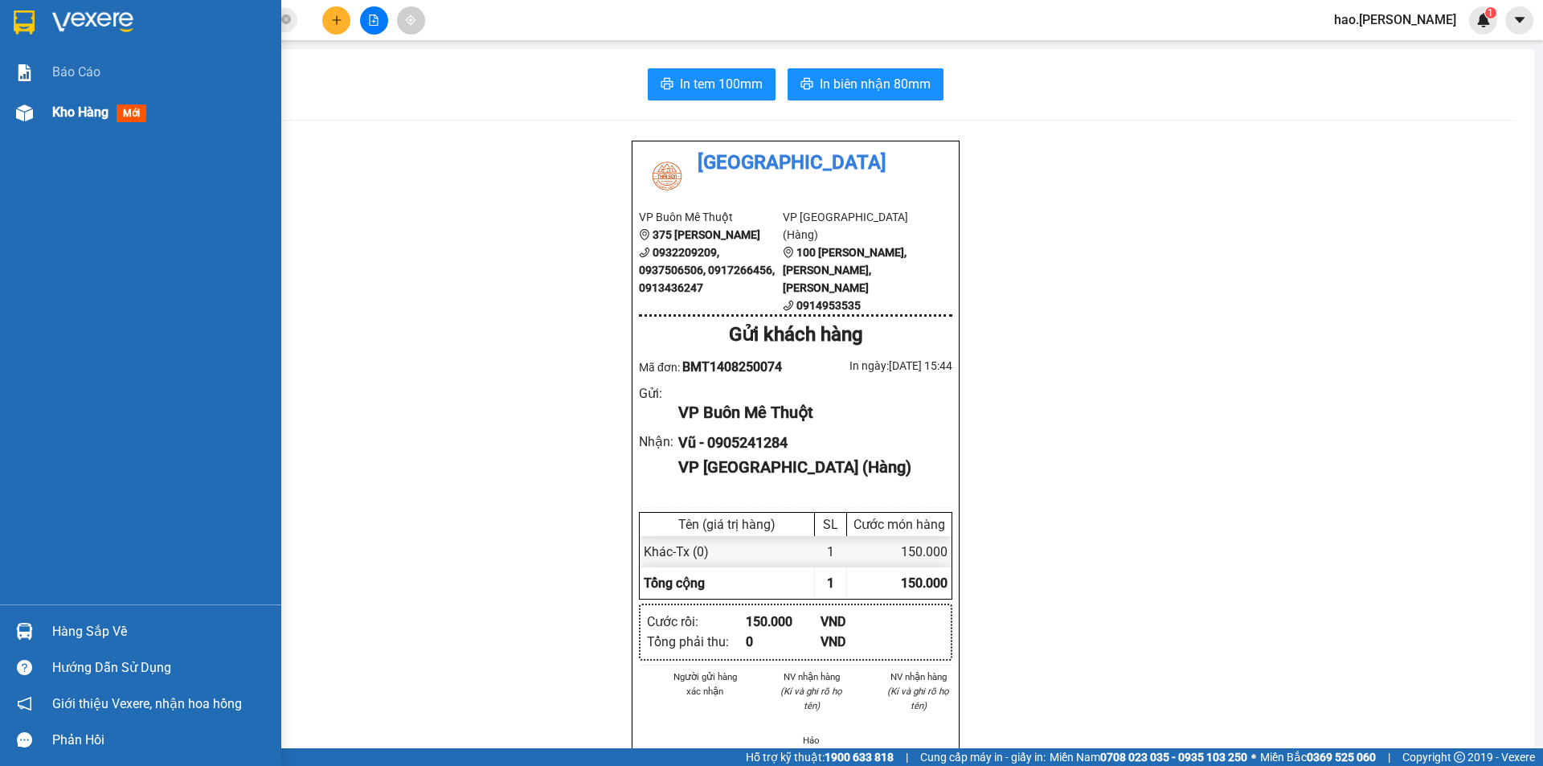
click at [74, 108] on span "Kho hàng" at bounding box center [80, 111] width 56 height 15
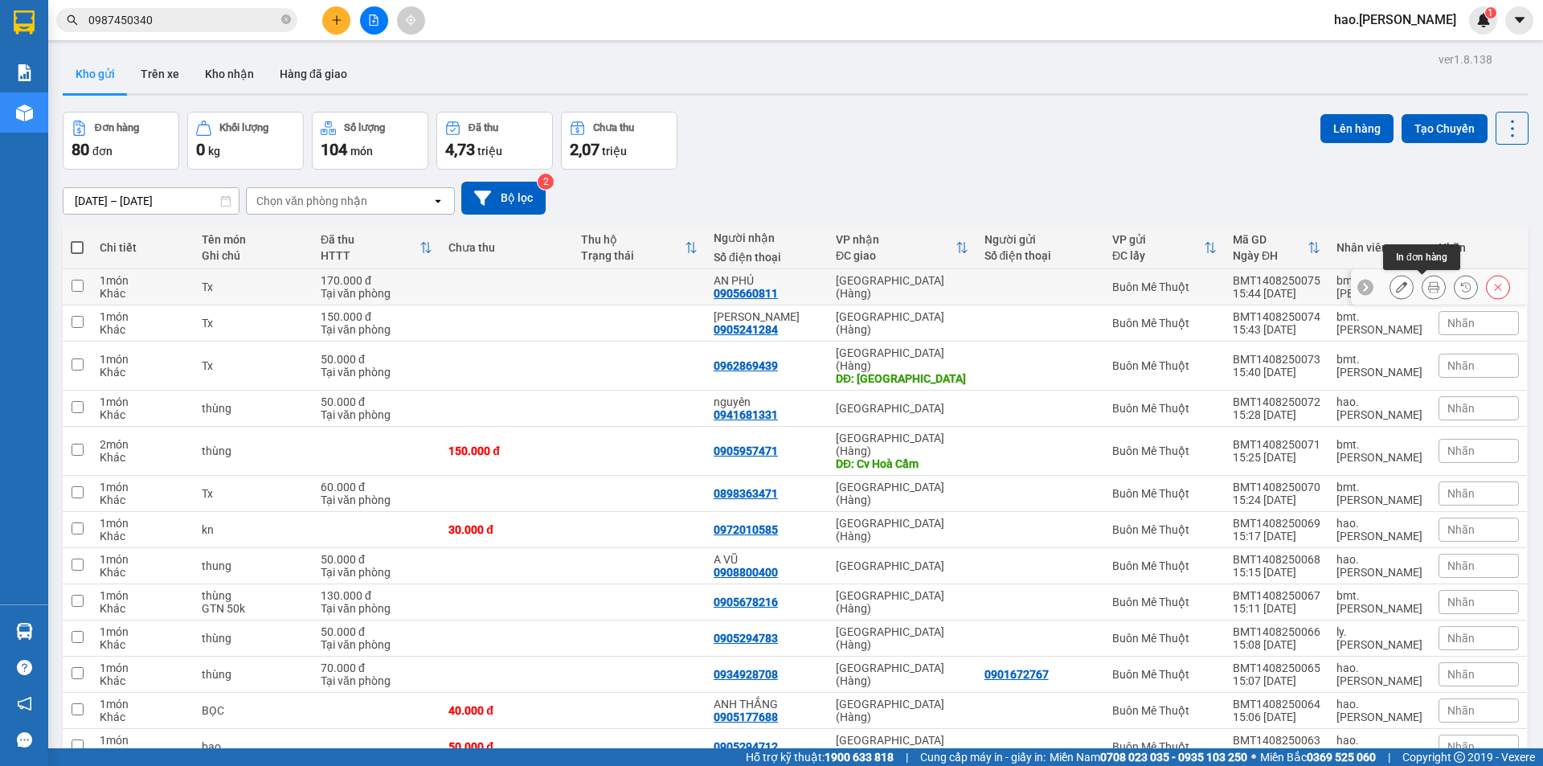
click at [1428, 291] on icon at bounding box center [1433, 286] width 11 height 11
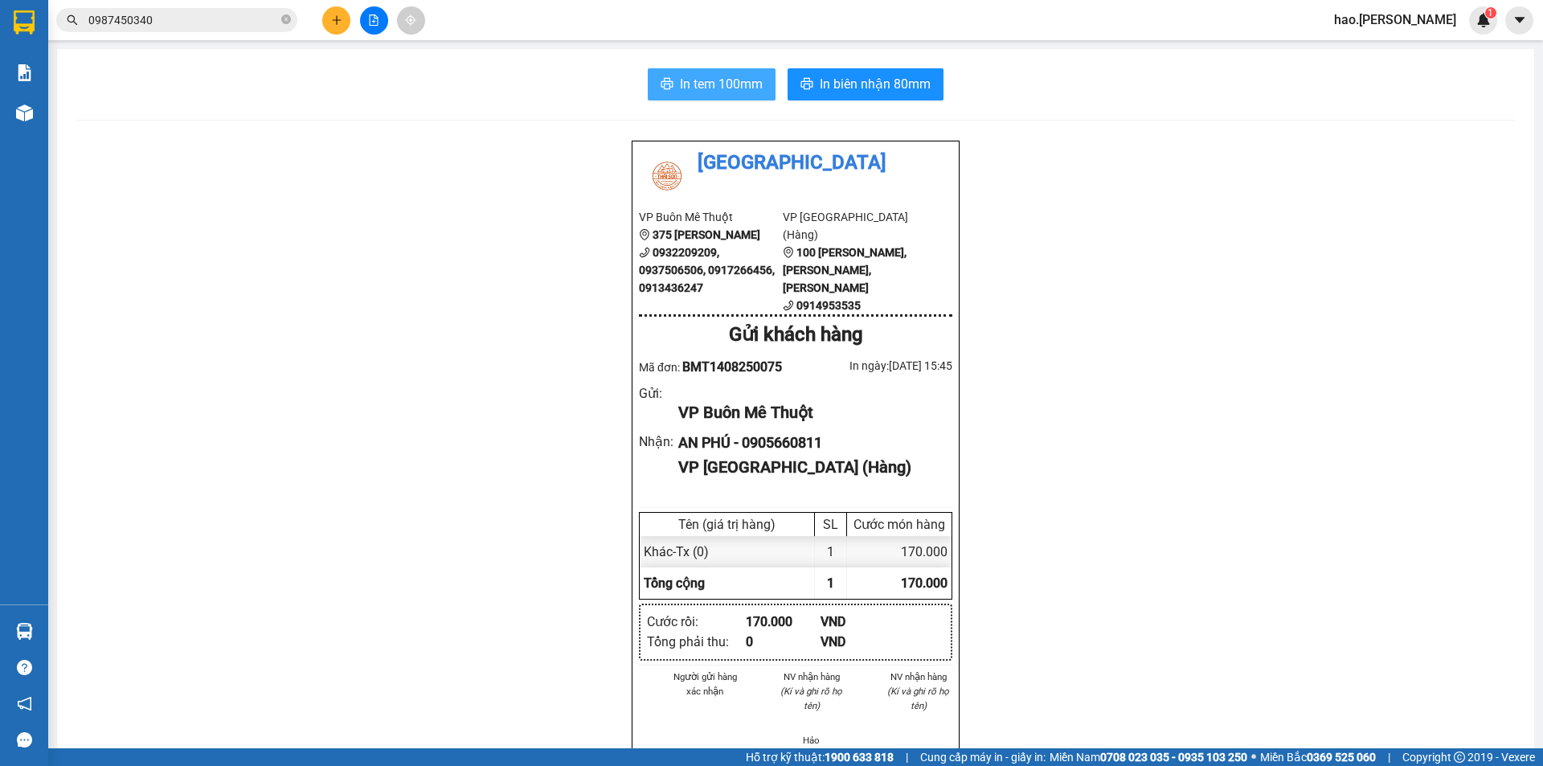
click at [706, 88] on span "In tem 100mm" at bounding box center [721, 84] width 83 height 20
click at [851, 95] on button "In biên nhận 80mm" at bounding box center [866, 84] width 156 height 32
click at [322, 18] on button at bounding box center [336, 20] width 28 height 28
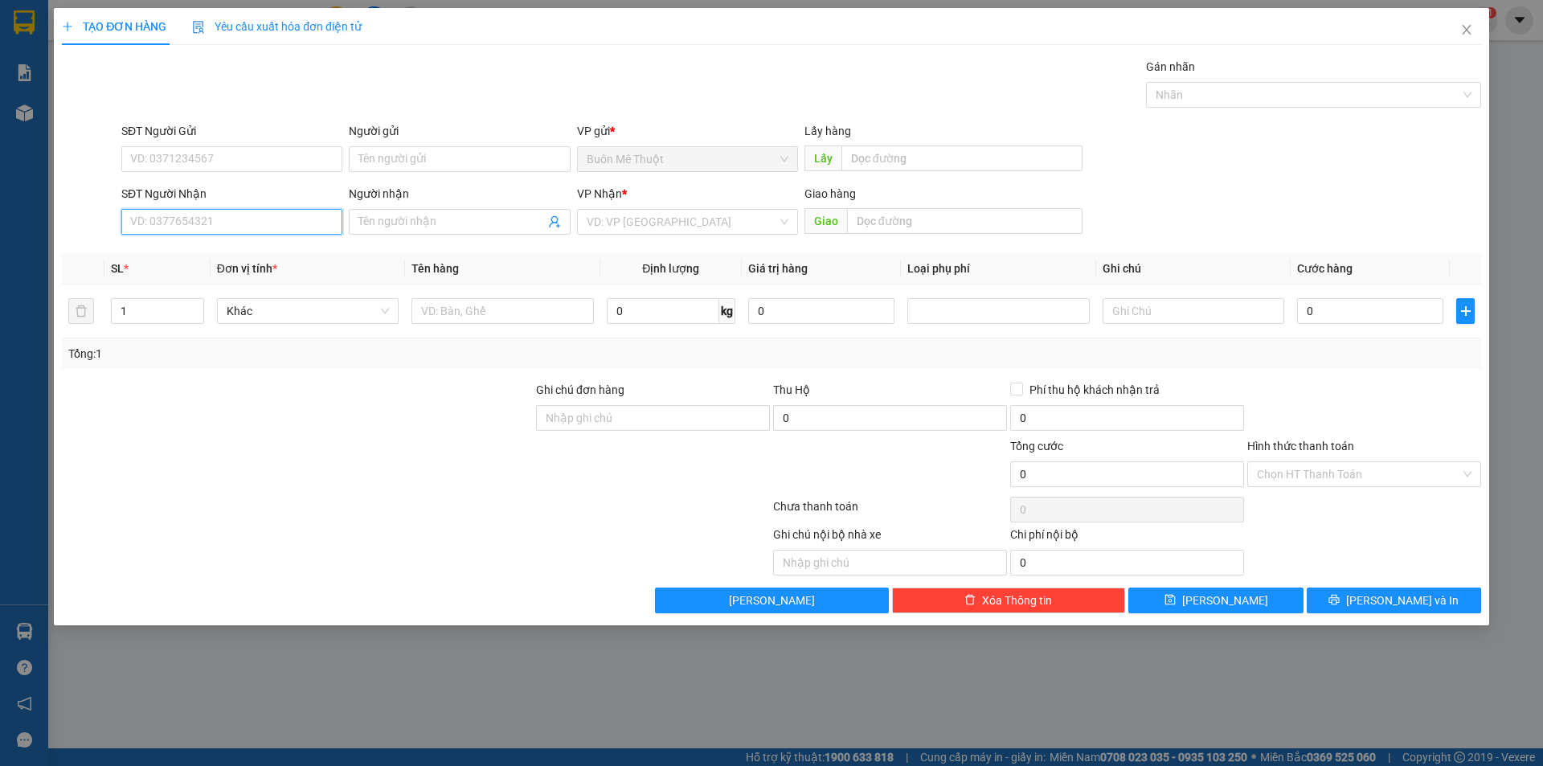
click at [207, 231] on input "SĐT Người Nhận" at bounding box center [231, 222] width 221 height 26
click at [148, 253] on div "0903011402" at bounding box center [232, 254] width 202 height 18
type input "0903011402"
type input "80.000"
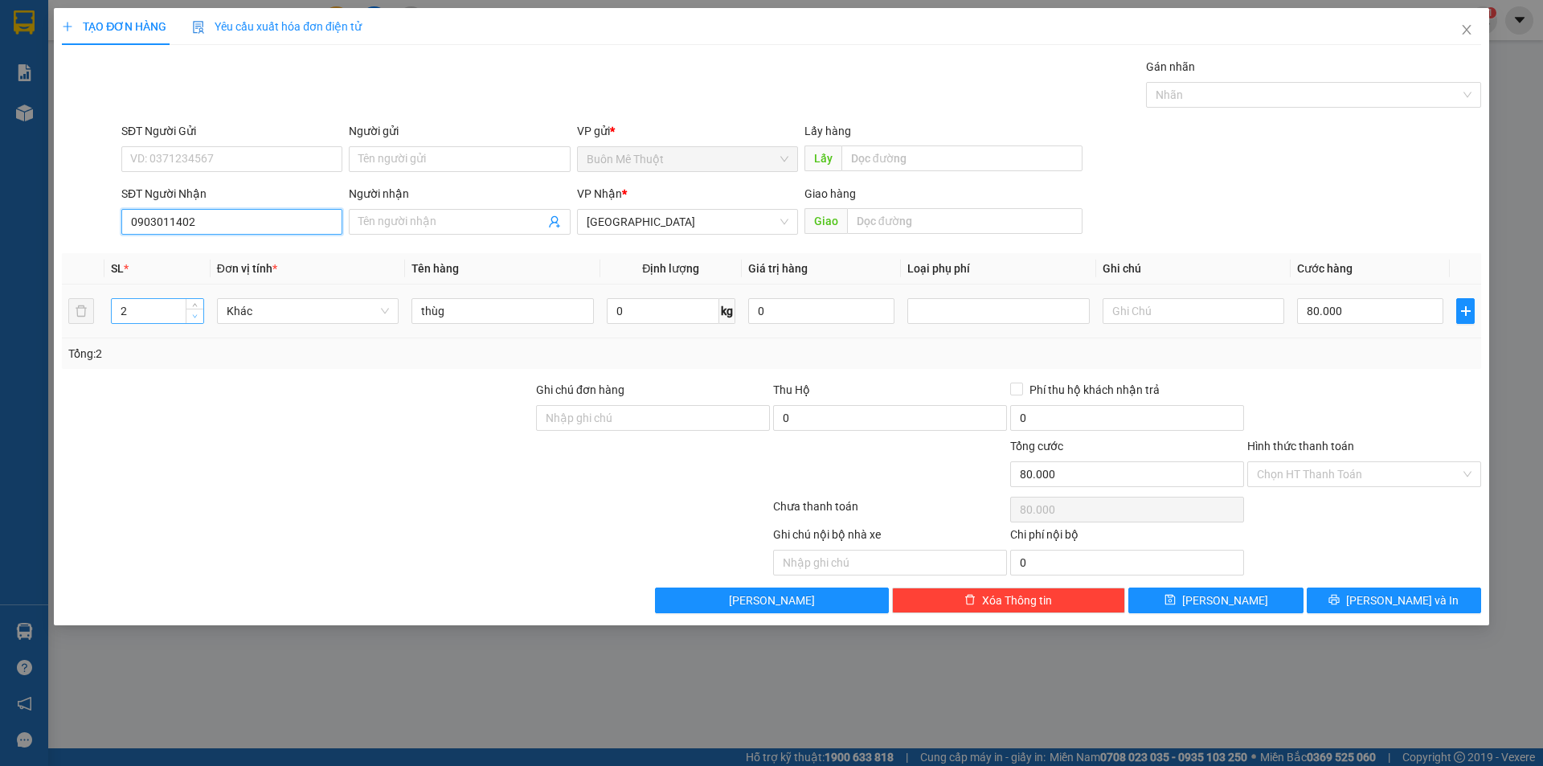
type input "0903011402"
type input "1"
click at [195, 314] on icon "down" at bounding box center [195, 316] width 6 height 6
click at [1350, 313] on input "80.000" at bounding box center [1370, 311] width 146 height 26
type input "0"
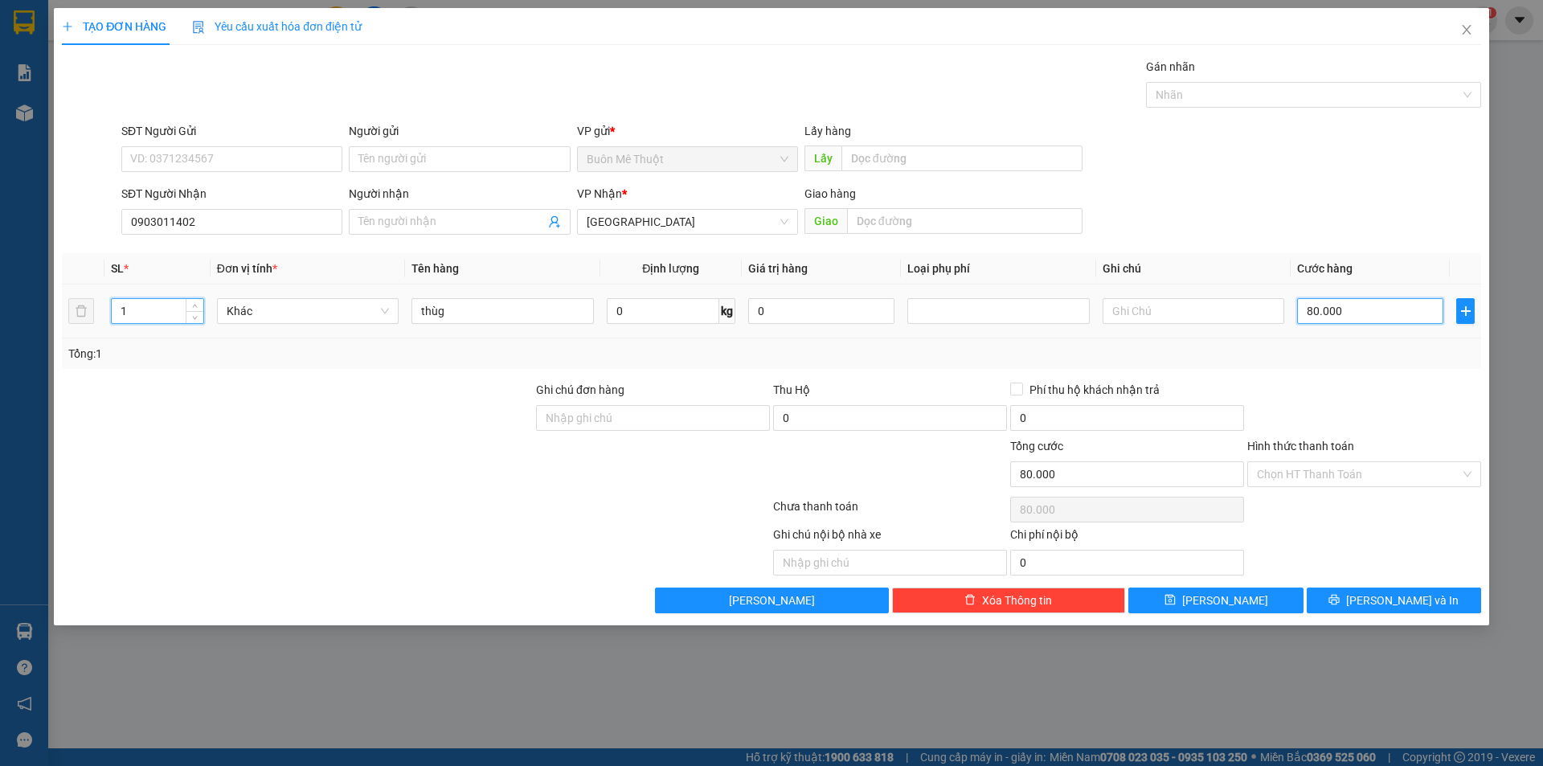
type input "0"
type input "4"
type input "040"
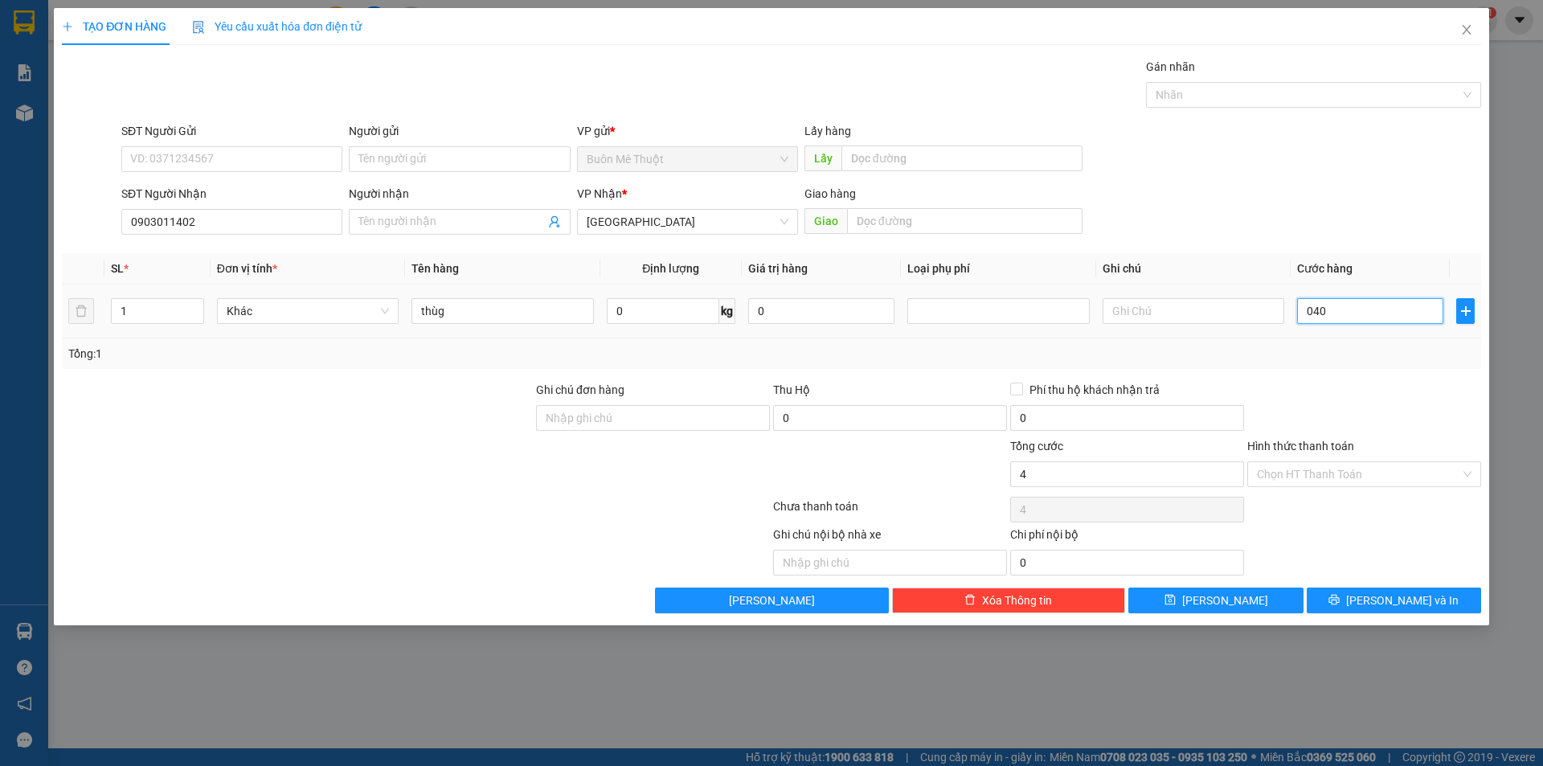
type input "40"
type input "040"
type input "40.000"
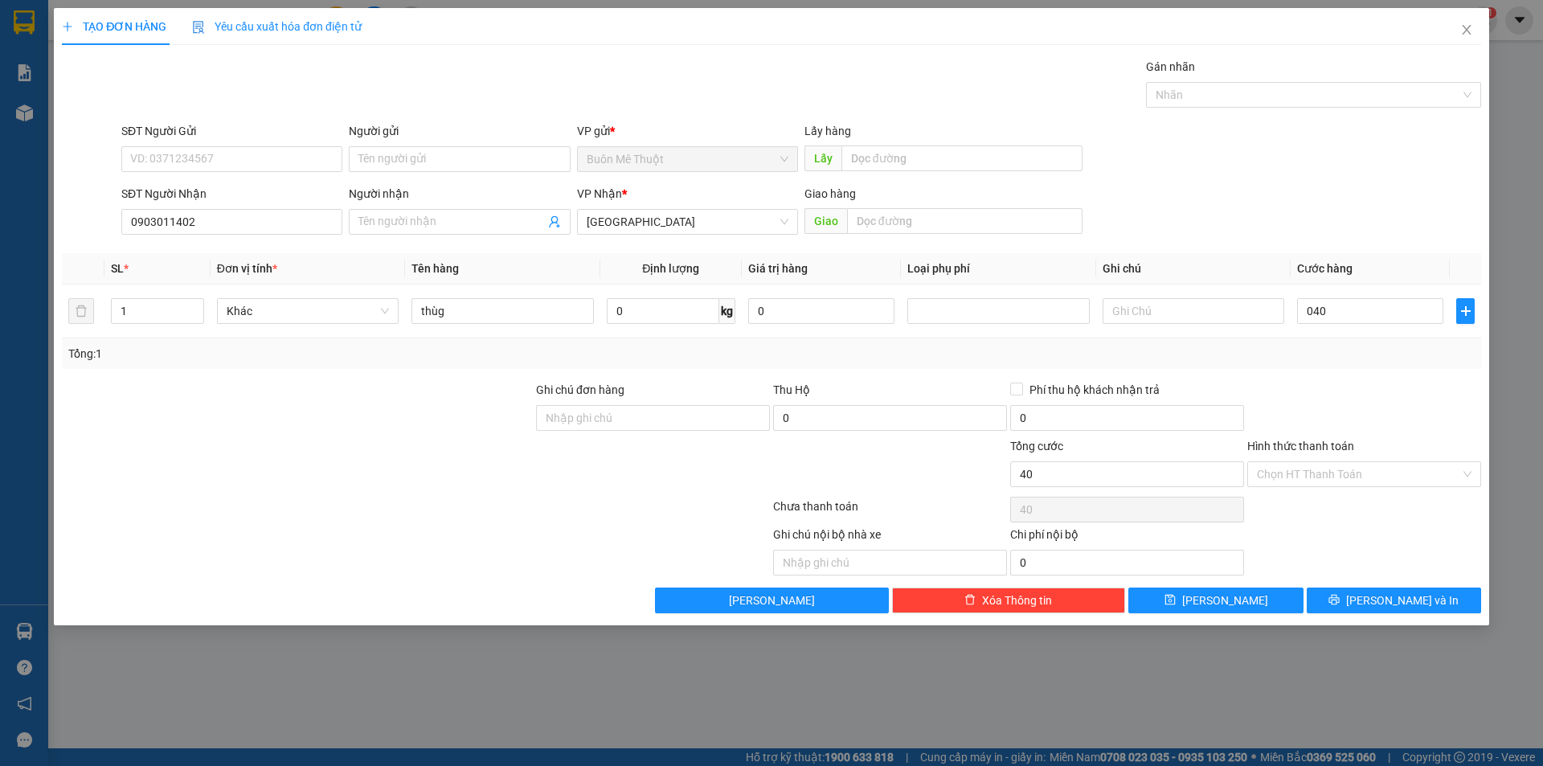
type input "40.000"
drag, startPoint x: 1353, startPoint y: 378, endPoint x: 1353, endPoint y: 404, distance: 26.5
click at [1353, 377] on div "Transit Pickup Surcharge Ids Transit Deliver Surcharge Ids Transit Deliver Surc…" at bounding box center [771, 335] width 1419 height 555
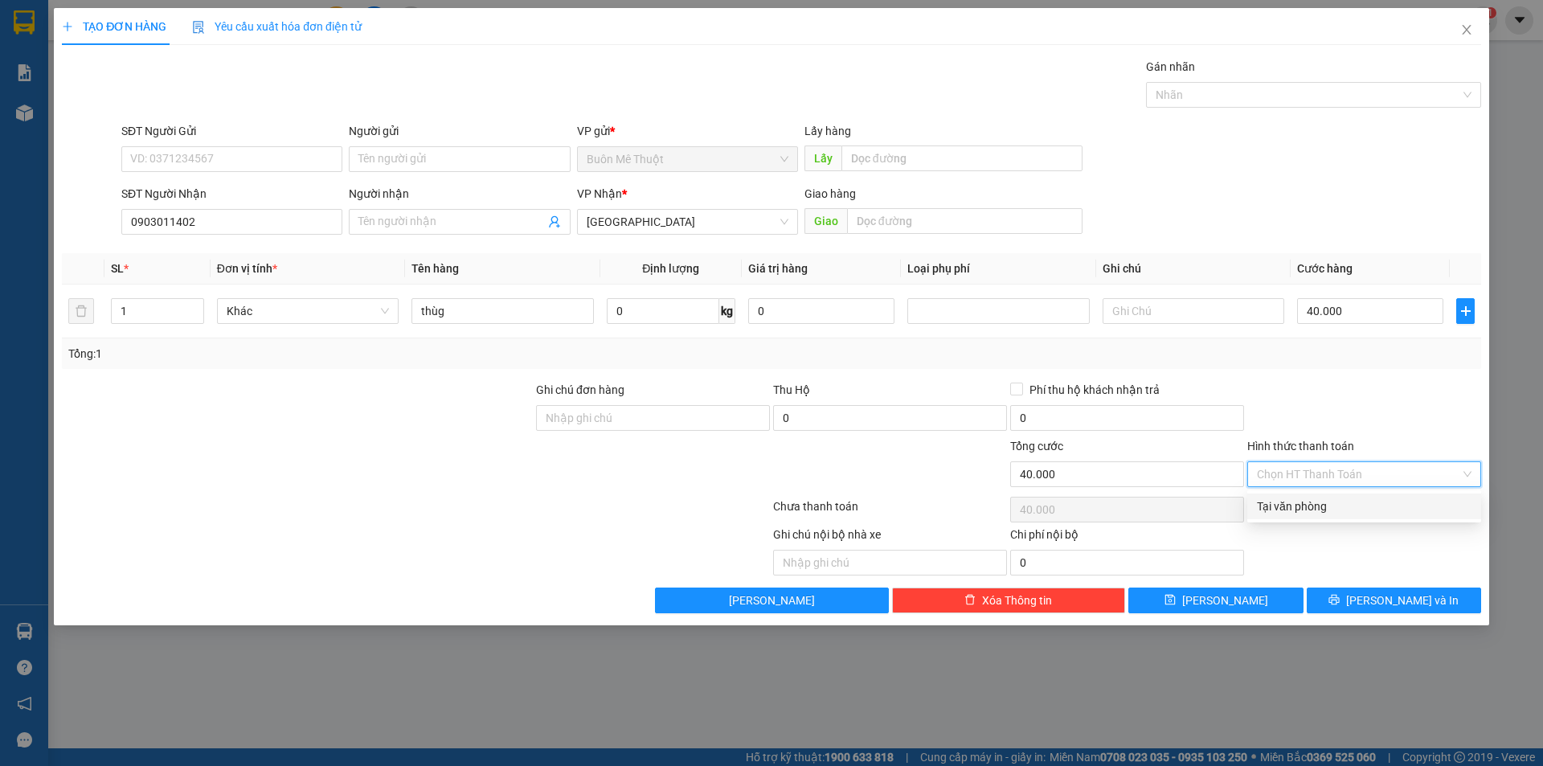
click at [1288, 482] on input "Hình thức thanh toán" at bounding box center [1358, 474] width 203 height 24
click at [1291, 502] on div "Tại văn phòng" at bounding box center [1364, 506] width 215 height 18
type input "0"
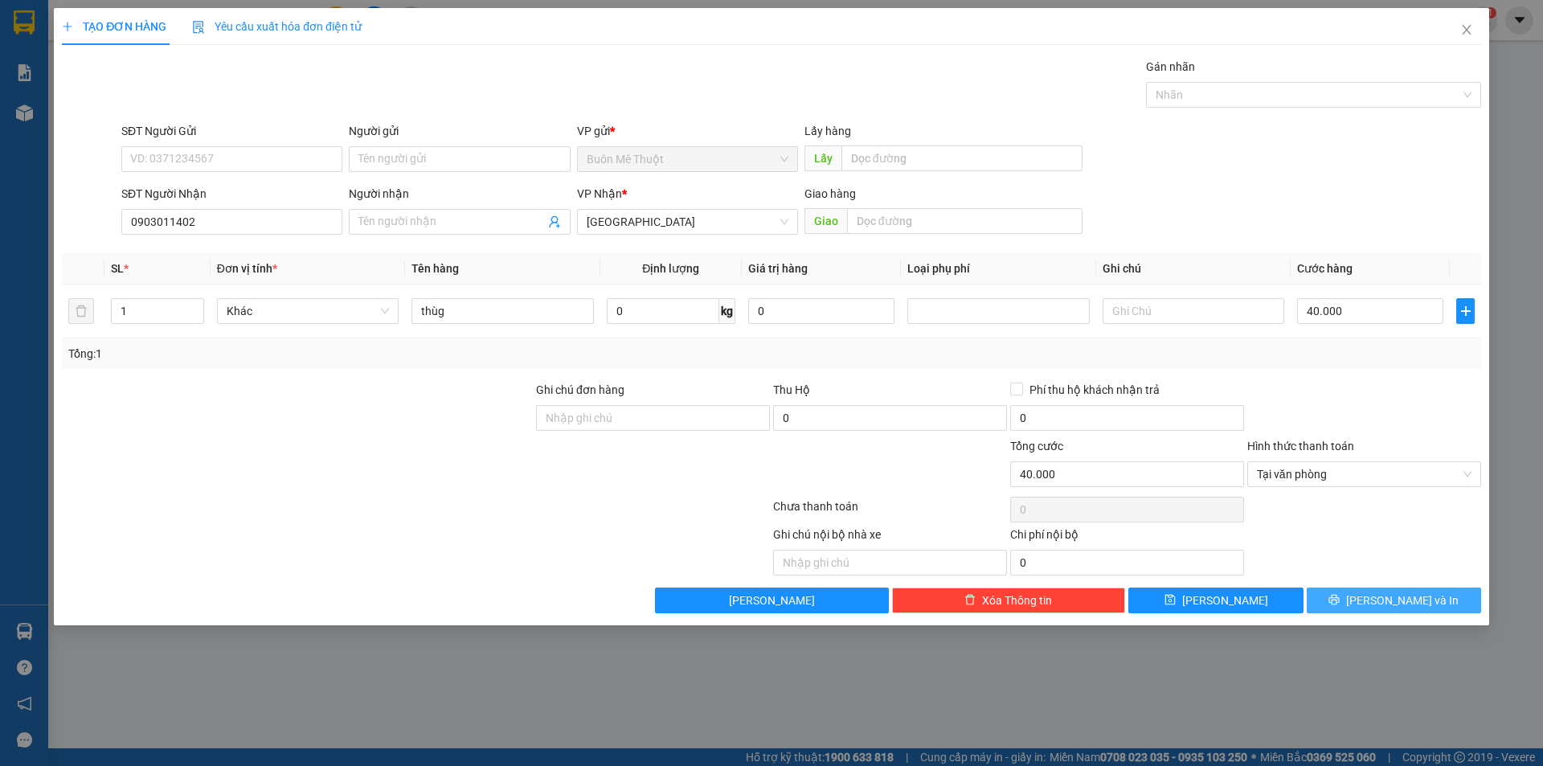
click at [1354, 610] on button "Lưu và In" at bounding box center [1394, 600] width 174 height 26
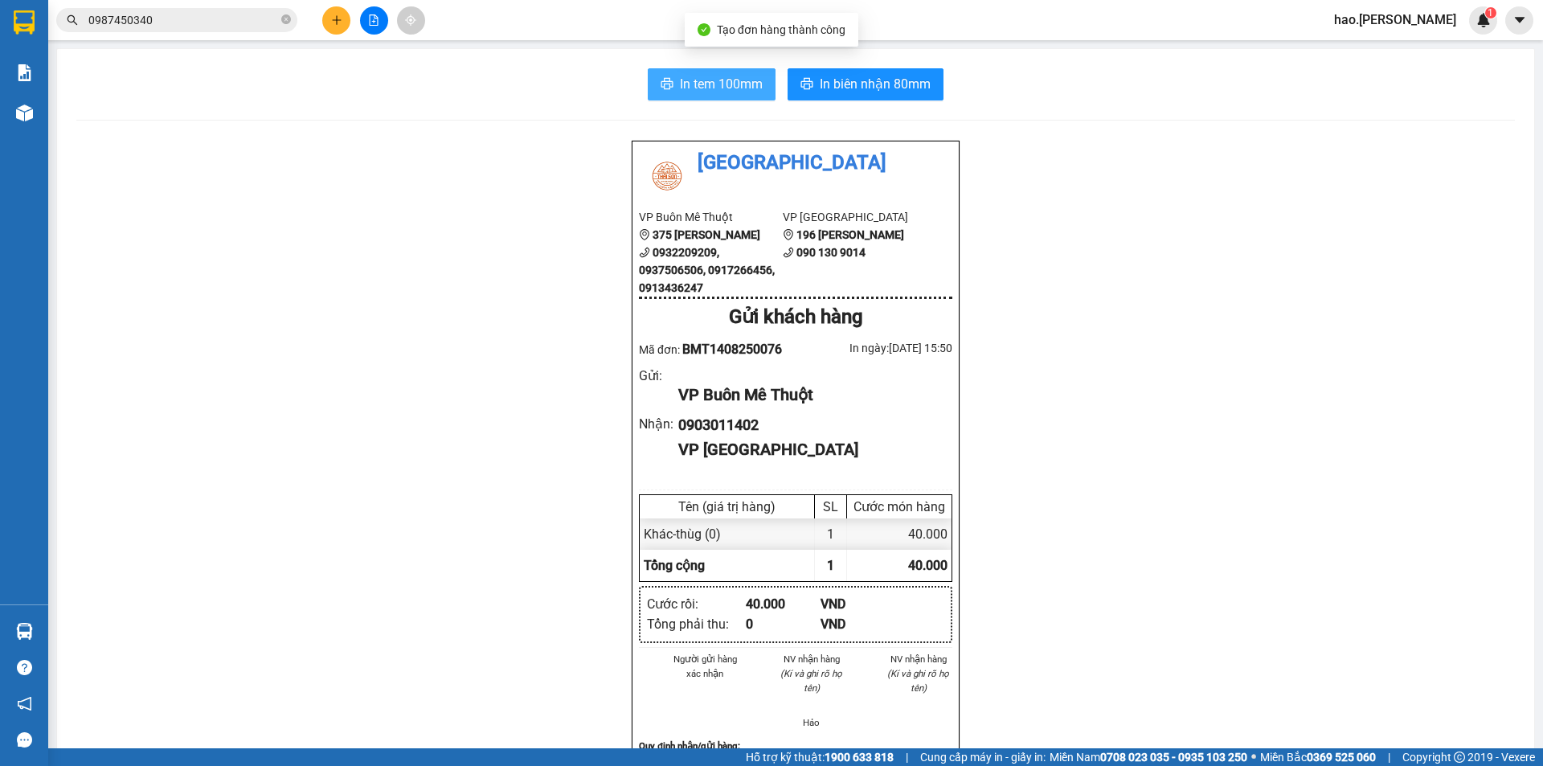
click at [709, 88] on span "In tem 100mm" at bounding box center [721, 84] width 83 height 20
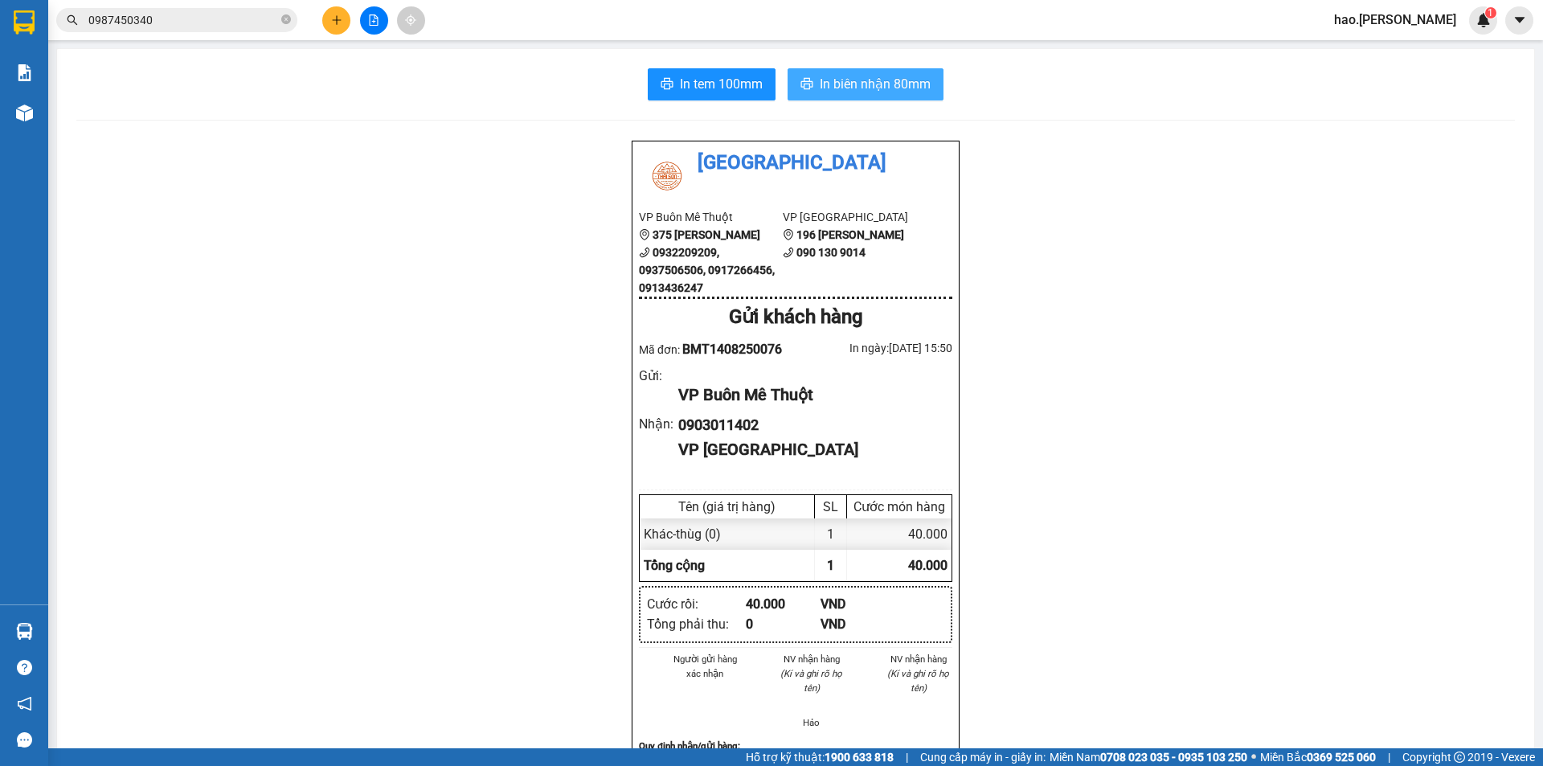
click at [826, 92] on span "In biên nhận 80mm" at bounding box center [875, 84] width 111 height 20
click at [328, 14] on button at bounding box center [336, 20] width 28 height 28
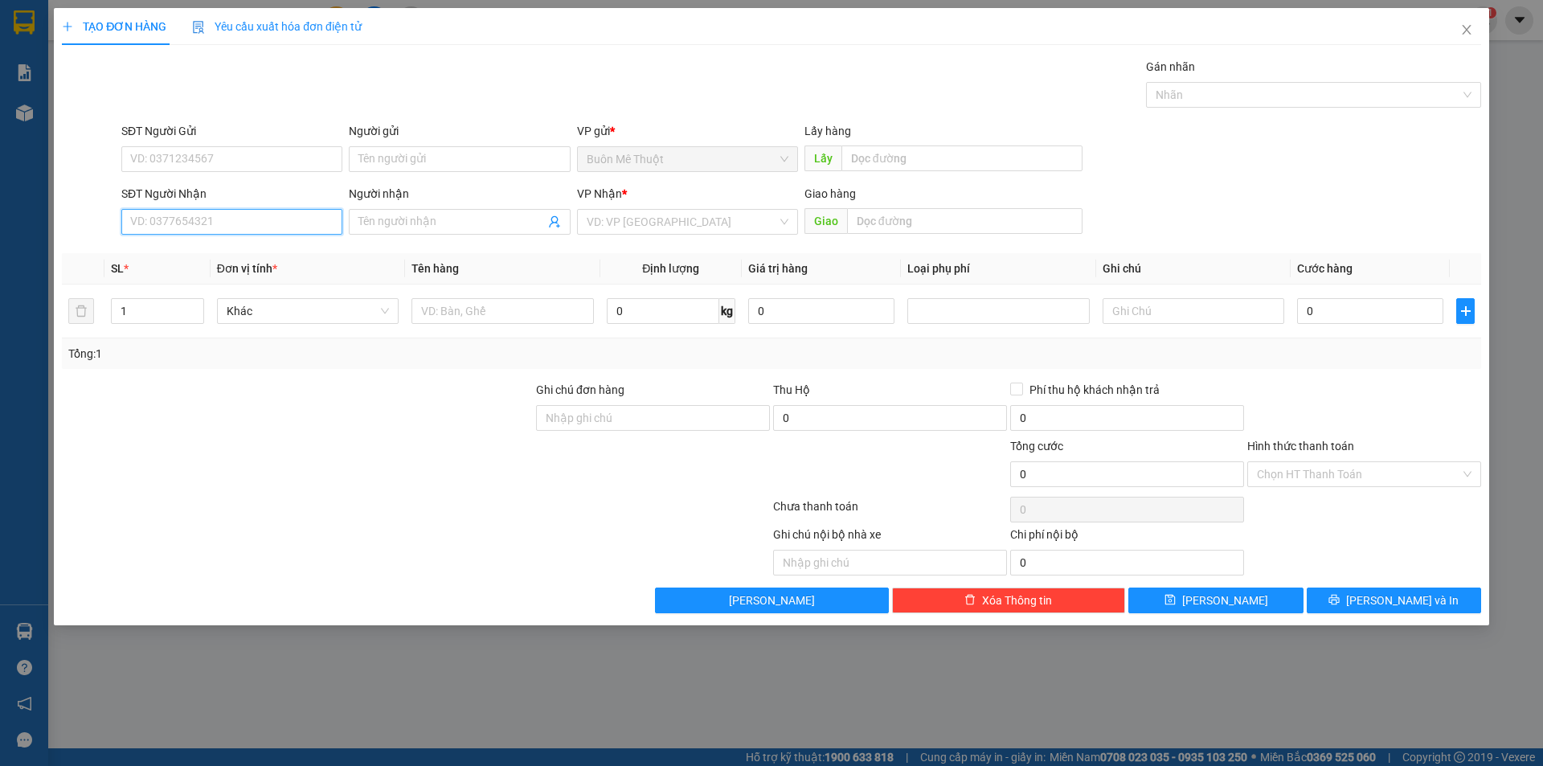
click at [257, 223] on input "SĐT Người Nhận" at bounding box center [231, 222] width 221 height 26
click at [234, 263] on div "0834322202 - Việt" at bounding box center [231, 254] width 221 height 26
type input "0834322202"
type input "Việt"
type input "150.000"
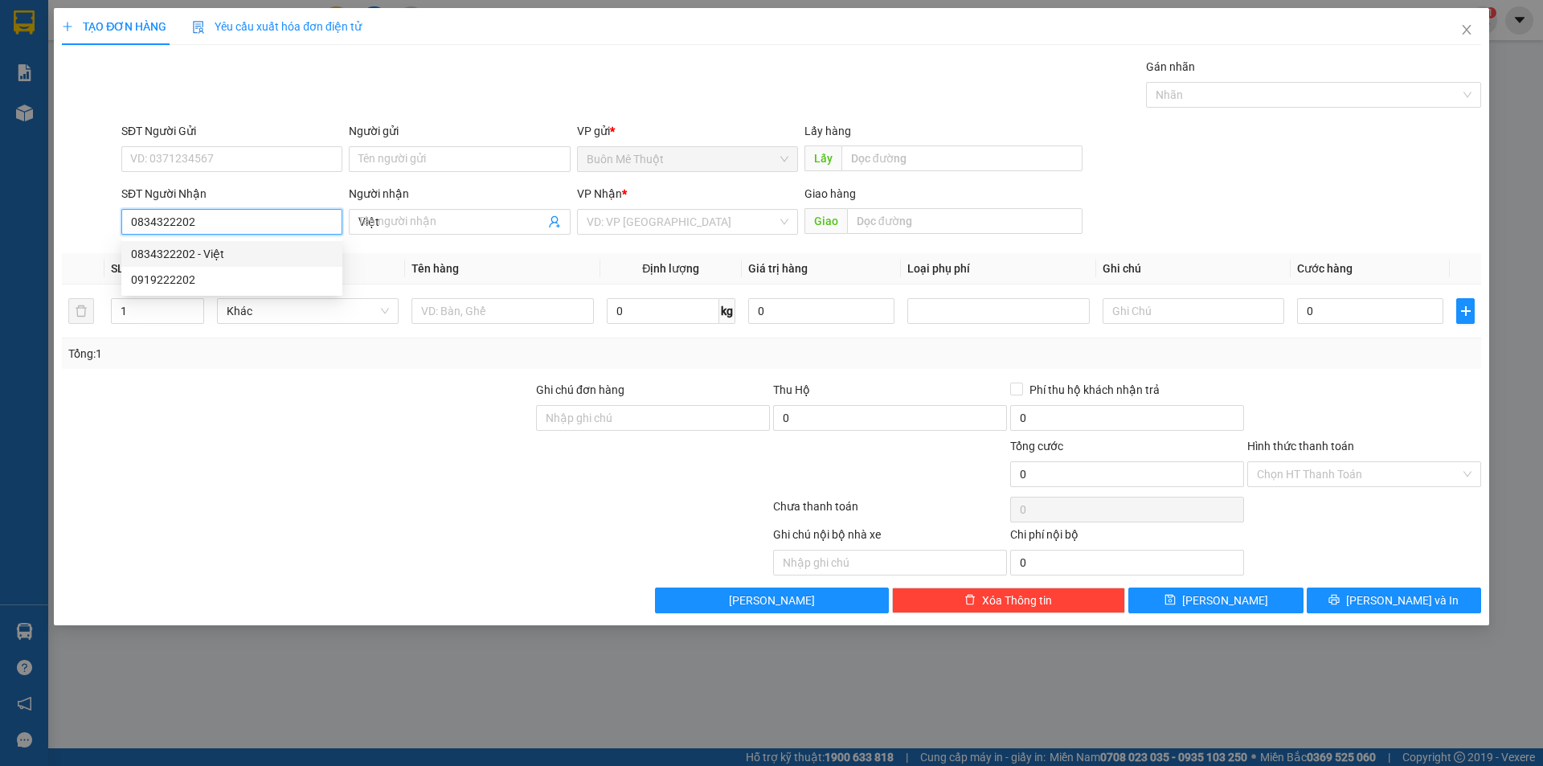
type input "150.000"
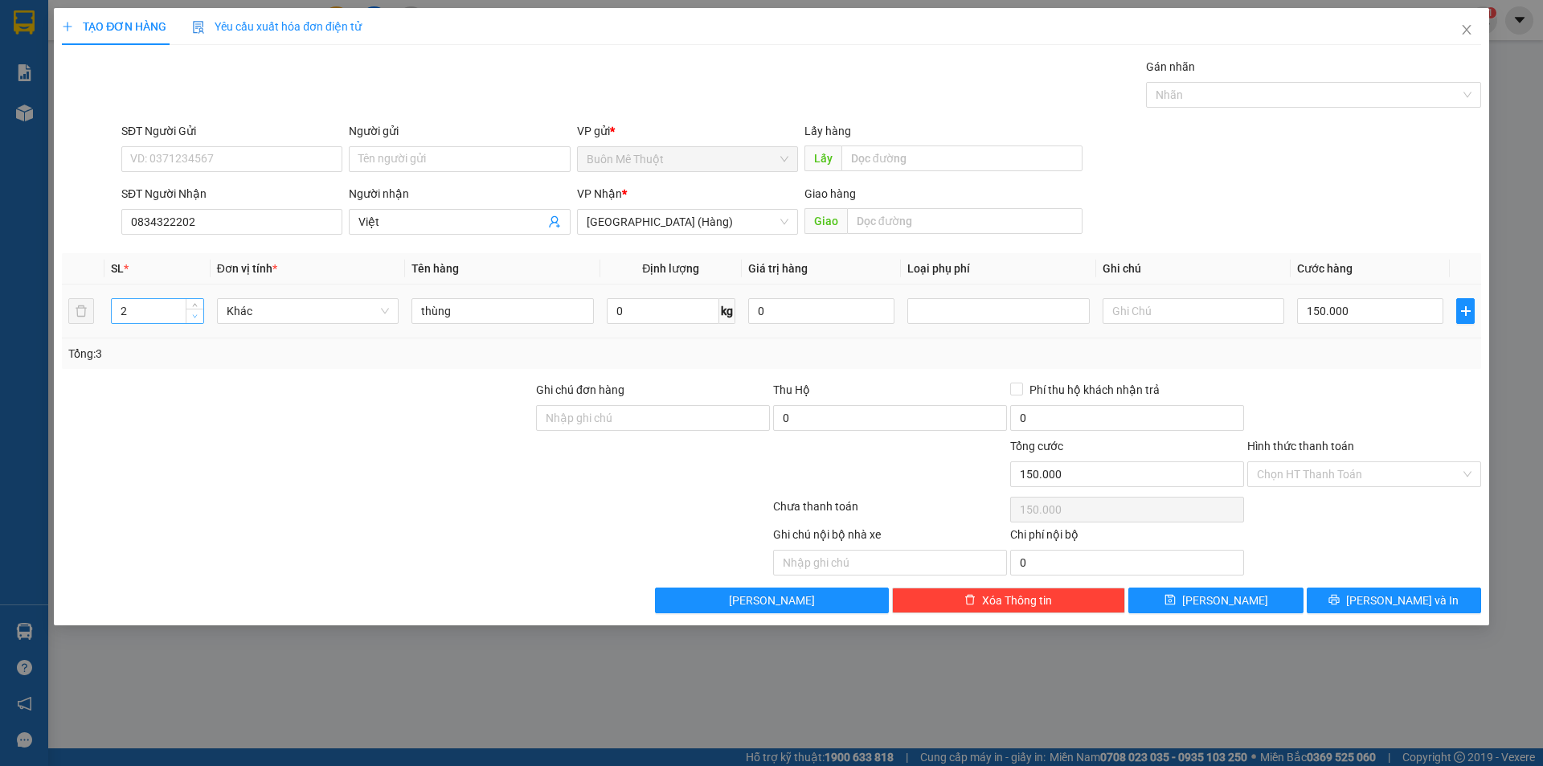
click at [195, 312] on span "down" at bounding box center [195, 317] width 10 height 10
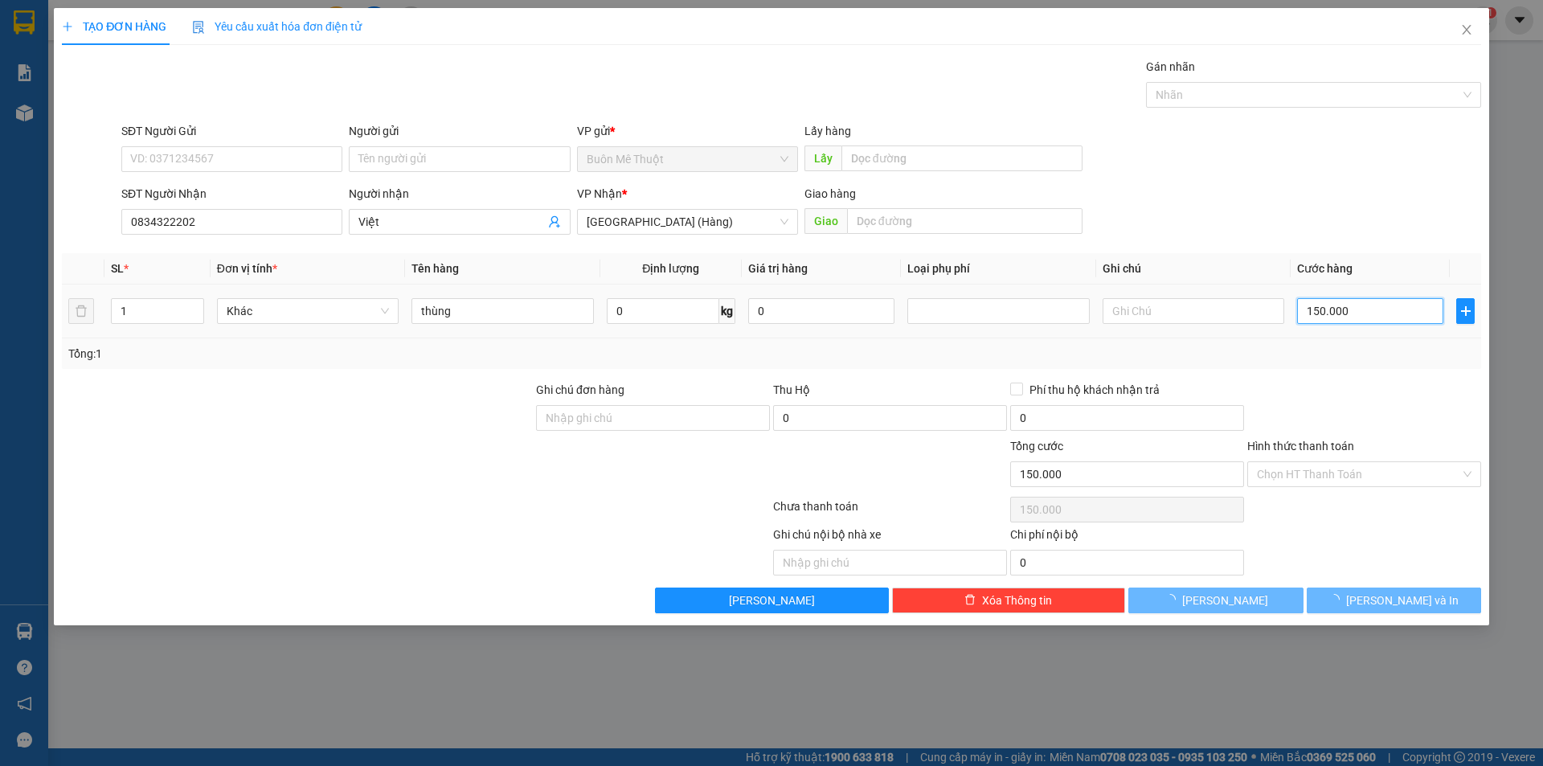
click at [1337, 308] on input "150.000" at bounding box center [1370, 311] width 146 height 26
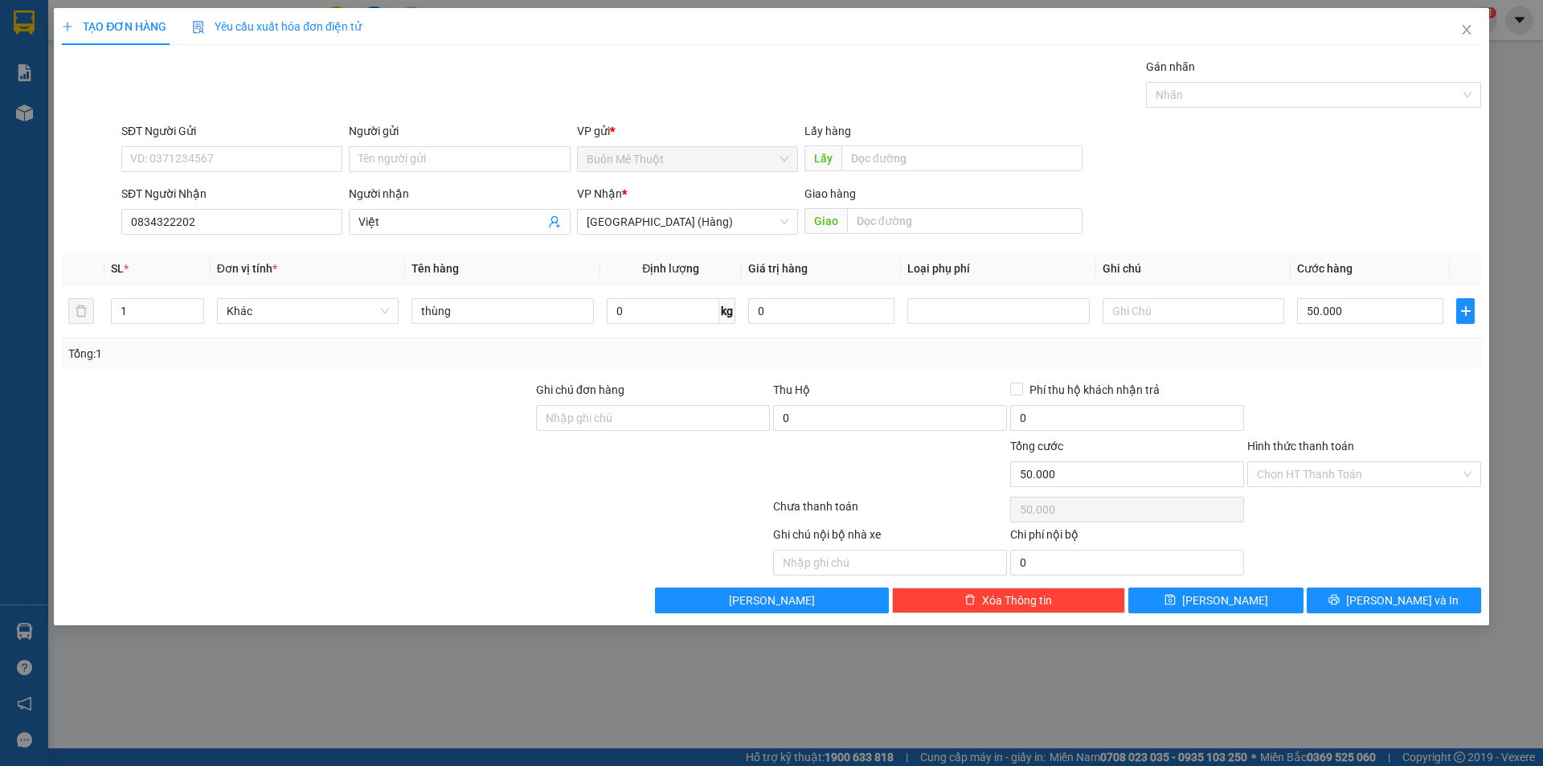
click at [1318, 343] on div "Tổng: 1" at bounding box center [771, 353] width 1419 height 31
click at [1406, 598] on span "Lưu và In" at bounding box center [1402, 600] width 113 height 18
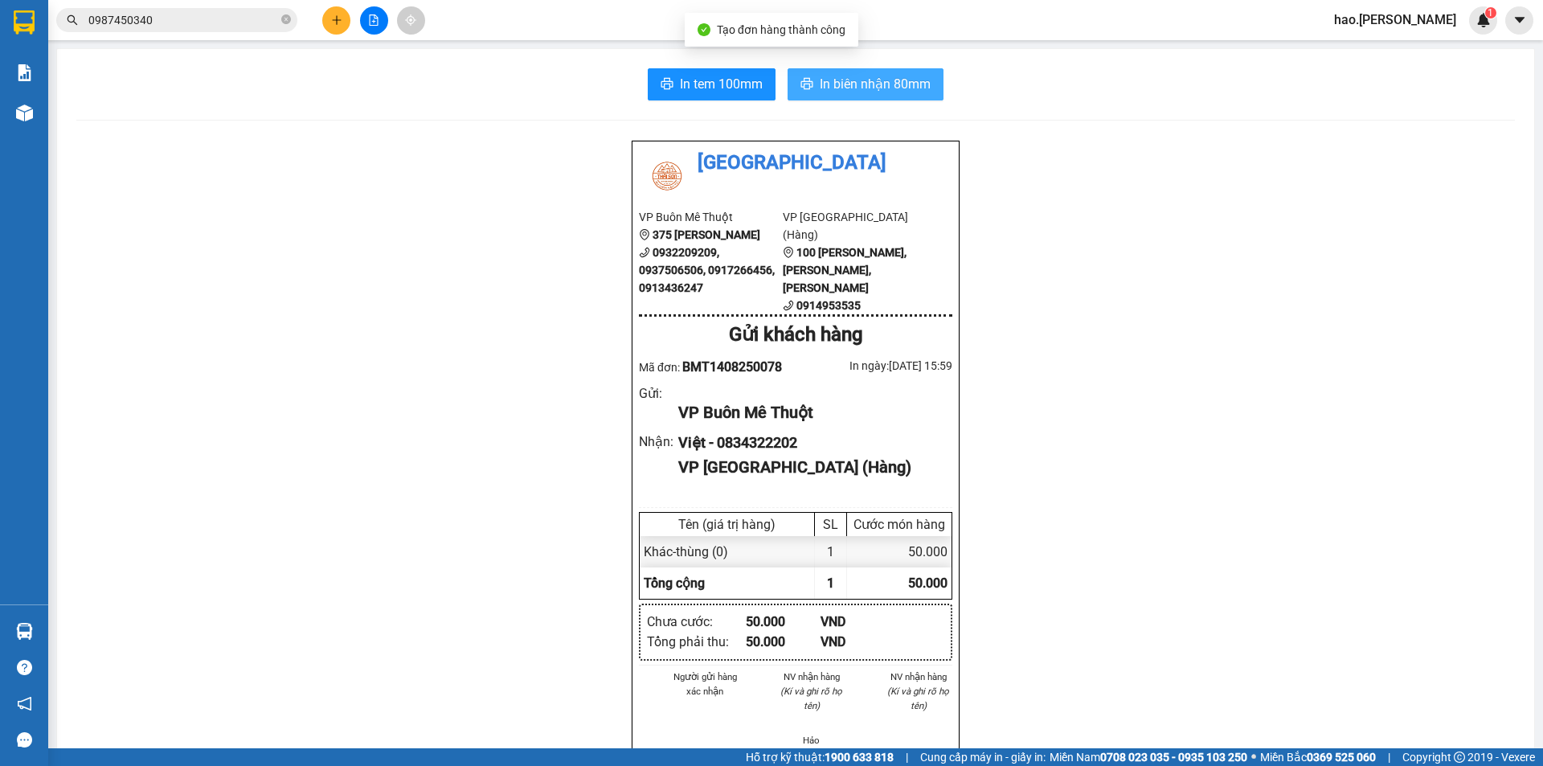
click at [861, 91] on span "In biên nhận 80mm" at bounding box center [875, 84] width 111 height 20
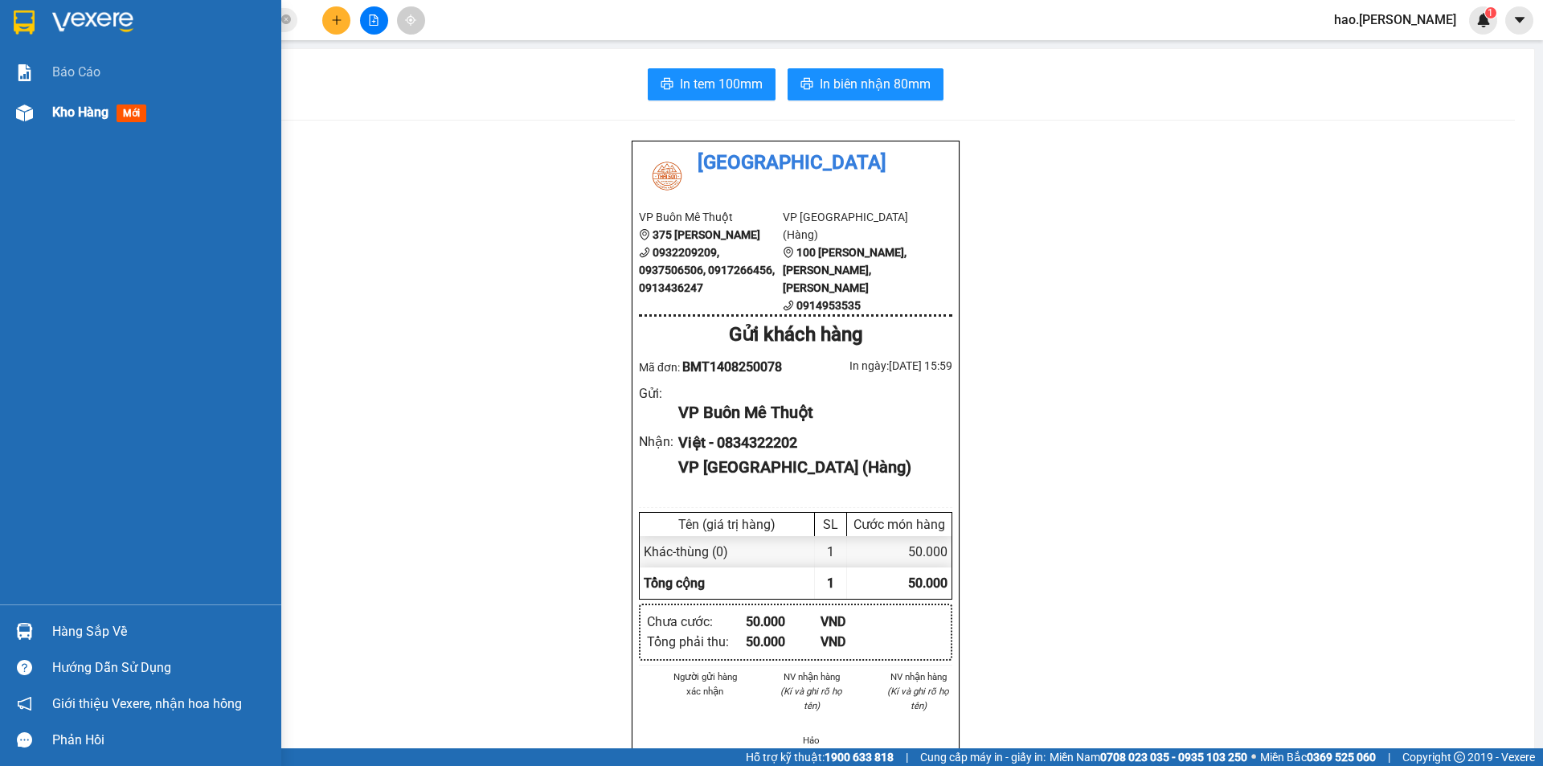
click at [84, 107] on span "Kho hàng" at bounding box center [80, 111] width 56 height 15
click at [84, 104] on span "Kho hàng" at bounding box center [80, 111] width 56 height 15
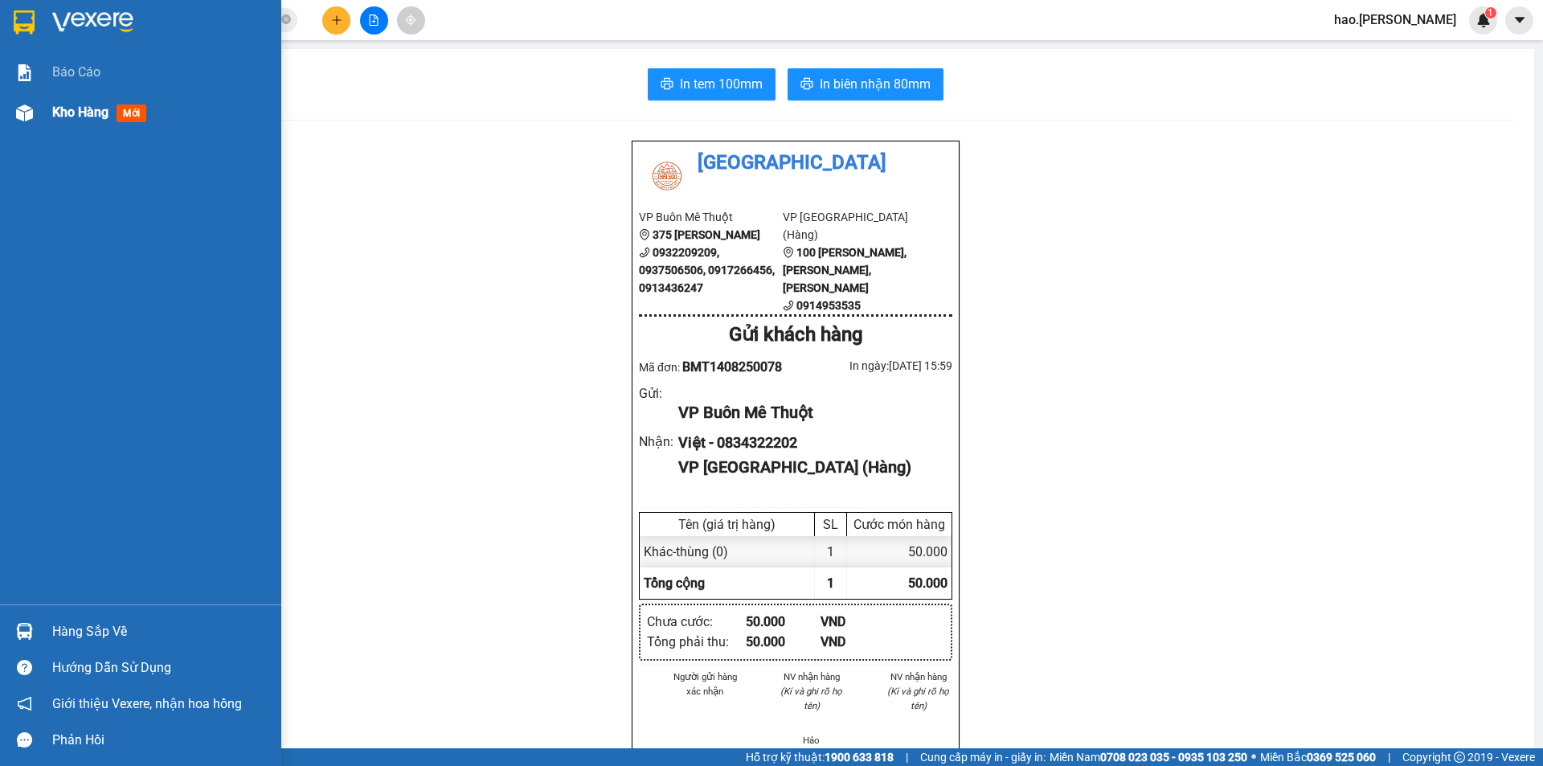
click at [84, 104] on span "Kho hàng" at bounding box center [80, 111] width 56 height 15
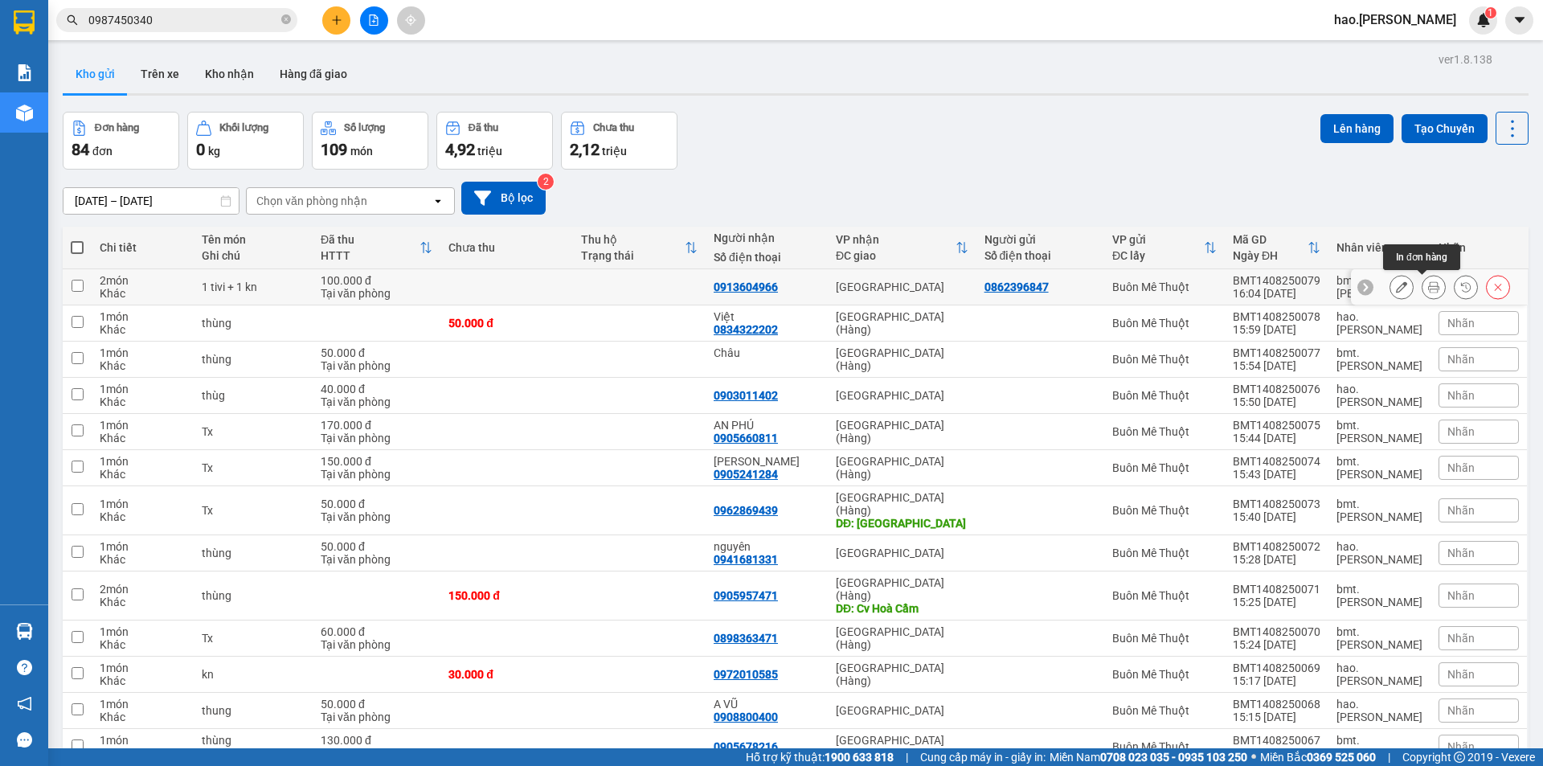
click at [1426, 295] on button at bounding box center [1433, 287] width 23 height 28
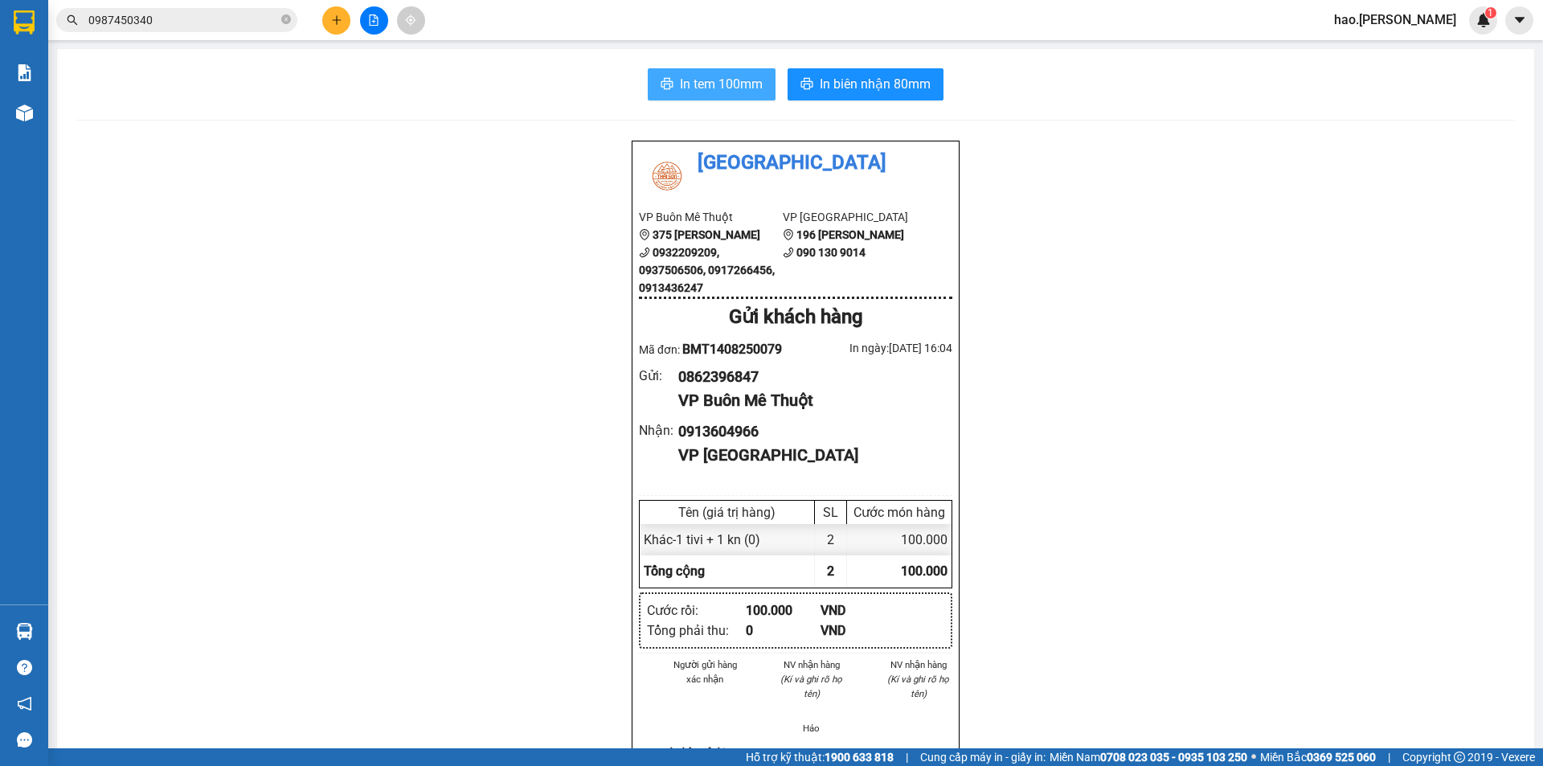
click at [701, 75] on span "In tem 100mm" at bounding box center [721, 84] width 83 height 20
click at [380, 24] on button at bounding box center [374, 20] width 28 height 28
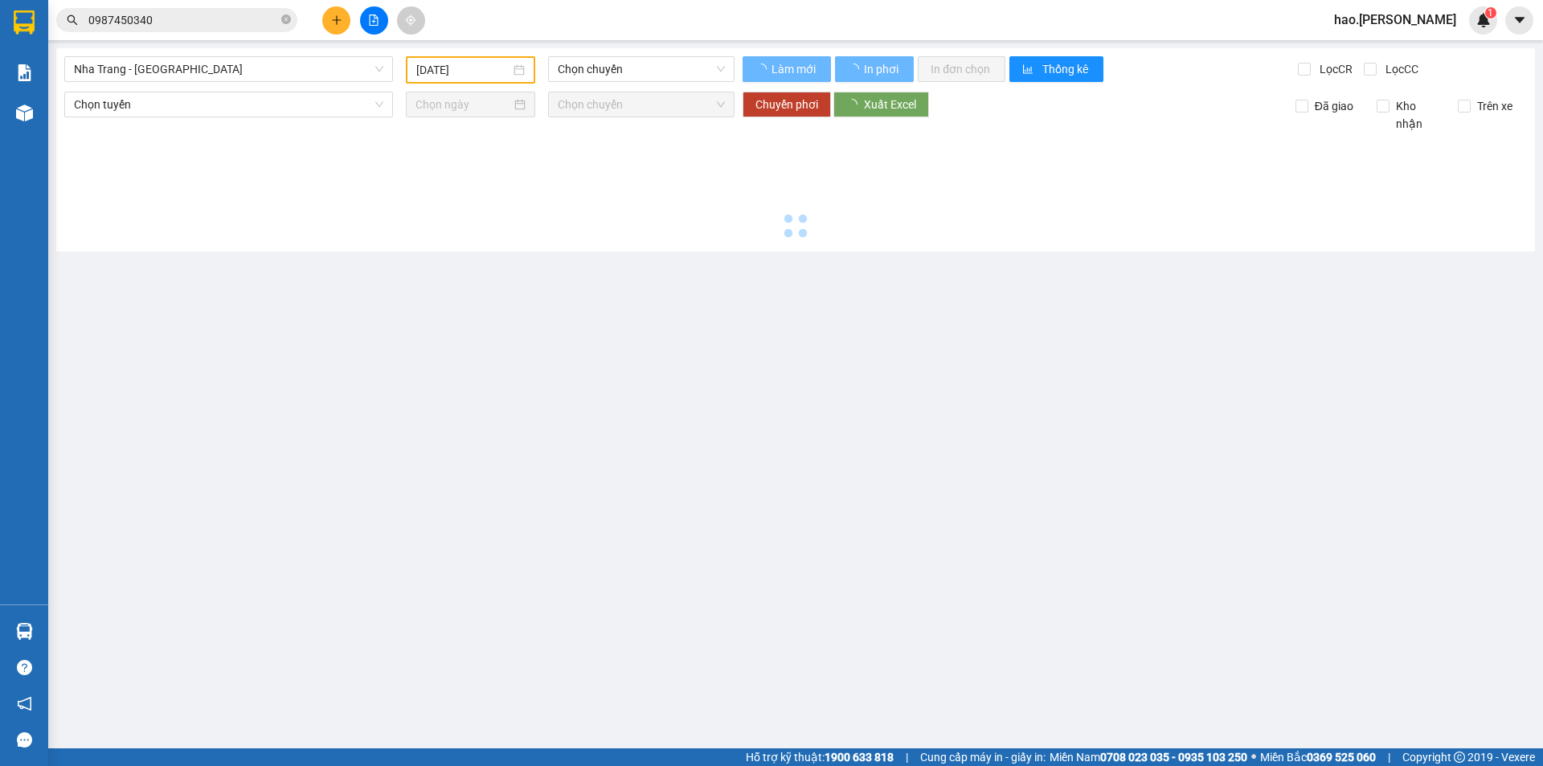
click at [333, 17] on icon "plus" at bounding box center [336, 19] width 11 height 11
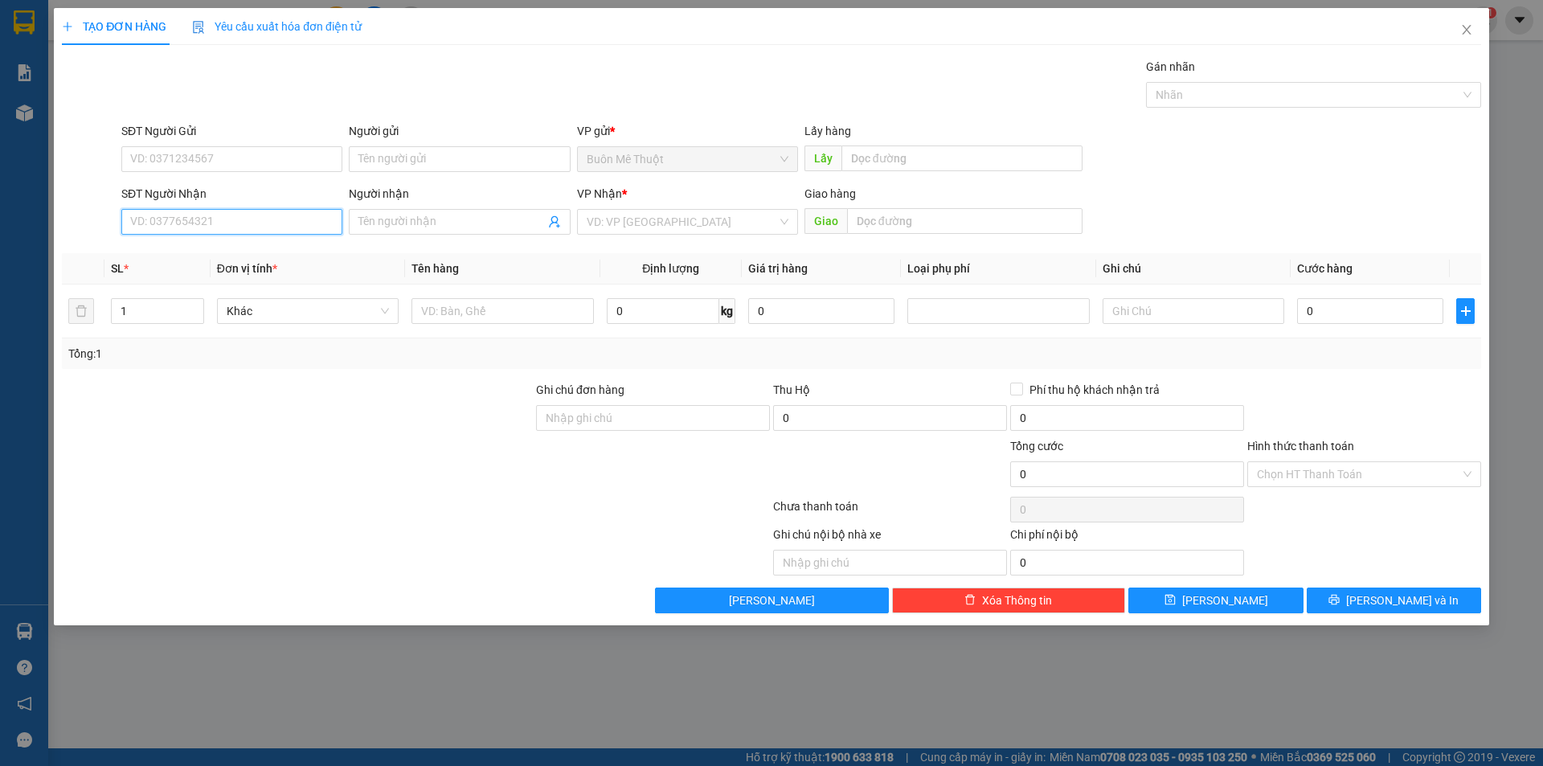
click at [186, 215] on input "SĐT Người Nhận" at bounding box center [231, 222] width 221 height 26
type input "07630"
click at [172, 259] on div "0763062606" at bounding box center [232, 254] width 202 height 18
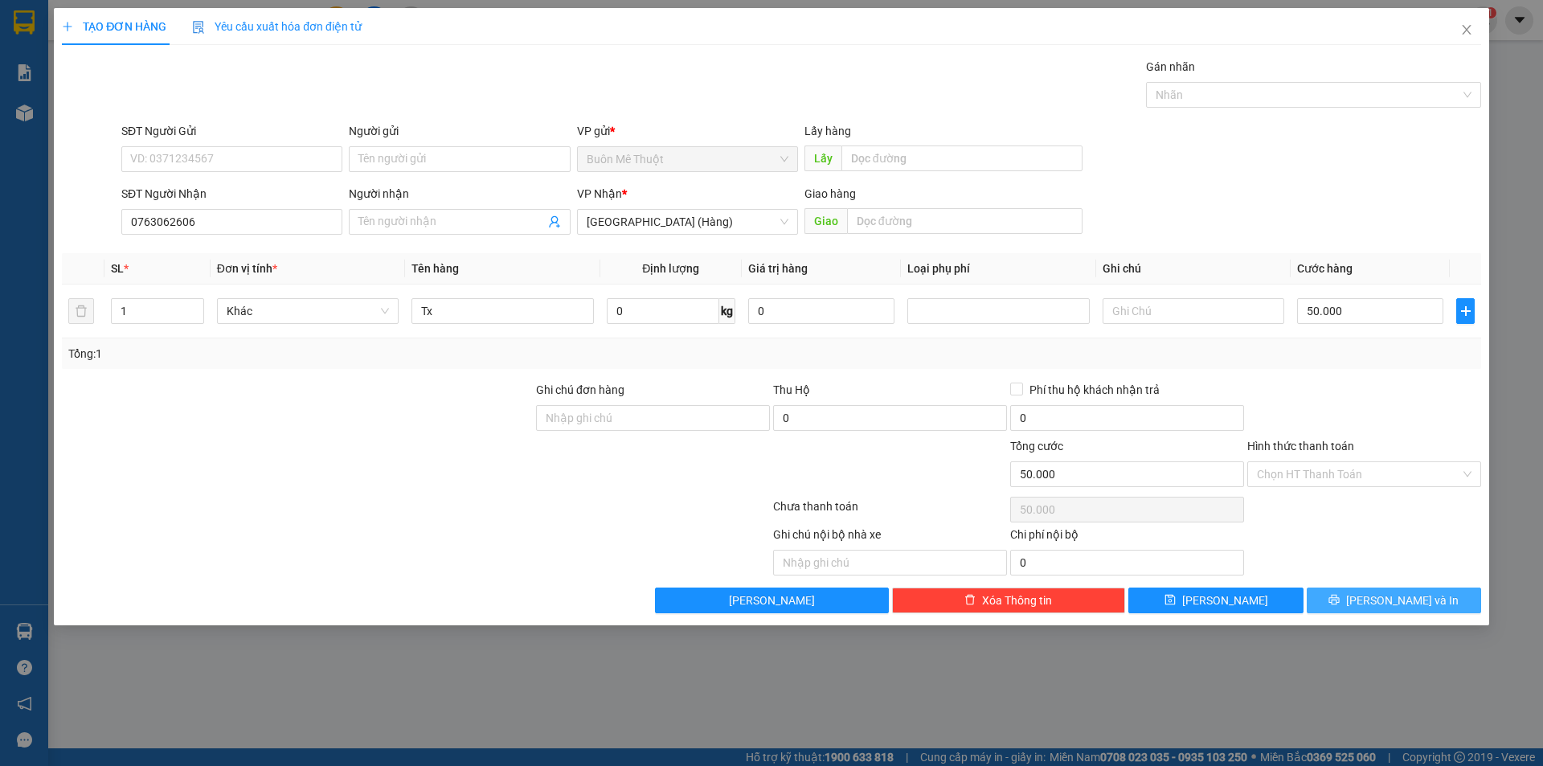
click at [1387, 610] on button "Lưu và In" at bounding box center [1394, 600] width 174 height 26
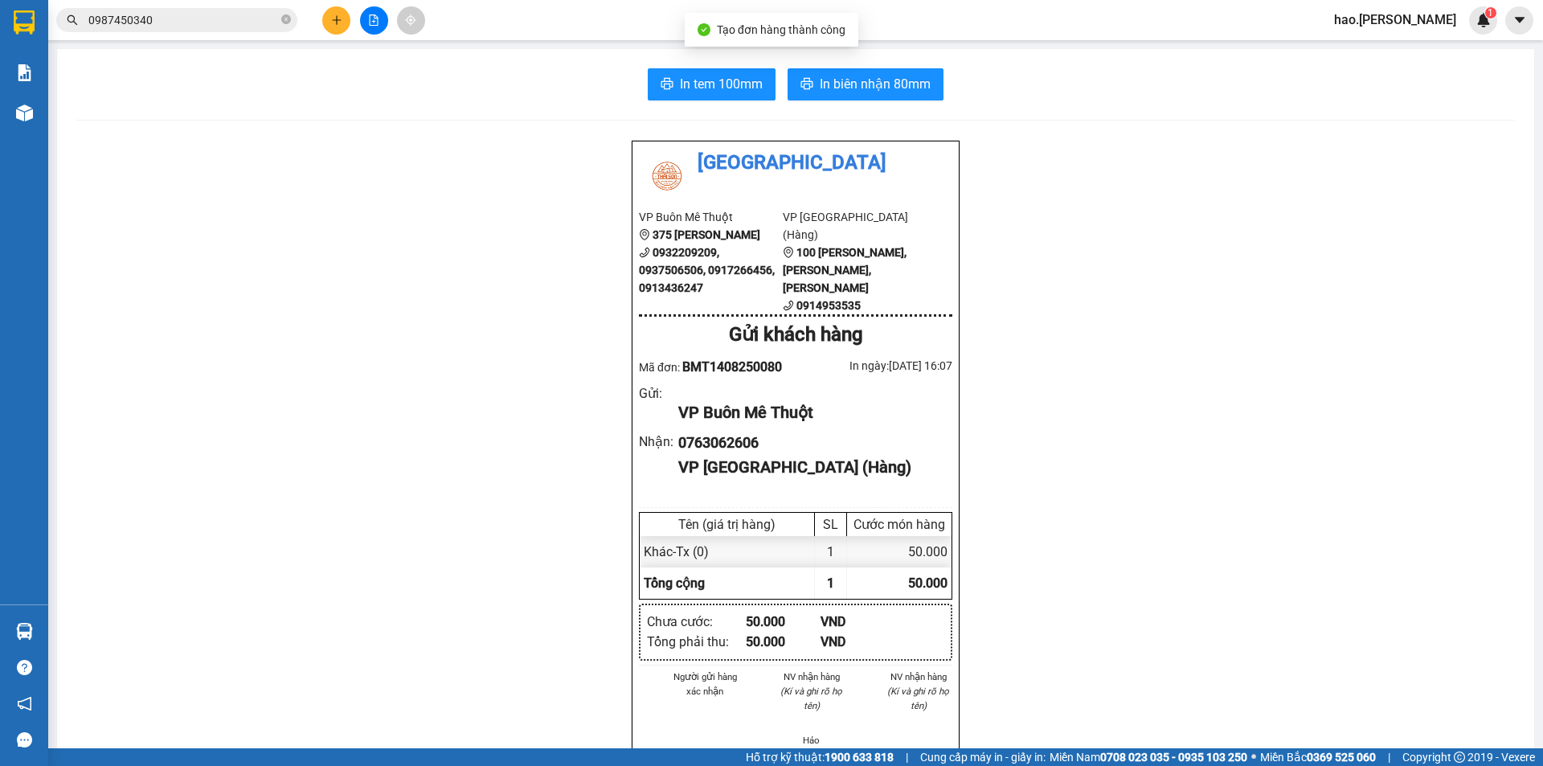
drag, startPoint x: 708, startPoint y: 55, endPoint x: 703, endPoint y: 65, distance: 10.8
click at [703, 65] on div "In tem 100mm In biên nhận 80mm Thái Sơn VP Buôn Mê Thuột 375 Hoàng Diệu 0932209…" at bounding box center [795, 725] width 1477 height 1353
click at [686, 85] on span "In tem 100mm" at bounding box center [721, 84] width 83 height 20
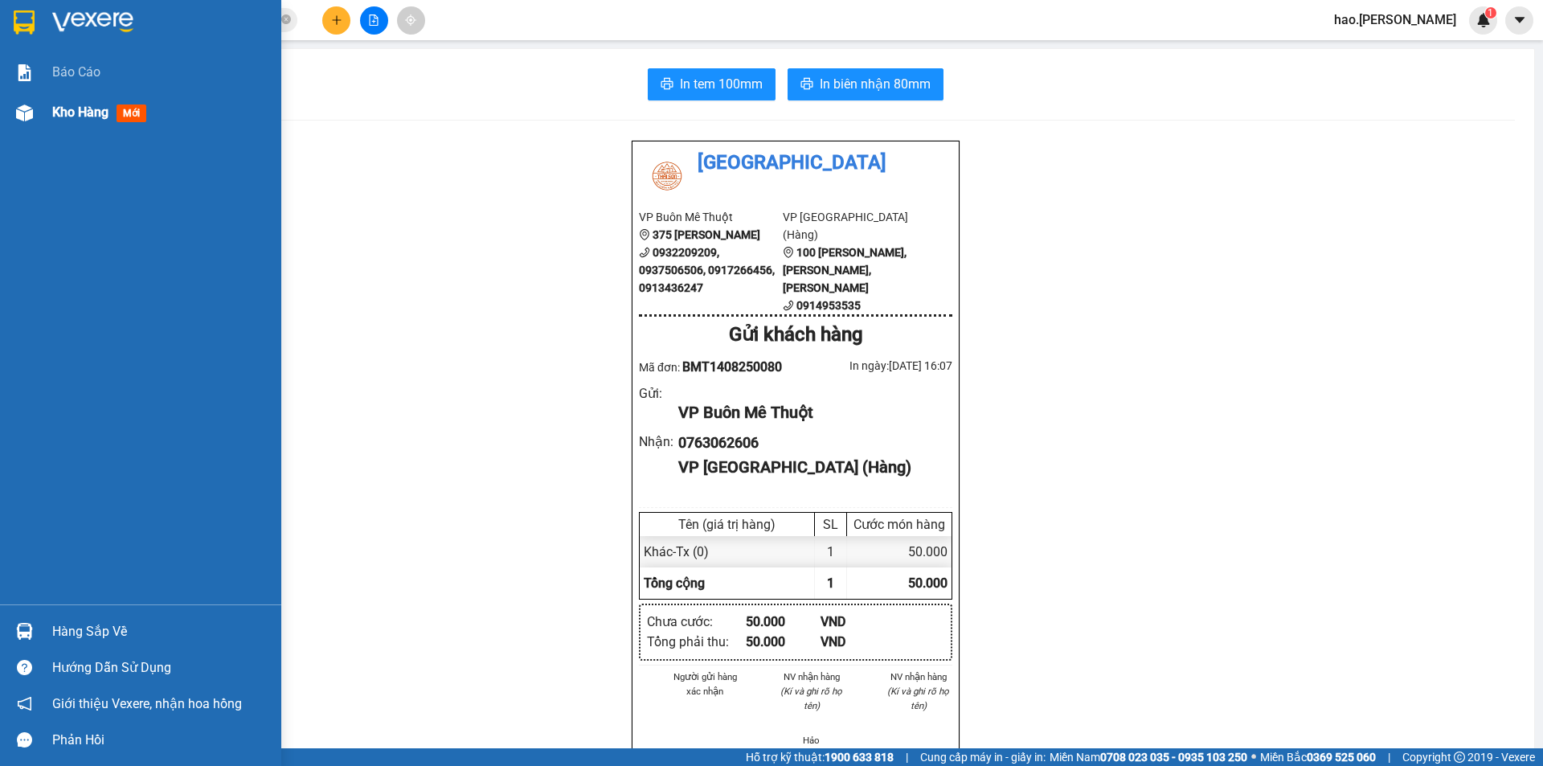
click at [96, 109] on span "Kho hàng" at bounding box center [80, 111] width 56 height 15
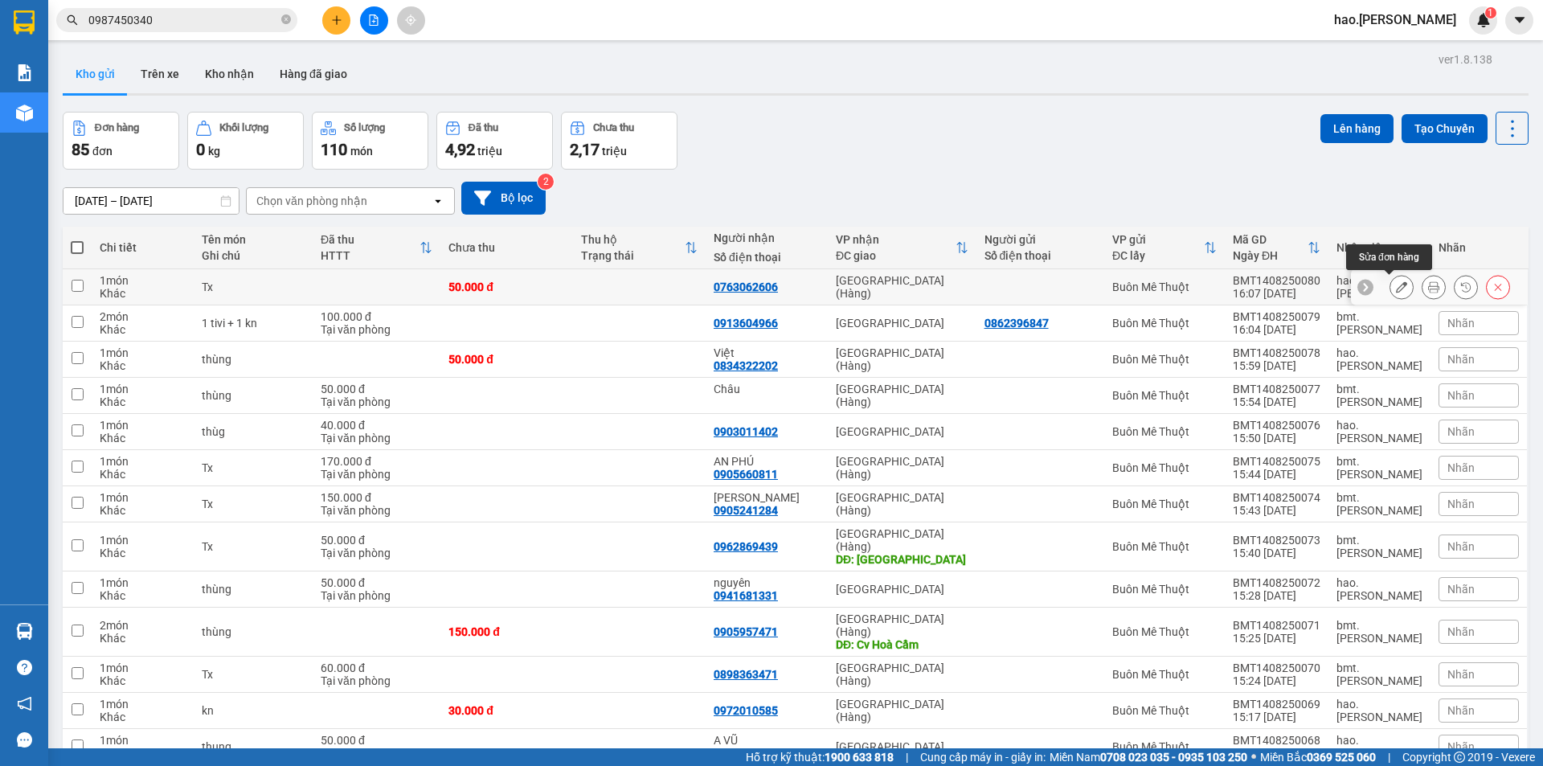
click at [1396, 290] on icon at bounding box center [1401, 286] width 11 height 11
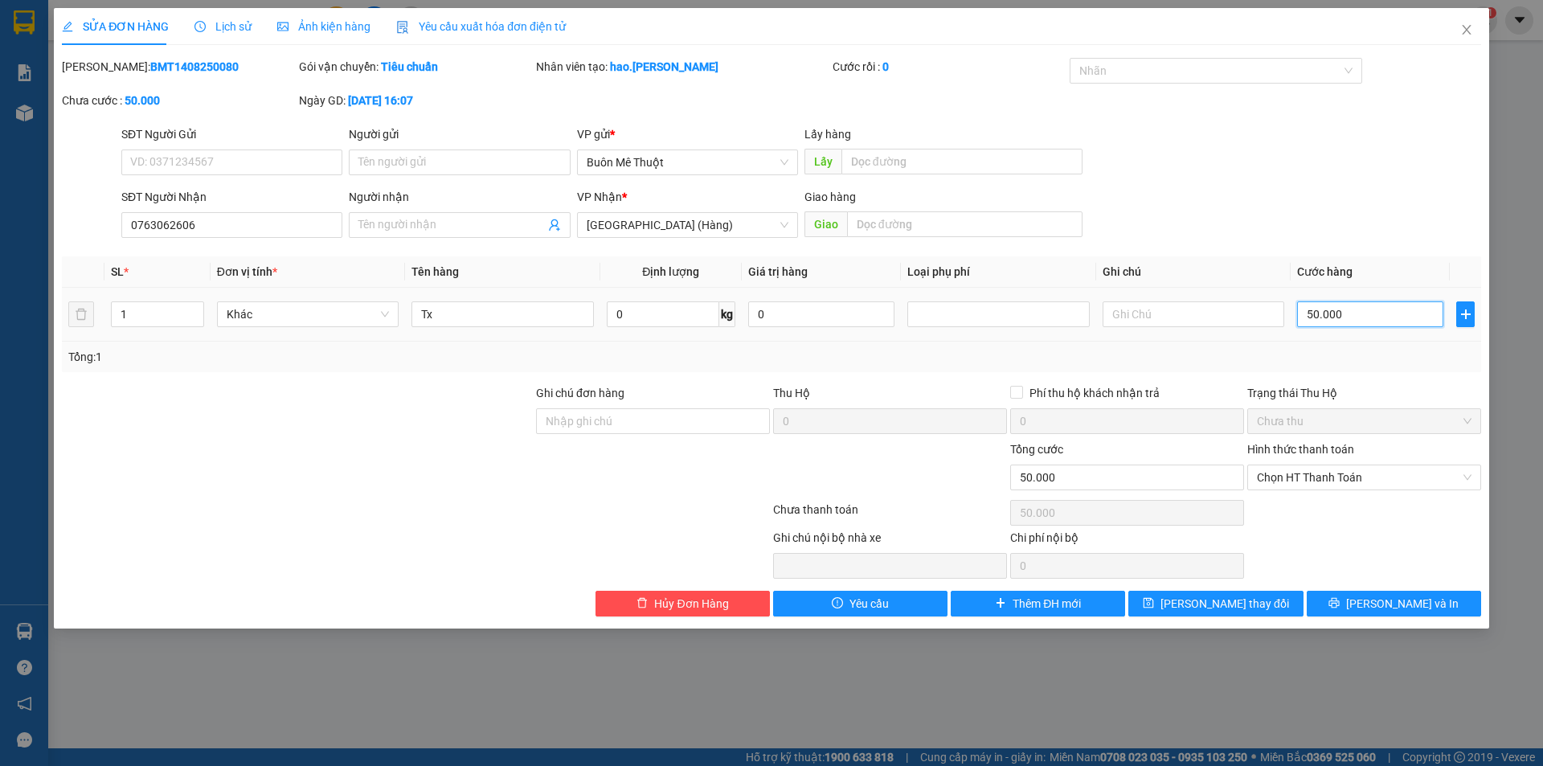
click at [1317, 308] on input "50.000" at bounding box center [1370, 314] width 146 height 26
click at [1382, 607] on span "Lưu và In" at bounding box center [1402, 604] width 113 height 18
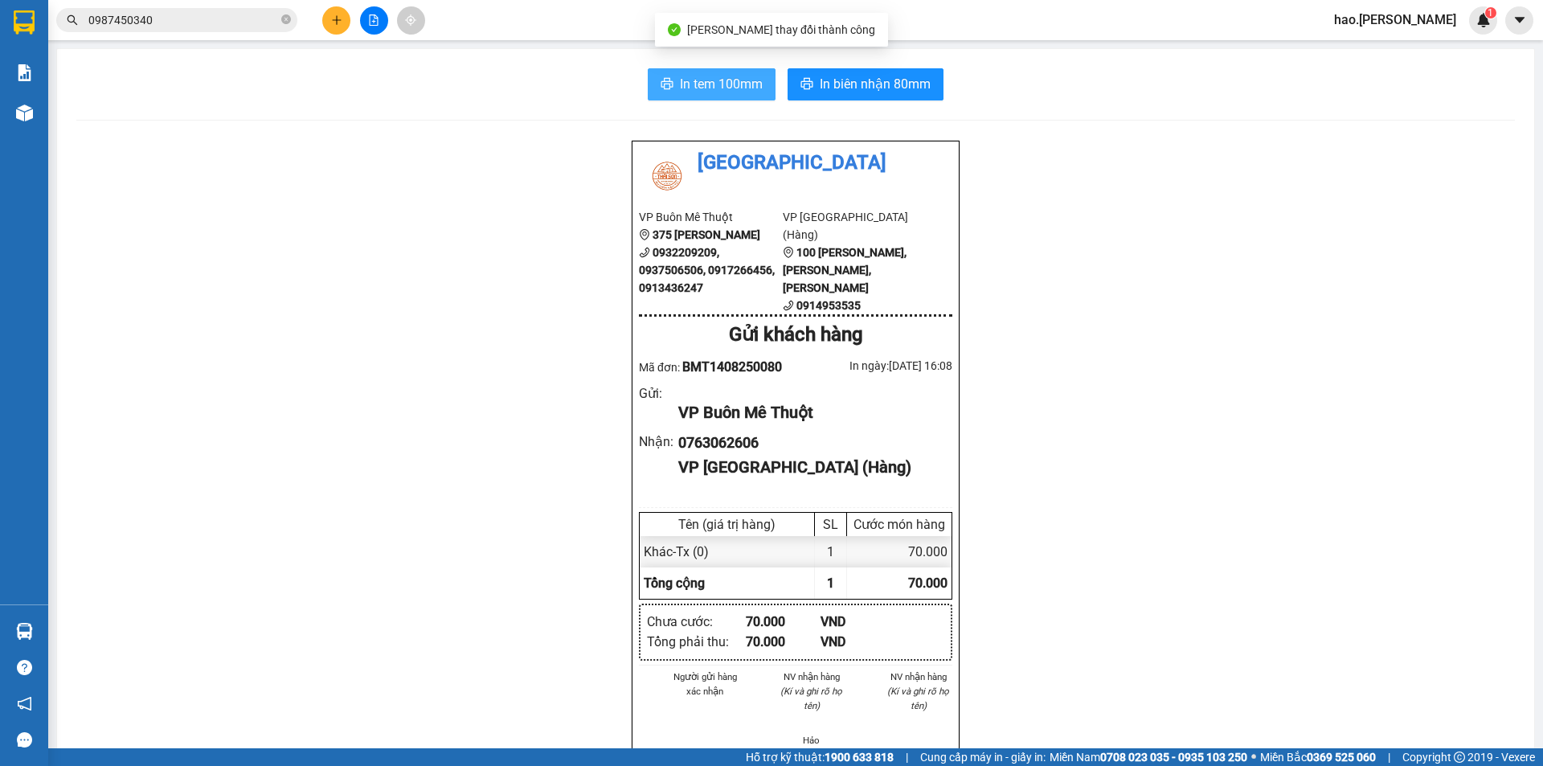
click at [686, 76] on span "In tem 100mm" at bounding box center [721, 84] width 83 height 20
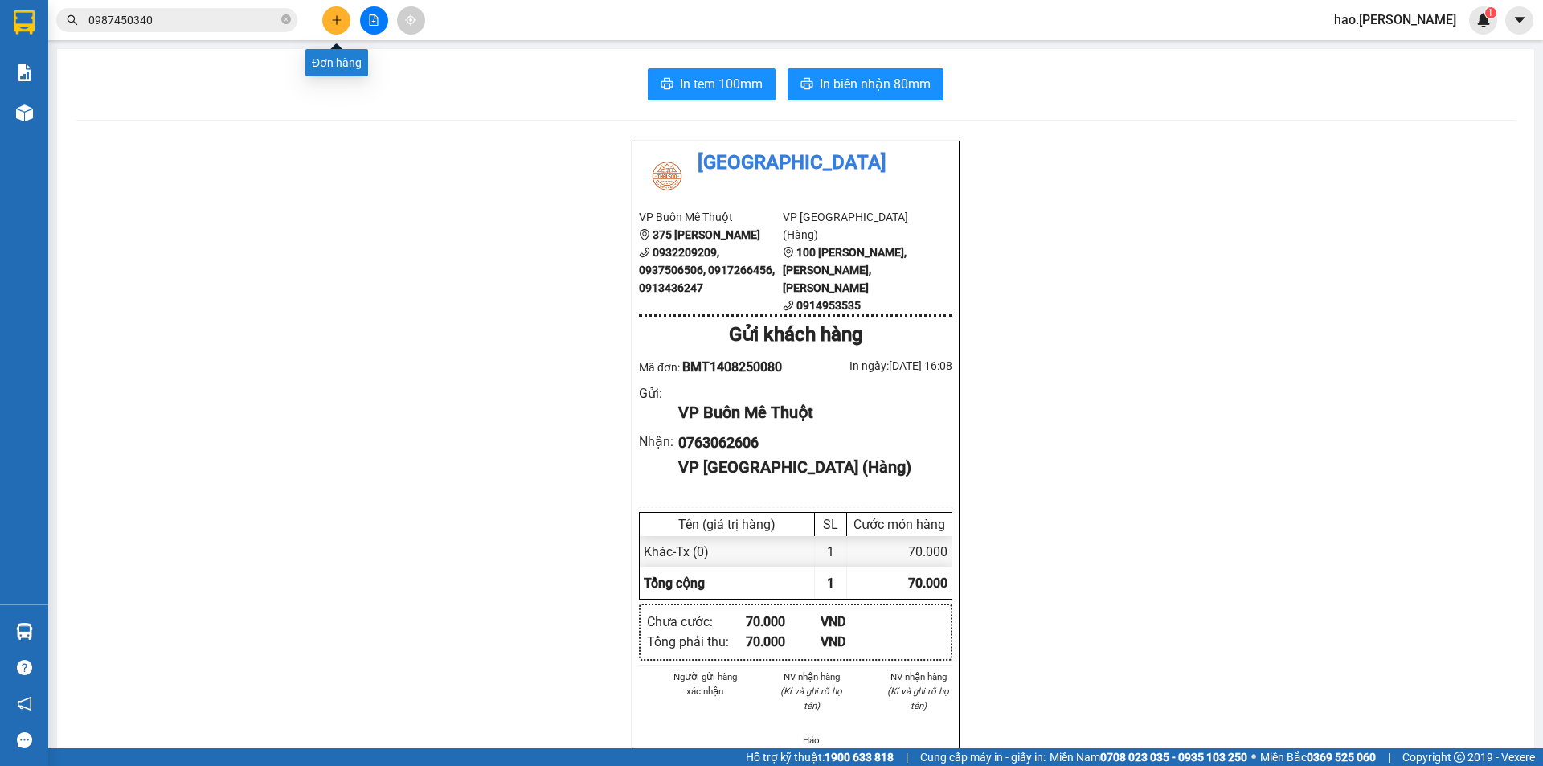
click at [333, 29] on button at bounding box center [336, 20] width 28 height 28
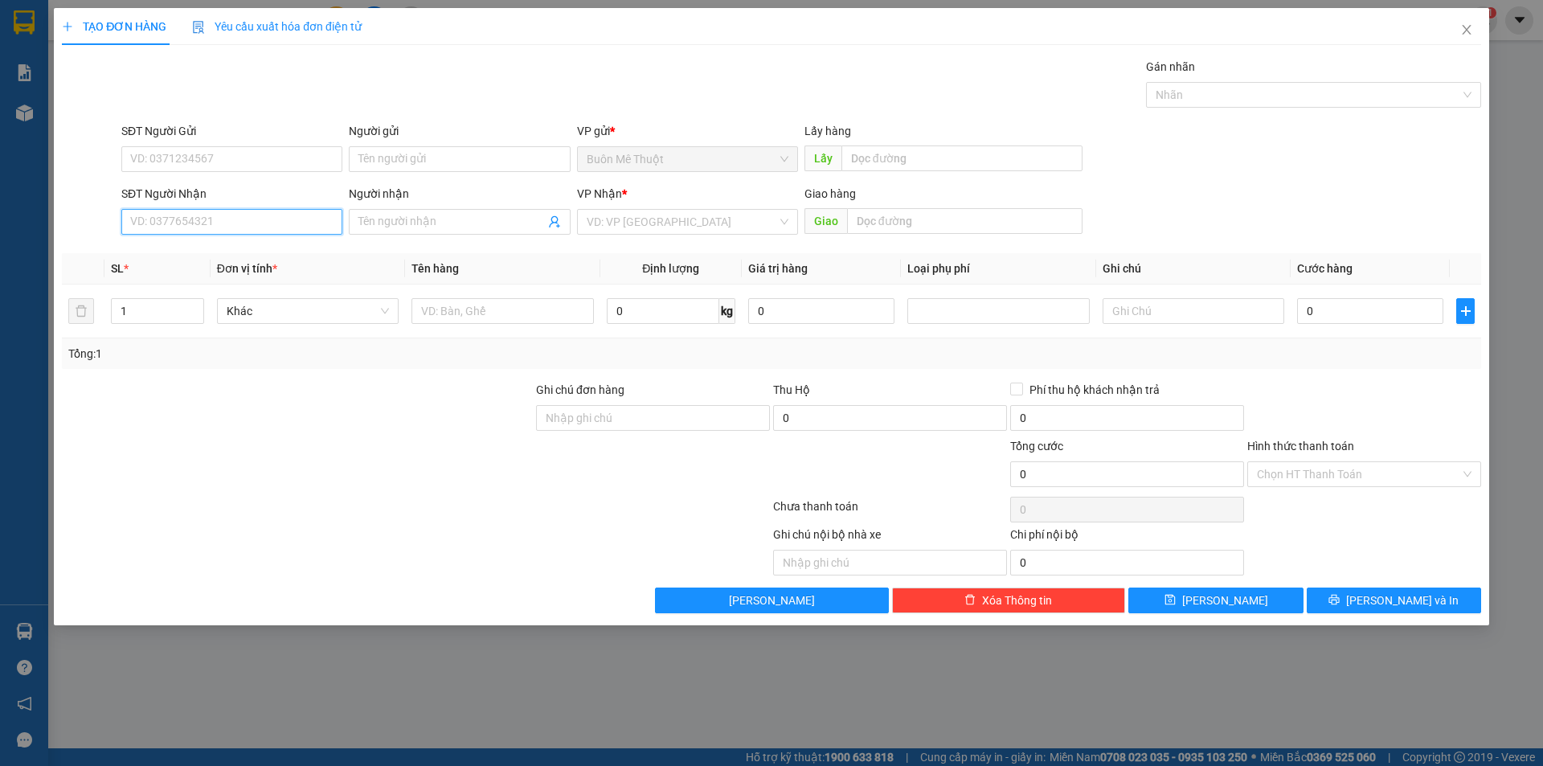
click at [242, 219] on input "SĐT Người Nhận" at bounding box center [231, 222] width 221 height 26
click at [158, 245] on div "0898234279" at bounding box center [232, 254] width 202 height 18
type input "0898234279"
type input "Ông Kiệt"
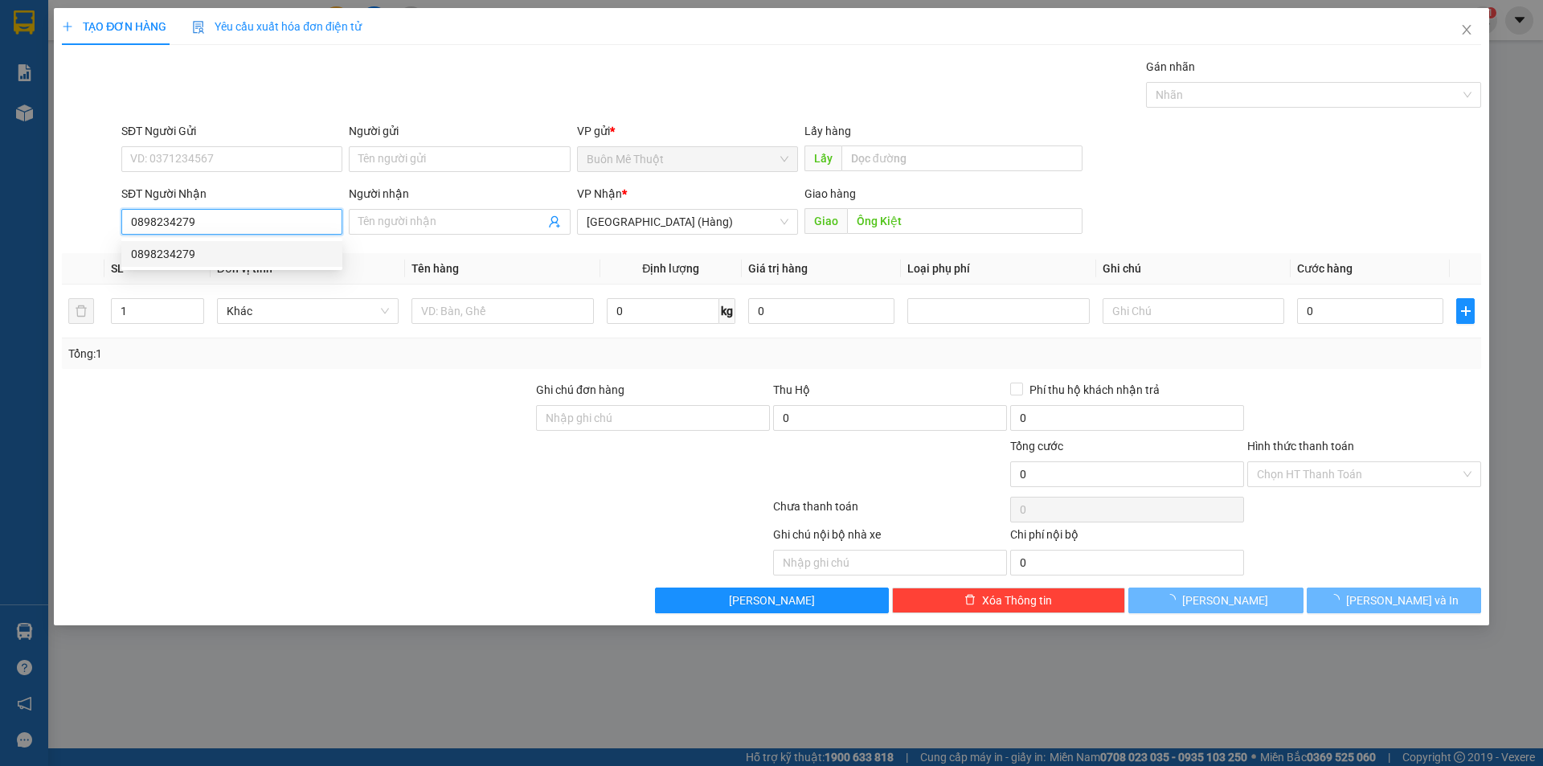
type input "150.000"
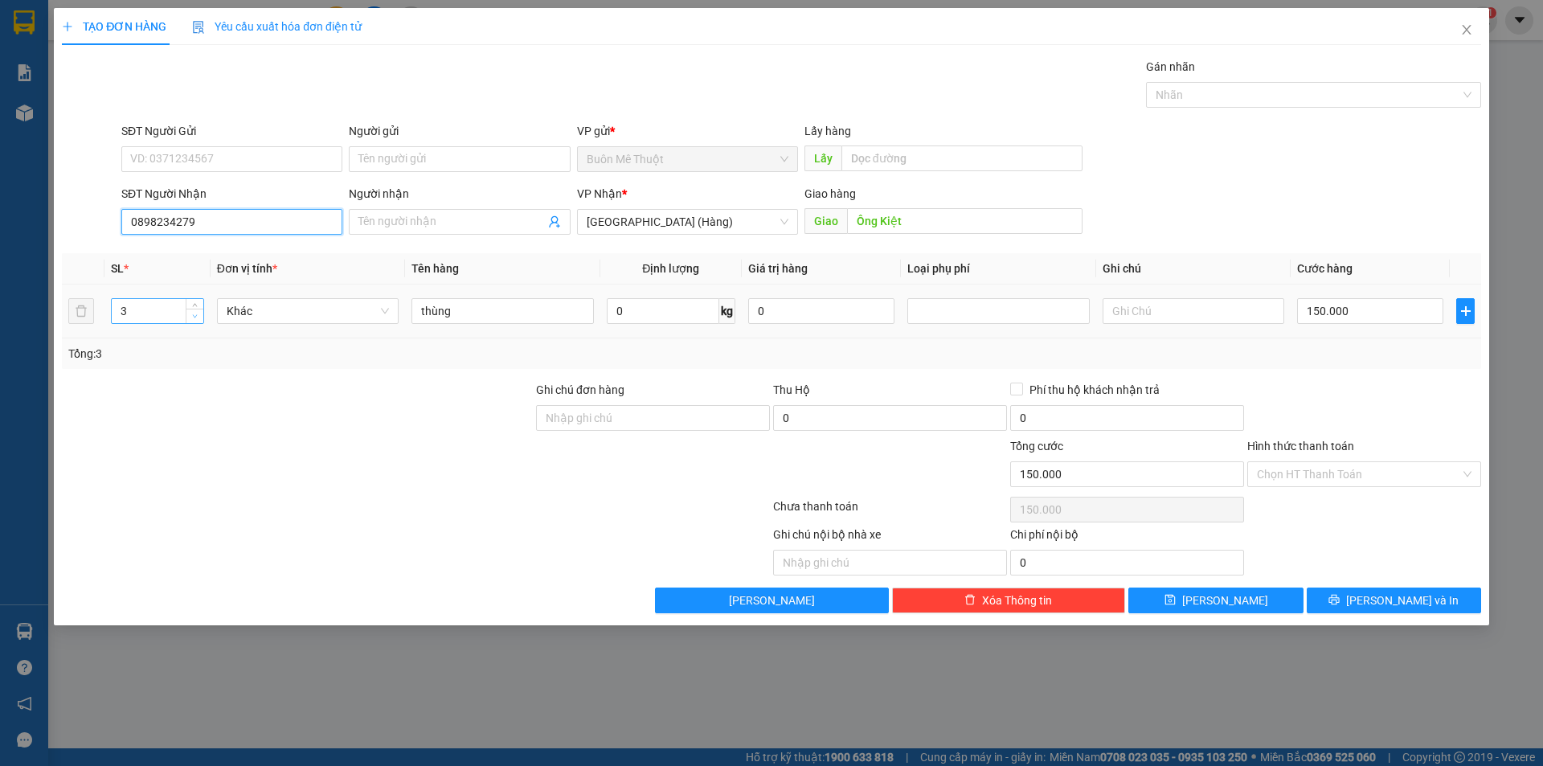
type input "0898234279"
type input "2"
click at [191, 315] on span "down" at bounding box center [195, 317] width 10 height 10
click at [1414, 309] on input "150.000" at bounding box center [1370, 311] width 146 height 26
type input "0"
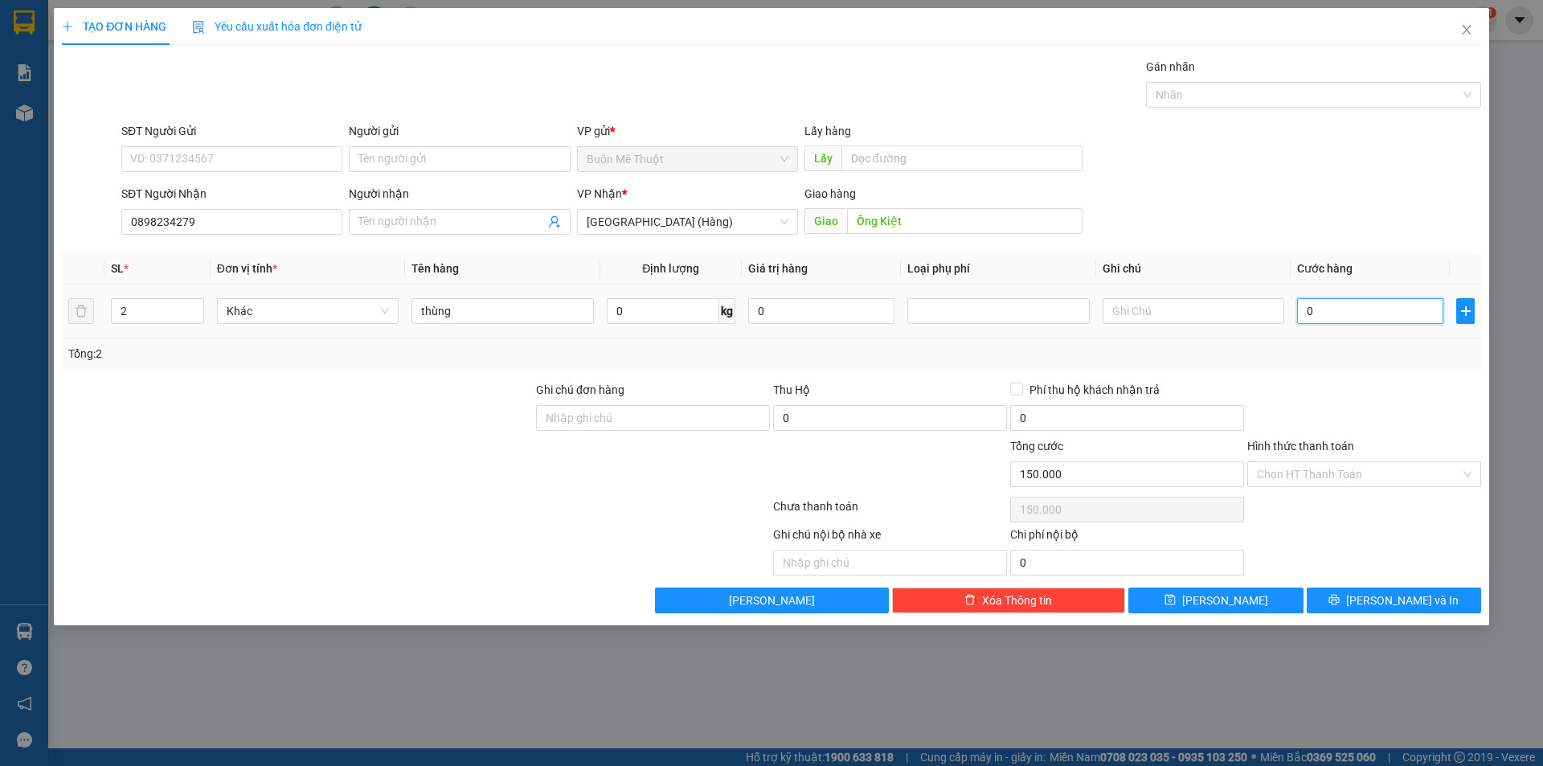
type input "0"
type input "1"
type input "01"
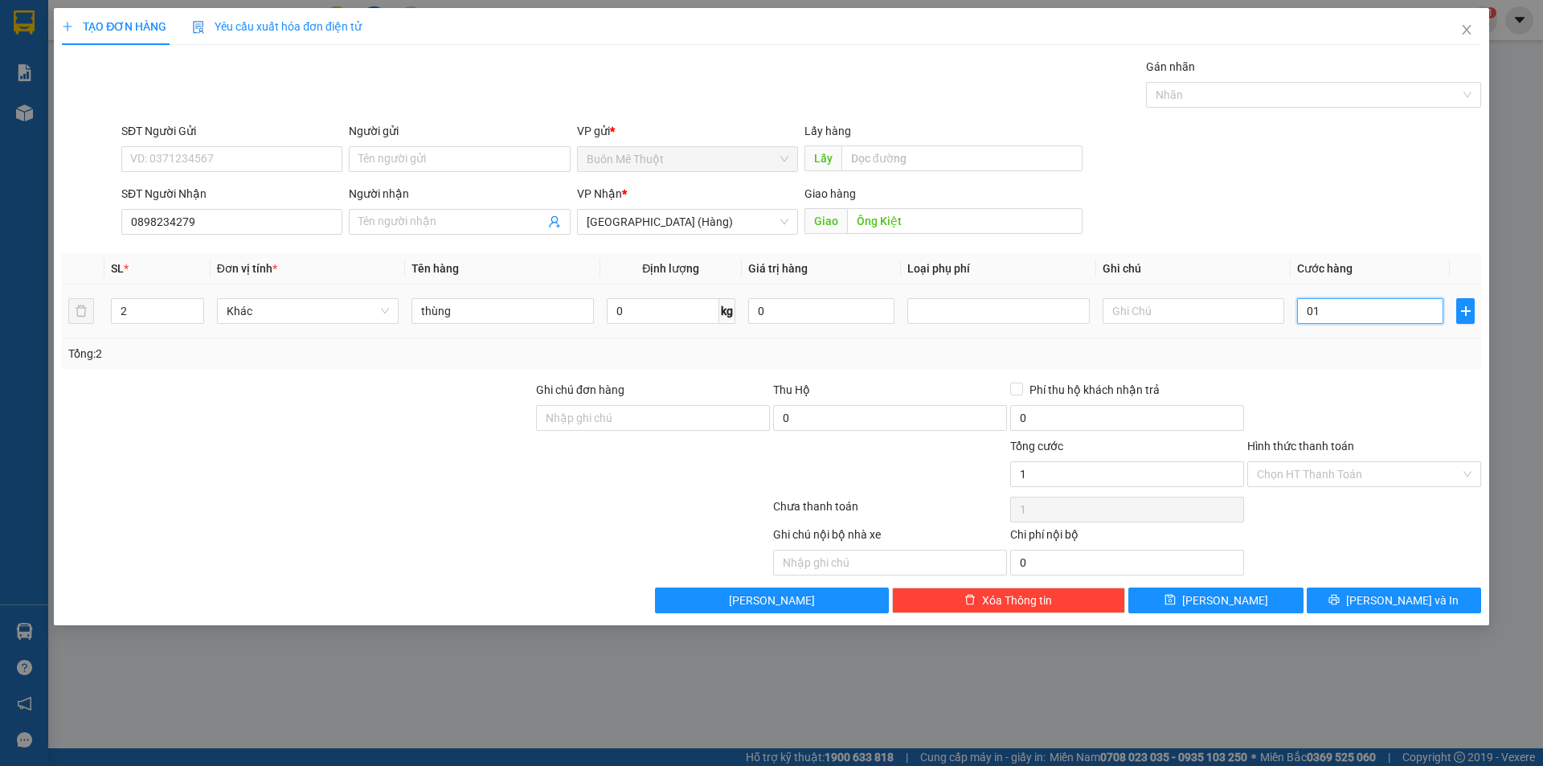
type input "10"
type input "010"
type input "100"
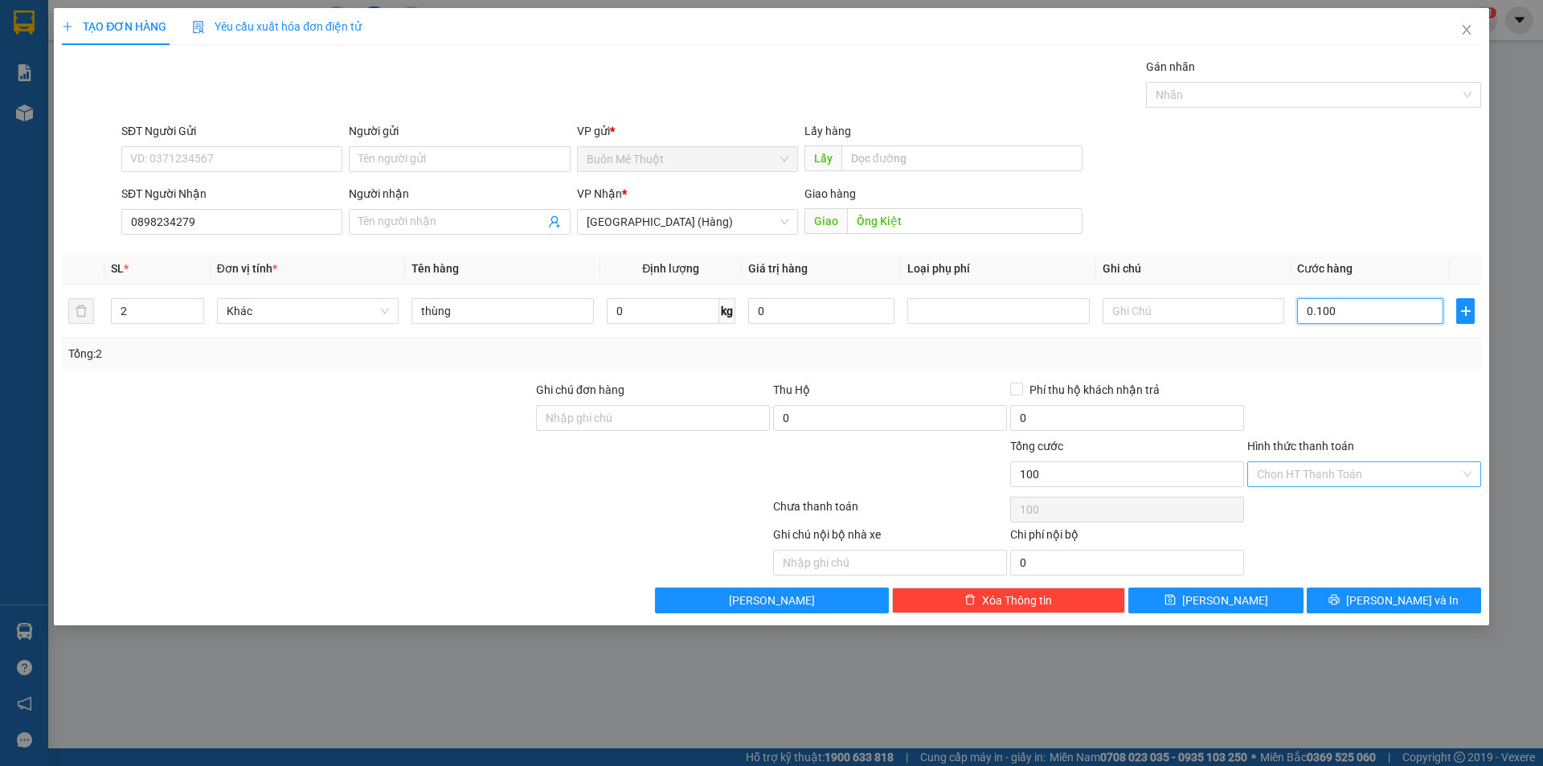
type input "0.100"
type input "100.000"
drag, startPoint x: 1300, startPoint y: 469, endPoint x: 1296, endPoint y: 483, distance: 14.2
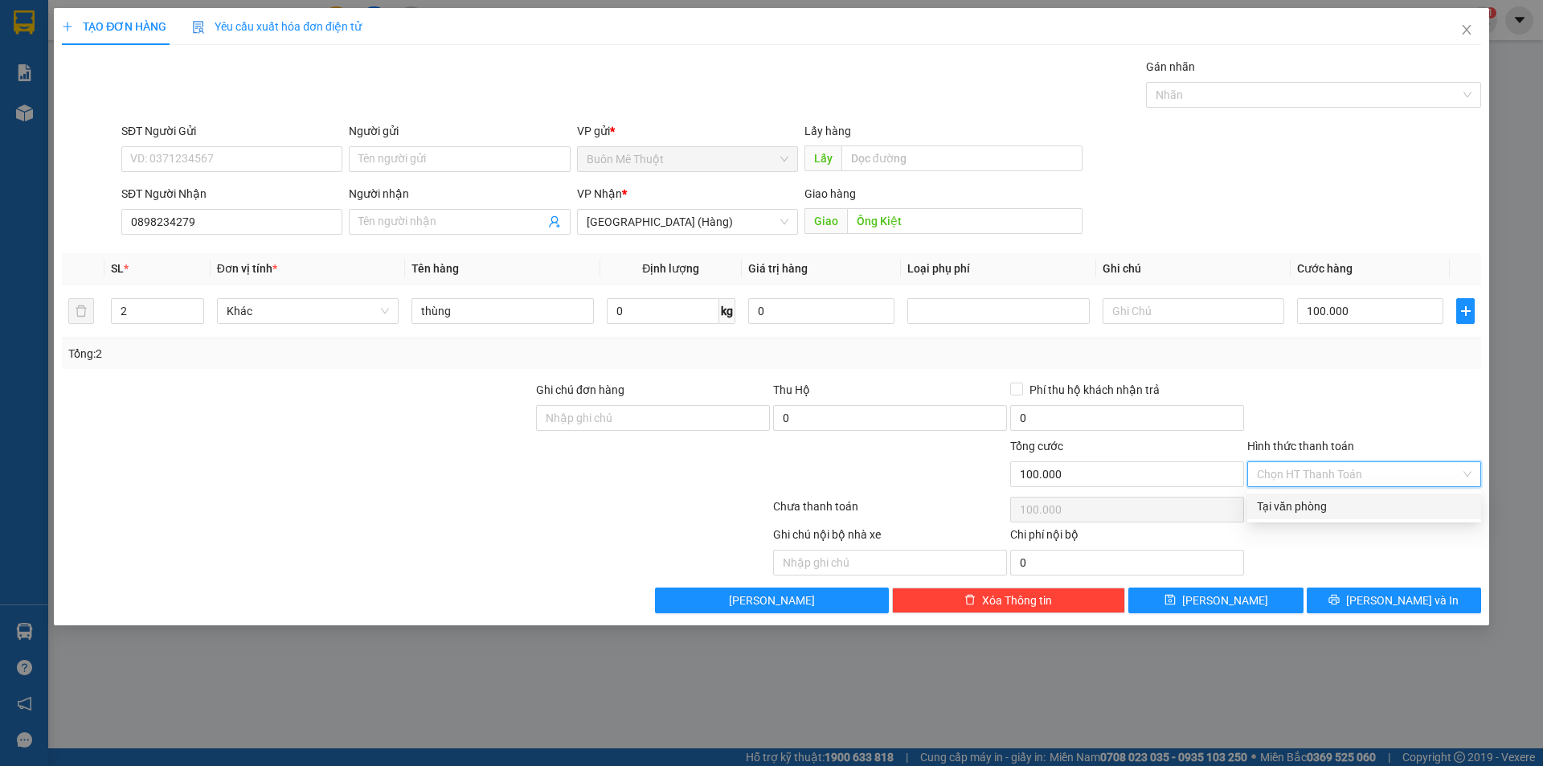
click at [1302, 469] on input "Hình thức thanh toán" at bounding box center [1358, 474] width 203 height 24
click at [1292, 497] on div "Tại văn phòng" at bounding box center [1364, 506] width 234 height 26
type input "0"
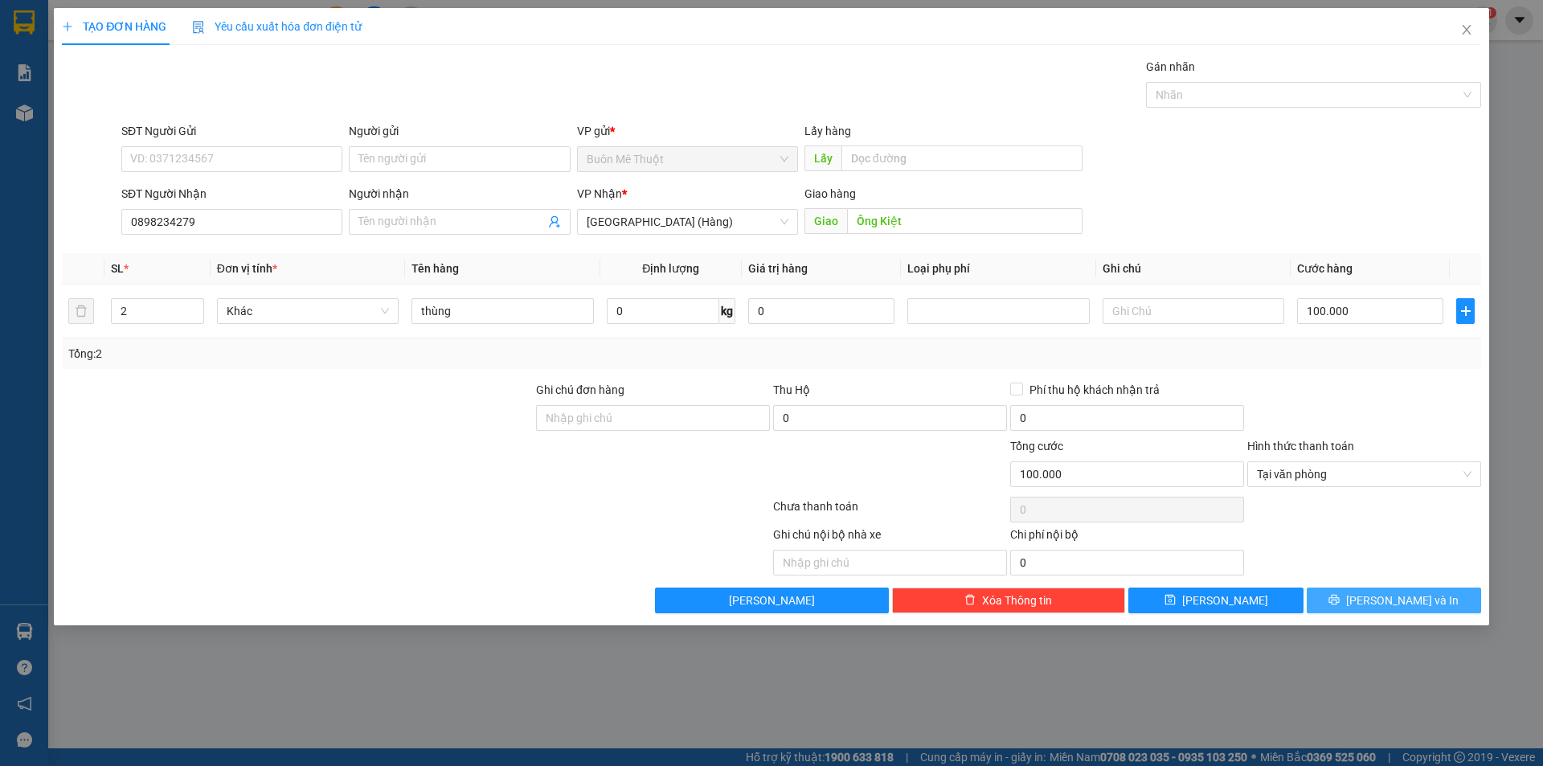
drag, startPoint x: 1353, startPoint y: 582, endPoint x: 1360, endPoint y: 611, distance: 29.8
click at [1356, 596] on div "Transit Pickup Surcharge Ids Transit Deliver Surcharge Ids Transit Deliver Surc…" at bounding box center [771, 335] width 1419 height 555
click at [1360, 611] on button "Lưu và In" at bounding box center [1394, 600] width 174 height 26
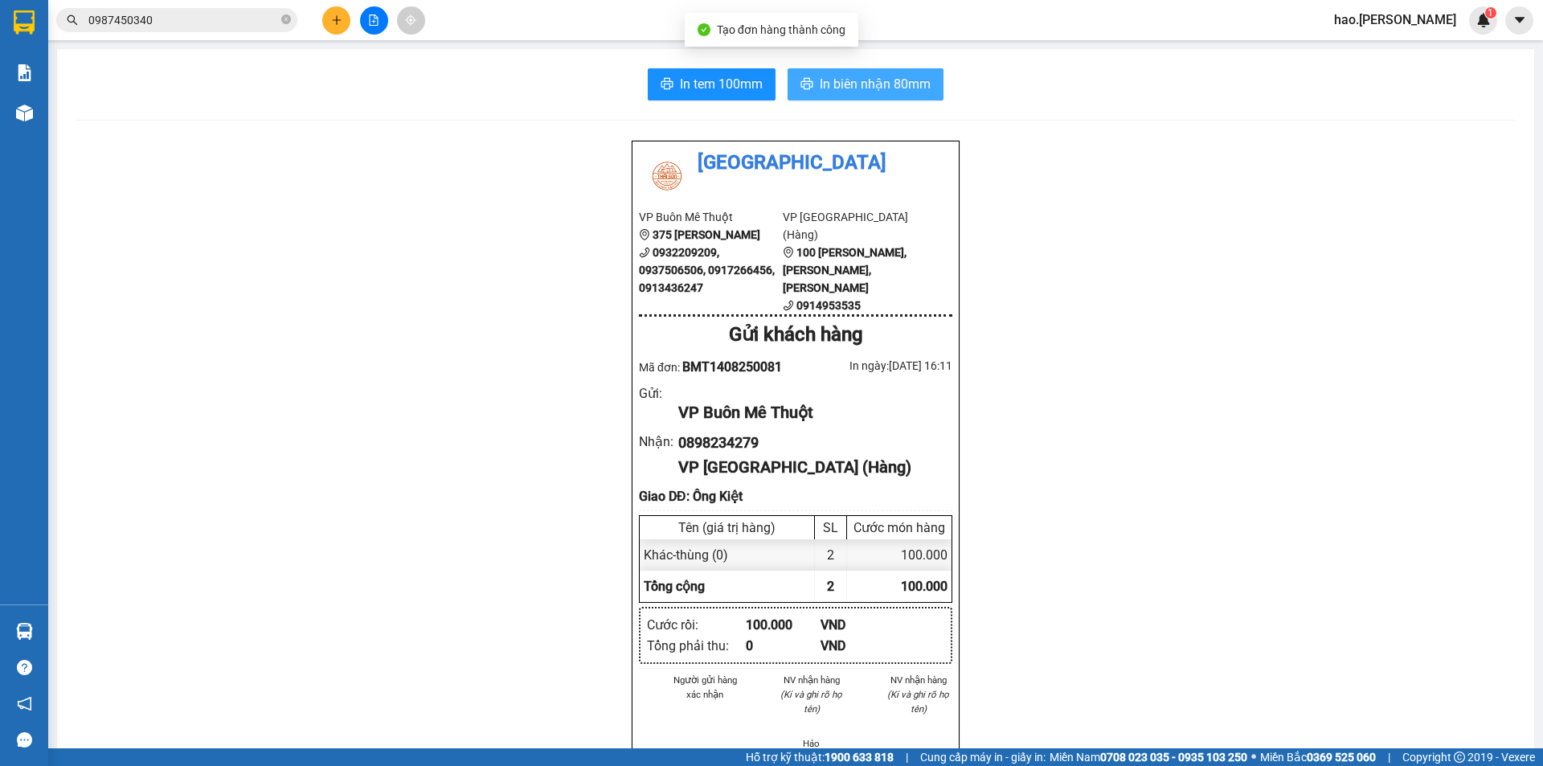
click at [852, 86] on span "In biên nhận 80mm" at bounding box center [875, 84] width 111 height 20
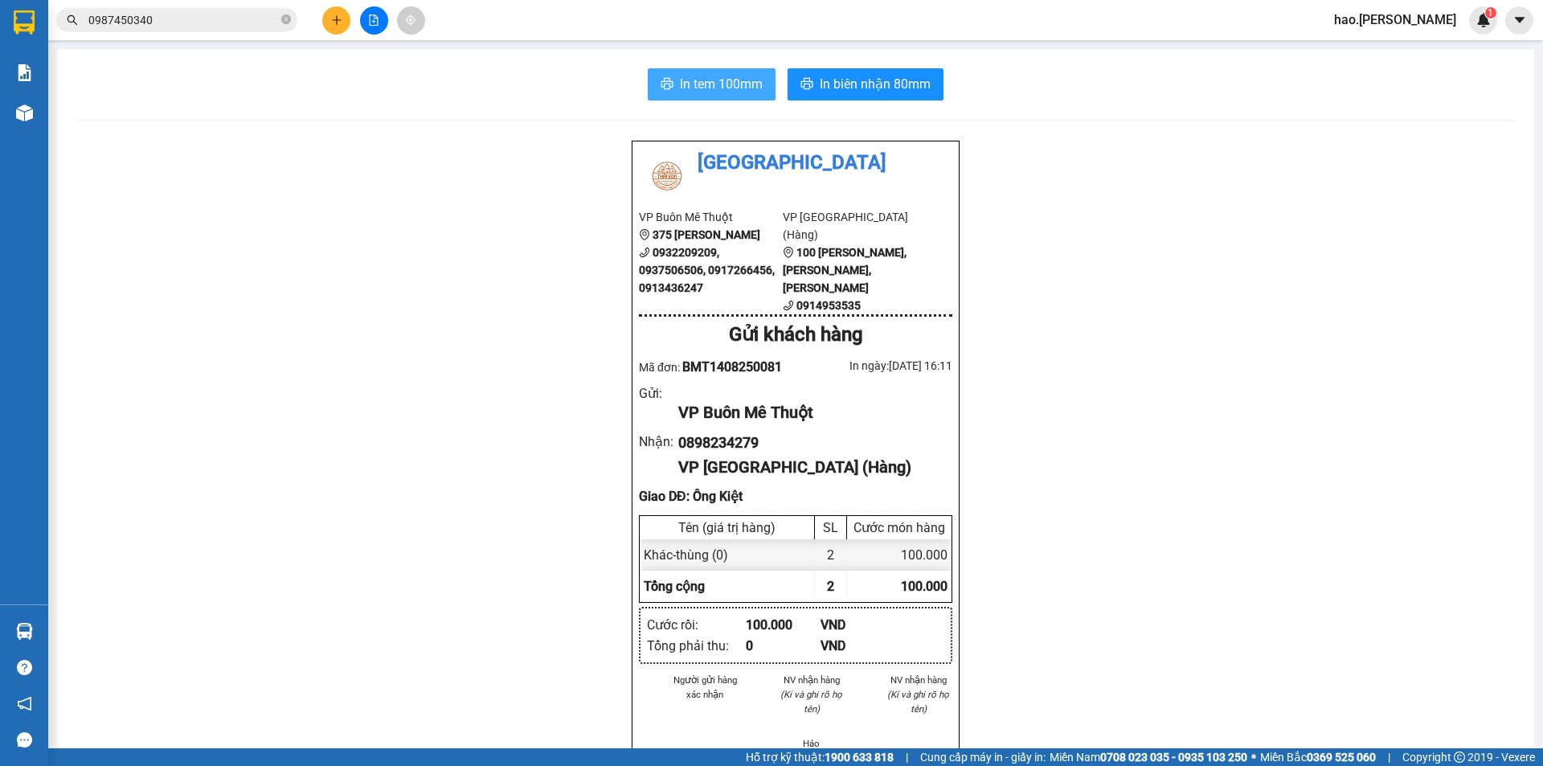
click at [682, 71] on button "In tem 100mm" at bounding box center [712, 84] width 128 height 32
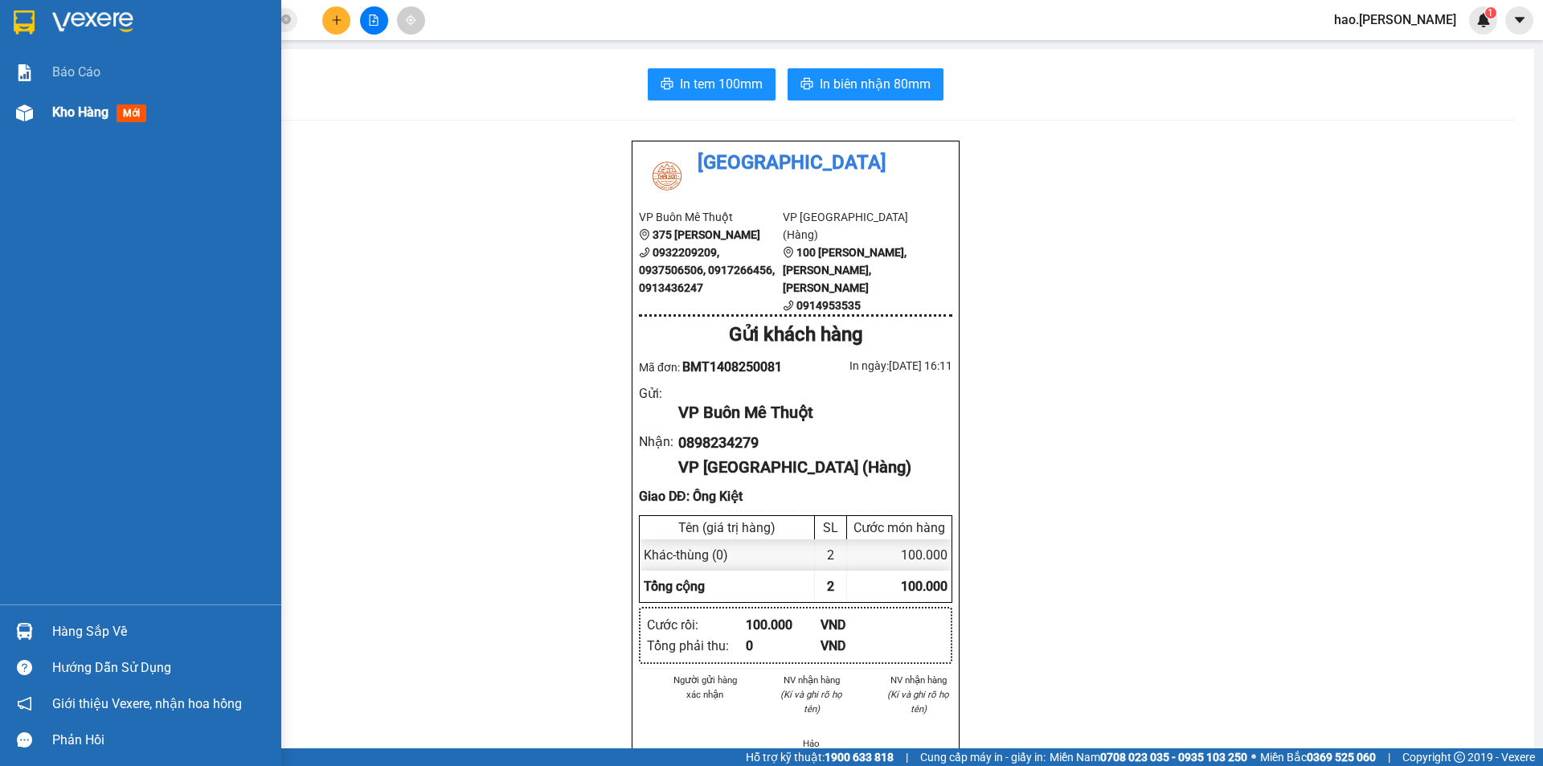
click at [17, 113] on img at bounding box center [24, 112] width 17 height 17
click at [35, 117] on div at bounding box center [24, 113] width 28 height 28
click at [117, 116] on div "Kho hàng mới" at bounding box center [102, 112] width 100 height 20
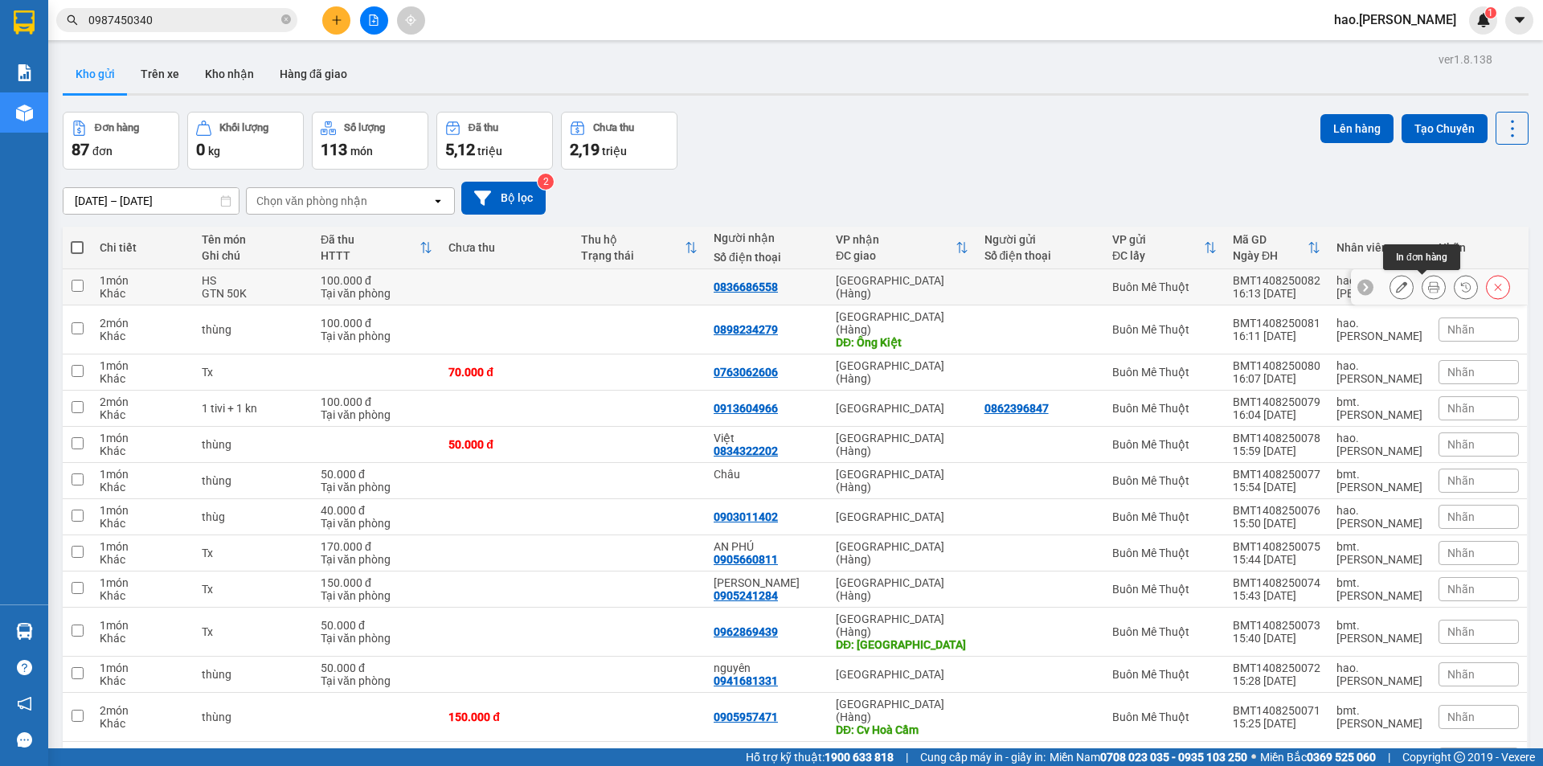
click at [1428, 292] on icon at bounding box center [1433, 286] width 11 height 11
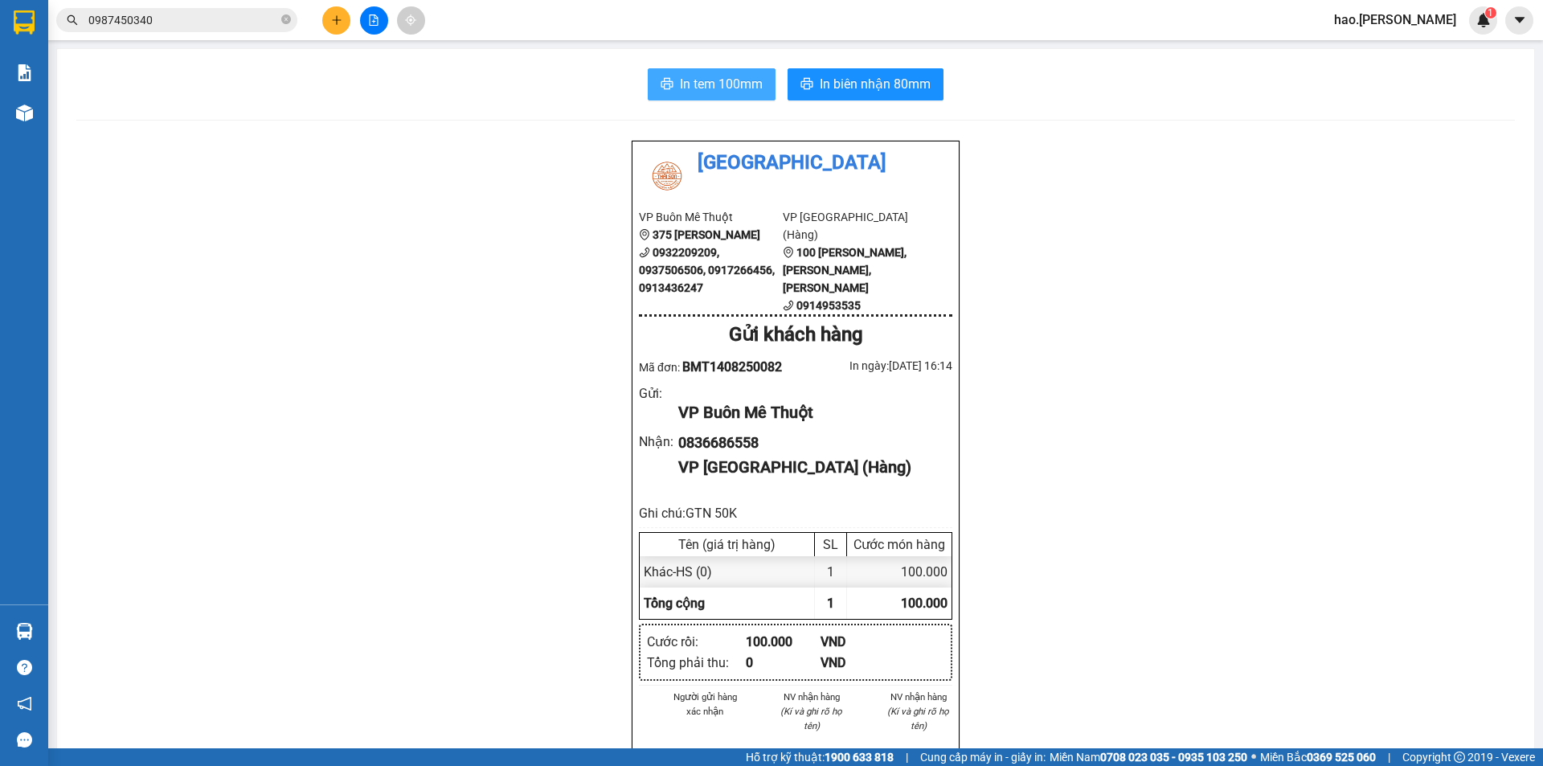
click at [668, 88] on button "In tem 100mm" at bounding box center [712, 84] width 128 height 32
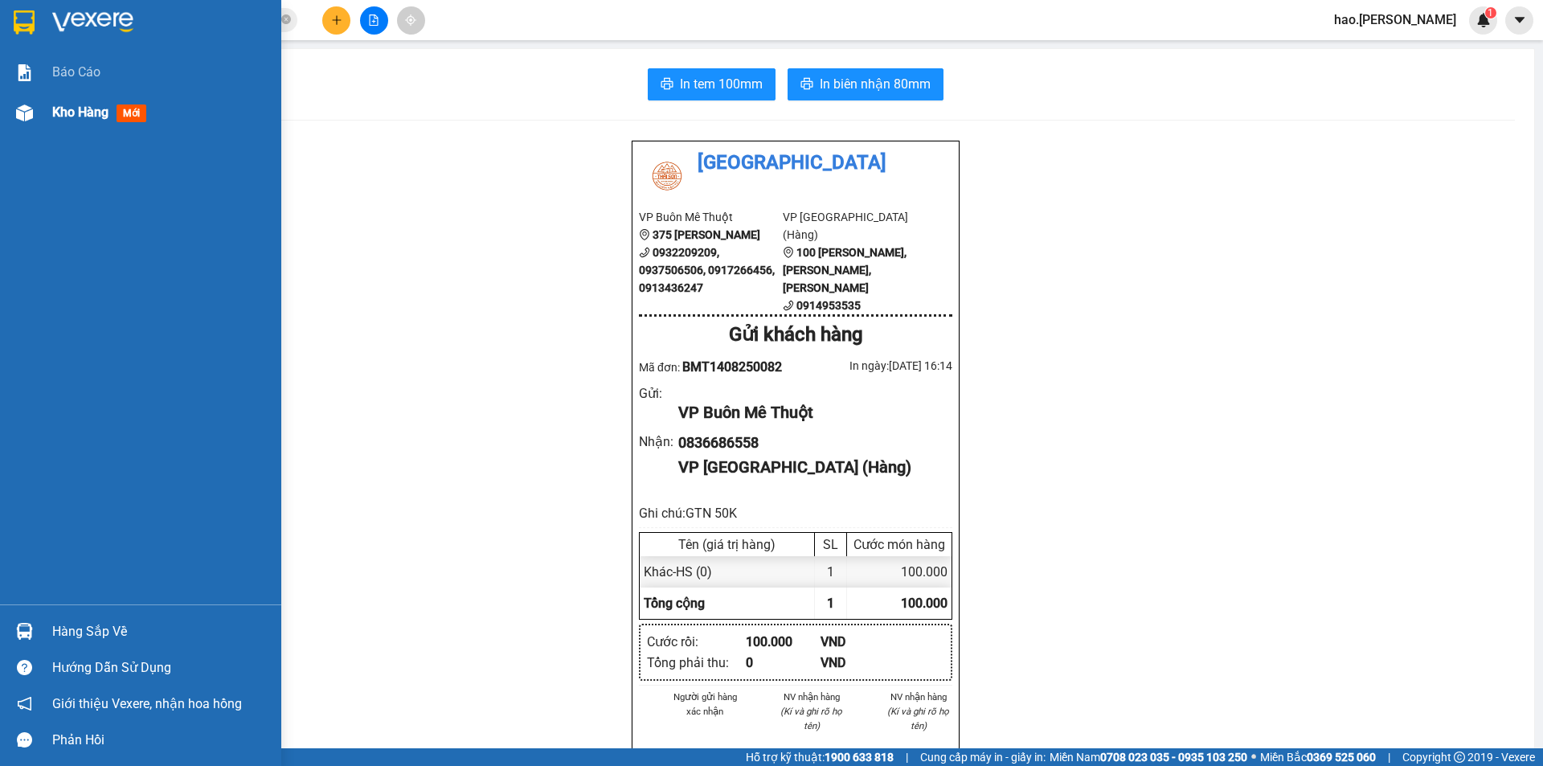
click at [59, 112] on span "Kho hàng" at bounding box center [80, 111] width 56 height 15
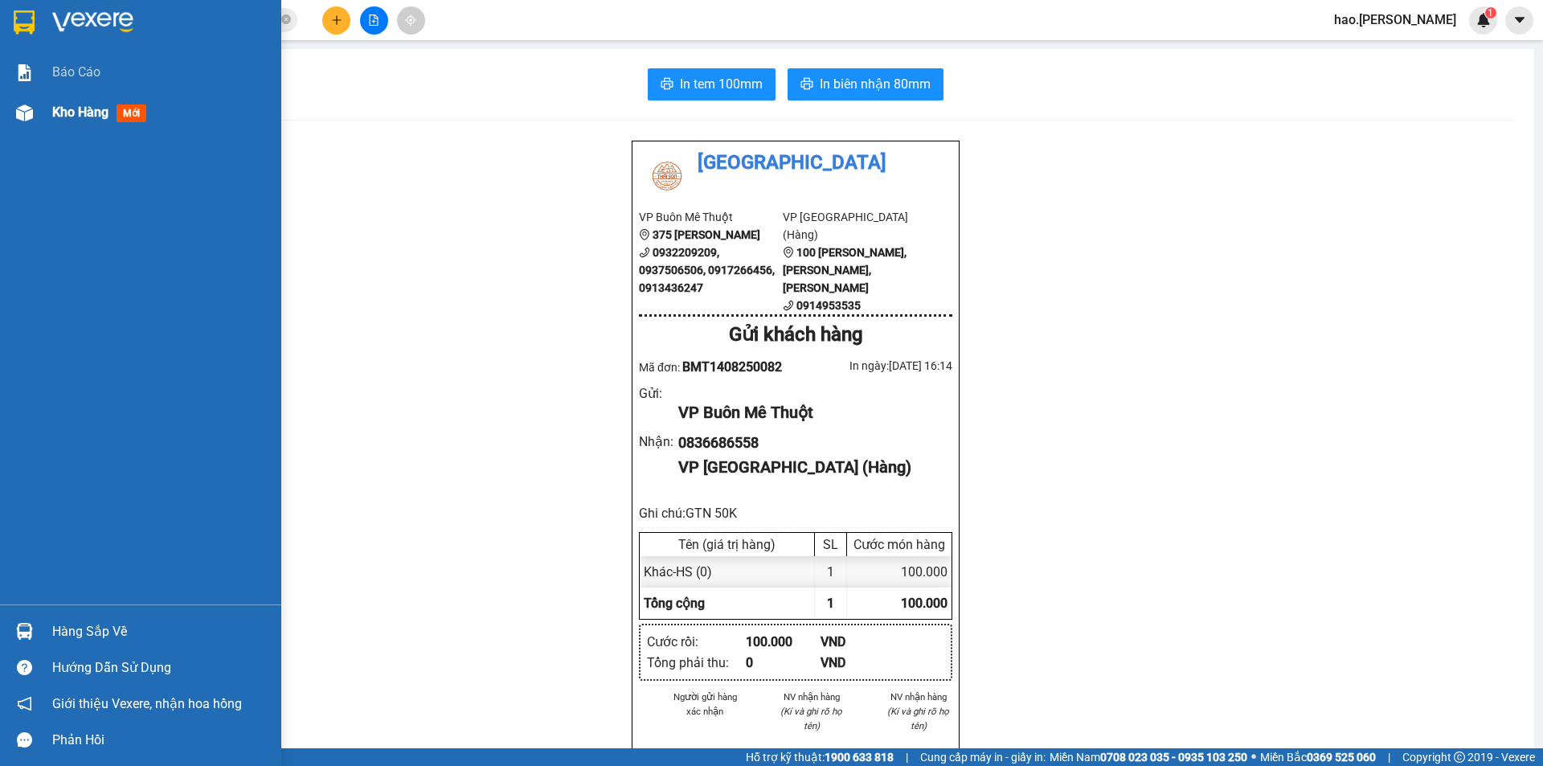
click at [59, 112] on span "Kho hàng" at bounding box center [80, 111] width 56 height 15
click at [60, 112] on span "Kho hàng" at bounding box center [80, 111] width 56 height 15
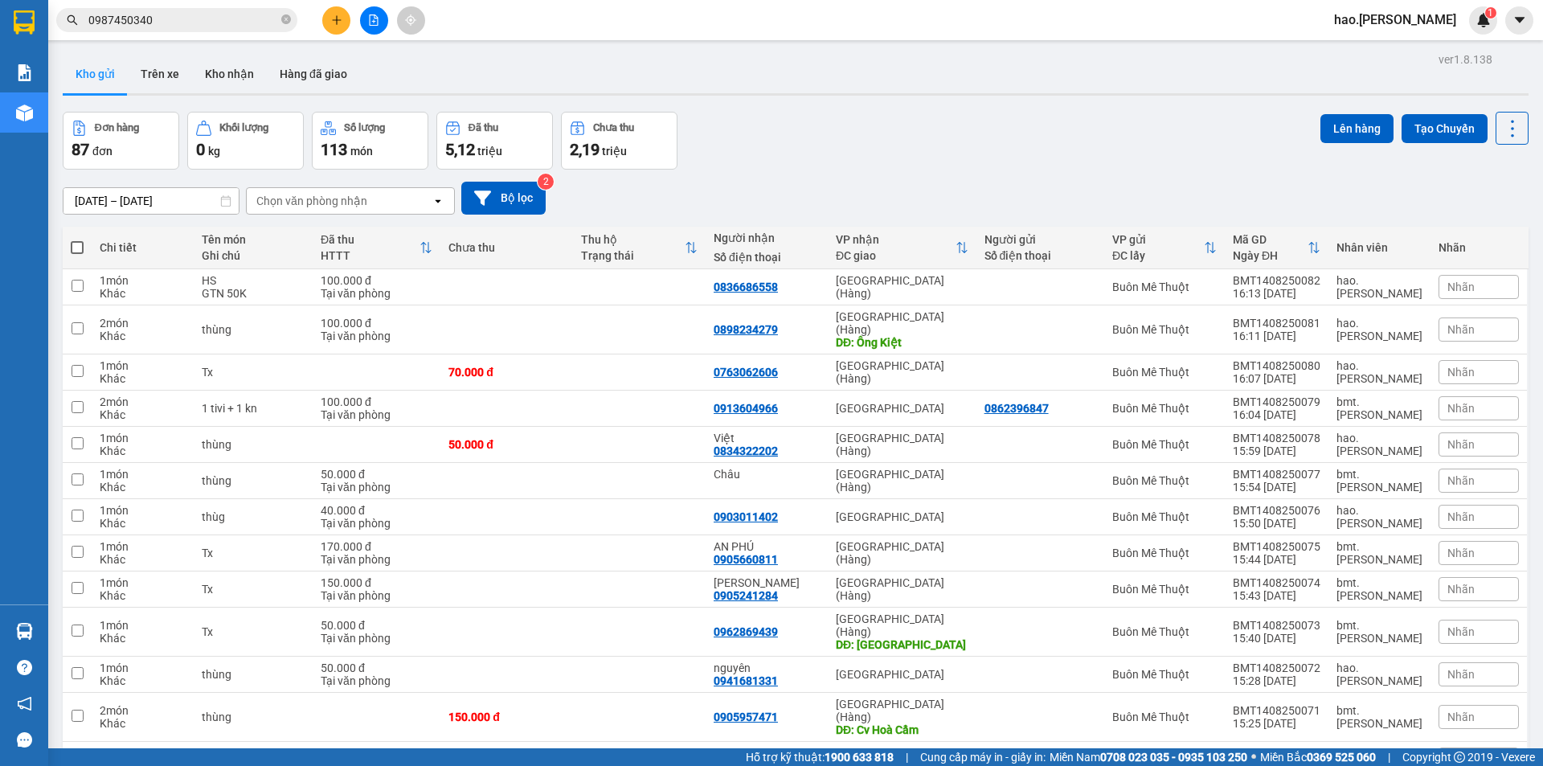
click at [305, 207] on div "Chọn văn phòng nhận" at bounding box center [311, 201] width 111 height 16
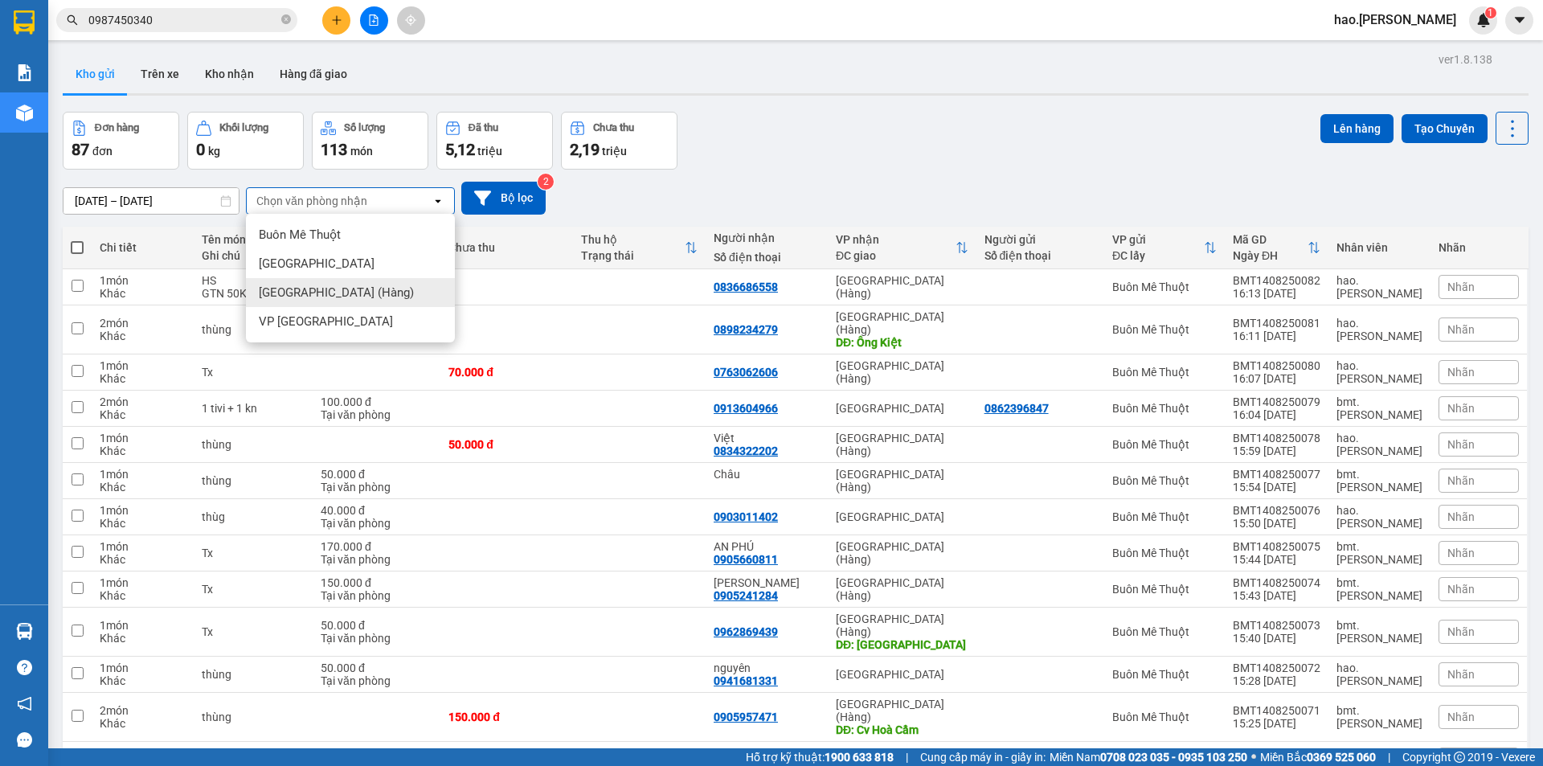
click at [284, 284] on span "[GEOGRAPHIC_DATA] (Hàng)" at bounding box center [336, 292] width 155 height 16
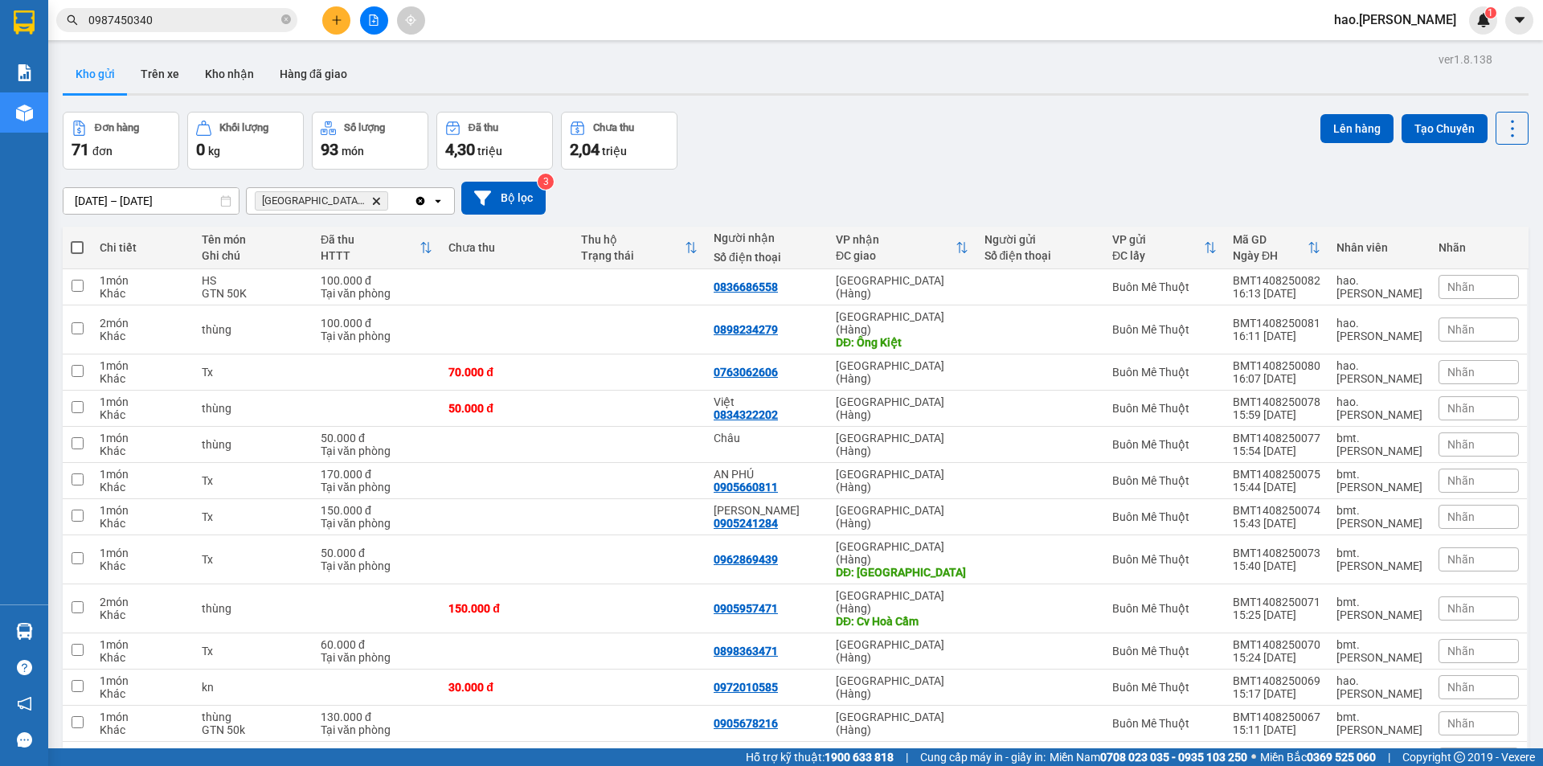
click at [76, 255] on label at bounding box center [77, 247] width 13 height 16
click at [77, 239] on input "checkbox" at bounding box center [77, 239] width 0 height 0
checkbox input "true"
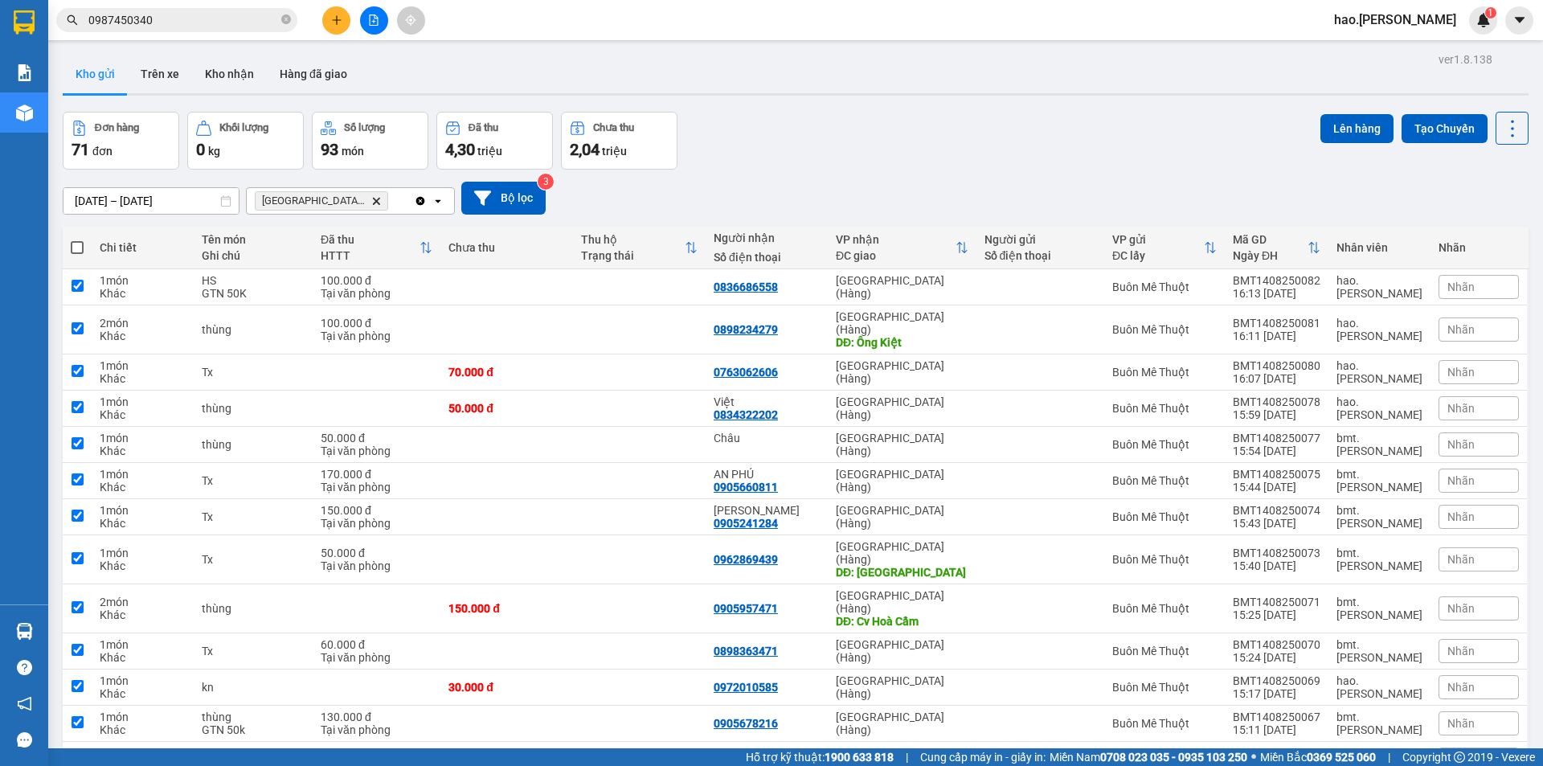
checkbox input "true"
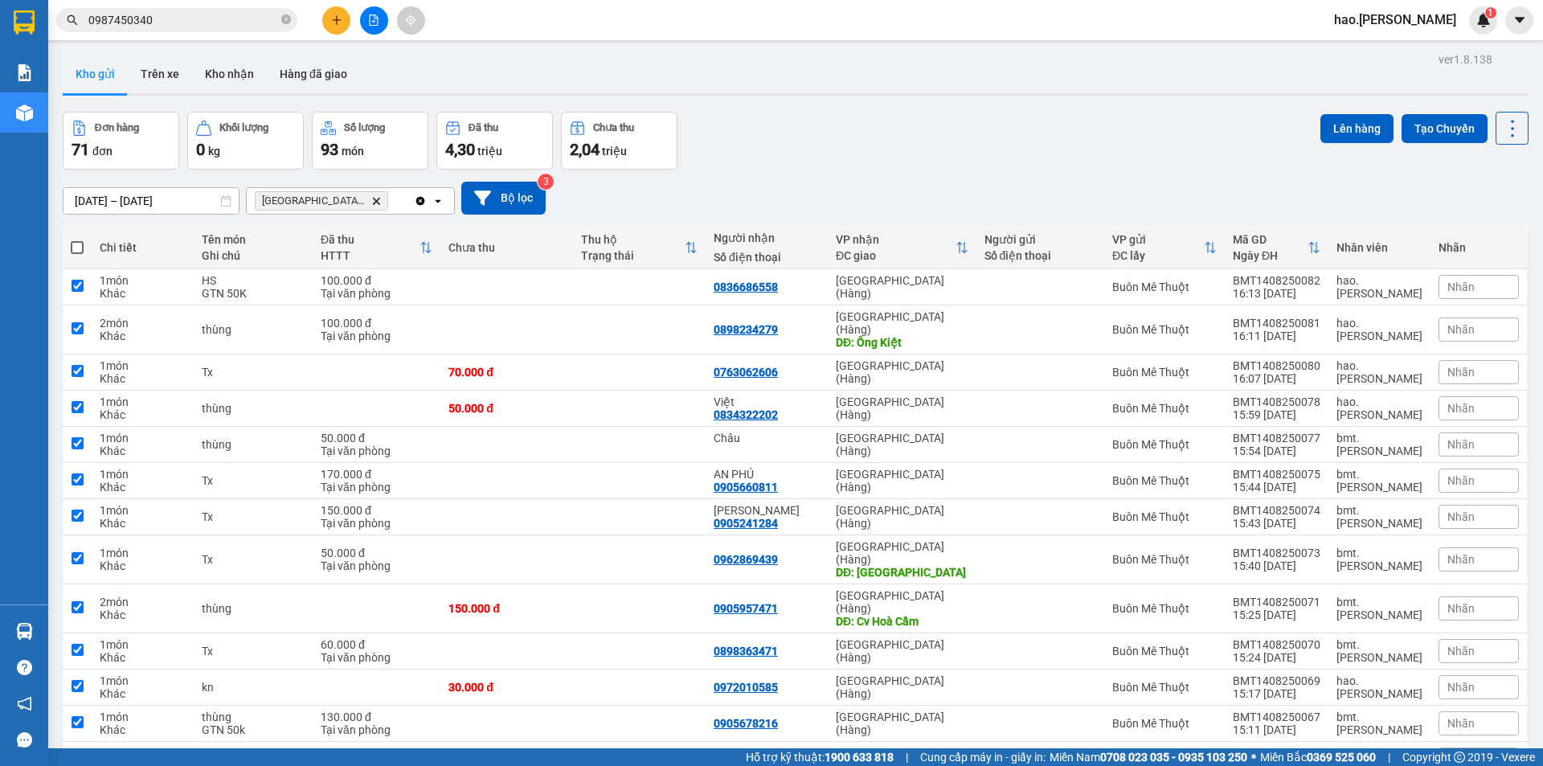
checkbox input "true"
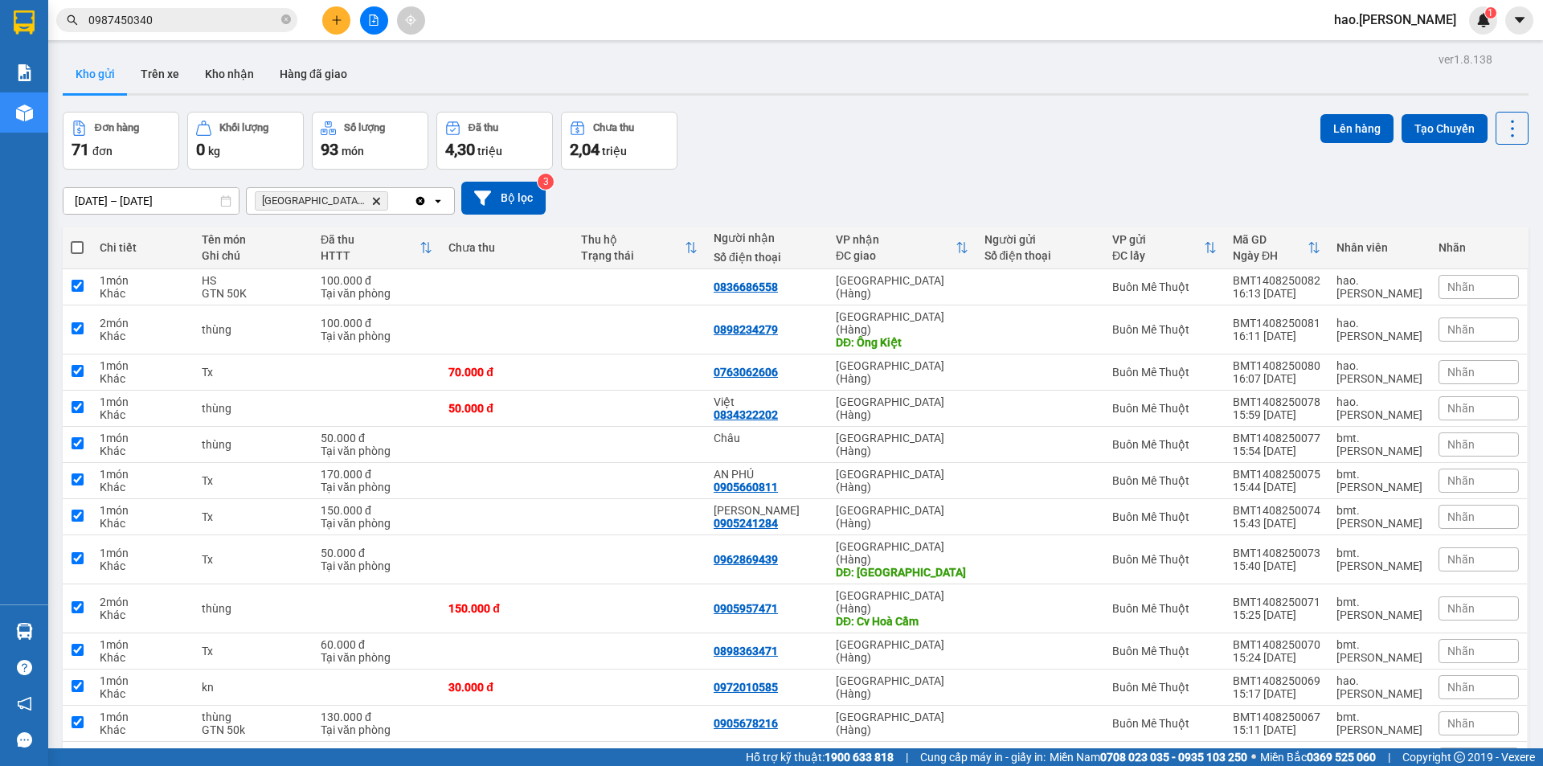
checkbox input "true"
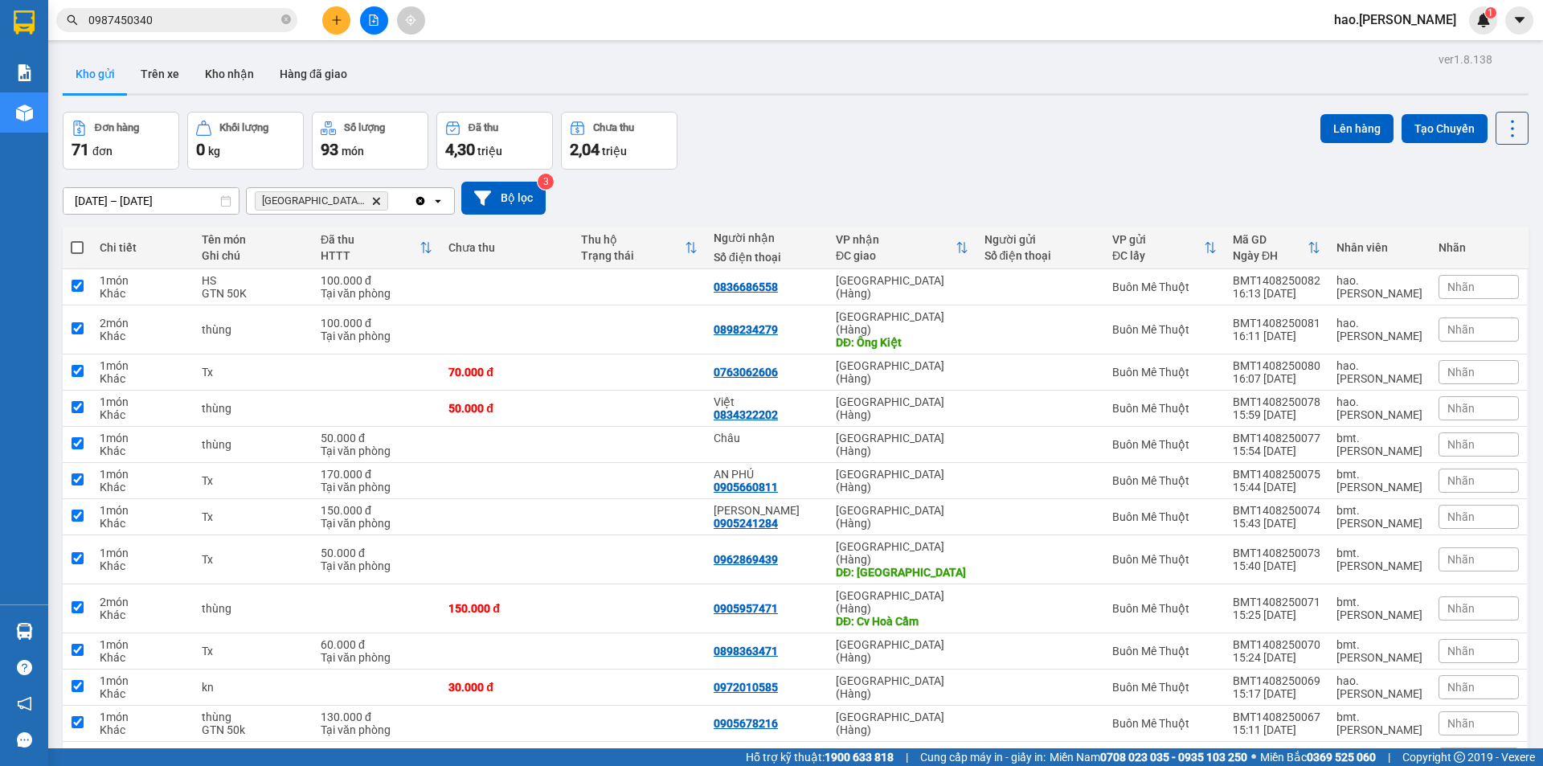
checkbox input "true"
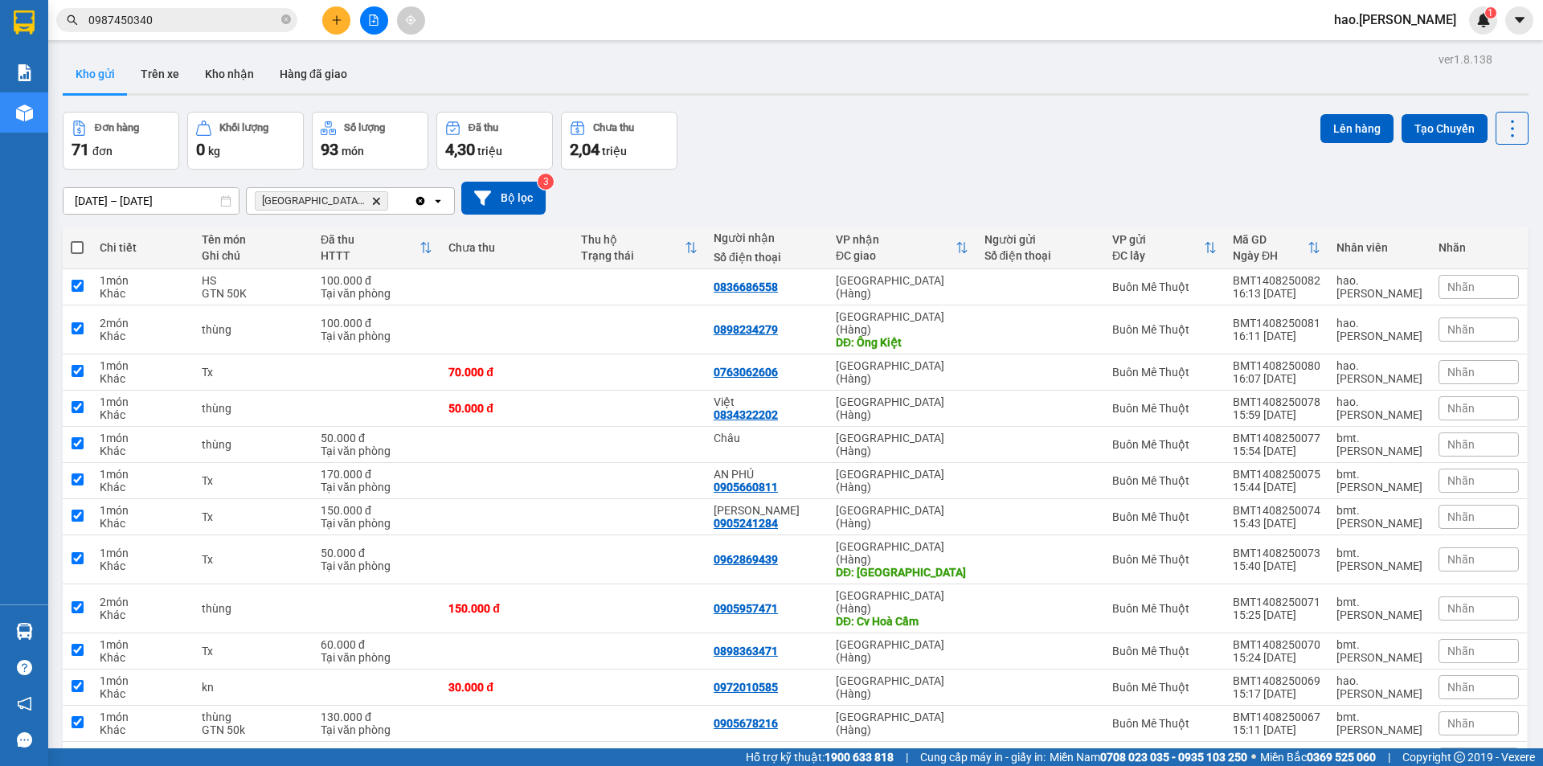
checkbox input "true"
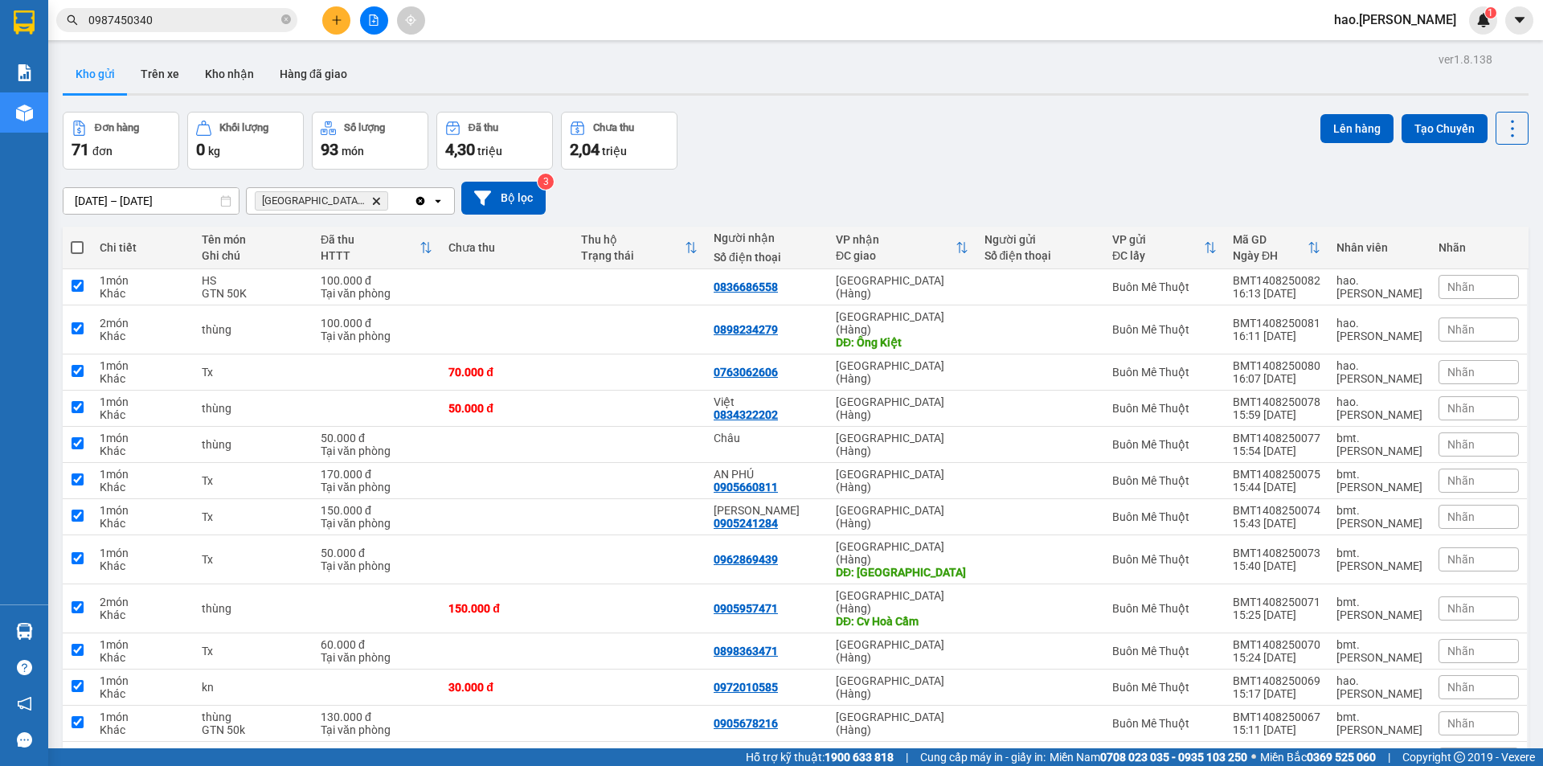
checkbox input "true"
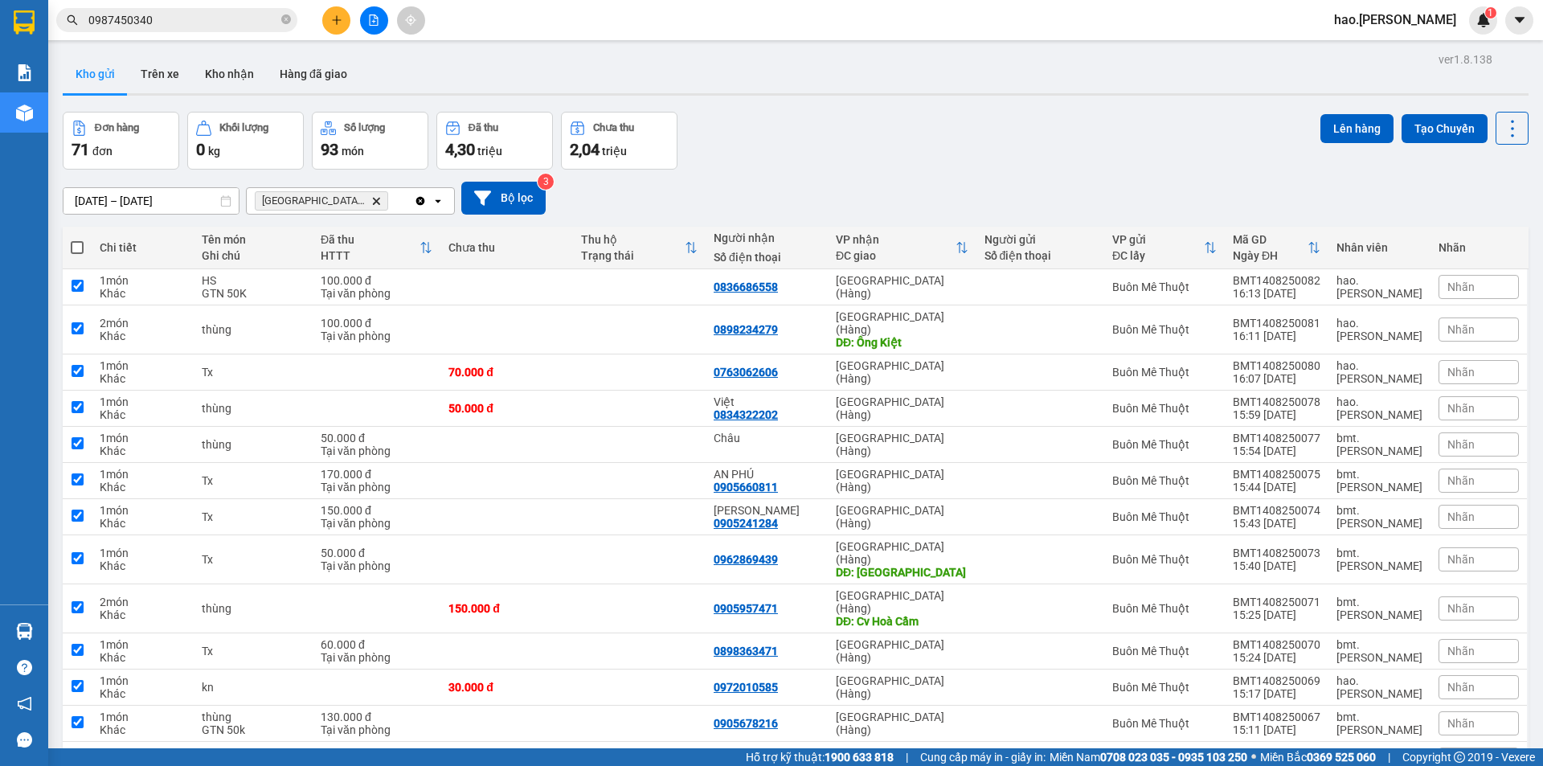
checkbox input "true"
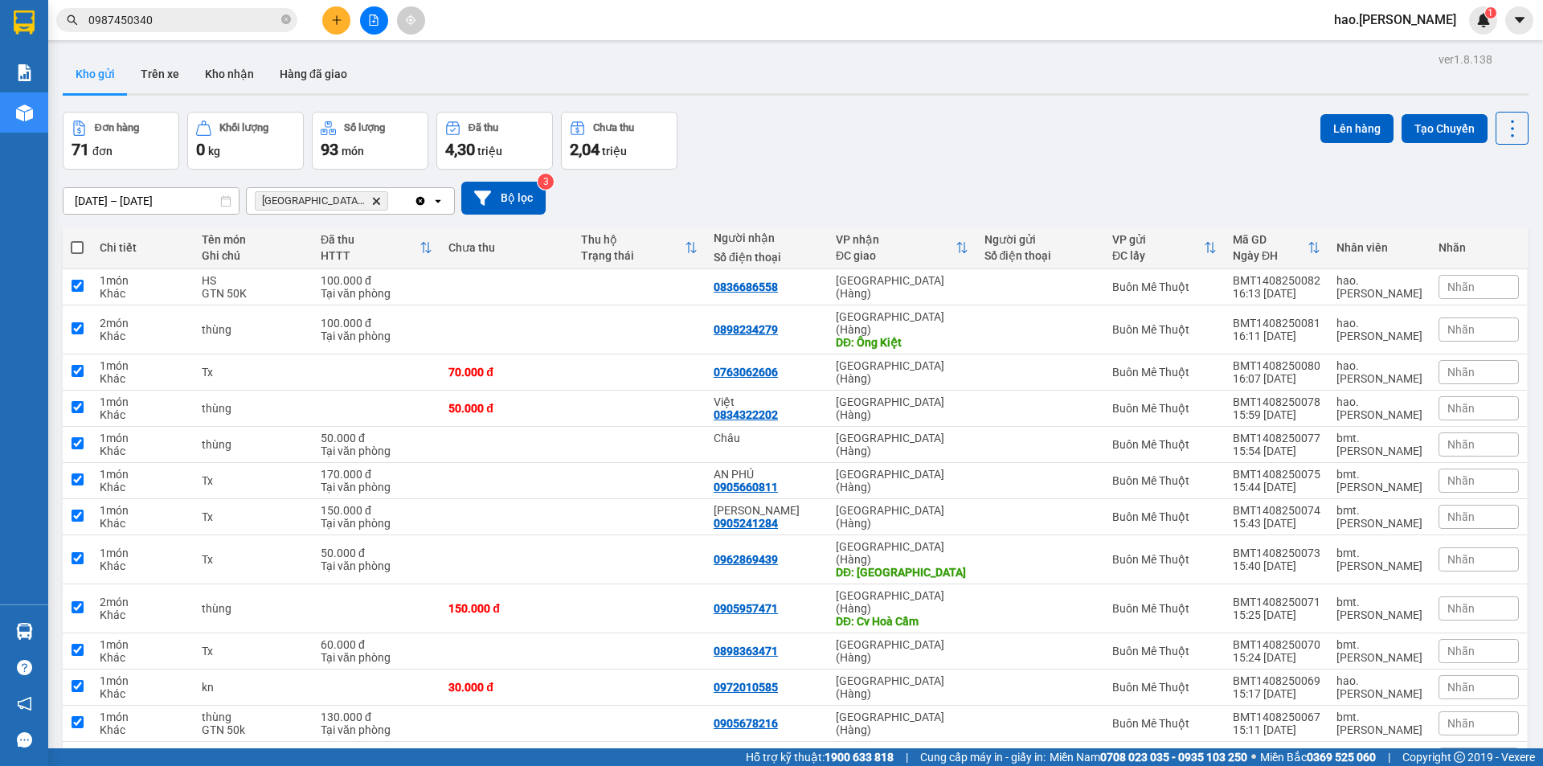
checkbox input "true"
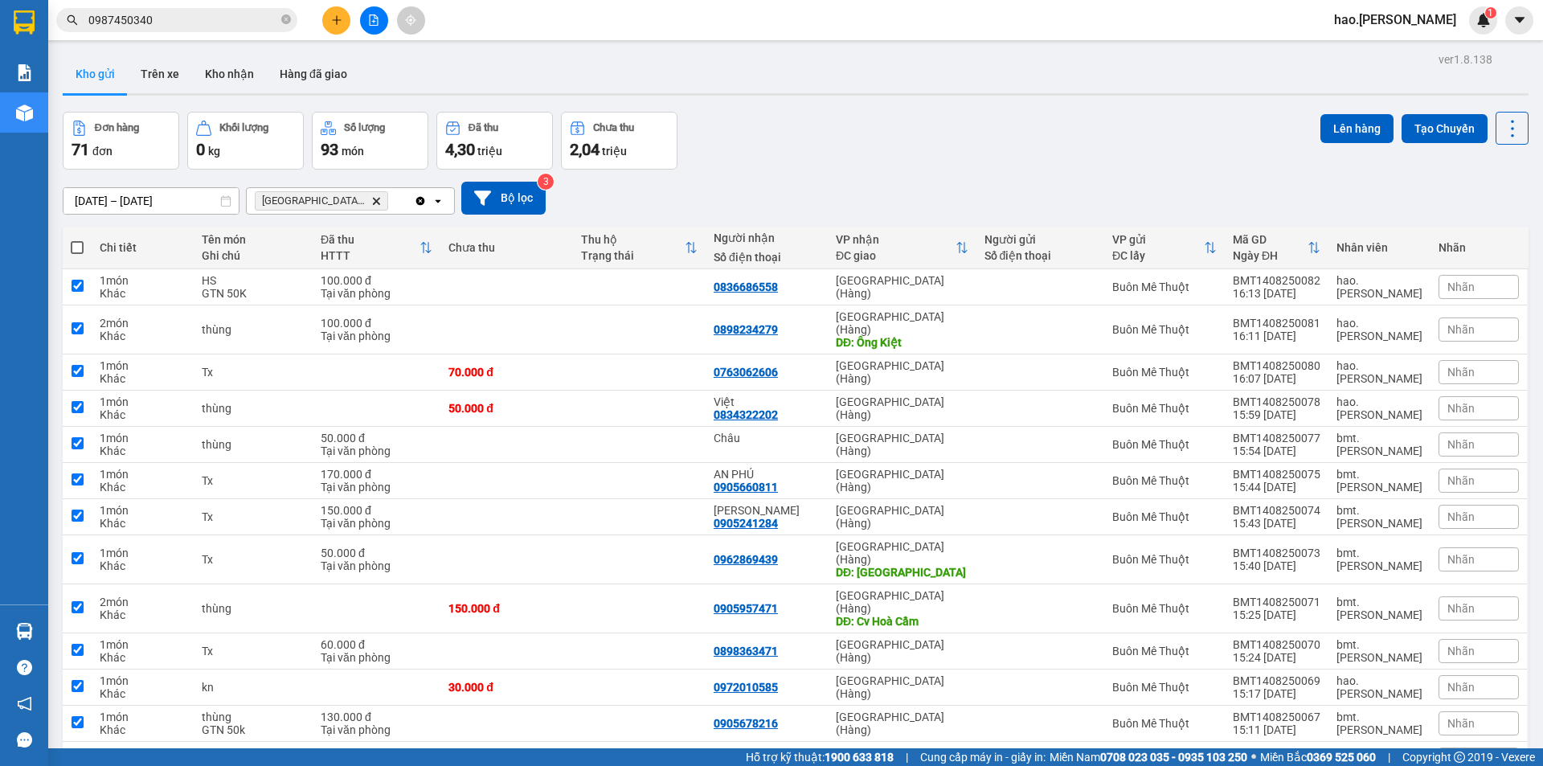
checkbox input "true"
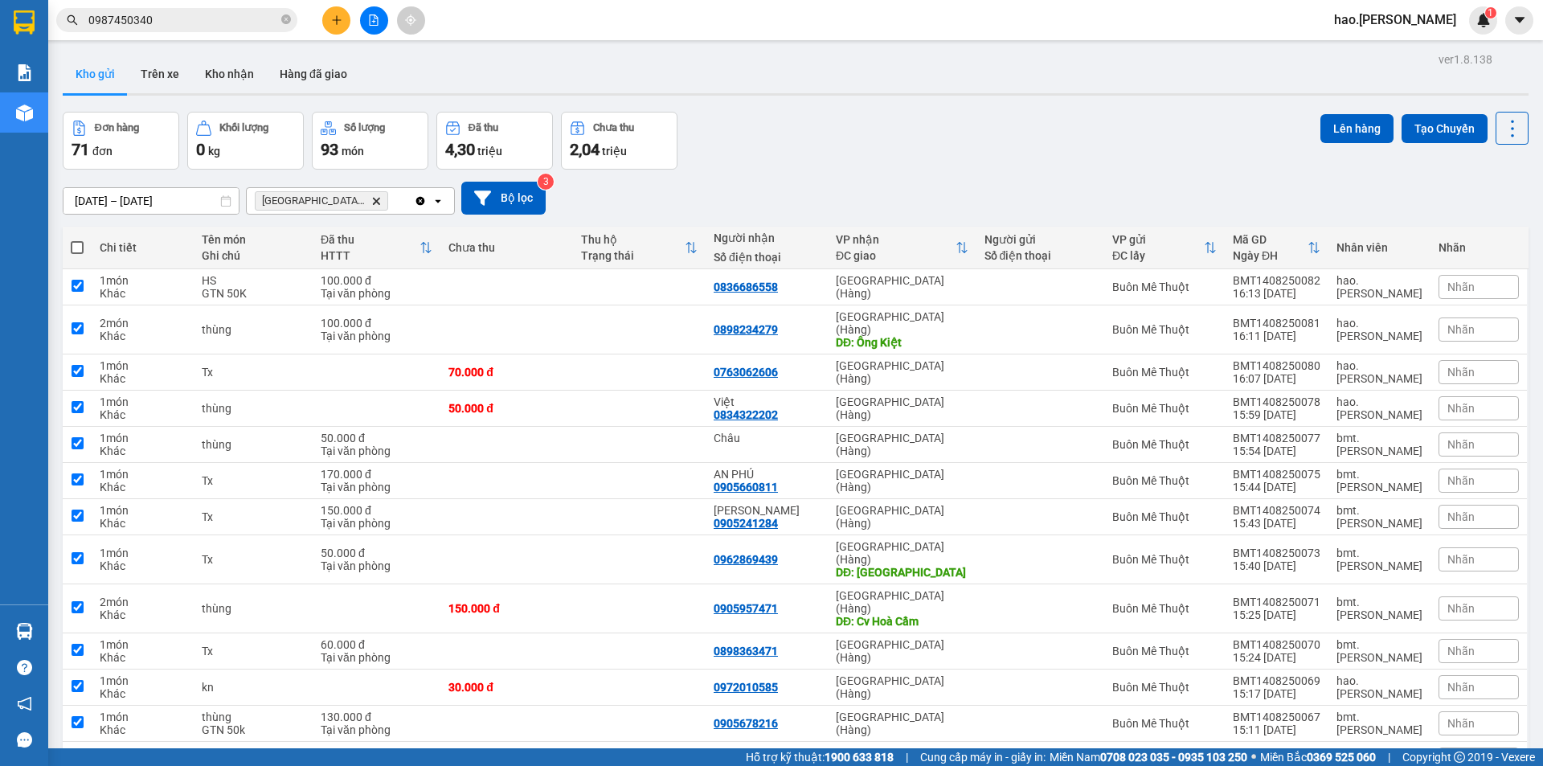
checkbox input "true"
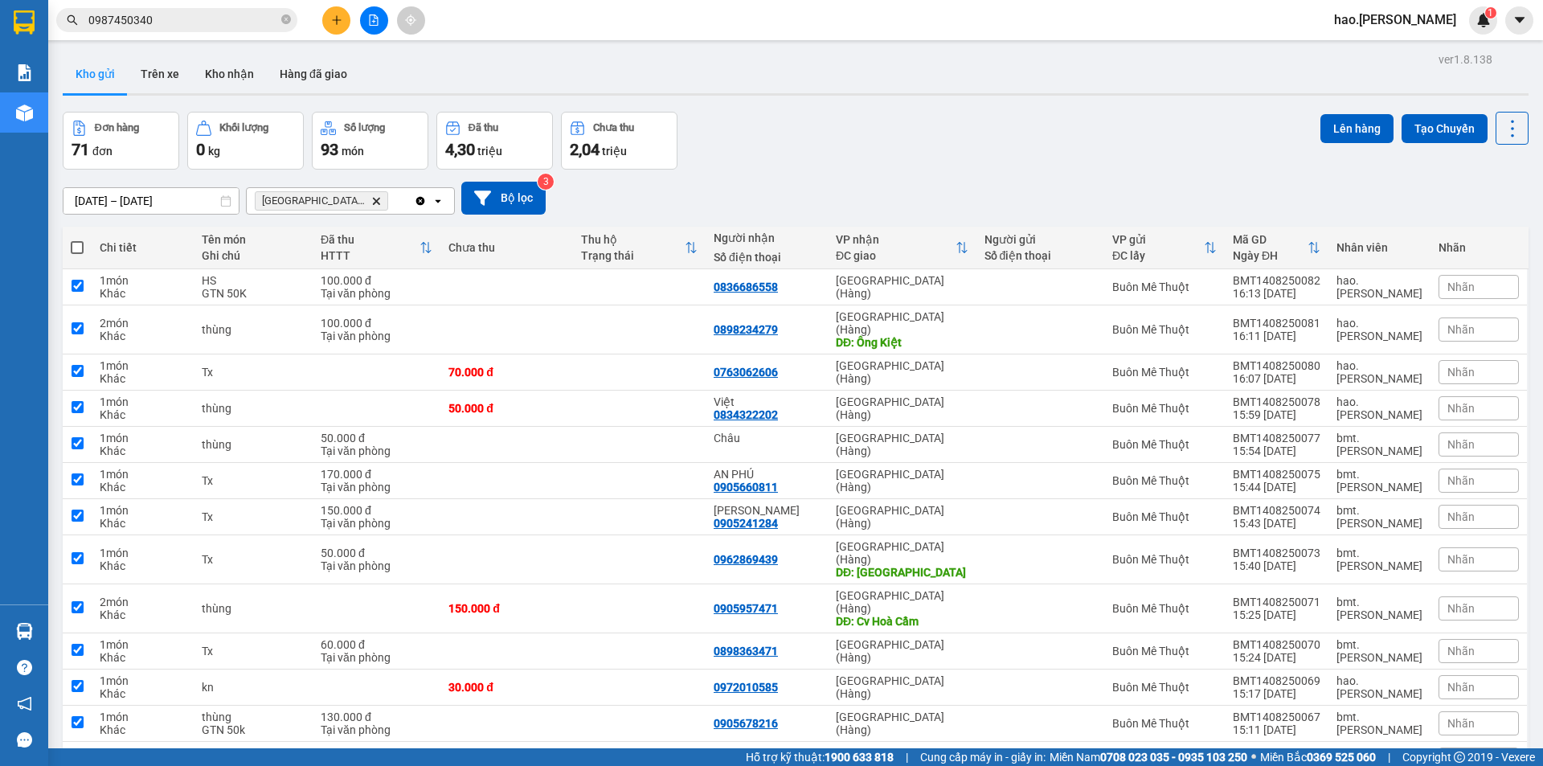
checkbox input "true"
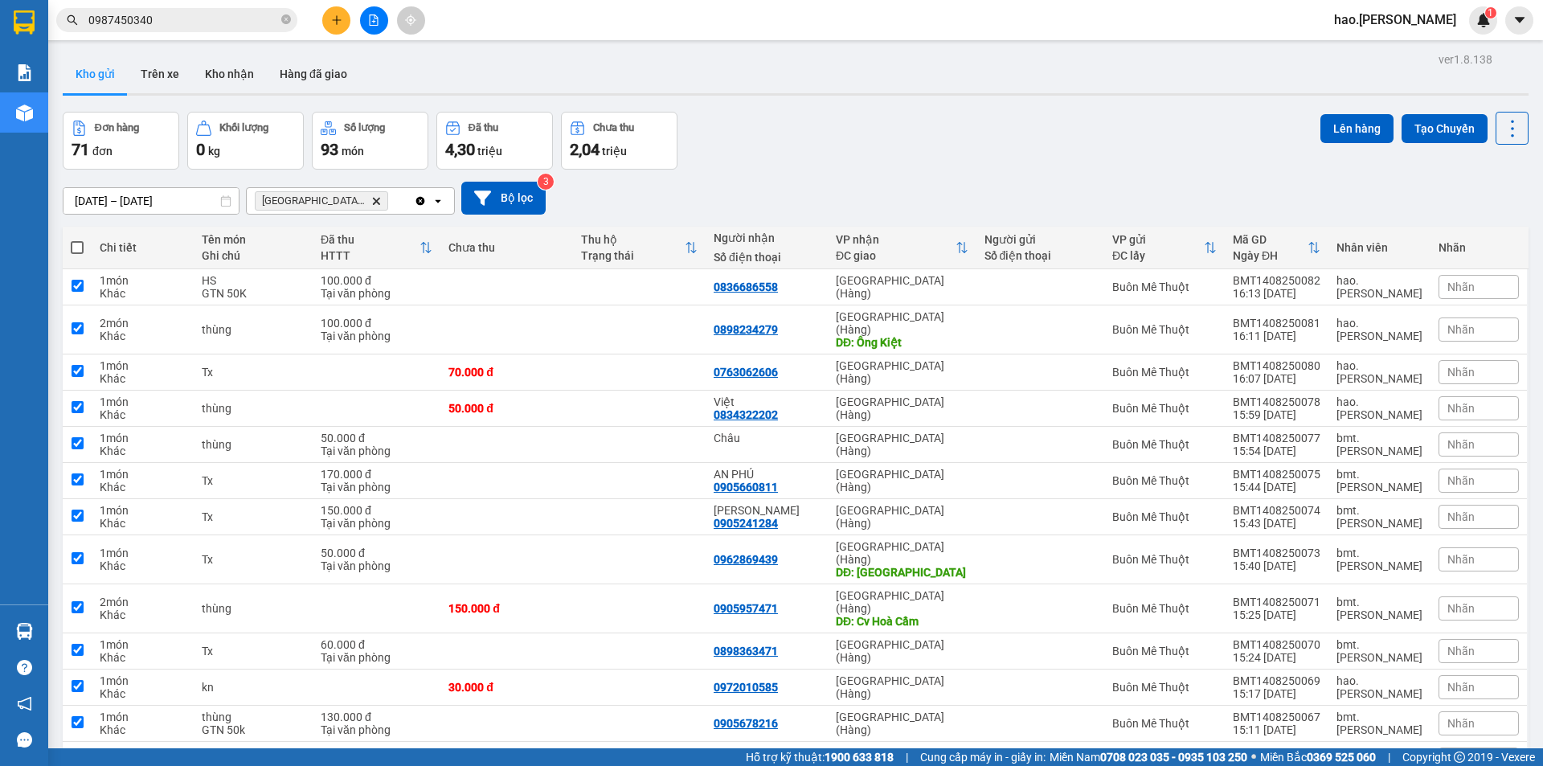
checkbox input "true"
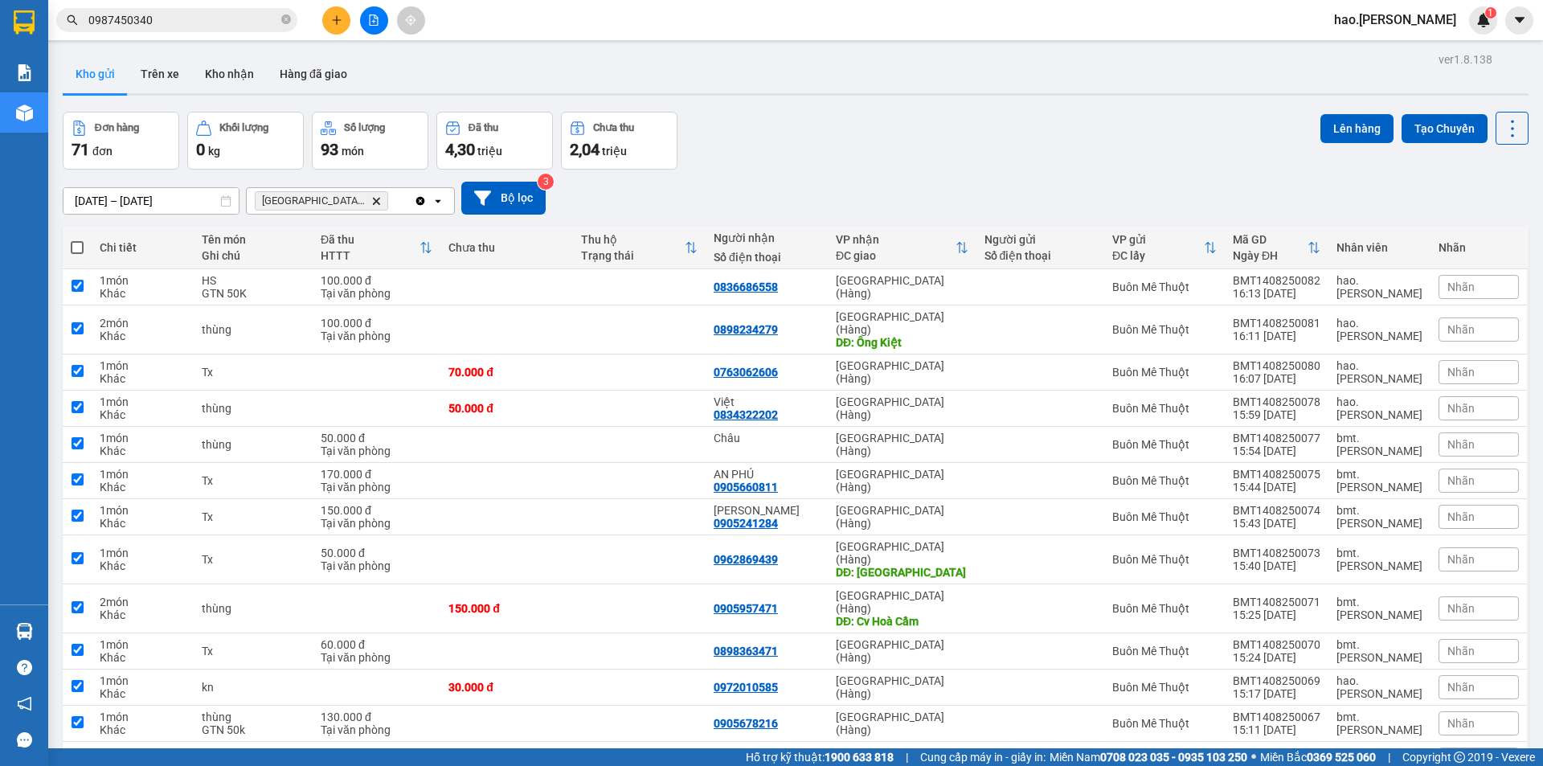
checkbox input "true"
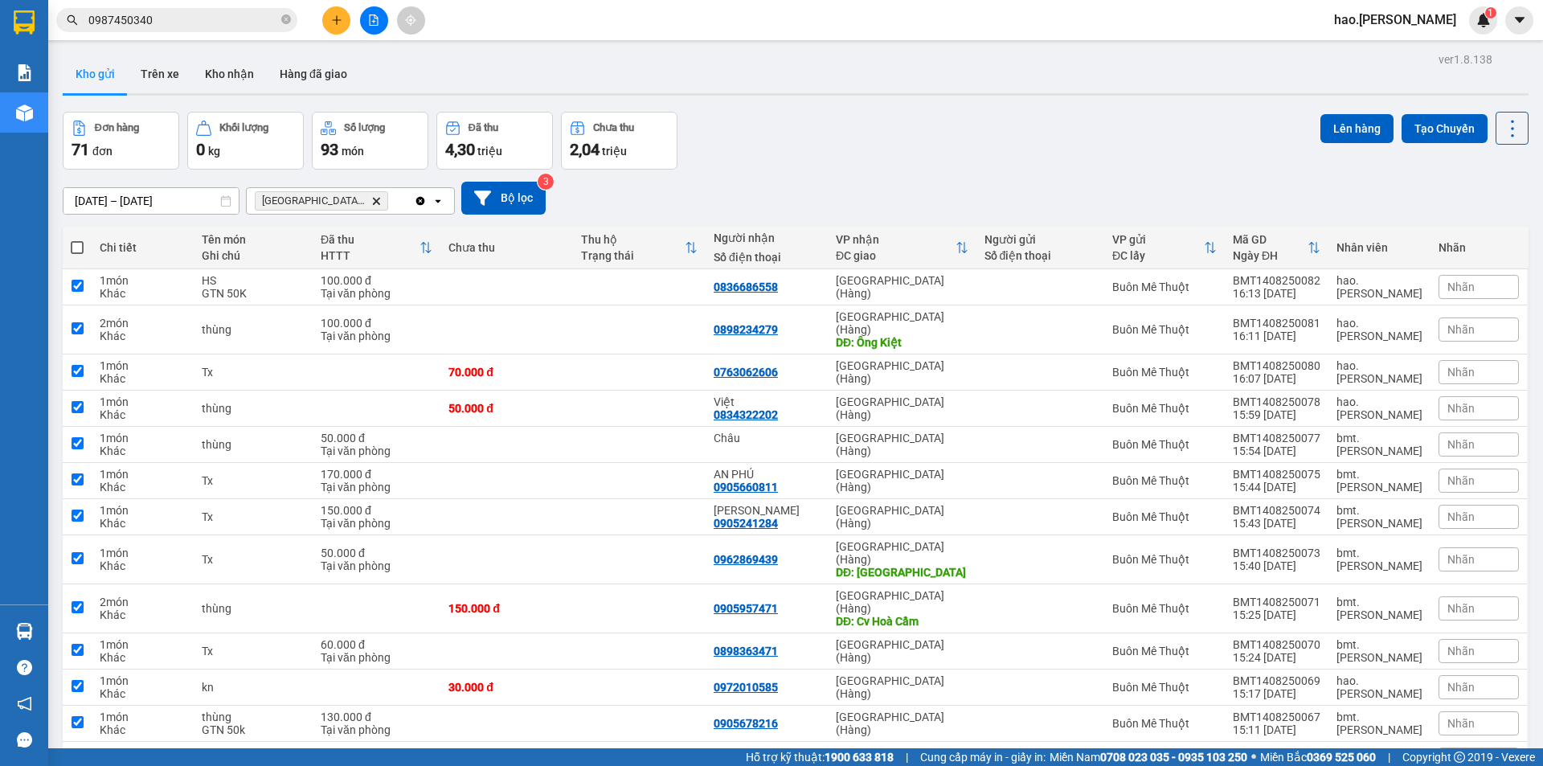
checkbox input "true"
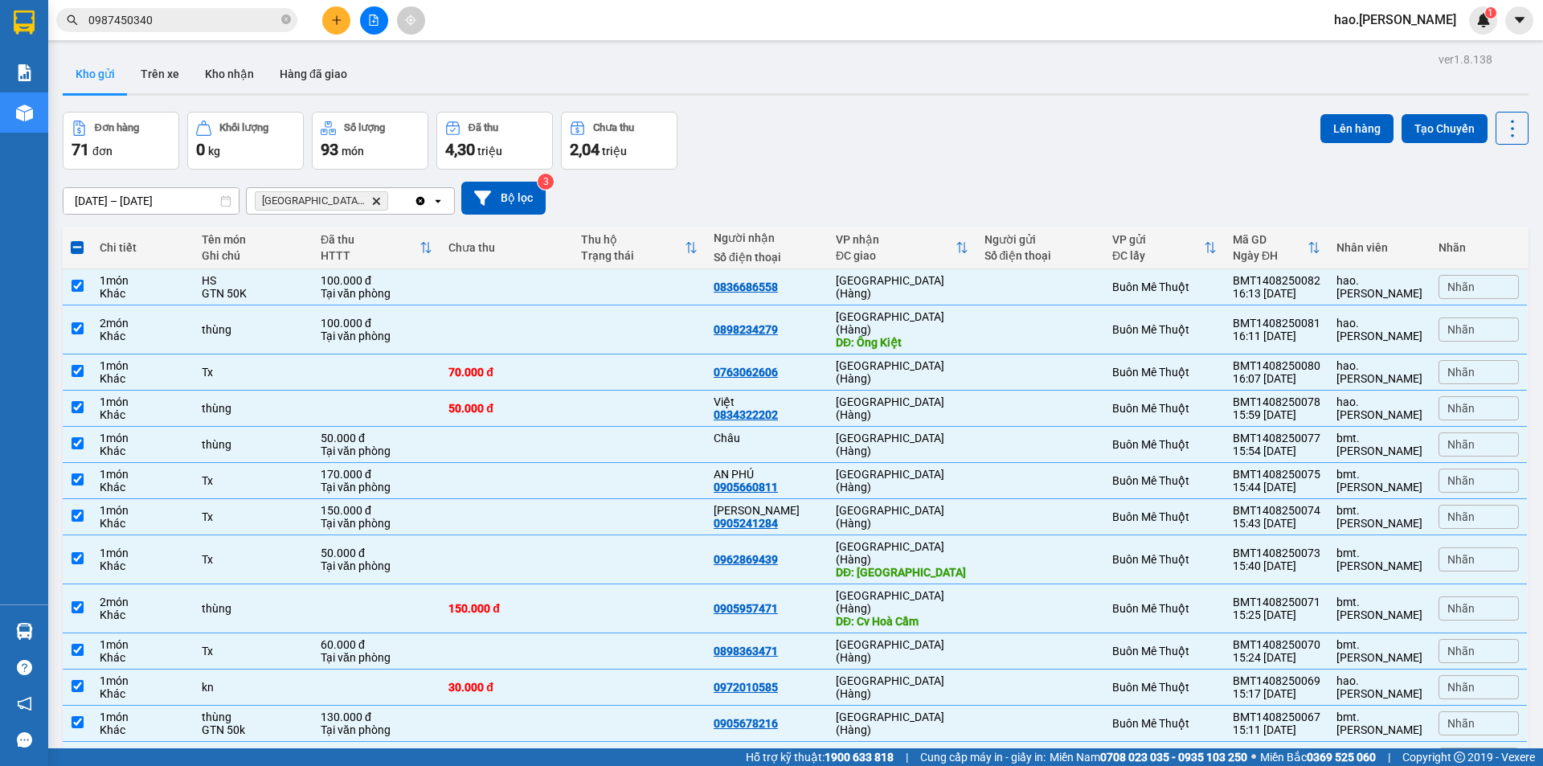
checkbox input "false"
click at [272, 644] on div "Tx" at bounding box center [253, 650] width 103 height 13
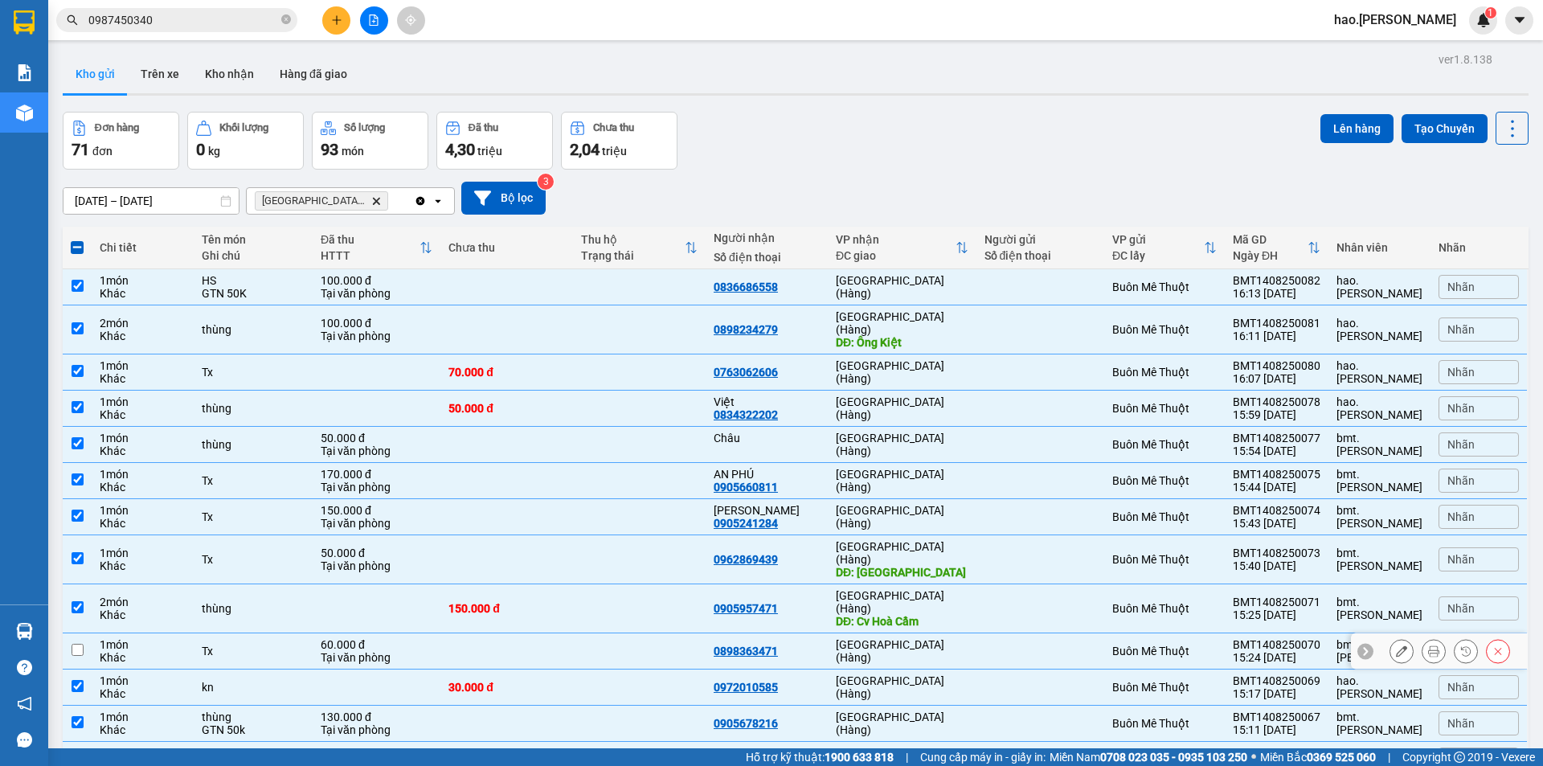
checkbox input "false"
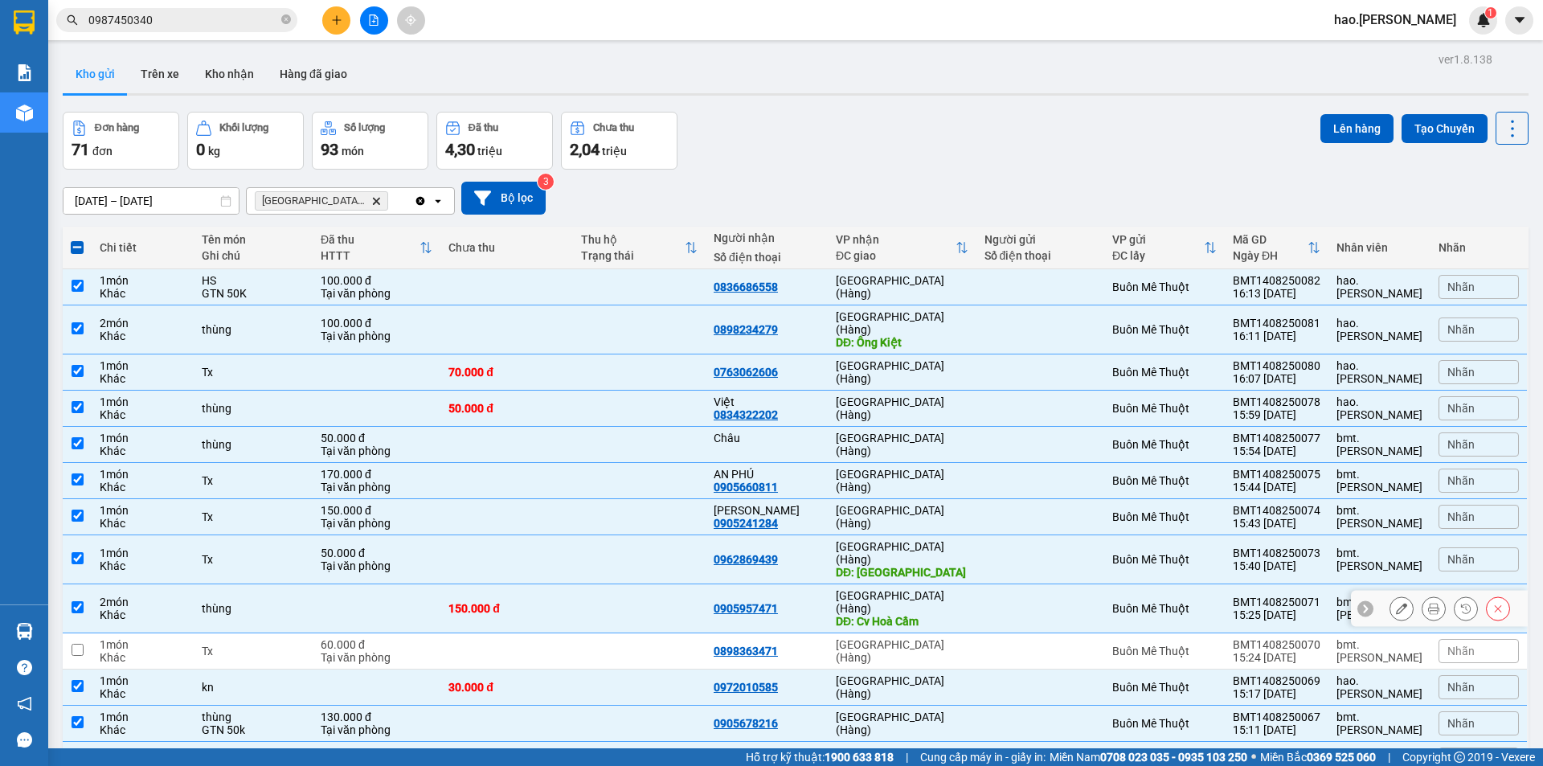
click at [211, 602] on div "thùng" at bounding box center [253, 608] width 103 height 13
checkbox input "false"
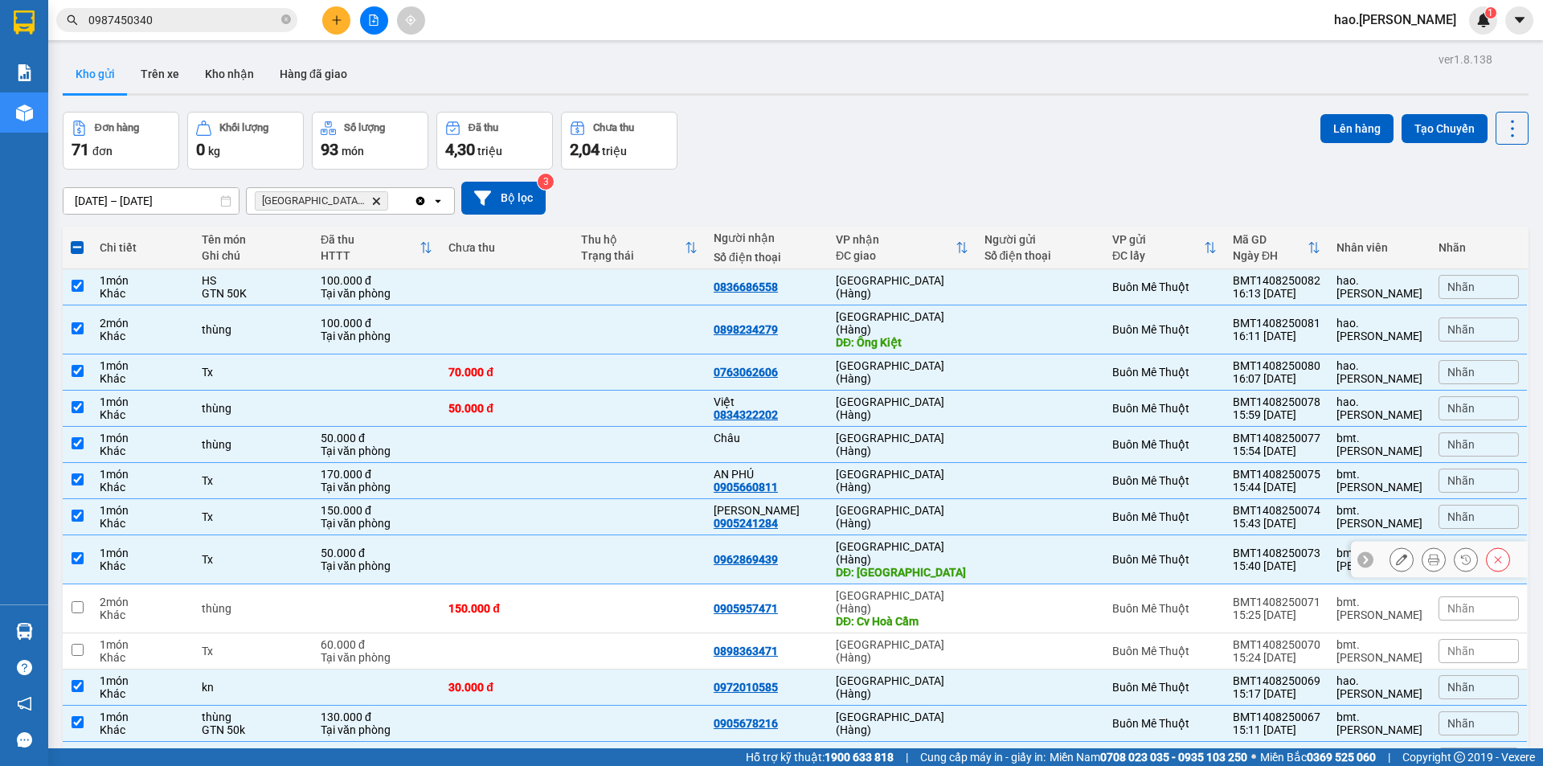
click at [79, 552] on input "checkbox" at bounding box center [78, 558] width 12 height 12
checkbox input "false"
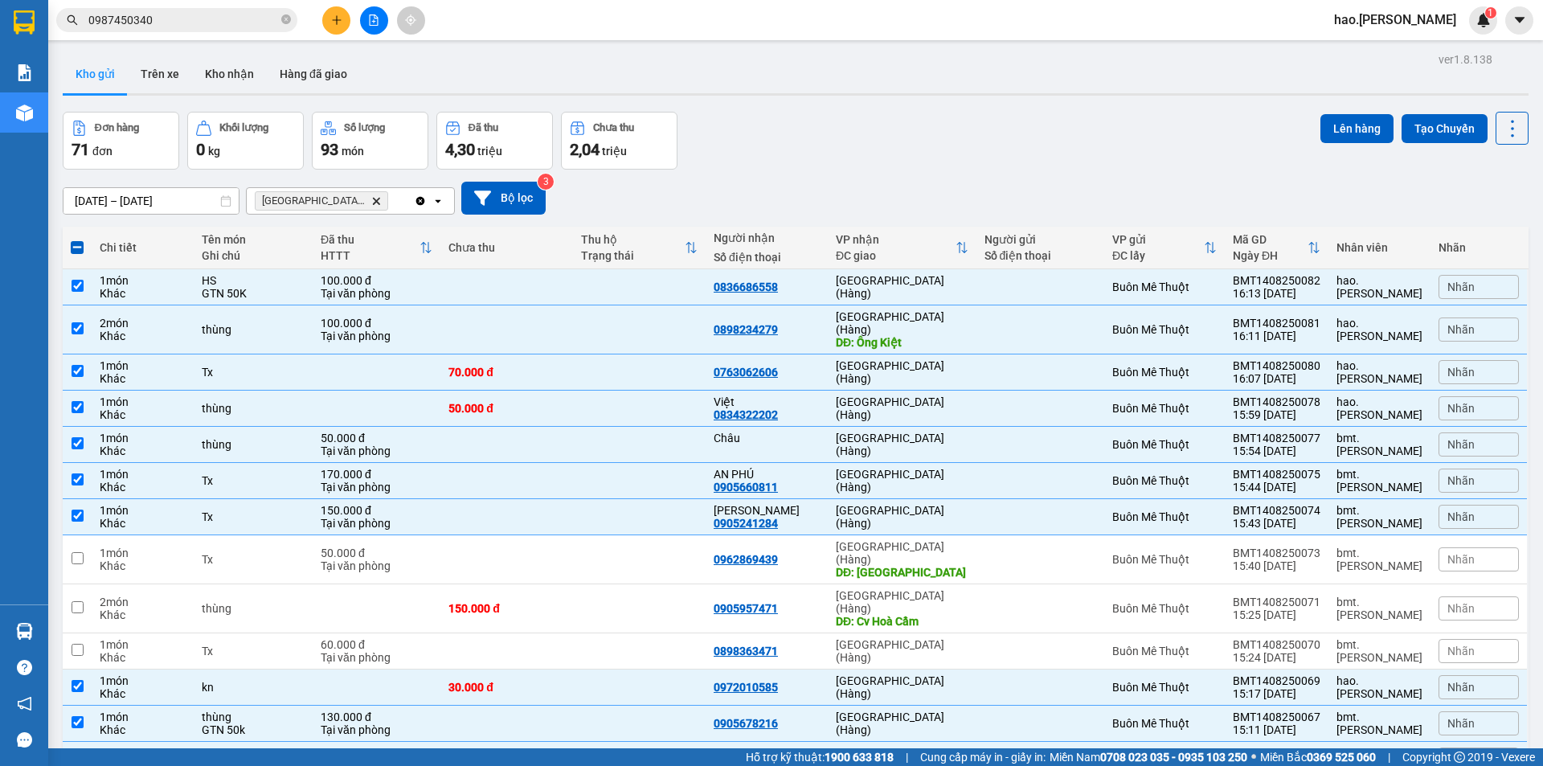
click at [1337, 125] on button "Lên hàng" at bounding box center [1356, 128] width 73 height 29
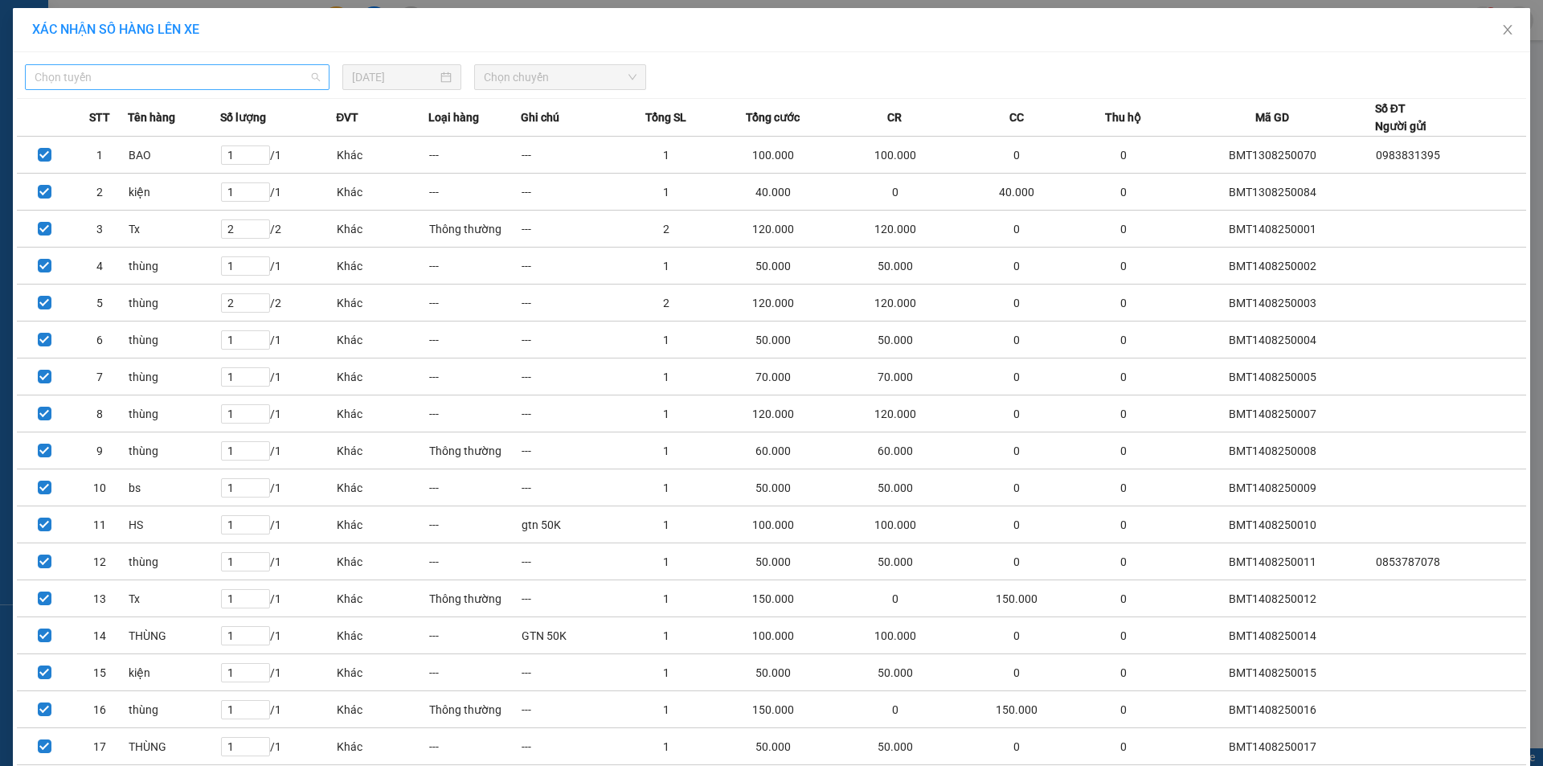
click at [138, 79] on span "Chọn tuyến" at bounding box center [177, 77] width 285 height 24
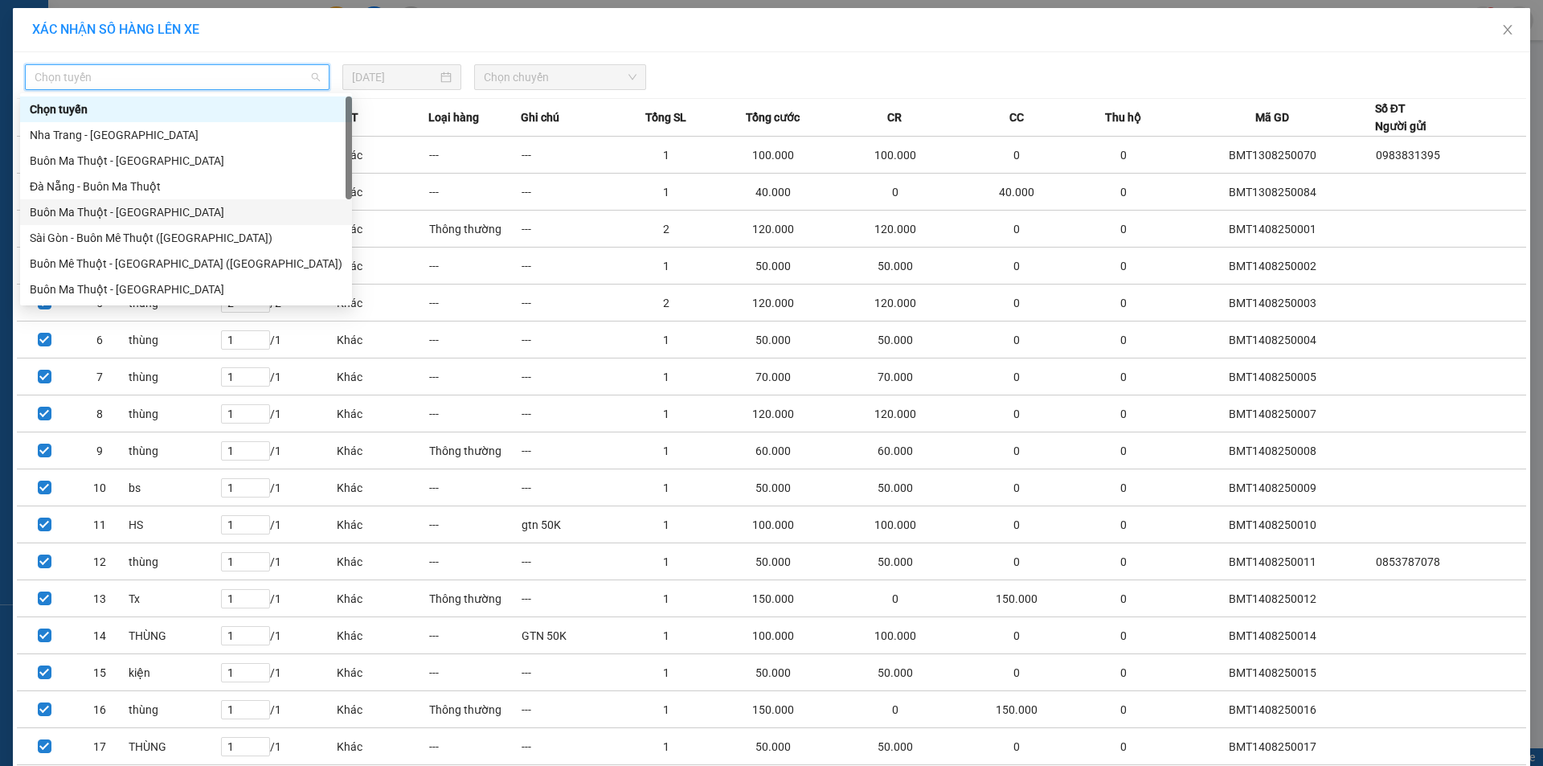
click at [133, 209] on div "Buôn Ma Thuột - [GEOGRAPHIC_DATA]" at bounding box center [186, 212] width 313 height 18
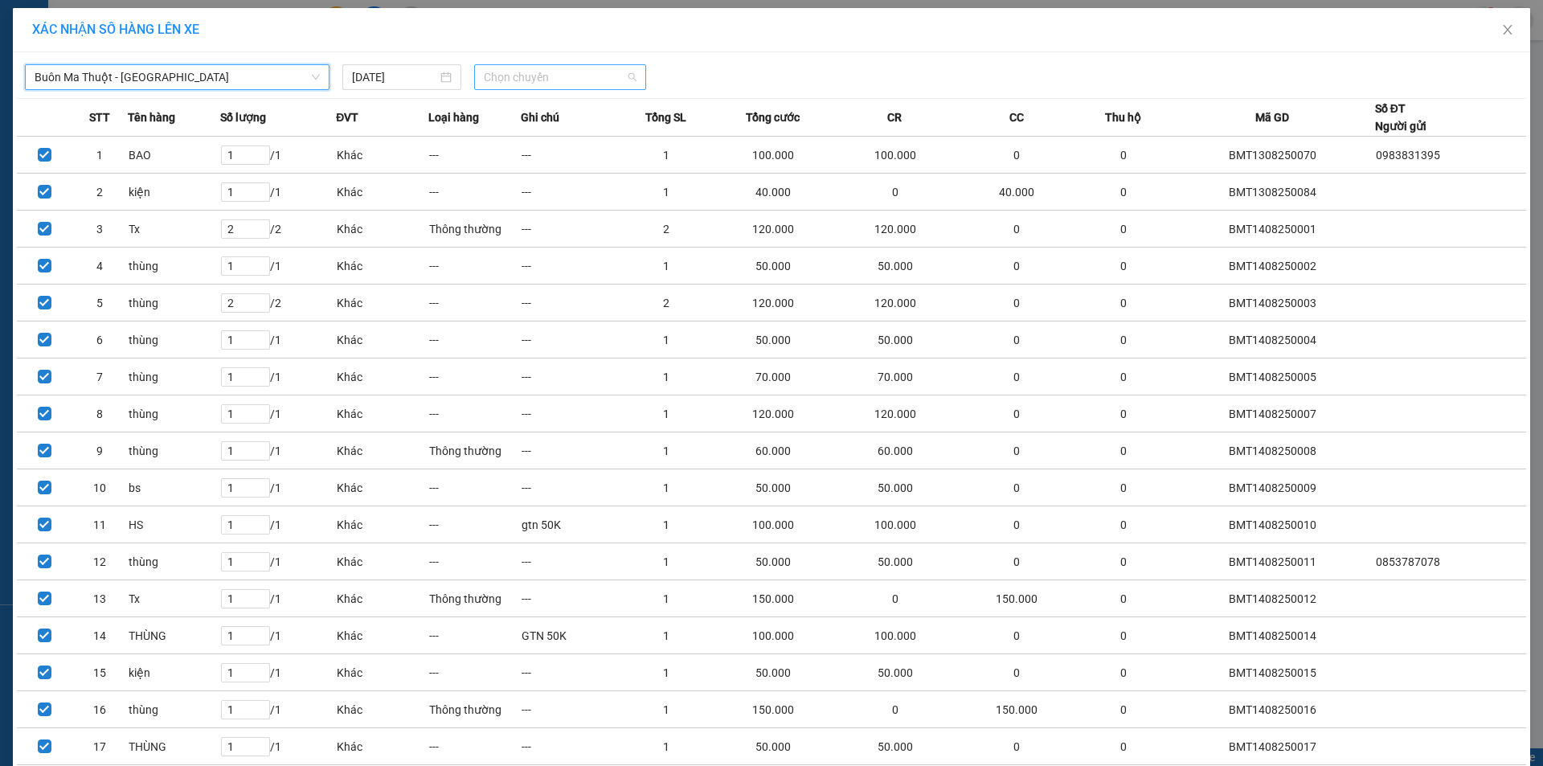
click at [590, 84] on span "Chọn chuyến" at bounding box center [560, 77] width 153 height 24
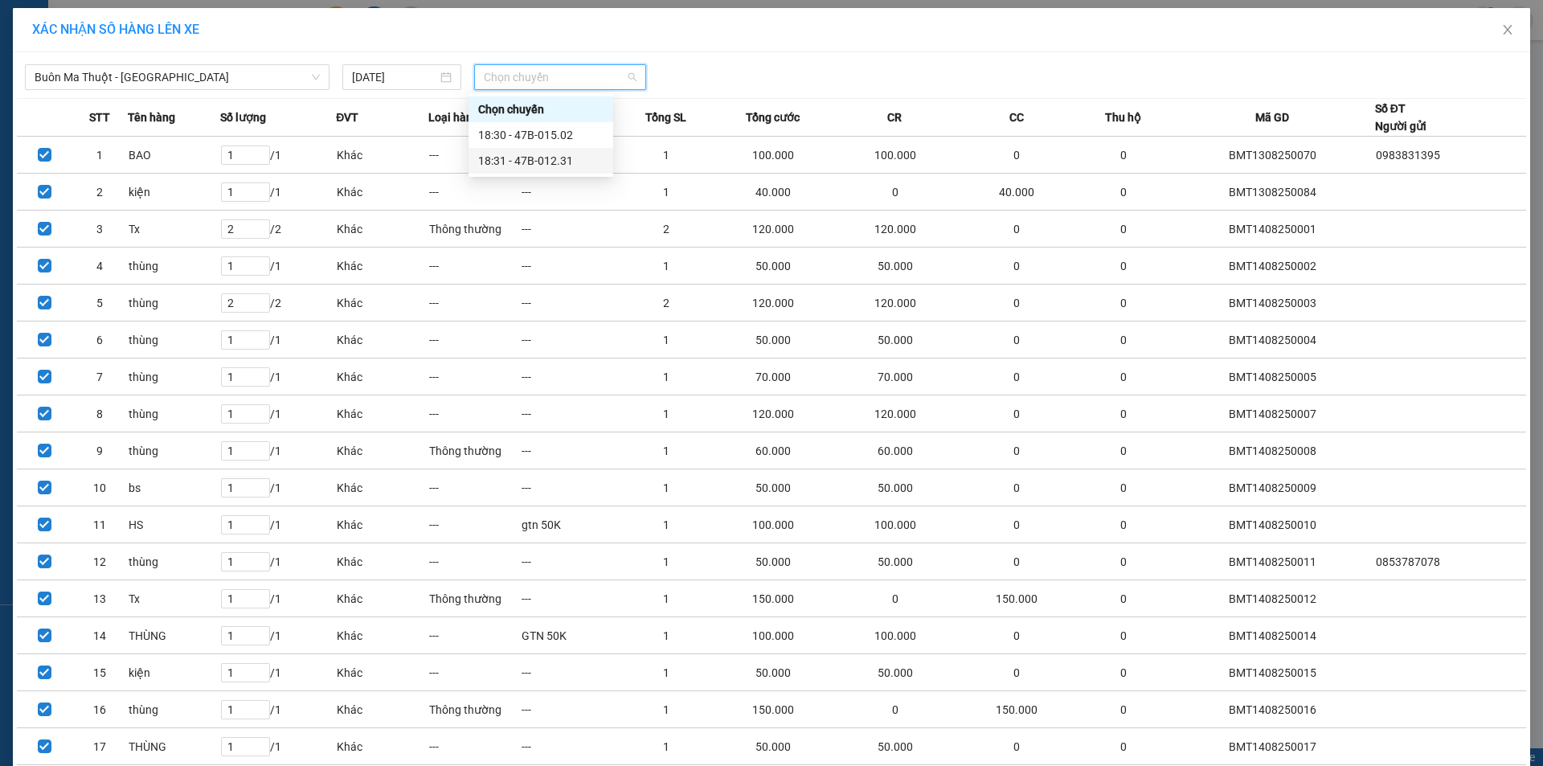
click at [577, 167] on div "18:31 - 47B-012.31" at bounding box center [540, 161] width 125 height 18
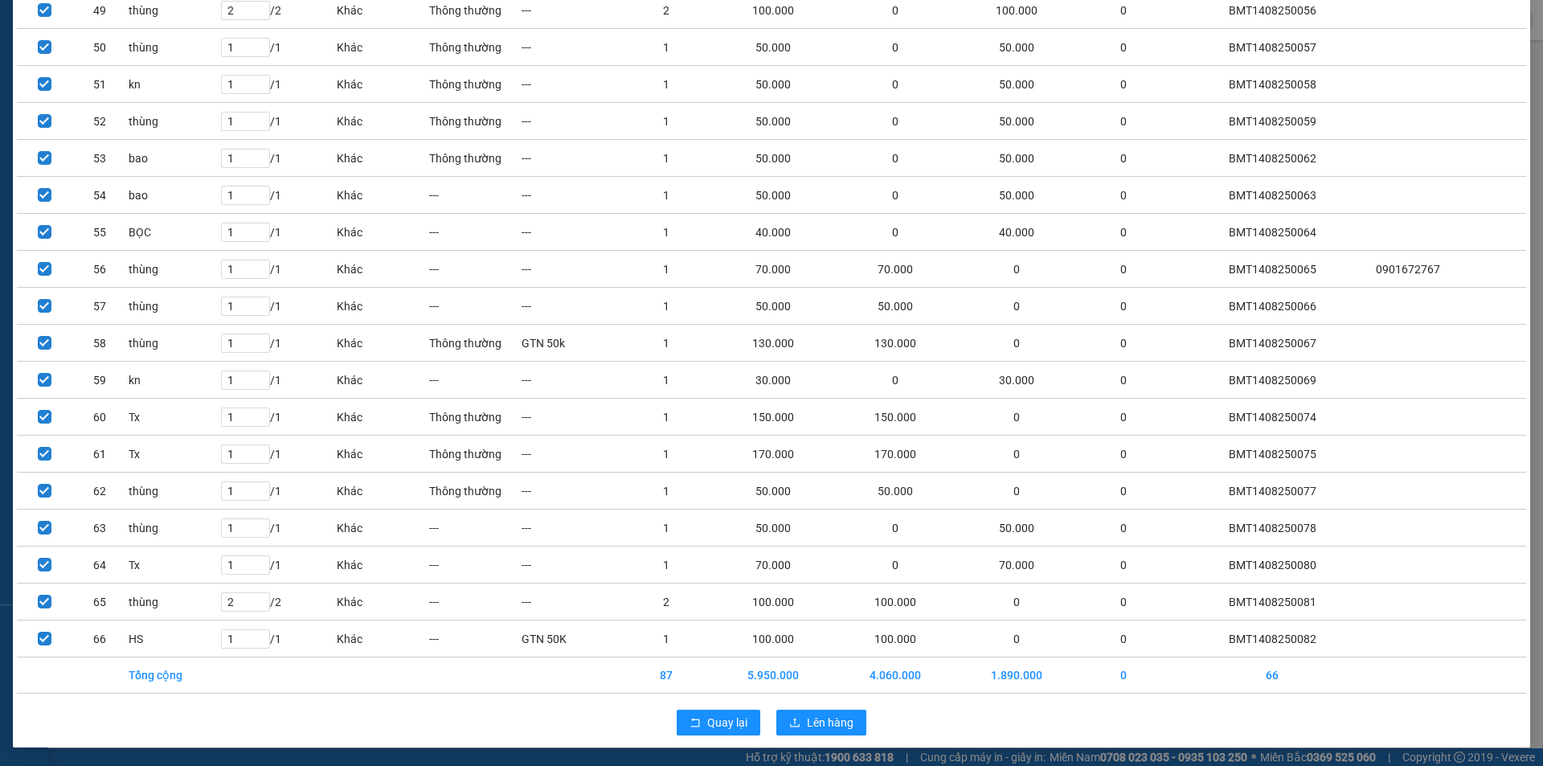
scroll to position [1929, 0]
click at [821, 717] on span "Lên hàng" at bounding box center [830, 722] width 47 height 18
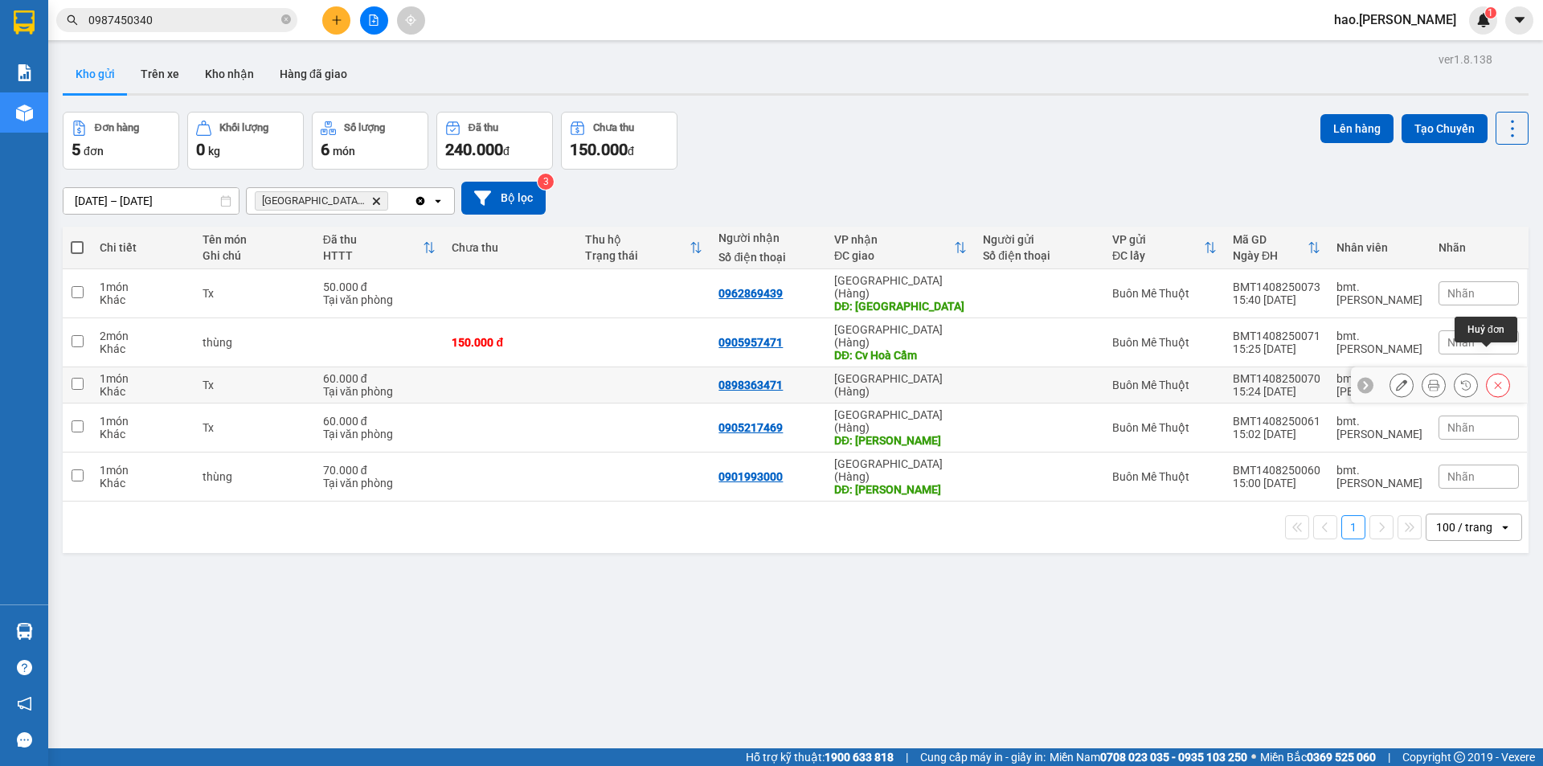
click at [1495, 382] on icon at bounding box center [1498, 385] width 7 height 7
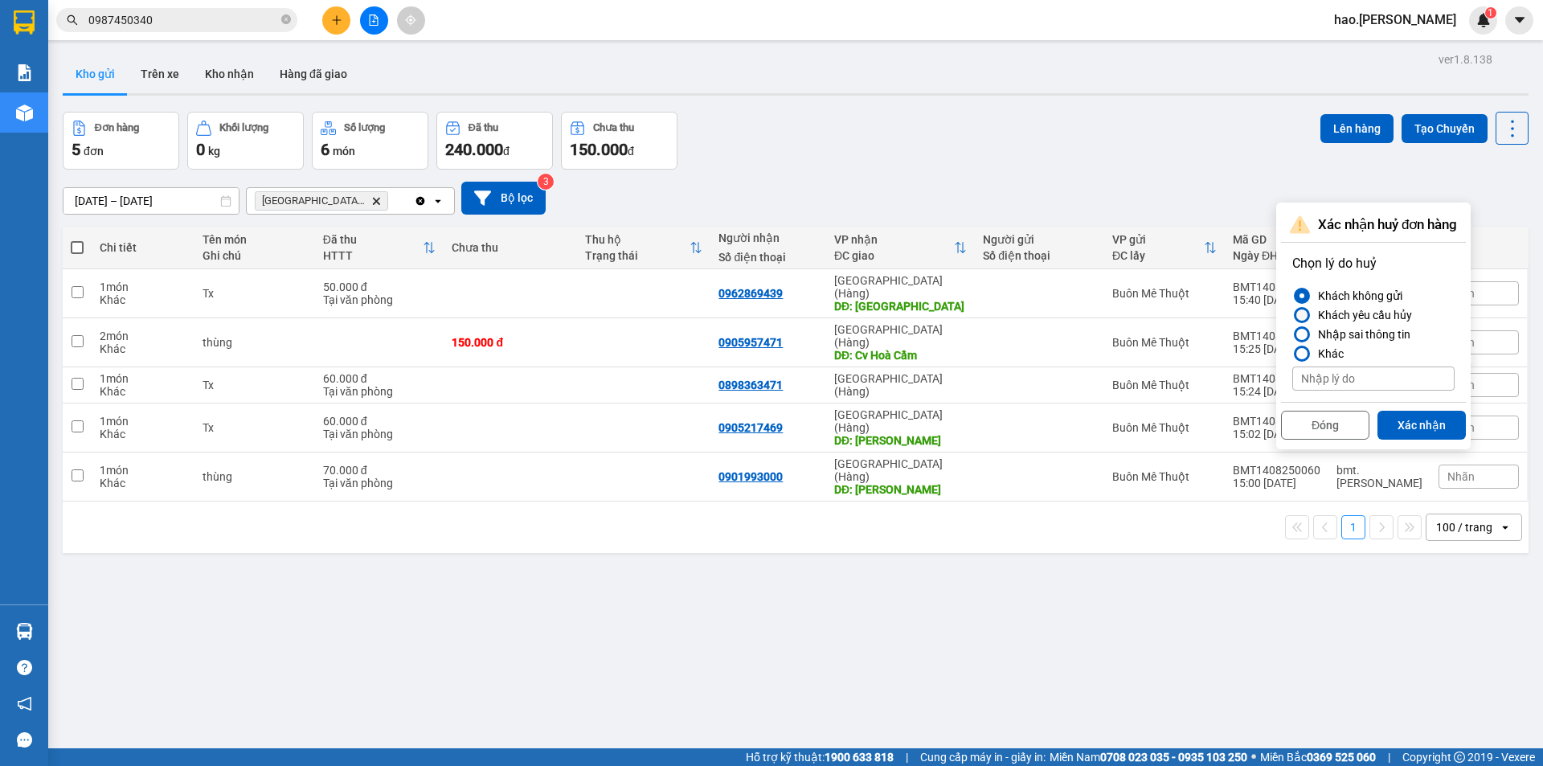
click at [1368, 316] on div "Khách yêu cầu hủy" at bounding box center [1361, 314] width 100 height 19
click at [1292, 315] on input "Khách yêu cầu hủy" at bounding box center [1292, 315] width 0 height 0
click at [1410, 419] on button "Xác nhận" at bounding box center [1421, 425] width 88 height 29
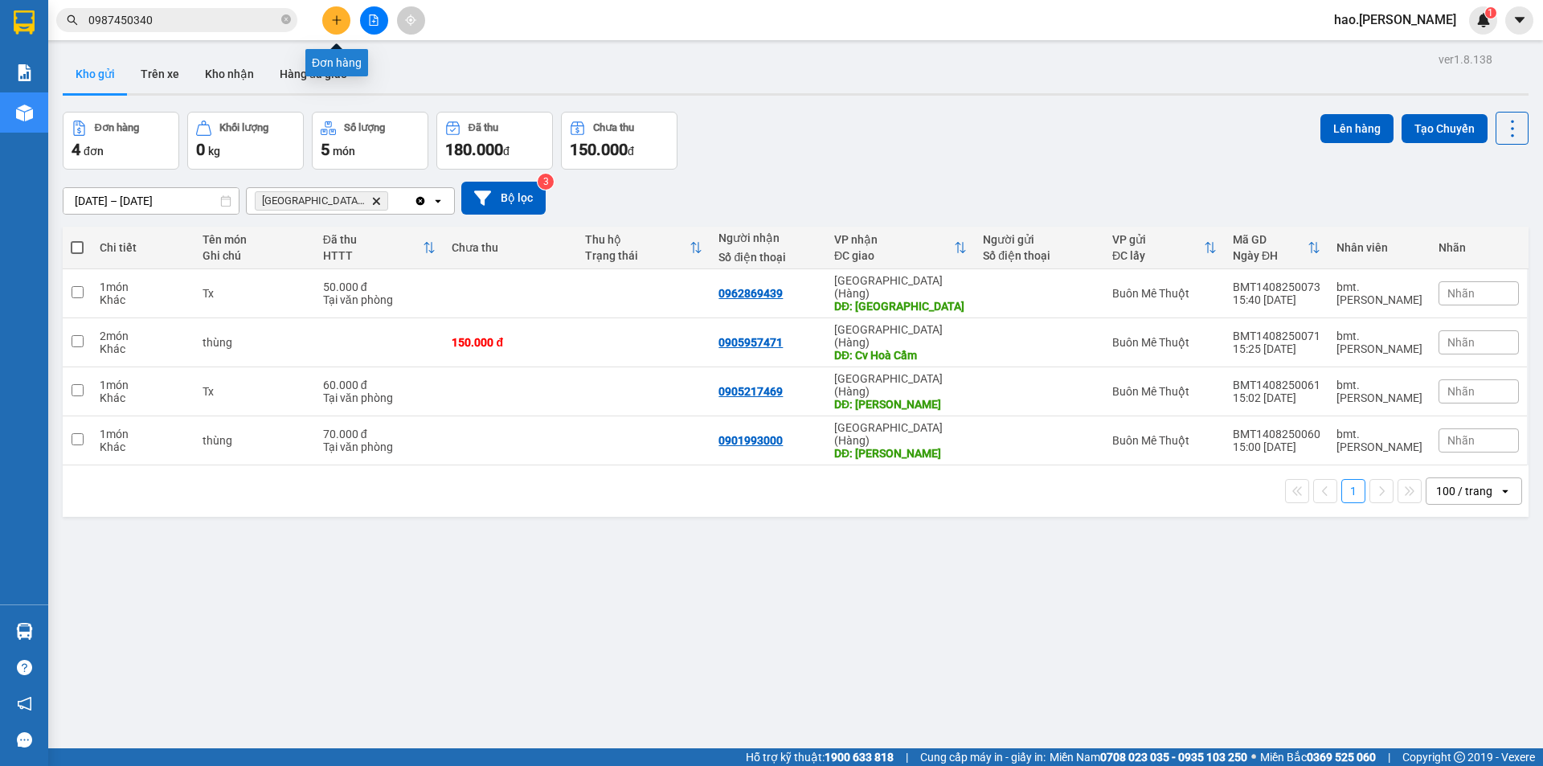
click at [345, 23] on button at bounding box center [336, 20] width 28 height 28
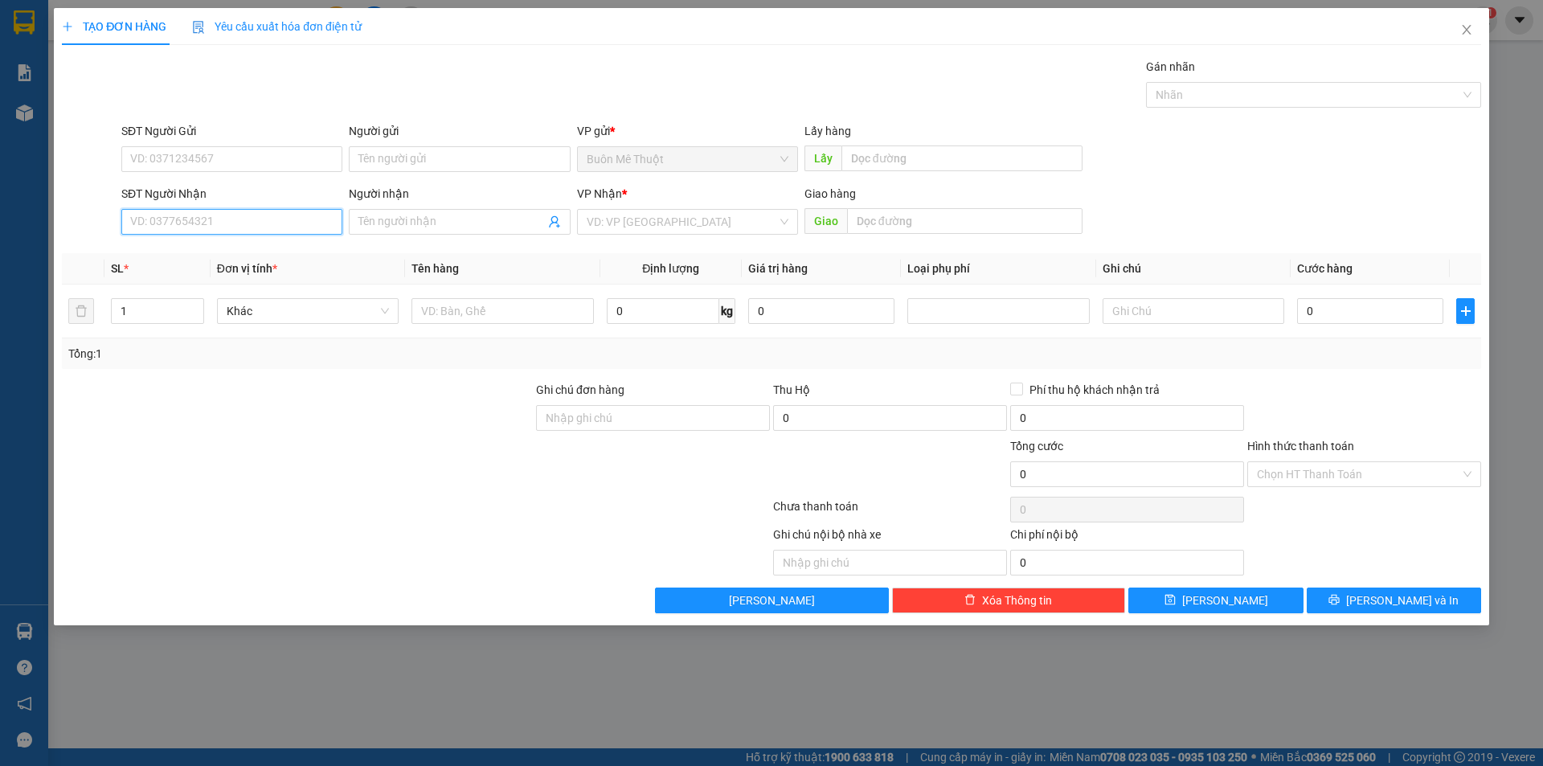
click at [235, 227] on input "SĐT Người Nhận" at bounding box center [231, 222] width 221 height 26
click at [157, 248] on div "0919027067" at bounding box center [232, 254] width 202 height 18
type input "0919027067"
type input "30.000"
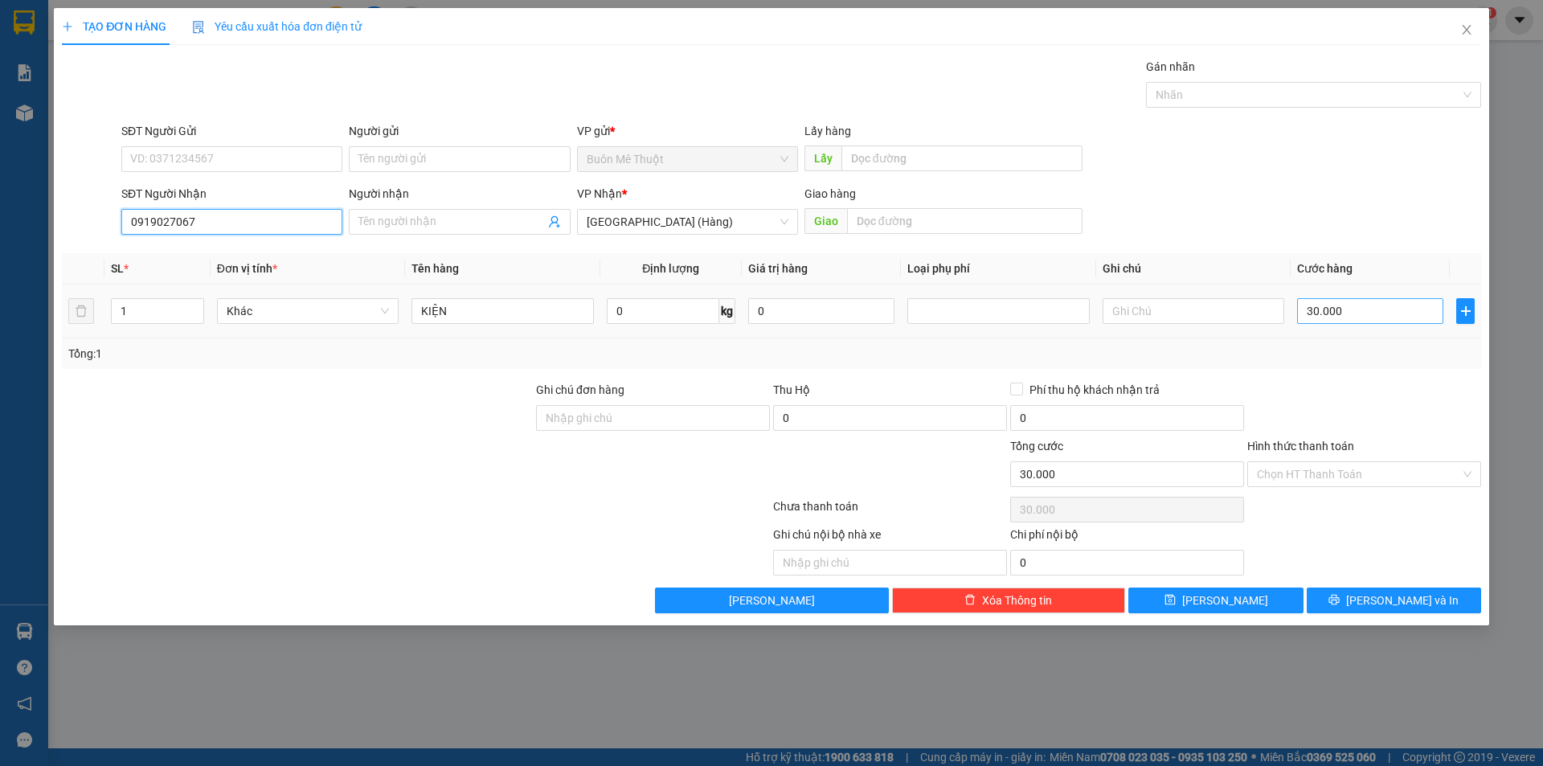
type input "0919027067"
click at [1377, 316] on input "30.000" at bounding box center [1370, 311] width 146 height 26
click at [510, 310] on input "KIỆN" at bounding box center [502, 311] width 182 height 26
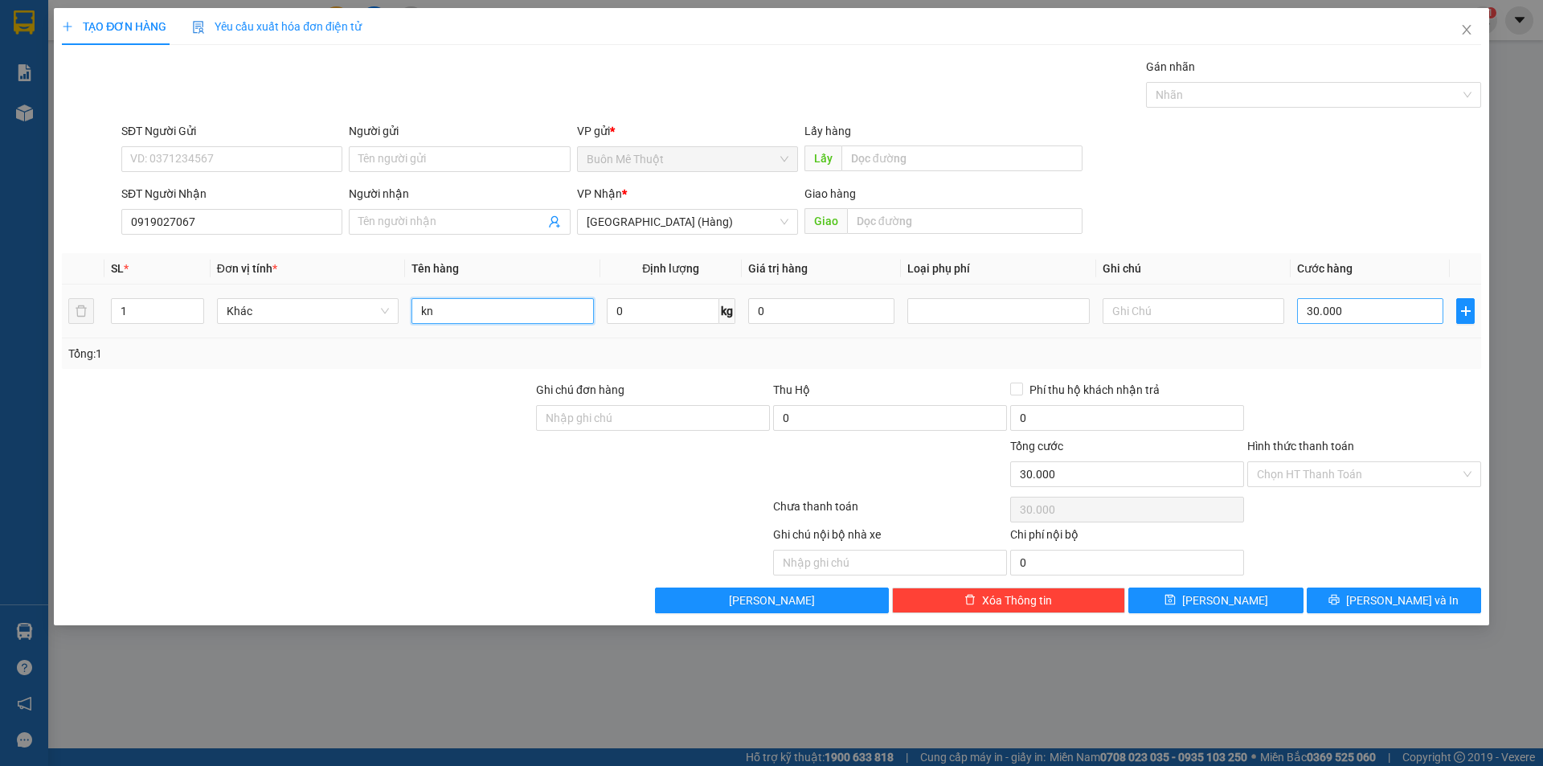
type input "kn"
drag, startPoint x: 1359, startPoint y: 318, endPoint x: 1351, endPoint y: 305, distance: 15.2
click at [1357, 316] on input "30.000" at bounding box center [1370, 311] width 146 height 26
type input "5"
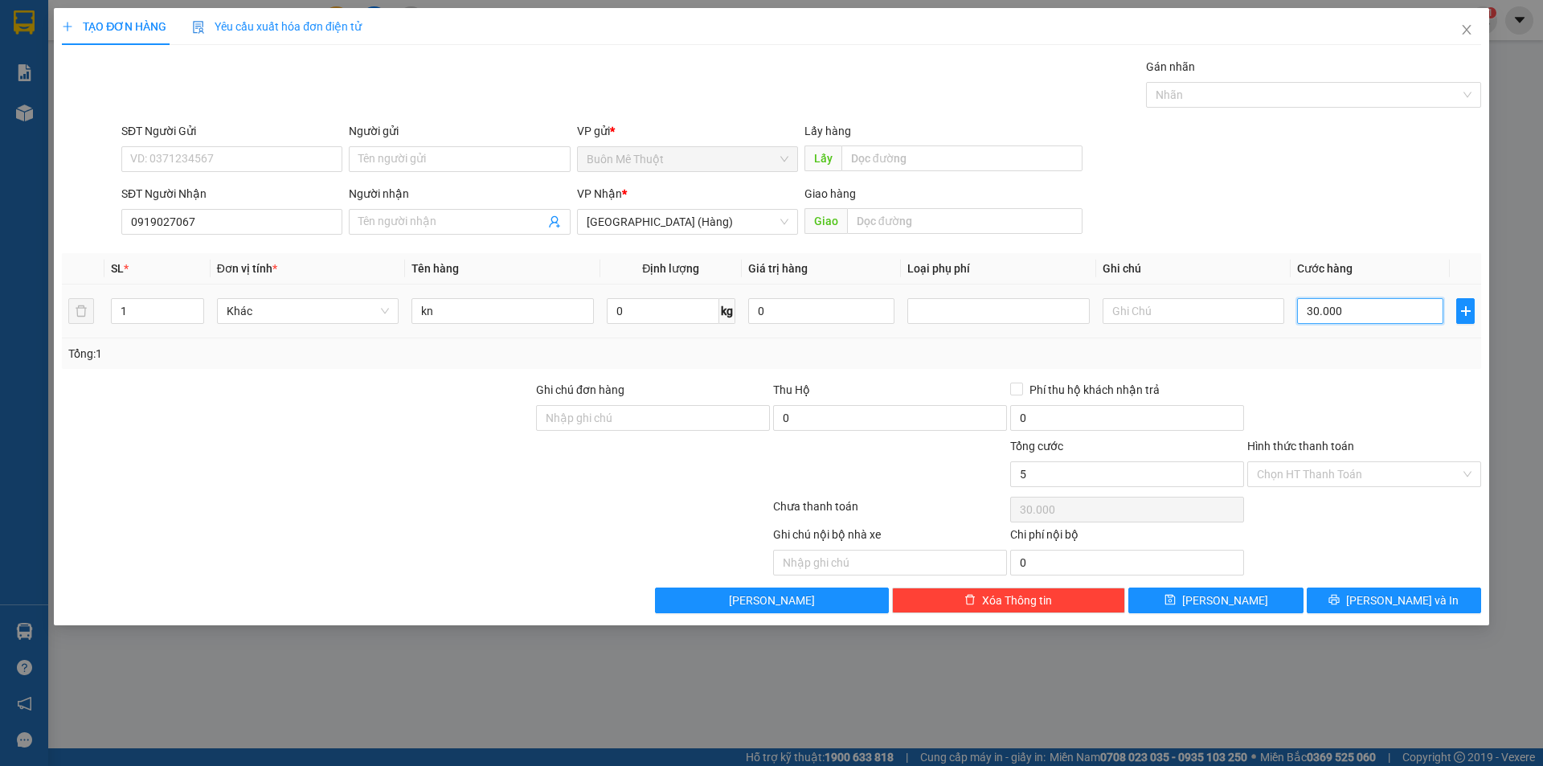
type input "5"
type input "50"
type input "50.000"
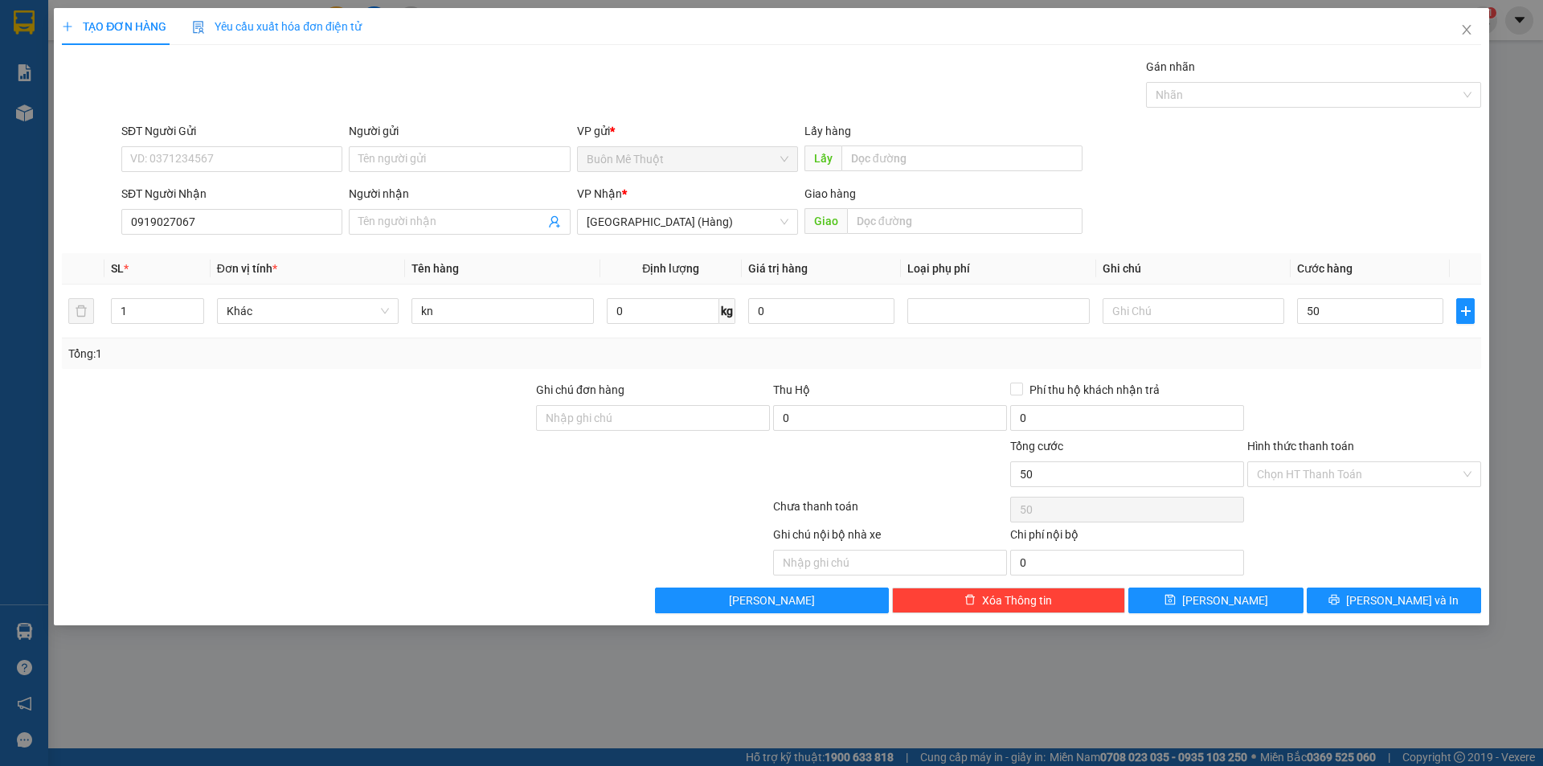
type input "50.000"
drag, startPoint x: 1328, startPoint y: 435, endPoint x: 1312, endPoint y: 486, distance: 53.9
click at [1331, 436] on form "Ghi chú đơn hàng Thu Hộ 0 Phí thu hộ khách nhận trả 0 Tổng cước 50.000 Hình thứ…" at bounding box center [771, 437] width 1419 height 113
drag, startPoint x: 1295, startPoint y: 473, endPoint x: 1289, endPoint y: 485, distance: 13.7
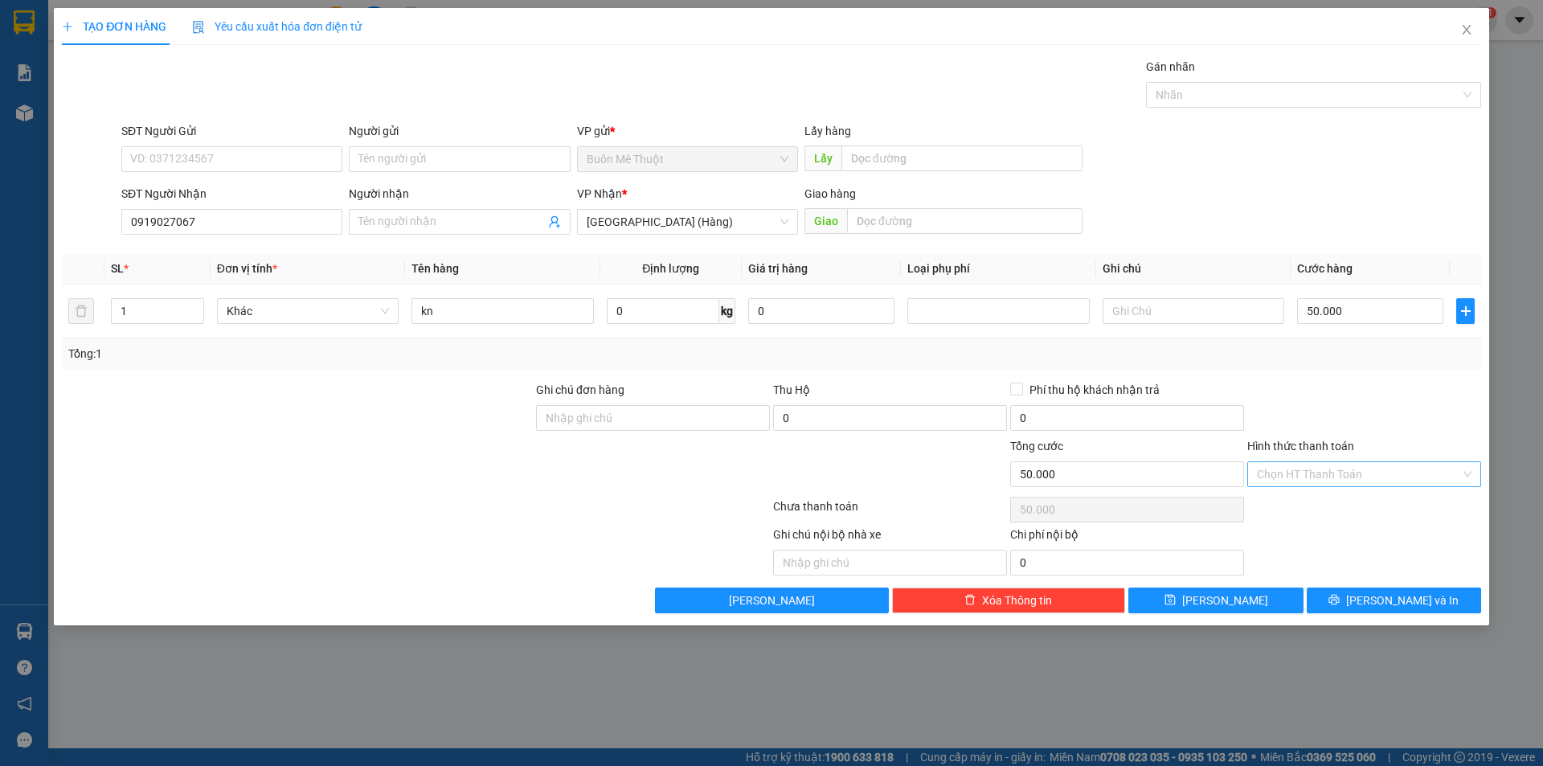
click at [1293, 476] on input "Hình thức thanh toán" at bounding box center [1358, 474] width 203 height 24
click at [1289, 497] on div "Transit Pickup Surcharge Ids Transit Deliver Surcharge Ids Transit Deliver Surc…" at bounding box center [771, 335] width 1419 height 555
drag, startPoint x: 1307, startPoint y: 473, endPoint x: 1303, endPoint y: 483, distance: 10.9
click at [1305, 481] on input "Hình thức thanh toán" at bounding box center [1358, 474] width 203 height 24
click at [1299, 499] on div "Tại văn phòng" at bounding box center [1364, 506] width 215 height 18
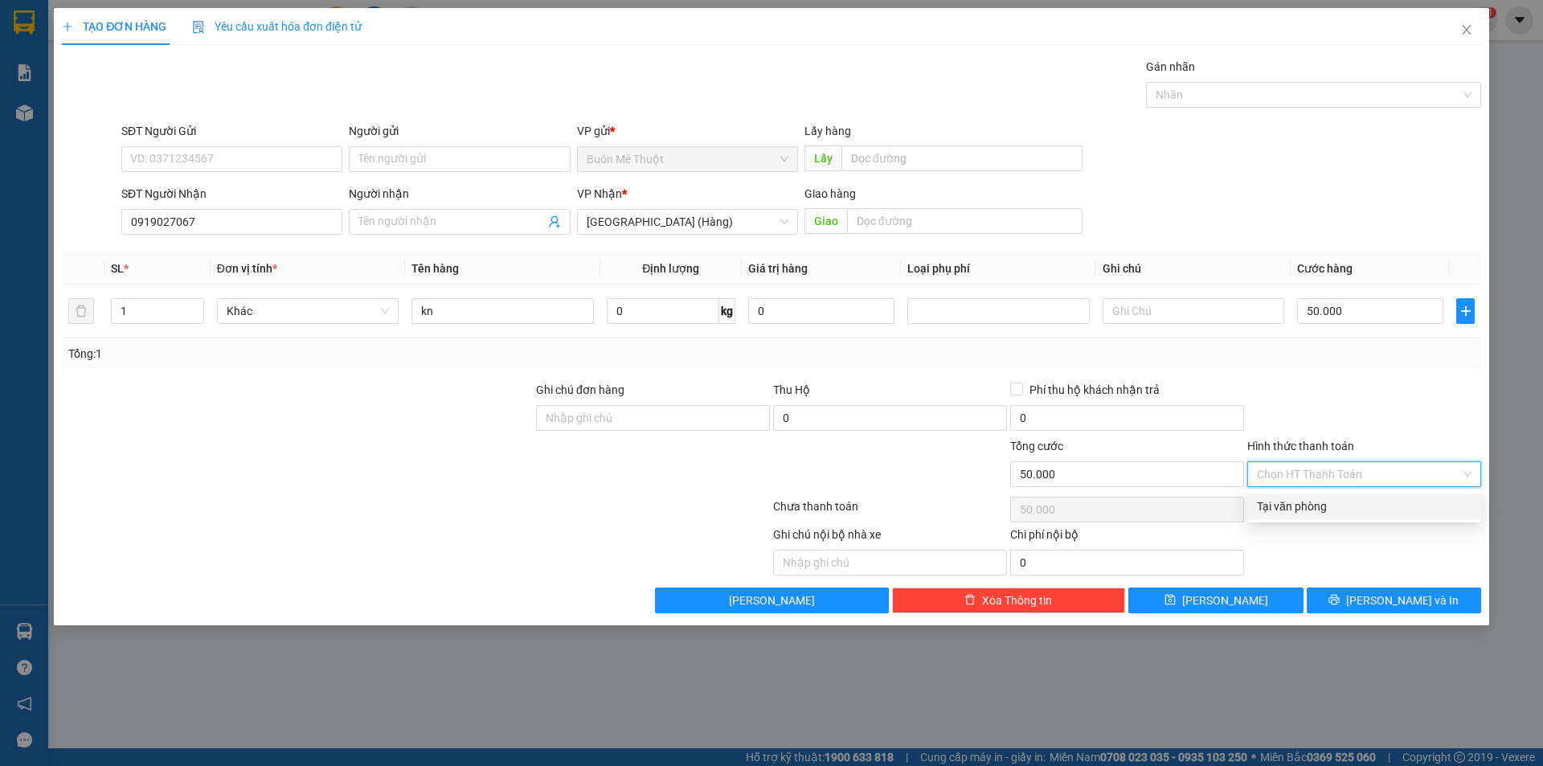
type input "0"
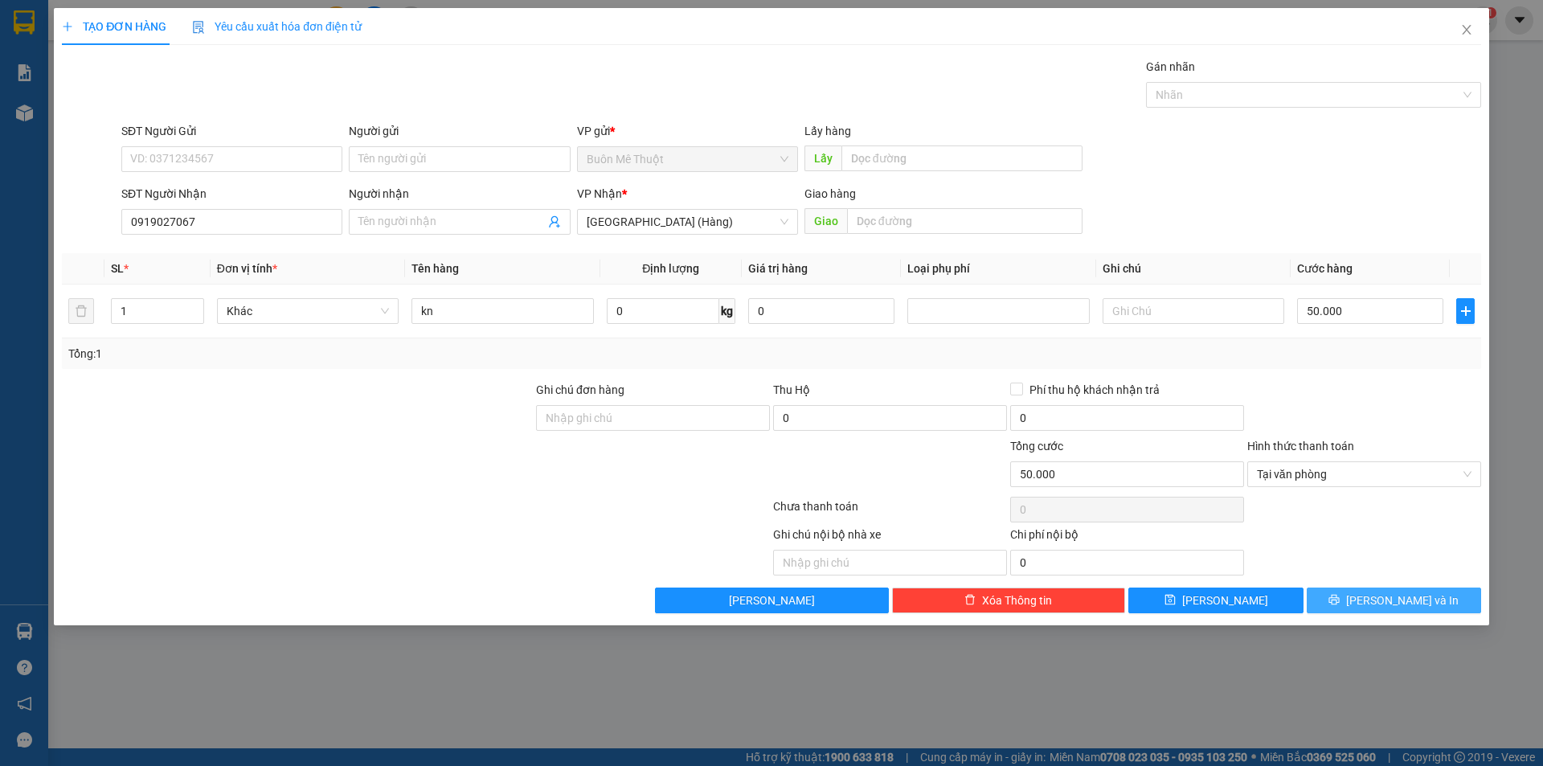
click at [1340, 602] on icon "printer" at bounding box center [1333, 599] width 11 height 11
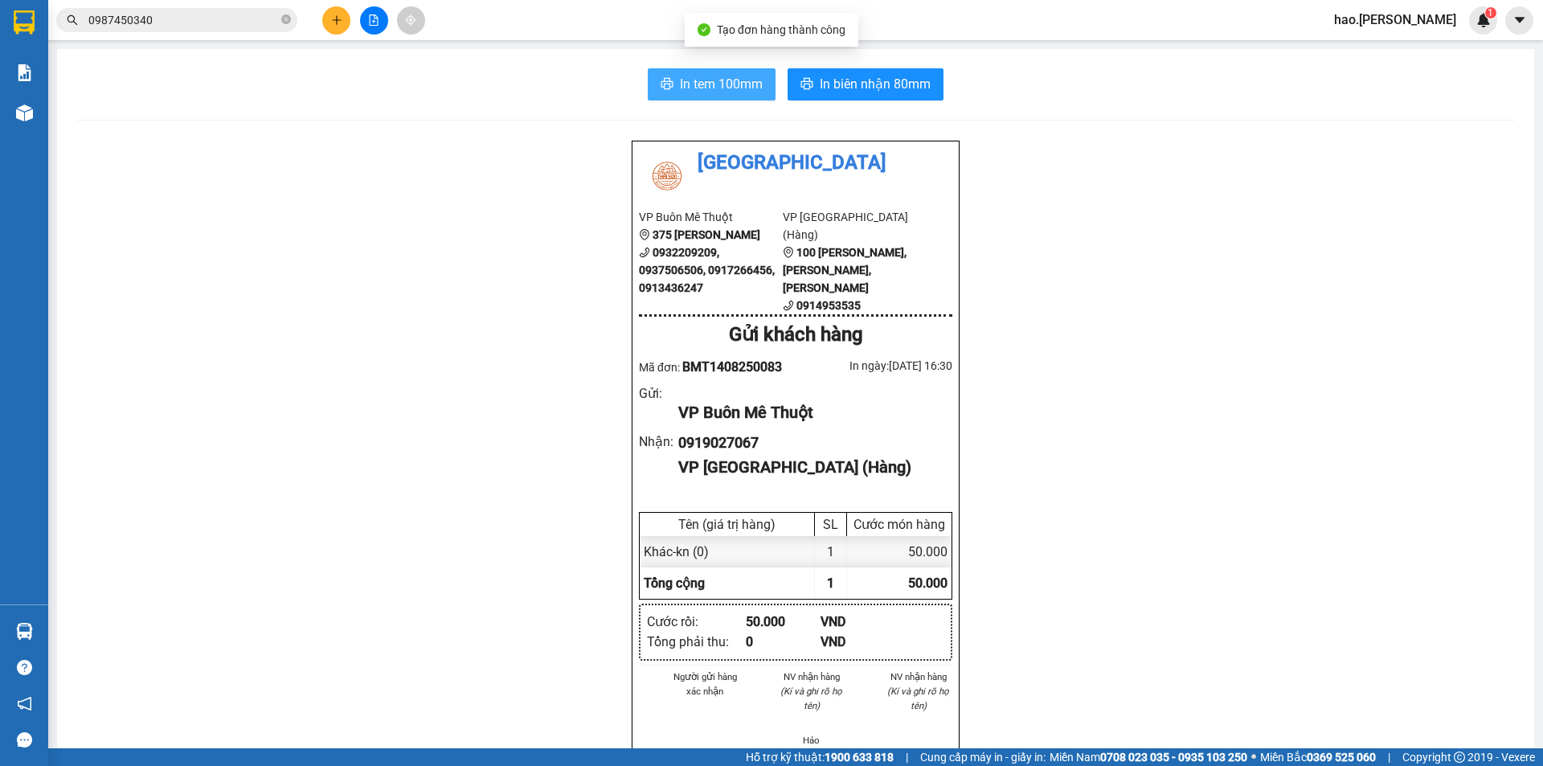
click at [749, 71] on button "In tem 100mm" at bounding box center [712, 84] width 128 height 32
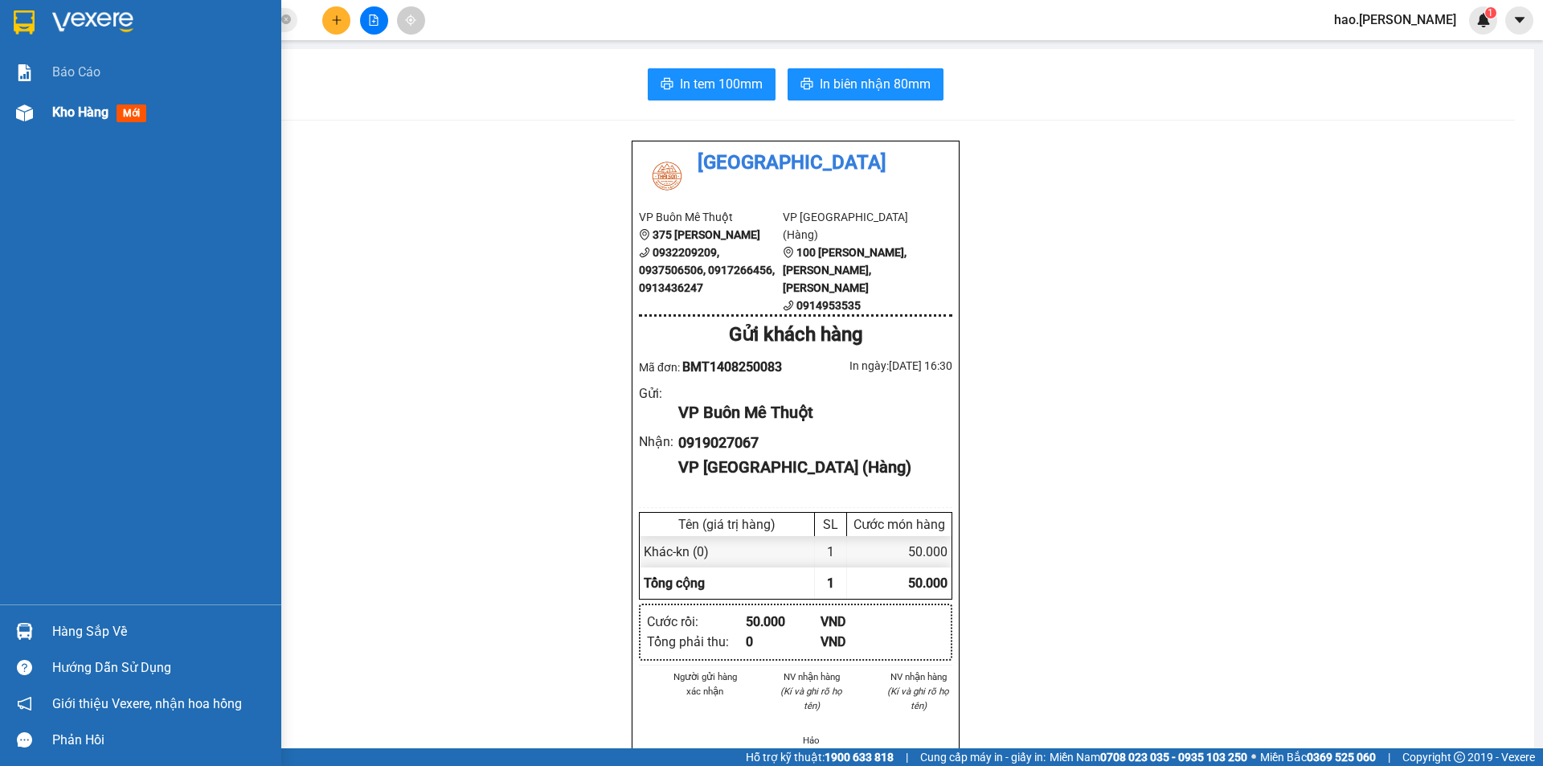
click at [84, 113] on span "Kho hàng" at bounding box center [80, 111] width 56 height 15
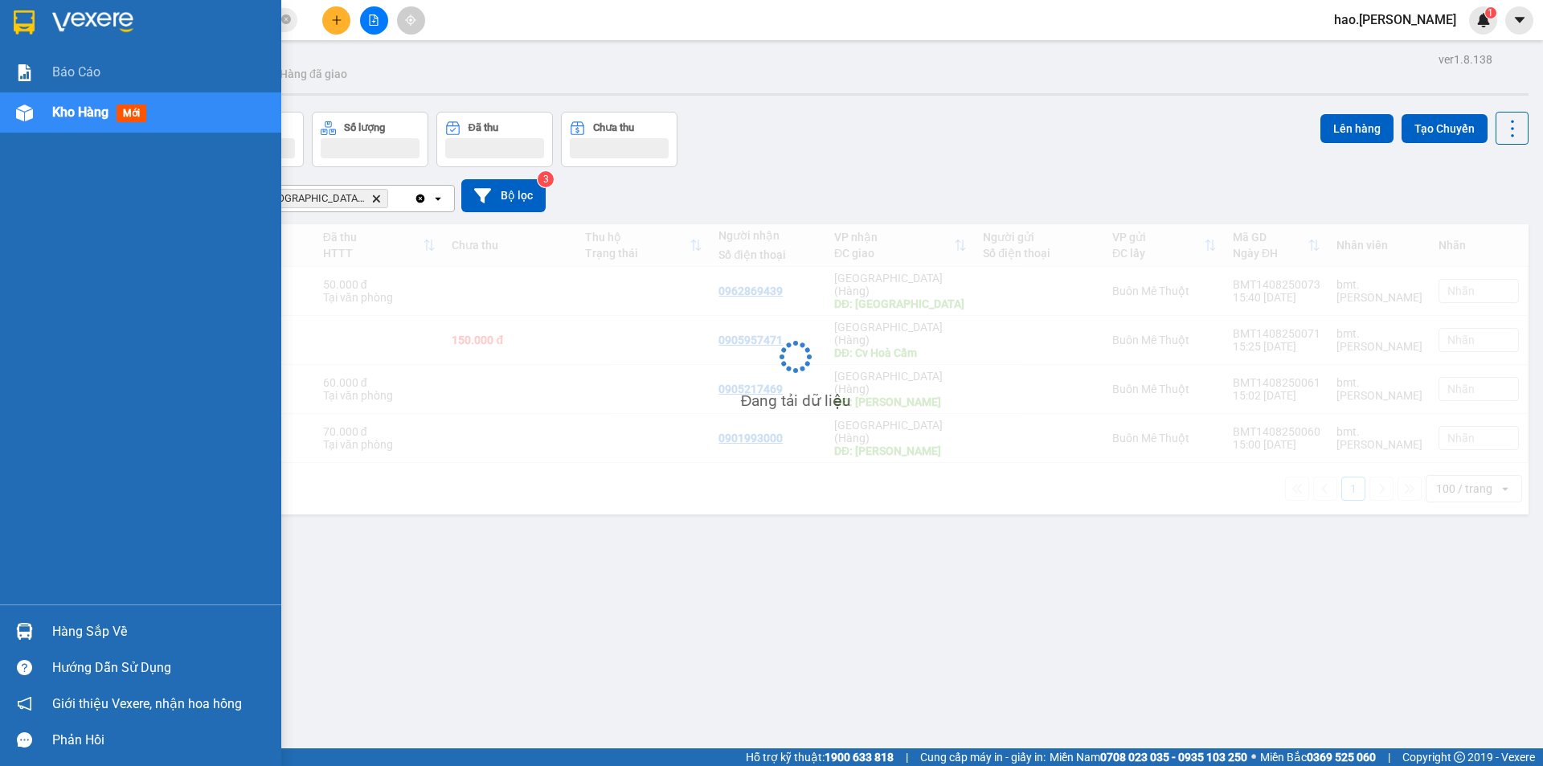
click at [84, 113] on span "Kho hàng" at bounding box center [80, 111] width 56 height 15
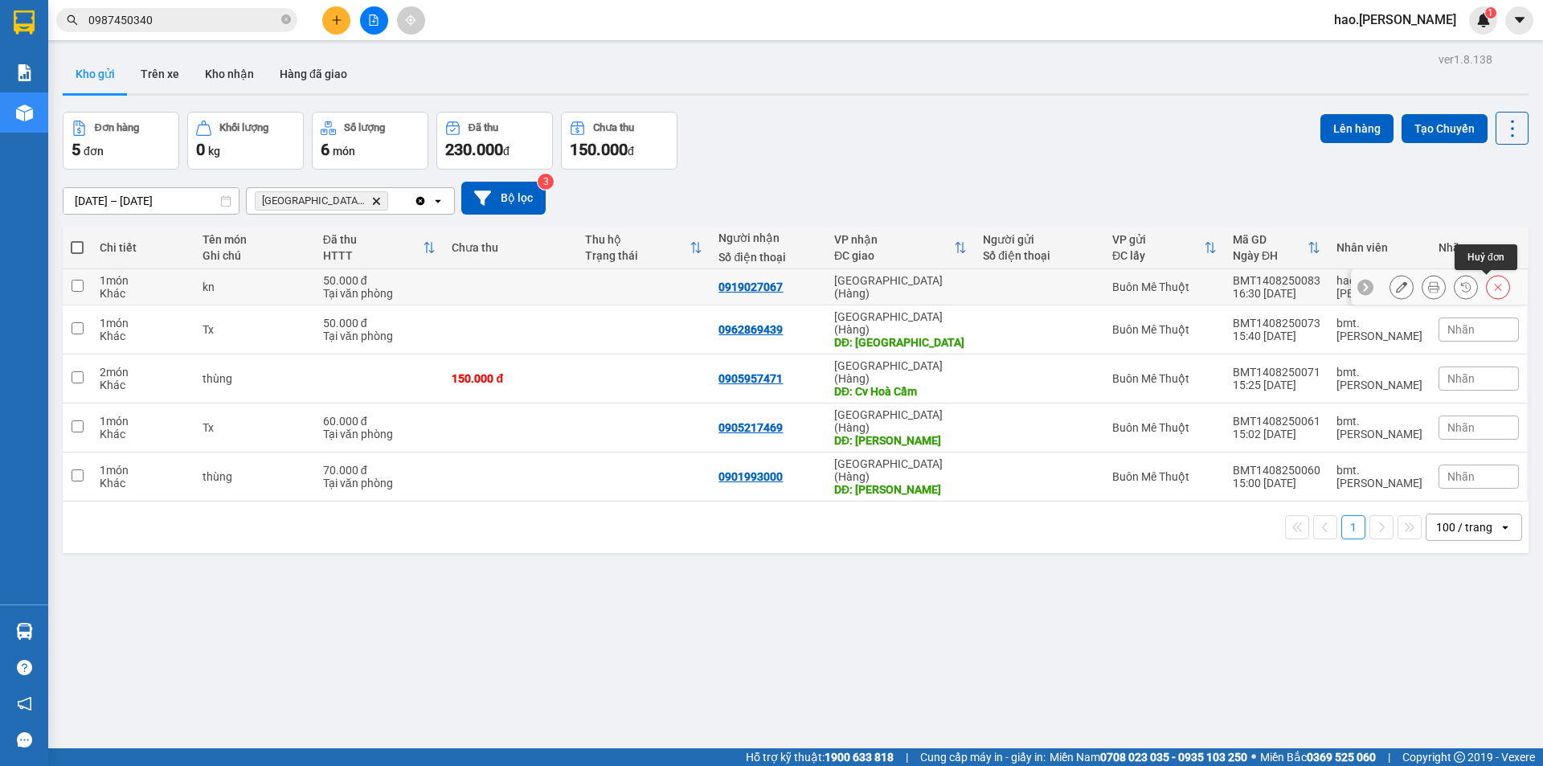
click at [1487, 288] on button at bounding box center [1498, 287] width 23 height 28
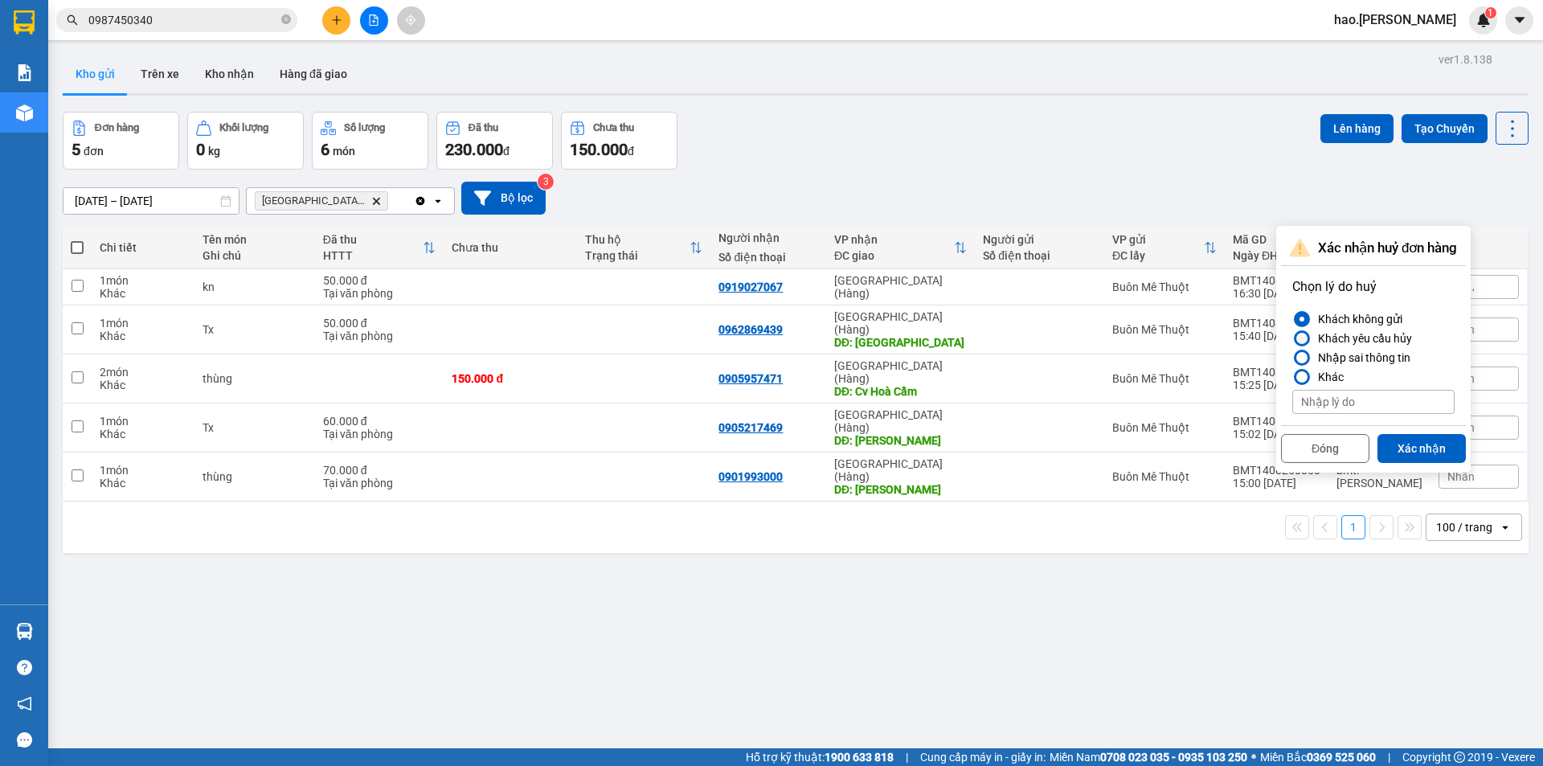
click at [1386, 338] on div "Khách yêu cầu hủy" at bounding box center [1361, 338] width 100 height 19
click at [1292, 338] on input "Khách yêu cầu hủy" at bounding box center [1292, 338] width 0 height 0
click at [1404, 447] on button "Xác nhận" at bounding box center [1421, 448] width 88 height 29
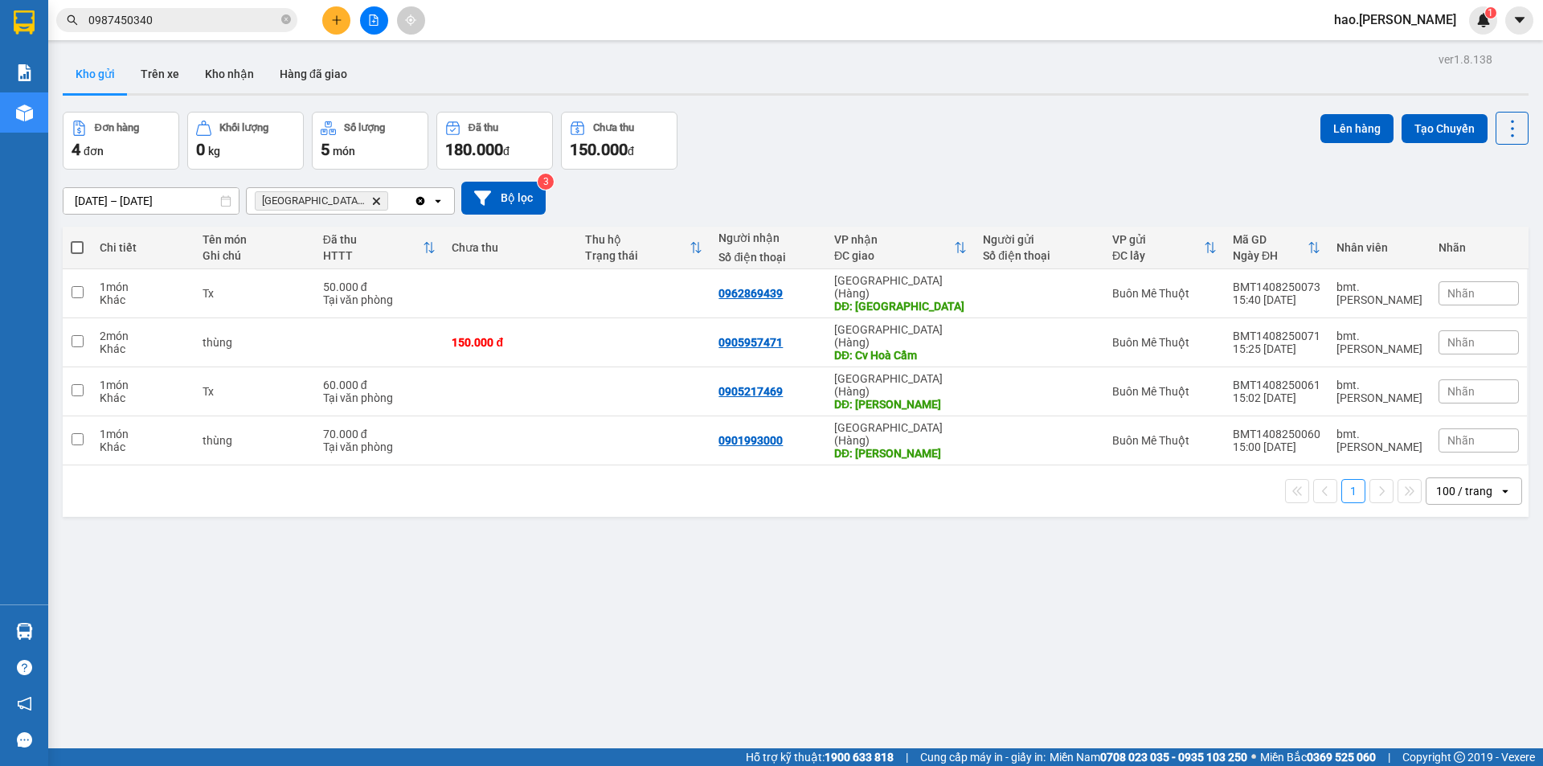
click at [333, 18] on icon "plus" at bounding box center [336, 19] width 11 height 11
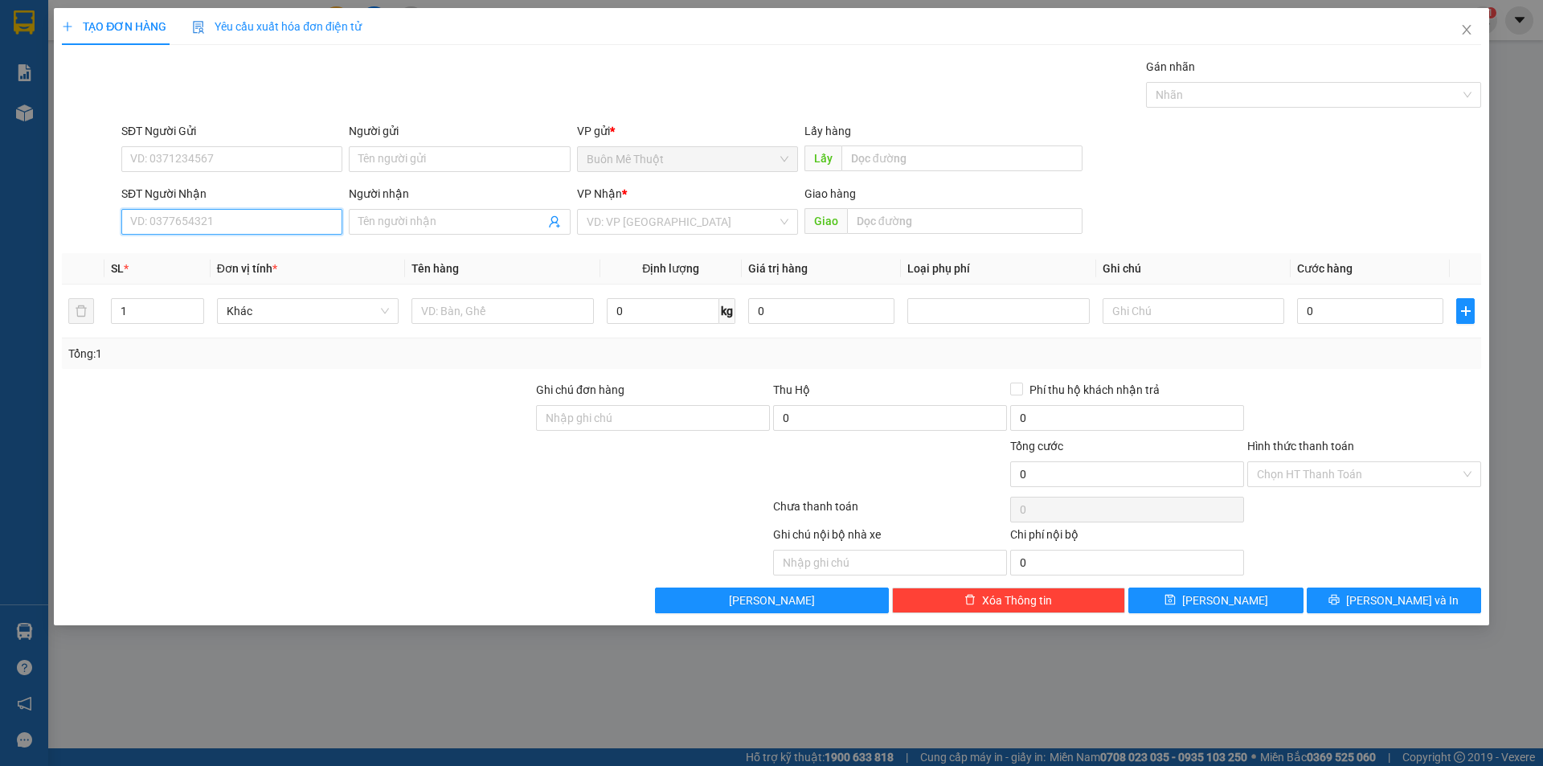
click at [272, 224] on input "SĐT Người Nhận" at bounding box center [231, 222] width 221 height 26
type input "0"
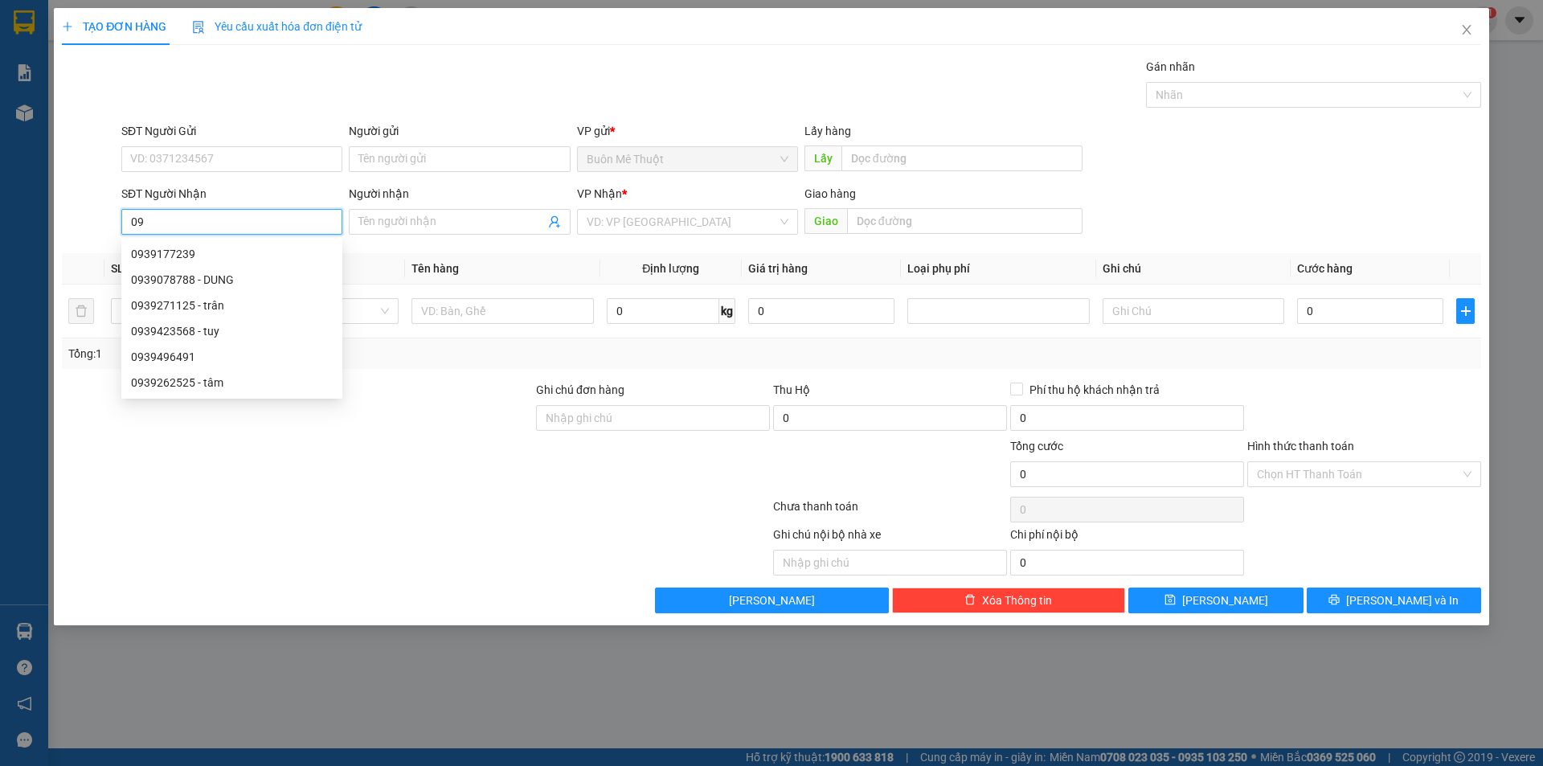
type input "0"
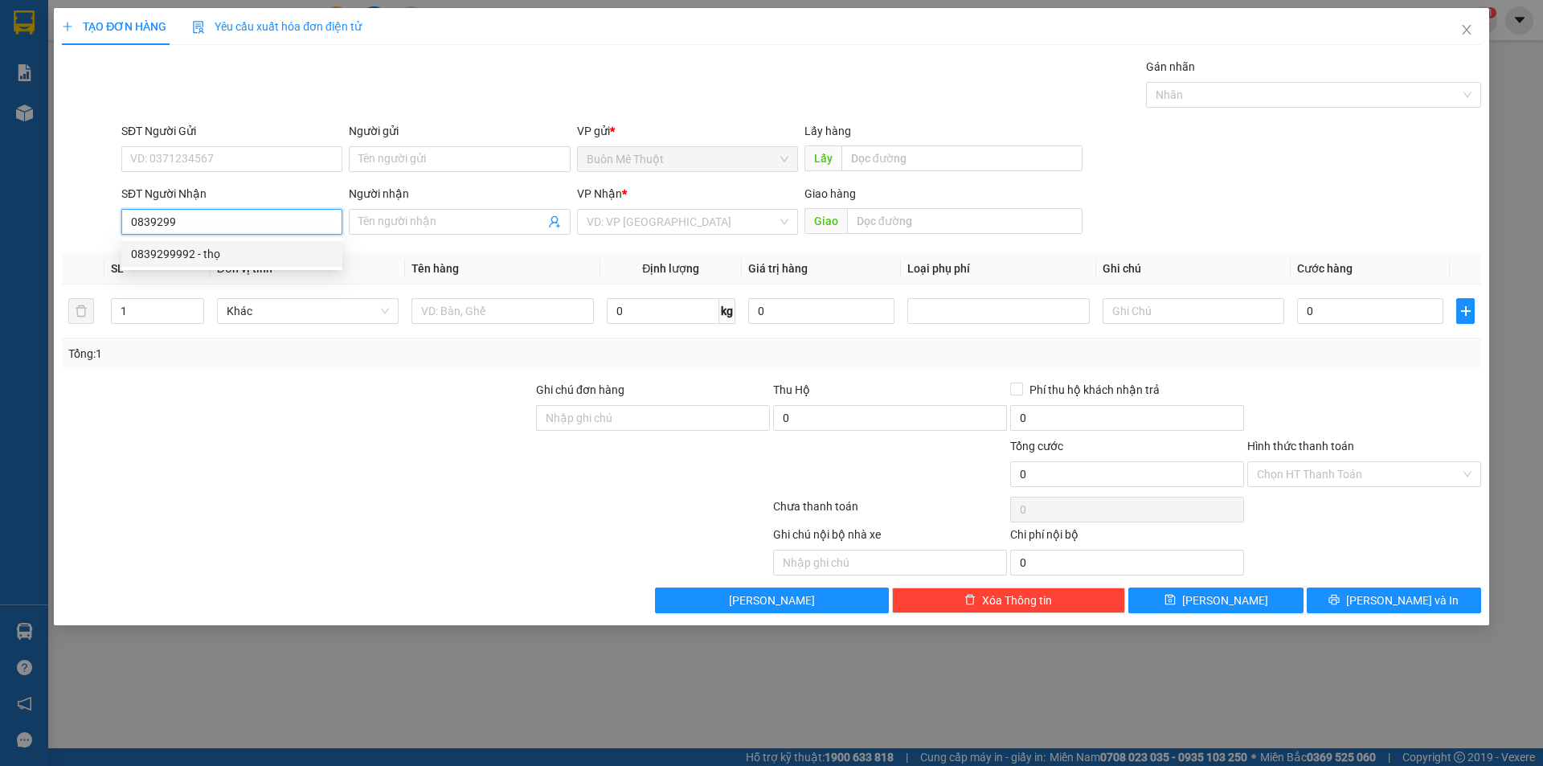
click at [176, 256] on div "0839299992 - thọ" at bounding box center [232, 254] width 202 height 18
type input "0839299992"
type input "thọ"
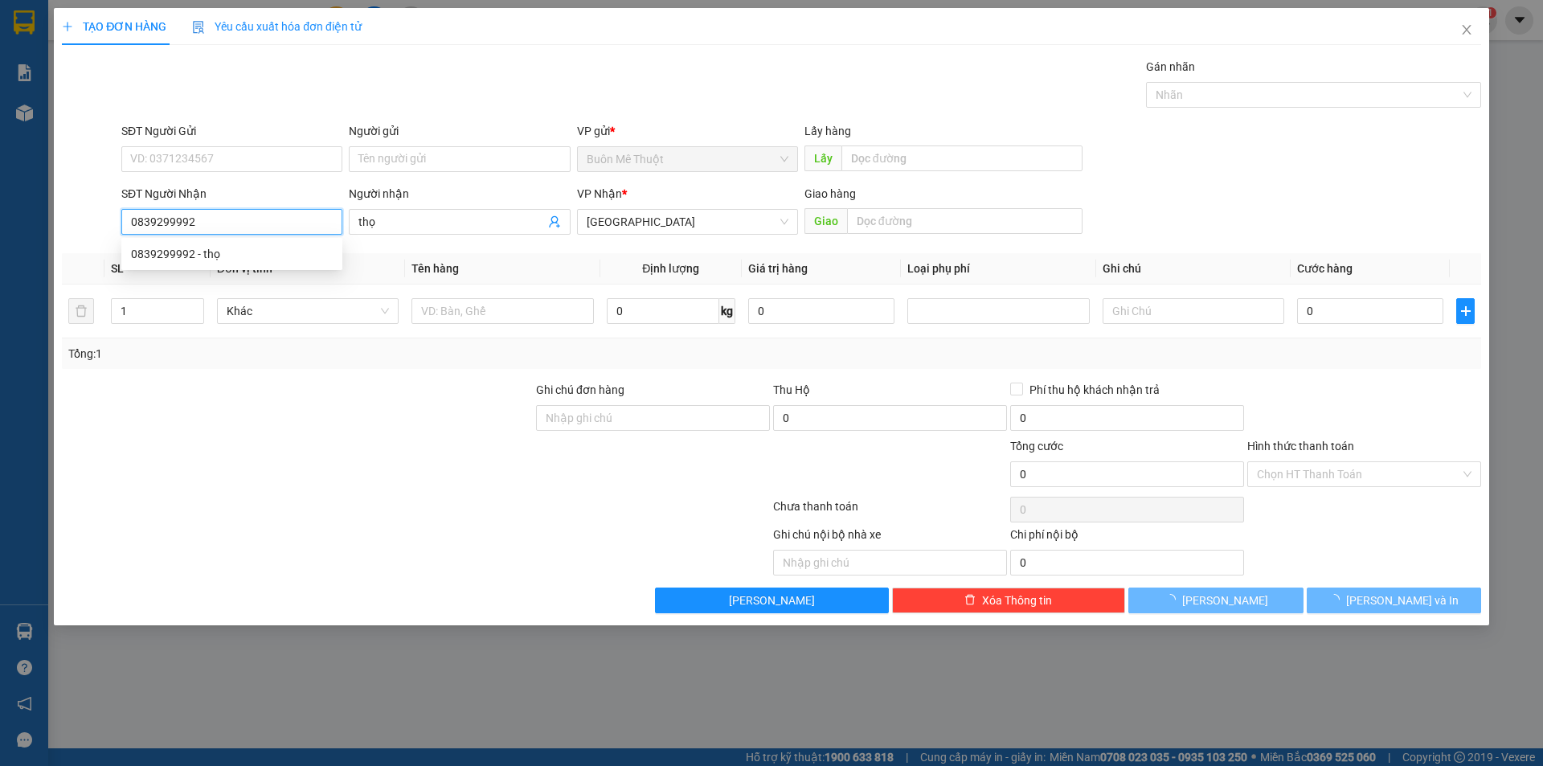
type input "70.000"
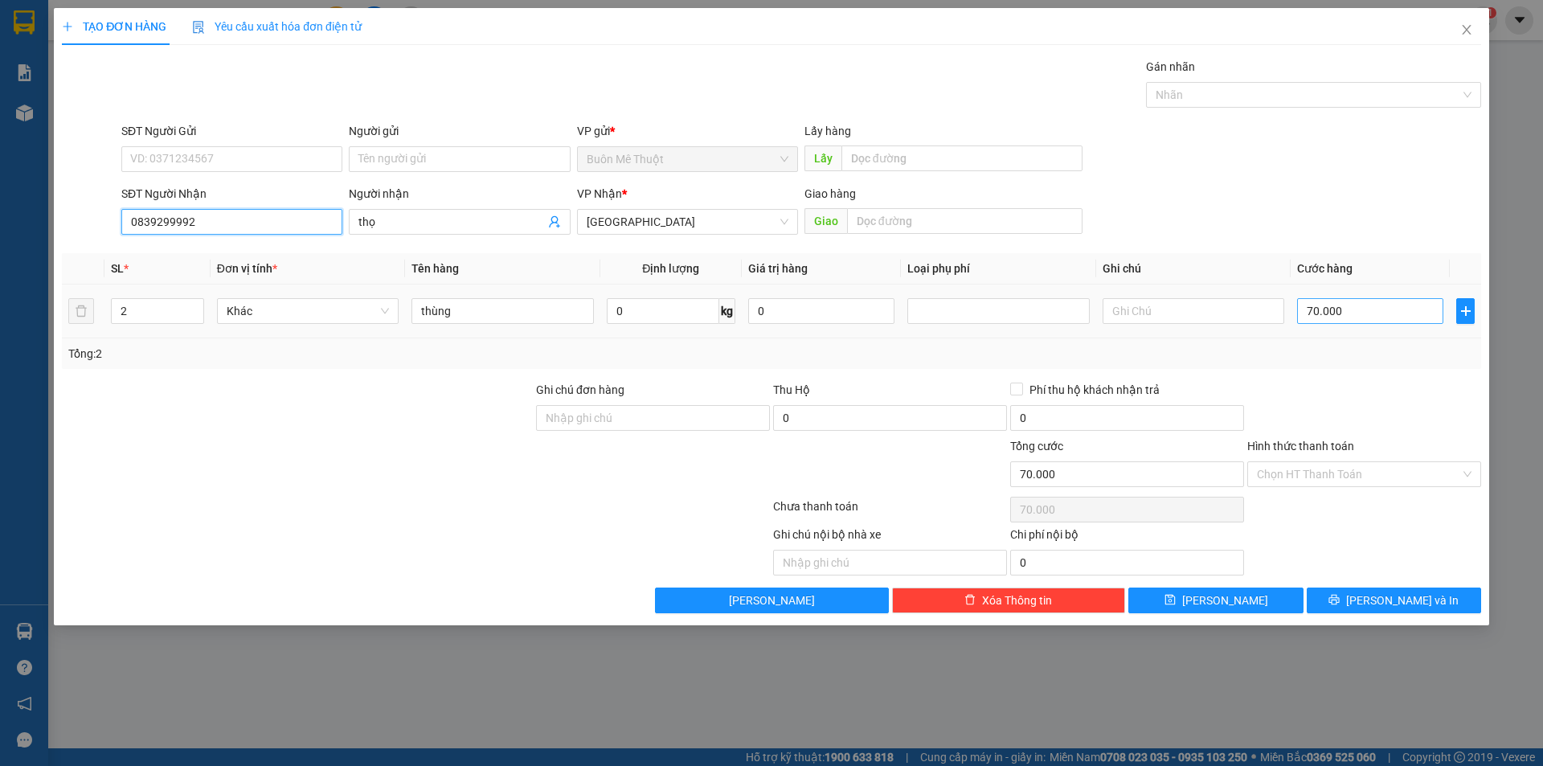
type input "0839299992"
click at [1380, 312] on input "70.000" at bounding box center [1370, 311] width 146 height 26
type input "5"
type input "50"
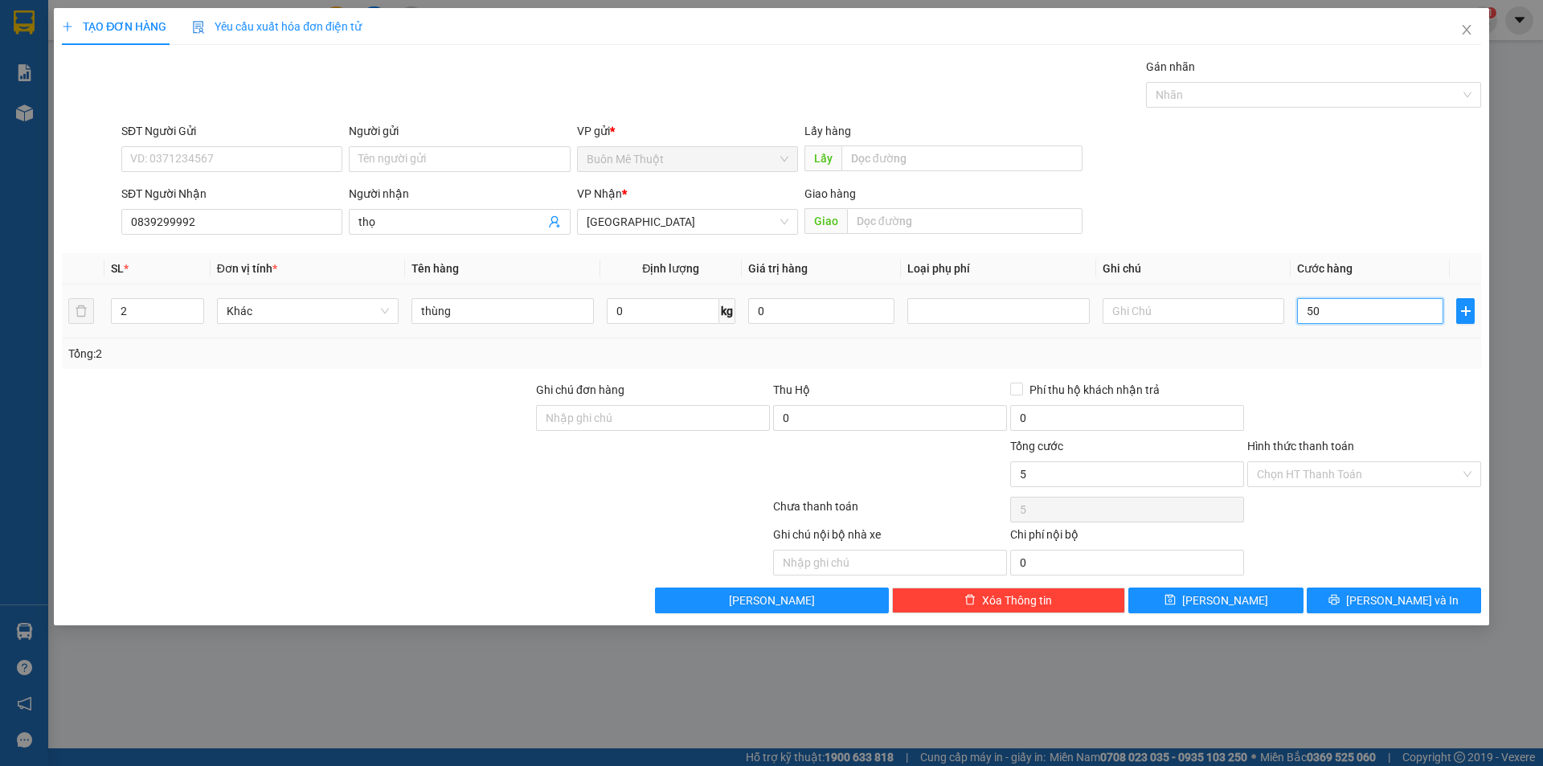
type input "50"
type input "50.000"
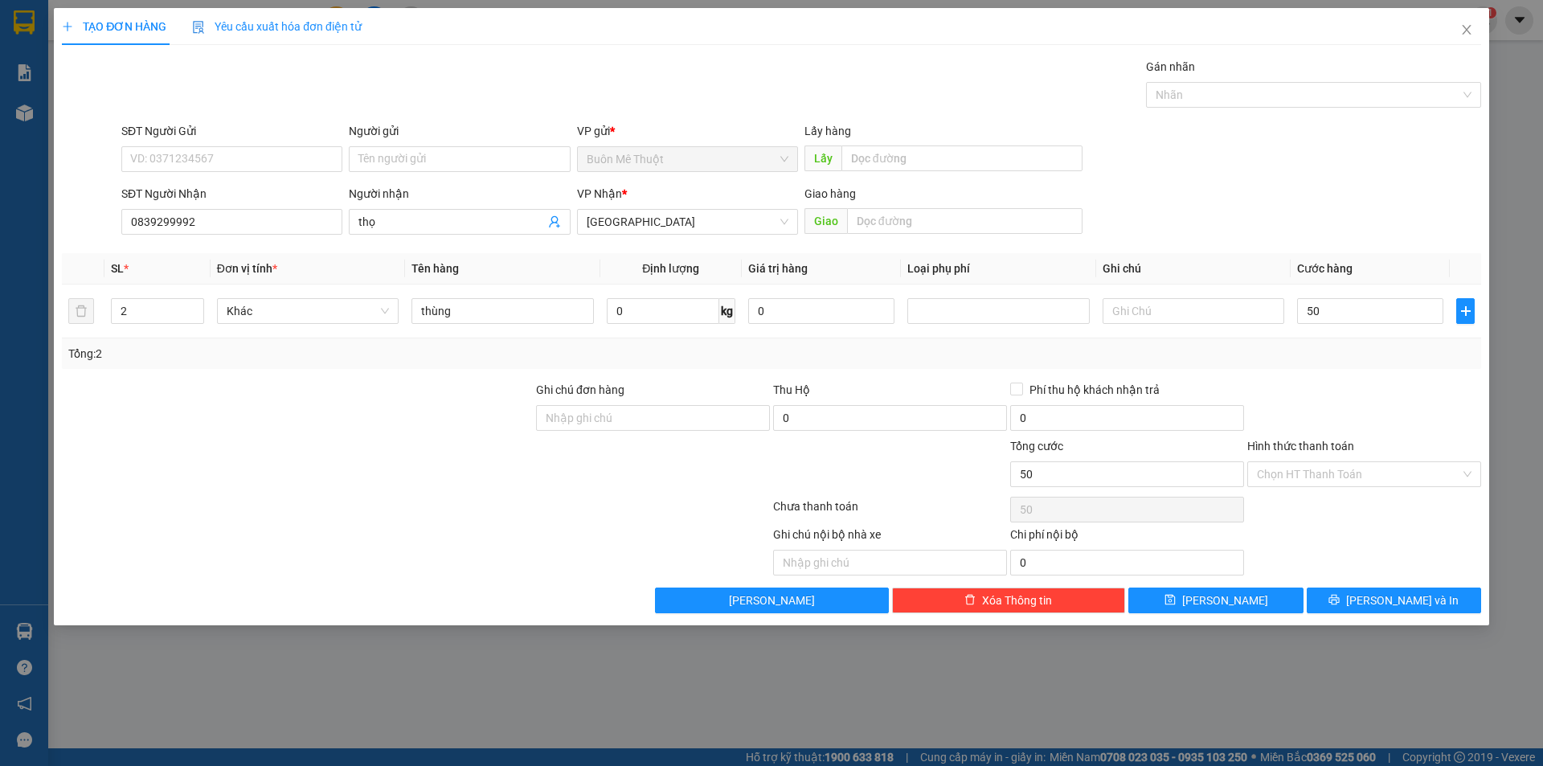
type input "50.000"
click at [1361, 364] on div "Tổng: 2" at bounding box center [771, 353] width 1419 height 31
drag, startPoint x: 1301, startPoint y: 479, endPoint x: 1286, endPoint y: 522, distance: 45.2
click at [1300, 489] on div "Hình thức thanh toán Chọn HT Thanh Toán" at bounding box center [1364, 465] width 234 height 56
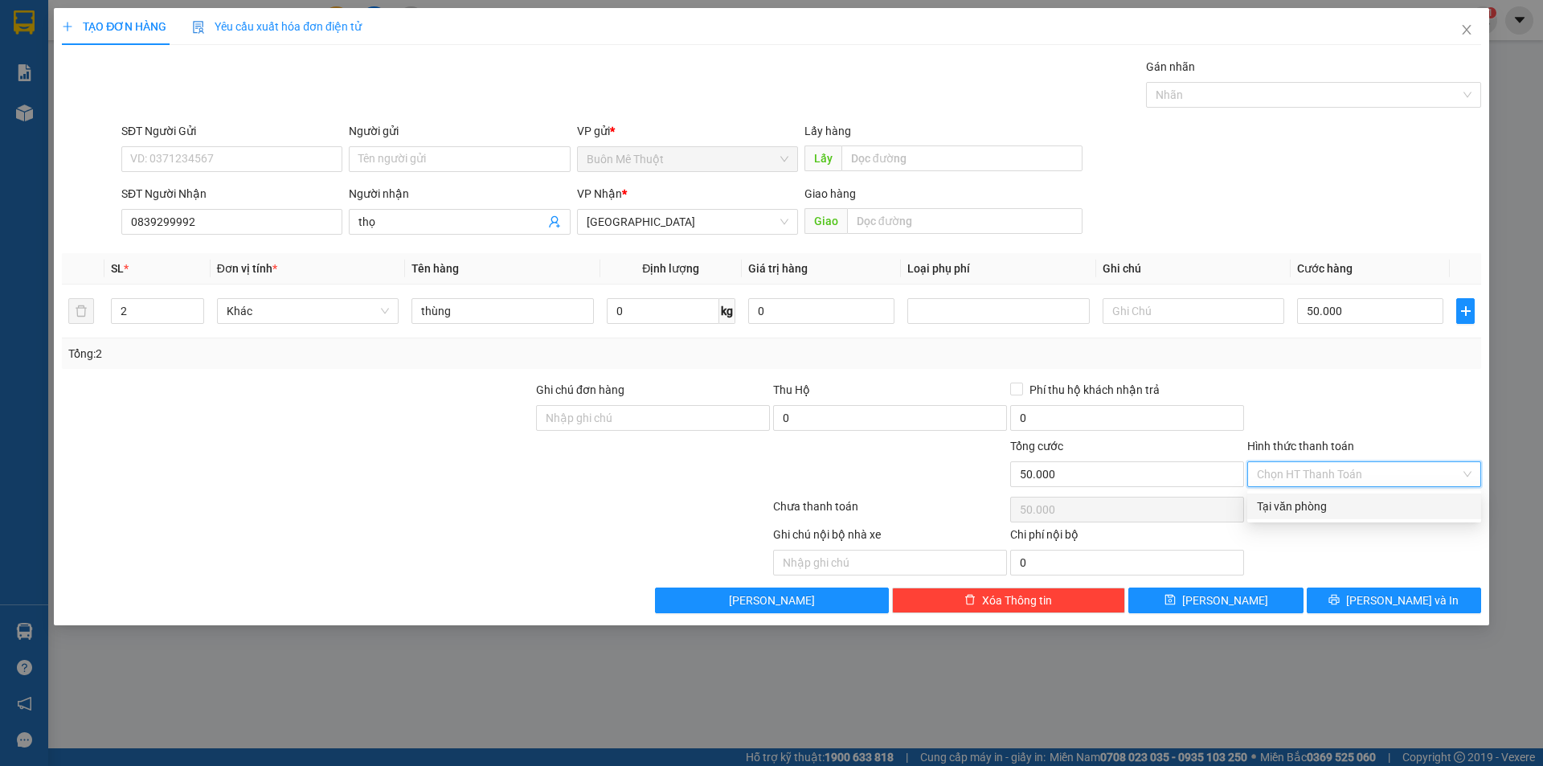
drag, startPoint x: 1286, startPoint y: 517, endPoint x: 1289, endPoint y: 505, distance: 12.5
click at [1286, 514] on div "Tại văn phòng" at bounding box center [1364, 506] width 234 height 26
type input "0"
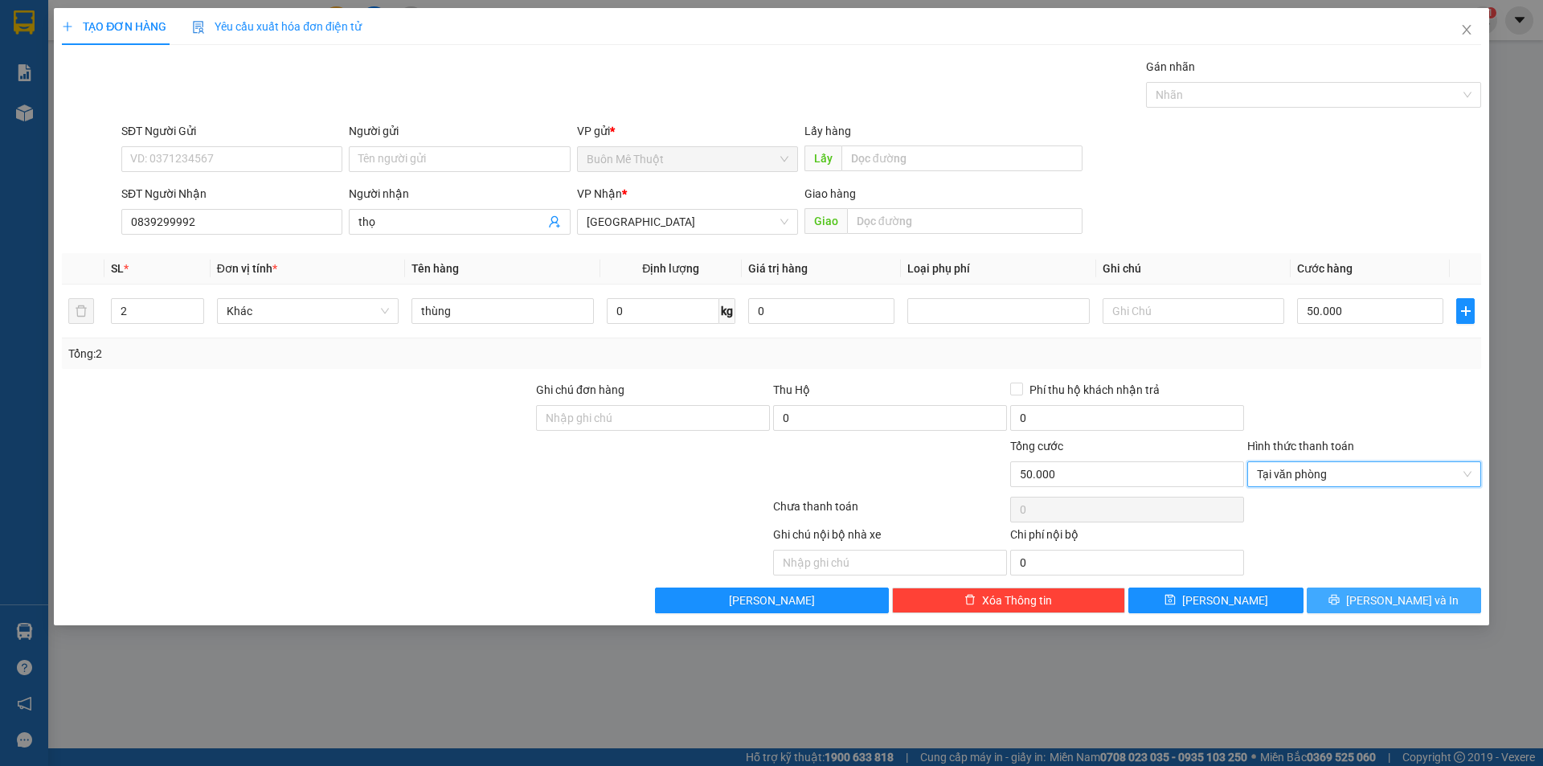
click at [1348, 600] on button "[PERSON_NAME] và In" at bounding box center [1394, 600] width 174 height 26
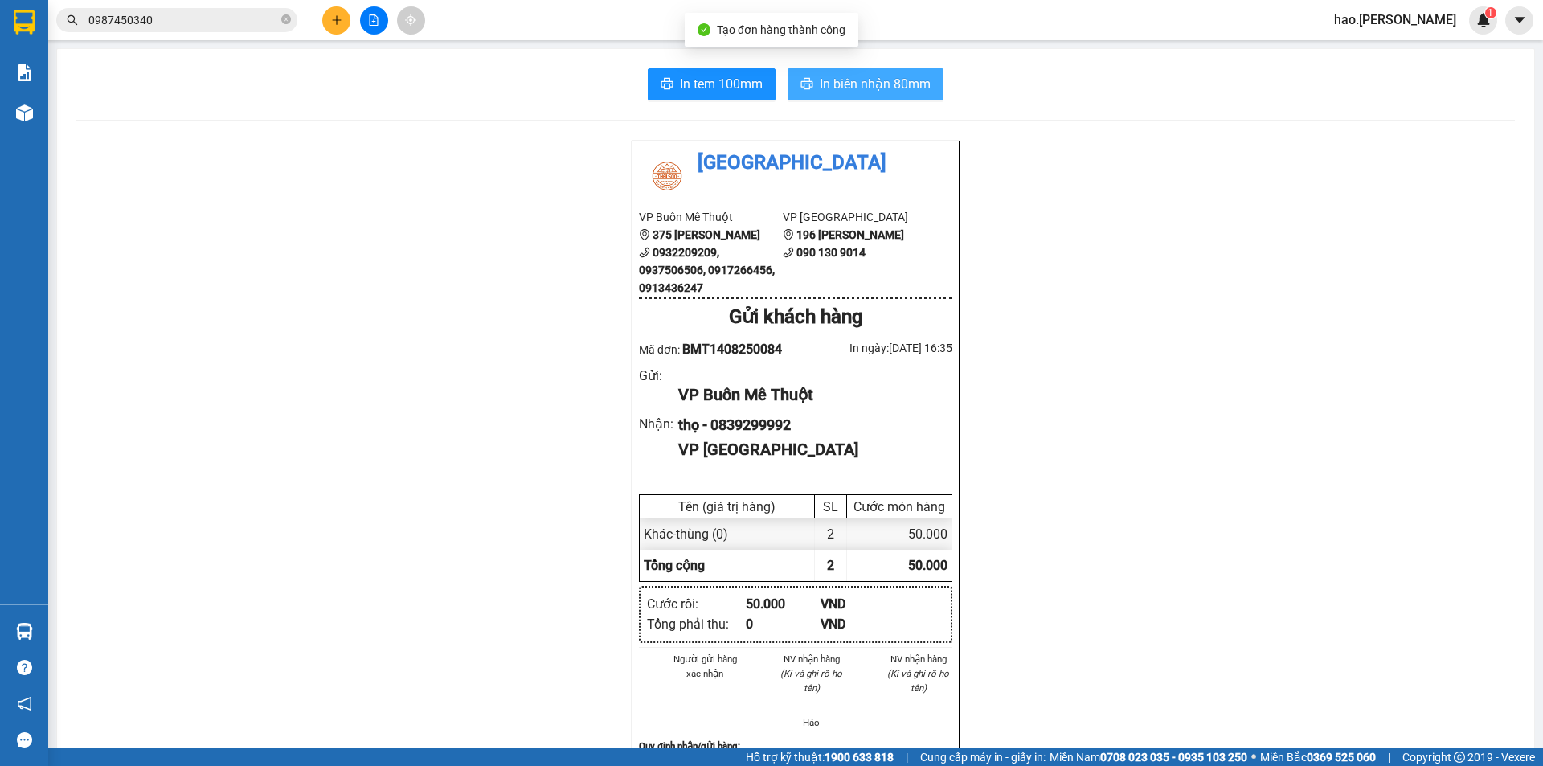
click at [828, 93] on span "In biên nhận 80mm" at bounding box center [875, 84] width 111 height 20
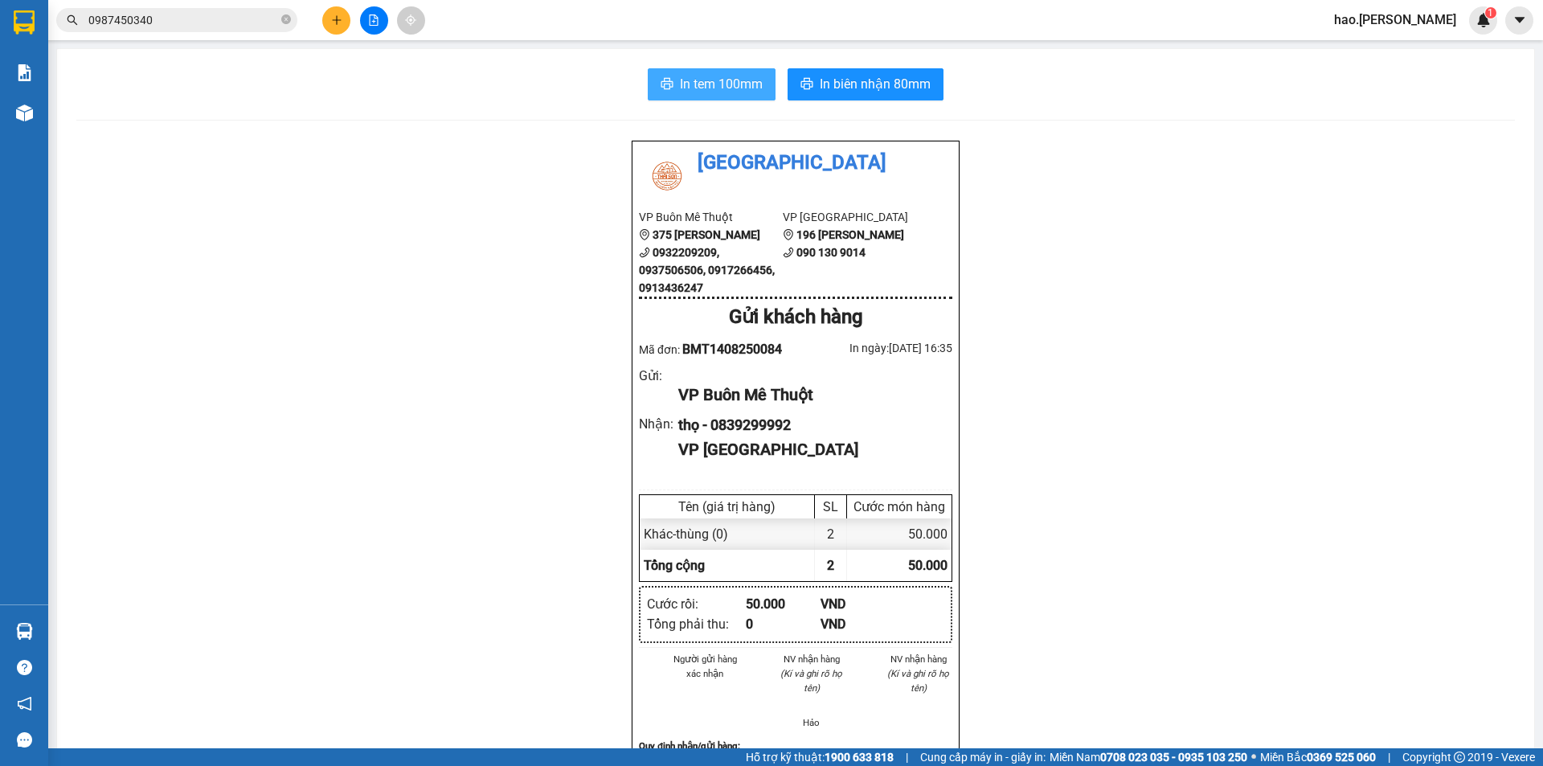
click at [730, 93] on span "In tem 100mm" at bounding box center [721, 84] width 83 height 20
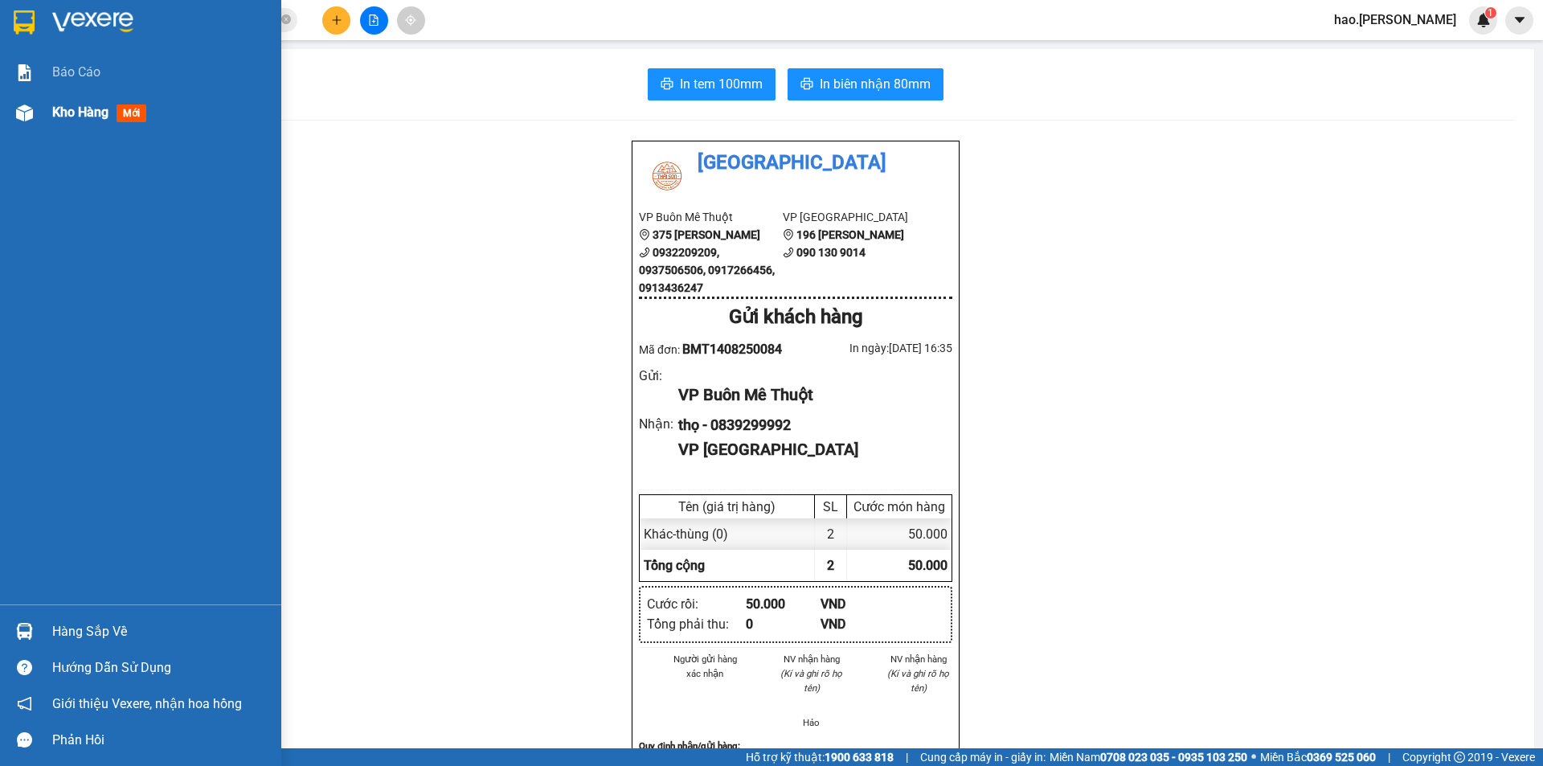
click at [63, 105] on span "Kho hàng" at bounding box center [80, 111] width 56 height 15
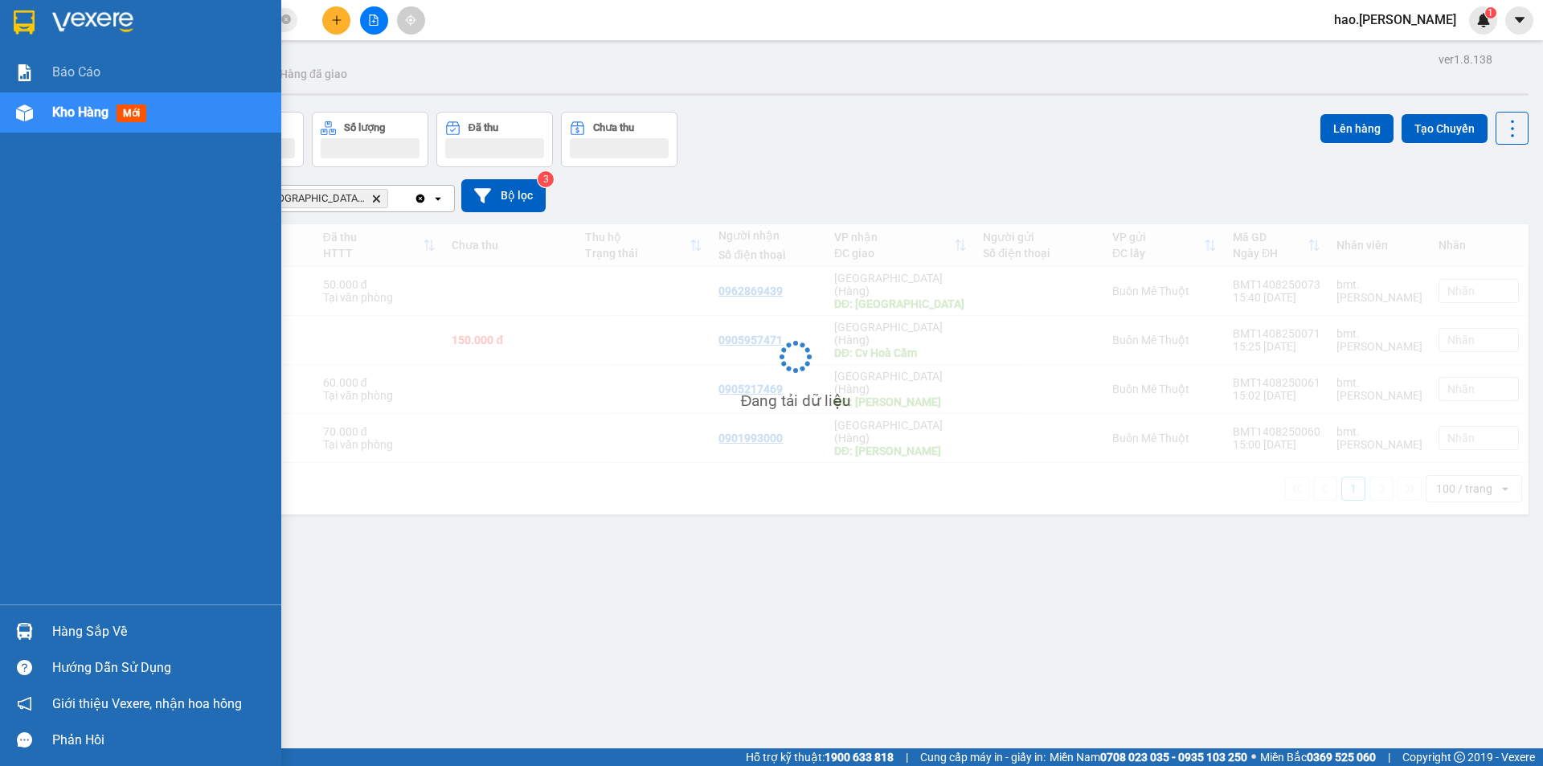
click at [63, 105] on span "Kho hàng" at bounding box center [80, 111] width 56 height 15
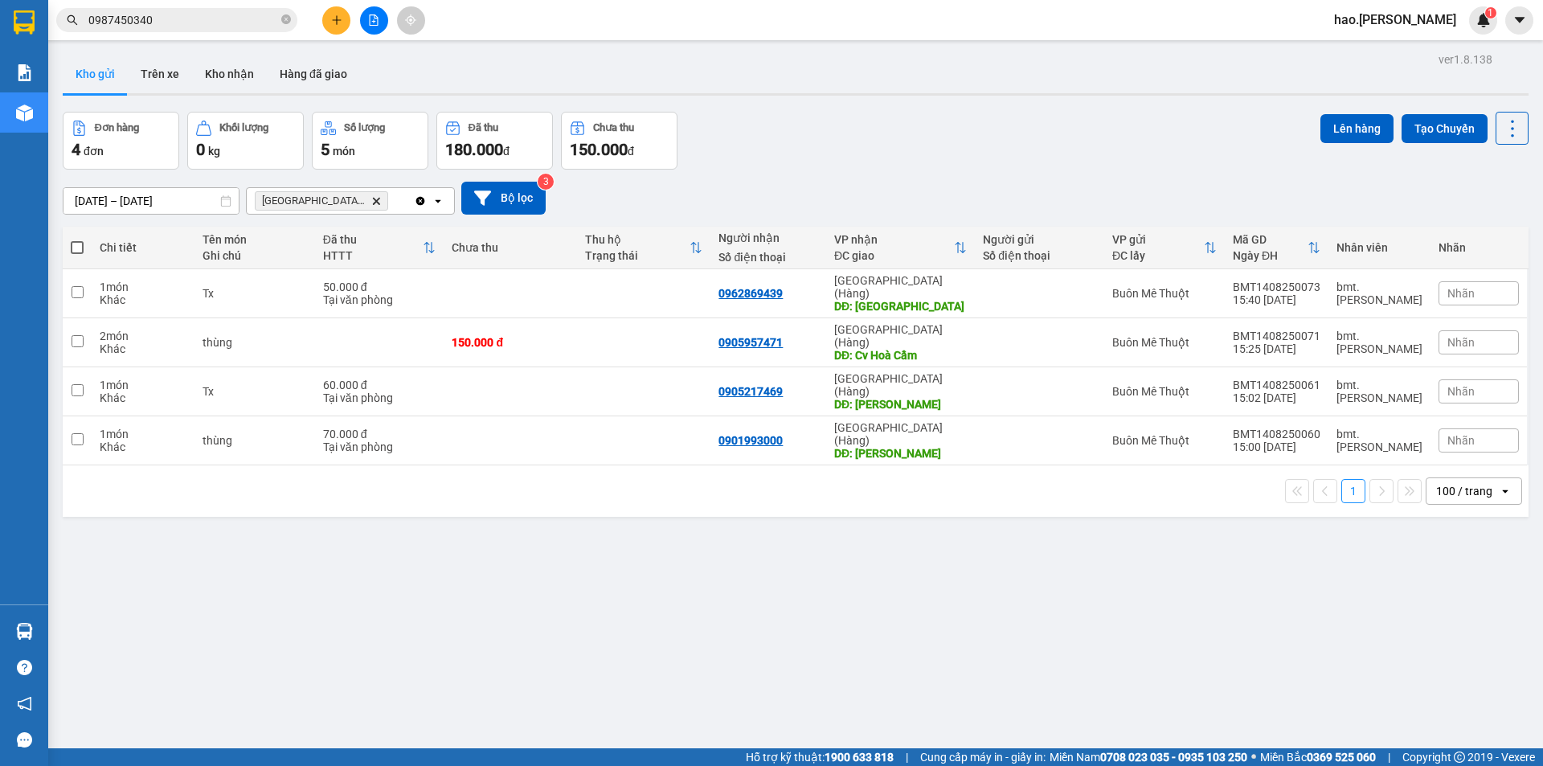
click at [373, 203] on icon "Đà Nẵng (Hàng), close by backspace" at bounding box center [376, 200] width 7 height 7
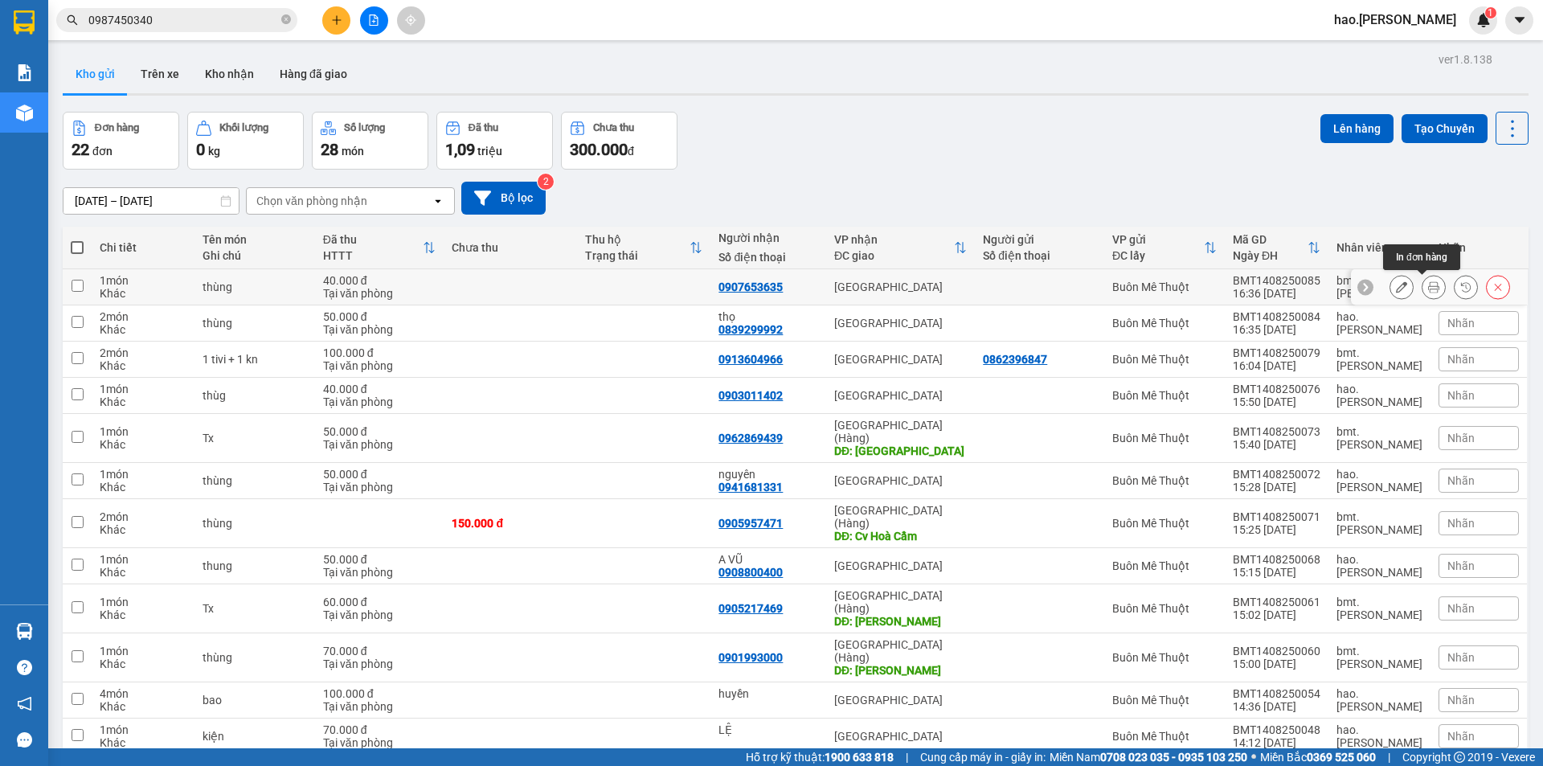
click at [1422, 295] on button at bounding box center [1433, 287] width 23 height 28
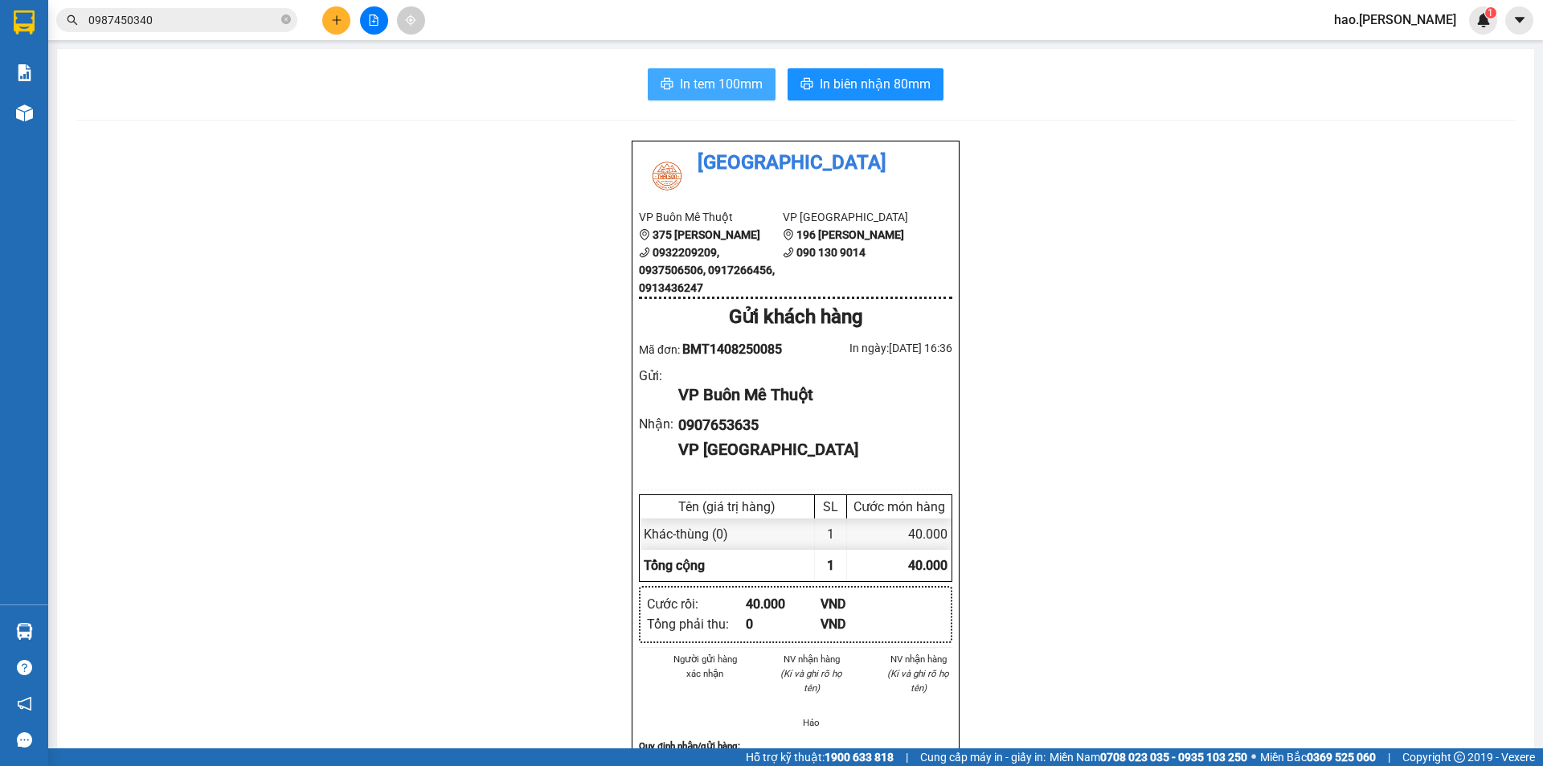
click at [738, 83] on span "In tem 100mm" at bounding box center [721, 84] width 83 height 20
click at [339, 22] on icon "plus" at bounding box center [336, 19] width 11 height 11
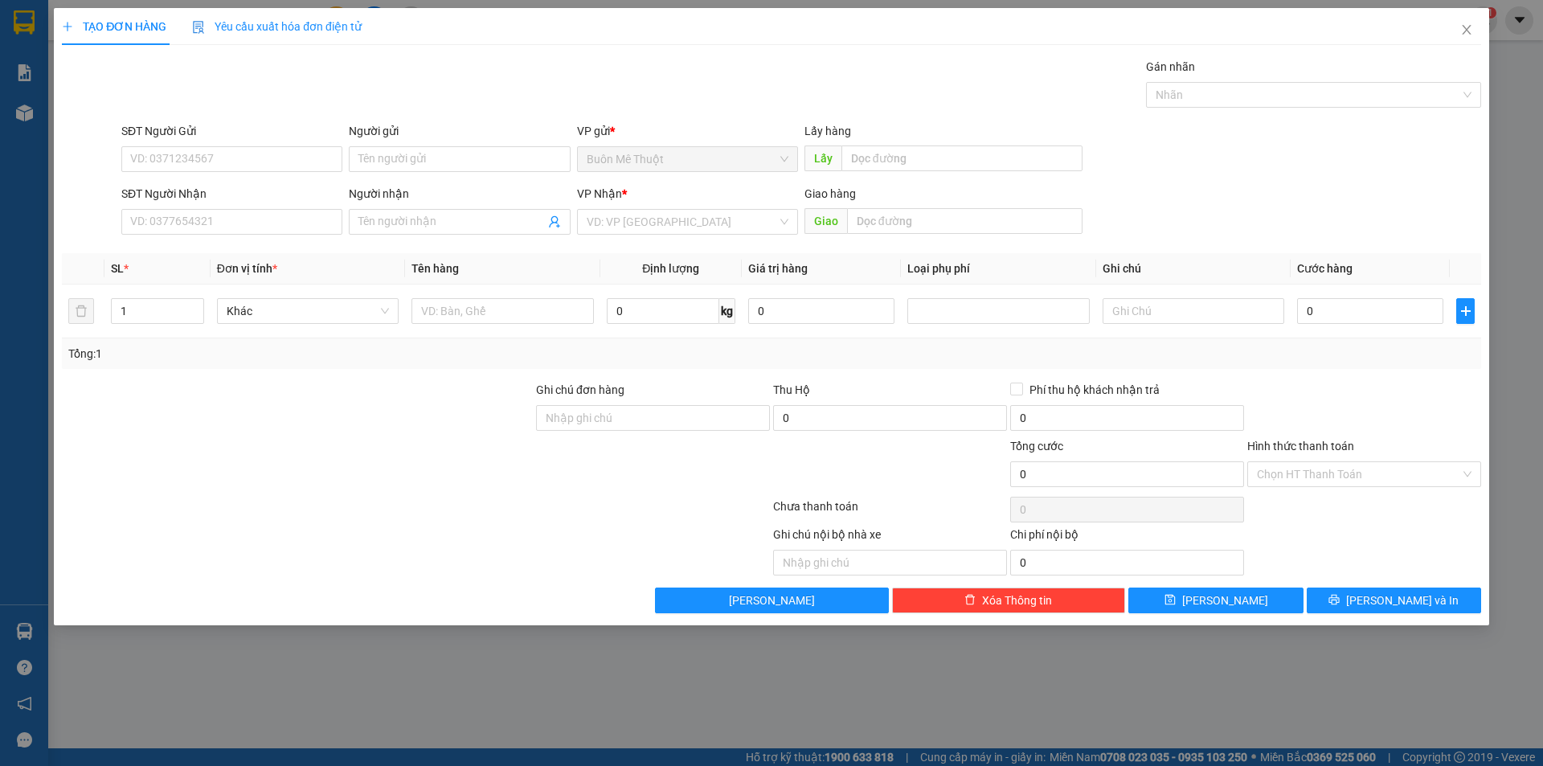
click at [283, 235] on div "SĐT Người Nhận VD: 0377654321" at bounding box center [231, 213] width 221 height 56
click at [284, 230] on input "SĐT Người Nhận" at bounding box center [231, 222] width 221 height 26
click at [299, 228] on input "0" at bounding box center [231, 222] width 221 height 26
click at [157, 248] on div "0905279377" at bounding box center [232, 254] width 202 height 18
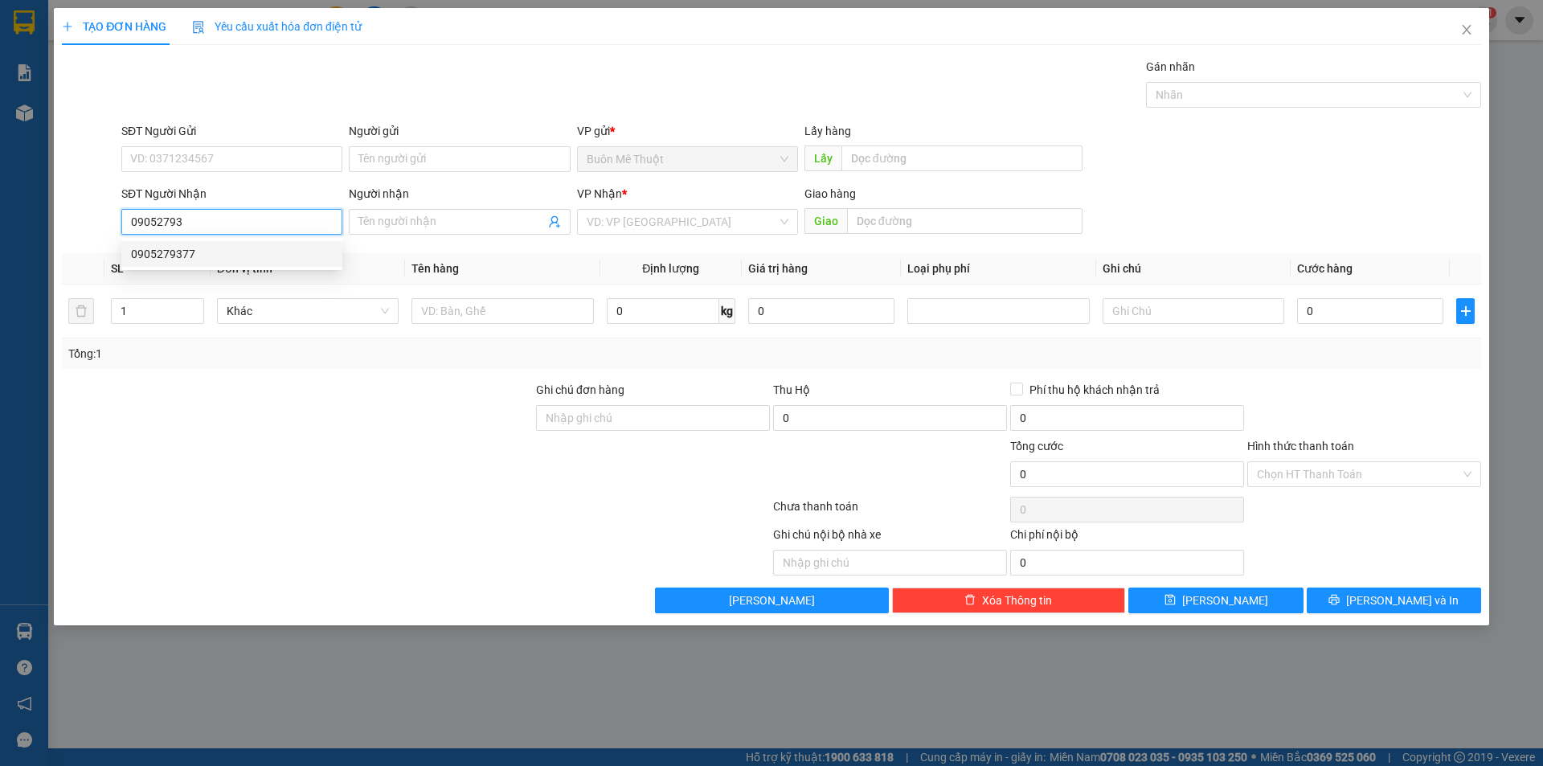
type input "0905279377"
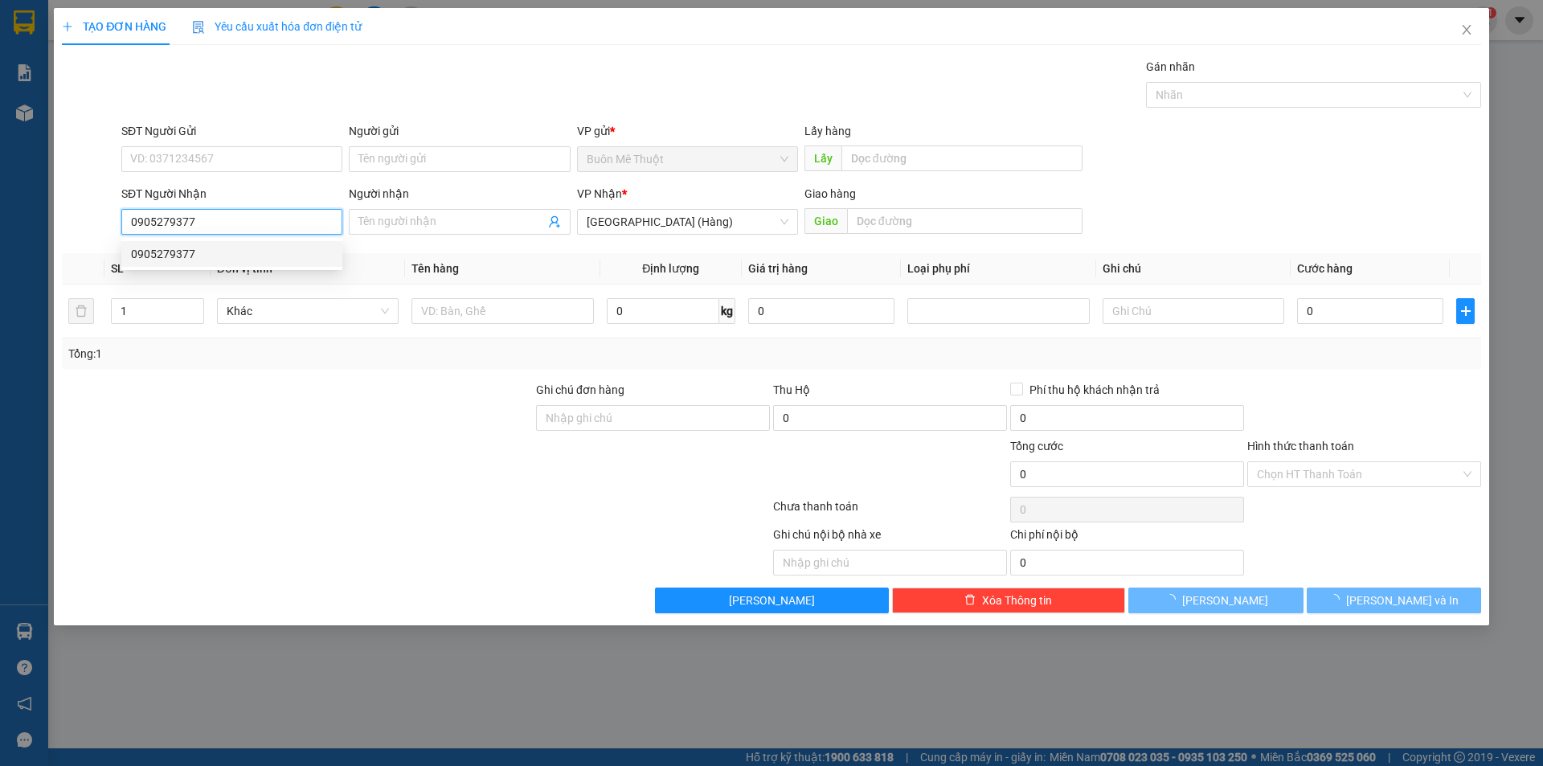
type input "250.000"
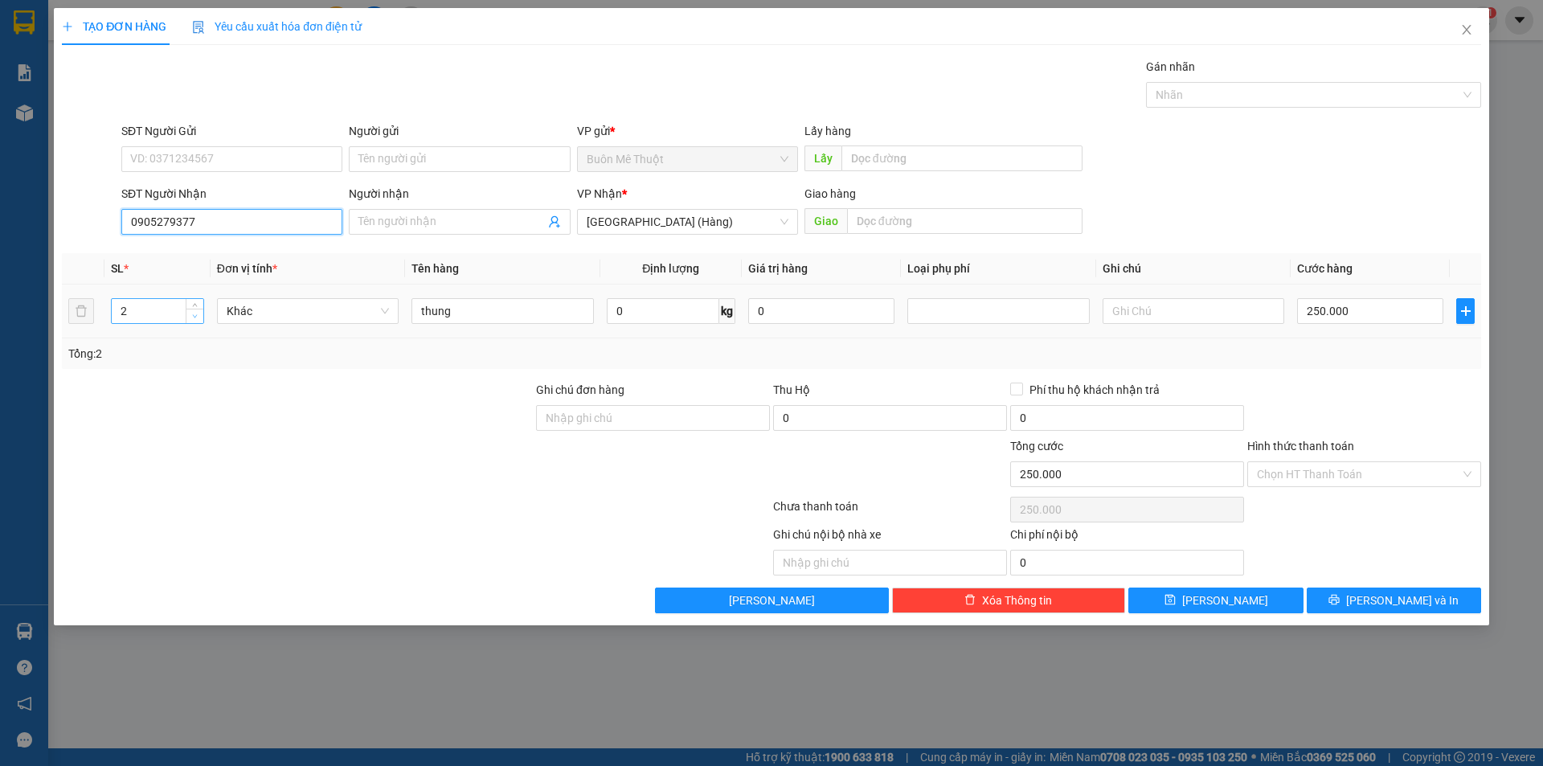
type input "0905279377"
type input "1"
click at [190, 314] on span "down" at bounding box center [195, 317] width 10 height 10
click at [1369, 305] on input "250.000" at bounding box center [1370, 311] width 146 height 26
type input "0"
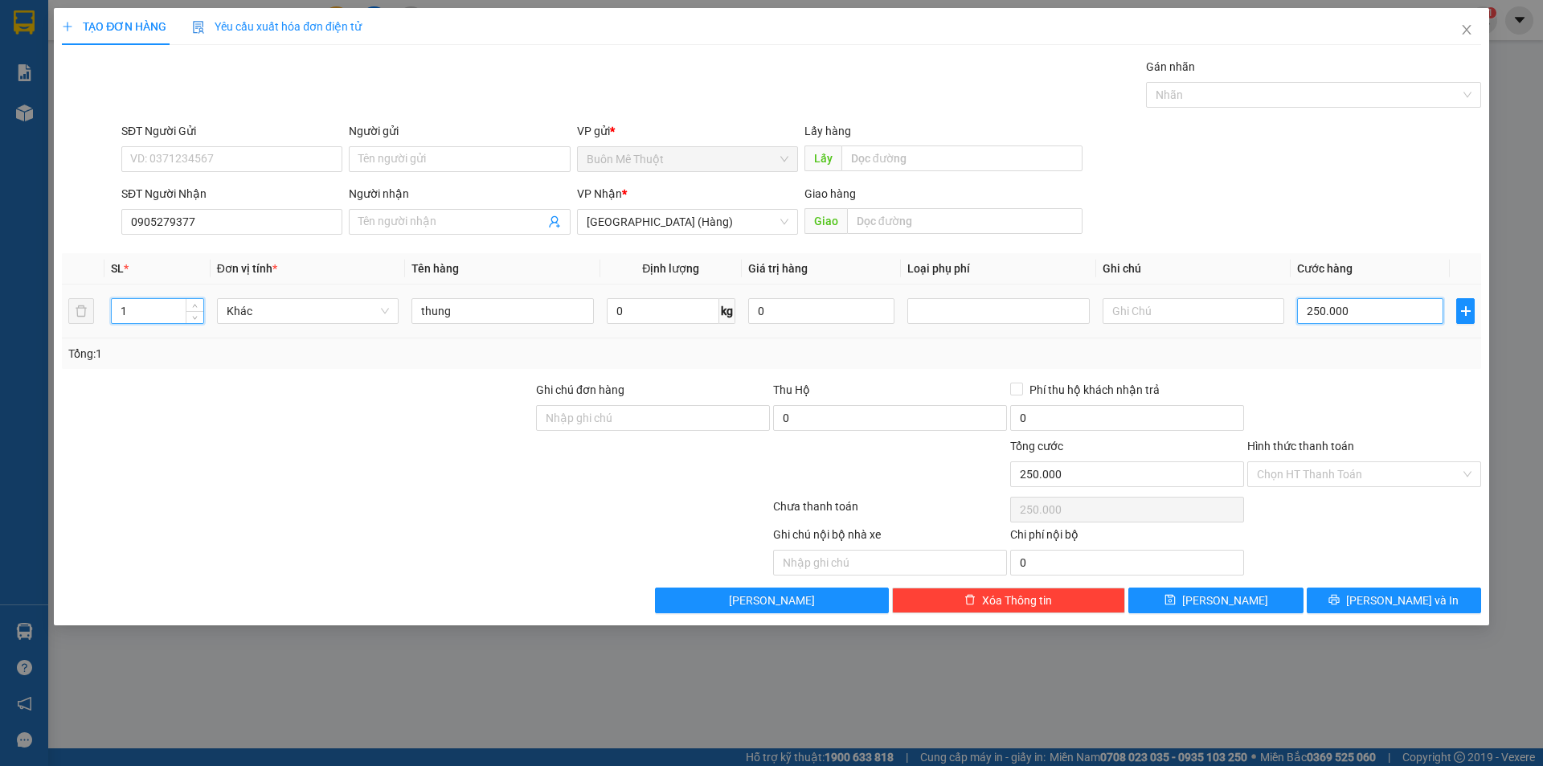
type input "0"
type input "1"
type input "01"
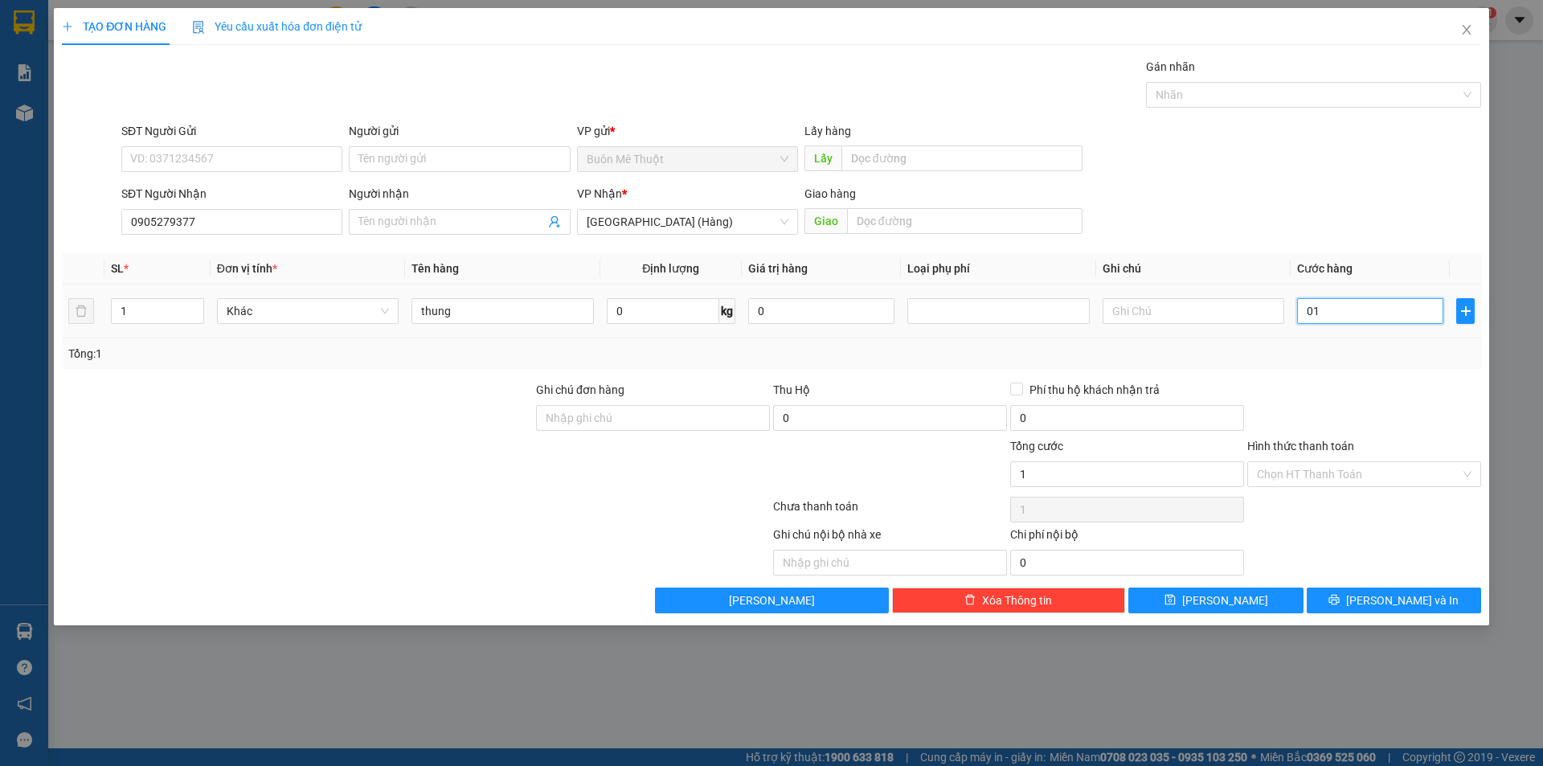
type input "15"
type input "015"
type input "150"
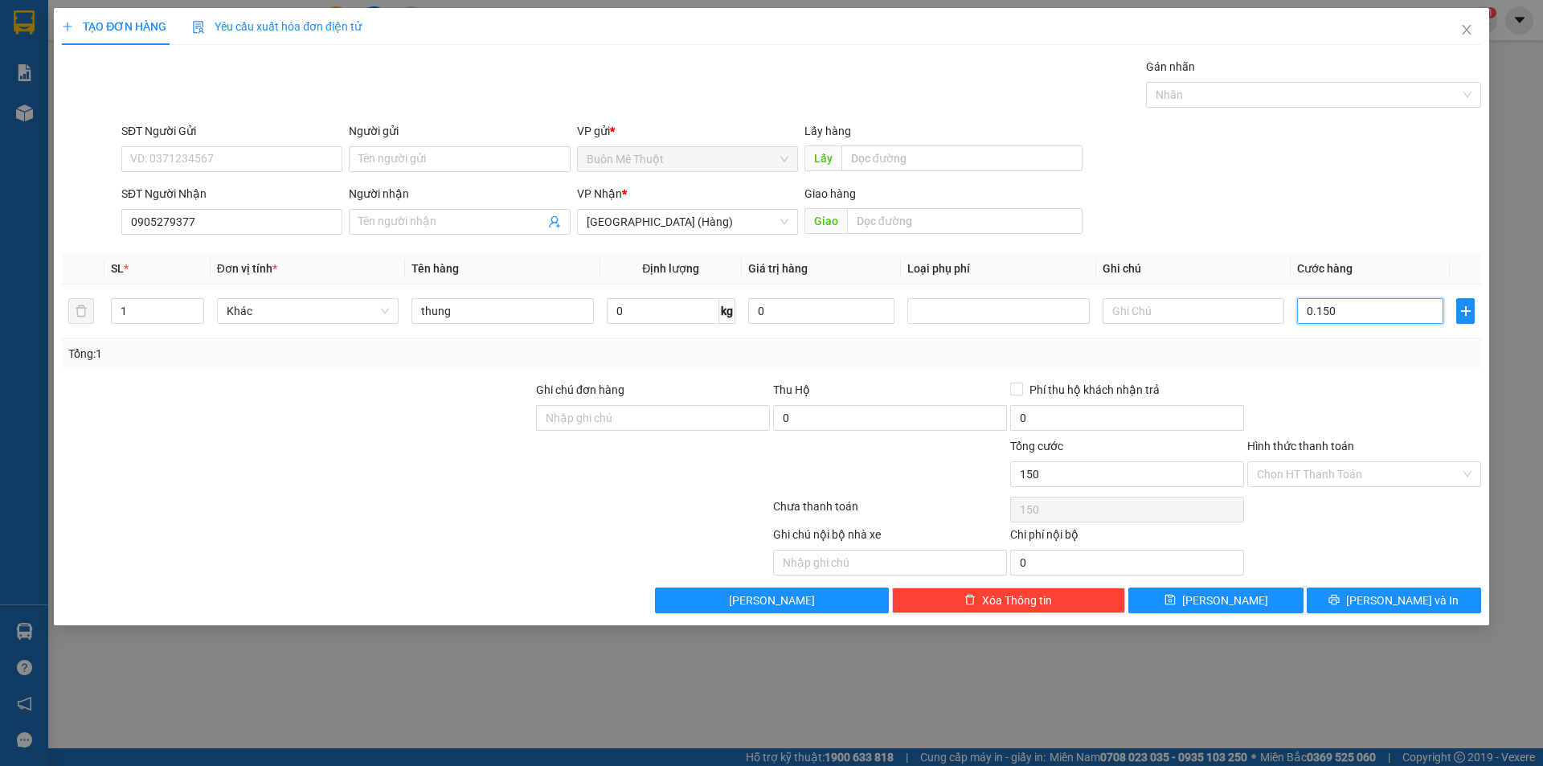
type input "0.150"
type input "150.000"
click at [1370, 358] on div "Tổng: 1" at bounding box center [771, 354] width 1406 height 18
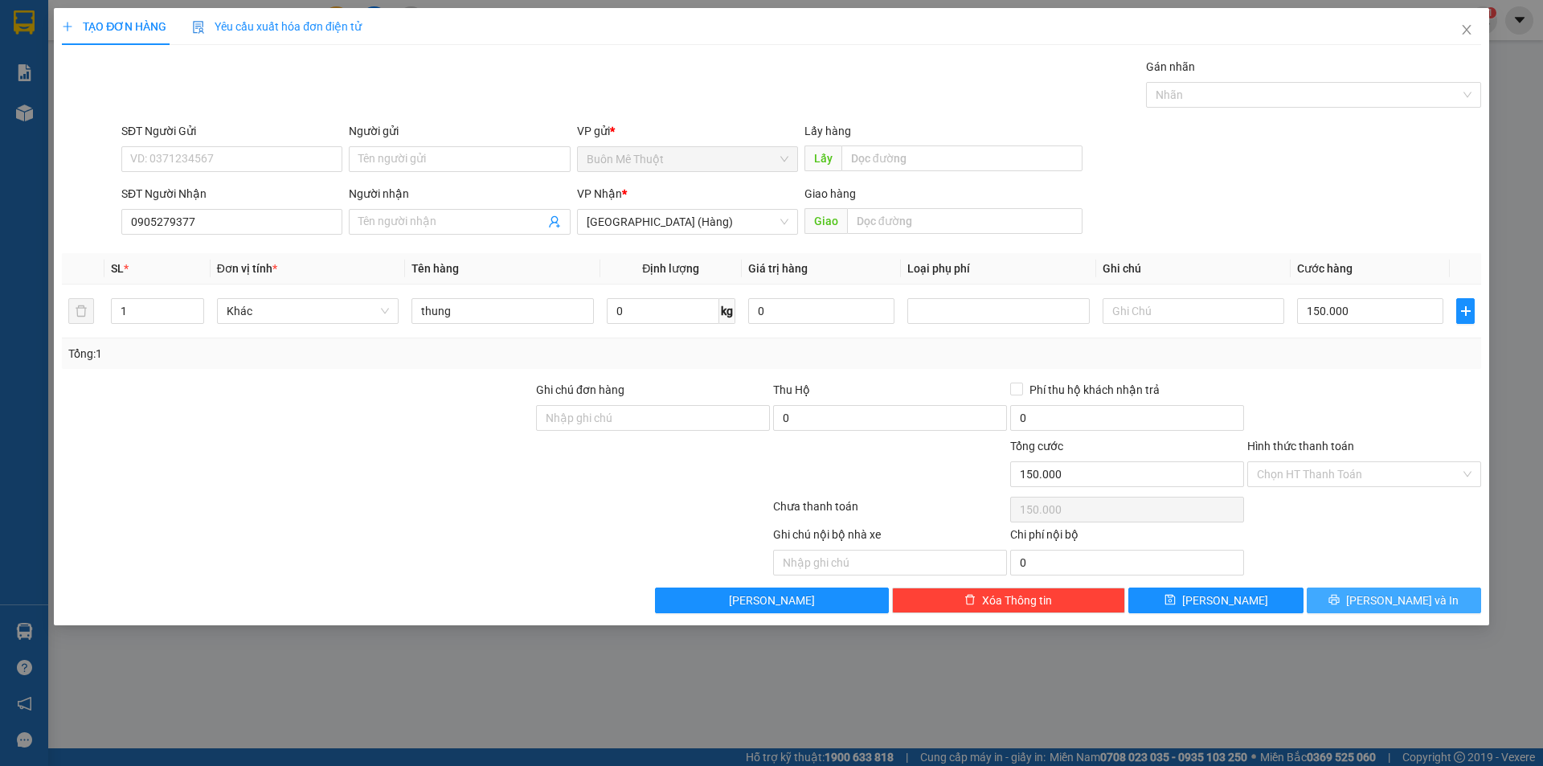
click at [1373, 612] on button "[PERSON_NAME] và In" at bounding box center [1394, 600] width 174 height 26
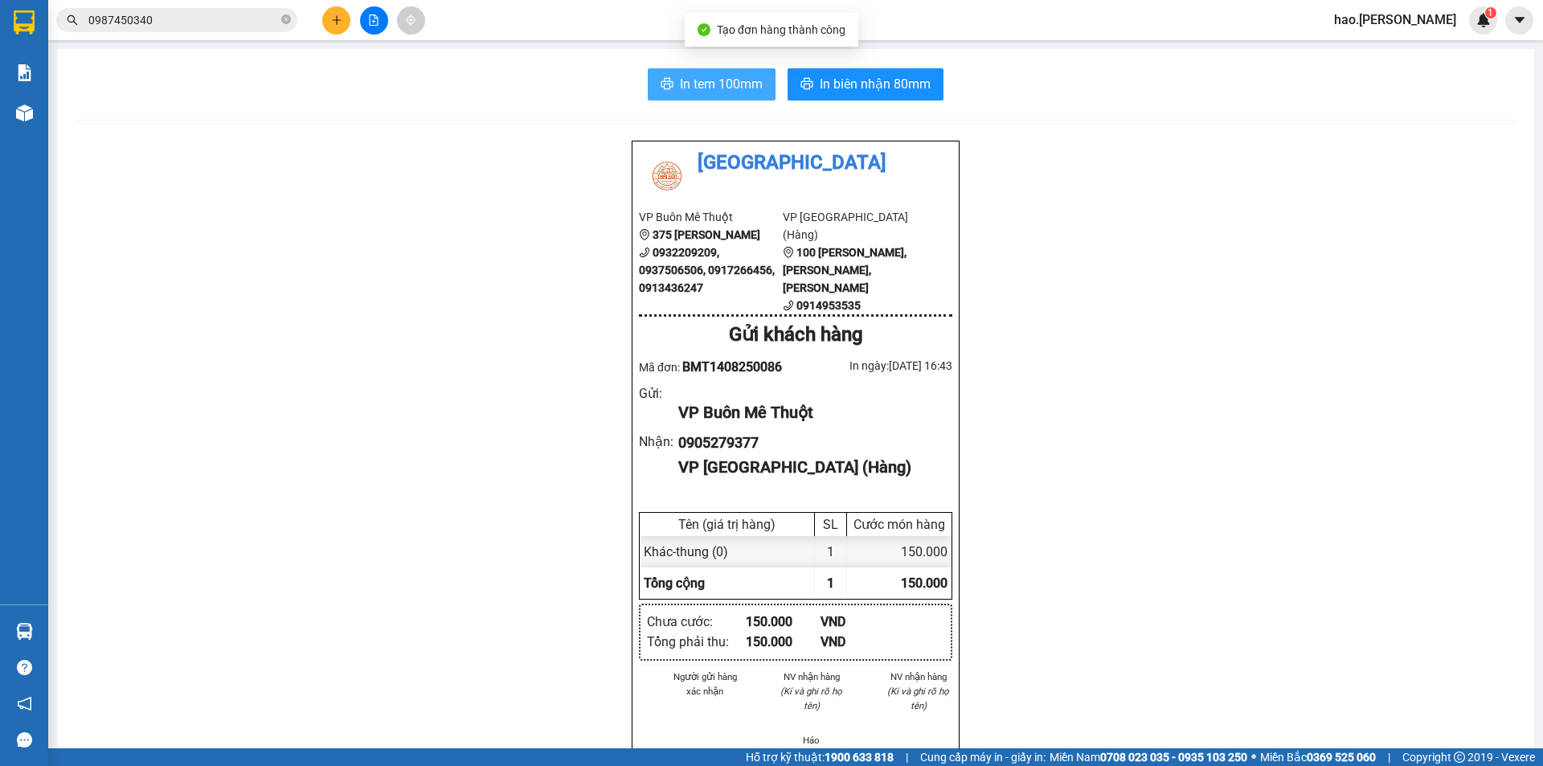
click at [706, 76] on span "In tem 100mm" at bounding box center [721, 84] width 83 height 20
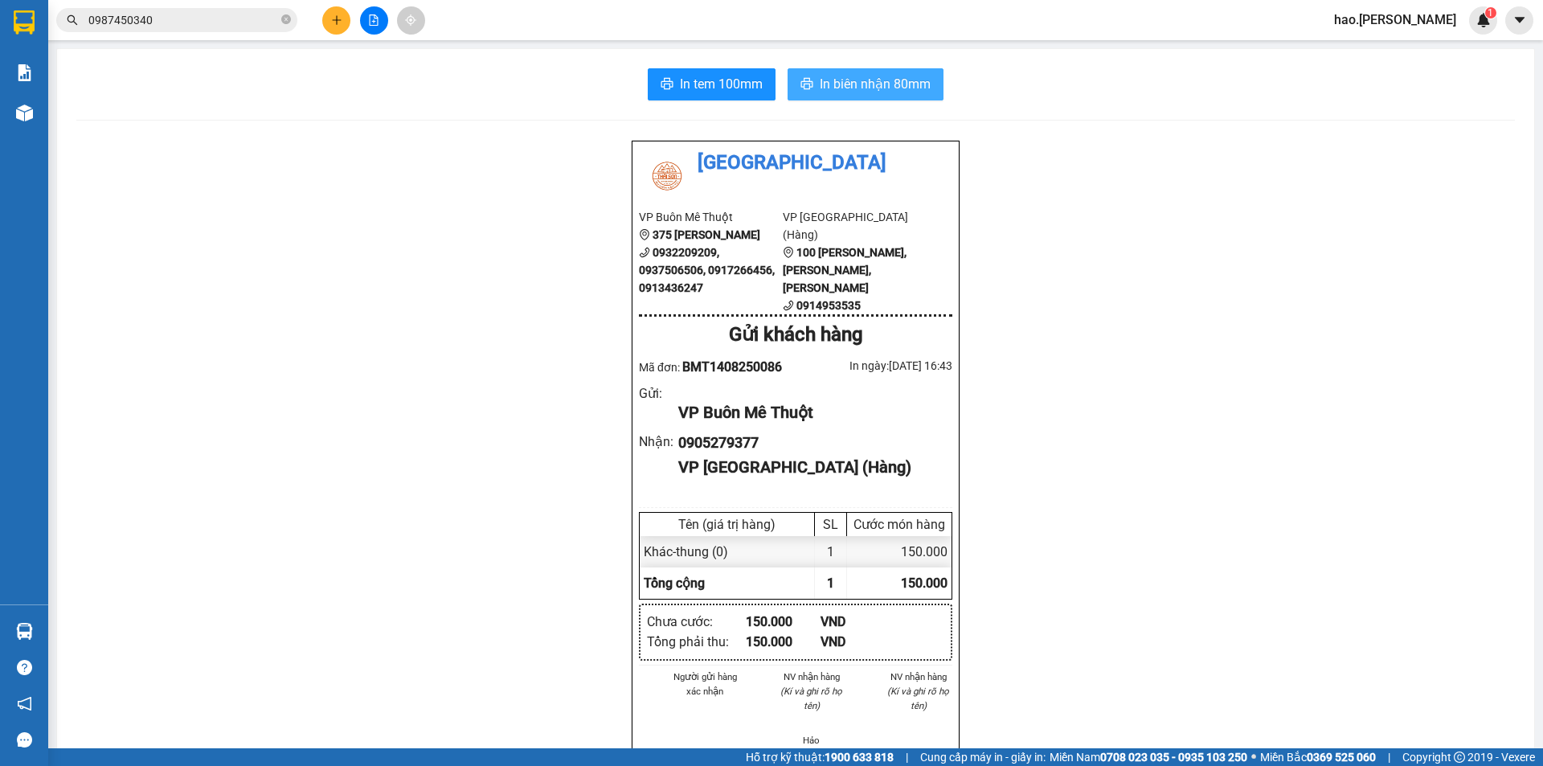
click at [889, 78] on span "In biên nhận 80mm" at bounding box center [875, 84] width 111 height 20
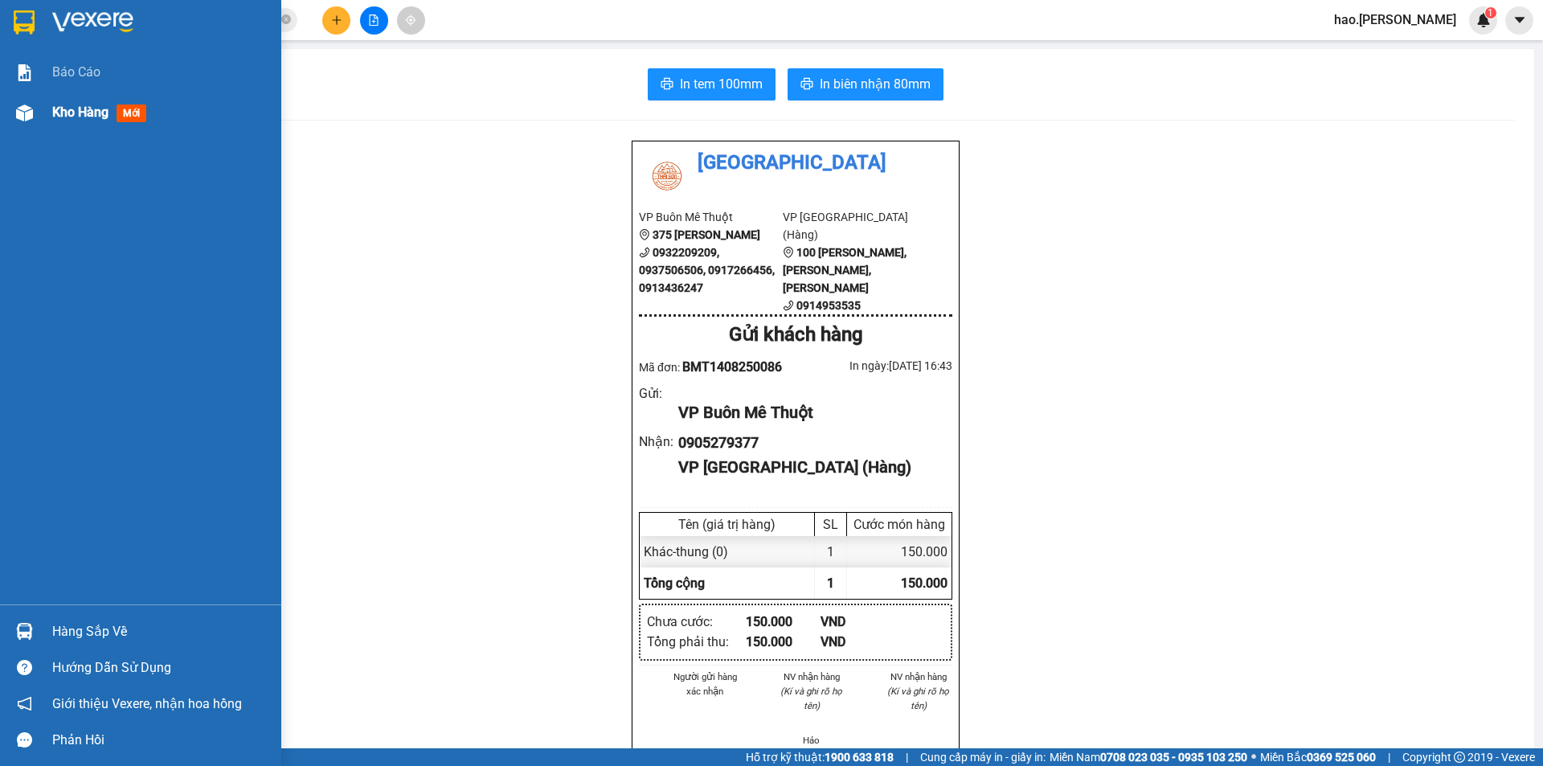
click at [65, 108] on span "Kho hàng" at bounding box center [80, 111] width 56 height 15
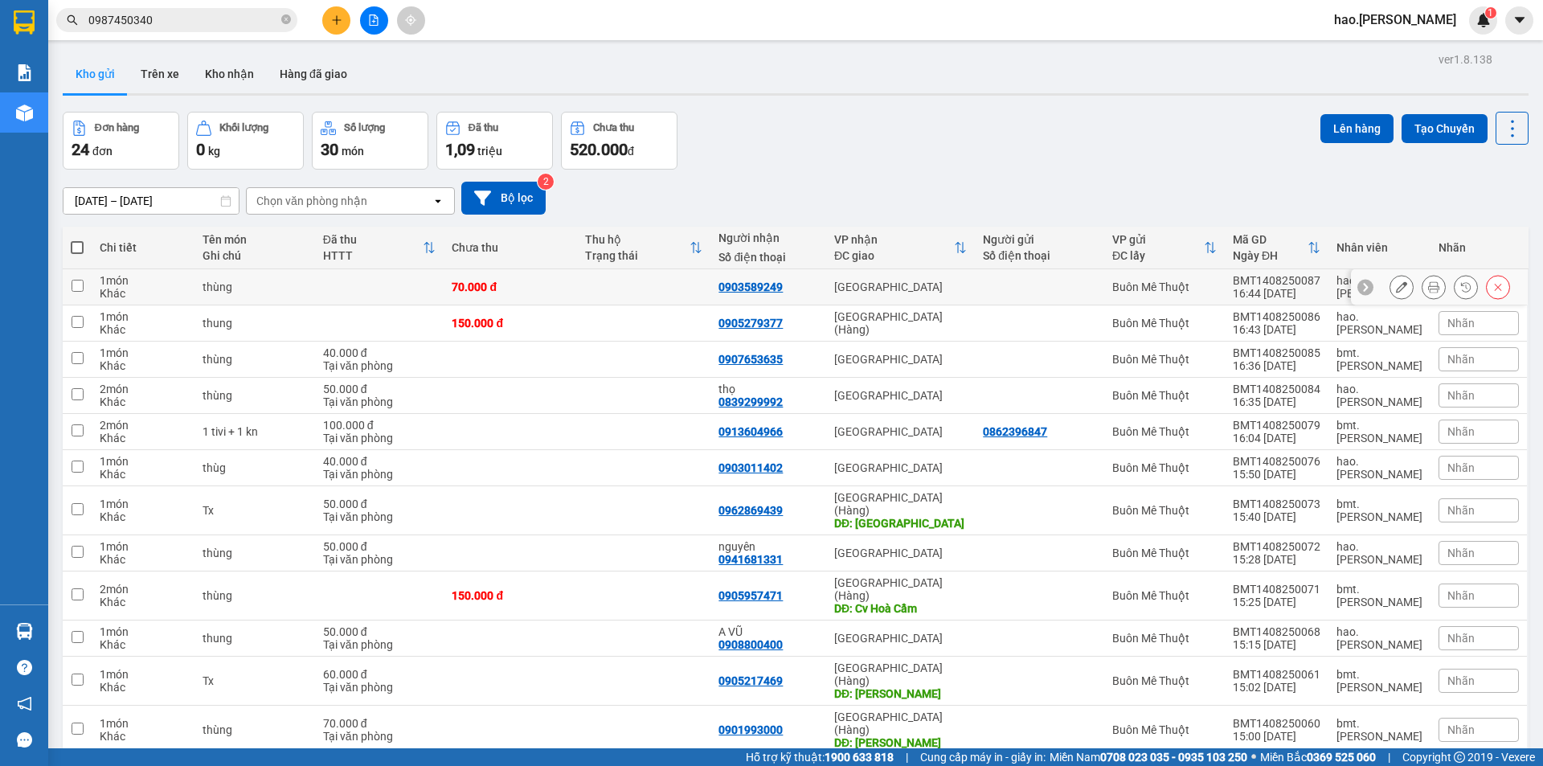
click at [1428, 285] on icon at bounding box center [1433, 286] width 11 height 11
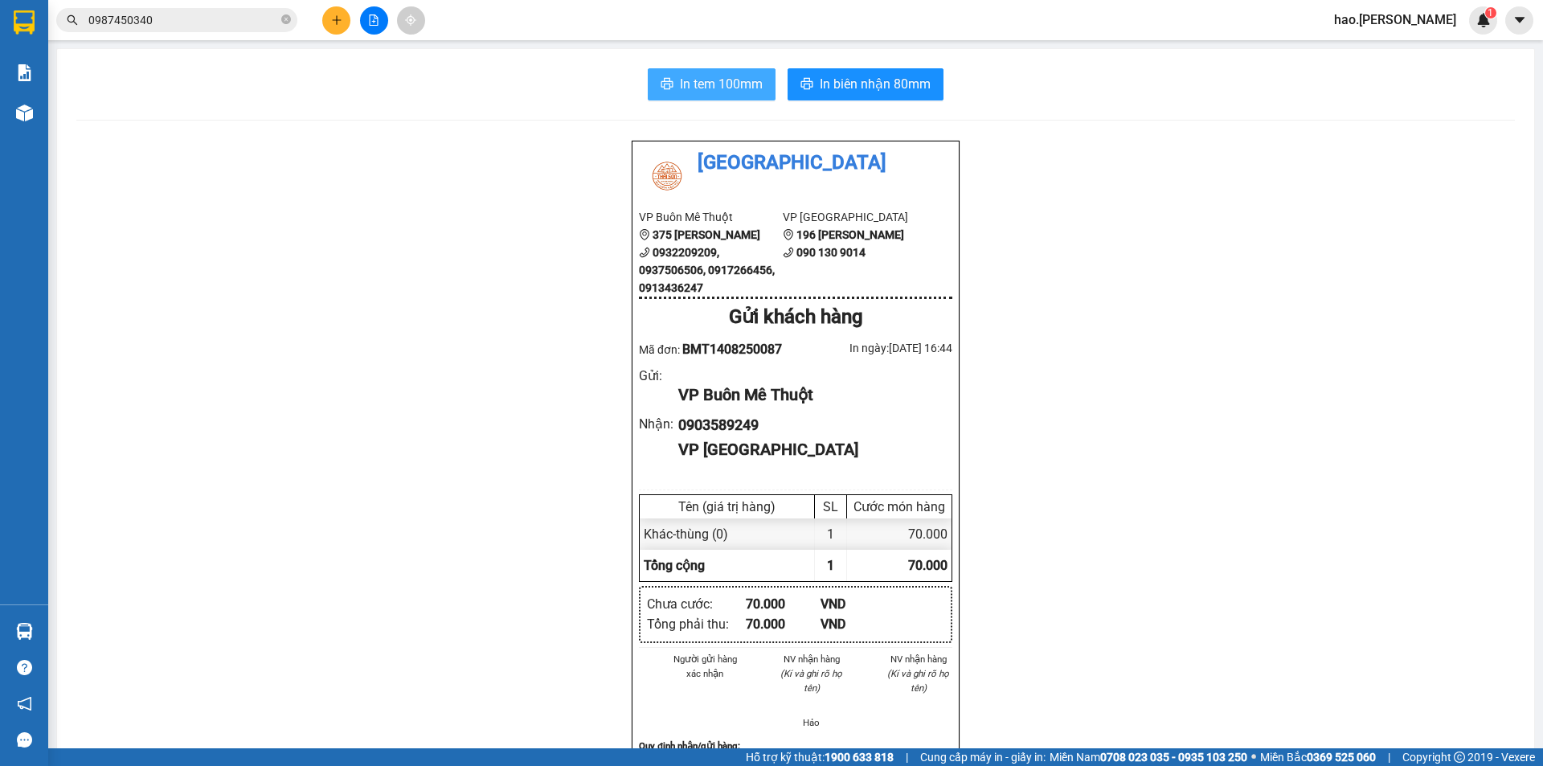
click at [718, 84] on span "In tem 100mm" at bounding box center [721, 84] width 83 height 20
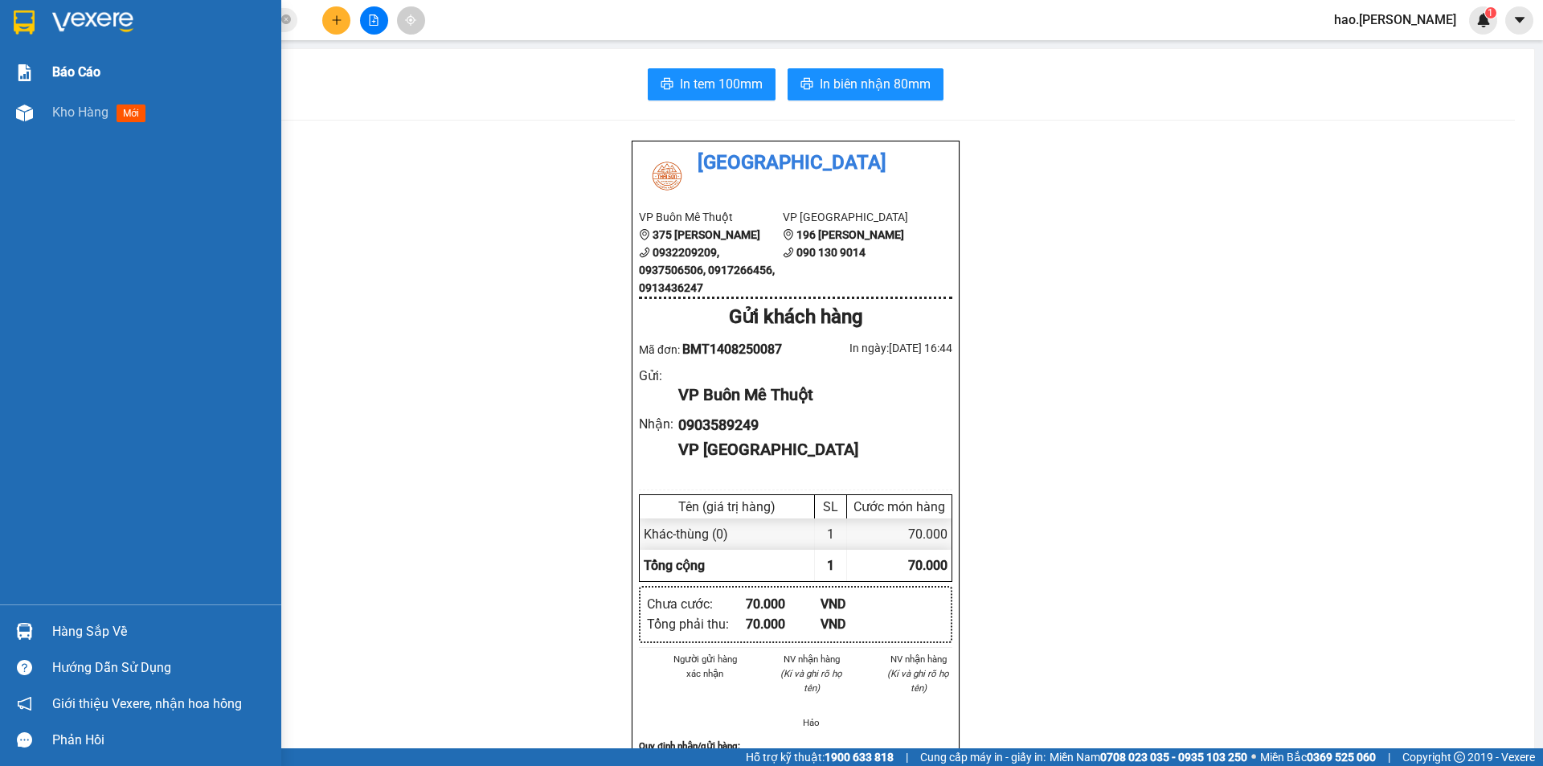
drag, startPoint x: 72, startPoint y: 91, endPoint x: 76, endPoint y: 114, distance: 23.5
click at [72, 94] on div "Báo cáo Kho hàng mới" at bounding box center [140, 328] width 281 height 552
click at [76, 114] on span "Kho hàng" at bounding box center [80, 111] width 56 height 15
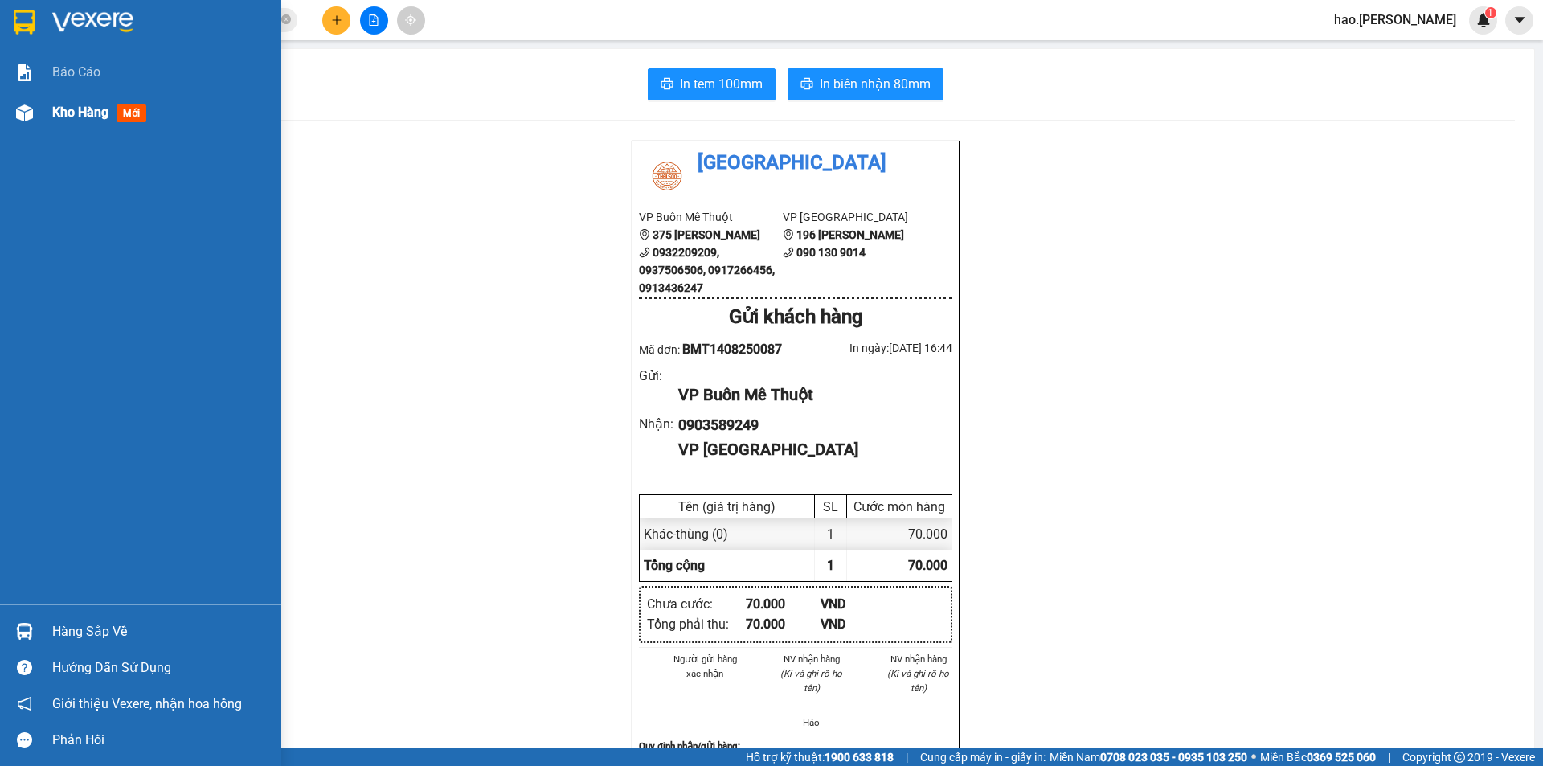
click at [76, 114] on span "Kho hàng" at bounding box center [80, 111] width 56 height 15
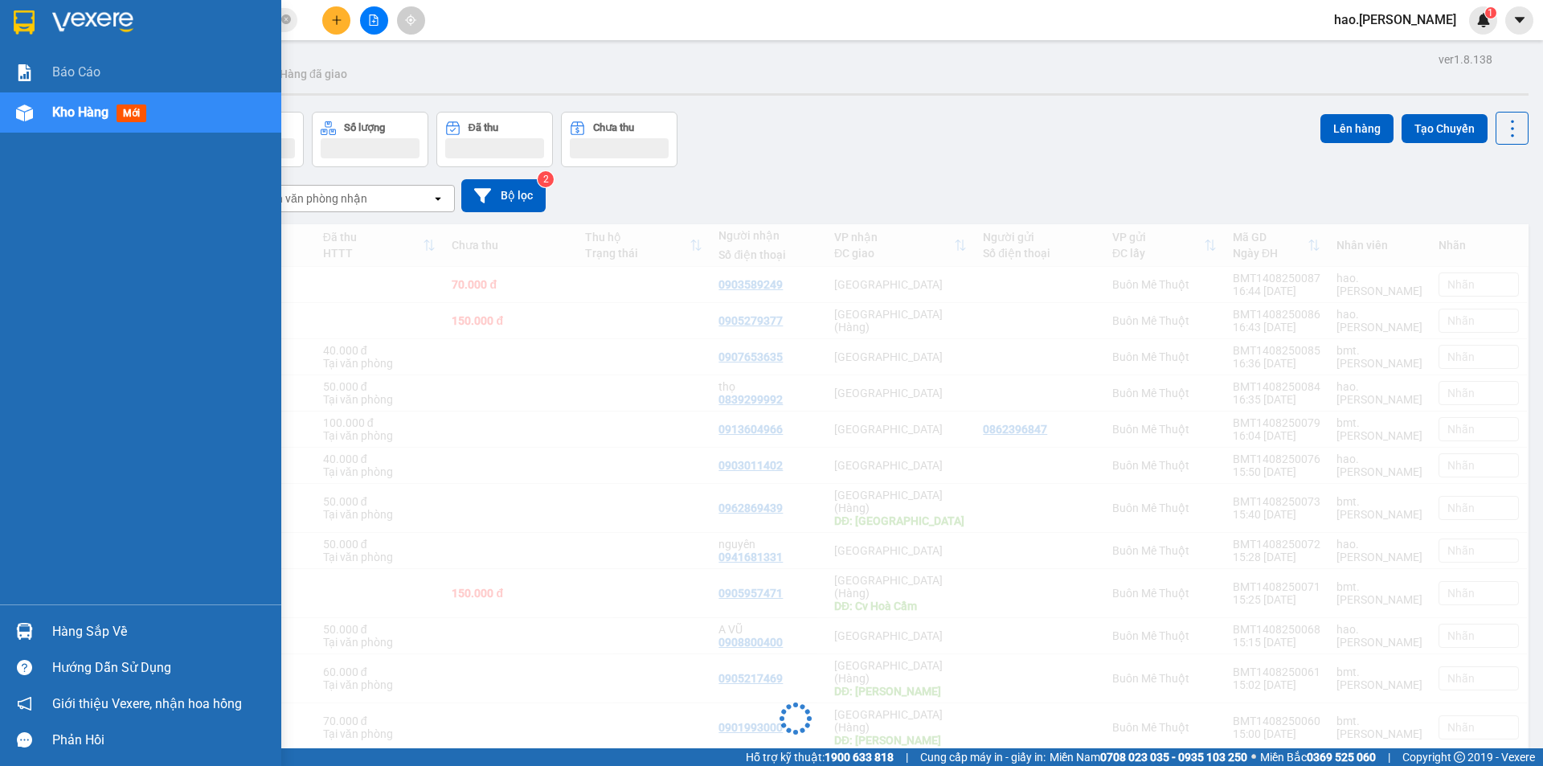
click at [76, 114] on span "Kho hàng" at bounding box center [80, 111] width 56 height 15
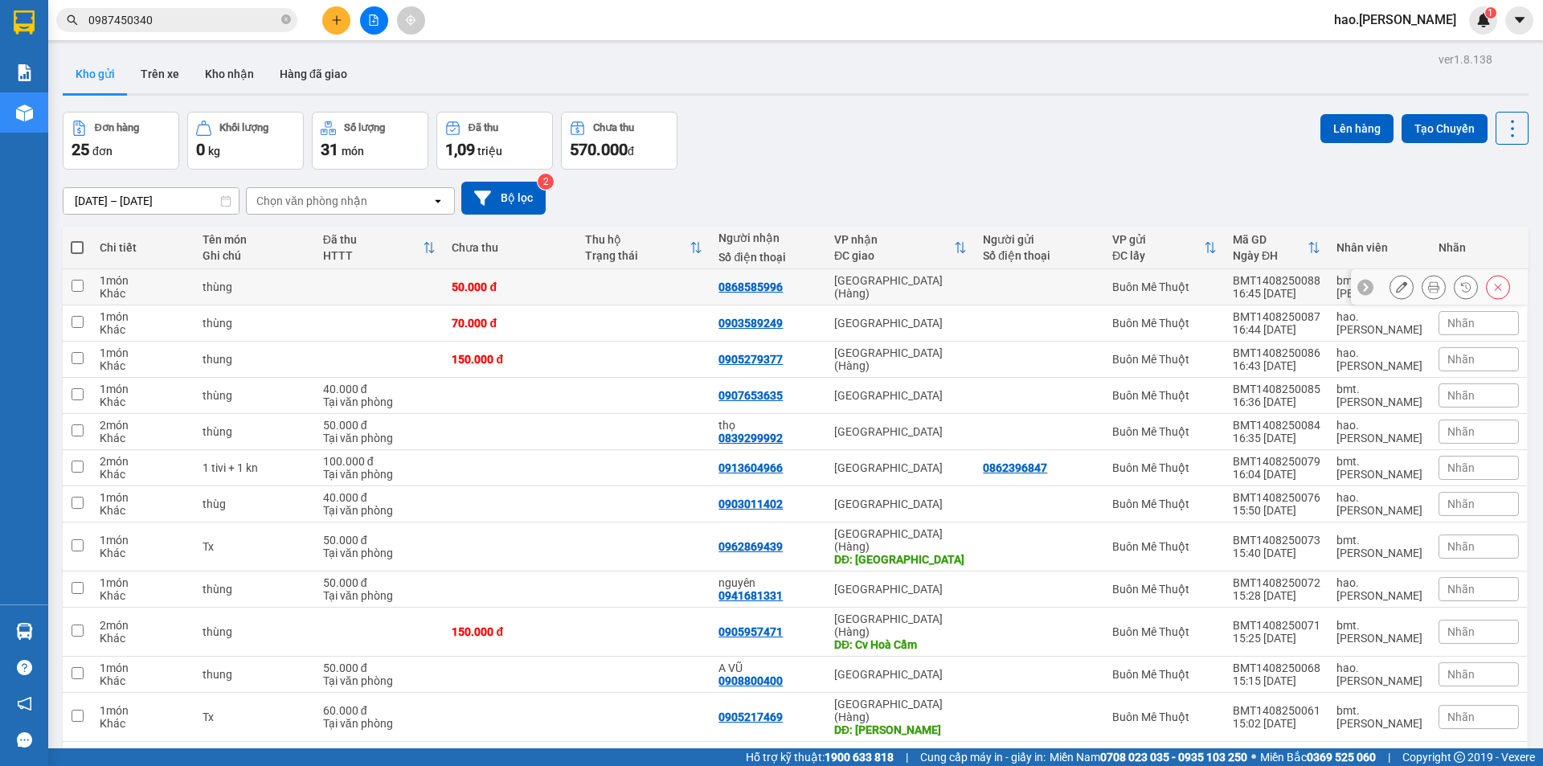
click at [1428, 284] on icon at bounding box center [1433, 286] width 11 height 11
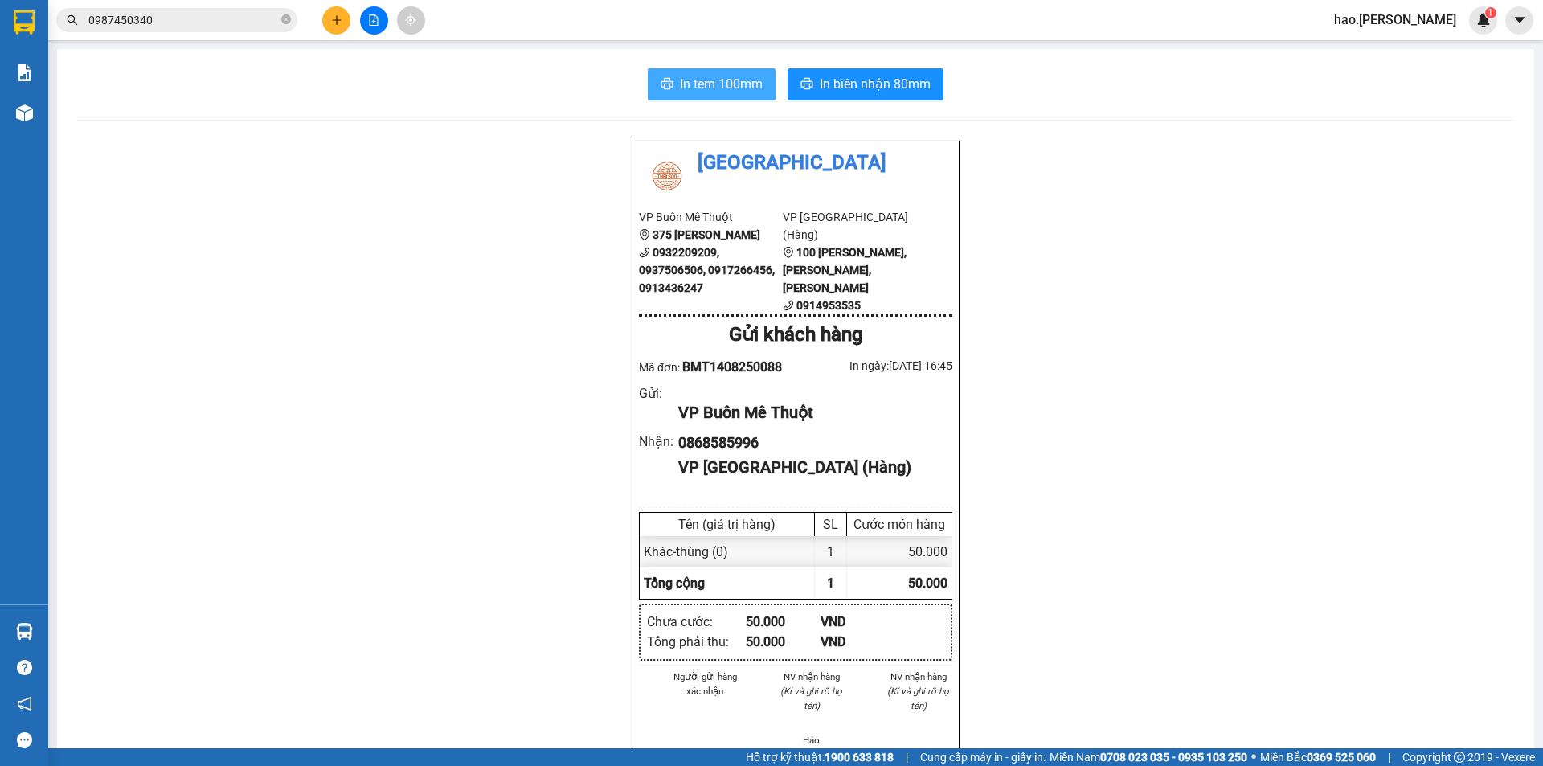
click at [698, 83] on span "In tem 100mm" at bounding box center [721, 84] width 83 height 20
click at [847, 64] on div "In tem 100mm In biên nhận 80mm Thái Sơn VP Buôn Mê Thuột 375 Hoàng Diệu 0932209…" at bounding box center [795, 725] width 1477 height 1353
click at [853, 79] on span "In biên nhận 80mm" at bounding box center [875, 84] width 111 height 20
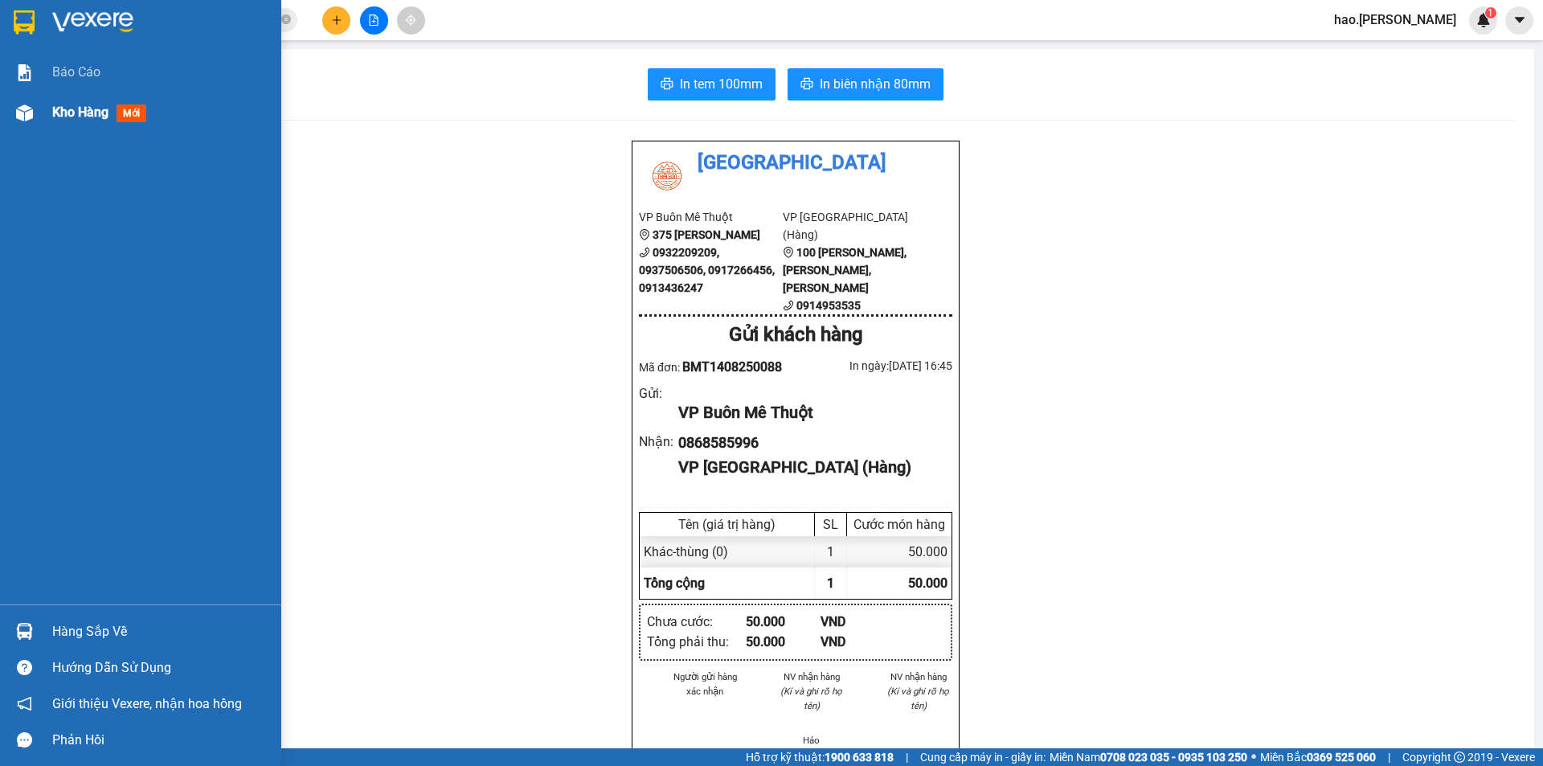
click at [64, 110] on span "Kho hàng" at bounding box center [80, 111] width 56 height 15
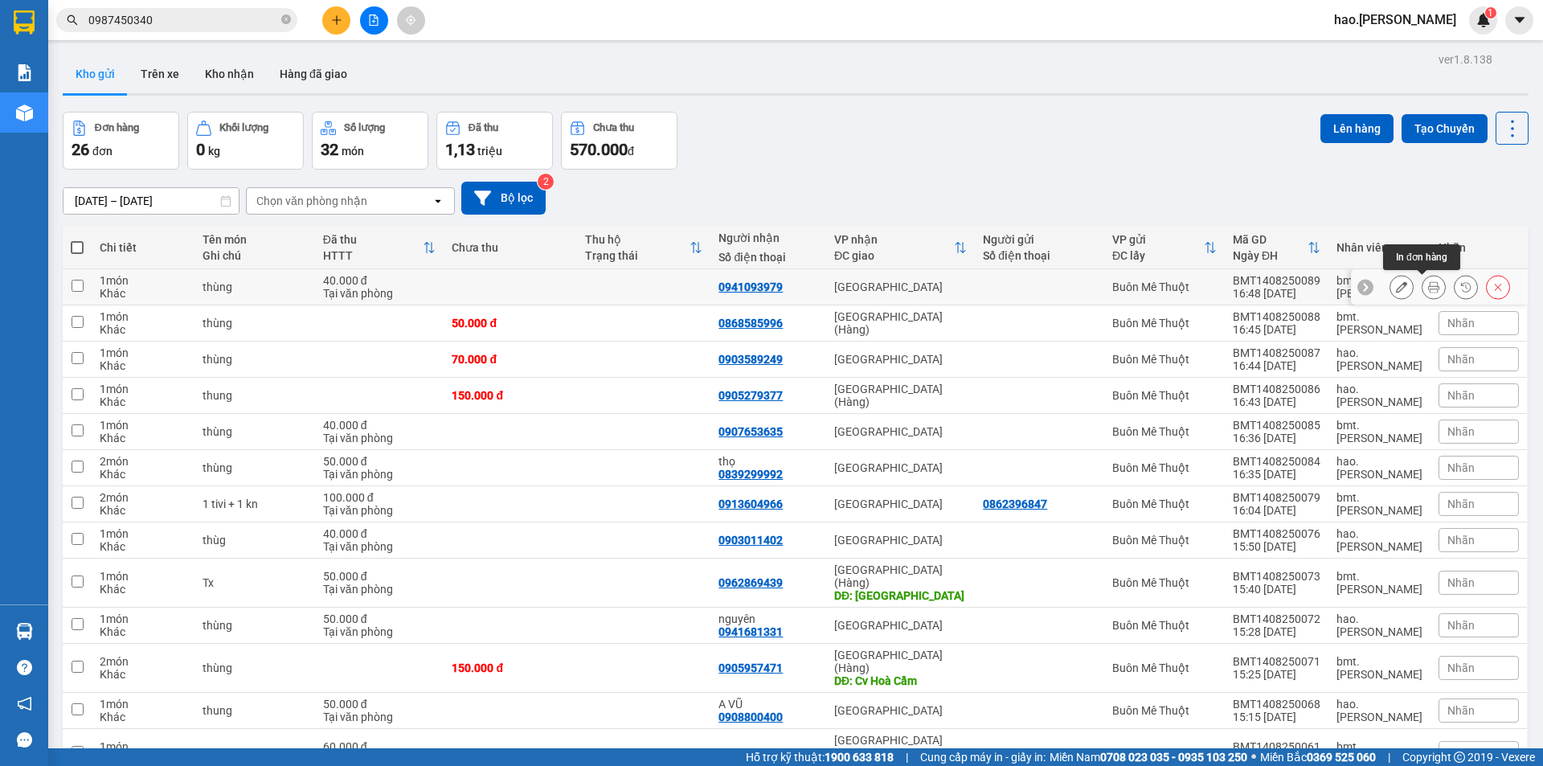
click at [1428, 289] on icon at bounding box center [1433, 286] width 11 height 11
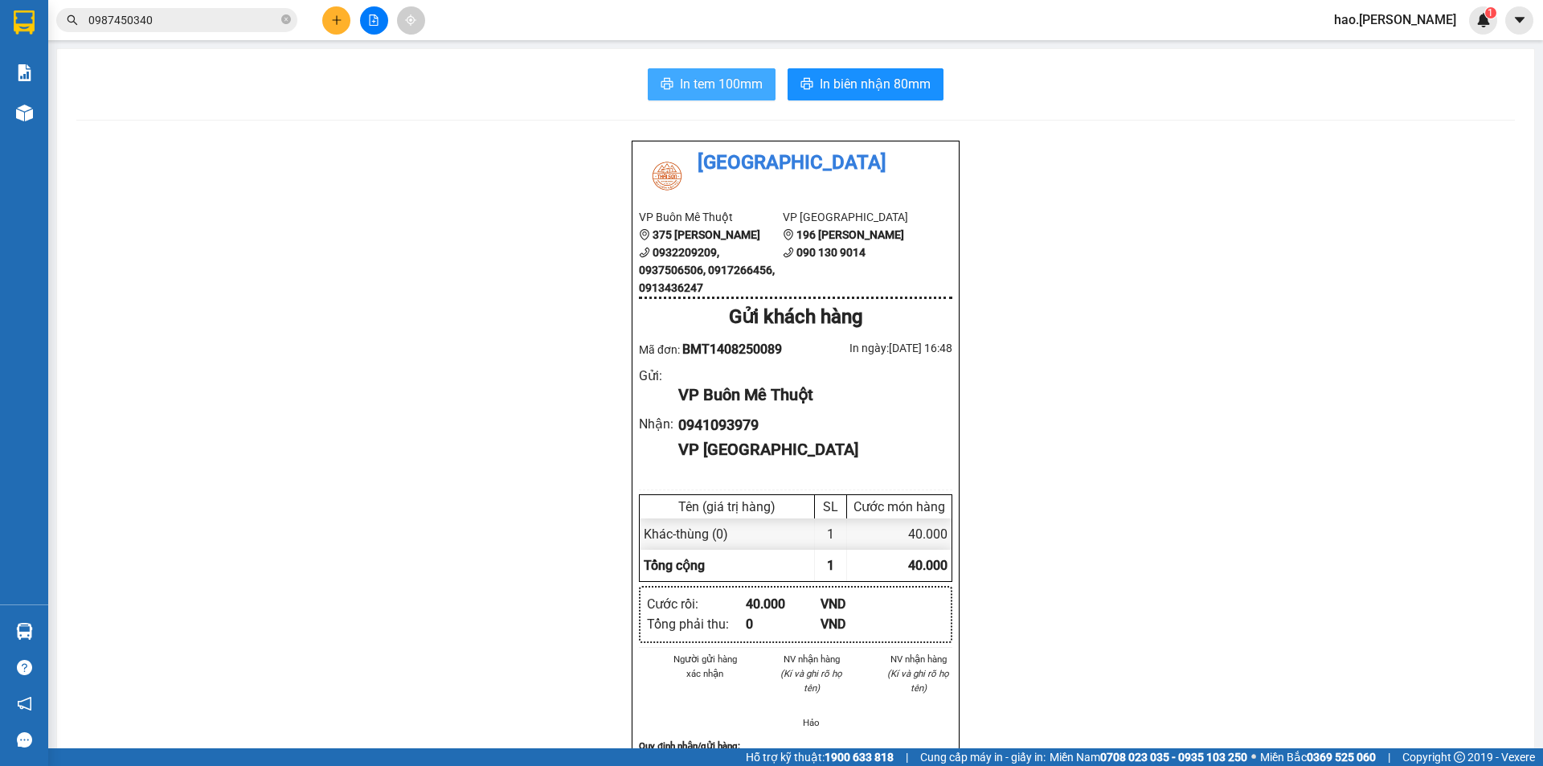
click at [736, 96] on button "In tem 100mm" at bounding box center [712, 84] width 128 height 32
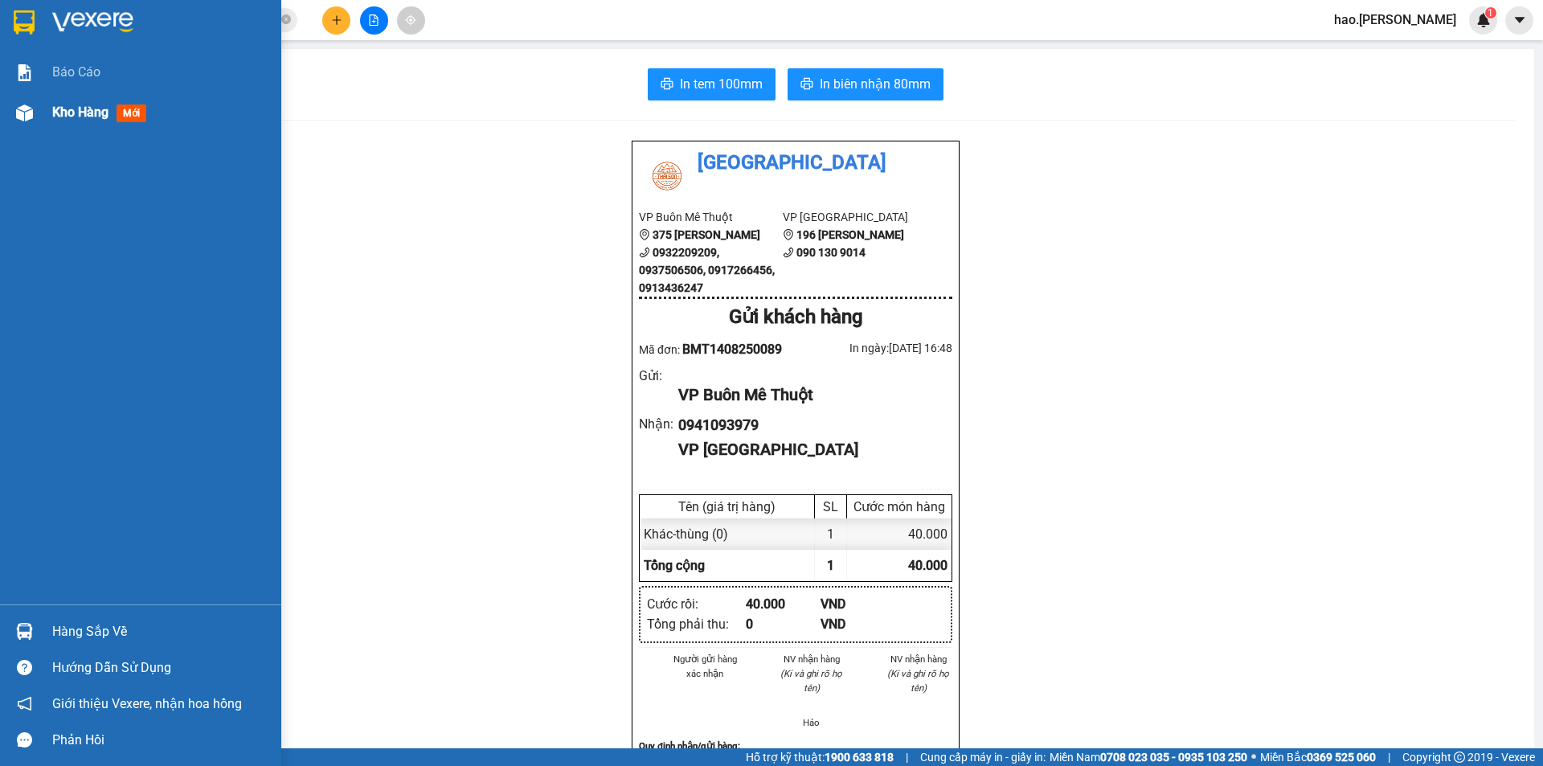
click at [72, 94] on div "Kho hàng mới" at bounding box center [160, 112] width 217 height 40
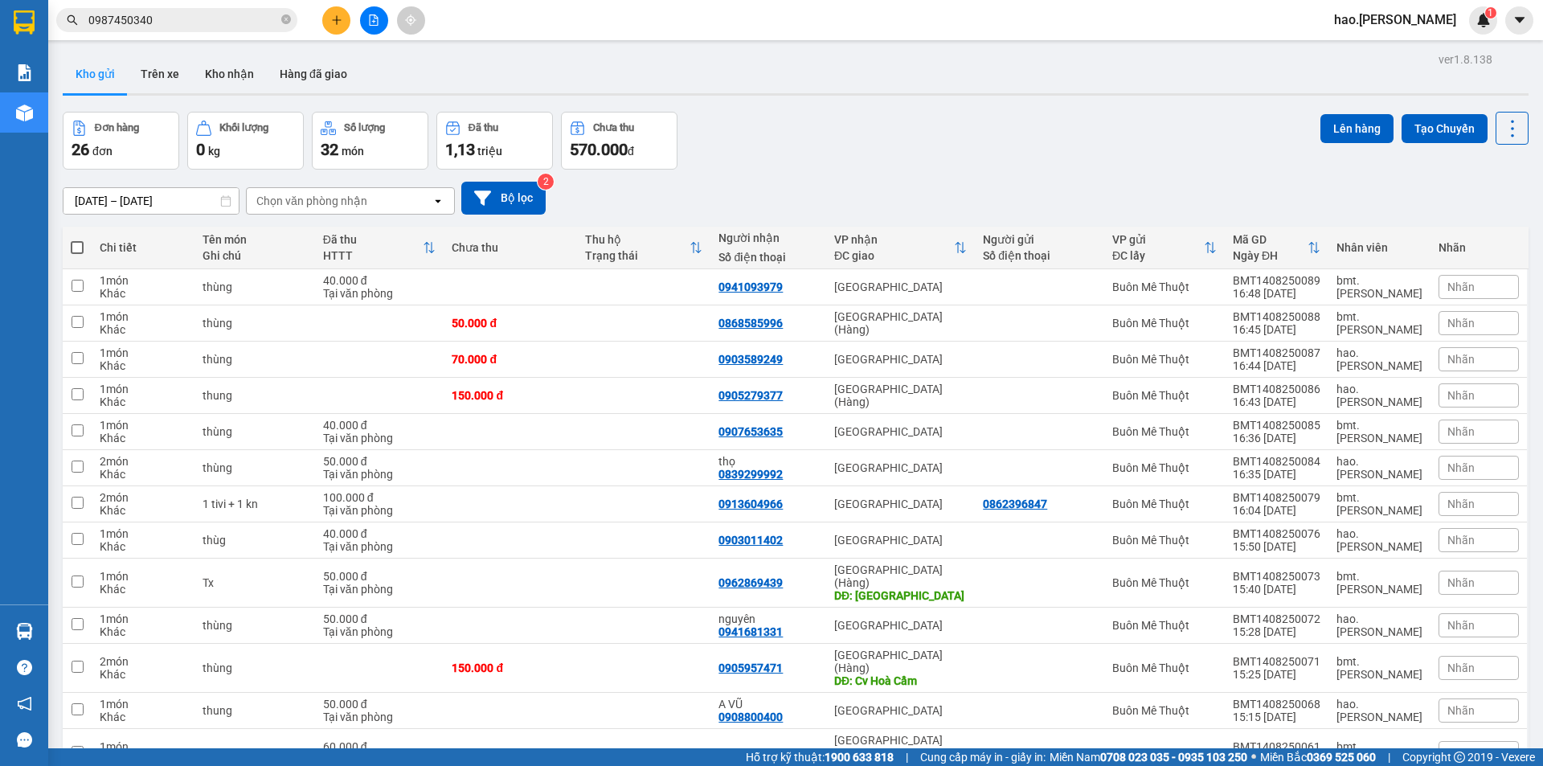
click at [336, 24] on icon "plus" at bounding box center [336, 19] width 11 height 11
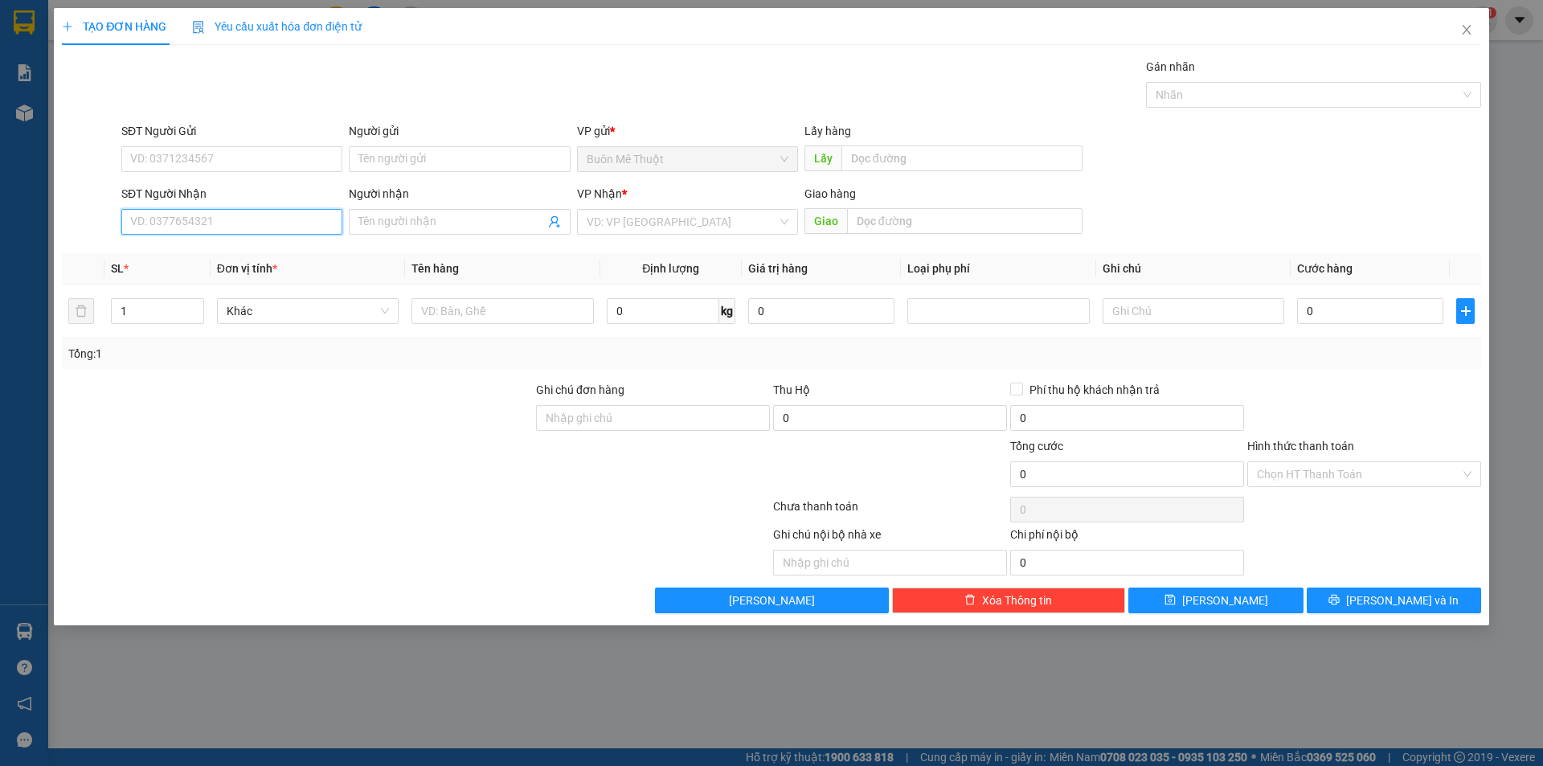
click at [231, 225] on input "SĐT Người Nhận" at bounding box center [231, 222] width 221 height 26
click at [191, 250] on div "0283636039 - dược qte" at bounding box center [232, 254] width 202 height 18
type input "0283636039"
type input "dược qte"
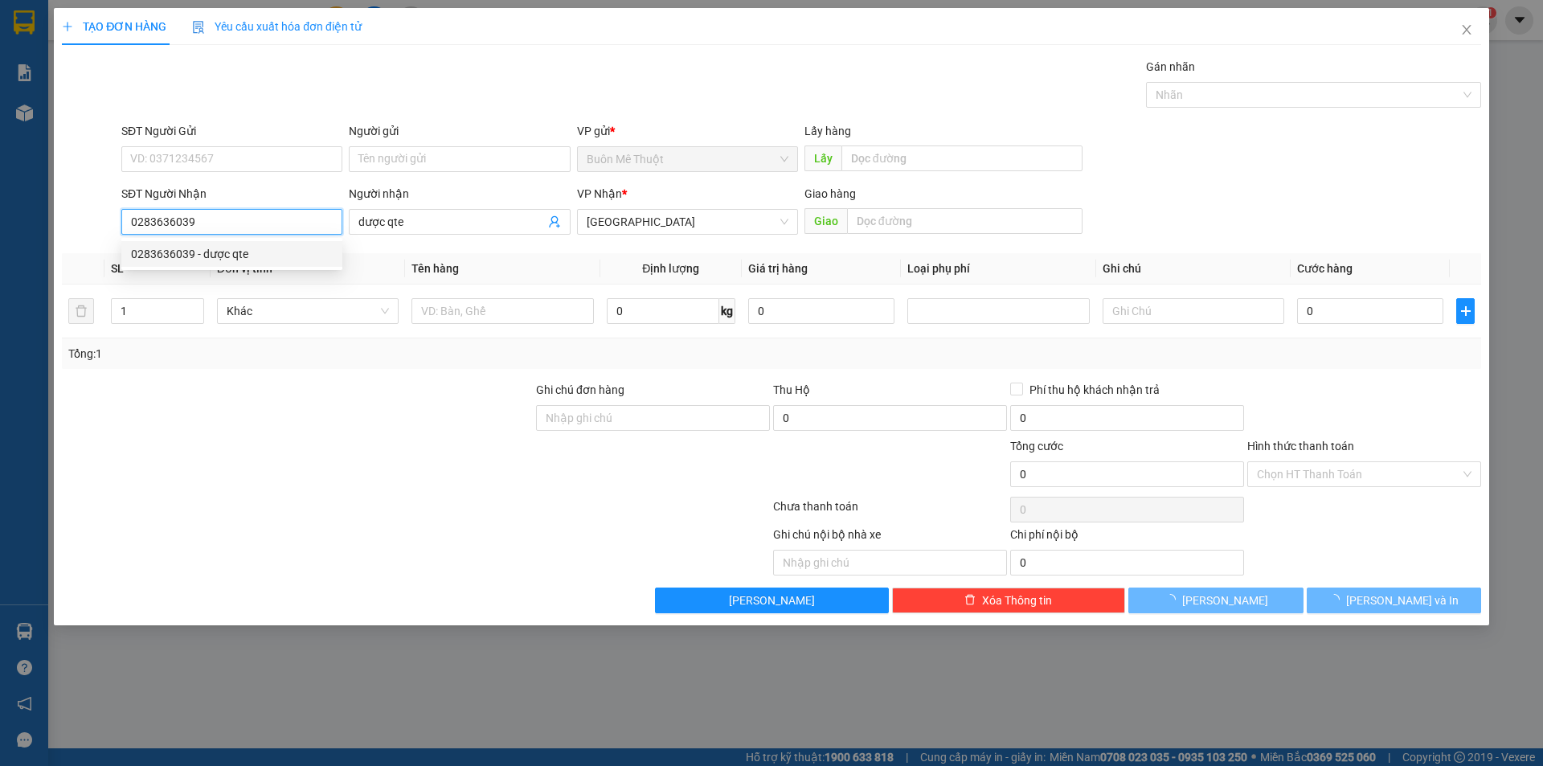
type input "20.000"
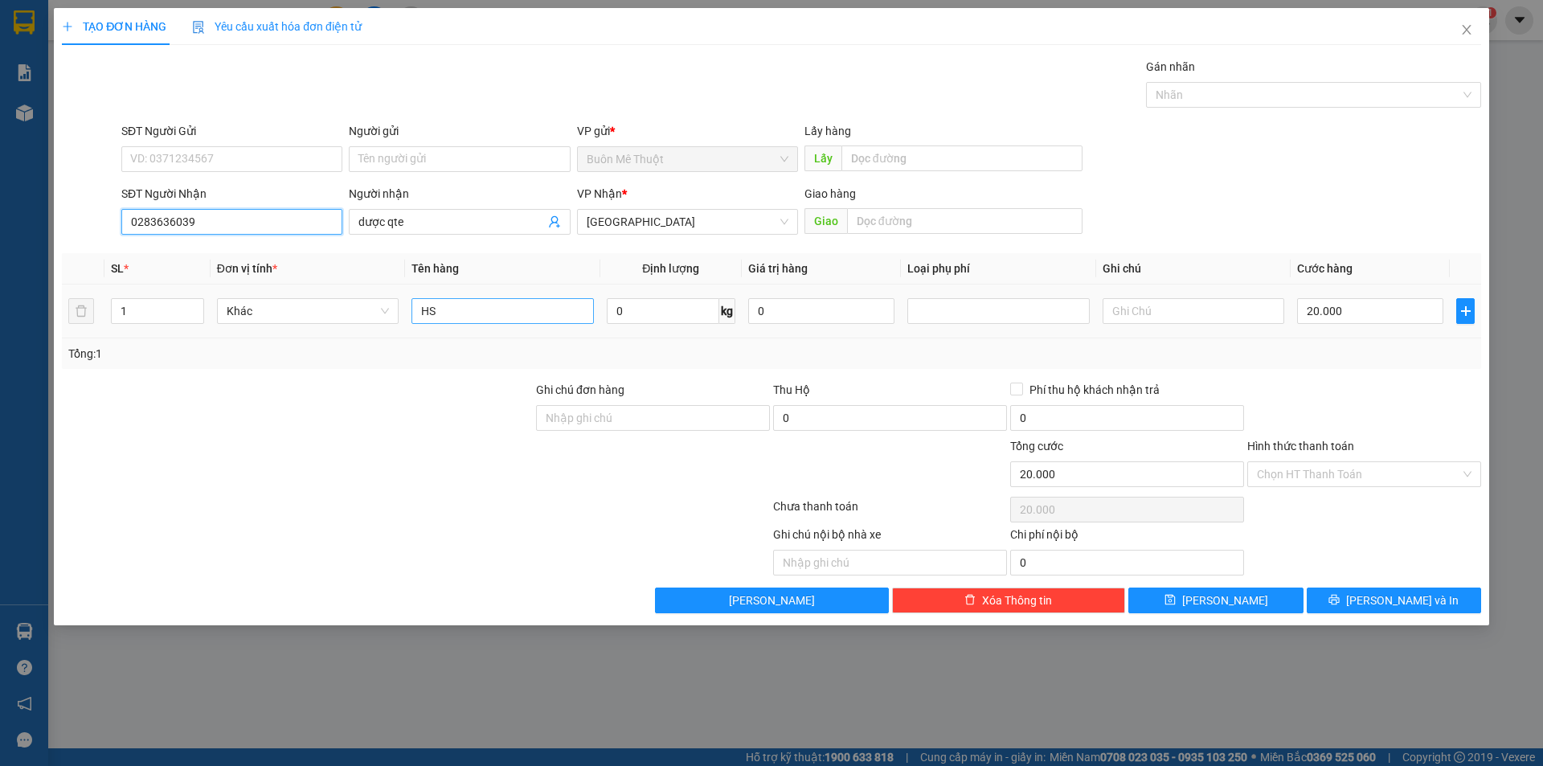
type input "0283636039"
click at [448, 309] on input "HS" at bounding box center [502, 311] width 182 height 26
type input "kiện"
click at [1391, 325] on div "20.000" at bounding box center [1370, 311] width 146 height 32
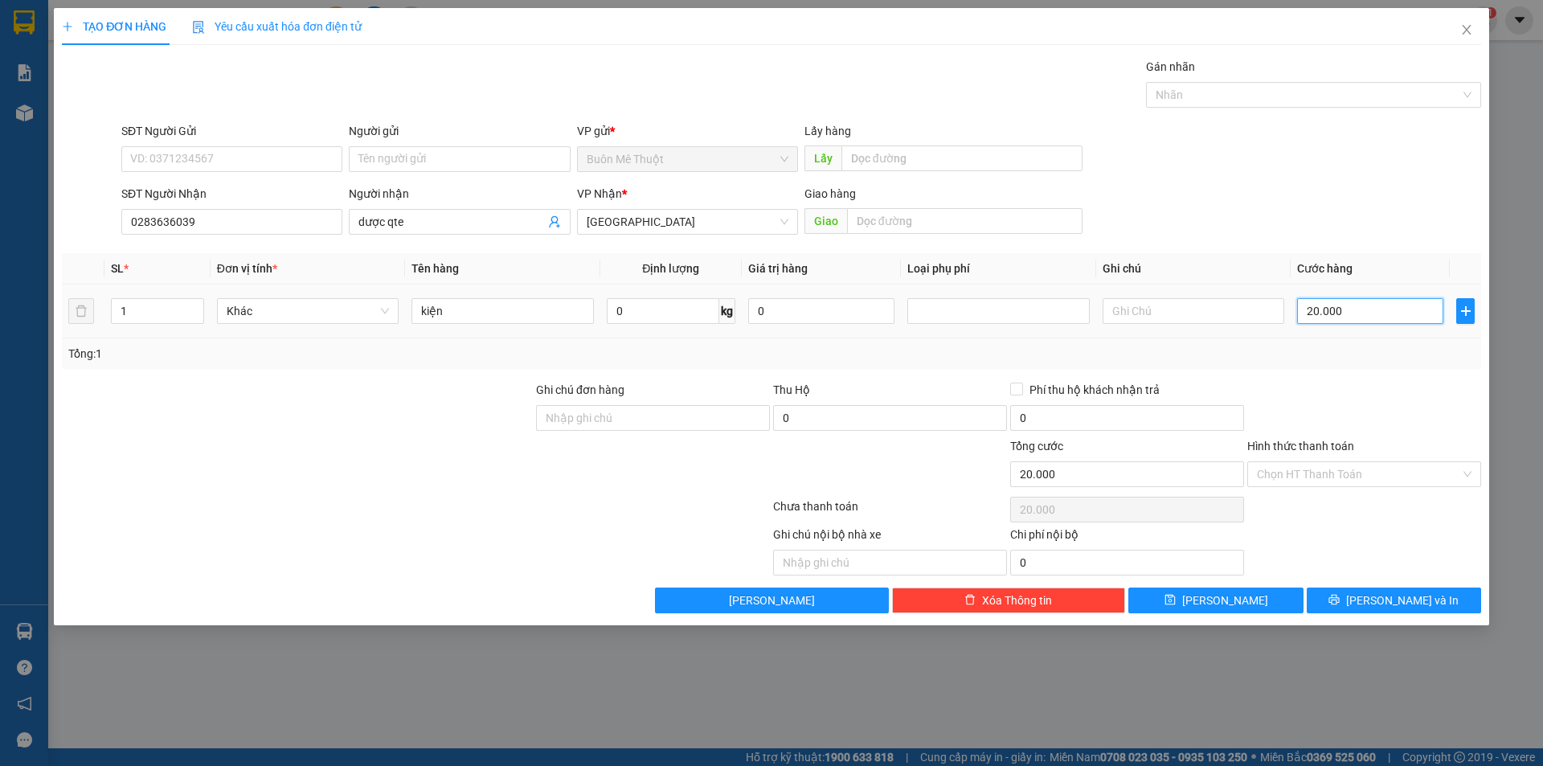
click at [1391, 323] on input "20.000" at bounding box center [1370, 311] width 146 height 26
drag, startPoint x: 1400, startPoint y: 363, endPoint x: 1378, endPoint y: 431, distance: 70.9
click at [1399, 365] on div "Tổng: 1" at bounding box center [771, 353] width 1419 height 31
click at [1309, 485] on input "Hình thức thanh toán" at bounding box center [1358, 474] width 203 height 24
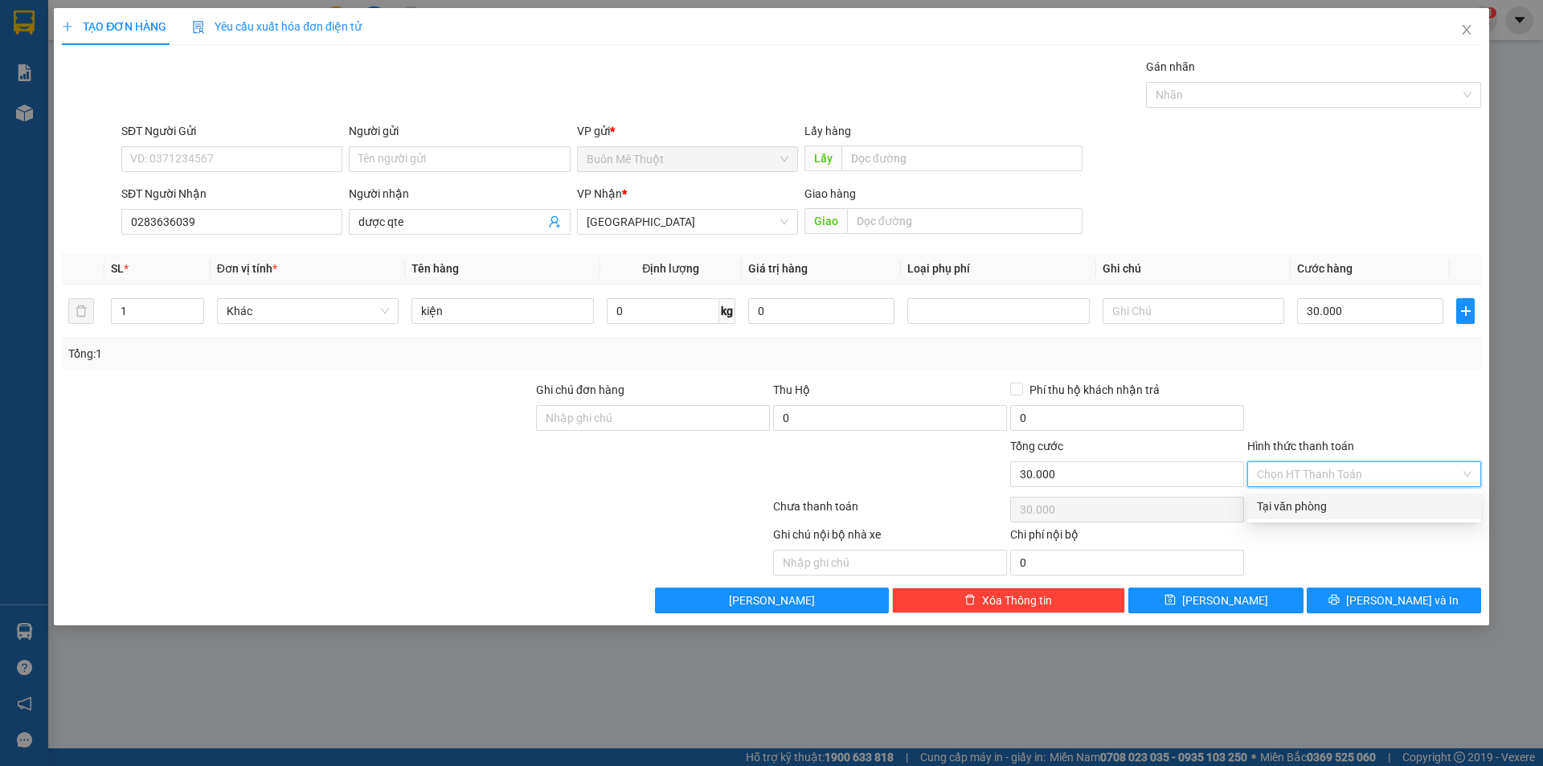
drag, startPoint x: 1297, startPoint y: 502, endPoint x: 1316, endPoint y: 550, distance: 51.9
click at [1297, 505] on div "Tại văn phòng" at bounding box center [1364, 506] width 215 height 18
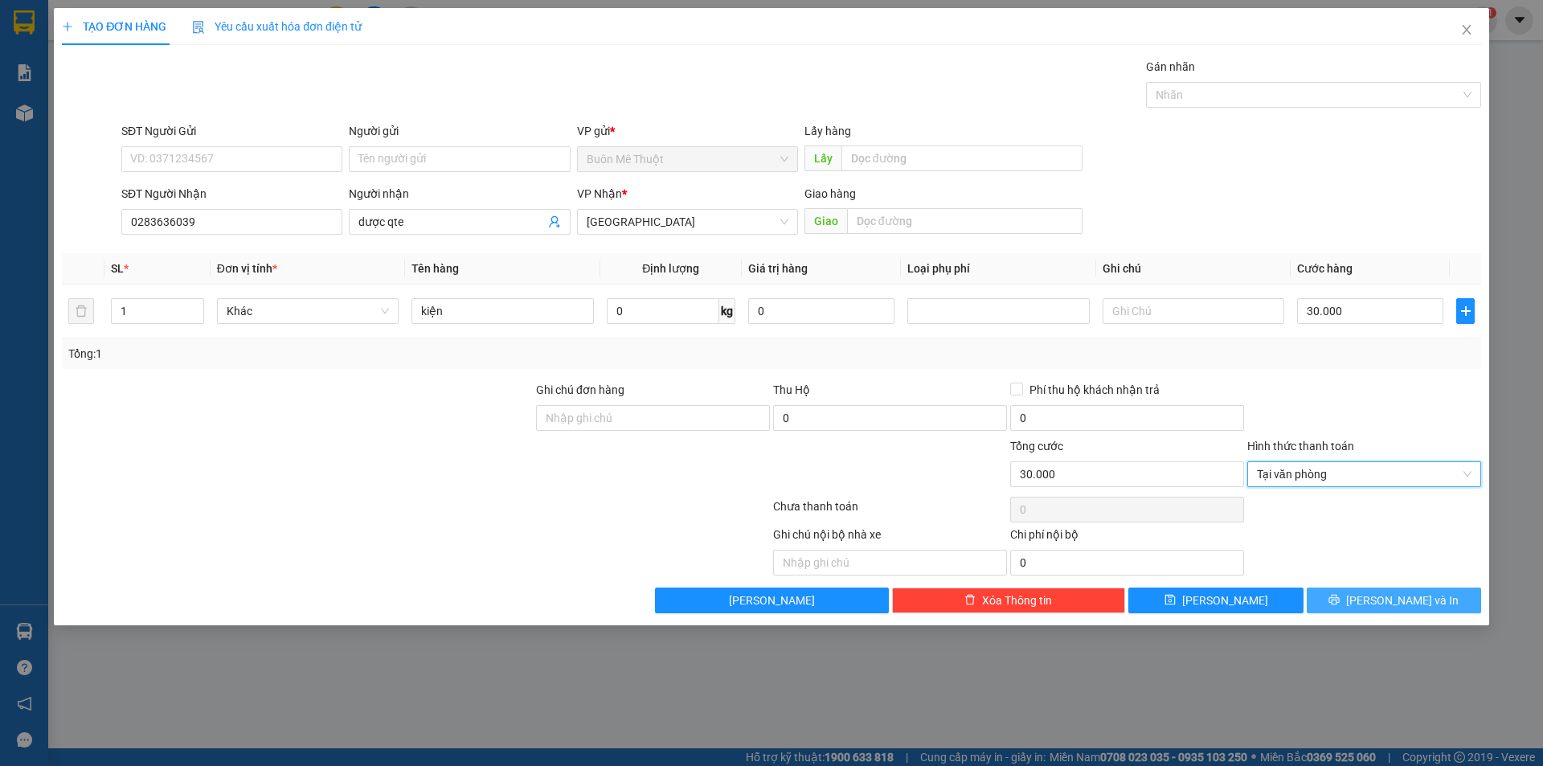
click at [1331, 587] on div "Transit Pickup Surcharge Ids Transit Deliver Surcharge Ids Transit Deliver Surc…" at bounding box center [771, 335] width 1419 height 555
click at [1331, 595] on button "Lưu và In" at bounding box center [1394, 600] width 174 height 26
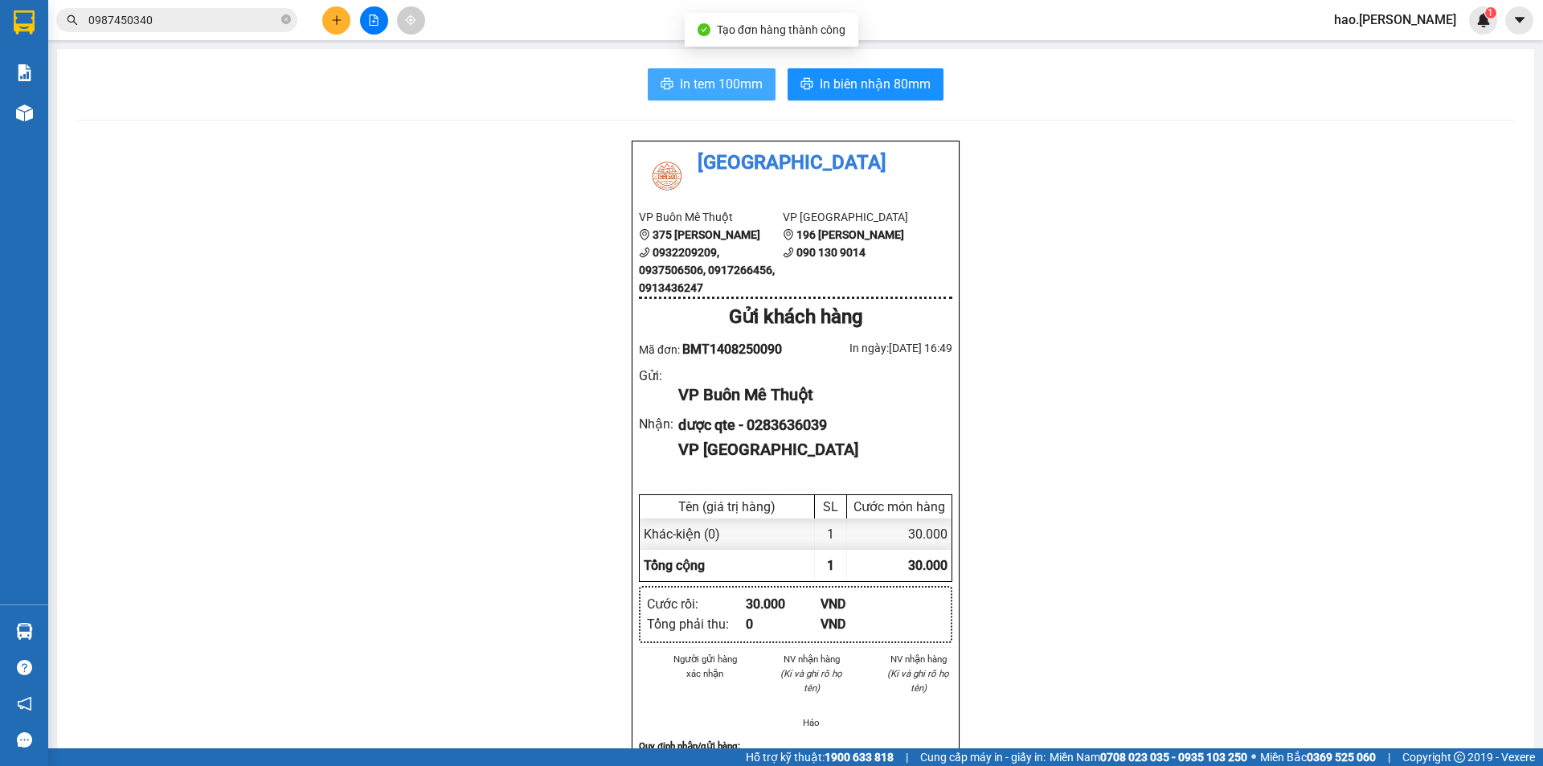
click at [692, 85] on span "In tem 100mm" at bounding box center [721, 84] width 83 height 20
click at [773, 87] on div "In tem 100mm In biên nhận 80mm" at bounding box center [795, 84] width 1438 height 32
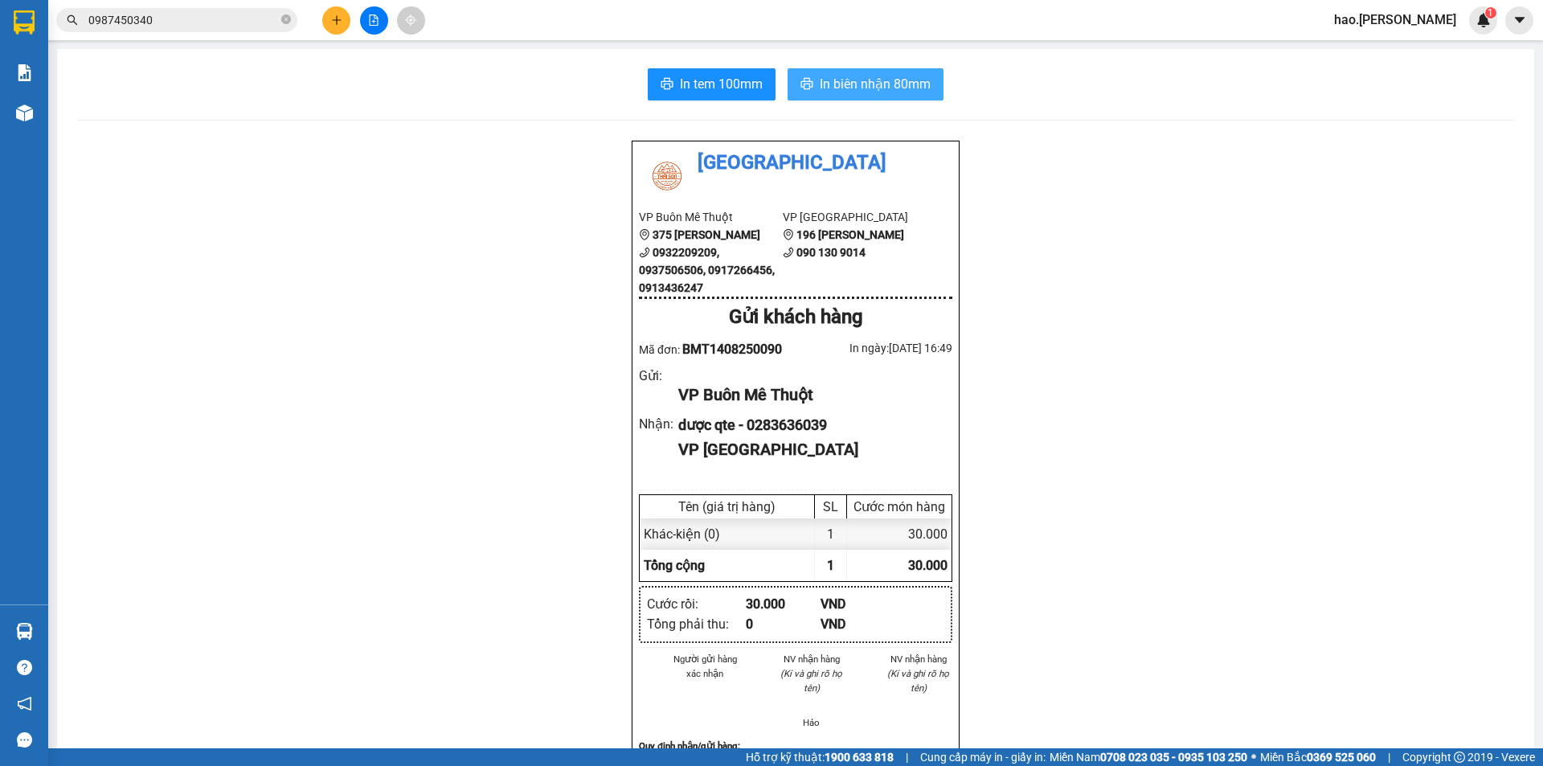
click at [820, 80] on span "In biên nhận 80mm" at bounding box center [875, 84] width 111 height 20
click at [333, 31] on button at bounding box center [336, 20] width 28 height 28
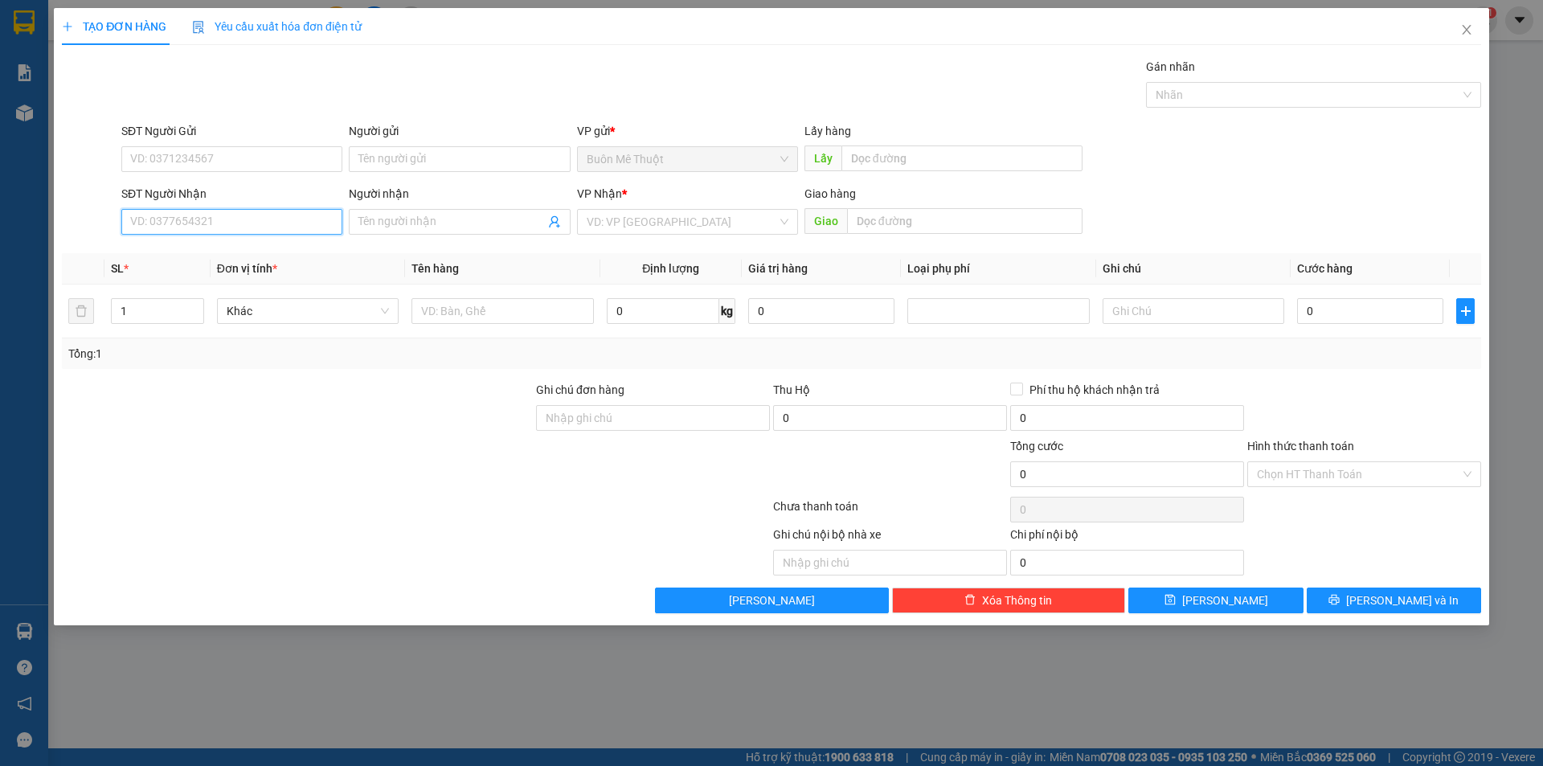
click at [155, 227] on input "SĐT Người Nhận" at bounding box center [231, 222] width 221 height 26
click at [1457, 24] on span "Close" at bounding box center [1466, 30] width 45 height 45
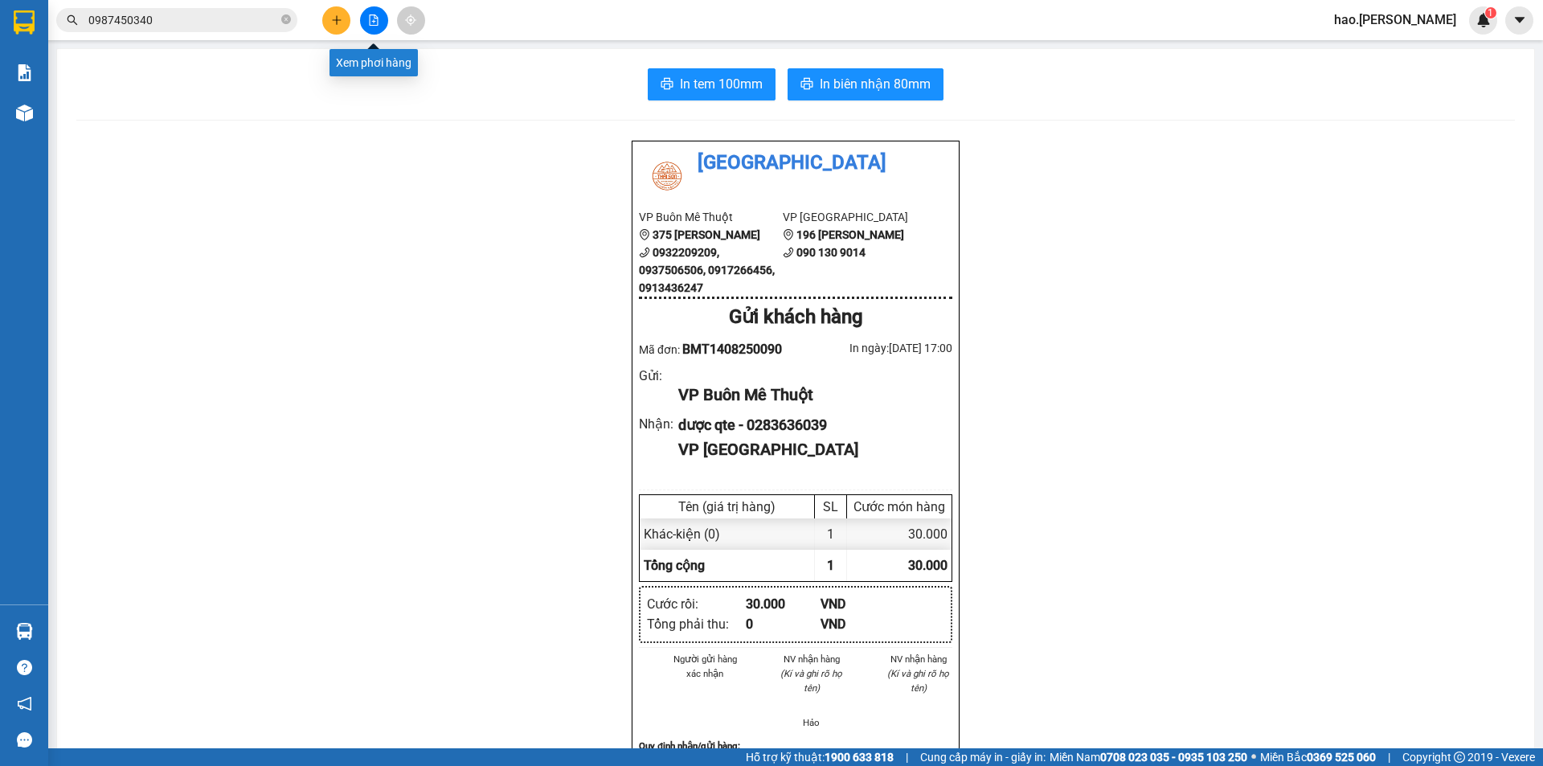
click at [377, 21] on icon "file-add" at bounding box center [373, 19] width 11 height 11
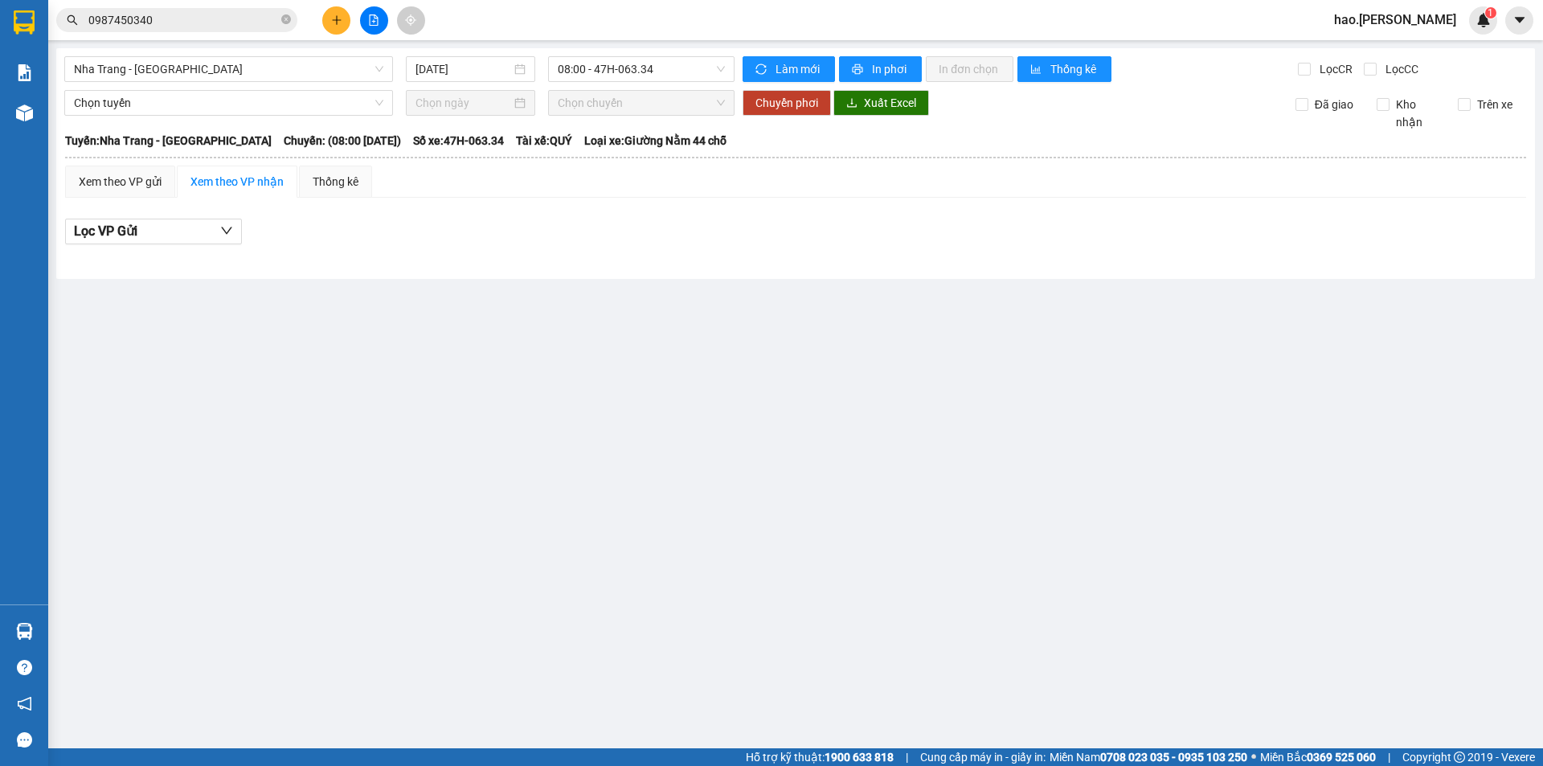
click at [306, 86] on div "Nha Trang - Buôn Ma Thuột 14/08/2025 08:00 - 47H-063.34 Làm mới In phơi In đơn …" at bounding box center [795, 163] width 1479 height 231
click at [284, 68] on span "Nha Trang - Buôn Ma Thuột" at bounding box center [228, 69] width 309 height 24
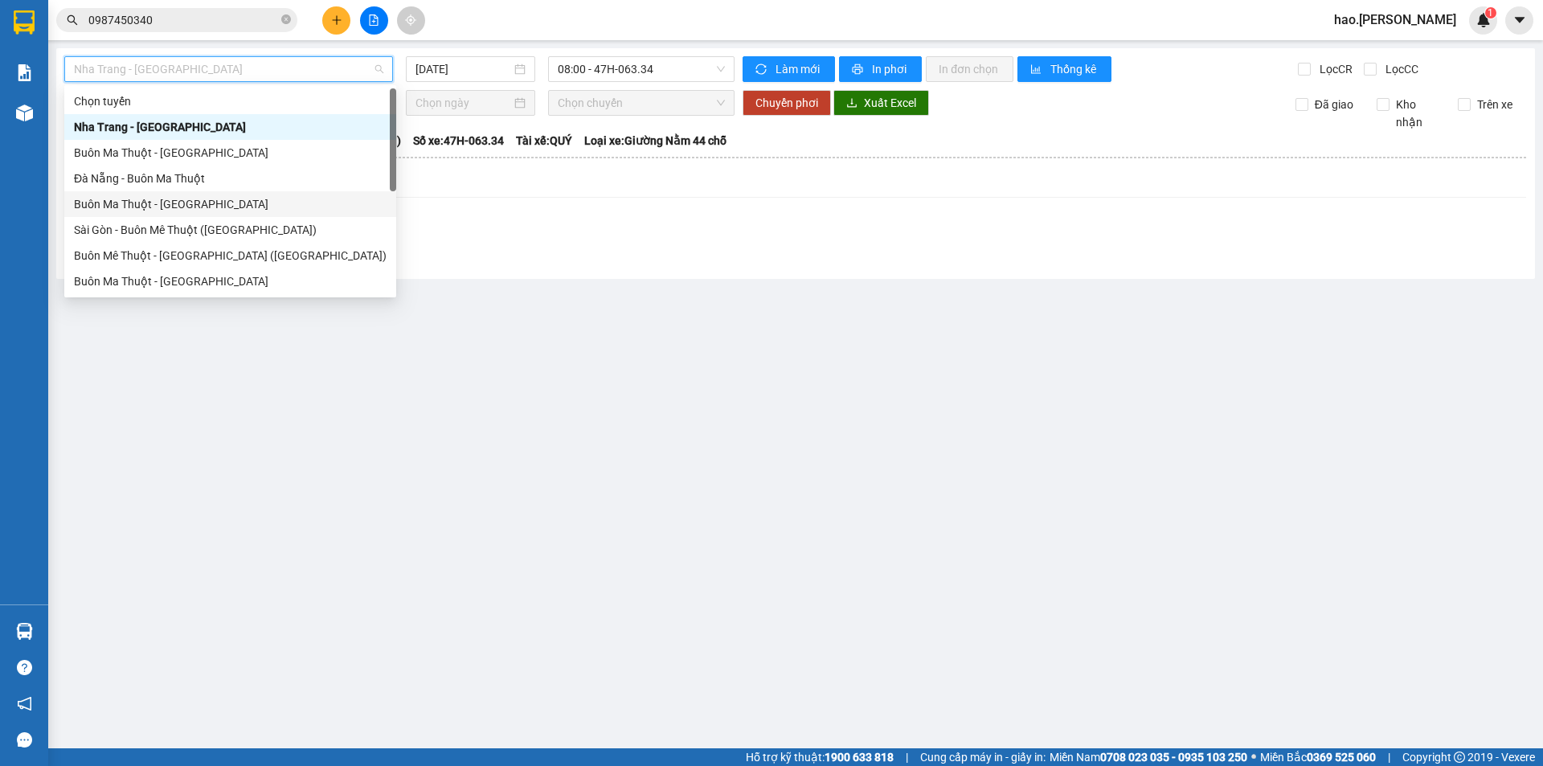
click at [174, 207] on div "Buôn Ma Thuột - Đà Nẵng" at bounding box center [230, 204] width 313 height 18
type input "14/08/2025"
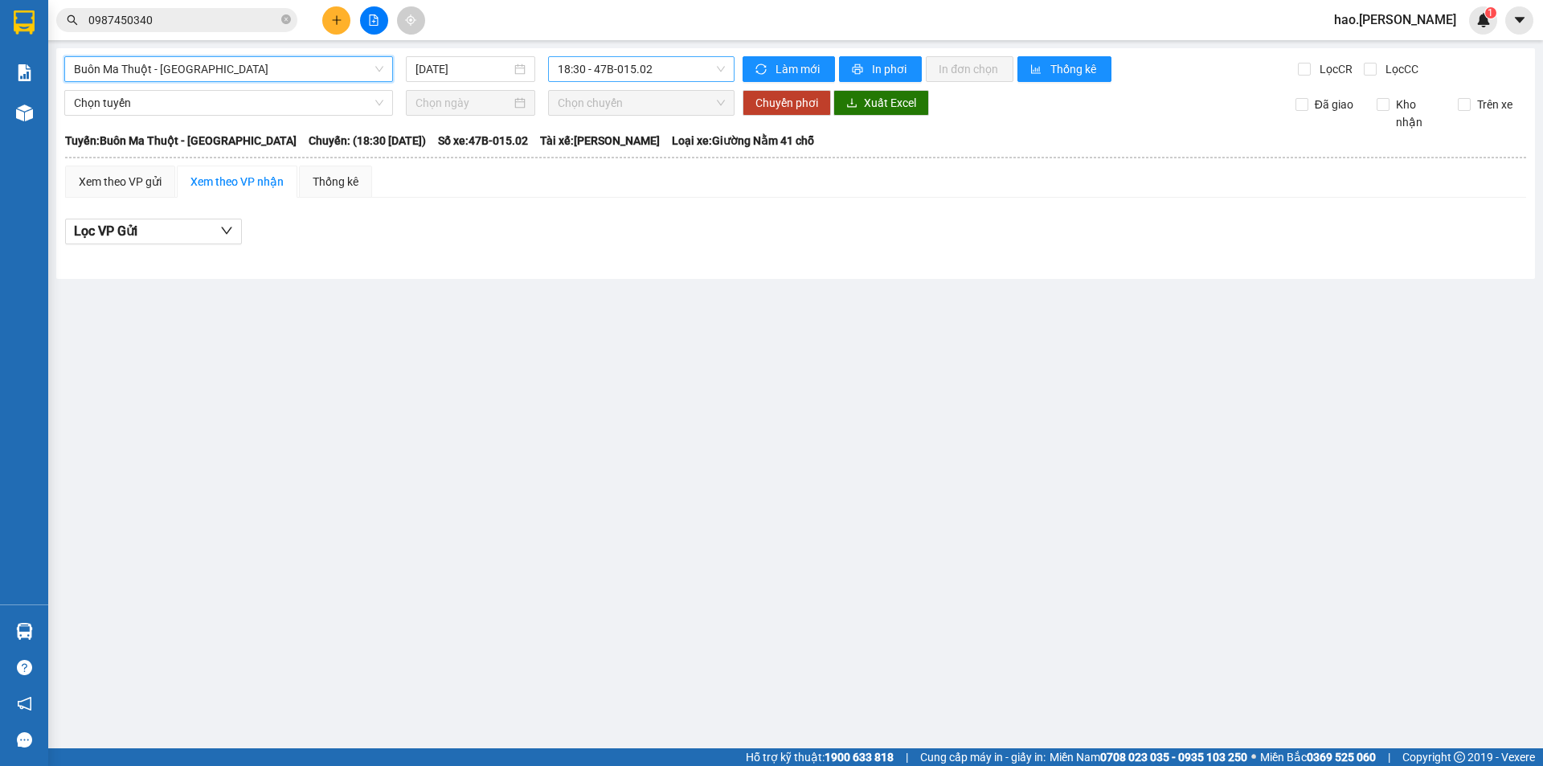
click at [599, 68] on span "18:30 - 47B-015.02" at bounding box center [641, 69] width 167 height 24
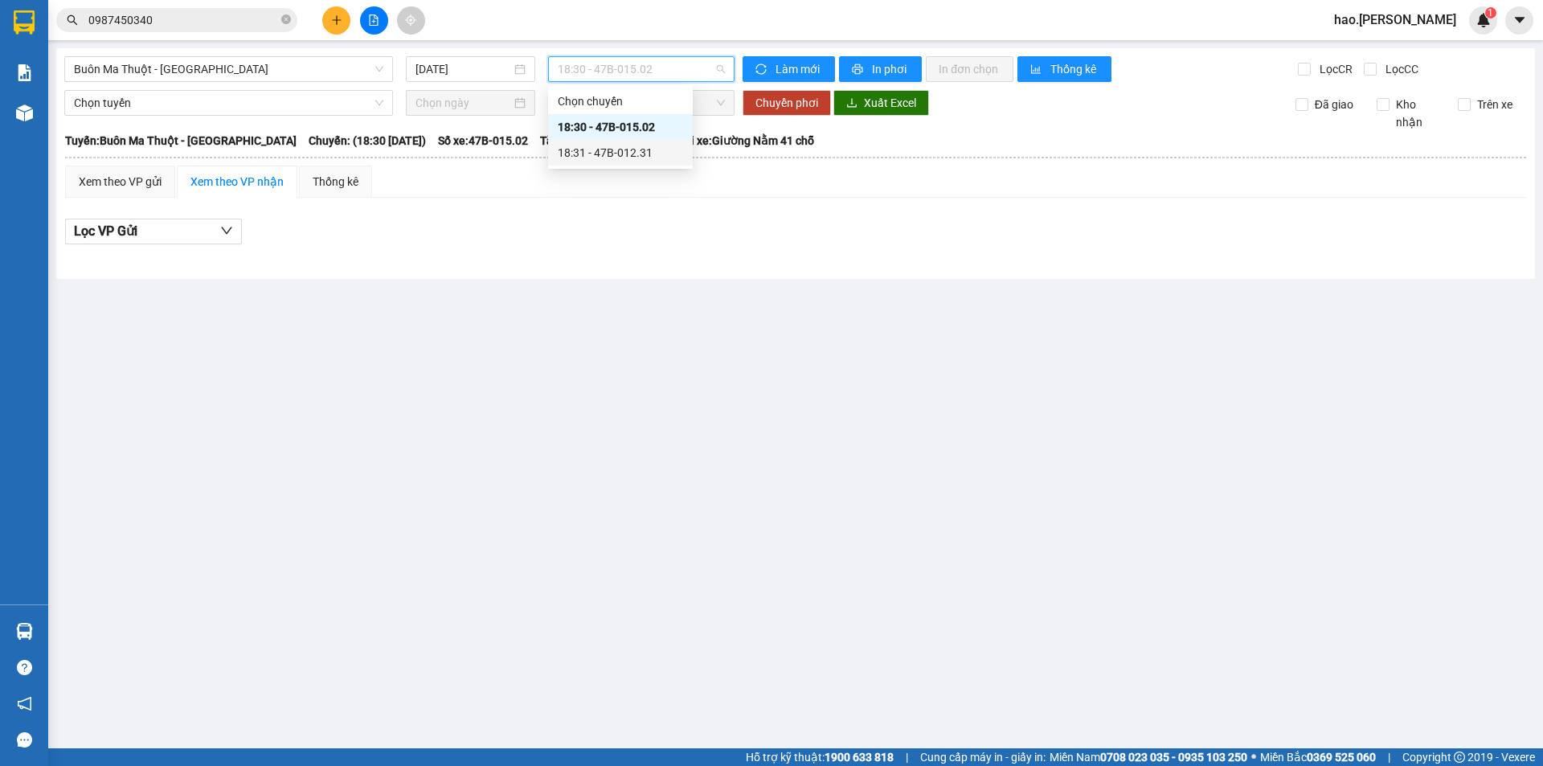
click at [610, 151] on div "18:31 - 47B-012.31" at bounding box center [620, 153] width 125 height 18
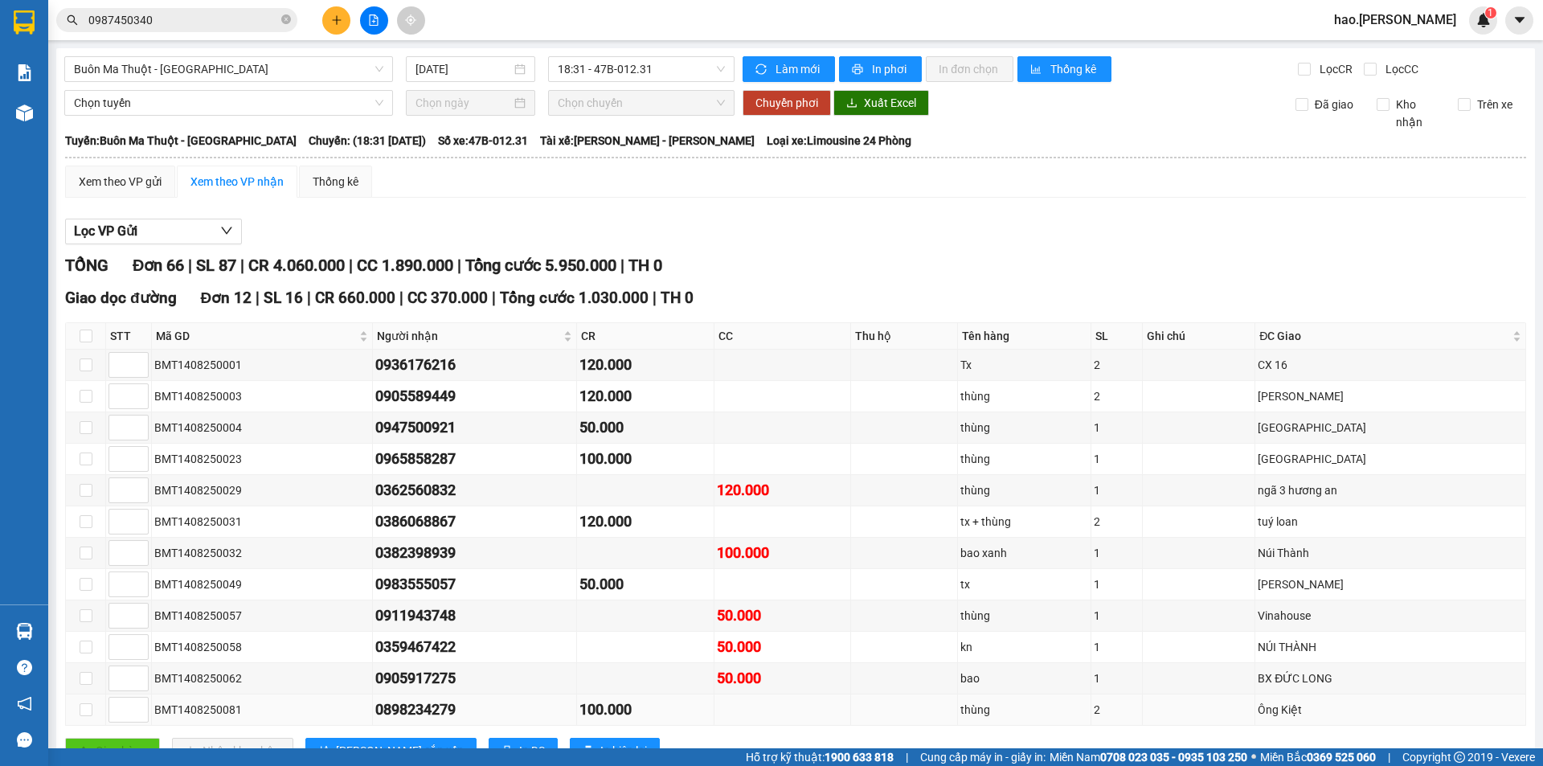
drag, startPoint x: 152, startPoint y: 465, endPoint x: 241, endPoint y: 472, distance: 89.4
click at [241, 694] on td "BMT1408250081" at bounding box center [262, 709] width 221 height 31
click at [286, 22] on icon "close-circle" at bounding box center [286, 19] width 10 height 10
click at [210, 9] on span at bounding box center [176, 20] width 241 height 24
click at [197, 23] on input "text" at bounding box center [183, 20] width 190 height 18
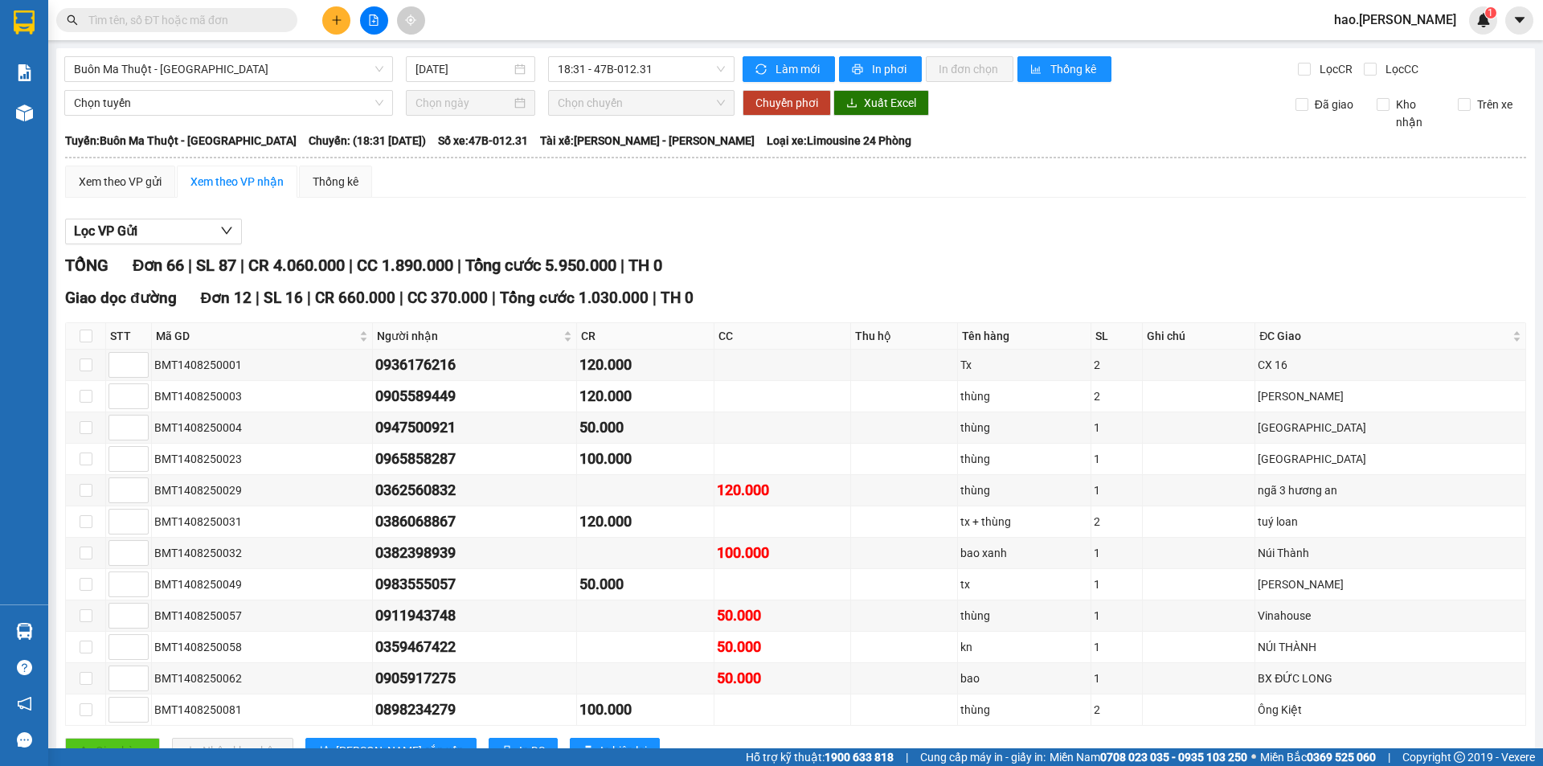
paste input "BMT1408250081"
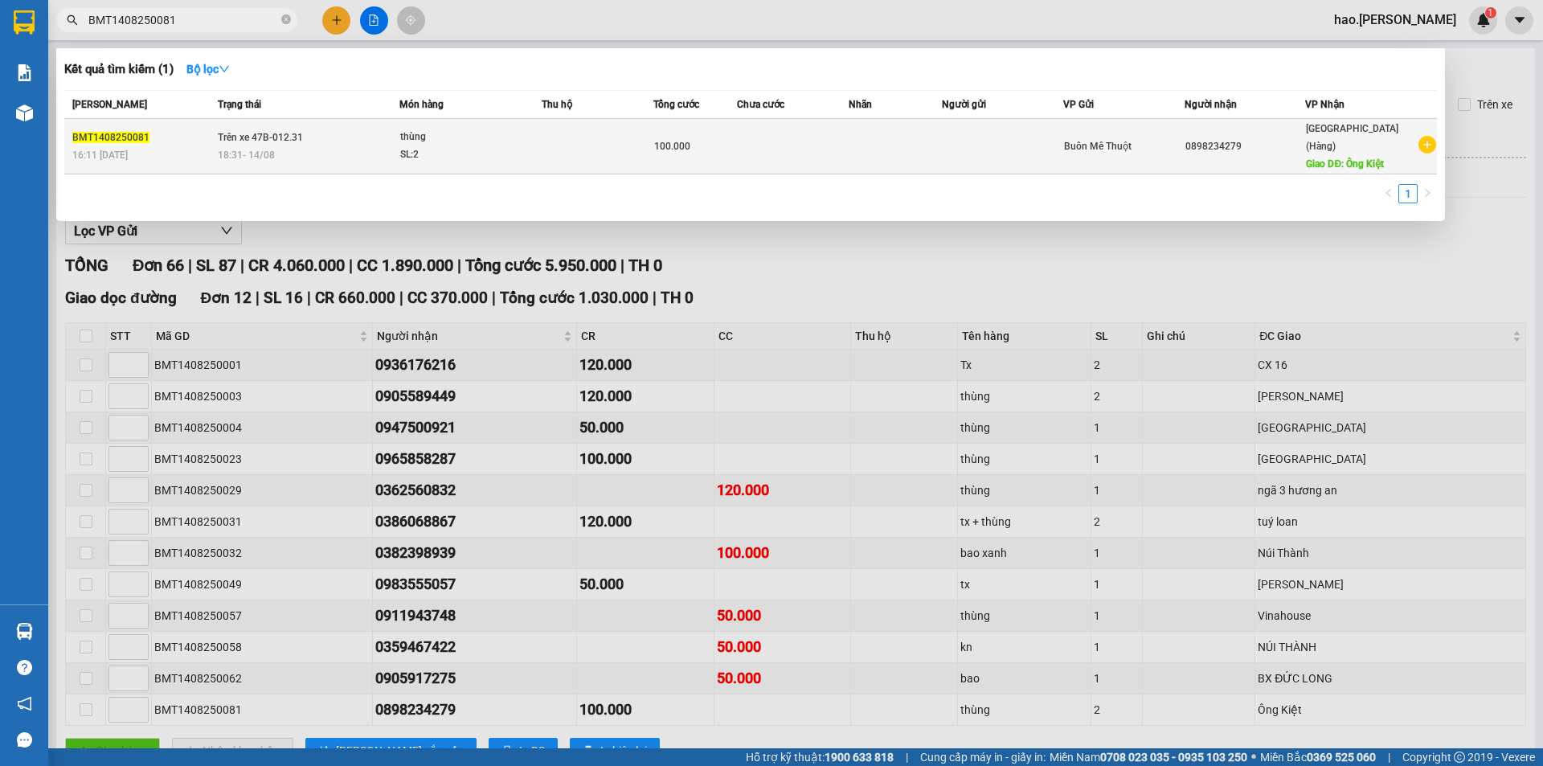
type input "BMT1408250081"
click at [398, 130] on td "Trên xe 47B-012.31 18:31 - 14/08" at bounding box center [307, 146] width 186 height 55
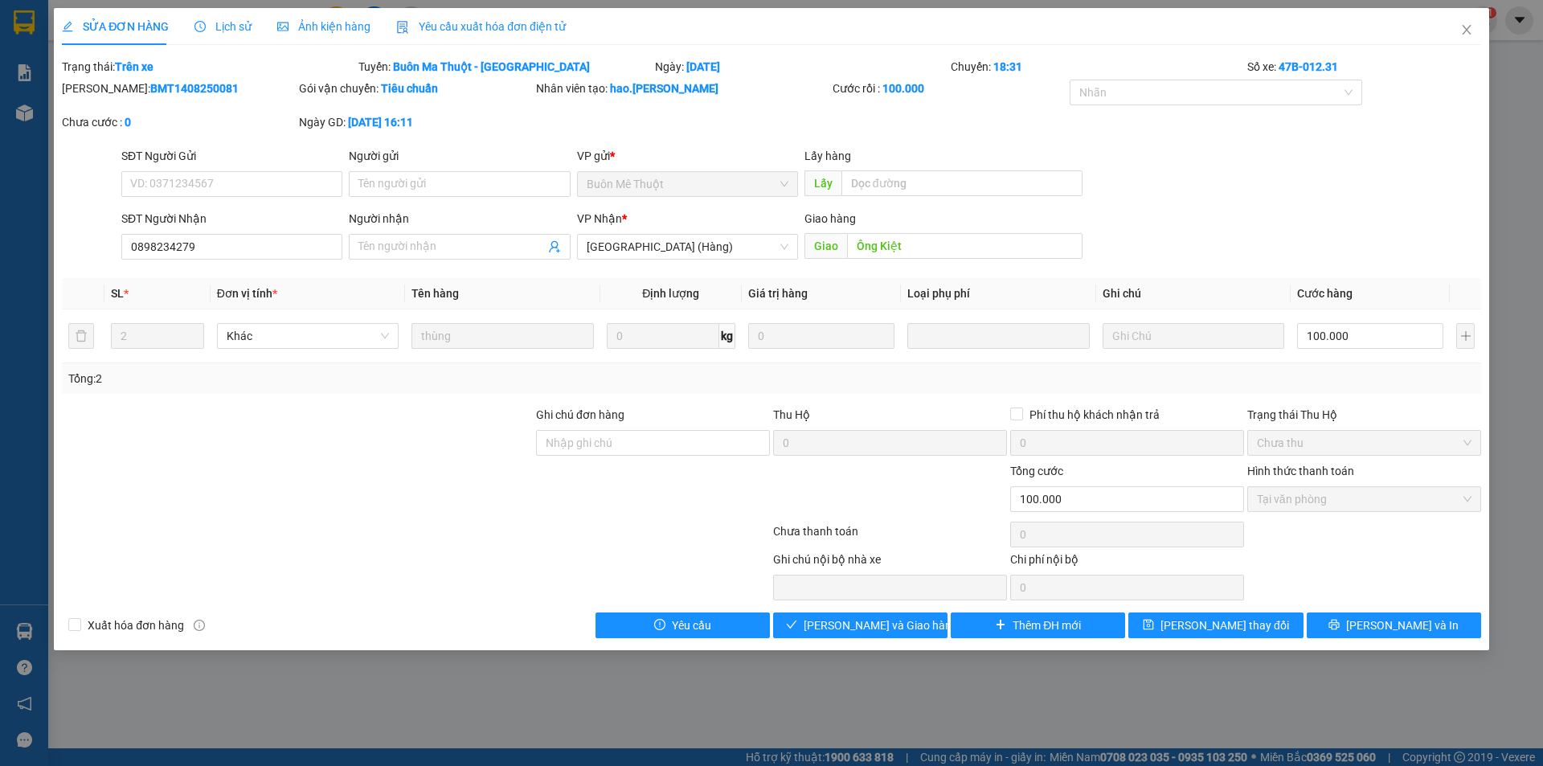
click at [319, 35] on div "Ảnh kiện hàng" at bounding box center [323, 27] width 93 height 18
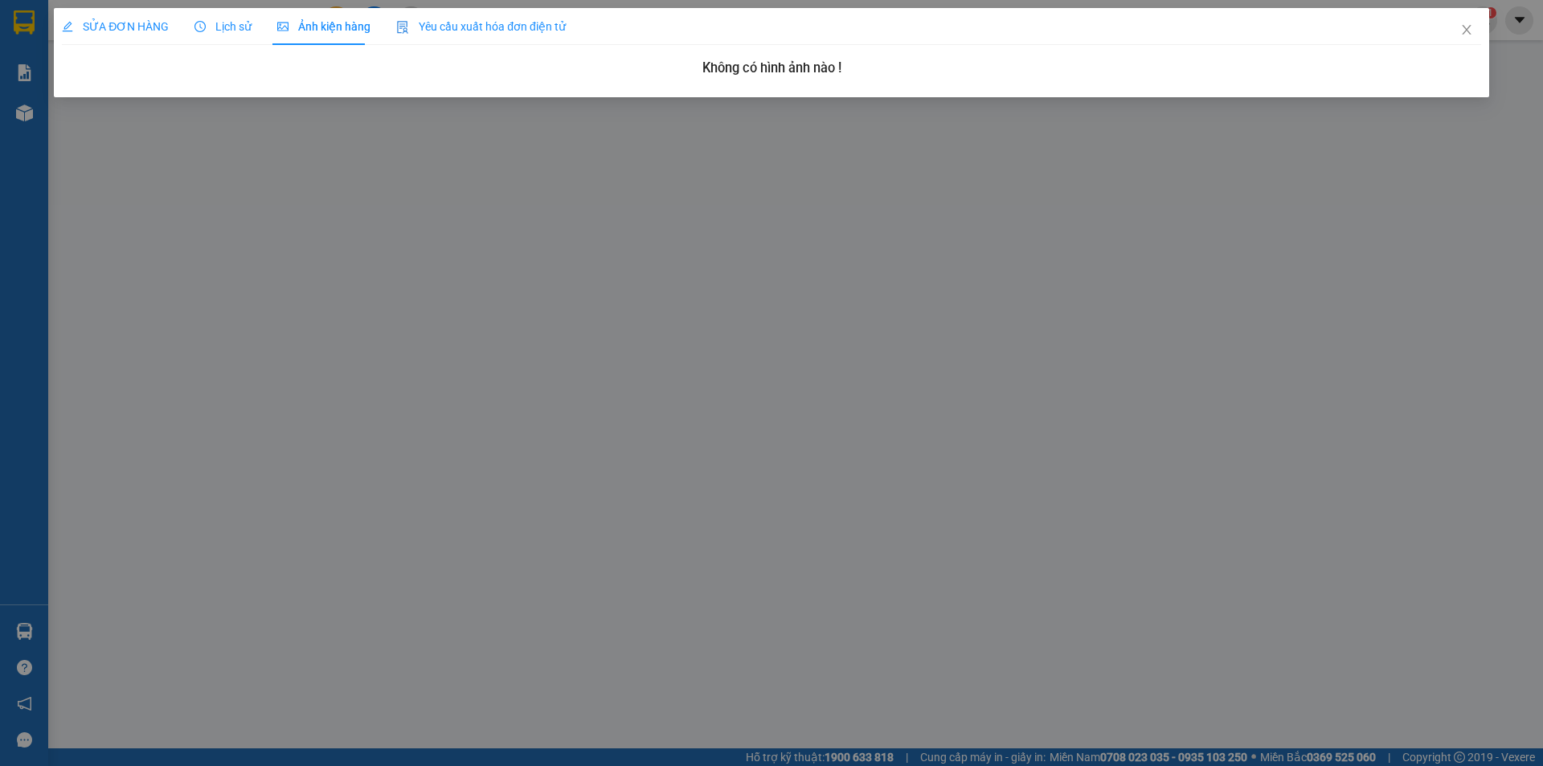
click at [233, 24] on span "Lịch sử" at bounding box center [222, 26] width 57 height 13
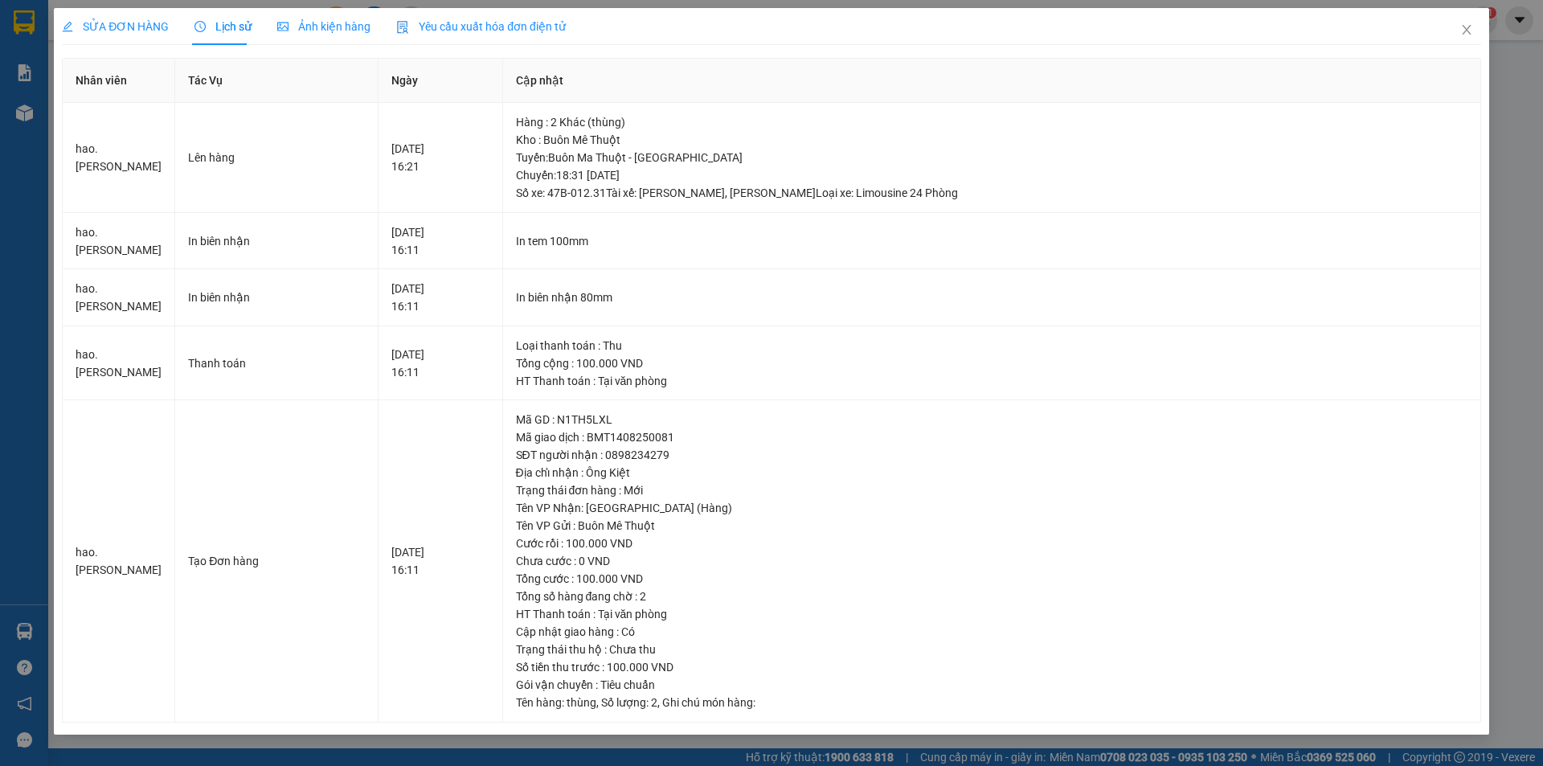
click at [126, 26] on span "SỬA ĐƠN HÀNG" at bounding box center [115, 26] width 107 height 13
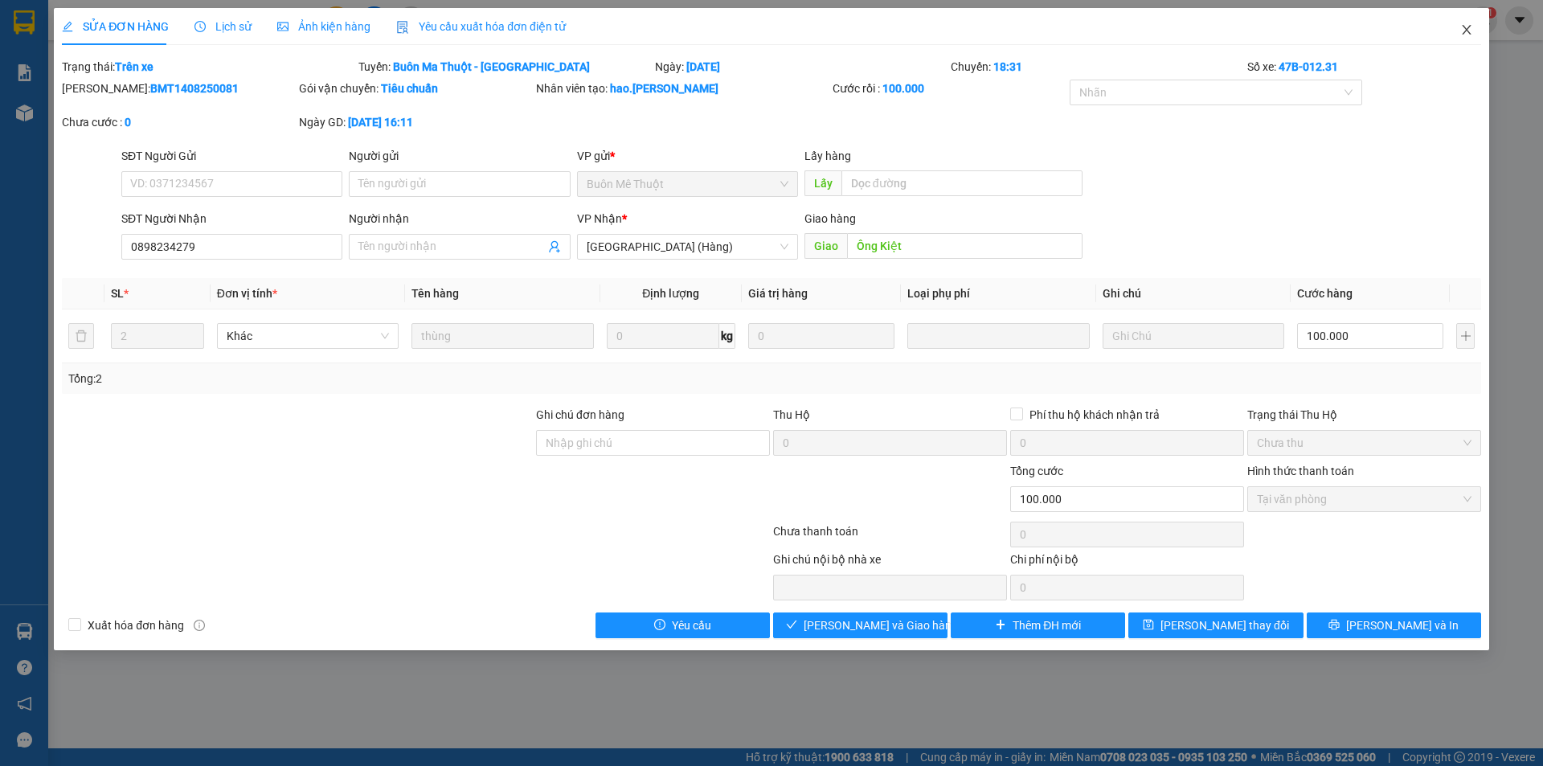
click at [1482, 35] on span "Close" at bounding box center [1466, 30] width 45 height 45
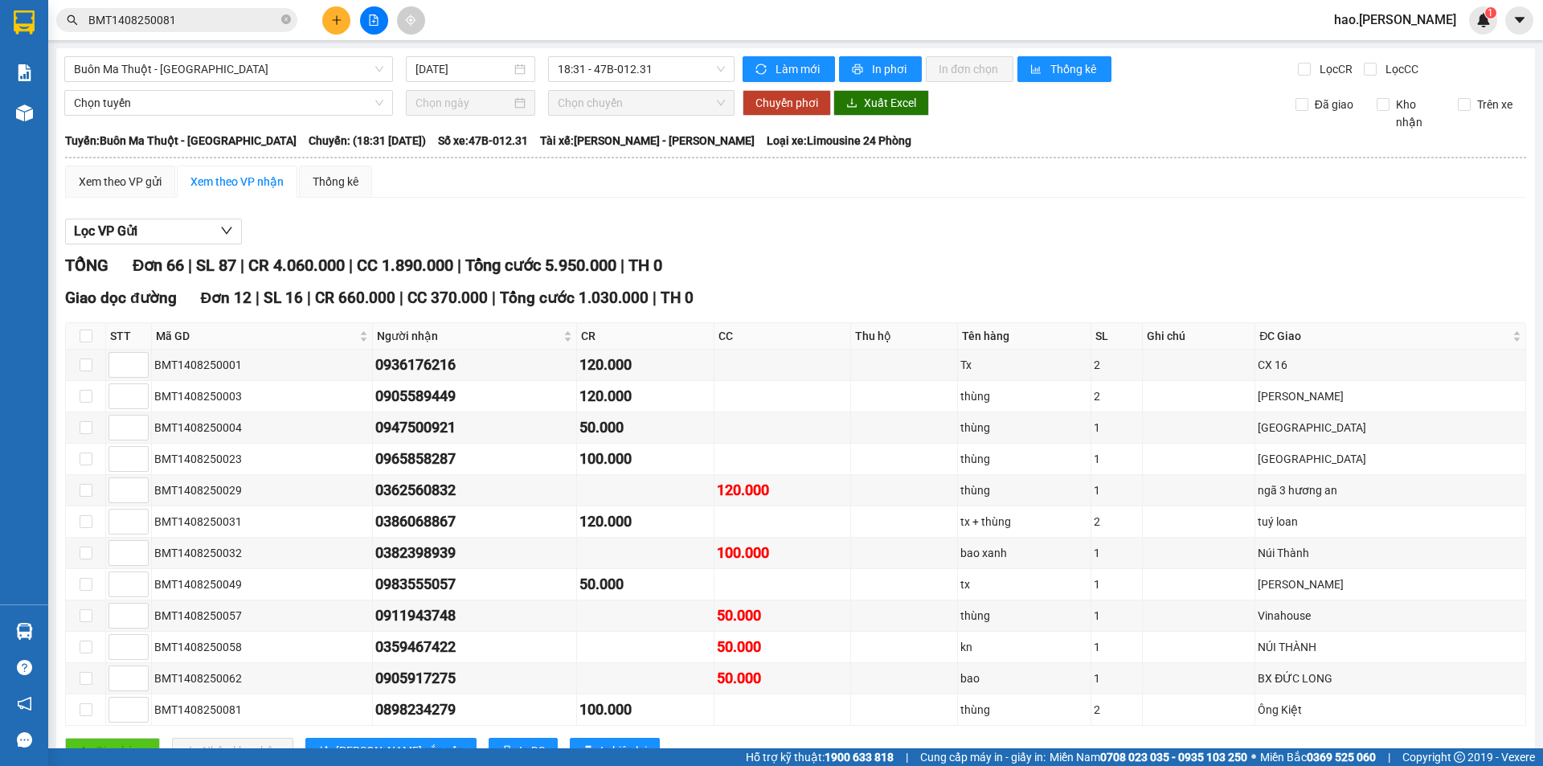
click at [1464, 34] on div "hao.thaison 1" at bounding box center [1409, 20] width 176 height 28
click at [340, 23] on icon "plus" at bounding box center [336, 19] width 11 height 11
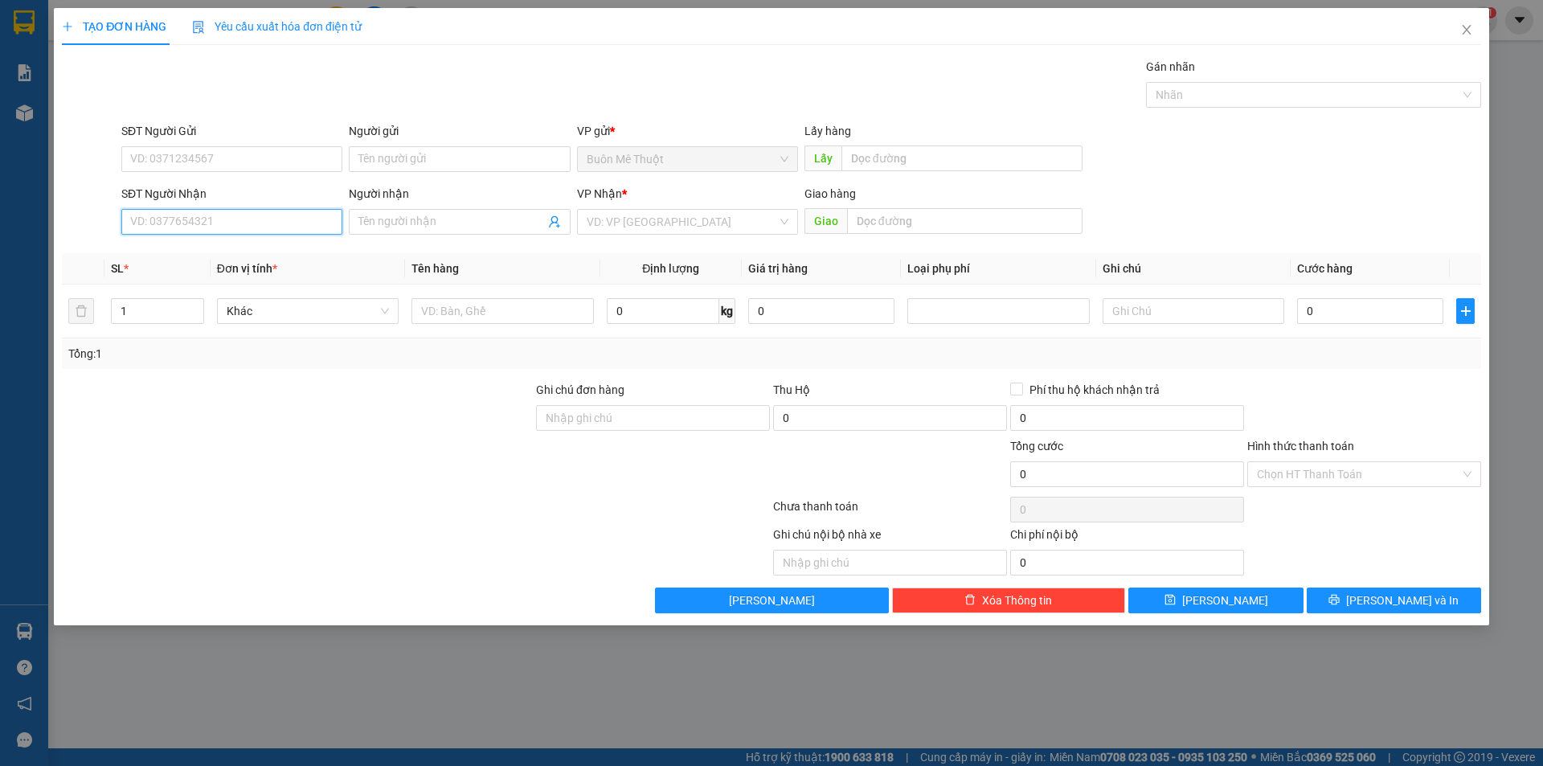
click at [239, 219] on input "SĐT Người Nhận" at bounding box center [231, 222] width 221 height 26
type input "09"
click at [1467, 23] on span "Close" at bounding box center [1466, 30] width 45 height 45
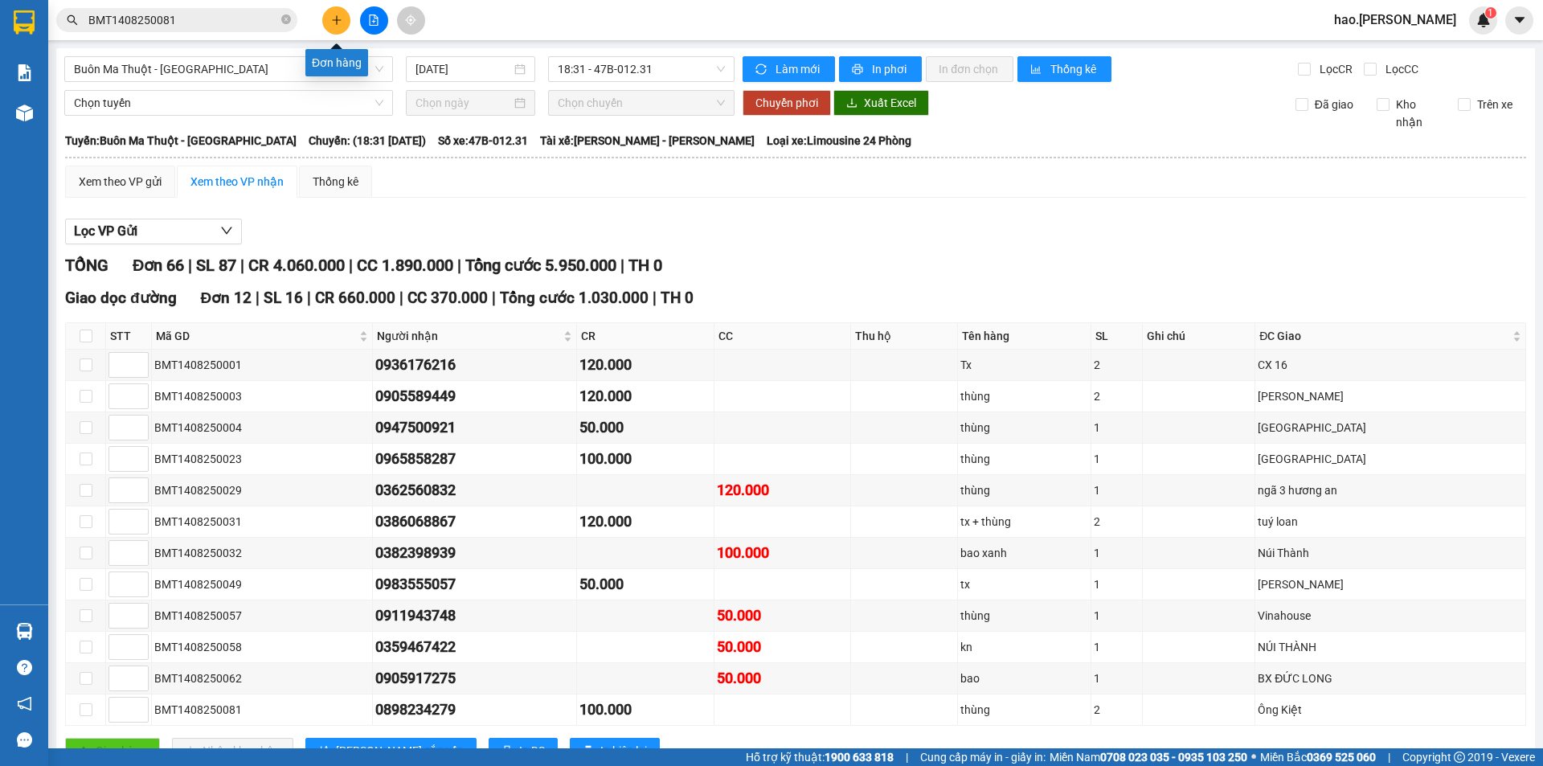
click at [334, 19] on icon "plus" at bounding box center [336, 19] width 11 height 11
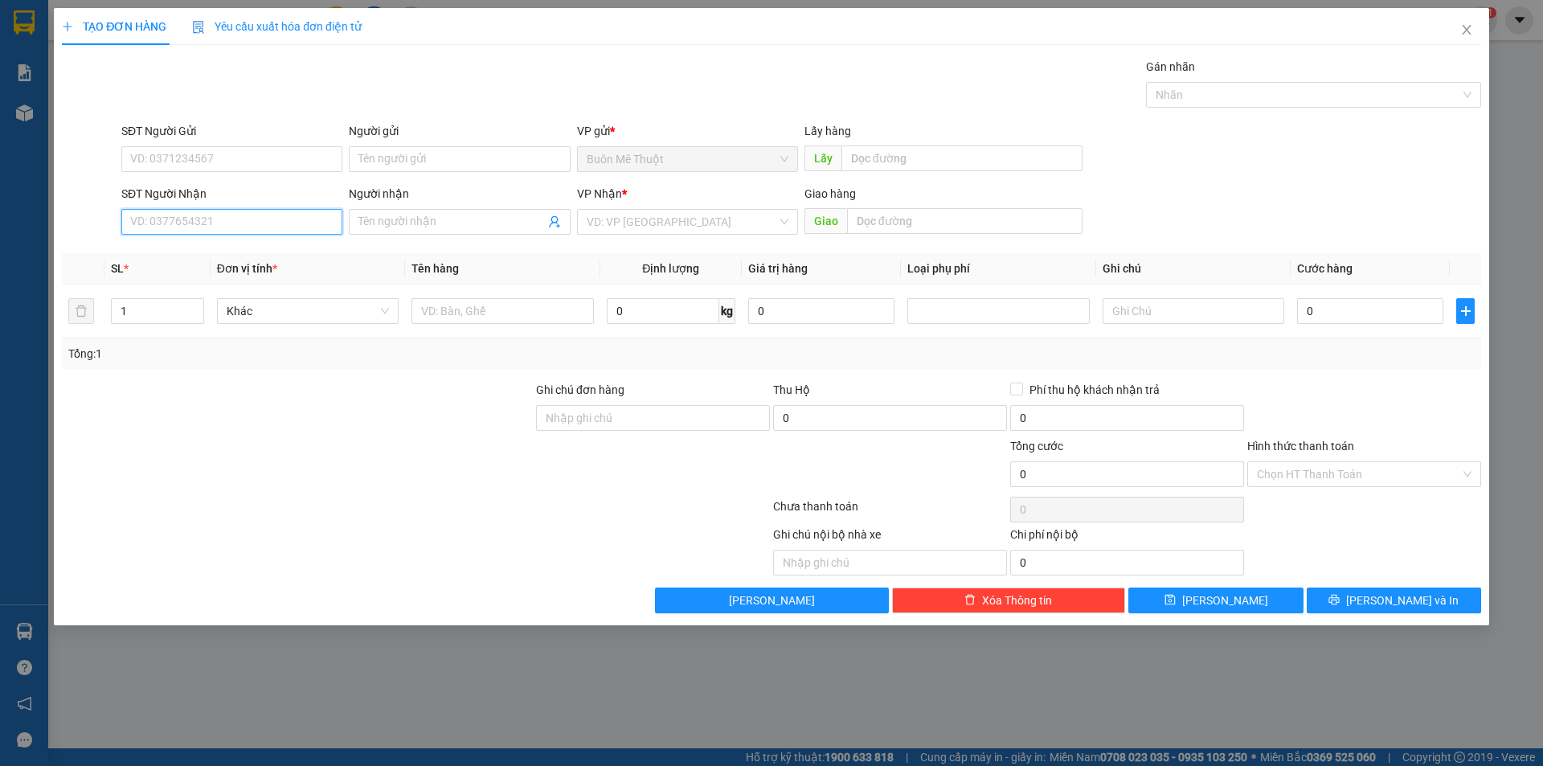
click at [250, 214] on input "SĐT Người Nhận" at bounding box center [231, 222] width 221 height 26
click at [227, 249] on div "0906344542" at bounding box center [232, 254] width 202 height 18
type input "0906344542"
type input "vinahouse"
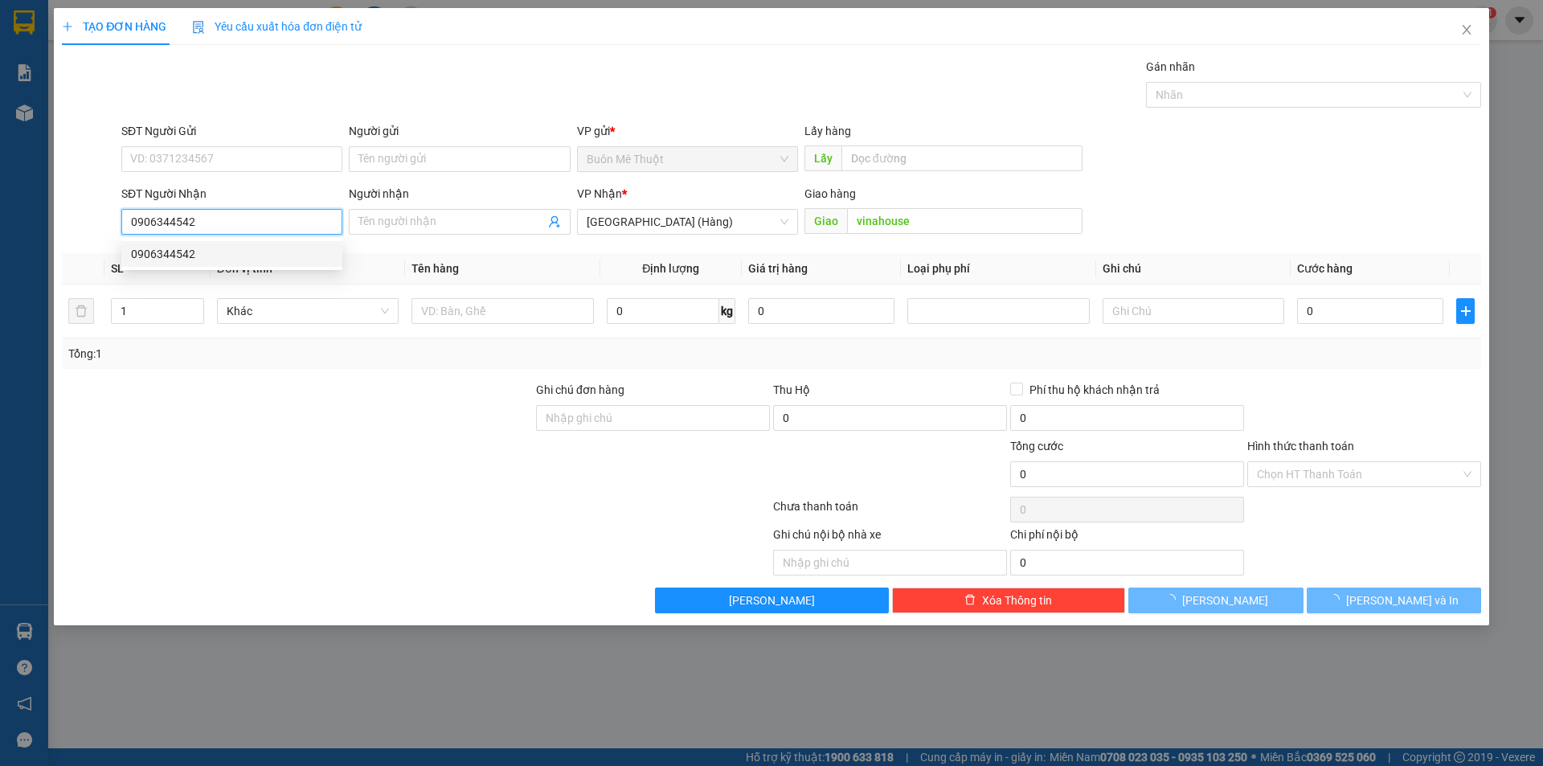
type input "50.000"
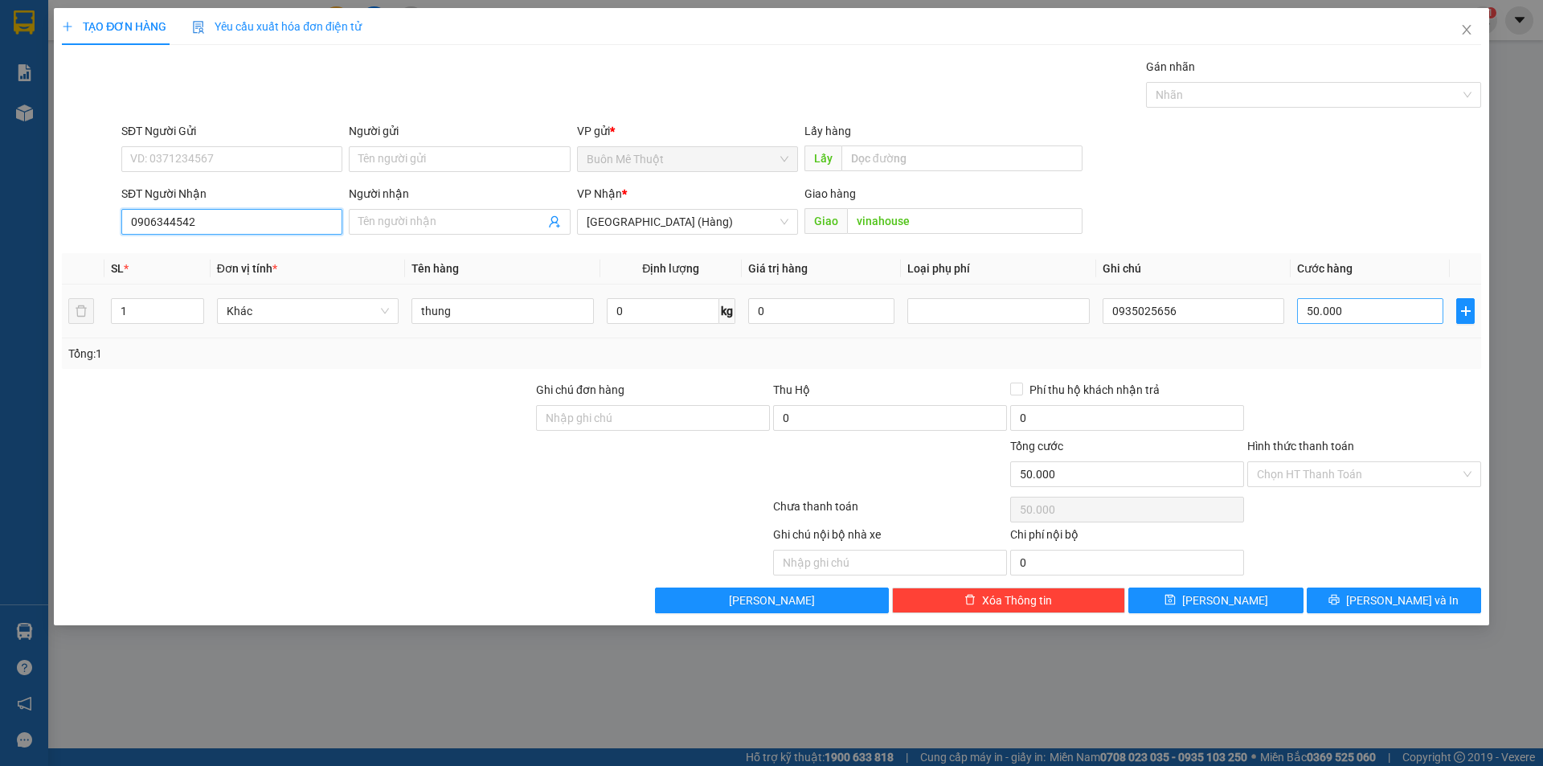
type input "0906344542"
click at [1365, 309] on input "50.000" at bounding box center [1370, 311] width 146 height 26
click at [1368, 308] on input "50.000" at bounding box center [1370, 311] width 146 height 26
click at [1410, 387] on div at bounding box center [1364, 409] width 237 height 56
drag, startPoint x: 1352, startPoint y: 496, endPoint x: 1317, endPoint y: 473, distance: 42.3
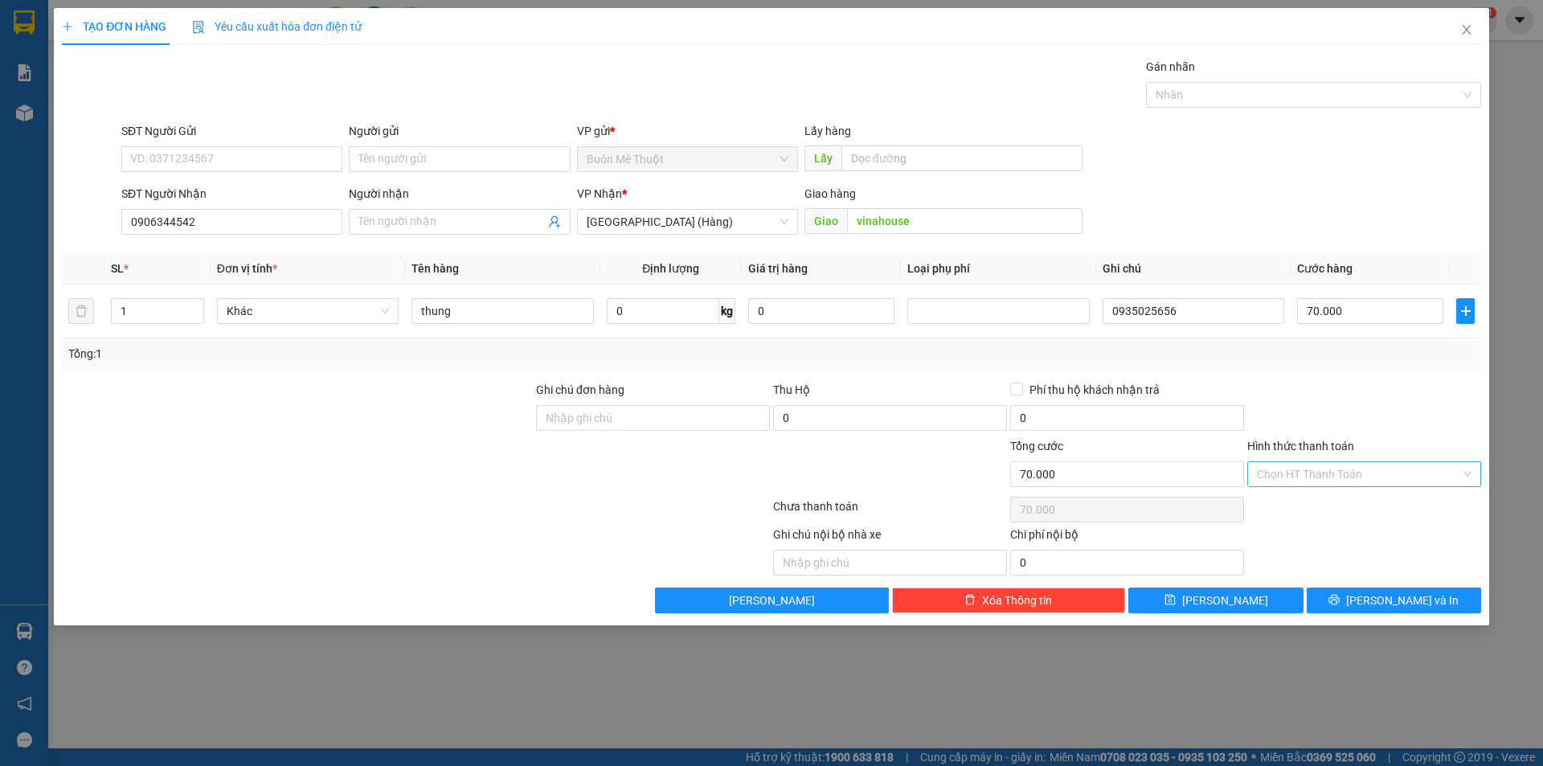
click at [1352, 493] on div "Chọn HT Thanh Toán" at bounding box center [1364, 509] width 237 height 32
click at [1314, 469] on input "Hình thức thanh toán" at bounding box center [1358, 474] width 203 height 24
click at [1295, 506] on div "Tại văn phòng" at bounding box center [1364, 506] width 215 height 18
click at [1360, 583] on div "Transit Pickup Surcharge Ids Transit Deliver Surcharge Ids Transit Deliver Surc…" at bounding box center [771, 335] width 1419 height 555
click at [1361, 595] on button "Lưu và In" at bounding box center [1394, 600] width 174 height 26
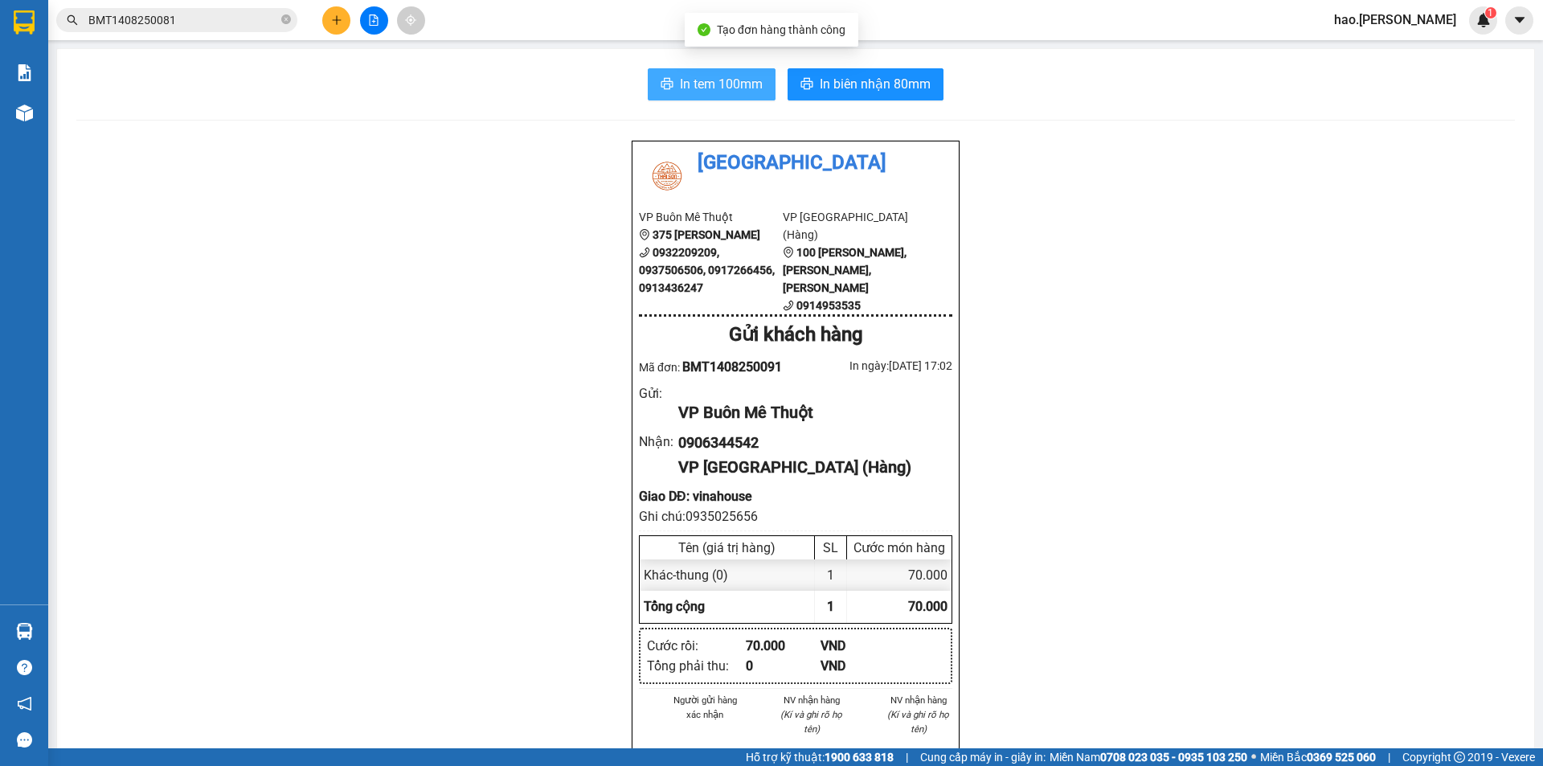
click at [722, 88] on span "In tem 100mm" at bounding box center [721, 84] width 83 height 20
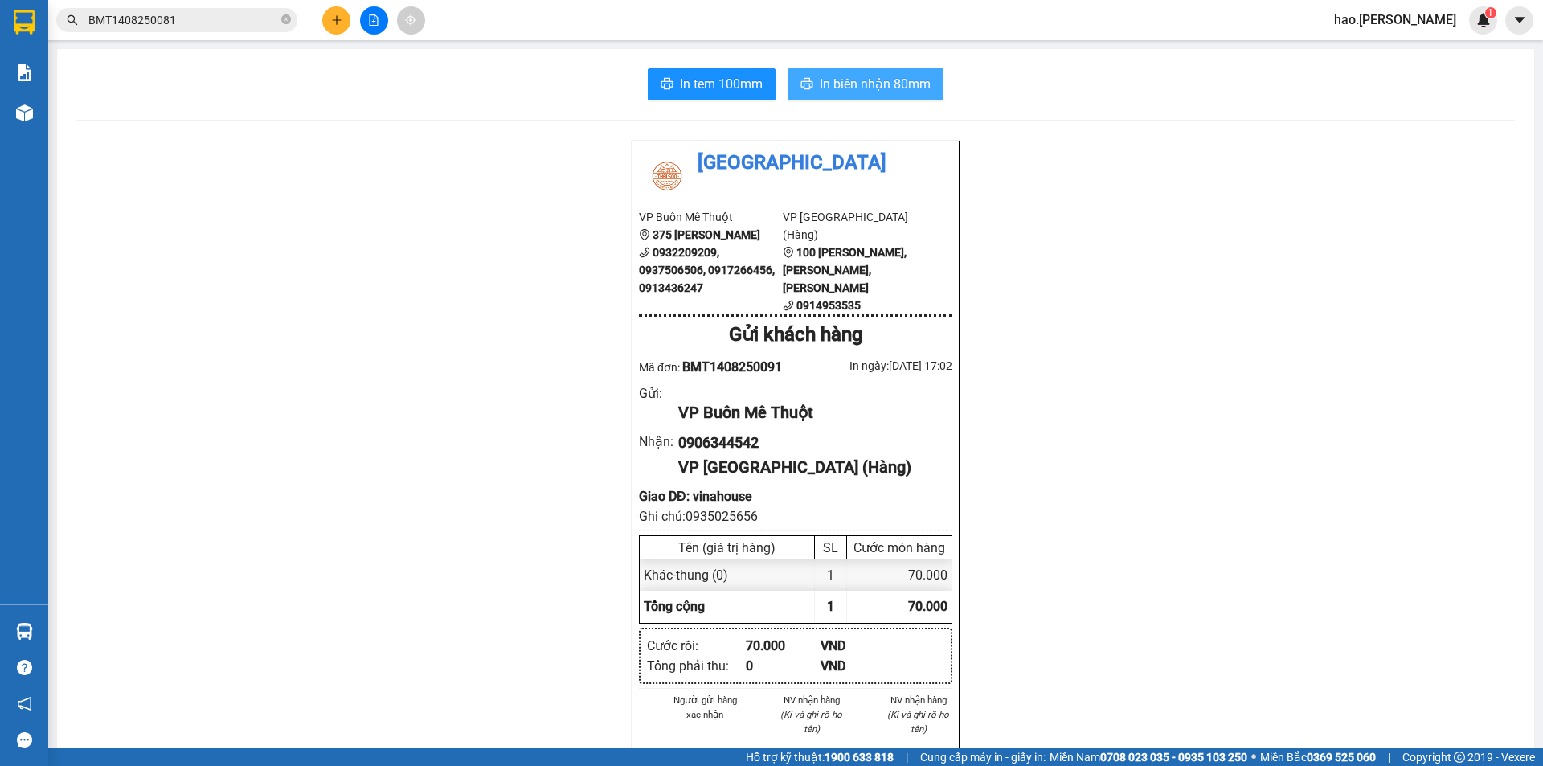
click at [828, 81] on span "In biên nhận 80mm" at bounding box center [875, 84] width 111 height 20
click at [329, 23] on button at bounding box center [336, 20] width 28 height 28
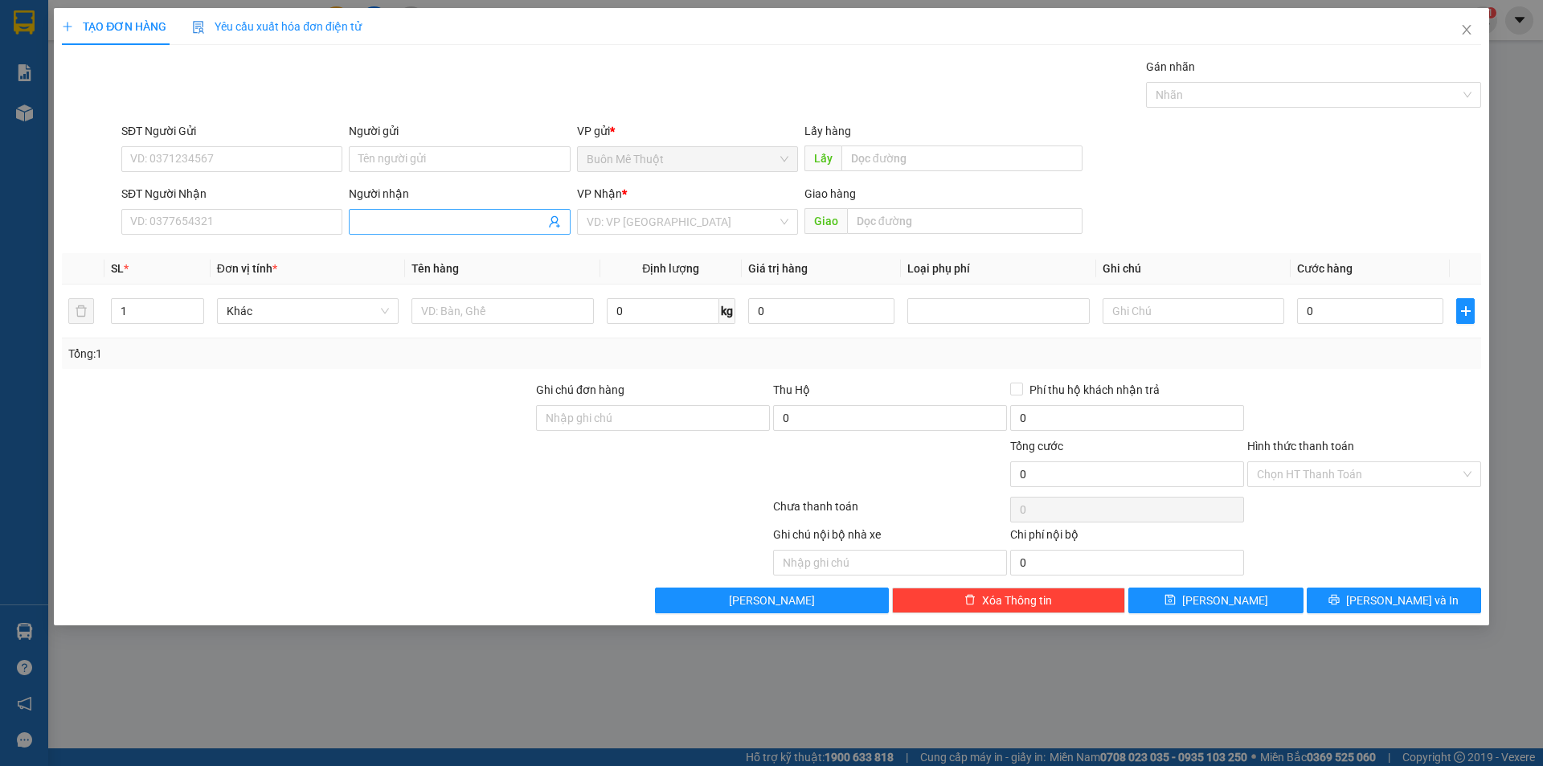
drag, startPoint x: 425, startPoint y: 233, endPoint x: 440, endPoint y: 218, distance: 21.0
click at [432, 228] on span at bounding box center [459, 222] width 221 height 26
click at [440, 218] on input "Người nhận" at bounding box center [451, 222] width 186 height 18
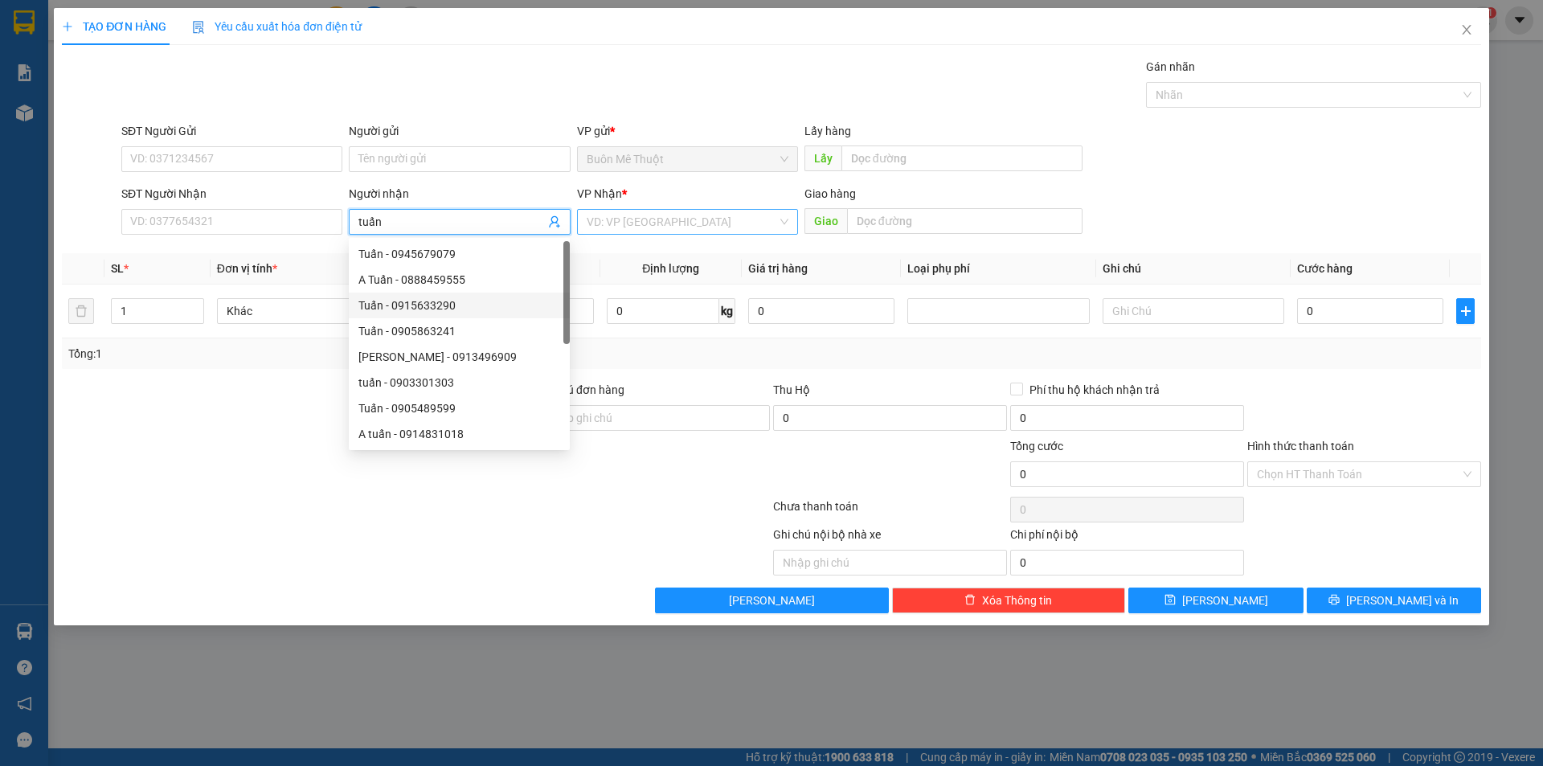
click at [665, 234] on div "VD: VP Sài Gòn" at bounding box center [687, 222] width 221 height 26
type input "tuấn"
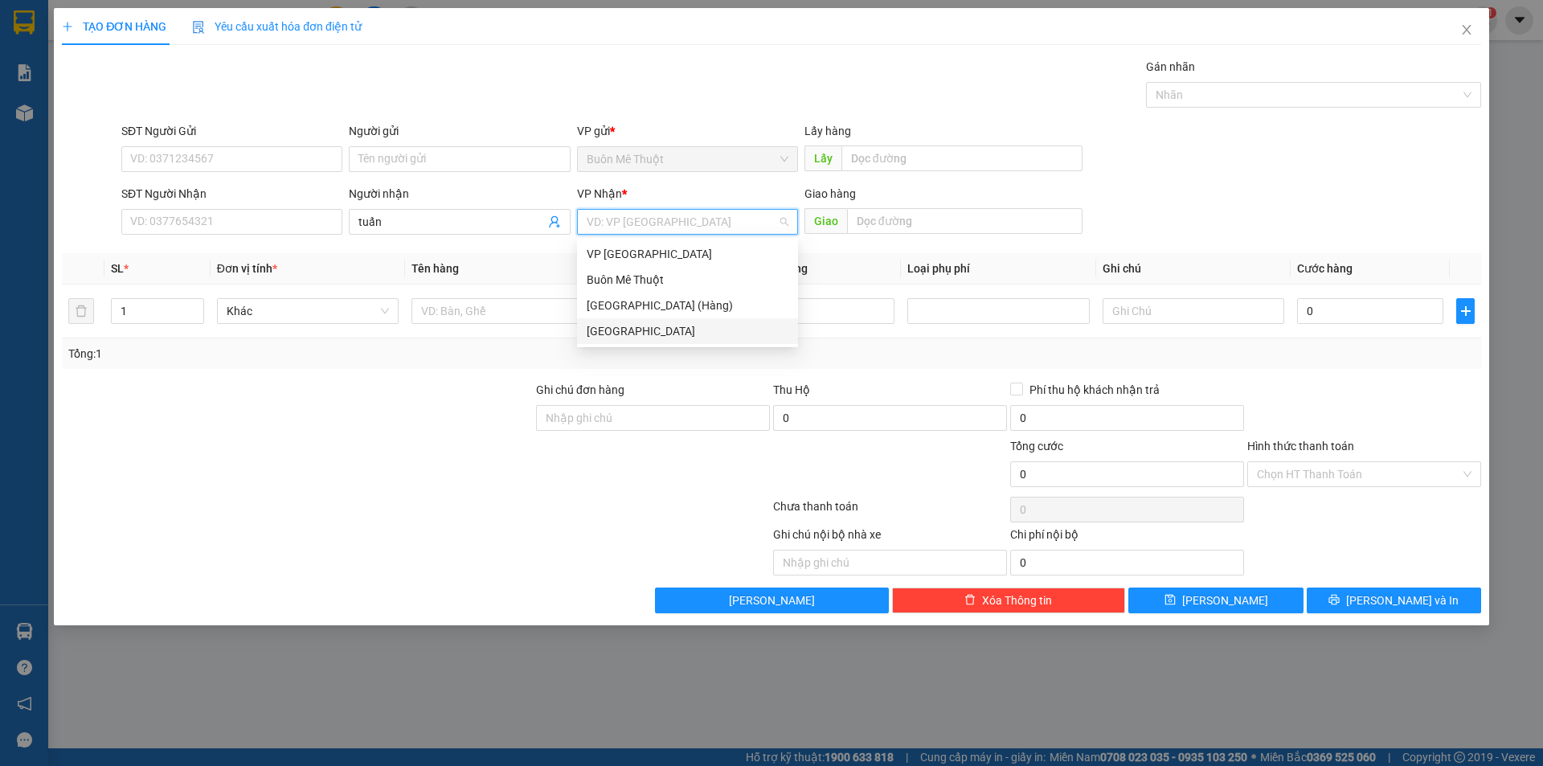
click at [632, 328] on div "[GEOGRAPHIC_DATA]" at bounding box center [688, 331] width 202 height 18
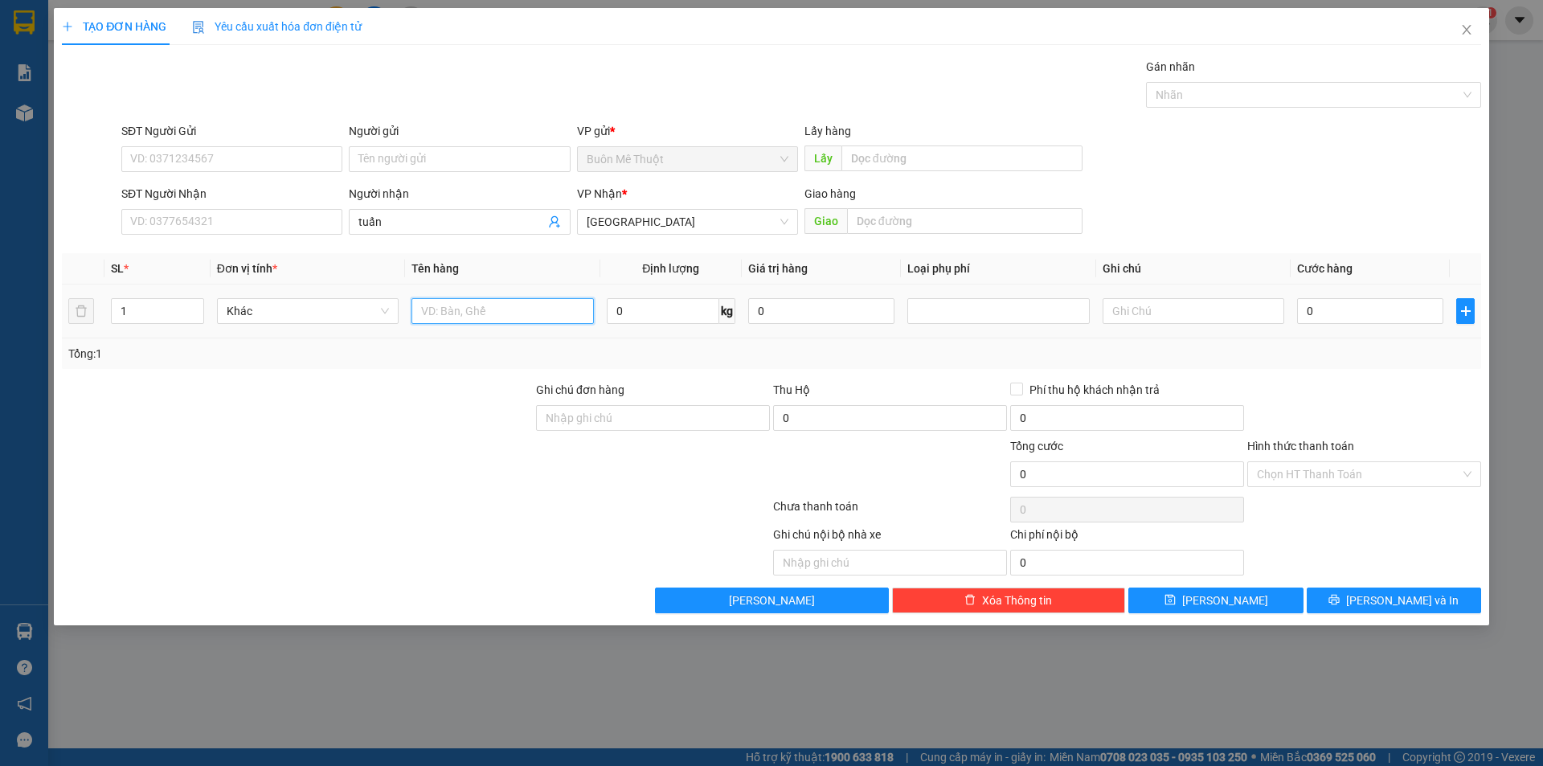
click at [513, 312] on input "text" at bounding box center [502, 311] width 182 height 26
type input "xe đạp"
click at [1330, 316] on input "0" at bounding box center [1370, 311] width 146 height 26
type input "2"
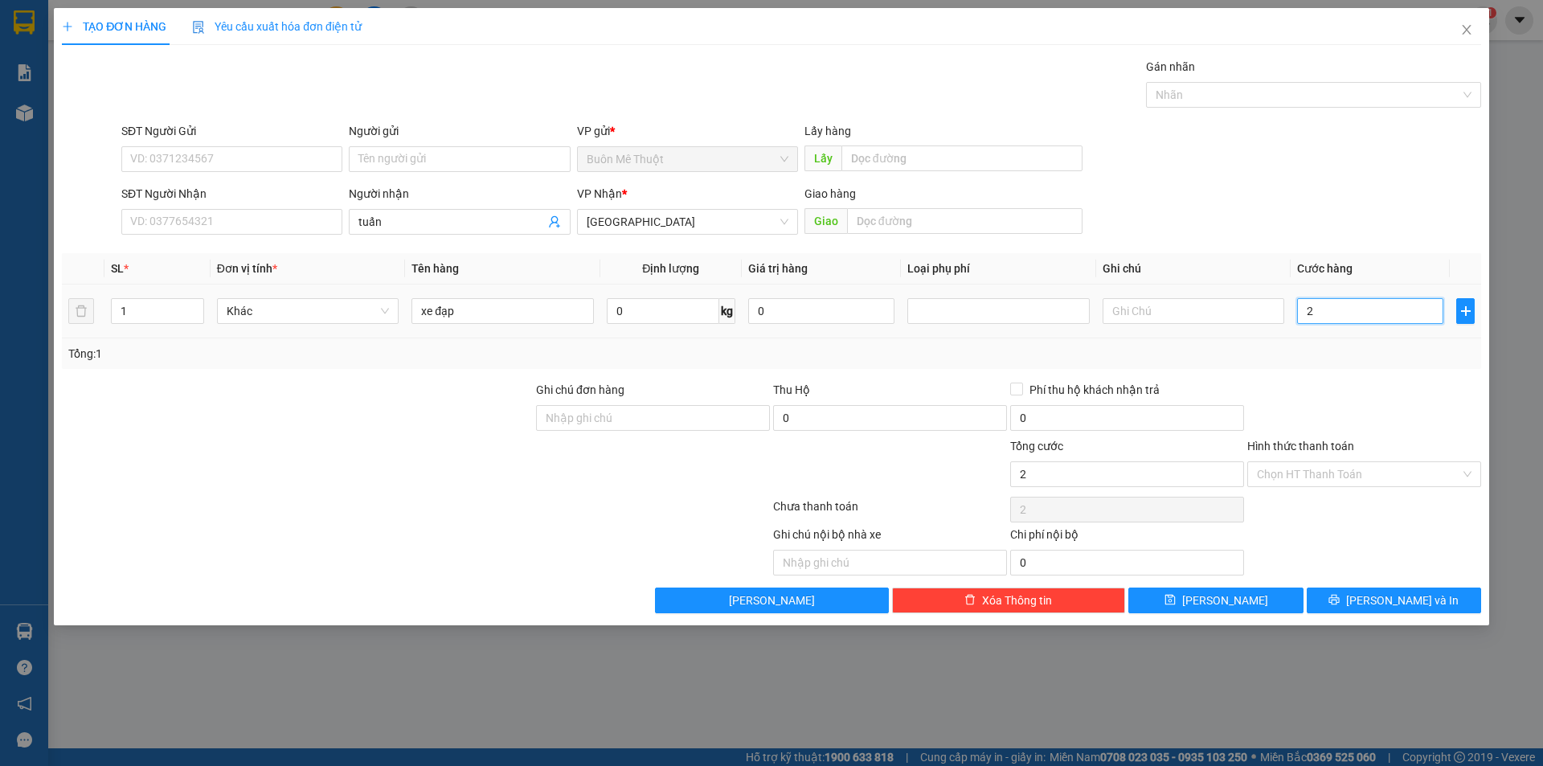
type input "2"
type input "20"
type input "200"
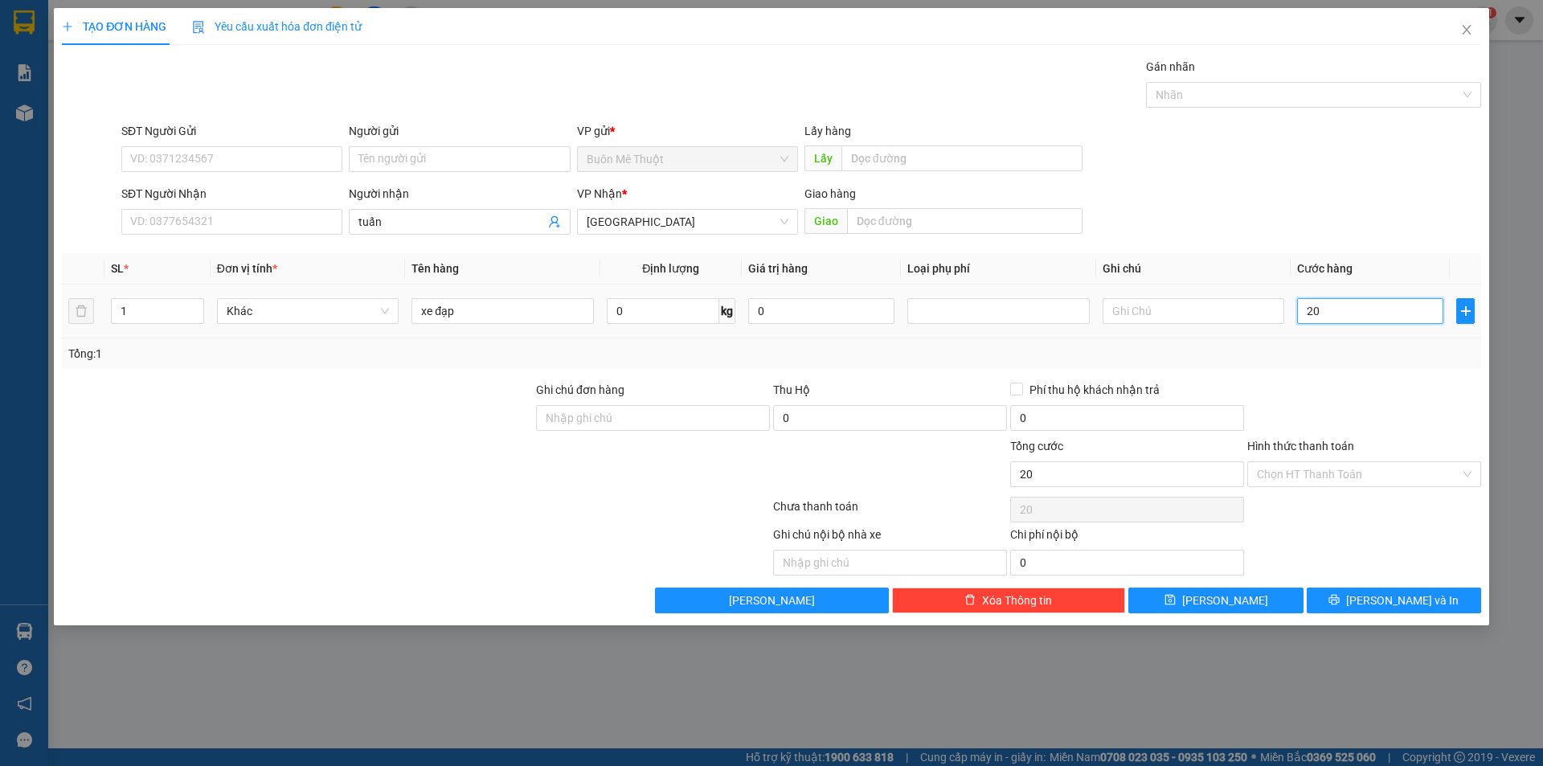
type input "200"
type input "200.000"
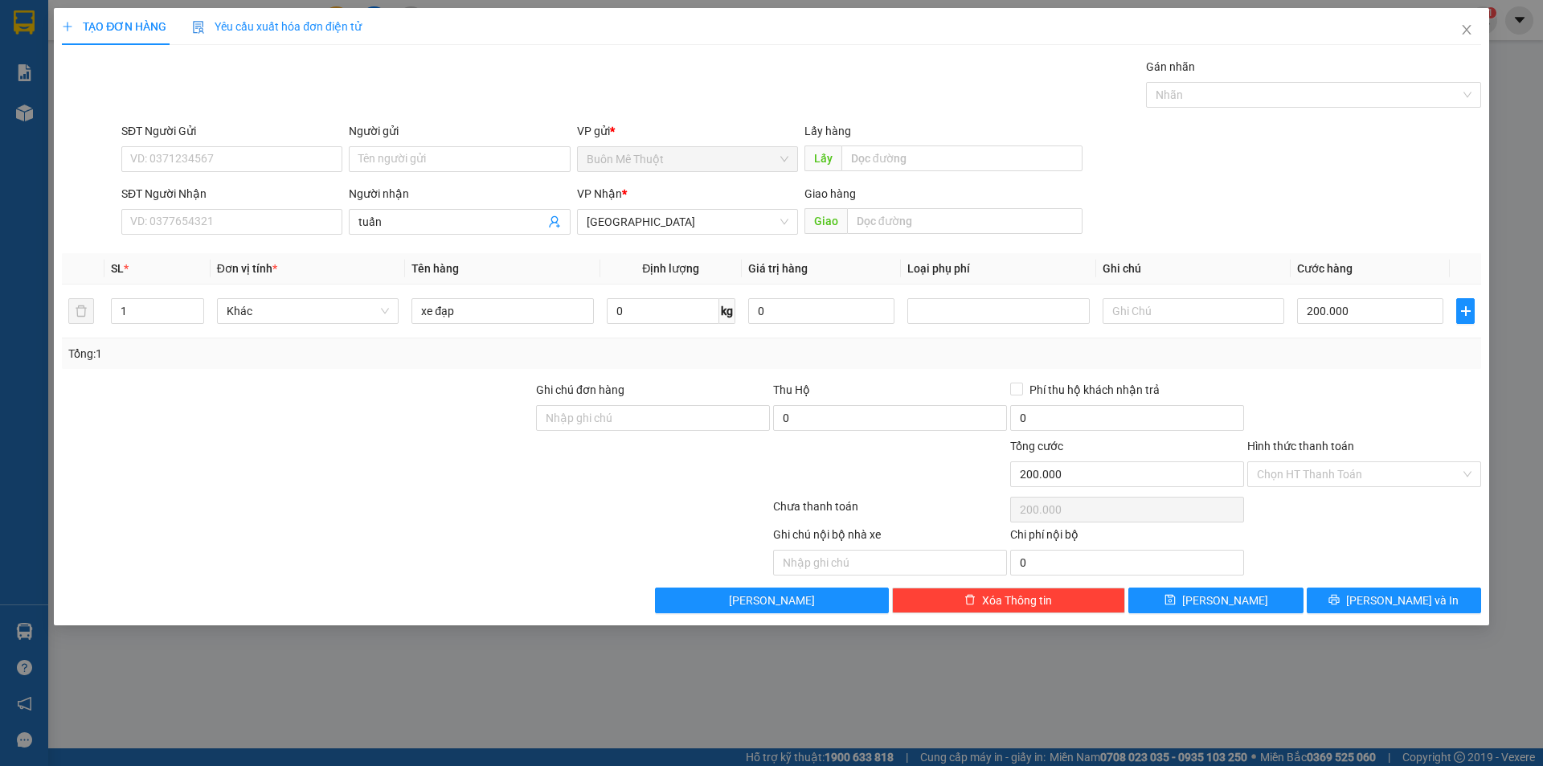
click at [1348, 361] on div "Tổng: 1" at bounding box center [771, 354] width 1406 height 18
click at [1242, 593] on button "Lưu" at bounding box center [1215, 600] width 174 height 26
click at [1475, 31] on span "Close" at bounding box center [1466, 30] width 45 height 45
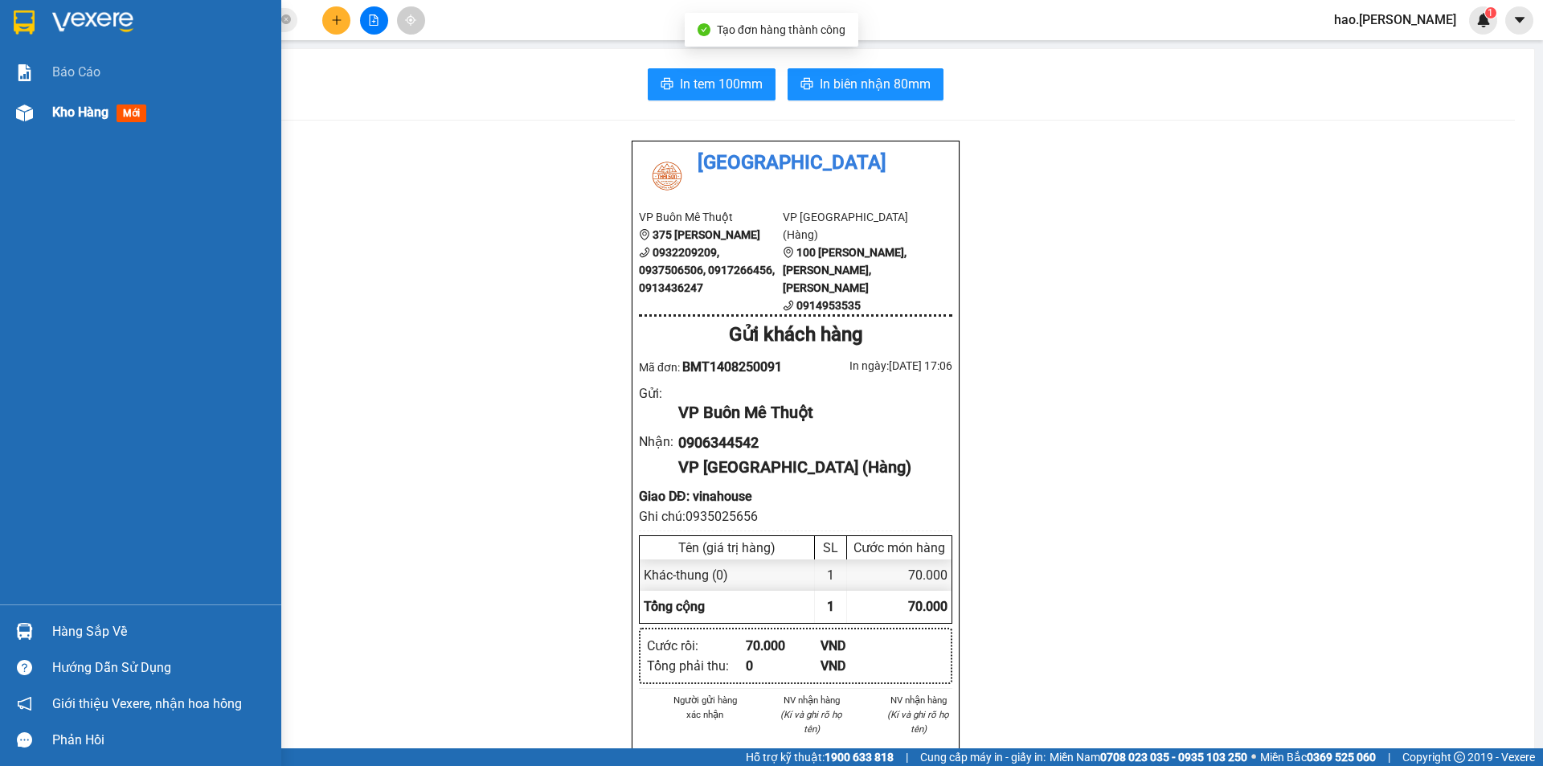
click at [87, 105] on span "Kho hàng" at bounding box center [80, 111] width 56 height 15
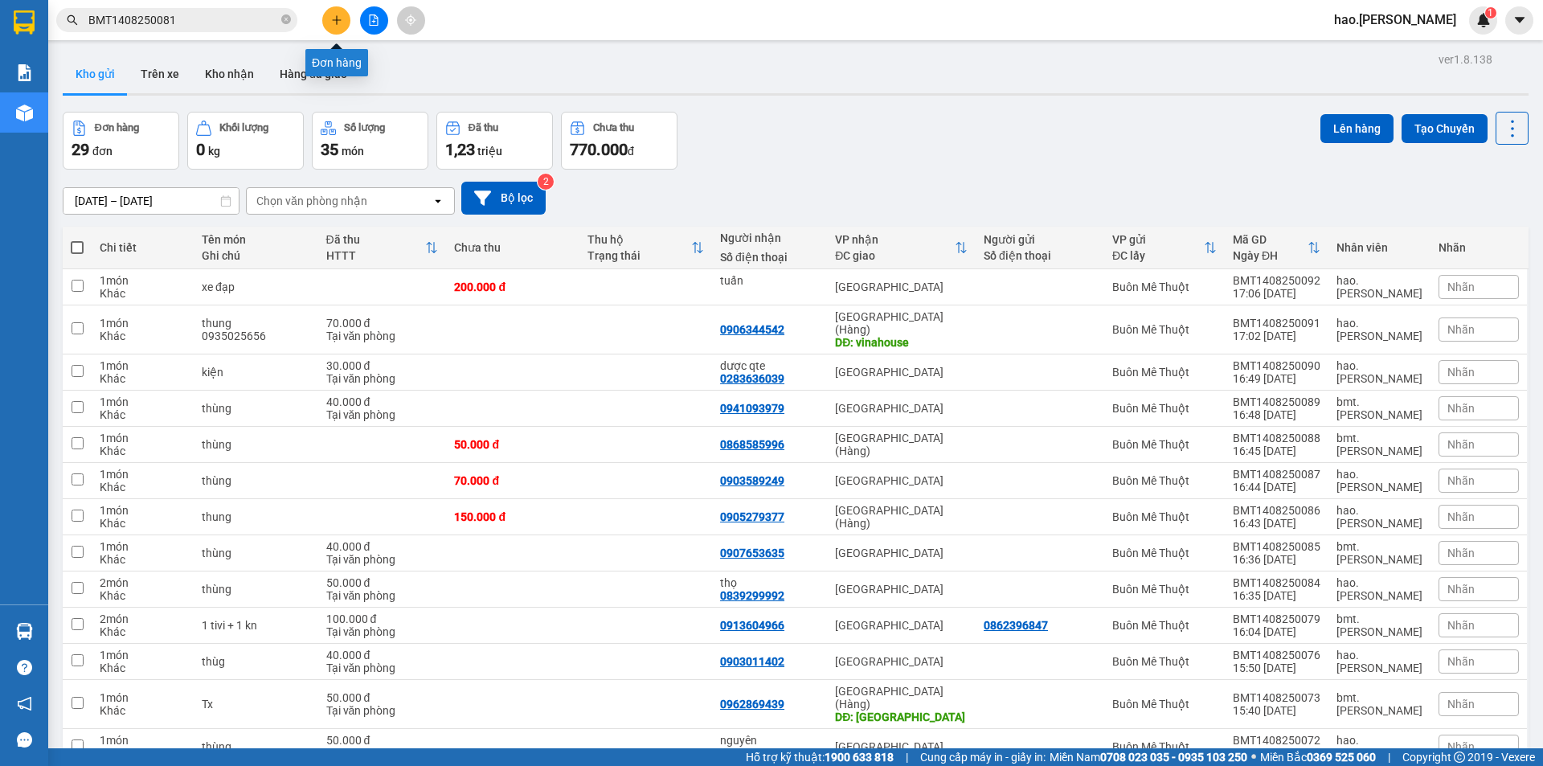
click at [333, 22] on icon "plus" at bounding box center [336, 19] width 11 height 11
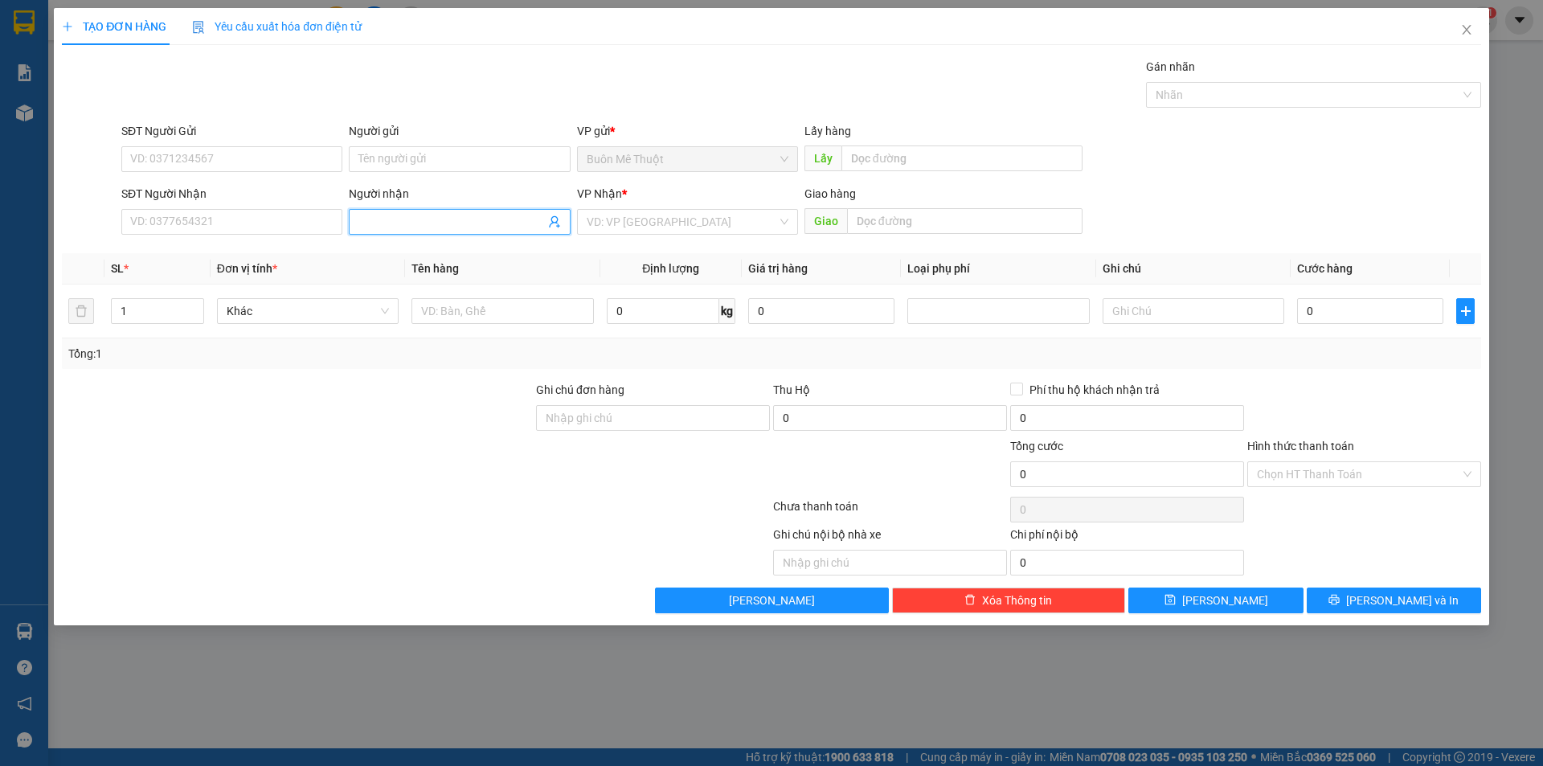
click at [419, 226] on input "Người nhận" at bounding box center [451, 222] width 186 height 18
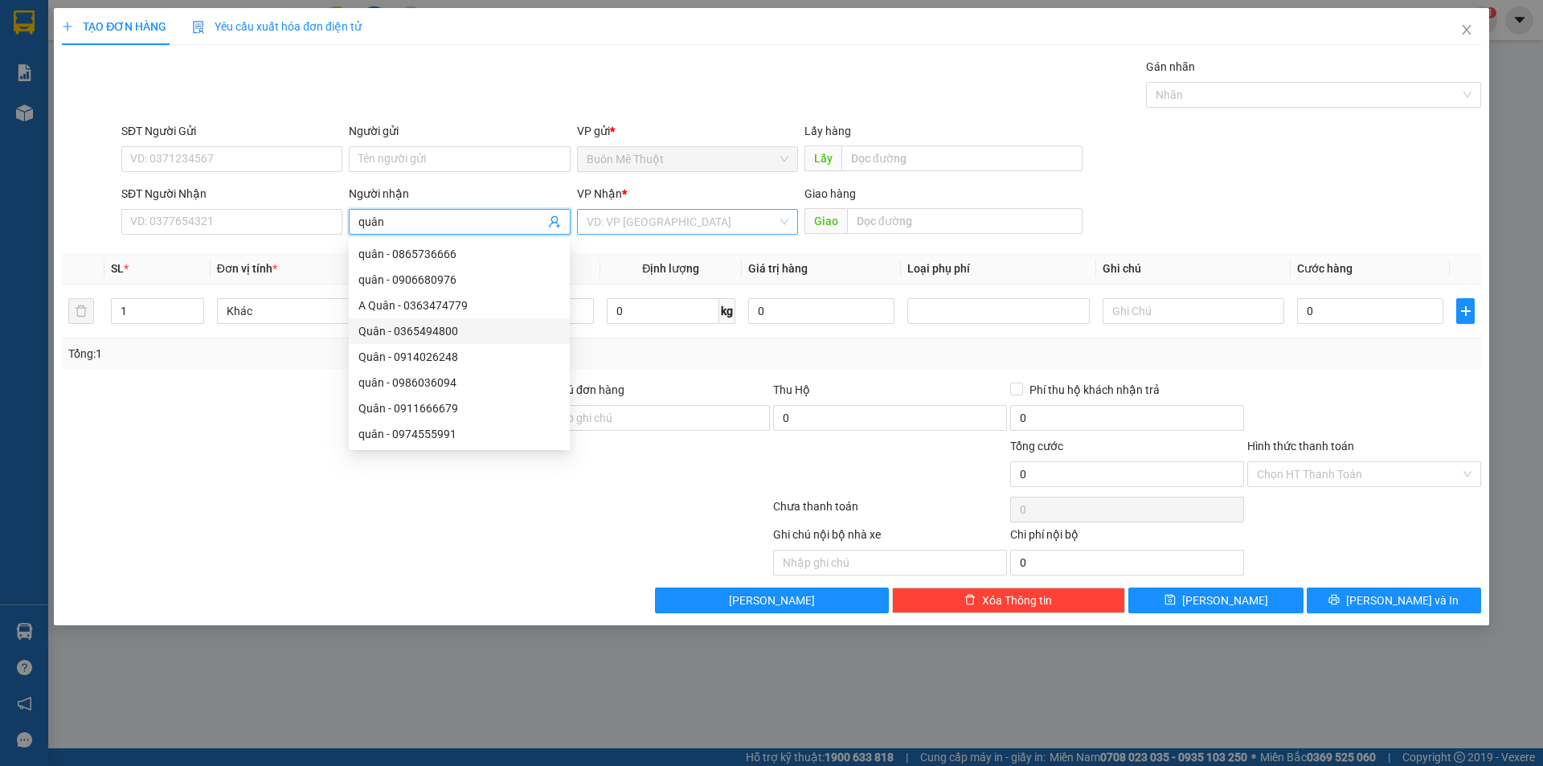
type input "quân"
click at [648, 225] on input "search" at bounding box center [682, 222] width 190 height 24
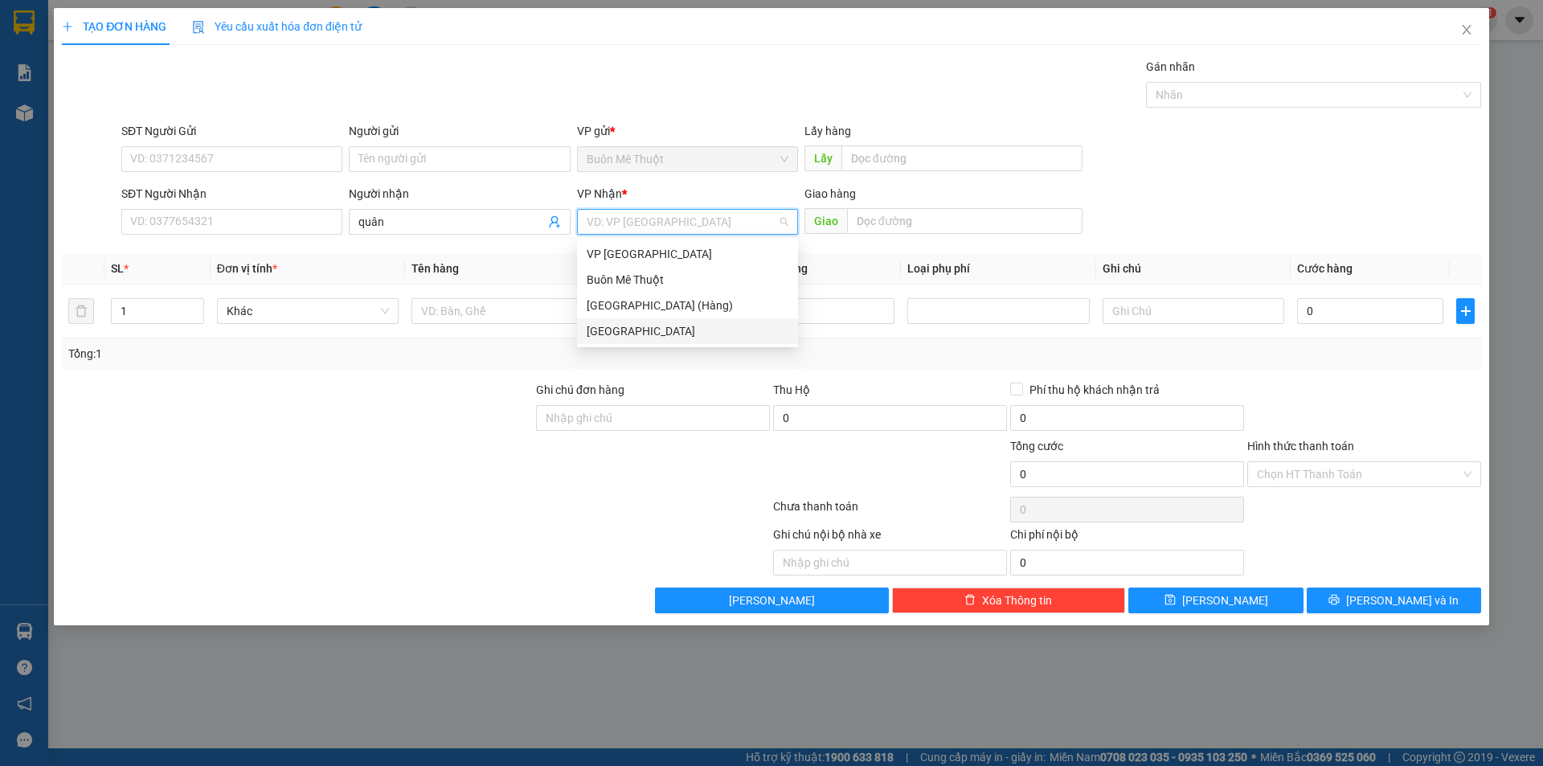
click at [604, 331] on div "[GEOGRAPHIC_DATA]" at bounding box center [688, 331] width 202 height 18
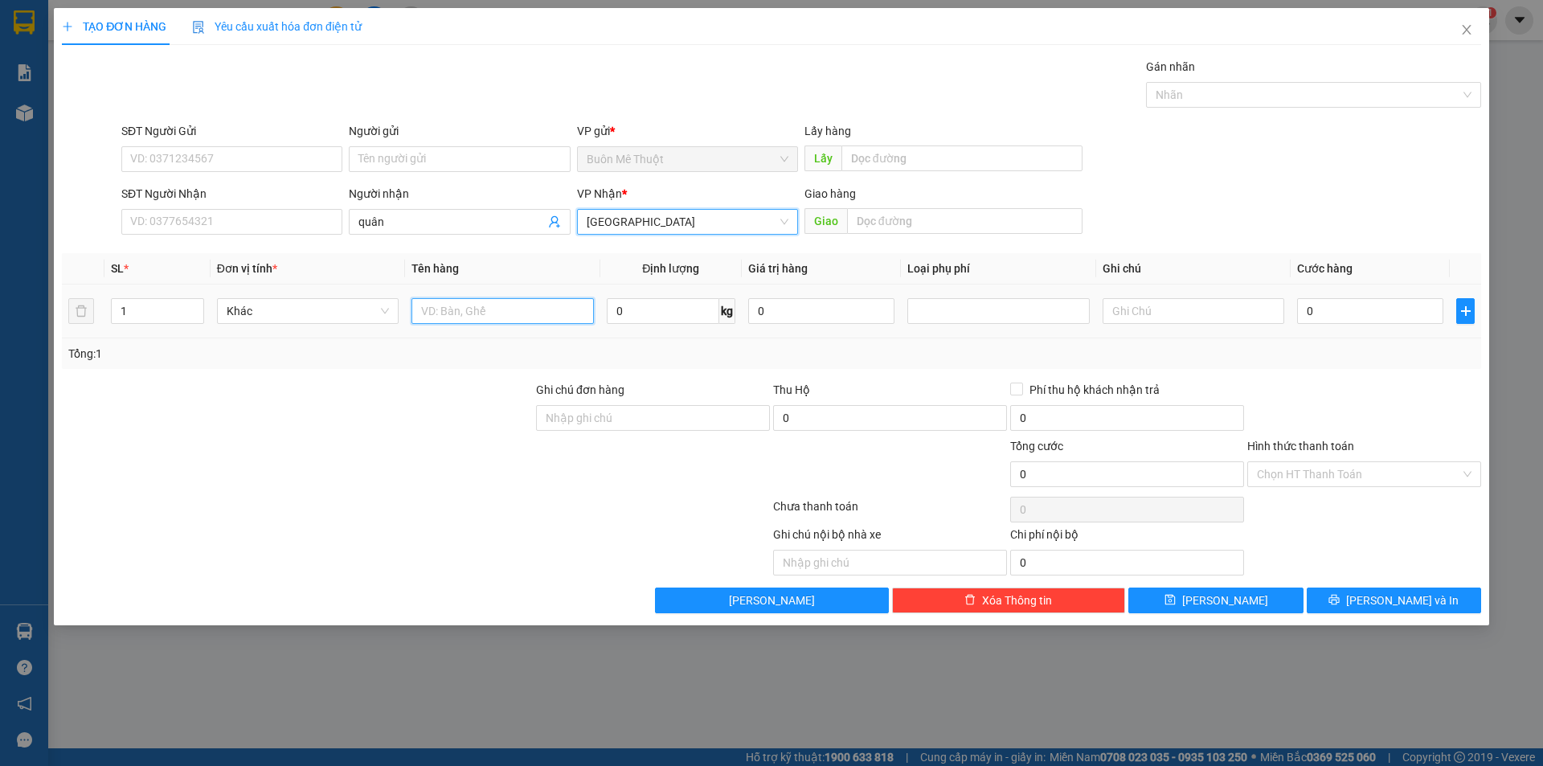
click at [558, 313] on input "text" at bounding box center [502, 311] width 182 height 26
type input "thùng"
click at [1379, 299] on input "0" at bounding box center [1370, 311] width 146 height 26
drag, startPoint x: 1373, startPoint y: 333, endPoint x: 1348, endPoint y: 470, distance: 138.9
click at [1373, 336] on td "30.000" at bounding box center [1370, 311] width 159 height 54
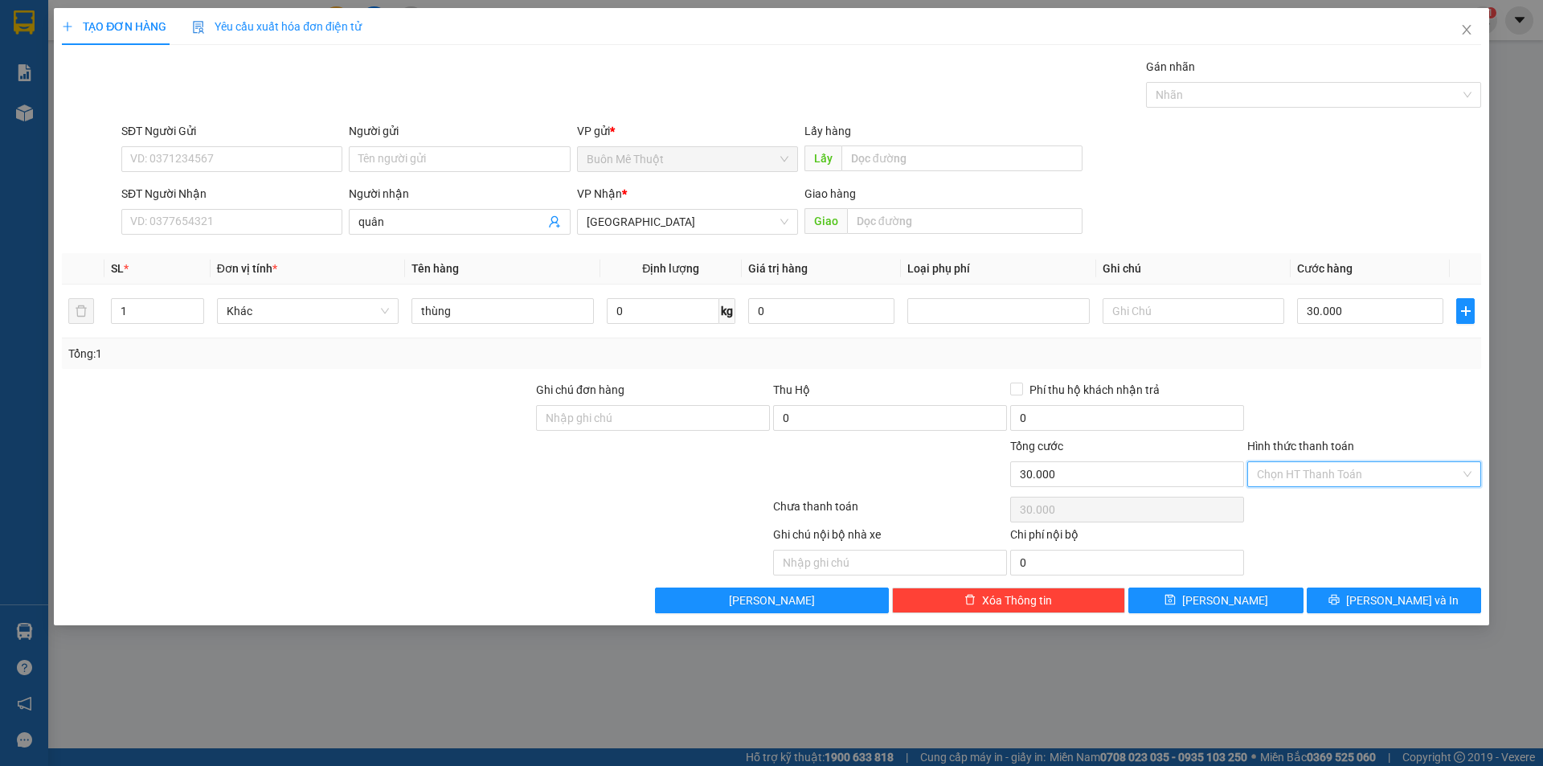
drag, startPoint x: 1261, startPoint y: 481, endPoint x: 1274, endPoint y: 513, distance: 35.7
click at [1263, 482] on input "Hình thức thanh toán" at bounding box center [1358, 474] width 203 height 24
drag, startPoint x: 1274, startPoint y: 513, endPoint x: 1287, endPoint y: 540, distance: 29.5
click at [1275, 515] on div "Tại văn phòng" at bounding box center [1364, 506] width 234 height 26
click at [1336, 604] on button "Lưu và In" at bounding box center [1394, 600] width 174 height 26
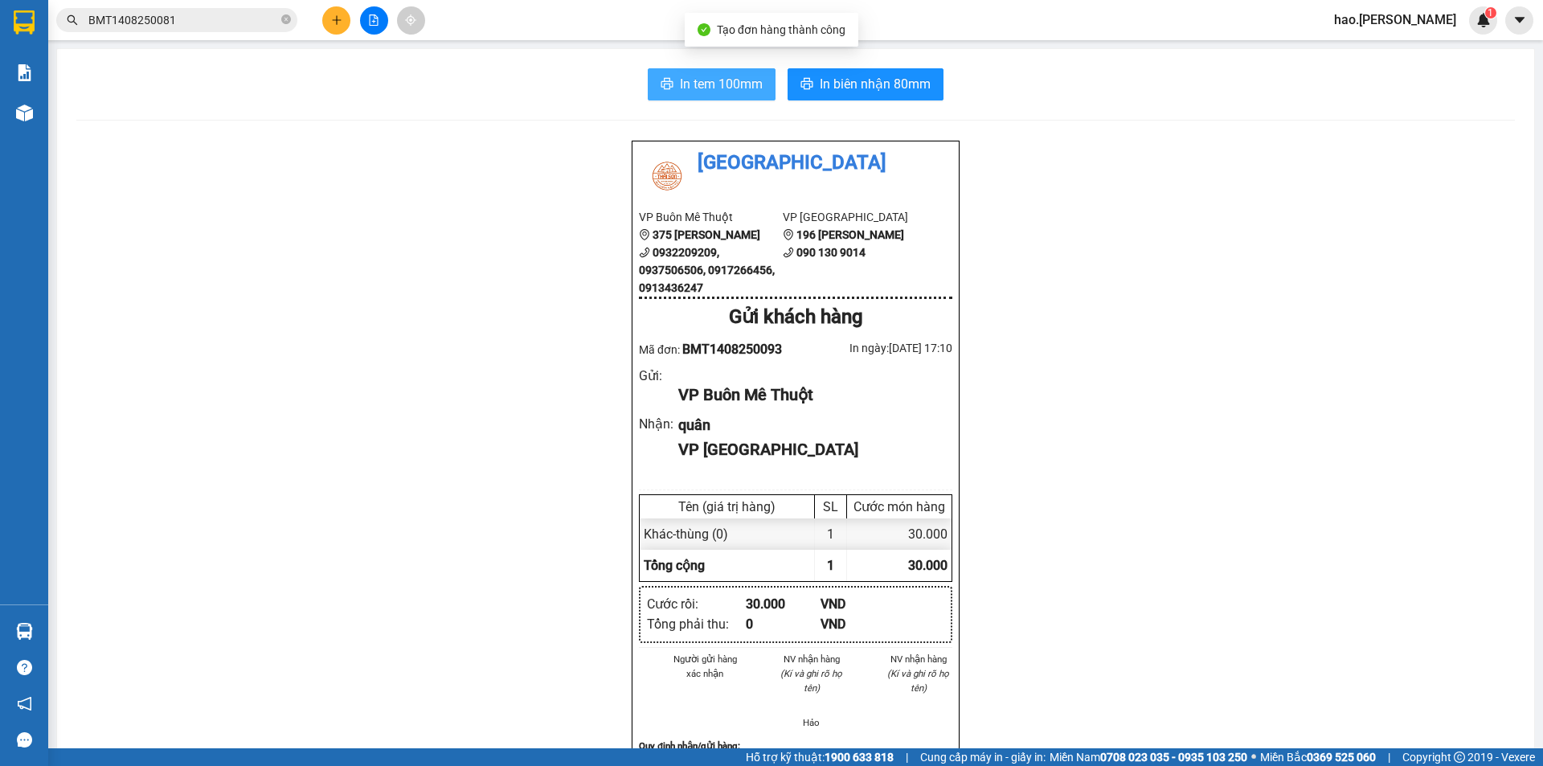
click at [737, 83] on span "In tem 100mm" at bounding box center [721, 84] width 83 height 20
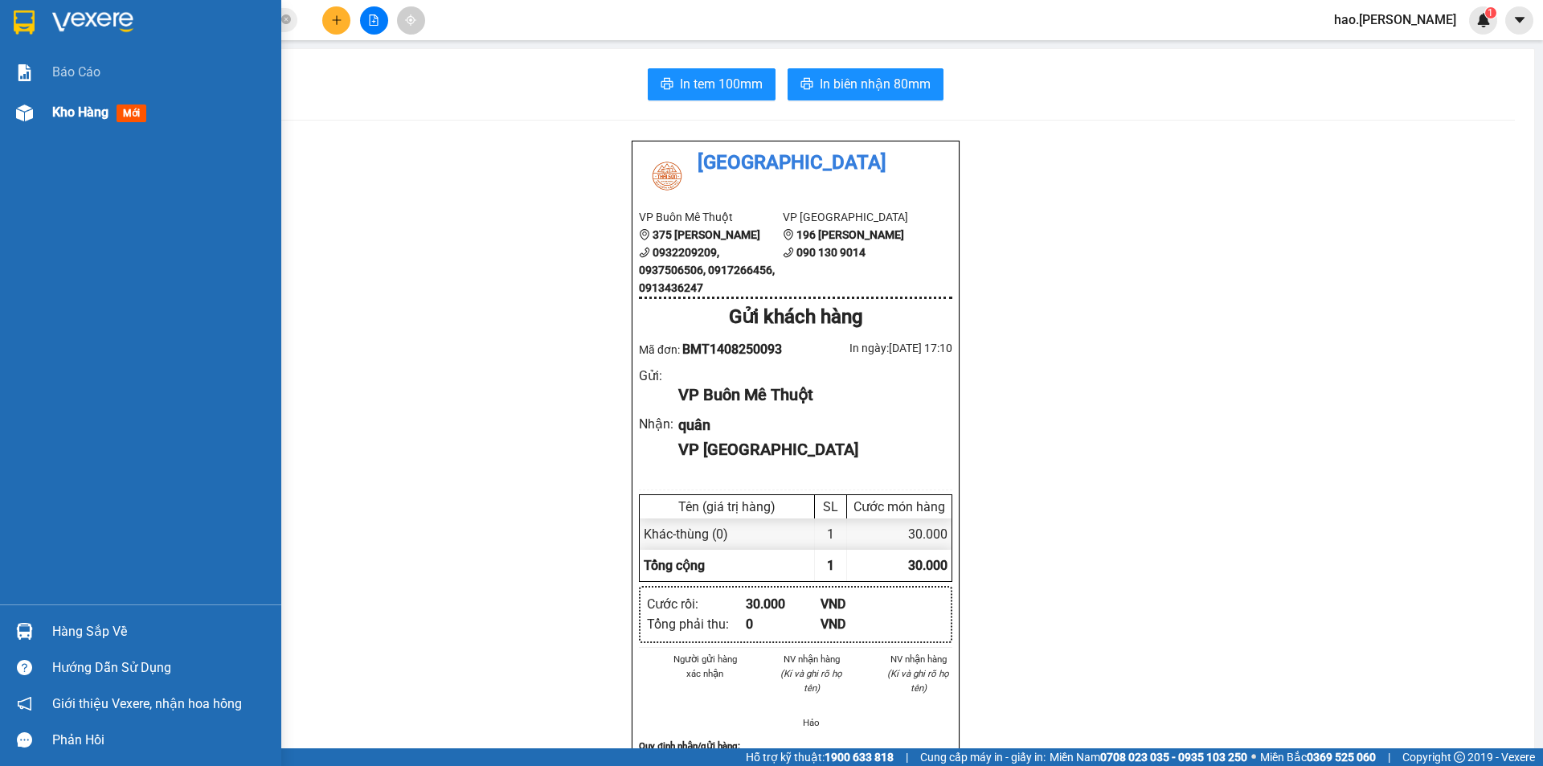
click at [100, 120] on span "Kho hàng" at bounding box center [80, 111] width 56 height 15
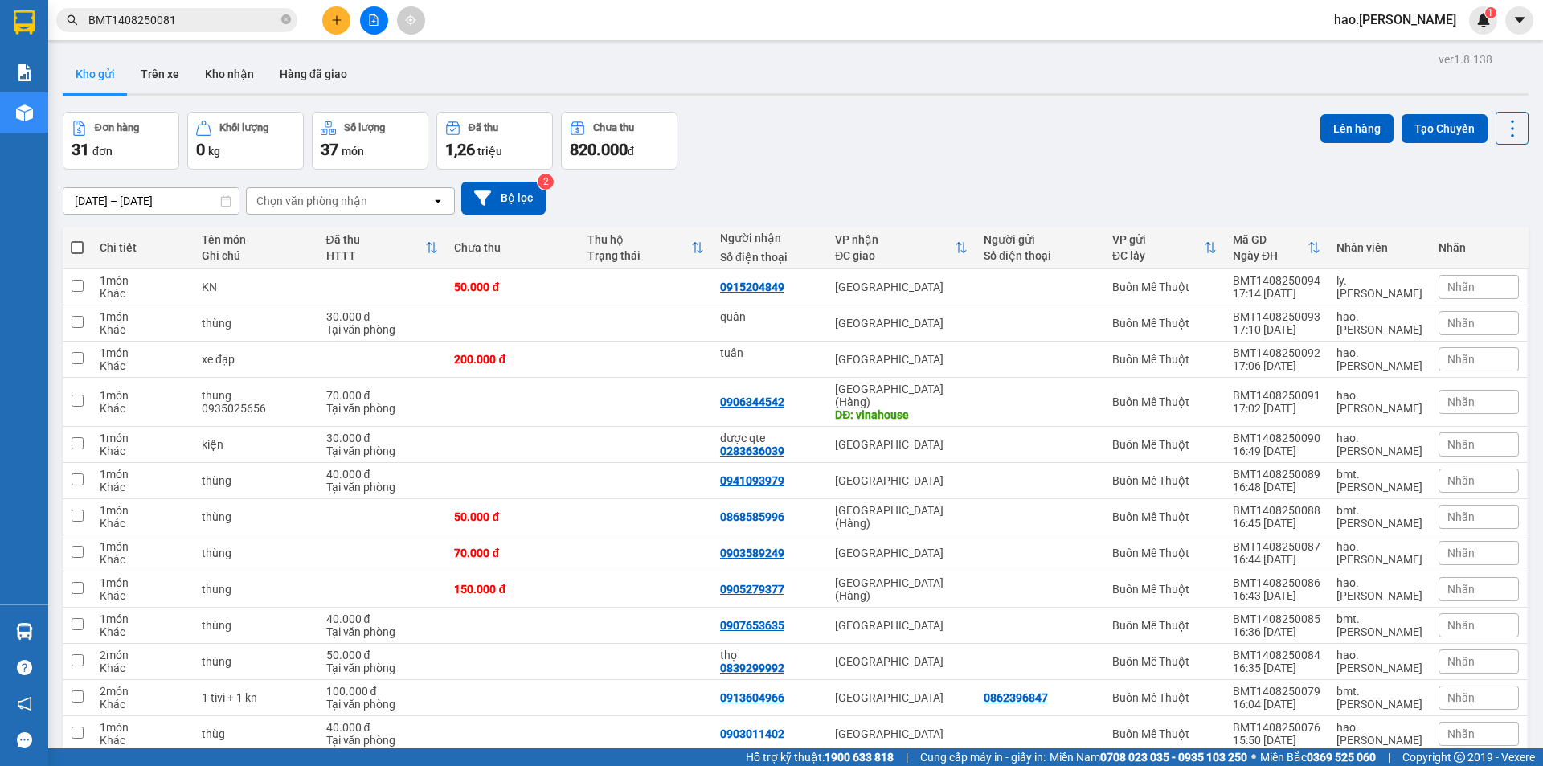
click at [847, 173] on div "13/08/2025 – 14/08/2025 Press the down arrow key to interact with the calendar …" at bounding box center [796, 198] width 1466 height 57
click at [235, 13] on input "BMT1408250081" at bounding box center [183, 20] width 190 height 18
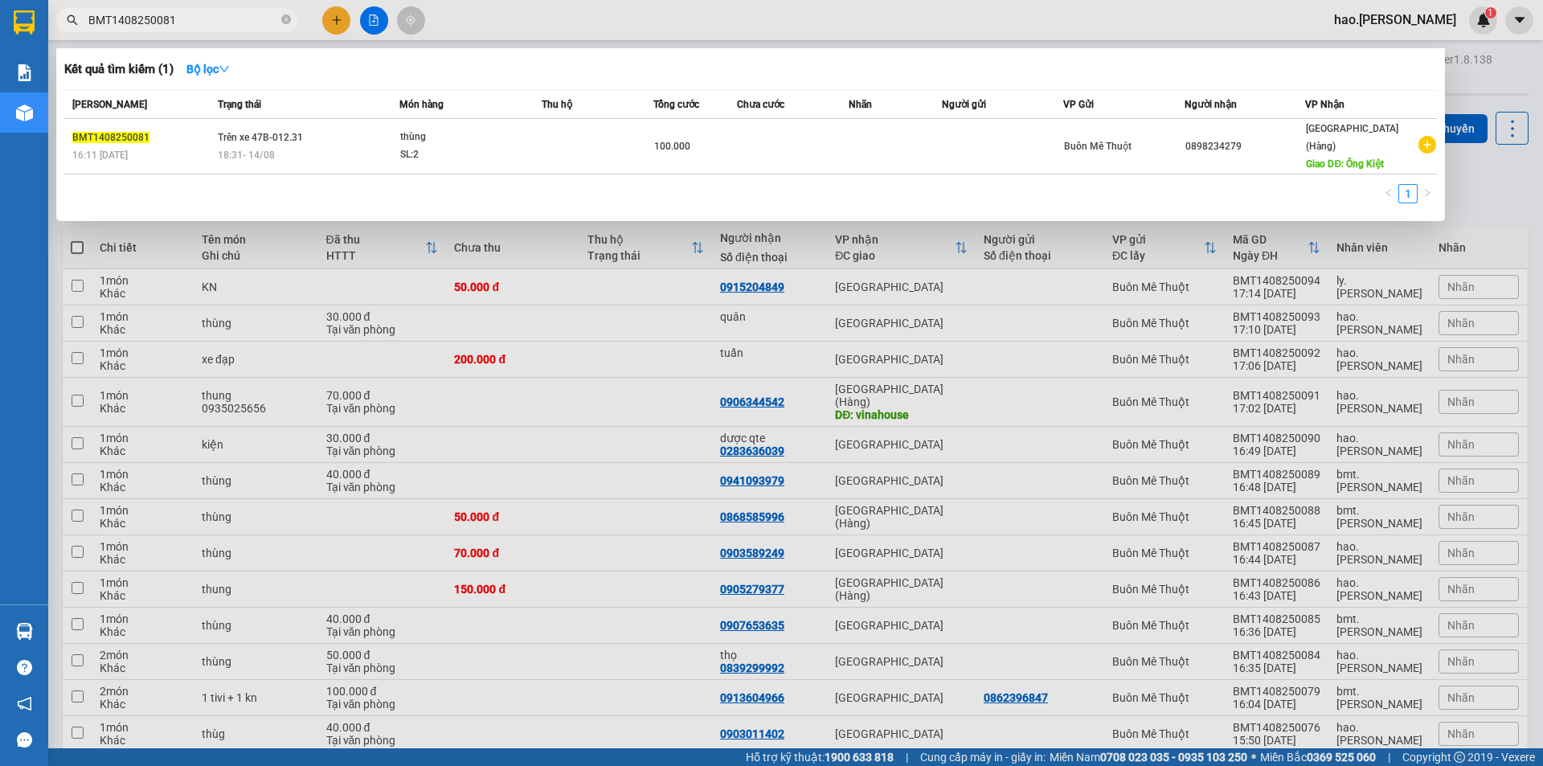
click at [342, 19] on div at bounding box center [771, 383] width 1543 height 766
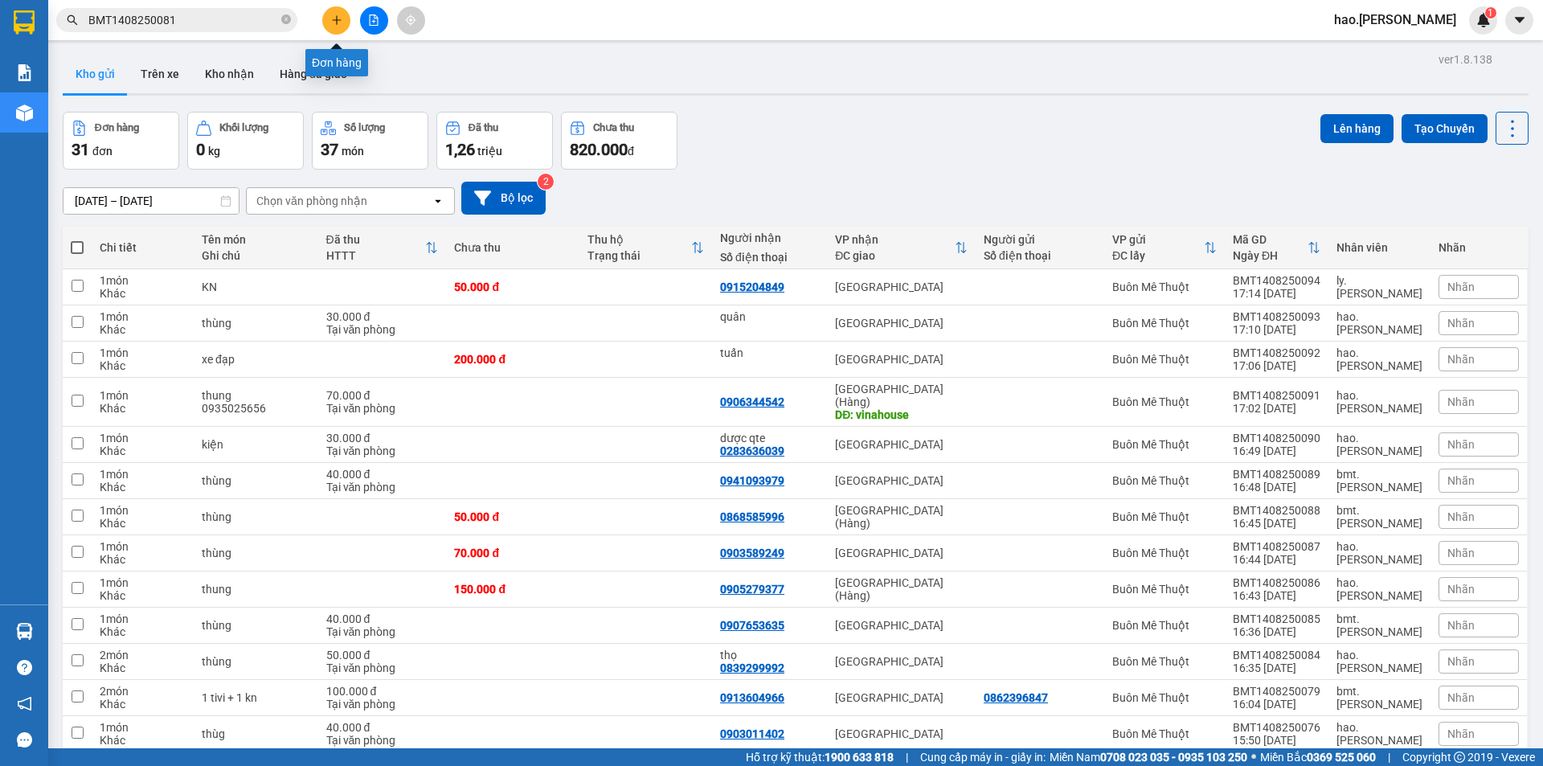
click at [348, 23] on button at bounding box center [336, 20] width 28 height 28
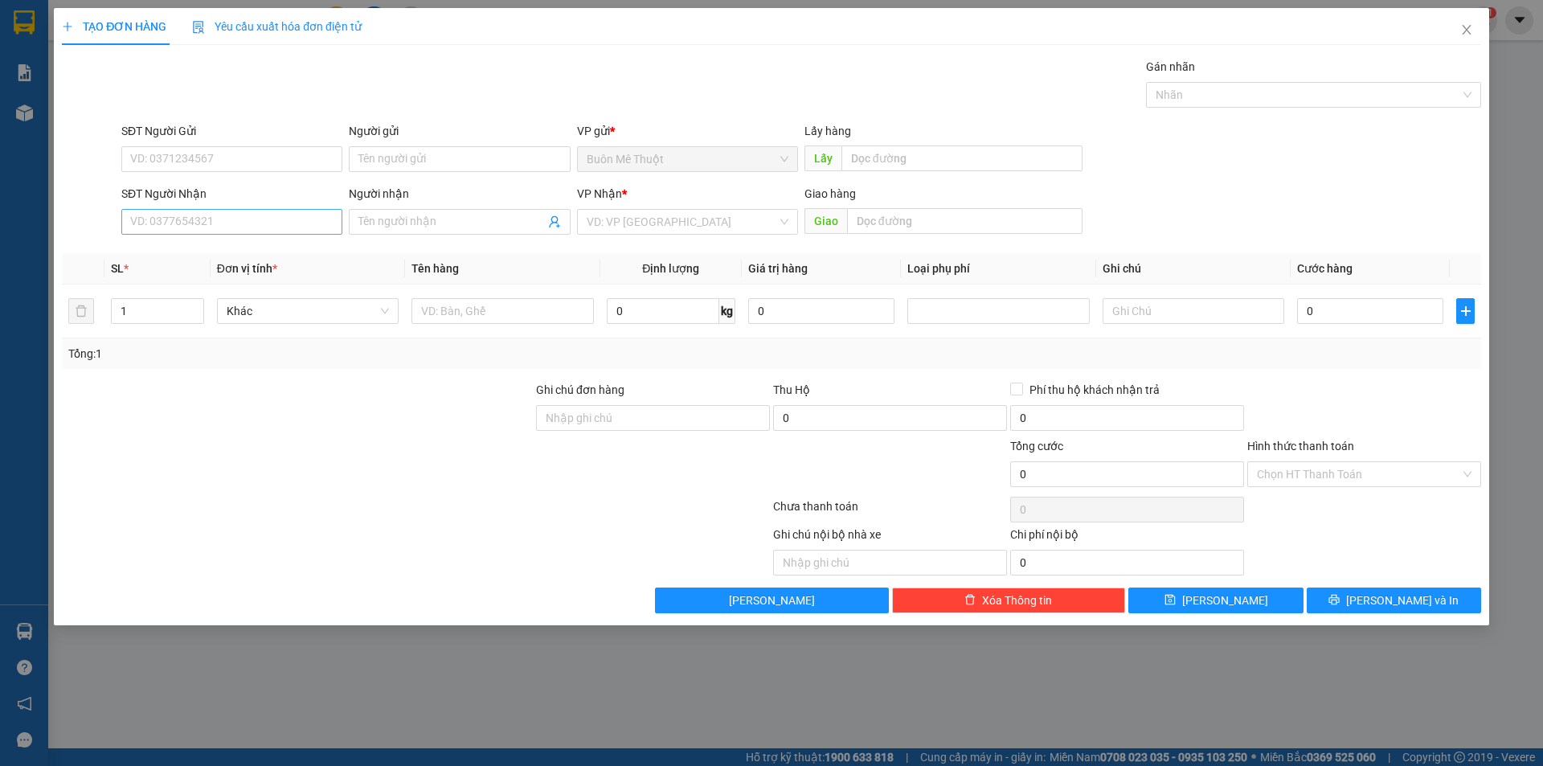
click at [219, 207] on div "SĐT Người Nhận" at bounding box center [231, 197] width 221 height 24
click at [220, 216] on input "SĐT Người Nhận" at bounding box center [231, 222] width 221 height 26
type input "0988388321"
click at [664, 232] on input "search" at bounding box center [682, 222] width 190 height 24
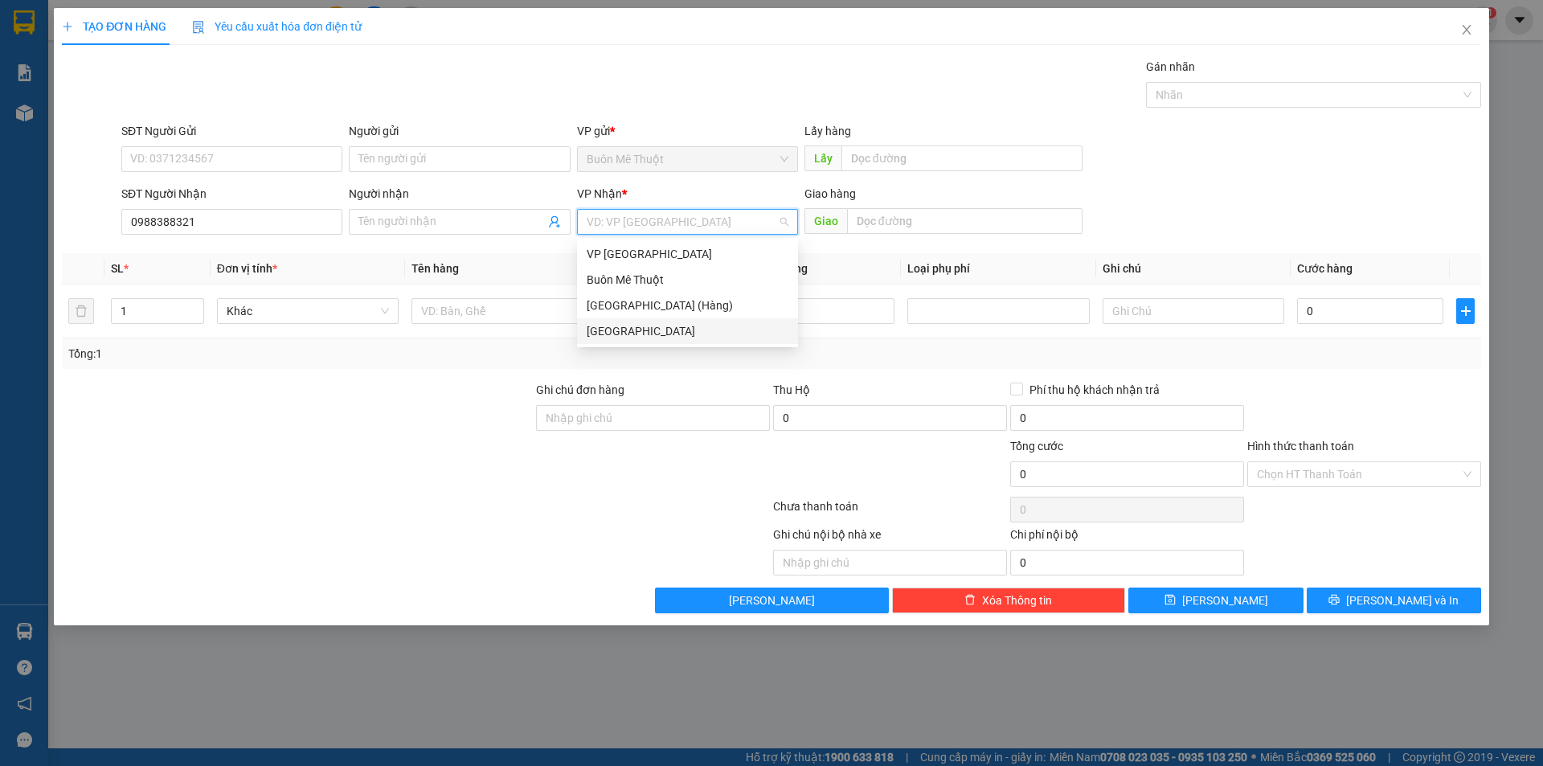
click at [620, 329] on div "[GEOGRAPHIC_DATA]" at bounding box center [688, 331] width 202 height 18
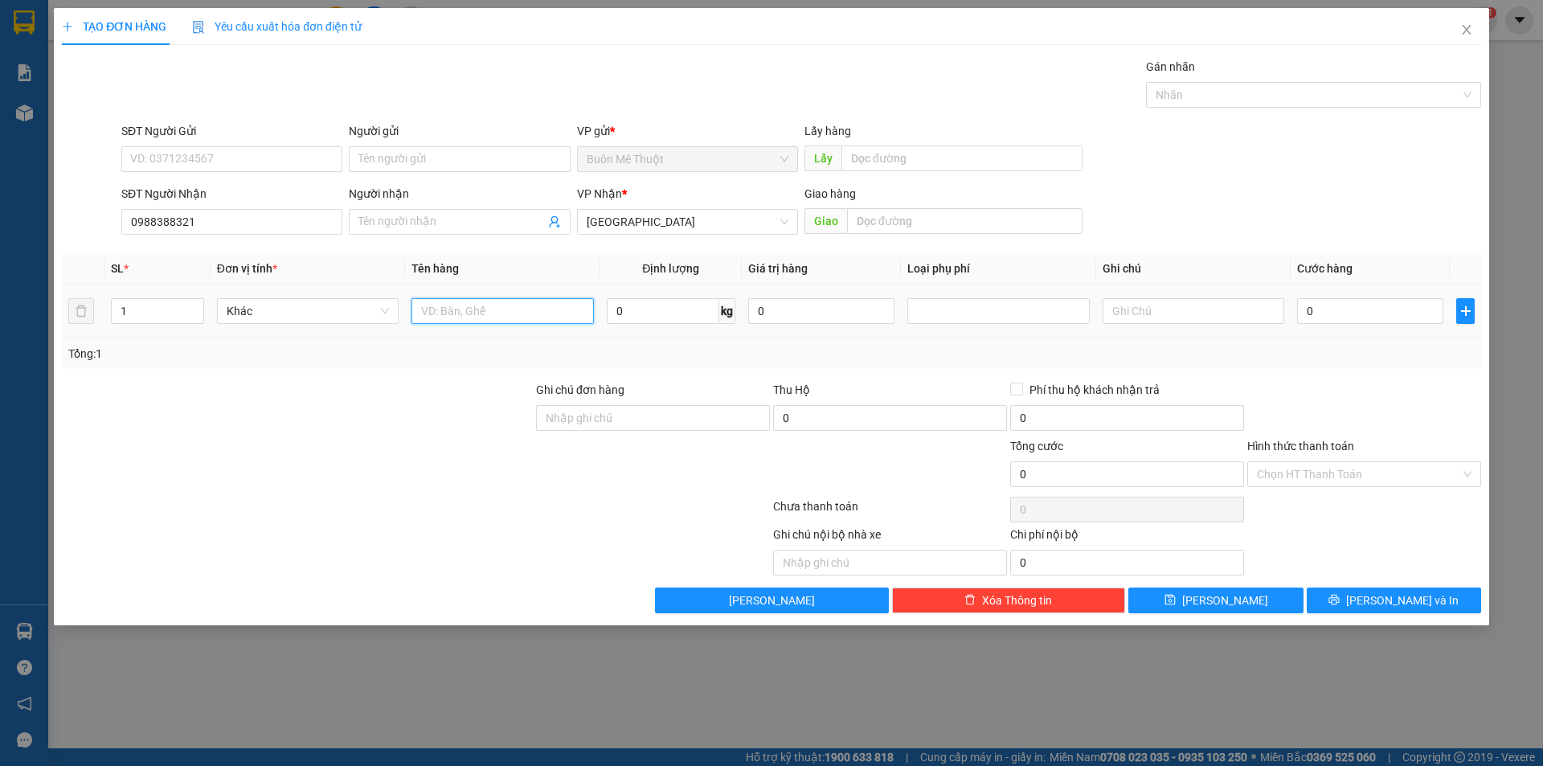
click at [417, 313] on input "text" at bounding box center [502, 311] width 182 height 26
type input "2"
click at [198, 306] on span "up" at bounding box center [195, 307] width 10 height 10
click at [527, 321] on input "text" at bounding box center [502, 311] width 182 height 26
type input "thùng"
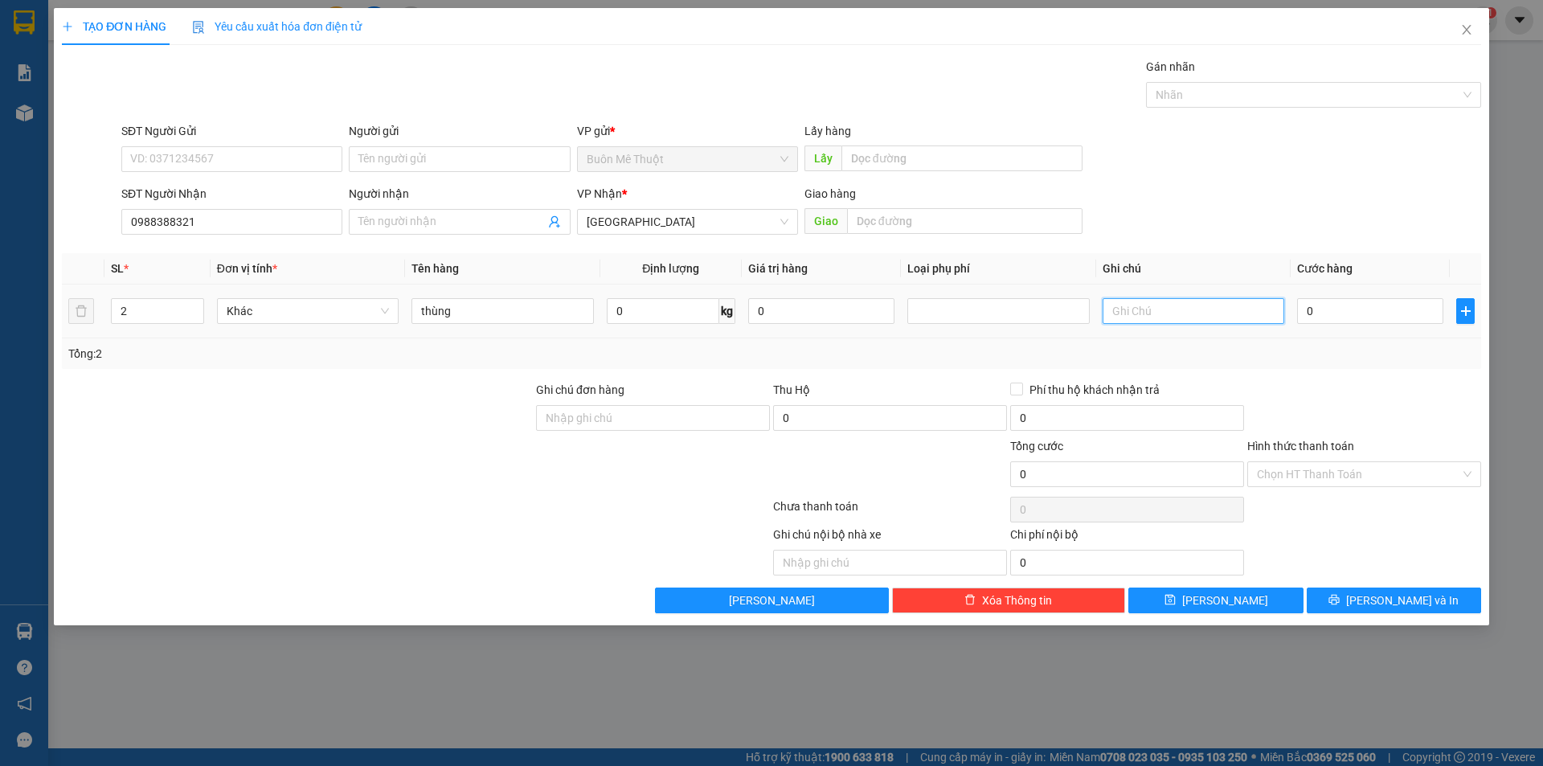
click at [1251, 317] on input "text" at bounding box center [1194, 311] width 182 height 26
click at [1209, 321] on input "text" at bounding box center [1194, 311] width 182 height 26
type input "gtn50"
click at [1347, 319] on input "0" at bounding box center [1370, 311] width 146 height 26
type input "3"
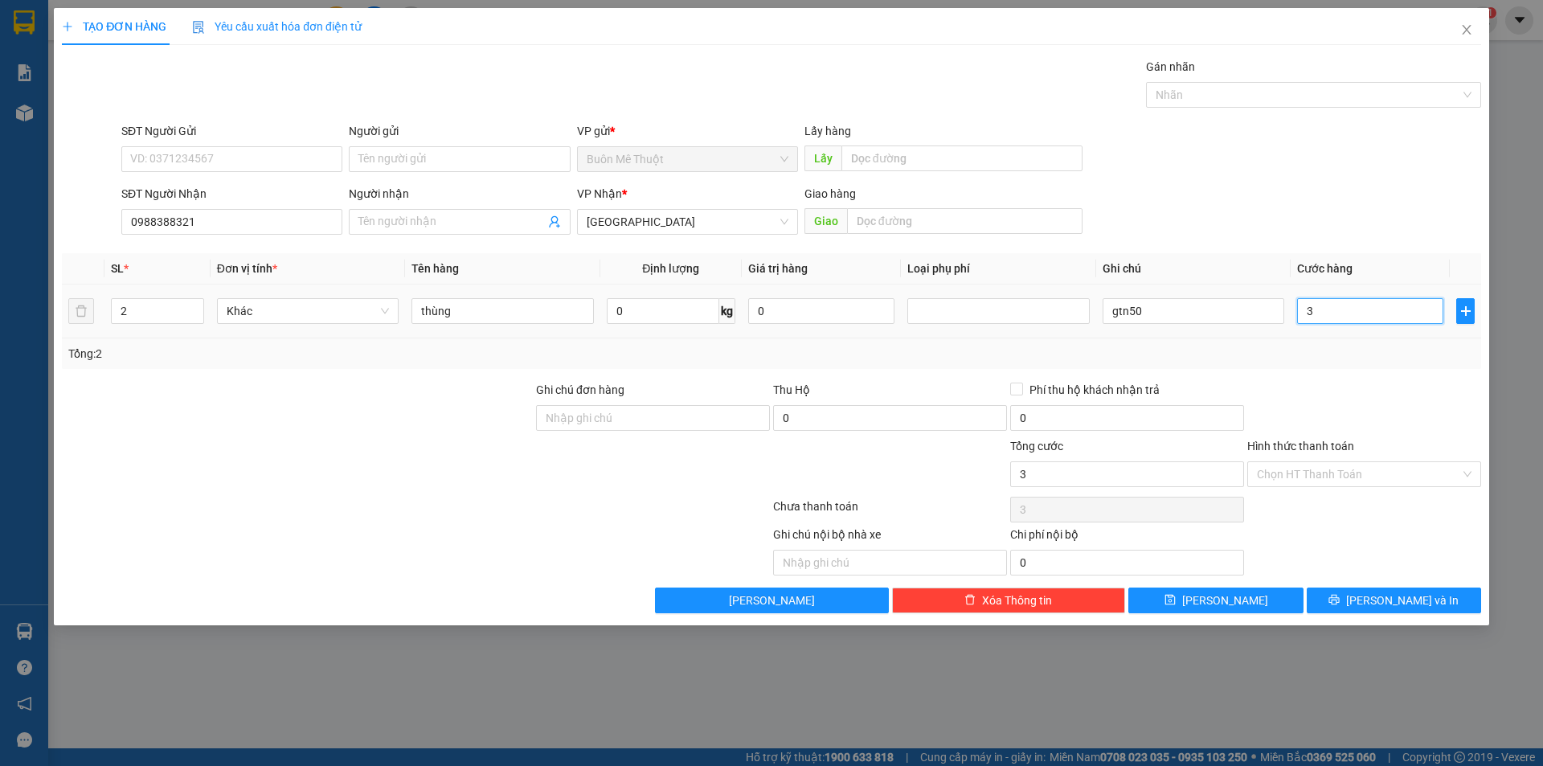
type input "3"
type input "30"
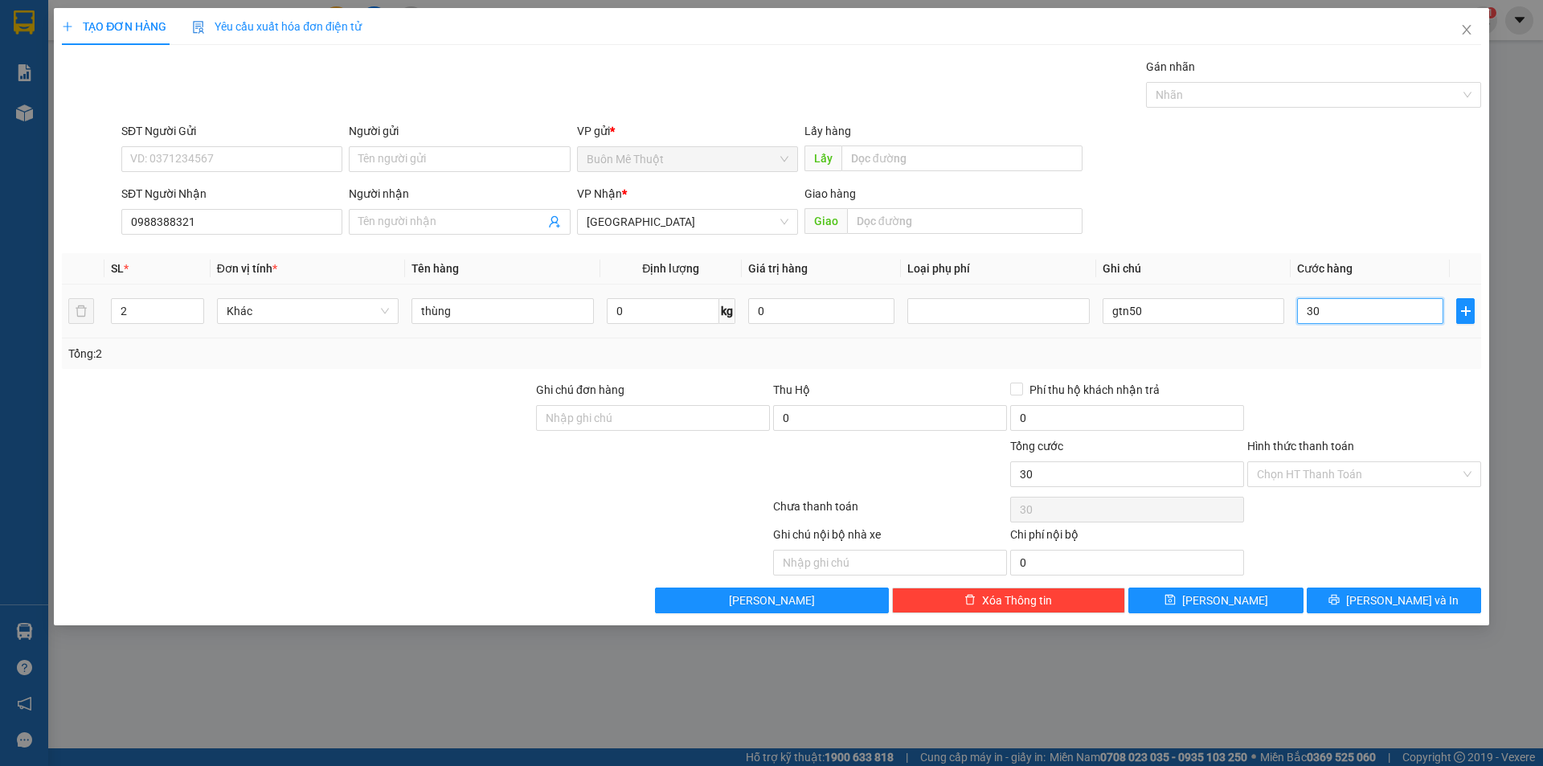
type input "3"
type input "0"
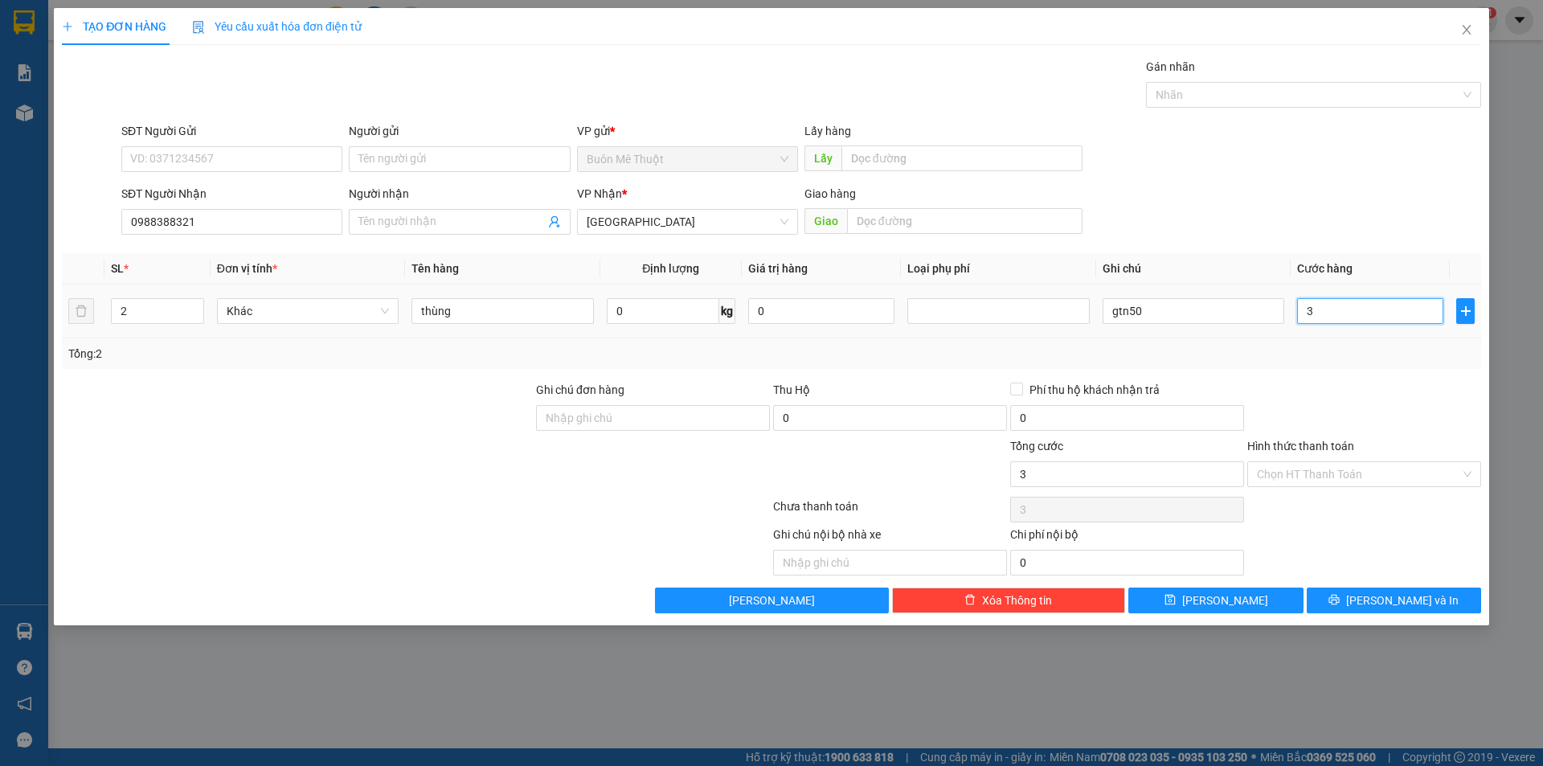
type input "0"
type input "01"
type input "1"
type input "013"
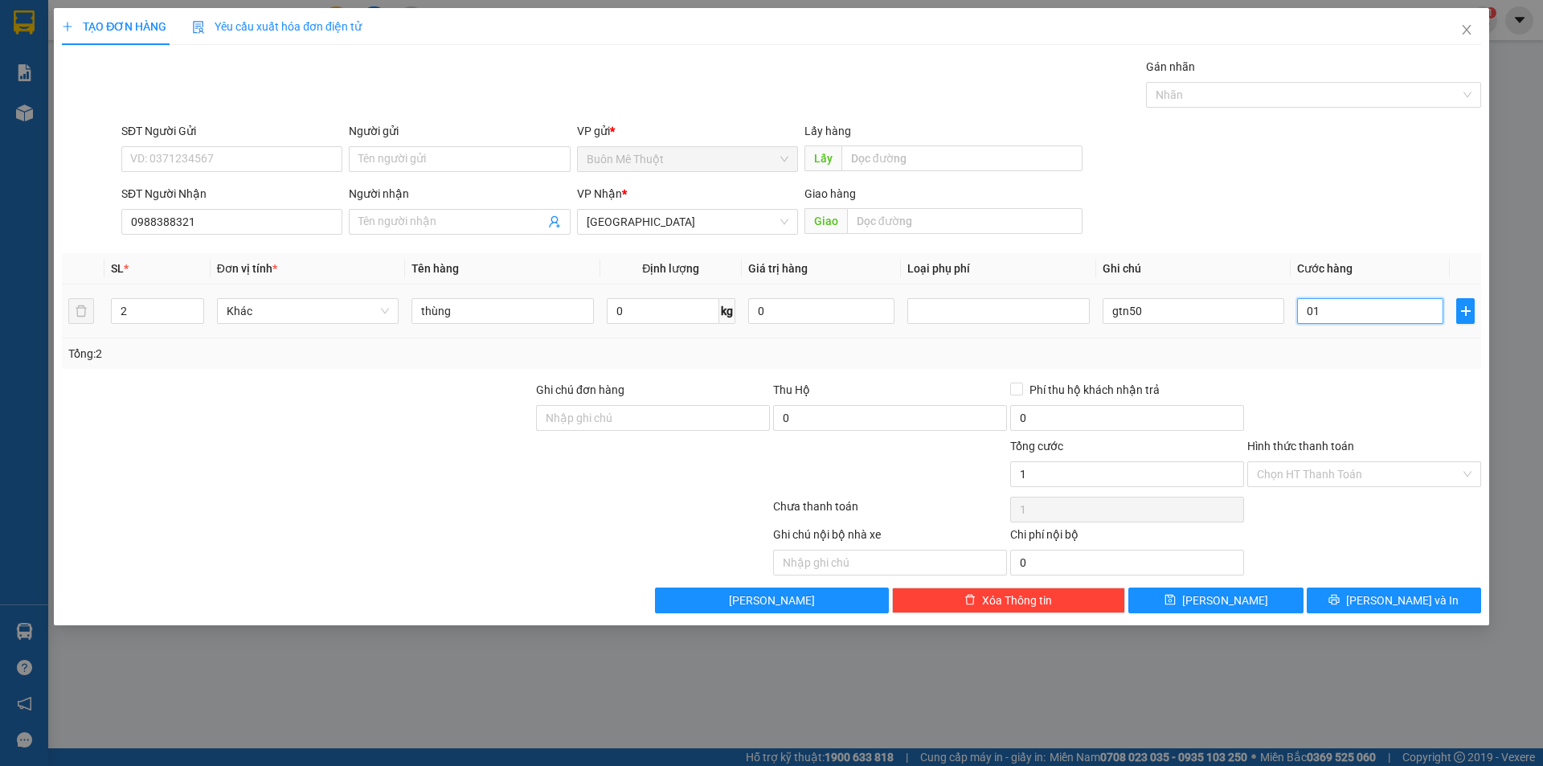
type input "13"
type input "0.130"
type input "130"
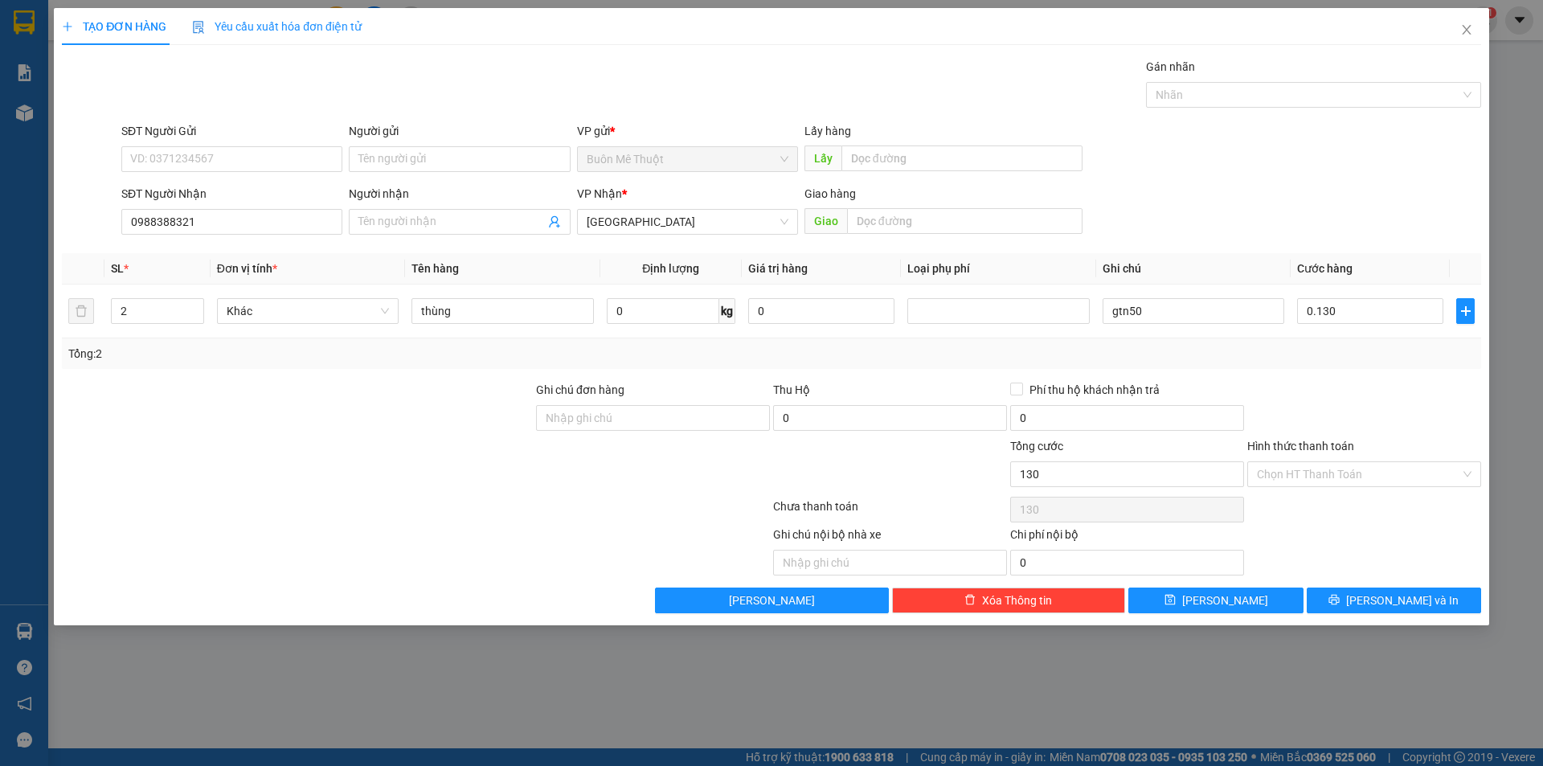
type input "130.000"
click at [1221, 229] on div "SĐT Người Nhận 0988388321 Người nhận Tên người nhận VP Nhận * Sài Gòn Giao hàng…" at bounding box center [801, 213] width 1366 height 56
click at [1332, 202] on div "SĐT Người Nhận 0988388321 Người nhận Tên người nhận VP Nhận * Sài Gòn Giao hàng…" at bounding box center [801, 213] width 1366 height 56
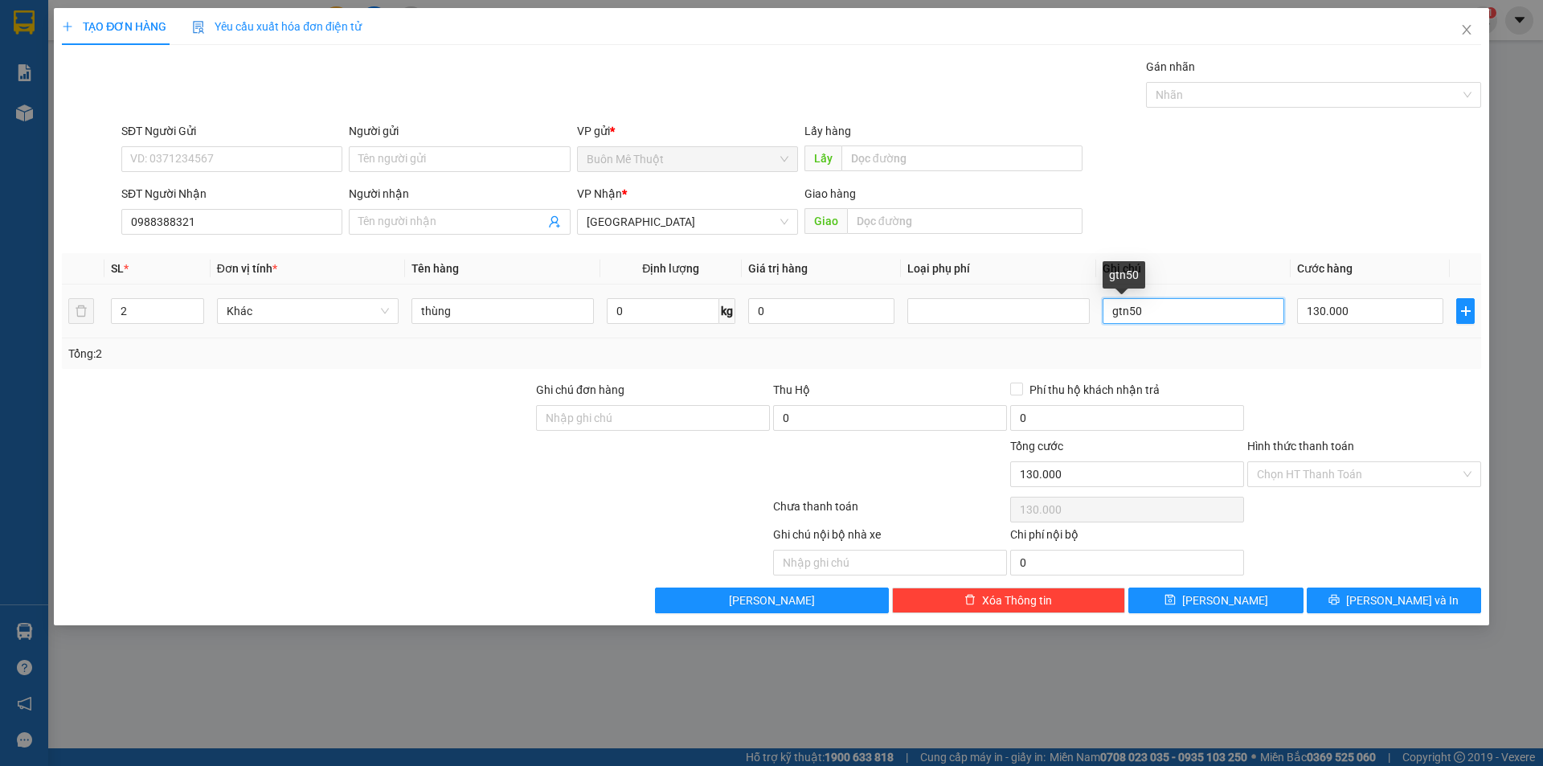
click at [1208, 318] on input "gtn50" at bounding box center [1194, 311] width 182 height 26
click at [1227, 200] on div "SĐT Người Nhận 0988388321 Người nhận Tên người nhận VP Nhận * Sài Gòn Giao hàng…" at bounding box center [801, 213] width 1366 height 56
click at [1165, 320] on input "gtn50" at bounding box center [1194, 311] width 182 height 26
click at [1269, 206] on div "SĐT Người Nhận 0988388321 Người nhận Tên người nhận VP Nhận * Sài Gòn Giao hàng…" at bounding box center [801, 213] width 1366 height 56
click at [1309, 305] on input "130.000" at bounding box center [1370, 311] width 146 height 26
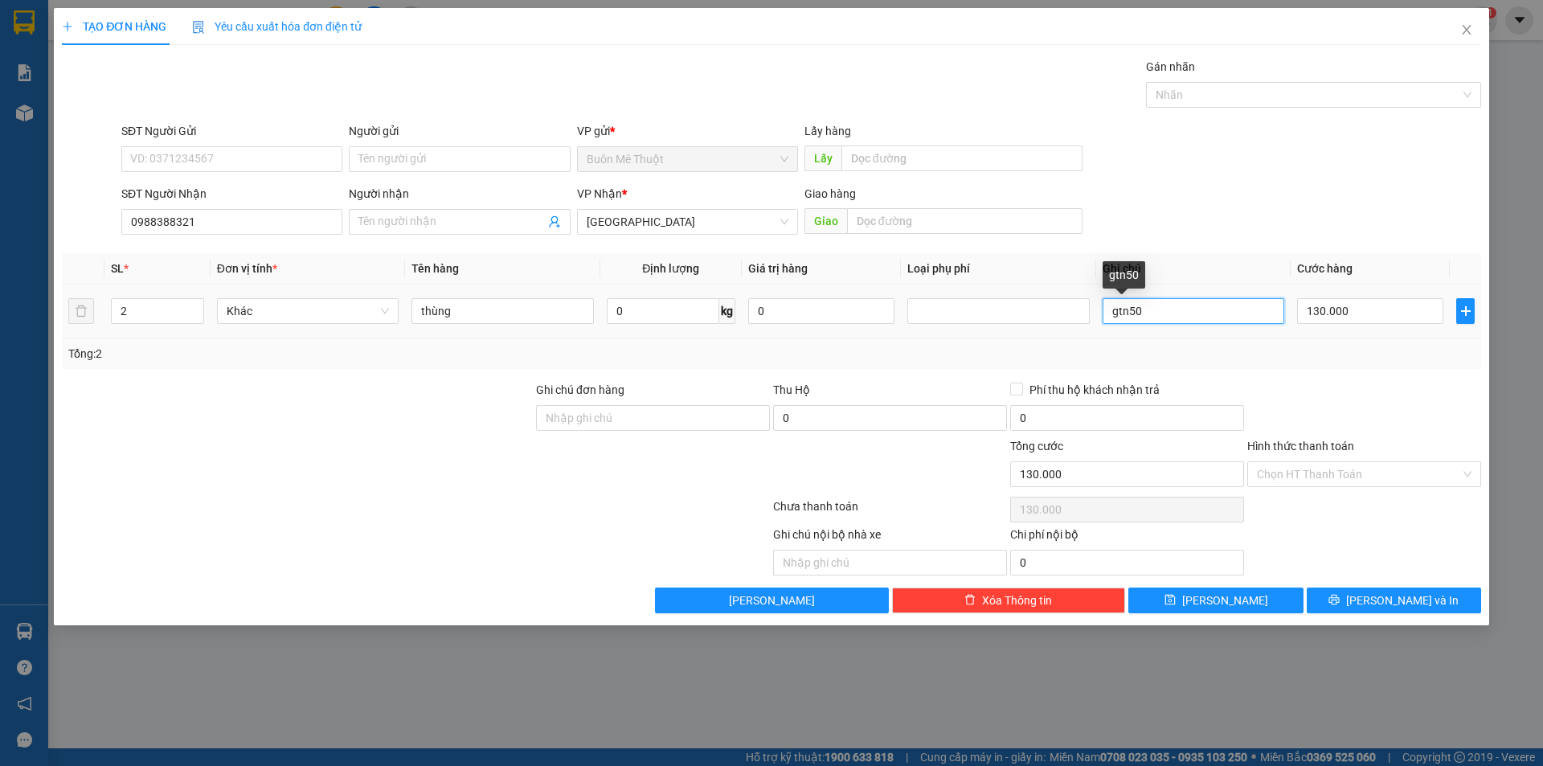
click at [1185, 312] on input "gtn50" at bounding box center [1194, 311] width 182 height 26
click at [1373, 313] on input "130.000" at bounding box center [1370, 311] width 146 height 26
click at [1218, 306] on input "gtn50" at bounding box center [1194, 311] width 182 height 26
click at [1335, 309] on input "130.000" at bounding box center [1370, 311] width 146 height 26
type input "1"
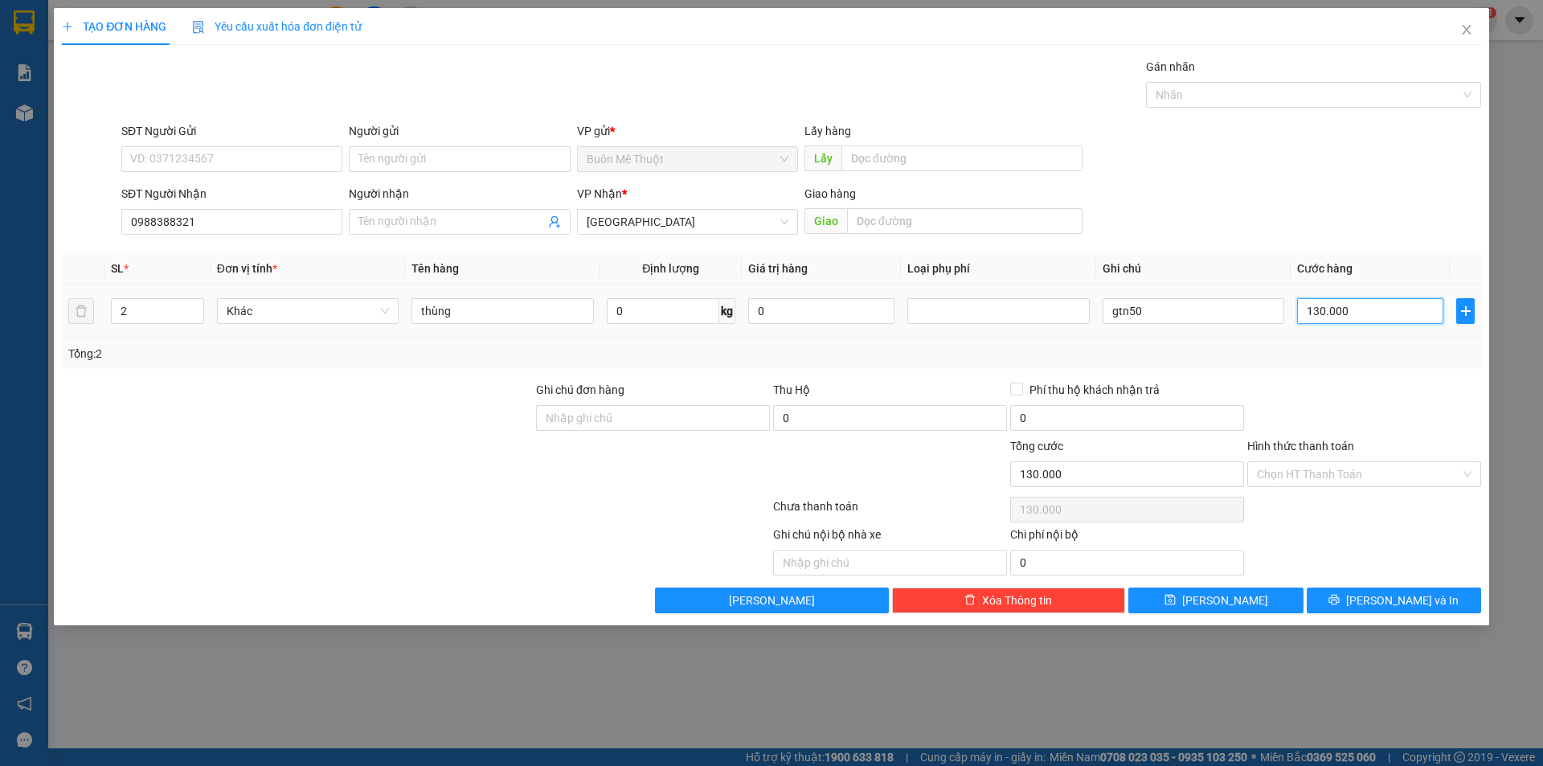
type input "1"
type input "12"
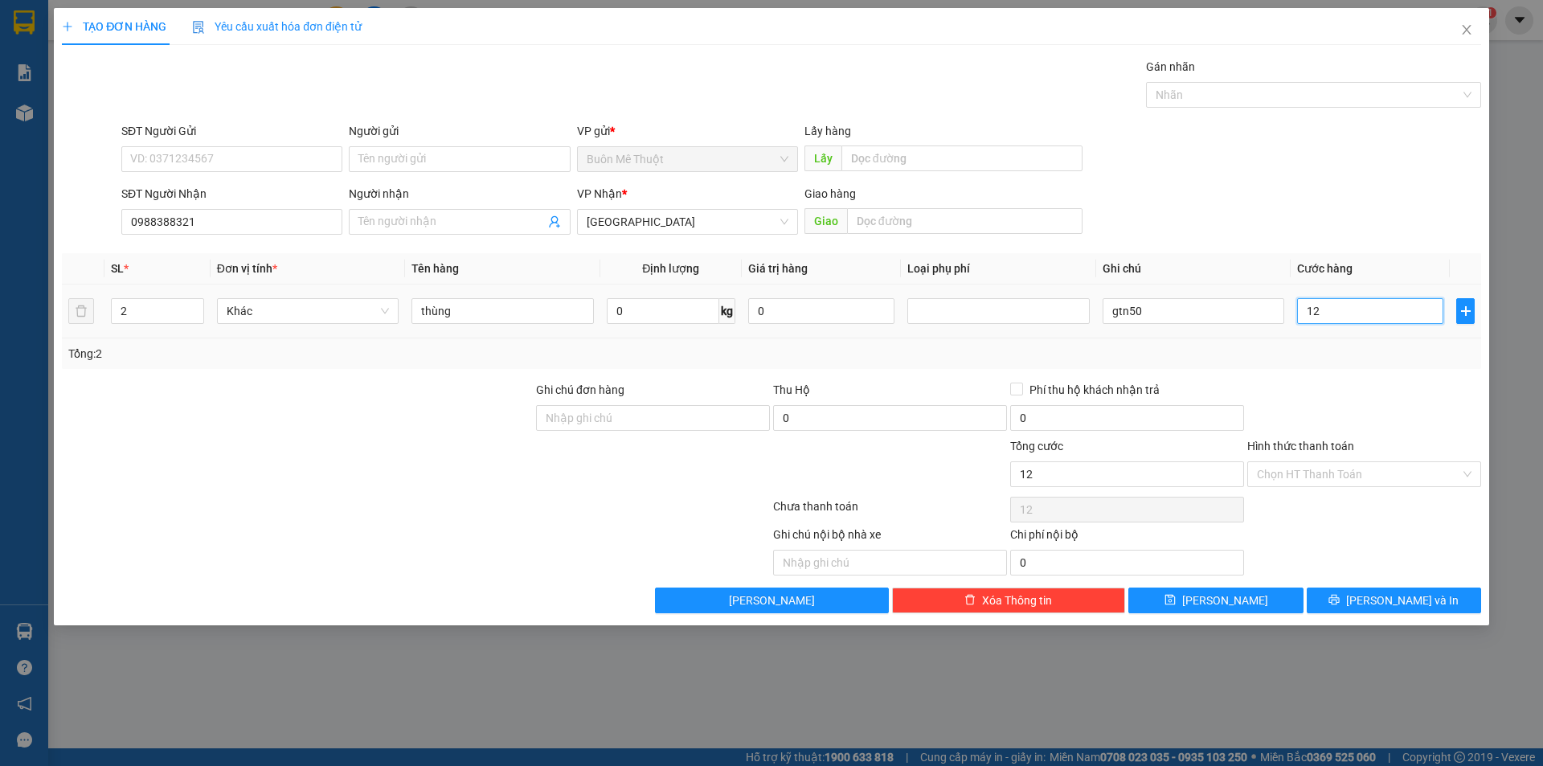
type input "120"
type input "120.000"
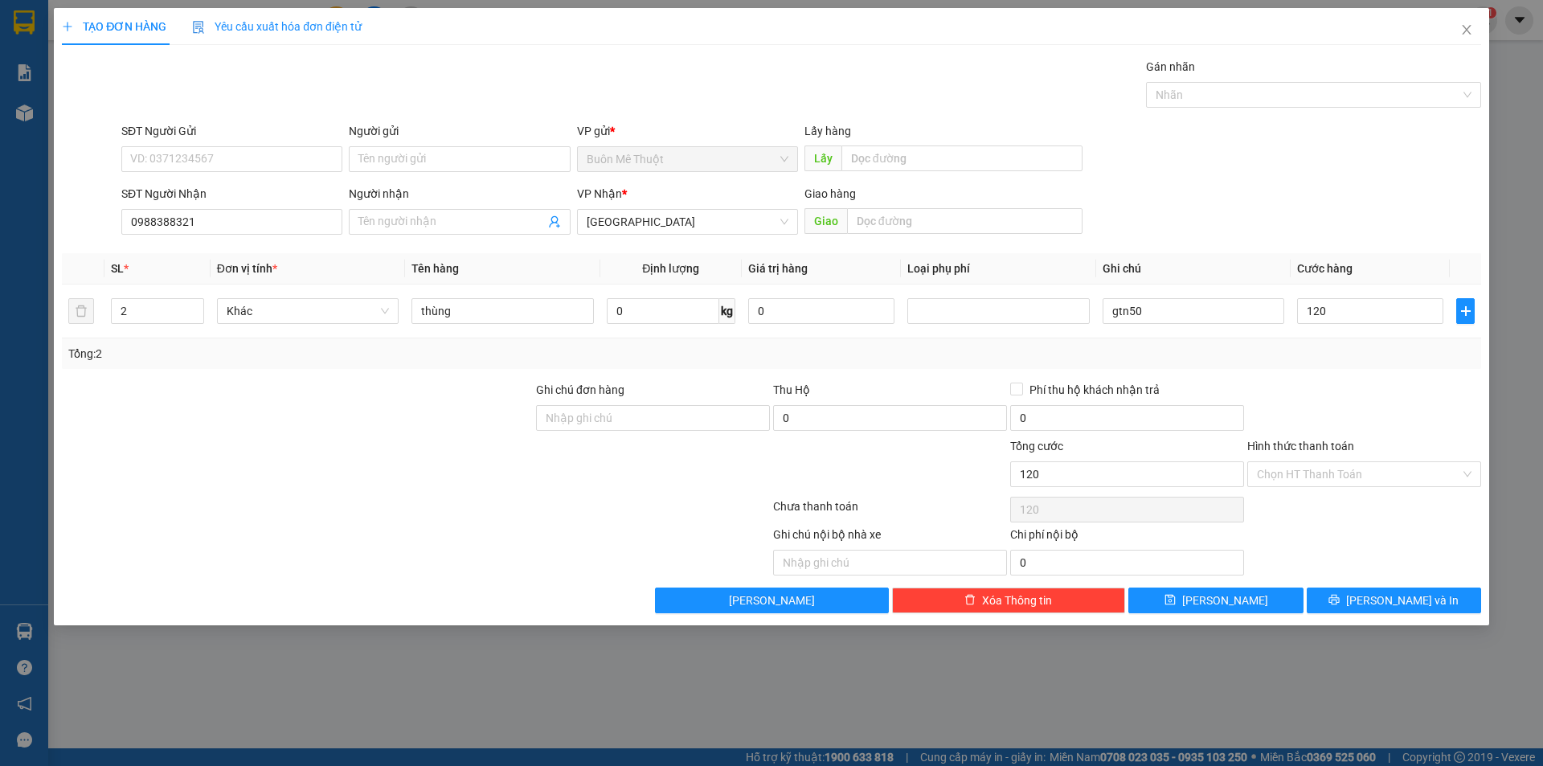
type input "120.000"
click at [1247, 247] on div "Transit Pickup Surcharge Ids Transit Deliver Surcharge Ids Transit Deliver Surc…" at bounding box center [771, 335] width 1419 height 555
click at [1291, 466] on input "Hình thức thanh toán" at bounding box center [1358, 474] width 203 height 24
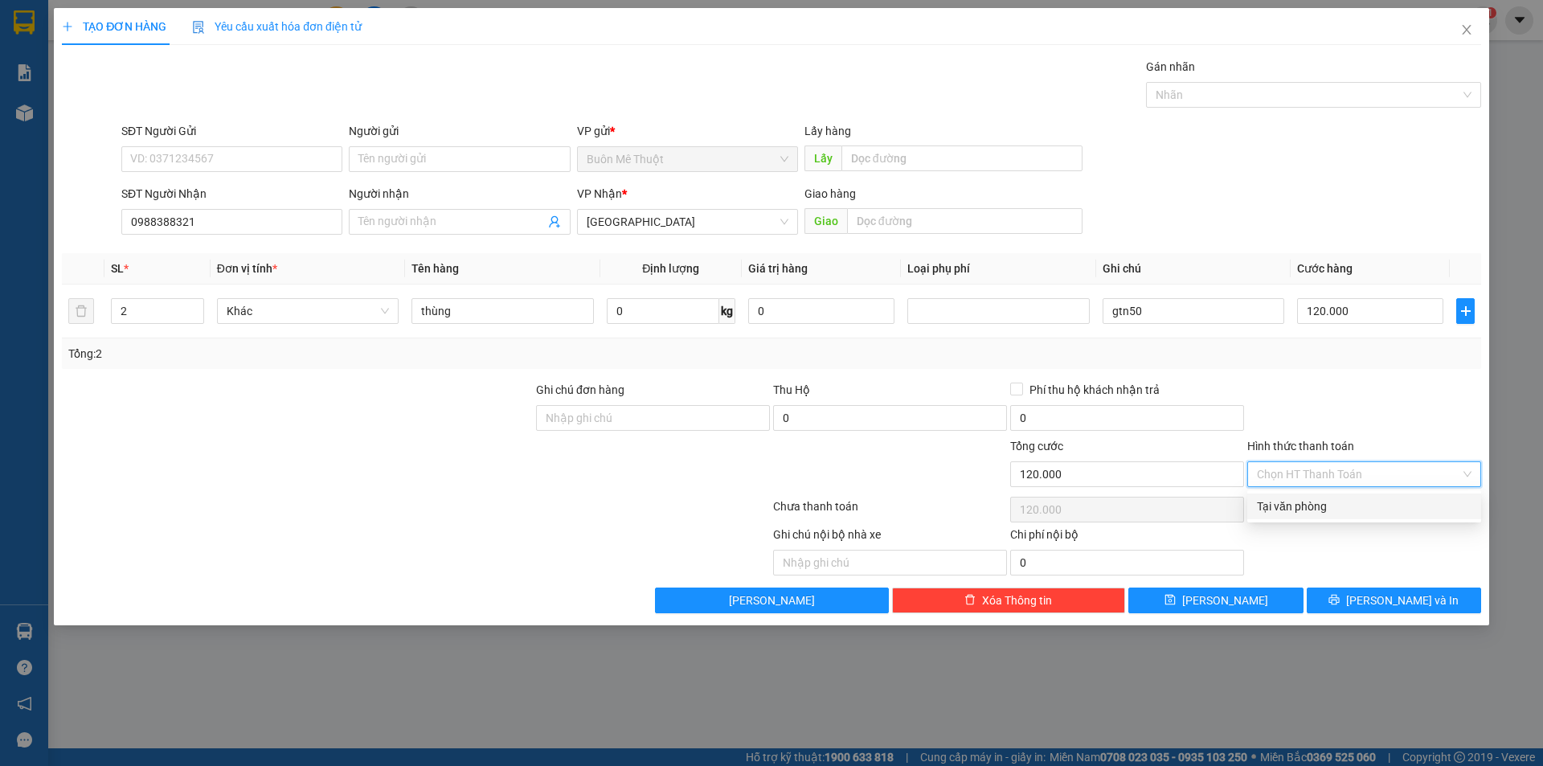
click at [1317, 499] on div "Tại văn phòng" at bounding box center [1364, 506] width 215 height 18
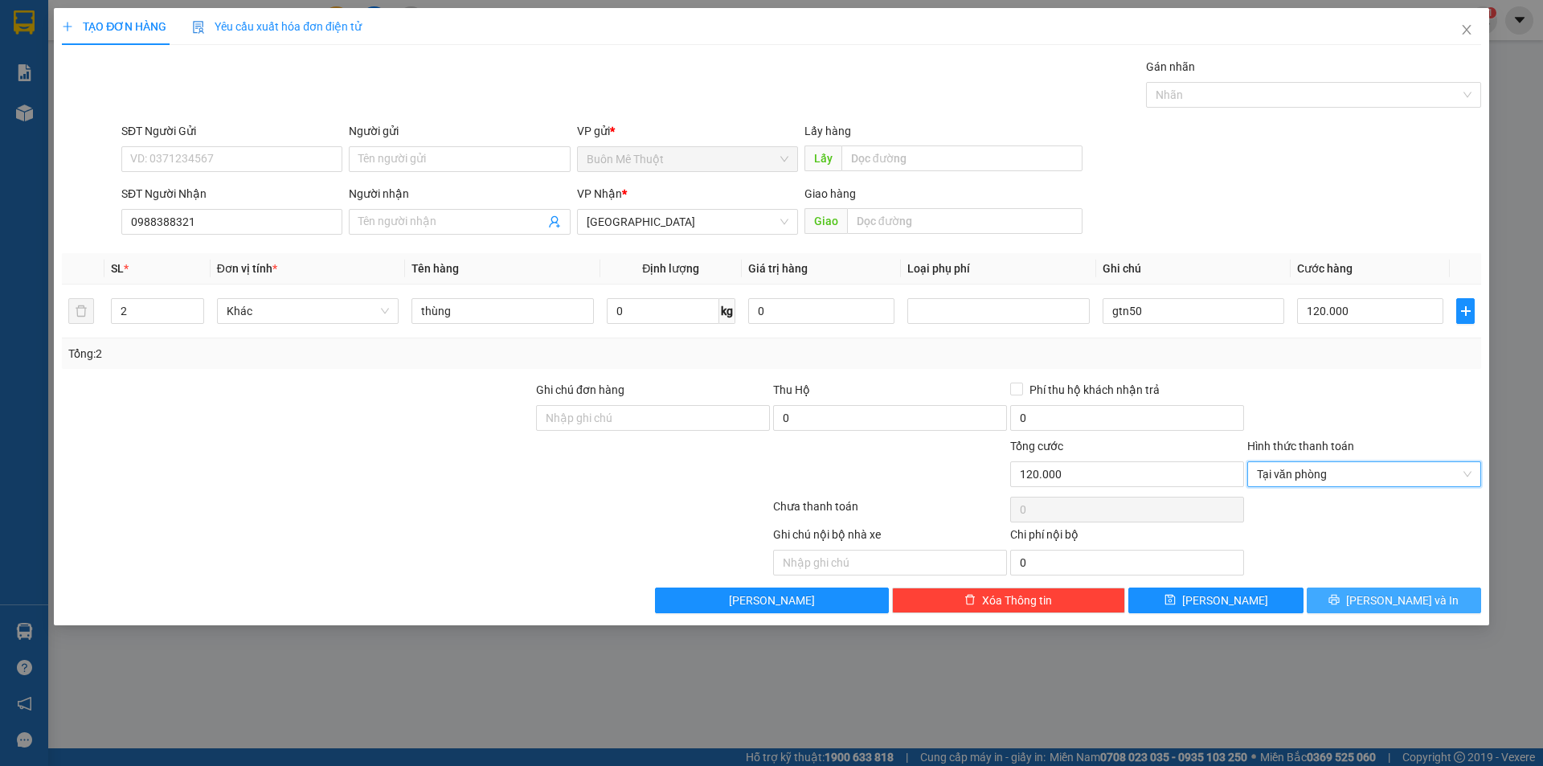
click at [1357, 600] on button "Lưu và In" at bounding box center [1394, 600] width 174 height 26
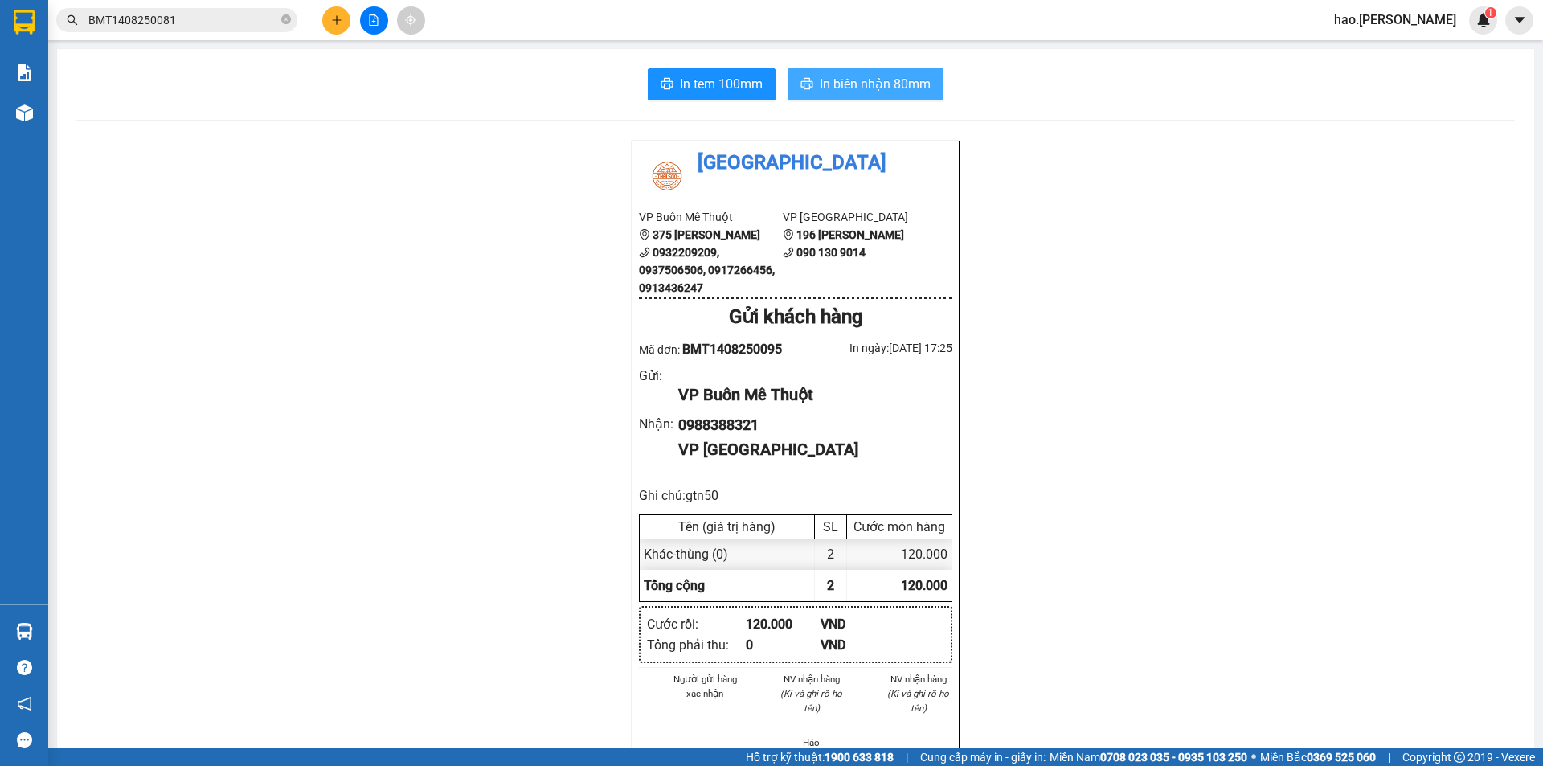
click at [806, 82] on icon "printer" at bounding box center [806, 83] width 13 height 13
click at [741, 92] on span "In tem 100mm" at bounding box center [721, 84] width 83 height 20
click at [339, 23] on icon "plus" at bounding box center [336, 19] width 11 height 11
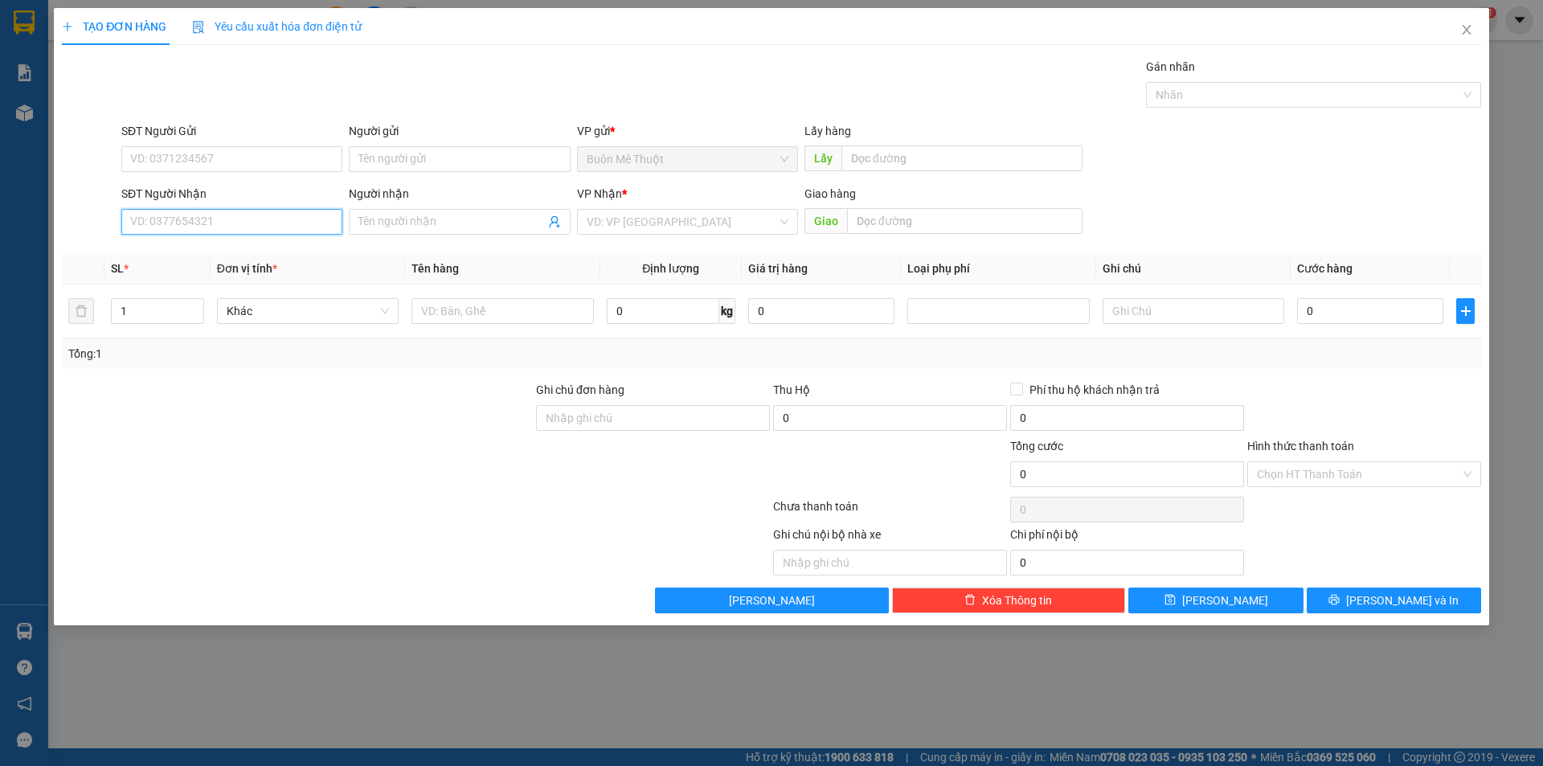
click at [217, 230] on input "SĐT Người Nhận" at bounding box center [231, 222] width 221 height 26
click at [192, 306] on div "02838383111" at bounding box center [232, 306] width 202 height 18
type input "02838383111"
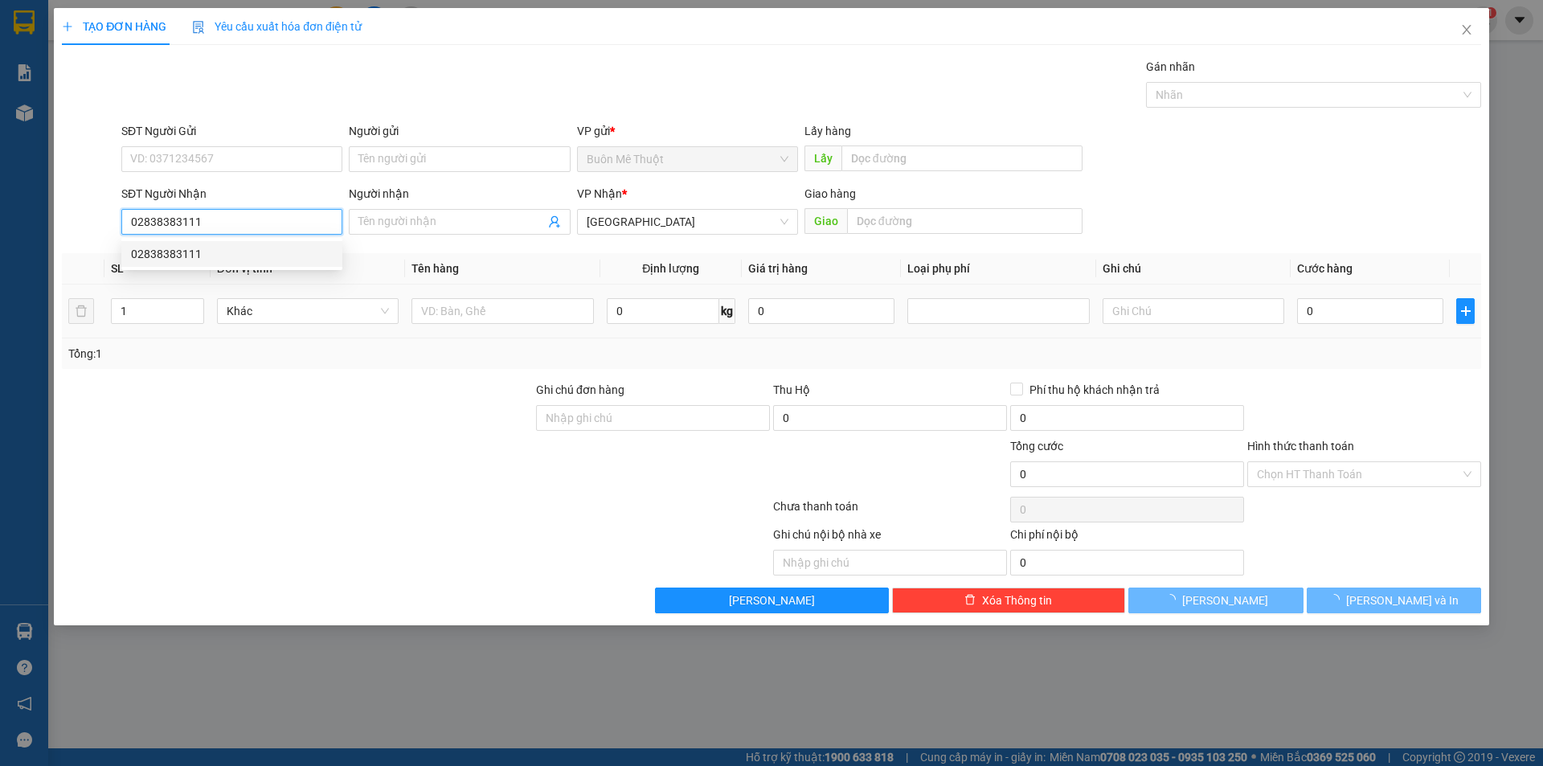
type input "30.000"
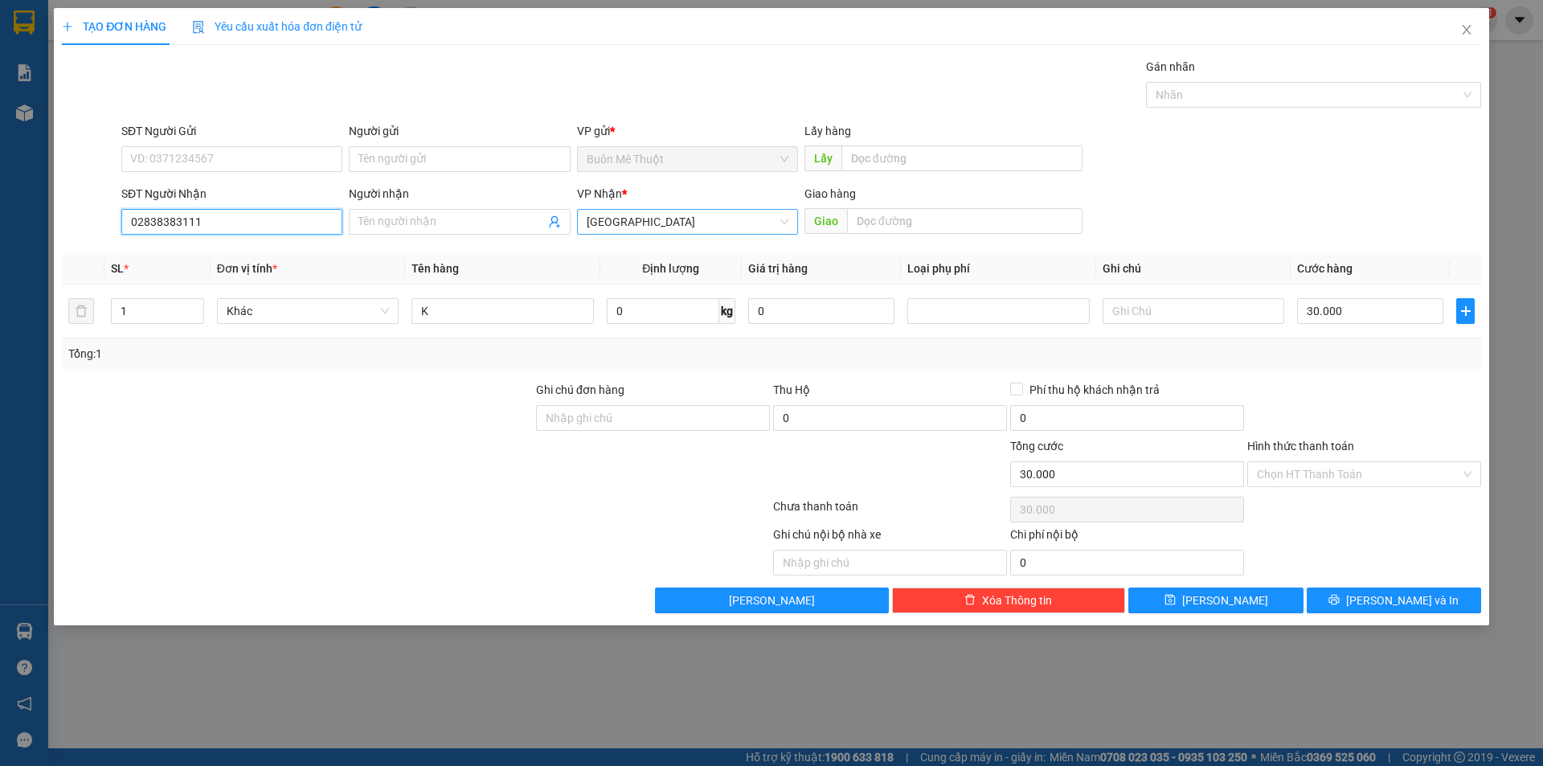
click at [680, 220] on span "[GEOGRAPHIC_DATA]" at bounding box center [688, 222] width 202 height 24
type input "02838383111"
click at [360, 385] on div at bounding box center [297, 409] width 474 height 56
click at [487, 297] on div "K" at bounding box center [502, 311] width 182 height 32
click at [487, 301] on input "K" at bounding box center [502, 311] width 182 height 26
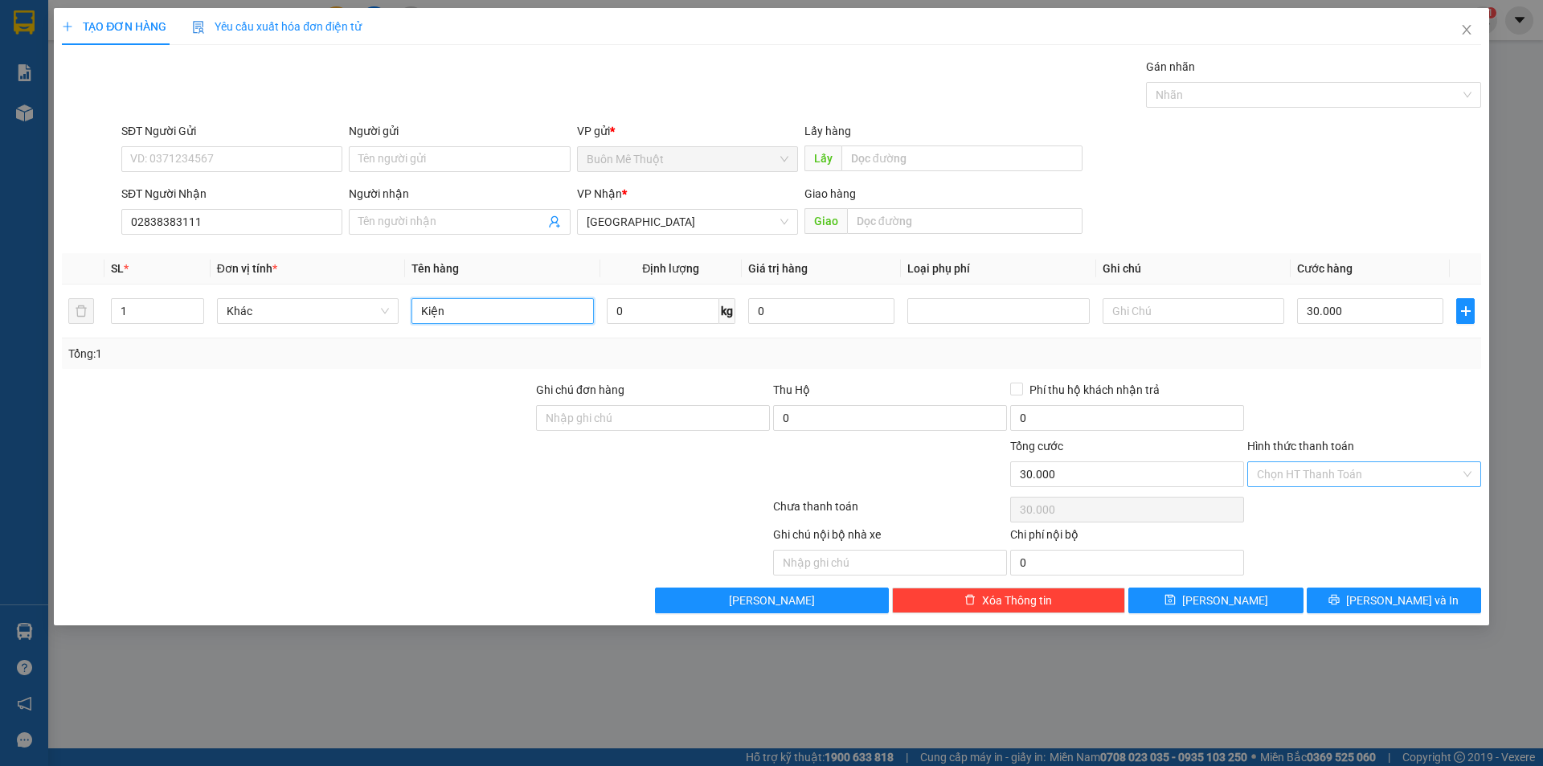
type input "Kiện"
click at [1393, 472] on input "Hình thức thanh toán" at bounding box center [1358, 474] width 203 height 24
click at [1349, 493] on div "Transit Pickup Surcharge Ids Transit Deliver Surcharge Ids Transit Deliver Surc…" at bounding box center [771, 335] width 1419 height 555
click at [1346, 504] on div "Chọn HT Thanh Toán" at bounding box center [1364, 509] width 237 height 32
drag, startPoint x: 1369, startPoint y: 485, endPoint x: 1369, endPoint y: 496, distance: 10.4
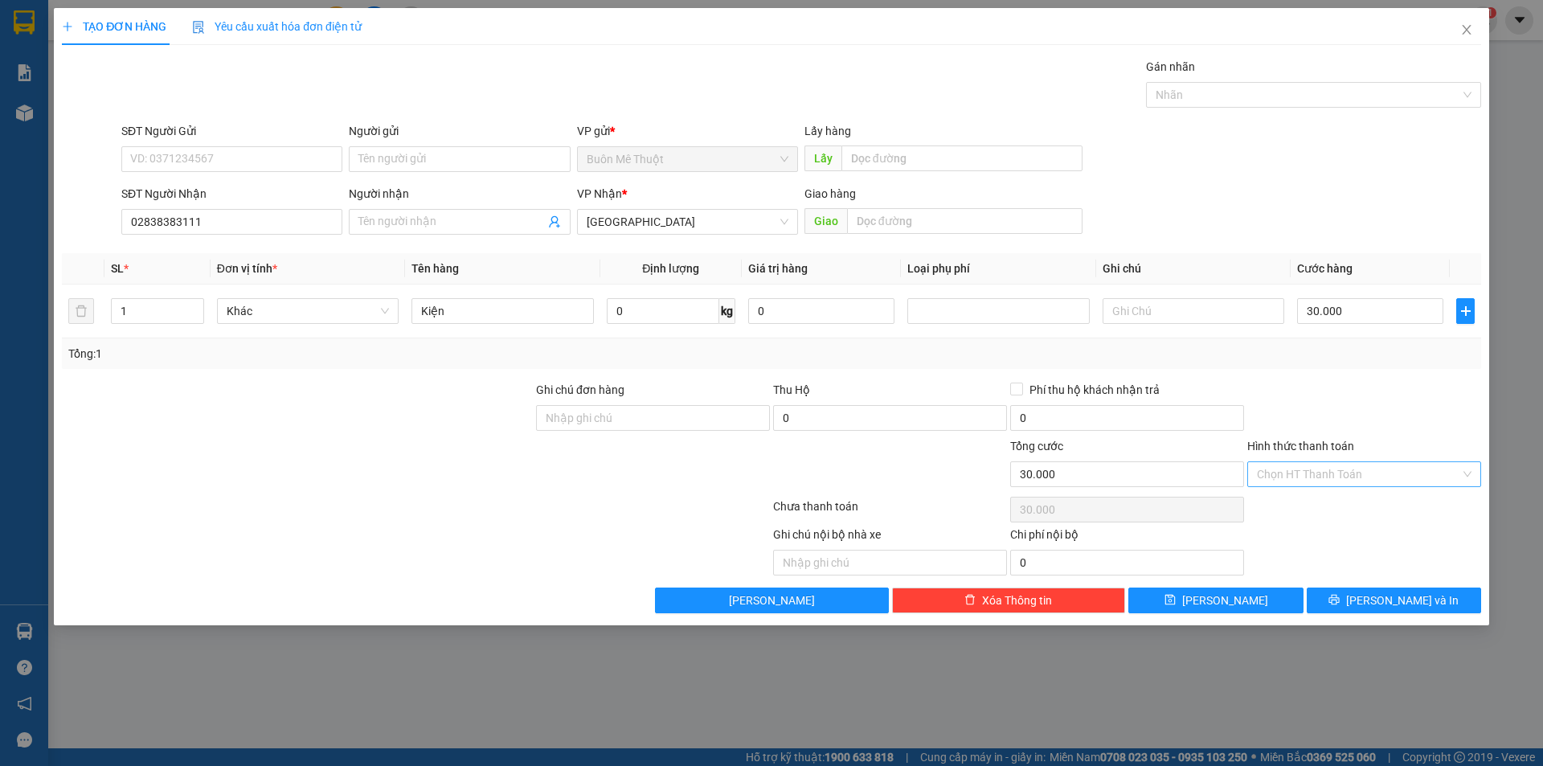
click at [1368, 485] on input "Hình thức thanh toán" at bounding box center [1358, 474] width 203 height 24
click at [1360, 508] on div "Tại văn phòng" at bounding box center [1364, 506] width 215 height 18
type input "0"
click at [1340, 599] on icon "printer" at bounding box center [1334, 600] width 10 height 10
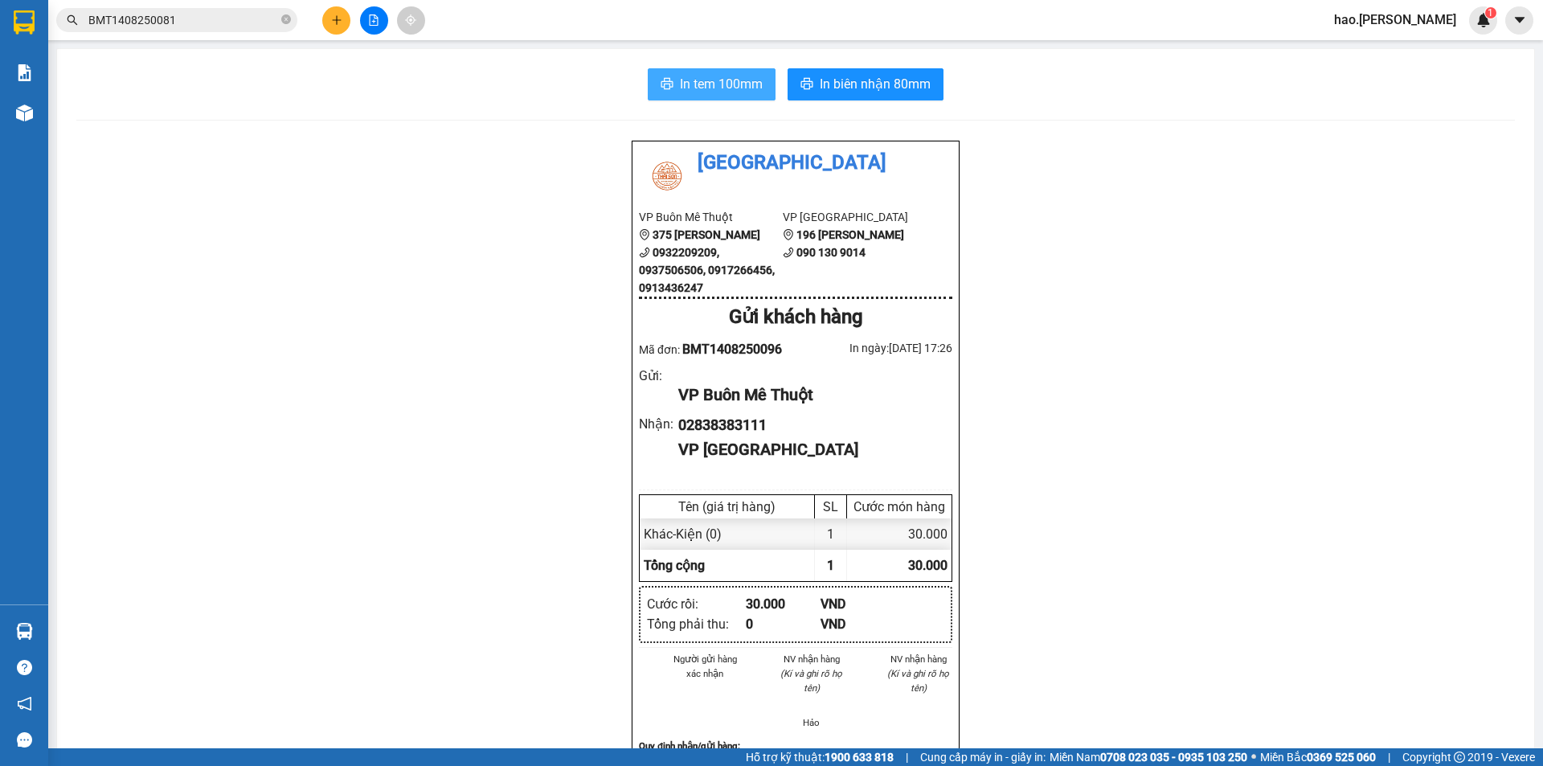
click at [695, 90] on span "In tem 100mm" at bounding box center [721, 84] width 83 height 20
click at [992, 108] on div "In tem 100mm In biên nhận 80mm Thái Sơn VP Buôn Mê Thuột 375 Hoàng Diệu 0932209…" at bounding box center [795, 701] width 1477 height 1305
click at [898, 78] on span "In biên nhận 80mm" at bounding box center [875, 84] width 111 height 20
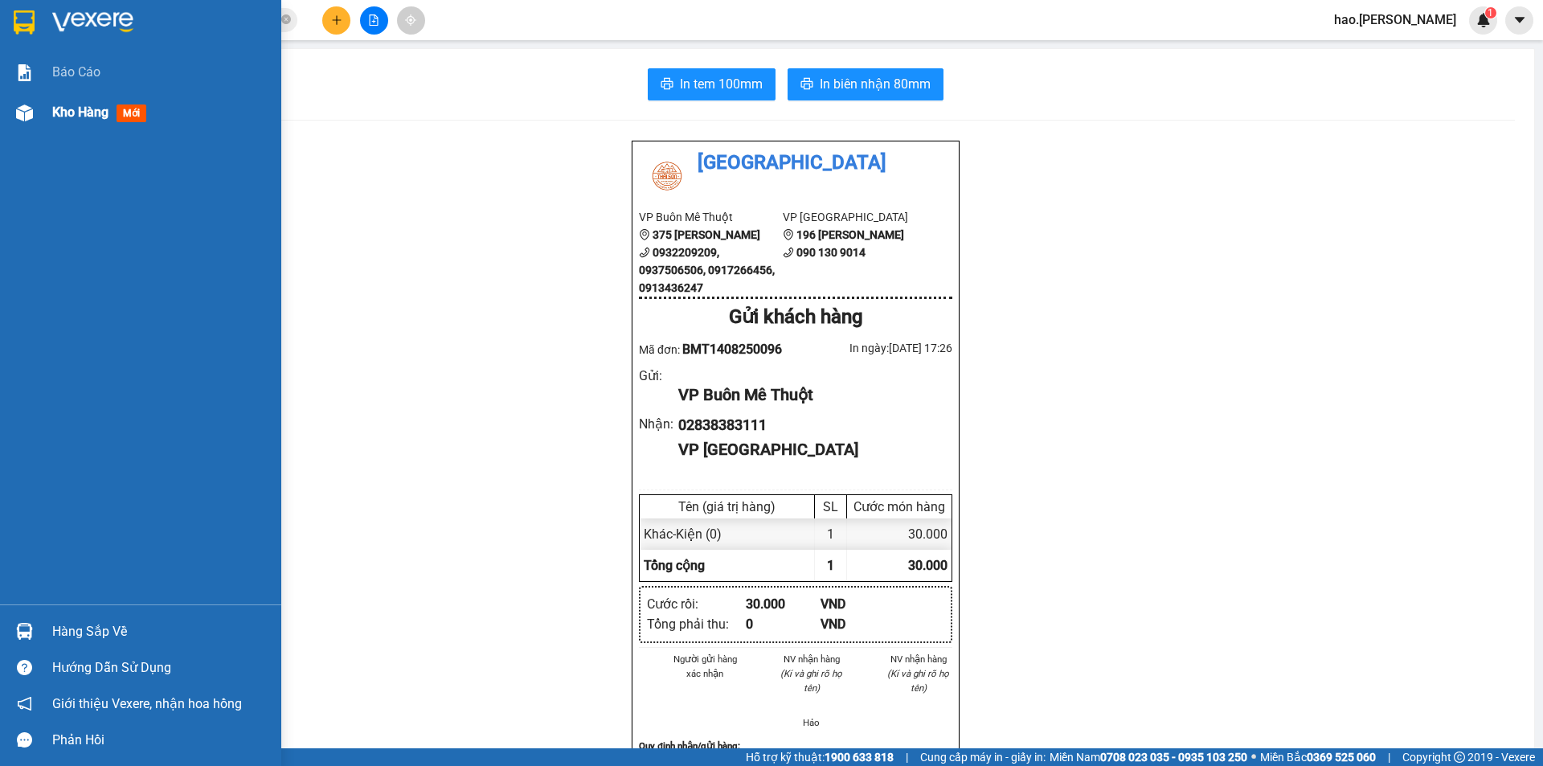
click at [43, 113] on div "Kho hàng mới" at bounding box center [140, 112] width 281 height 40
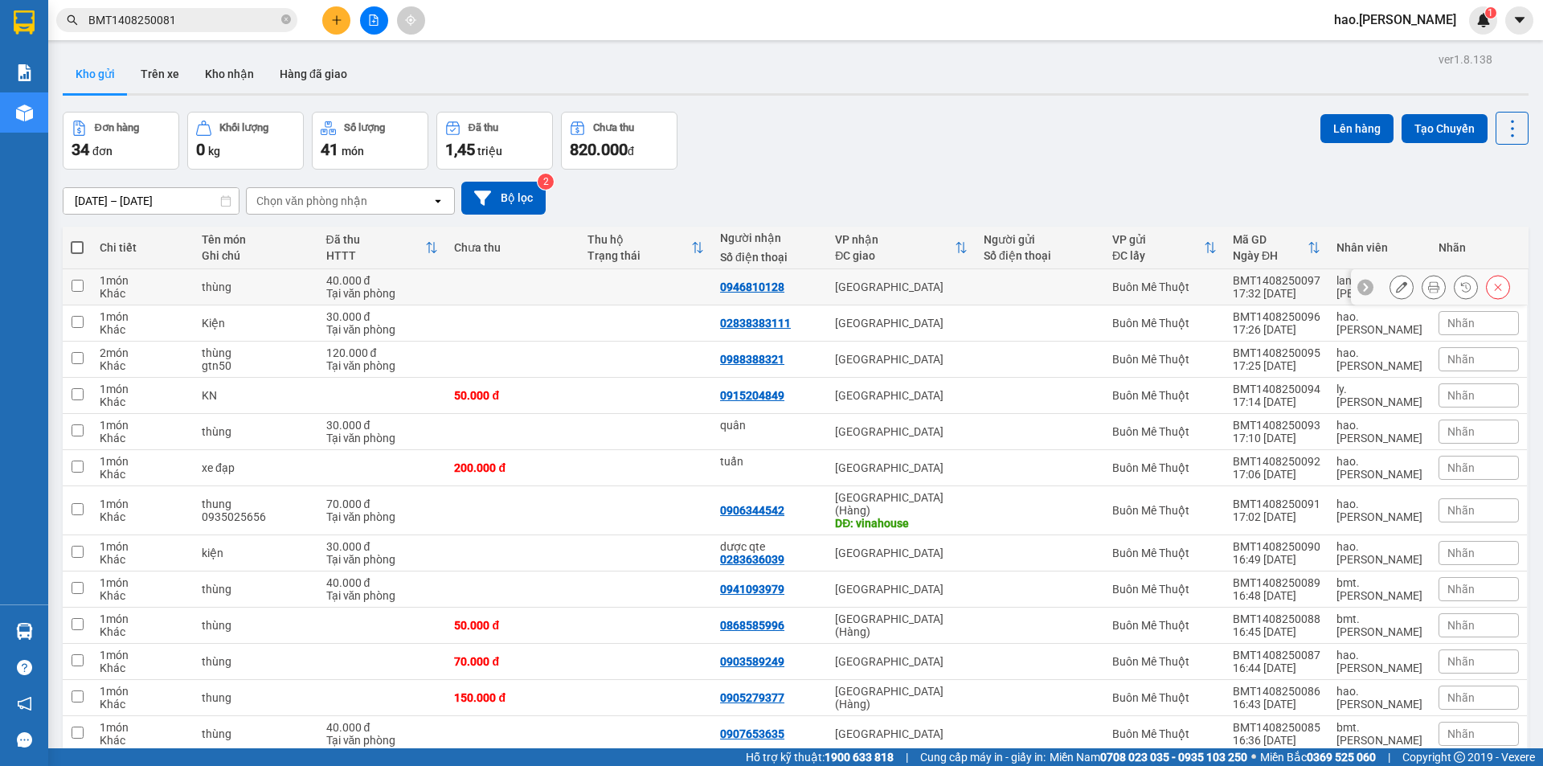
click at [1428, 288] on icon at bounding box center [1433, 286] width 11 height 11
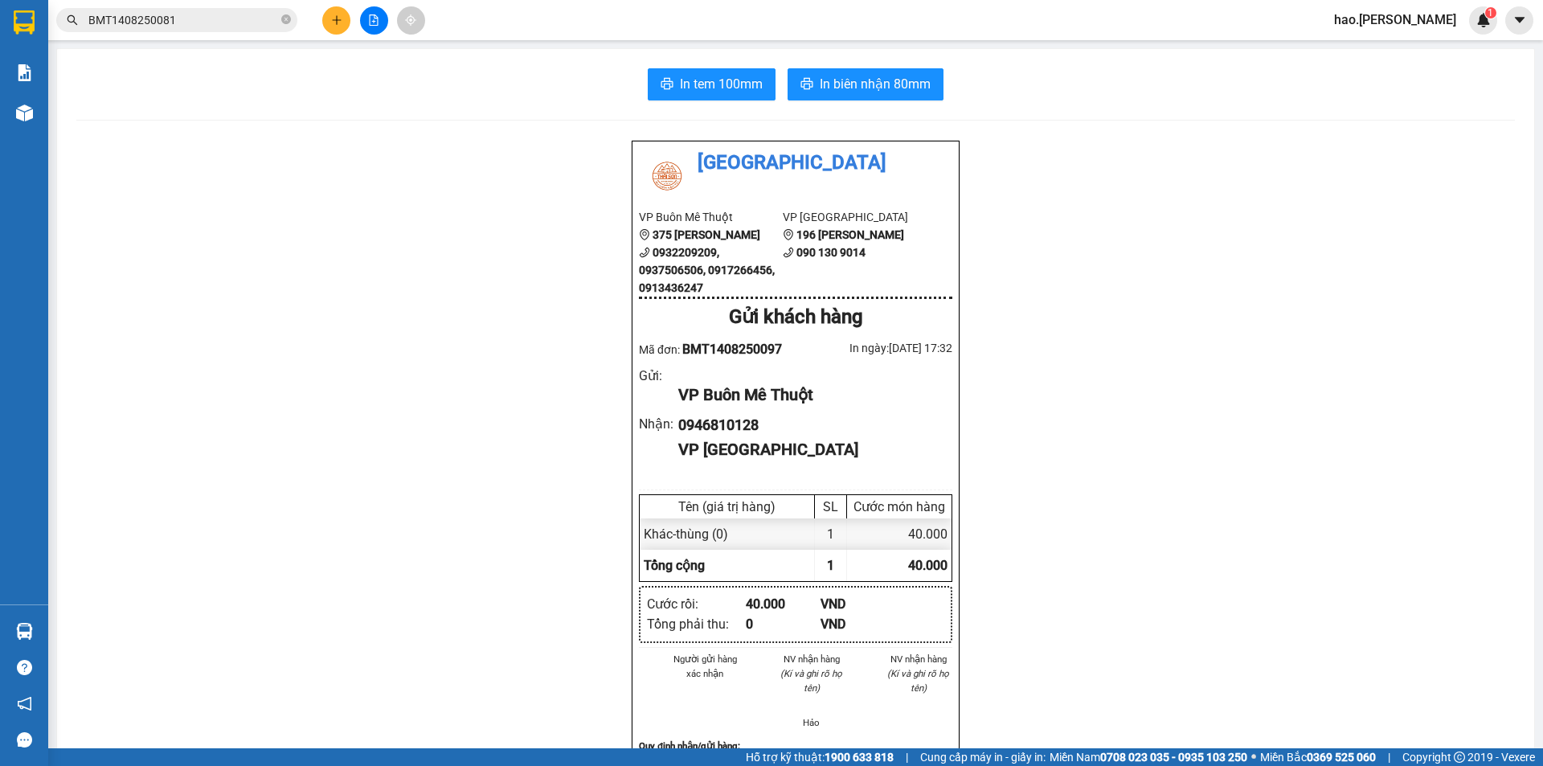
click at [701, 67] on div "In tem 100mm In biên nhận 80mm Thái Sơn VP Buôn Mê Thuột 375 Hoàng Diệu 0932209…" at bounding box center [795, 701] width 1477 height 1305
click at [711, 82] on span "In tem 100mm" at bounding box center [721, 84] width 83 height 20
click at [825, 76] on span "In biên nhận 80mm" at bounding box center [875, 84] width 111 height 20
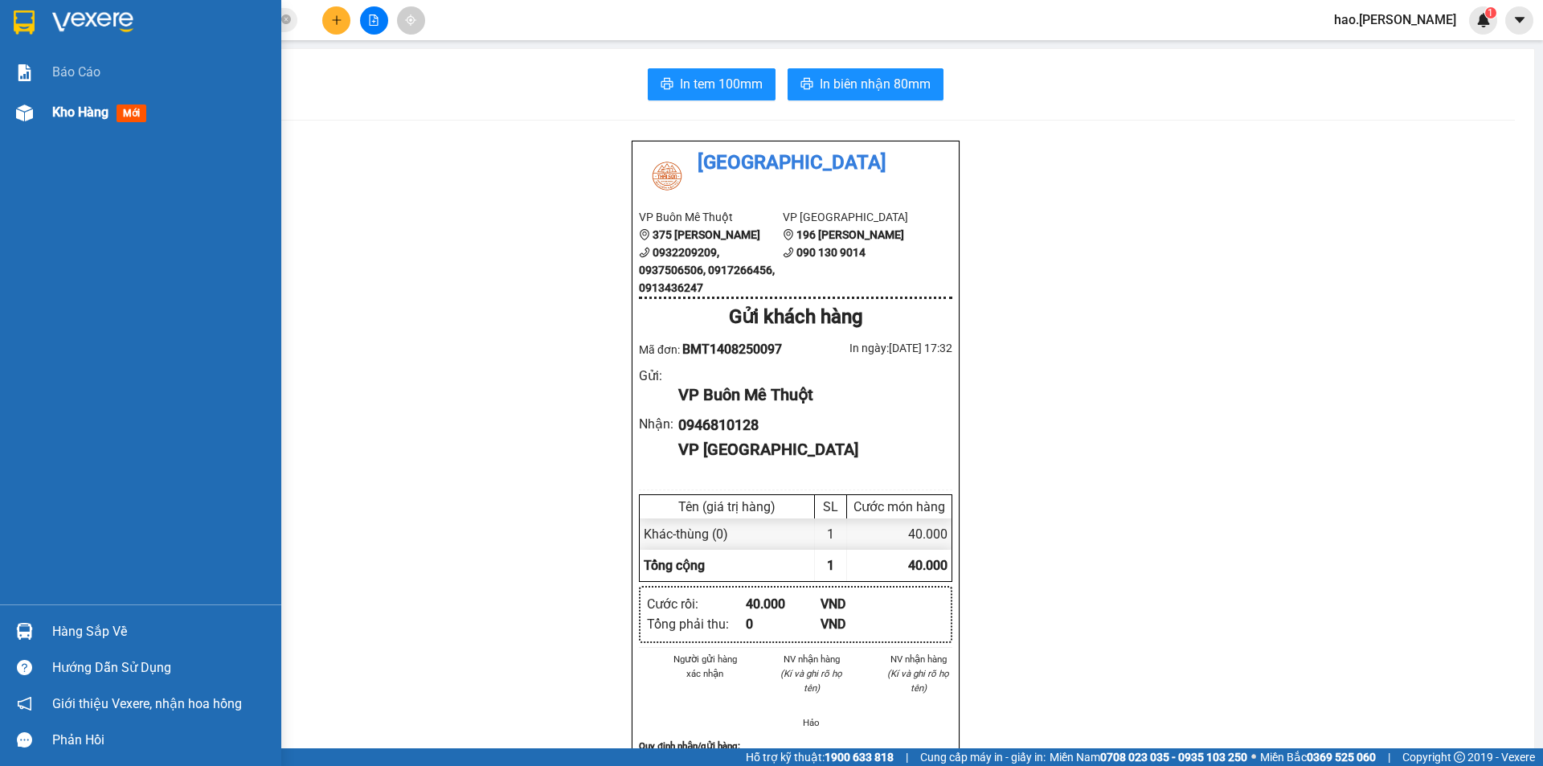
click at [51, 118] on div "Kho hàng mới" at bounding box center [140, 112] width 281 height 40
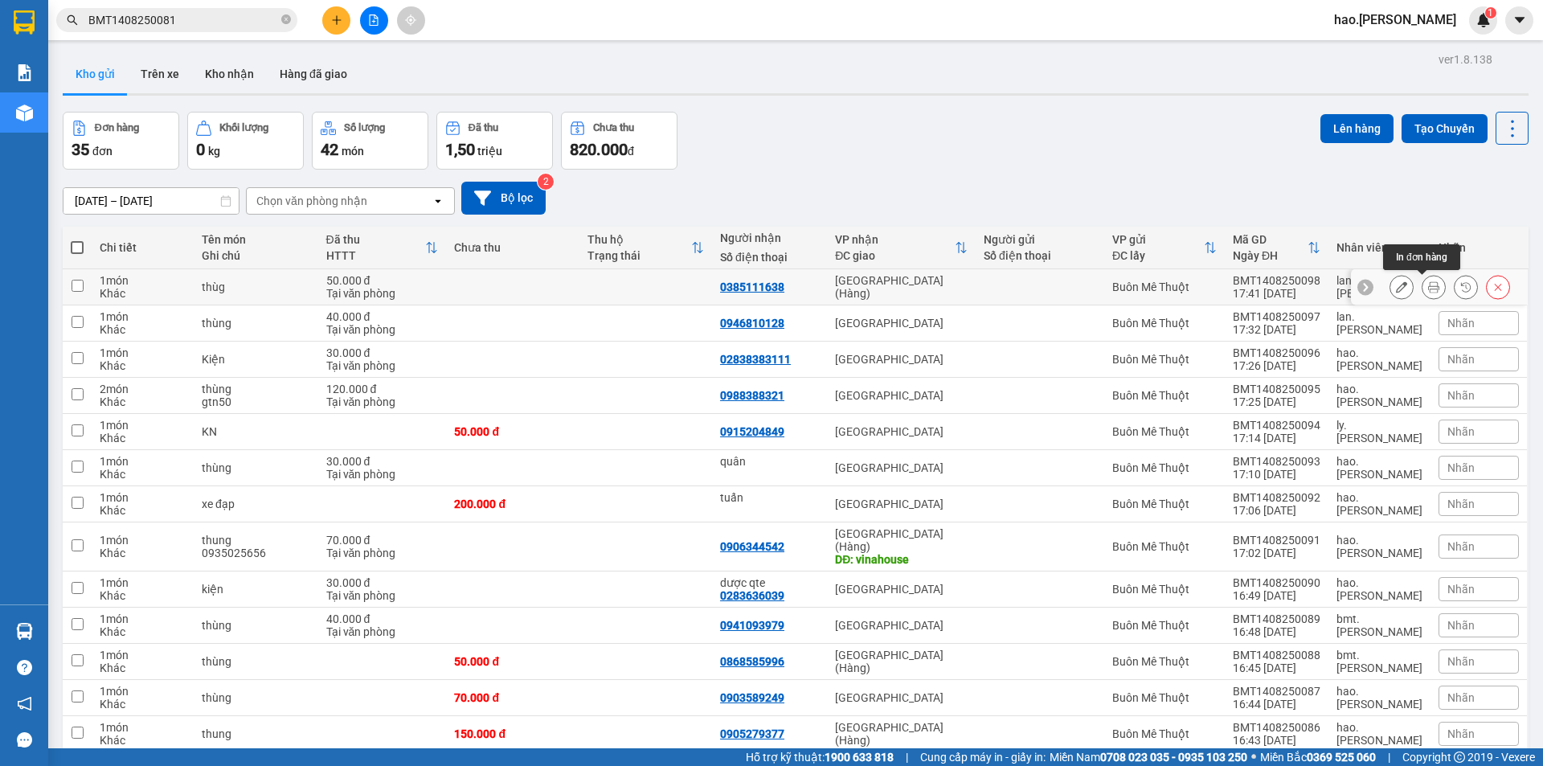
click at [1428, 288] on icon at bounding box center [1433, 286] width 11 height 11
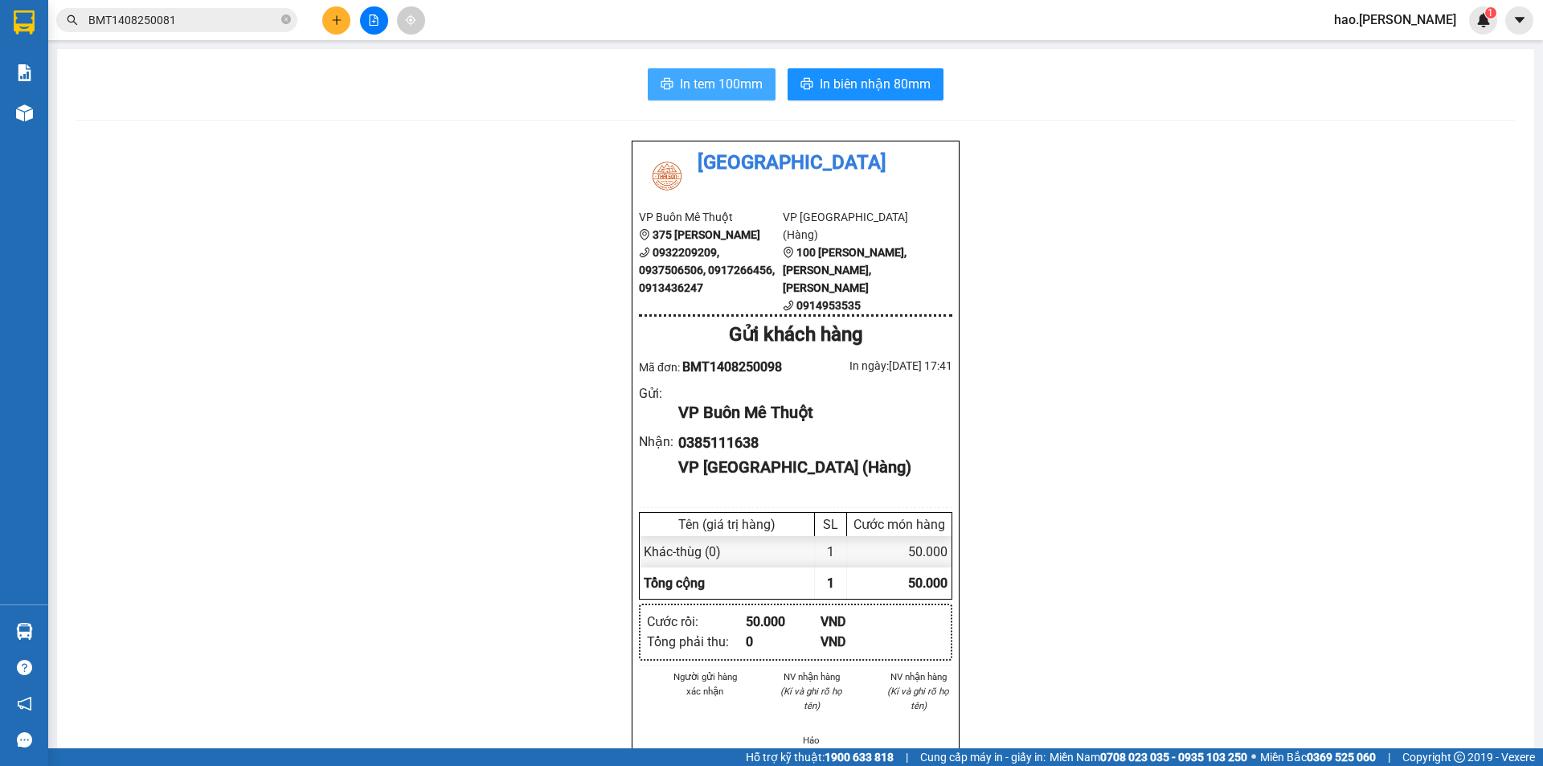
click at [689, 87] on span "In tem 100mm" at bounding box center [721, 84] width 83 height 20
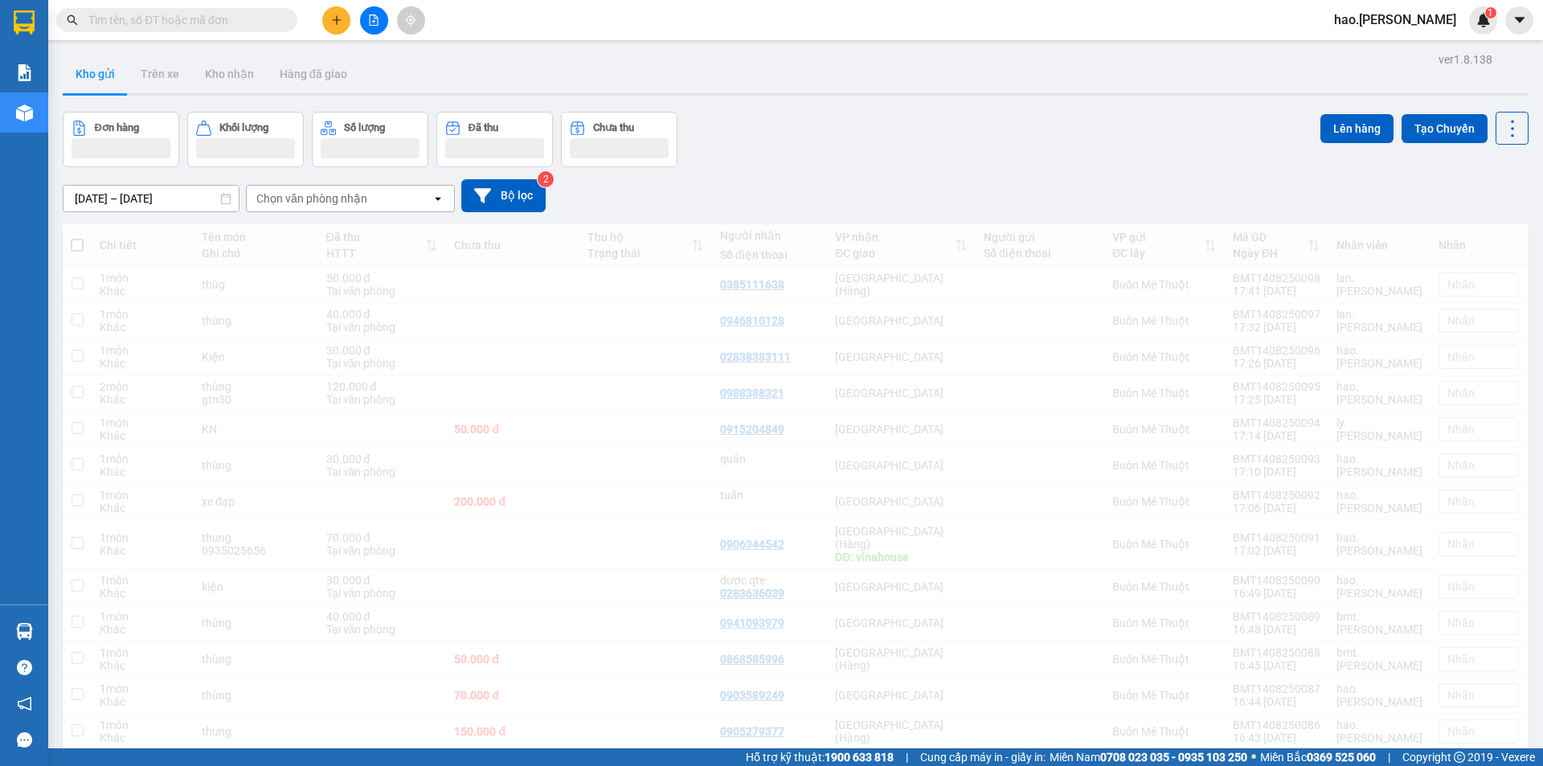
click at [343, 24] on button at bounding box center [336, 20] width 28 height 28
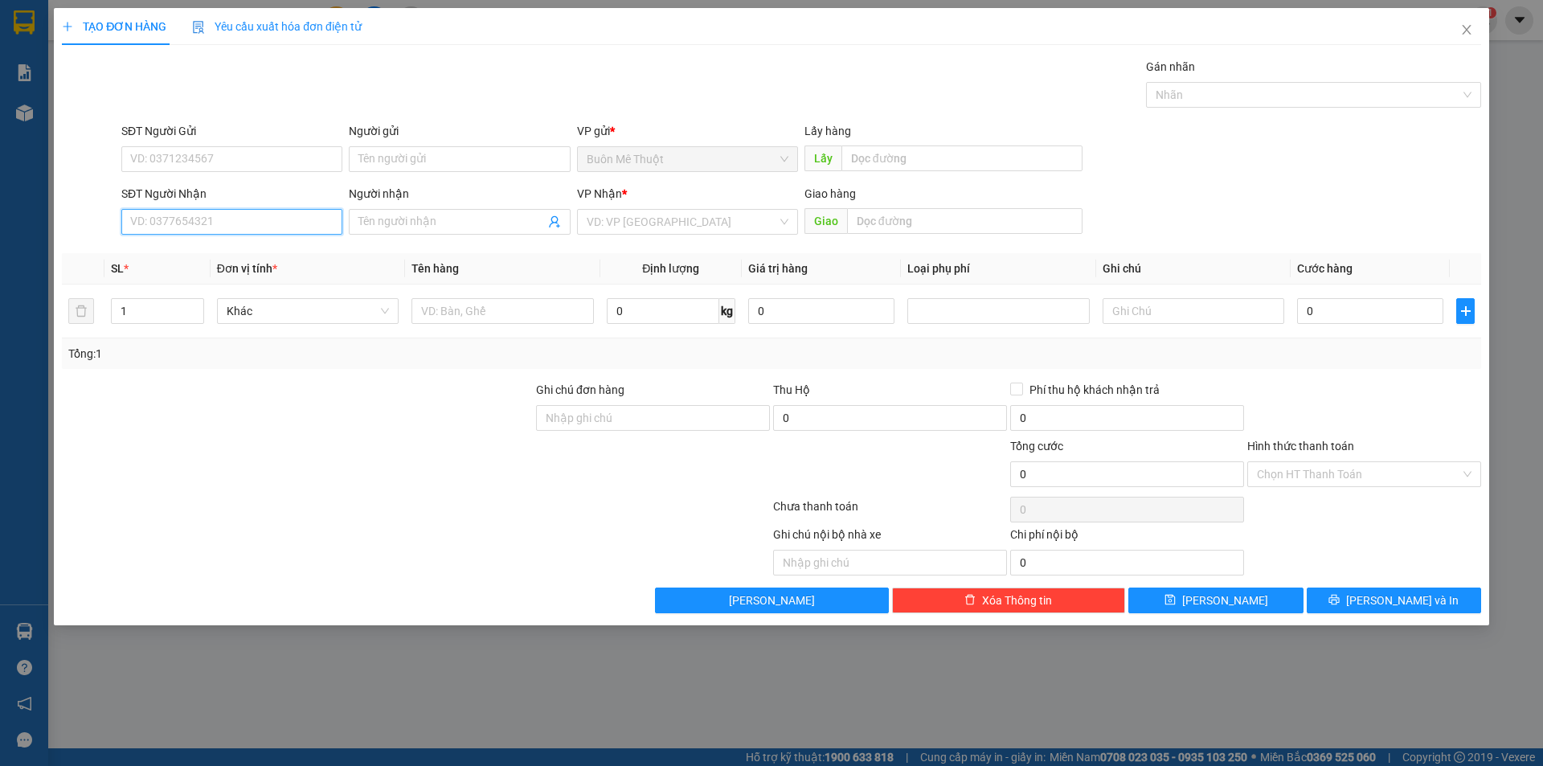
click at [208, 211] on input "SĐT Người Nhận" at bounding box center [231, 222] width 221 height 26
type input "0908479089"
click at [203, 256] on div "0908479089" at bounding box center [232, 254] width 202 height 18
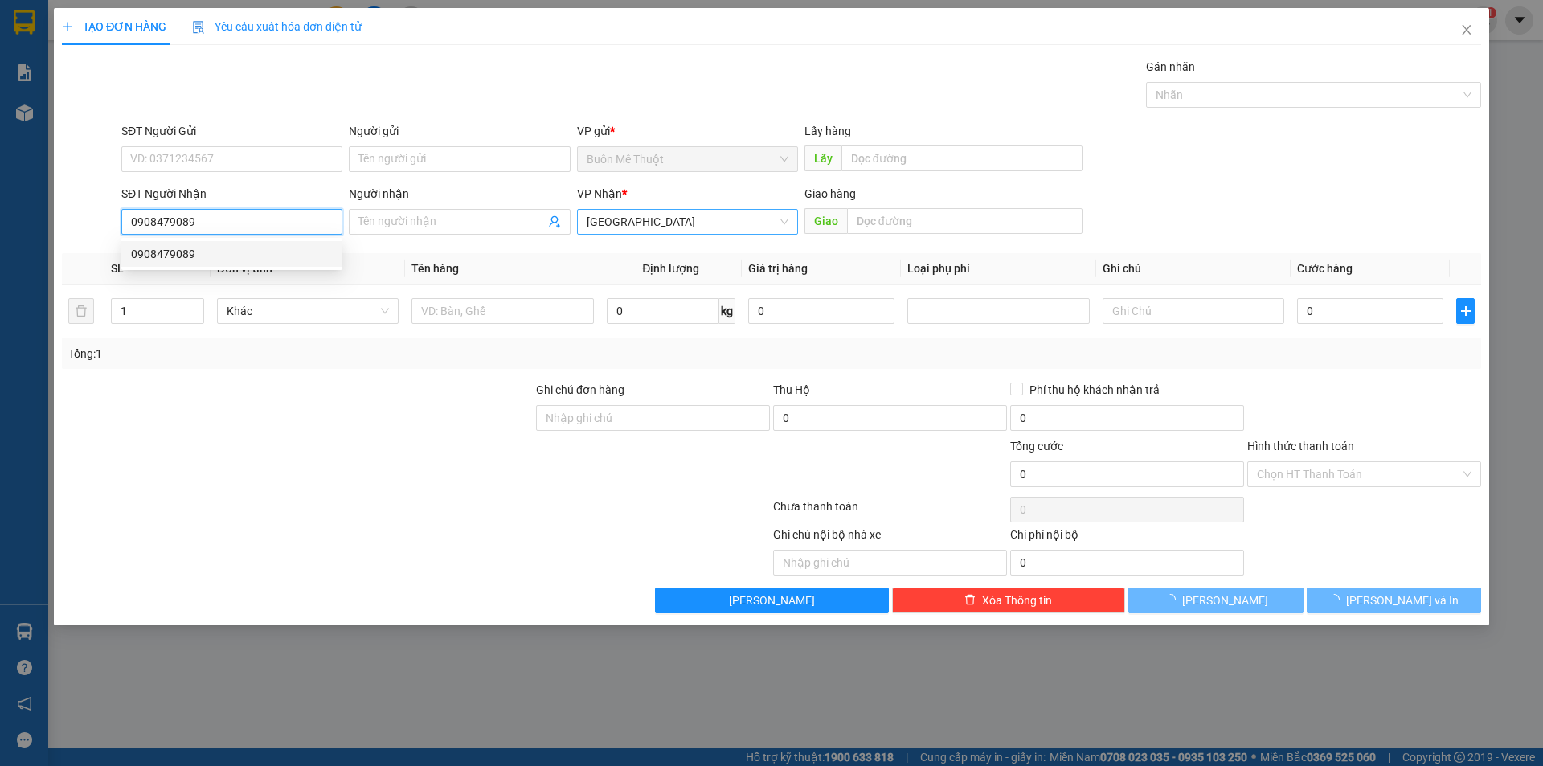
type input "40.000"
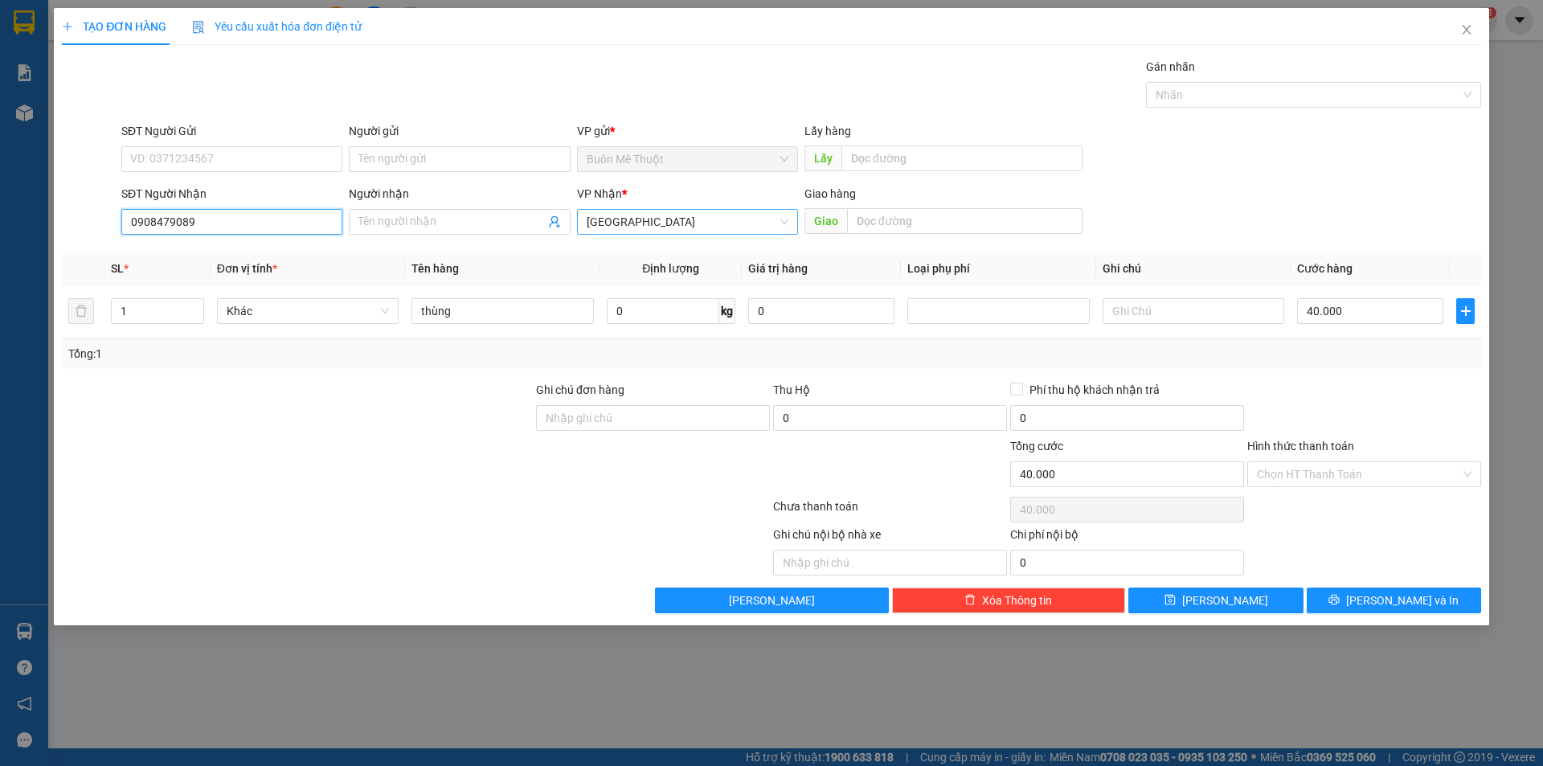
click at [674, 228] on span "[GEOGRAPHIC_DATA]" at bounding box center [688, 222] width 202 height 24
type input "0908479089"
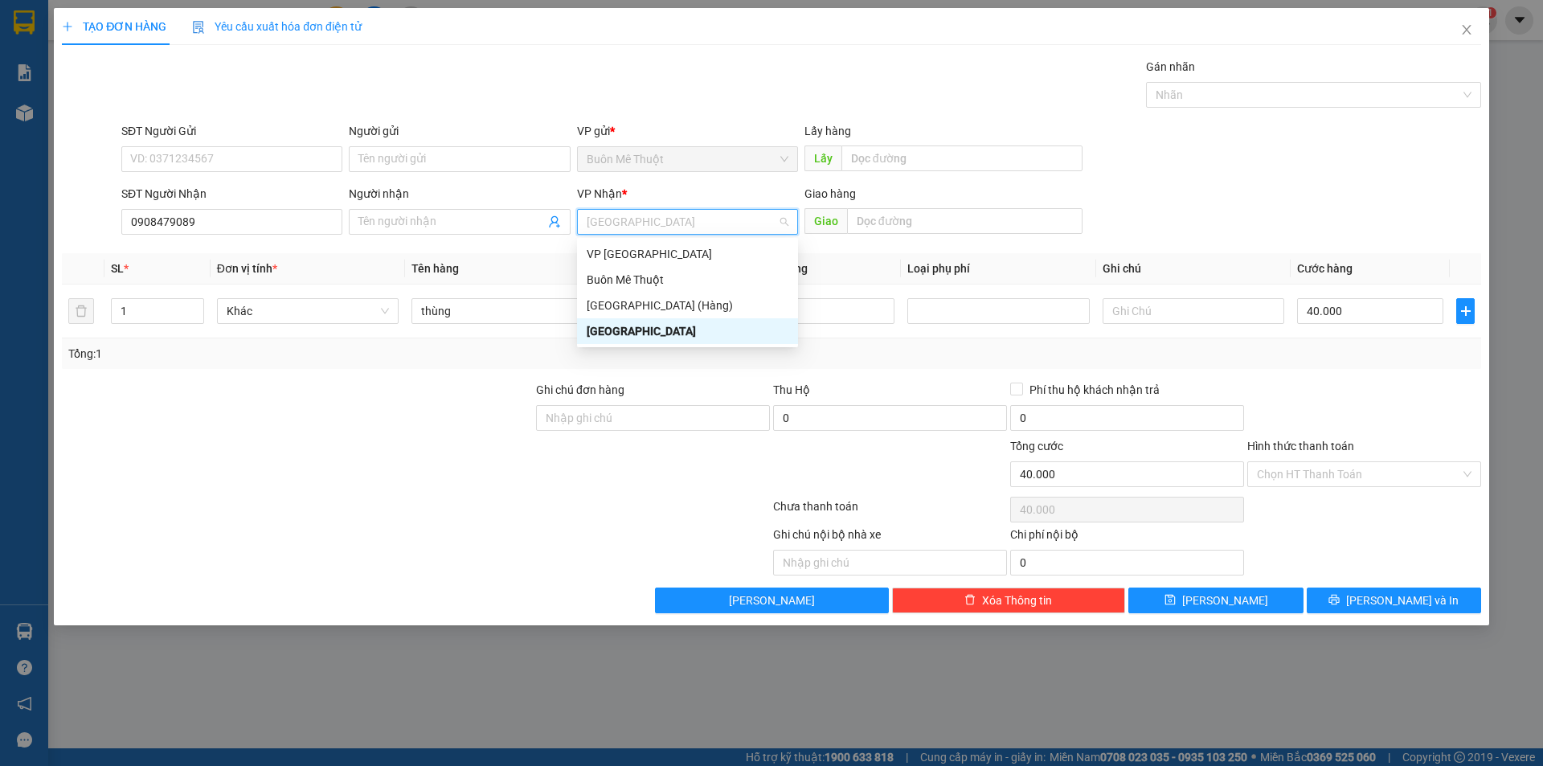
click at [675, 329] on div "[GEOGRAPHIC_DATA]" at bounding box center [688, 331] width 202 height 18
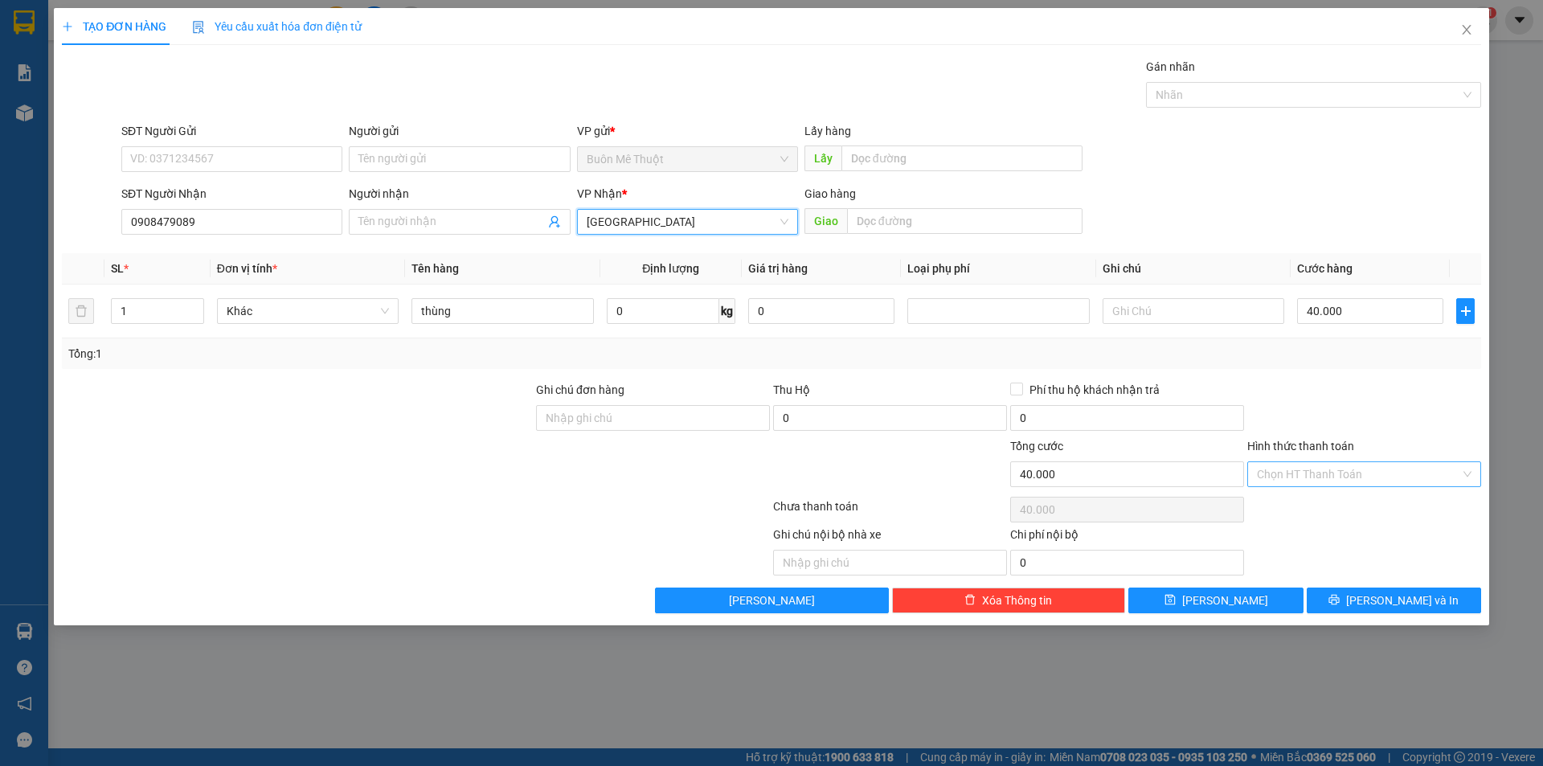
click at [1368, 474] on input "Hình thức thanh toán" at bounding box center [1358, 474] width 203 height 24
drag, startPoint x: 1301, startPoint y: 512, endPoint x: 1299, endPoint y: 486, distance: 25.8
click at [1300, 512] on div "Tại văn phòng" at bounding box center [1364, 506] width 215 height 18
type input "0"
click at [1294, 398] on div at bounding box center [1364, 409] width 237 height 56
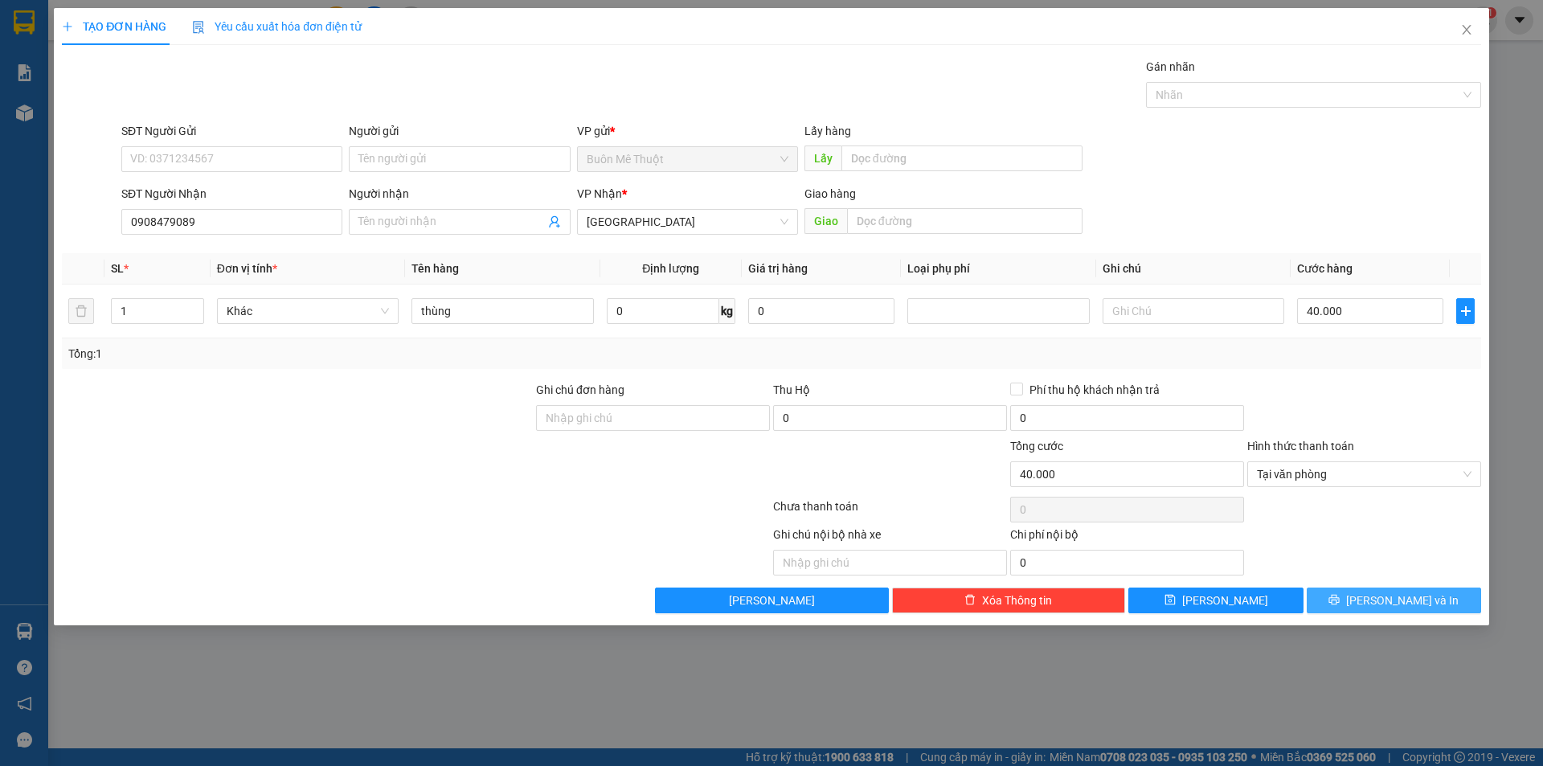
click at [1442, 597] on button "[PERSON_NAME] và In" at bounding box center [1394, 600] width 174 height 26
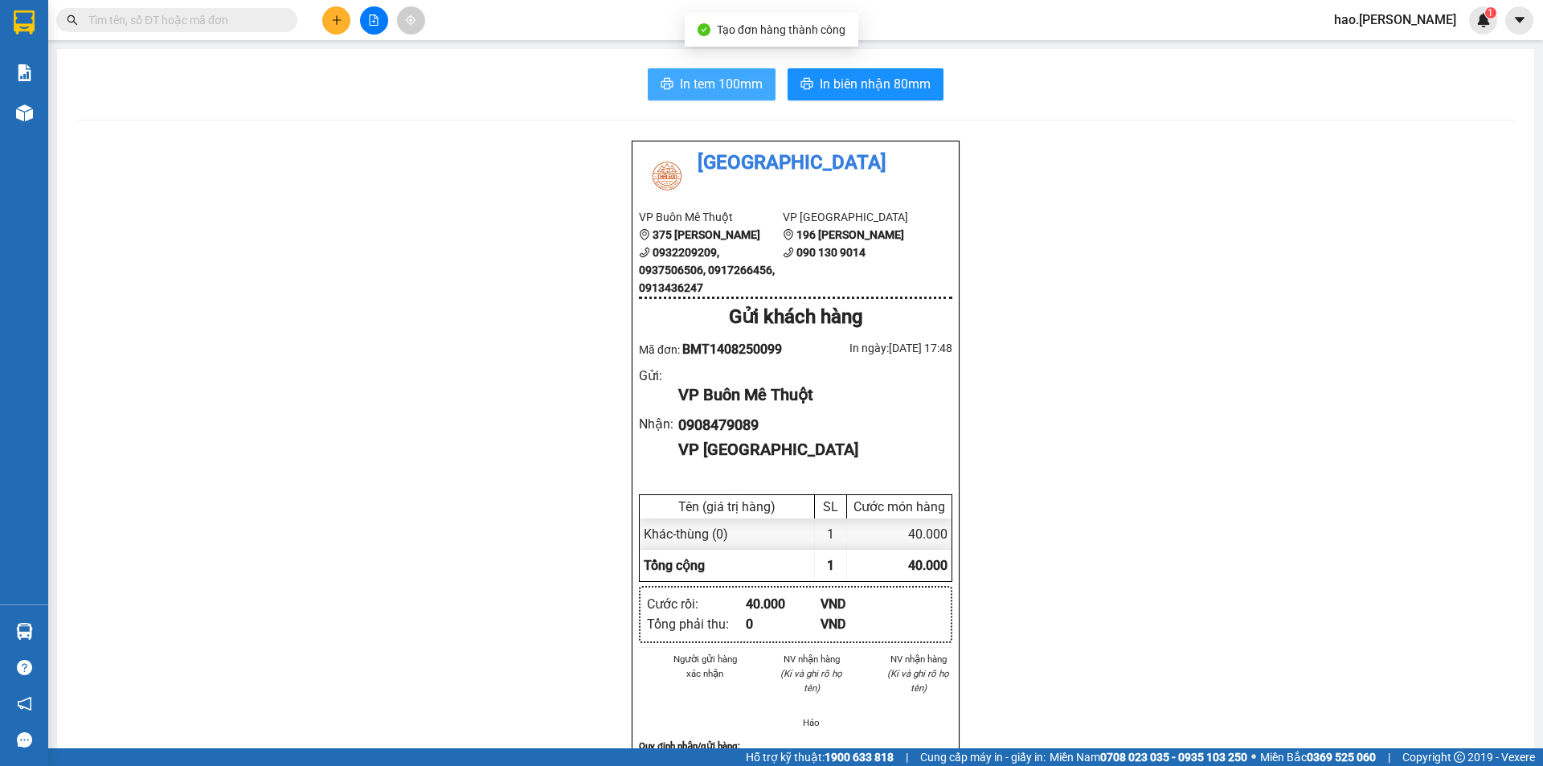
click at [712, 92] on span "In tem 100mm" at bounding box center [721, 84] width 83 height 20
click at [329, 15] on button at bounding box center [336, 20] width 28 height 28
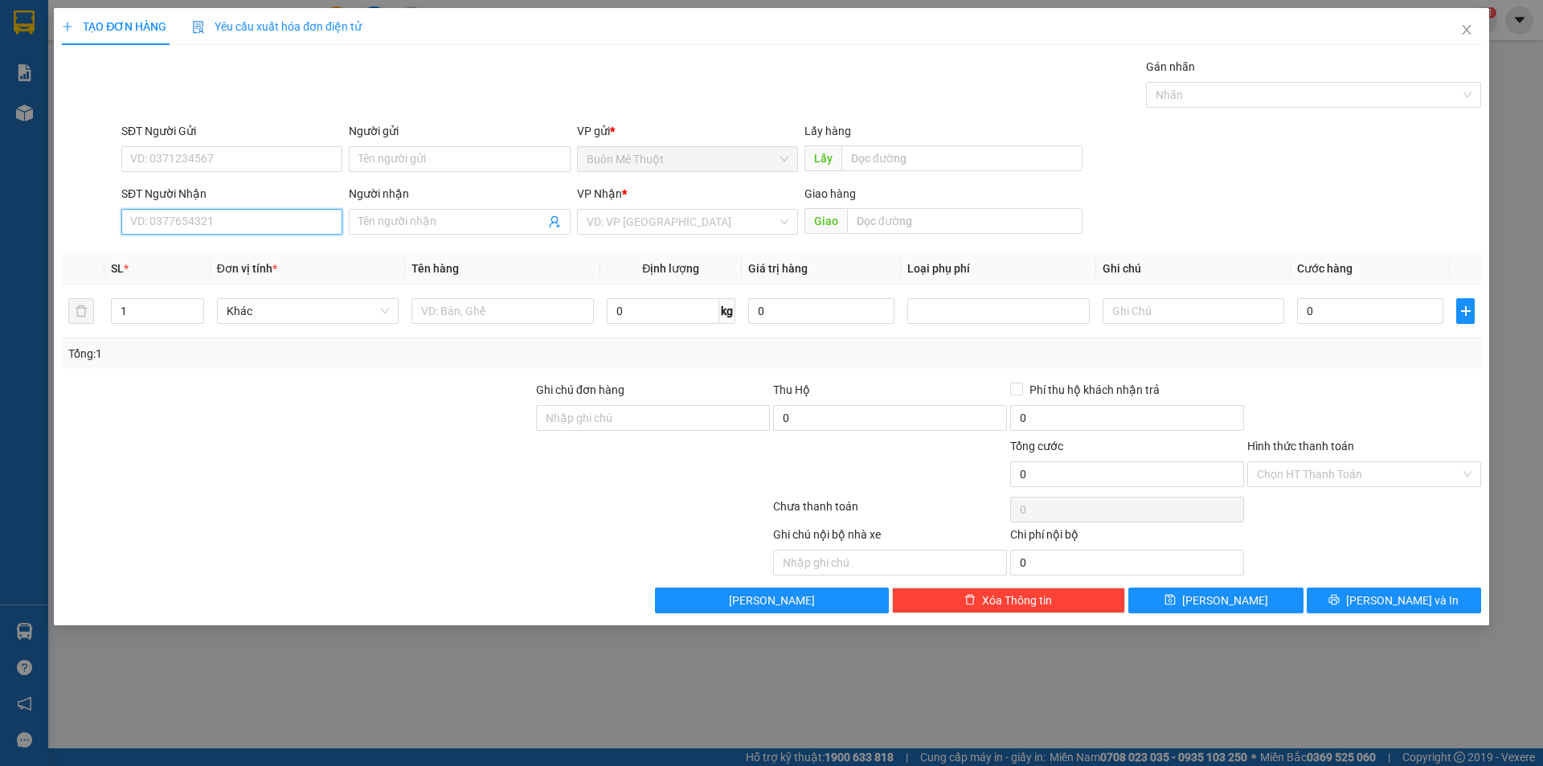
click at [200, 230] on input "SĐT Người Nhận" at bounding box center [231, 222] width 221 height 26
type input "0913749096"
click at [236, 262] on div "0913749096 - Anh Sang" at bounding box center [232, 254] width 202 height 18
type input "[PERSON_NAME]"
type input "80.000"
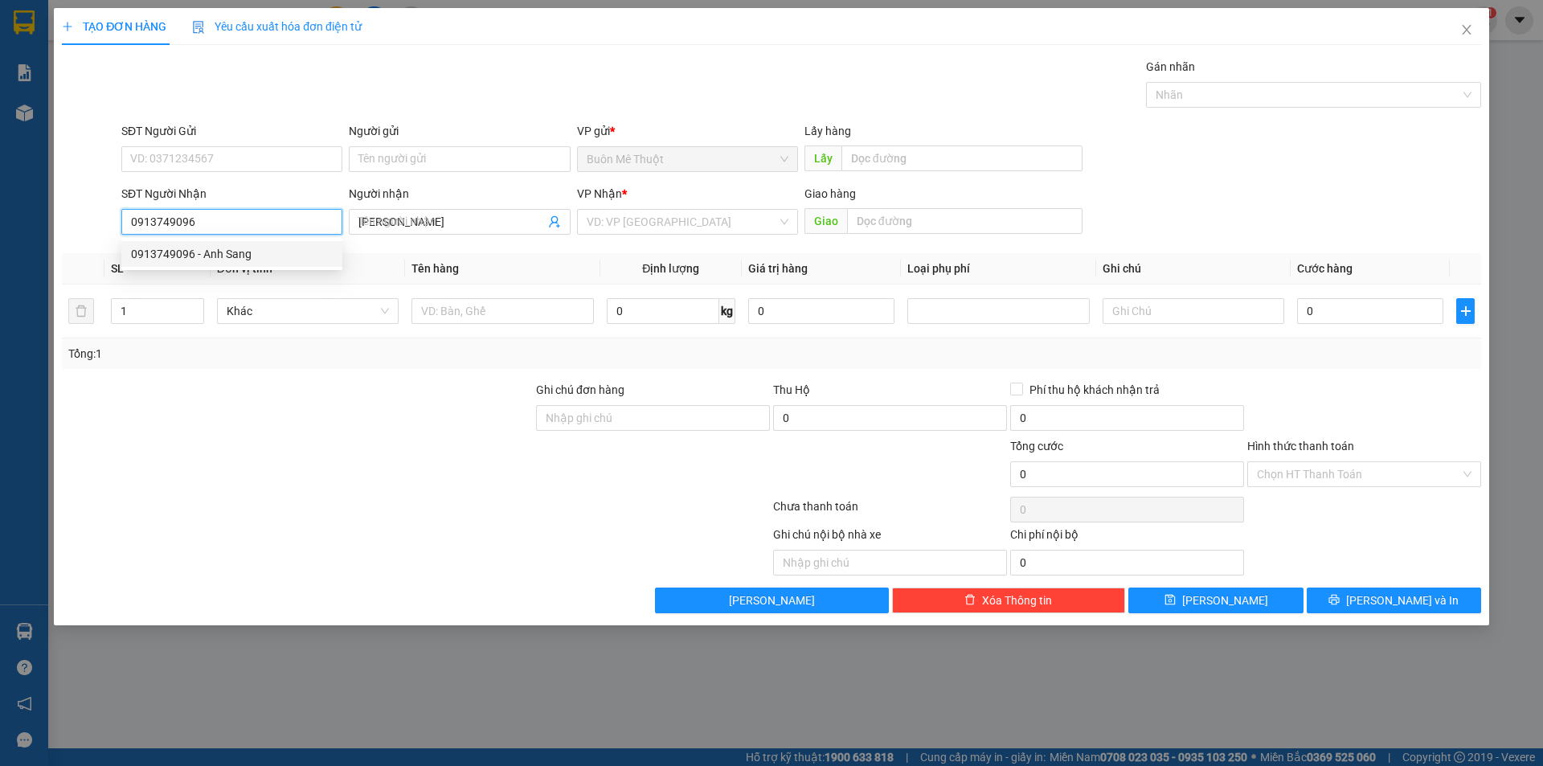
type input "80.000"
click at [669, 231] on span "[GEOGRAPHIC_DATA]" at bounding box center [688, 222] width 202 height 24
type input "0913749096"
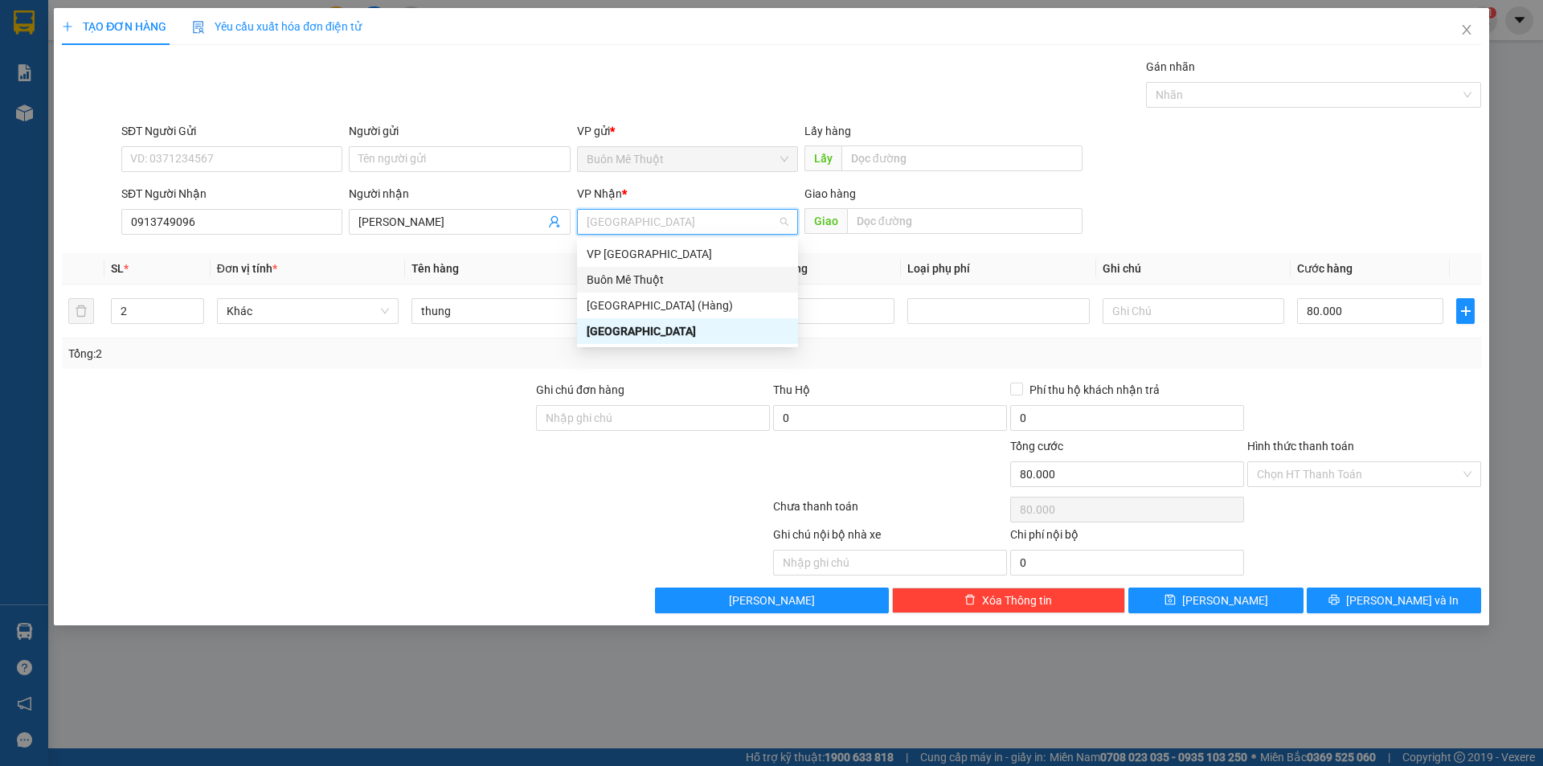
click at [1424, 214] on div "SĐT Người Nhận 0913749096 Người nhận Anh Sang VP Nhận * [GEOGRAPHIC_DATA] Giao …" at bounding box center [801, 213] width 1366 height 56
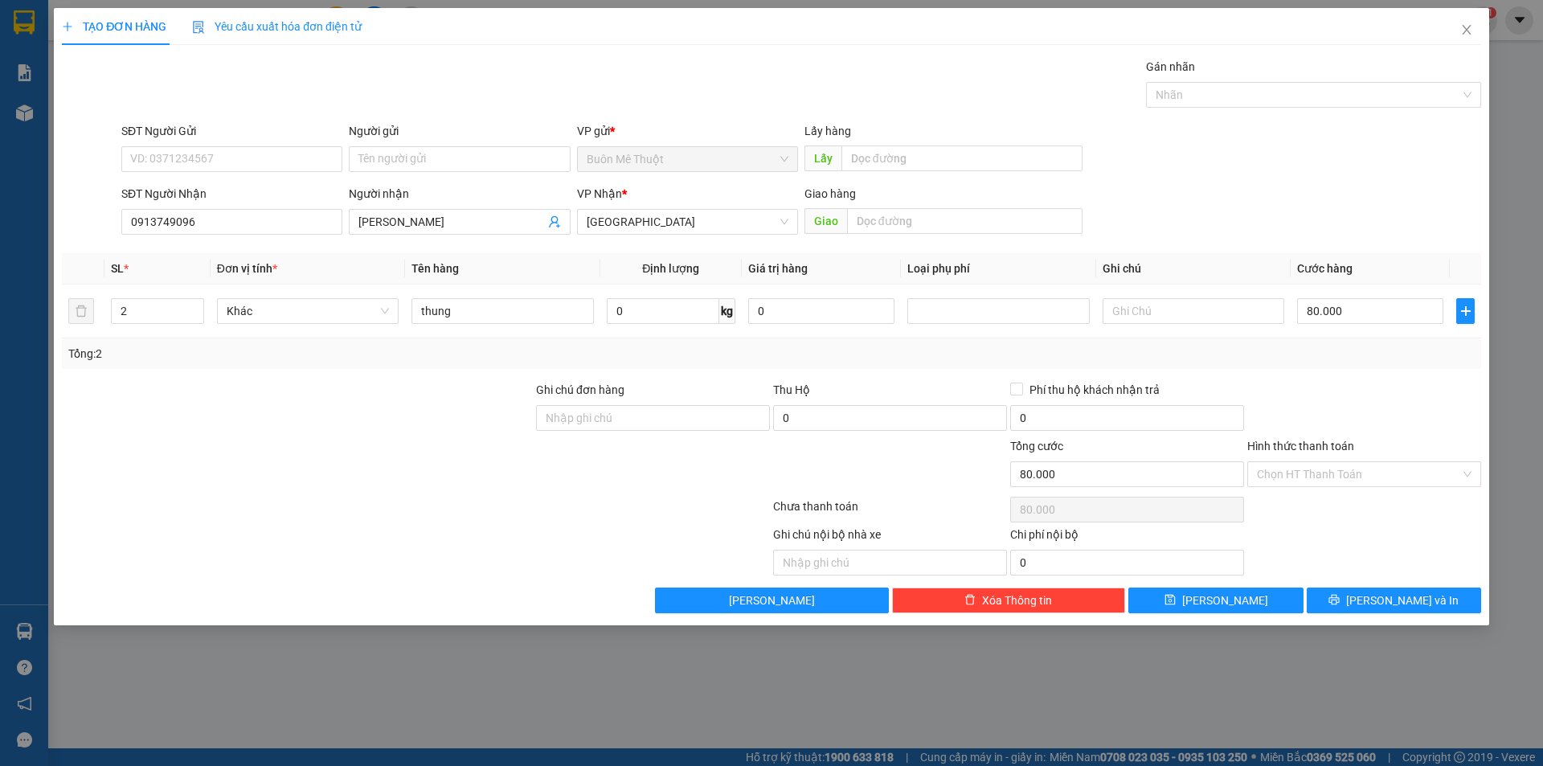
drag, startPoint x: 1395, startPoint y: 396, endPoint x: 1345, endPoint y: 450, distance: 73.4
click at [1394, 398] on div at bounding box center [1364, 409] width 237 height 56
click at [1344, 468] on input "Hình thức thanh toán" at bounding box center [1358, 474] width 203 height 24
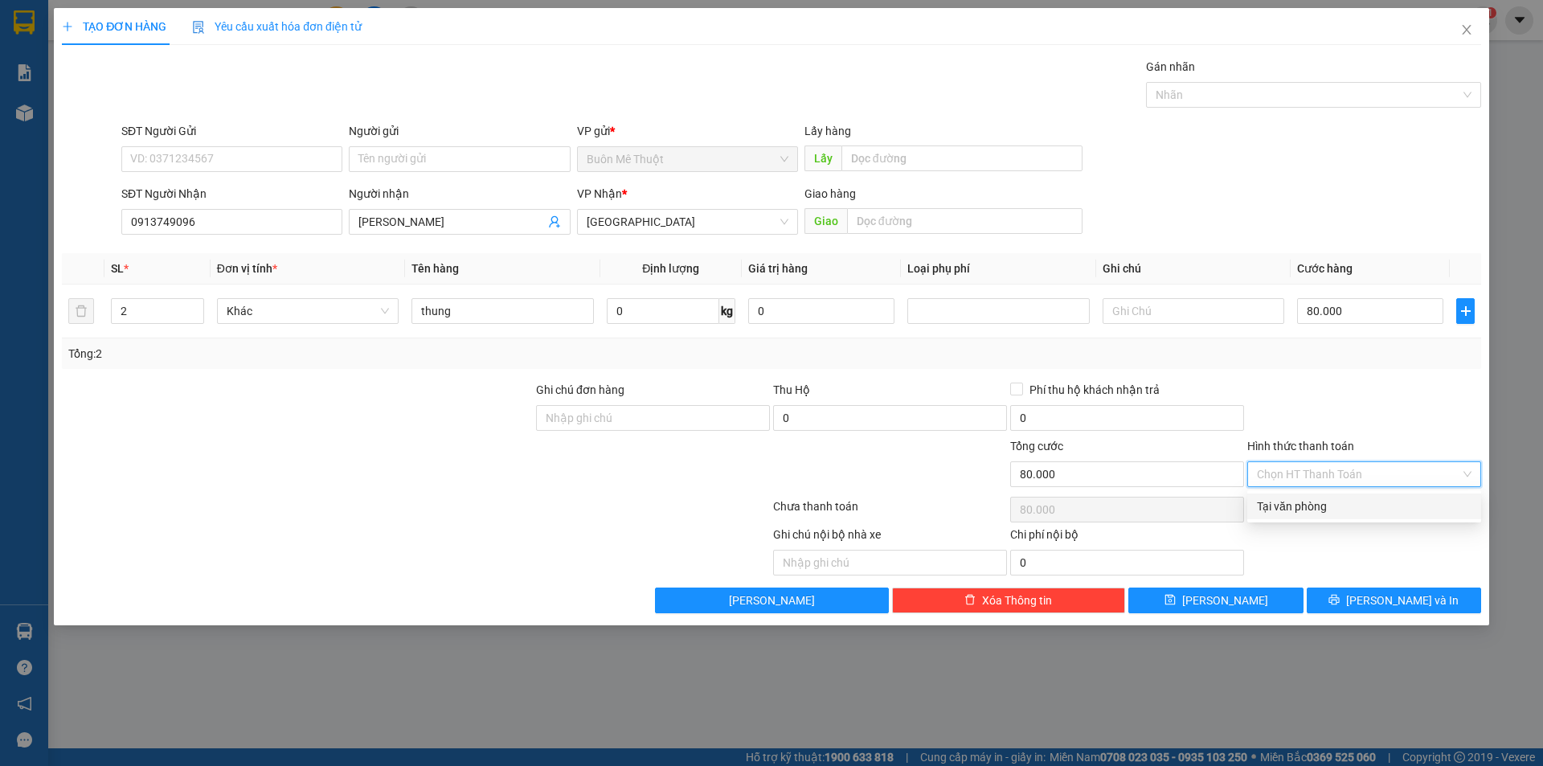
click at [1324, 517] on div "Tại văn phòng" at bounding box center [1364, 506] width 234 height 26
type input "0"
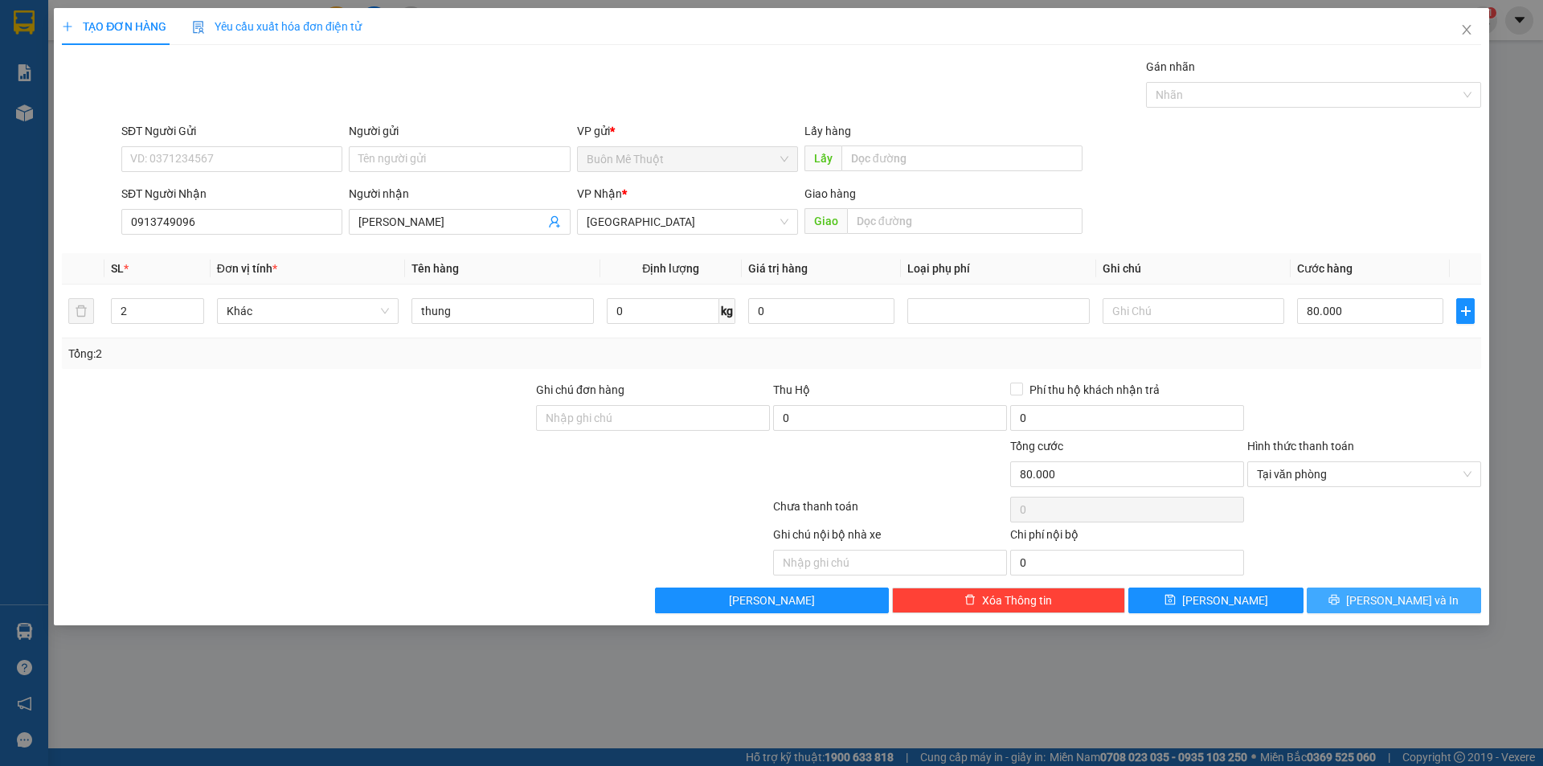
click at [1351, 599] on button "[PERSON_NAME] và In" at bounding box center [1394, 600] width 174 height 26
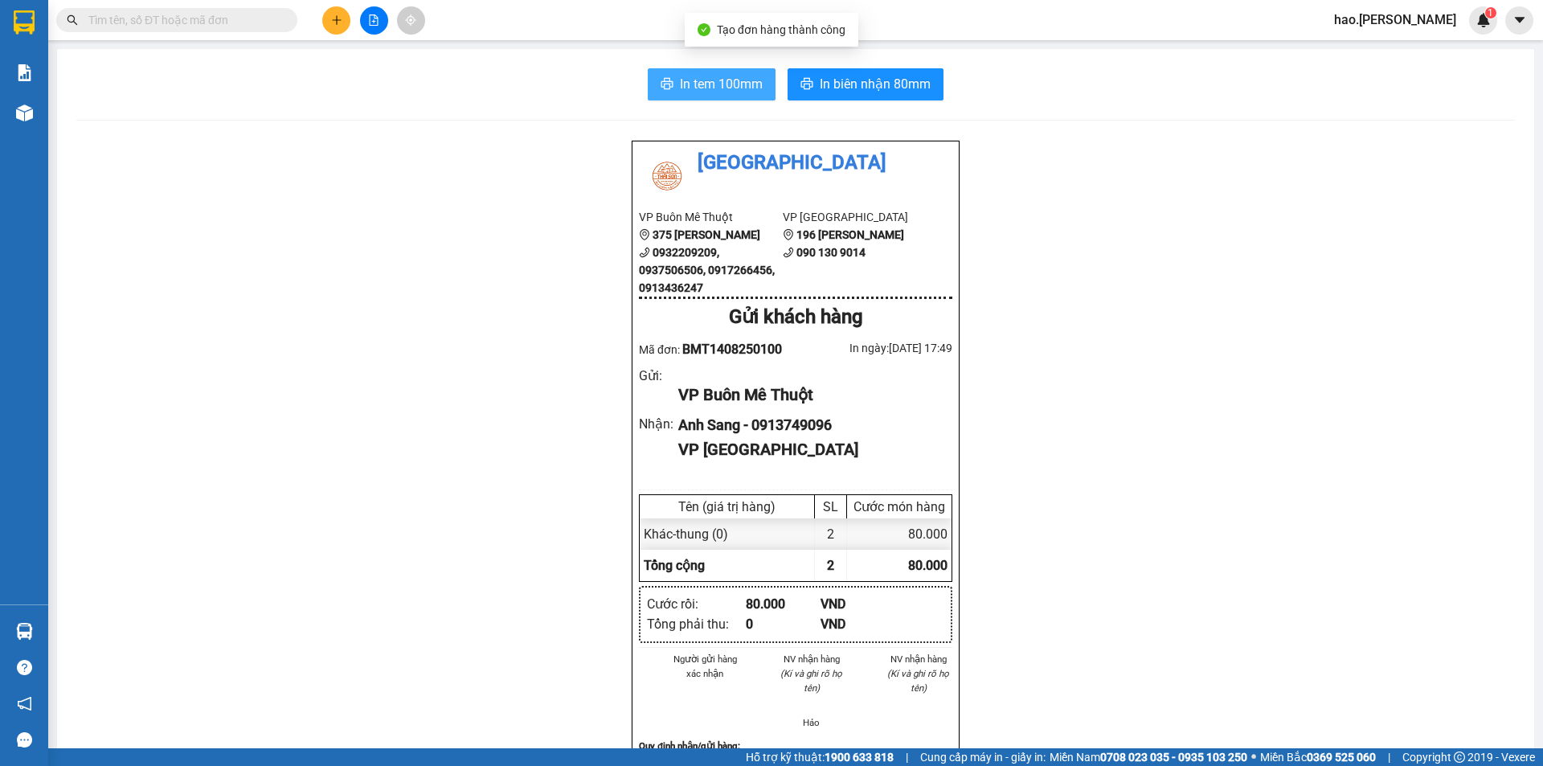
click at [733, 79] on span "In tem 100mm" at bounding box center [721, 84] width 83 height 20
click at [342, 35] on div "Kết quả tìm kiếm ( 0 ) Bộ lọc No Data hao.thaison 1" at bounding box center [771, 20] width 1543 height 40
click at [341, 31] on button at bounding box center [336, 20] width 28 height 28
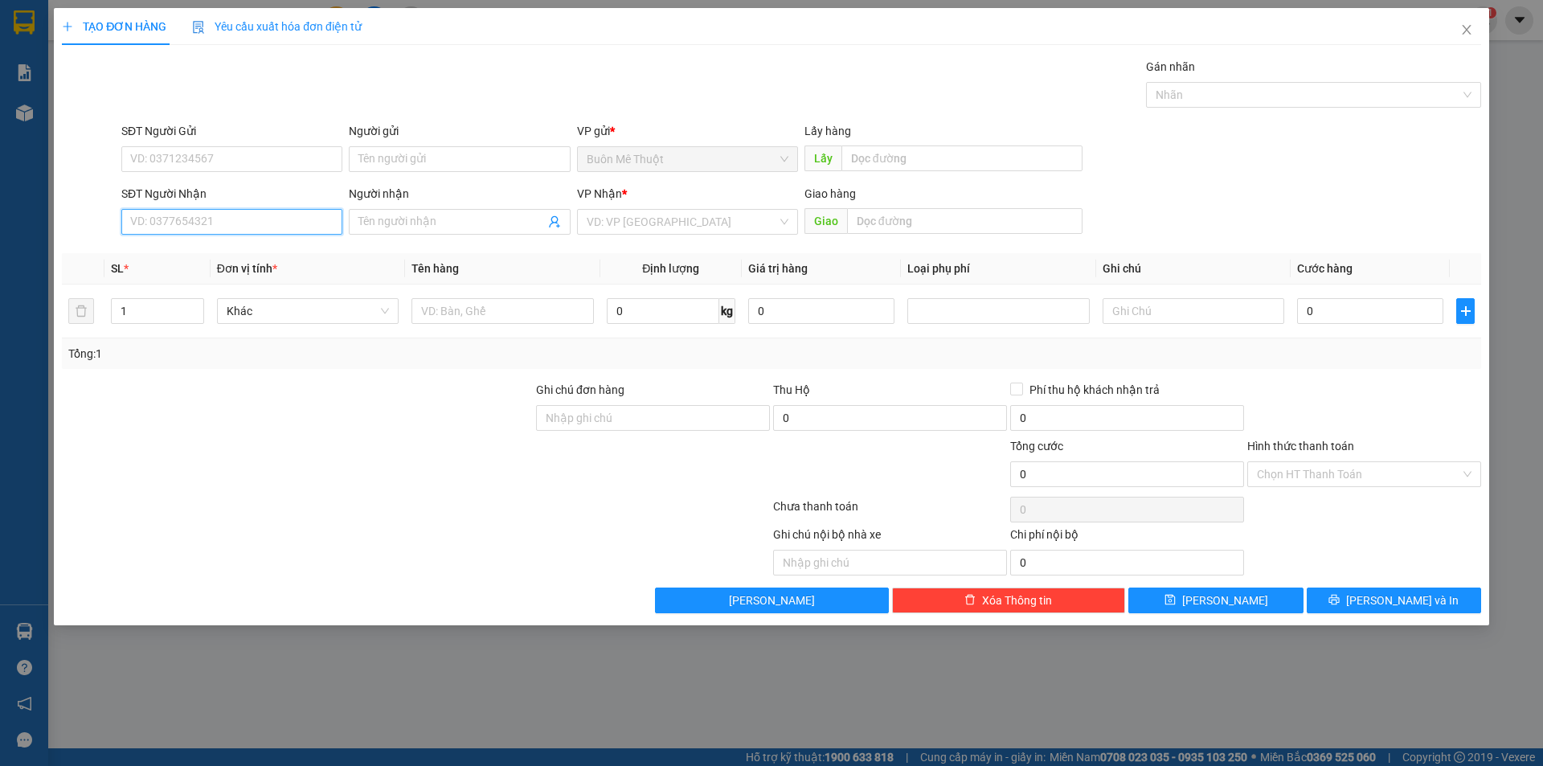
click at [237, 217] on input "SĐT Người Nhận" at bounding box center [231, 222] width 221 height 26
click at [240, 255] on div "0935606698" at bounding box center [232, 254] width 202 height 18
type input "0935606698"
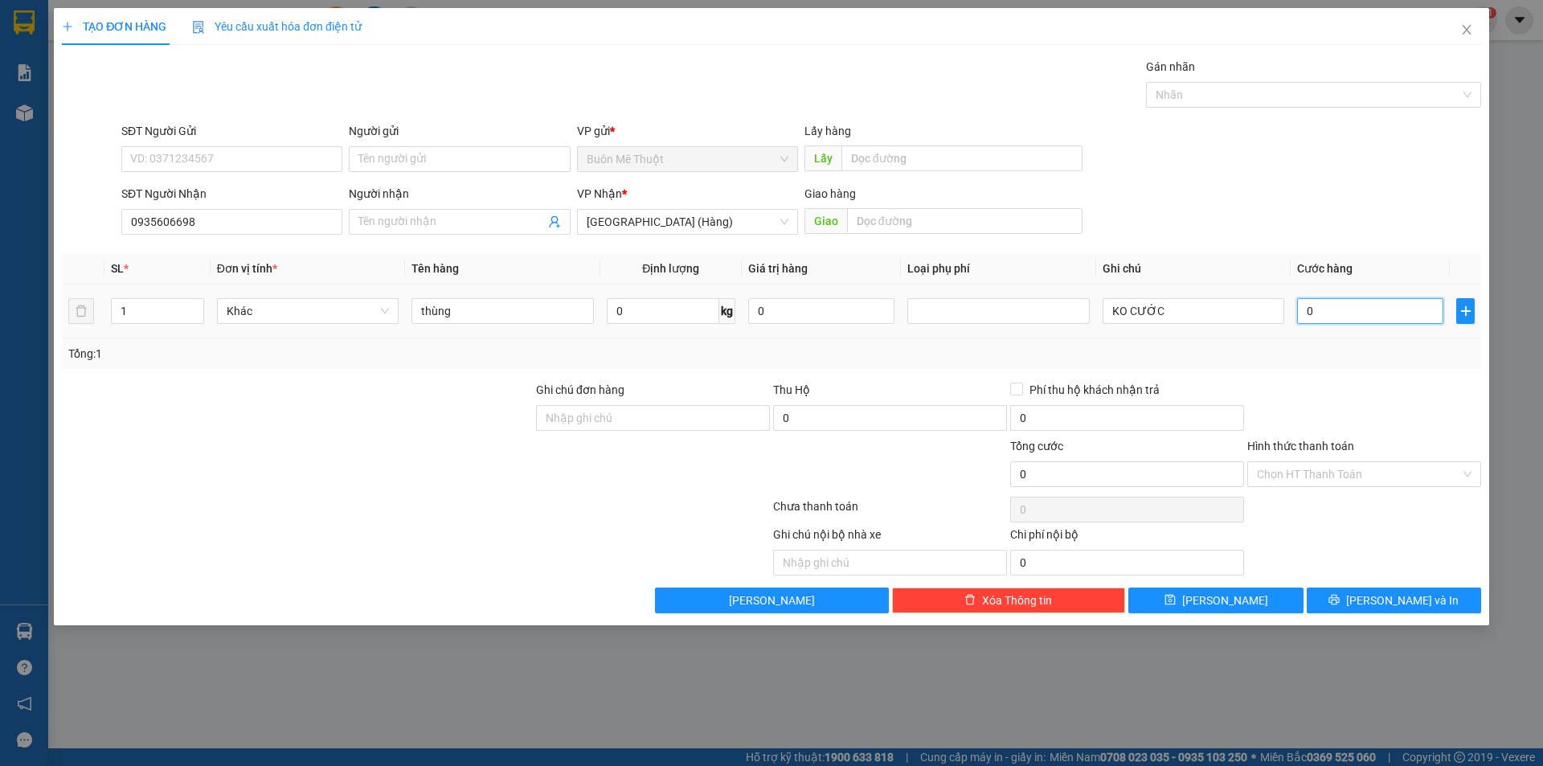
click at [1369, 309] on input "0" at bounding box center [1370, 311] width 146 height 26
click at [1366, 403] on div at bounding box center [1364, 409] width 237 height 56
click at [1373, 317] on input "0" at bounding box center [1370, 311] width 146 height 26
type input "5"
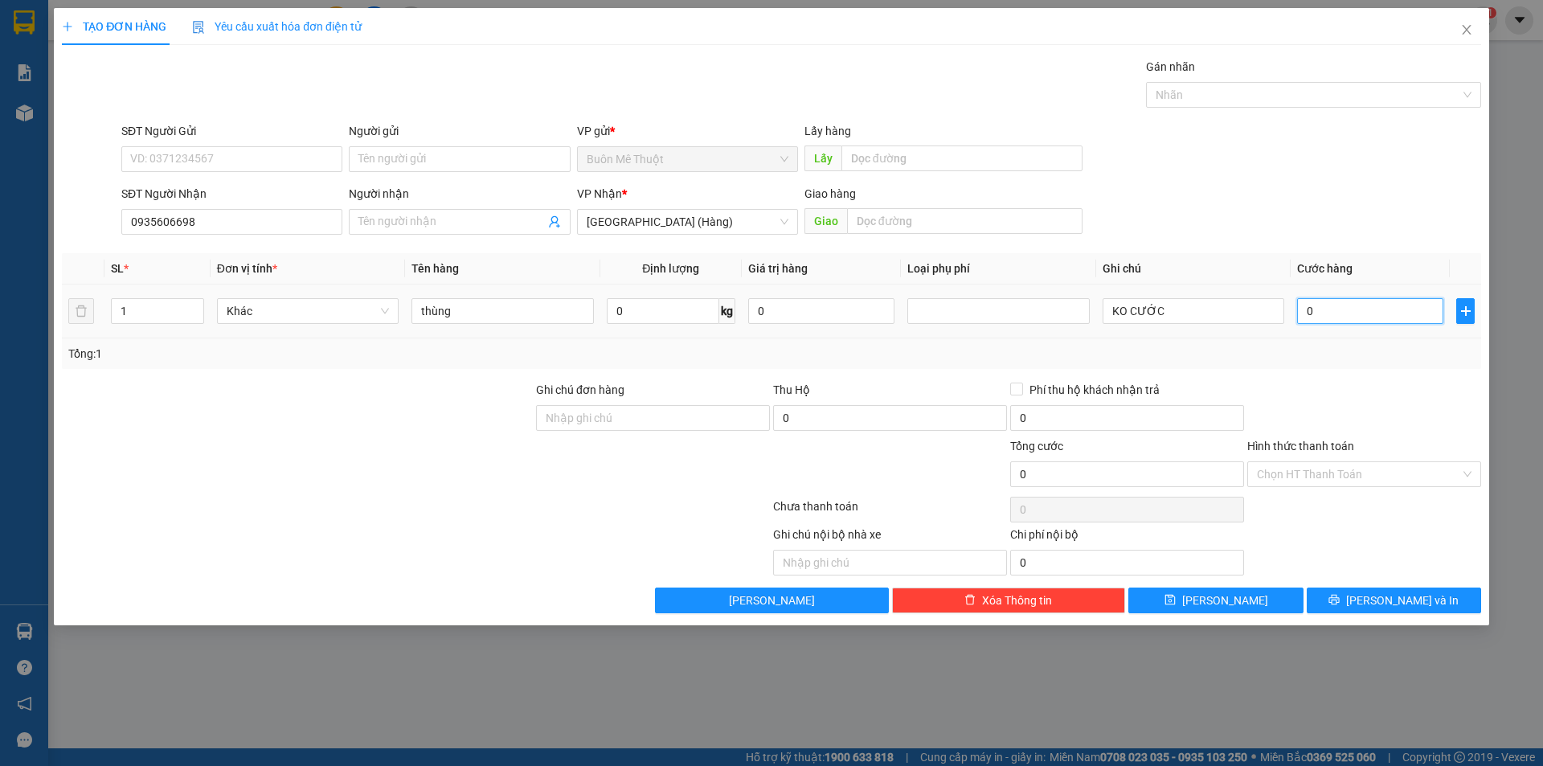
type input "5"
type input "50"
type input "50.000"
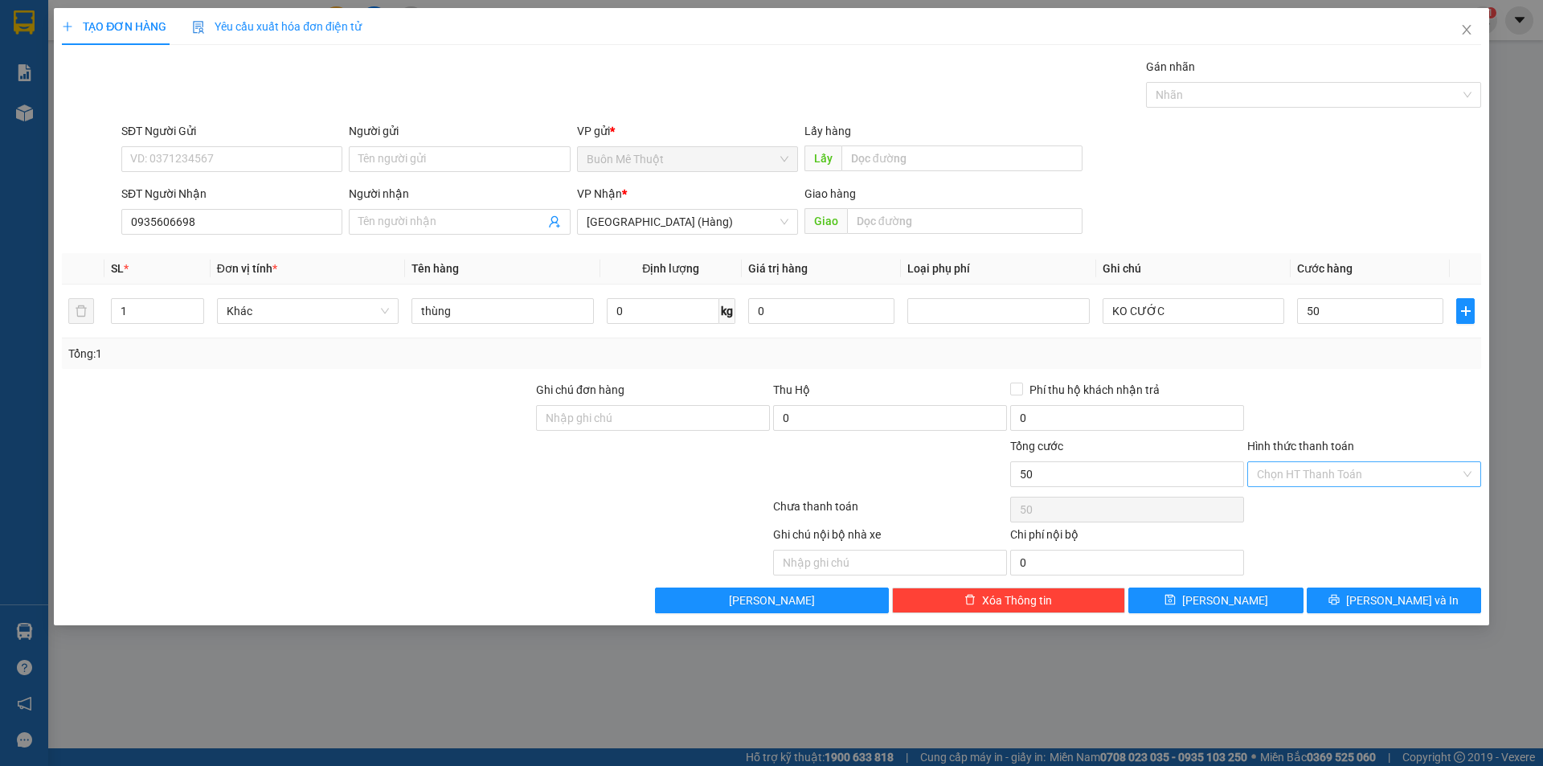
type input "50.000"
click at [1393, 471] on input "Hình thức thanh toán" at bounding box center [1358, 474] width 203 height 24
click at [1340, 509] on div "Tại văn phòng" at bounding box center [1364, 506] width 215 height 18
type input "0"
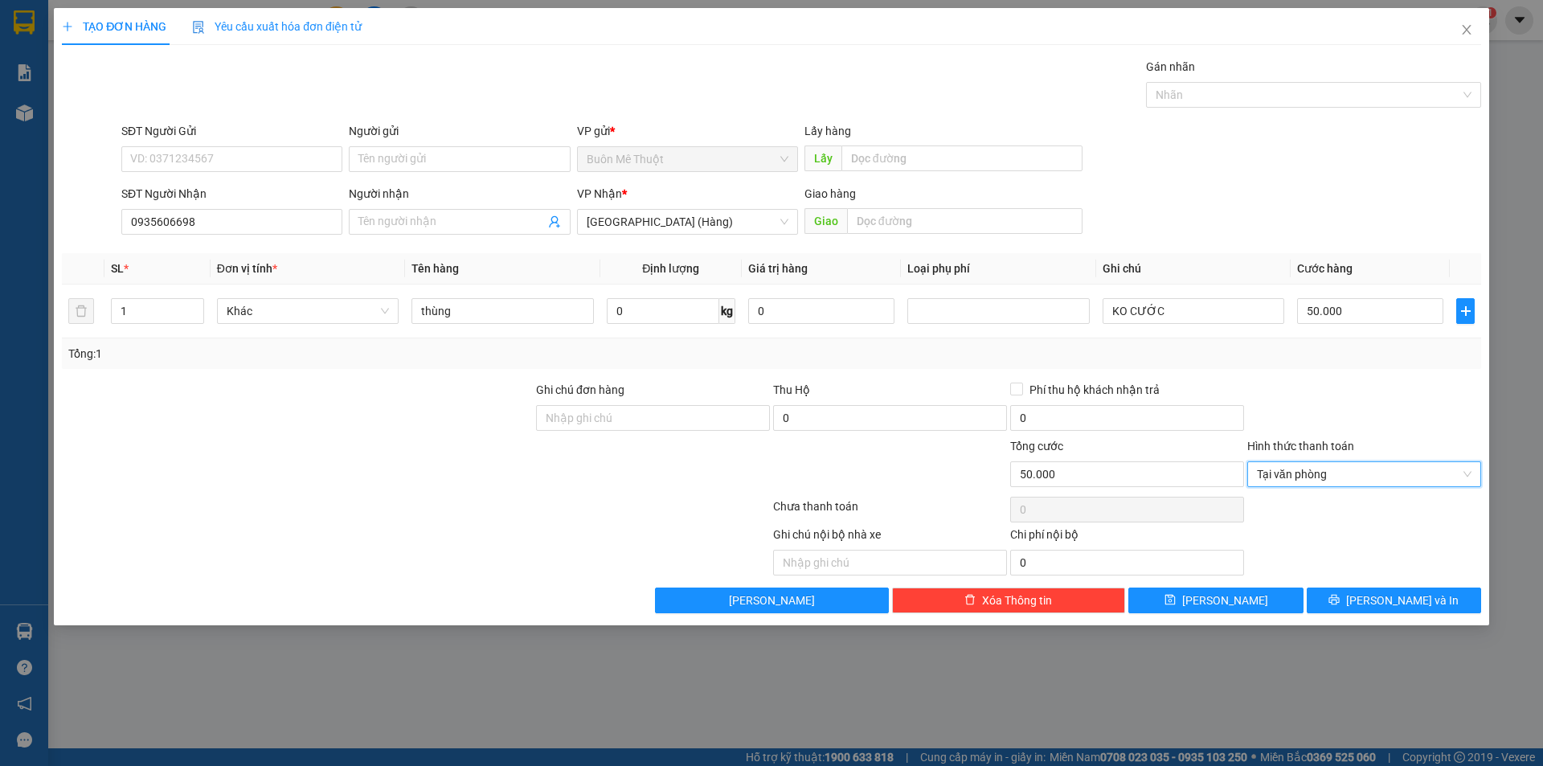
click at [1343, 402] on div at bounding box center [1364, 409] width 237 height 56
click at [1371, 587] on button "[PERSON_NAME] và In" at bounding box center [1394, 600] width 174 height 26
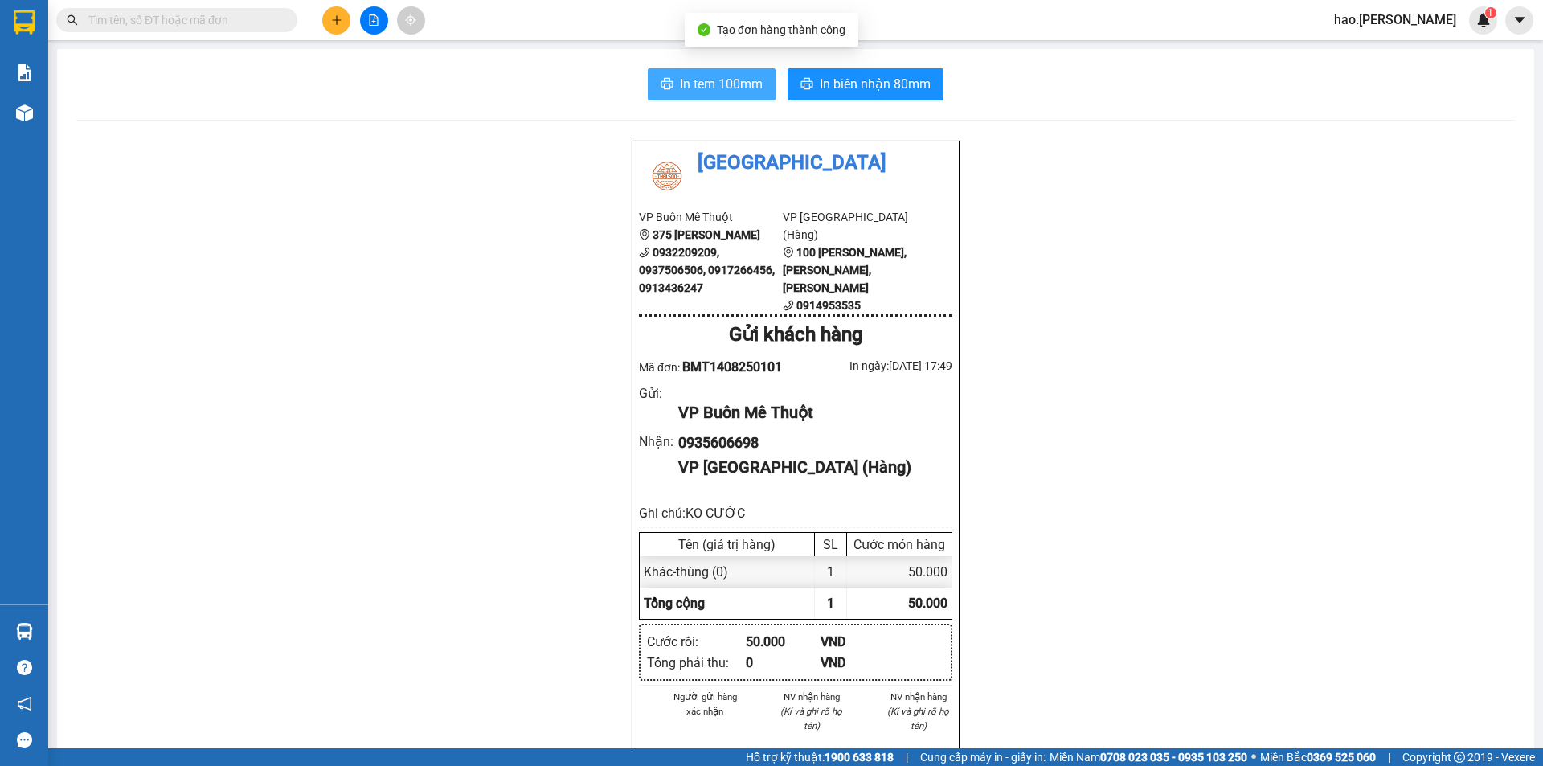
click at [727, 90] on span "In tem 100mm" at bounding box center [721, 84] width 83 height 20
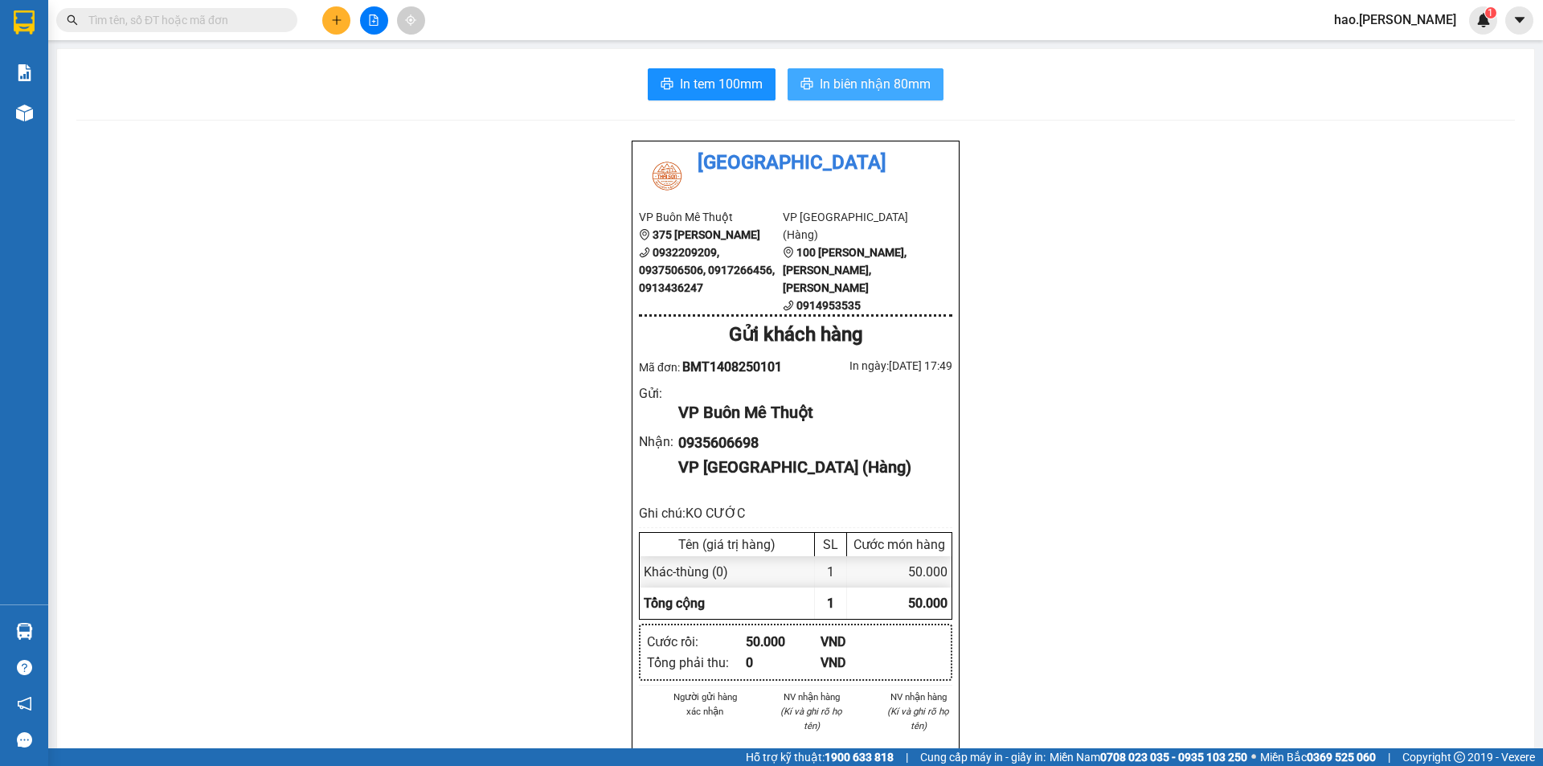
click at [838, 74] on span "In biên nhận 80mm" at bounding box center [875, 84] width 111 height 20
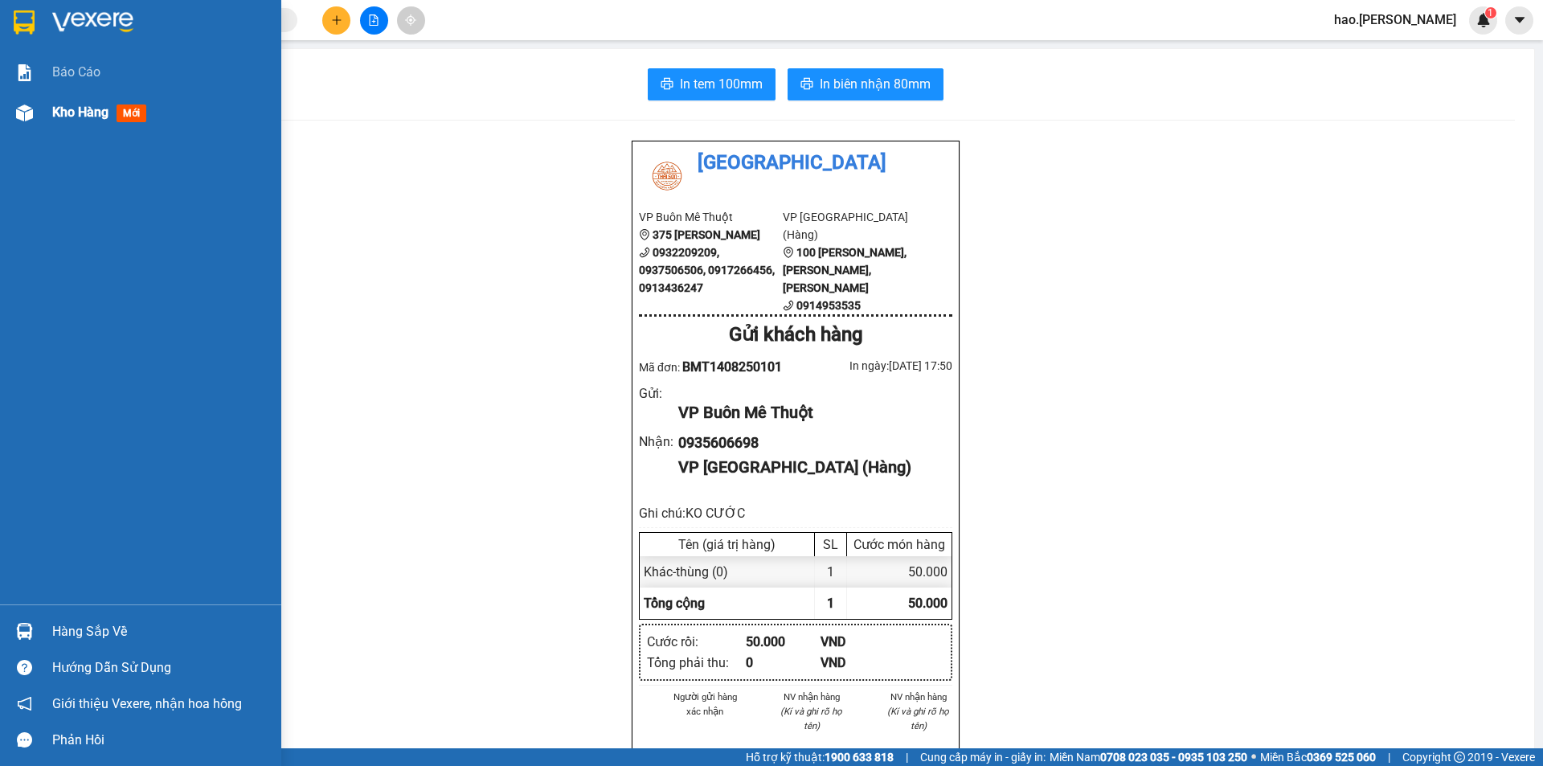
click at [63, 109] on span "Kho hàng" at bounding box center [80, 111] width 56 height 15
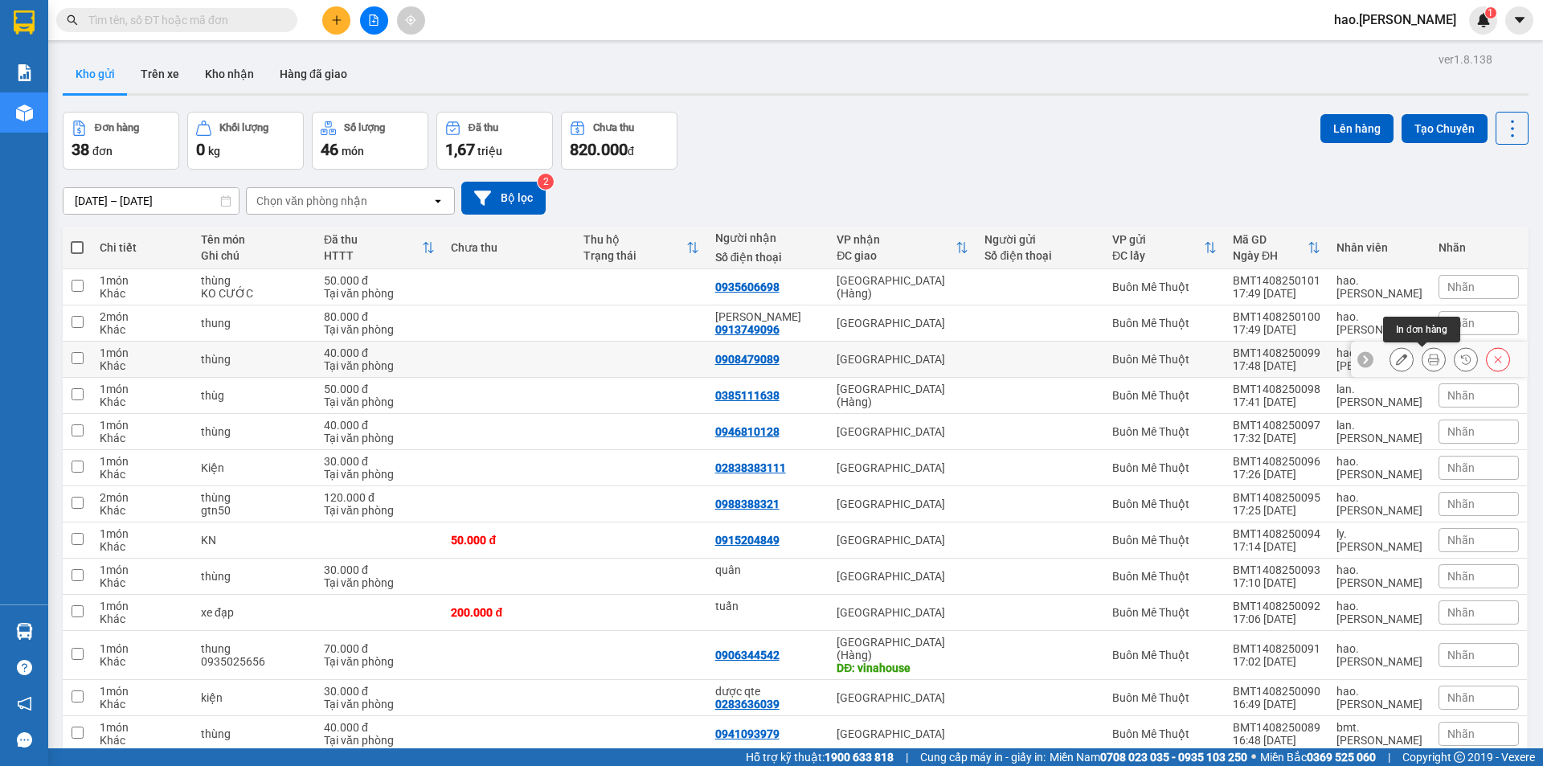
click at [1428, 362] on icon at bounding box center [1433, 359] width 11 height 11
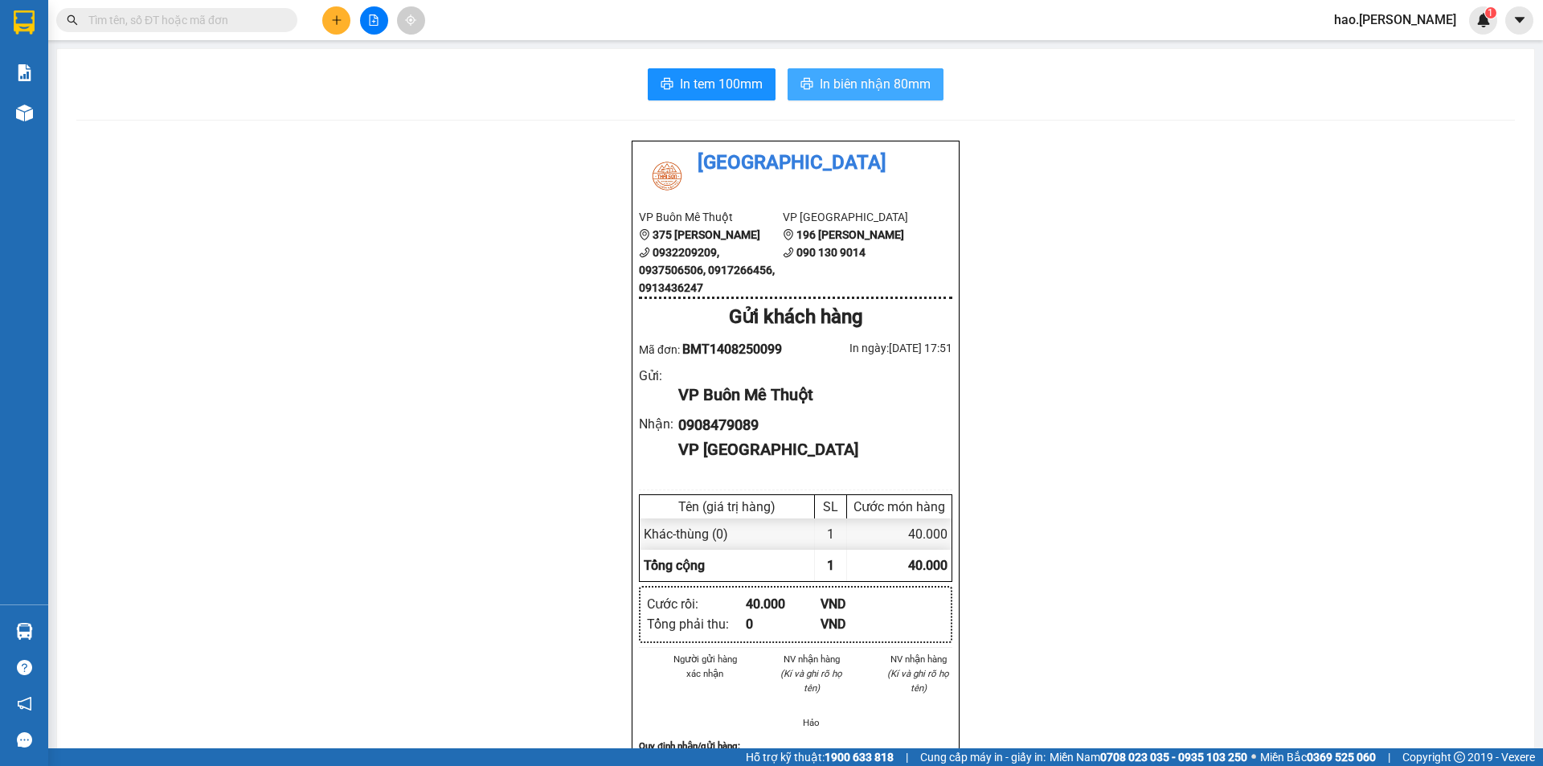
click at [878, 68] on button "In biên nhận 80mm" at bounding box center [866, 84] width 156 height 32
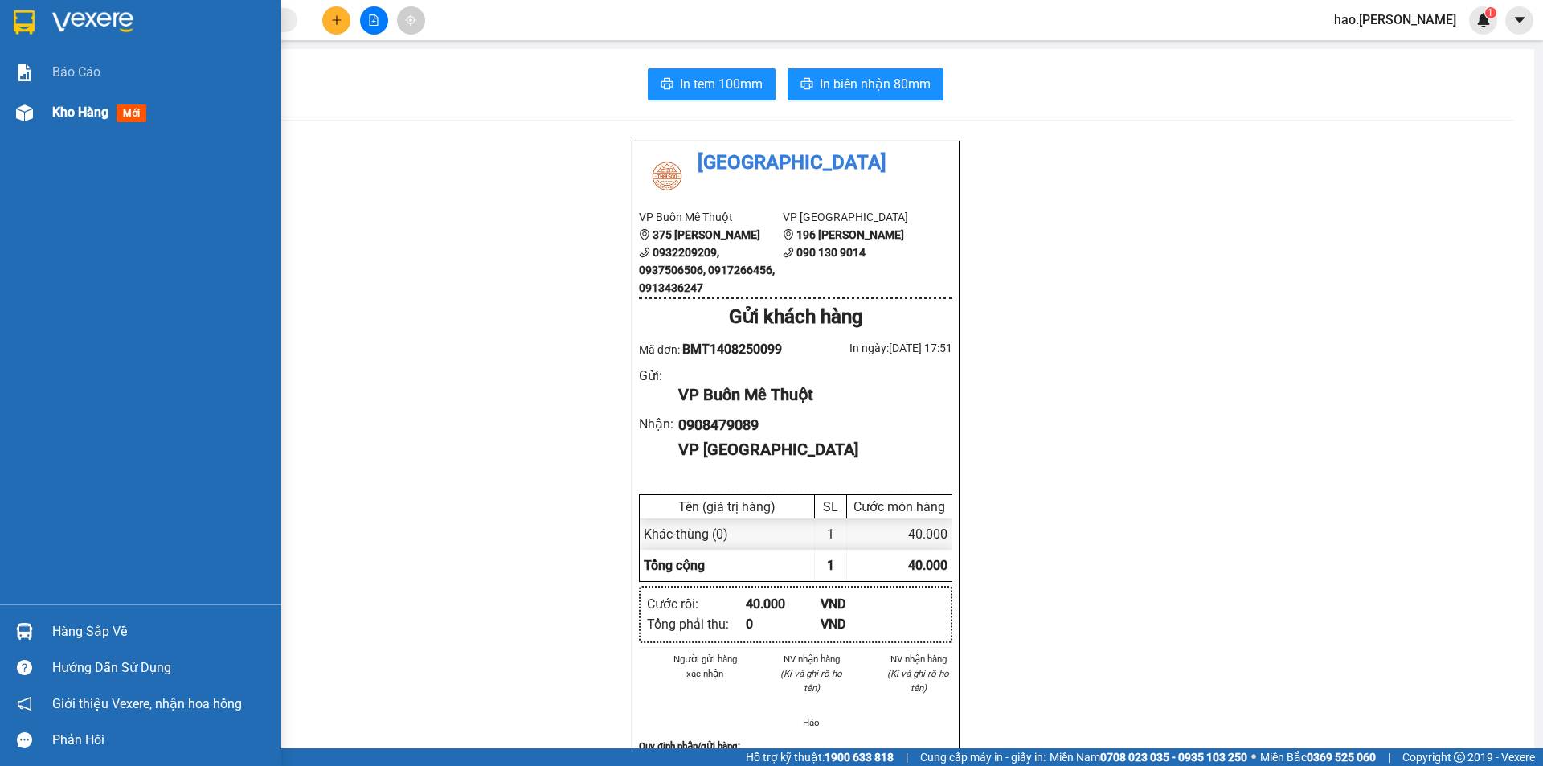
click at [39, 121] on div "Kho hàng mới" at bounding box center [140, 112] width 281 height 40
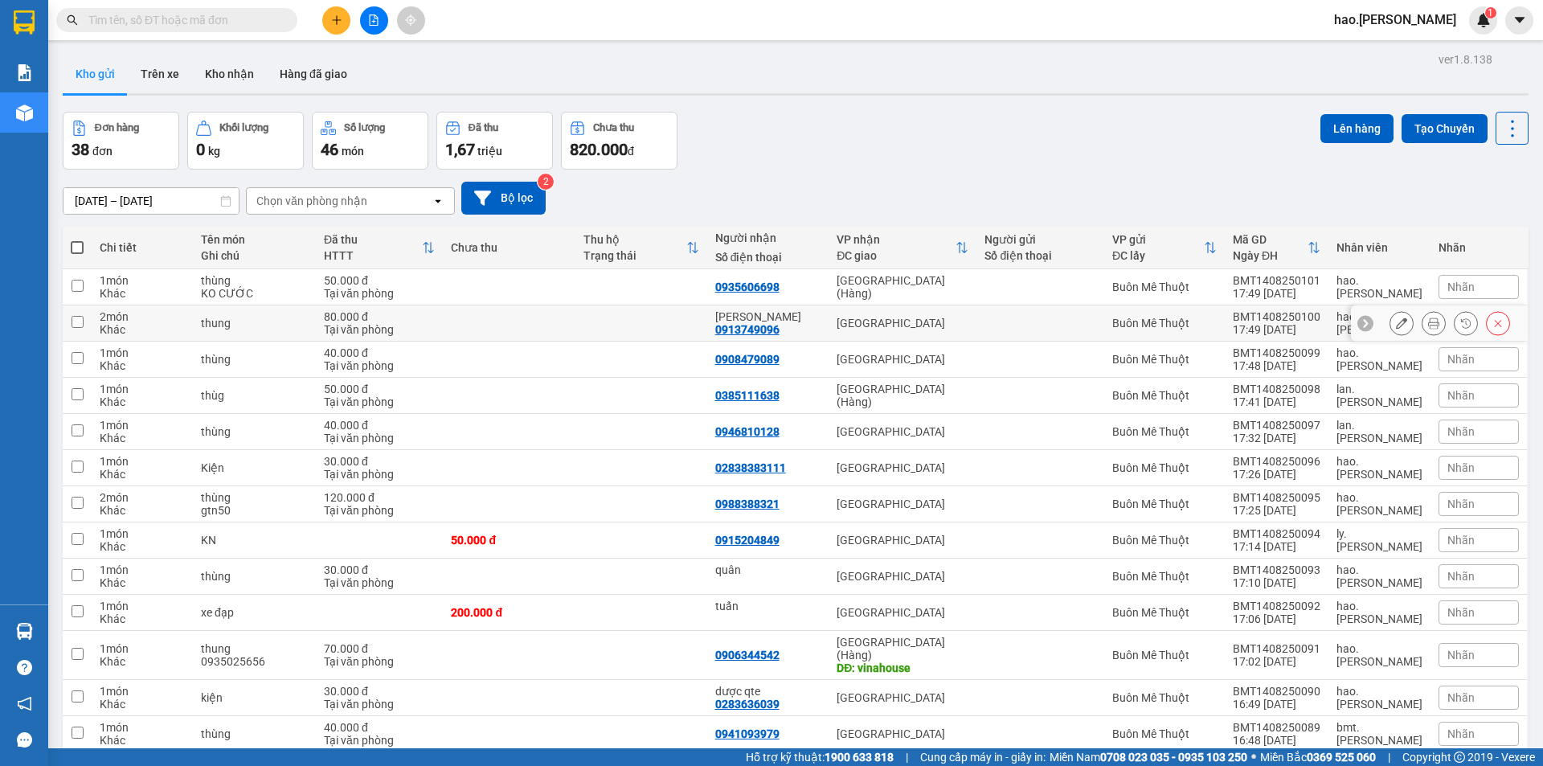
click at [1409, 324] on div at bounding box center [1449, 323] width 121 height 24
click at [1428, 328] on icon at bounding box center [1433, 322] width 11 height 11
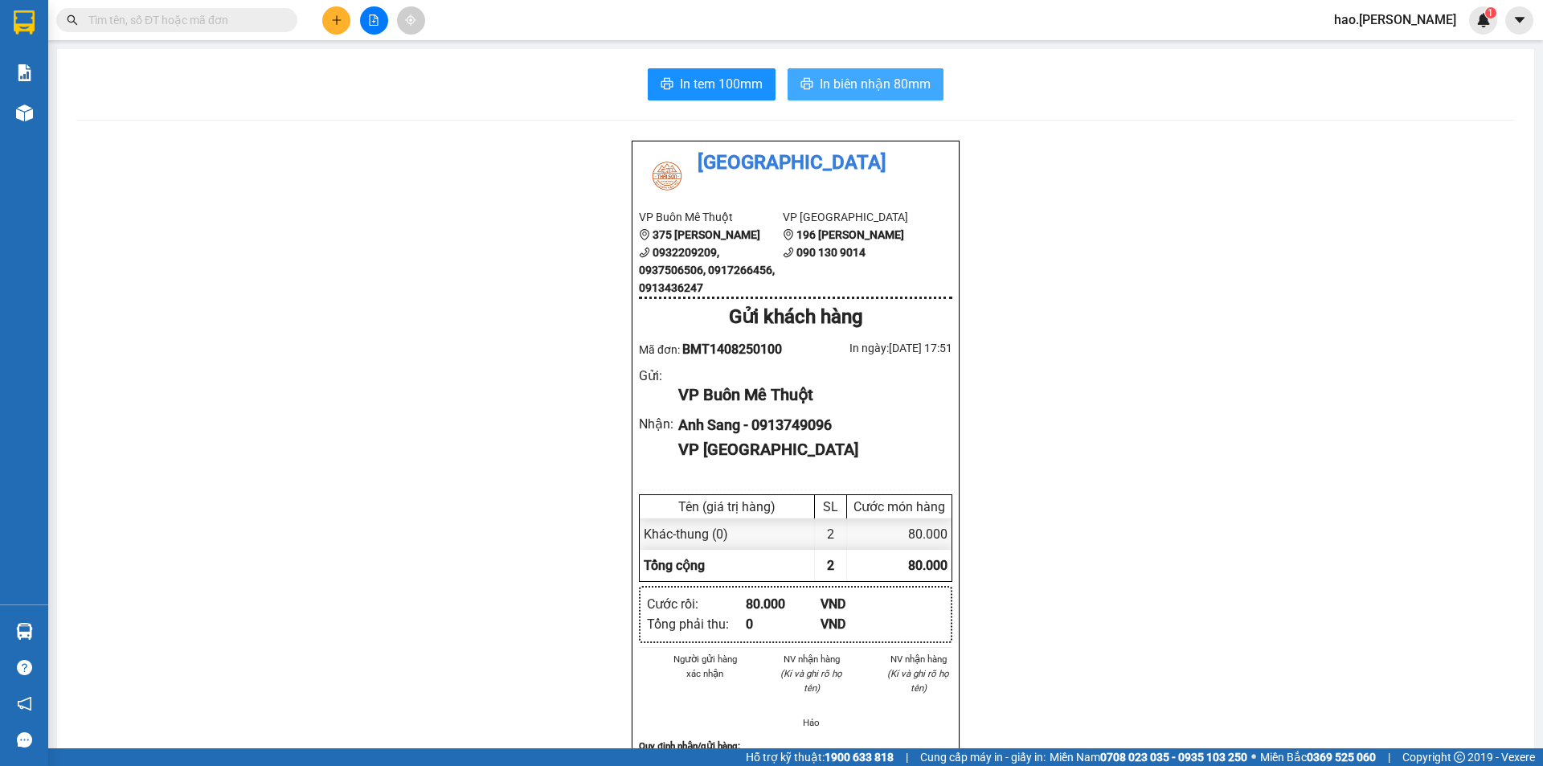
click at [834, 86] on span "In biên nhận 80mm" at bounding box center [875, 84] width 111 height 20
click at [332, 19] on icon "plus" at bounding box center [336, 19] width 11 height 11
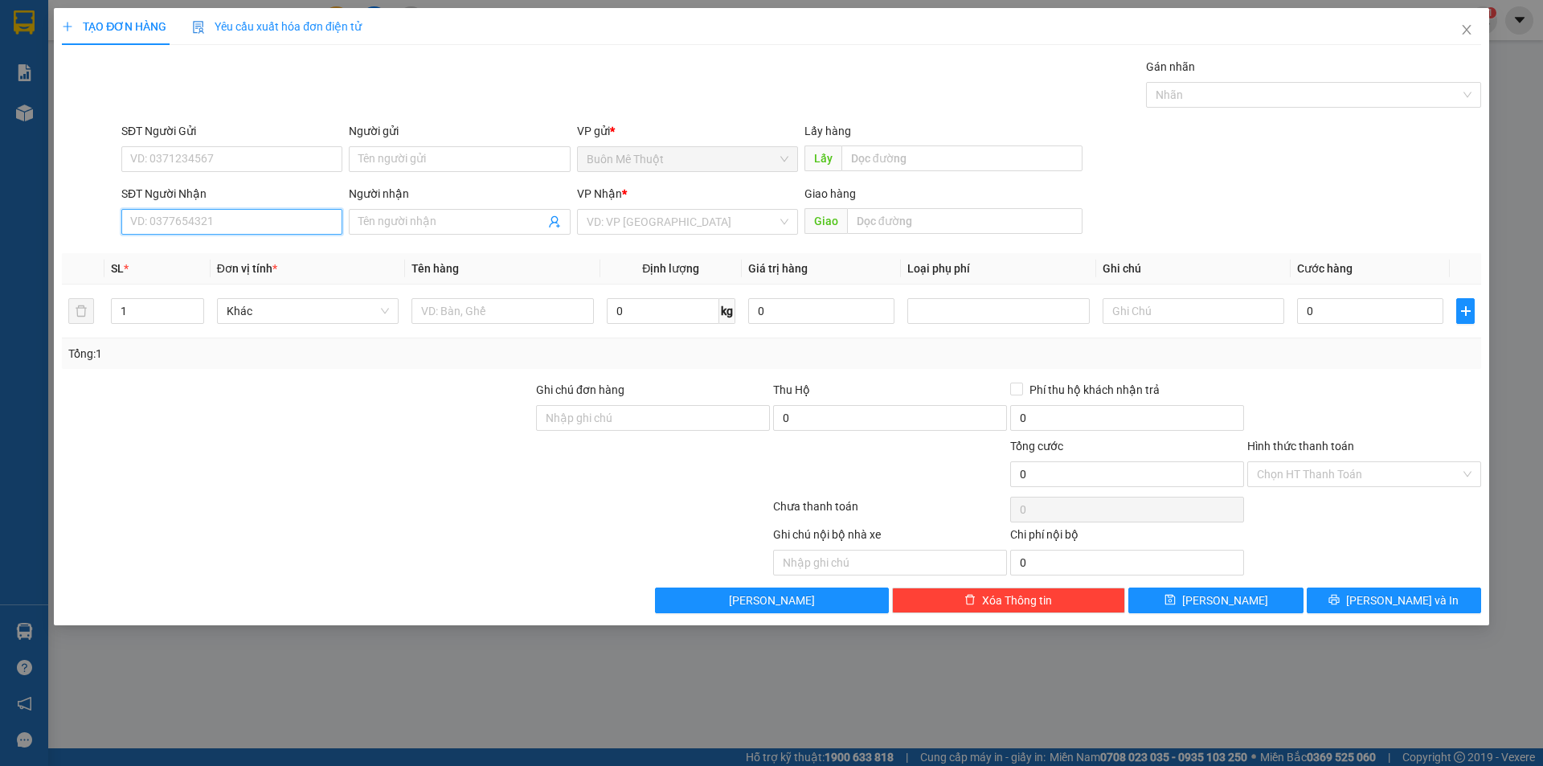
click at [166, 223] on input "SĐT Người Nhận" at bounding box center [231, 222] width 221 height 26
type input "0847401234"
click at [304, 246] on div "0847401234 - duyên" at bounding box center [232, 254] width 202 height 18
type input "duyên"
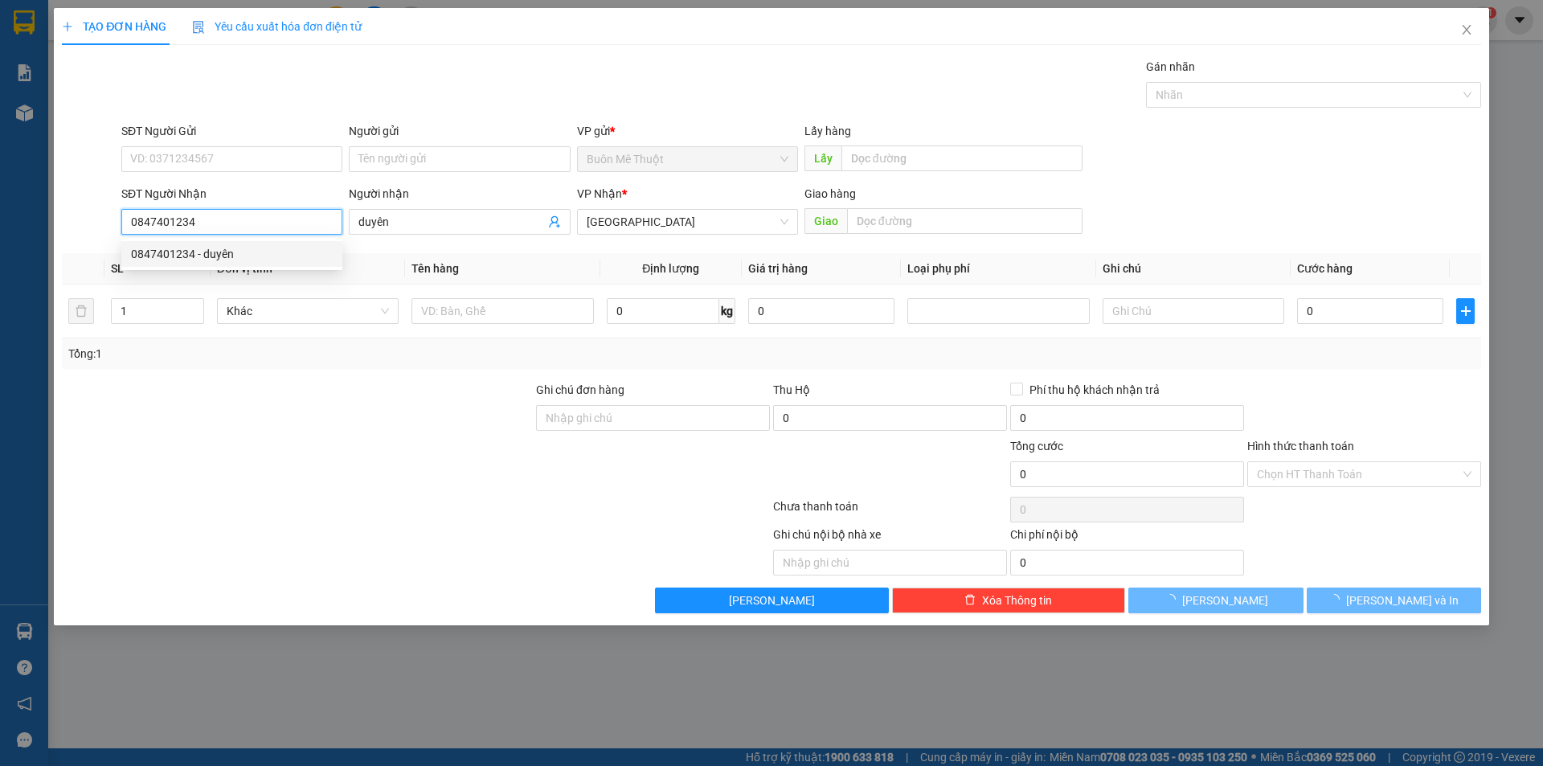
type input "100.000"
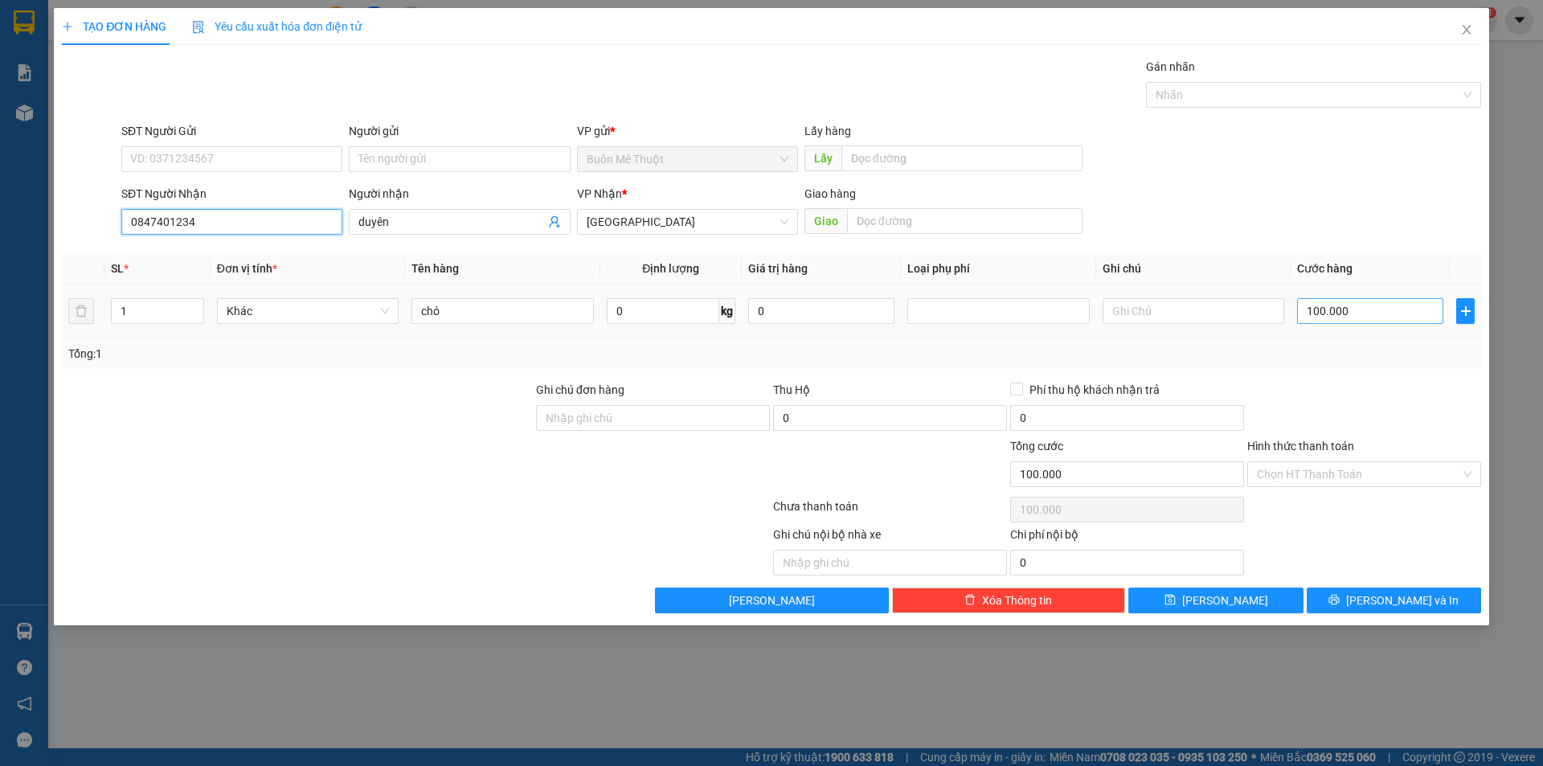
type input "0847401234"
click at [1332, 320] on input "100.000" at bounding box center [1370, 311] width 146 height 26
type input "1"
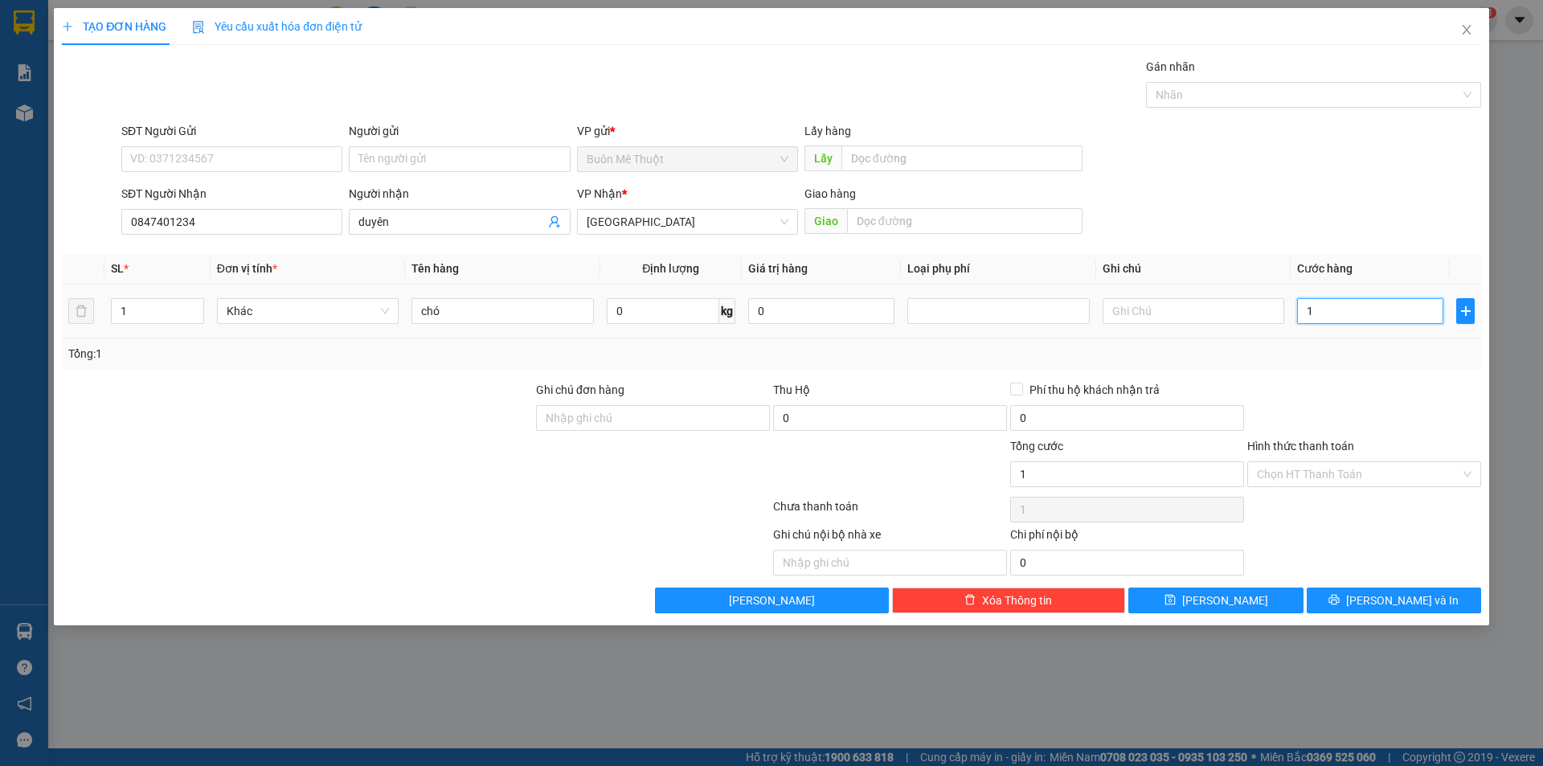
type input "15"
type input "150"
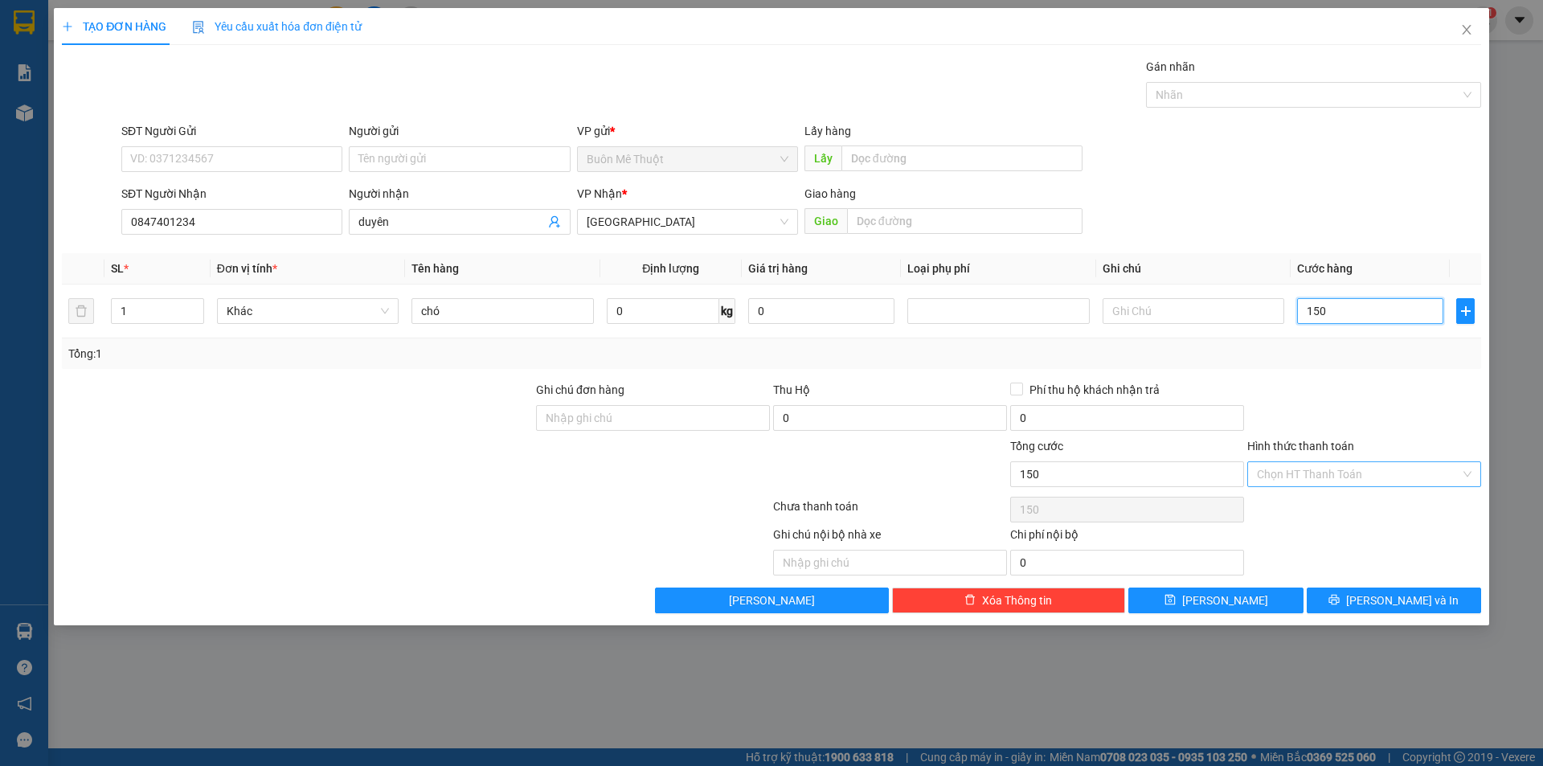
type input "150"
type input "150.000"
click at [1381, 477] on input "Hình thức thanh toán" at bounding box center [1358, 474] width 203 height 24
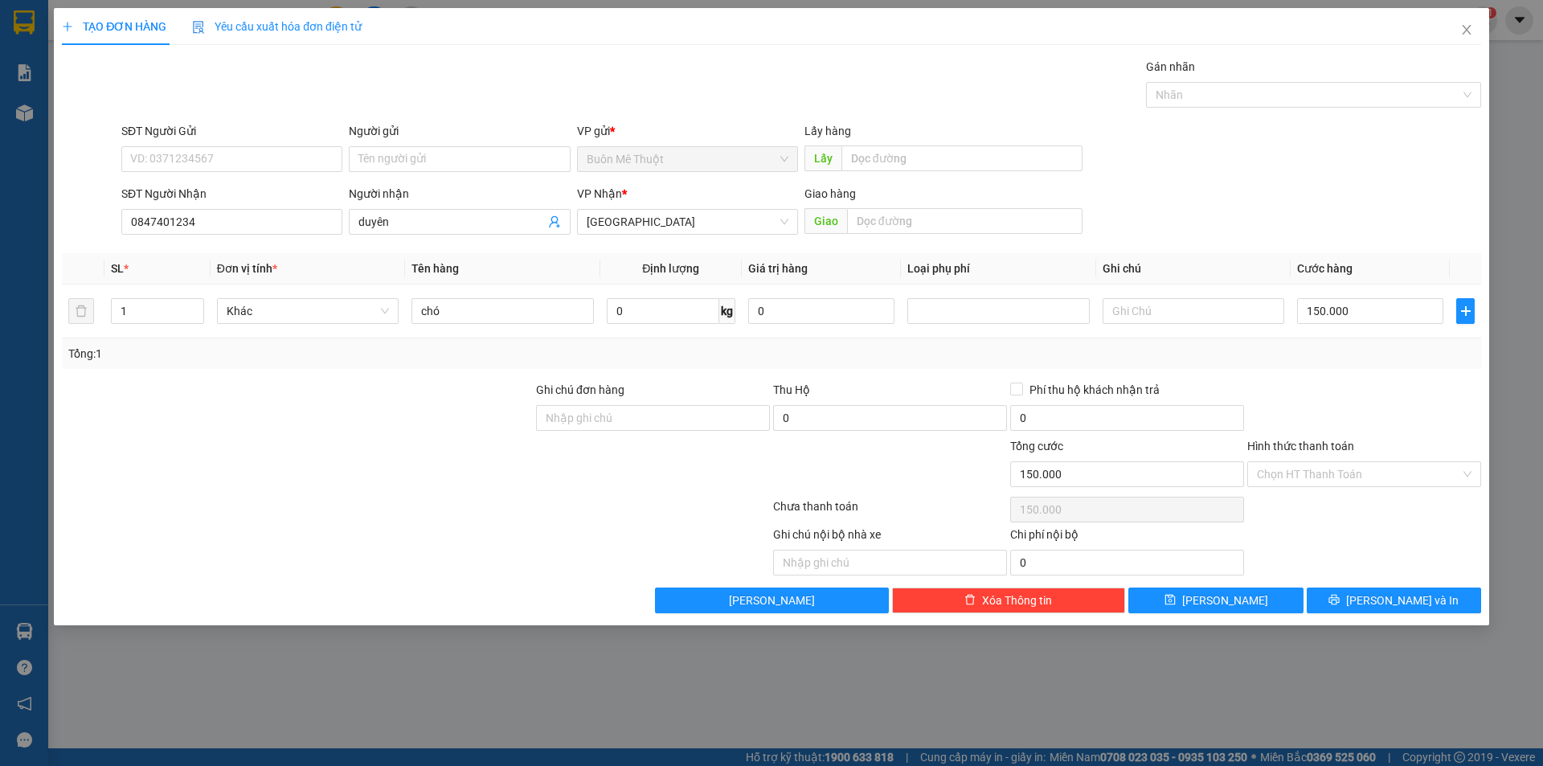
click at [1372, 443] on div "Hình thức thanh toán" at bounding box center [1364, 449] width 234 height 24
click at [1364, 612] on button "[PERSON_NAME] và In" at bounding box center [1394, 600] width 174 height 26
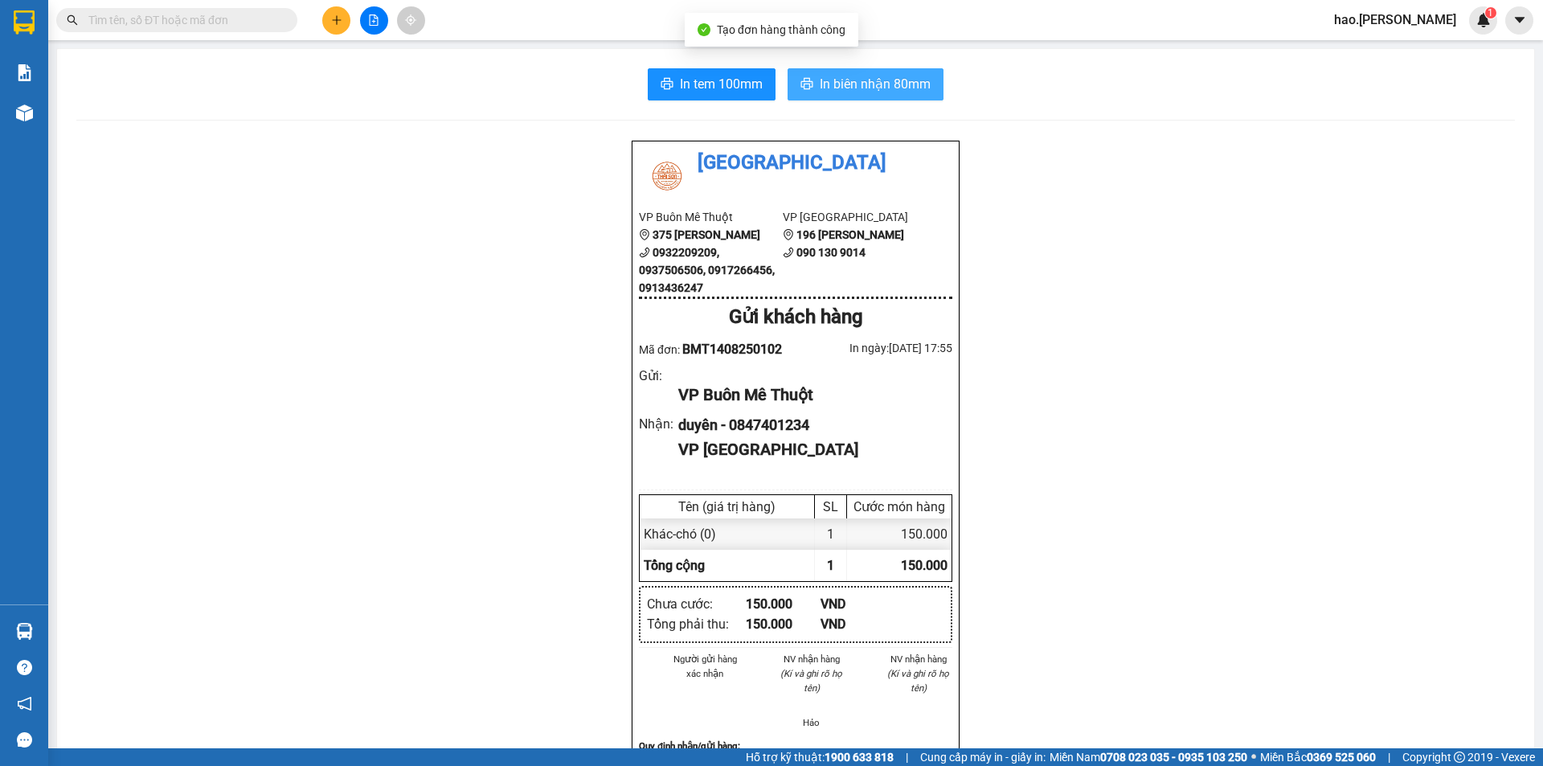
click at [828, 77] on span "In biên nhận 80mm" at bounding box center [875, 84] width 111 height 20
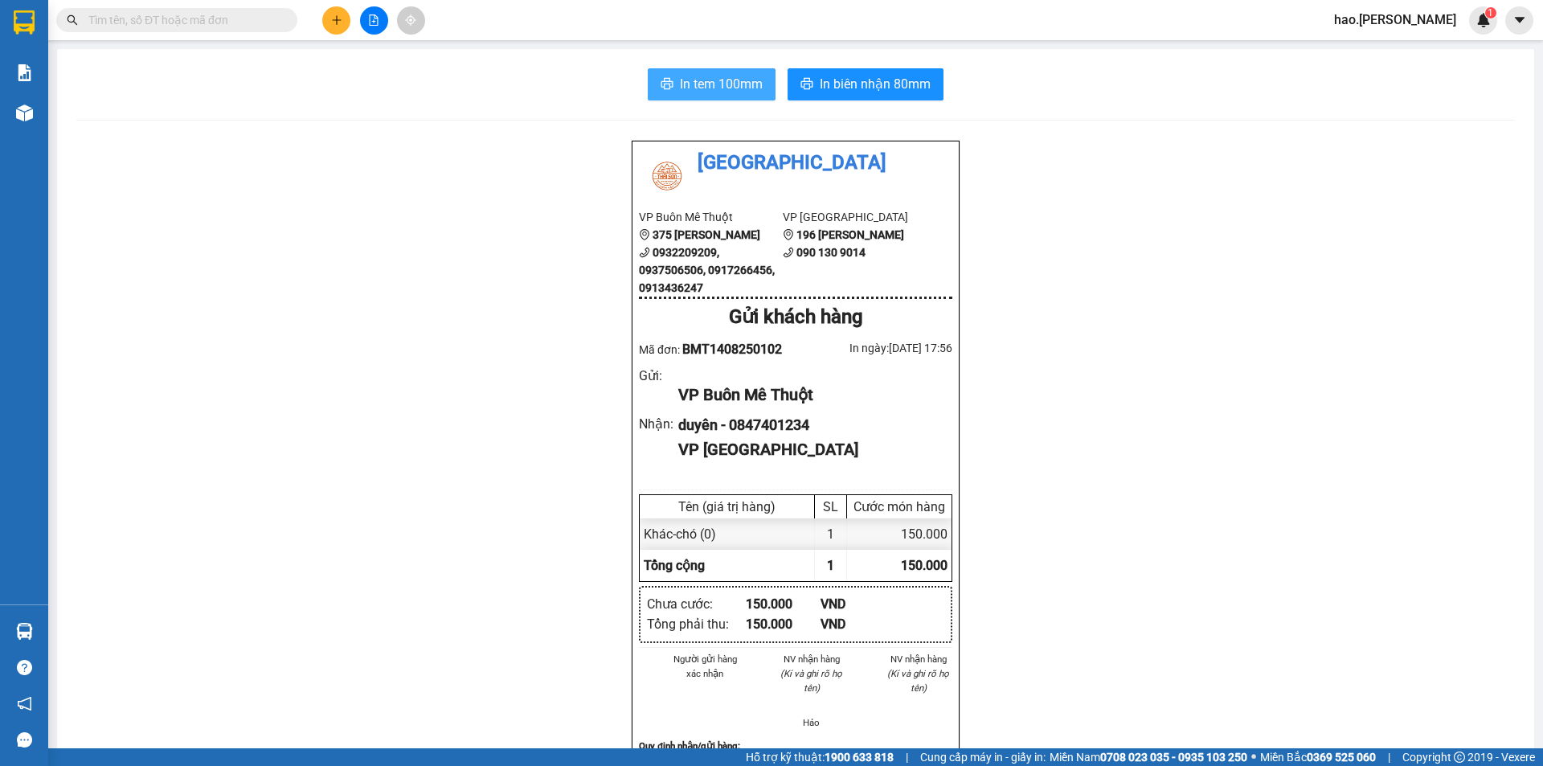
click at [685, 92] on span "In tem 100mm" at bounding box center [721, 84] width 83 height 20
click at [333, 21] on icon "plus" at bounding box center [336, 19] width 11 height 11
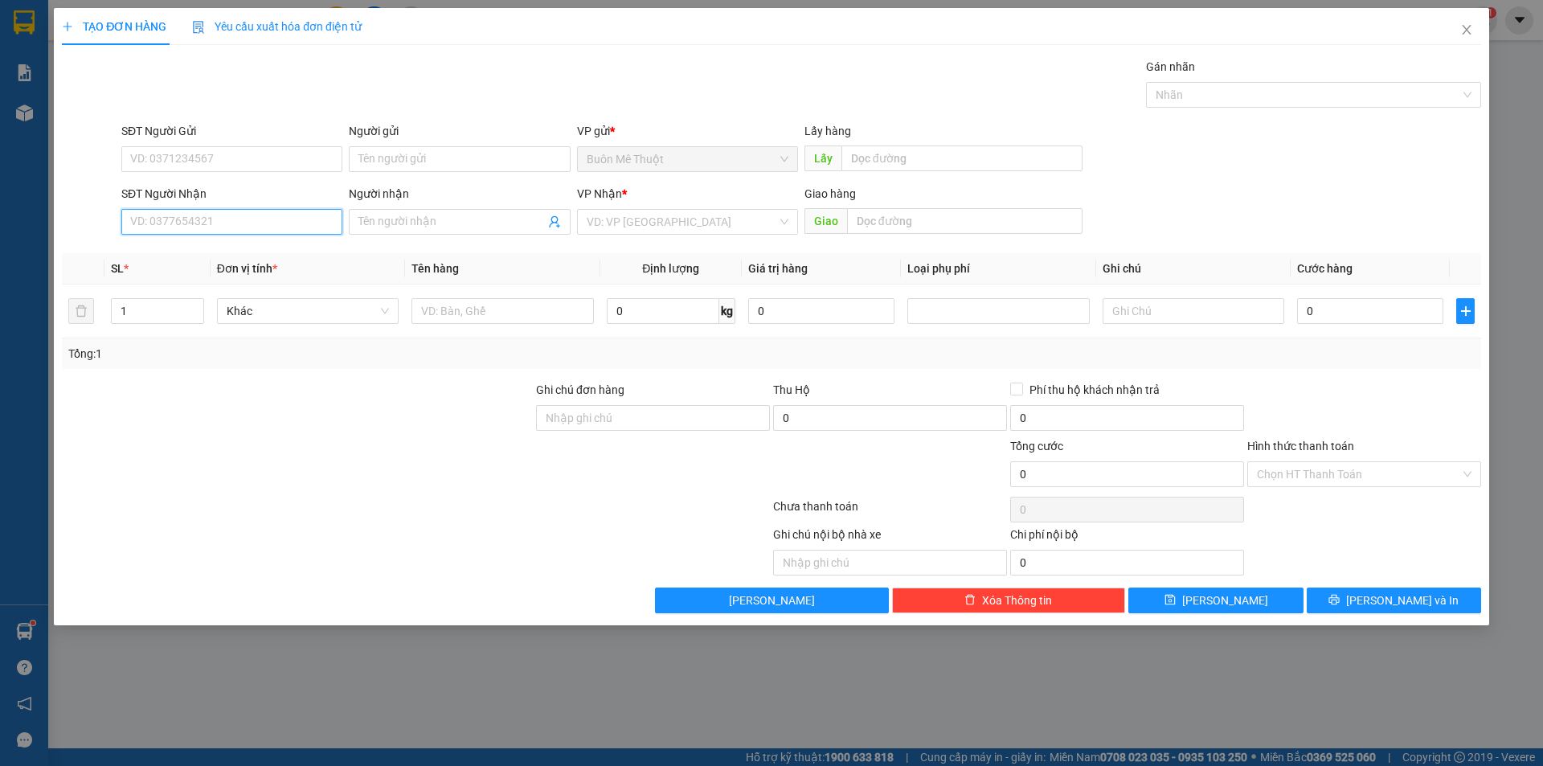
click at [137, 222] on input "SĐT Người Nhận" at bounding box center [231, 222] width 221 height 26
type input "0901127879"
click at [272, 160] on input "SĐT Người Gửi" at bounding box center [231, 159] width 221 height 26
type input "0945840609"
click at [703, 216] on input "search" at bounding box center [682, 222] width 190 height 24
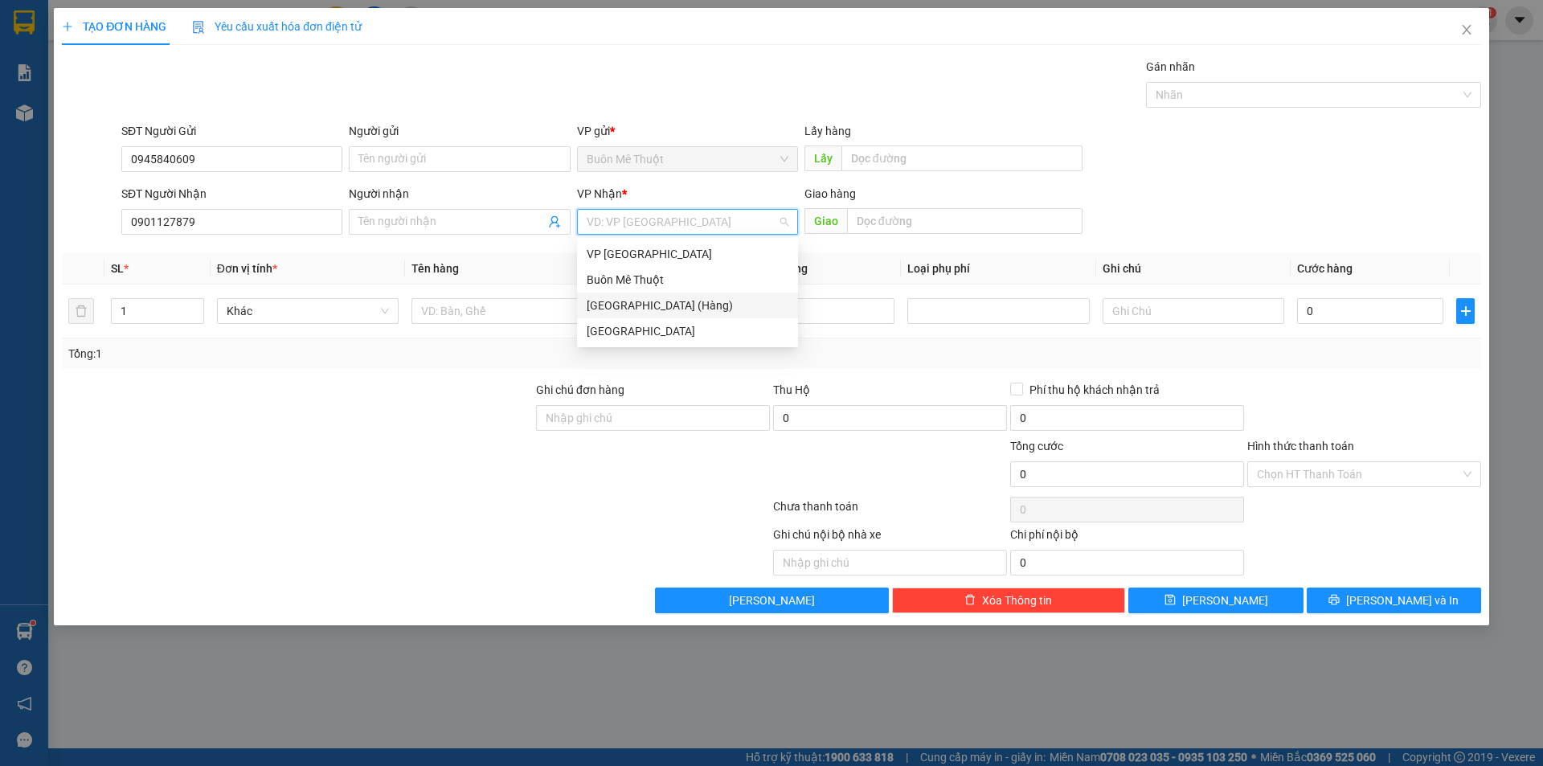
drag, startPoint x: 665, startPoint y: 270, endPoint x: 657, endPoint y: 311, distance: 41.8
click at [657, 311] on div "VP Nha Trang Buôn Mê Thuột [GEOGRAPHIC_DATA] (Hàng) [GEOGRAPHIC_DATA]" at bounding box center [687, 292] width 221 height 103
click at [657, 300] on div "[GEOGRAPHIC_DATA] (Hàng)" at bounding box center [688, 306] width 202 height 18
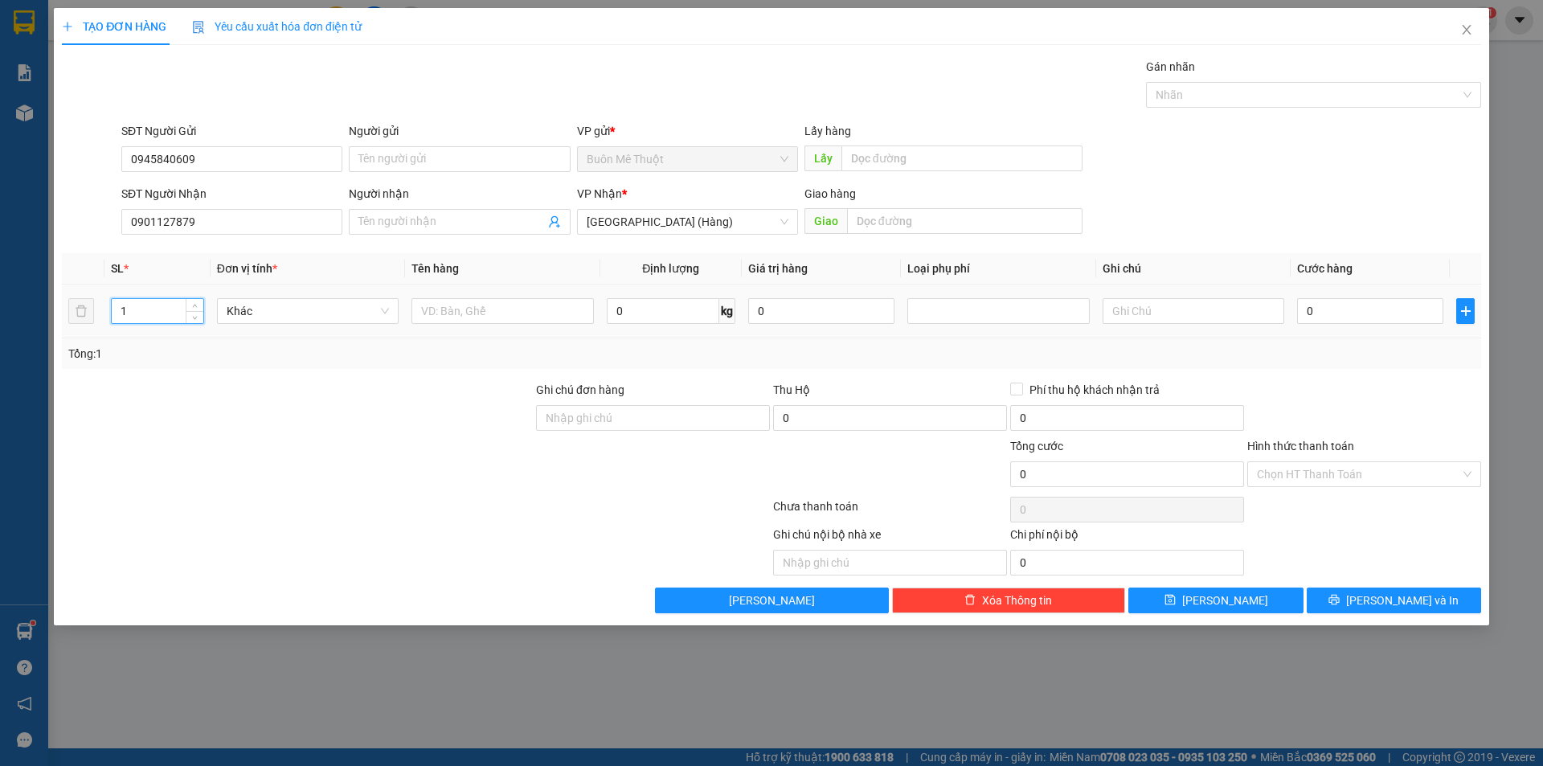
click at [155, 309] on input "1" at bounding box center [158, 311] width 92 height 24
type input "5"
click at [532, 314] on input "text" at bounding box center [502, 311] width 182 height 26
type input "4 thùng + 1 kiện"
click at [1340, 309] on input "0" at bounding box center [1370, 311] width 146 height 26
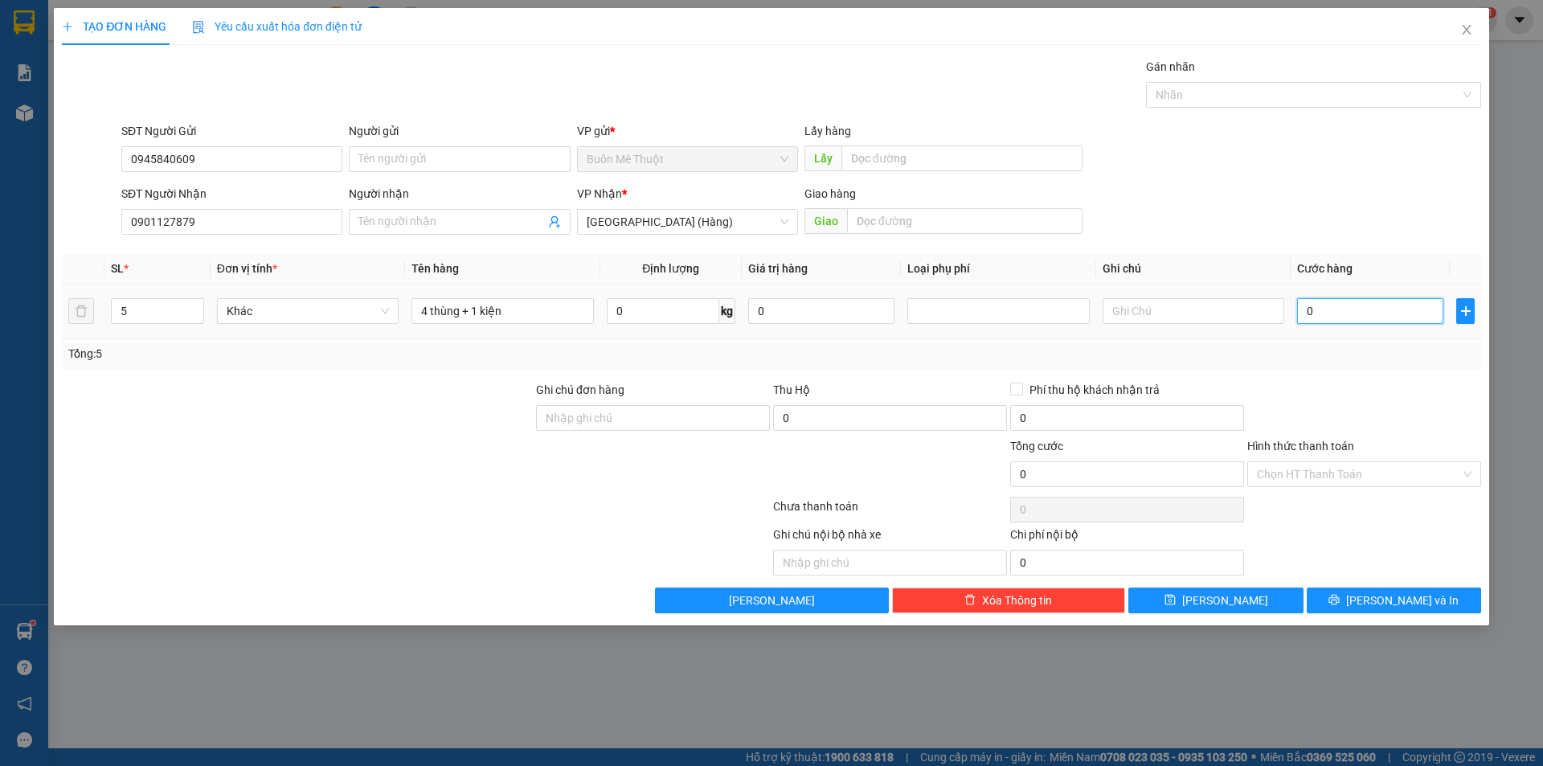
type input "3"
type input "32"
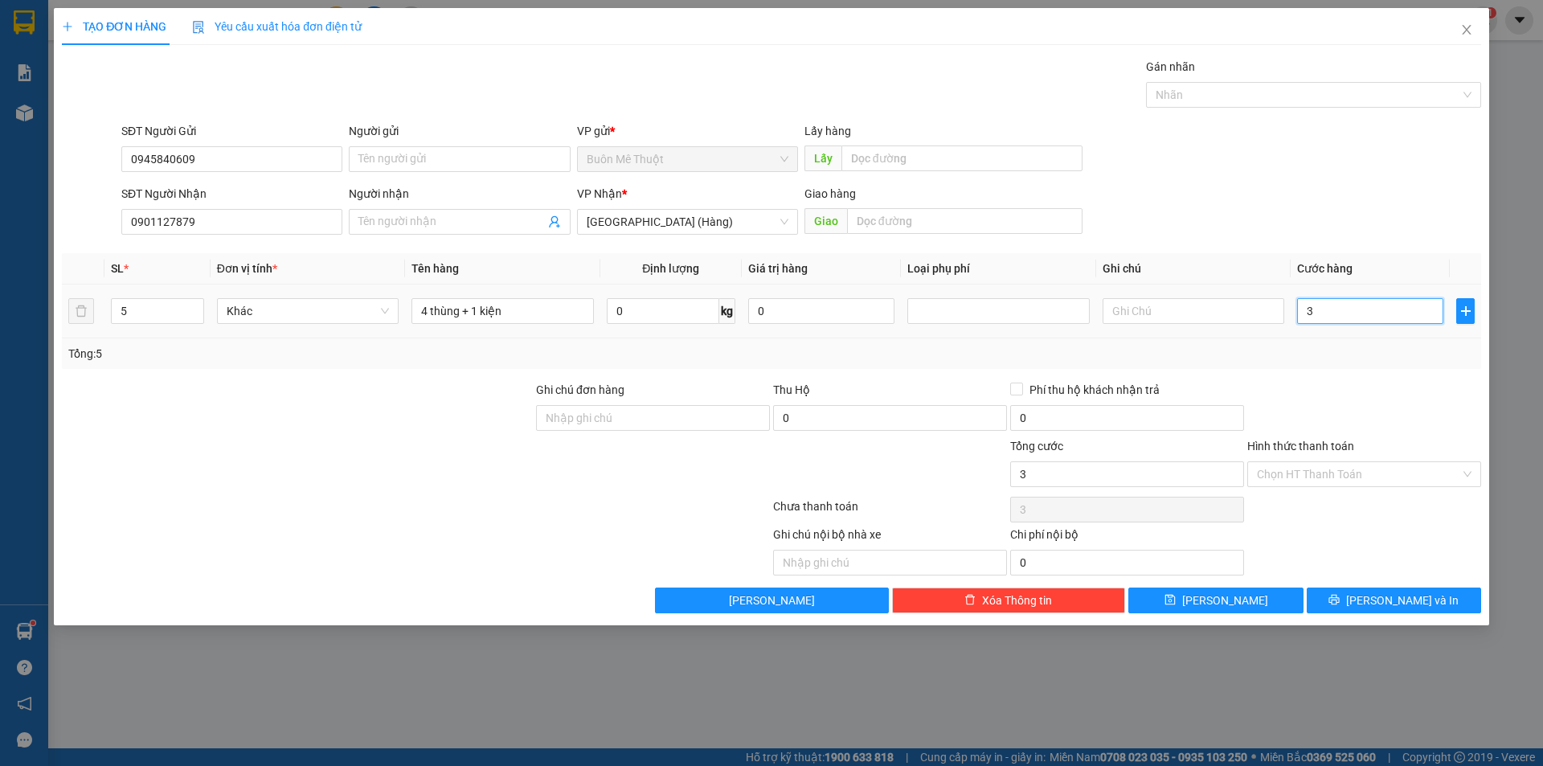
type input "32"
type input "320"
type input "320.000"
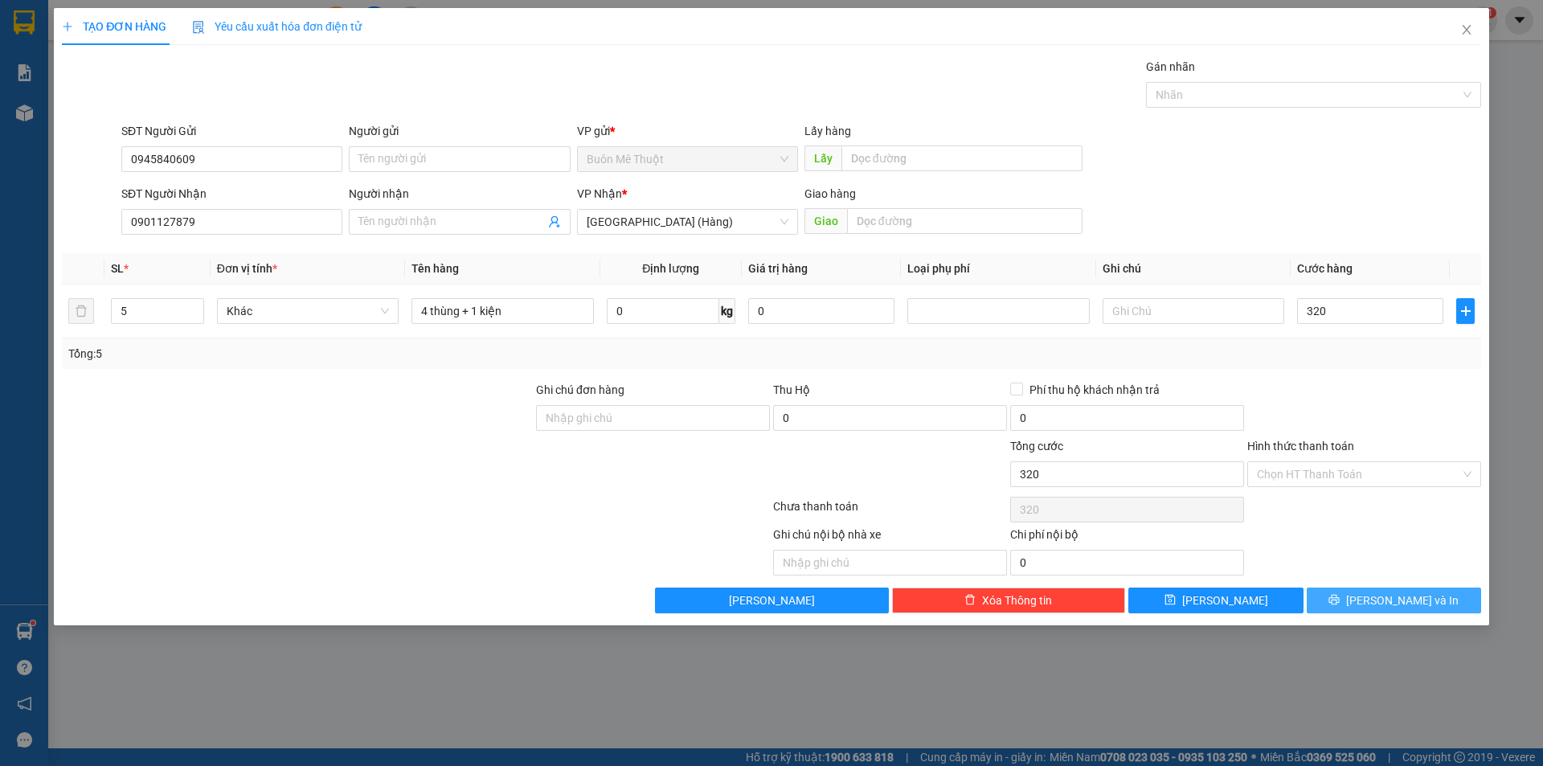
type input "320.000"
click at [1352, 593] on button "[PERSON_NAME] và In" at bounding box center [1394, 600] width 174 height 26
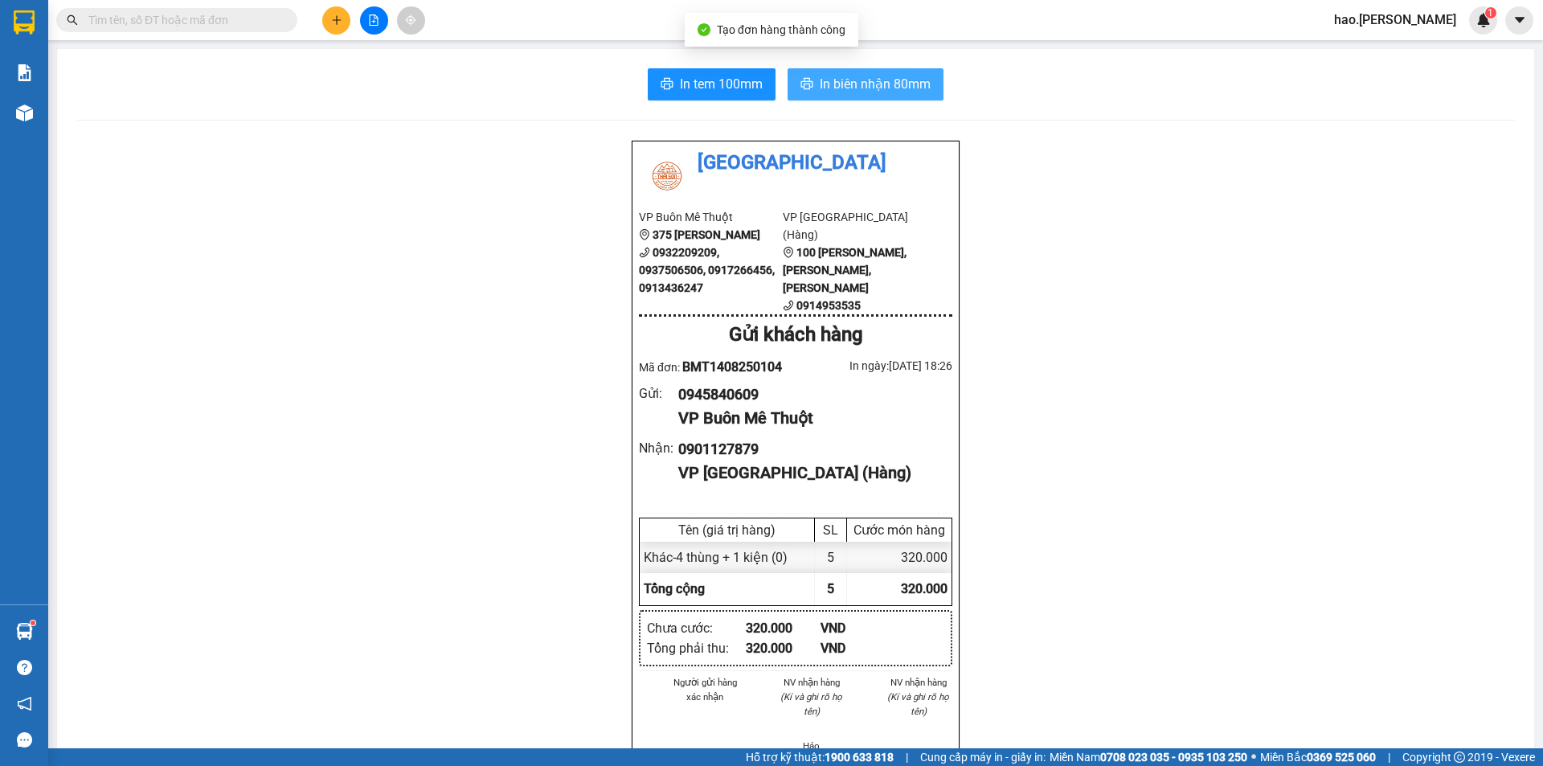
click at [828, 73] on button "In biên nhận 80mm" at bounding box center [866, 84] width 156 height 32
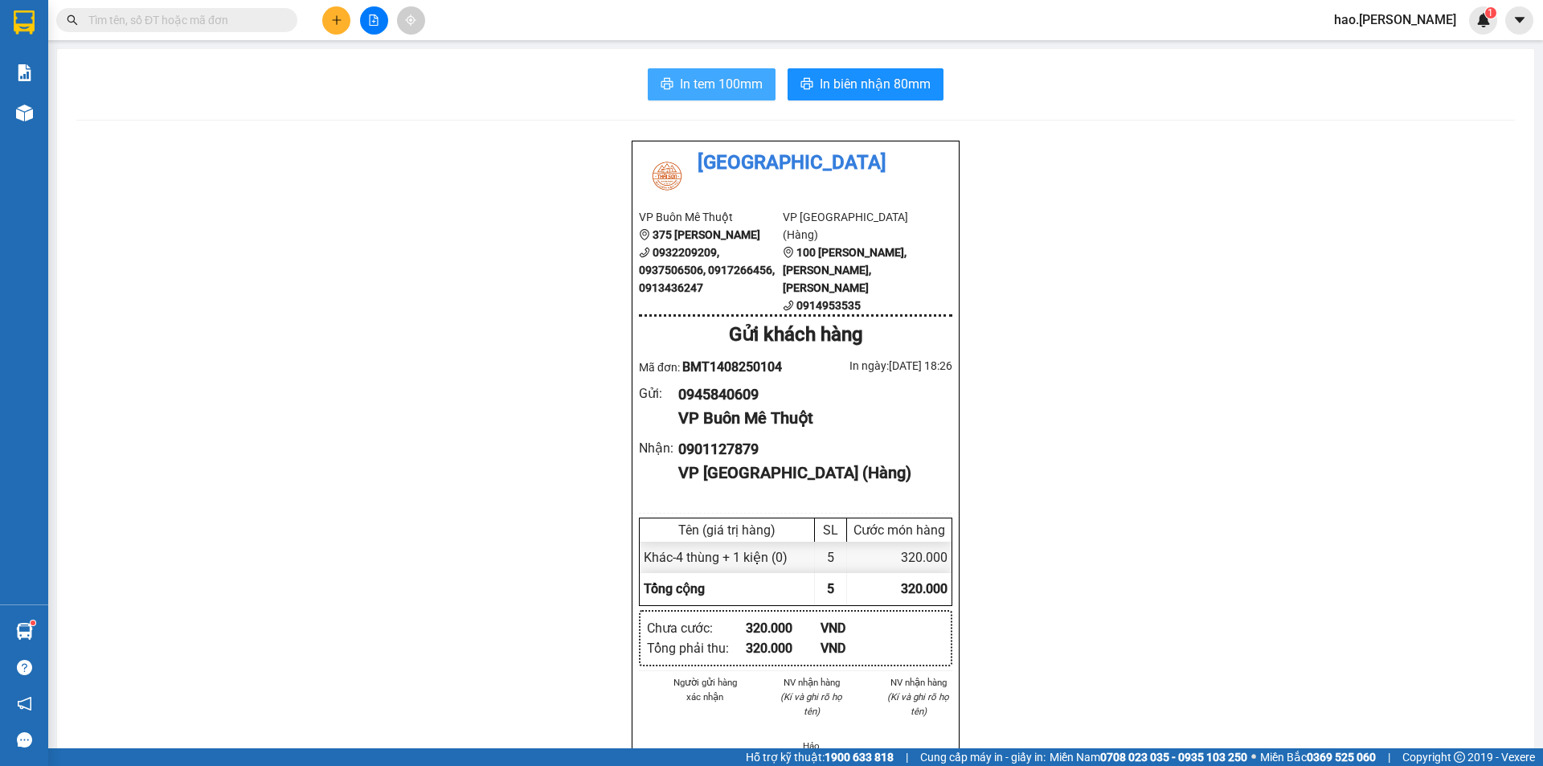
click at [703, 80] on span "In tem 100mm" at bounding box center [721, 84] width 83 height 20
drag, startPoint x: 763, startPoint y: 98, endPoint x: 760, endPoint y: 87, distance: 11.7
click at [763, 97] on button "In tem 100mm" at bounding box center [712, 84] width 128 height 32
click at [336, 31] on button at bounding box center [336, 20] width 28 height 28
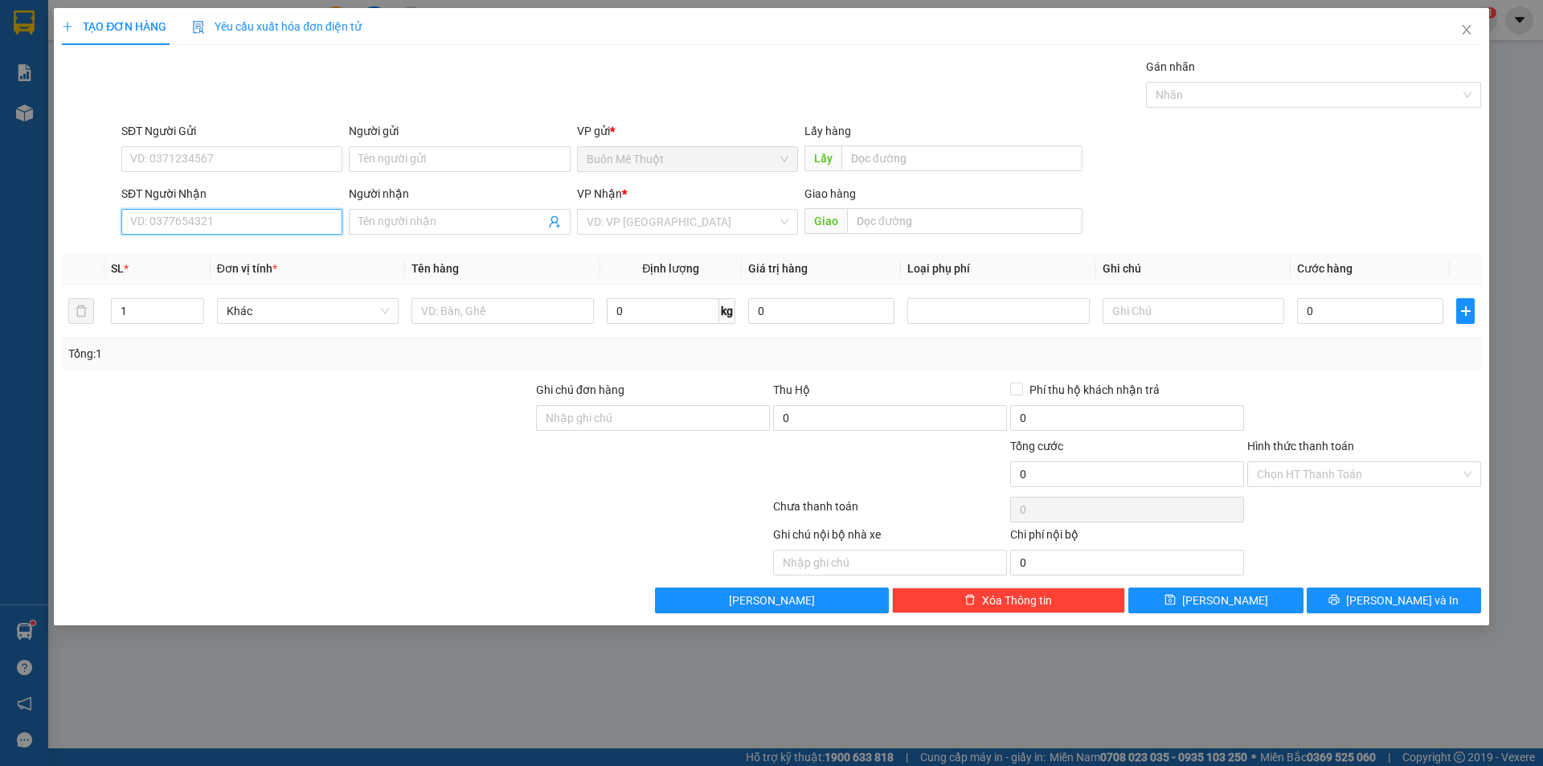
click at [226, 231] on input "SĐT Người Nhận" at bounding box center [231, 222] width 221 height 26
type input "0905646456"
click at [203, 157] on input "SĐT Người Gửi" at bounding box center [231, 159] width 221 height 26
type input "0917803555"
click at [696, 228] on input "search" at bounding box center [682, 222] width 190 height 24
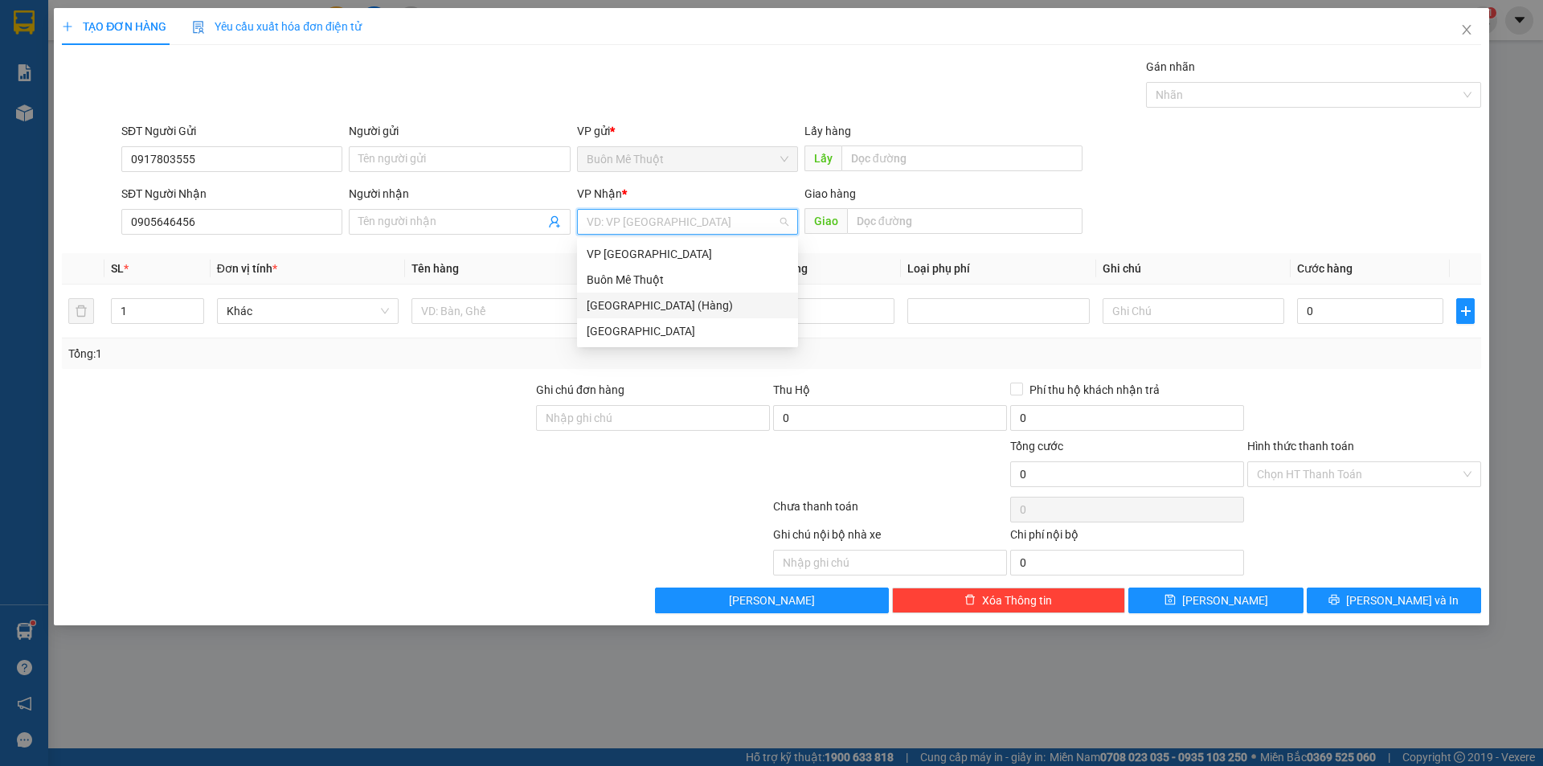
click at [666, 302] on div "[GEOGRAPHIC_DATA] (Hàng)" at bounding box center [688, 306] width 202 height 18
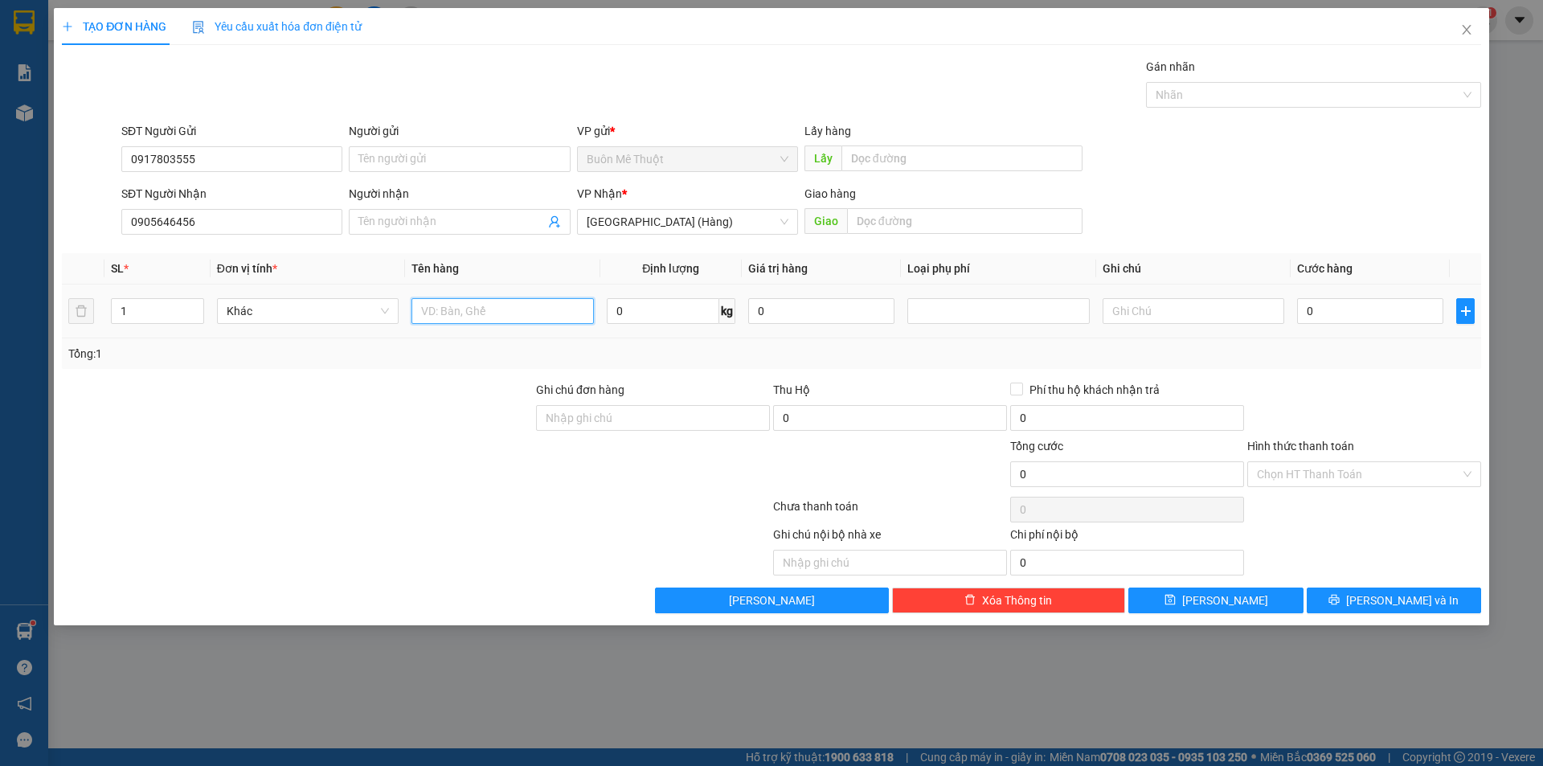
click at [447, 321] on input "text" at bounding box center [502, 311] width 182 height 26
type input "thùng"
click at [1339, 317] on input "0" at bounding box center [1370, 311] width 146 height 26
type input "5"
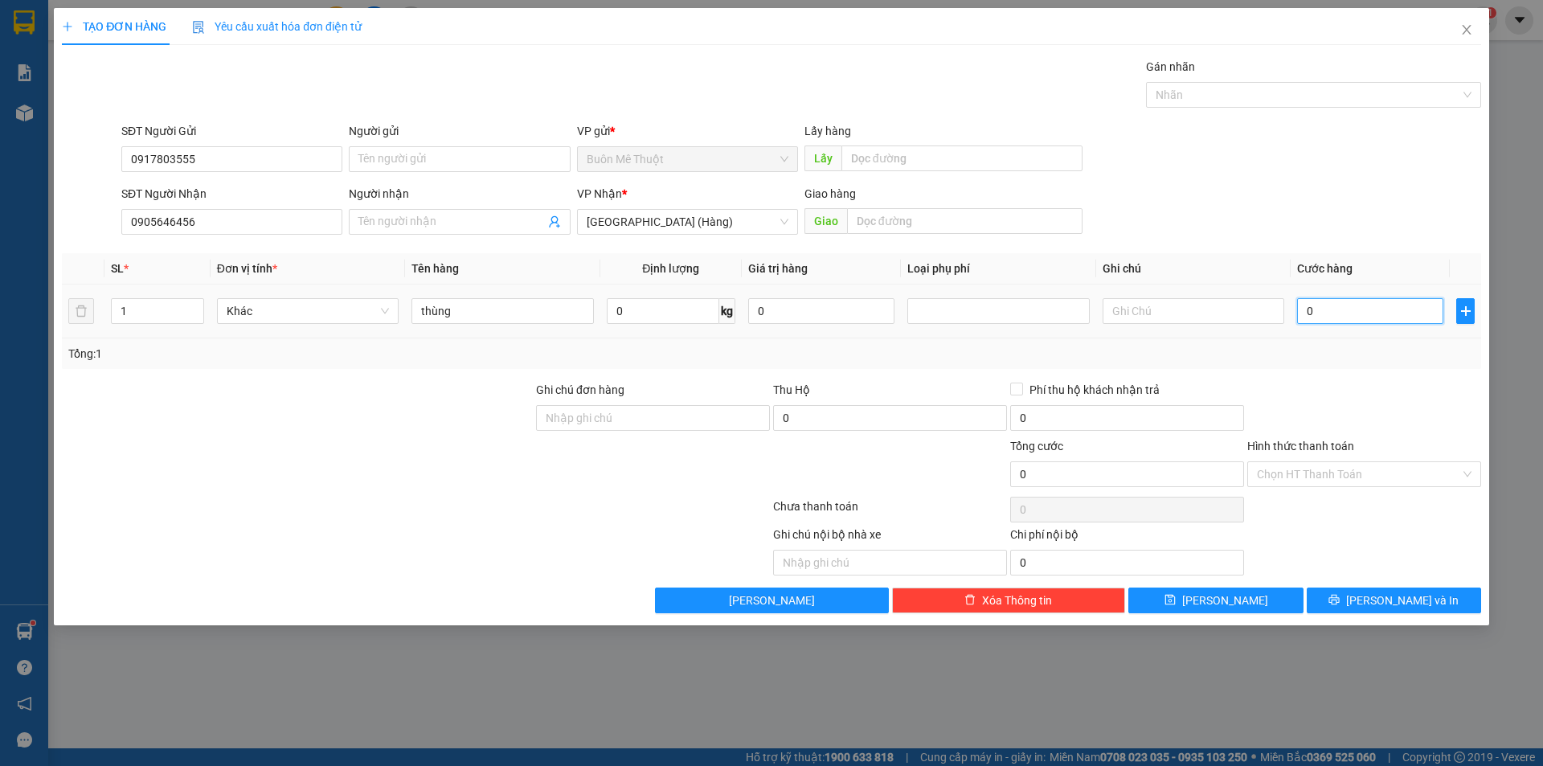
type input "5"
type input "50"
type input "50.000"
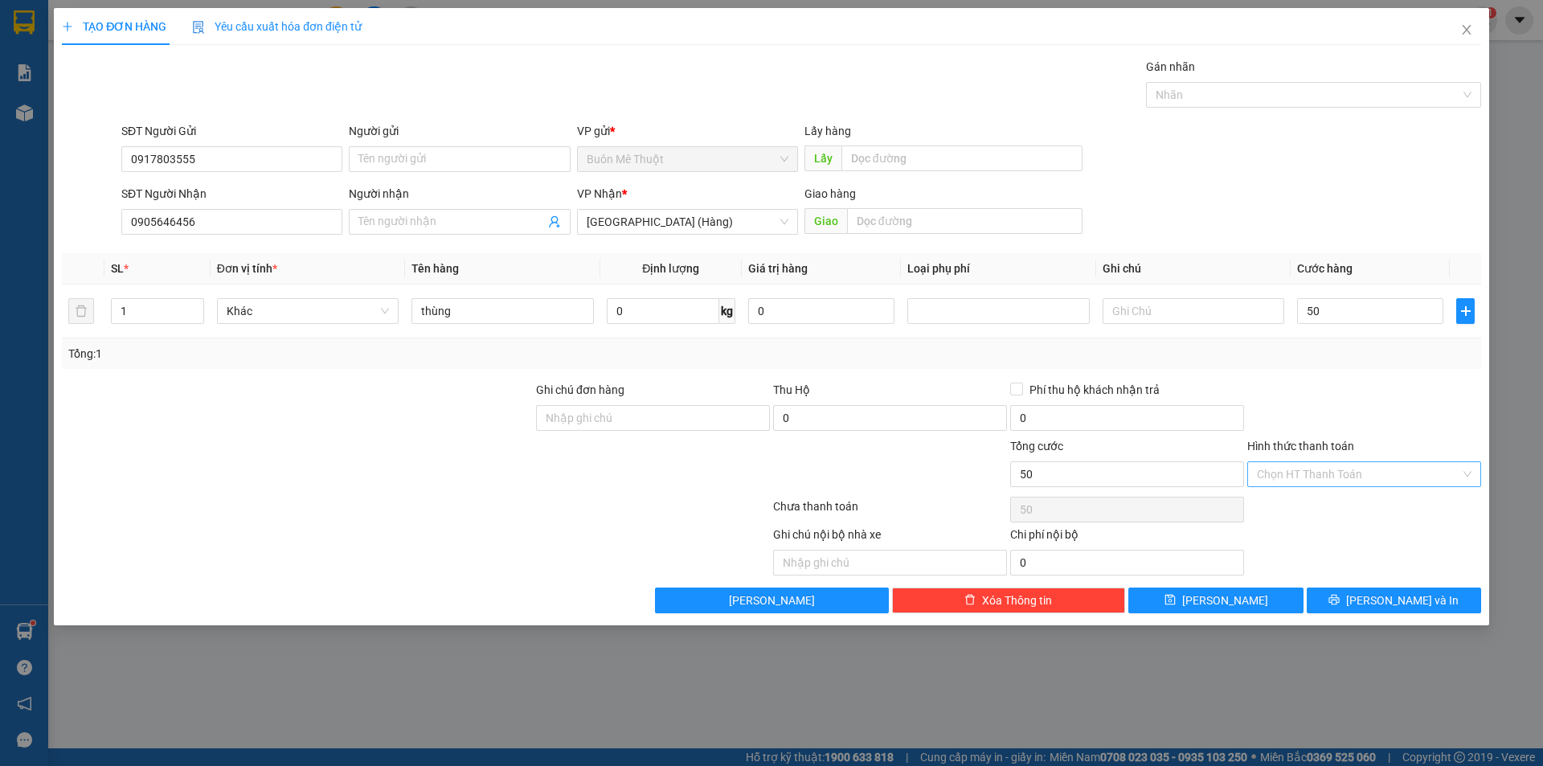
type input "50.000"
click at [1300, 477] on input "Hình thức thanh toán" at bounding box center [1358, 474] width 203 height 24
click at [1326, 508] on div "Tại văn phòng" at bounding box center [1364, 506] width 215 height 18
type input "0"
click at [1394, 591] on span "[PERSON_NAME] và In" at bounding box center [1402, 600] width 113 height 18
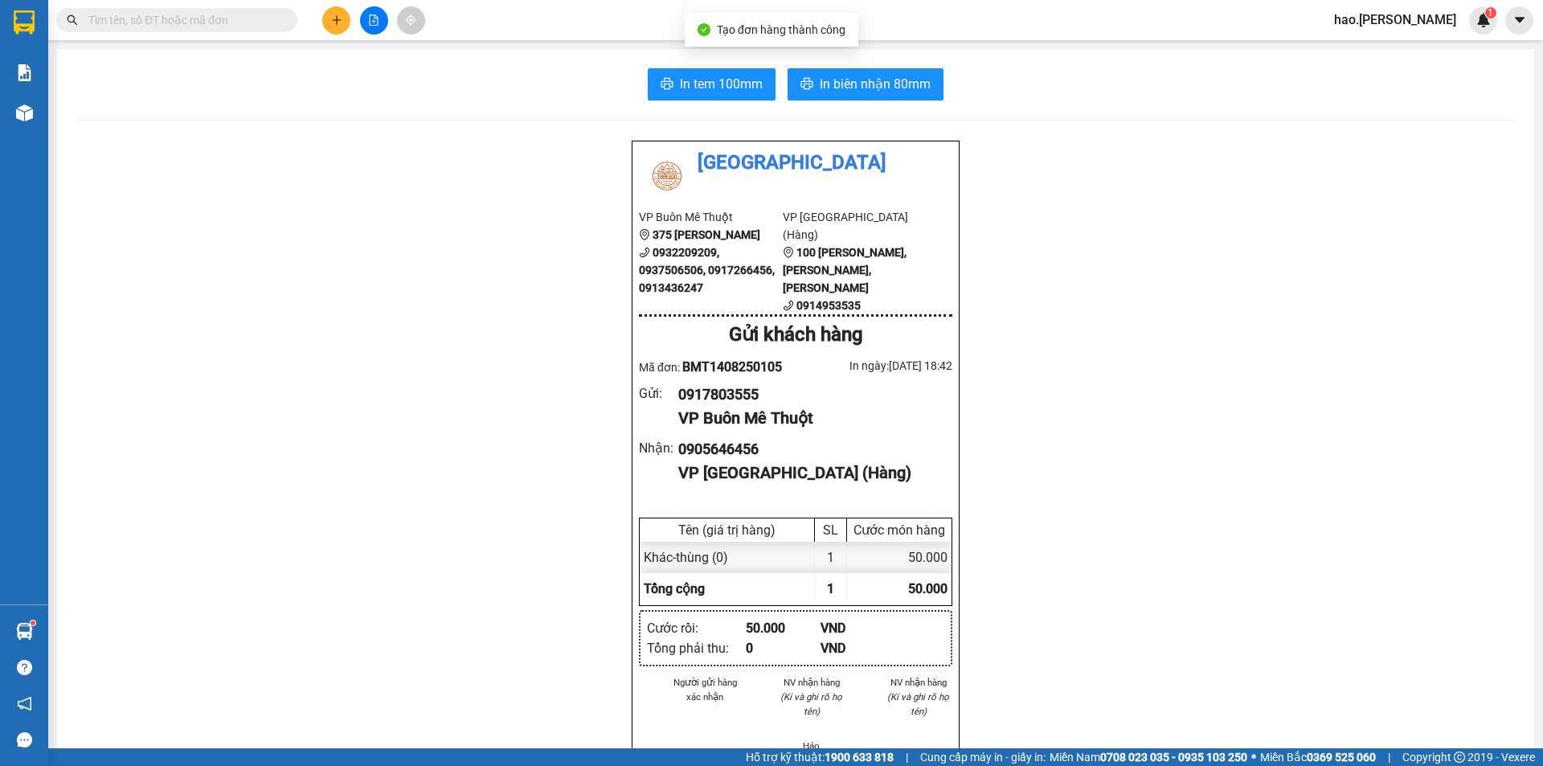
click at [859, 103] on div "In tem 100mm In biên nhận 80mm Thái Sơn VP Buôn Mê Thuột 375 Hoàng Diệu 0932209…" at bounding box center [795, 726] width 1477 height 1355
click at [871, 89] on span "In biên nhận 80mm" at bounding box center [875, 84] width 111 height 20
click at [718, 78] on span "In tem 100mm" at bounding box center [721, 84] width 83 height 20
